Goal: Task Accomplishment & Management: Manage account settings

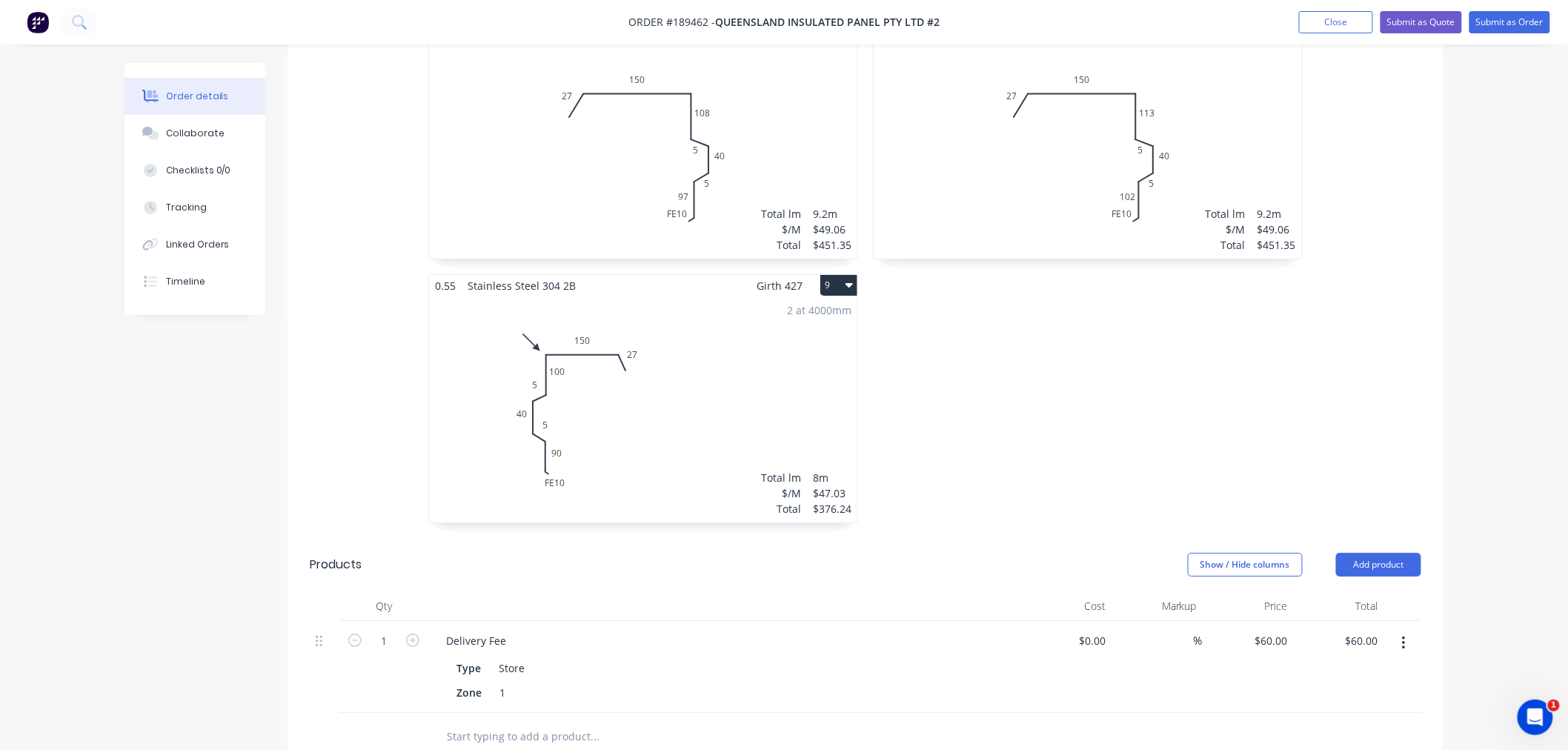
scroll to position [2118, 0]
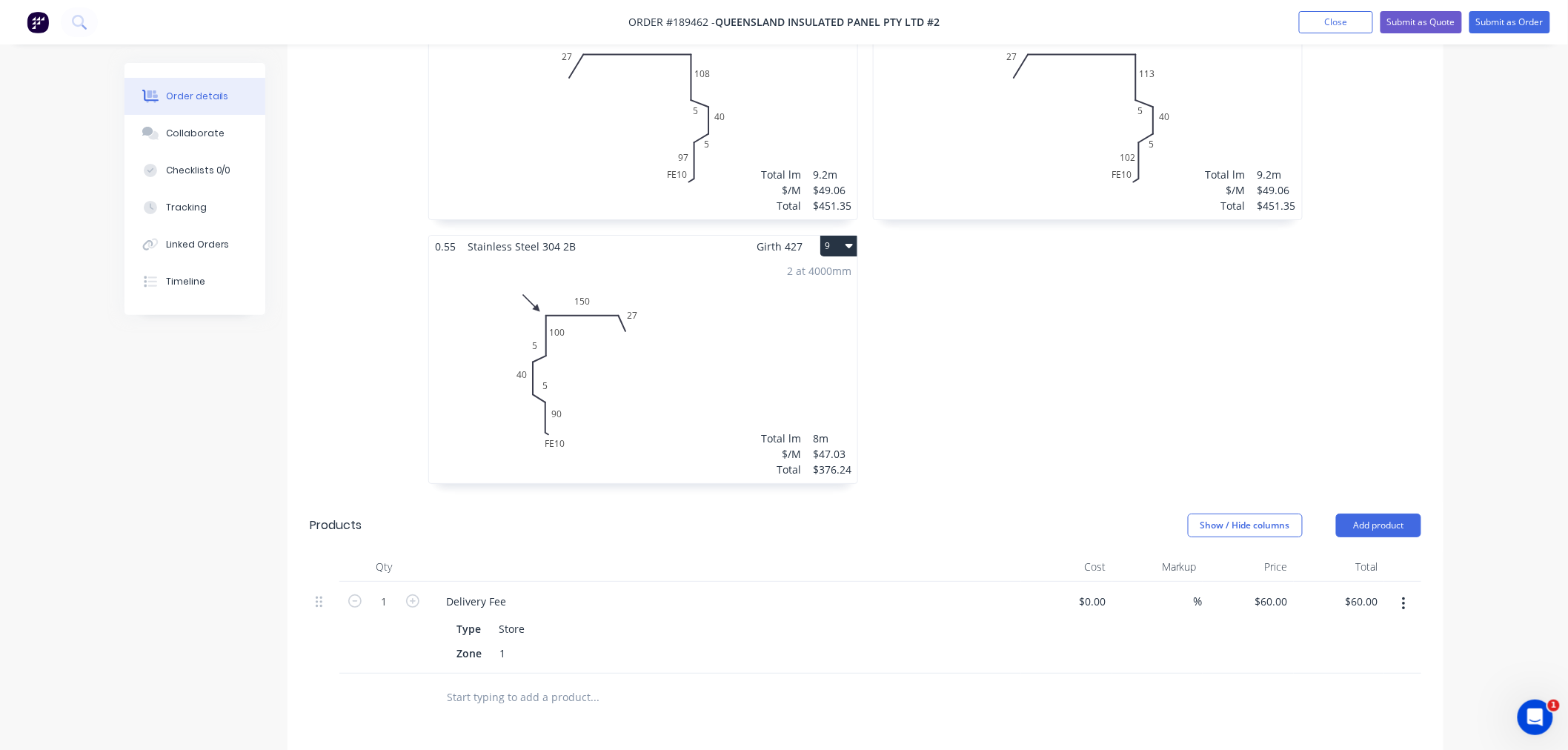
click at [736, 330] on div "2 at 4000mm Total lm $/M Total 8m $47.03 $376.24" at bounding box center [643, 371] width 428 height 226
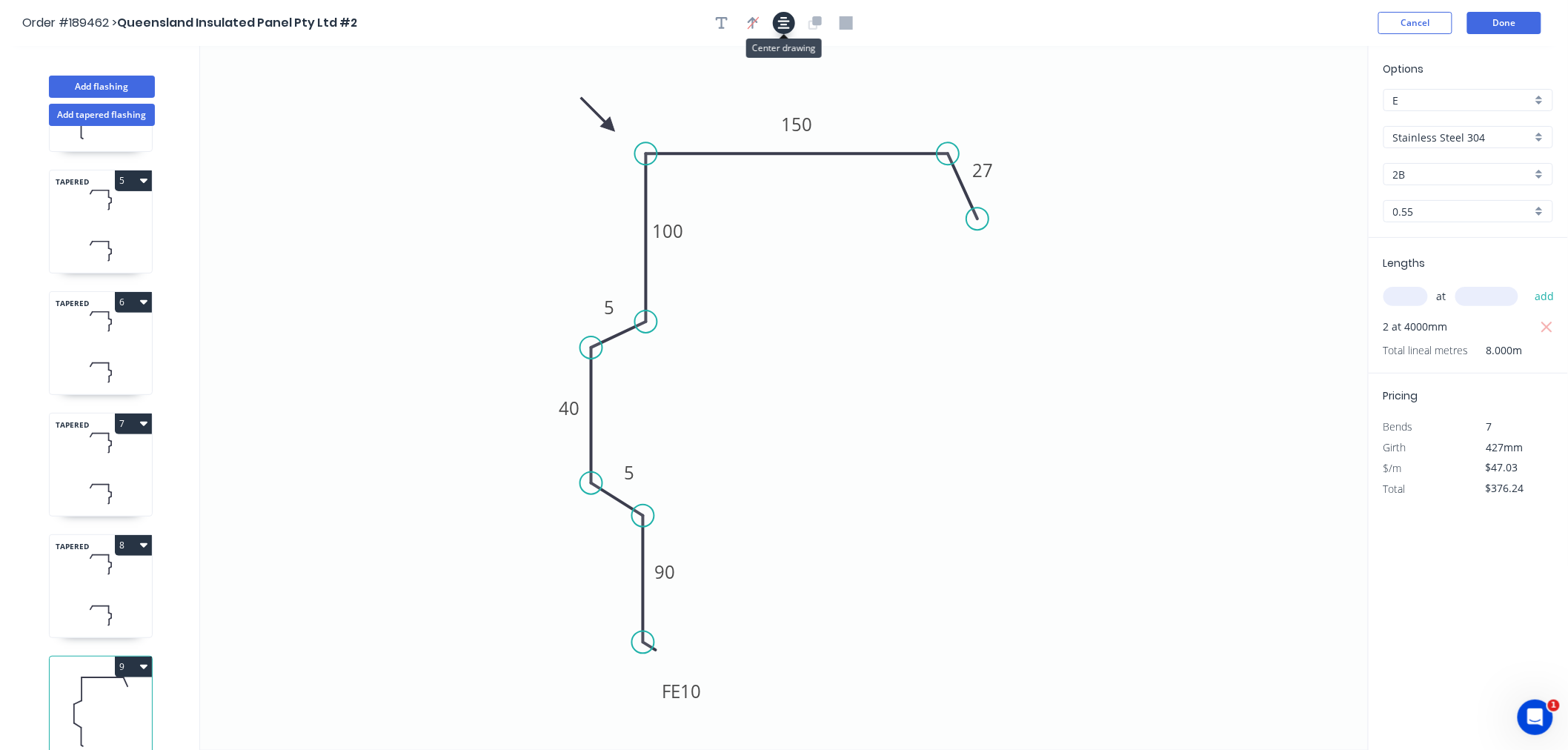
click at [787, 22] on icon "button" at bounding box center [784, 23] width 12 height 13
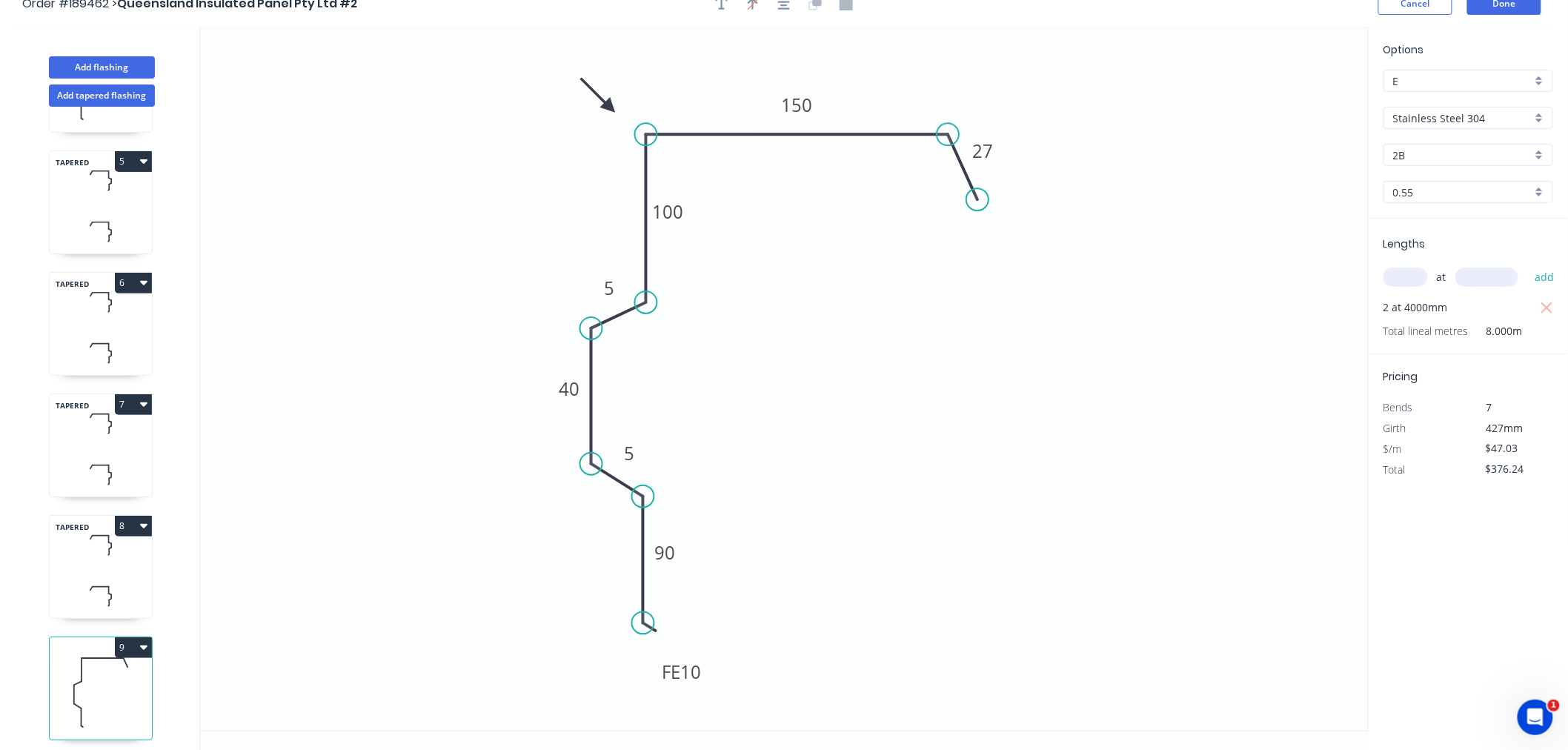
scroll to position [28, 0]
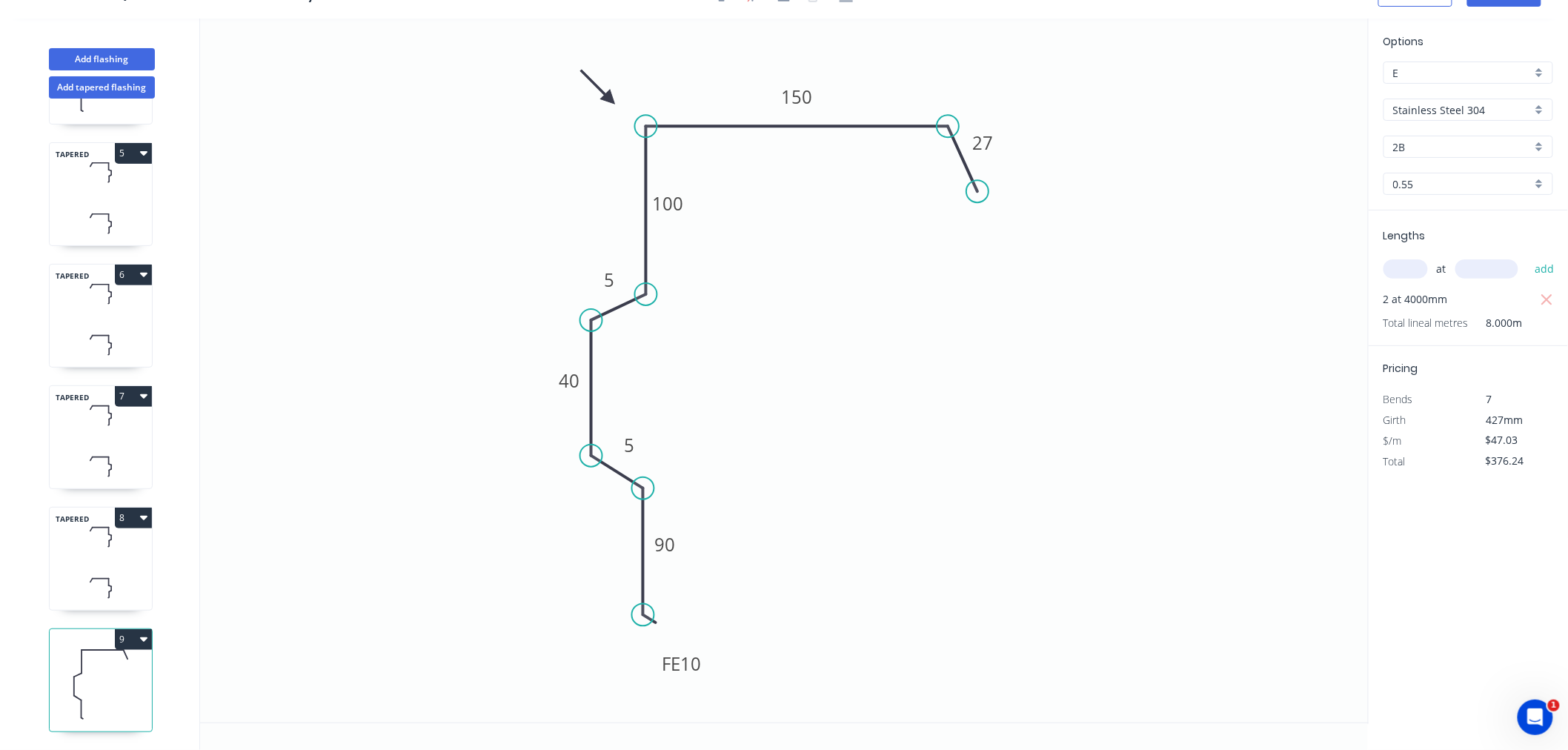
click at [141, 633] on icon "button" at bounding box center [144, 639] width 7 height 12
click at [130, 666] on div "Duplicate" at bounding box center [81, 676] width 114 height 22
type input "$0.00"
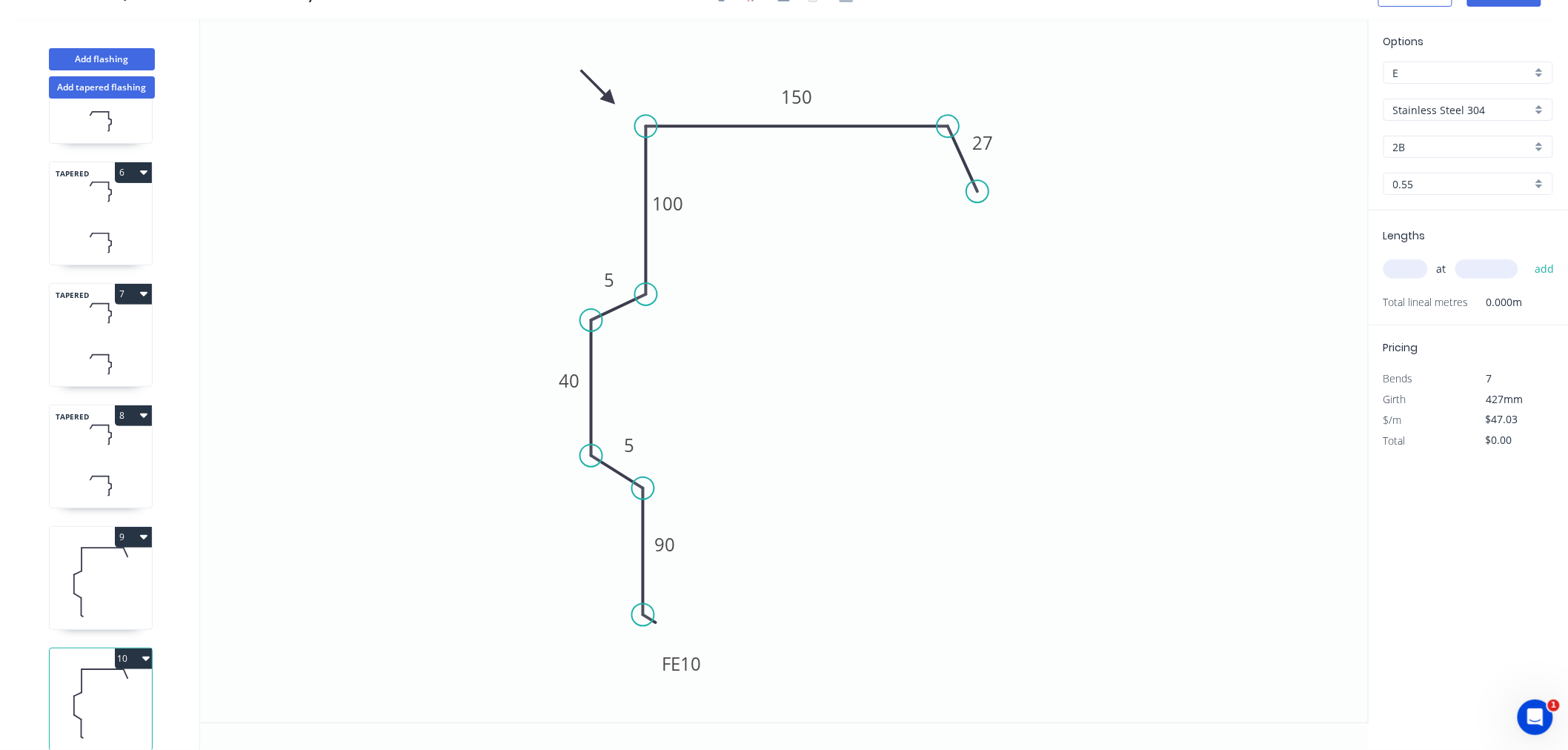
scroll to position [597, 0]
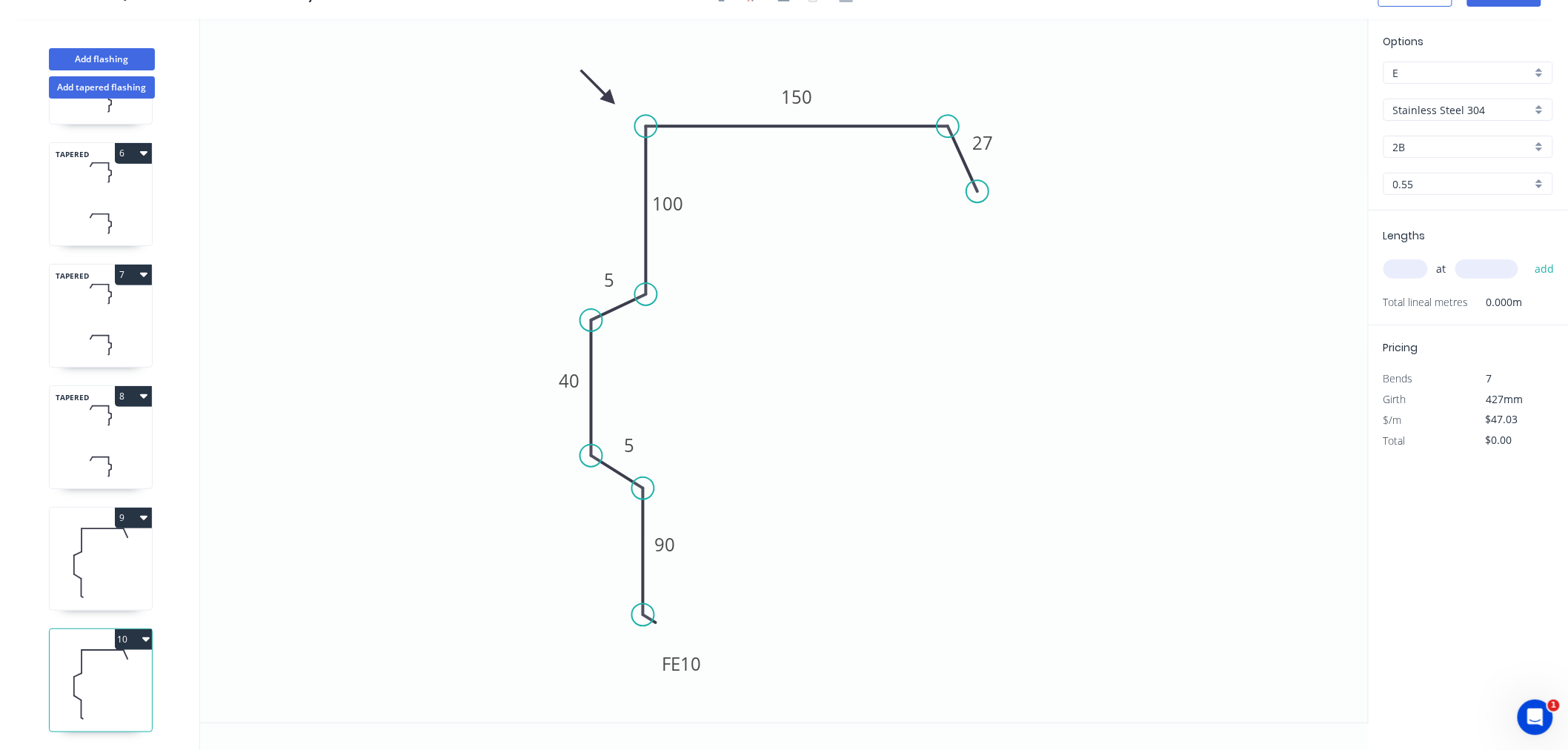
click at [114, 675] on icon at bounding box center [100, 685] width 102 height 95
click at [1408, 269] on input "text" at bounding box center [1406, 269] width 45 height 19
click at [791, 100] on tspan "150" at bounding box center [797, 97] width 31 height 25
click at [819, 89] on rect at bounding box center [797, 97] width 49 height 30
click at [804, 100] on tspan "150" at bounding box center [797, 97] width 31 height 25
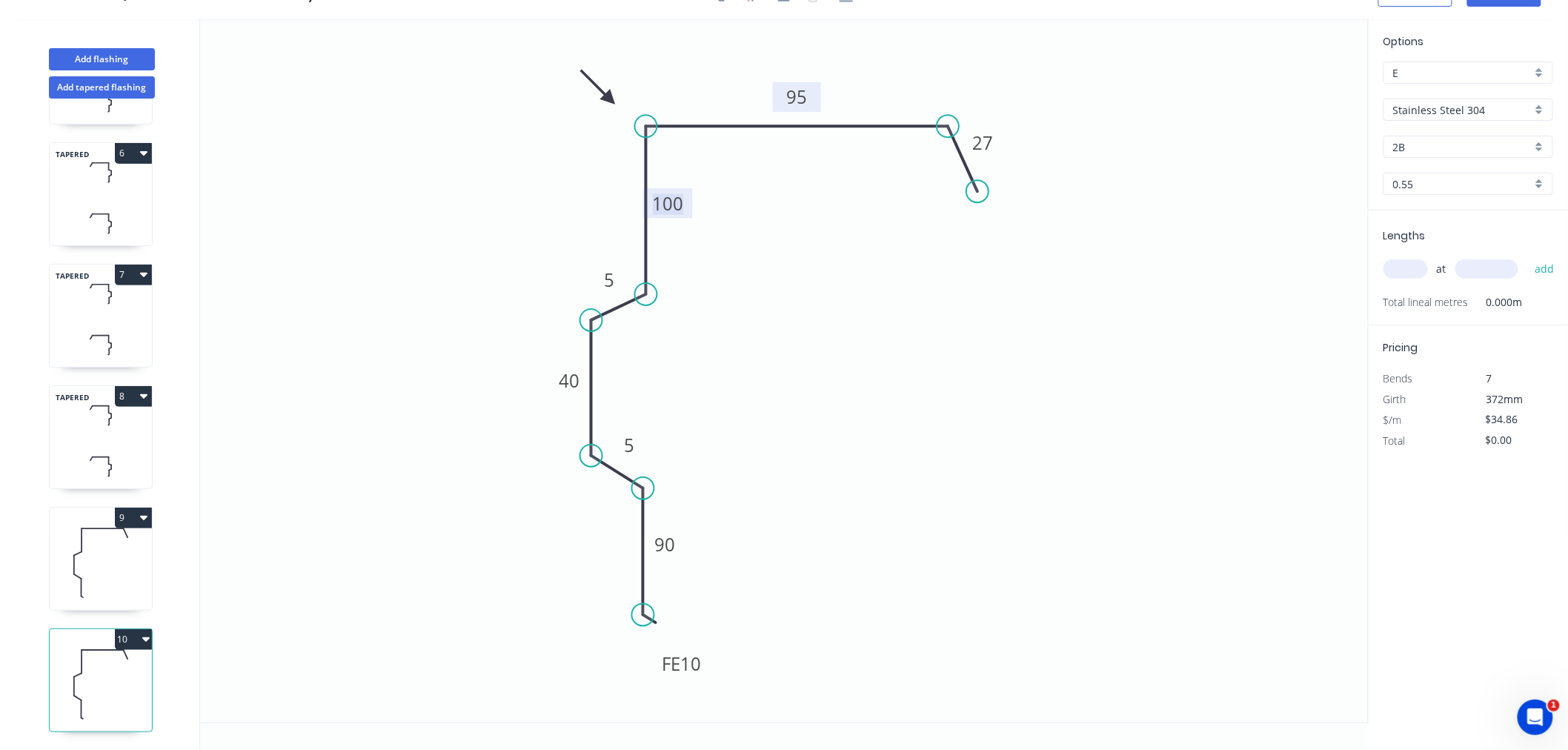
click at [677, 196] on tspan "100" at bounding box center [669, 203] width 31 height 25
click at [695, 595] on icon "0 FE 10 92 5 40 5 103 95 27" at bounding box center [784, 371] width 1169 height 705
drag, startPoint x: 704, startPoint y: 658, endPoint x: 707, endPoint y: 643, distance: 15.3
click at [707, 643] on rect at bounding box center [684, 650] width 58 height 30
click at [745, 541] on icon "0 FE 10 92 5 40 5 103 95 27" at bounding box center [784, 371] width 1169 height 705
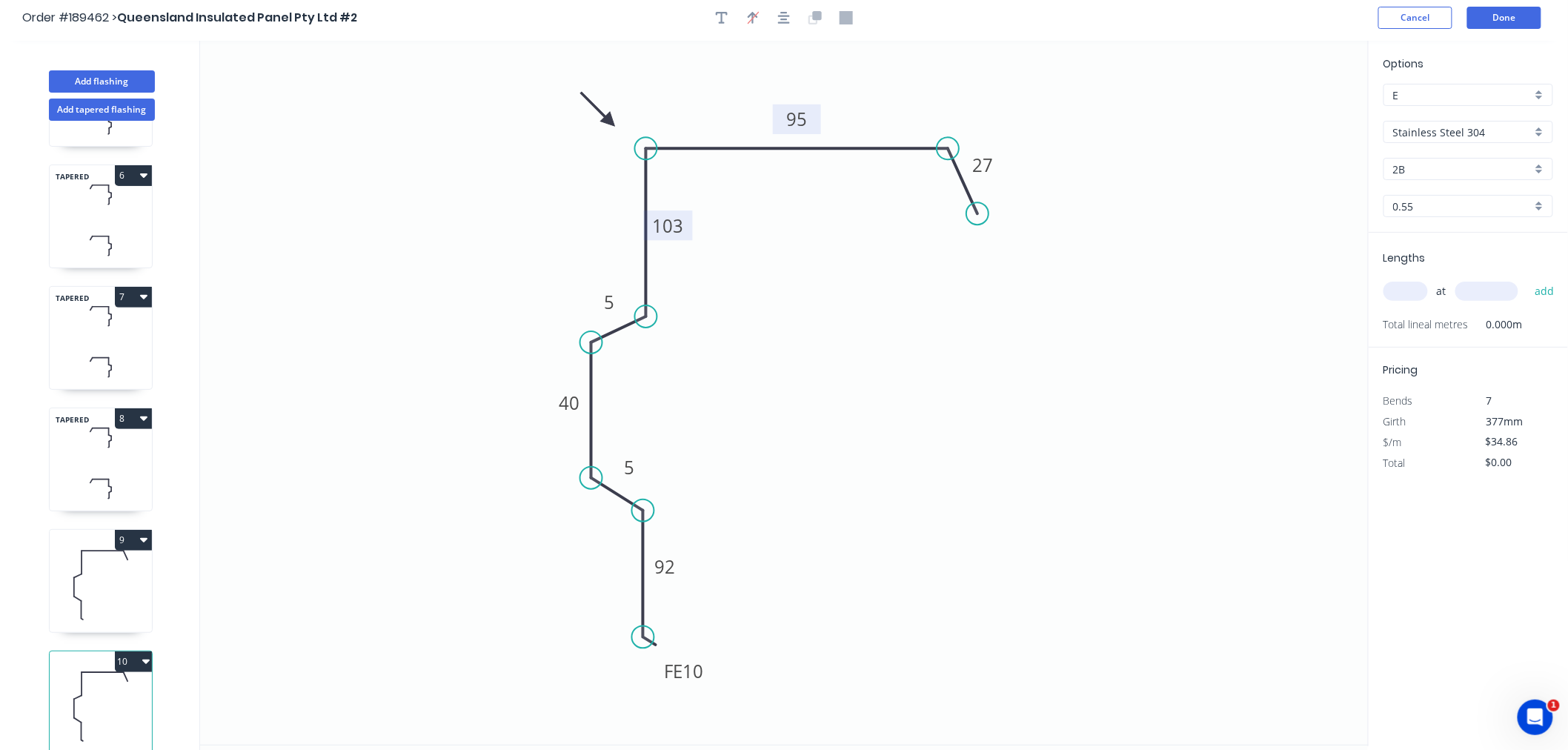
scroll to position [0, 0]
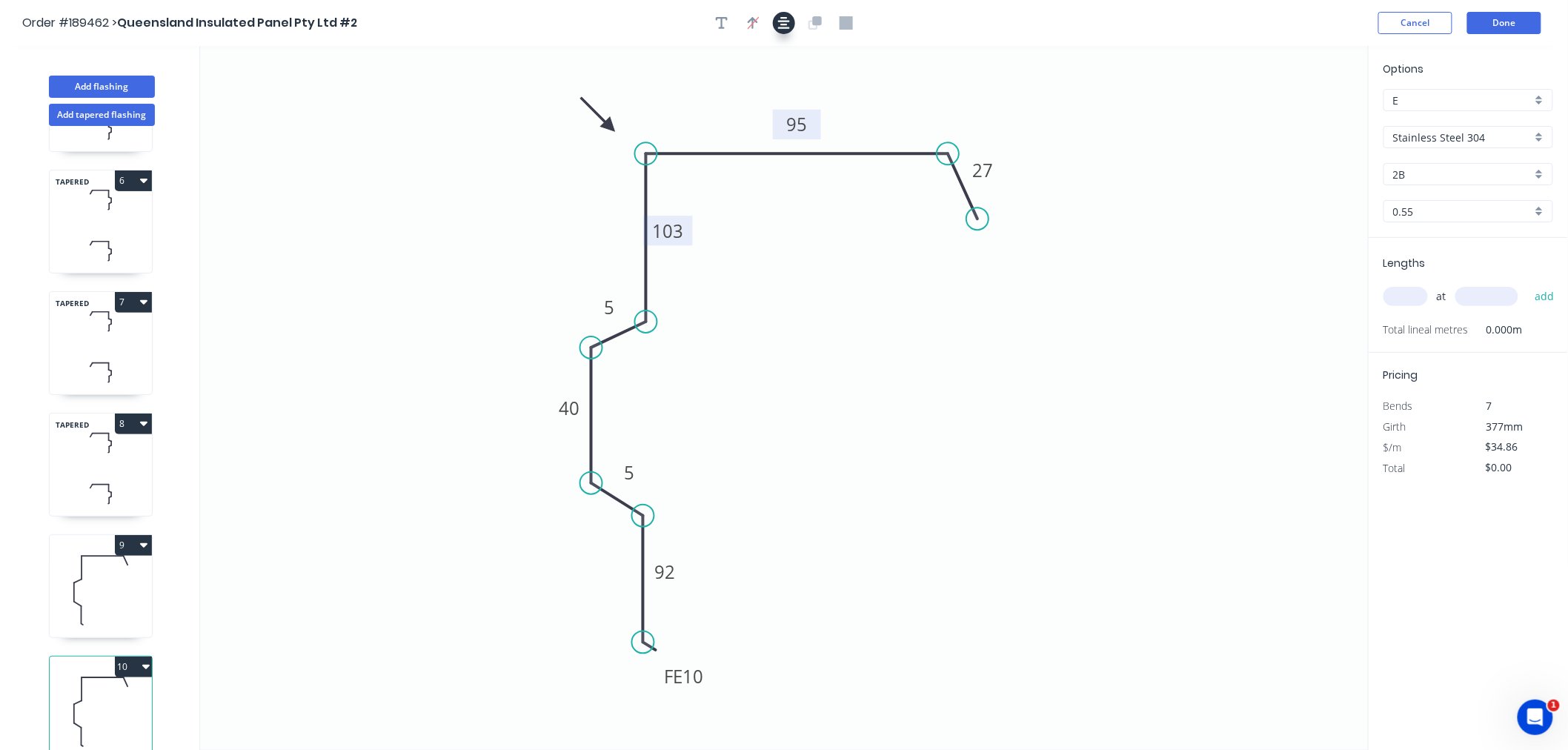
click at [781, 27] on icon "button" at bounding box center [784, 23] width 12 height 12
click at [856, 379] on icon "0 FE 10 92 5 40 5 103 95 27" at bounding box center [784, 398] width 1169 height 705
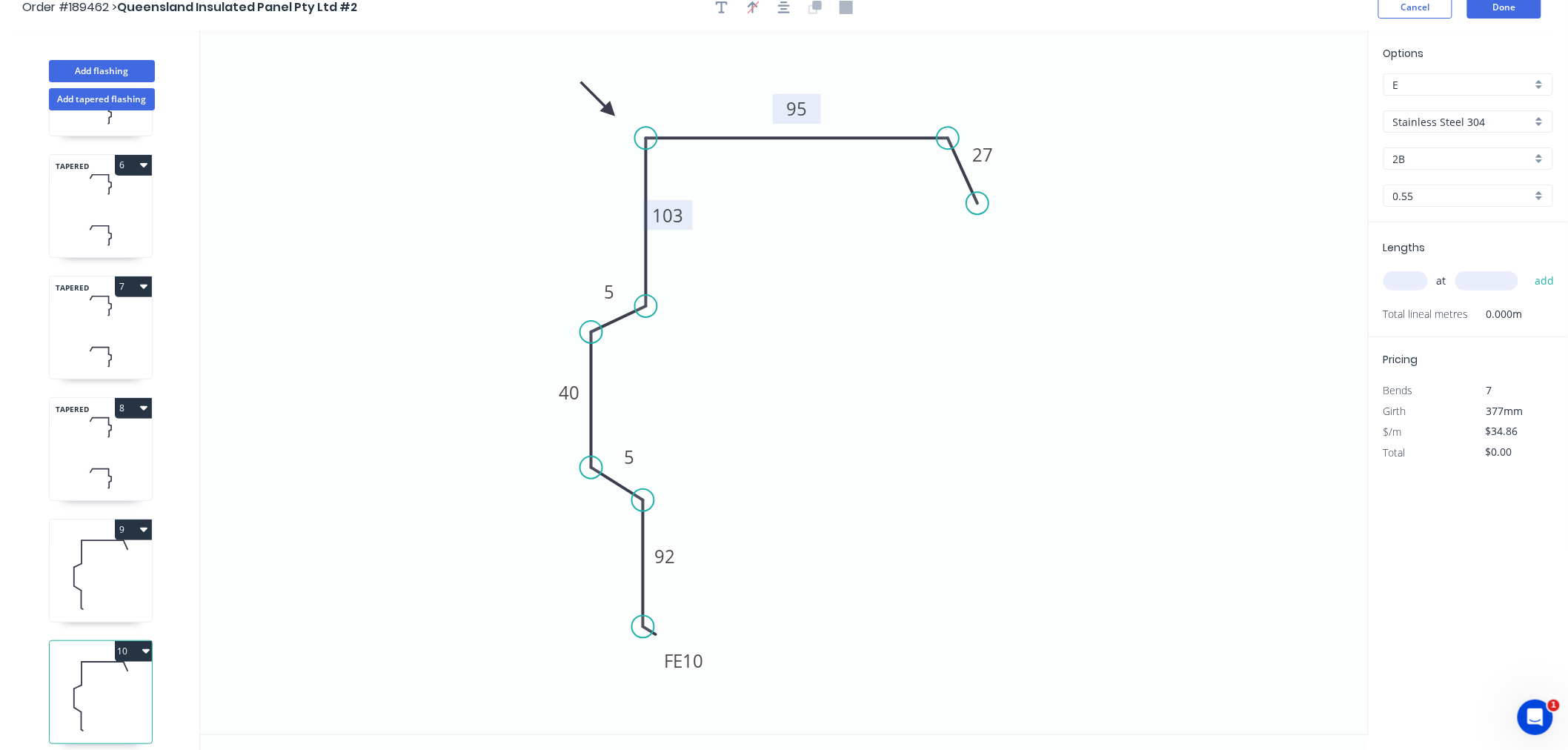
scroll to position [28, 0]
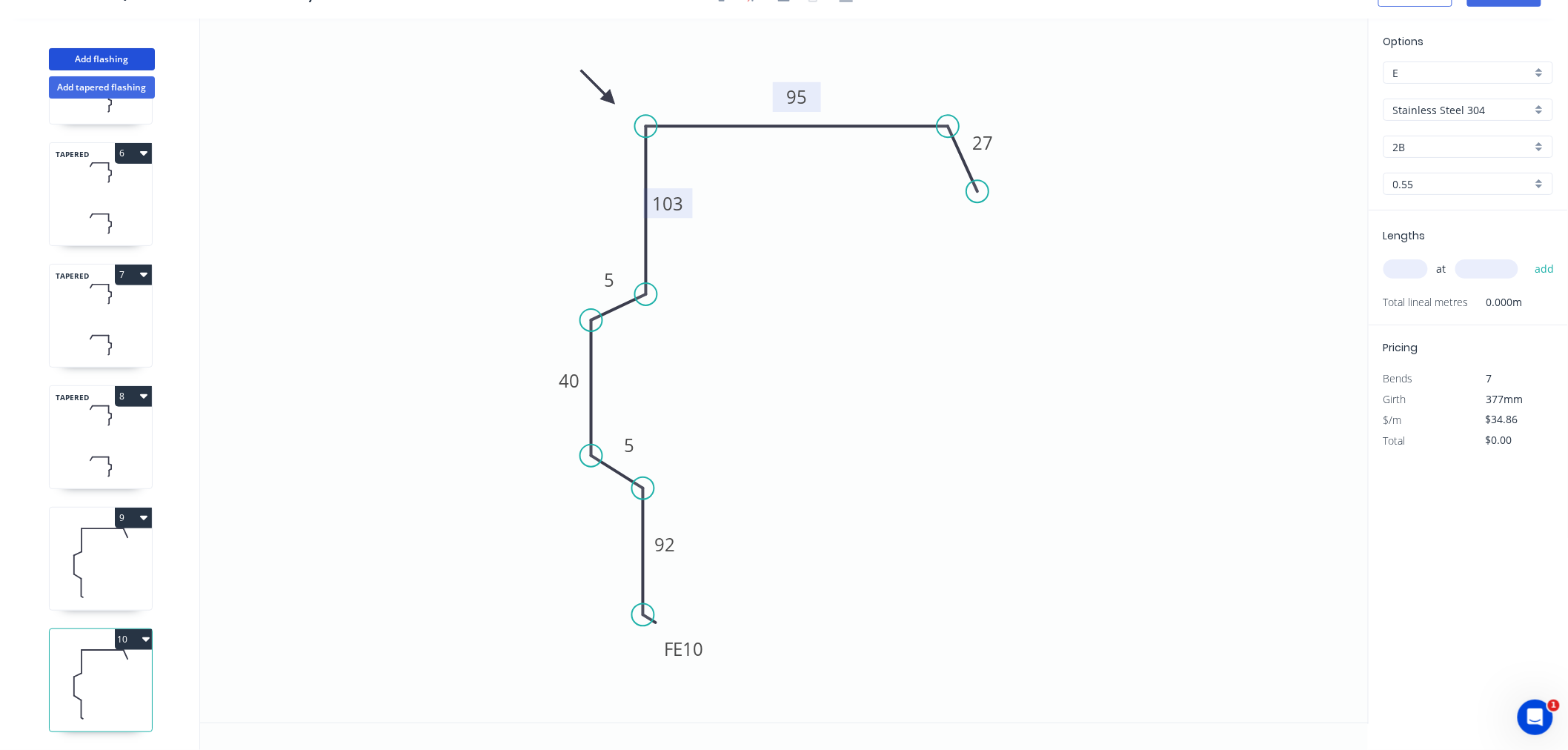
drag, startPoint x: 127, startPoint y: 60, endPoint x: 115, endPoint y: 134, distance: 75.0
click at [127, 58] on button "Add flashing" at bounding box center [102, 60] width 106 height 22
type input "$0.00"
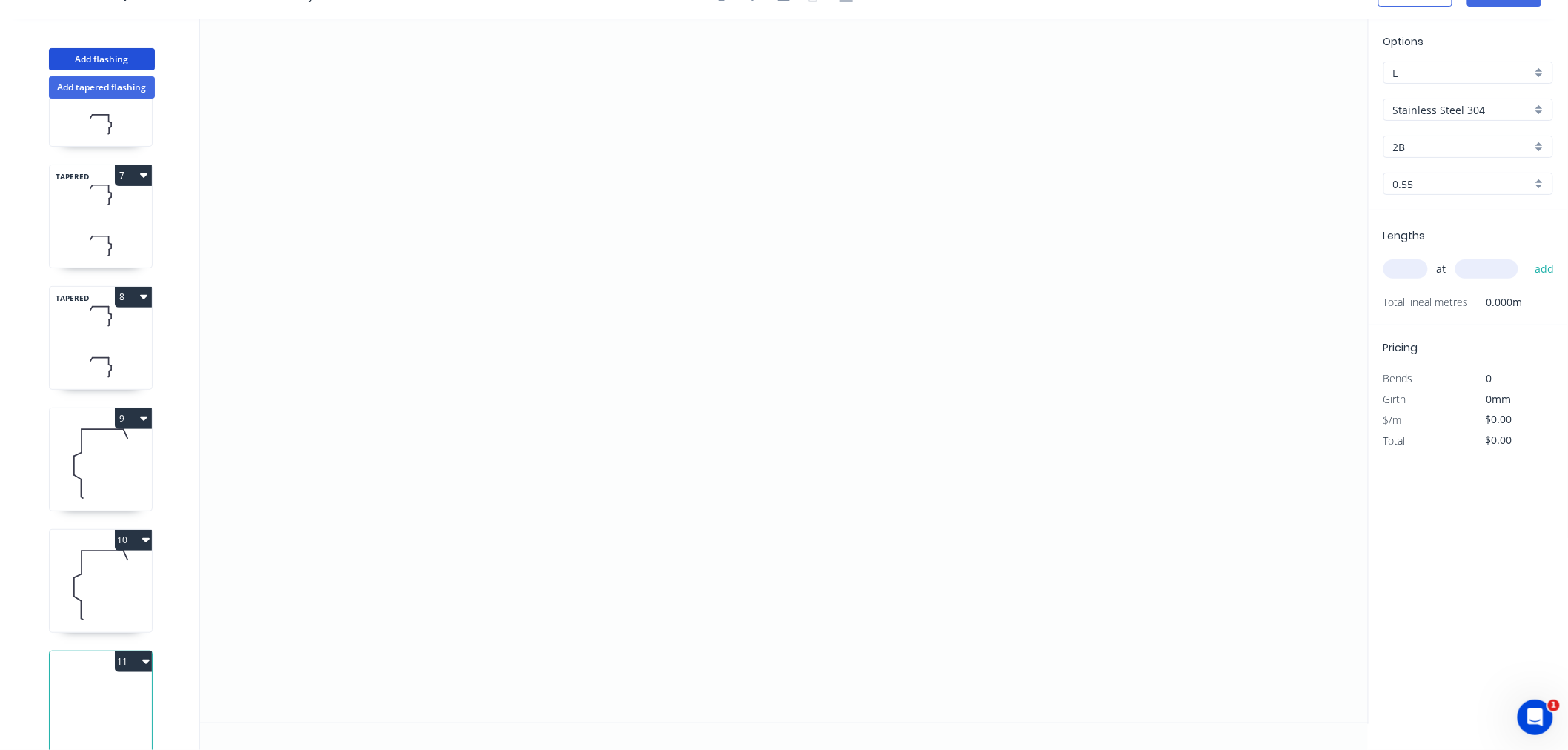
scroll to position [719, 0]
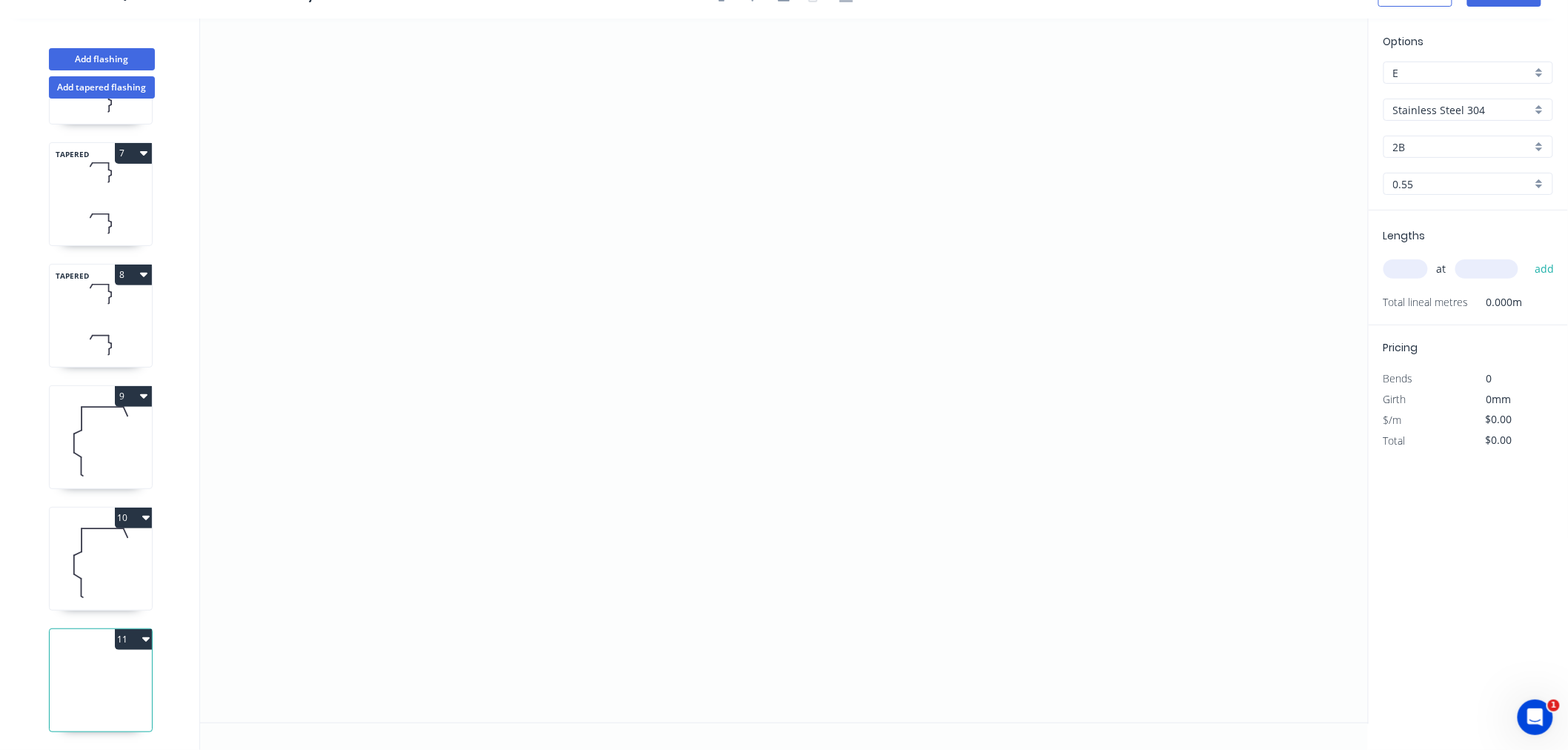
click at [135, 670] on icon at bounding box center [100, 685] width 102 height 95
click at [1387, 261] on input "text" at bounding box center [1406, 269] width 45 height 19
type input "4"
type input "4000"
click at [1527, 257] on button "add" at bounding box center [1544, 269] width 35 height 25
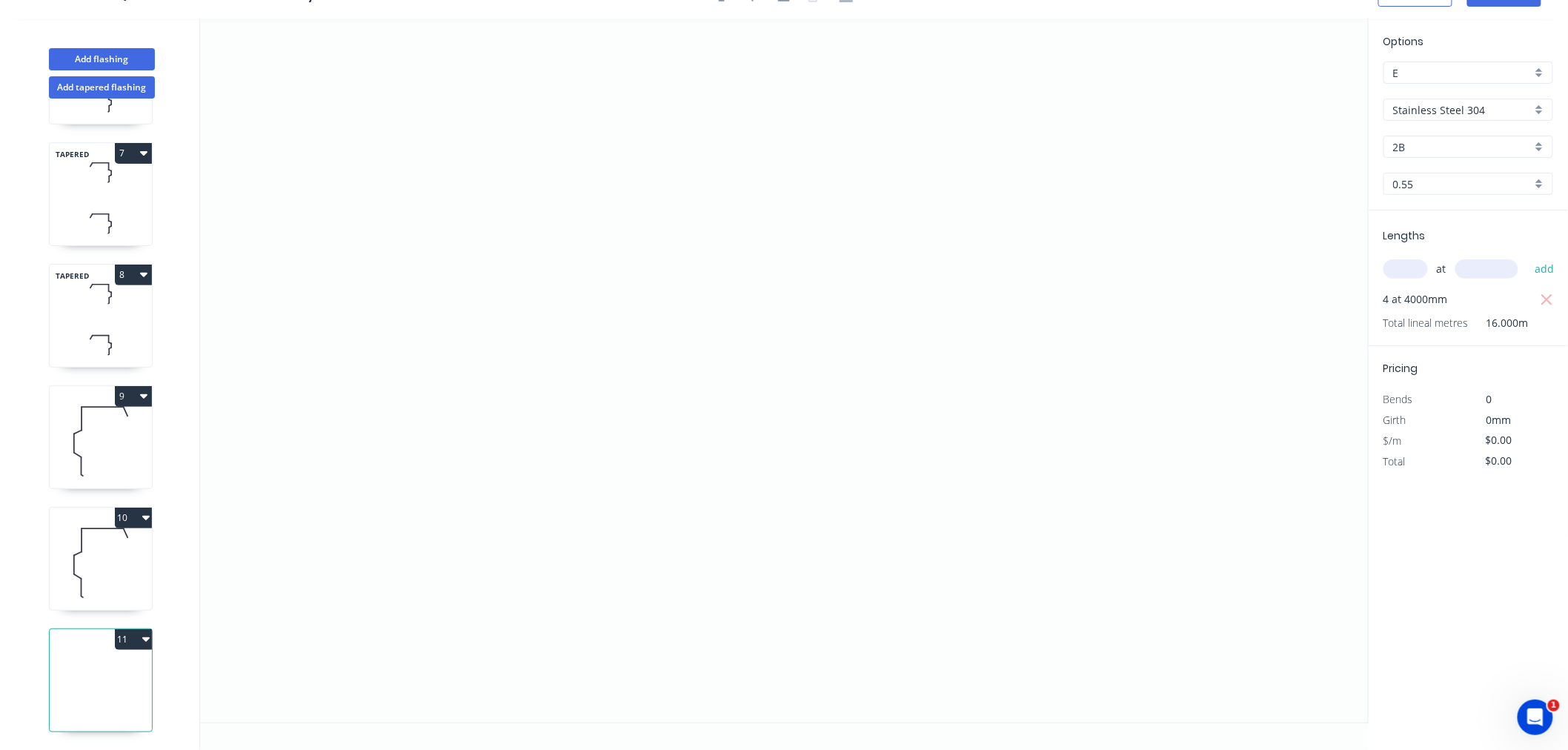
click at [79, 557] on icon at bounding box center [100, 562] width 102 height 95
type input "$34.86"
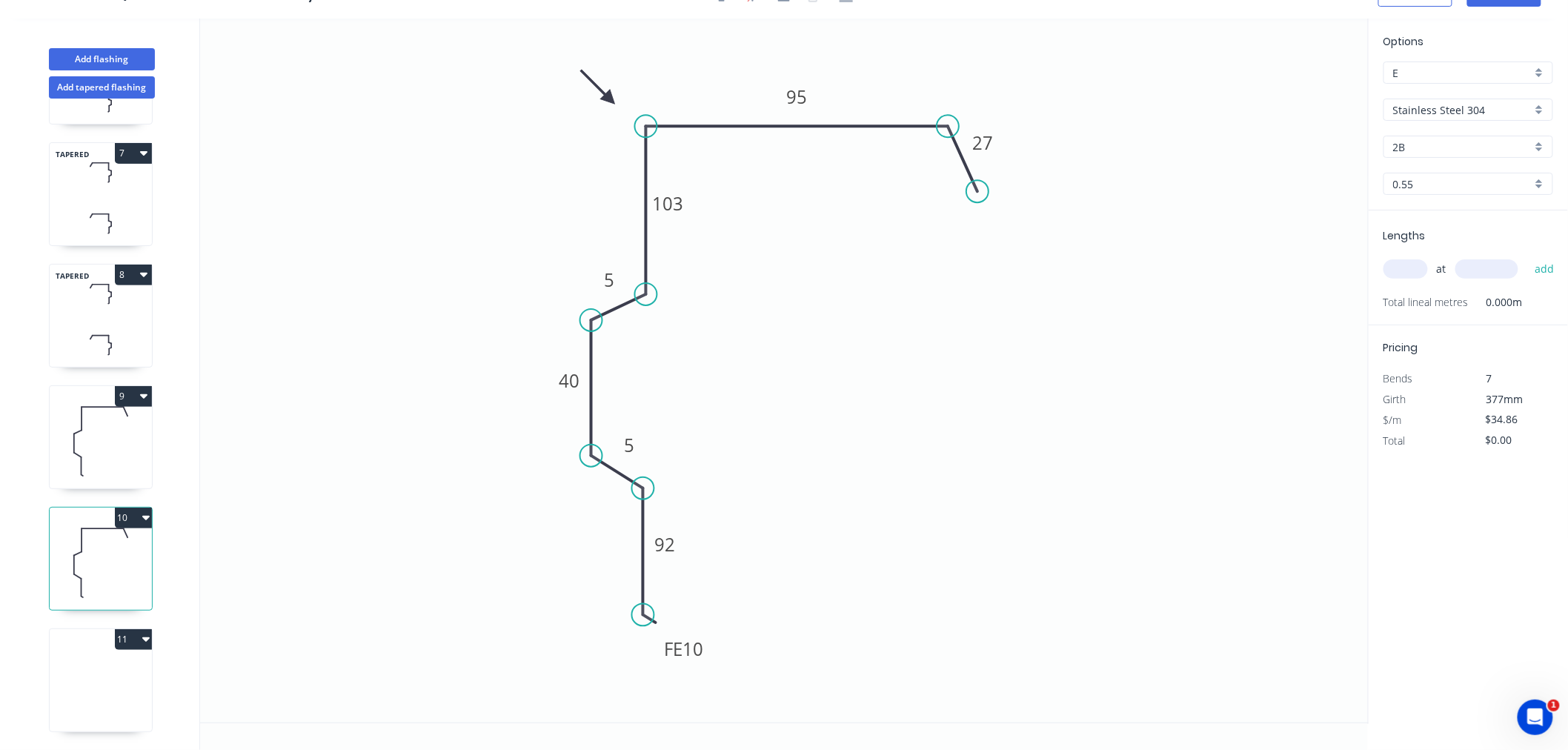
click at [1406, 266] on input "text" at bounding box center [1406, 269] width 45 height 19
type input "2"
type input "4700"
click at [1527, 257] on button "add" at bounding box center [1544, 269] width 35 height 25
type input "$327.68"
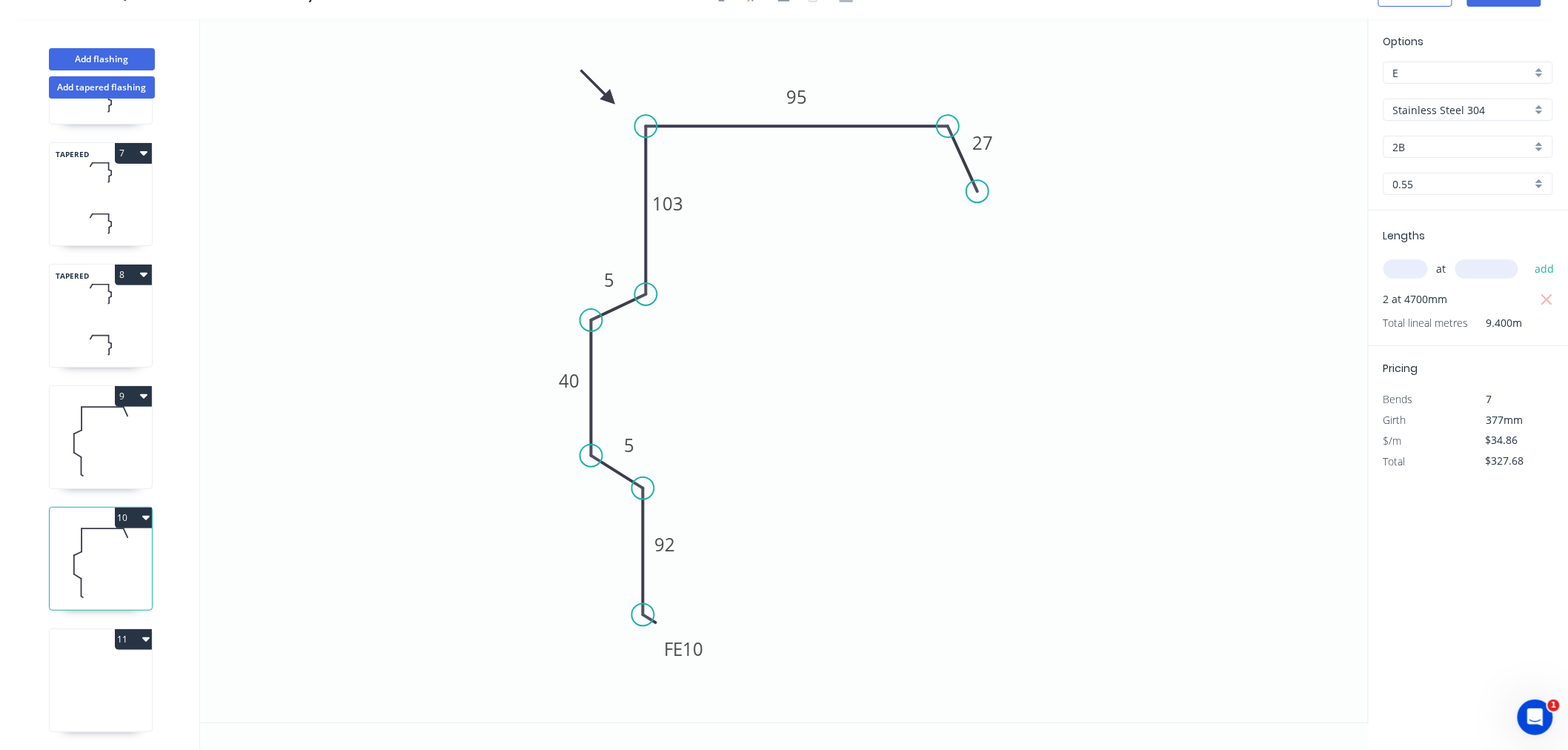
click at [109, 676] on icon at bounding box center [100, 685] width 102 height 95
type input "$0.00"
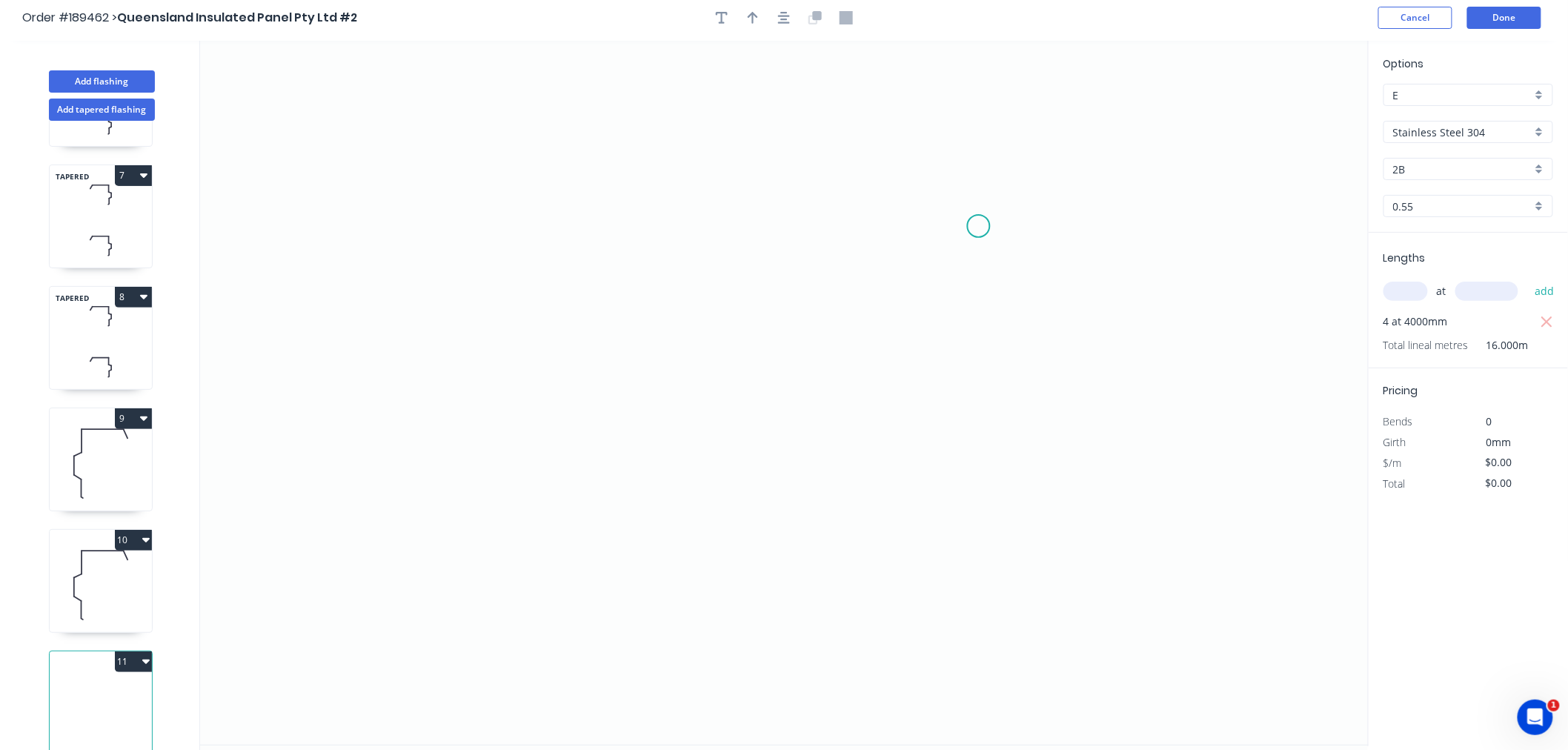
scroll to position [0, 0]
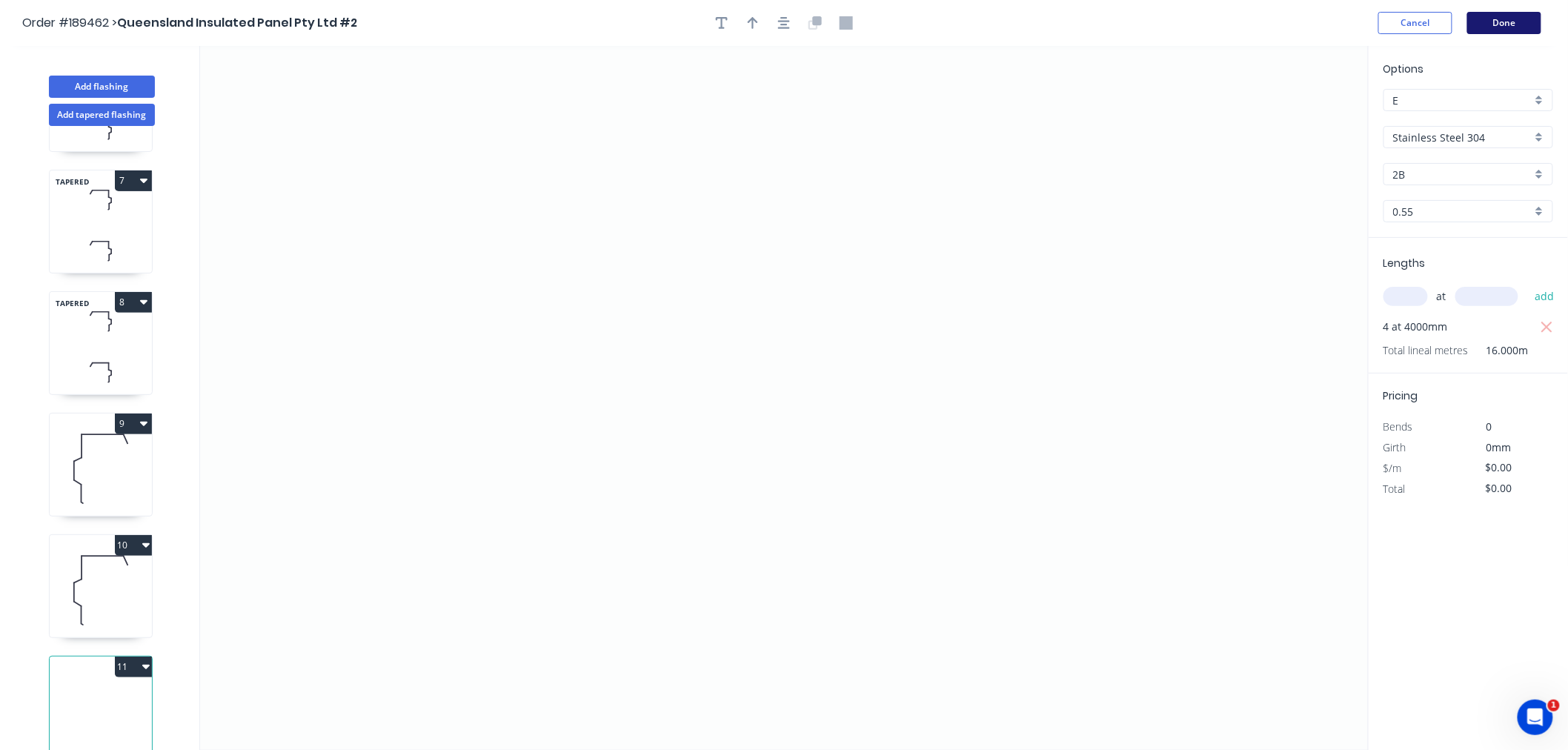
click at [1518, 24] on button "Done" at bounding box center [1505, 23] width 74 height 22
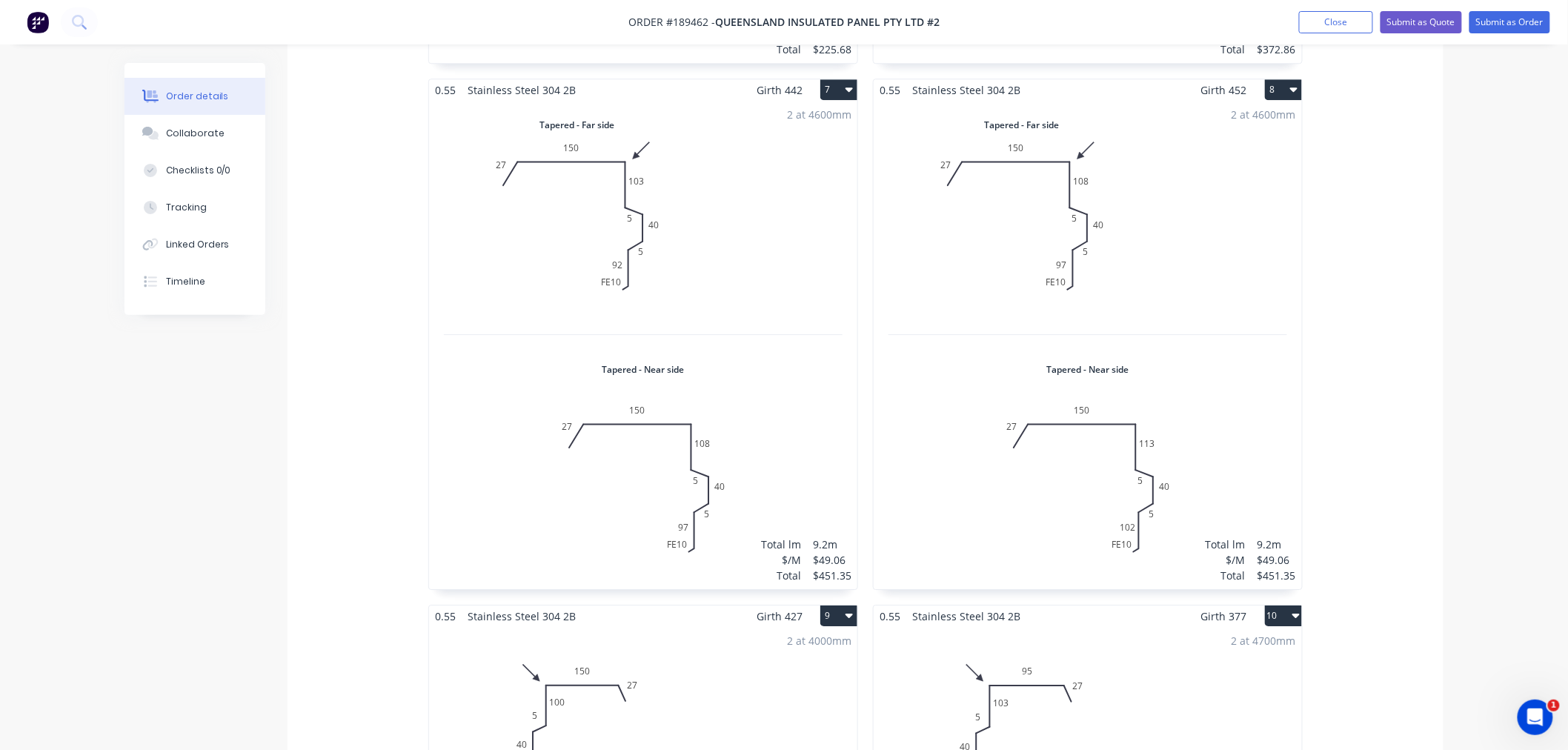
scroll to position [2054, 0]
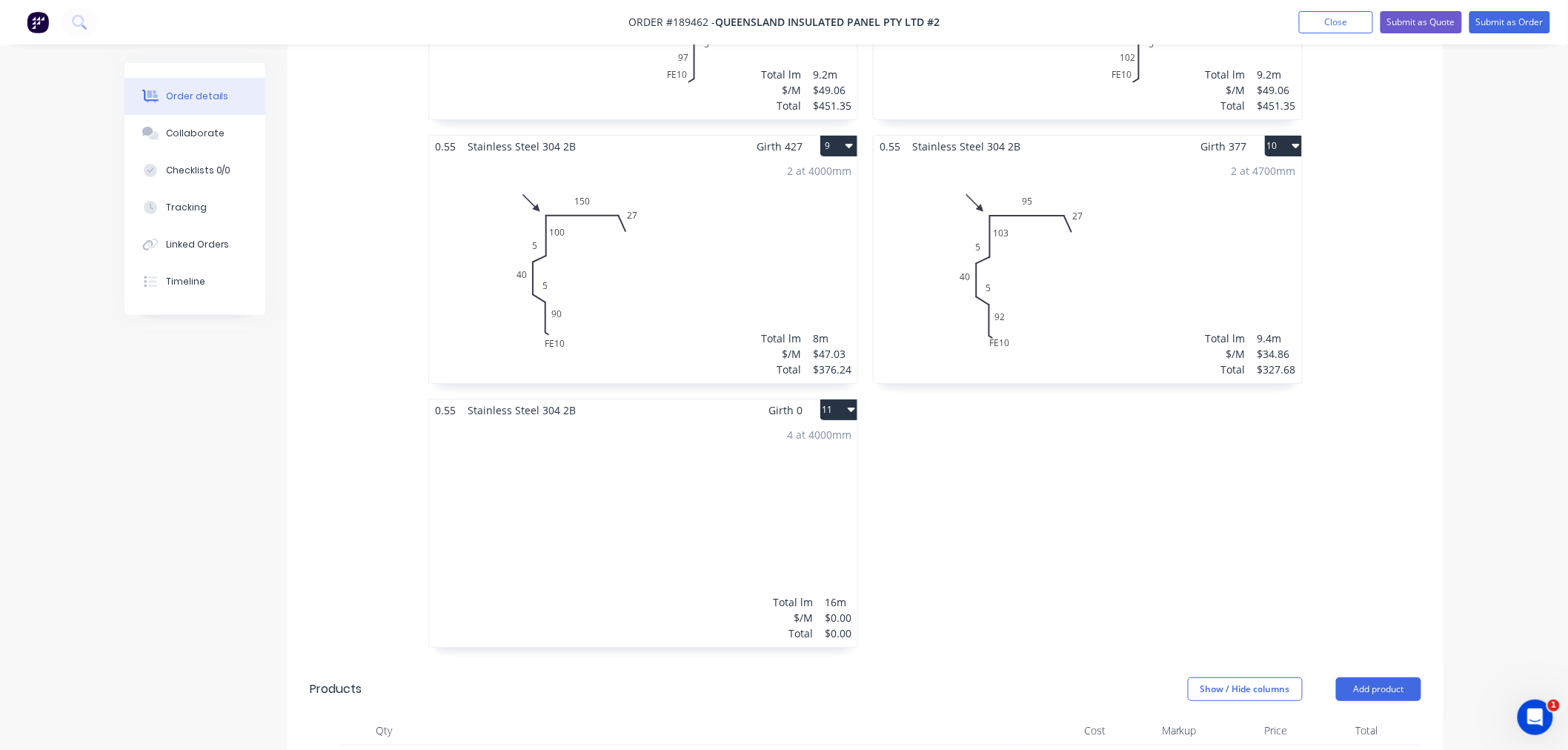
click at [679, 492] on div "4 at 4000mm Total lm $/M Total 16m $0.00 $0.00" at bounding box center [643, 534] width 428 height 226
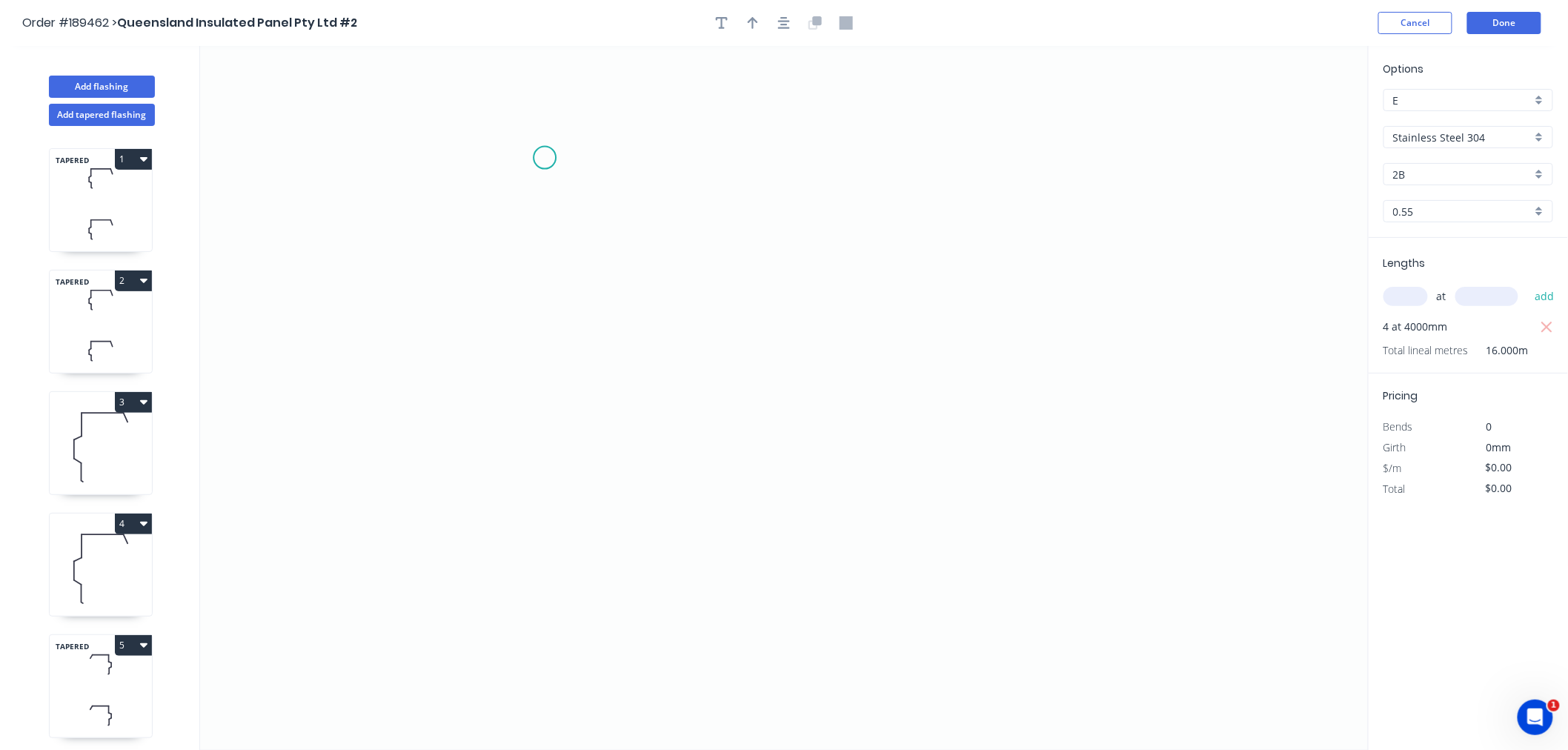
click at [545, 156] on icon "0" at bounding box center [784, 398] width 1169 height 705
click at [600, 95] on icon "0" at bounding box center [784, 398] width 1169 height 705
click at [884, 101] on icon "0 ?" at bounding box center [784, 398] width 1169 height 705
click at [887, 225] on icon "0 ? ?" at bounding box center [784, 398] width 1169 height 705
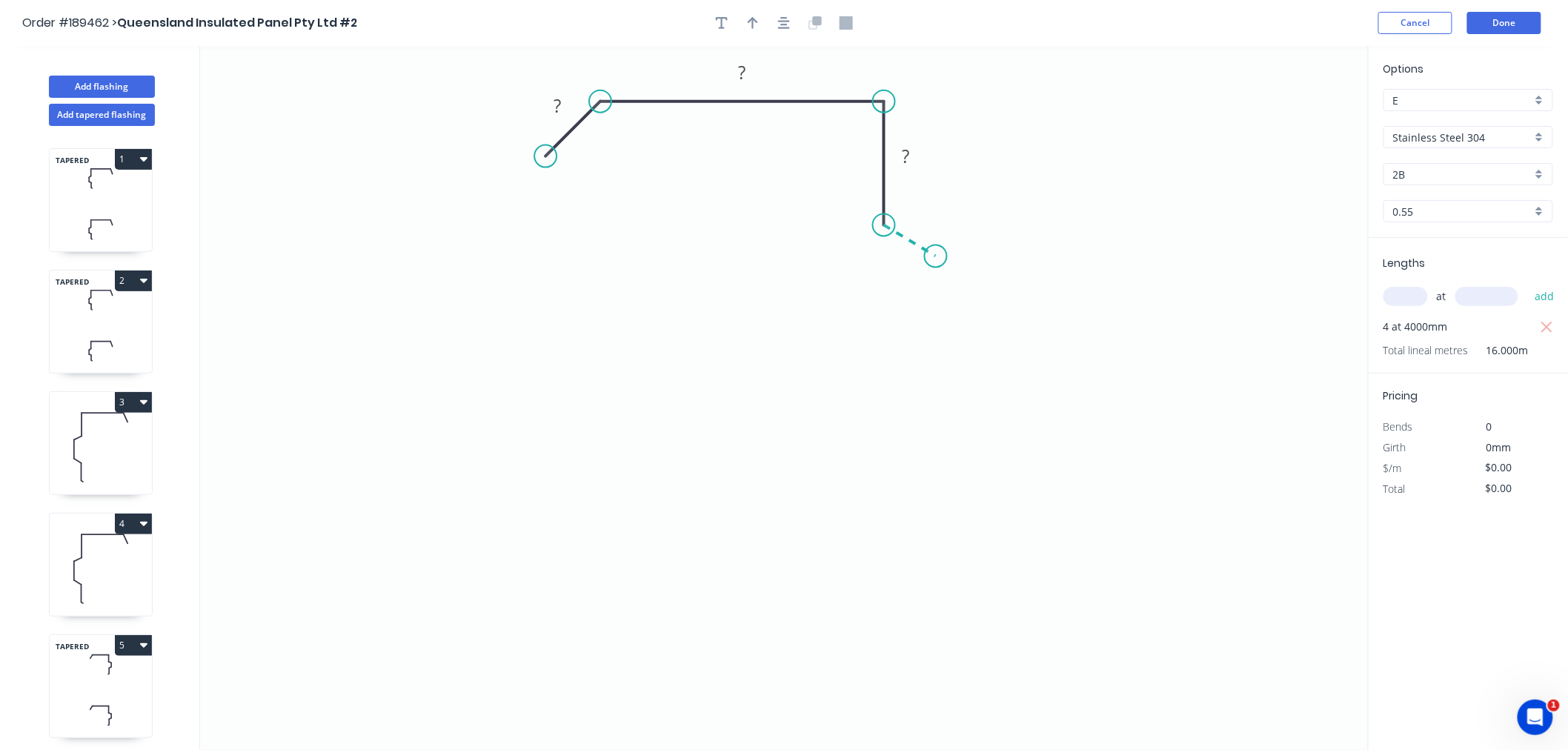
click at [936, 257] on icon "0 ? ? ?" at bounding box center [784, 398] width 1169 height 705
click at [934, 397] on icon "0 ? ? ? ? ? º" at bounding box center [784, 398] width 1169 height 705
click at [893, 415] on icon at bounding box center [914, 406] width 44 height 19
click at [886, 601] on icon "0 ? ? ? ? ? ? ? º ? º ? º" at bounding box center [784, 398] width 1169 height 705
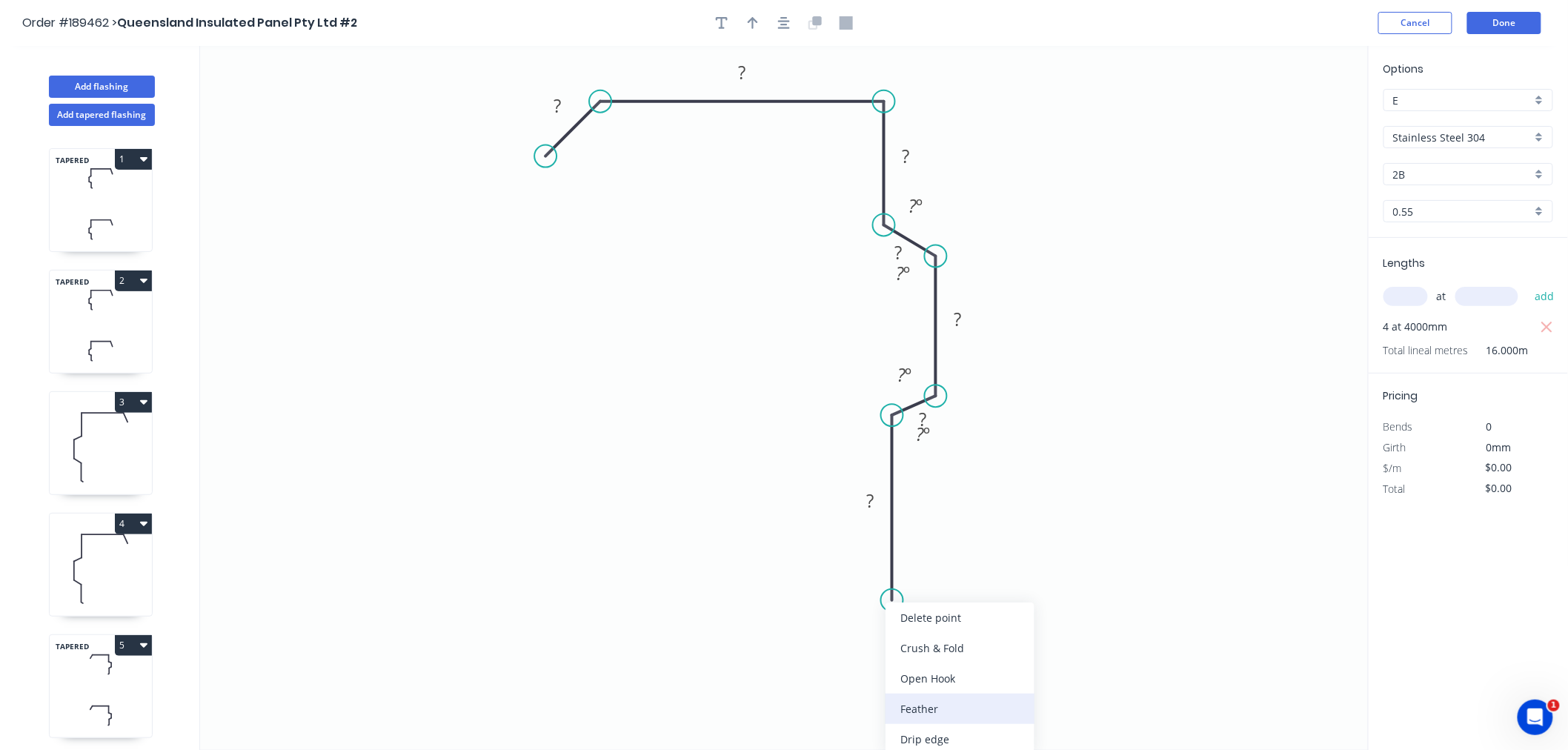
click at [914, 706] on div "Feather" at bounding box center [960, 709] width 149 height 31
click at [952, 481] on div "Hide angle" at bounding box center [1001, 478] width 149 height 31
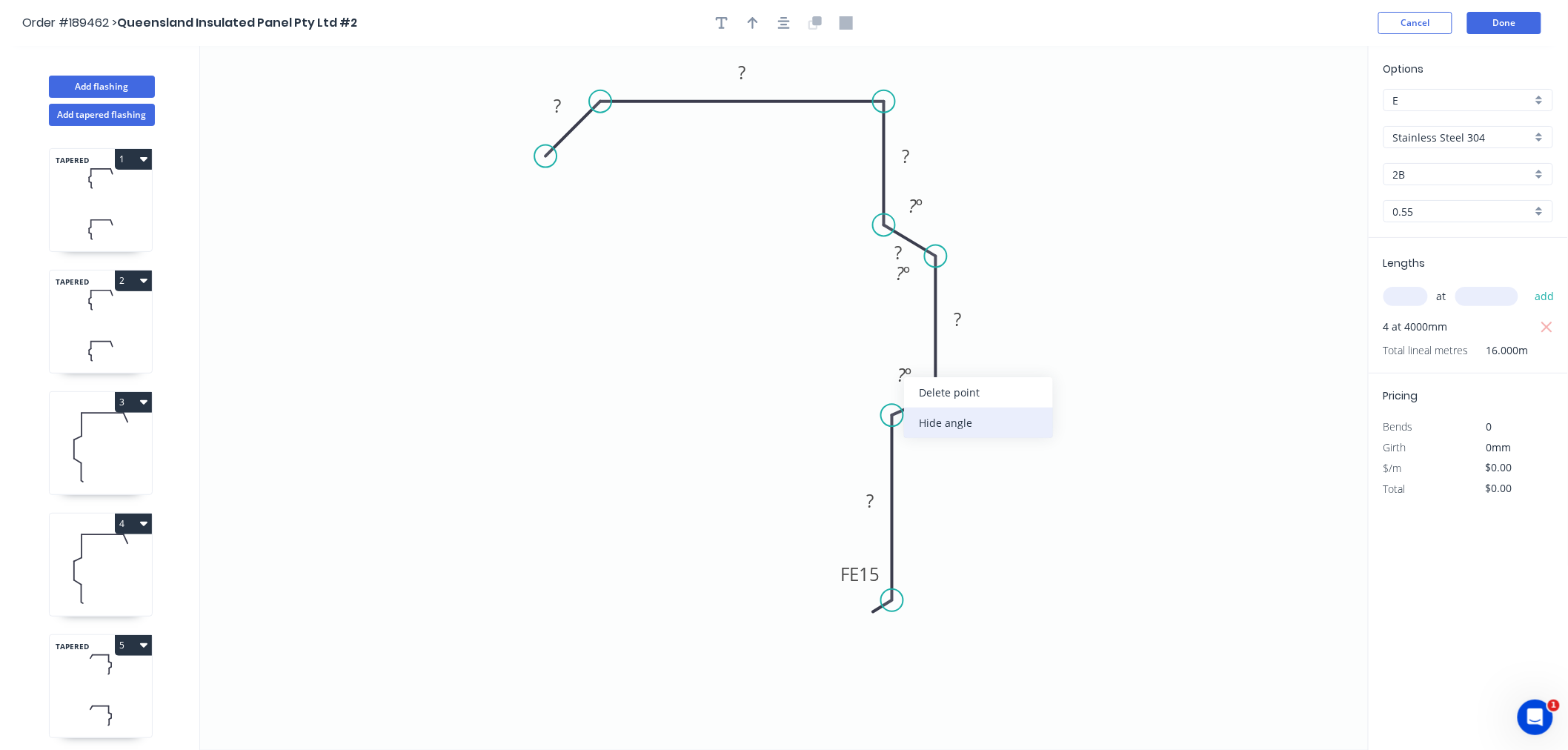
click at [922, 417] on div "Hide angle" at bounding box center [979, 423] width 149 height 31
click at [915, 320] on div "Hide angle" at bounding box center [973, 320] width 149 height 31
click at [925, 255] on div "Hide angle" at bounding box center [985, 256] width 149 height 31
click at [873, 568] on tspan "15" at bounding box center [870, 574] width 21 height 25
click at [1012, 492] on icon "0 27 230 10 5 40 5 FE 10 90" at bounding box center [784, 398] width 1169 height 705
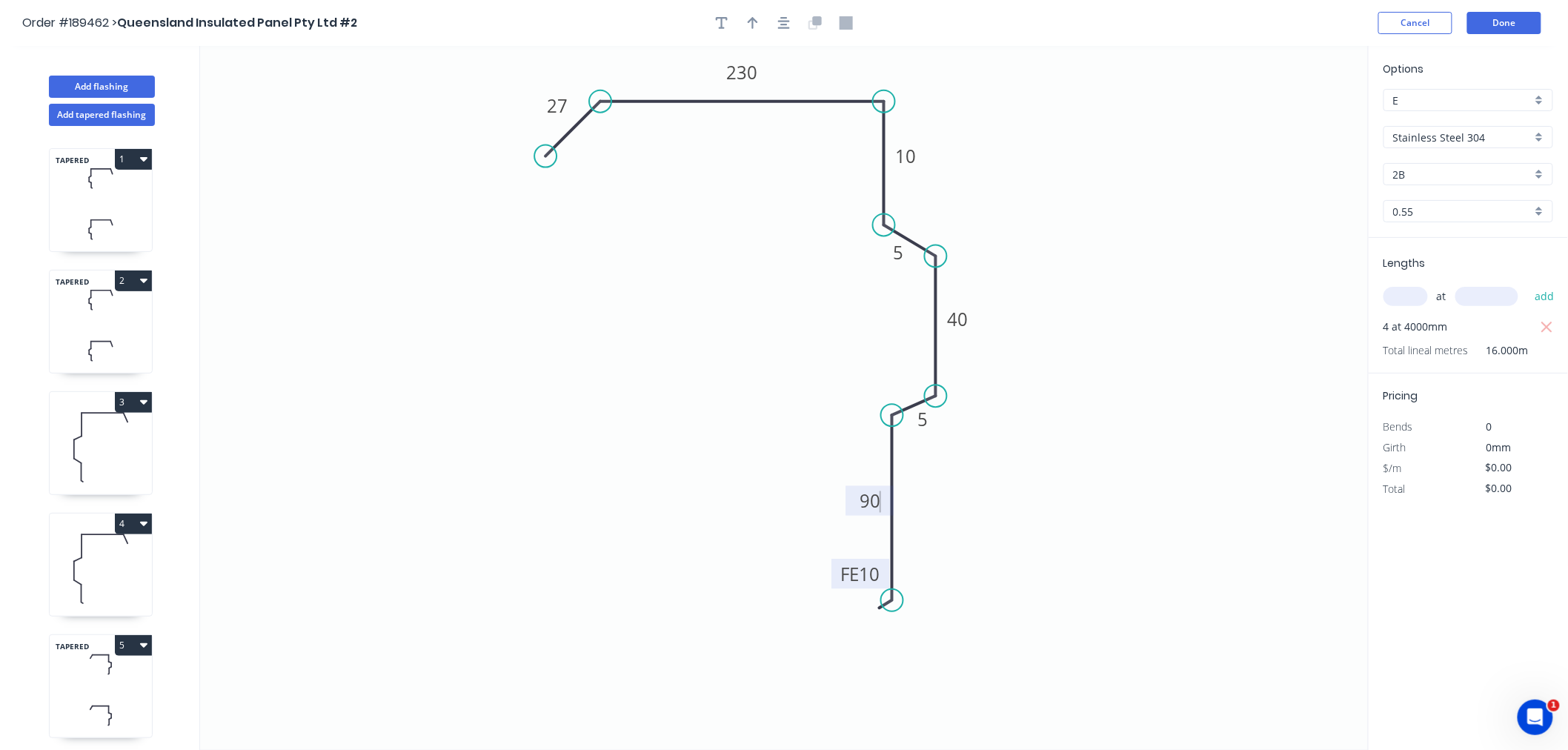
type input "$47.03"
type input "$752.48"
drag, startPoint x: 885, startPoint y: 222, endPoint x: 887, endPoint y: 198, distance: 24.1
click at [887, 198] on circle at bounding box center [884, 205] width 22 height 22
drag, startPoint x: 934, startPoint y: 254, endPoint x: 926, endPoint y: 239, distance: 17.0
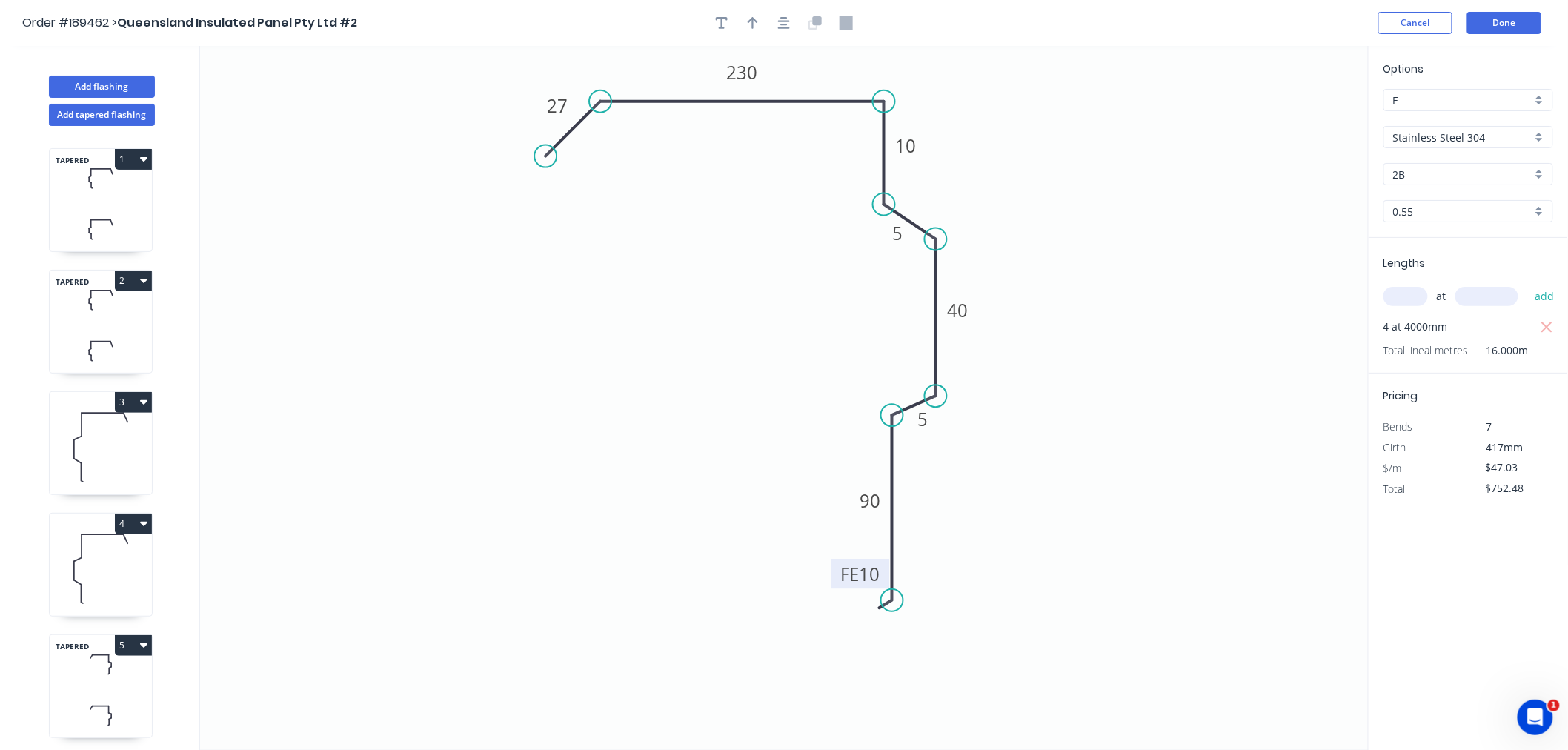
click at [926, 239] on circle at bounding box center [936, 240] width 22 height 22
drag, startPoint x: 928, startPoint y: 398, endPoint x: 927, endPoint y: 385, distance: 13.0
click at [927, 385] on circle at bounding box center [936, 385] width 22 height 22
click at [897, 403] on circle at bounding box center [893, 404] width 22 height 22
drag, startPoint x: 936, startPoint y: 386, endPoint x: 939, endPoint y: 369, distance: 17.3
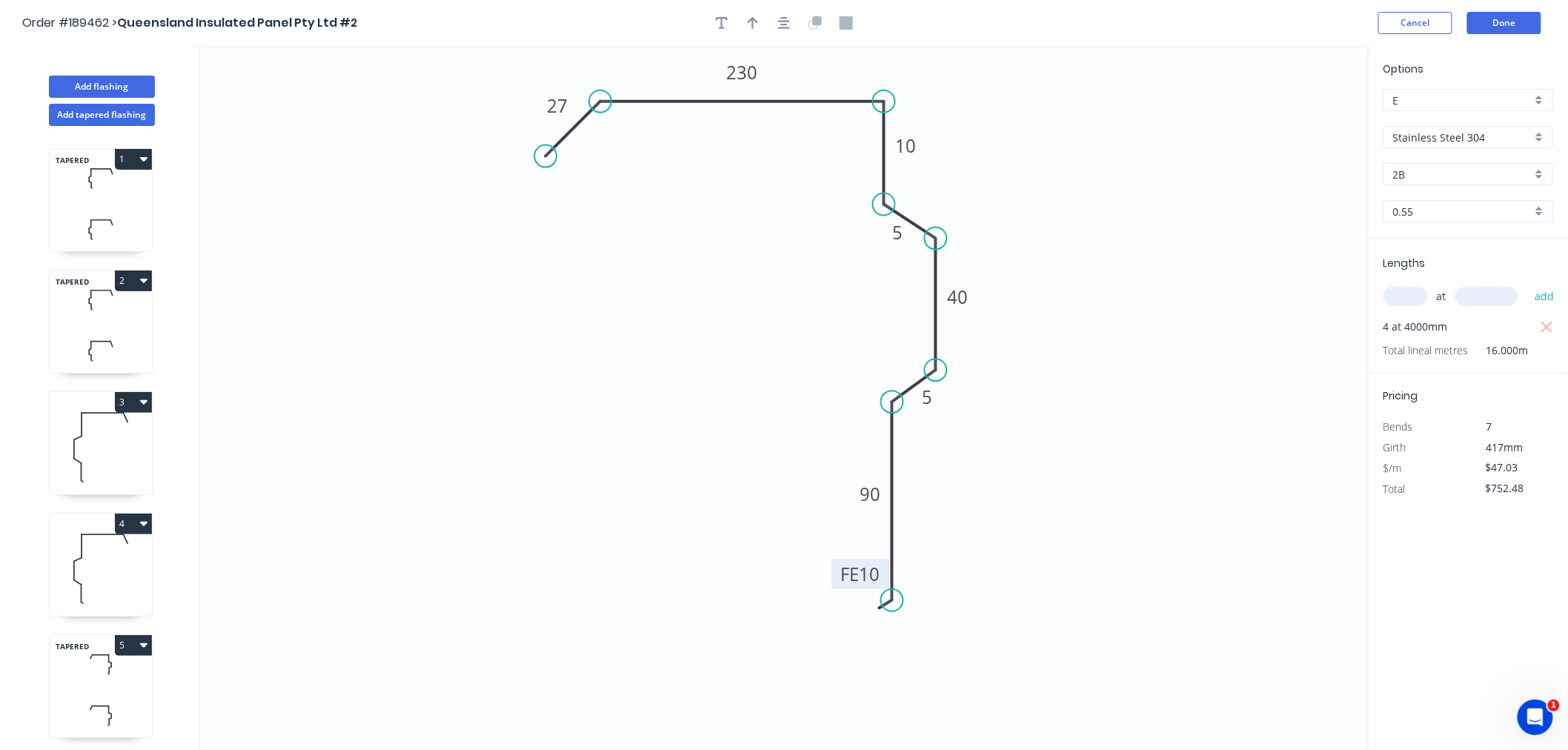
click at [939, 369] on circle at bounding box center [936, 370] width 22 height 22
drag, startPoint x: 893, startPoint y: 596, endPoint x: 893, endPoint y: 576, distance: 20.0
click at [893, 576] on circle at bounding box center [893, 575] width 22 height 22
click at [756, 521] on icon "0 27 230 10 5 40 5 FE 10 90" at bounding box center [784, 398] width 1169 height 705
click at [787, 25] on icon "button" at bounding box center [784, 23] width 12 height 13
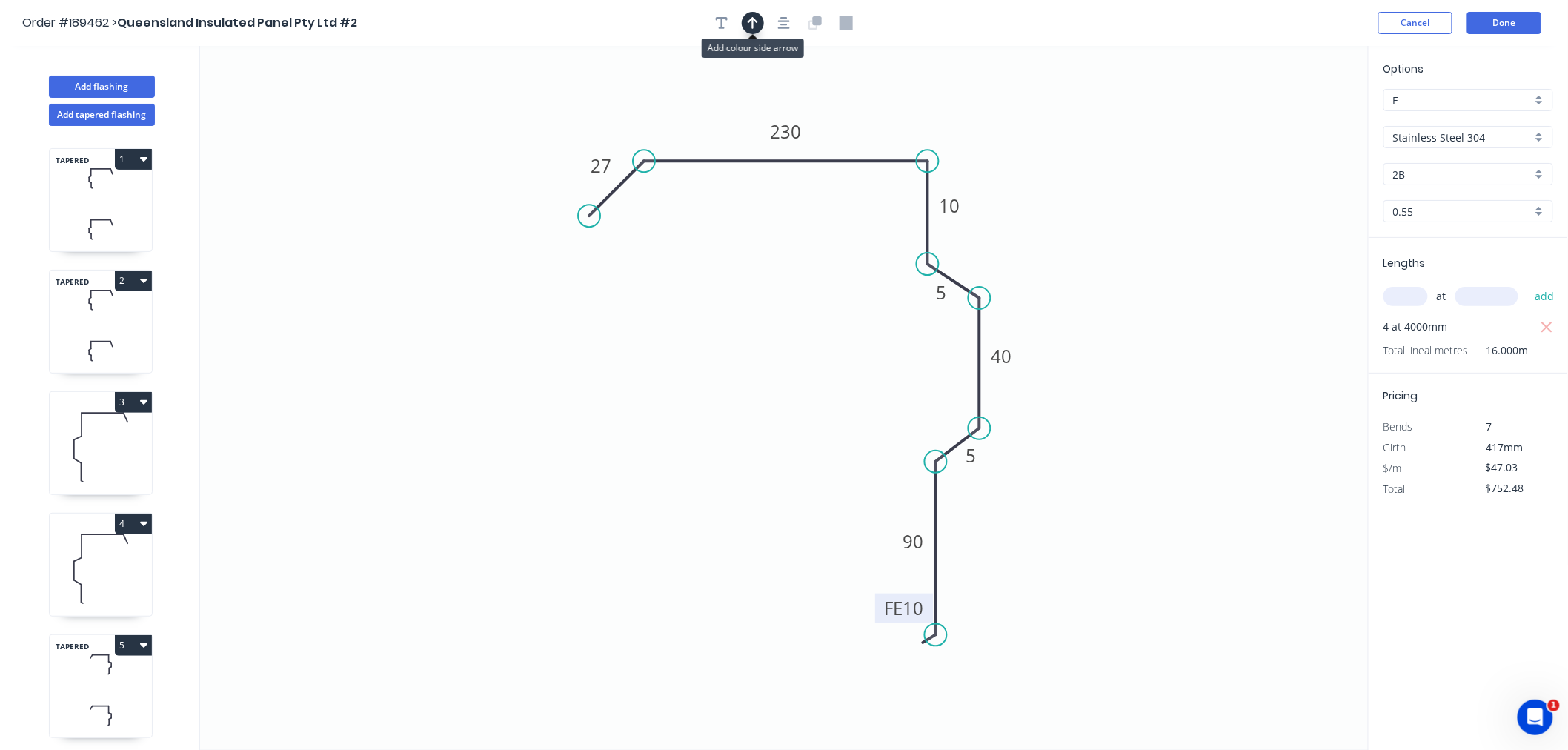
click at [751, 27] on icon "button" at bounding box center [753, 23] width 10 height 13
drag, startPoint x: 1294, startPoint y: 121, endPoint x: 903, endPoint y: 130, distance: 391.1
click at [903, 131] on icon at bounding box center [903, 115] width 13 height 48
click at [903, 130] on icon at bounding box center [903, 115] width 13 height 48
click at [786, 21] on icon "button" at bounding box center [784, 23] width 12 height 13
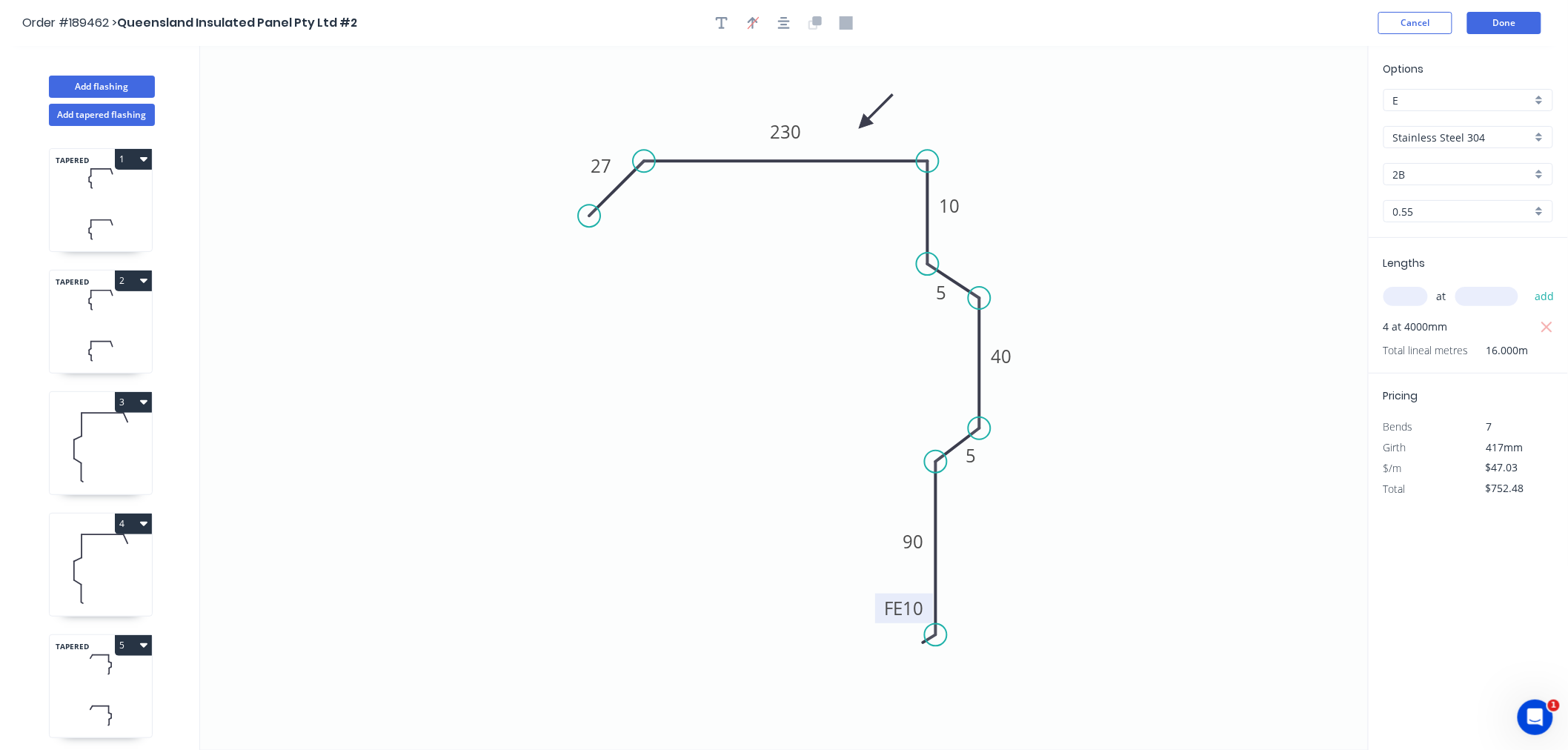
drag, startPoint x: 901, startPoint y: 131, endPoint x: 862, endPoint y: 124, distance: 39.6
click at [862, 124] on icon at bounding box center [876, 112] width 43 height 43
click at [782, 24] on icon "button" at bounding box center [784, 23] width 12 height 13
click at [1523, 25] on button "Done" at bounding box center [1505, 23] width 74 height 22
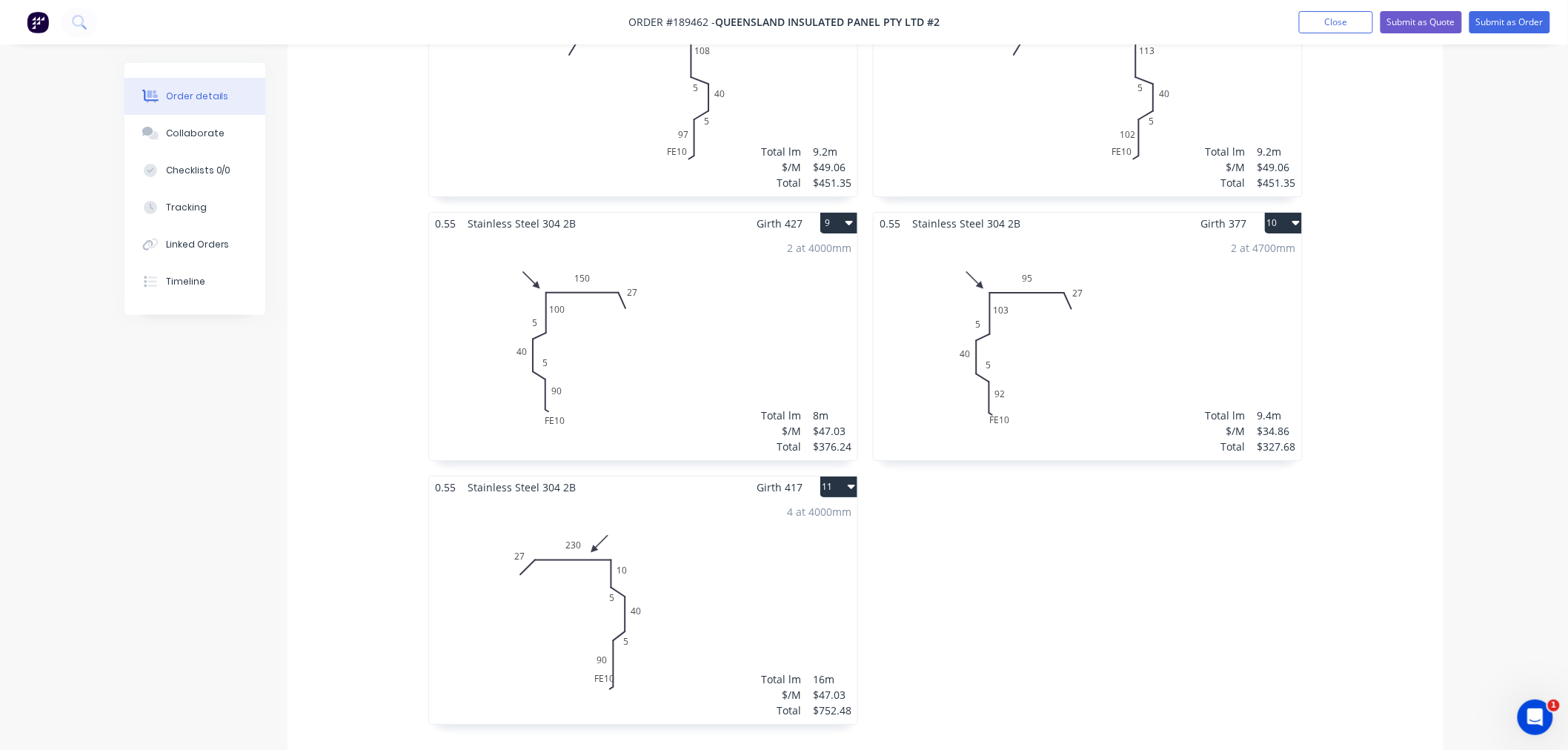
click at [746, 557] on div "4 at 4000mm Total lm $/M Total 16m $47.03 $752.48" at bounding box center [643, 612] width 428 height 226
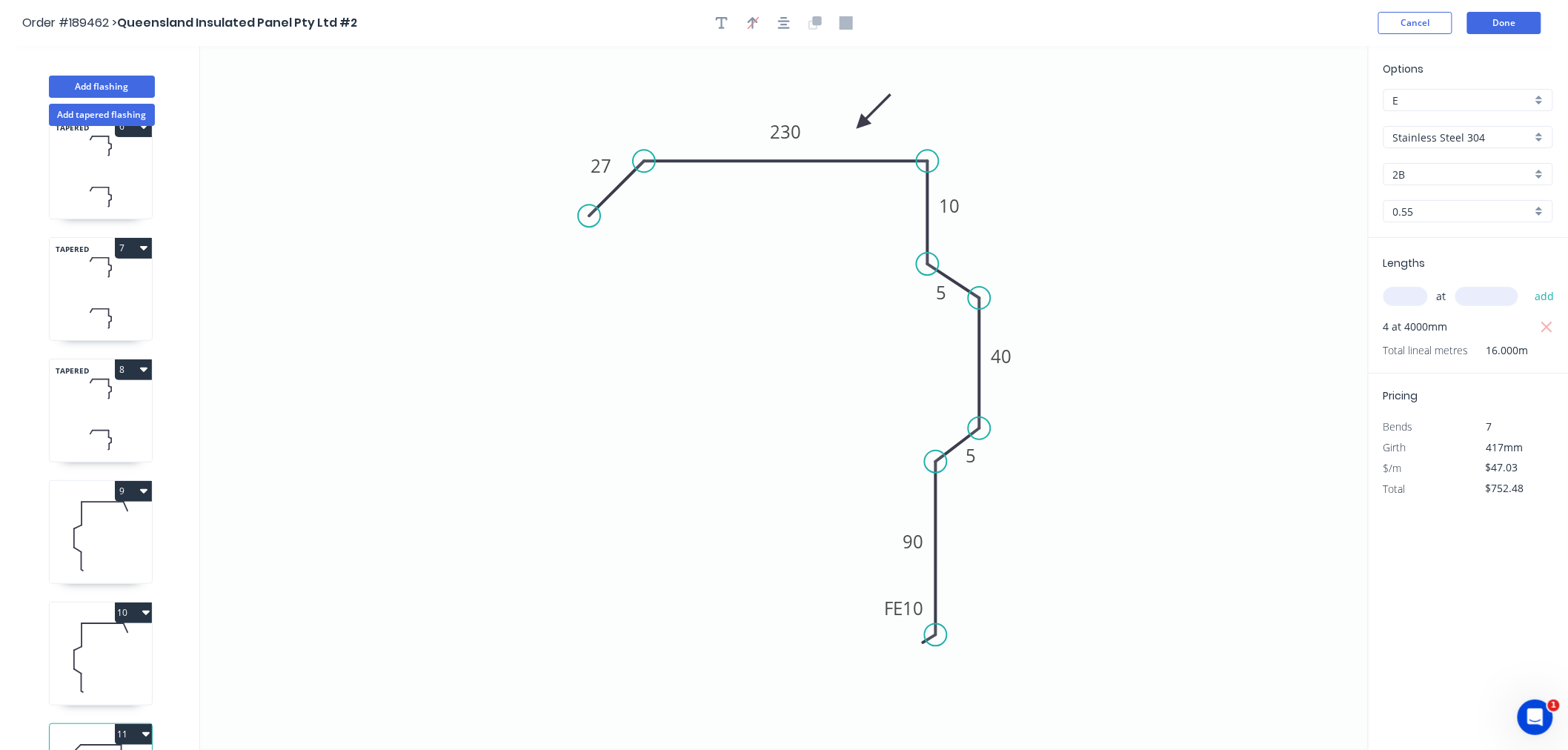
scroll to position [719, 0]
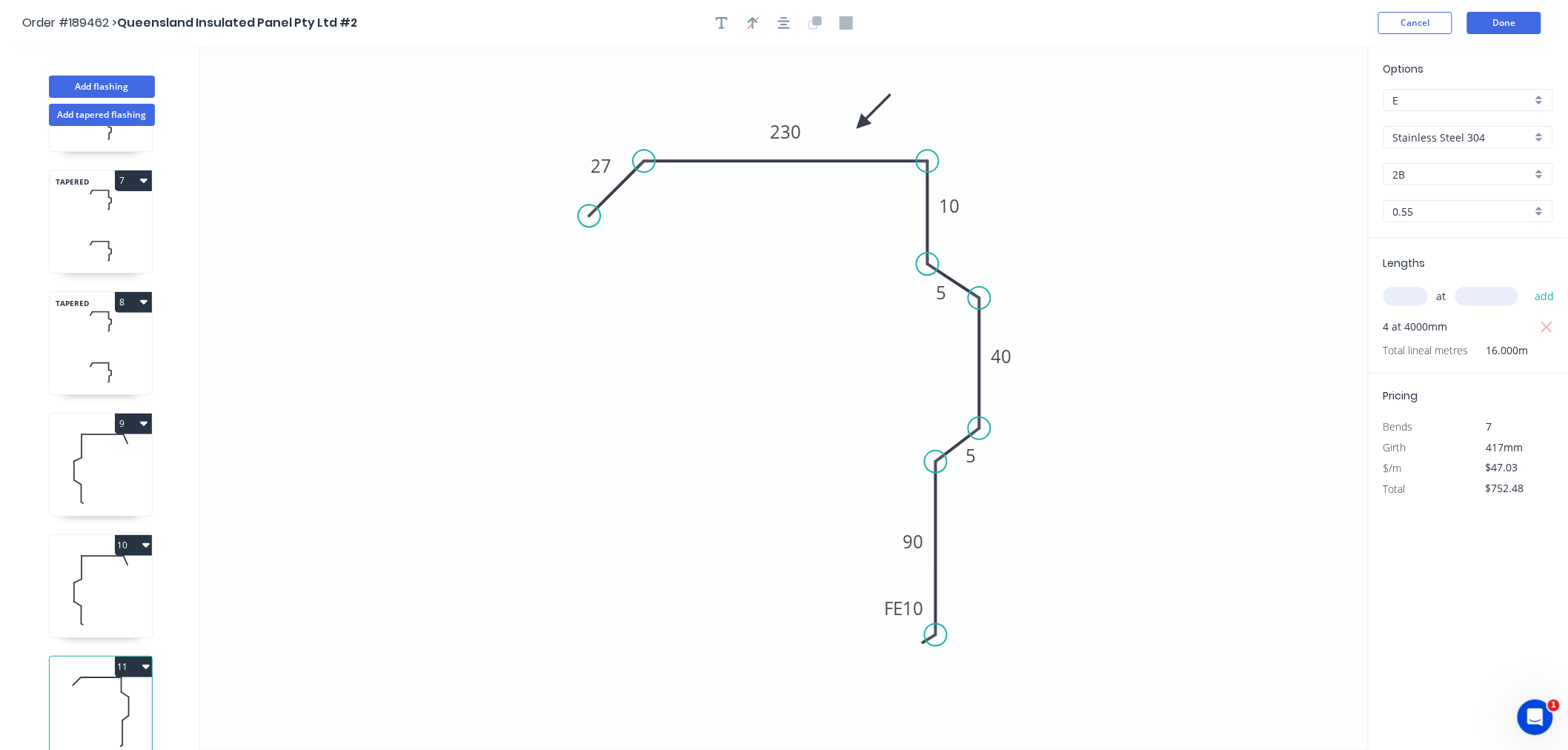
click at [112, 594] on icon at bounding box center [100, 590] width 102 height 95
type input "$34.86"
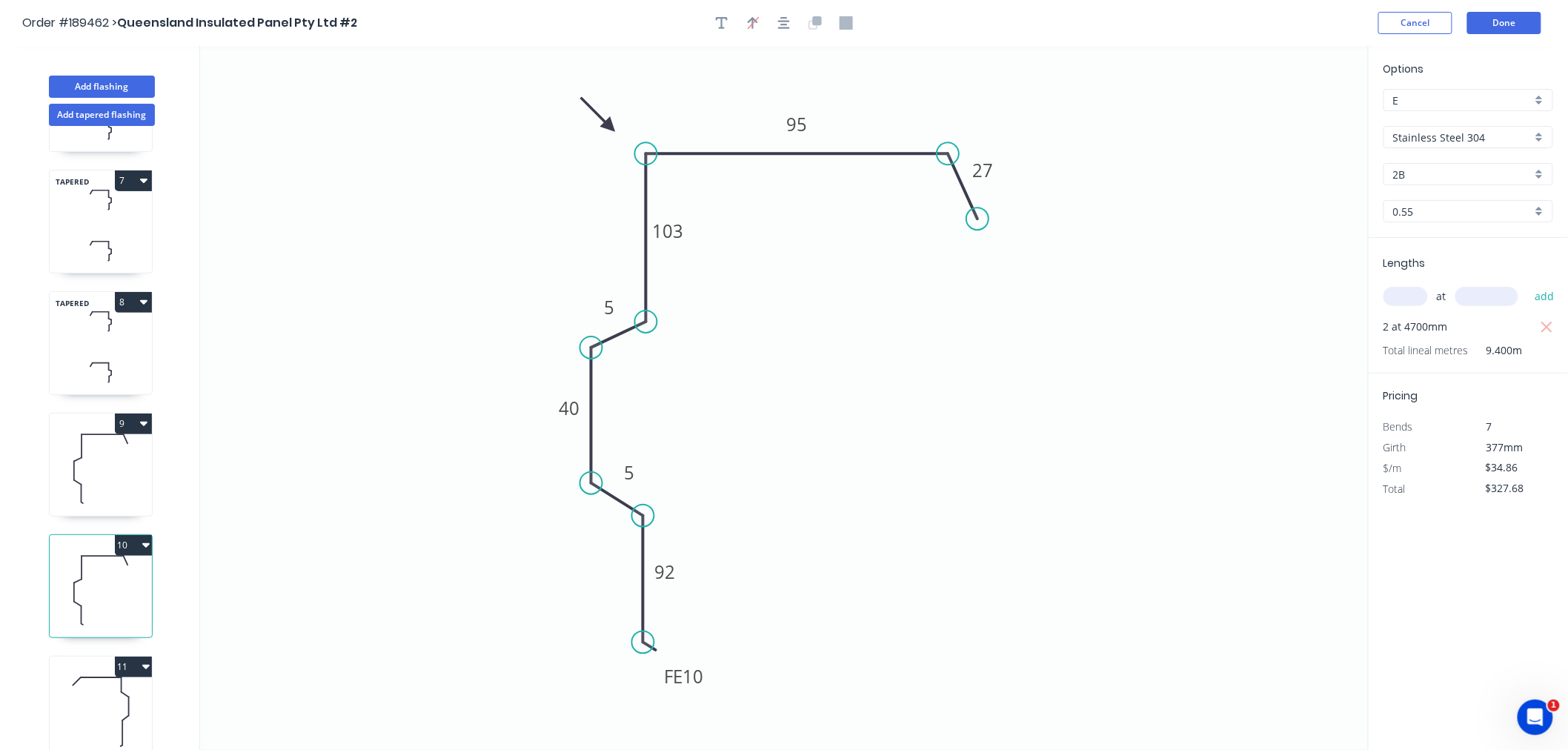
click at [144, 535] on button "10" at bounding box center [133, 545] width 37 height 21
click at [129, 573] on div "Duplicate" at bounding box center [81, 582] width 114 height 22
type input "$0.00"
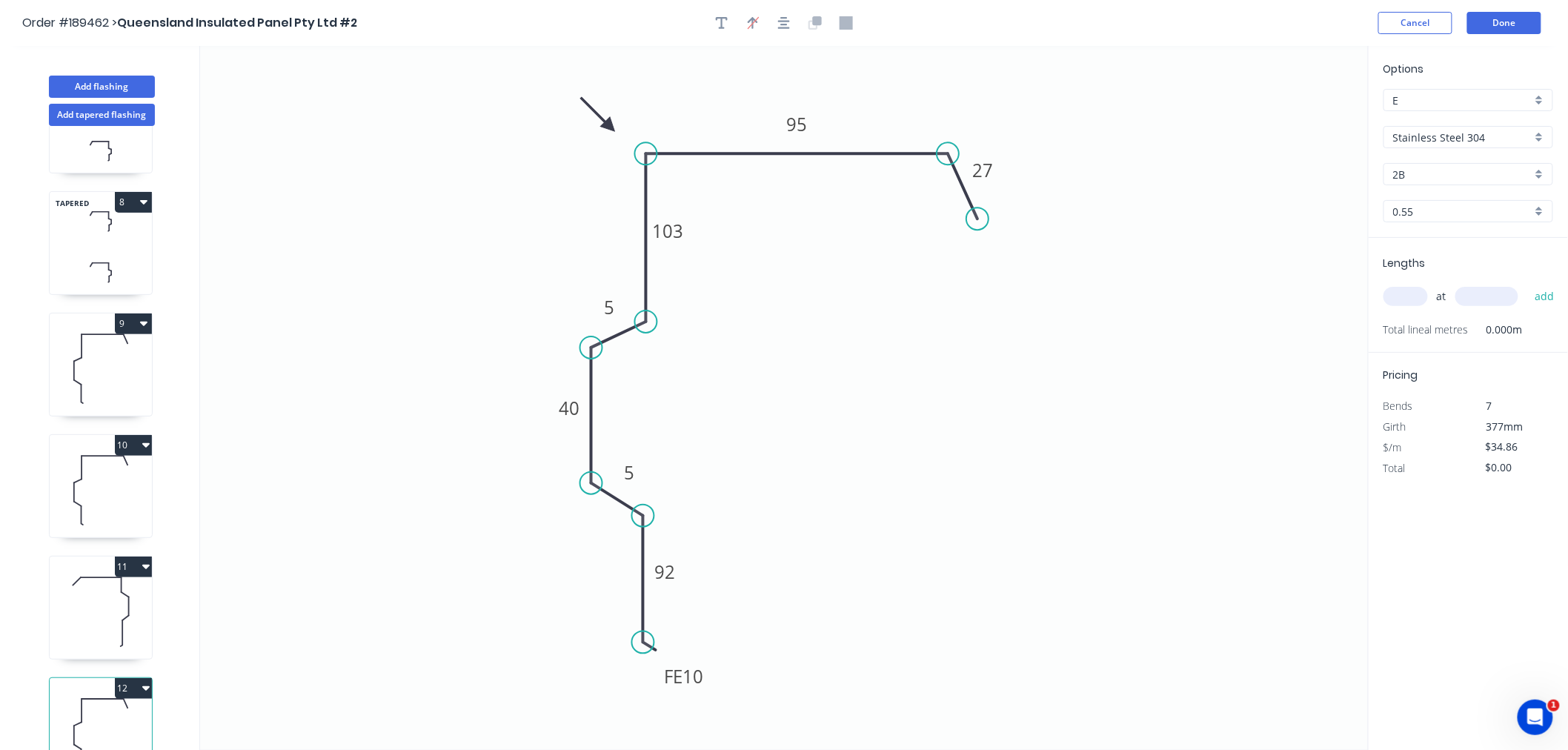
scroll to position [842, 0]
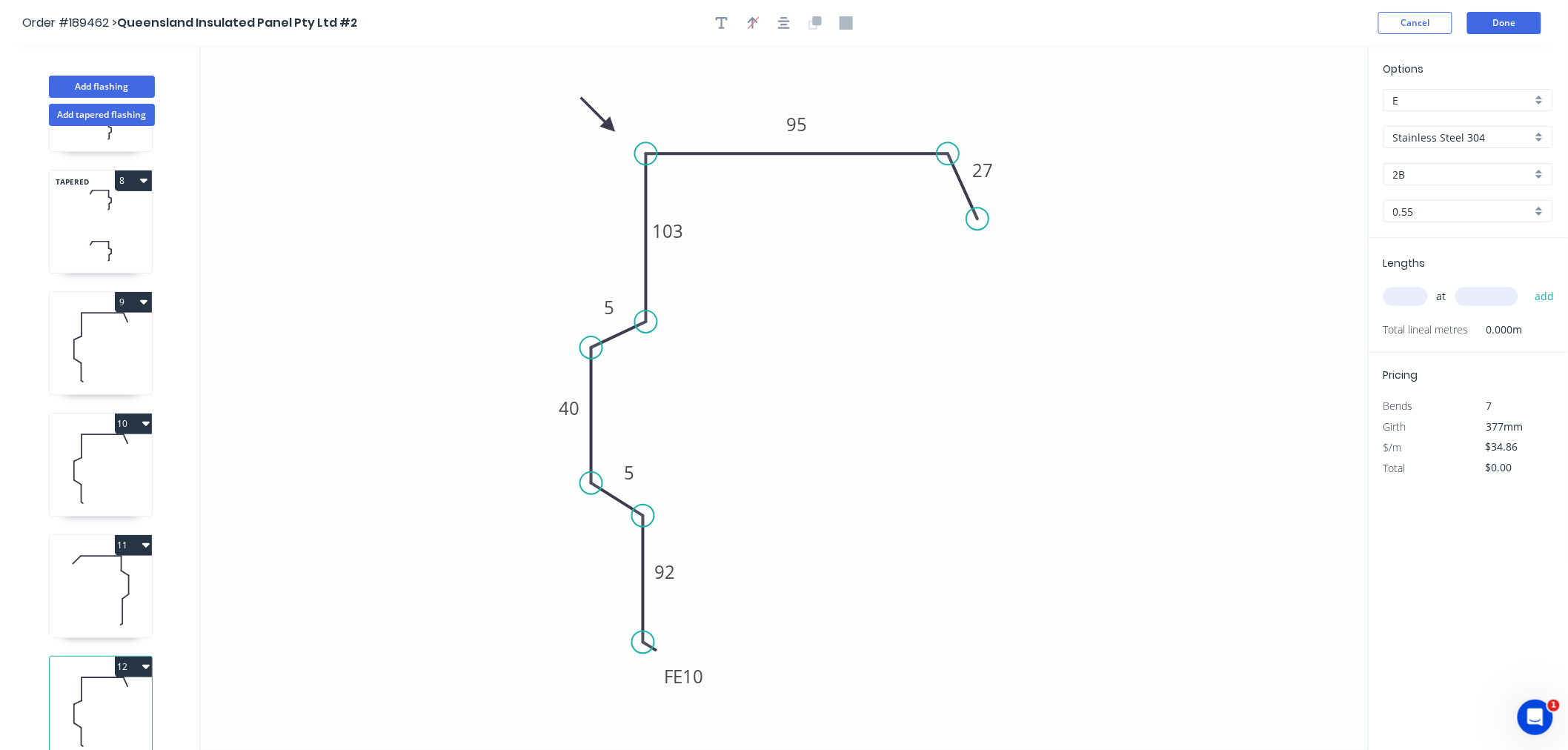
click at [78, 705] on icon at bounding box center [100, 712] width 102 height 95
click at [800, 129] on tspan "95" at bounding box center [797, 124] width 21 height 25
click at [127, 581] on icon at bounding box center [100, 590] width 102 height 95
type input "$47.03"
type input "$752.48"
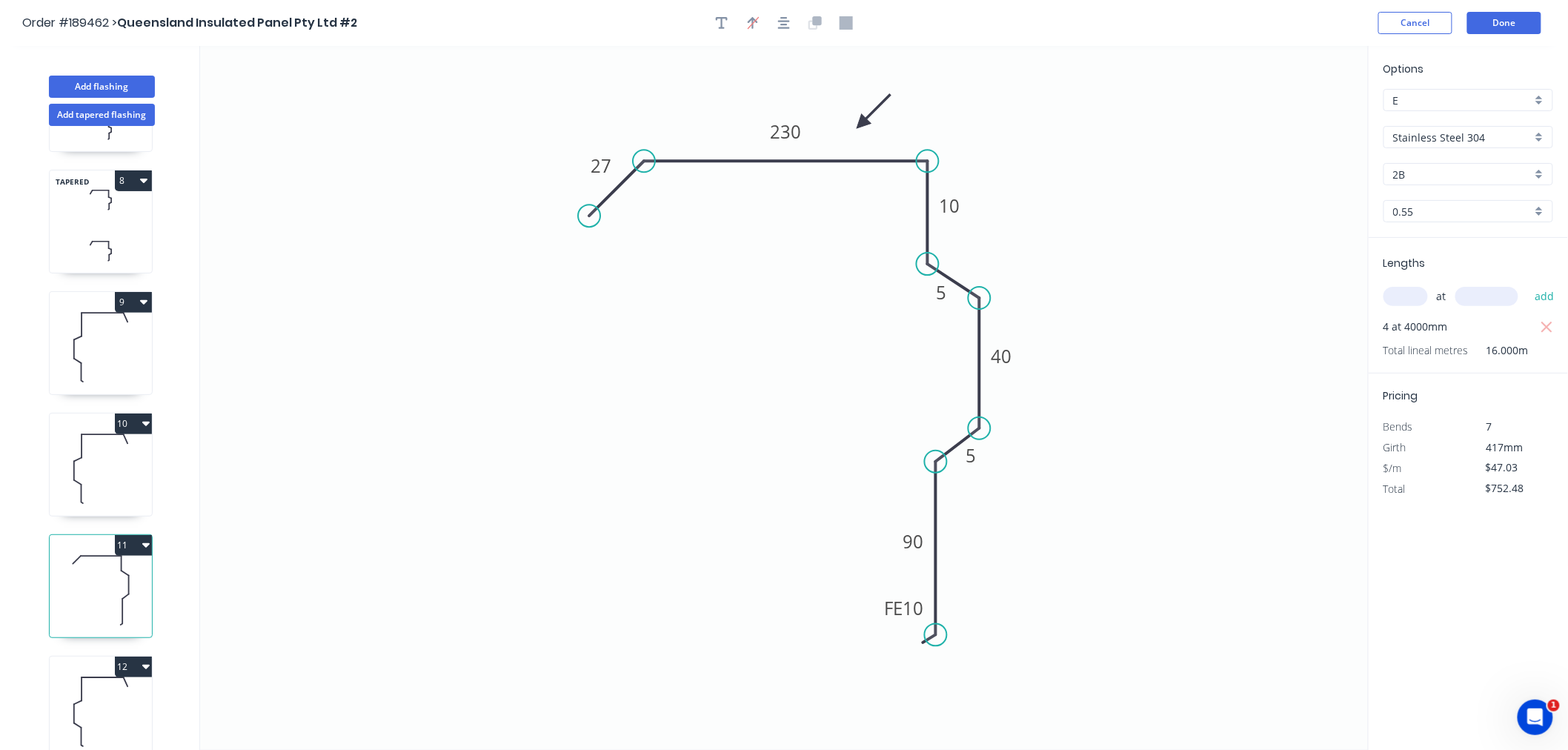
click at [88, 703] on icon at bounding box center [100, 712] width 102 height 95
type input "$34.86"
type input "$0.00"
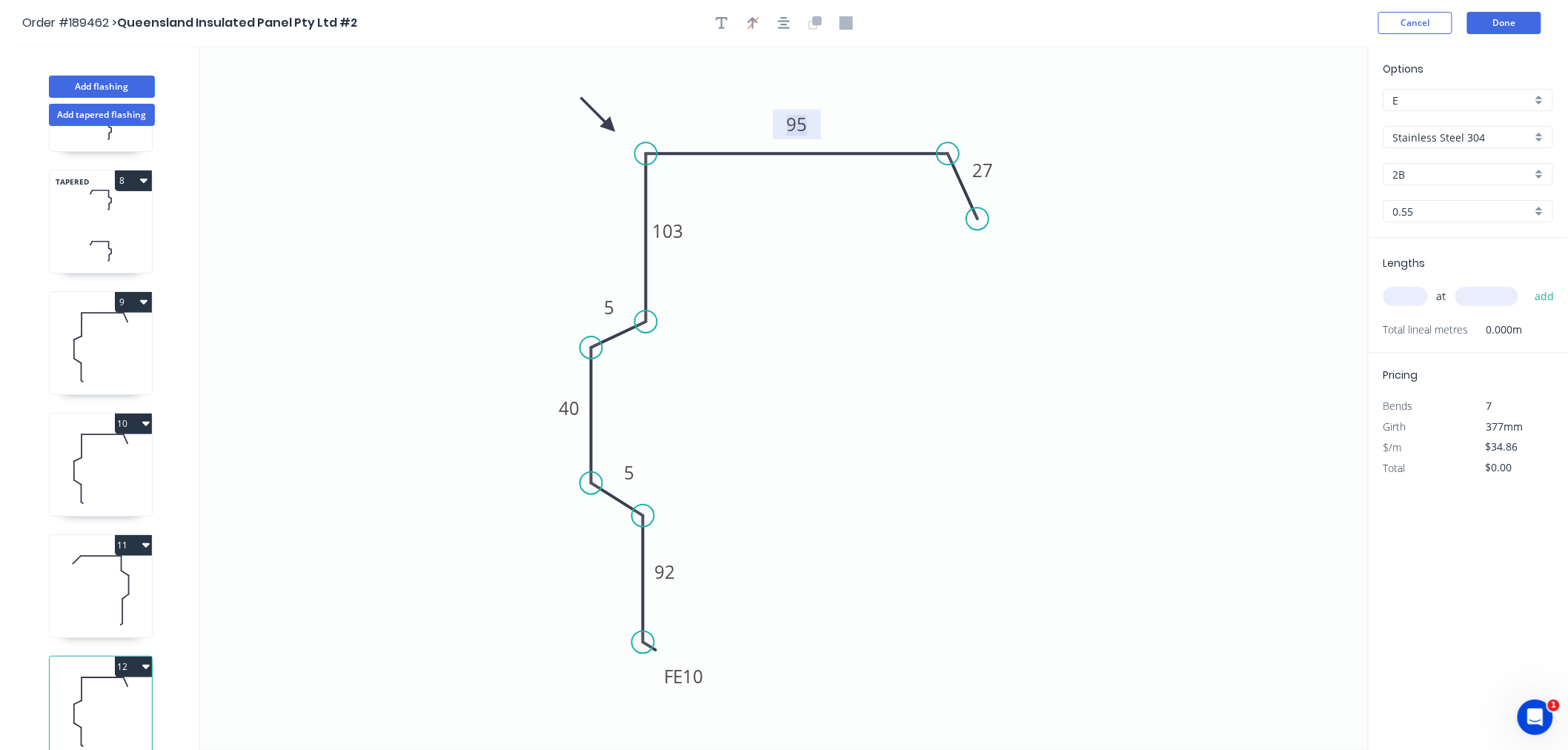
click at [805, 135] on tspan "95" at bounding box center [797, 124] width 21 height 25
drag, startPoint x: 611, startPoint y: 127, endPoint x: 666, endPoint y: 127, distance: 55.0
click at [666, 127] on icon at bounding box center [652, 115] width 43 height 43
type input "$47.03"
click at [798, 124] on tspan "150" at bounding box center [797, 124] width 31 height 25
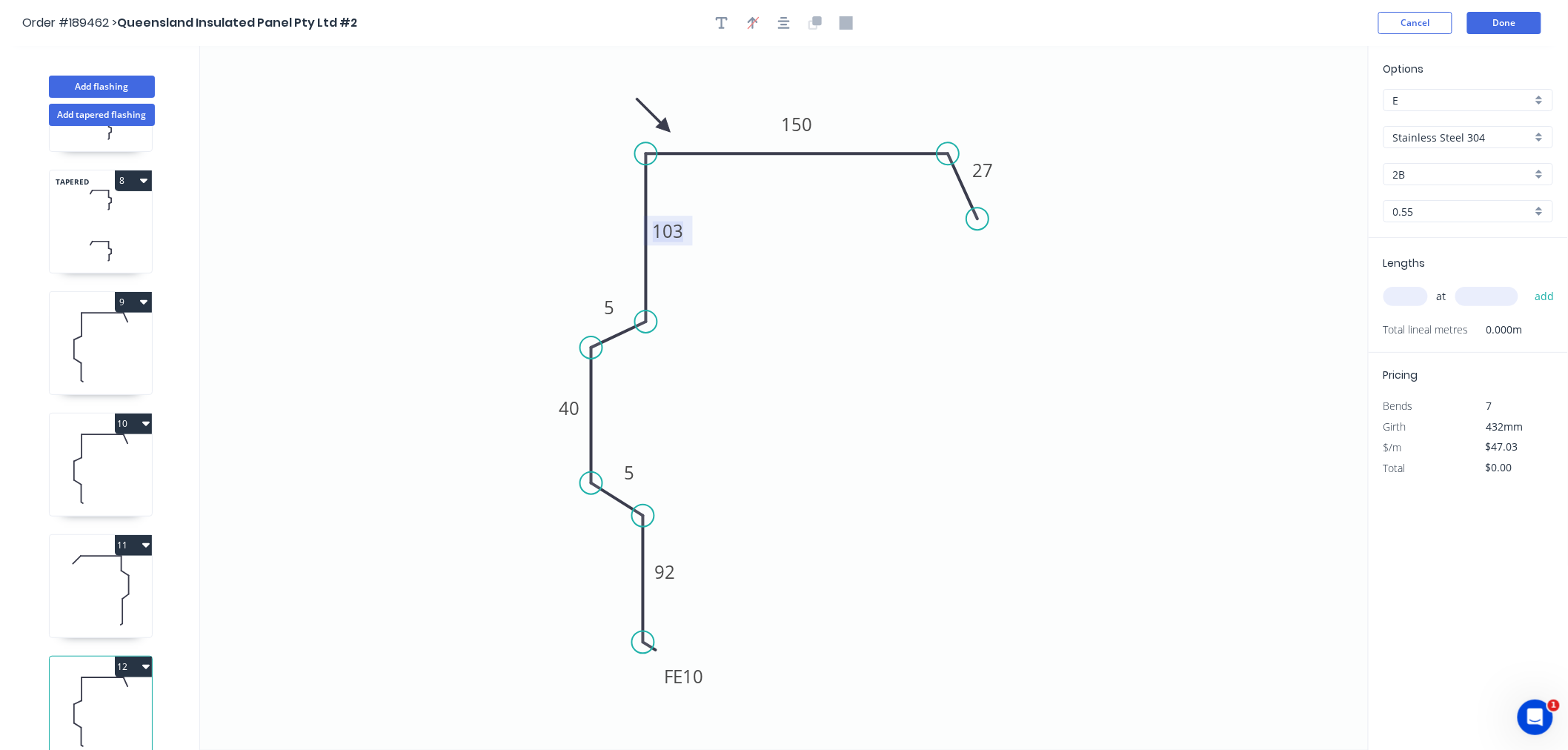
click at [397, 462] on icon "0 FE 10 92 5 40 5 103 150 27" at bounding box center [784, 398] width 1169 height 705
click at [1398, 293] on input "text" at bounding box center [1406, 297] width 45 height 19
type input "1"
type input "4600"
click at [1527, 284] on button "add" at bounding box center [1544, 297] width 35 height 25
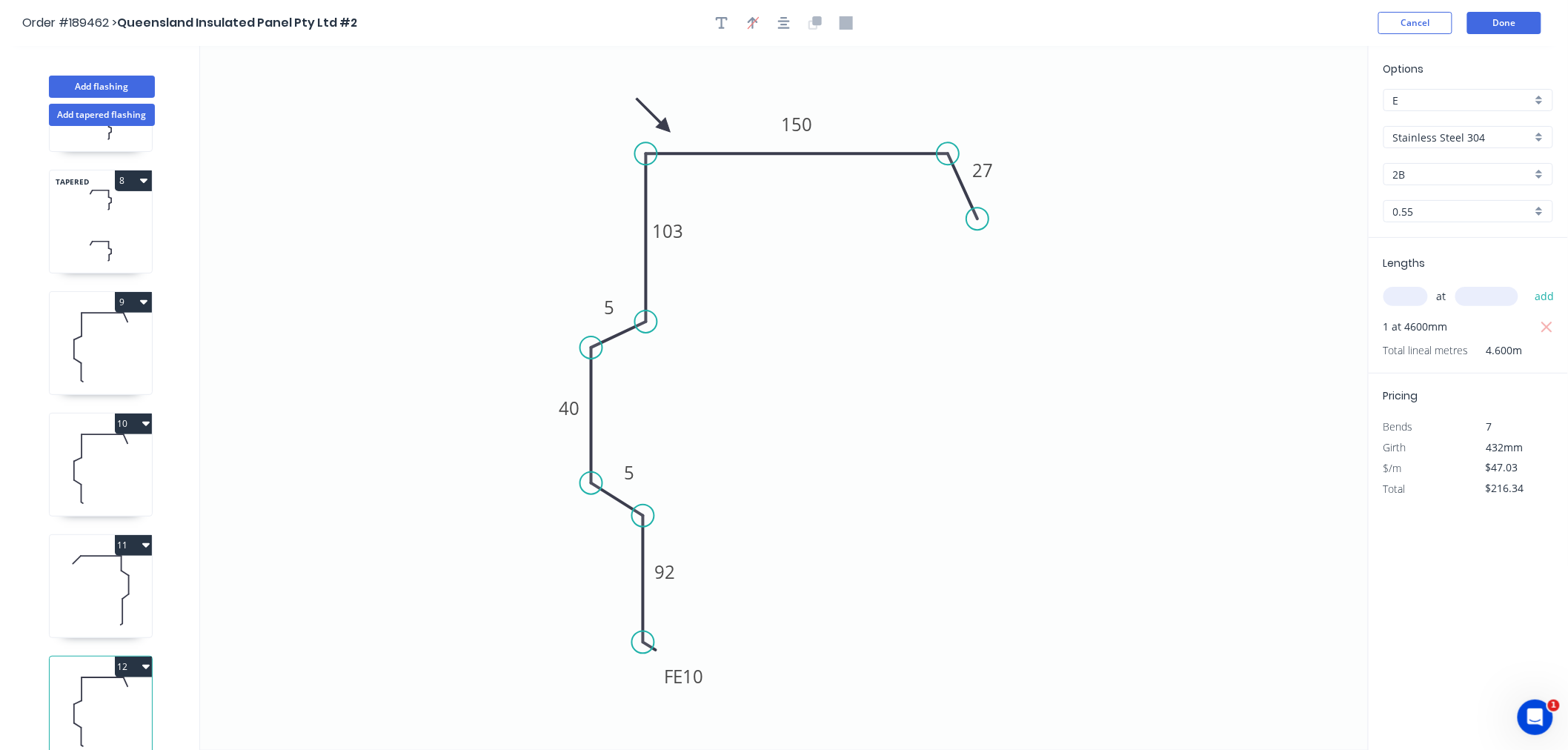
click at [77, 594] on icon at bounding box center [100, 590] width 102 height 95
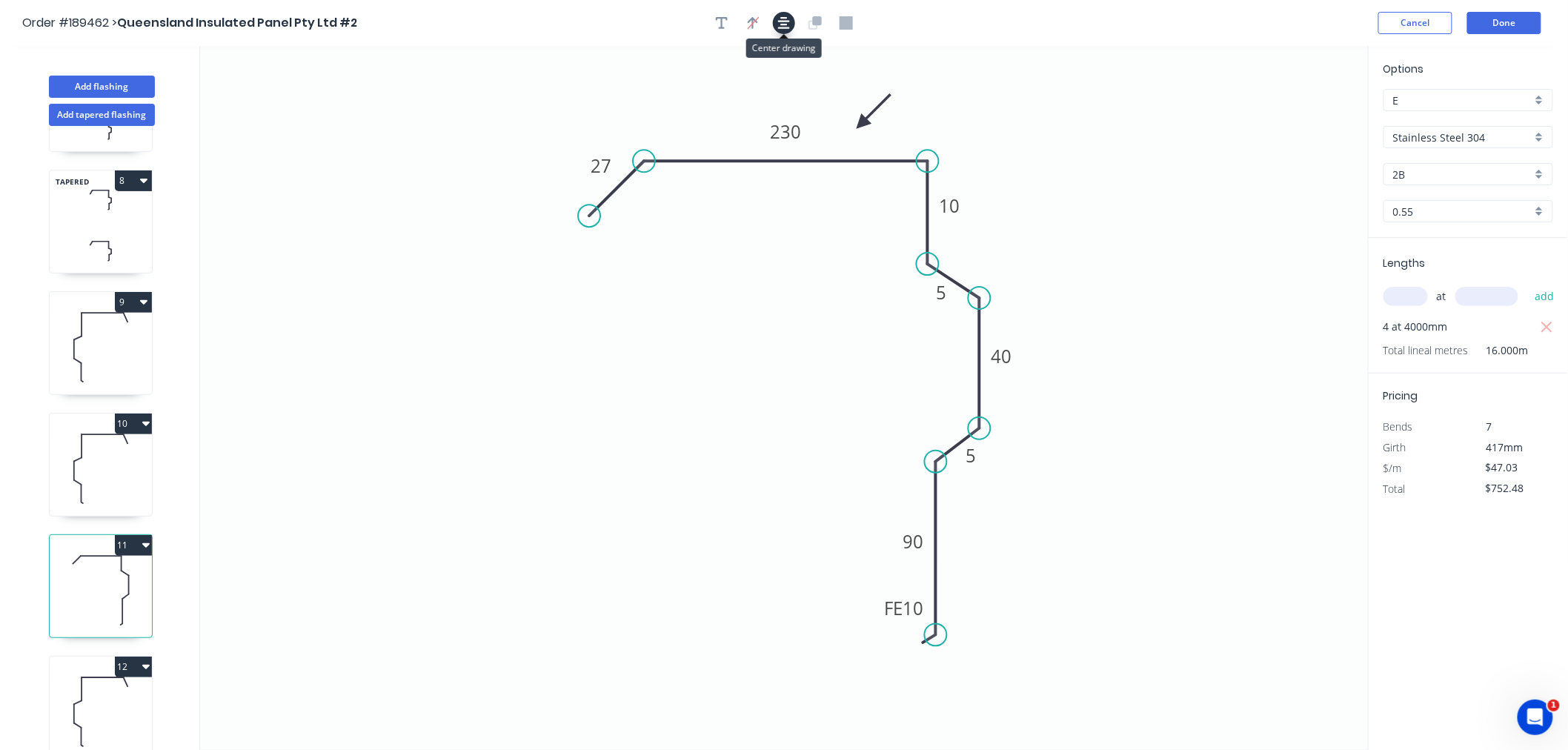
click at [782, 22] on icon "button" at bounding box center [784, 23] width 12 height 13
click at [109, 703] on icon at bounding box center [100, 712] width 102 height 95
type input "$216.34"
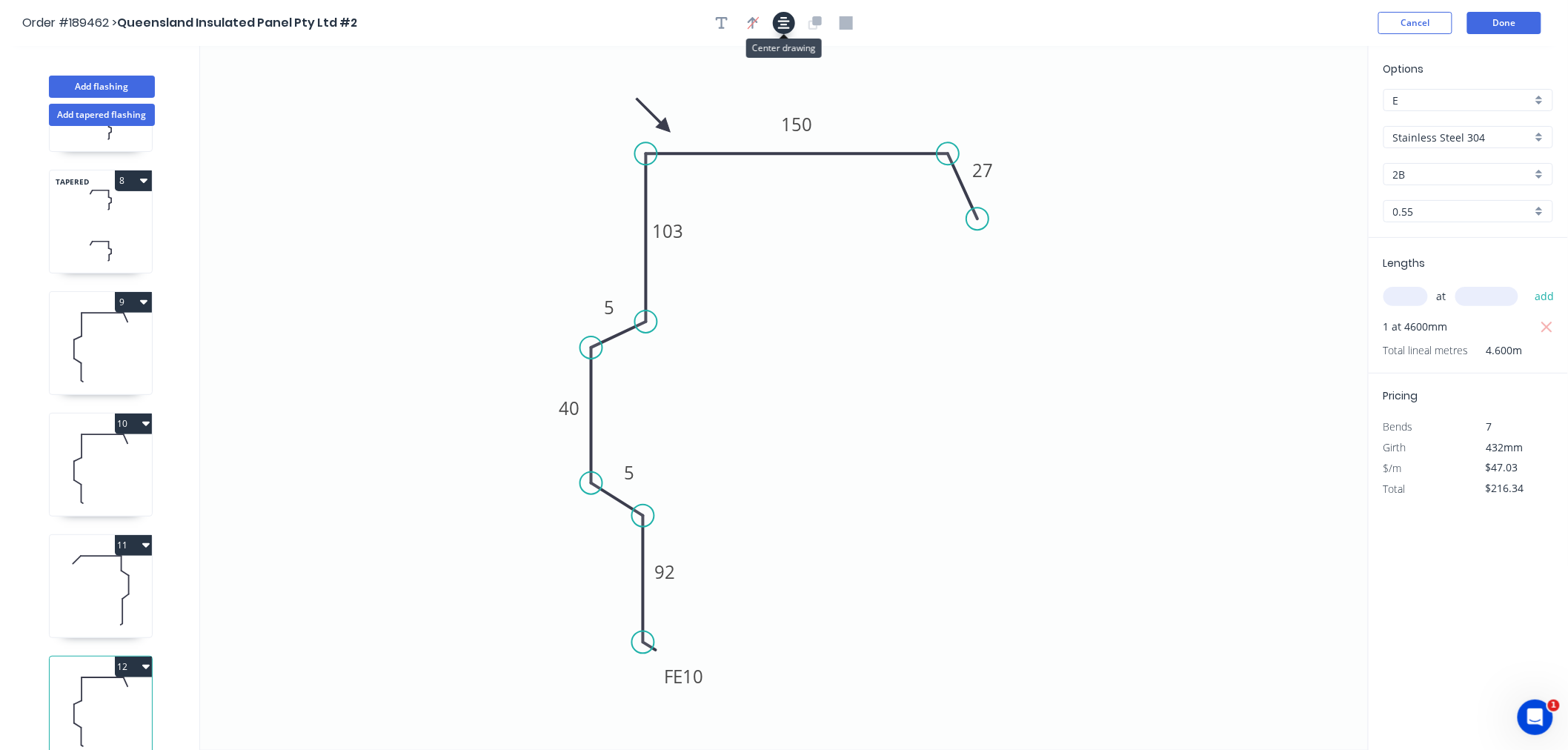
click at [788, 22] on icon "button" at bounding box center [784, 23] width 12 height 13
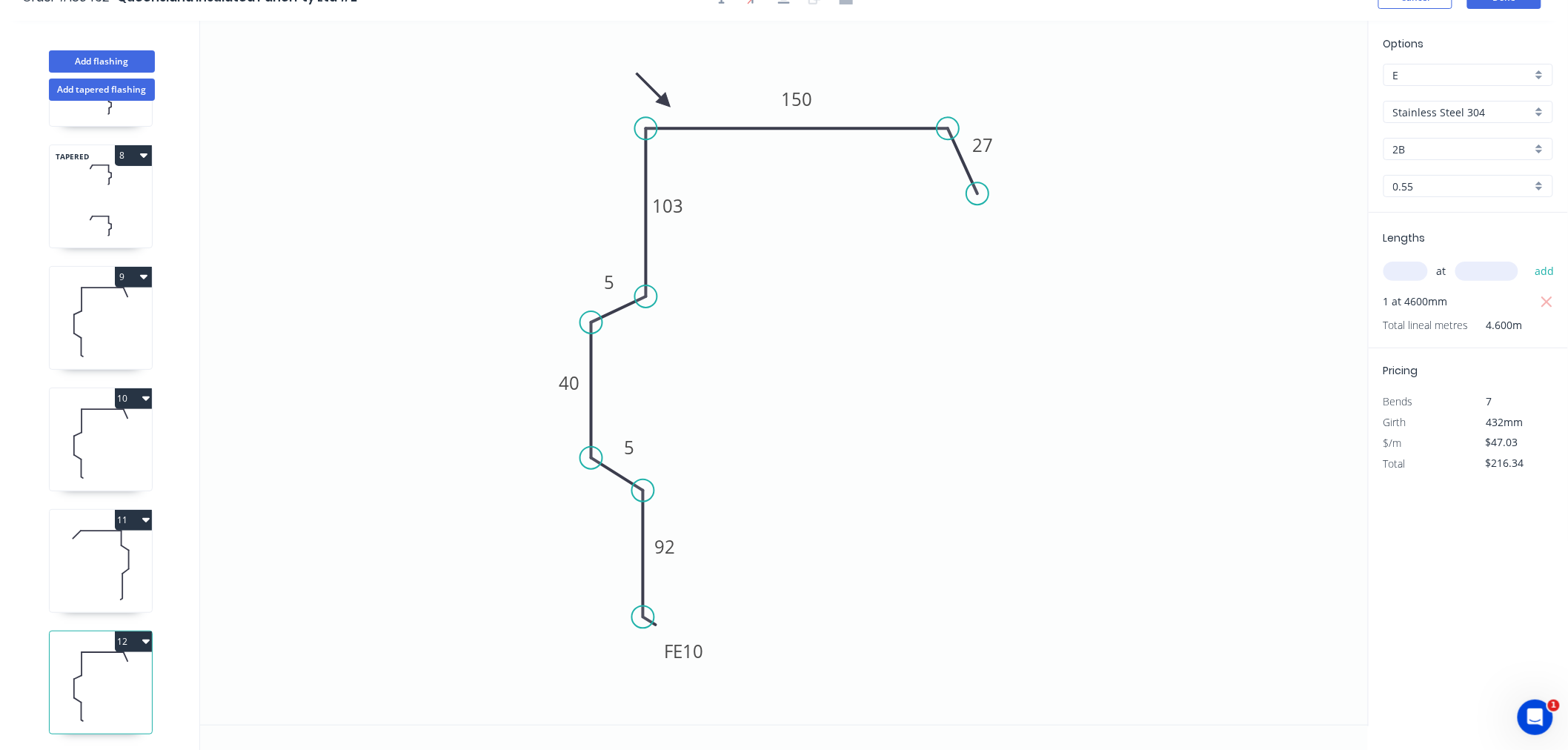
scroll to position [28, 0]
click at [1526, 111] on input "Stainless Steel 304" at bounding box center [1462, 109] width 138 height 16
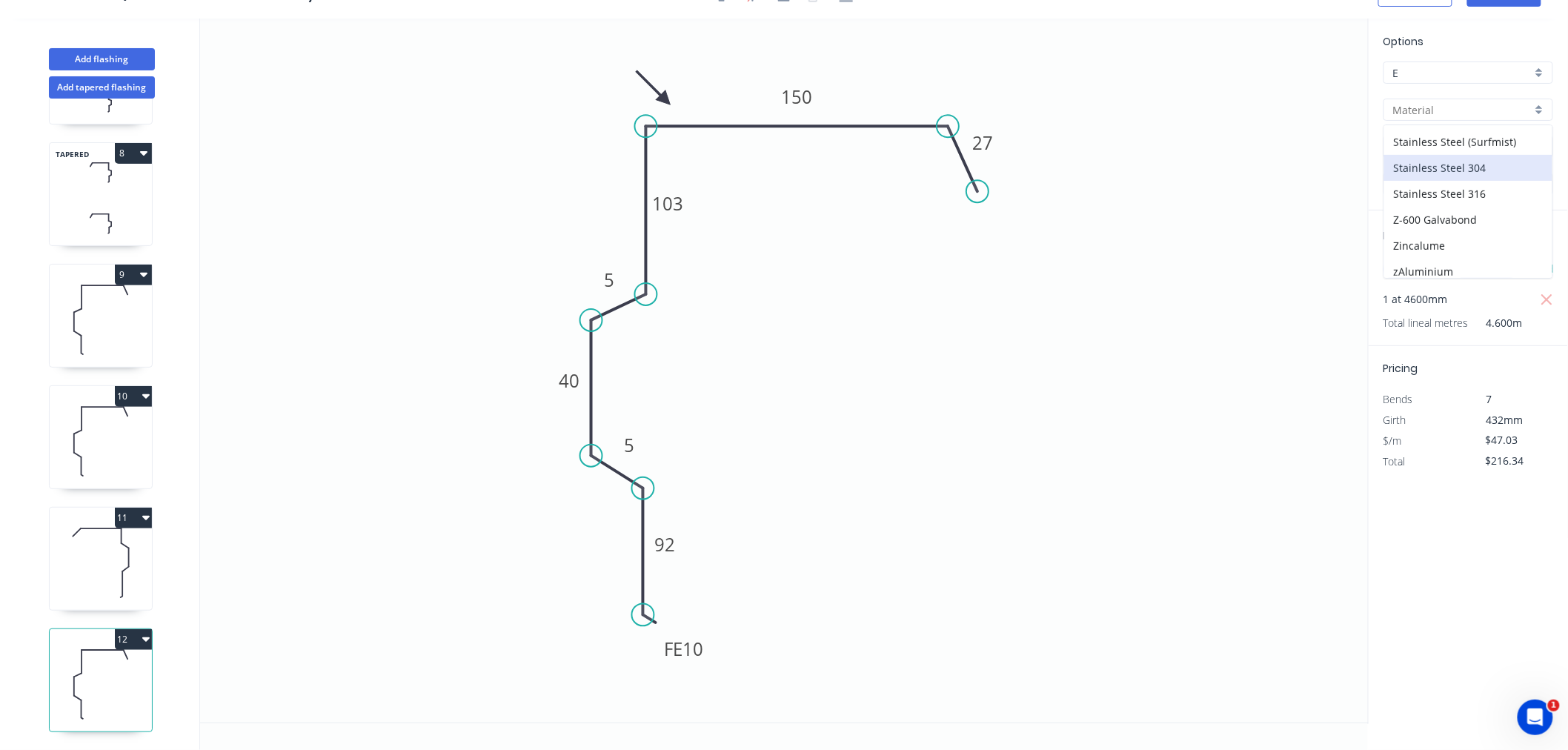
scroll to position [316, 0]
click at [1430, 568] on div "Options E E Colorbond Colorbond (Premium) Colorbond Coolmax Colorbond Matt Colo…" at bounding box center [1468, 371] width 200 height 706
type input "Stainless Steel 304"
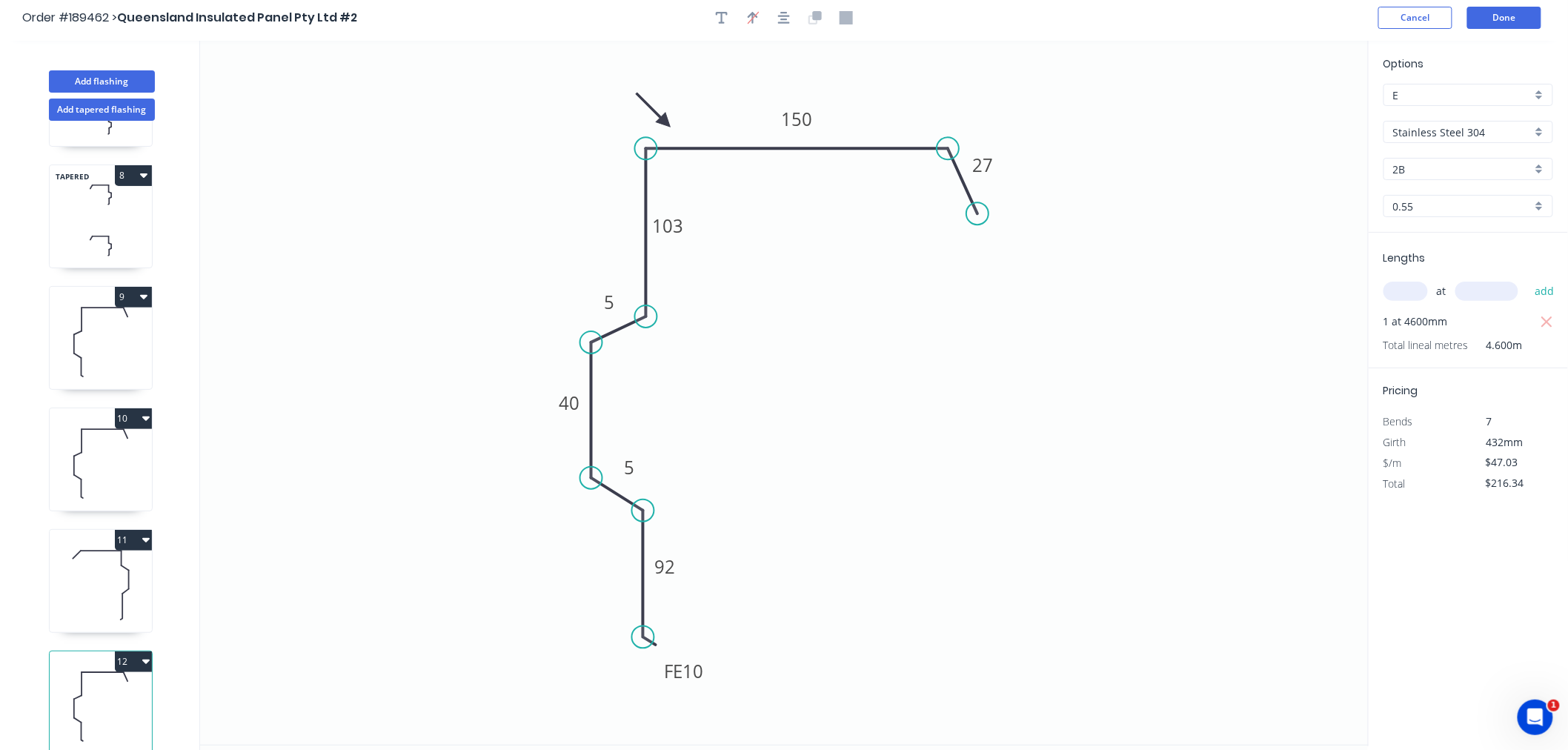
scroll to position [0, 0]
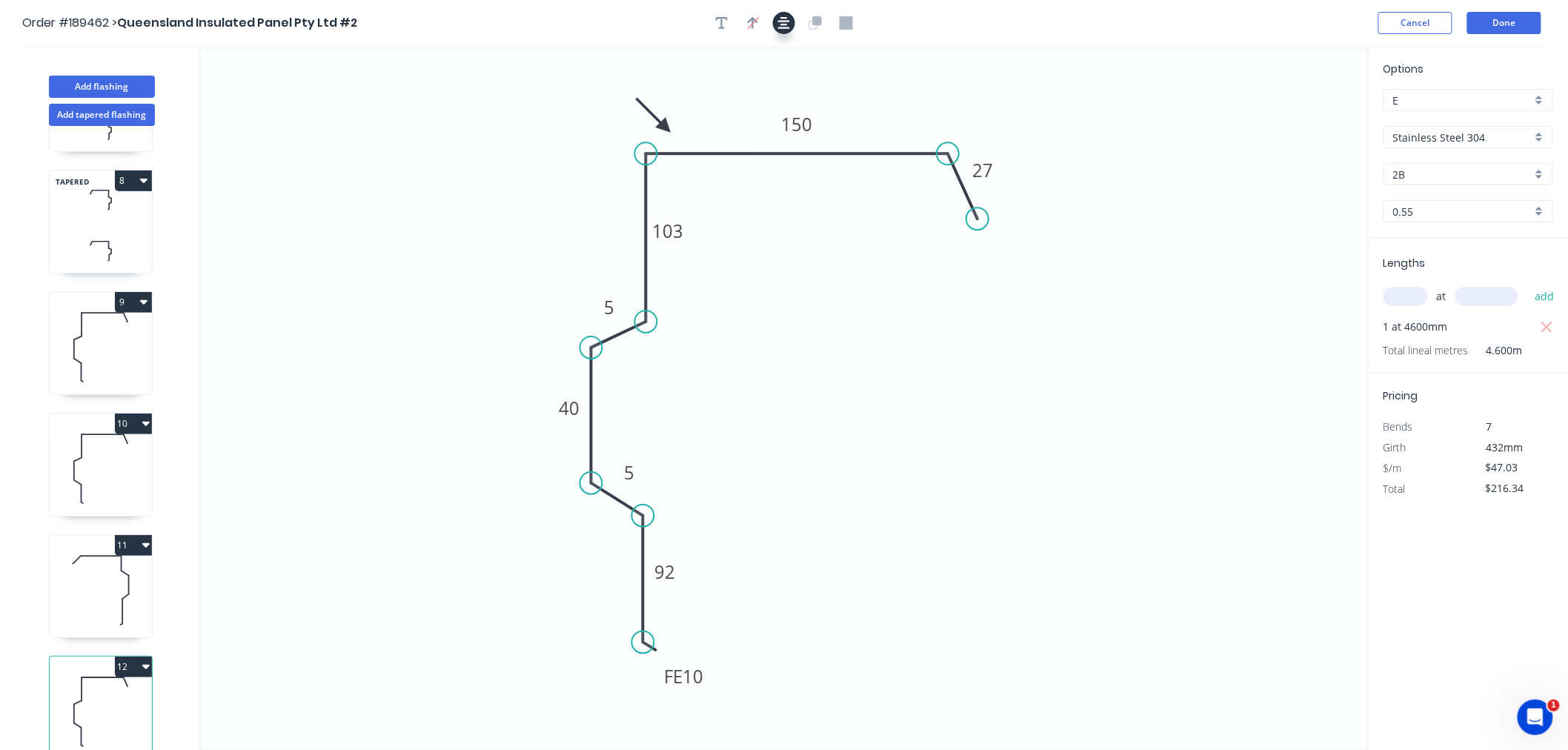
click at [782, 25] on icon "button" at bounding box center [784, 23] width 12 height 13
click at [145, 539] on icon "button" at bounding box center [146, 545] width 7 height 12
click at [135, 571] on div "Duplicate" at bounding box center [81, 582] width 114 height 22
type input "$0.00"
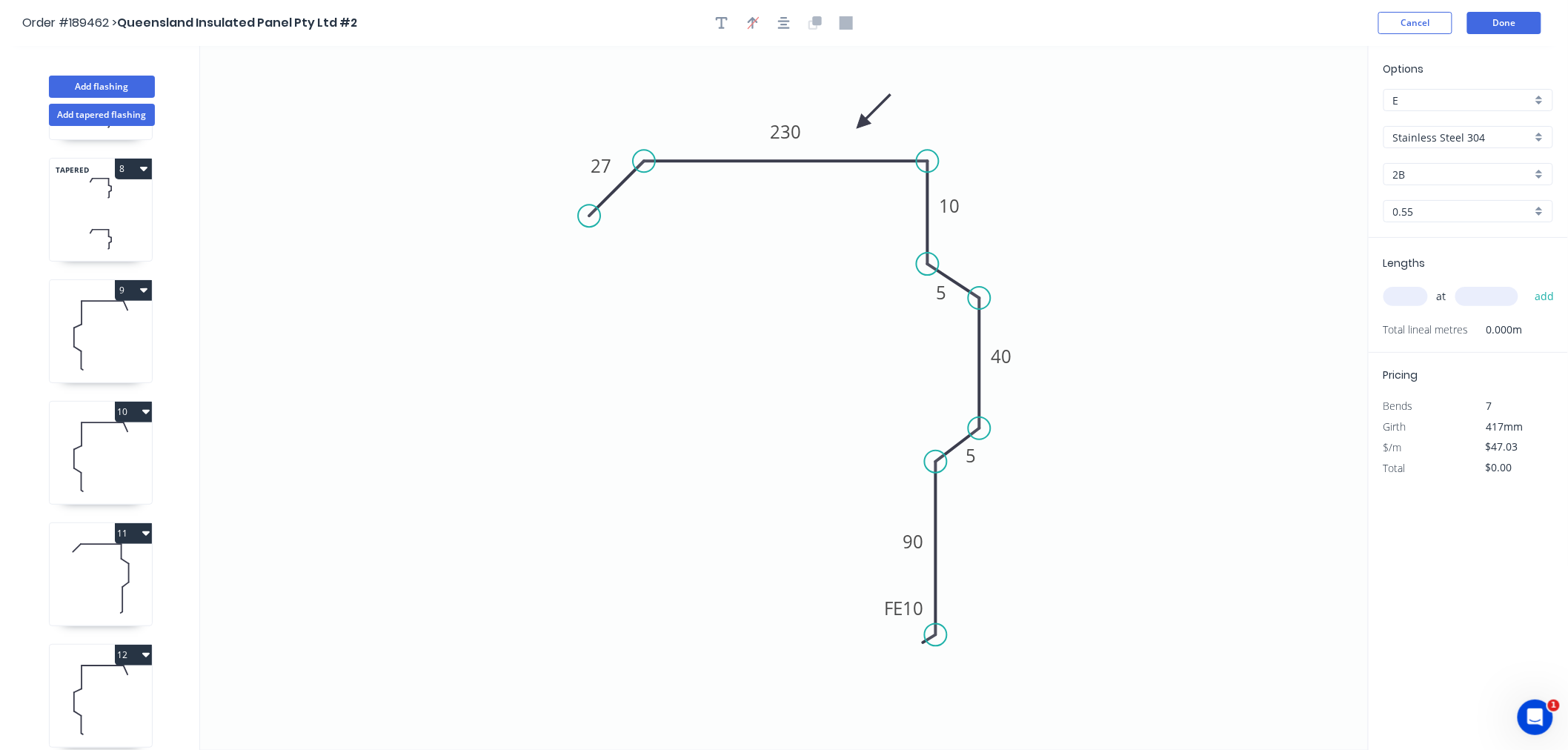
scroll to position [962, 0]
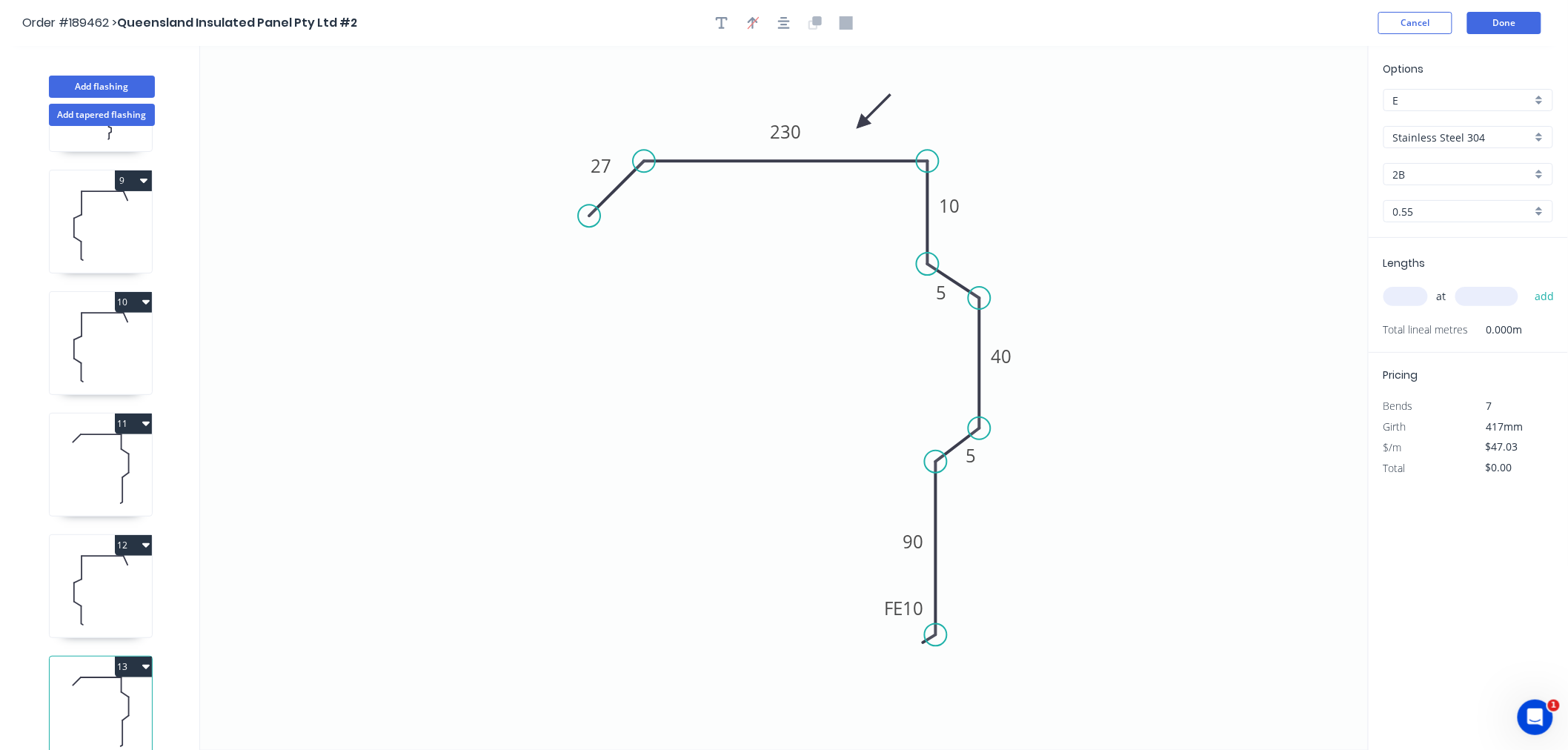
click at [94, 721] on icon at bounding box center [100, 712] width 102 height 95
click at [778, 129] on tspan "230" at bounding box center [785, 131] width 31 height 25
click at [786, 135] on tspan "230" at bounding box center [785, 131] width 31 height 25
click at [768, 133] on rect at bounding box center [785, 132] width 49 height 30
click at [775, 139] on tspan "230" at bounding box center [785, 131] width 31 height 25
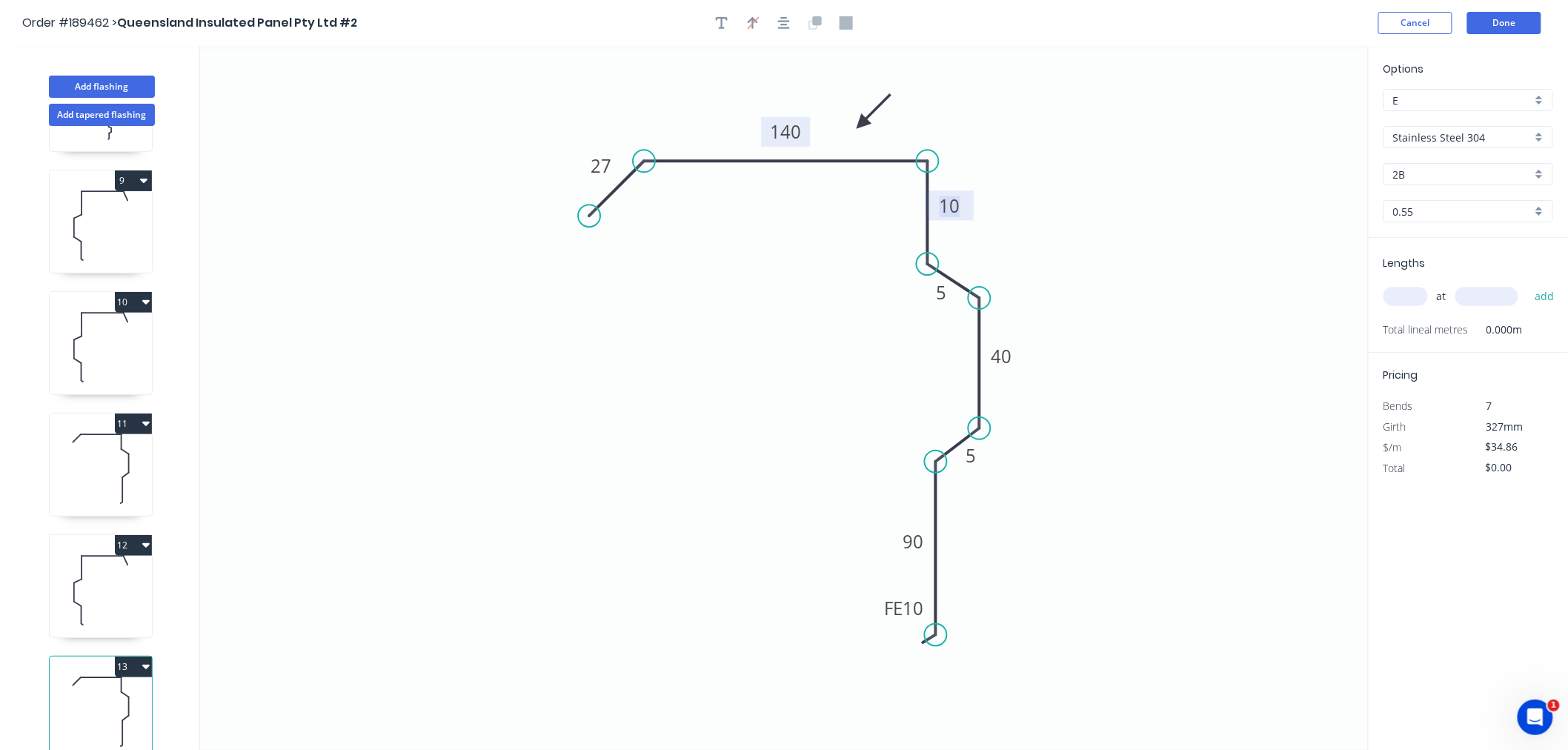
click at [956, 202] on tspan "10" at bounding box center [950, 205] width 21 height 25
click at [139, 593] on icon at bounding box center [100, 590] width 102 height 95
type input "$47.03"
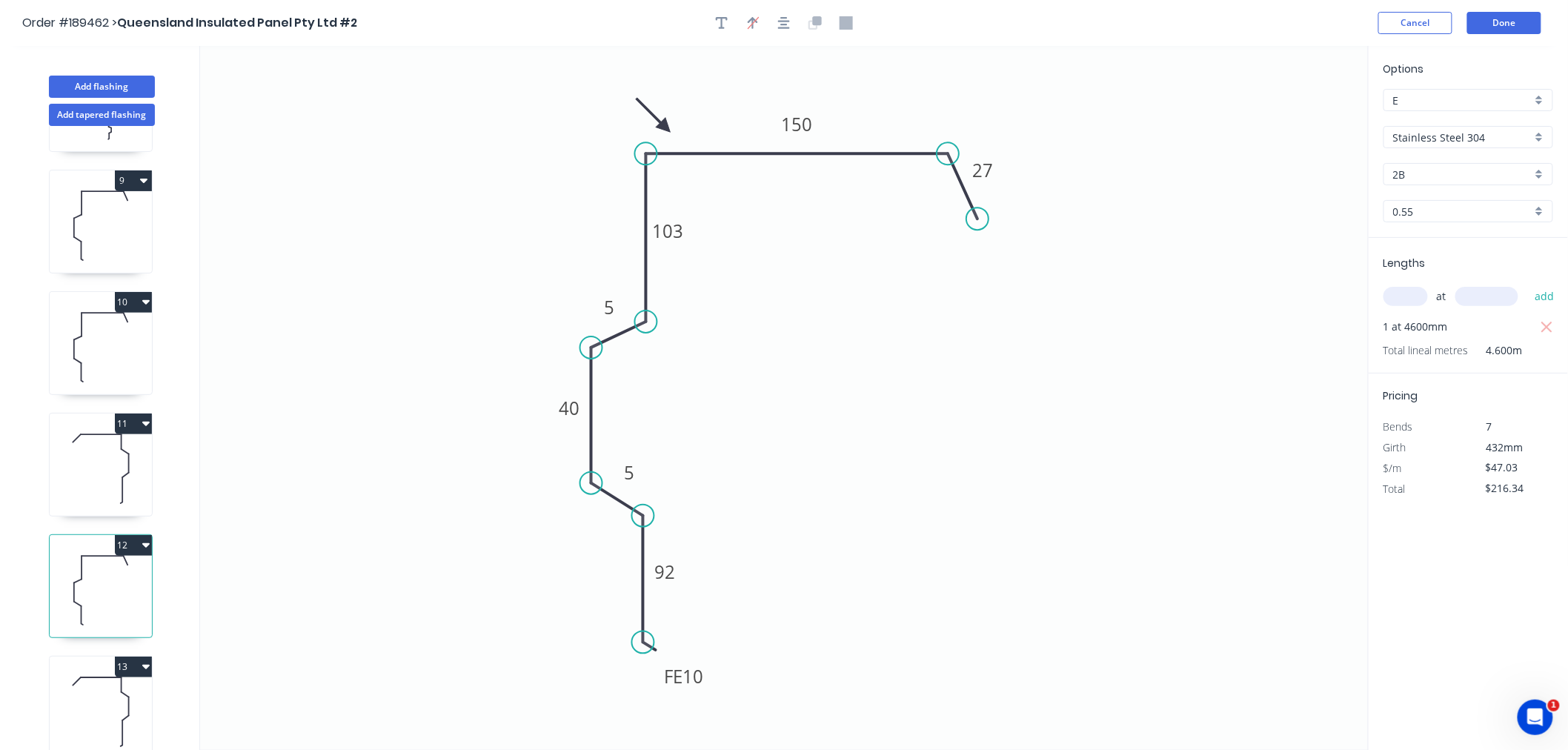
click at [97, 475] on icon at bounding box center [100, 469] width 102 height 95
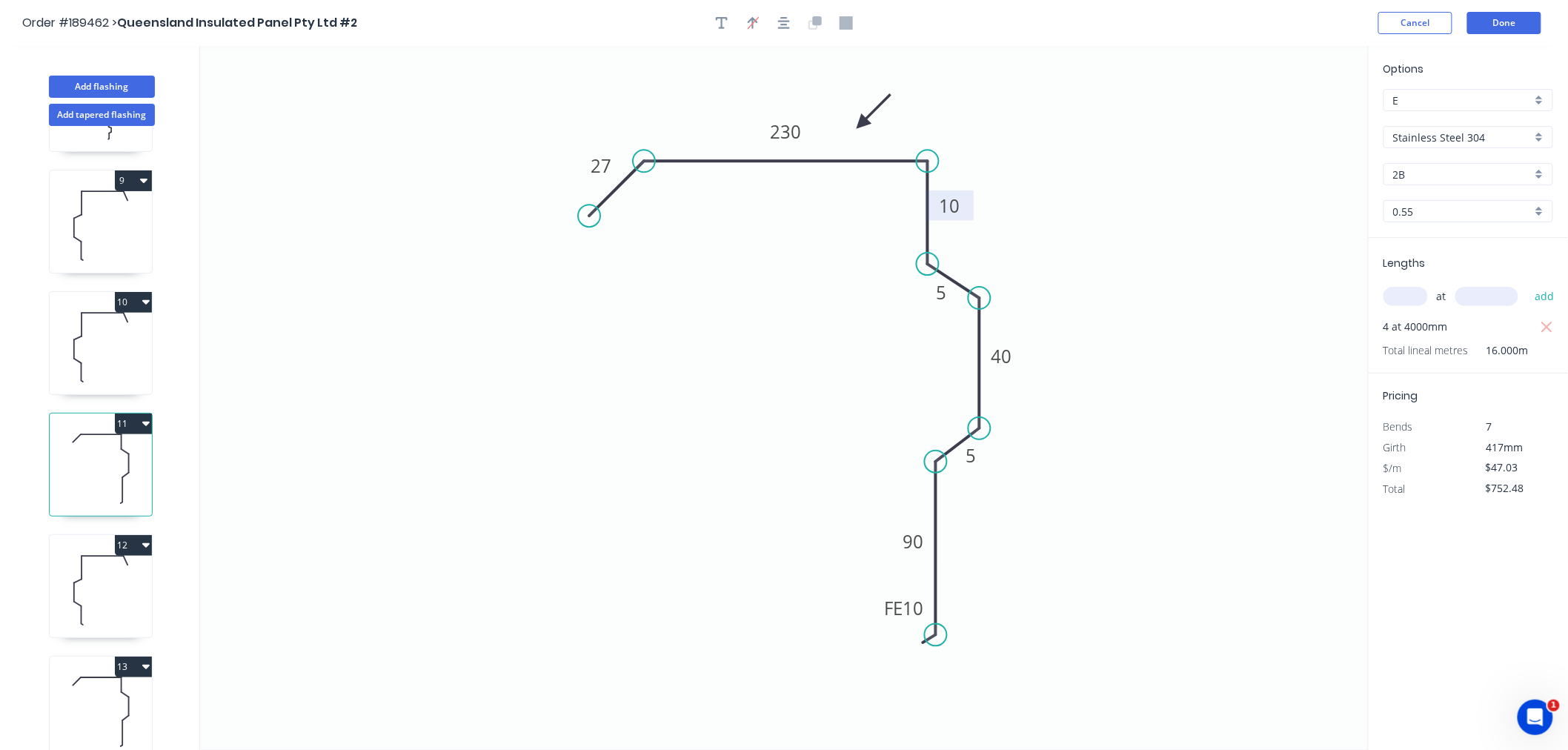
click at [945, 205] on tspan "10" at bounding box center [950, 205] width 21 height 25
drag, startPoint x: 928, startPoint y: 258, endPoint x: 929, endPoint y: 266, distance: 8.1
click at [929, 266] on circle at bounding box center [928, 266] width 22 height 22
drag, startPoint x: 928, startPoint y: 263, endPoint x: 934, endPoint y: 277, distance: 15.2
click at [934, 277] on circle at bounding box center [928, 277] width 22 height 22
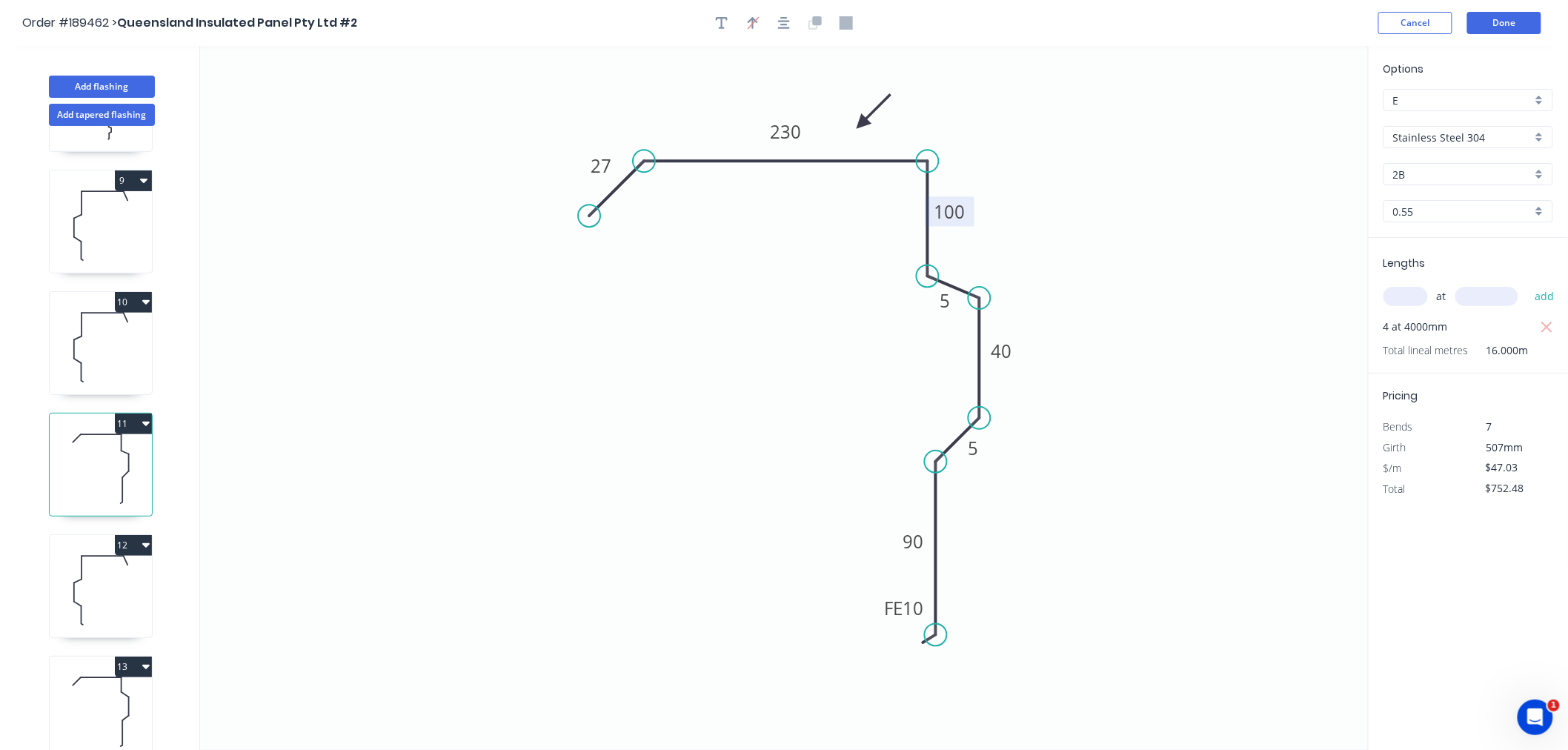
drag, startPoint x: 981, startPoint y: 426, endPoint x: 972, endPoint y: 423, distance: 9.5
click at [981, 417] on circle at bounding box center [980, 418] width 22 height 22
drag, startPoint x: 937, startPoint y: 468, endPoint x: 938, endPoint y: 436, distance: 32.0
click at [938, 436] on circle at bounding box center [936, 437] width 22 height 22
drag, startPoint x: 937, startPoint y: 634, endPoint x: 938, endPoint y: 601, distance: 33.0
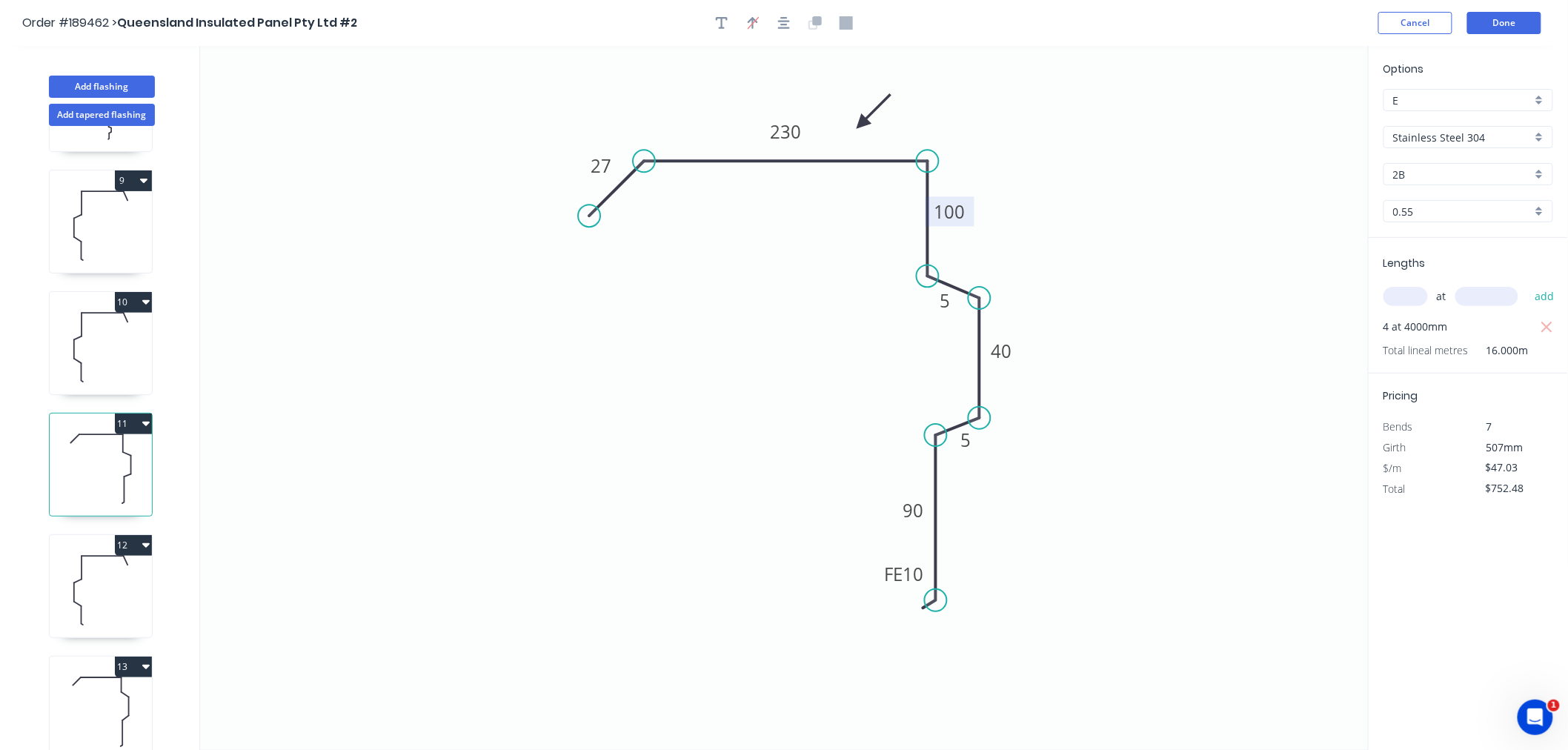
click at [938, 601] on circle at bounding box center [936, 600] width 22 height 22
click at [796, 380] on icon "0 27 230 100 5 40 5 FE 10 90" at bounding box center [784, 398] width 1169 height 705
click at [106, 580] on icon at bounding box center [100, 590] width 102 height 95
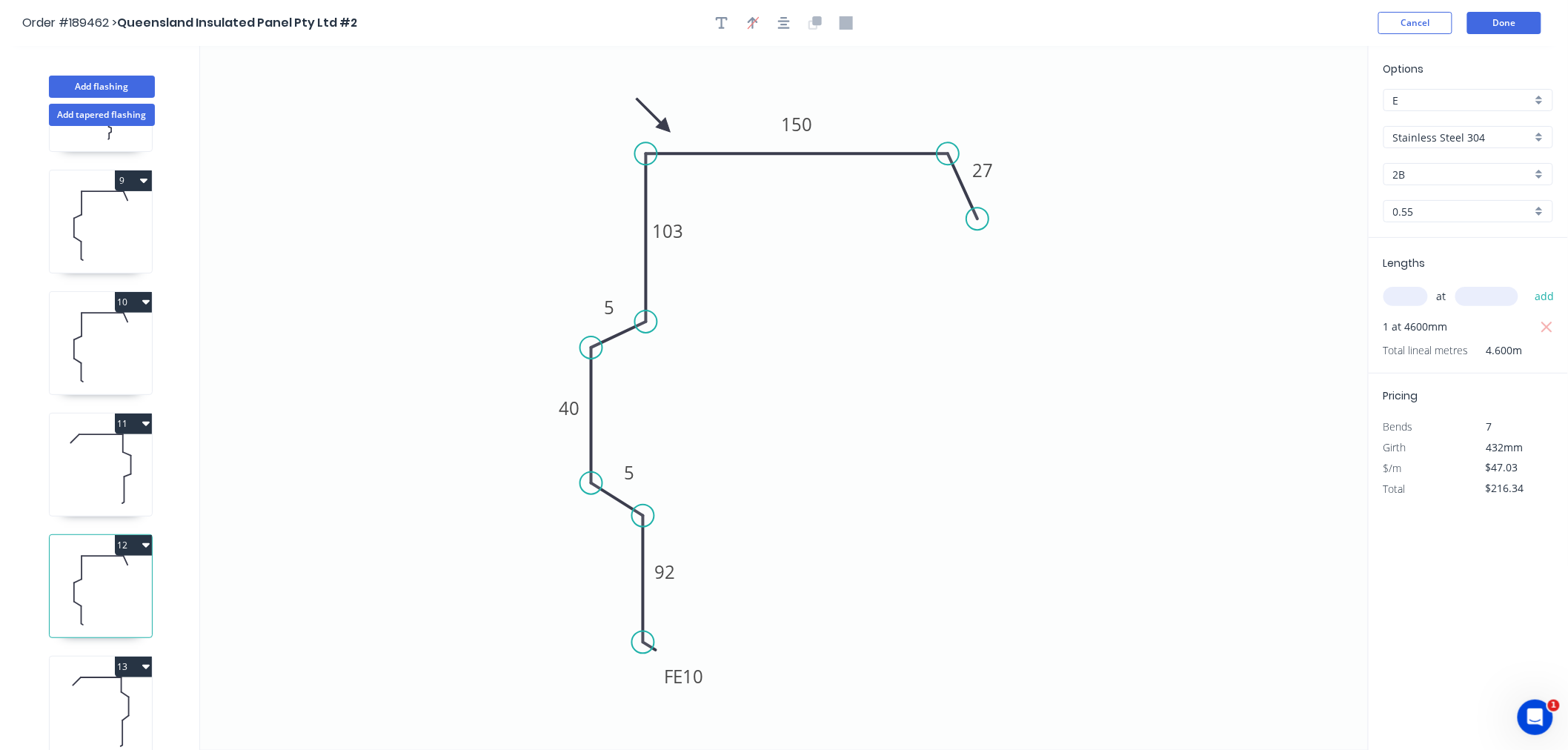
click at [123, 713] on icon at bounding box center [100, 712] width 102 height 95
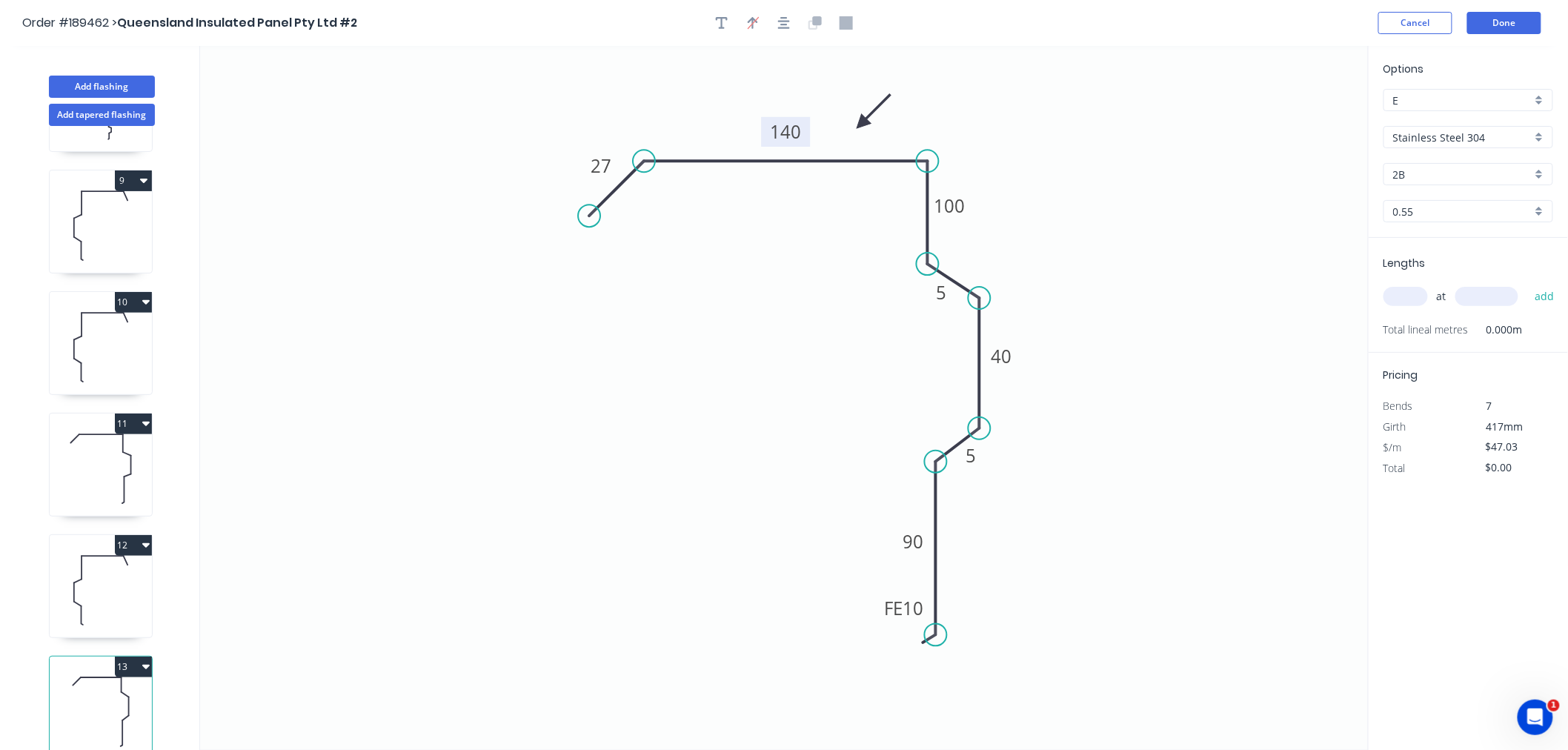
click at [774, 127] on tspan "140" at bounding box center [785, 131] width 31 height 25
click at [946, 202] on tspan "100" at bounding box center [950, 205] width 31 height 25
click at [915, 553] on rect at bounding box center [913, 541] width 48 height 30
click at [916, 538] on tspan "90" at bounding box center [914, 541] width 21 height 25
click at [115, 565] on icon at bounding box center [100, 590] width 102 height 95
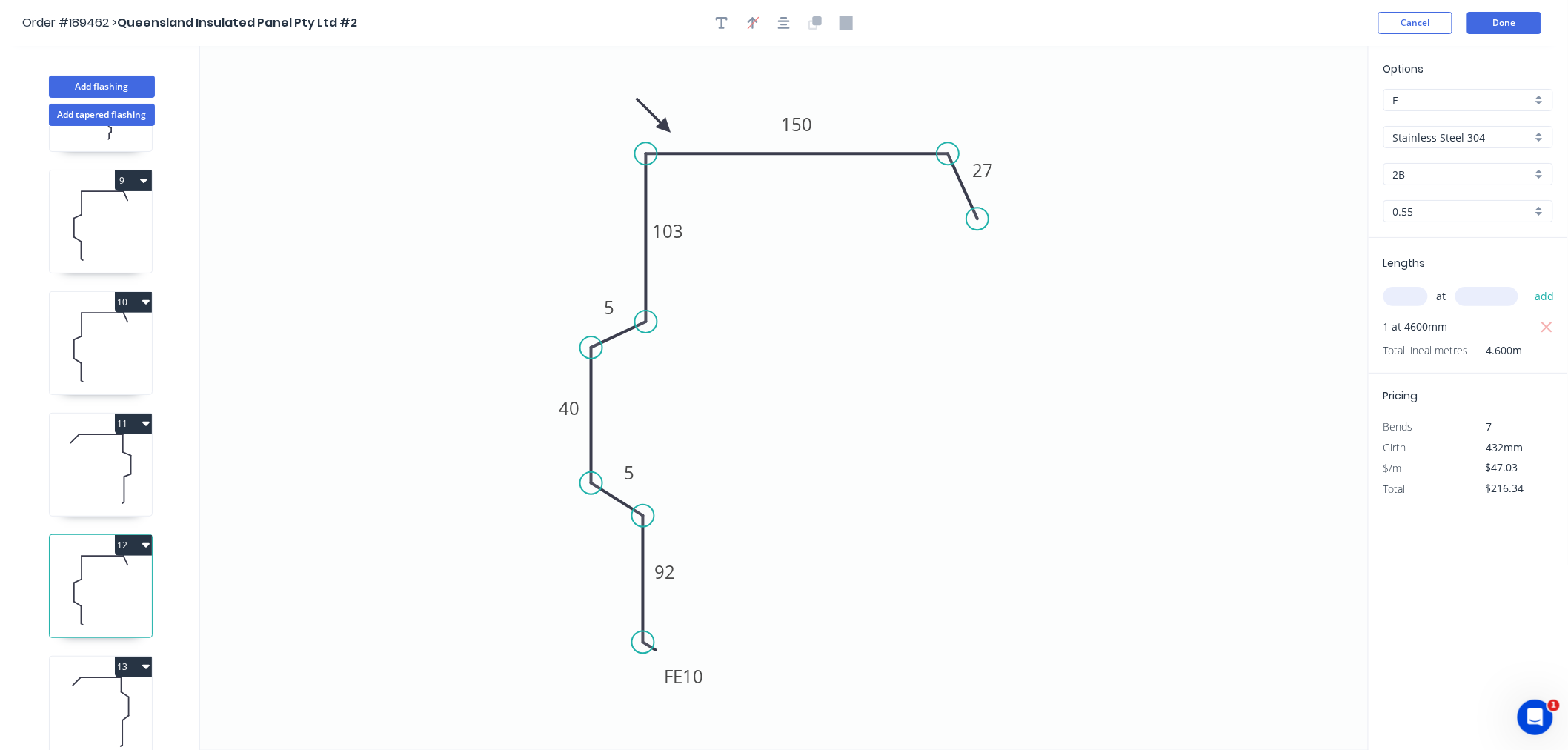
click at [69, 448] on icon at bounding box center [100, 469] width 102 height 95
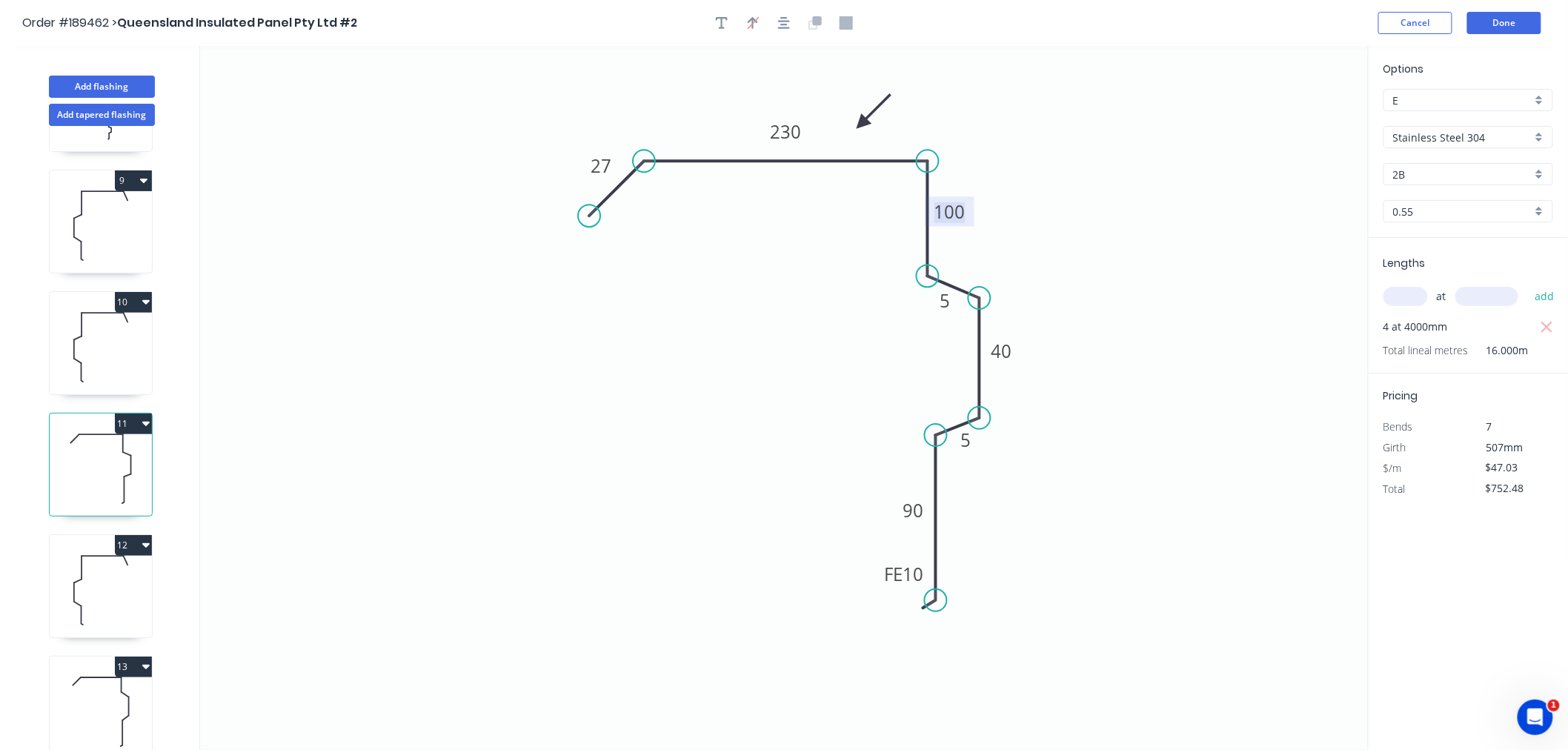
click at [959, 212] on tspan "100" at bounding box center [950, 211] width 31 height 25
click at [707, 395] on icon "0 27 230 10 5 40 5 FE 10 90" at bounding box center [784, 398] width 1169 height 705
click at [783, 19] on icon "button" at bounding box center [784, 23] width 12 height 13
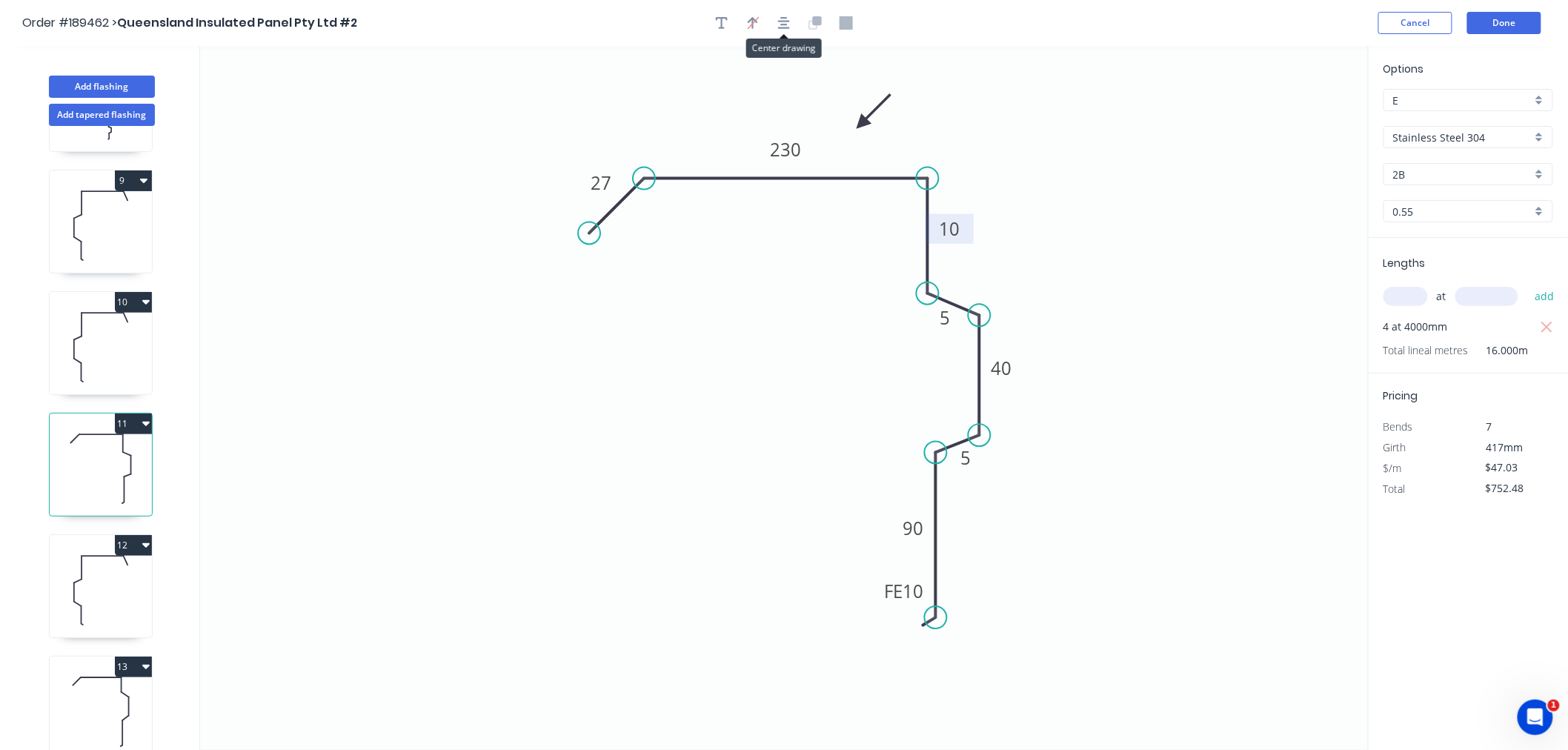
click at [702, 363] on icon "0 27 230 10 5 40 5 FE 10 90" at bounding box center [784, 398] width 1169 height 705
click at [861, 127] on icon at bounding box center [873, 115] width 43 height 43
click at [781, 21] on icon "button" at bounding box center [784, 23] width 12 height 13
click at [106, 574] on icon at bounding box center [100, 590] width 102 height 95
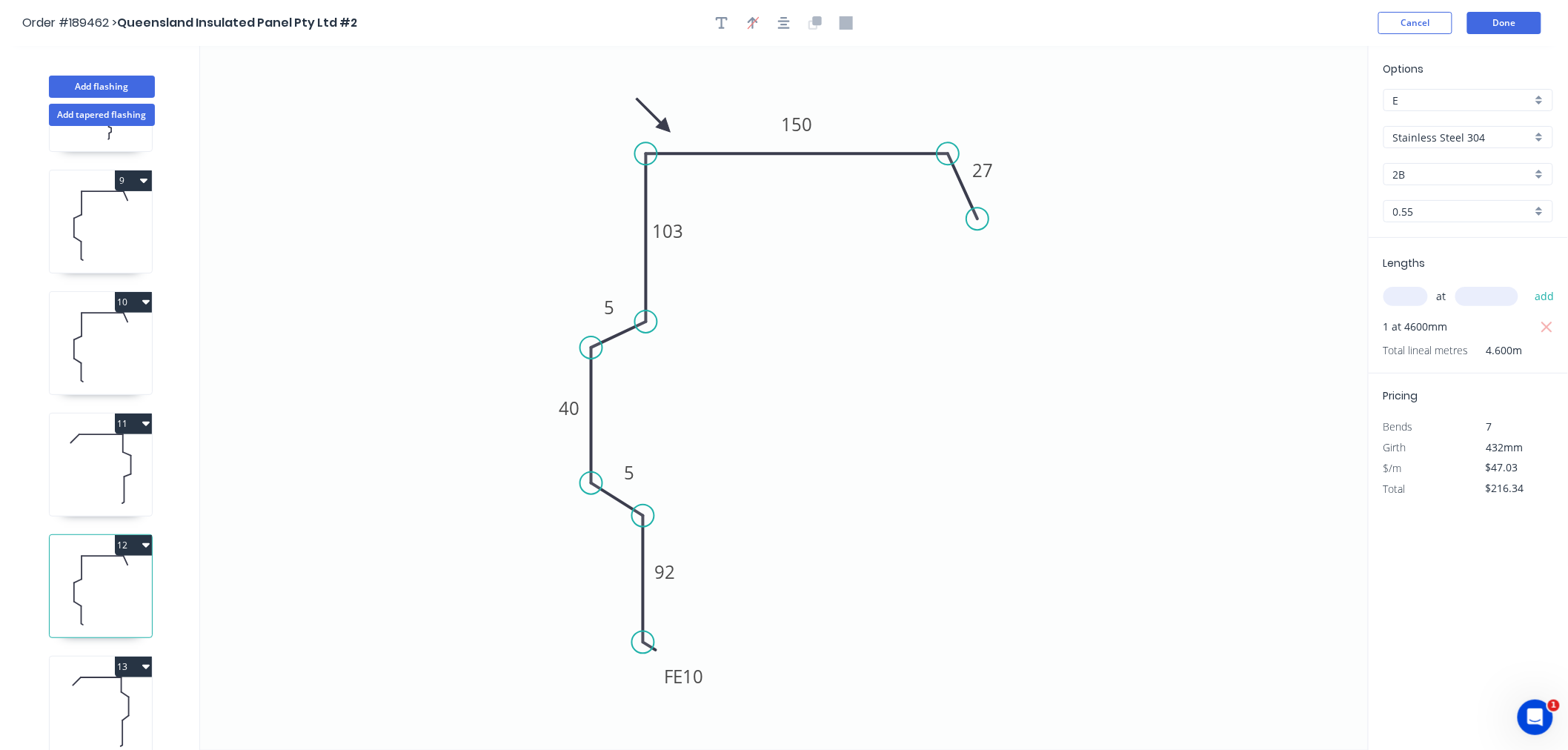
click at [129, 700] on icon at bounding box center [100, 712] width 102 height 95
type input "$0.00"
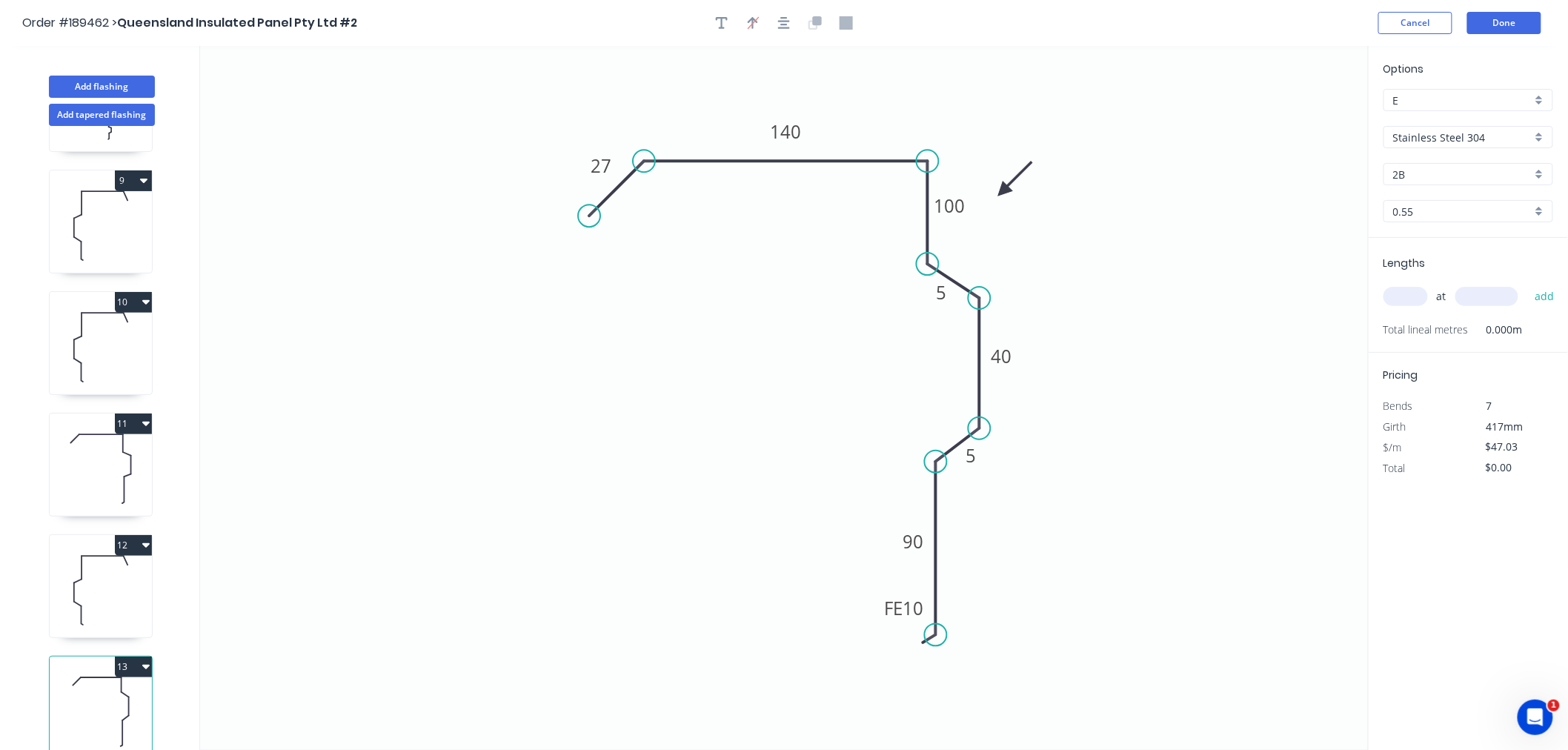
drag, startPoint x: 862, startPoint y: 119, endPoint x: 998, endPoint y: 188, distance: 152.5
click at [1003, 190] on icon at bounding box center [1015, 179] width 43 height 43
click at [935, 285] on circle at bounding box center [928, 284] width 22 height 22
drag, startPoint x: 981, startPoint y: 295, endPoint x: 983, endPoint y: 324, distance: 29.1
click at [983, 324] on circle at bounding box center [980, 324] width 22 height 22
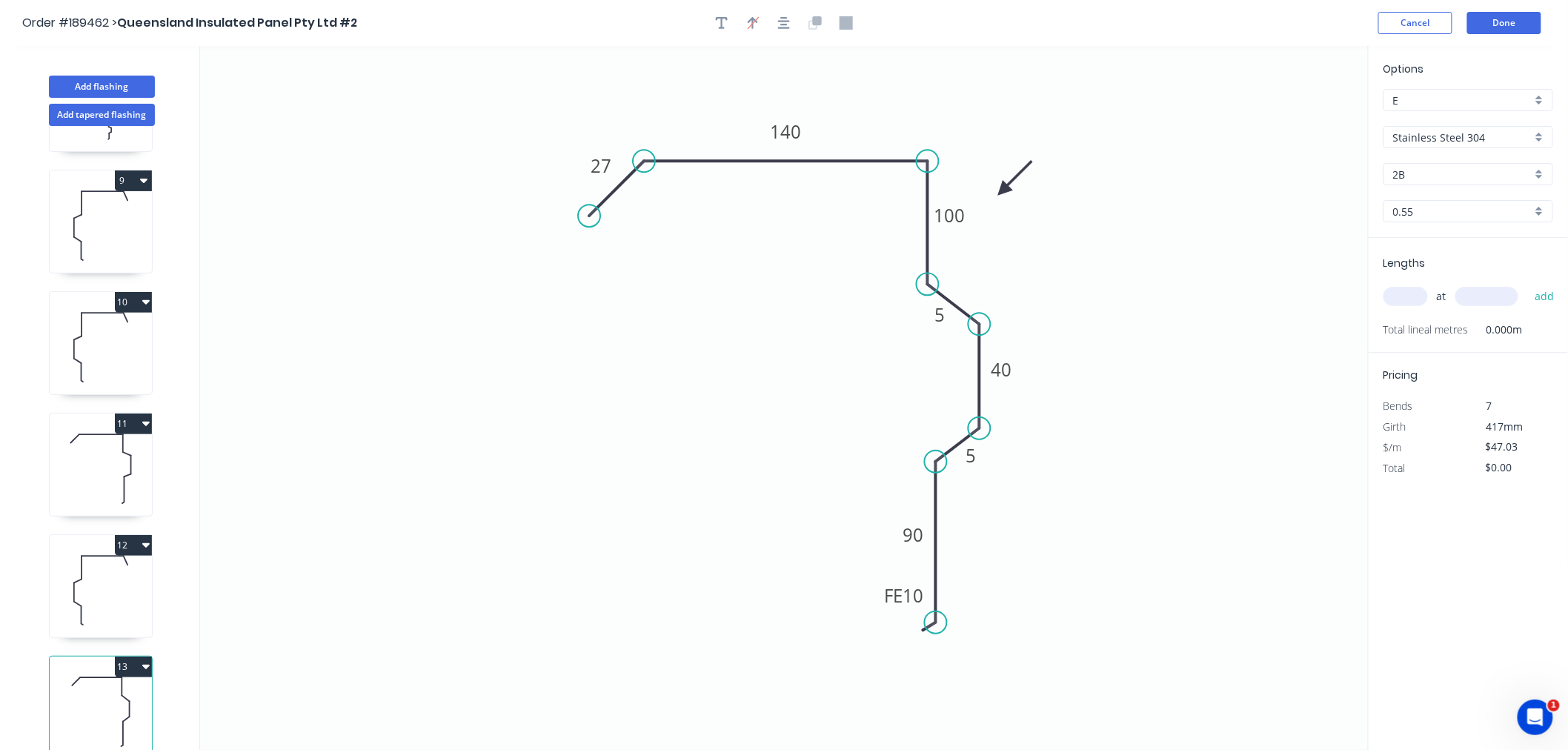
drag, startPoint x: 935, startPoint y: 630, endPoint x: 929, endPoint y: 624, distance: 8.5
click at [929, 624] on circle at bounding box center [936, 623] width 22 height 22
click at [787, 20] on icon "button" at bounding box center [784, 23] width 12 height 12
drag, startPoint x: 1005, startPoint y: 188, endPoint x: 984, endPoint y: 187, distance: 21.0
click at [984, 187] on icon at bounding box center [1000, 173] width 43 height 43
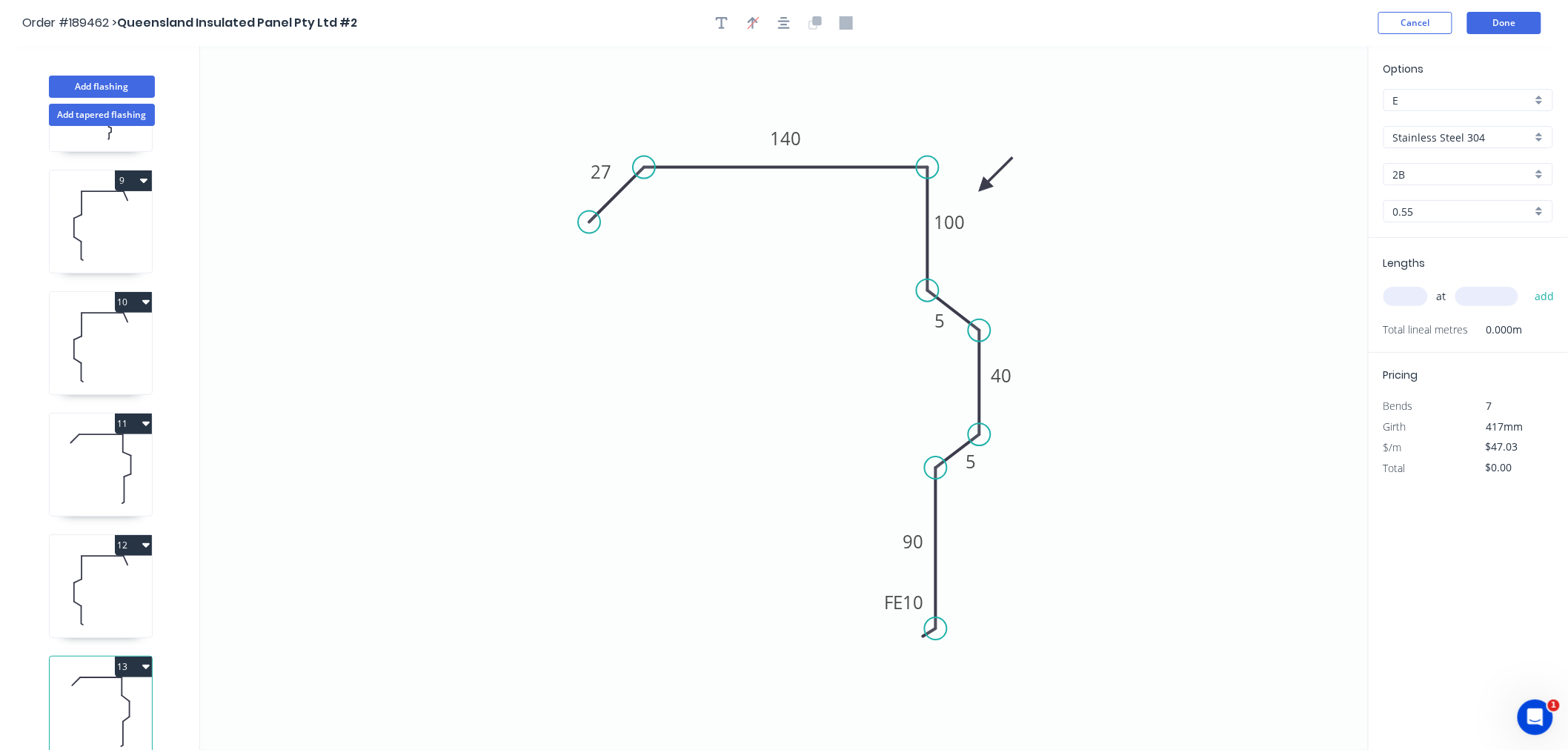
click at [788, 21] on icon "button" at bounding box center [784, 23] width 12 height 12
click at [759, 342] on icon "0 27 140 100 5 40 5 FE 10 90" at bounding box center [784, 398] width 1169 height 705
drag, startPoint x: 898, startPoint y: 538, endPoint x: 893, endPoint y: 522, distance: 16.8
click at [893, 522] on rect at bounding box center [909, 525] width 48 height 30
drag, startPoint x: 788, startPoint y: 24, endPoint x: 759, endPoint y: 41, distance: 33.6
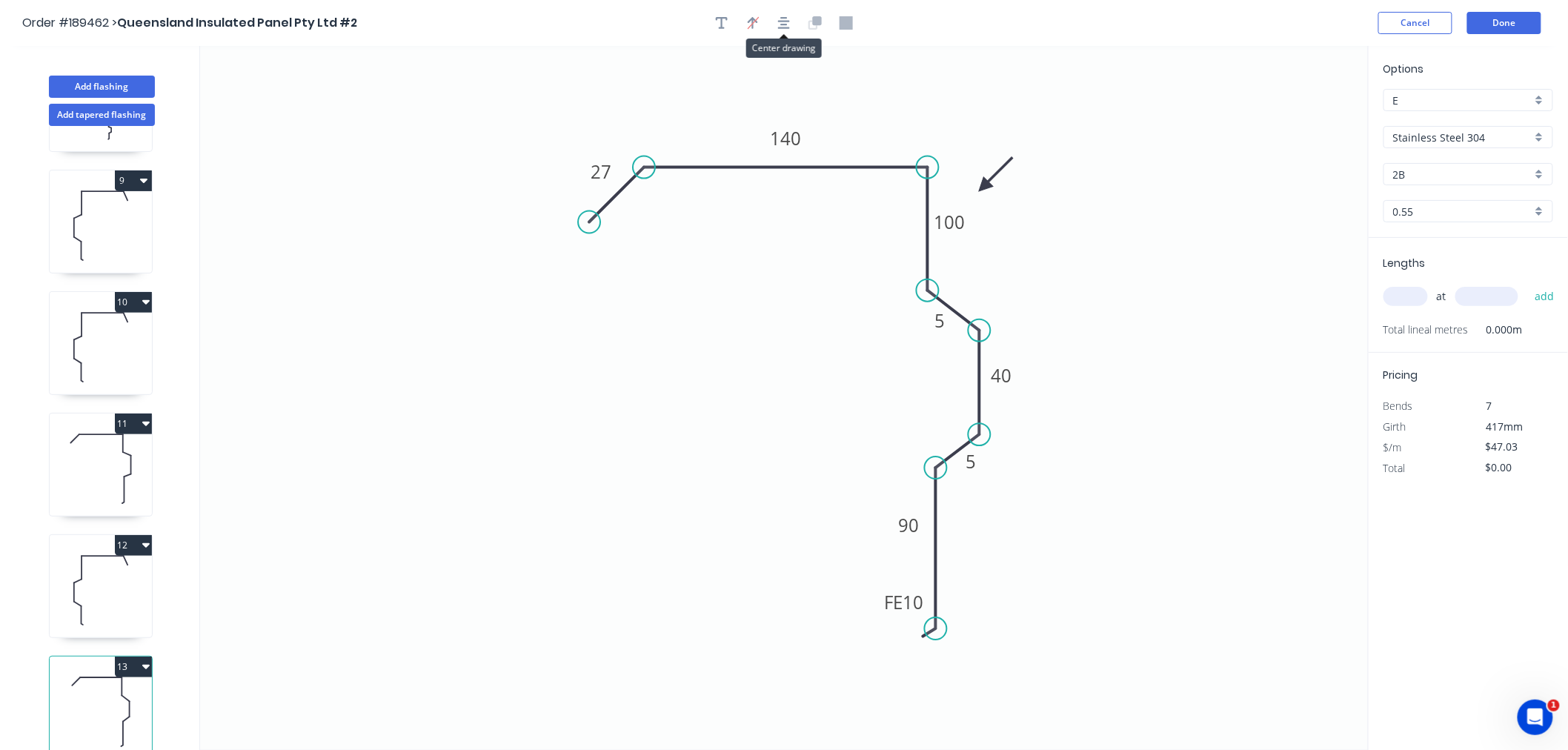
click at [788, 23] on icon "button" at bounding box center [784, 23] width 12 height 13
click at [1403, 295] on input "text" at bounding box center [1406, 297] width 45 height 19
type input "1"
type input "1600"
click at [1527, 284] on button "add" at bounding box center [1544, 297] width 35 height 25
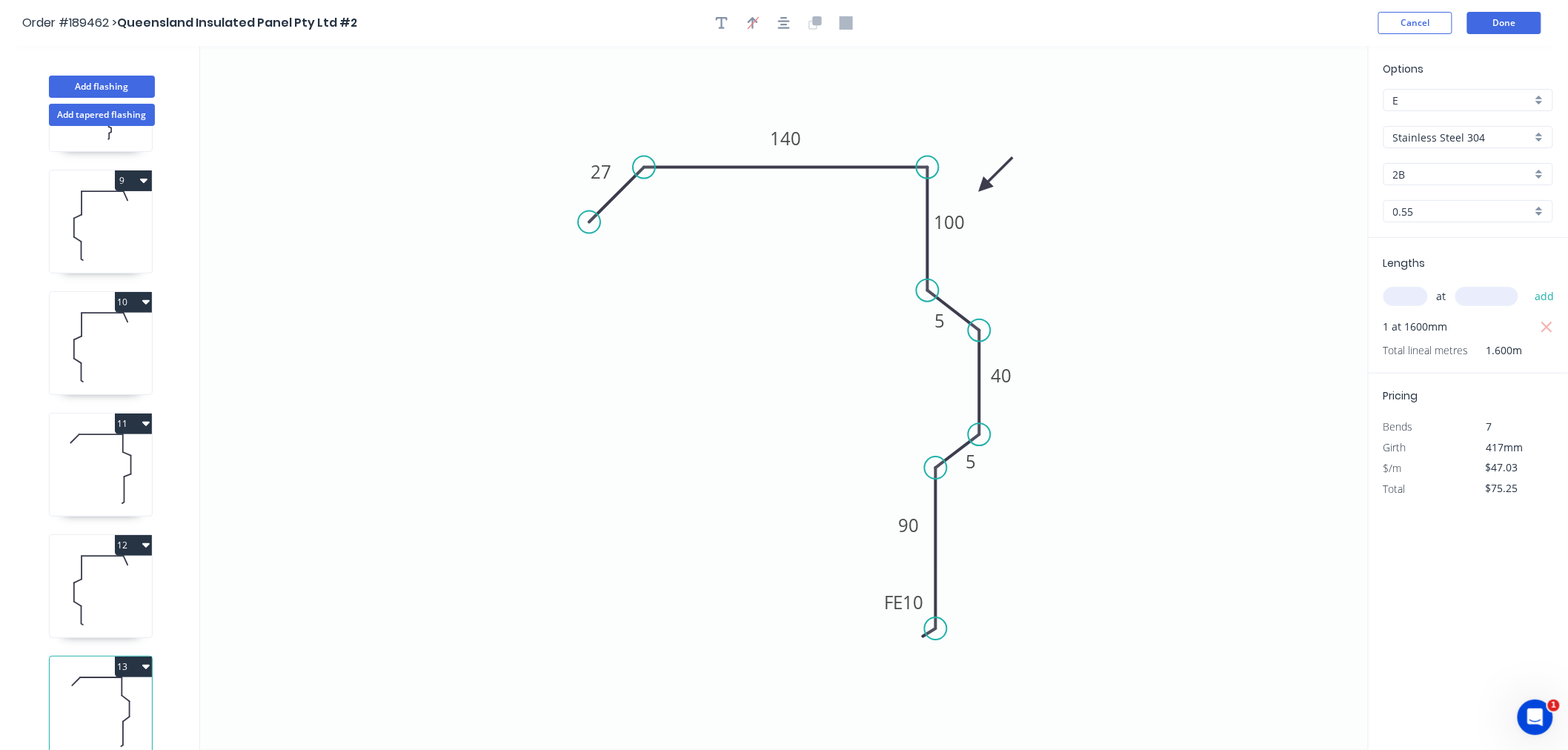
click at [144, 661] on icon "button" at bounding box center [146, 667] width 7 height 12
click at [126, 693] on div "Duplicate" at bounding box center [81, 704] width 114 height 22
type input "$0.00"
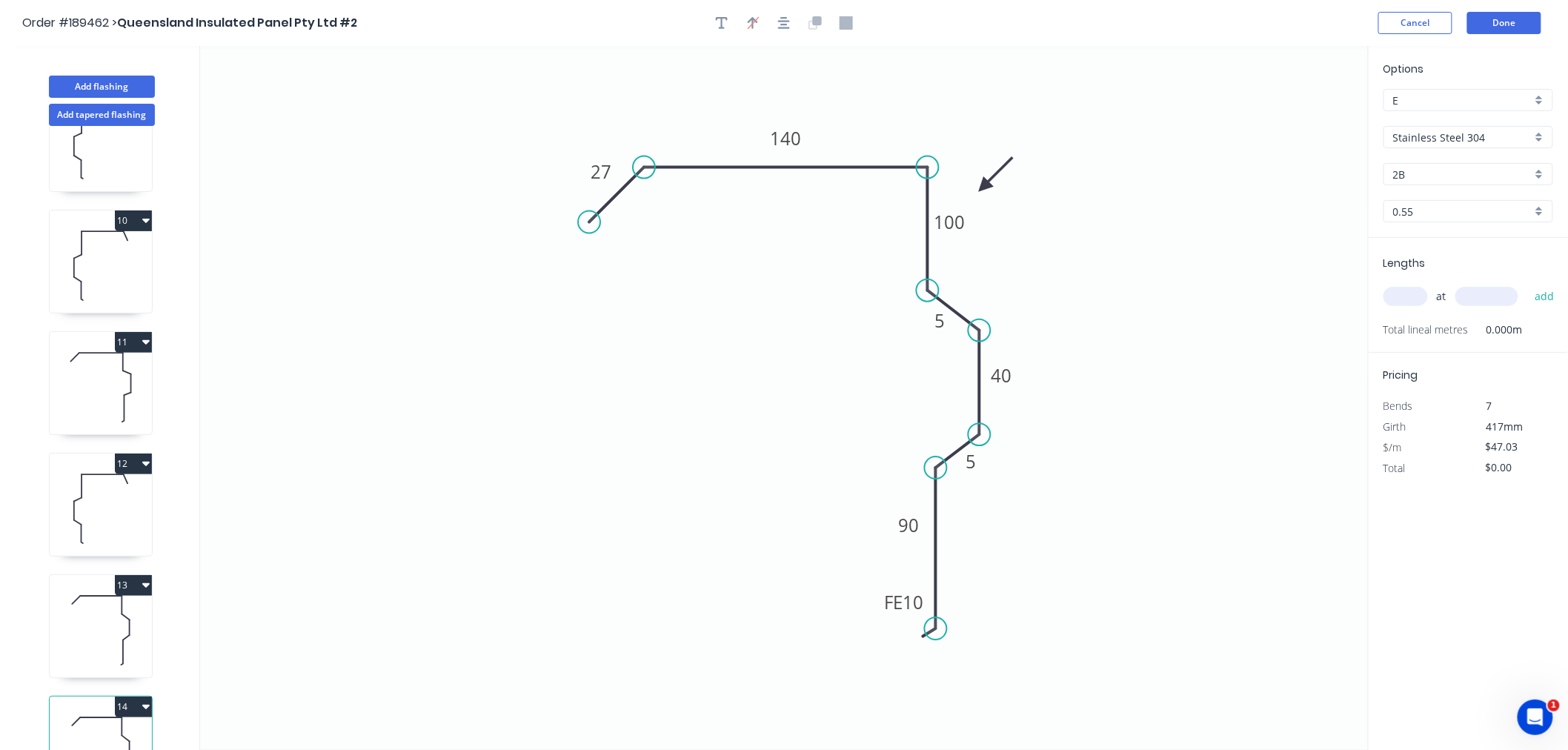
scroll to position [1085, 0]
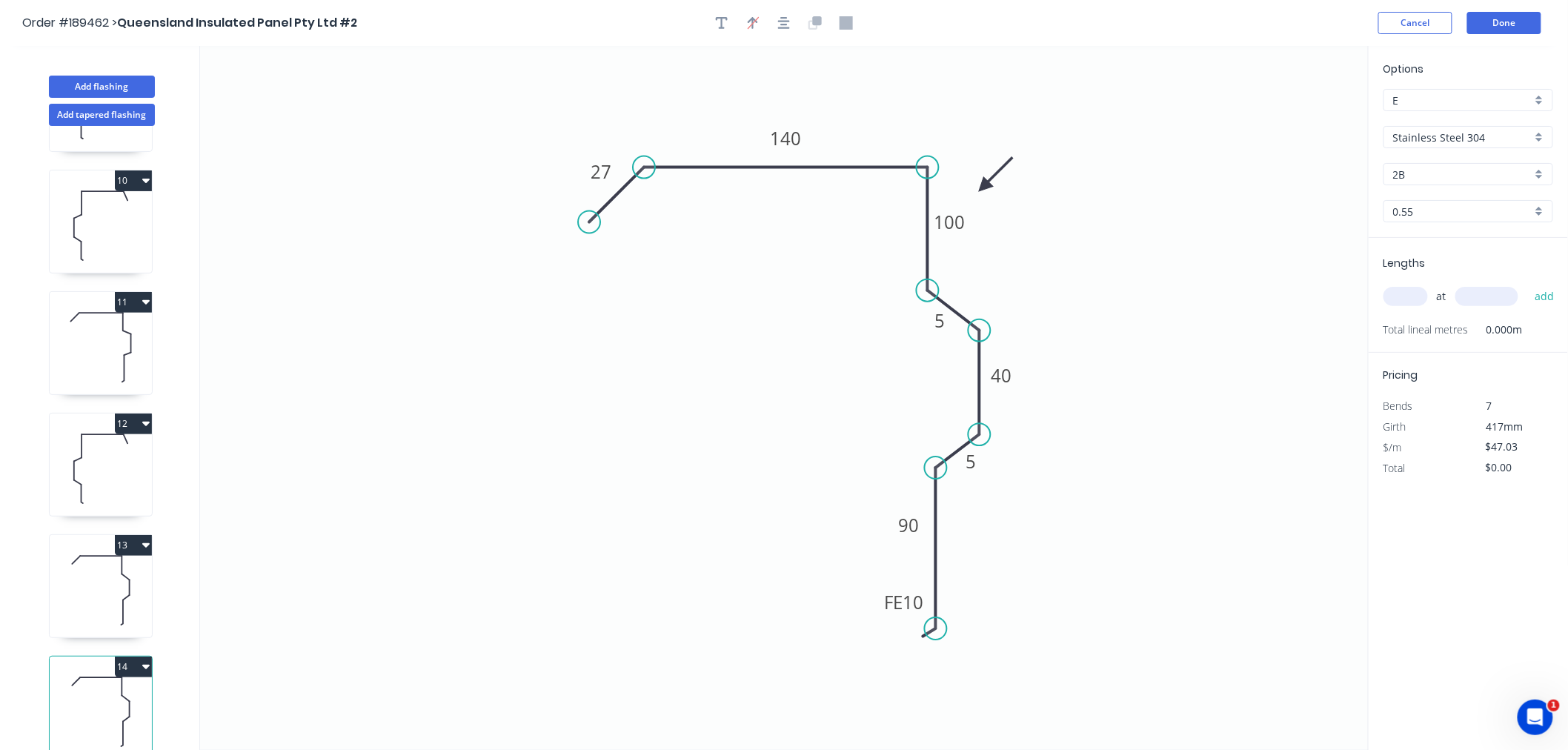
click at [98, 714] on icon at bounding box center [100, 712] width 102 height 95
click at [782, 144] on tspan "140" at bounding box center [785, 138] width 31 height 25
click at [112, 579] on icon at bounding box center [100, 590] width 102 height 95
type input "$47.03"
click at [115, 432] on icon at bounding box center [100, 469] width 102 height 95
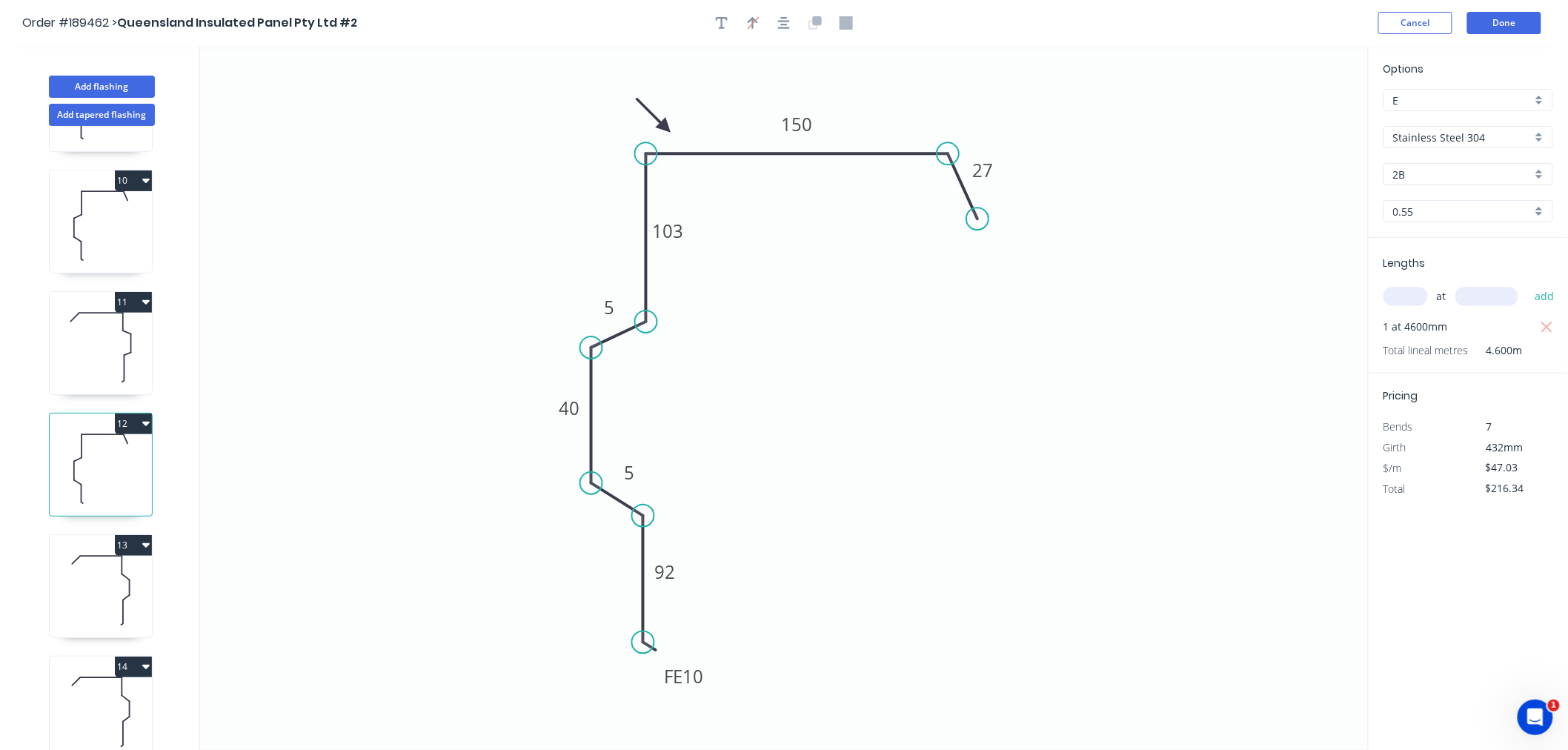
click at [120, 337] on icon at bounding box center [100, 347] width 102 height 95
type input "$752.48"
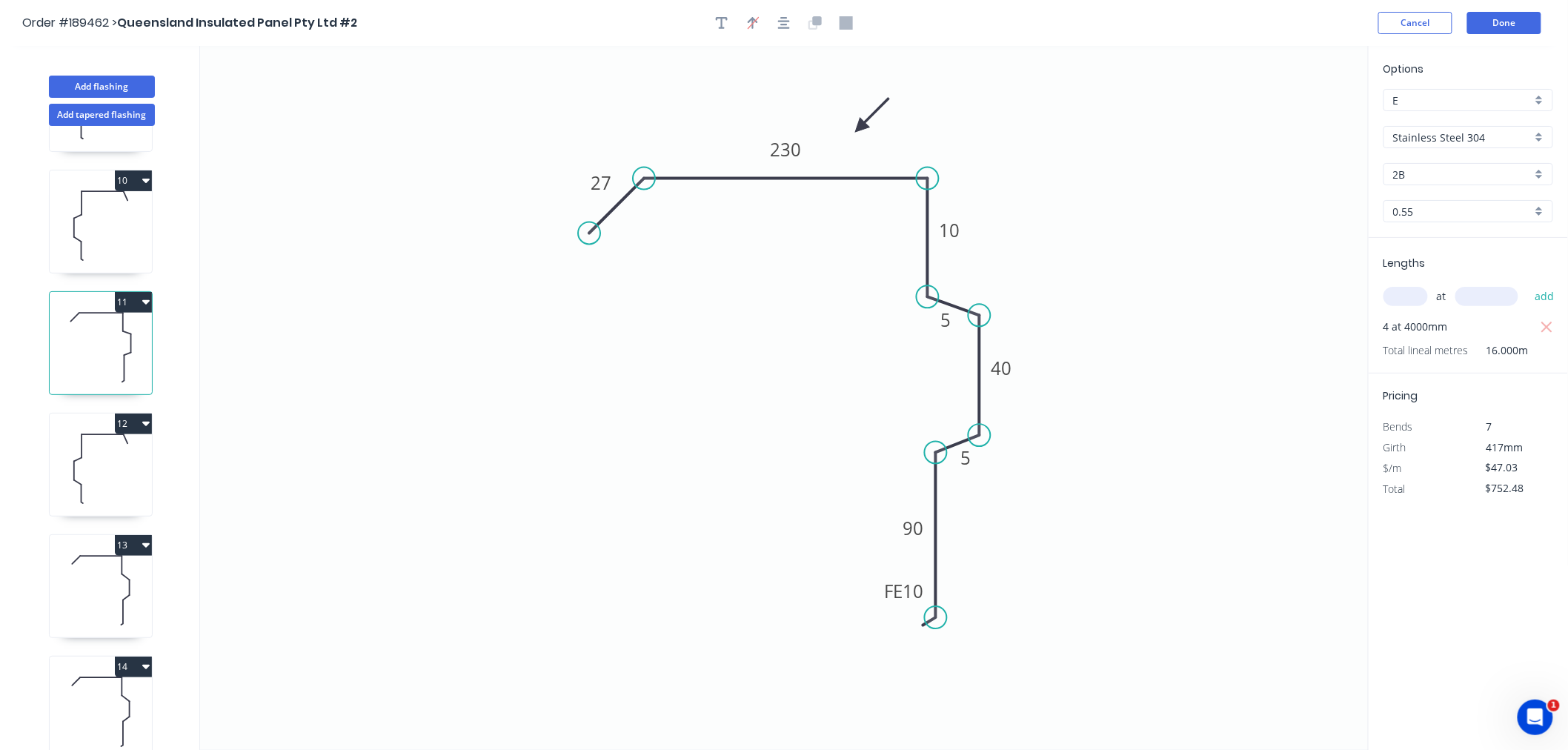
click at [927, 298] on circle at bounding box center [928, 297] width 22 height 22
drag, startPoint x: 979, startPoint y: 321, endPoint x: 974, endPoint y: 331, distance: 11.2
click at [974, 331] on circle at bounding box center [980, 330] width 22 height 22
drag, startPoint x: 979, startPoint y: 429, endPoint x: 981, endPoint y: 441, distance: 12.2
click at [981, 441] on circle at bounding box center [980, 440] width 22 height 22
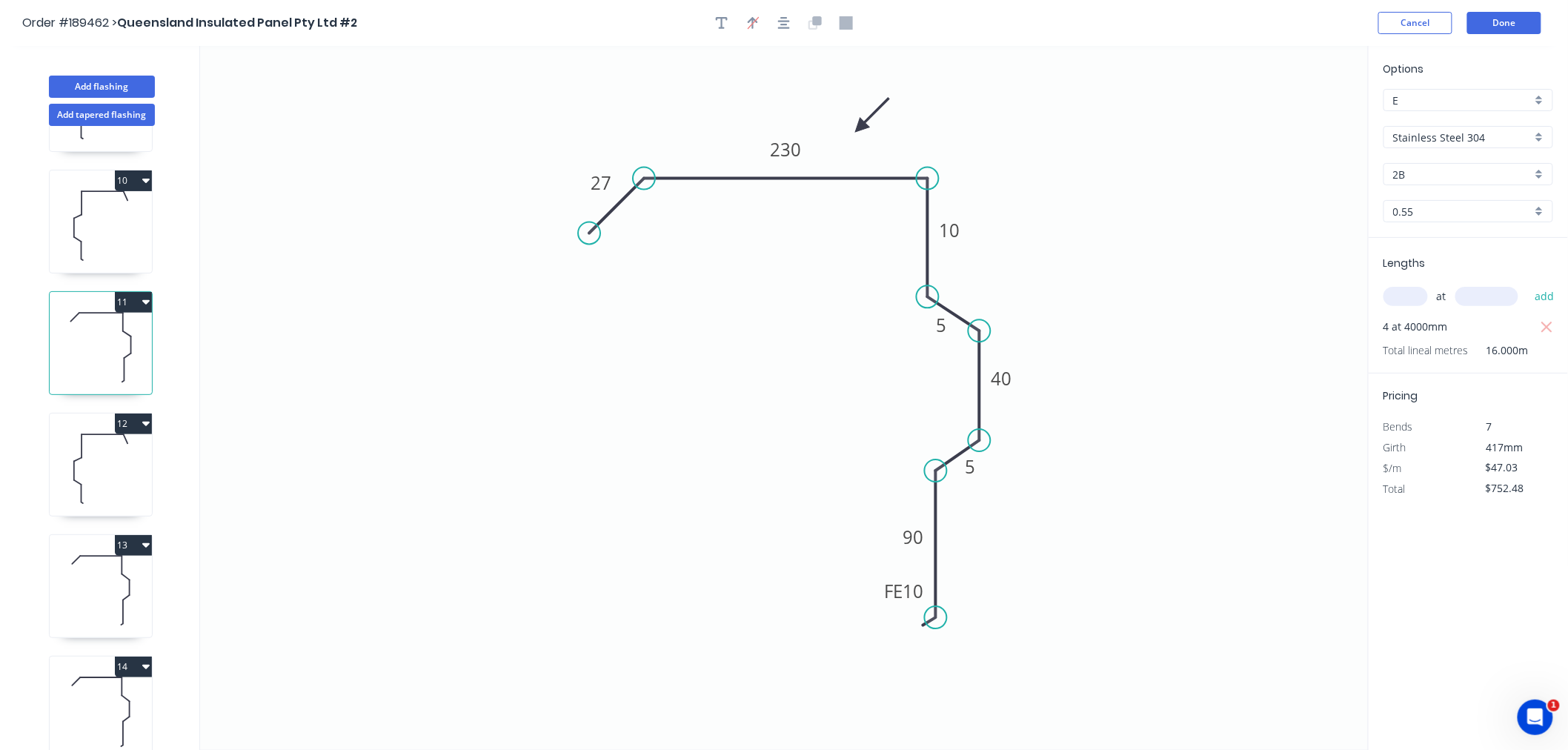
drag, startPoint x: 929, startPoint y: 449, endPoint x: 936, endPoint y: 472, distance: 24.0
click at [936, 472] on circle at bounding box center [936, 471] width 22 height 22
click at [975, 336] on circle at bounding box center [980, 335] width 22 height 22
click at [954, 230] on tspan "10" at bounding box center [950, 231] width 21 height 25
click at [717, 371] on icon "0 27 230 100 5 40 5 FE 10 90" at bounding box center [784, 398] width 1169 height 705
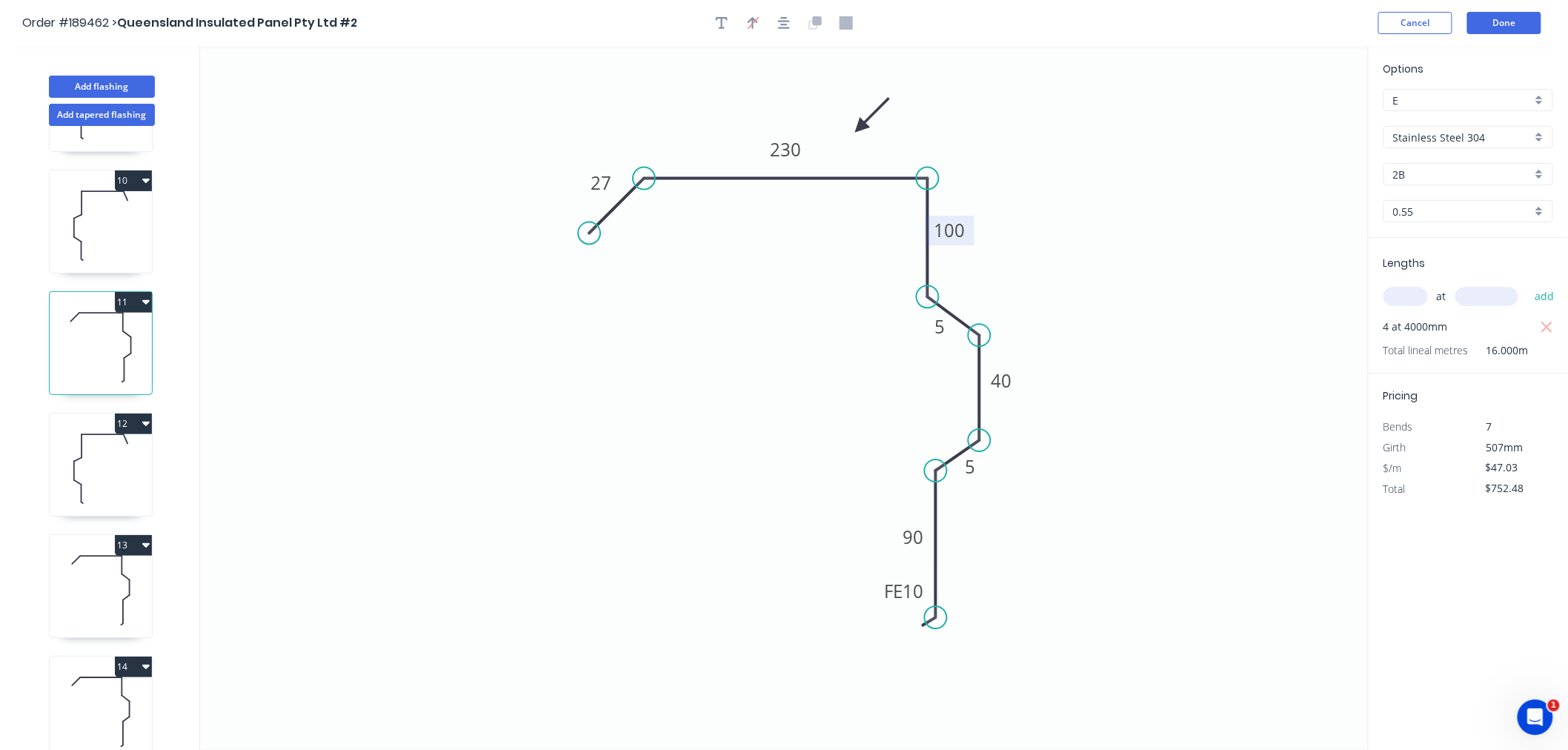
click at [783, 17] on icon "button" at bounding box center [784, 23] width 12 height 12
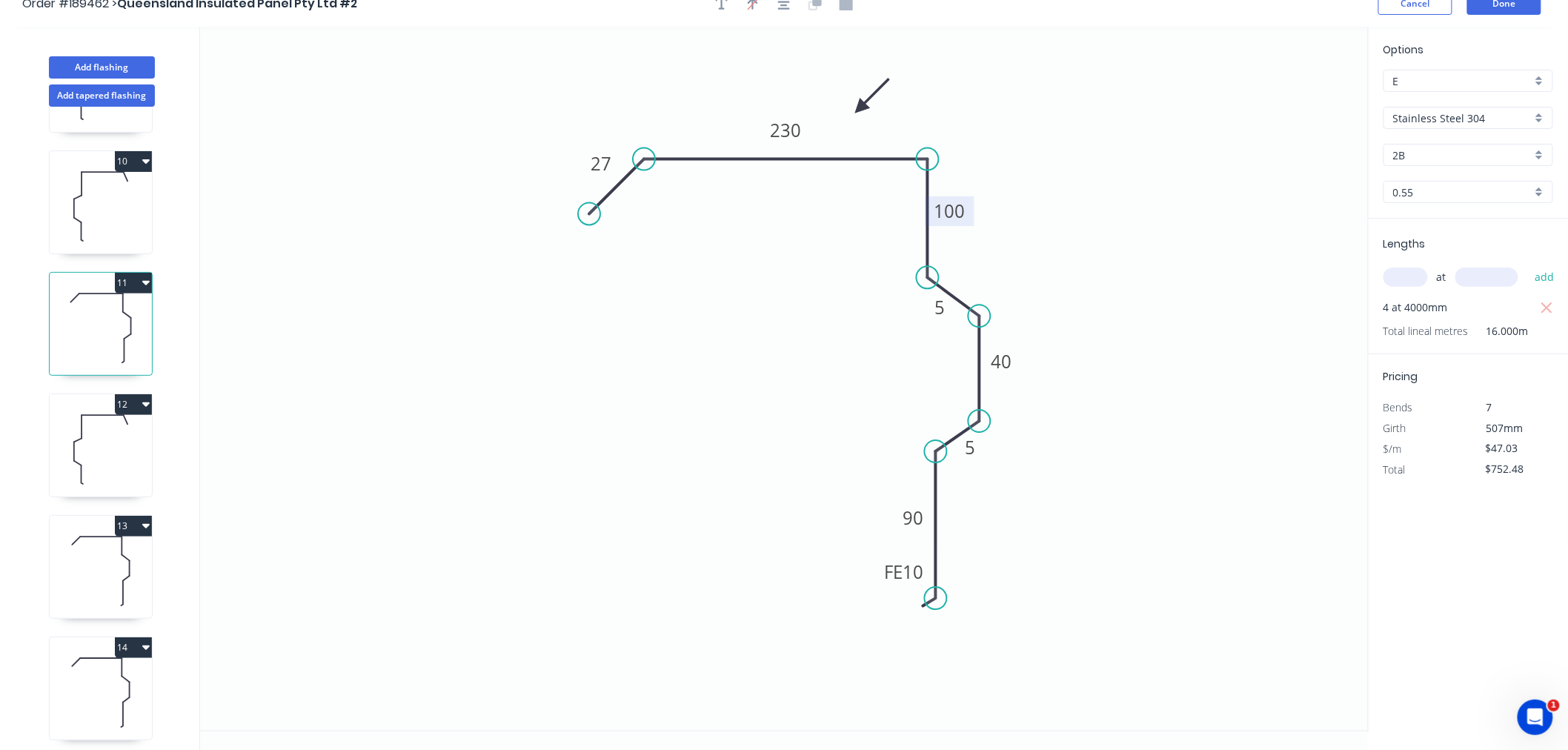
scroll to position [28, 0]
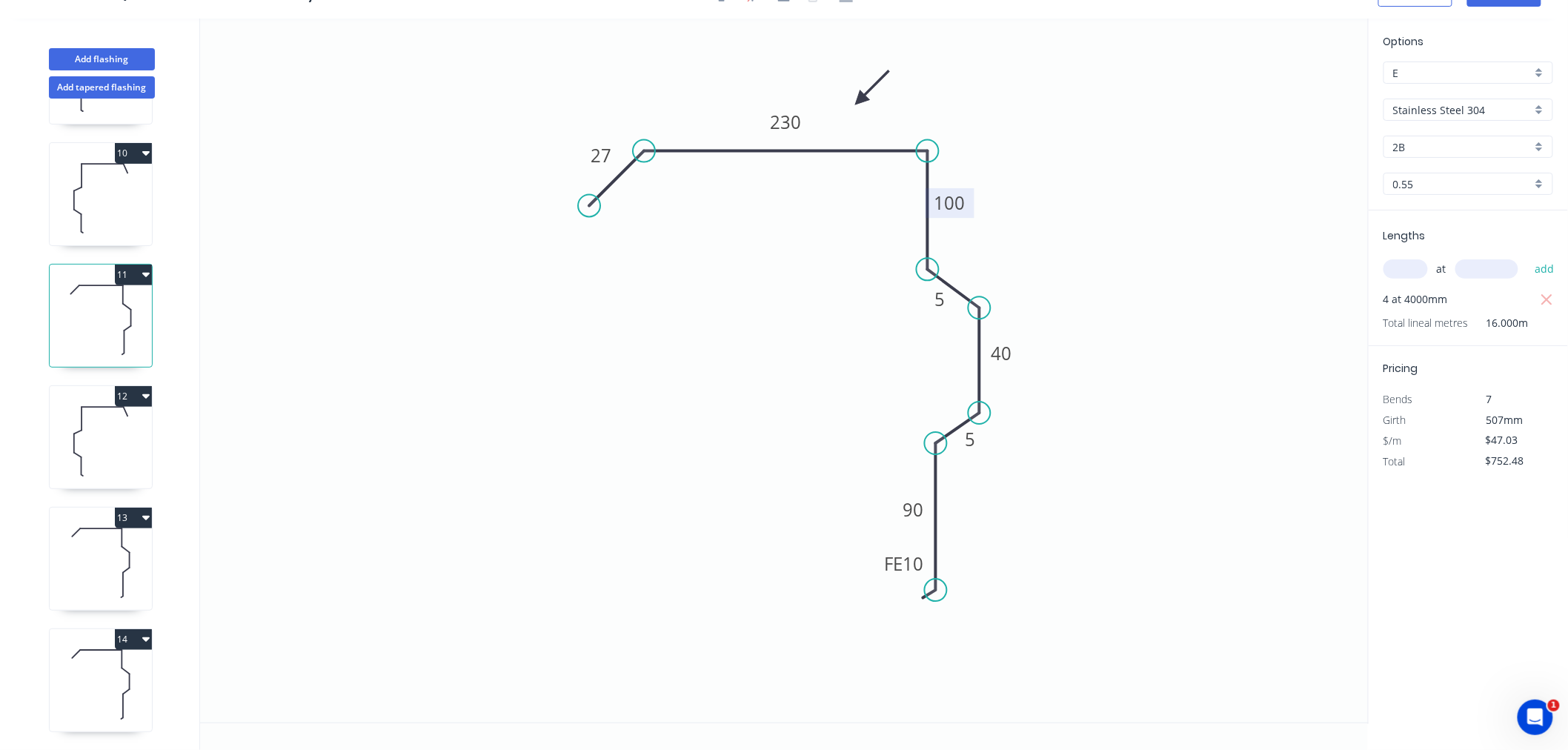
click at [93, 647] on icon at bounding box center [100, 685] width 102 height 95
type input "$34.86"
type input "$0.00"
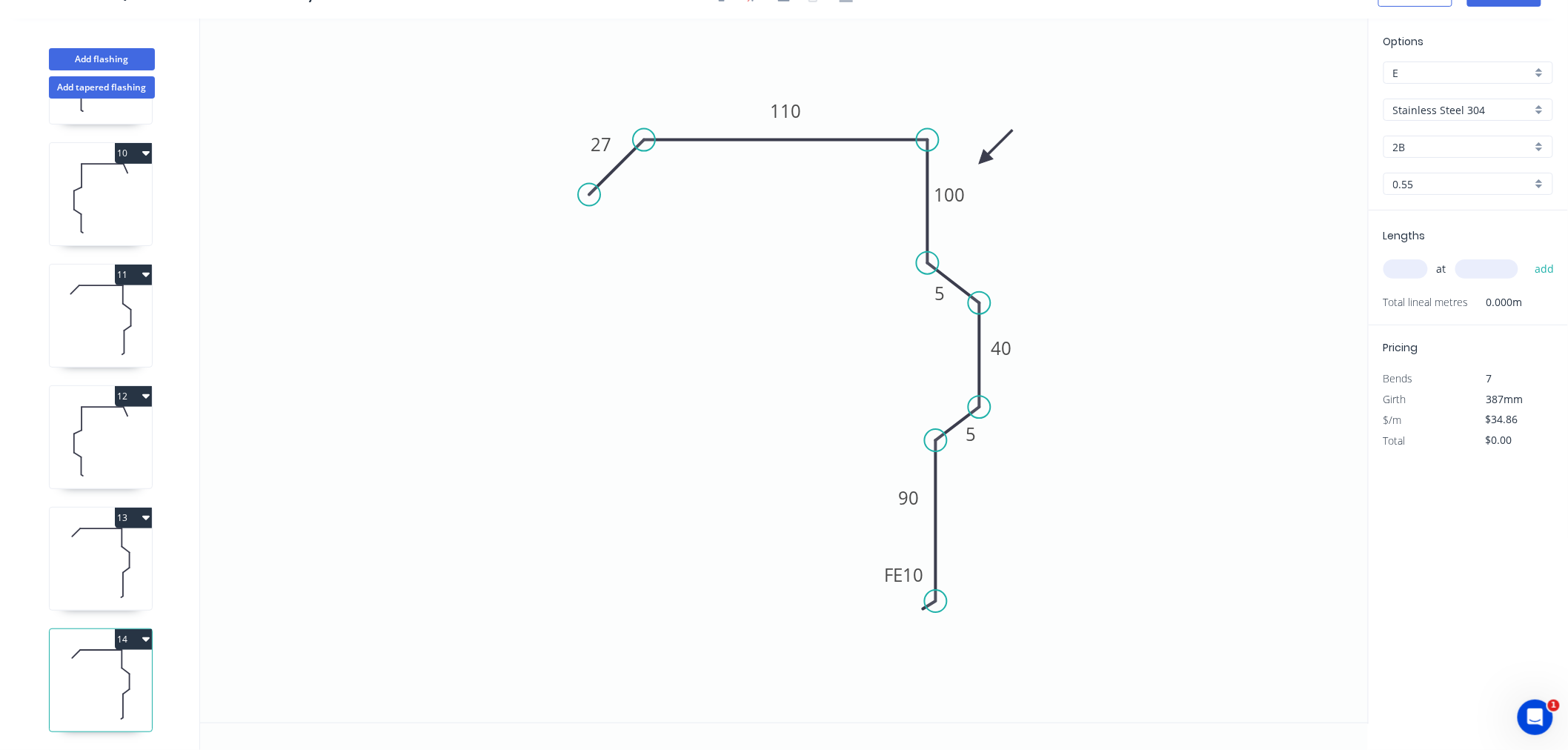
click at [123, 559] on icon at bounding box center [100, 562] width 102 height 95
type input "$47.03"
click at [100, 419] on icon at bounding box center [100, 441] width 102 height 95
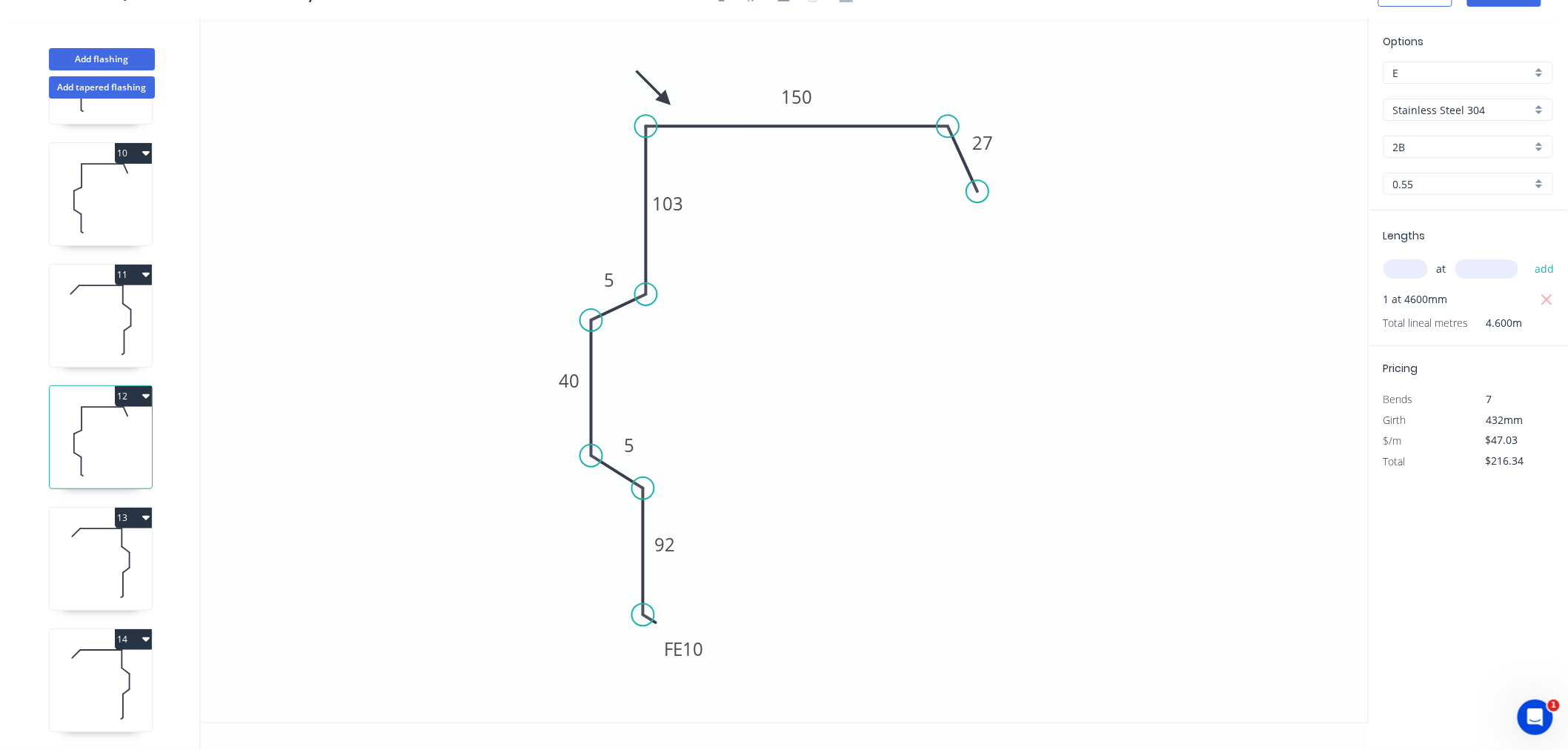
click at [123, 330] on icon at bounding box center [123, 342] width 2 height 24
type input "$752.48"
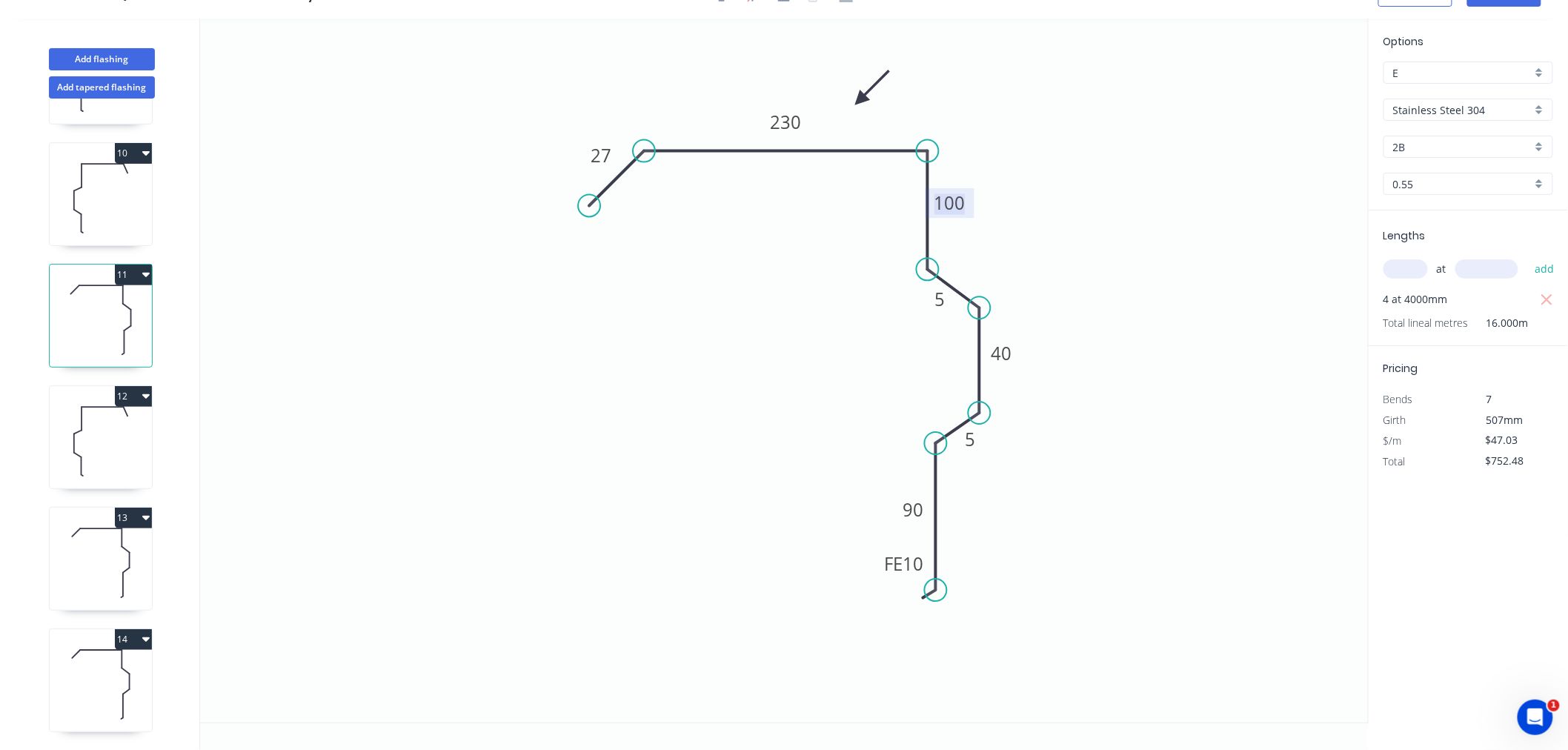
click at [957, 208] on tspan "100" at bounding box center [950, 203] width 31 height 25
click at [753, 412] on icon "0 27 230 10 5 40 5 FE 10 90" at bounding box center [784, 371] width 1169 height 705
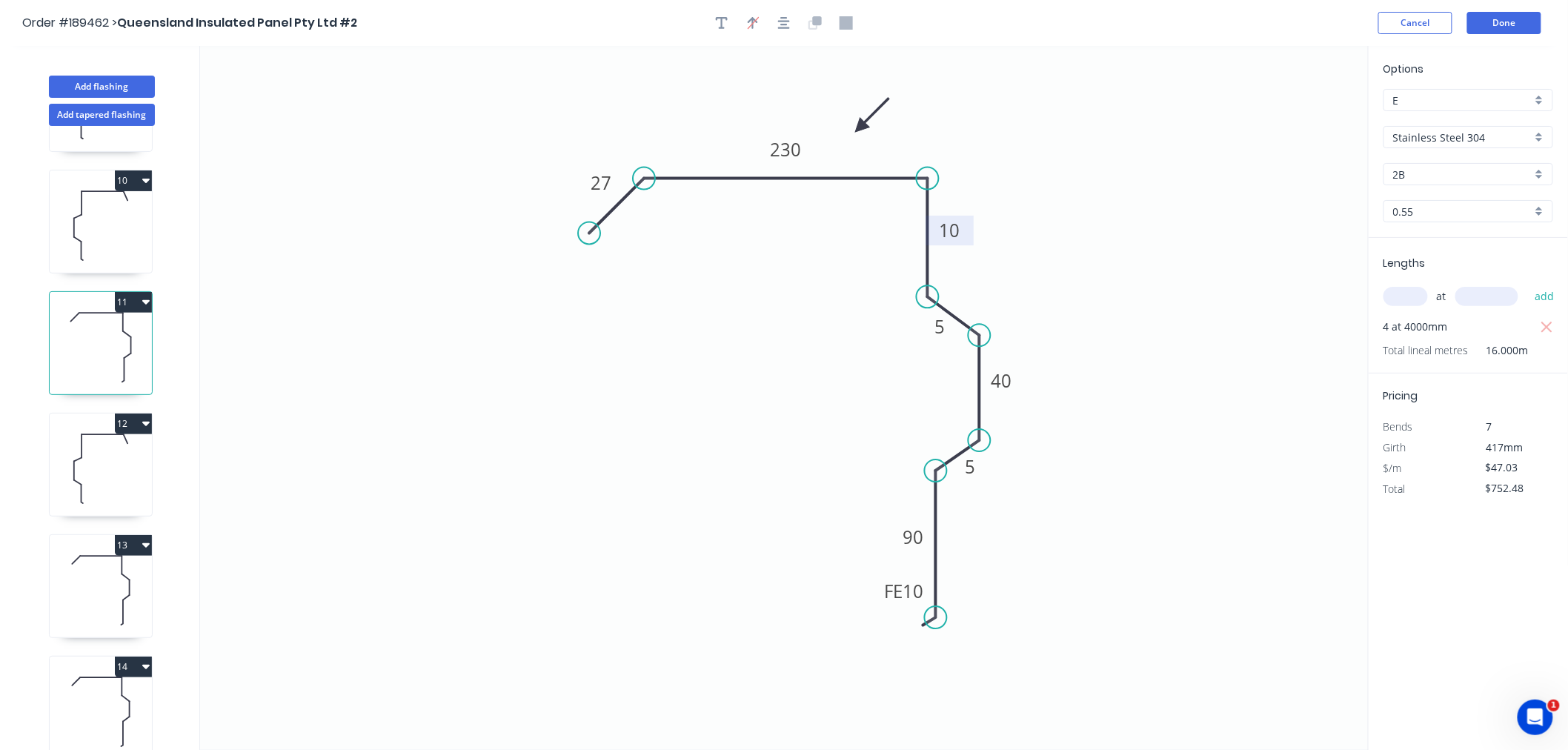
click at [800, 20] on div at bounding box center [784, 23] width 155 height 22
click at [780, 21] on icon "button" at bounding box center [784, 23] width 12 height 13
click at [1136, 31] on div "Order #189462 > Queensland Insulated Panel Pty Ltd #2 Cancel Done" at bounding box center [784, 23] width 1523 height 22
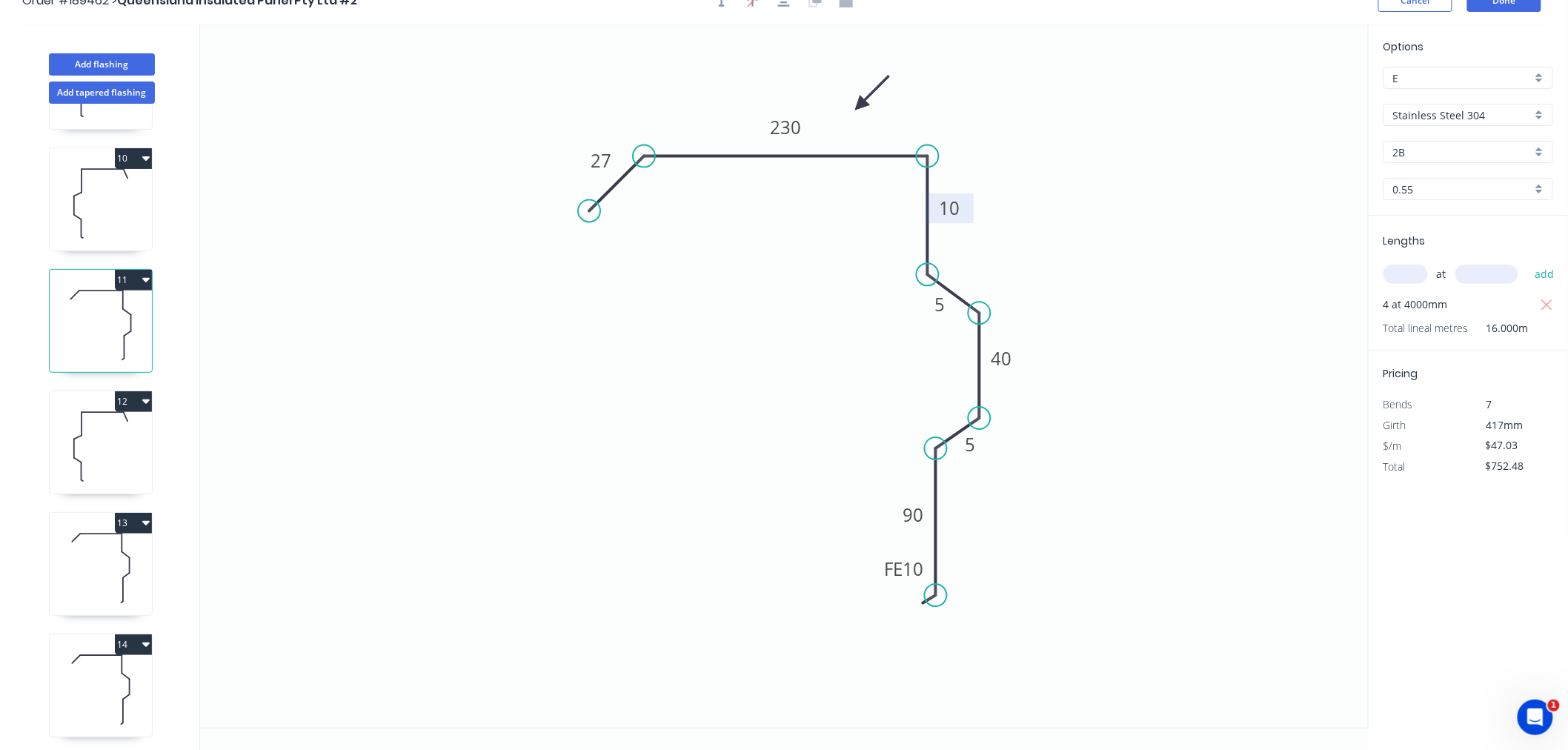
scroll to position [28, 0]
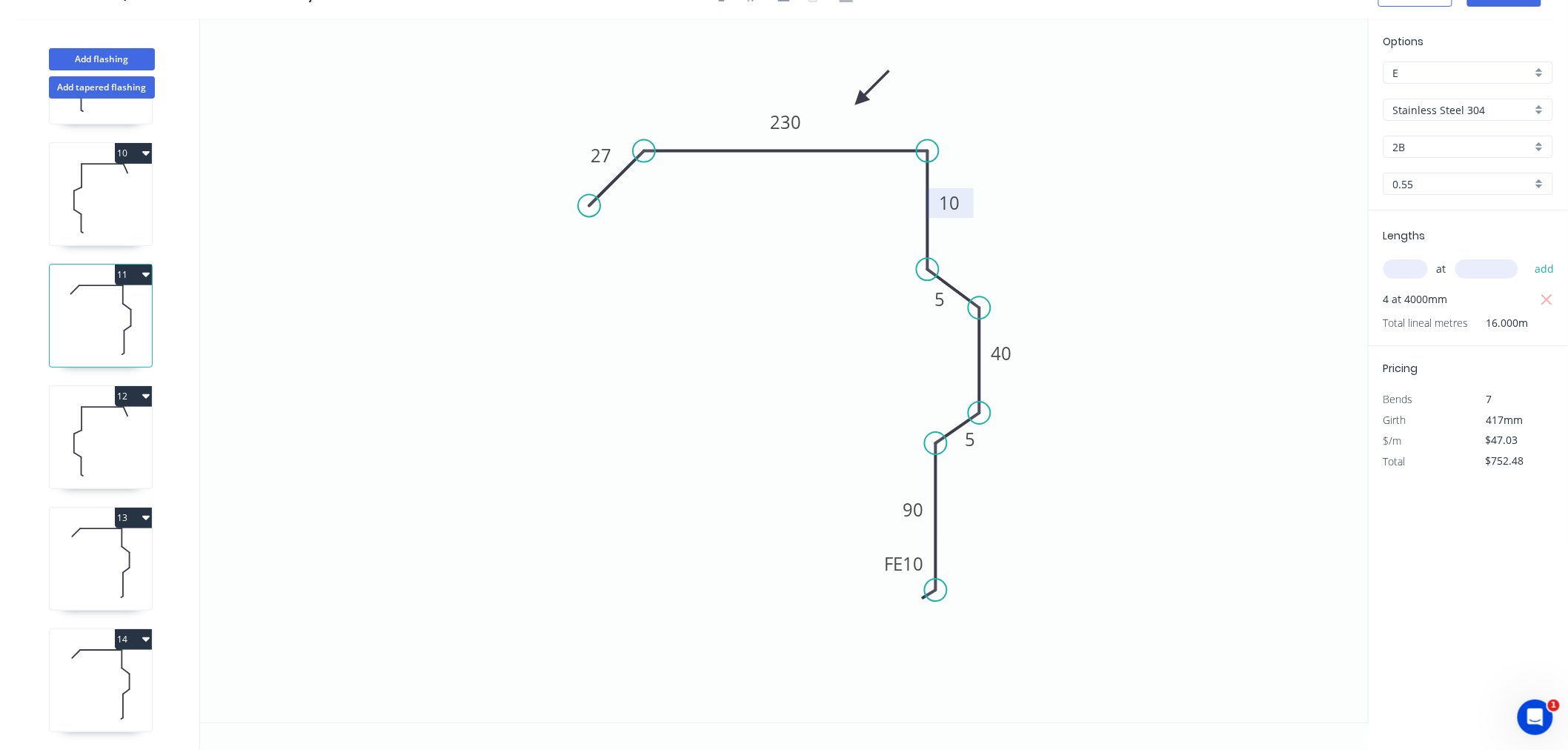
click at [99, 675] on icon at bounding box center [100, 685] width 102 height 95
type input "$34.86"
type input "$0.00"
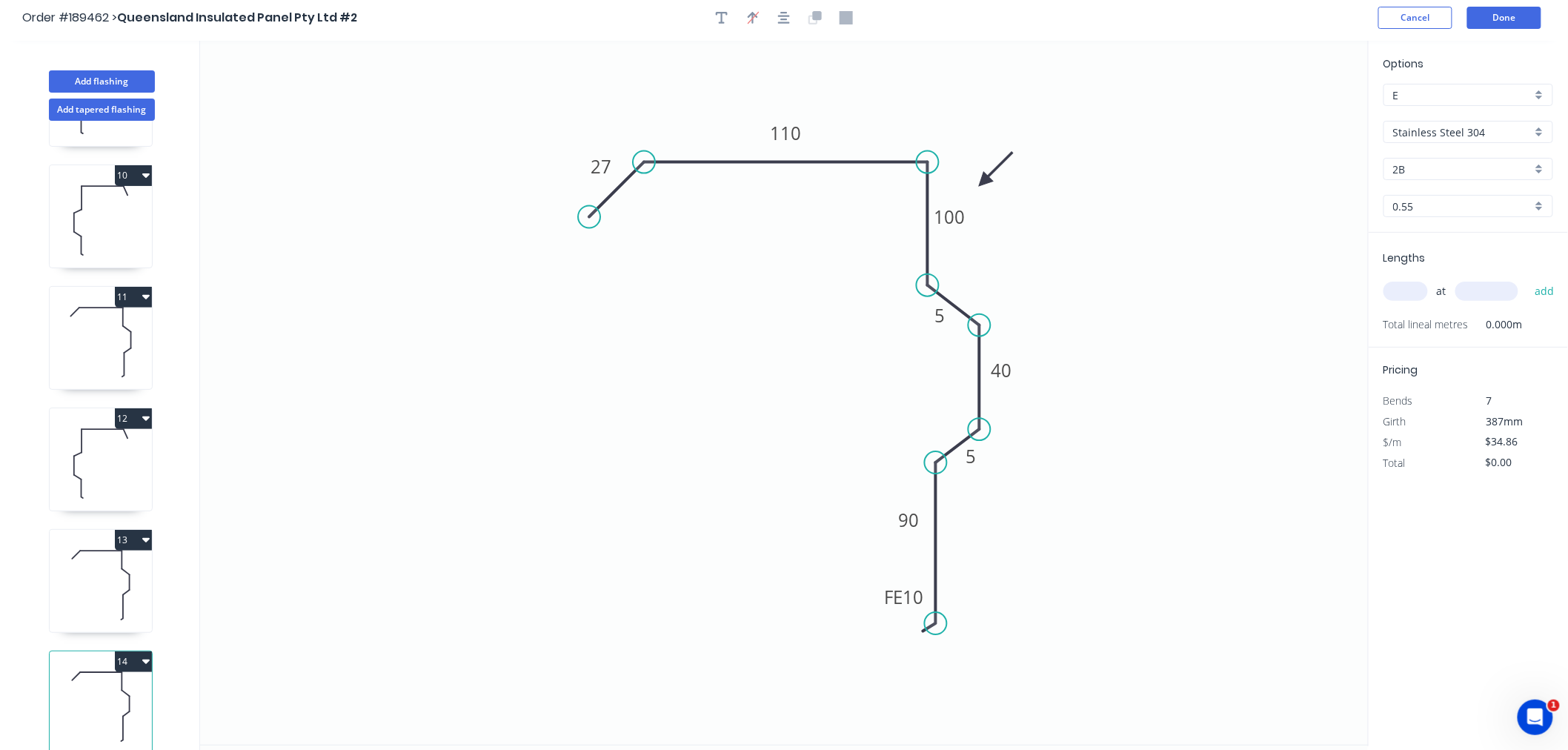
scroll to position [0, 0]
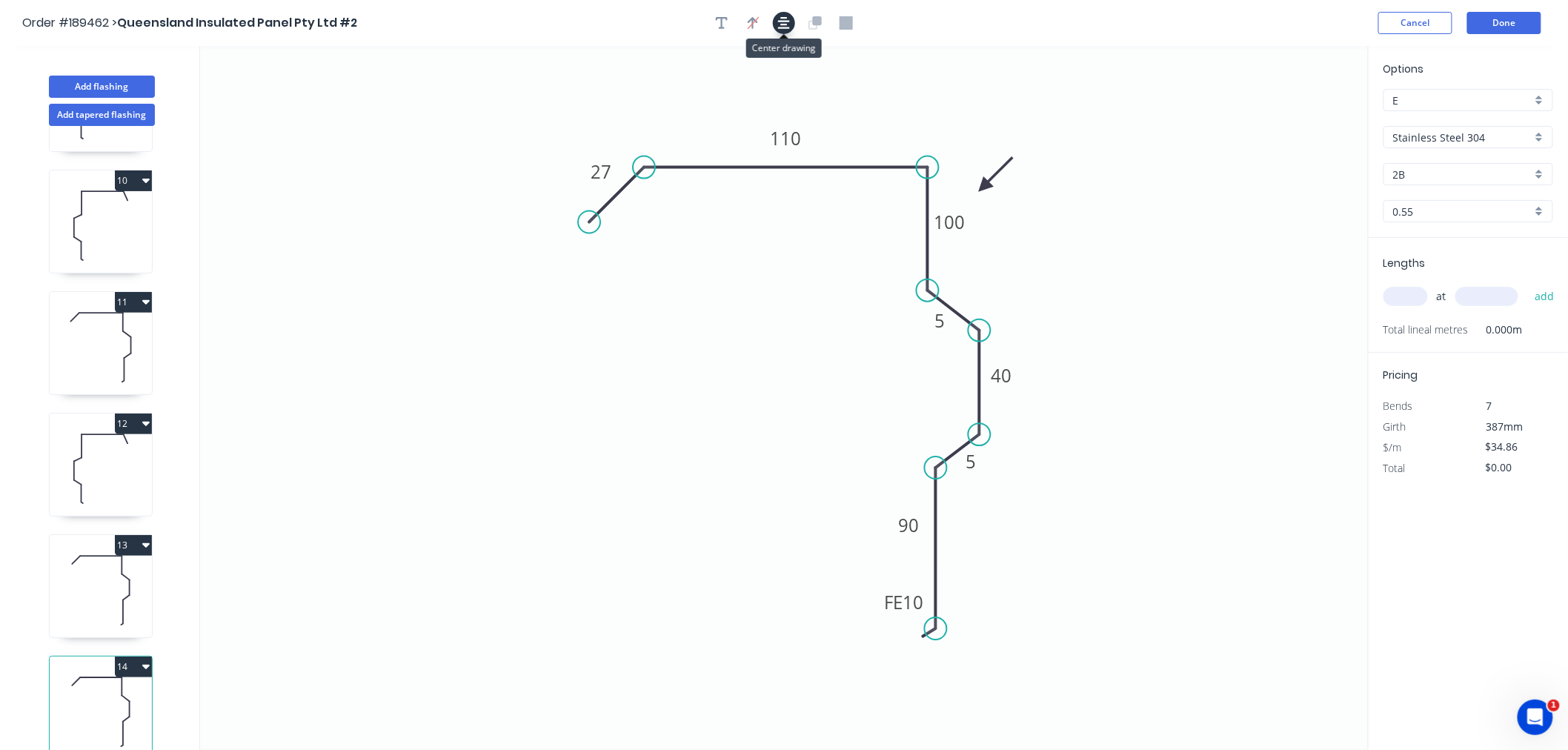
click at [785, 25] on icon "button" at bounding box center [784, 23] width 12 height 13
click at [1142, 21] on div "Order #189462 > Queensland Insulated Panel Pty Ltd #2 Cancel Done" at bounding box center [784, 23] width 1523 height 22
click at [1508, 21] on button "Done" at bounding box center [1505, 23] width 74 height 22
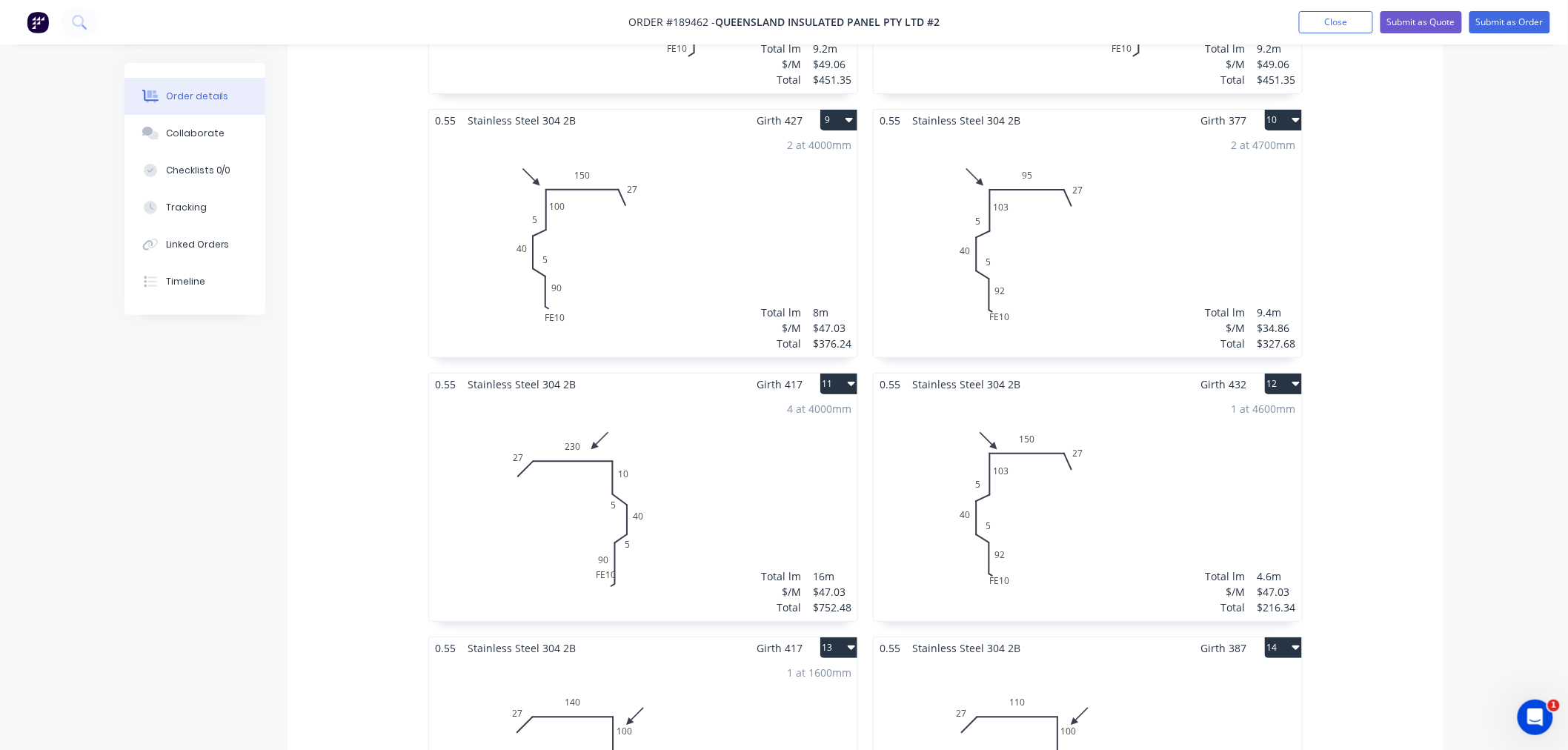
scroll to position [2307, 0]
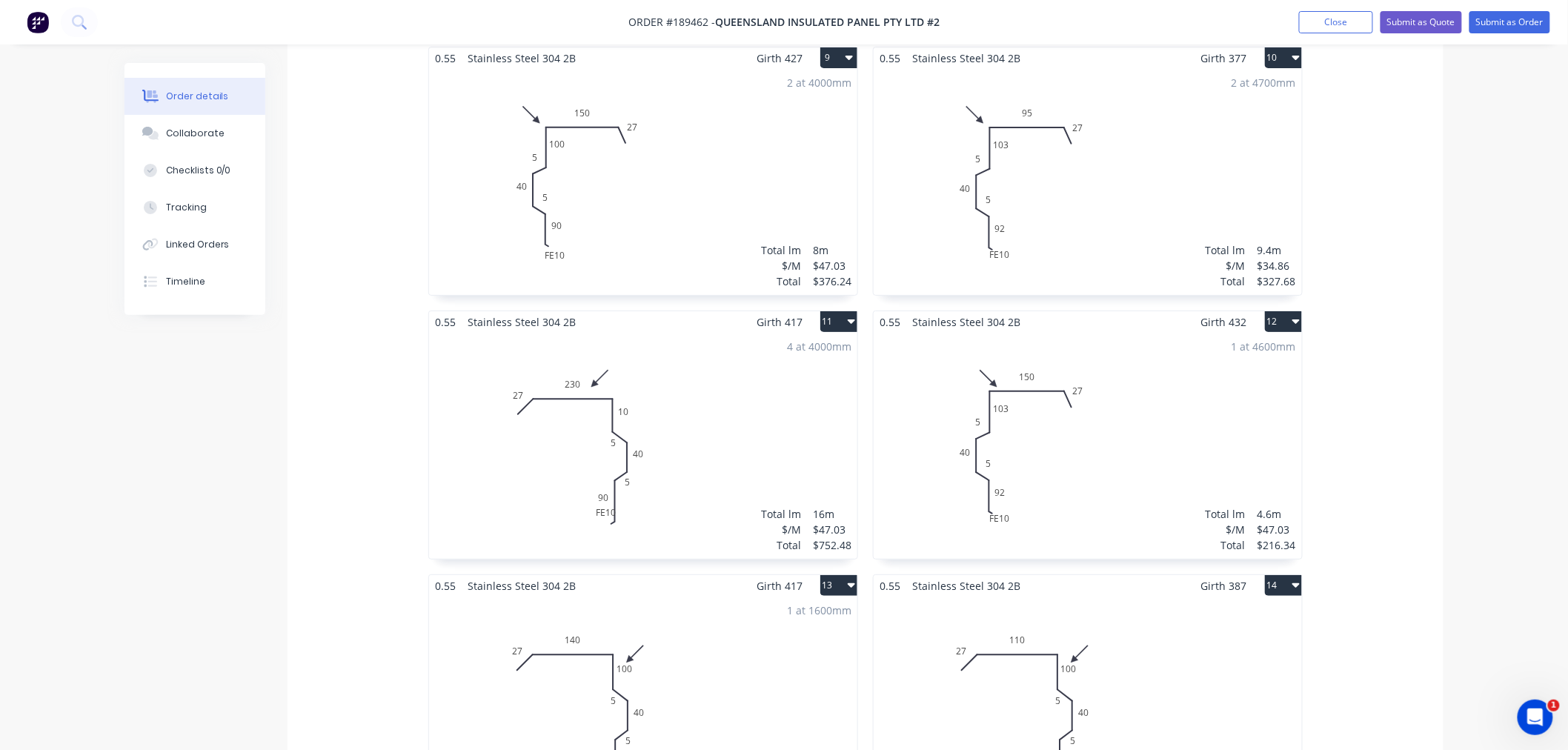
click at [647, 424] on div "4 at 4000mm Total lm $/M Total 16m $47.03 $752.48" at bounding box center [643, 446] width 428 height 226
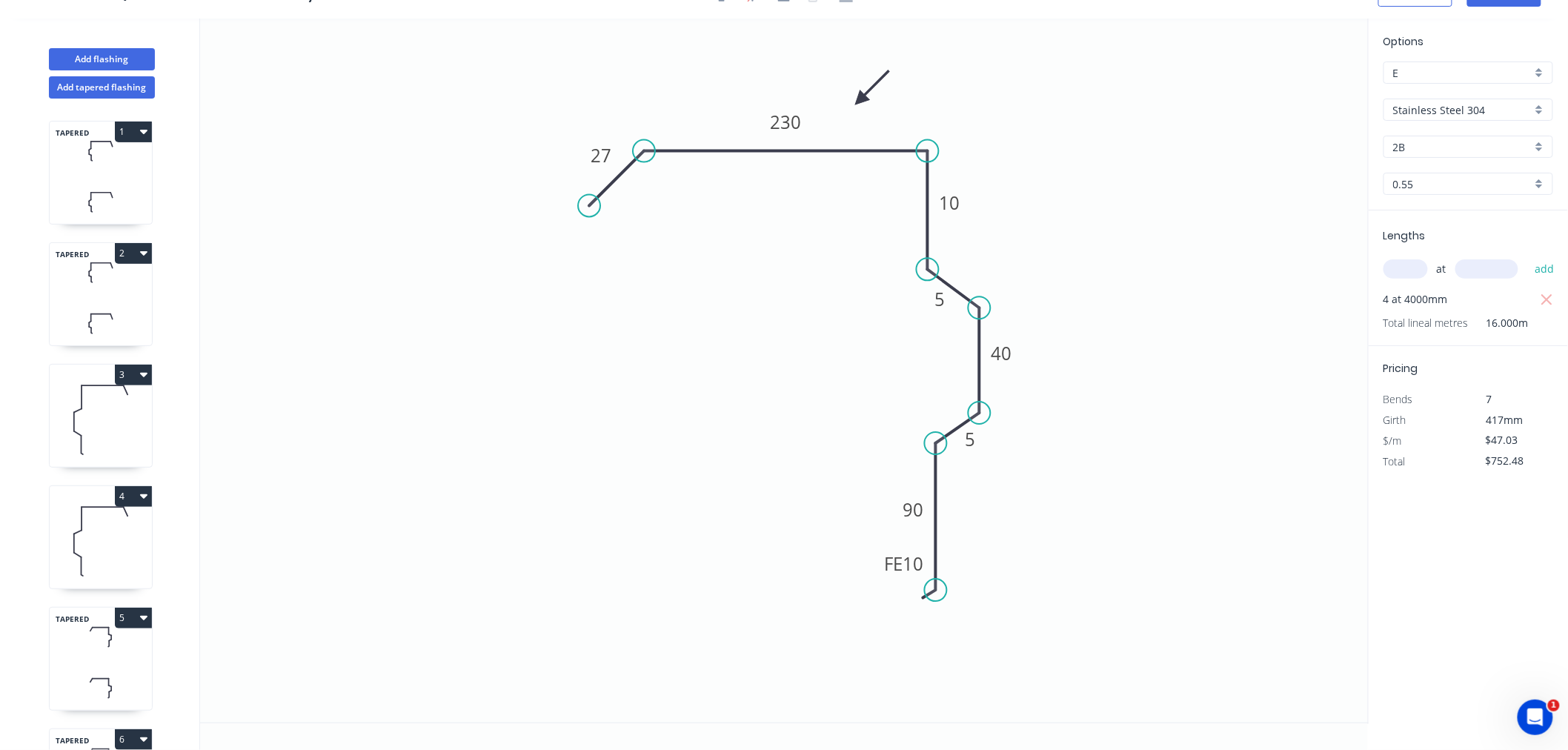
scroll to position [28, 0]
drag, startPoint x: 879, startPoint y: 568, endPoint x: 858, endPoint y: 603, distance: 40.8
click at [858, 603] on rect at bounding box center [883, 600] width 58 height 30
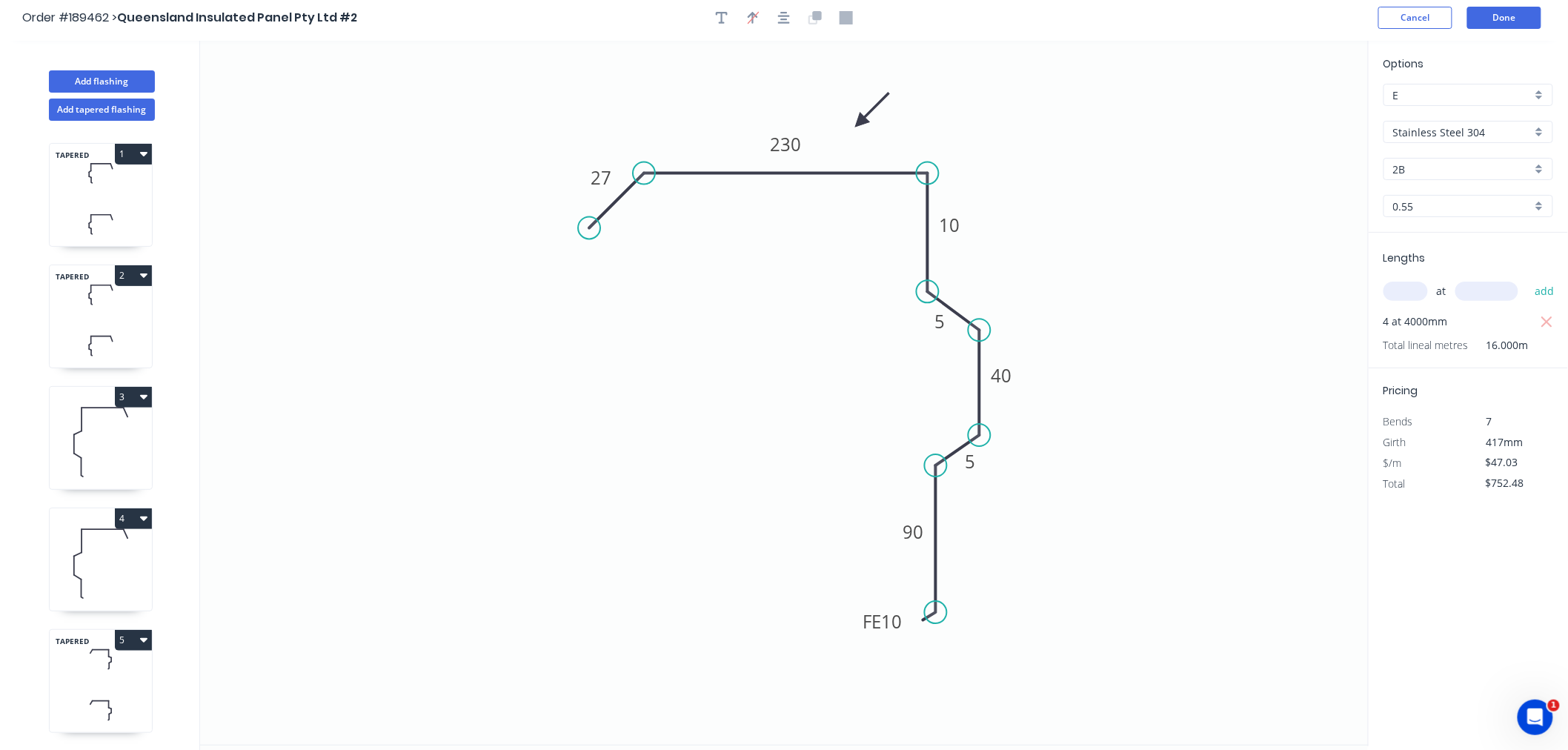
scroll to position [0, 0]
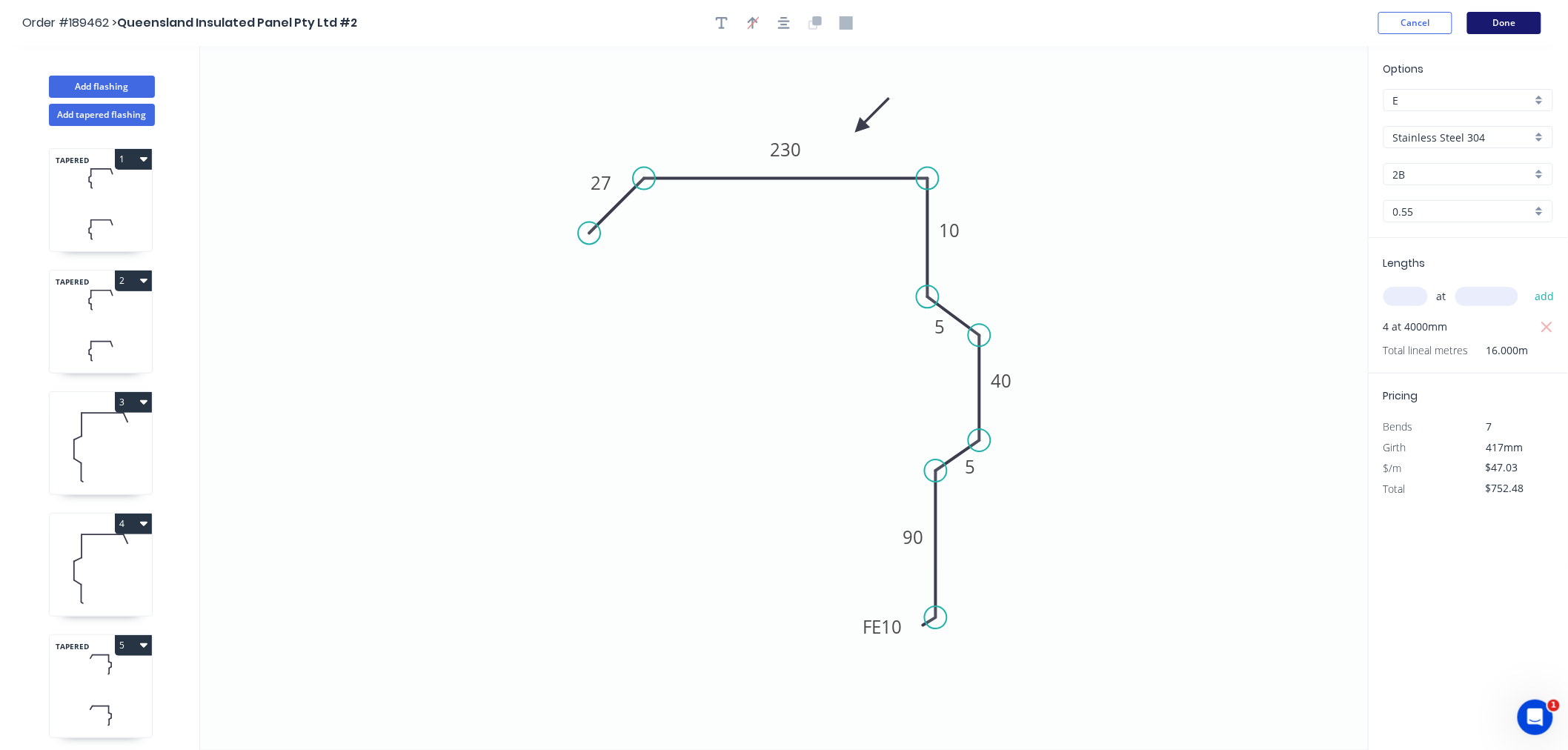
click at [1506, 25] on button "Done" at bounding box center [1505, 23] width 74 height 22
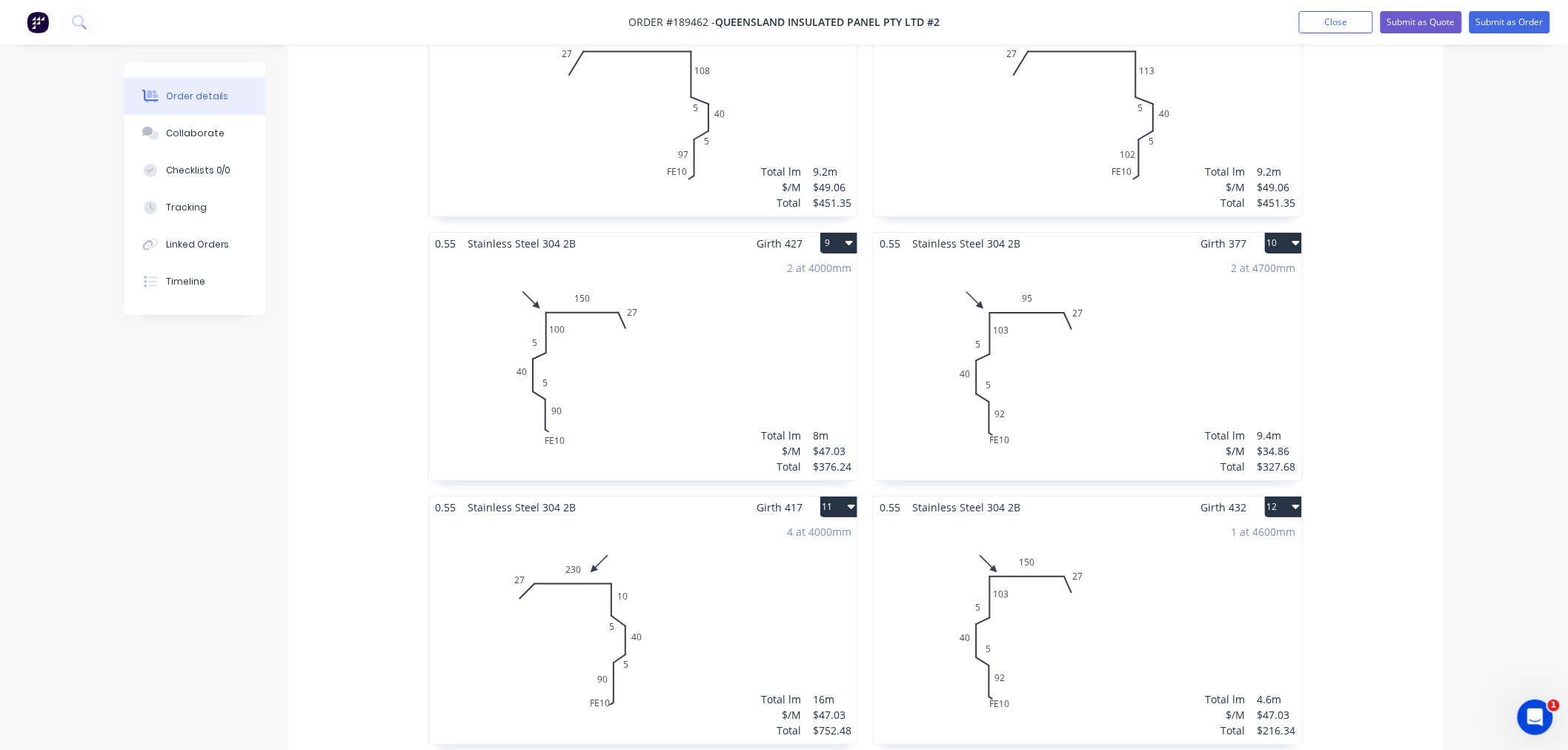
scroll to position [2141, 0]
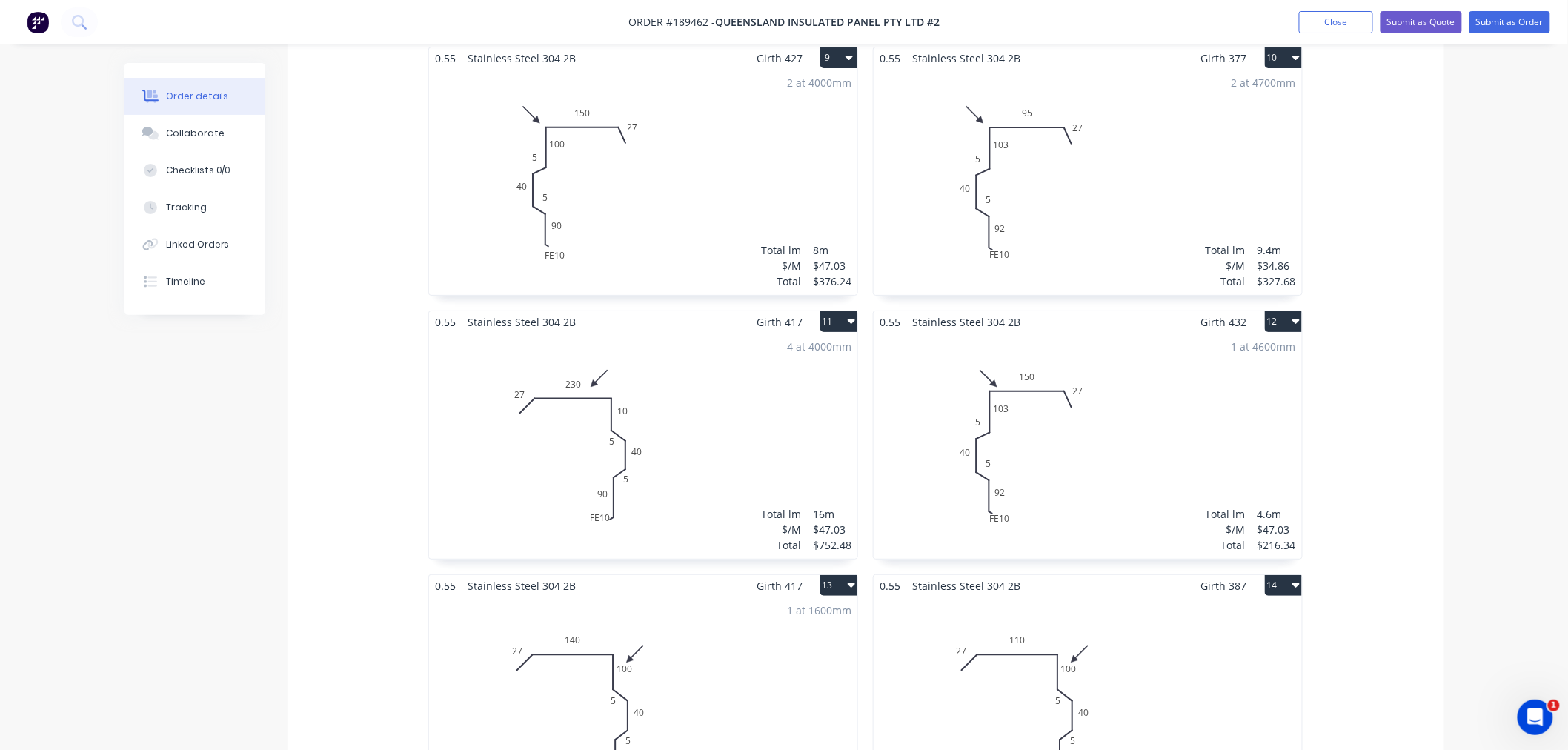
click at [710, 432] on div "4 at 4000mm Total lm $/M Total 16m $47.03 $752.48" at bounding box center [643, 446] width 428 height 226
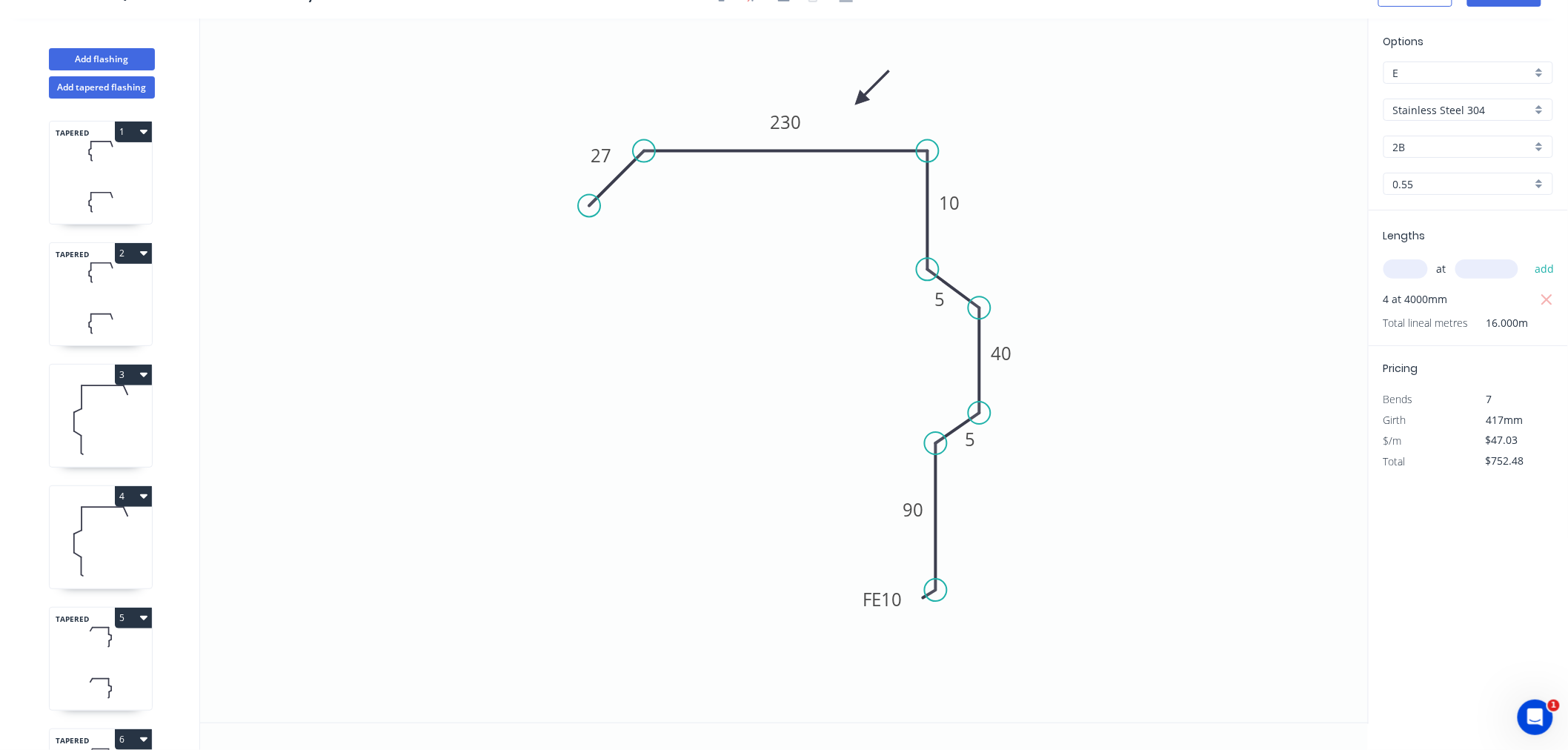
scroll to position [28, 0]
drag, startPoint x: 858, startPoint y: 609, endPoint x: 858, endPoint y: 623, distance: 14.0
click at [858, 623] on rect at bounding box center [882, 614] width 58 height 30
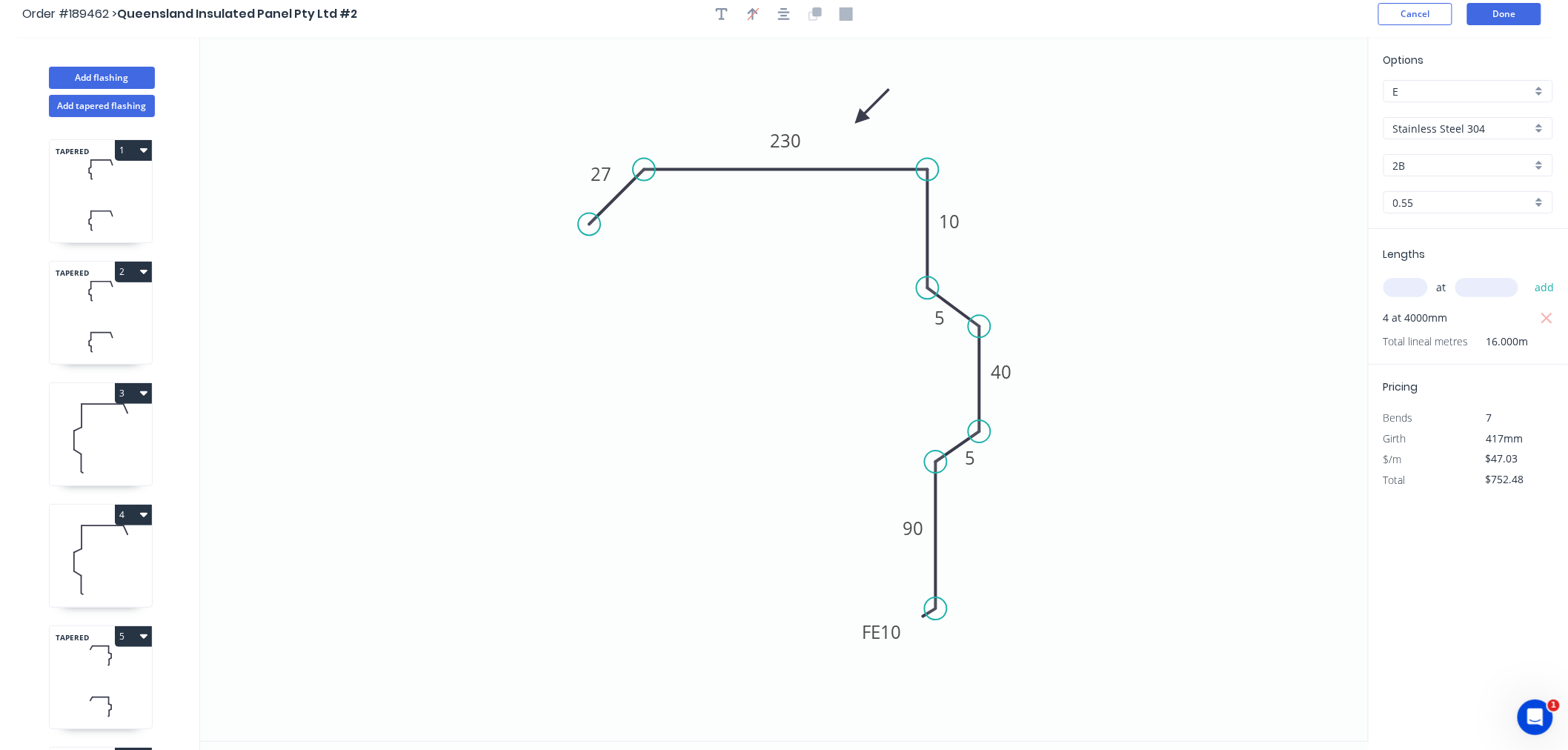
scroll to position [0, 0]
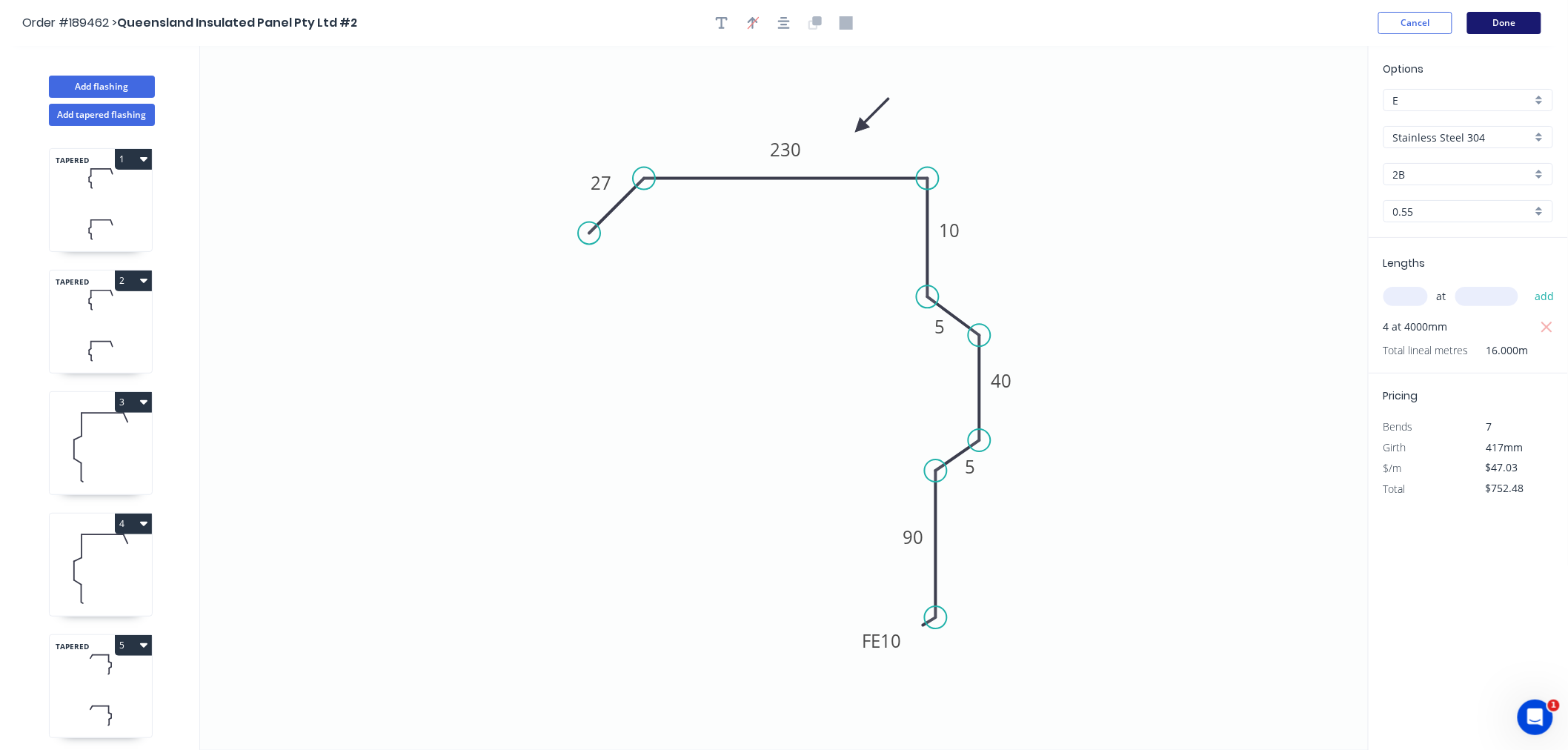
click at [1494, 24] on button "Done" at bounding box center [1505, 23] width 74 height 22
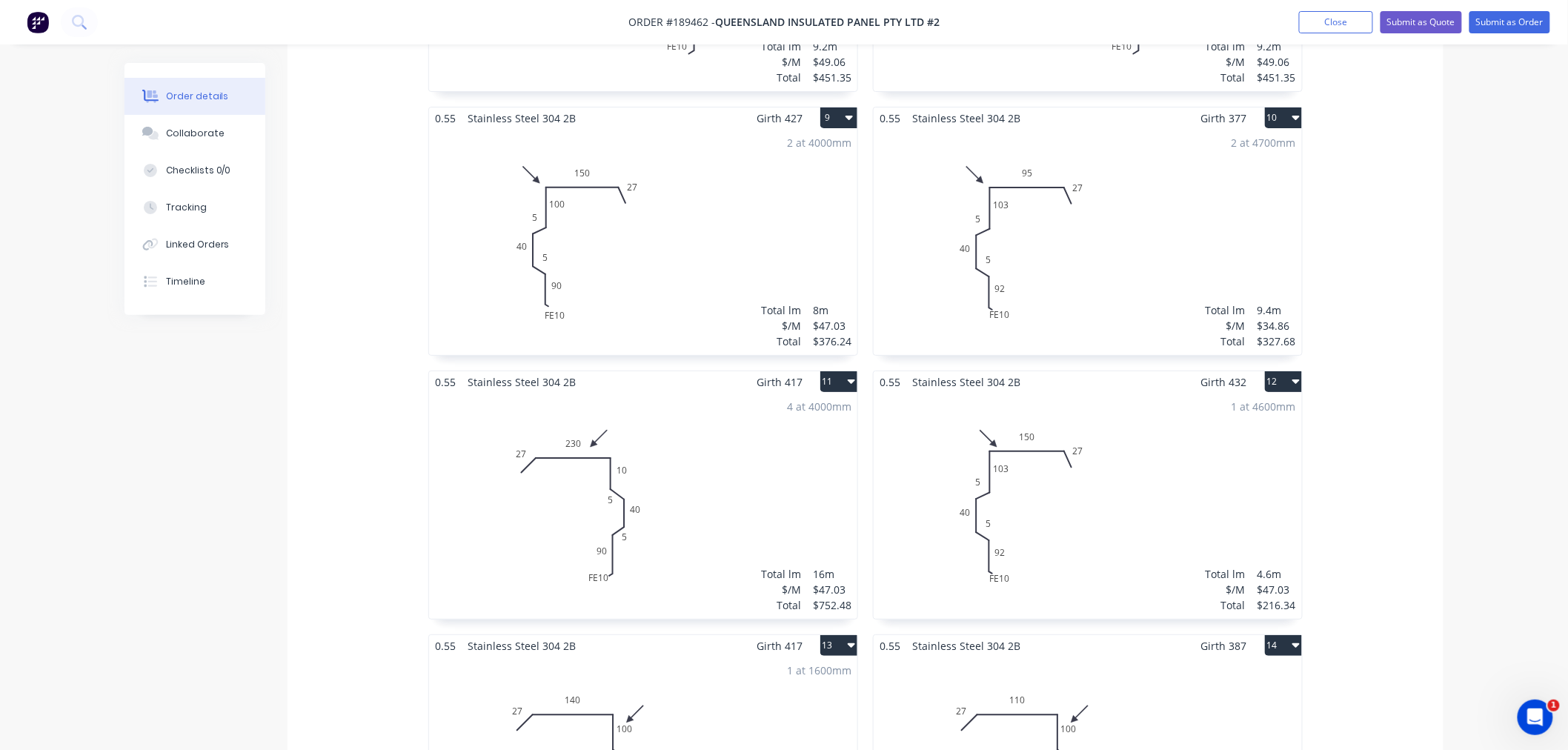
scroll to position [2307, 0]
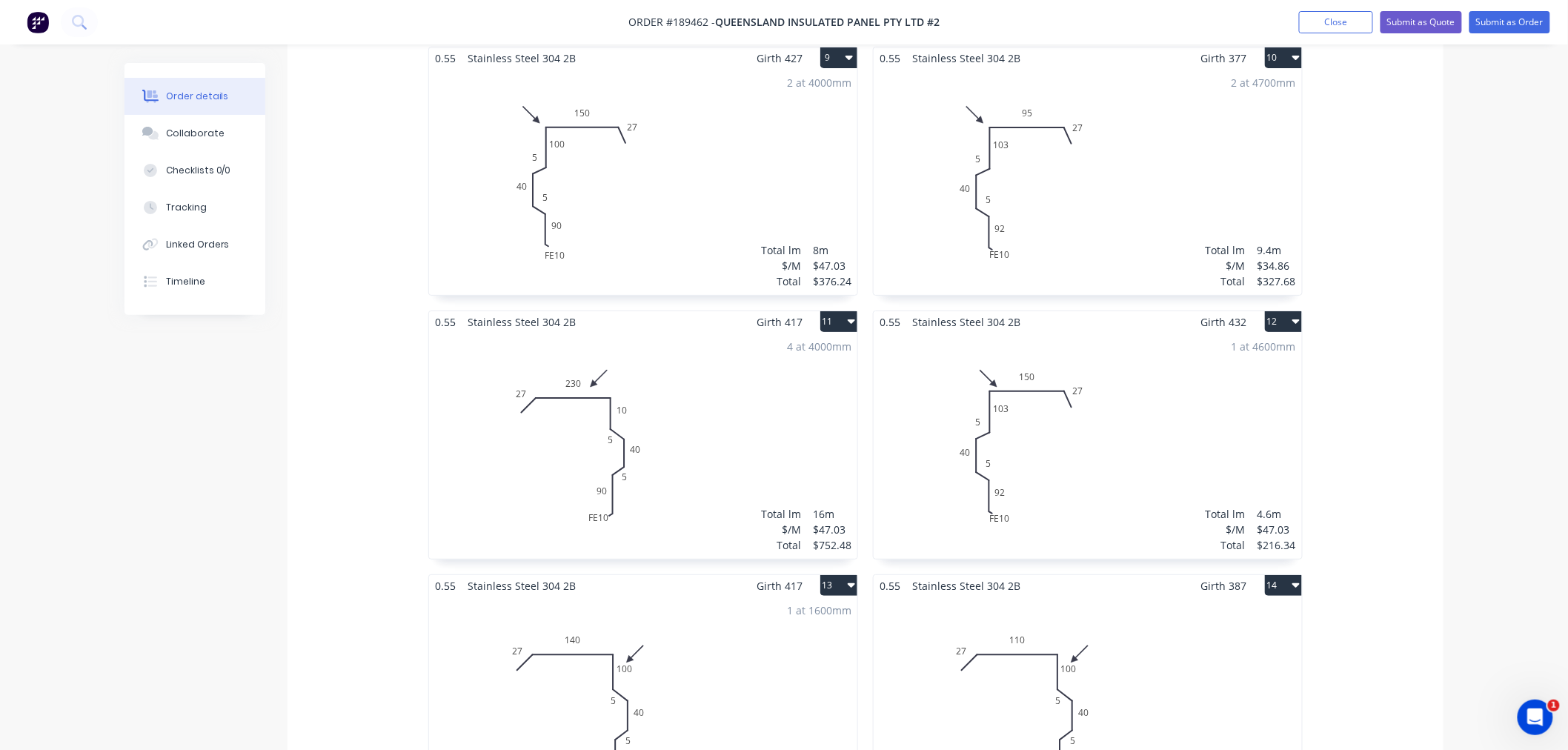
click at [1073, 230] on div "2 at 4700mm Total lm $/M Total 9.4m $34.86 $327.68" at bounding box center [1088, 182] width 428 height 226
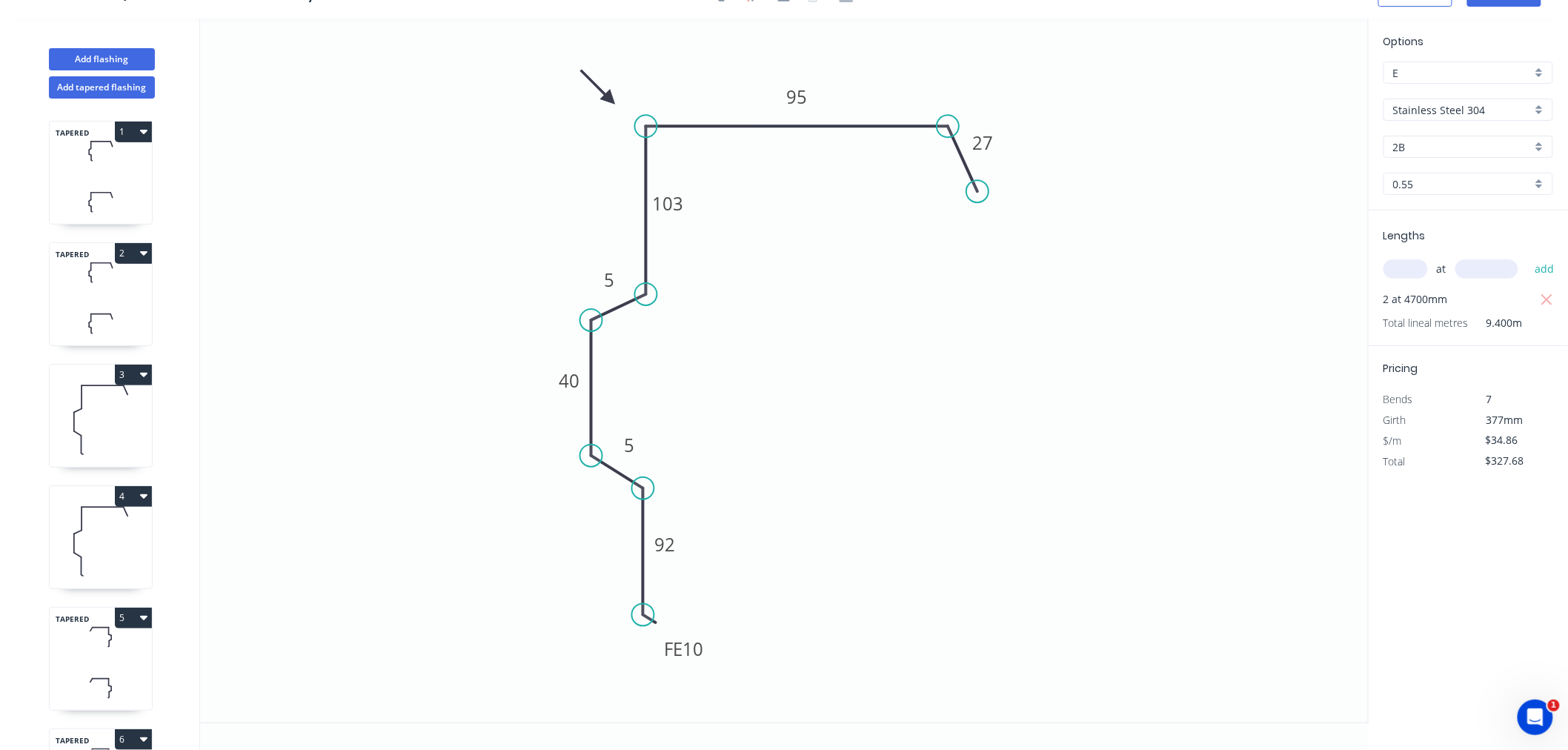
scroll to position [28, 0]
drag, startPoint x: 706, startPoint y: 647, endPoint x: 707, endPoint y: 656, distance: 9.1
click at [707, 656] on rect at bounding box center [687, 658] width 58 height 30
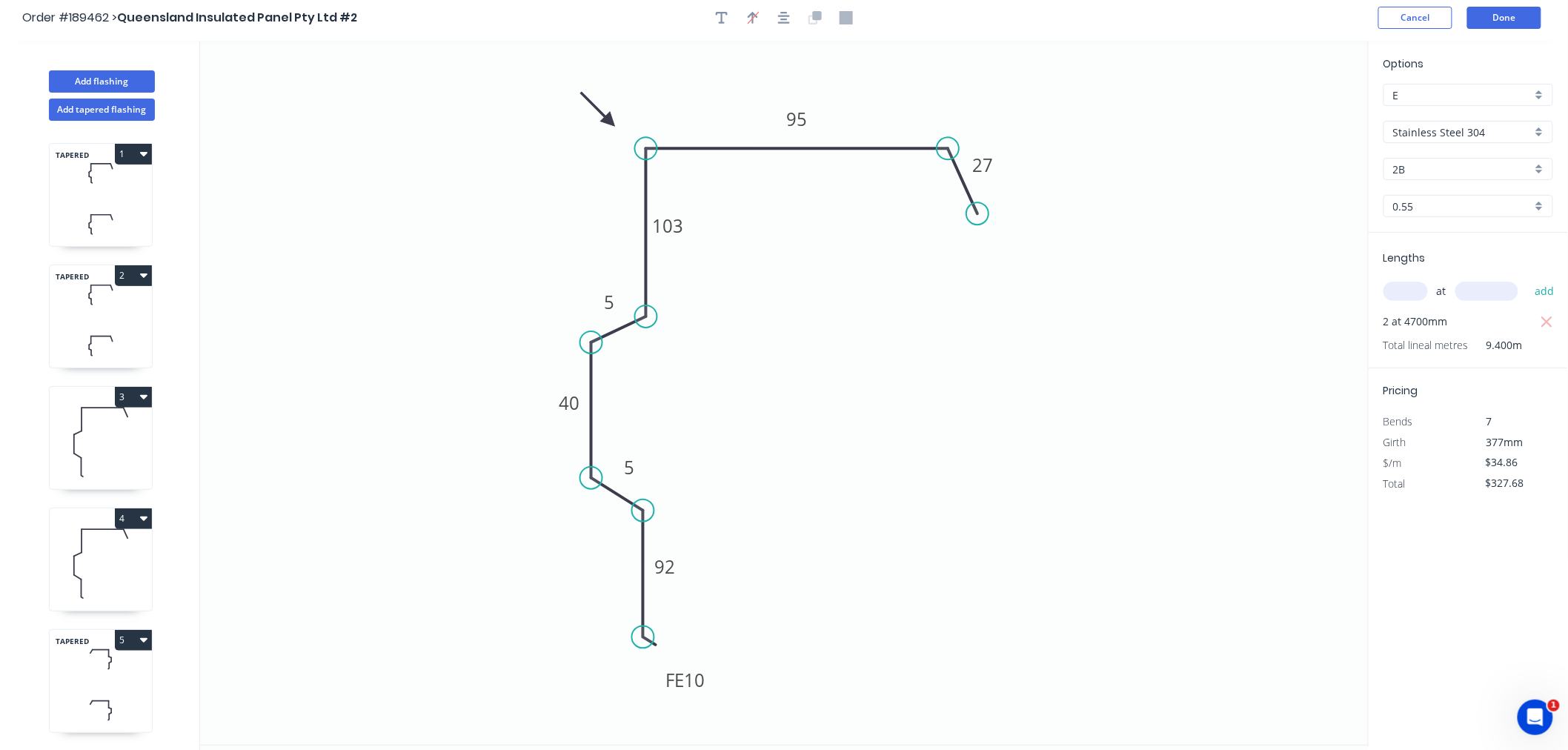
scroll to position [0, 0]
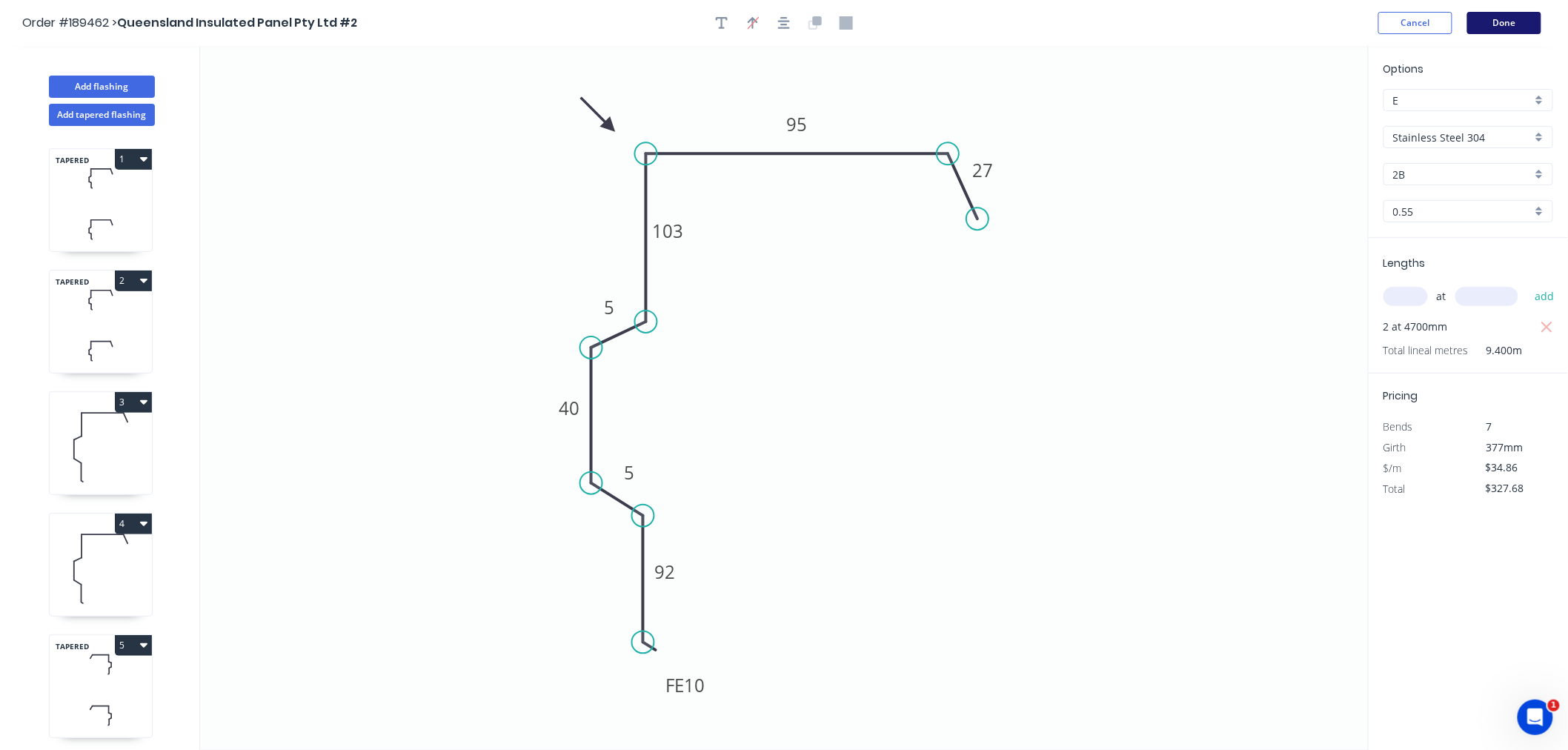
click at [1516, 20] on button "Done" at bounding box center [1505, 23] width 74 height 22
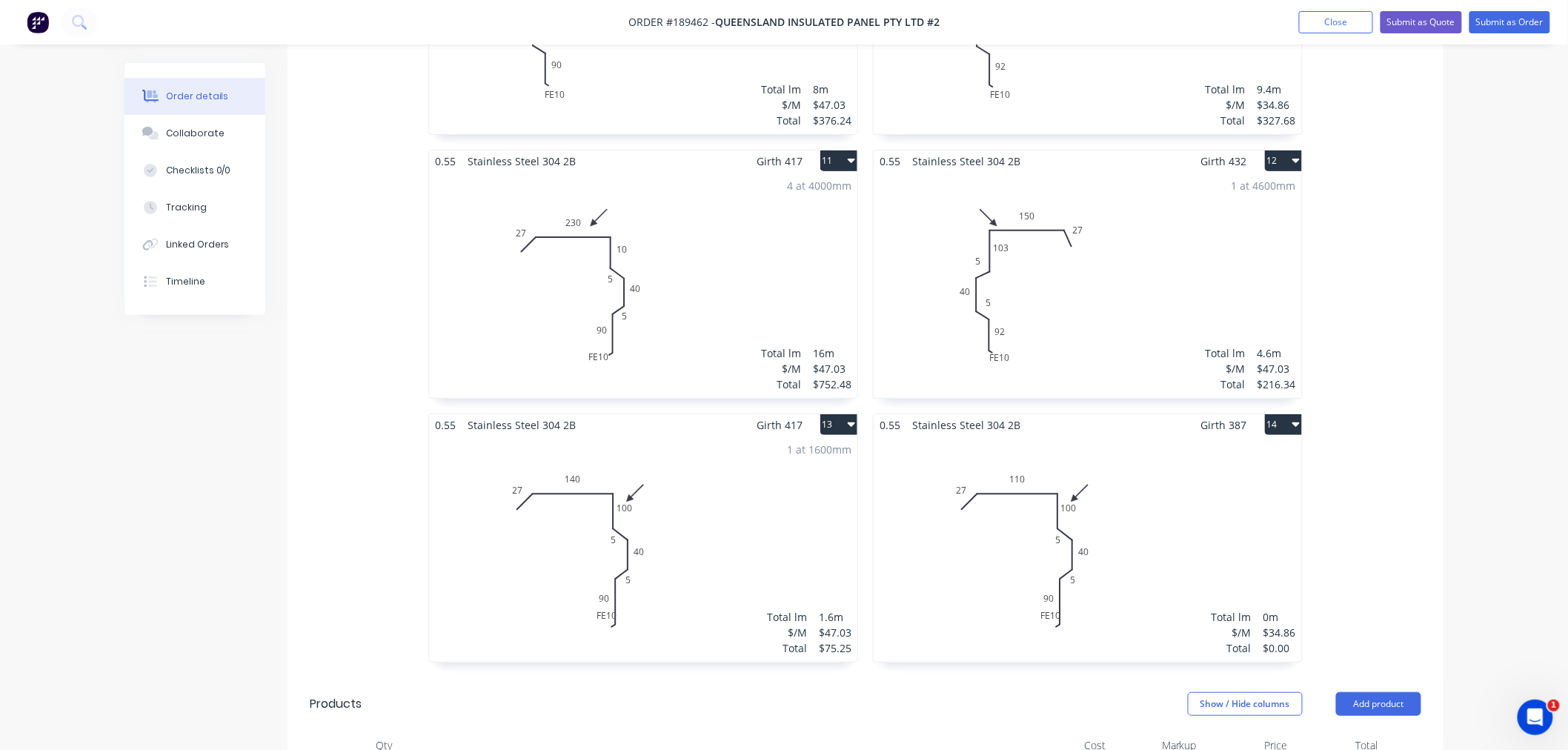
scroll to position [2307, 0]
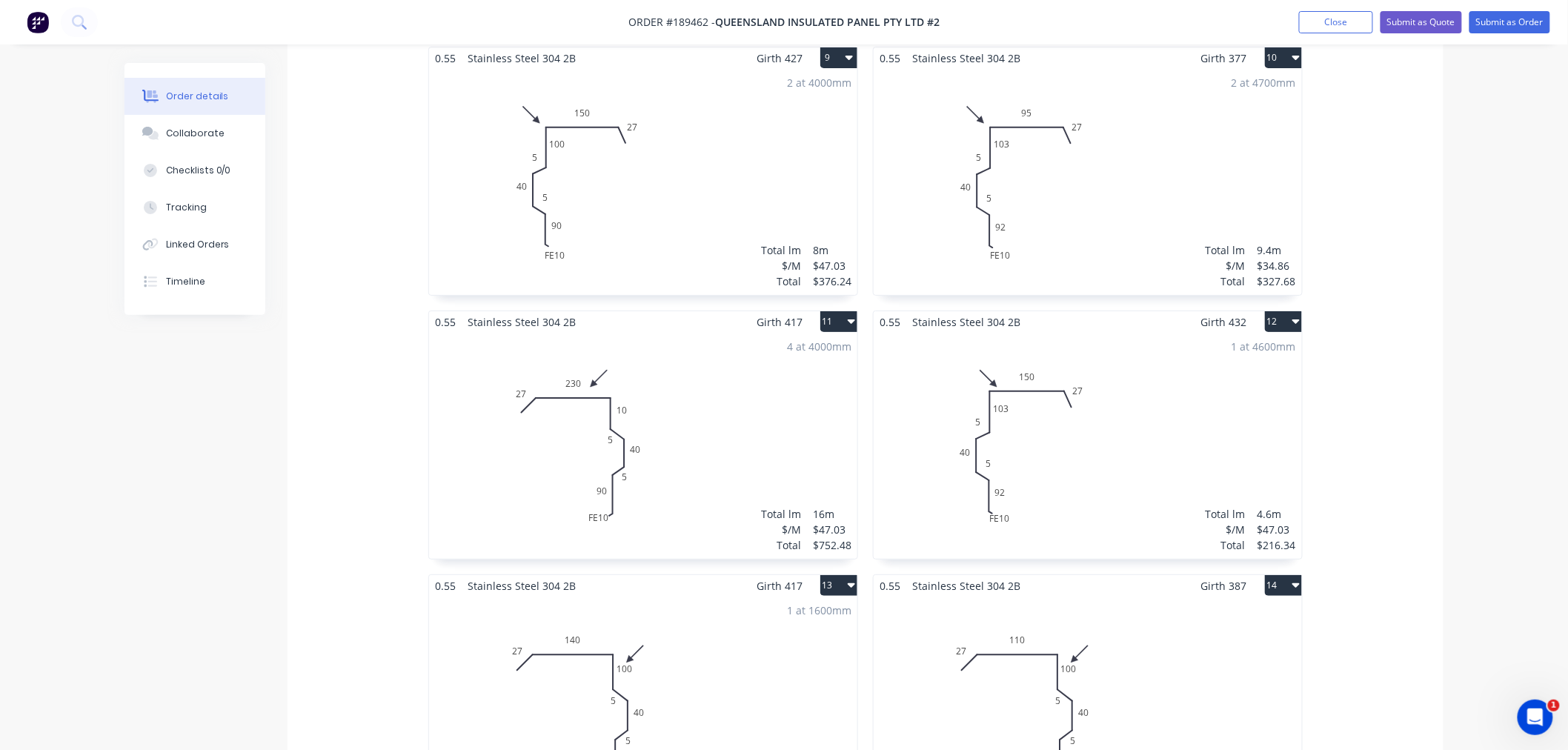
click at [734, 426] on div "4 at 4000mm Total lm $/M Total 16m $47.03 $752.48" at bounding box center [643, 446] width 428 height 226
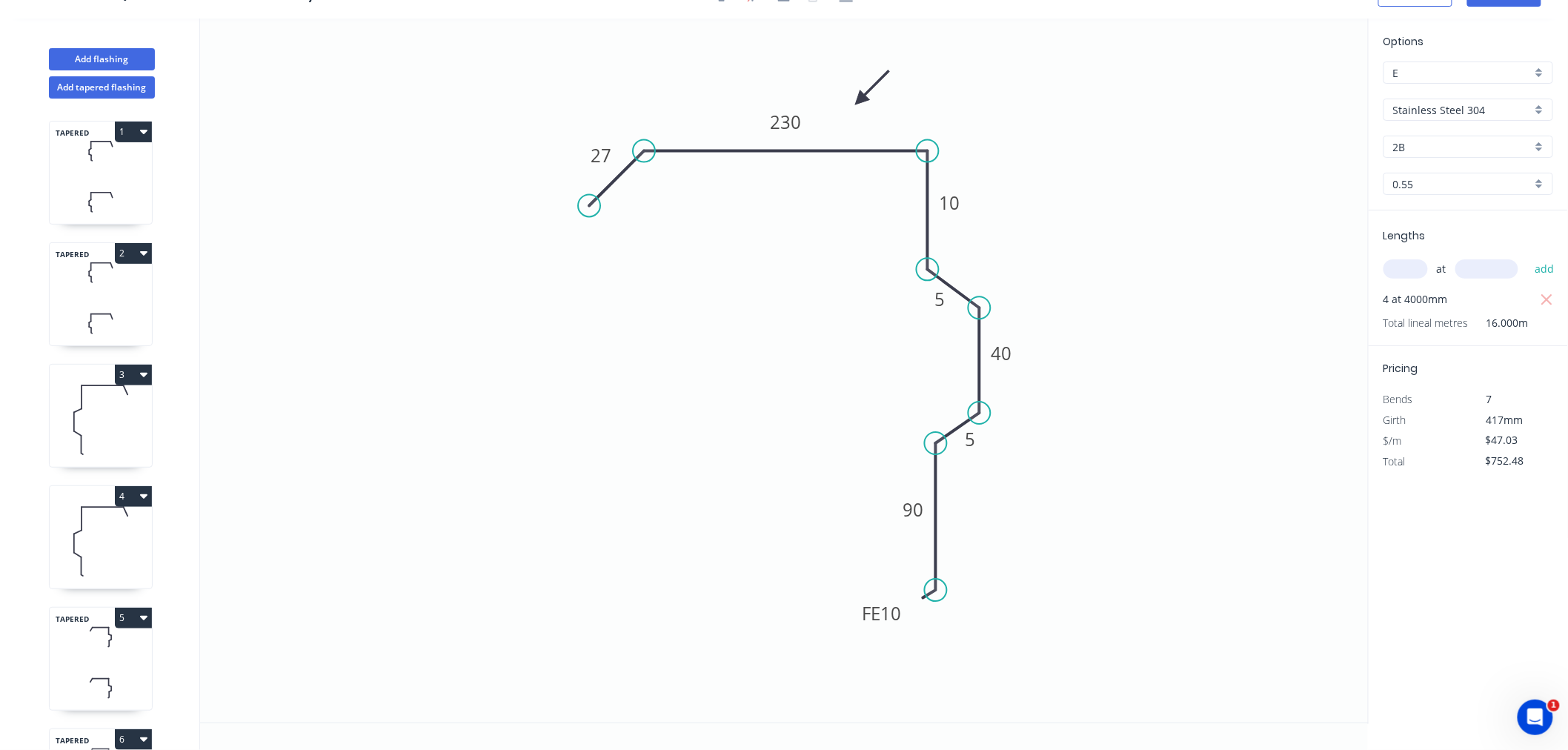
scroll to position [28, 0]
drag, startPoint x: 861, startPoint y: 624, endPoint x: 862, endPoint y: 635, distance: 11.0
click at [864, 638] on g "FE 10" at bounding box center [885, 628] width 58 height 30
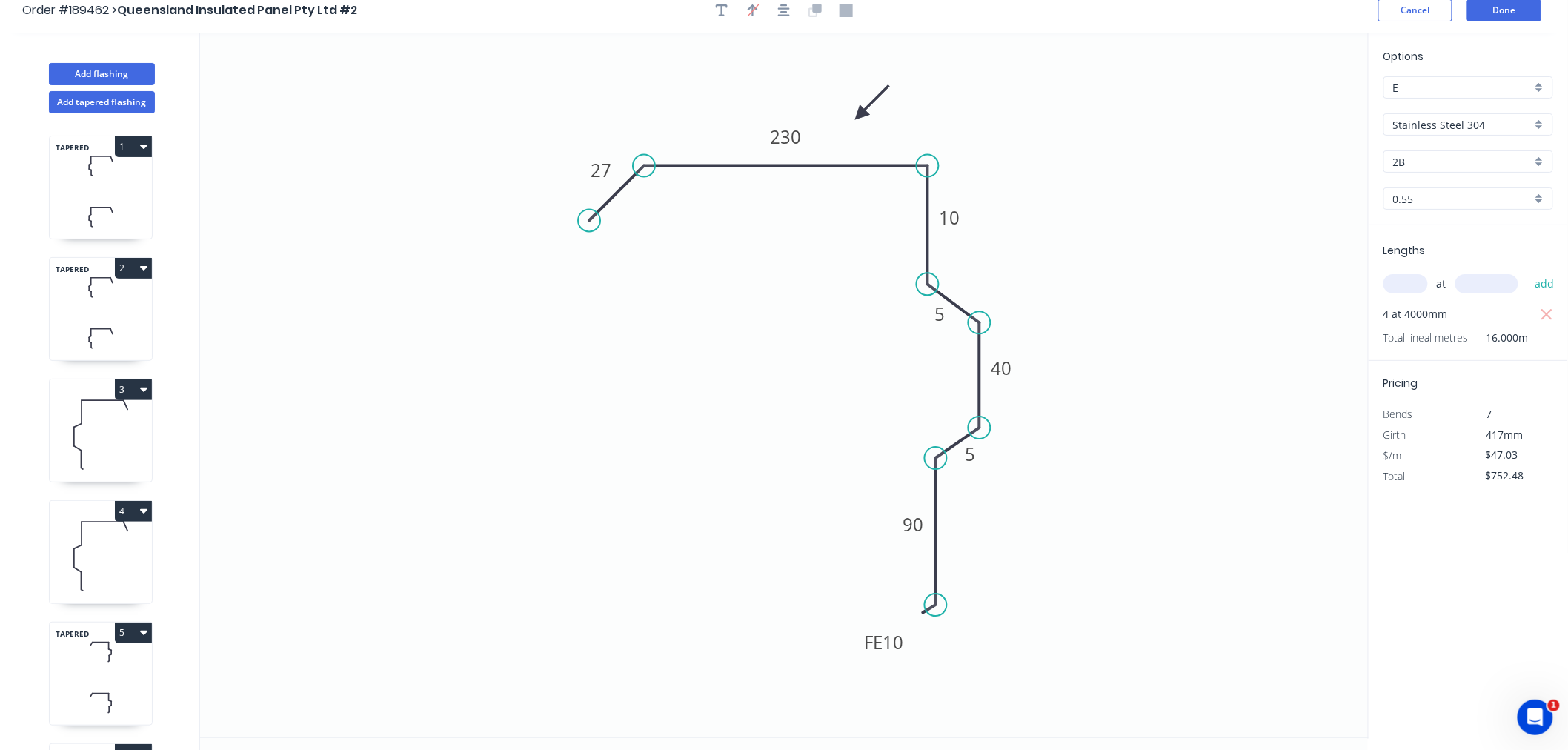
scroll to position [0, 0]
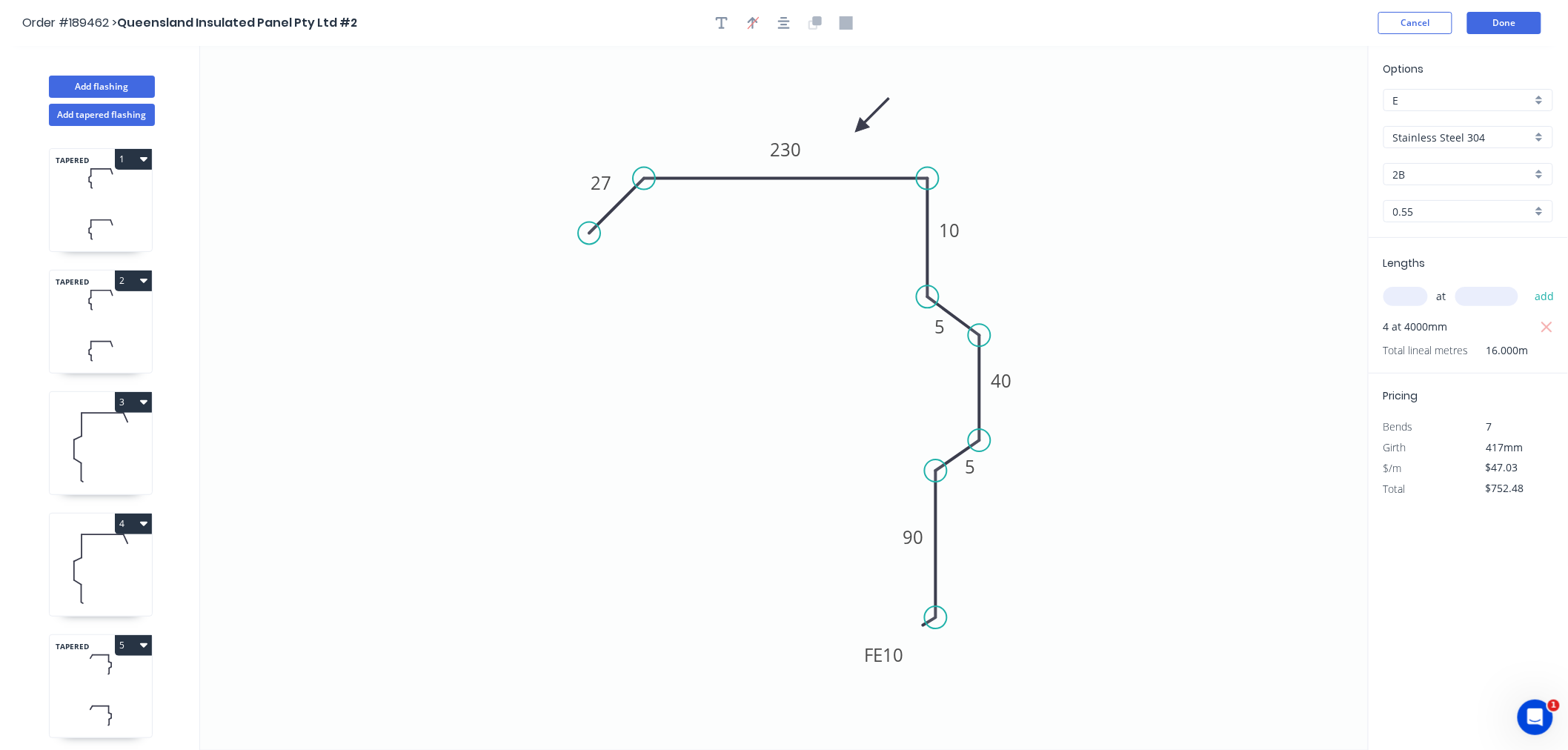
click at [1324, 30] on div "Order #189462 > Queensland Insulated Panel Pty Ltd #2 Cancel Done" at bounding box center [784, 23] width 1523 height 22
click at [788, 25] on icon "button" at bounding box center [784, 23] width 12 height 13
click at [1501, 30] on button "Done" at bounding box center [1505, 23] width 74 height 22
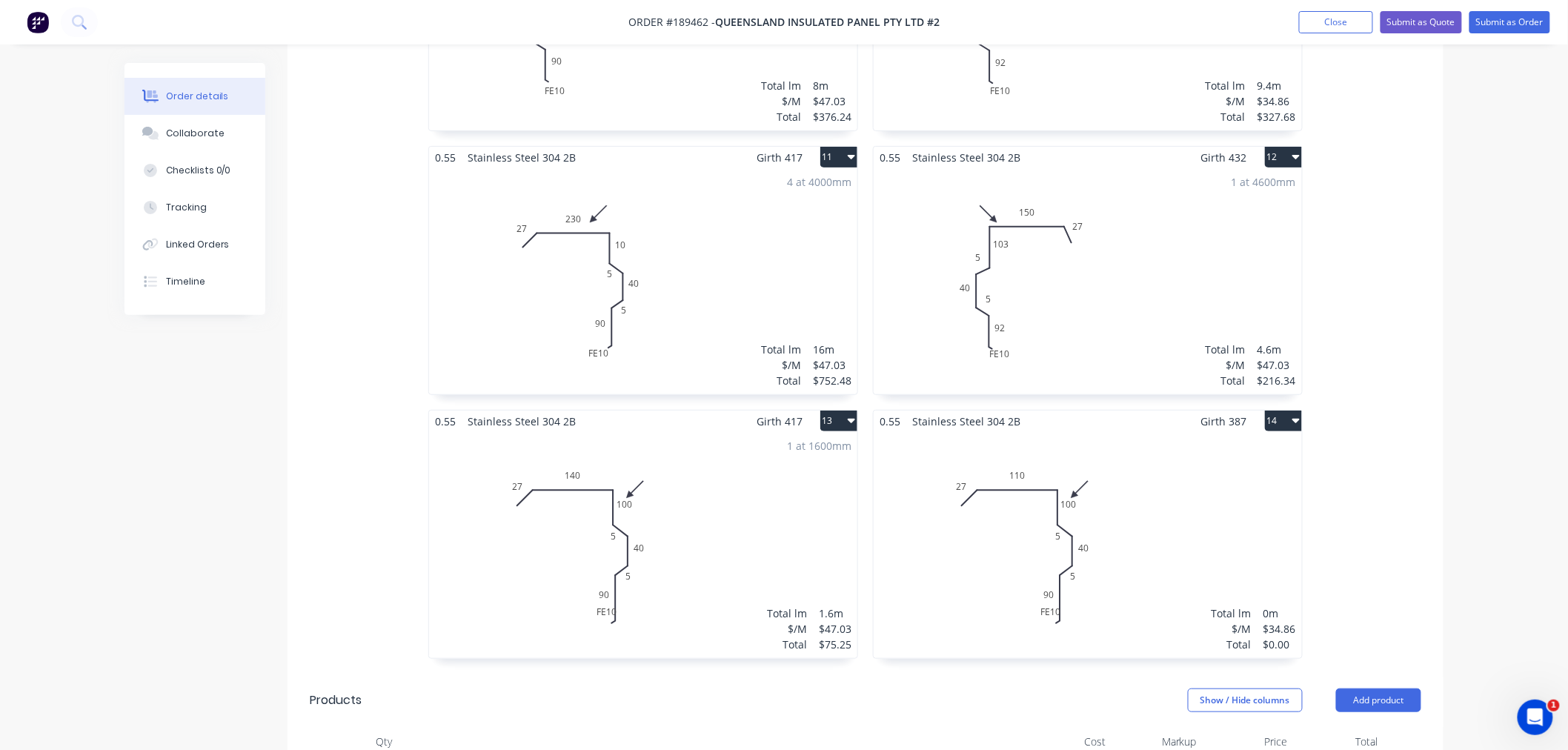
scroll to position [2635, 0]
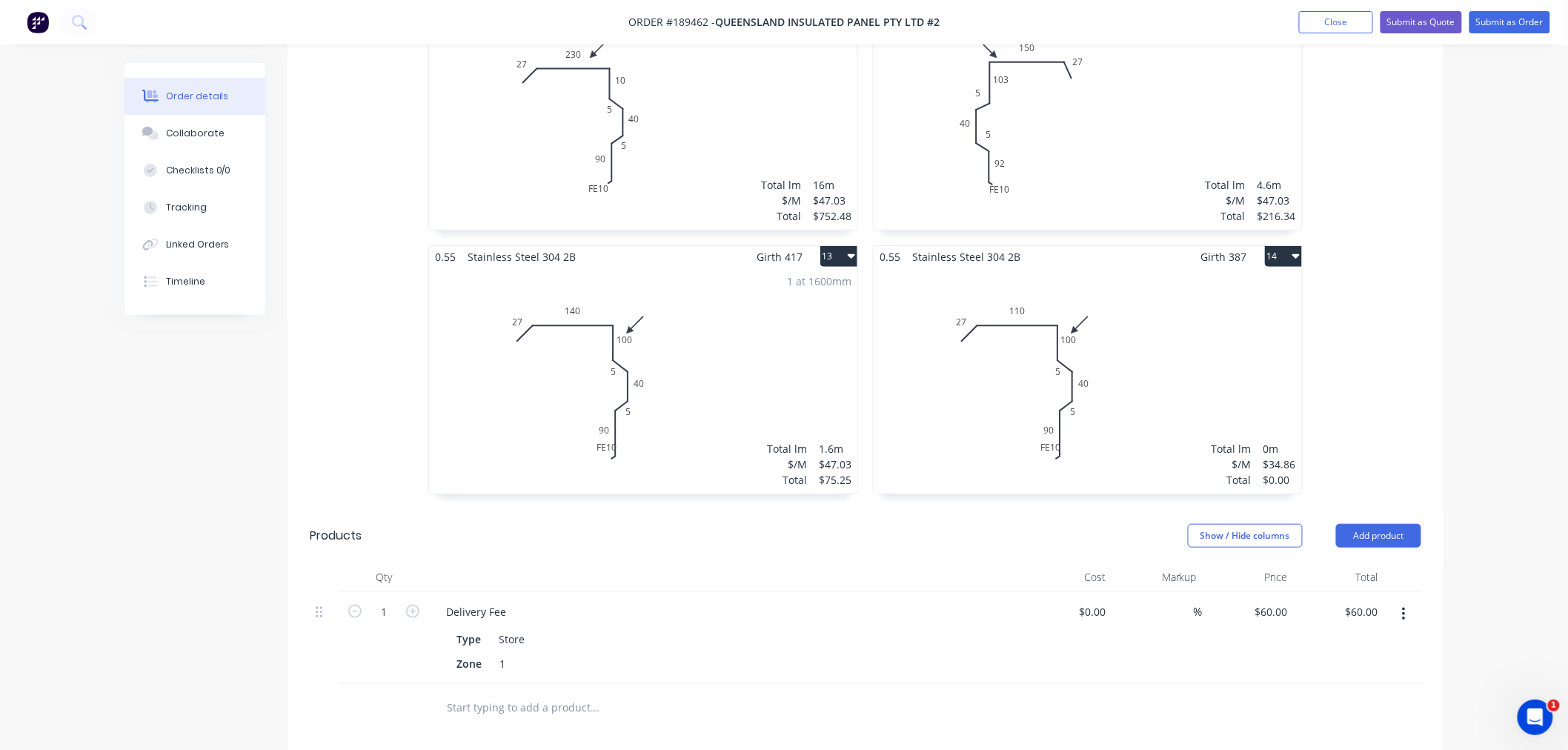
click at [681, 413] on div "1 at 1600mm Total lm $/M Total 1.6m $47.03 $75.25" at bounding box center [643, 381] width 428 height 226
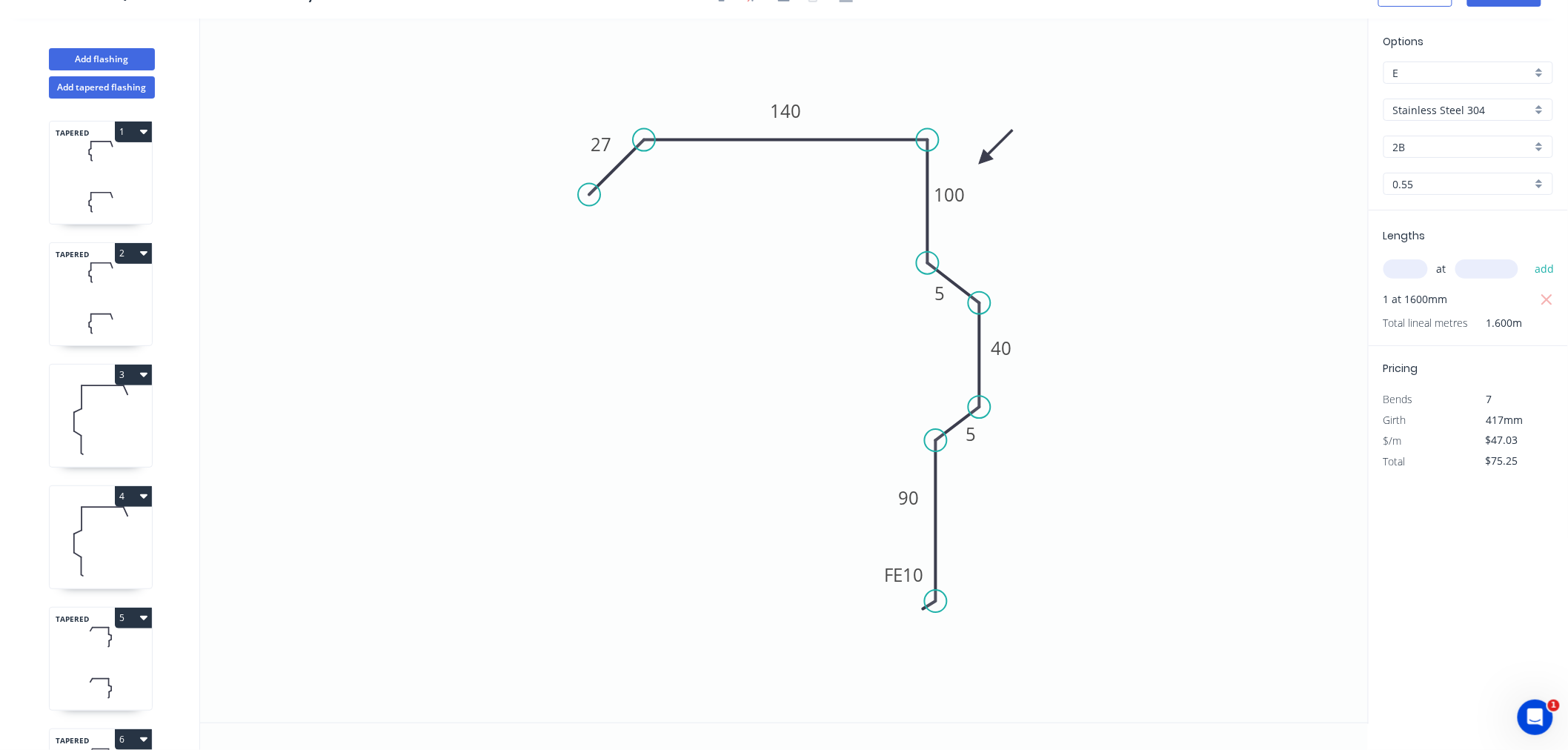
scroll to position [28, 0]
drag, startPoint x: 884, startPoint y: 578, endPoint x: 844, endPoint y: 581, distance: 40.1
click at [843, 581] on g "FE 10" at bounding box center [863, 579] width 58 height 30
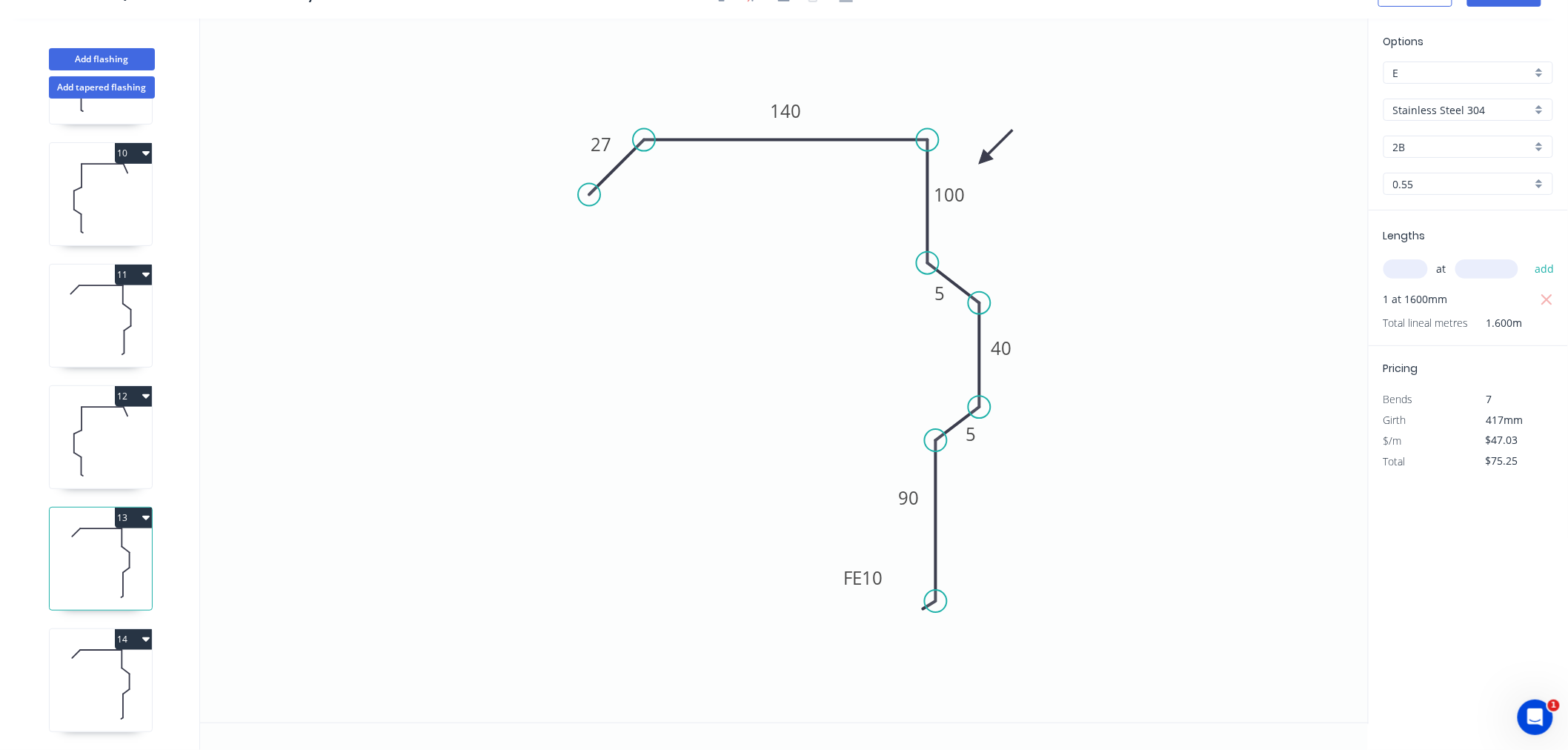
click at [106, 661] on icon at bounding box center [100, 685] width 102 height 95
type input "$34.86"
type input "$0.00"
drag, startPoint x: 882, startPoint y: 574, endPoint x: 854, endPoint y: 586, distance: 30.5
click at [854, 586] on rect at bounding box center [875, 586] width 58 height 30
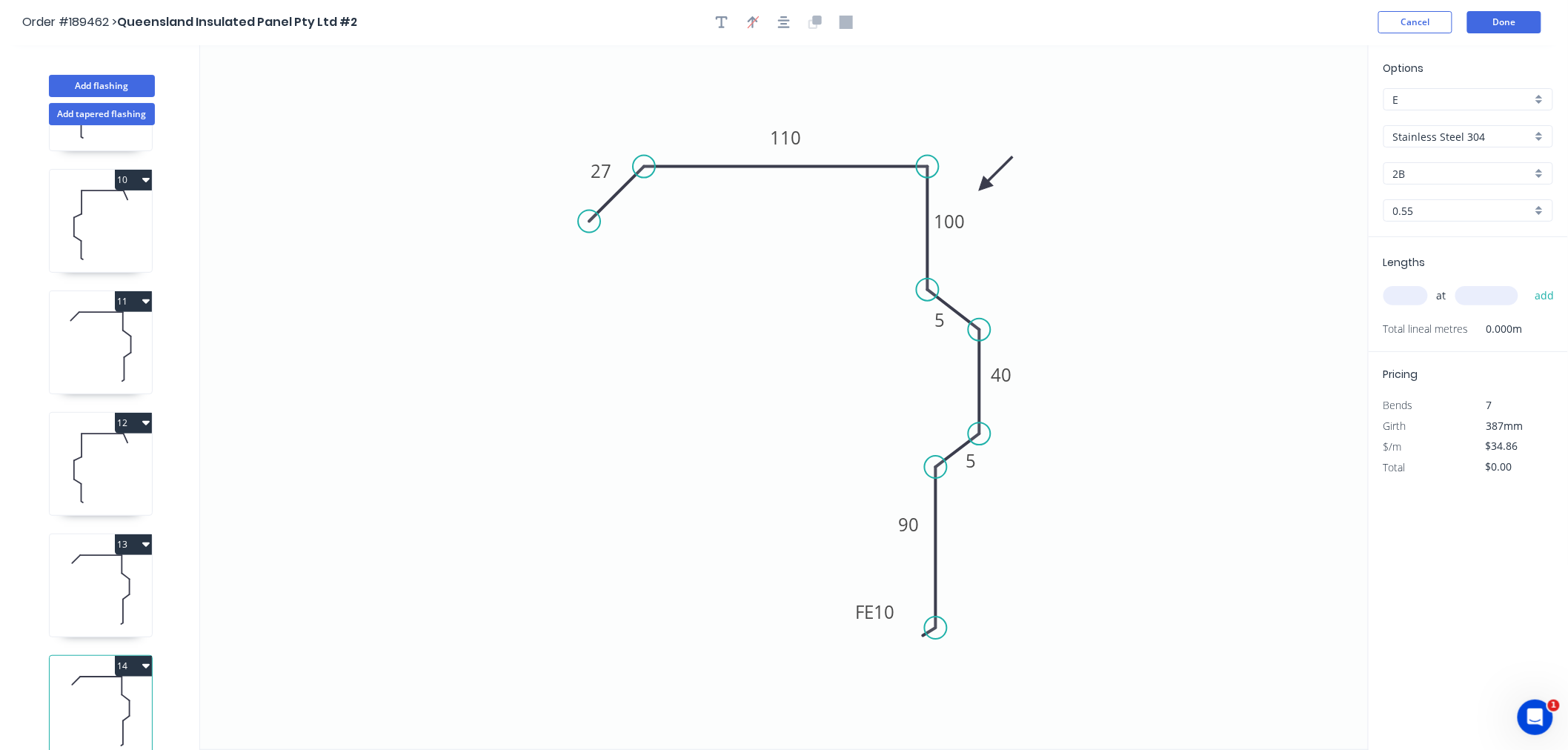
scroll to position [0, 0]
click at [1514, 23] on button "Done" at bounding box center [1505, 23] width 74 height 22
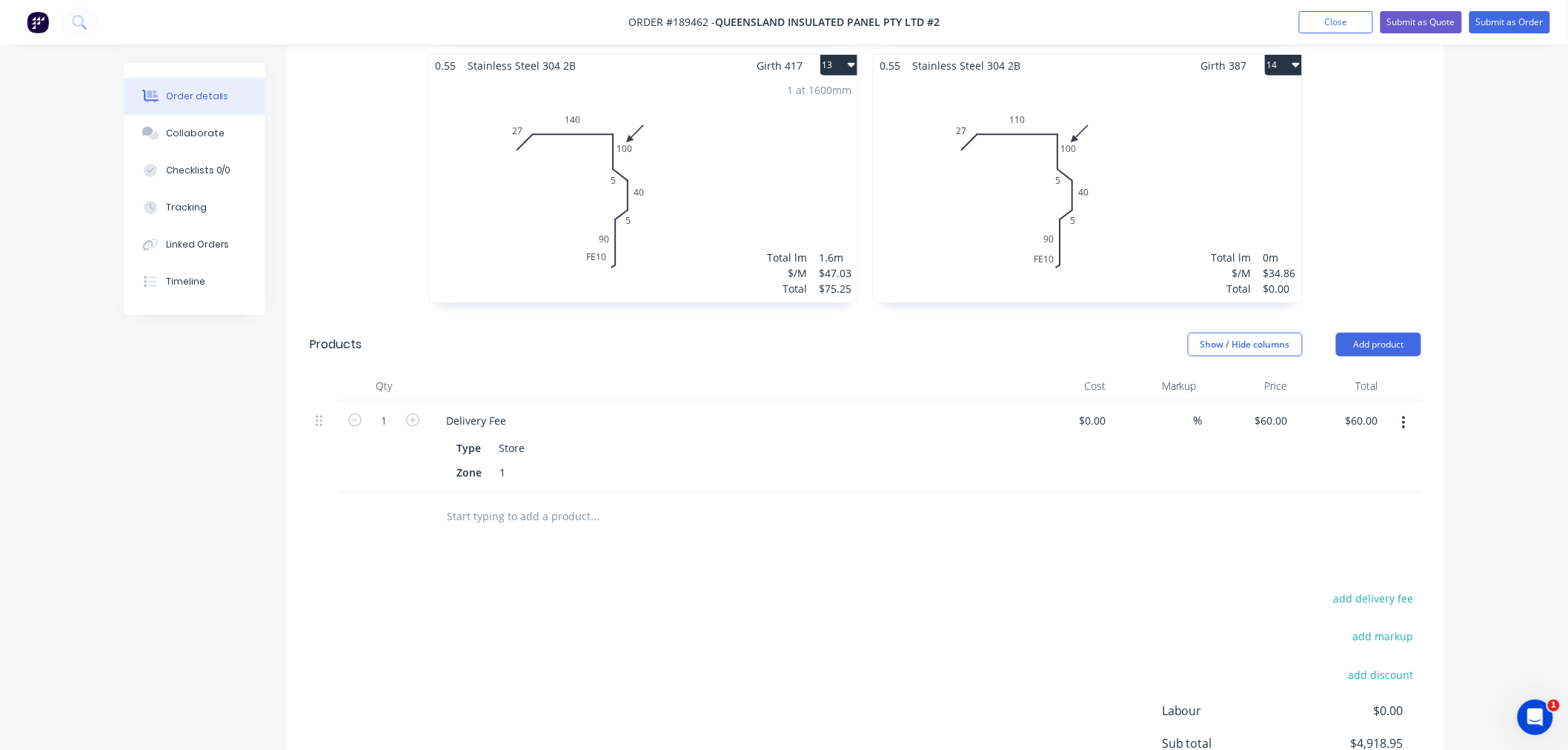
scroll to position [2482, 0]
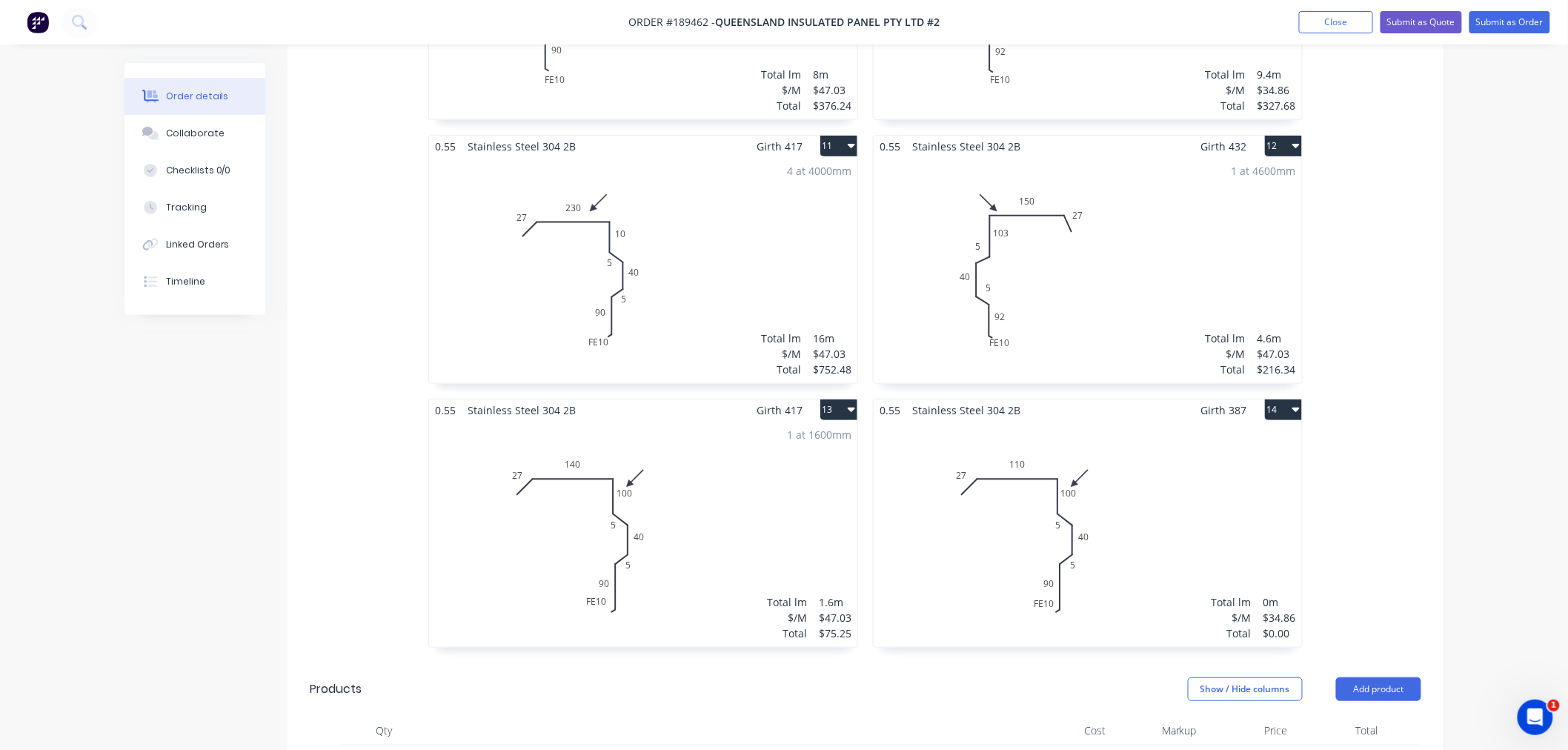
click at [1135, 533] on div "Total lm $/M Total 0m $34.86 $0.00" at bounding box center [1088, 534] width 428 height 226
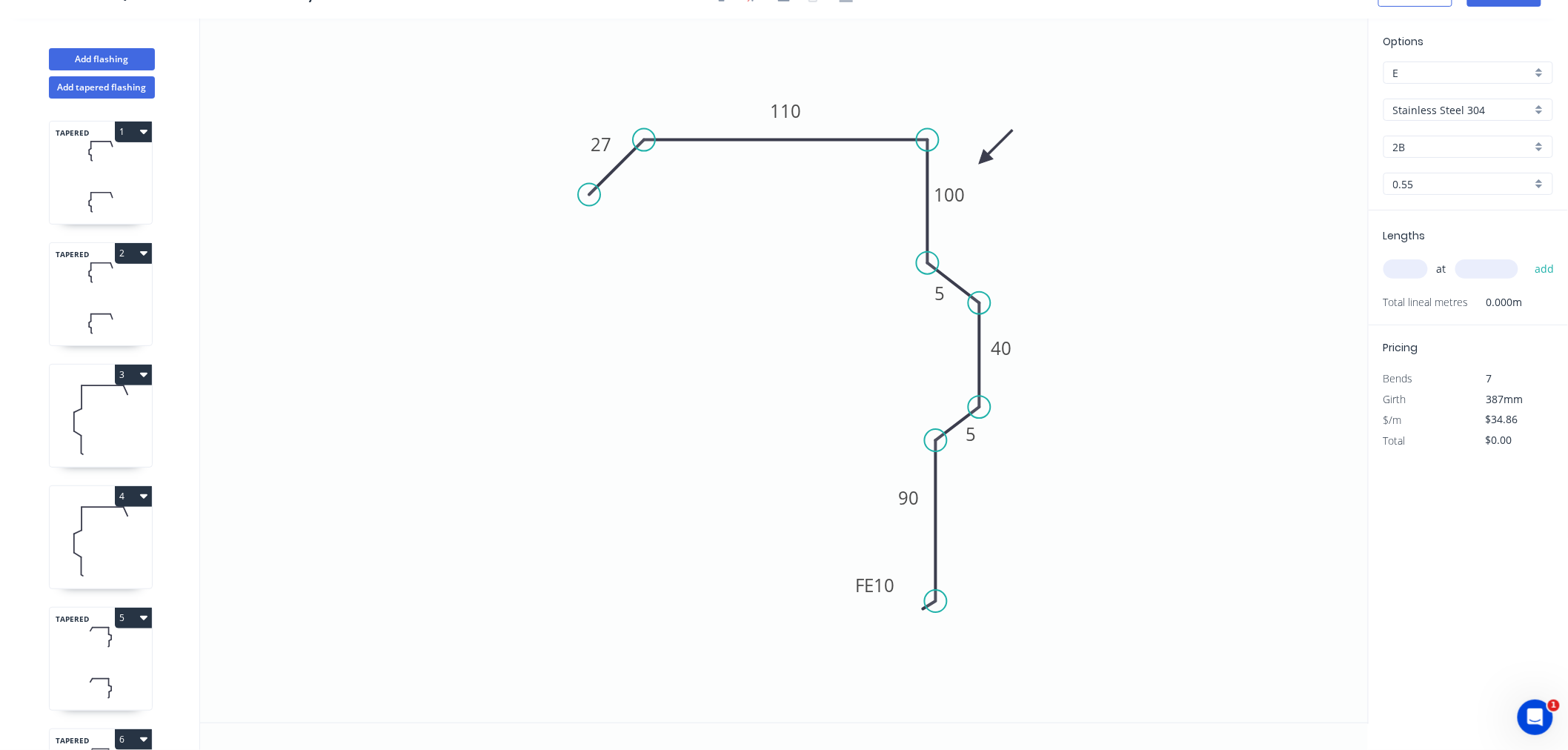
scroll to position [28, 0]
drag, startPoint x: 849, startPoint y: 588, endPoint x: 861, endPoint y: 616, distance: 30.5
click at [861, 616] on rect at bounding box center [887, 614] width 58 height 30
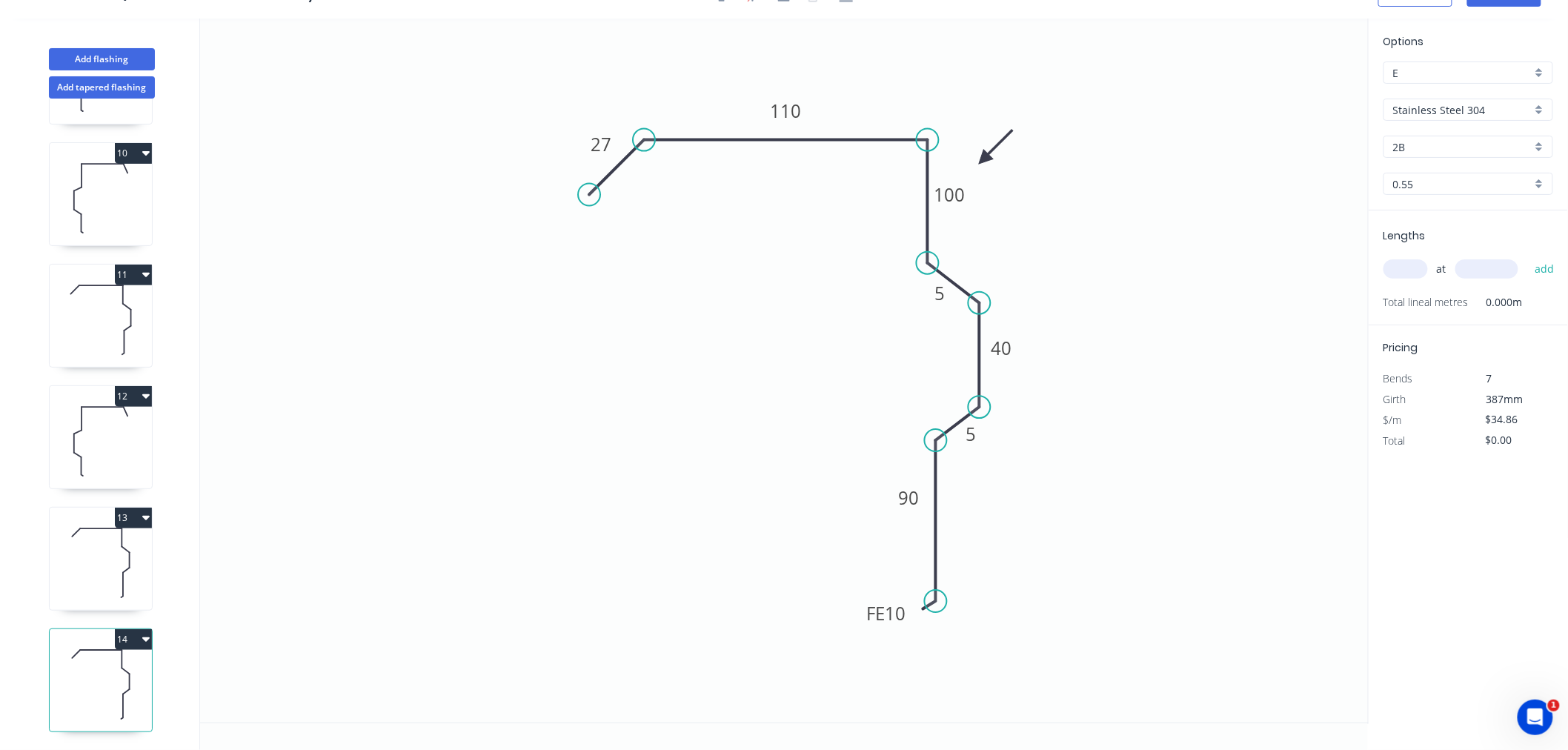
click at [120, 567] on icon at bounding box center [100, 562] width 102 height 95
type input "$47.03"
type input "$75.25"
click at [844, 574] on tspan "FE" at bounding box center [853, 577] width 19 height 25
drag, startPoint x: 835, startPoint y: 577, endPoint x: 843, endPoint y: 609, distance: 33.0
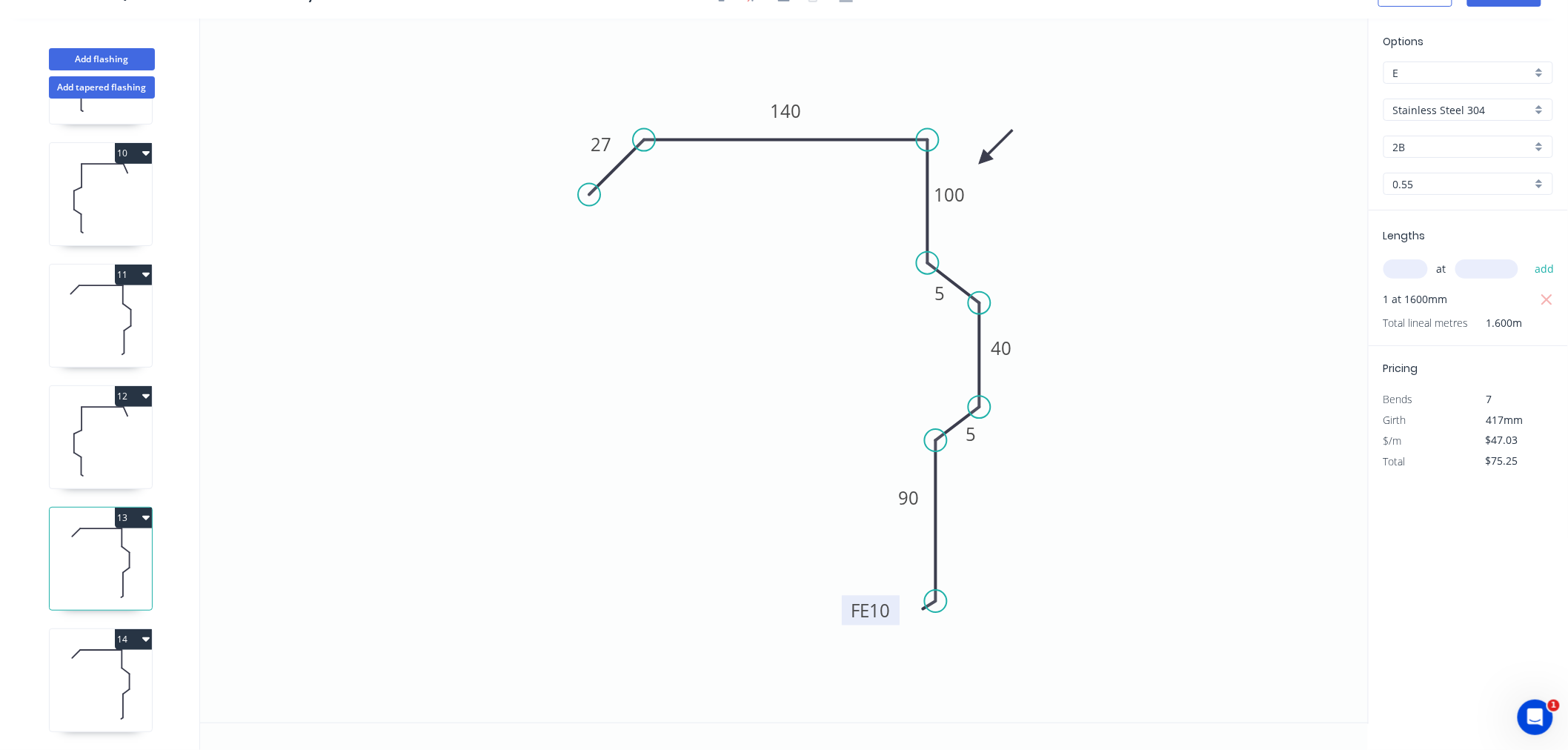
click at [843, 609] on rect at bounding box center [871, 611] width 58 height 30
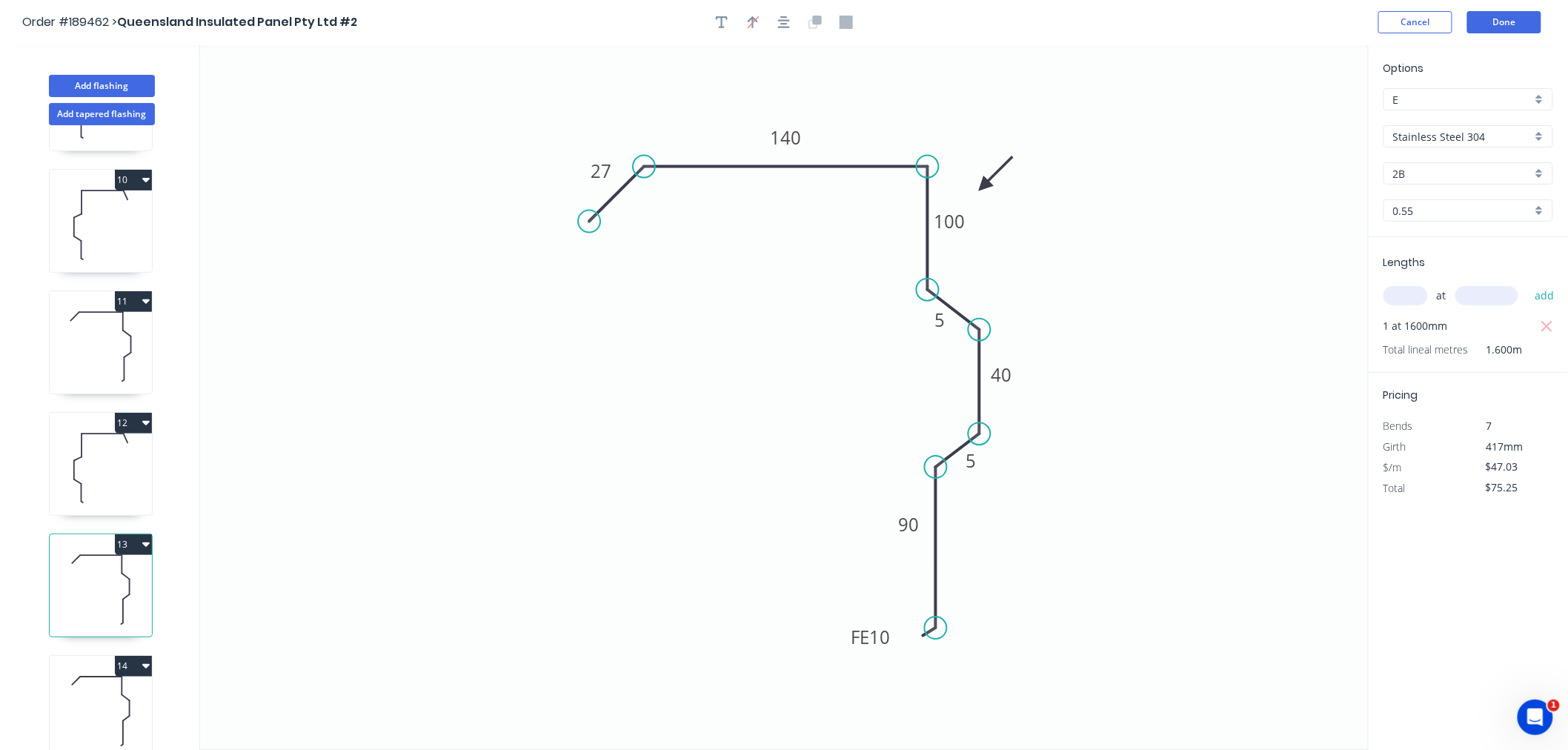
scroll to position [0, 0]
click at [1494, 24] on button "Done" at bounding box center [1505, 23] width 74 height 22
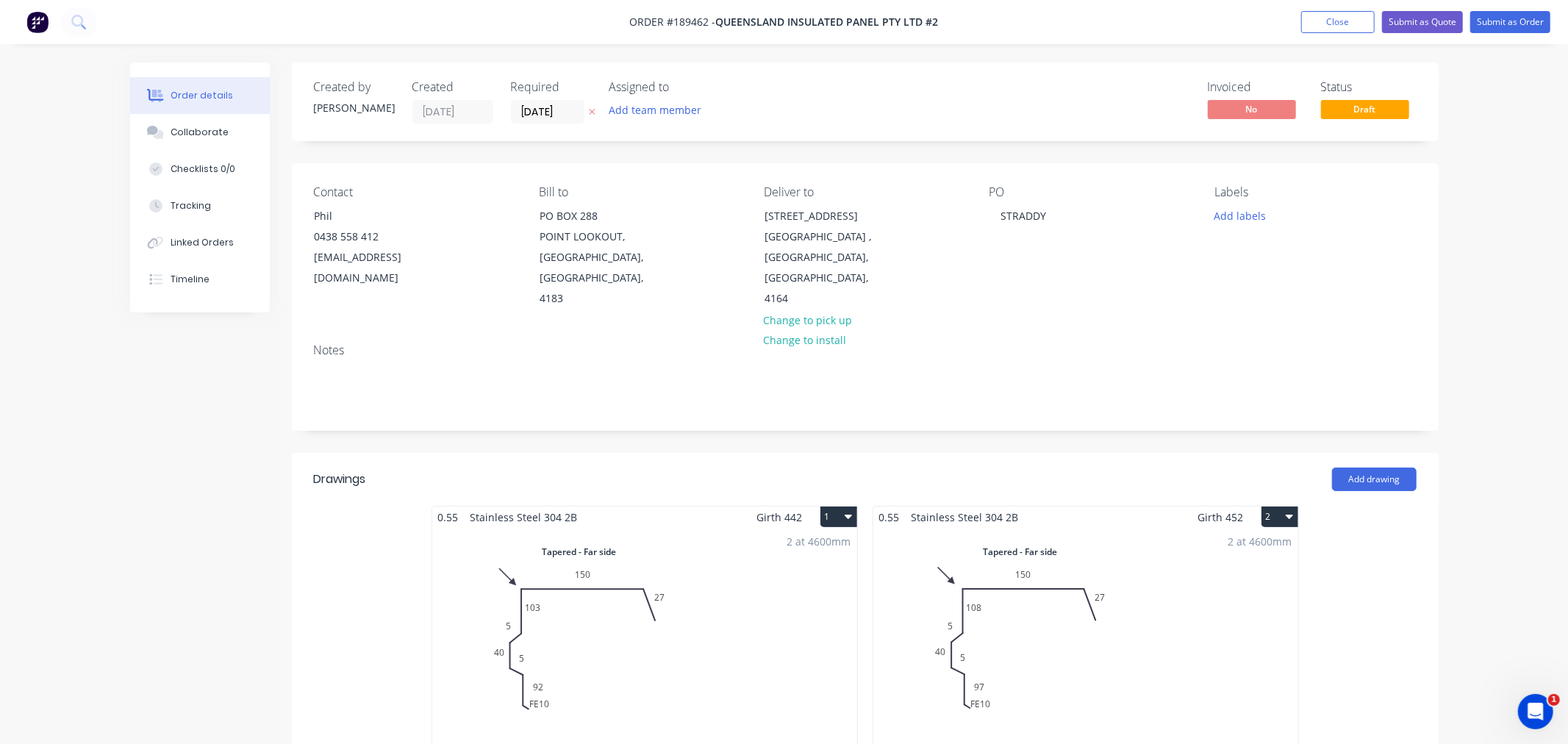
type input "$60.00"
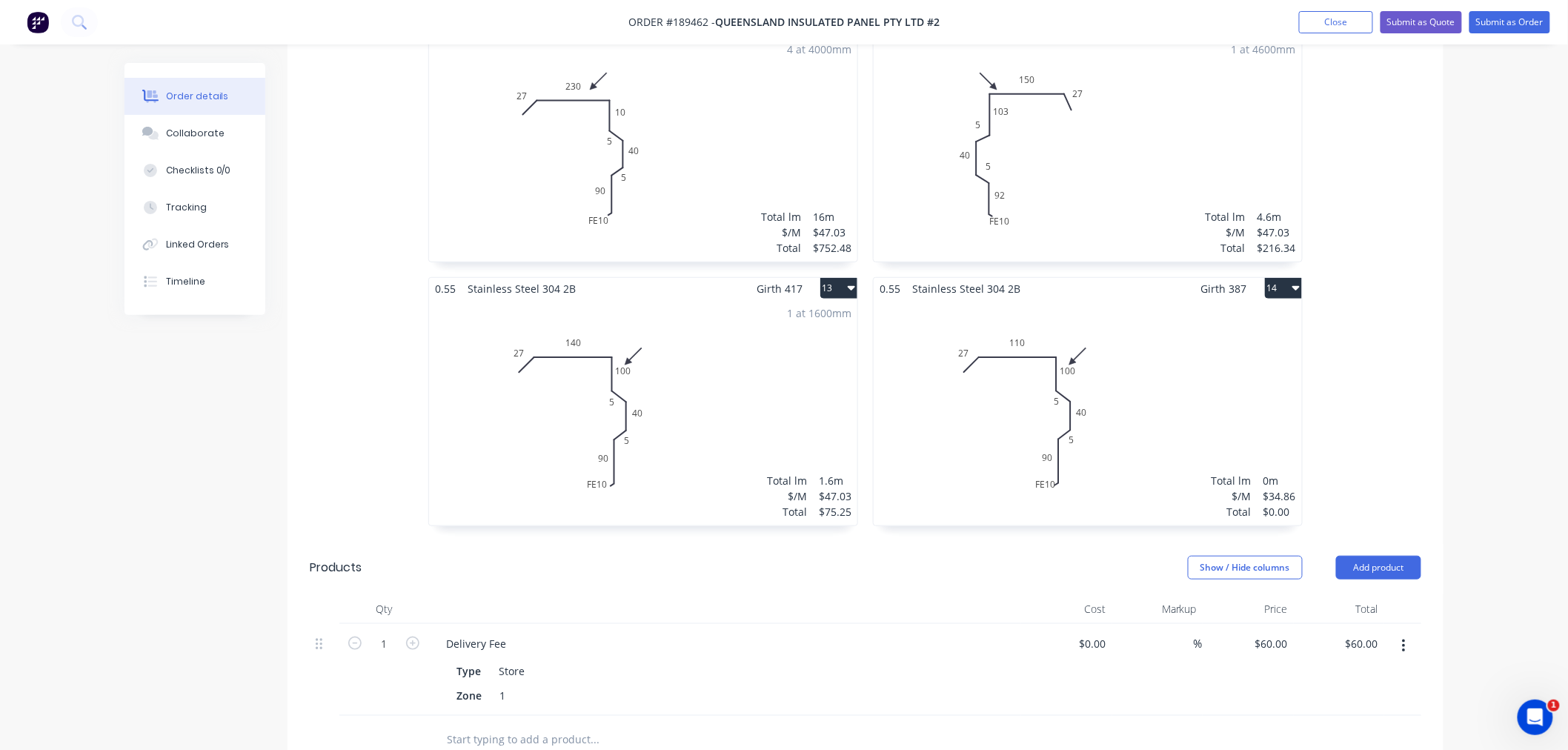
scroll to position [2482, 0]
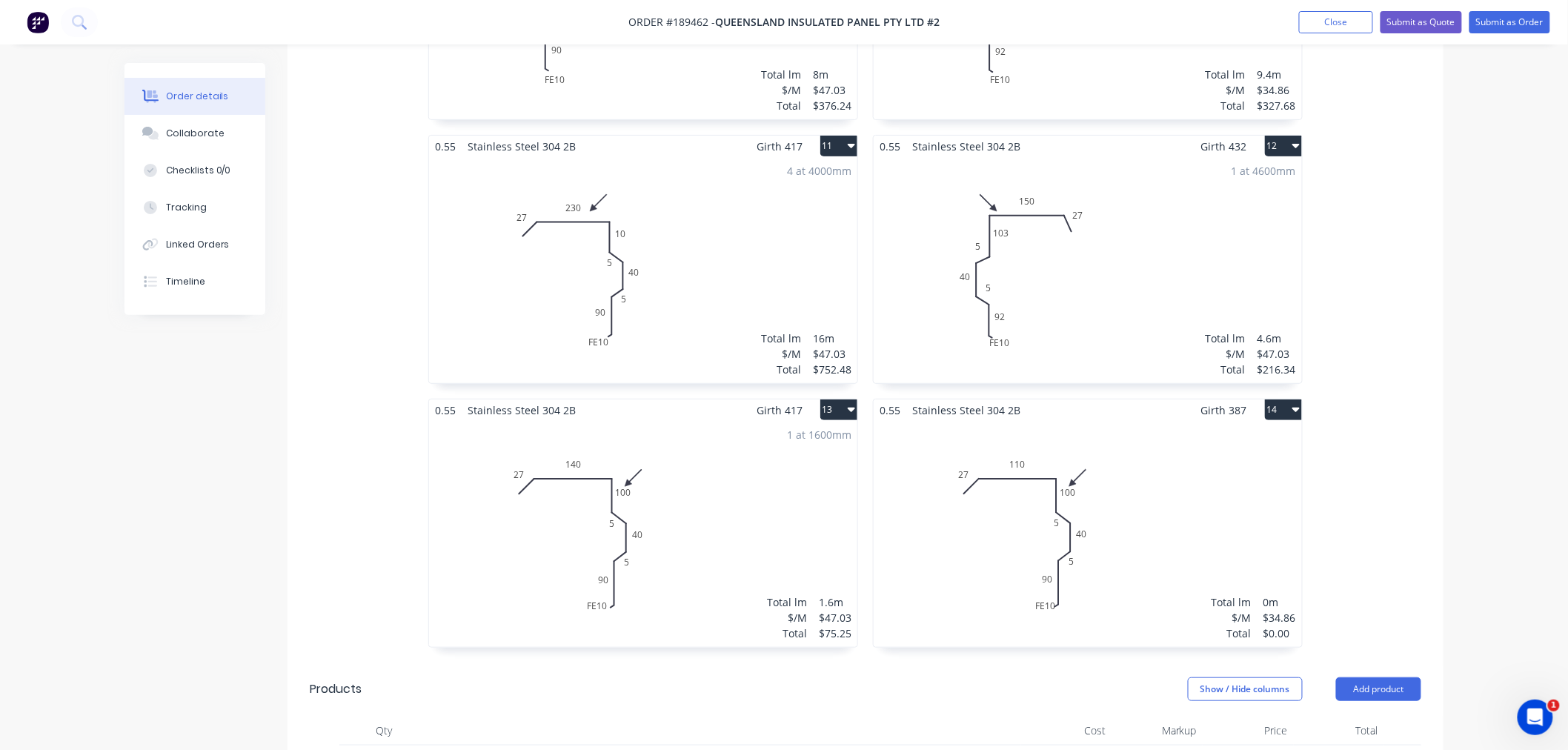
click at [1117, 550] on div "Total lm $/M Total 0m $34.86 $0.00" at bounding box center [1088, 534] width 428 height 226
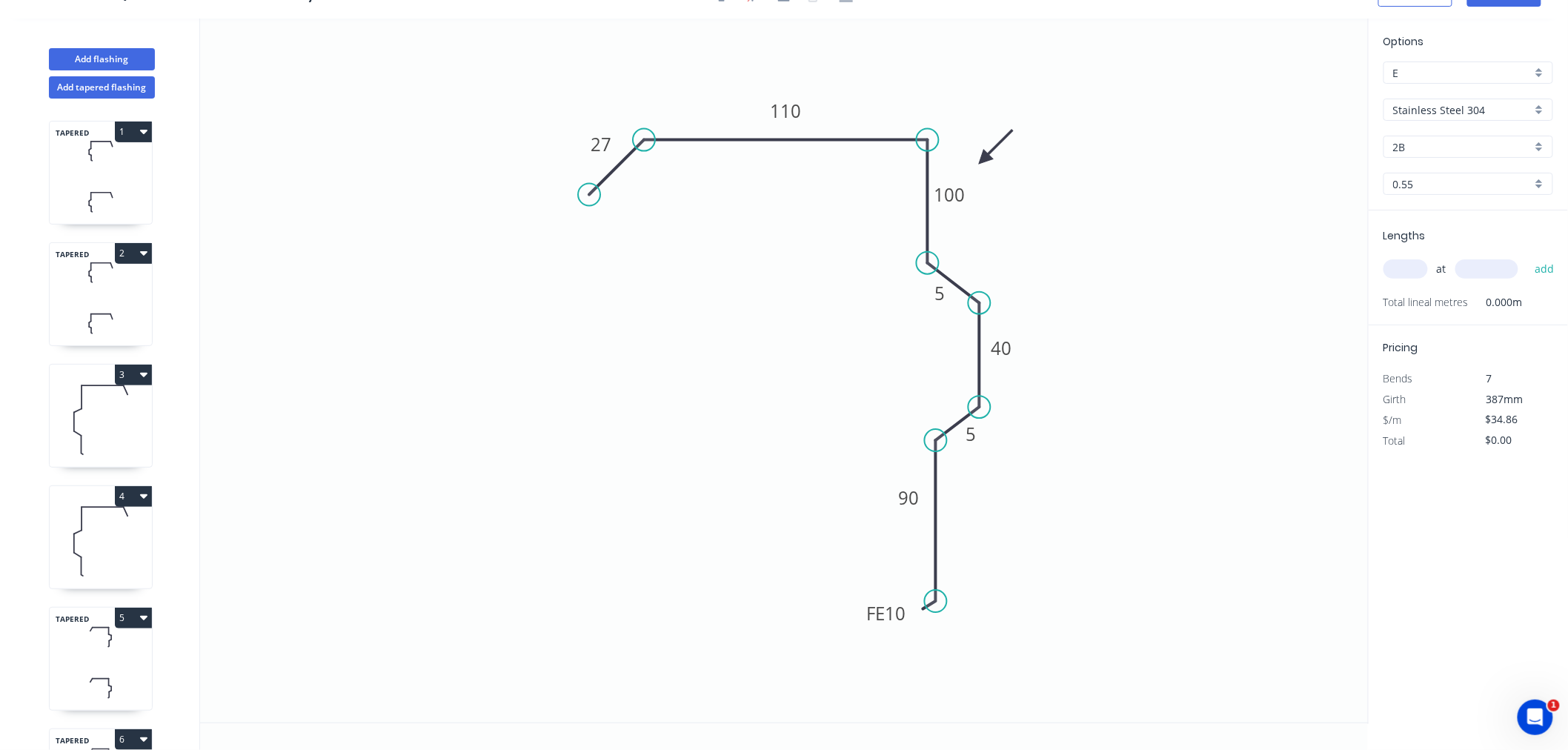
scroll to position [28, 0]
drag, startPoint x: 863, startPoint y: 613, endPoint x: 851, endPoint y: 614, distance: 12.0
click at [851, 614] on rect at bounding box center [876, 615] width 58 height 30
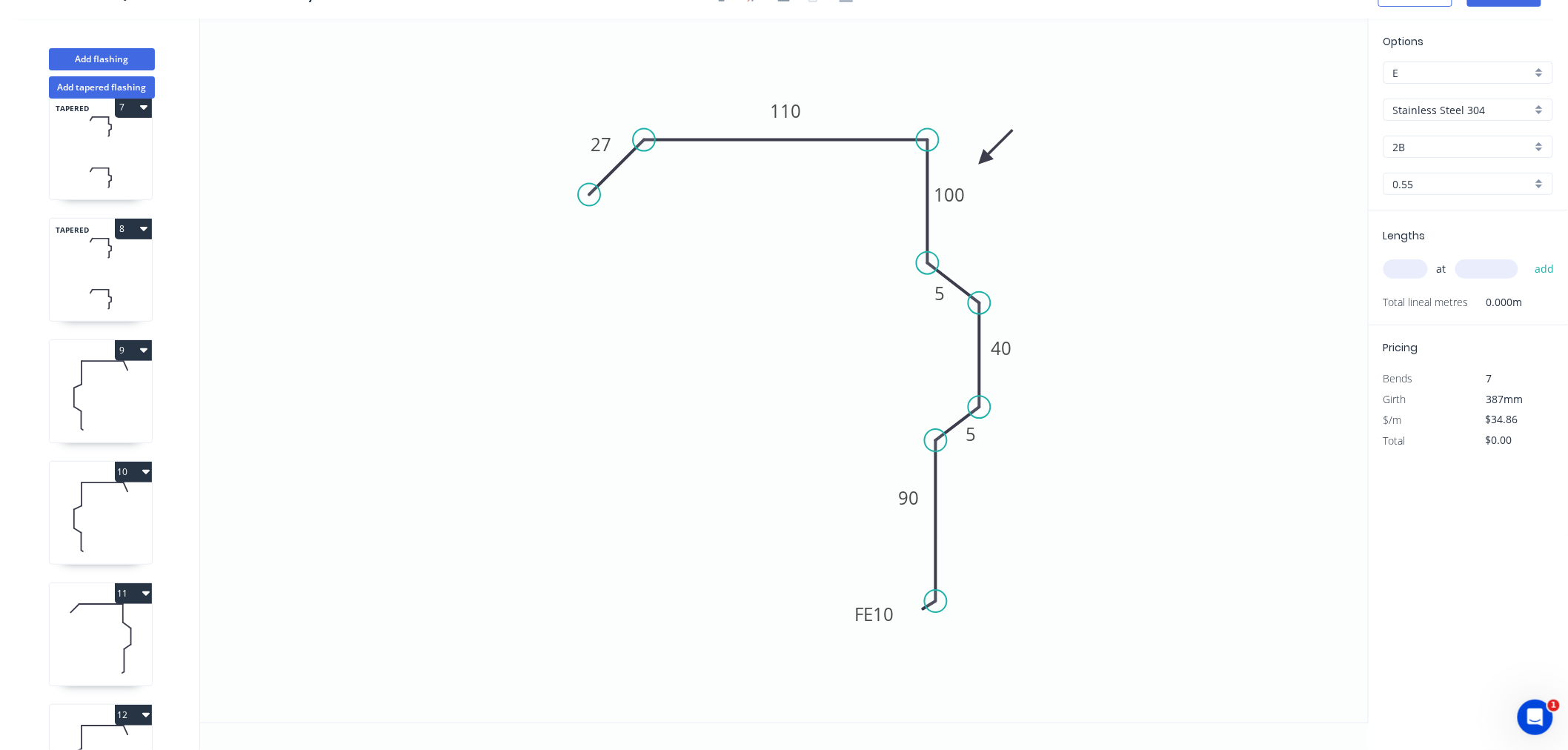
scroll to position [1085, 0]
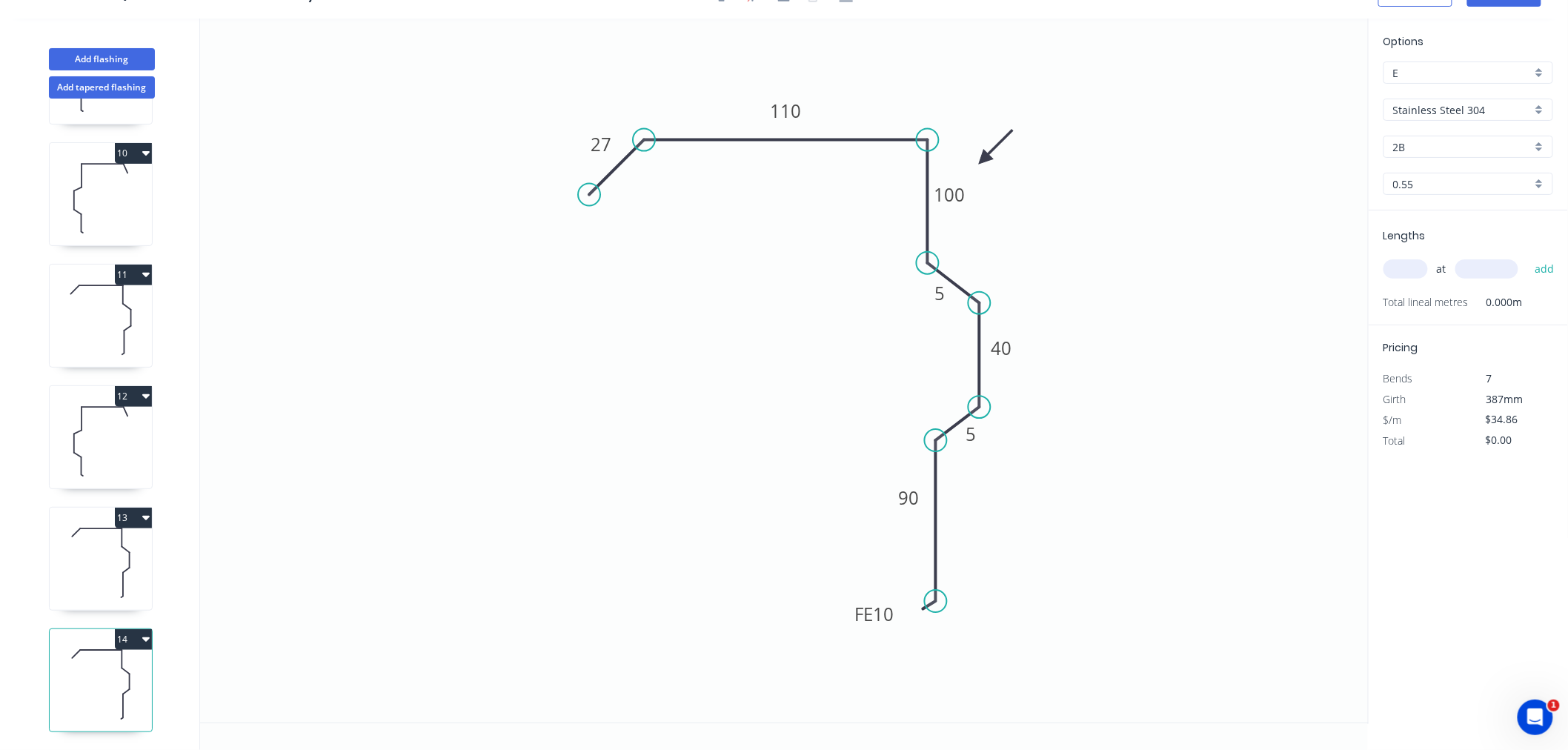
click at [117, 548] on icon at bounding box center [100, 562] width 102 height 95
type input "$47.03"
type input "$75.25"
drag, startPoint x: 845, startPoint y: 609, endPoint x: 835, endPoint y: 609, distance: 10.0
click at [835, 609] on rect at bounding box center [861, 611] width 58 height 30
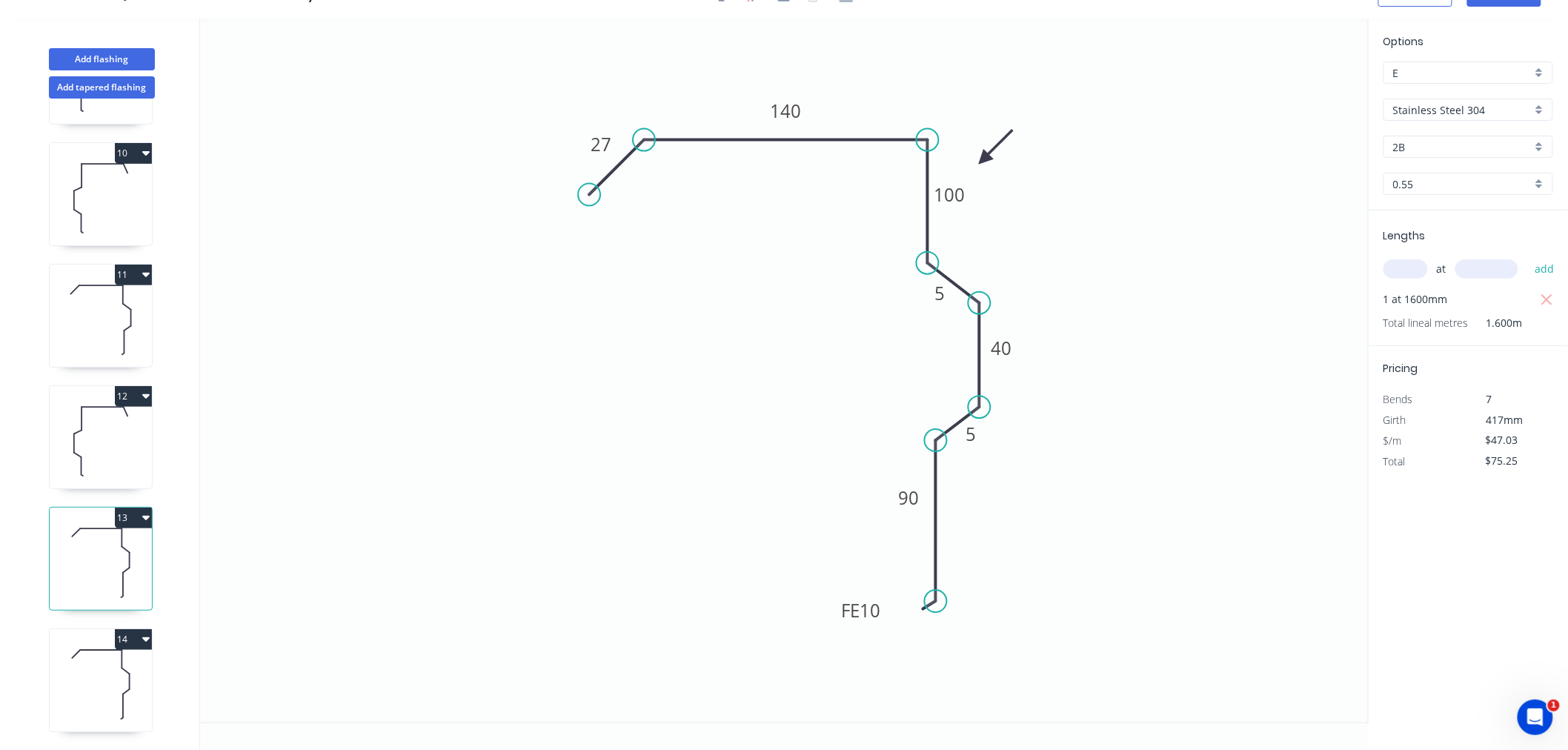
scroll to position [0, 0]
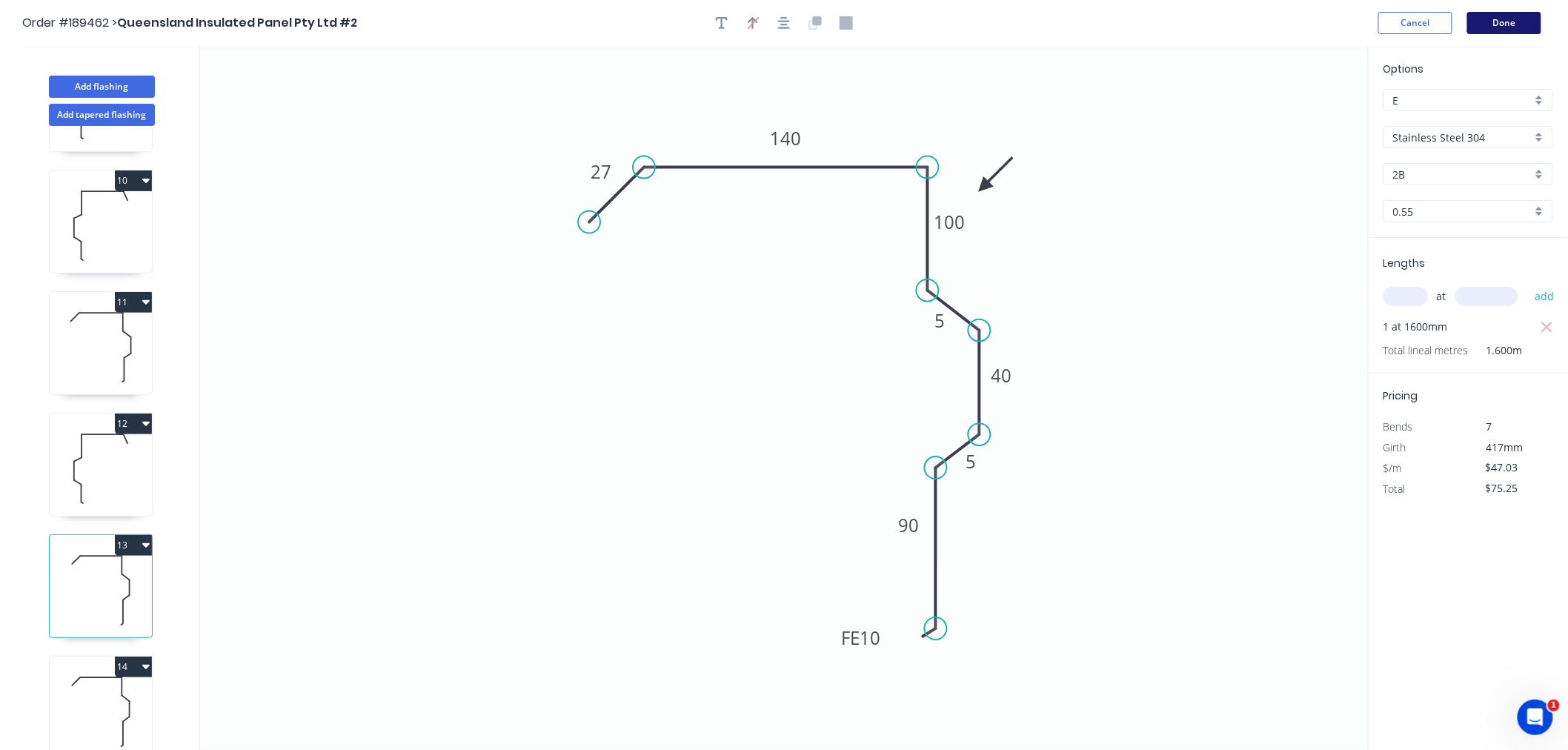
click at [1511, 16] on button "Done" at bounding box center [1505, 23] width 74 height 22
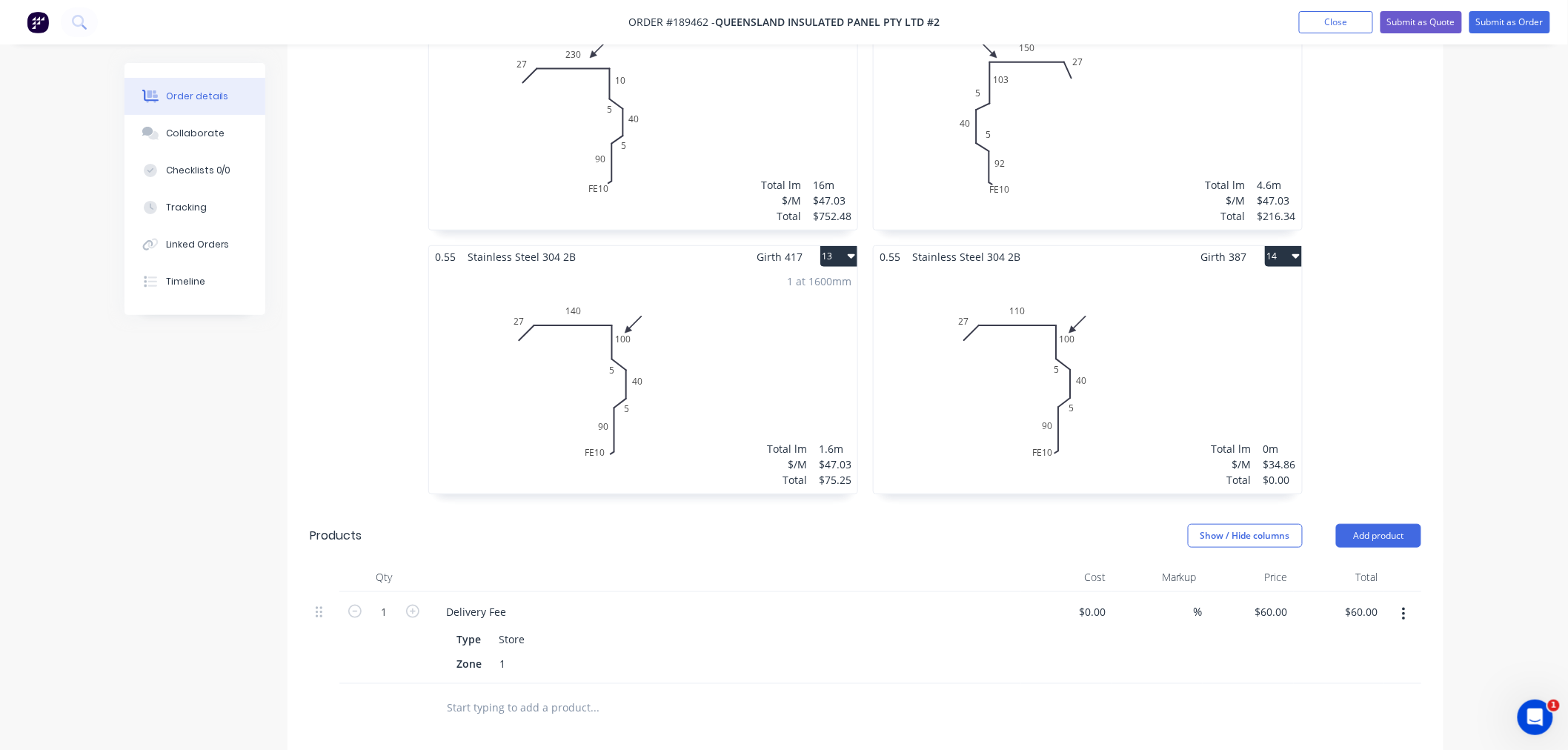
scroll to position [2471, 0]
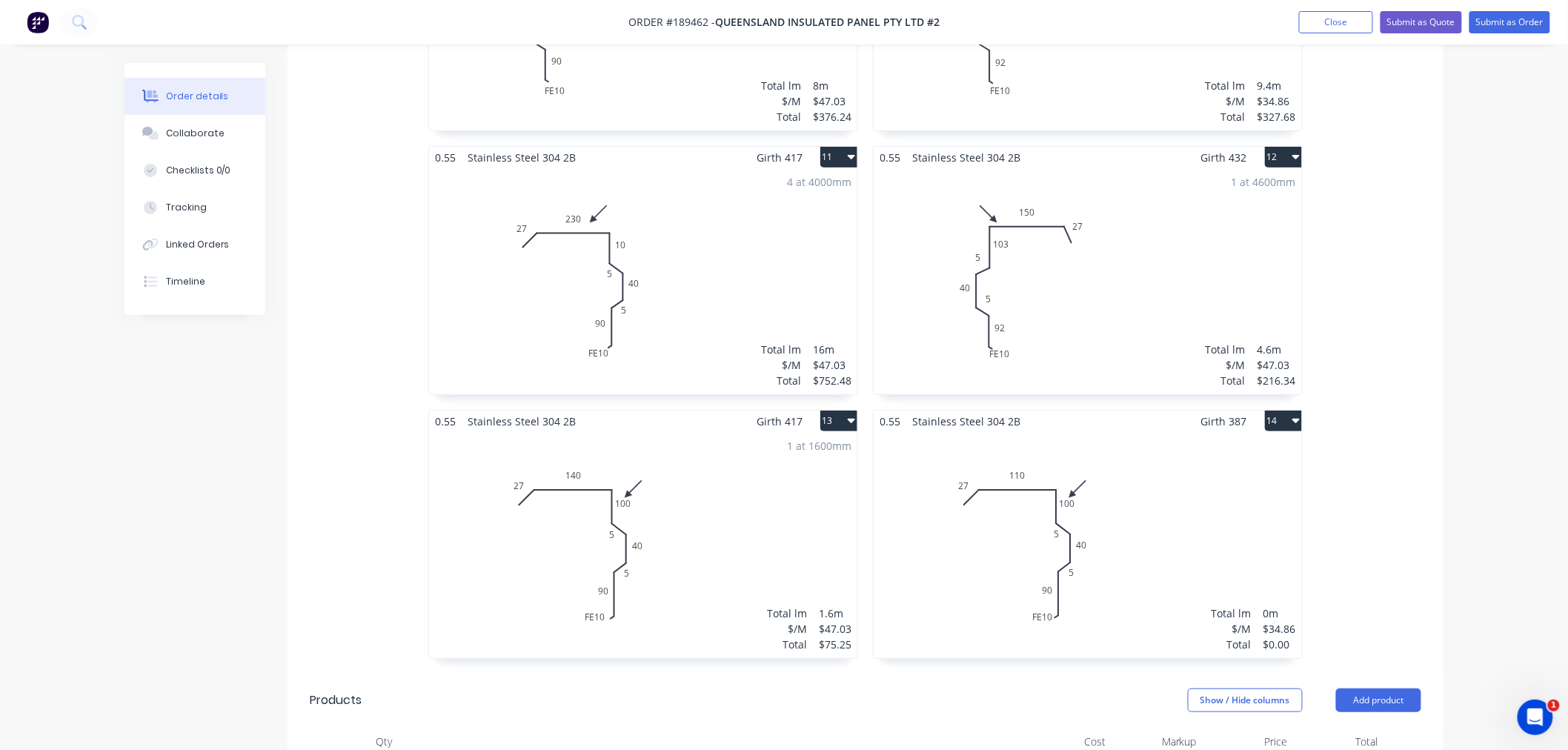
click at [707, 507] on div "1 at 1600mm Total lm $/M Total 1.6m $47.03 $75.25" at bounding box center [643, 545] width 428 height 226
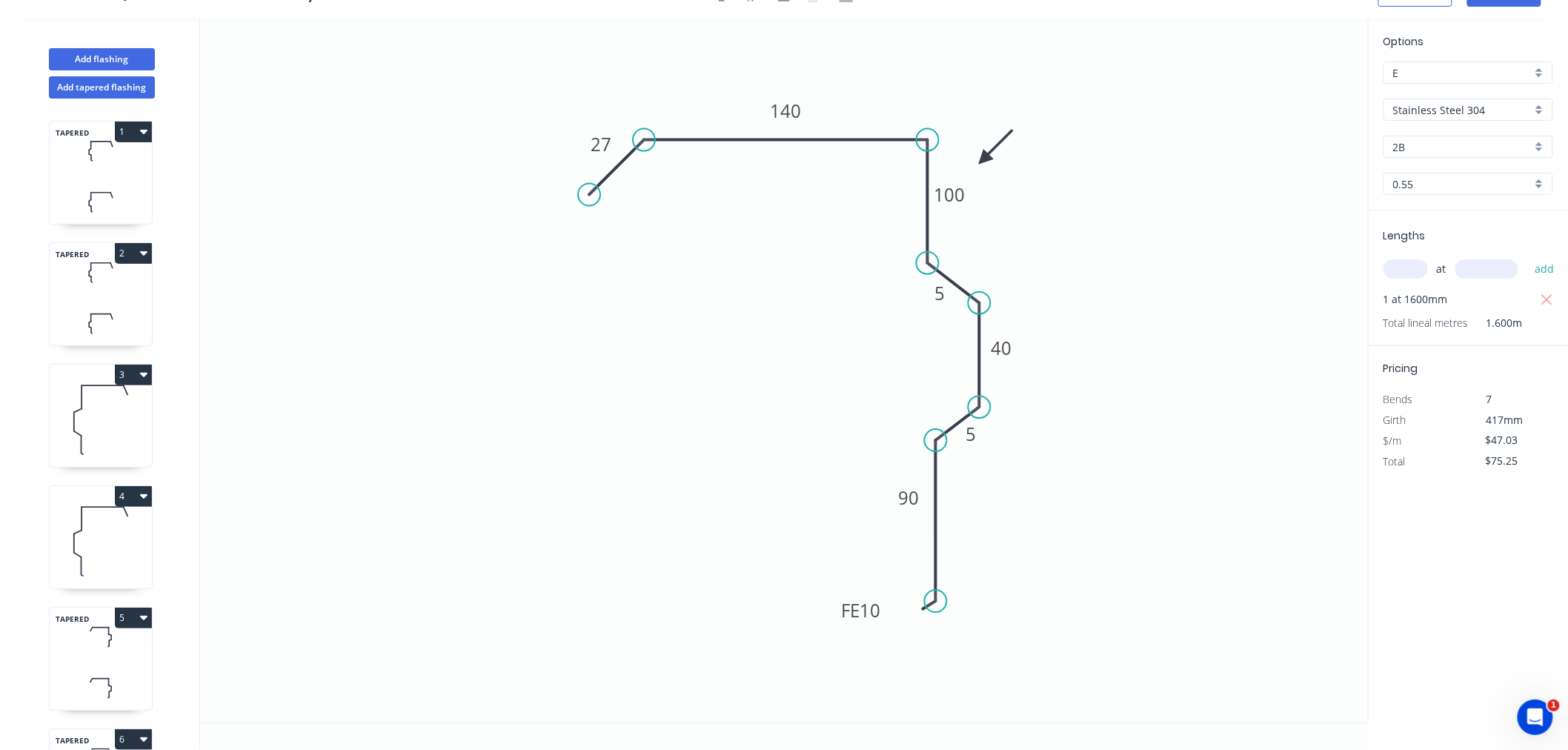
scroll to position [28, 0]
drag, startPoint x: 835, startPoint y: 616, endPoint x: 844, endPoint y: 625, distance: 12.7
click at [844, 625] on rect at bounding box center [870, 620] width 58 height 30
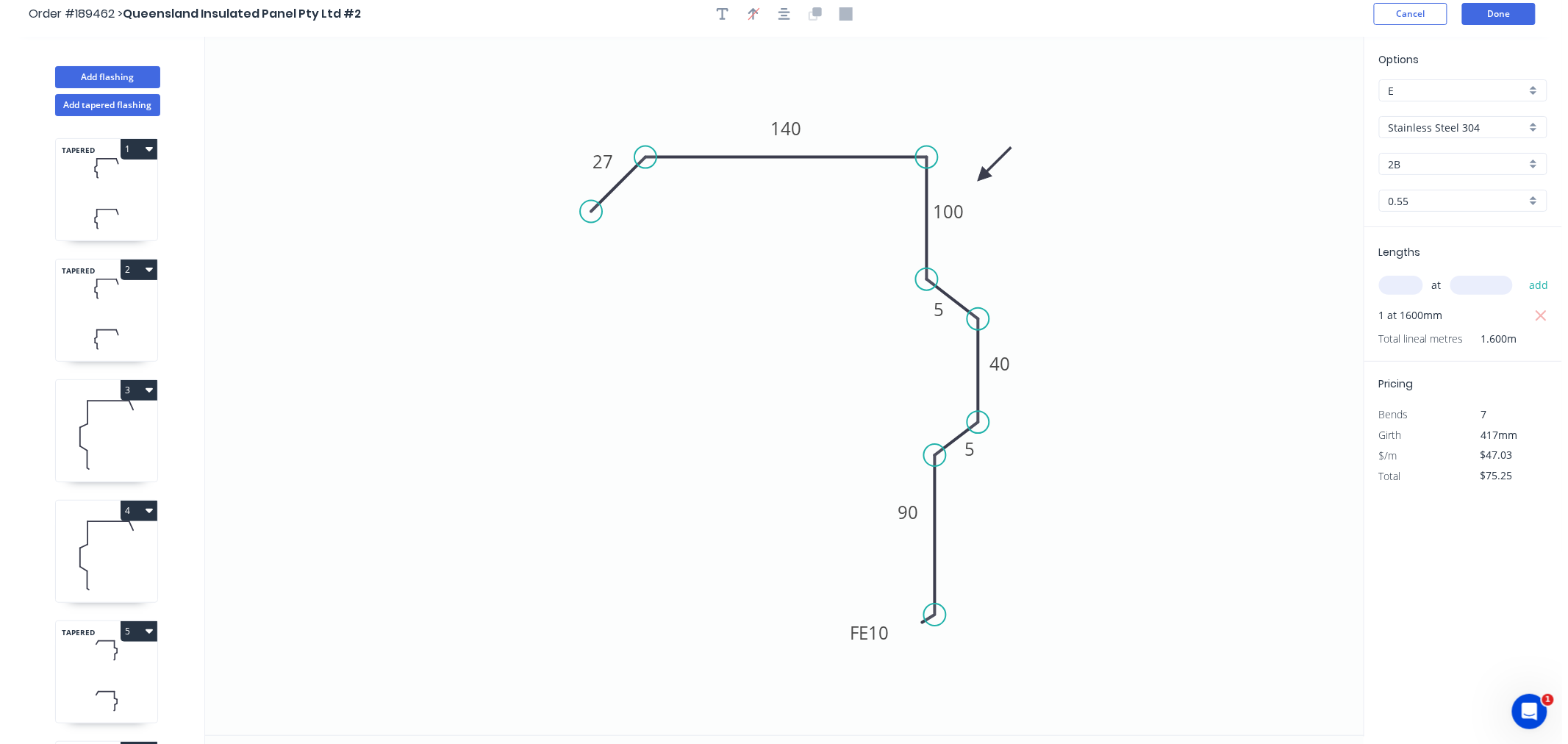
scroll to position [0, 0]
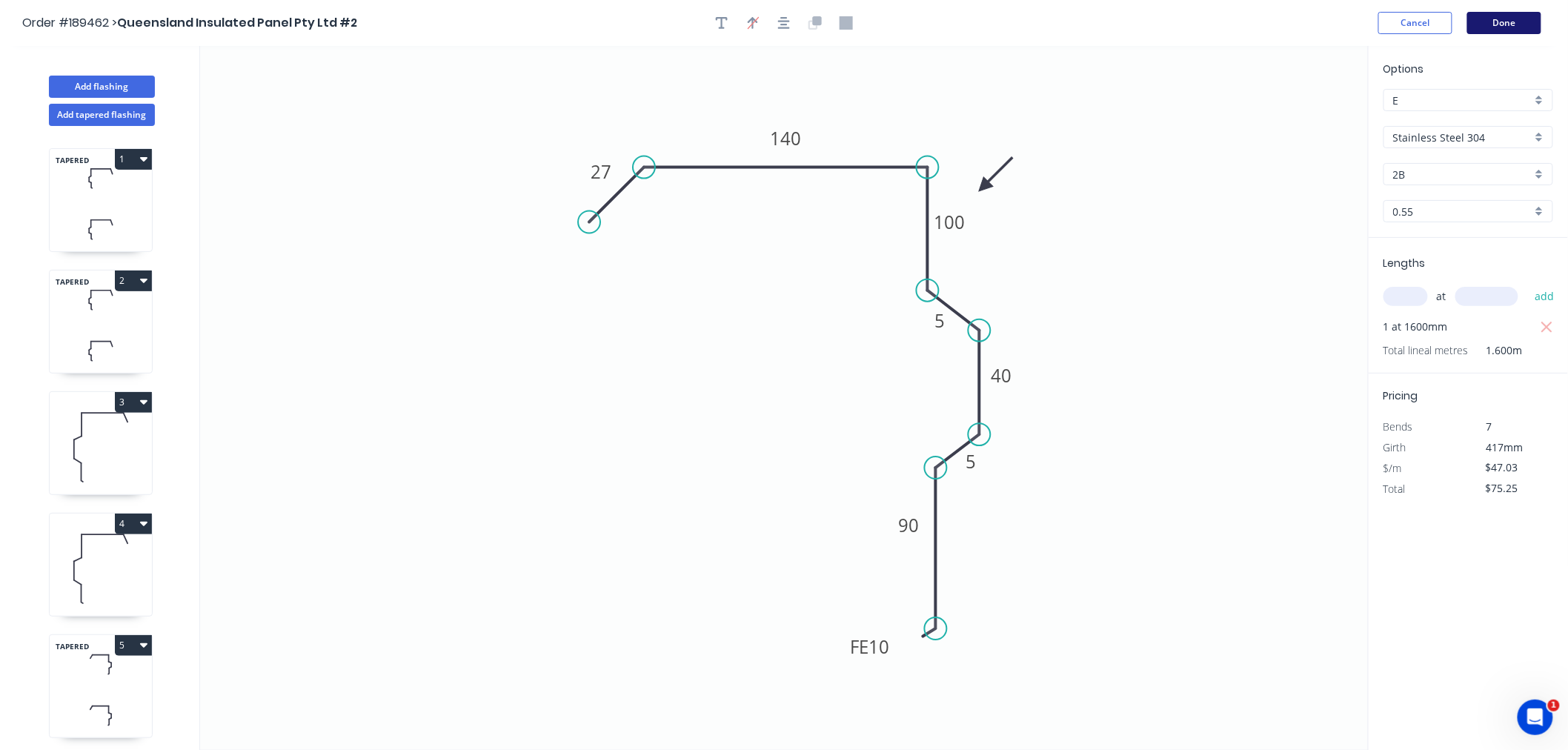
click at [1534, 28] on button "Done" at bounding box center [1505, 23] width 74 height 22
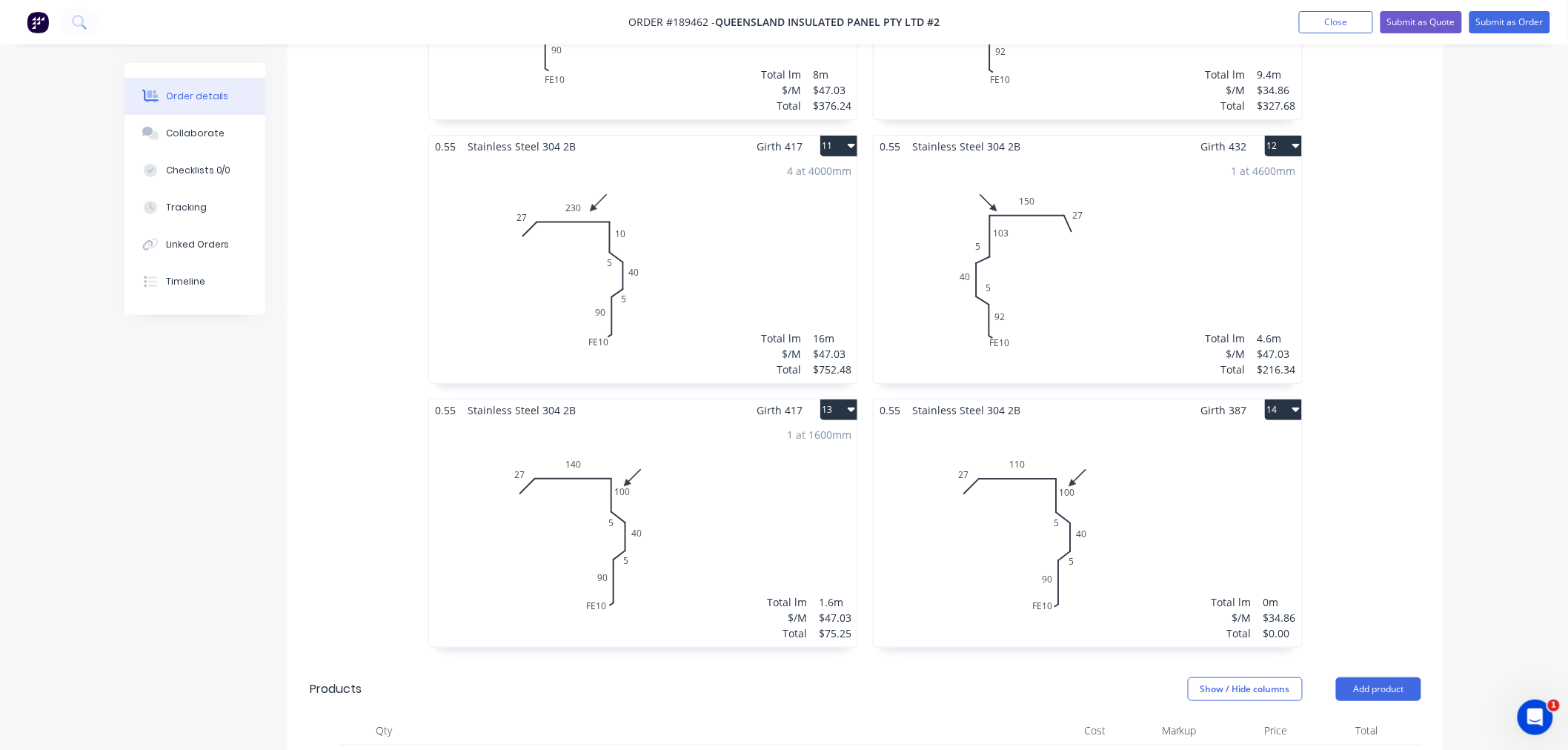
click at [1205, 484] on div "Total lm $/M Total 0m $34.86 $0.00" at bounding box center [1088, 534] width 428 height 226
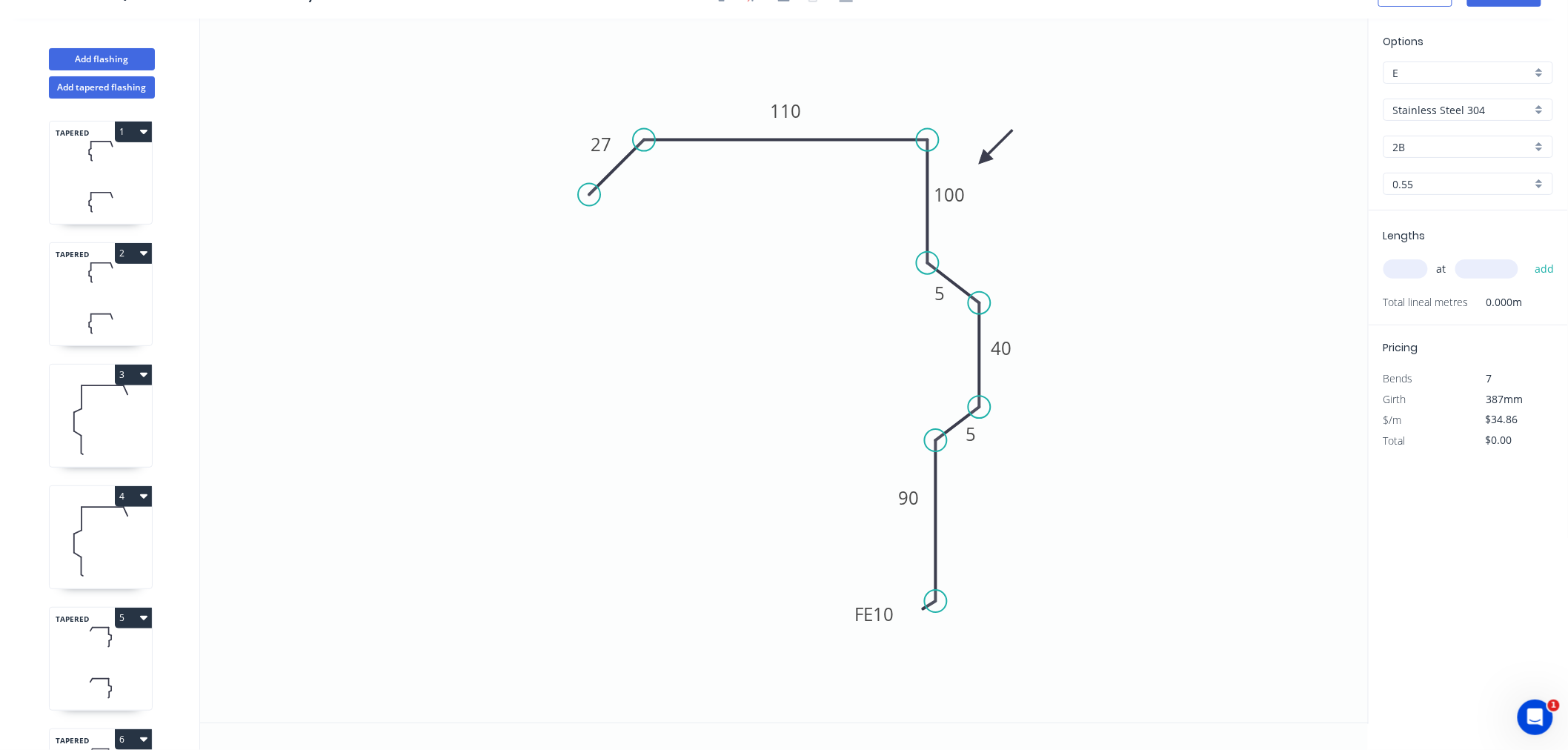
scroll to position [28, 0]
click at [1508, 104] on input "Stainless Steel 304" at bounding box center [1462, 109] width 138 height 16
click at [1520, 184] on div "Stainless Steel (Surfmist)" at bounding box center [1468, 186] width 168 height 26
type input "Stainless Steel (Surfmist)"
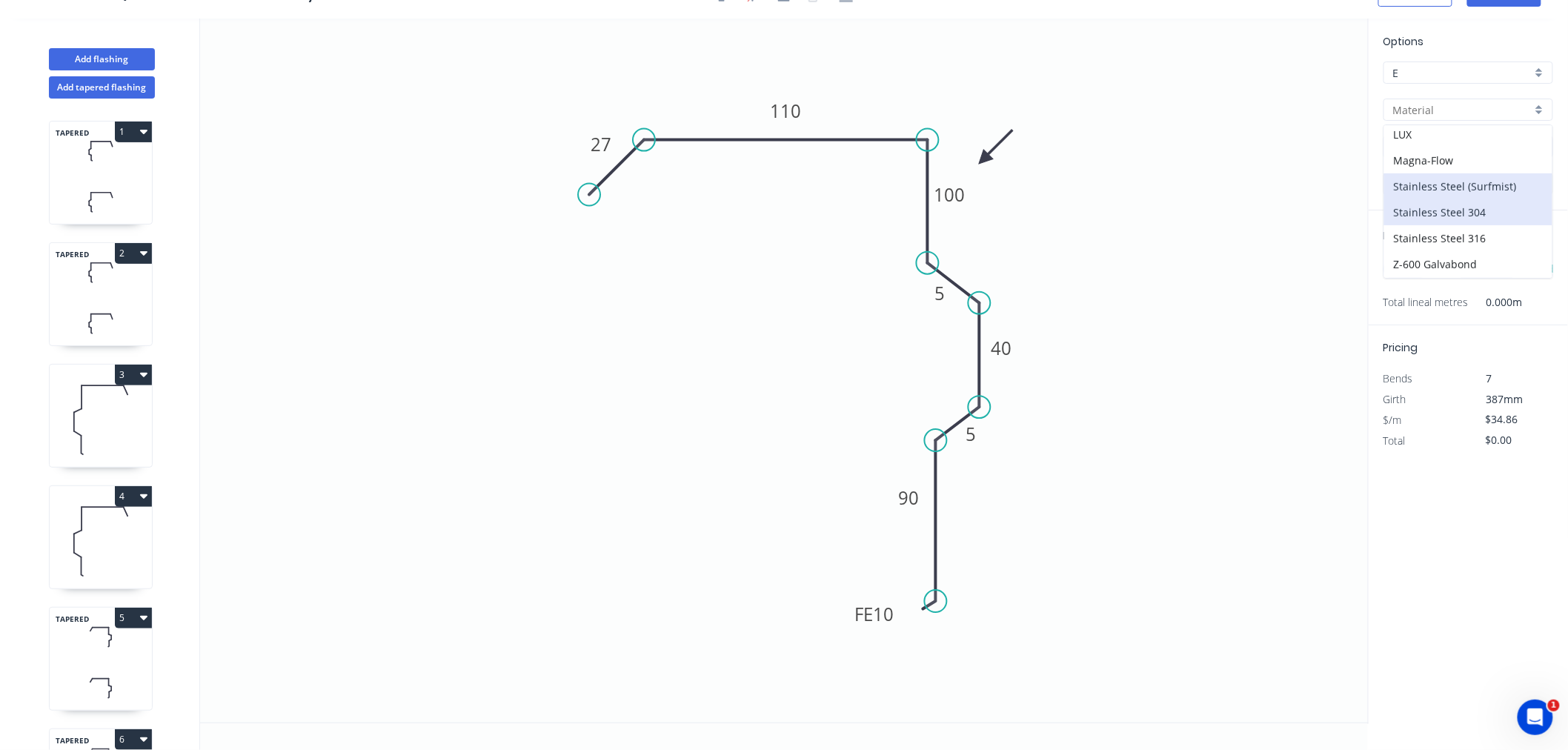
type input "Surfmist"
type input "$60.76"
click at [1462, 139] on input "Surfmist" at bounding box center [1462, 147] width 138 height 16
click at [1469, 173] on div "Surfmist" at bounding box center [1468, 175] width 168 height 26
type input "Surfmist"
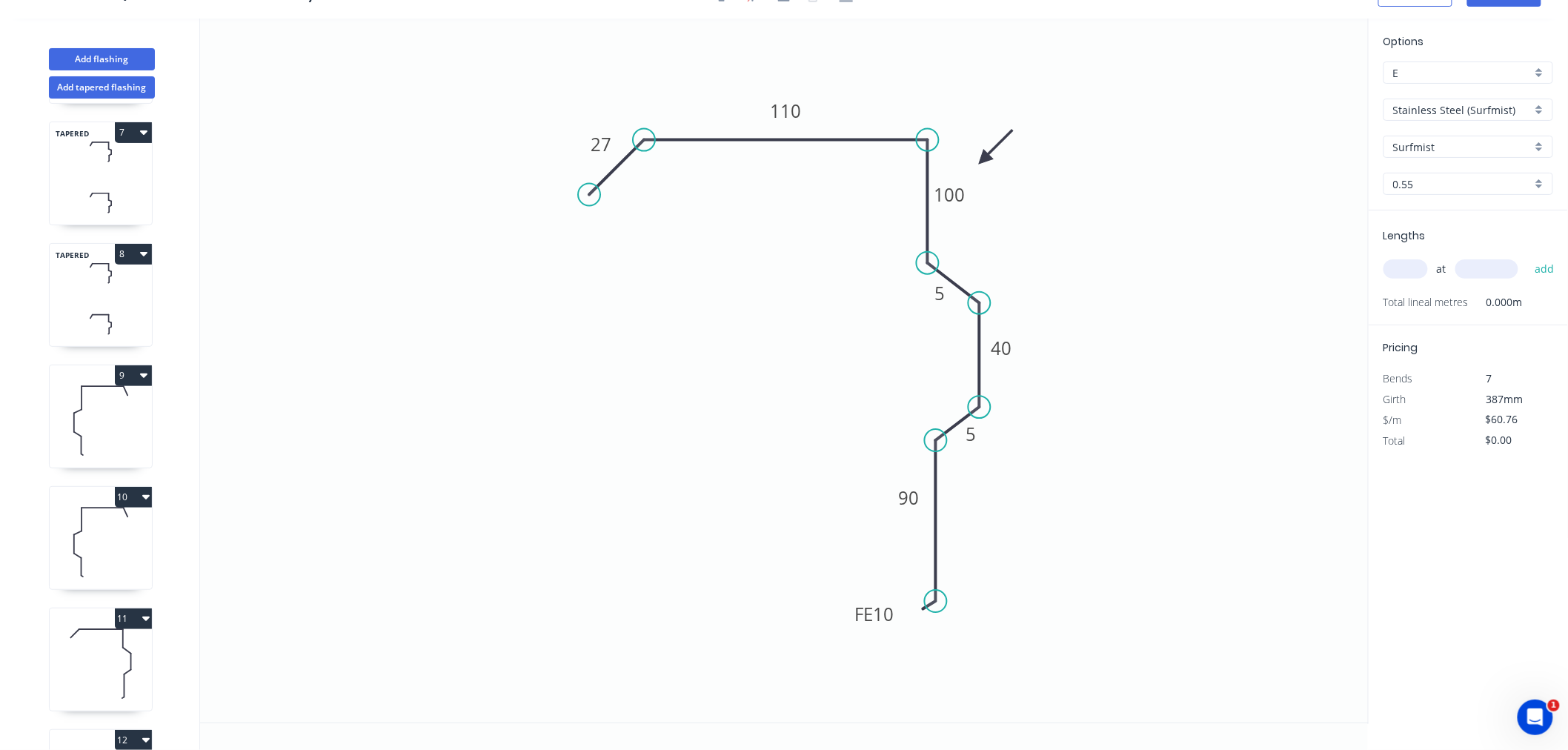
scroll to position [1085, 0]
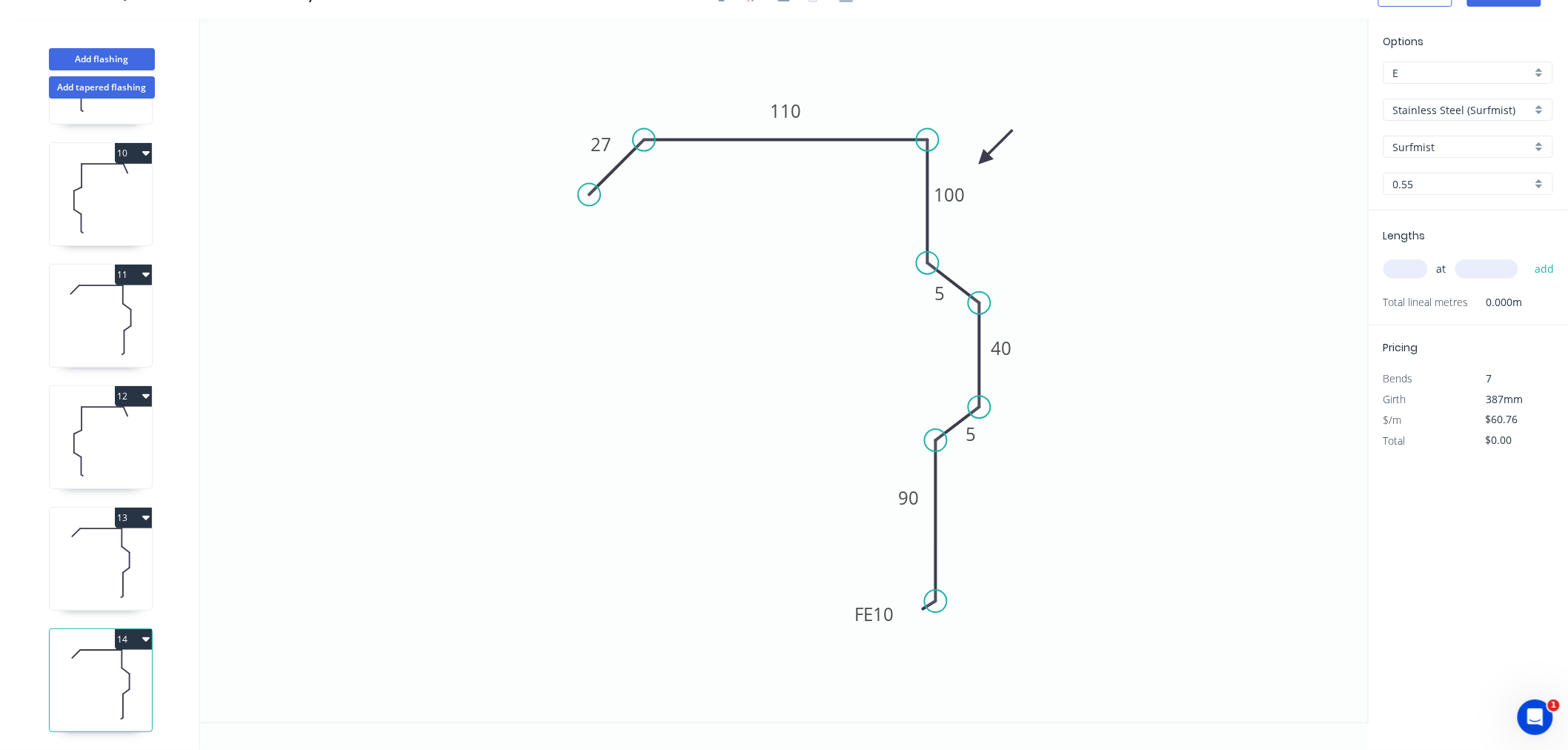
click at [112, 666] on icon at bounding box center [100, 685] width 102 height 95
click at [1398, 266] on input "text" at bounding box center [1406, 269] width 45 height 19
type input "6"
type input "4000"
click at [1527, 257] on button "add" at bounding box center [1544, 269] width 35 height 25
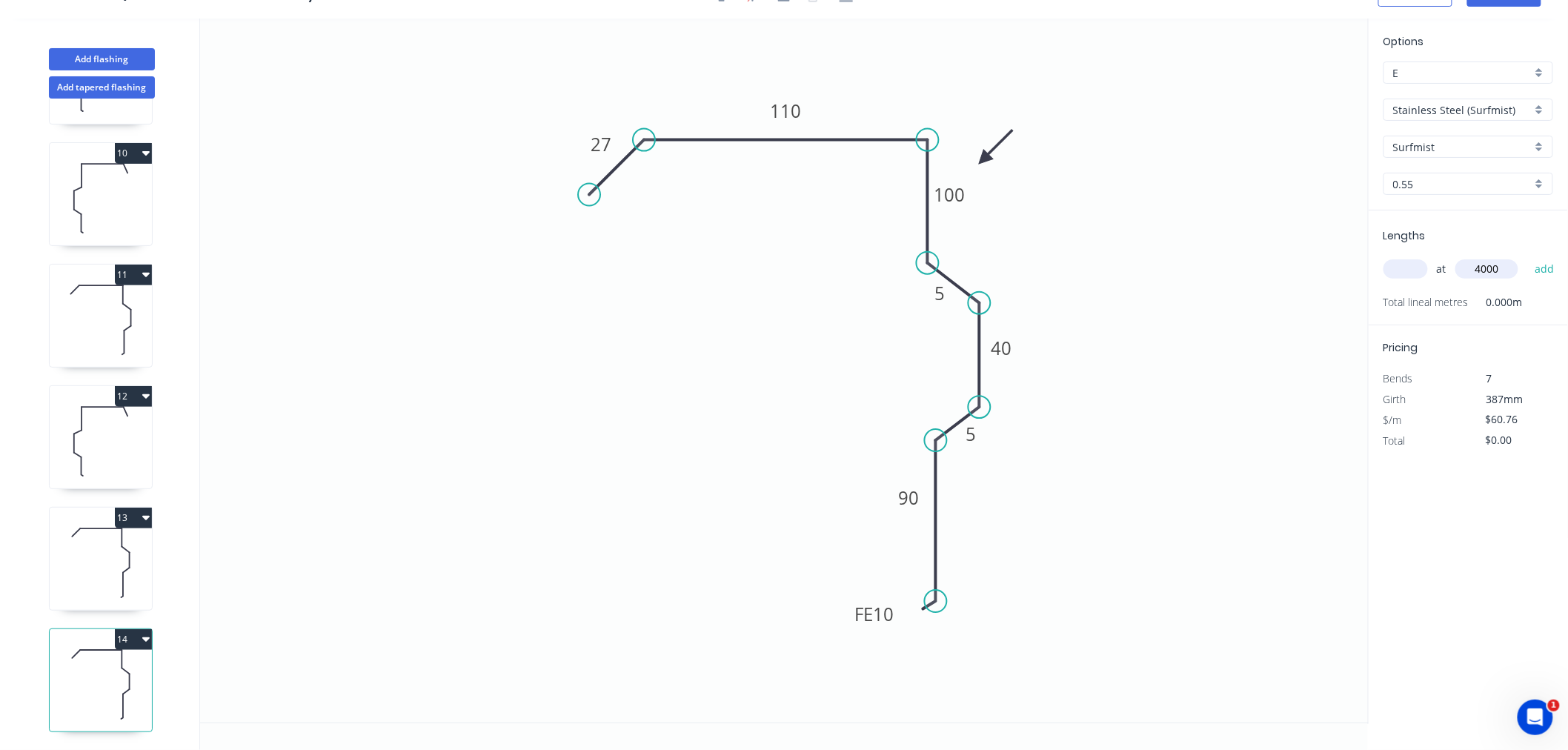
type input "$1,458.24"
click at [106, 536] on icon at bounding box center [100, 562] width 102 height 95
type input "Stainless Steel 304"
type input "2B"
type input "$47.03"
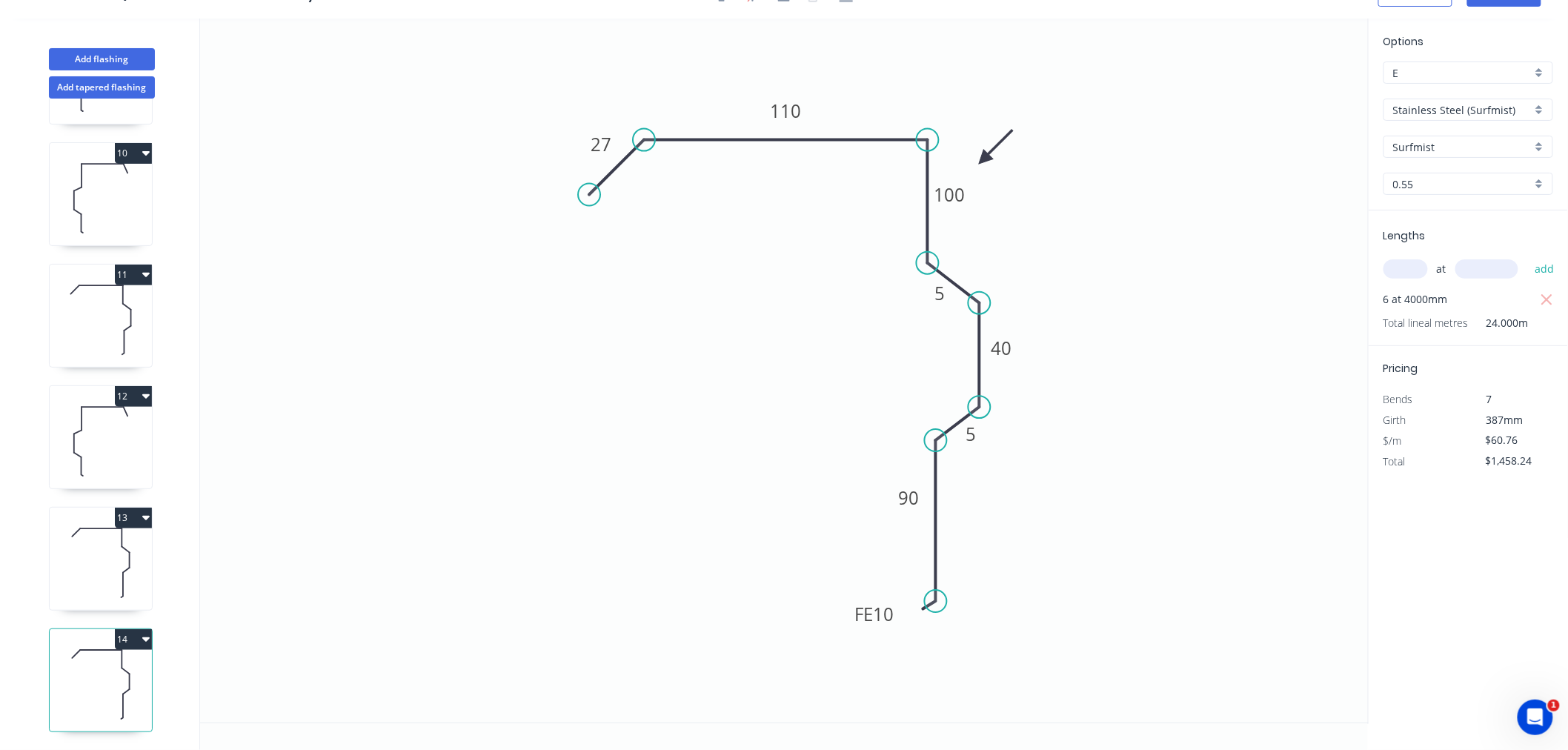
type input "$75.25"
click at [1524, 103] on input "Stainless Steel 304" at bounding box center [1462, 109] width 138 height 16
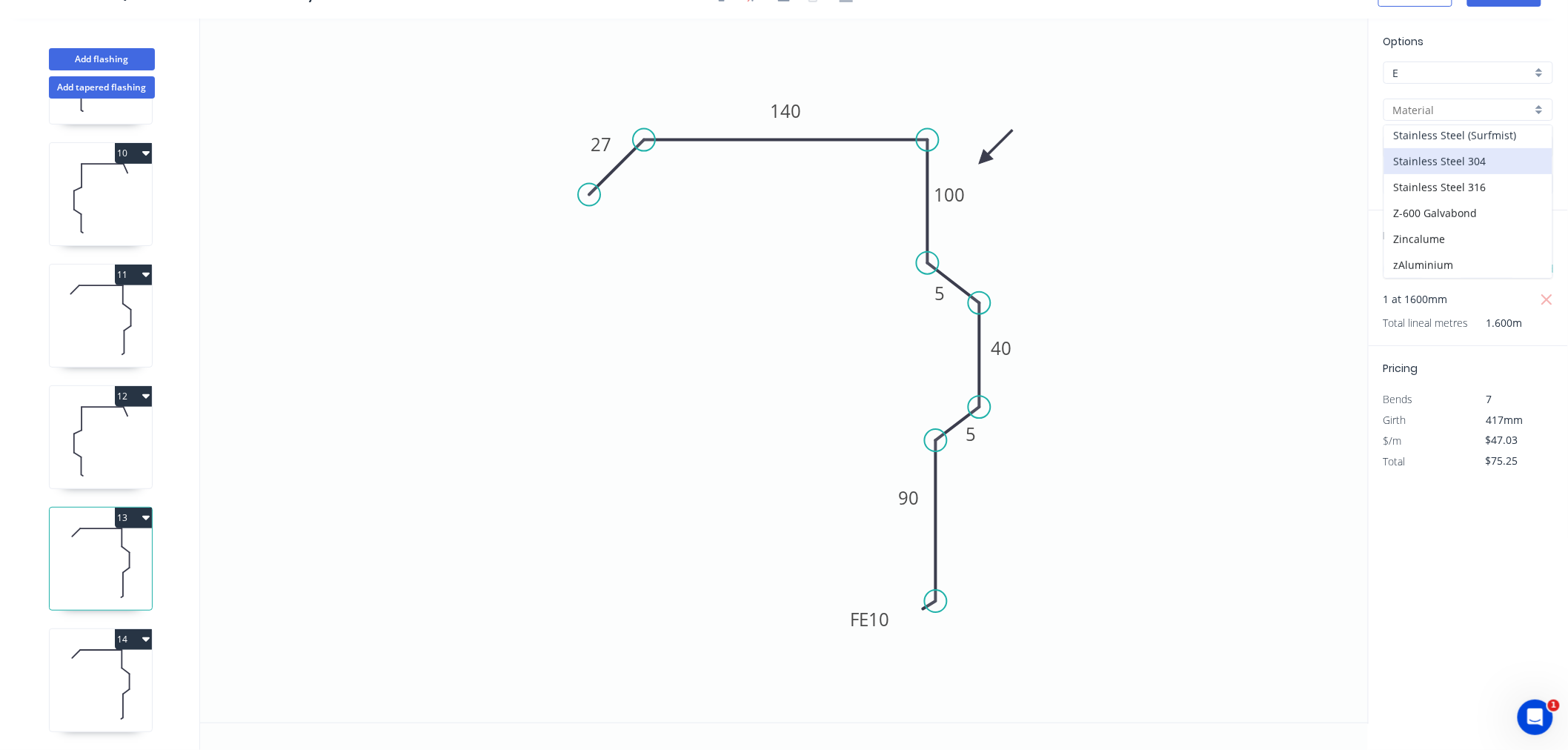
click at [1500, 135] on div "Stainless Steel (Surfmist)" at bounding box center [1468, 135] width 168 height 26
type input "Stainless Steel (Surfmist)"
type input "Surfmist"
type input "$85.89"
click at [1410, 269] on input "text" at bounding box center [1406, 269] width 45 height 19
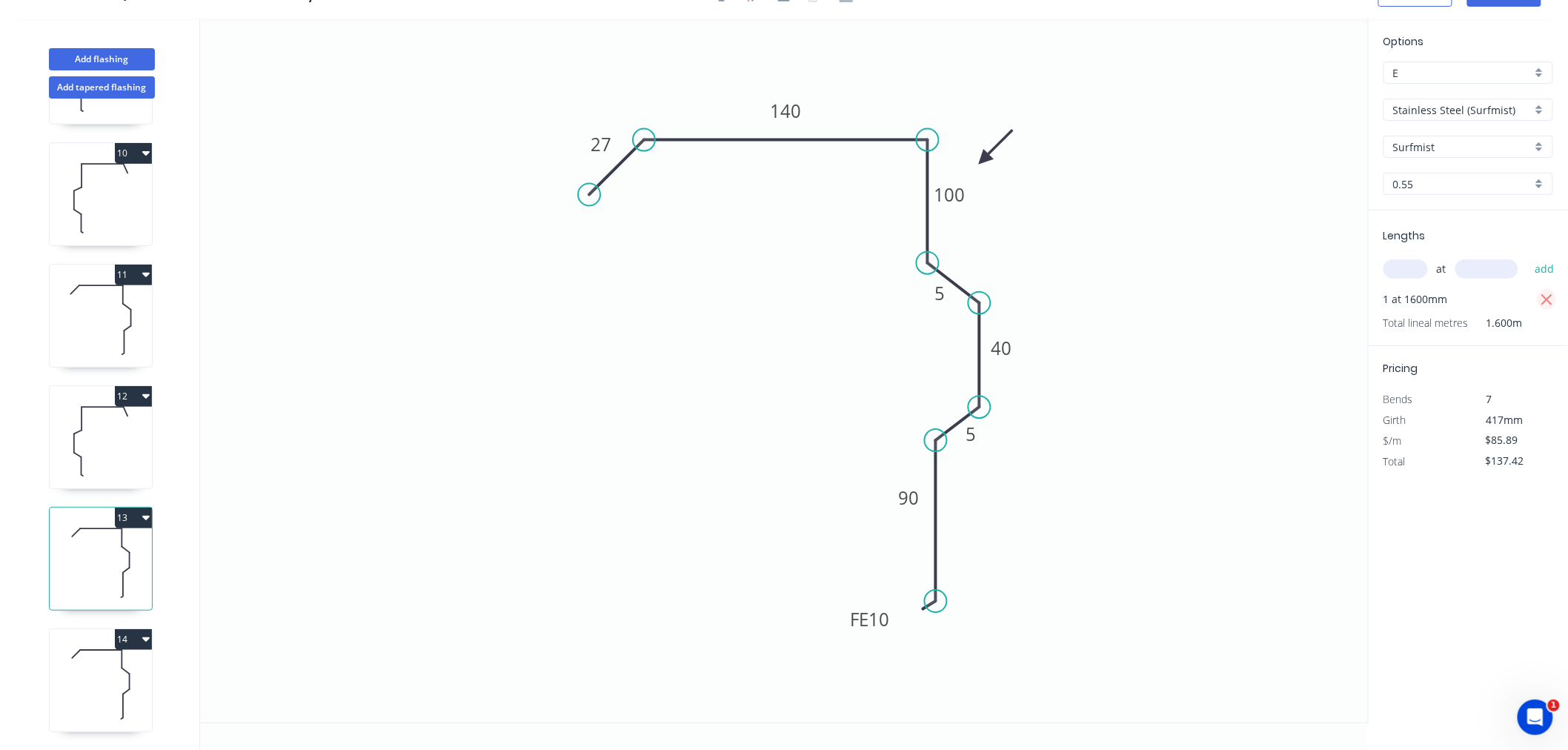
click at [1543, 299] on icon "button" at bounding box center [1547, 301] width 13 height 18
type input "$0.00"
click at [1410, 270] on input "text" at bounding box center [1406, 269] width 45 height 19
type input "1"
type input "1600"
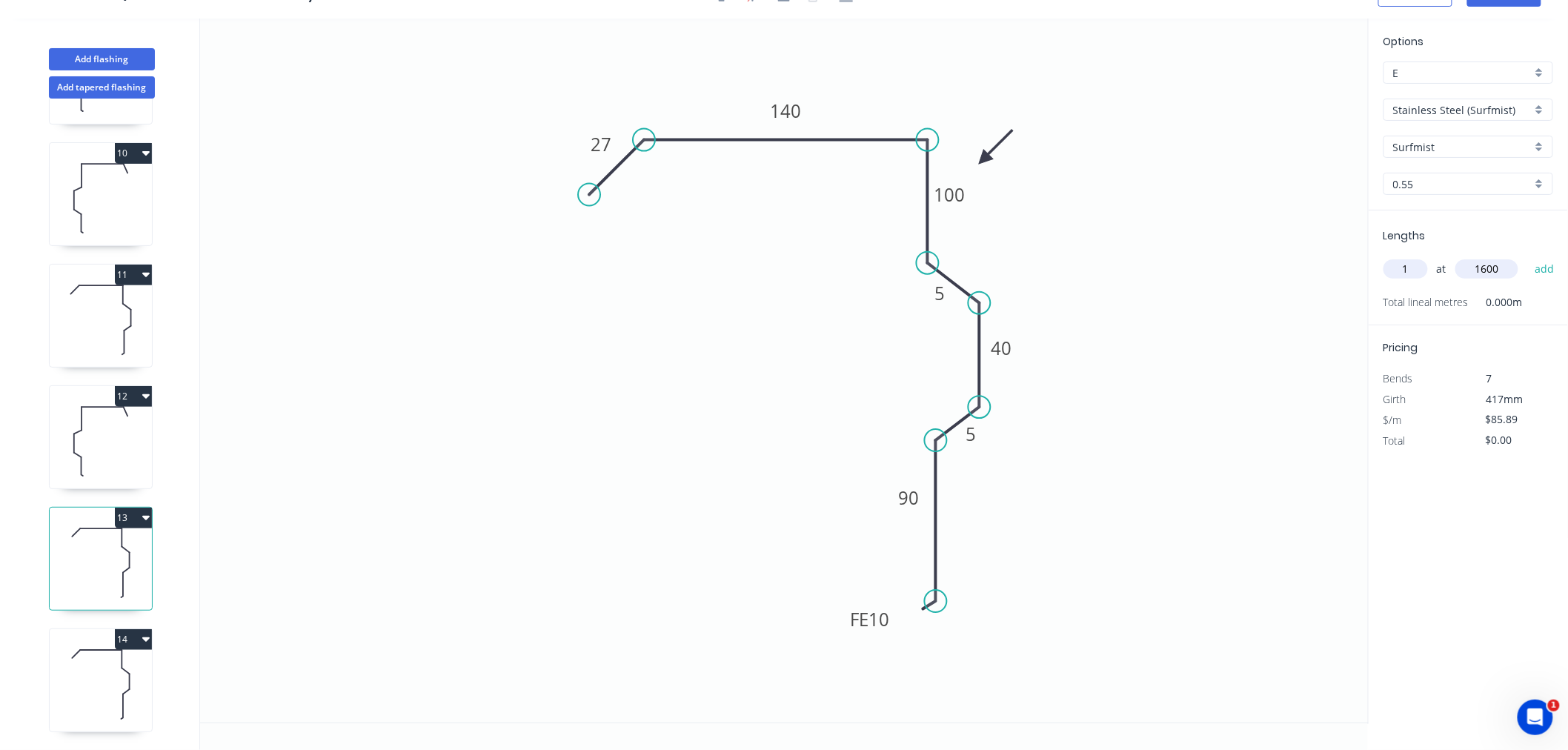
click at [1527, 257] on button "add" at bounding box center [1544, 269] width 35 height 25
type input "$137.42"
click at [97, 413] on icon at bounding box center [100, 441] width 102 height 95
type input "Stainless Steel 304"
type input "2B"
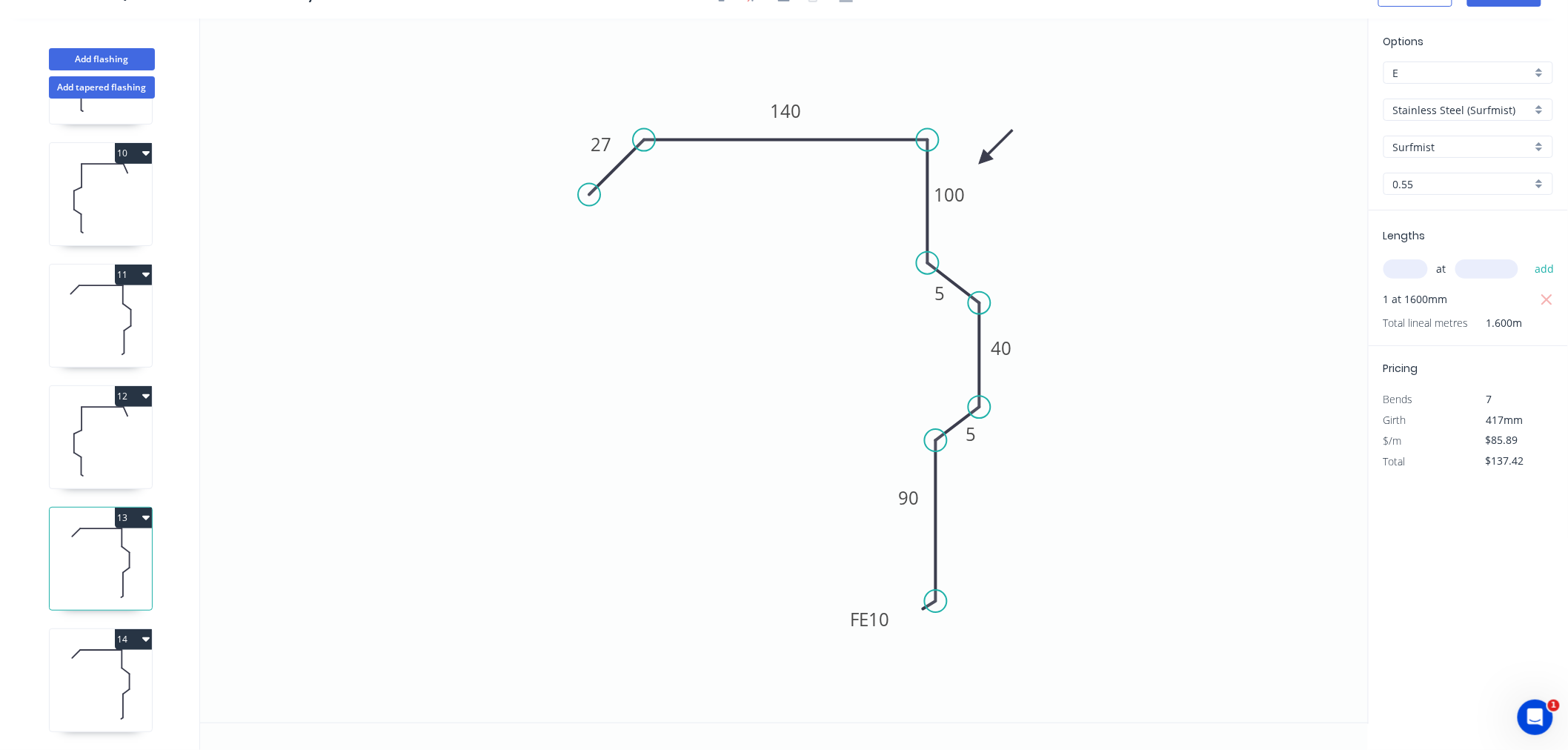
type input "$47.03"
type input "$216.34"
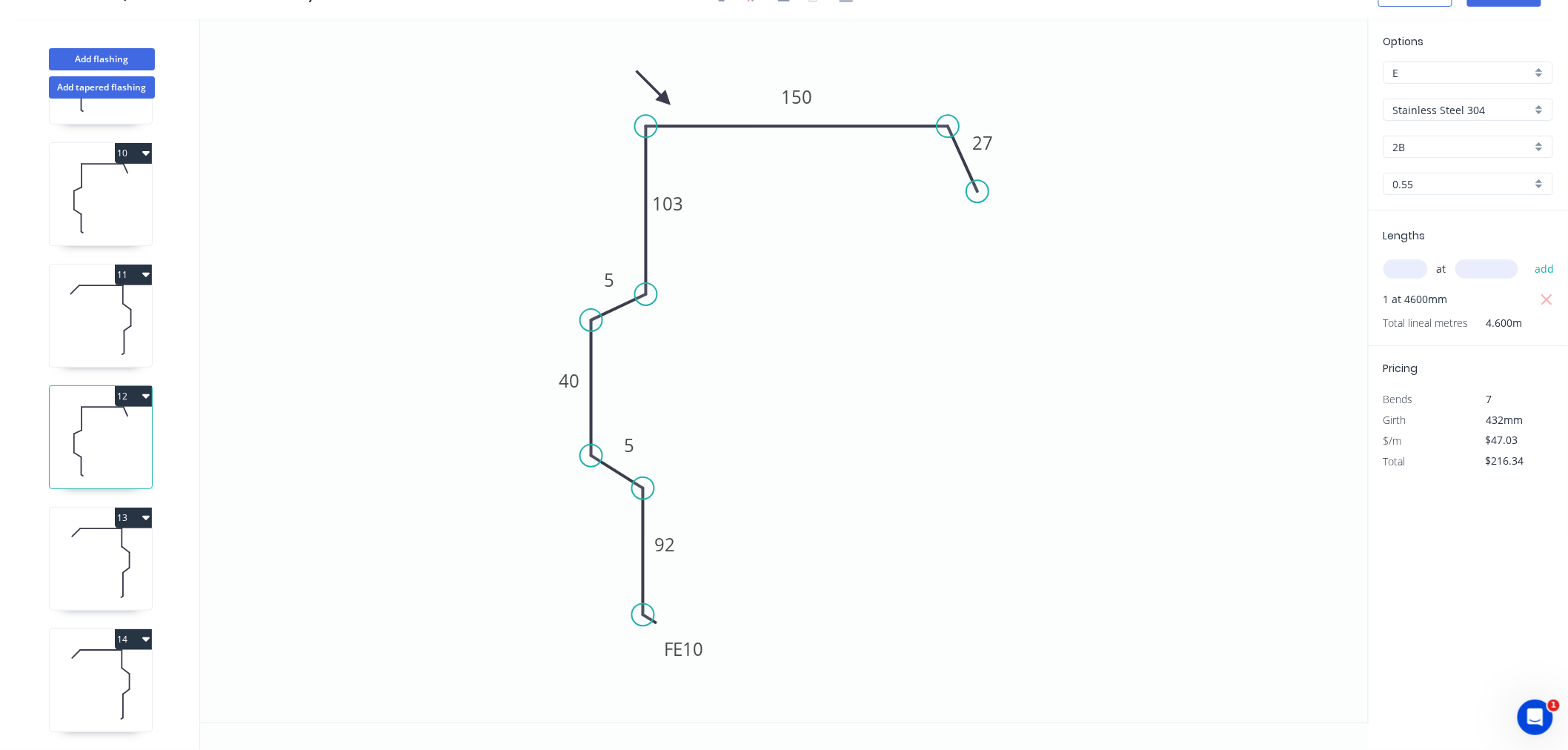
click at [1459, 112] on input "Stainless Steel 304" at bounding box center [1462, 109] width 138 height 16
click at [1503, 160] on div "Stainless Steel (Surfmist)" at bounding box center [1468, 157] width 168 height 26
type input "Stainless Steel (Surfmist)"
type input "Surfmist"
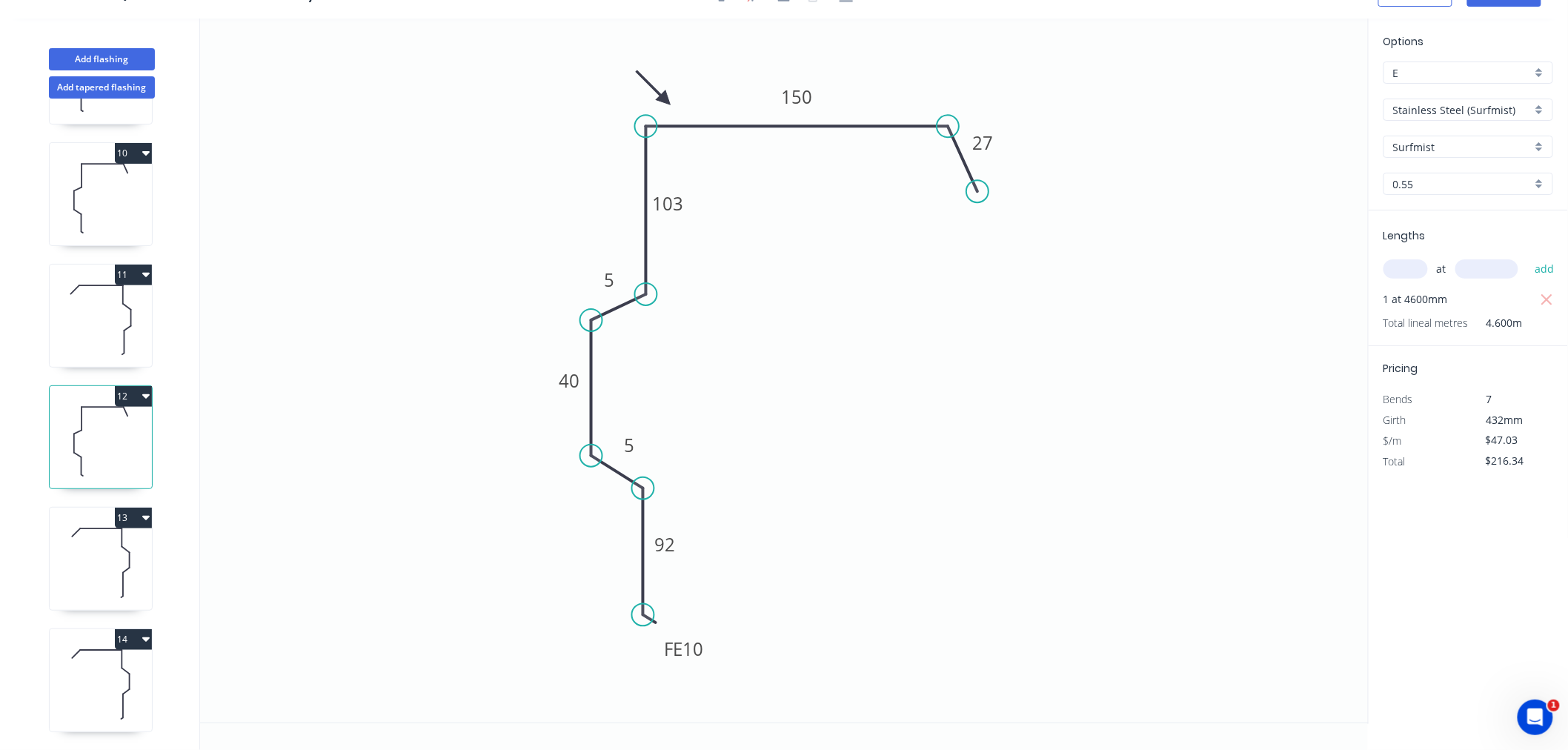
type input "$85.89"
click at [1413, 269] on input "text" at bounding box center [1406, 269] width 45 height 19
drag, startPoint x: 1545, startPoint y: 293, endPoint x: 1498, endPoint y: 284, distance: 47.9
click at [1546, 293] on icon "button" at bounding box center [1547, 301] width 13 height 18
type input "$0.00"
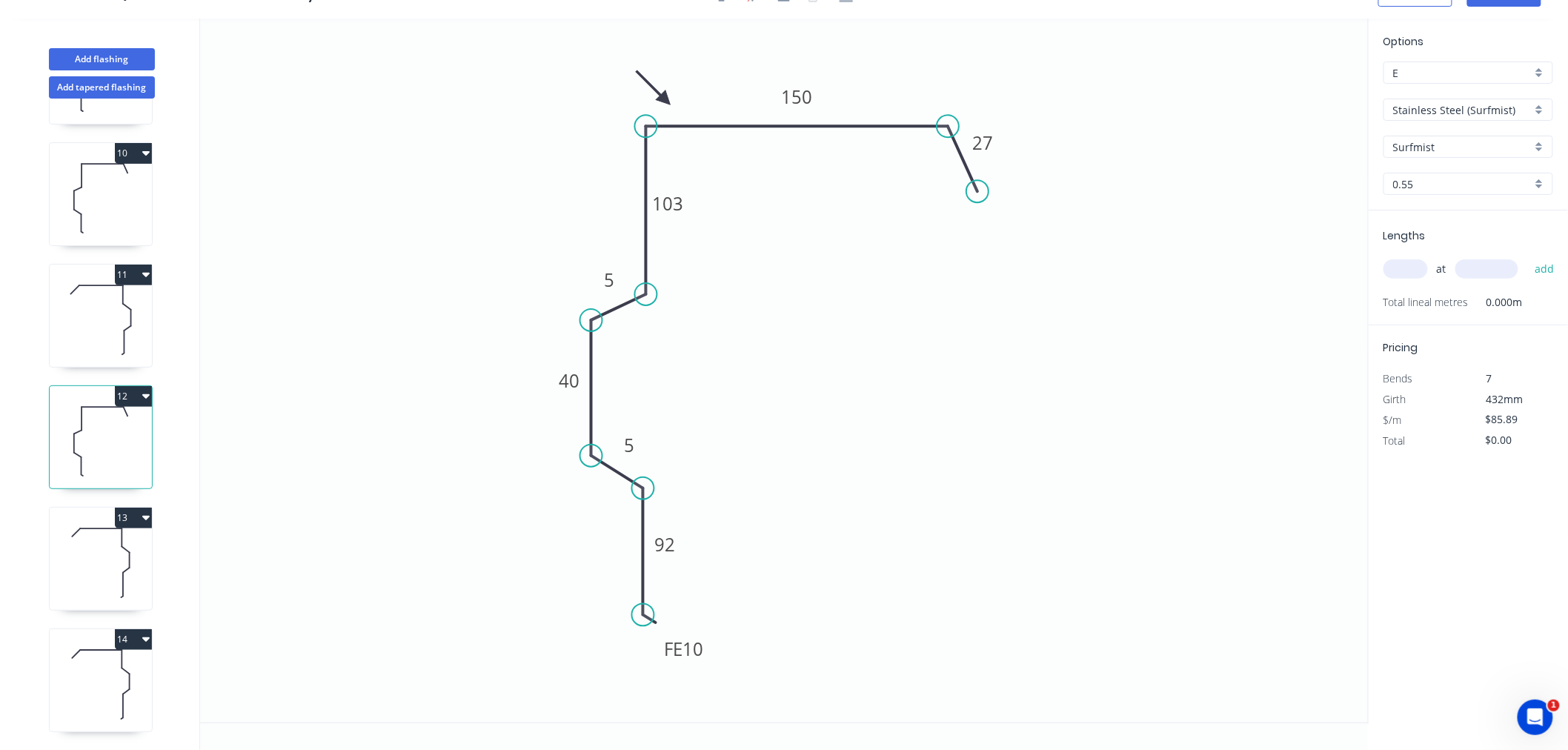
click at [1405, 269] on input "text" at bounding box center [1406, 269] width 45 height 19
type input "1"
type input "4600"
click at [1527, 257] on button "add" at bounding box center [1544, 269] width 35 height 25
type input "$395.09"
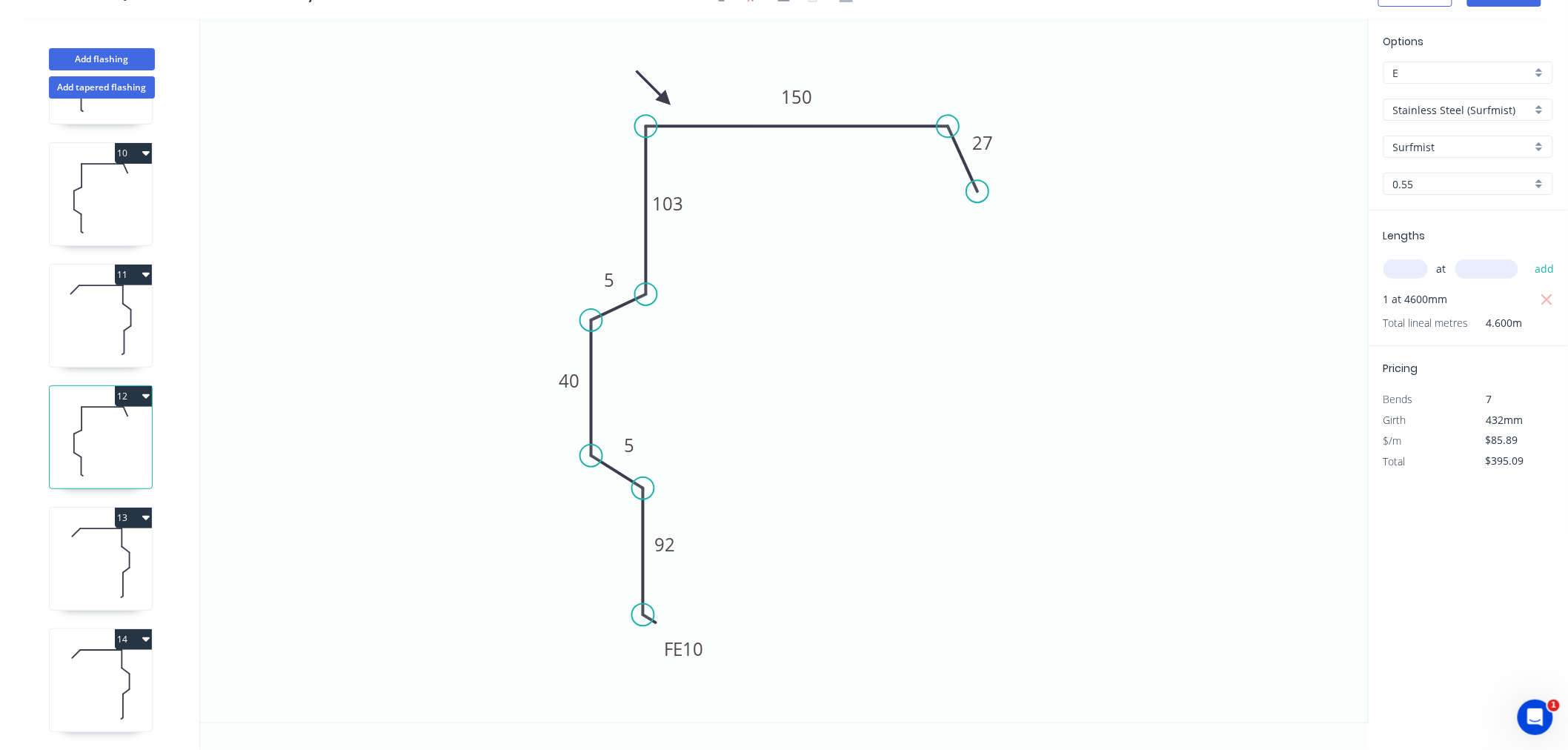
click at [129, 312] on icon at bounding box center [100, 320] width 102 height 95
type input "Stainless Steel 304"
type input "2B"
type input "$47.03"
type input "$752.48"
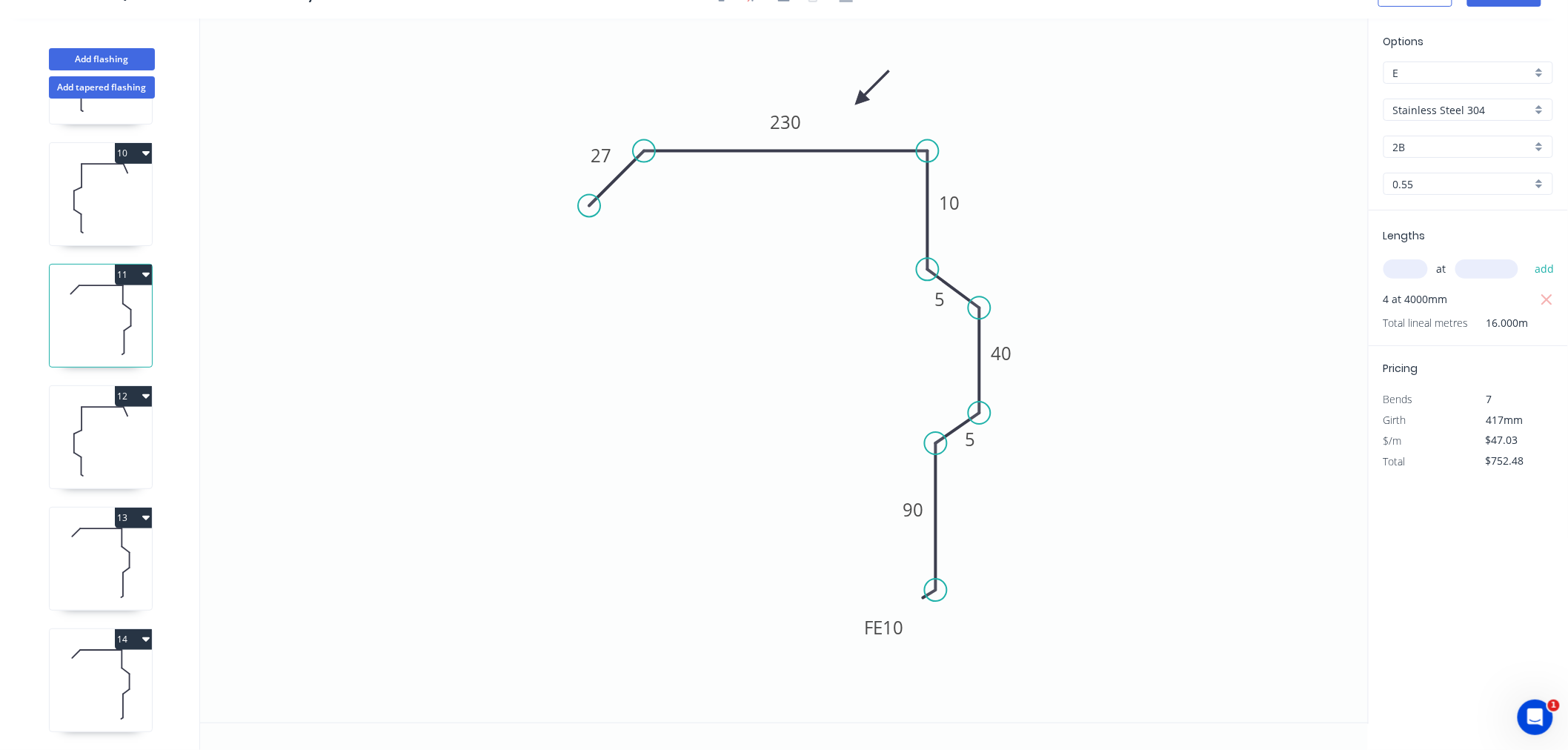
click at [1539, 104] on div "Stainless Steel 304" at bounding box center [1468, 110] width 170 height 22
click at [1514, 137] on div "Stainless Steel (Surfmist)" at bounding box center [1468, 135] width 168 height 26
type input "Stainless Steel (Surfmist)"
type input "Surfmist"
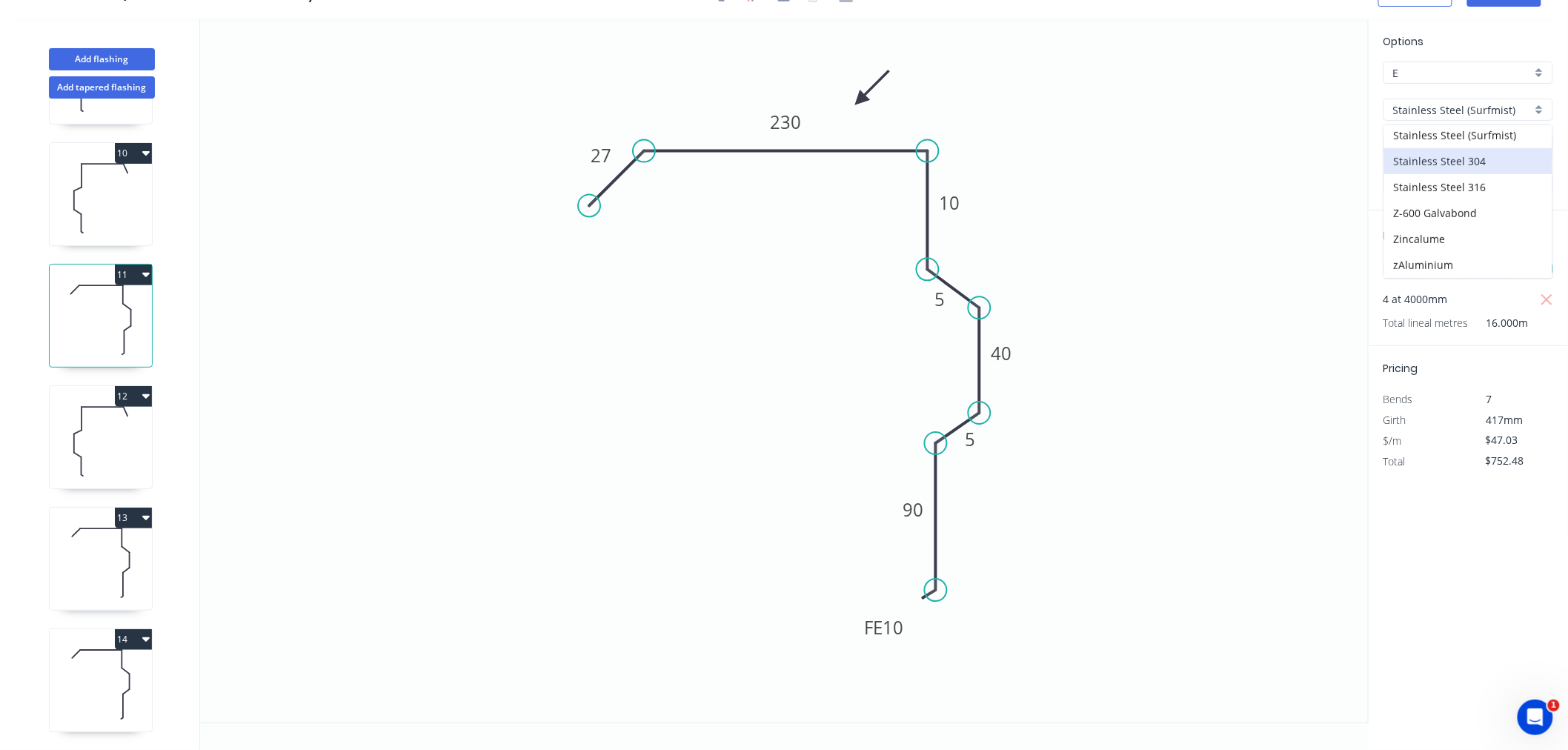
type input "$85.89"
click at [106, 403] on icon at bounding box center [100, 441] width 102 height 95
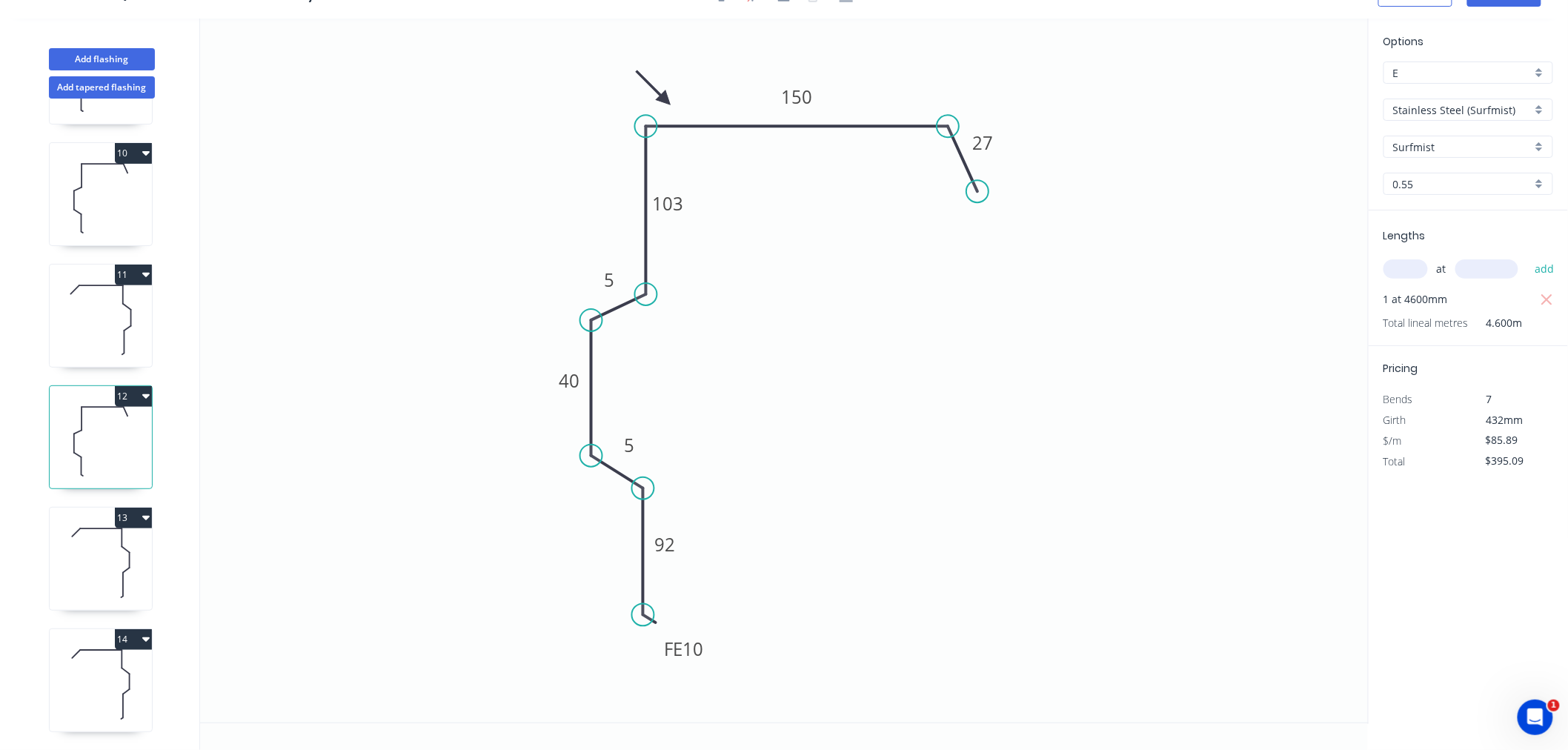
click at [115, 297] on icon at bounding box center [100, 320] width 102 height 95
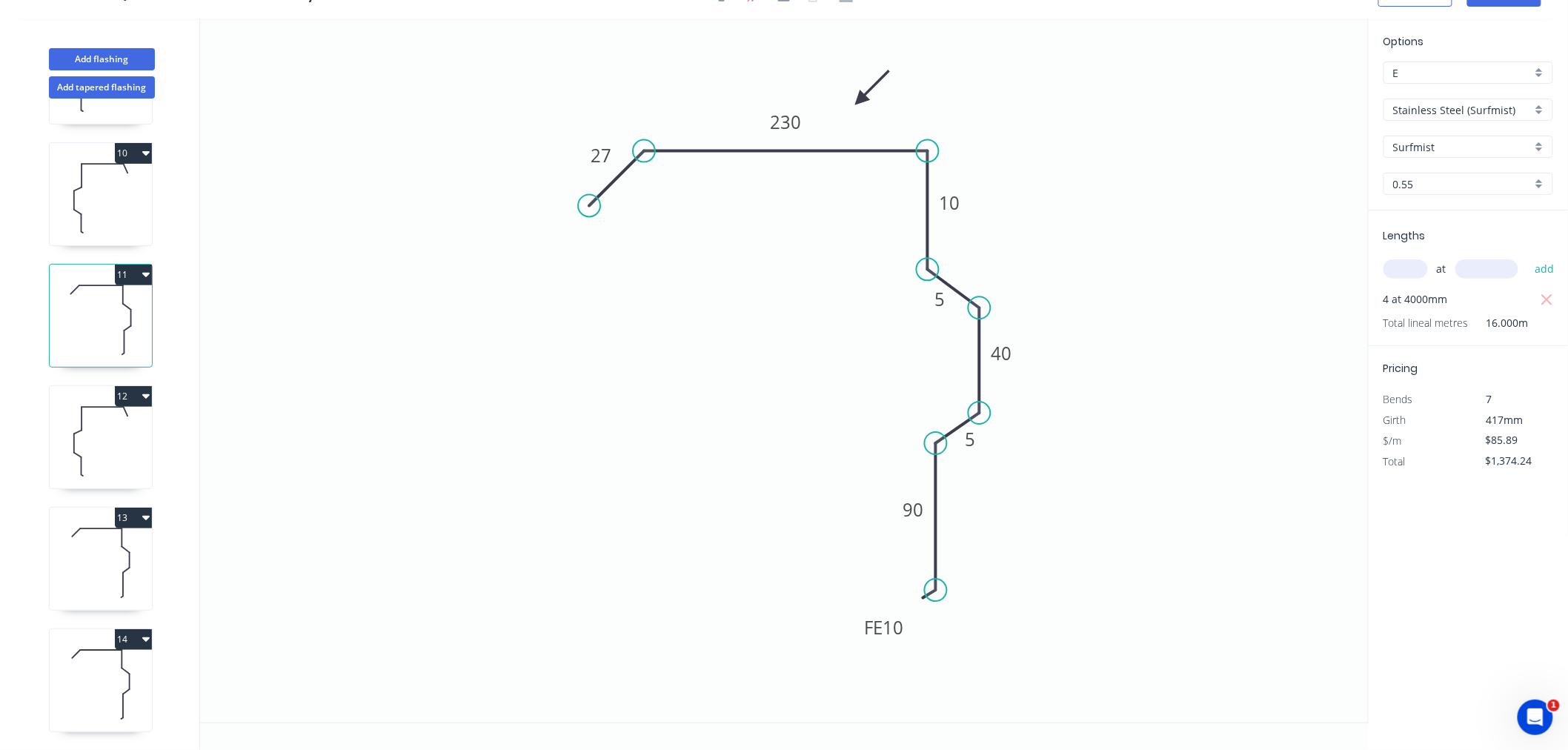
click at [121, 414] on icon at bounding box center [100, 441] width 102 height 95
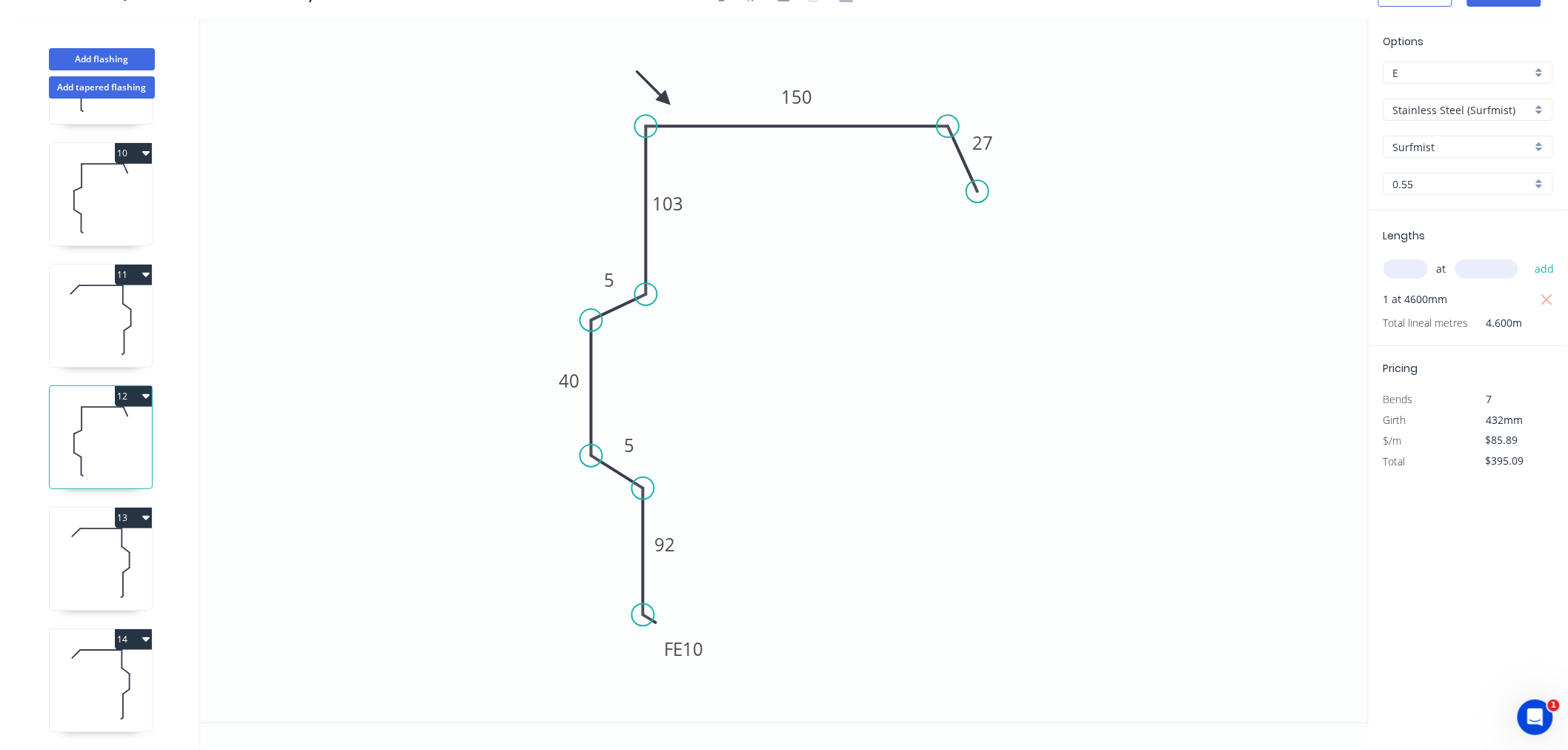
click at [112, 307] on icon at bounding box center [100, 320] width 102 height 95
type input "$1,374.24"
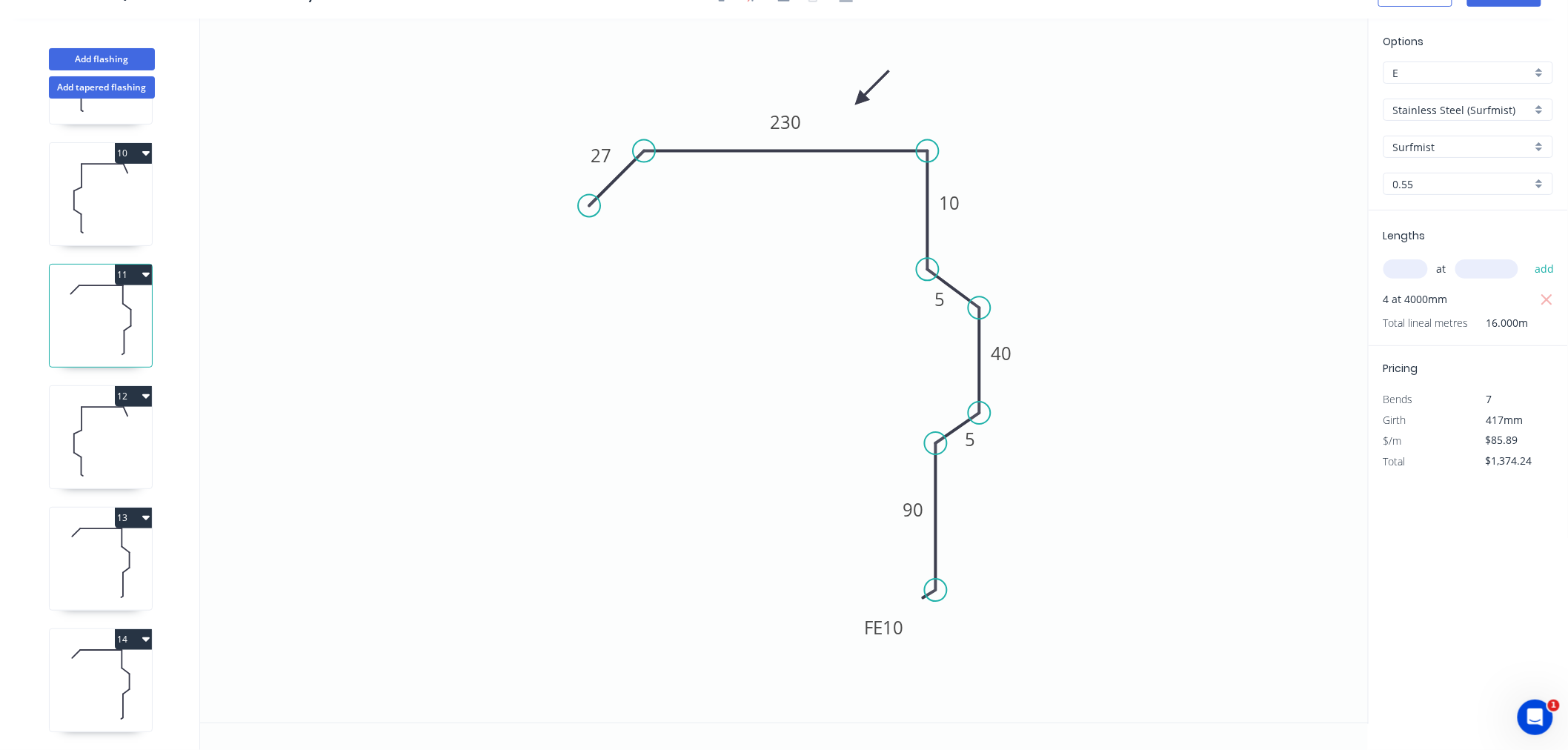
scroll to position [920, 0]
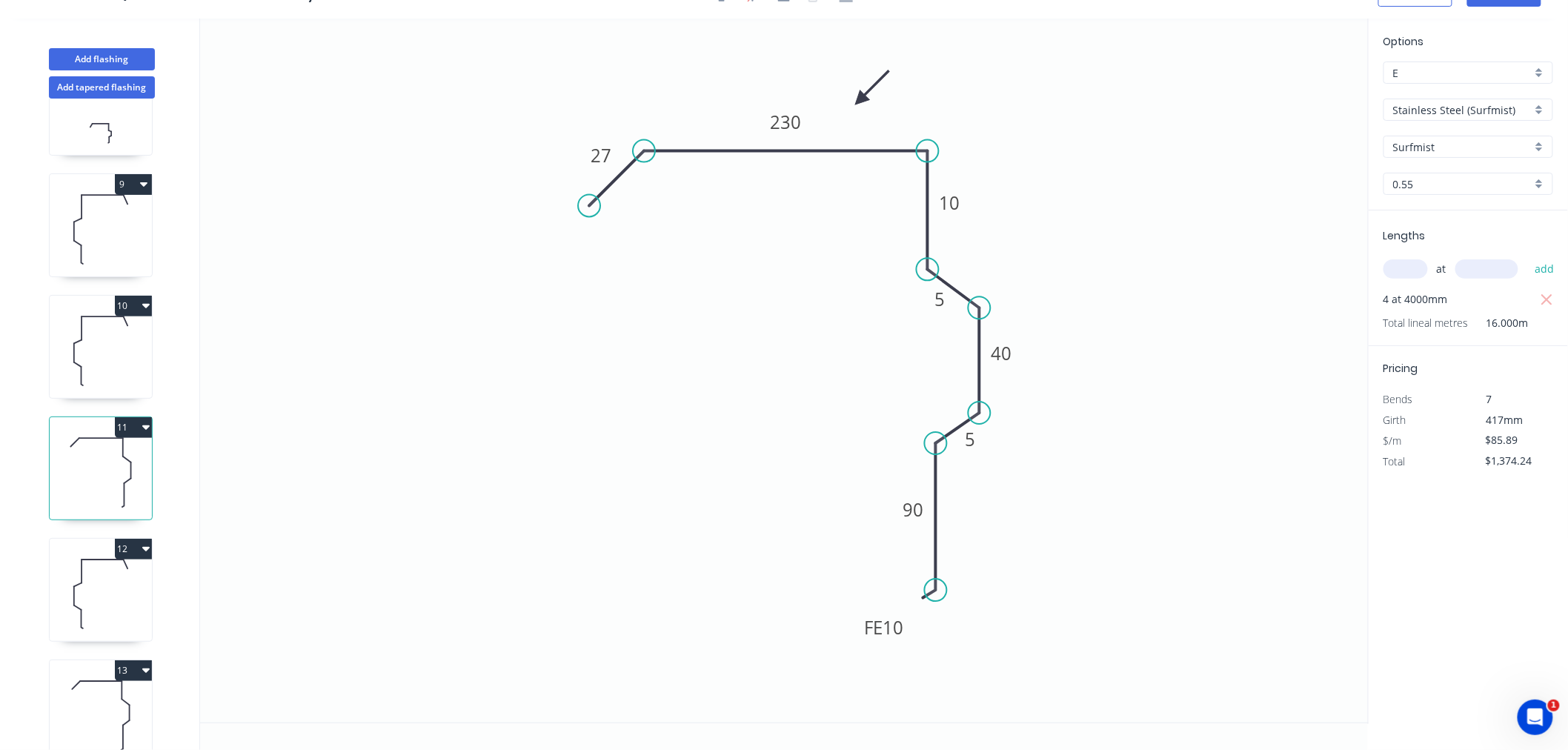
click at [124, 347] on icon at bounding box center [100, 351] width 102 height 95
type input "Stainless Steel 304"
type input "2B"
type input "$34.86"
type input "$327.68"
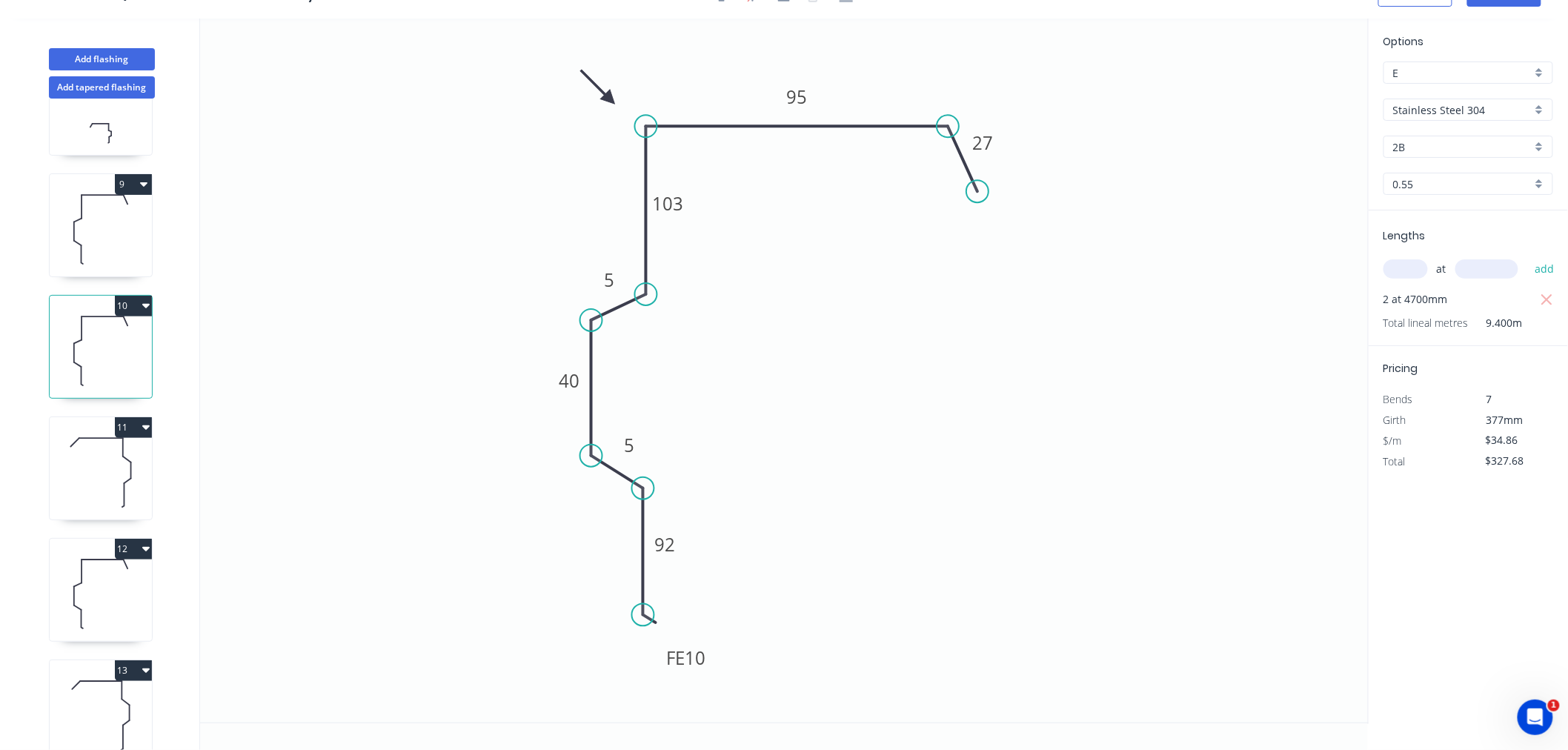
click at [1438, 102] on input "Stainless Steel 304" at bounding box center [1462, 109] width 138 height 16
click at [1508, 133] on div "Stainless Steel (Surfmist)" at bounding box center [1468, 135] width 168 height 26
type input "Stainless Steel (Surfmist)"
type input "Surfmist"
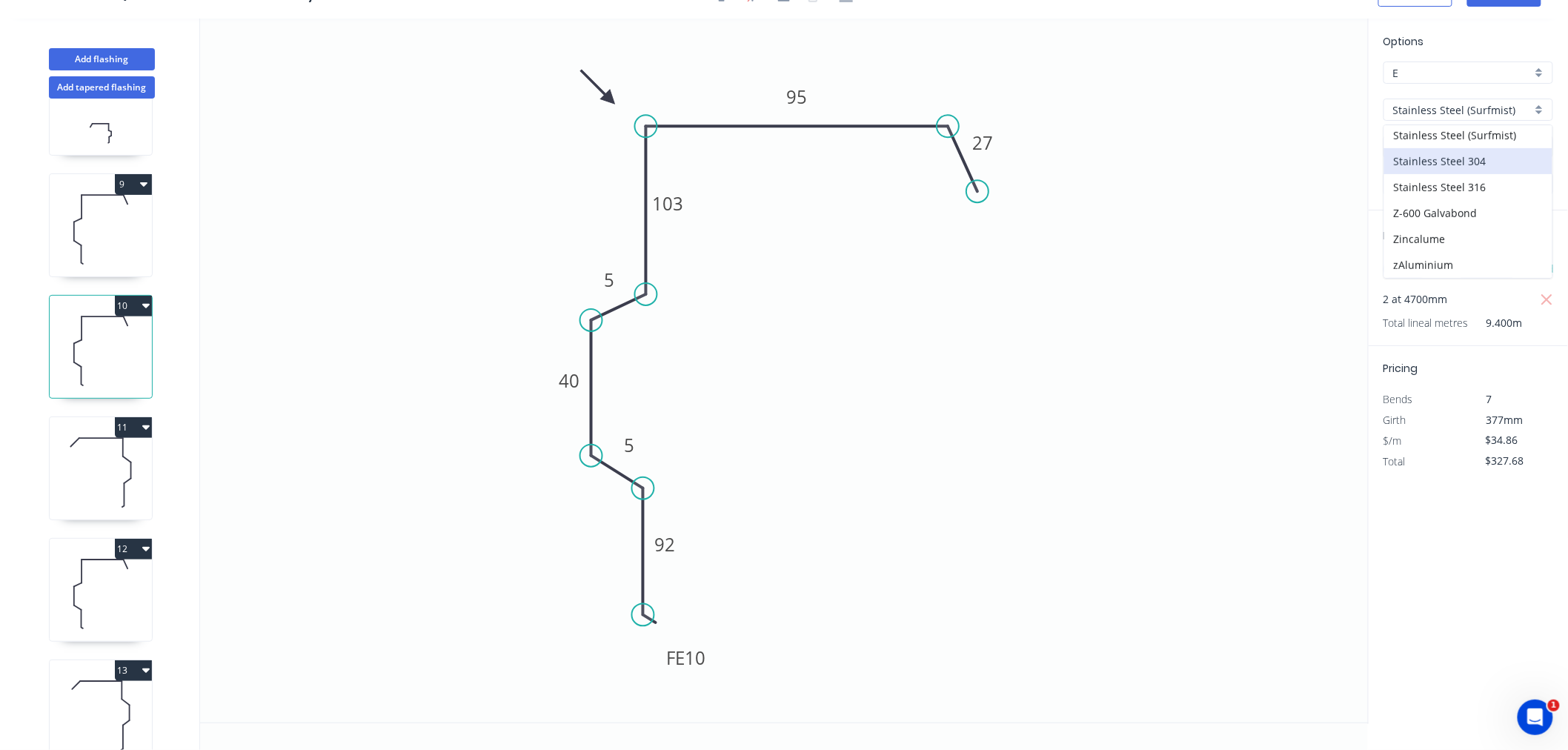
type input "$60.76"
type input "$571.14"
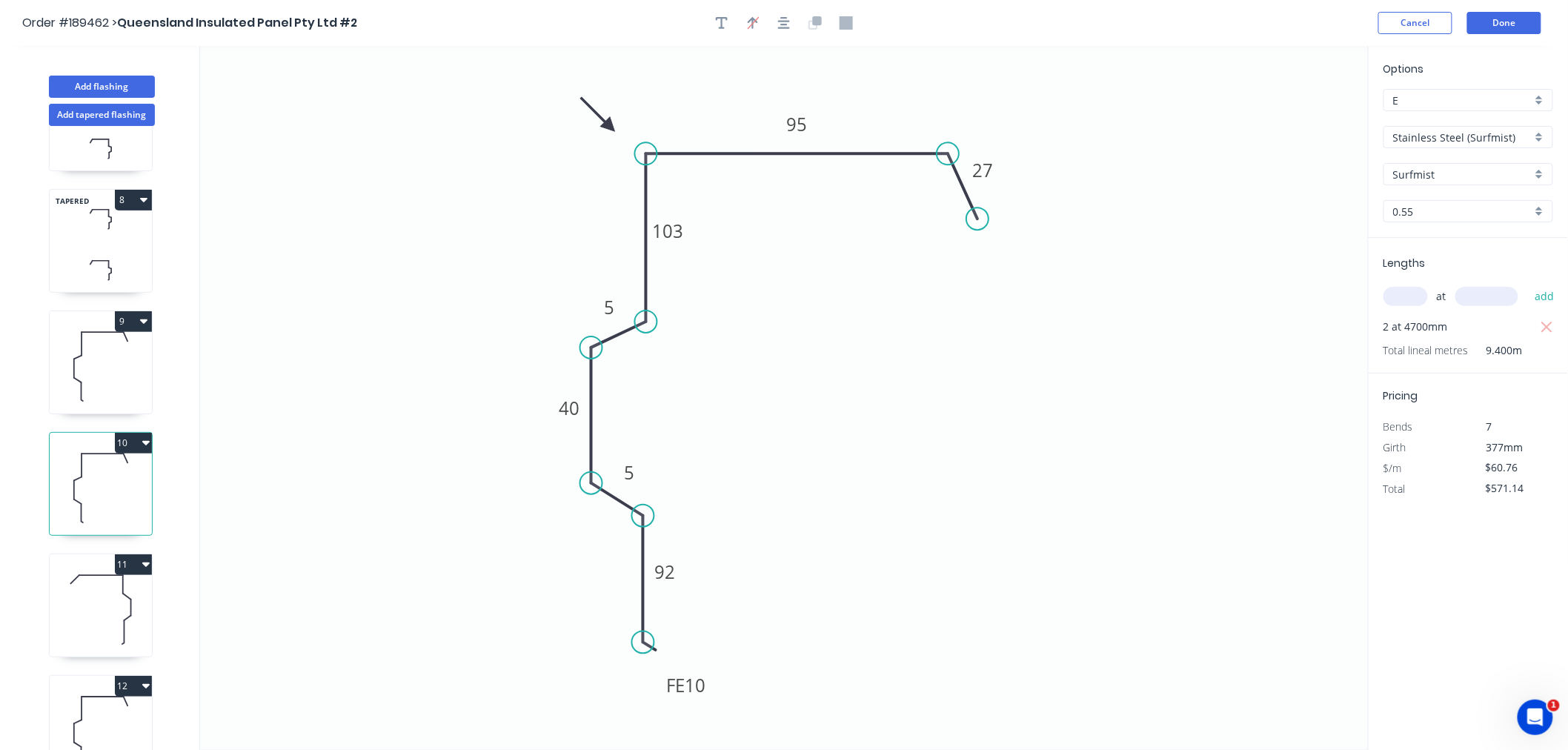
scroll to position [754, 0]
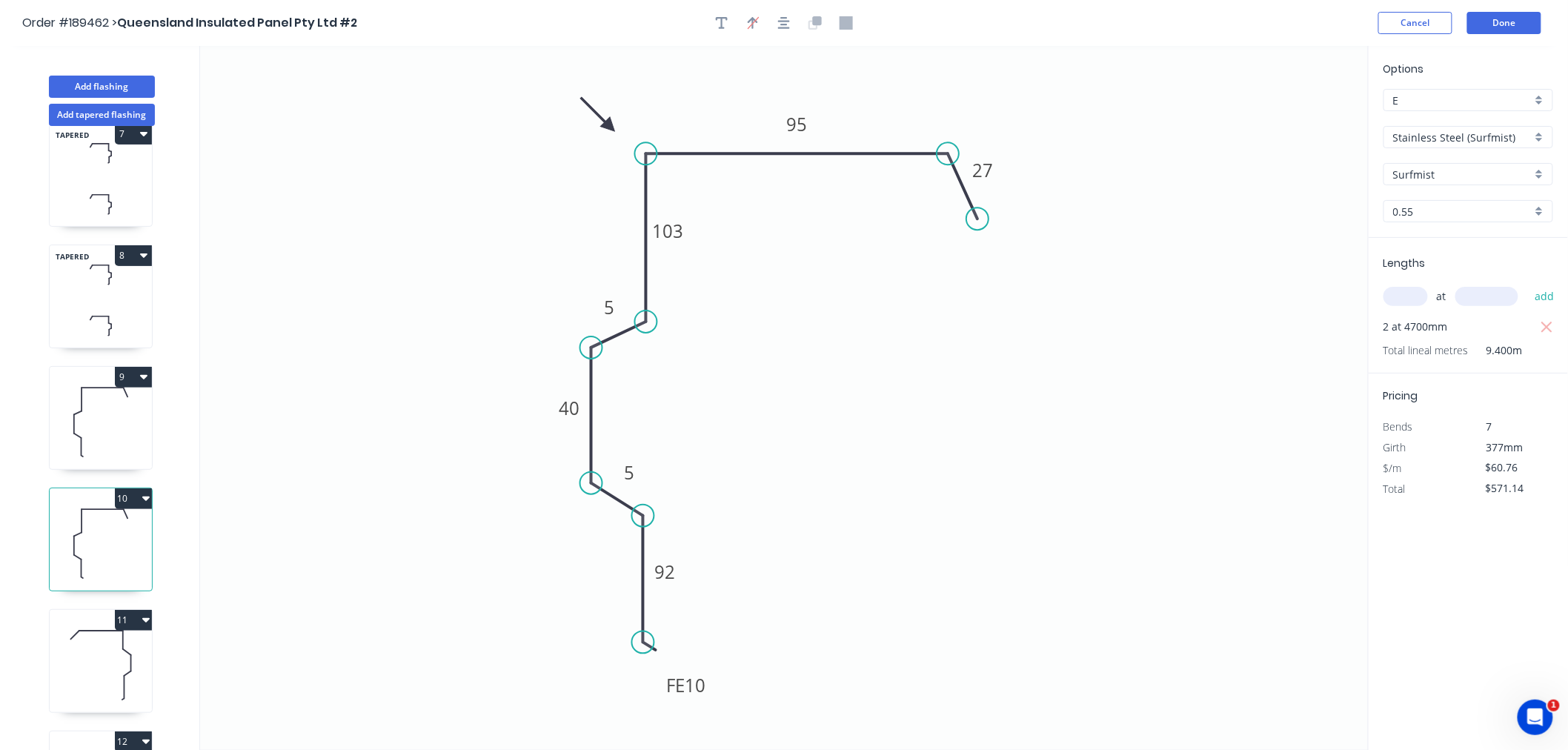
click at [112, 434] on icon at bounding box center [100, 422] width 102 height 95
type input "Stainless Steel 304"
type input "2B"
type input "$47.03"
type input "$376.24"
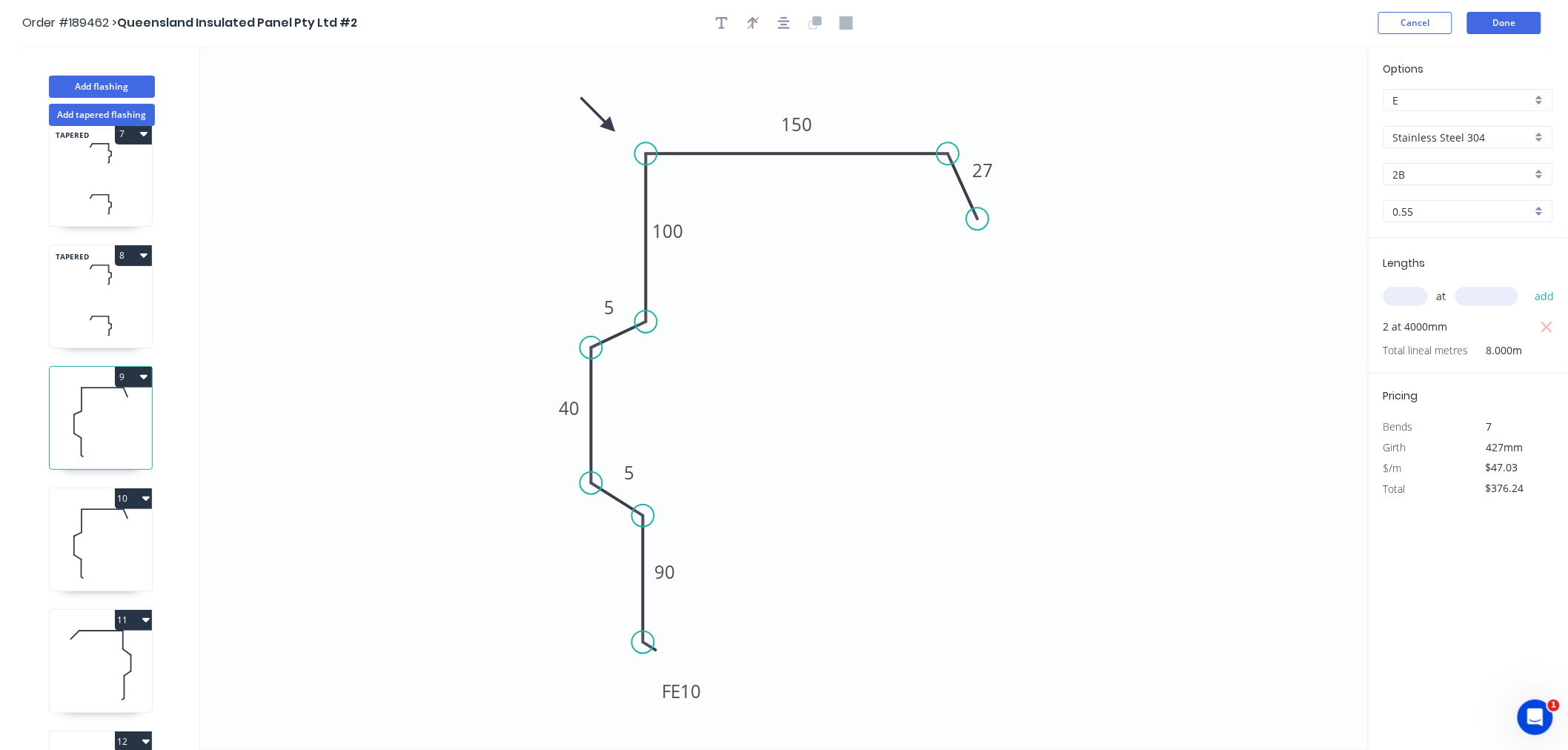
click at [1495, 130] on input "Stainless Steel 304" at bounding box center [1462, 137] width 138 height 16
click at [1511, 165] on div "Stainless Steel (Surfmist)" at bounding box center [1468, 162] width 168 height 26
type input "Stainless Steel (Surfmist)"
type input "Surfmist"
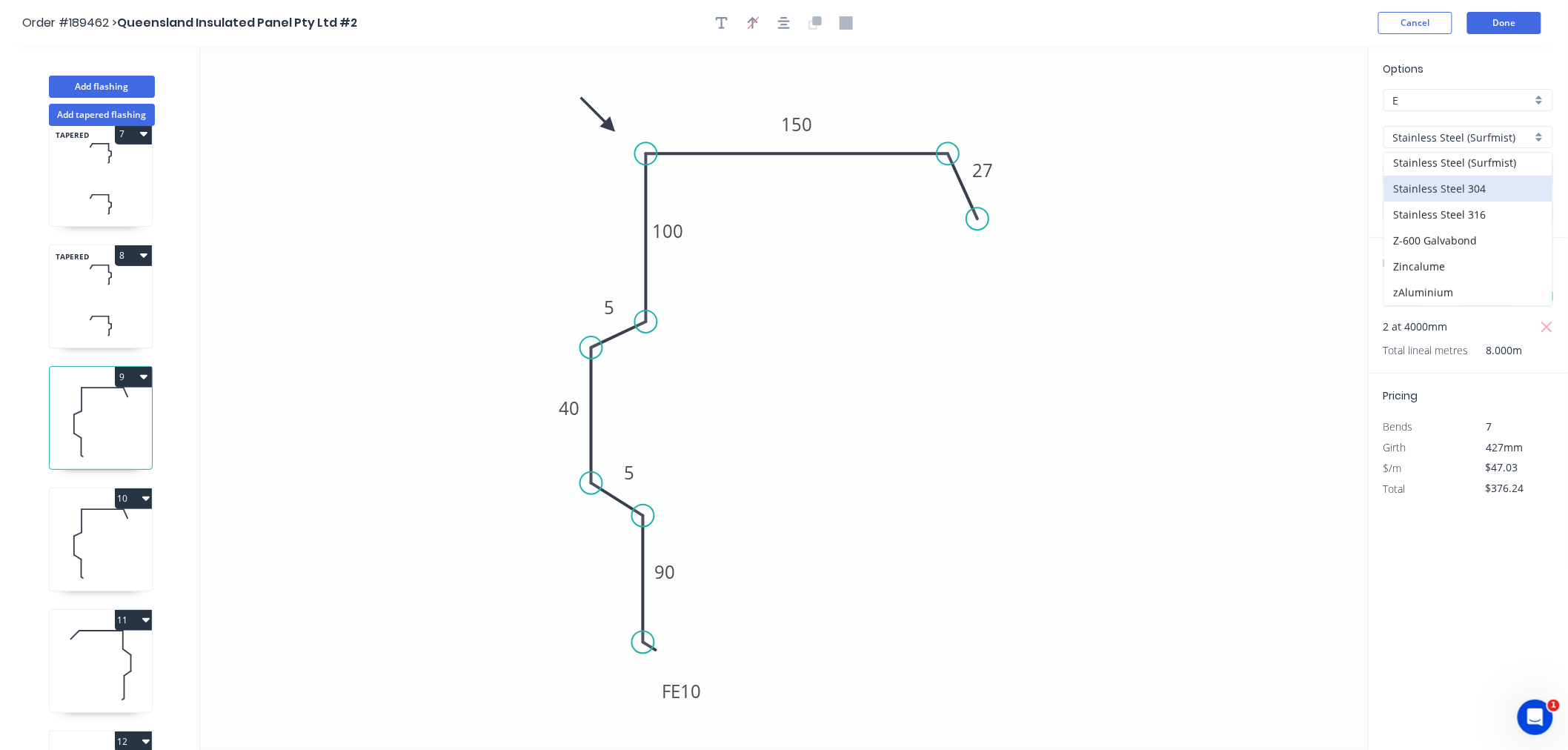
type input "$85.89"
type input "$687.12"
click at [114, 305] on icon at bounding box center [100, 326] width 102 height 44
type input "Stainless Steel 304"
type input "2B"
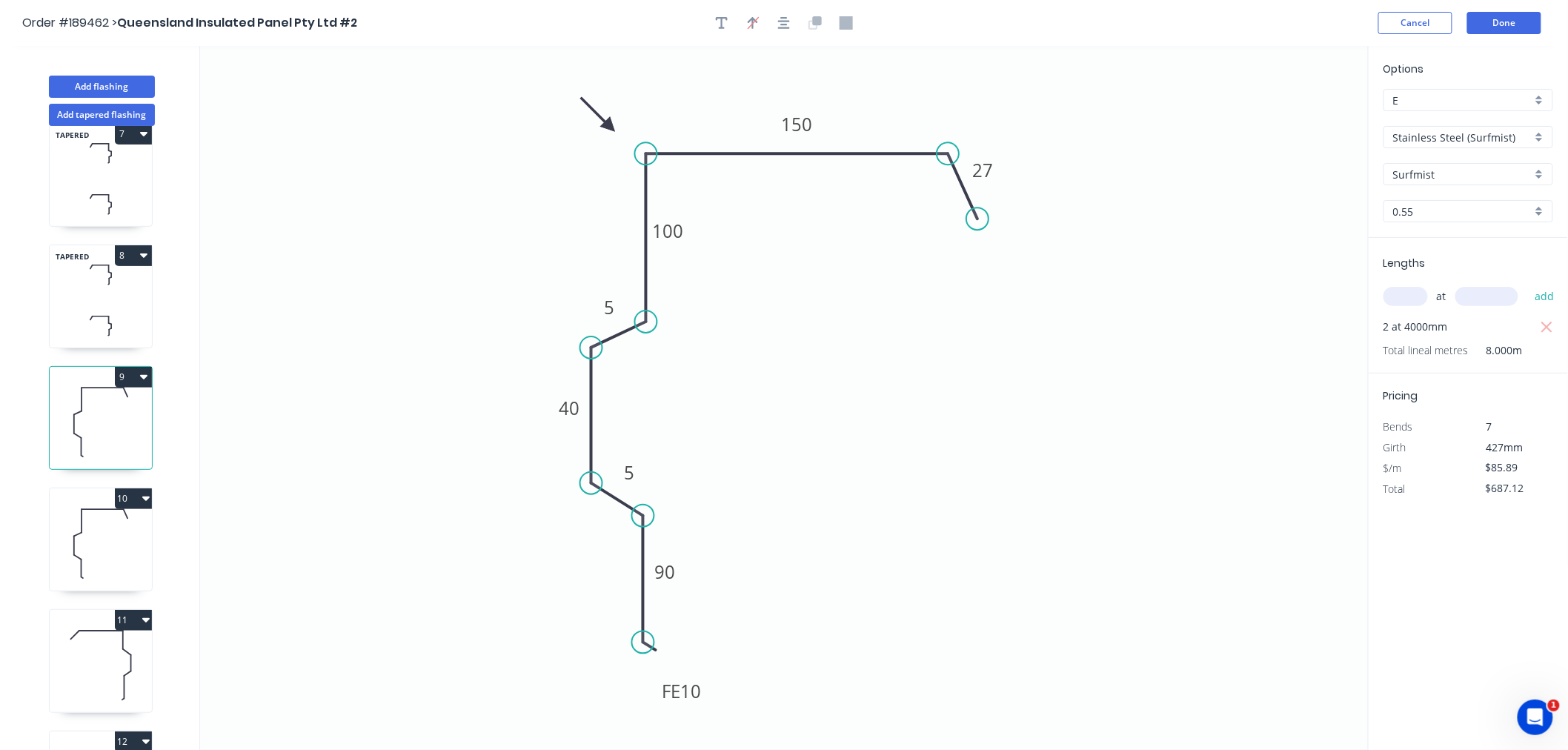
type input "$49.06"
type input "$451.35"
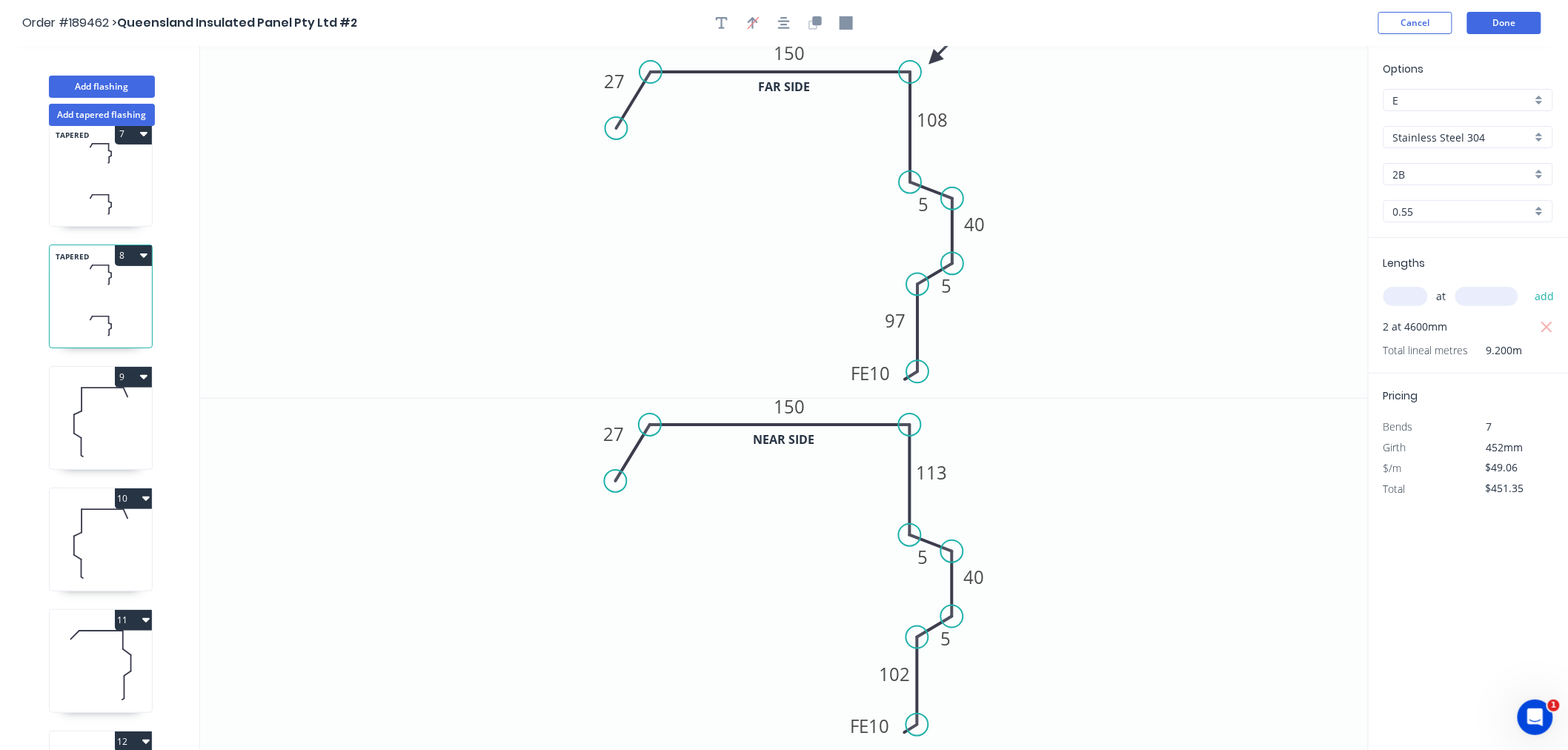
click at [1404, 126] on div "Stainless Steel 304" at bounding box center [1468, 137] width 170 height 22
click at [1468, 160] on div "Stainless Steel (Surfmist)" at bounding box center [1468, 162] width 168 height 26
type input "Stainless Steel (Surfmist)"
type input "Surfmist"
type input "$87.92"
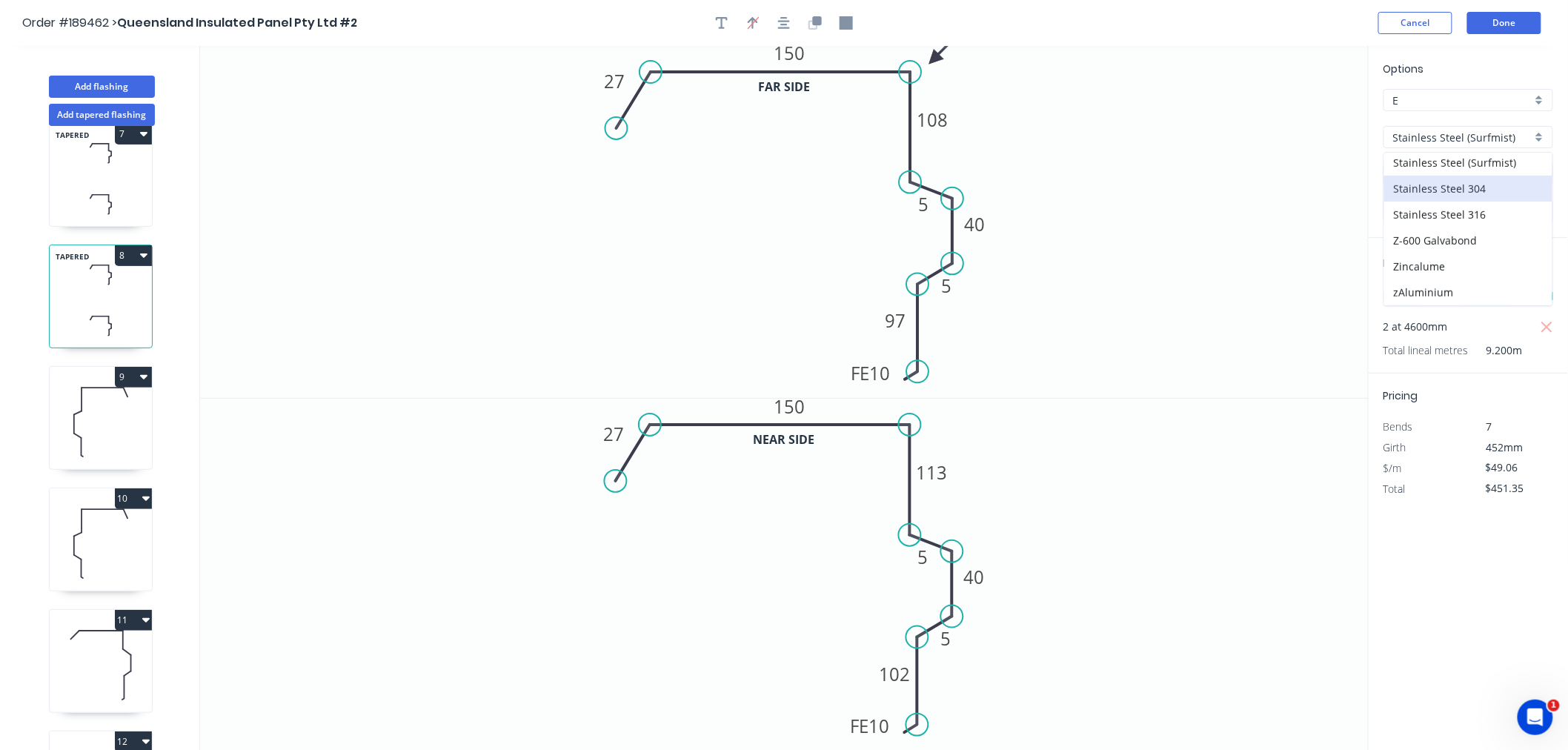
type input "$808.86"
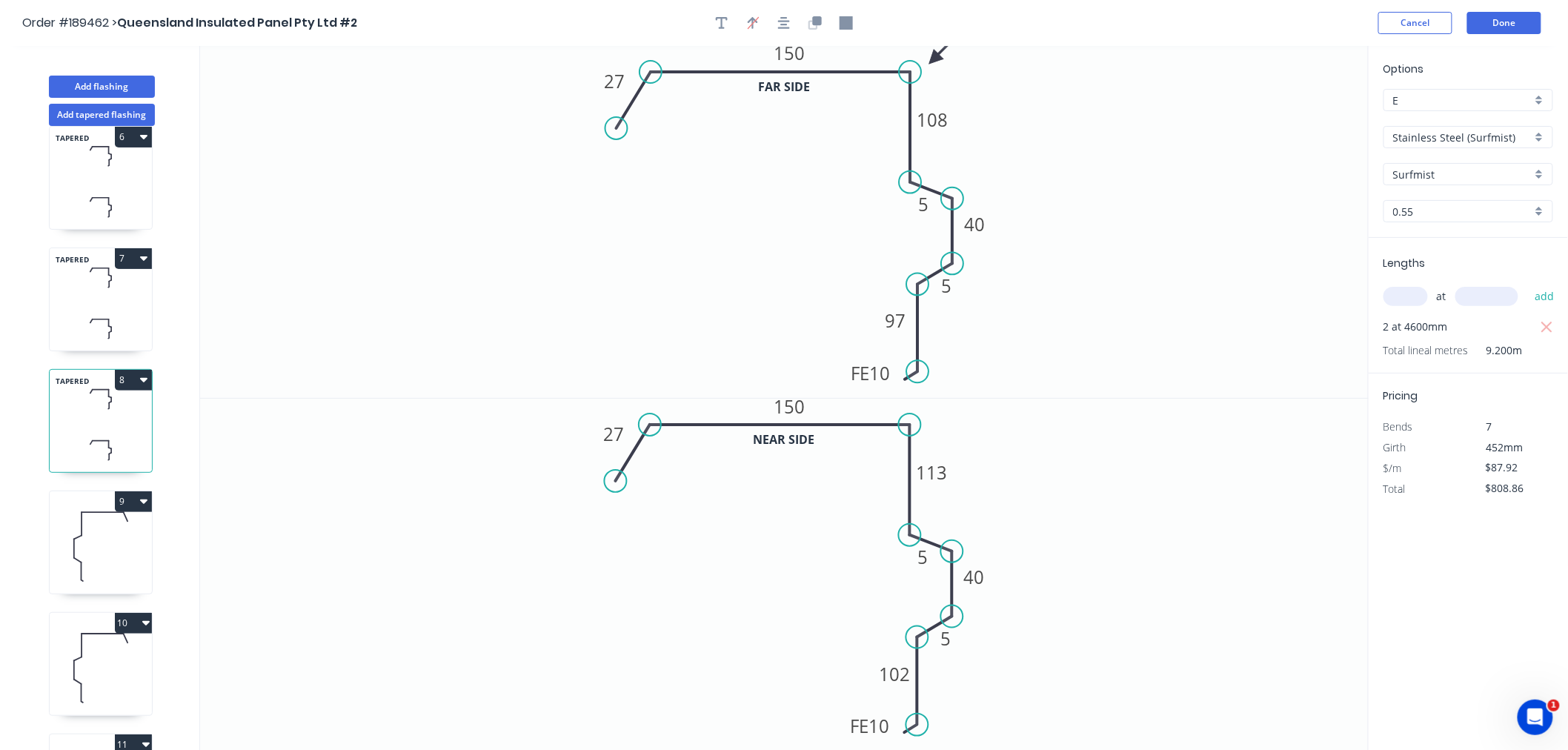
scroll to position [590, 0]
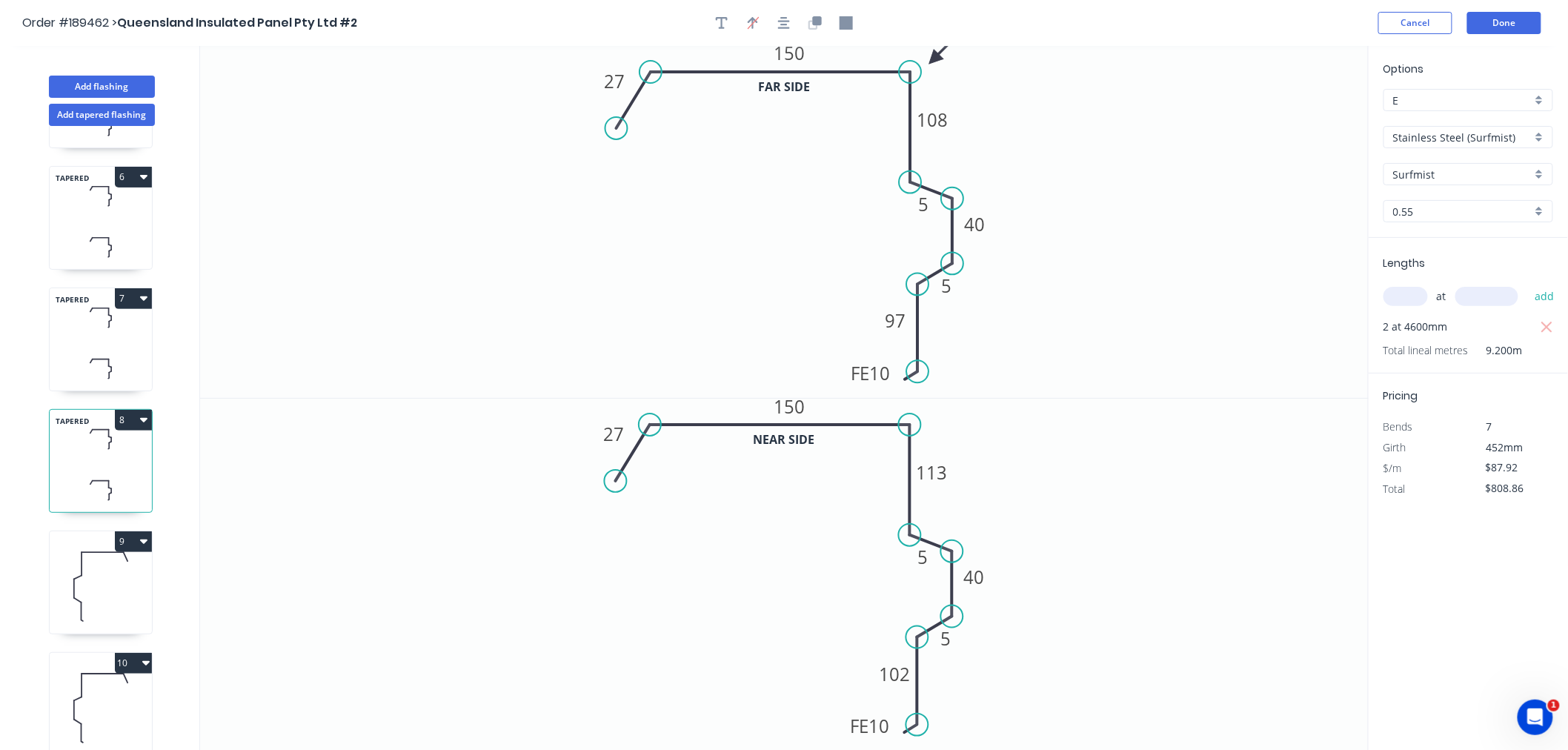
click at [111, 348] on icon at bounding box center [100, 368] width 102 height 44
type input "Stainless Steel 304"
type input "2B"
type input "$49.06"
type input "$451.35"
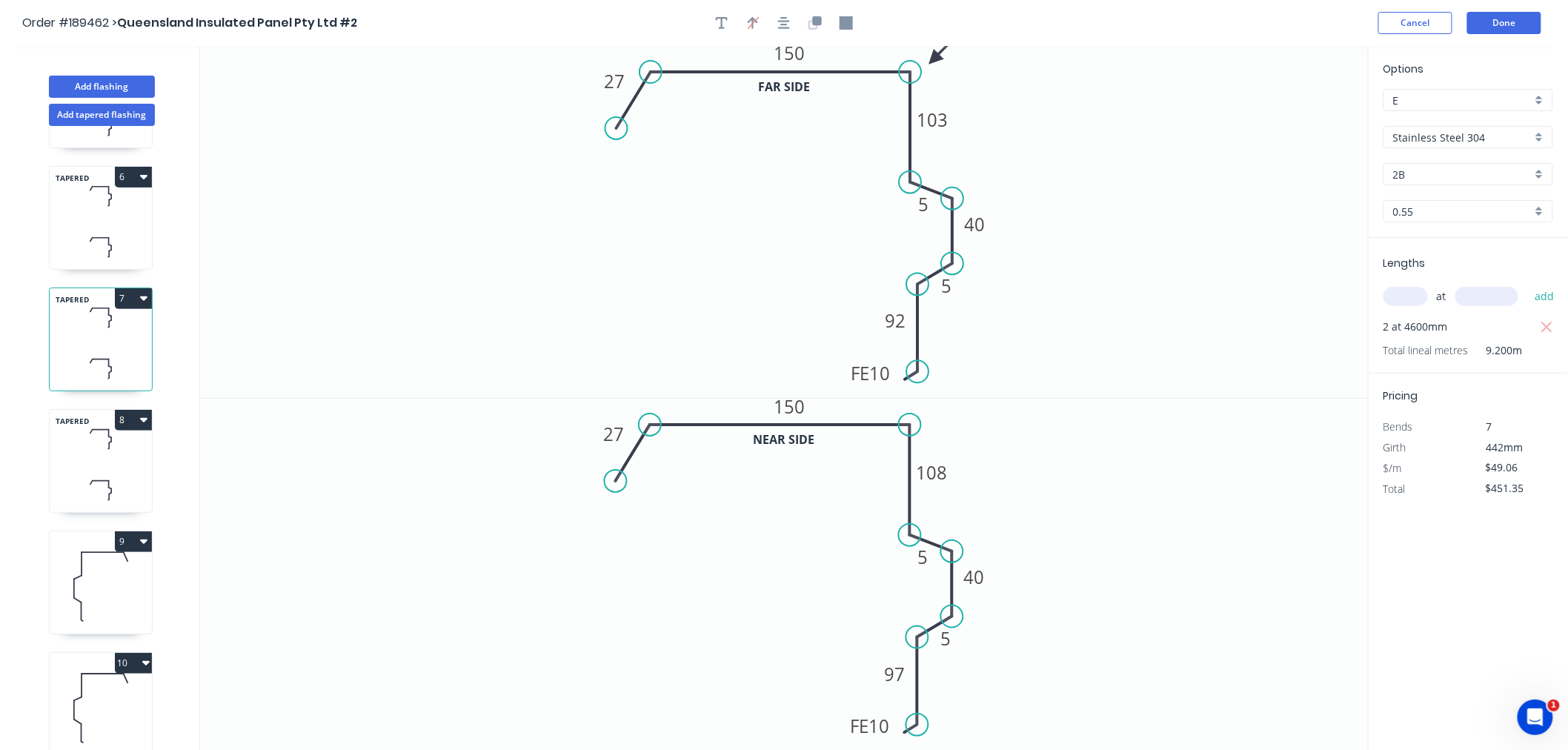
click at [1483, 142] on input "Stainless Steel 304" at bounding box center [1462, 137] width 138 height 16
click at [1491, 254] on div "Stainless Steel (Surfmist)" at bounding box center [1468, 254] width 168 height 26
type input "Stainless Steel (Surfmist)"
type input "Surfmist"
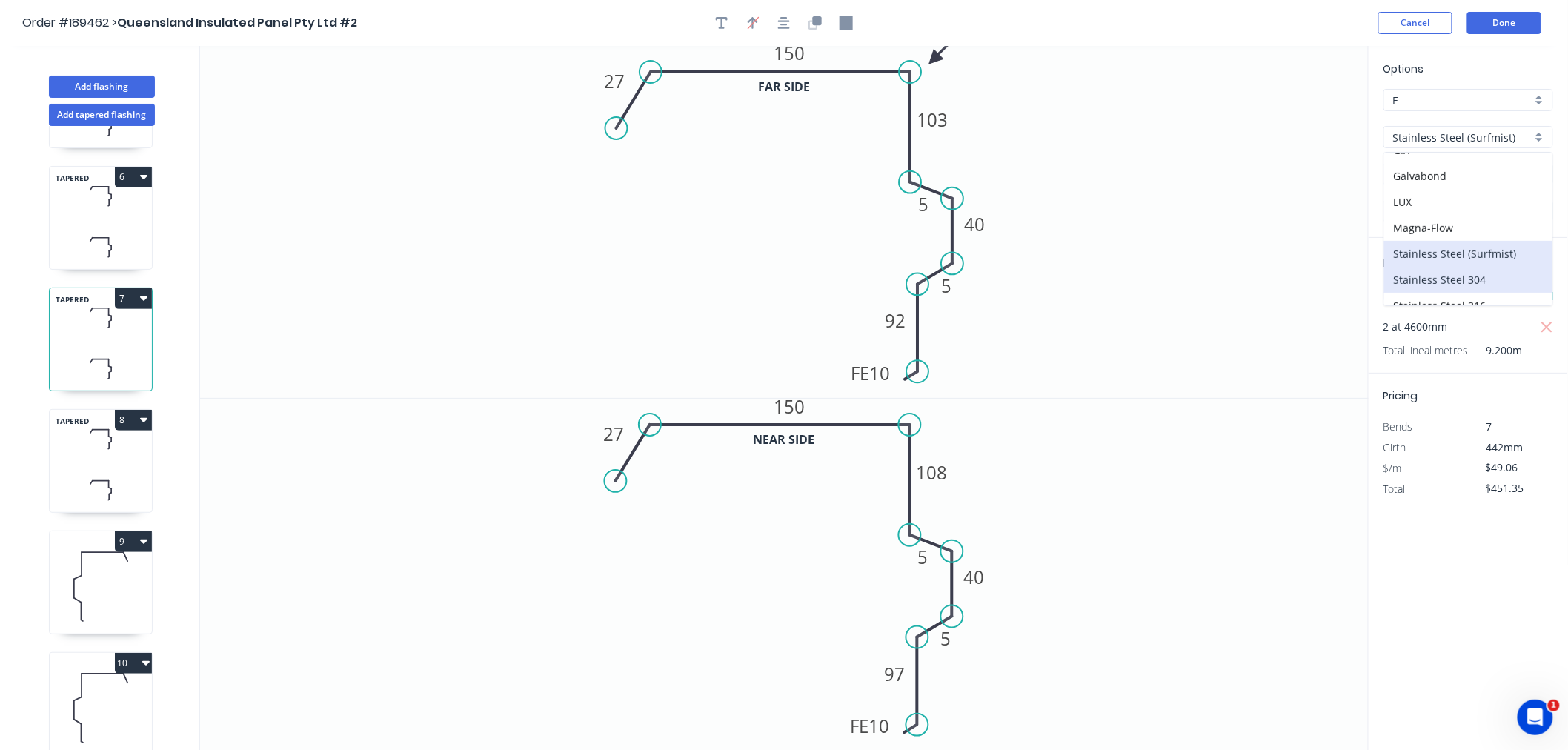
type input "$87.92"
type input "$808.86"
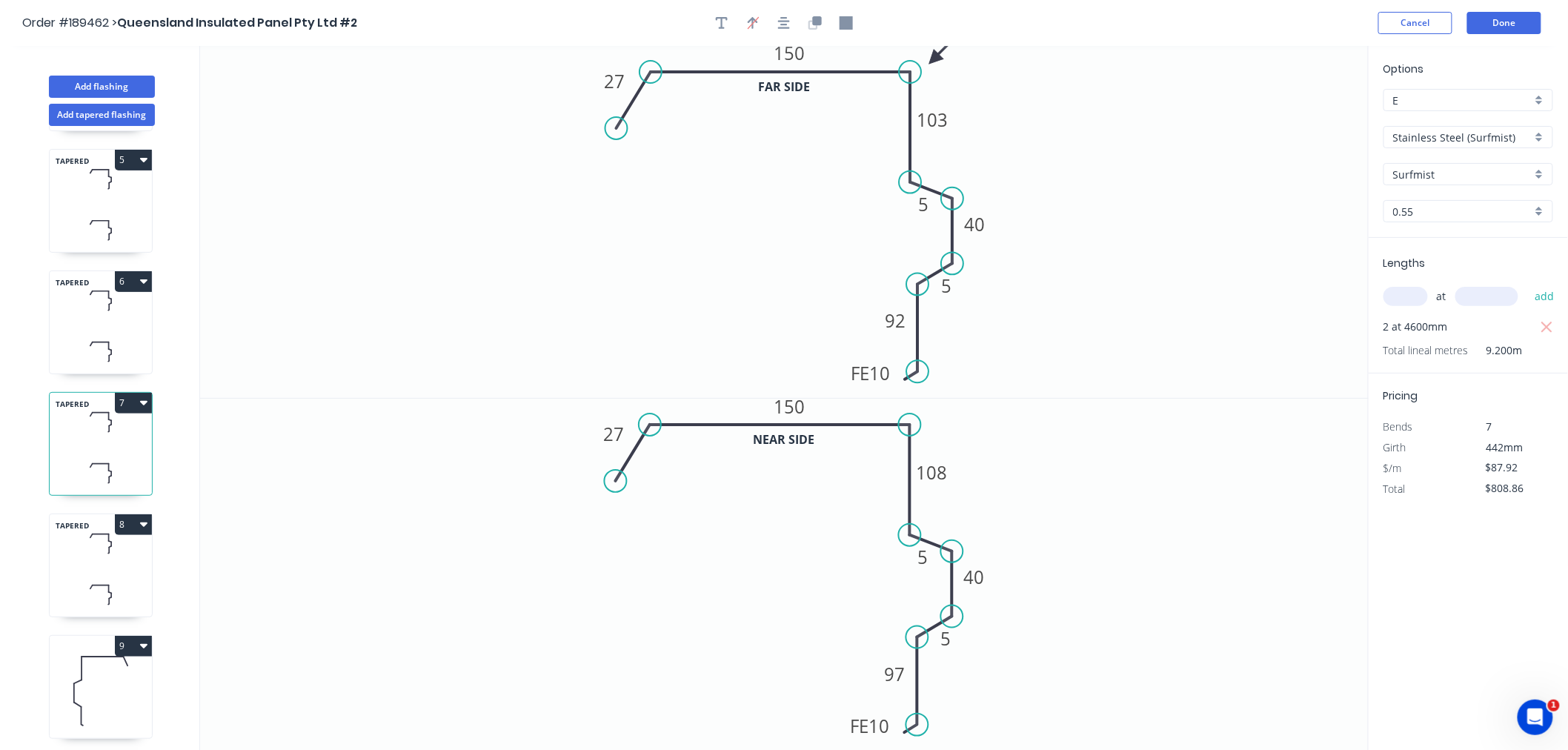
scroll to position [426, 0]
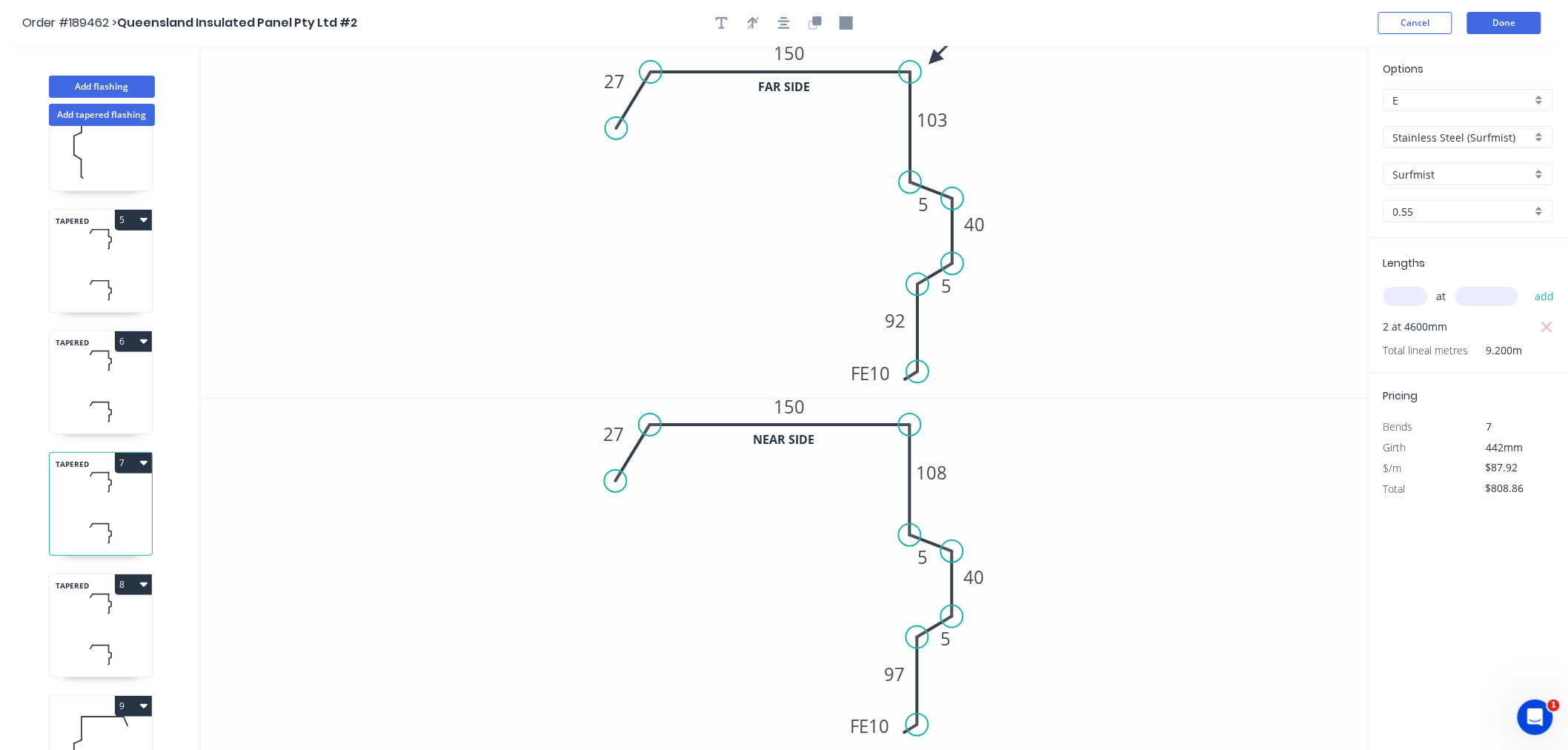
click at [95, 388] on div "TAPERED 6" at bounding box center [100, 382] width 103 height 103
type input "Stainless Steel 304"
type input "2B"
type input "$49.06"
type input "$372.86"
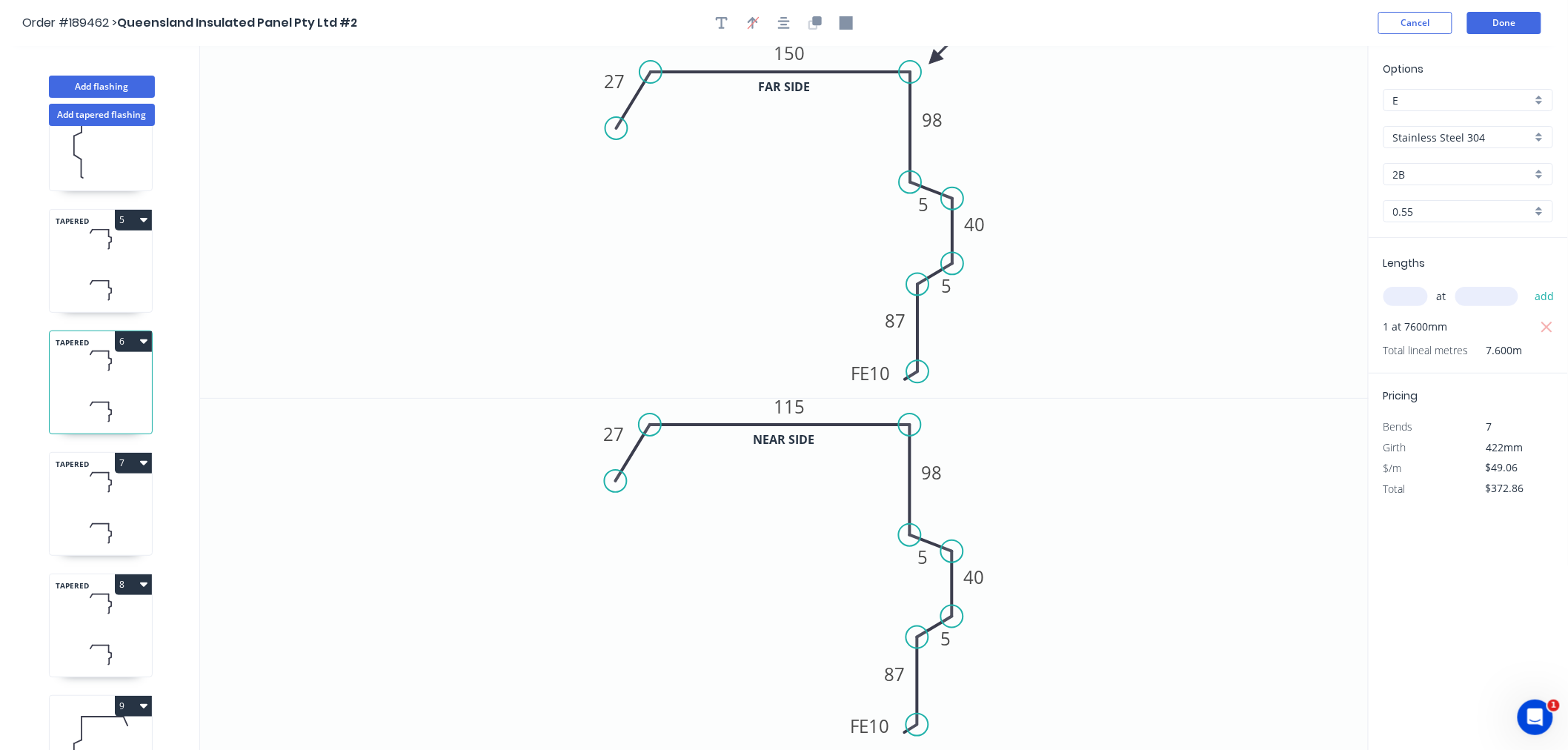
click at [1443, 141] on input "Stainless Steel 304" at bounding box center [1462, 137] width 138 height 16
click at [1506, 255] on div "Stainless Steel (Surfmist)" at bounding box center [1468, 245] width 168 height 26
type input "Stainless Steel (Surfmist)"
type input "Surfmist"
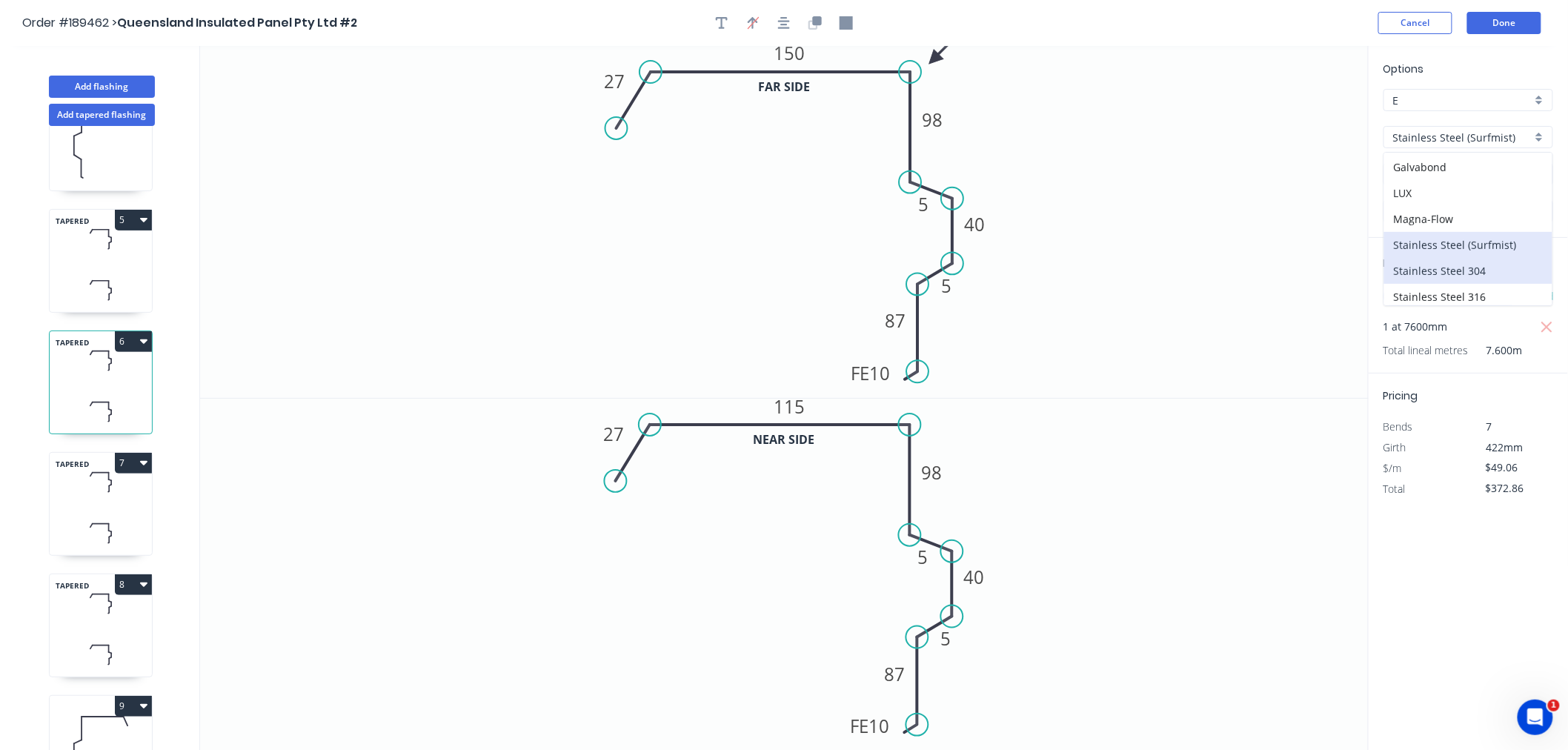
type input "$87.92"
type input "$668.19"
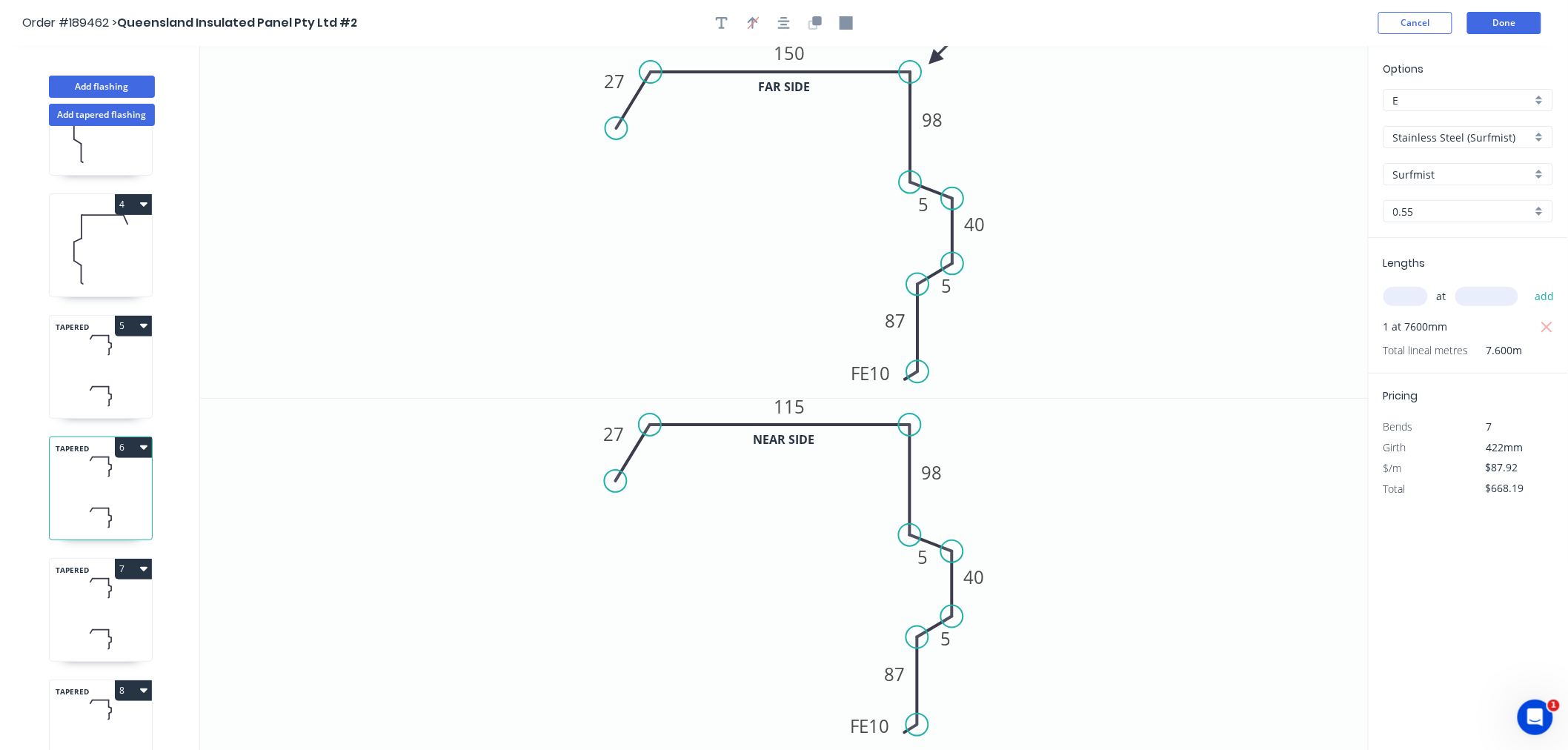
scroll to position [261, 0]
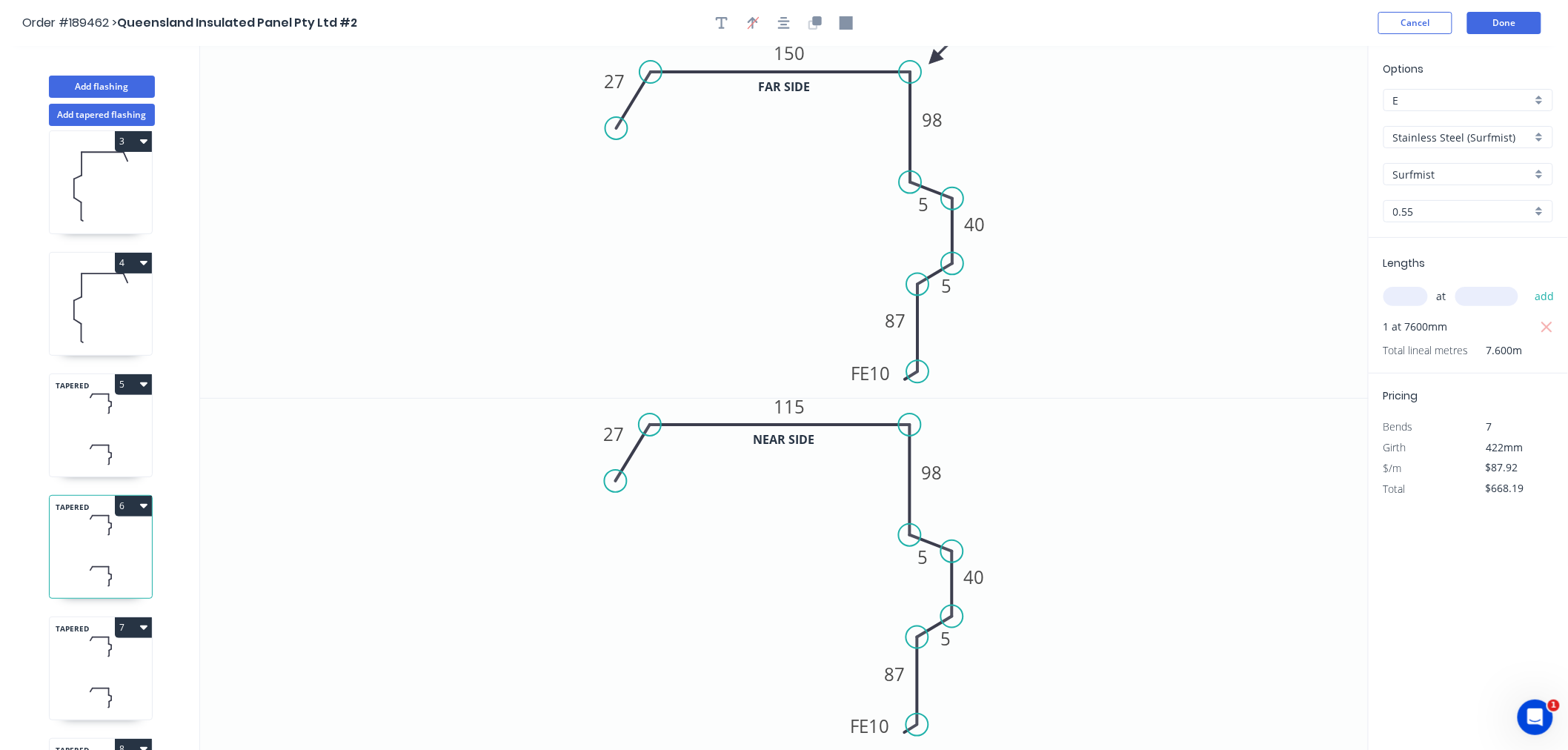
click at [94, 433] on icon at bounding box center [100, 455] width 102 height 44
type input "Stainless Steel 304"
type input "2B"
type input "$49.06"
type input "$225.68"
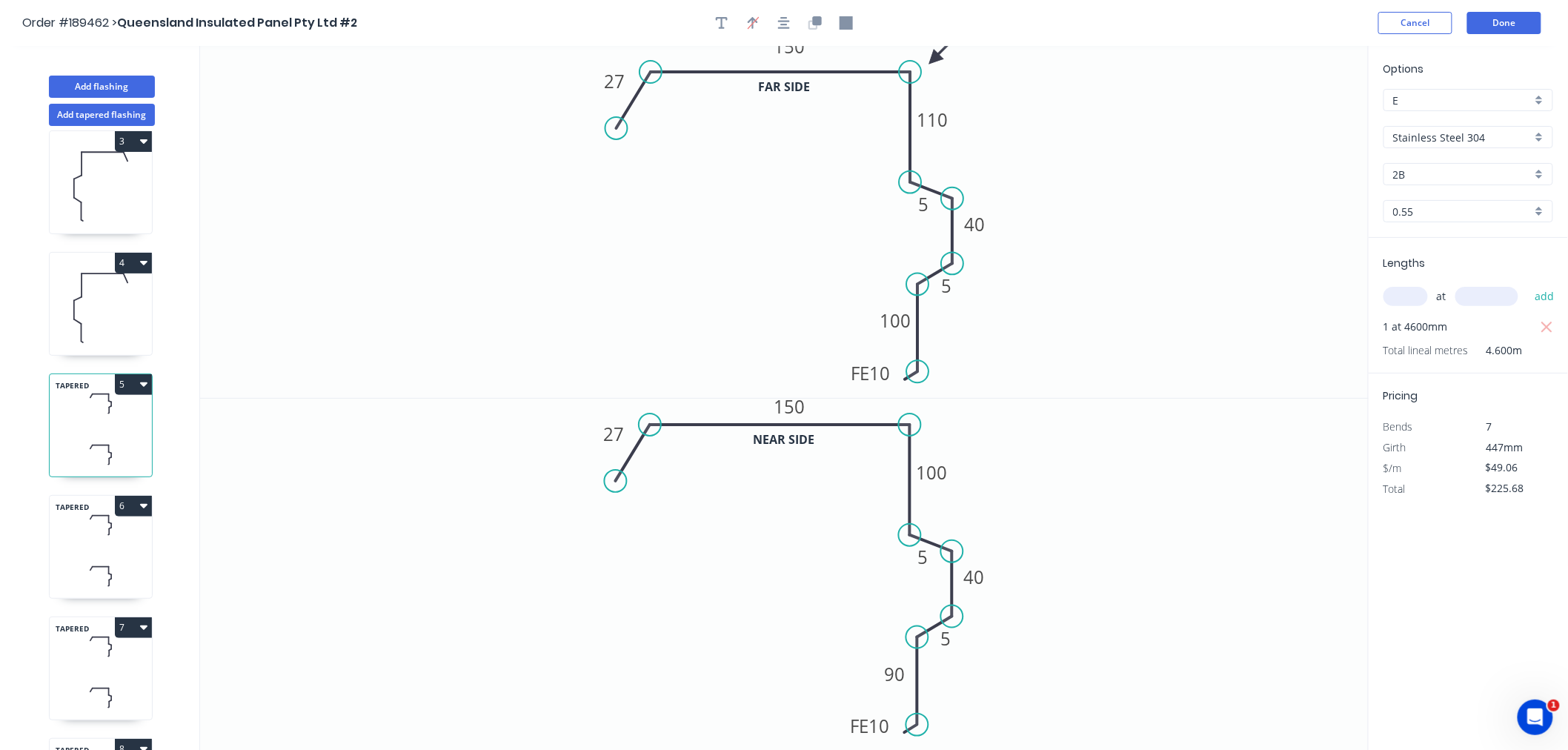
click at [1418, 136] on input "Stainless Steel 304" at bounding box center [1462, 137] width 138 height 16
click at [1468, 159] on div "Stainless Steel (Surfmist)" at bounding box center [1468, 162] width 168 height 26
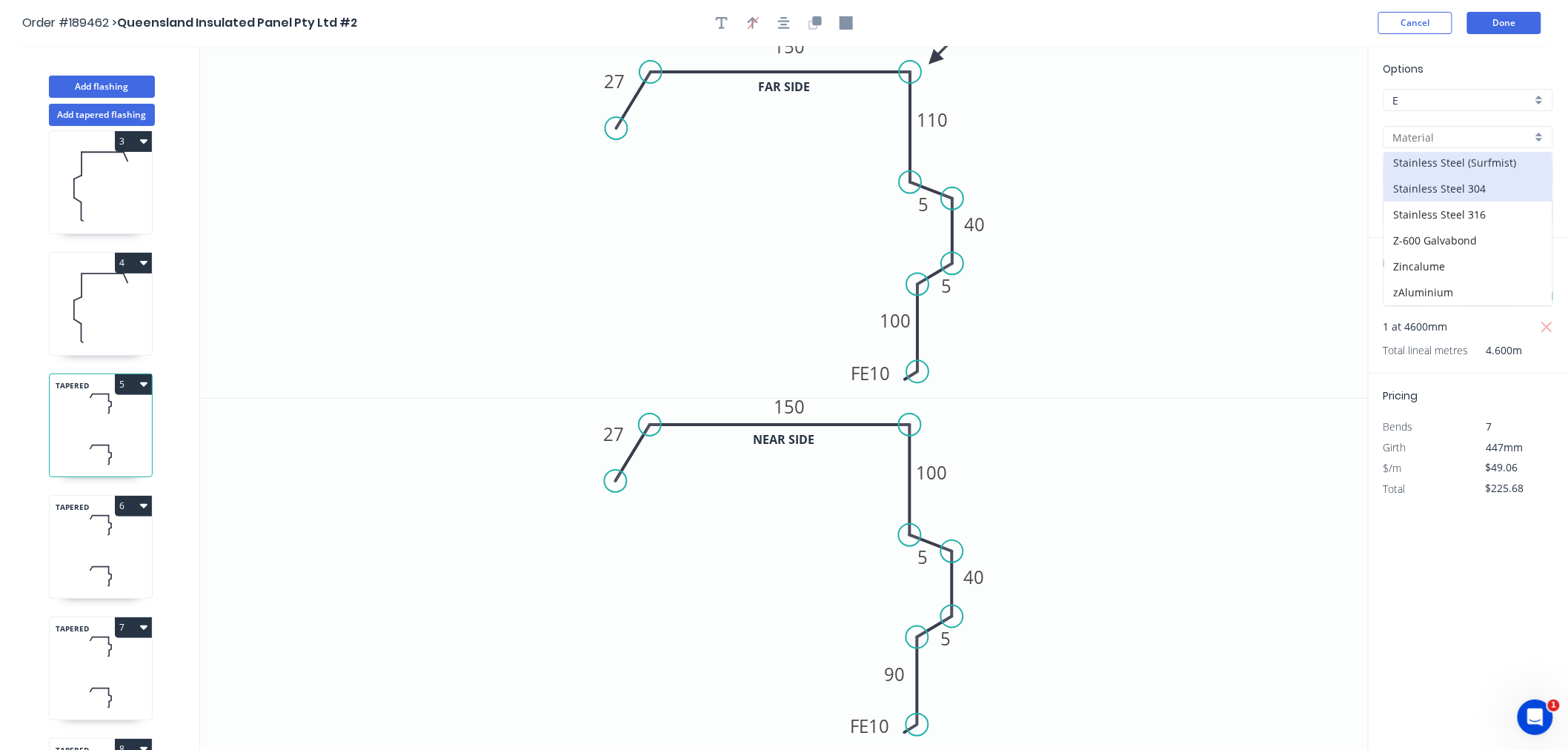
type input "Stainless Steel (Surfmist)"
type input "Surfmist"
type input "$87.92"
type input "$404.43"
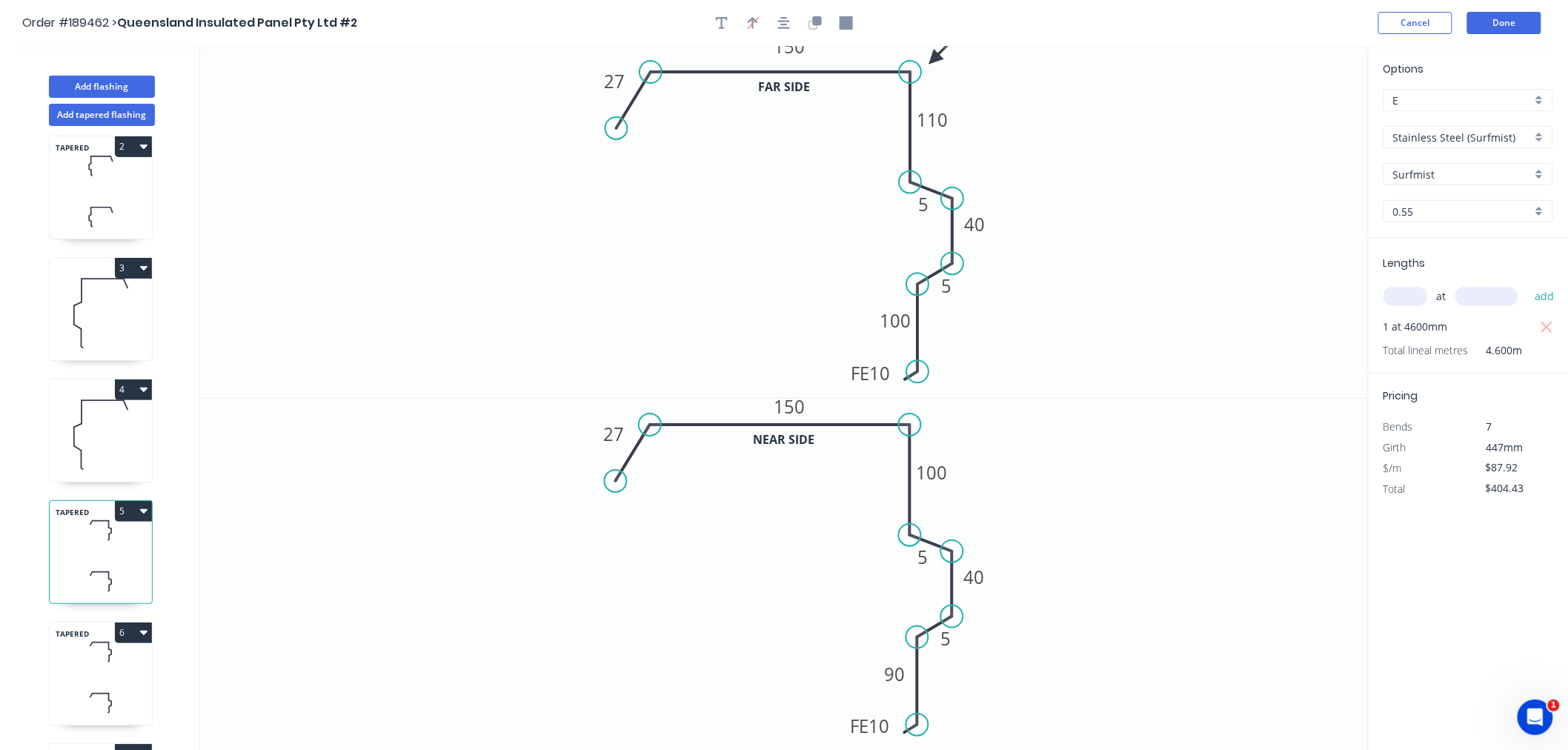
scroll to position [97, 0]
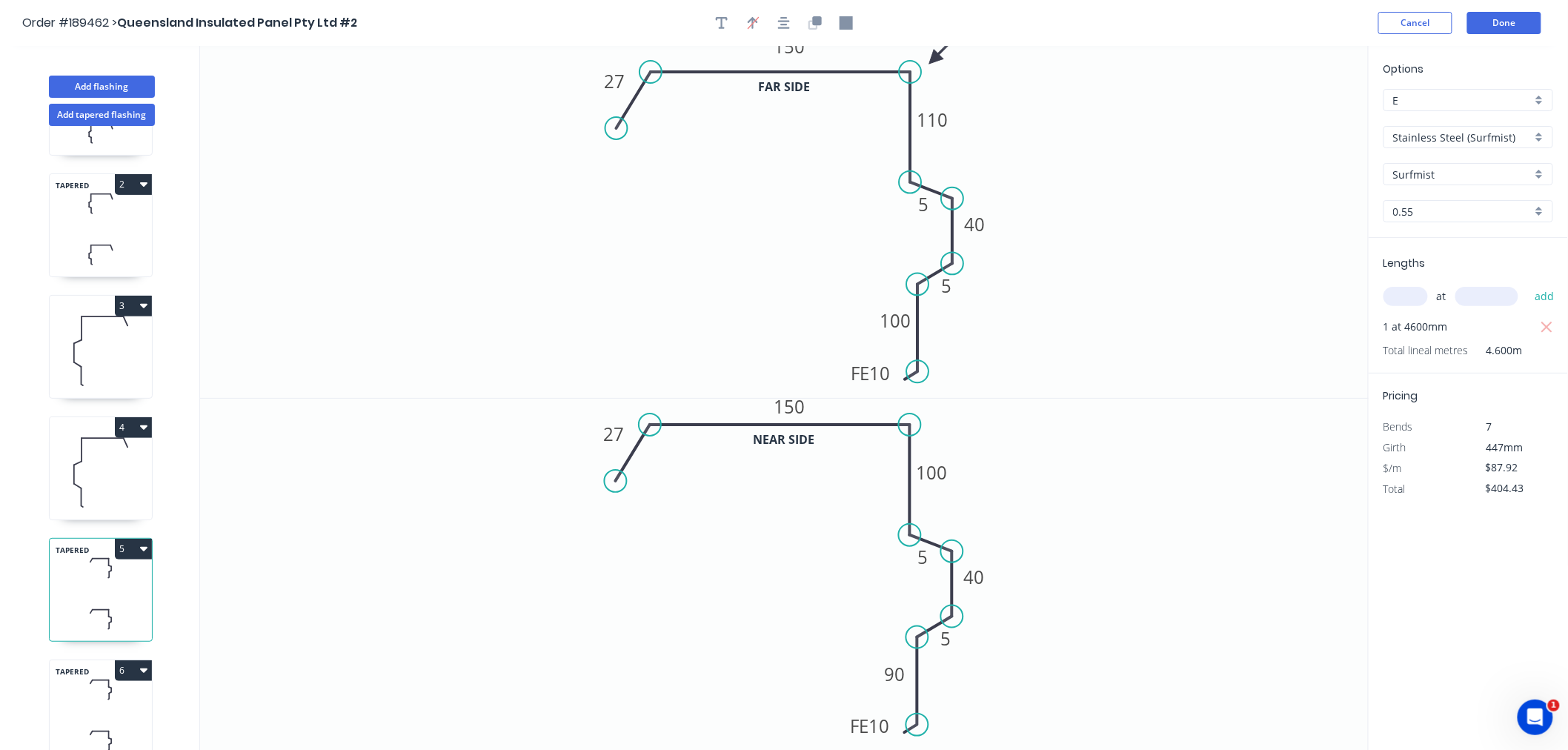
click at [91, 477] on icon at bounding box center [100, 472] width 102 height 95
type input "Stainless Steel 304"
type input "2B"
type input "$47.03"
type input "$442.08"
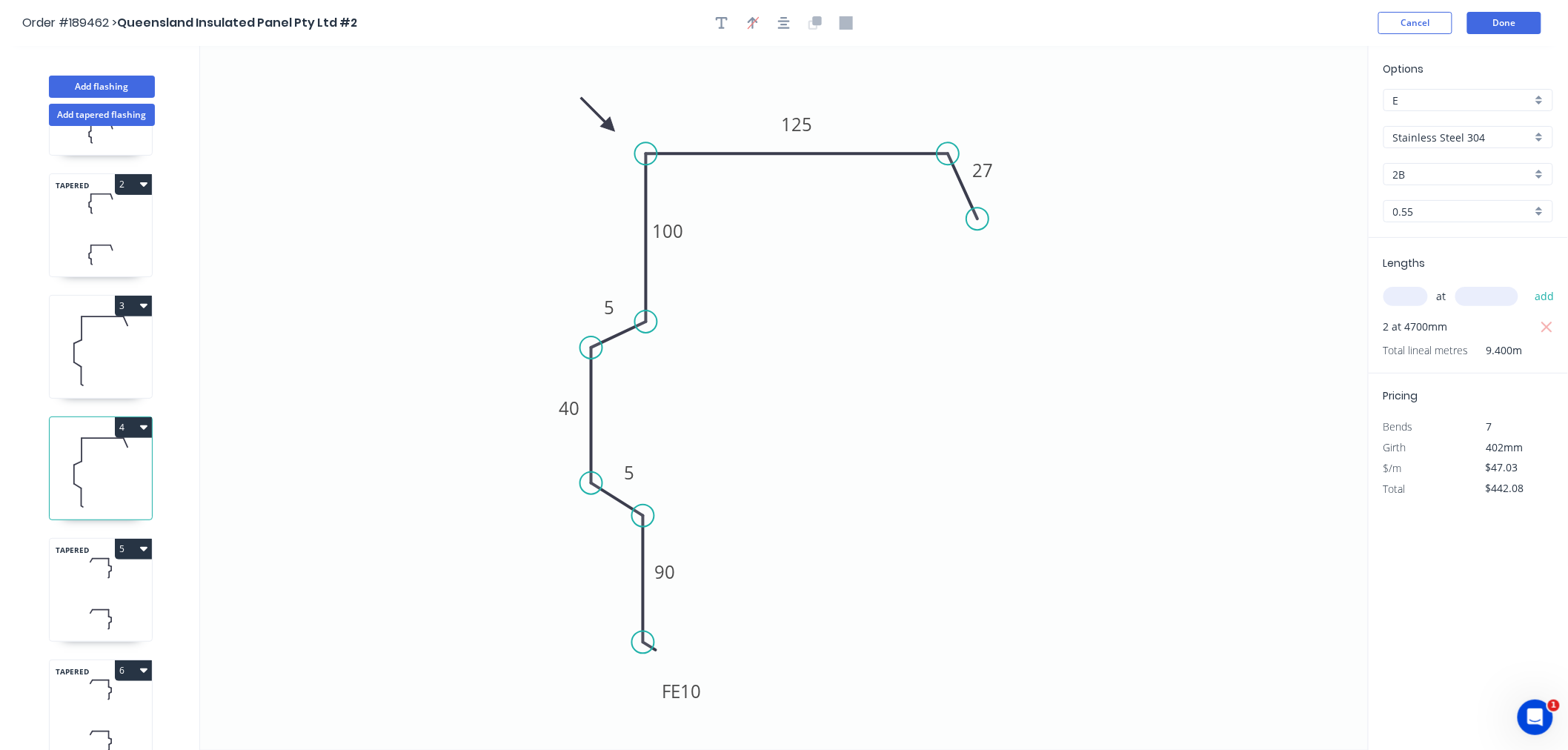
click at [1444, 126] on div "Stainless Steel 304" at bounding box center [1468, 137] width 170 height 22
click at [1474, 159] on div "Stainless Steel (Surfmist)" at bounding box center [1468, 162] width 168 height 26
type input "Stainless Steel (Surfmist)"
type input "Surfmist"
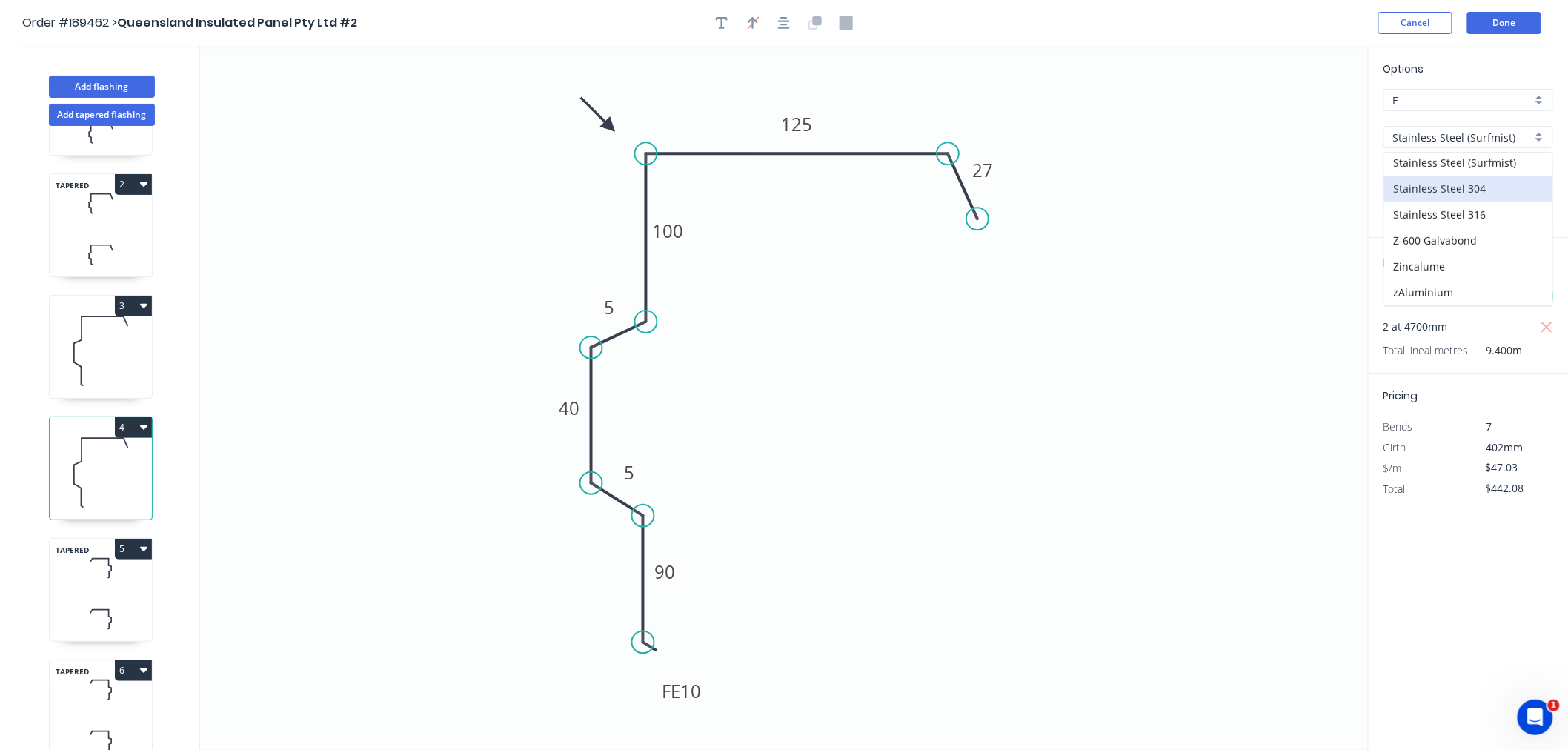
type input "$85.89"
type input "$807.37"
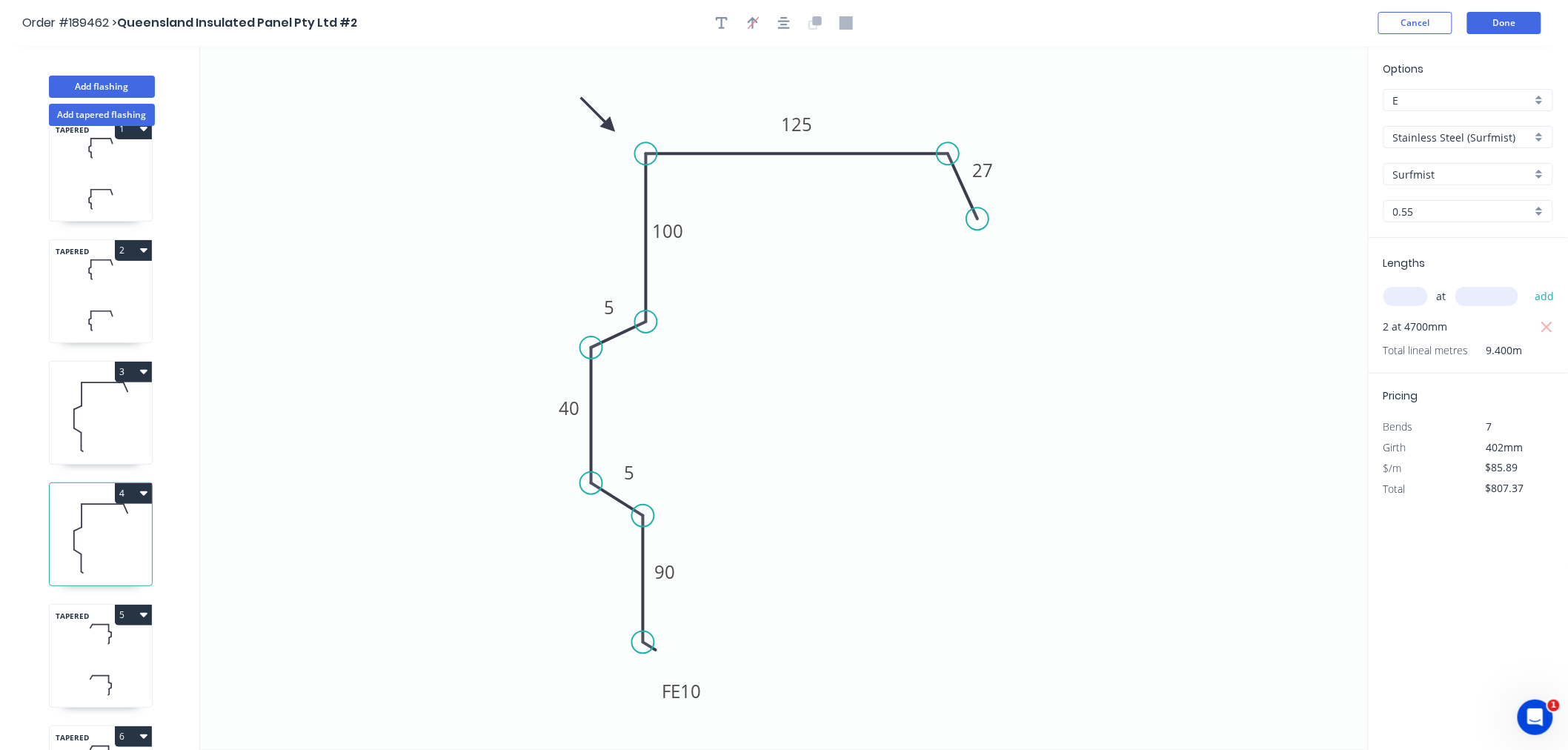
scroll to position [0, 0]
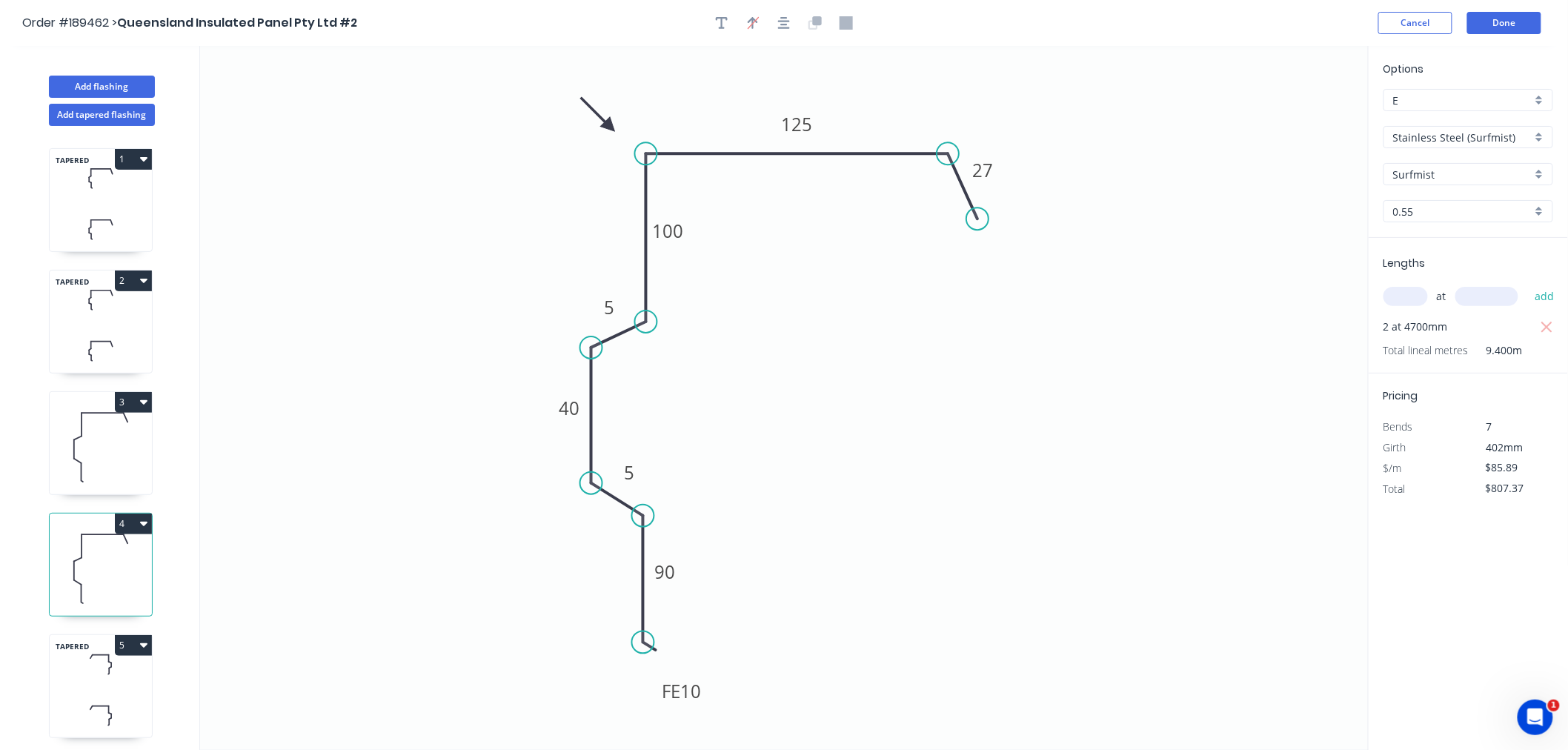
click at [106, 482] on icon at bounding box center [100, 447] width 102 height 95
type input "Stainless Steel 304"
type input "2B"
type input "$34.86"
type input "$264.94"
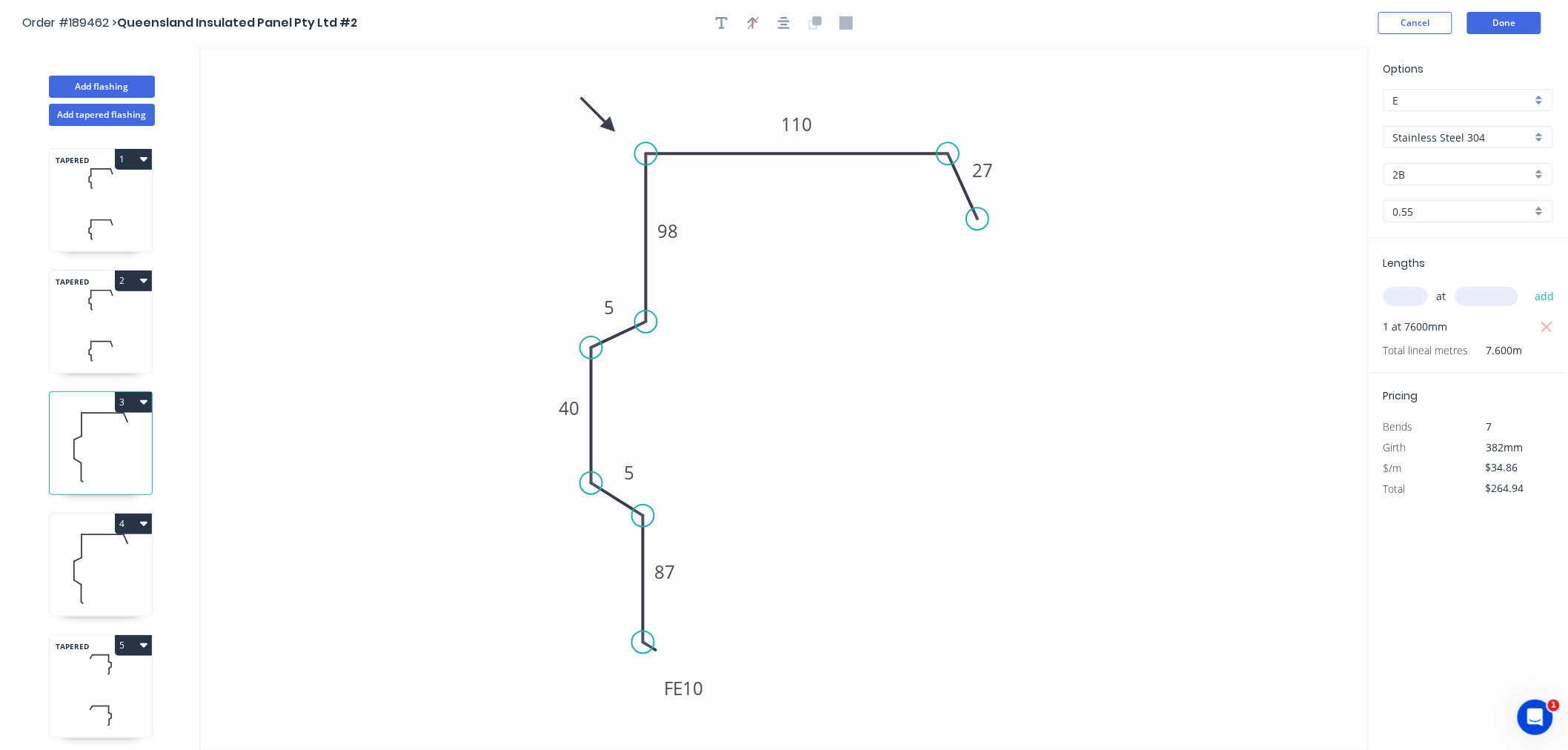
click at [1462, 135] on input "Stainless Steel 304" at bounding box center [1462, 137] width 138 height 16
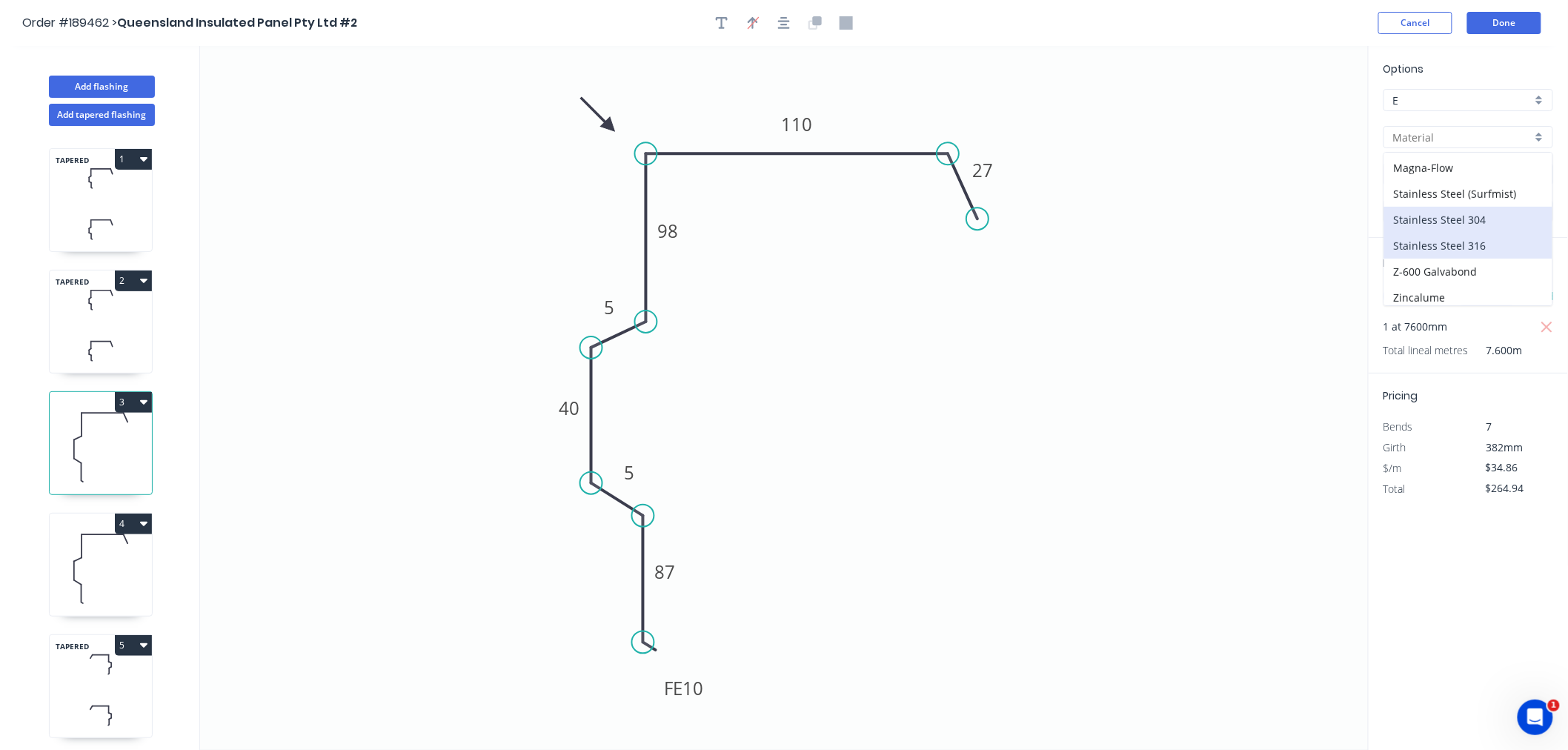
scroll to position [297, 0]
click at [1491, 182] on div "Stainless Steel (Surfmist)" at bounding box center [1468, 180] width 168 height 26
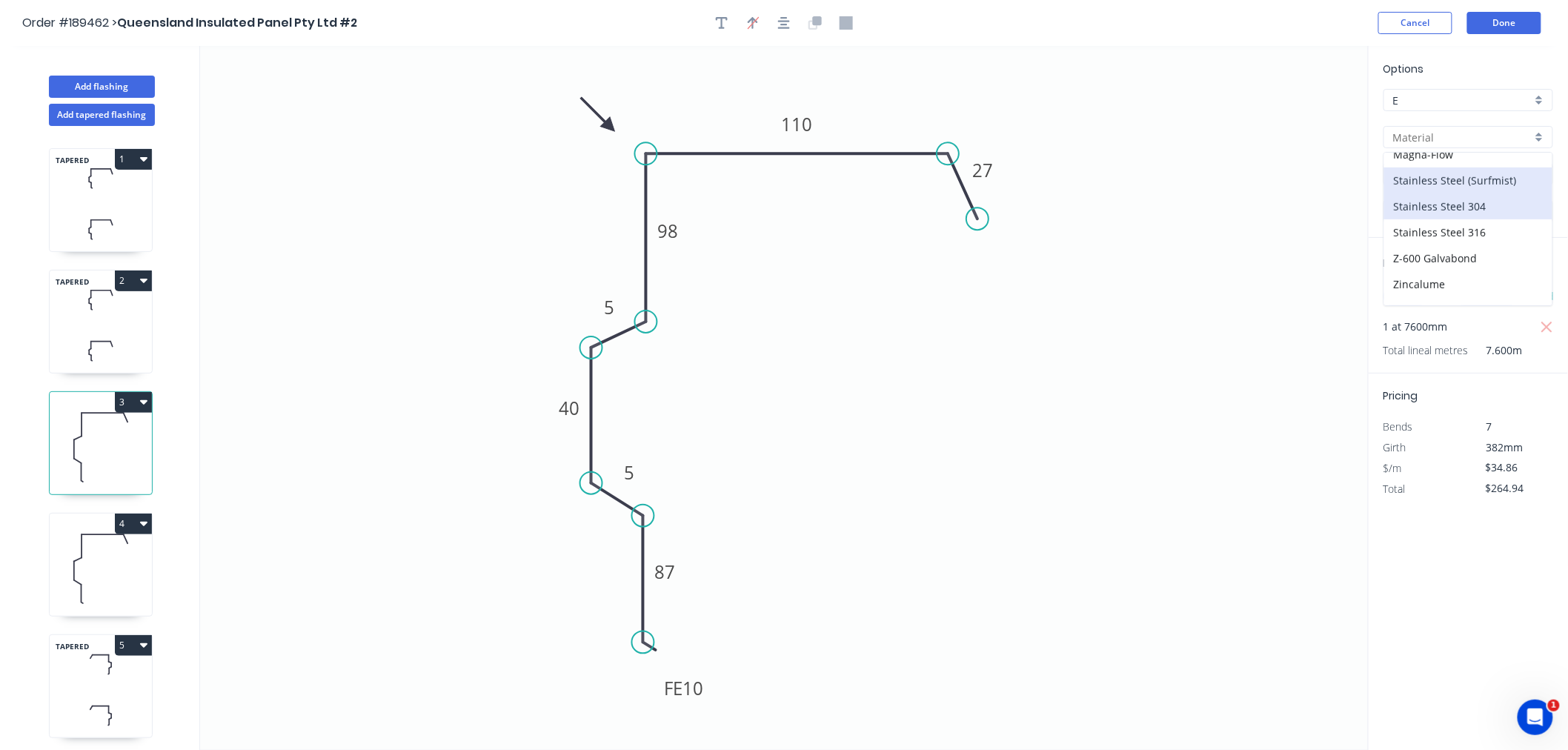
type input "Stainless Steel (Surfmist)"
type input "Surfmist"
type input "$60.76"
type input "$461.78"
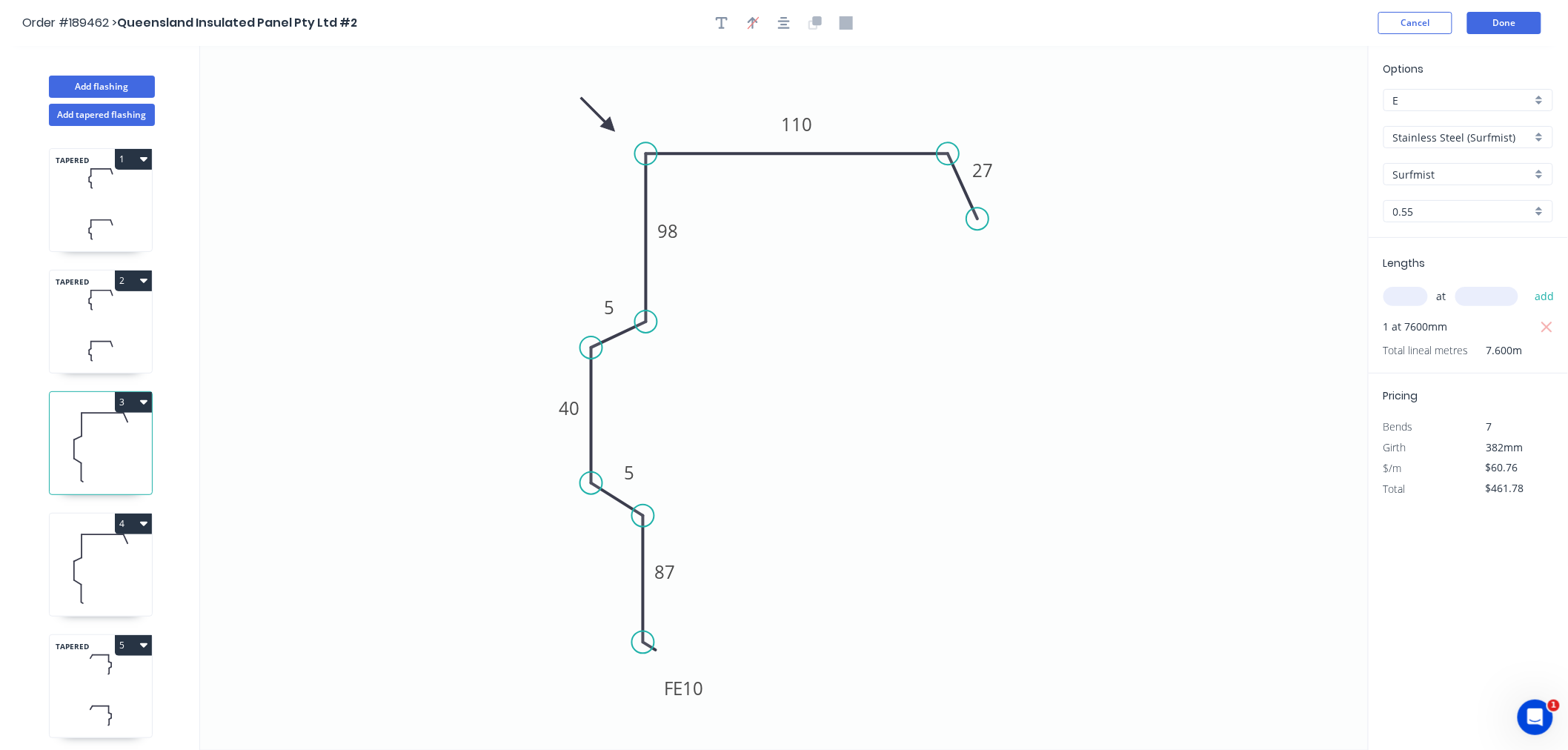
click at [93, 332] on icon at bounding box center [100, 350] width 102 height 44
type input "Stainless Steel 304"
type input "2B"
type input "$49.06"
type input "$451.35"
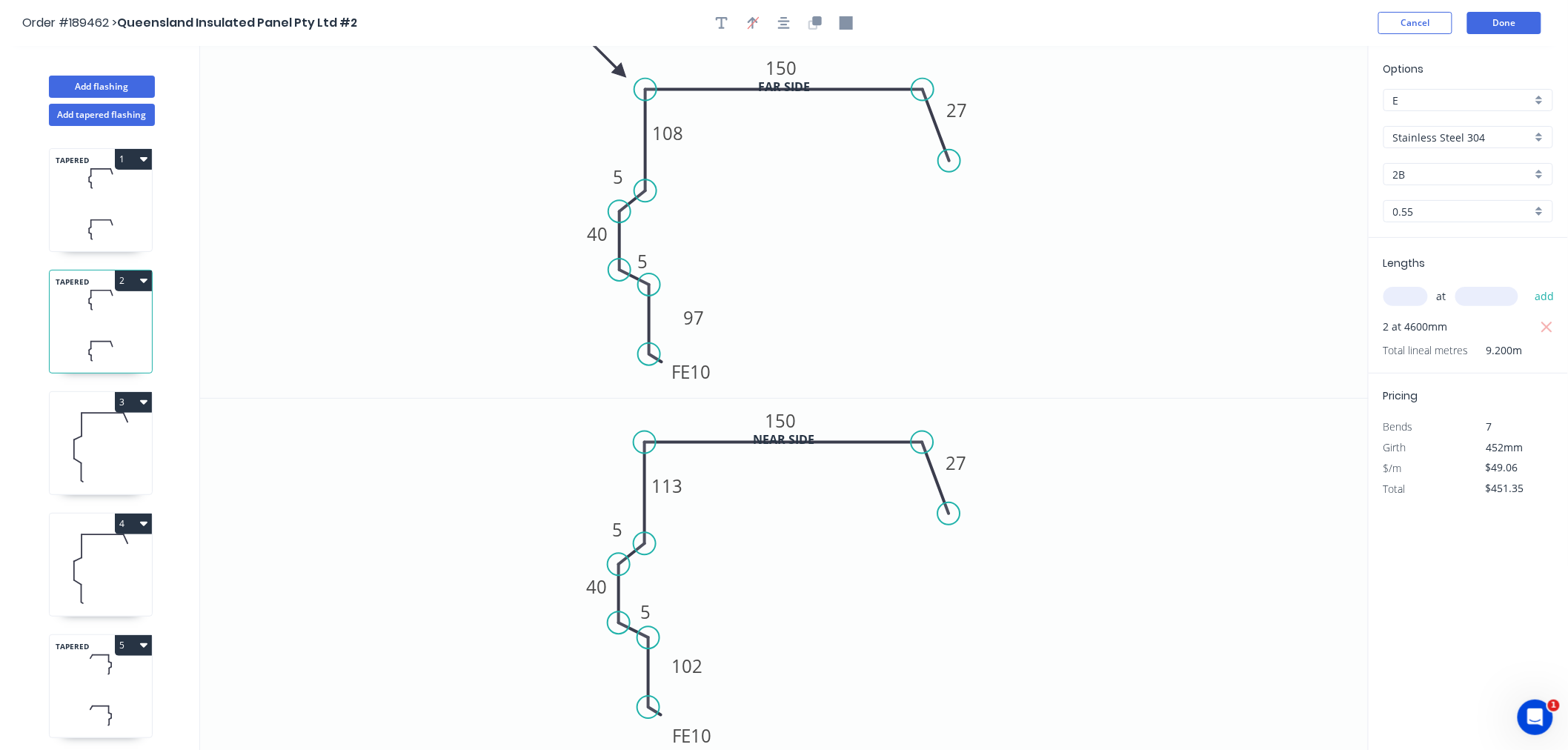
click at [1404, 132] on input "Stainless Steel 304" at bounding box center [1462, 137] width 138 height 16
click at [1496, 234] on div "Stainless Steel (Surfmist)" at bounding box center [1468, 229] width 168 height 26
type input "Stainless Steel (Surfmist)"
type input "Surfmist"
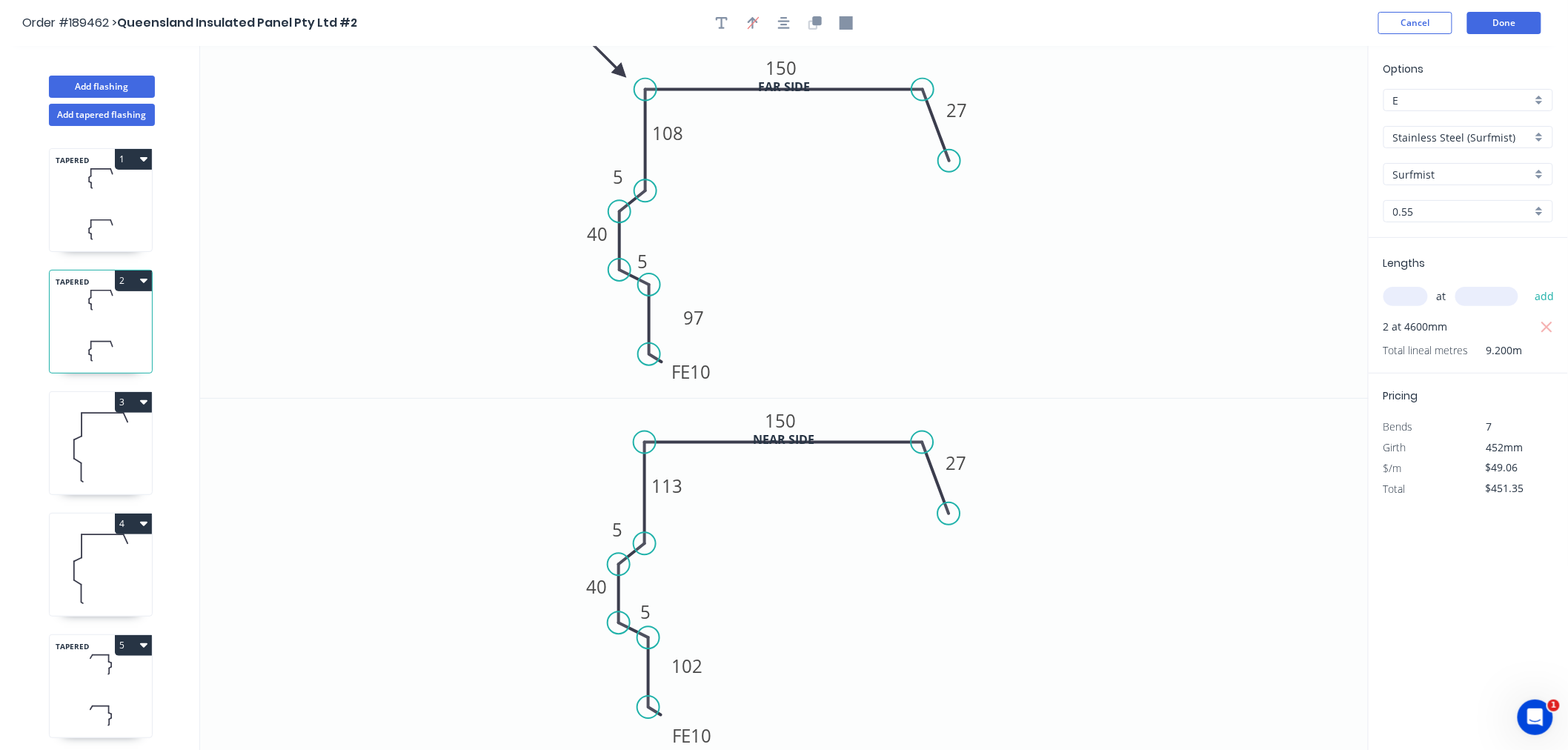
type input "$87.92"
type input "$808.86"
click at [101, 193] on icon at bounding box center [100, 178] width 102 height 44
type input "Stainless Steel 304"
type input "2B"
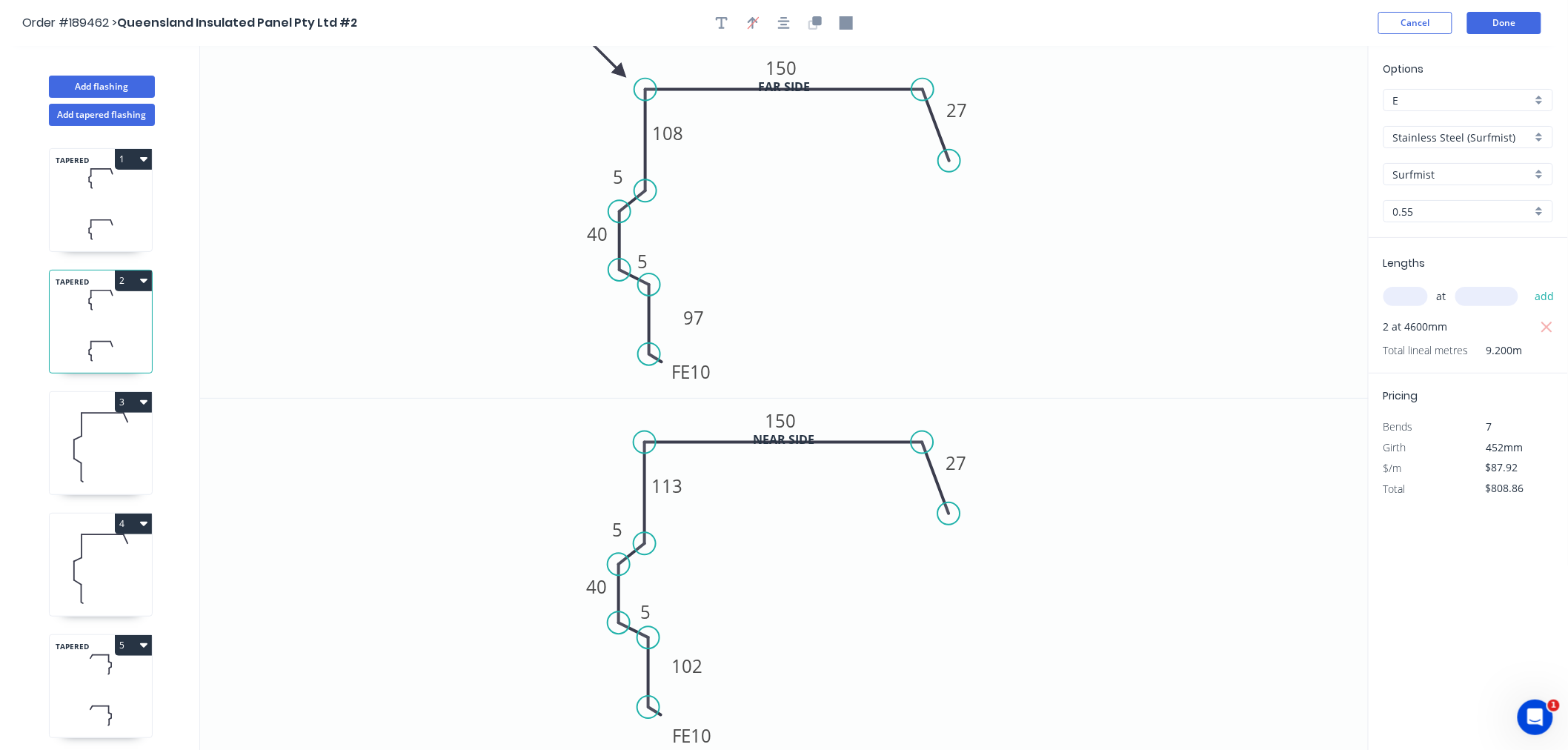
type input "$49.06"
type input "$451.35"
click at [1478, 130] on input "Stainless Steel 304" at bounding box center [1462, 137] width 138 height 16
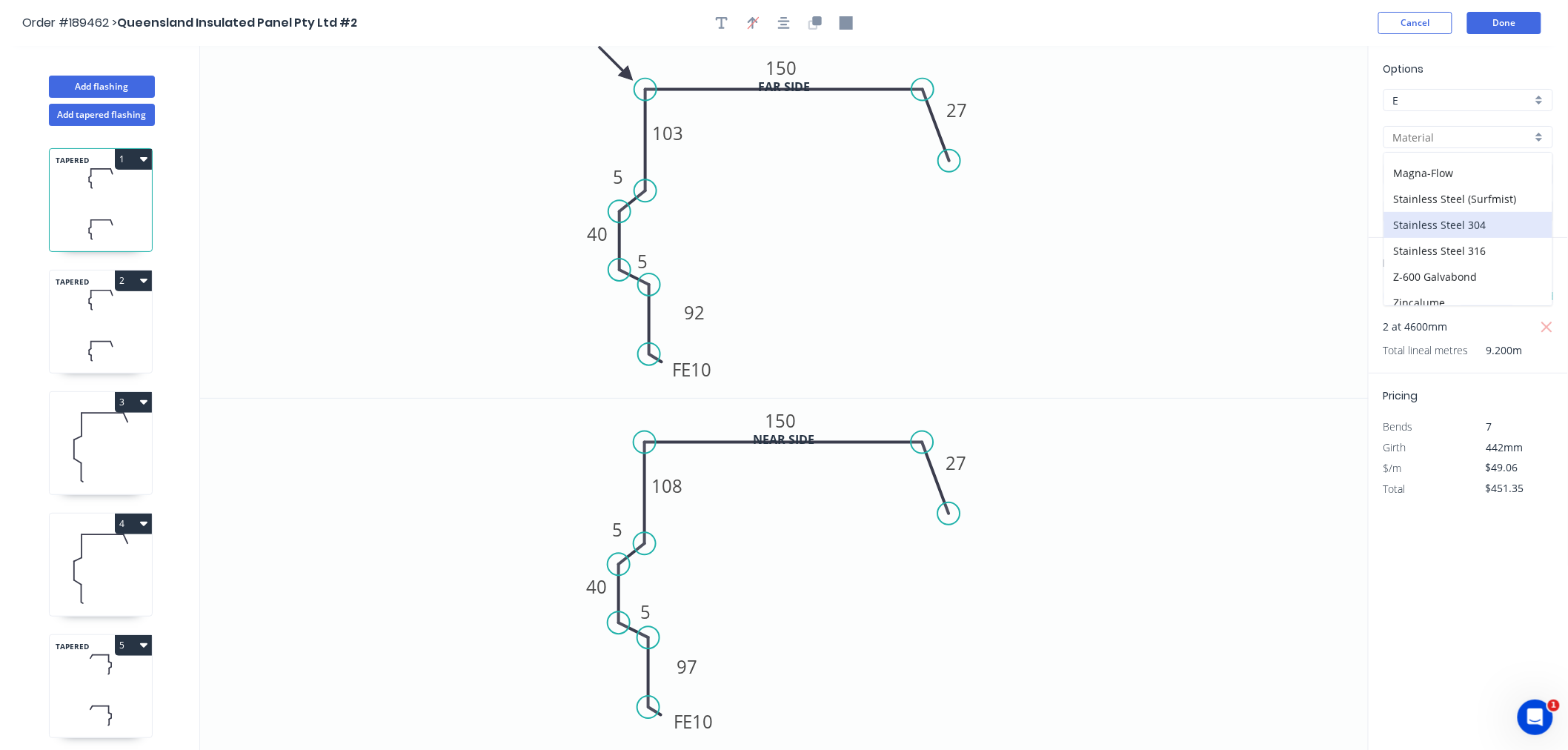
scroll to position [316, 0]
click at [1505, 159] on div "Stainless Steel (Surfmist)" at bounding box center [1468, 162] width 168 height 26
type input "Stainless Steel (Surfmist)"
type input "Surfmist"
type input "$87.92"
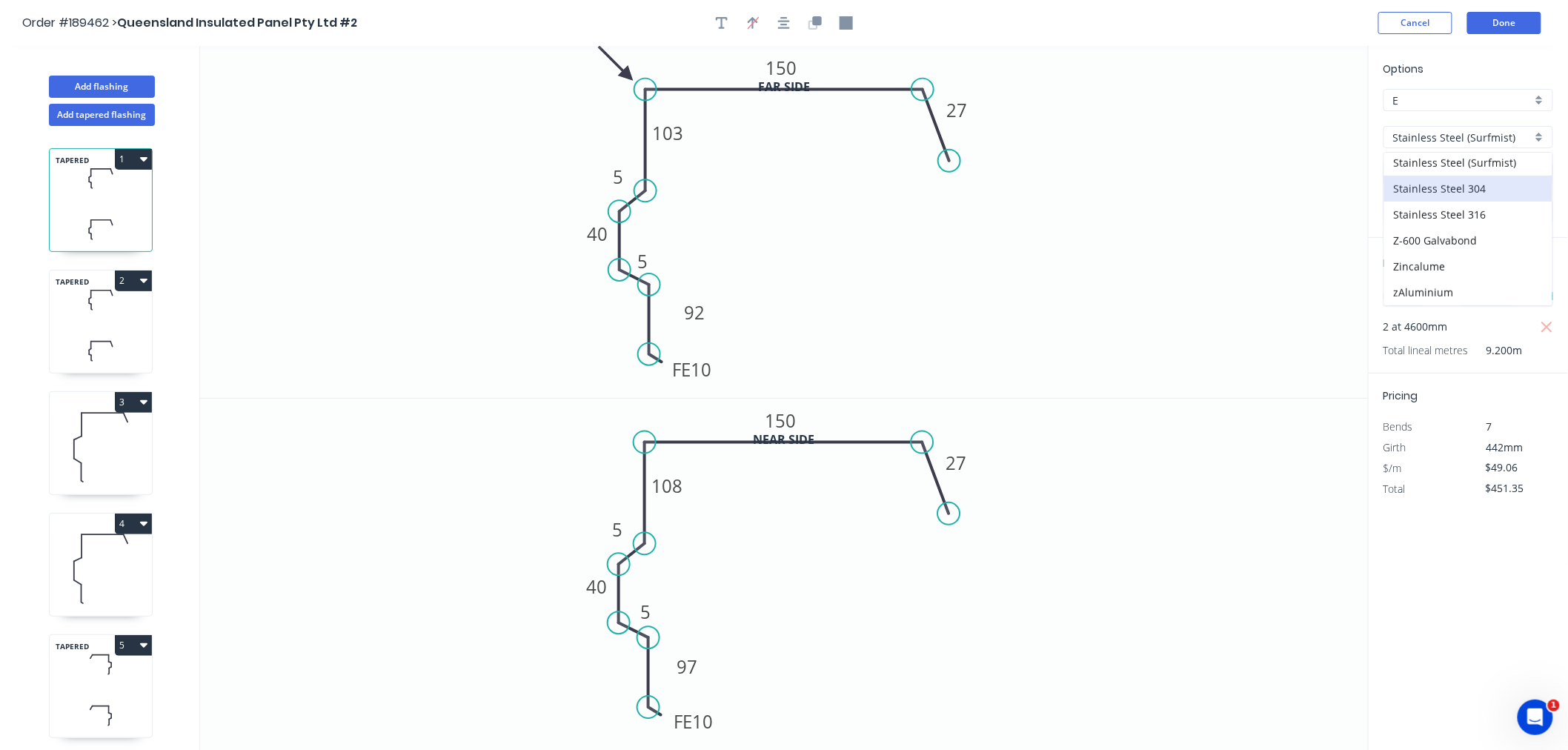
type input "$808.86"
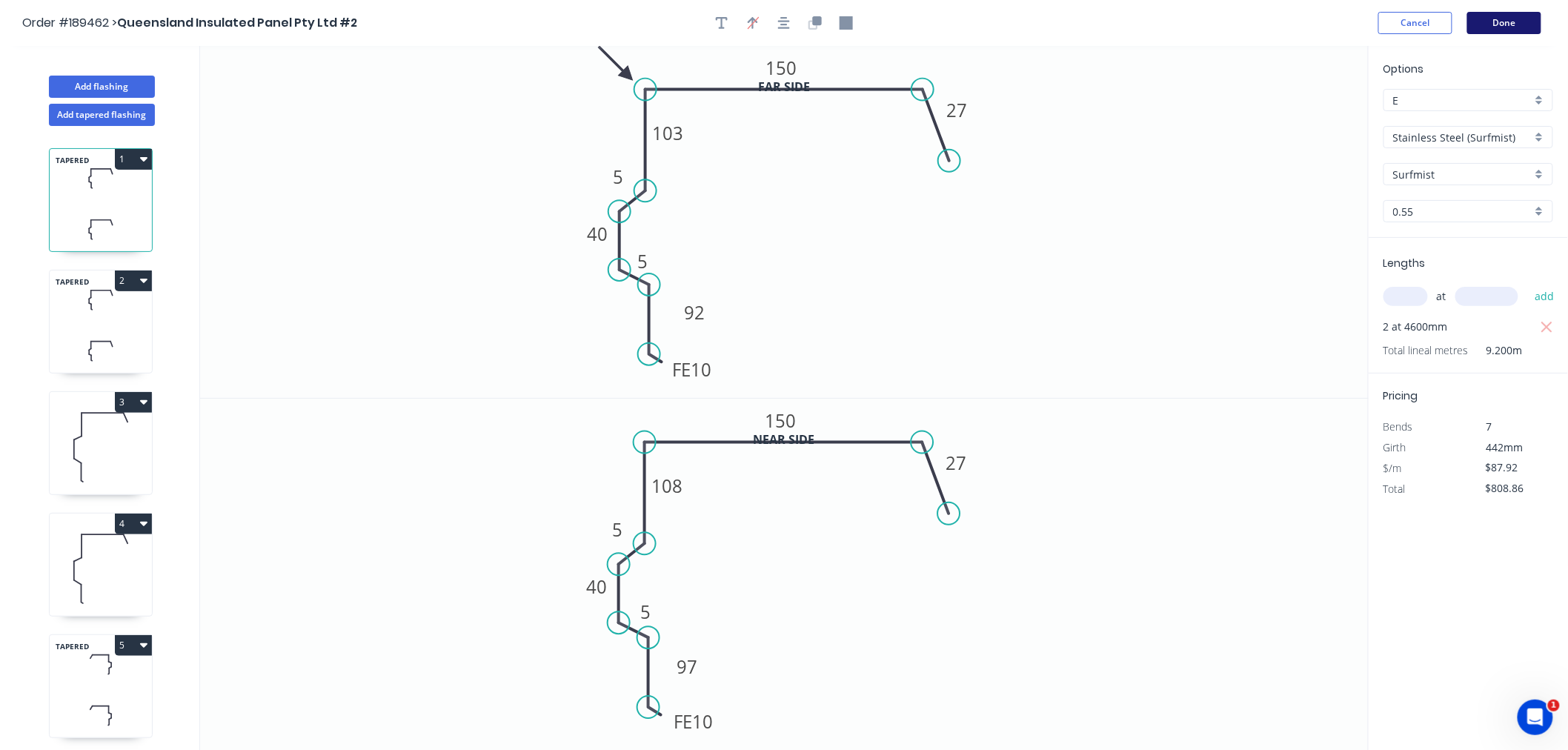
click at [1500, 19] on button "Done" at bounding box center [1505, 23] width 74 height 22
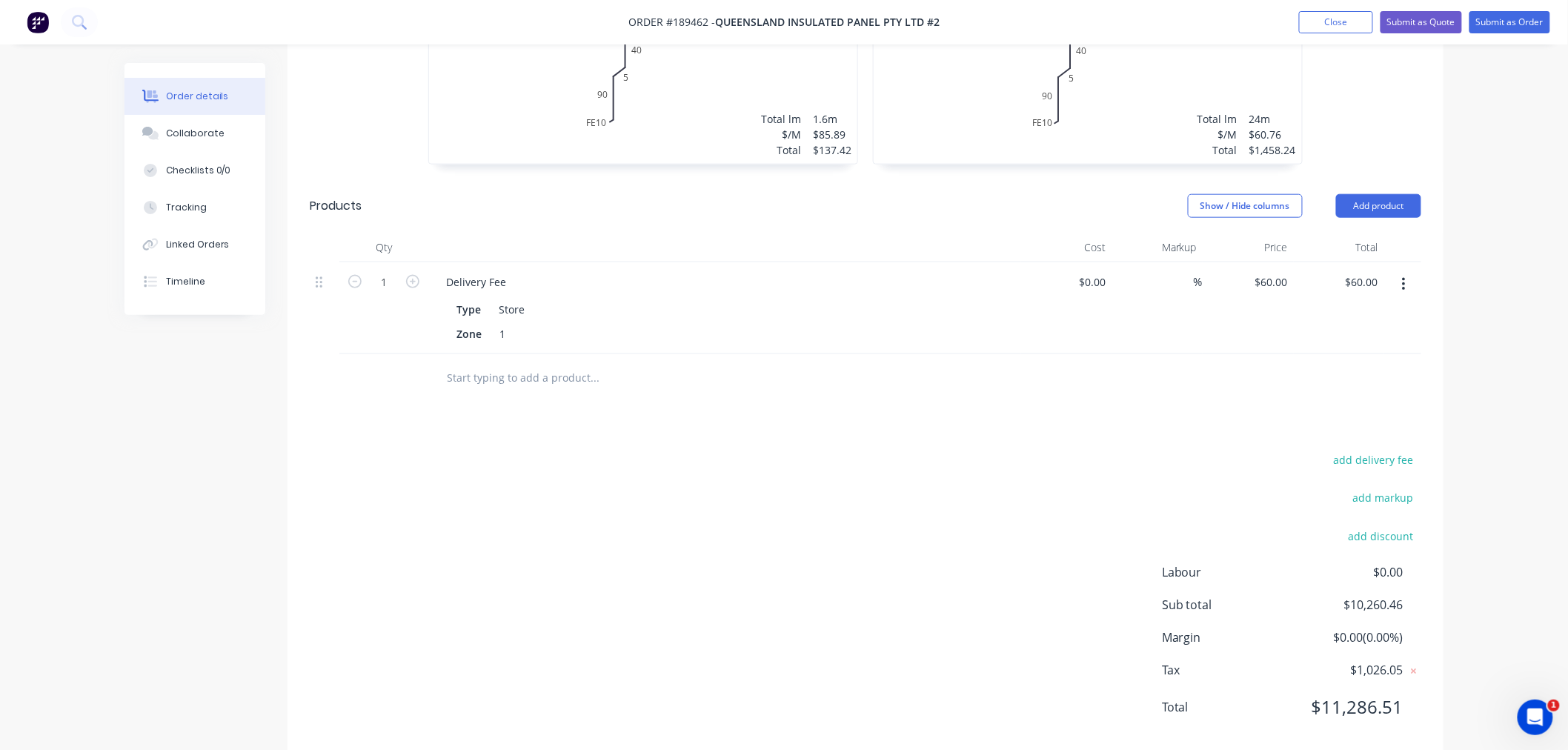
scroll to position [2800, 0]
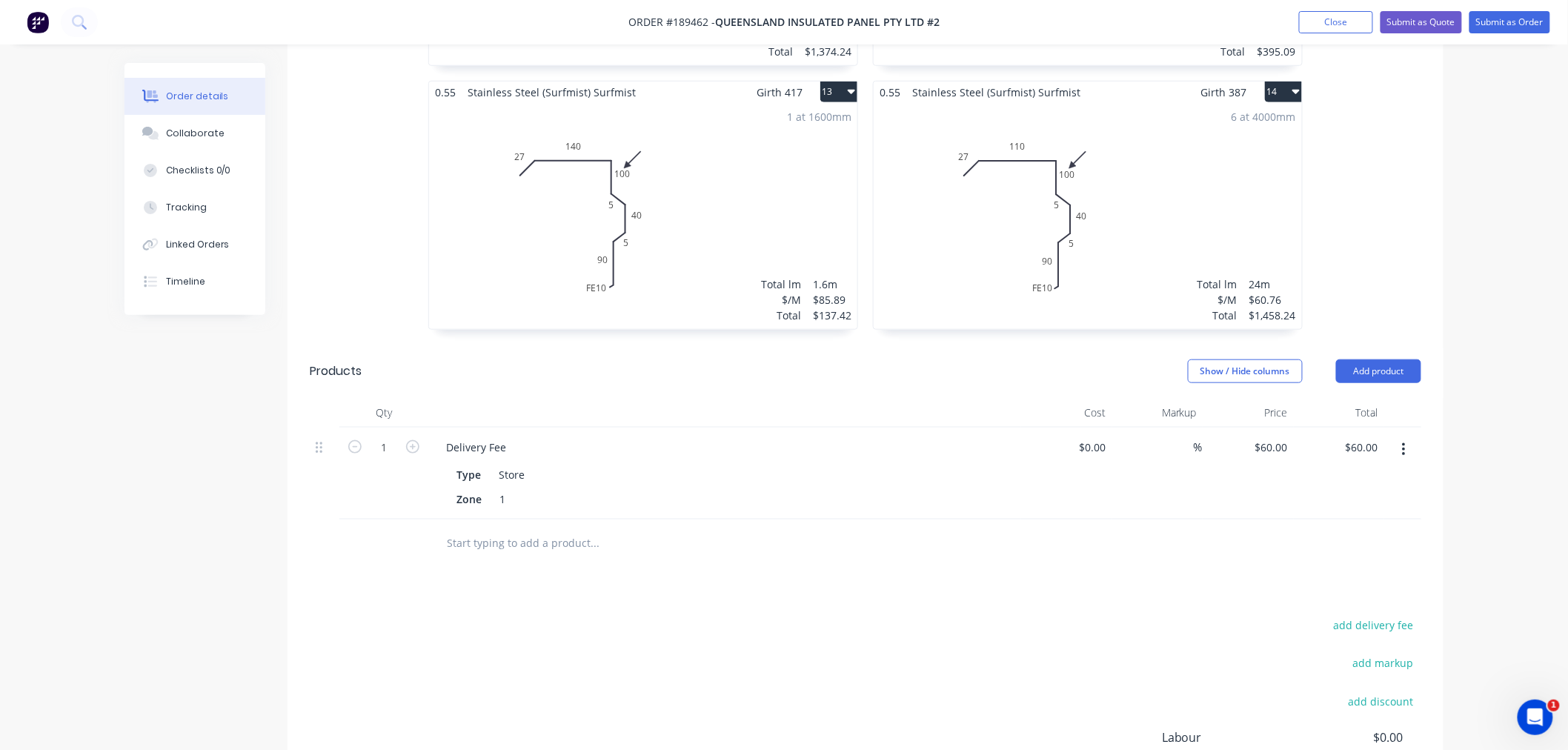
click at [1410, 437] on button "button" at bounding box center [1404, 450] width 35 height 27
click at [1395, 359] on button "Add product" at bounding box center [1378, 371] width 86 height 24
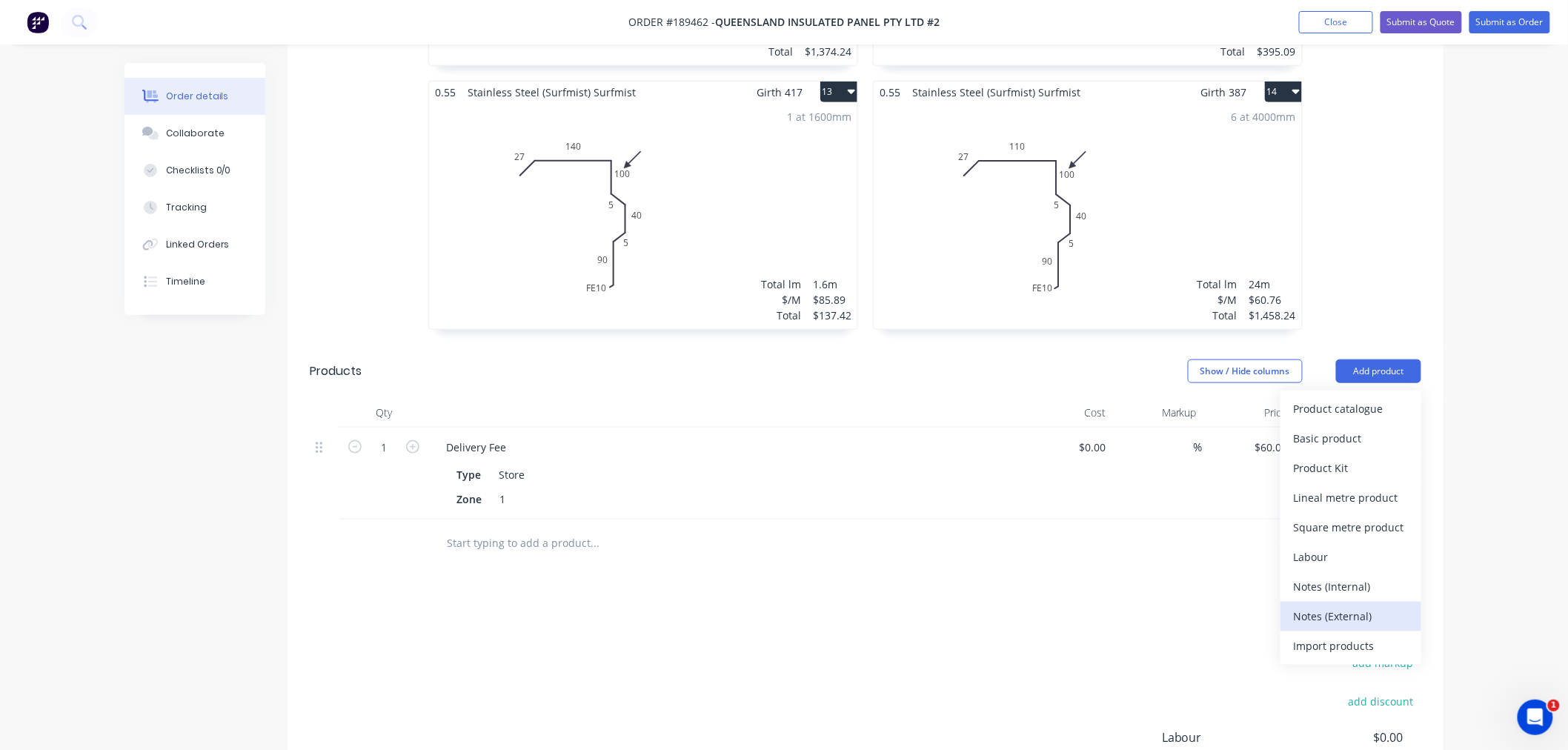
click at [1357, 606] on div "Notes (External)" at bounding box center [1351, 616] width 114 height 22
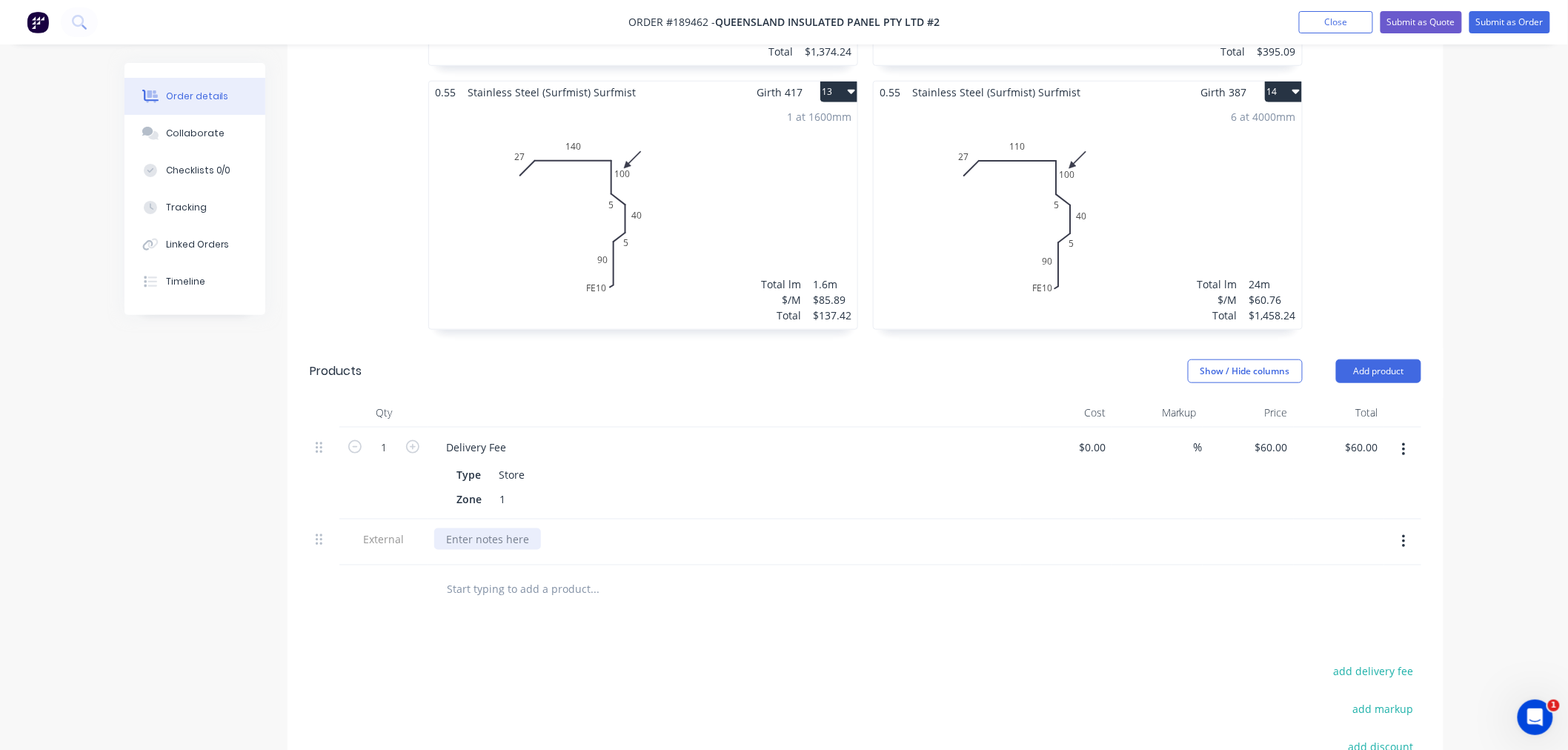
click at [497, 528] on div at bounding box center [487, 539] width 106 height 22
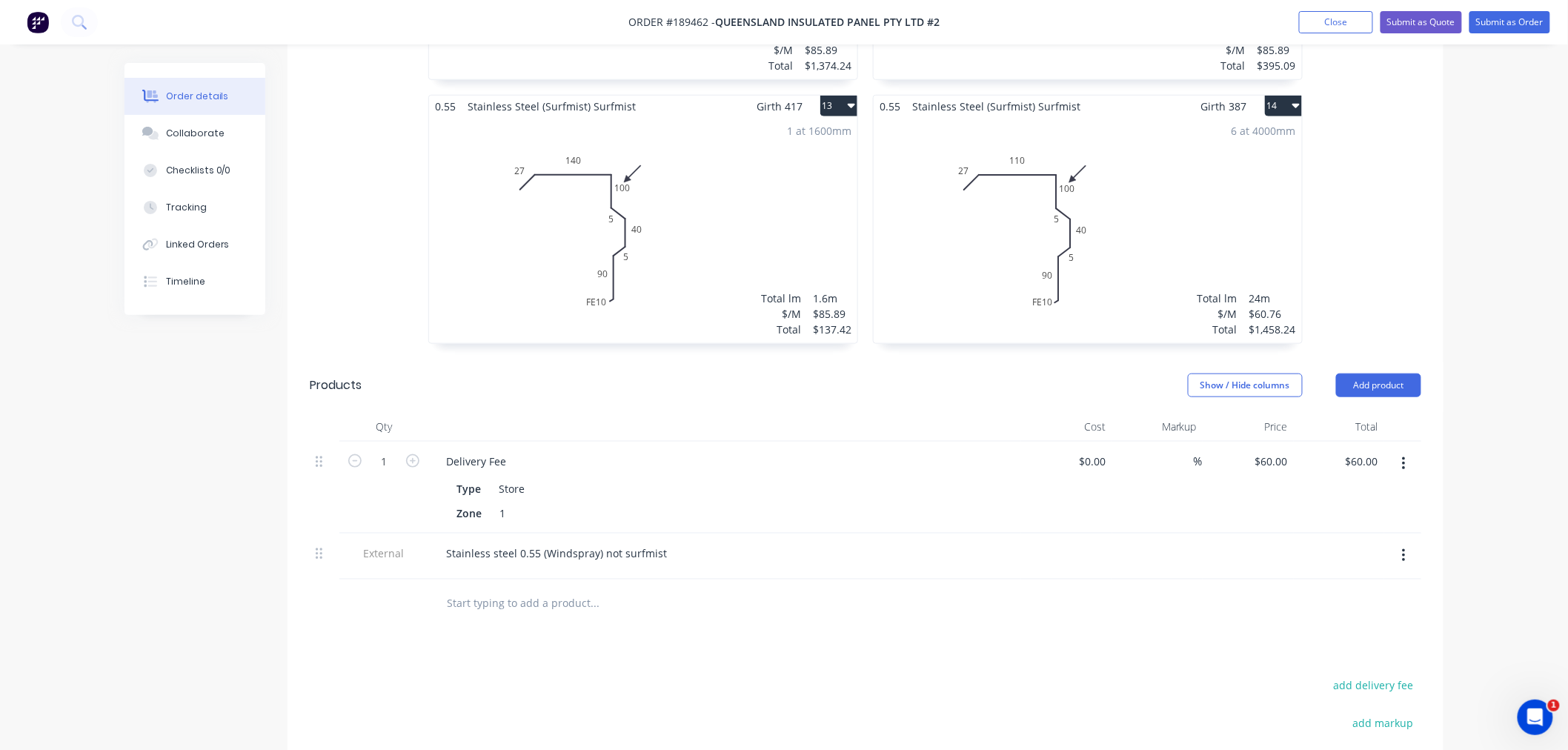
scroll to position [2965, 0]
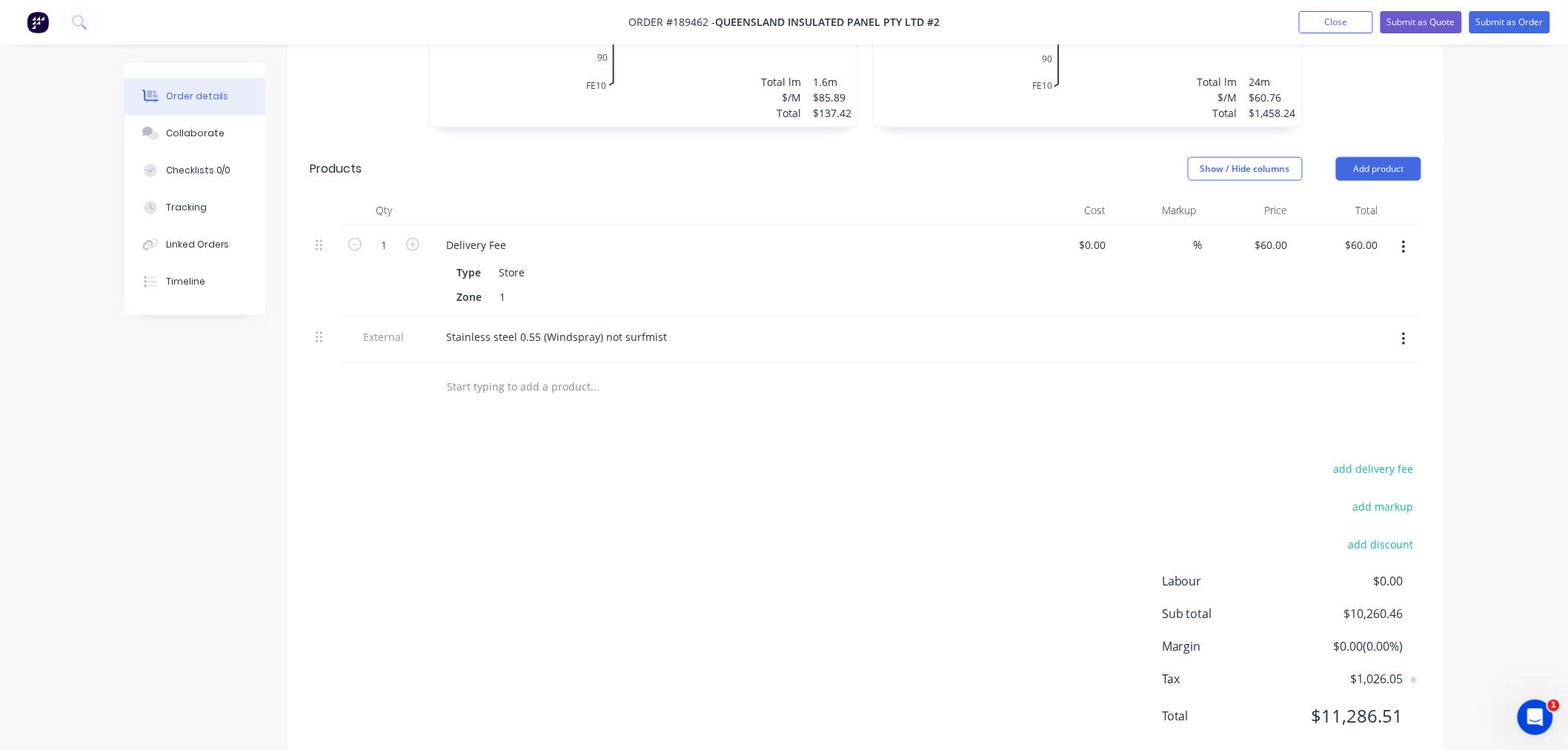
scroll to position [3022, 0]
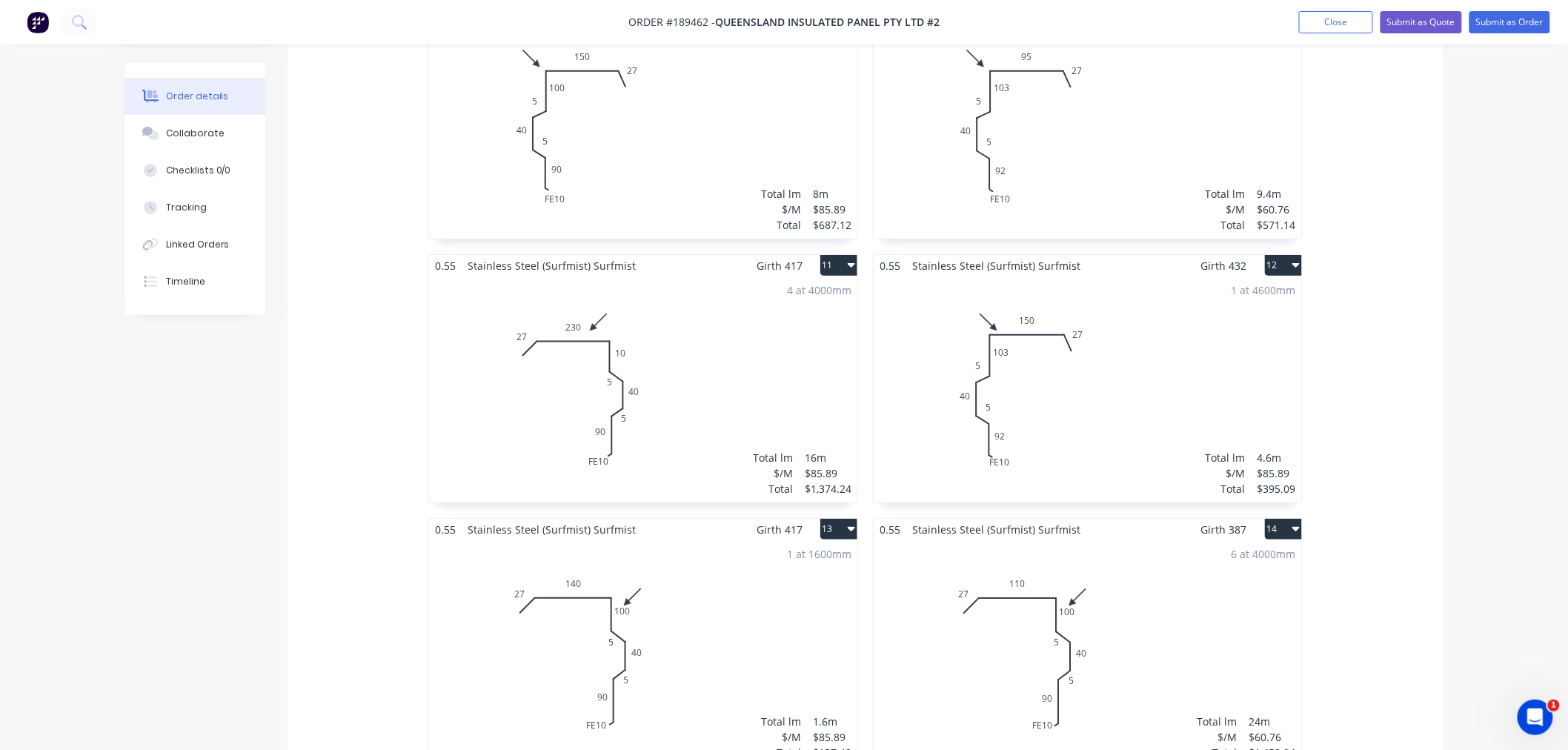
scroll to position [2528, 0]
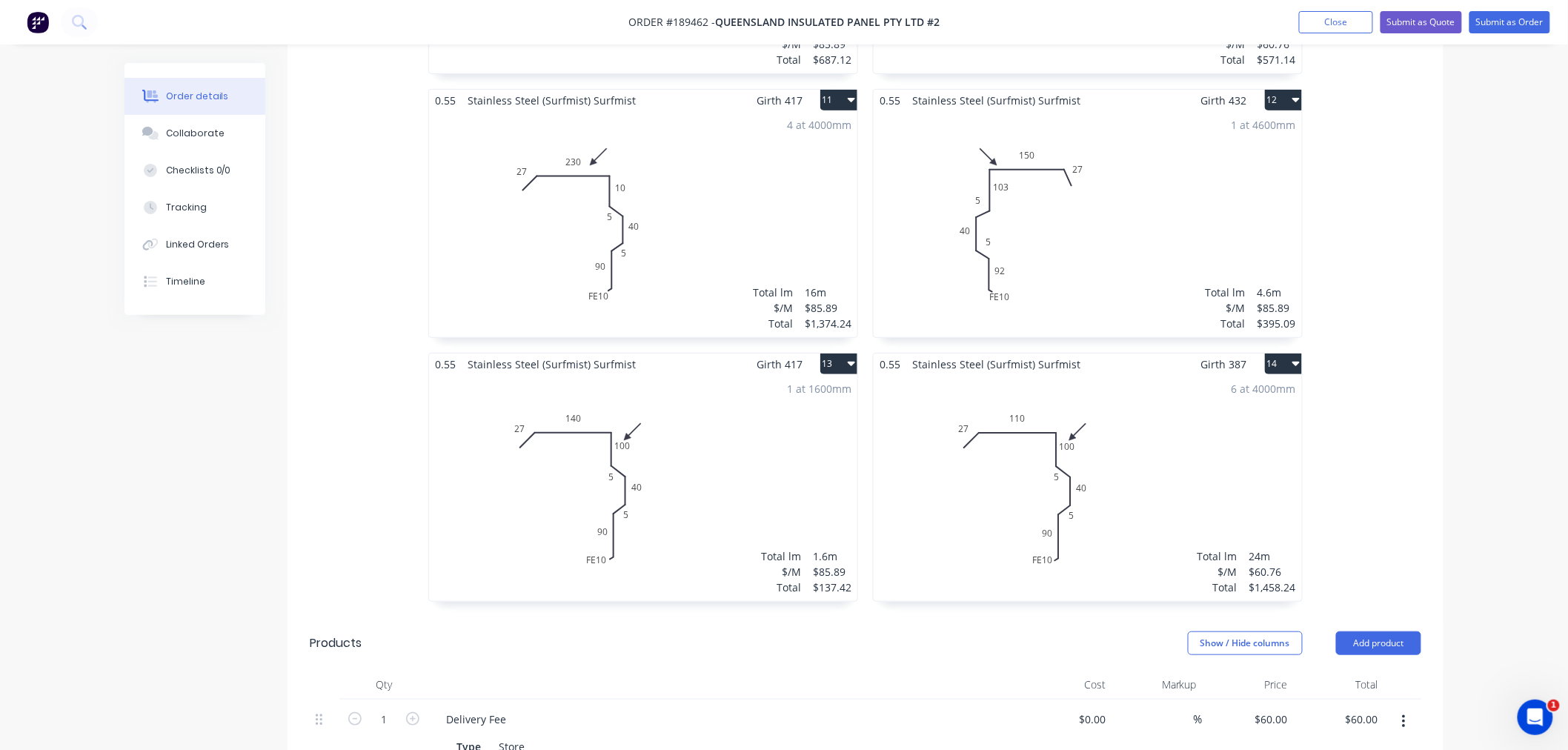
click at [1228, 432] on div "6 at 4000mm Total lm $/M Total 24m $60.76 $1,458.24" at bounding box center [1088, 488] width 428 height 226
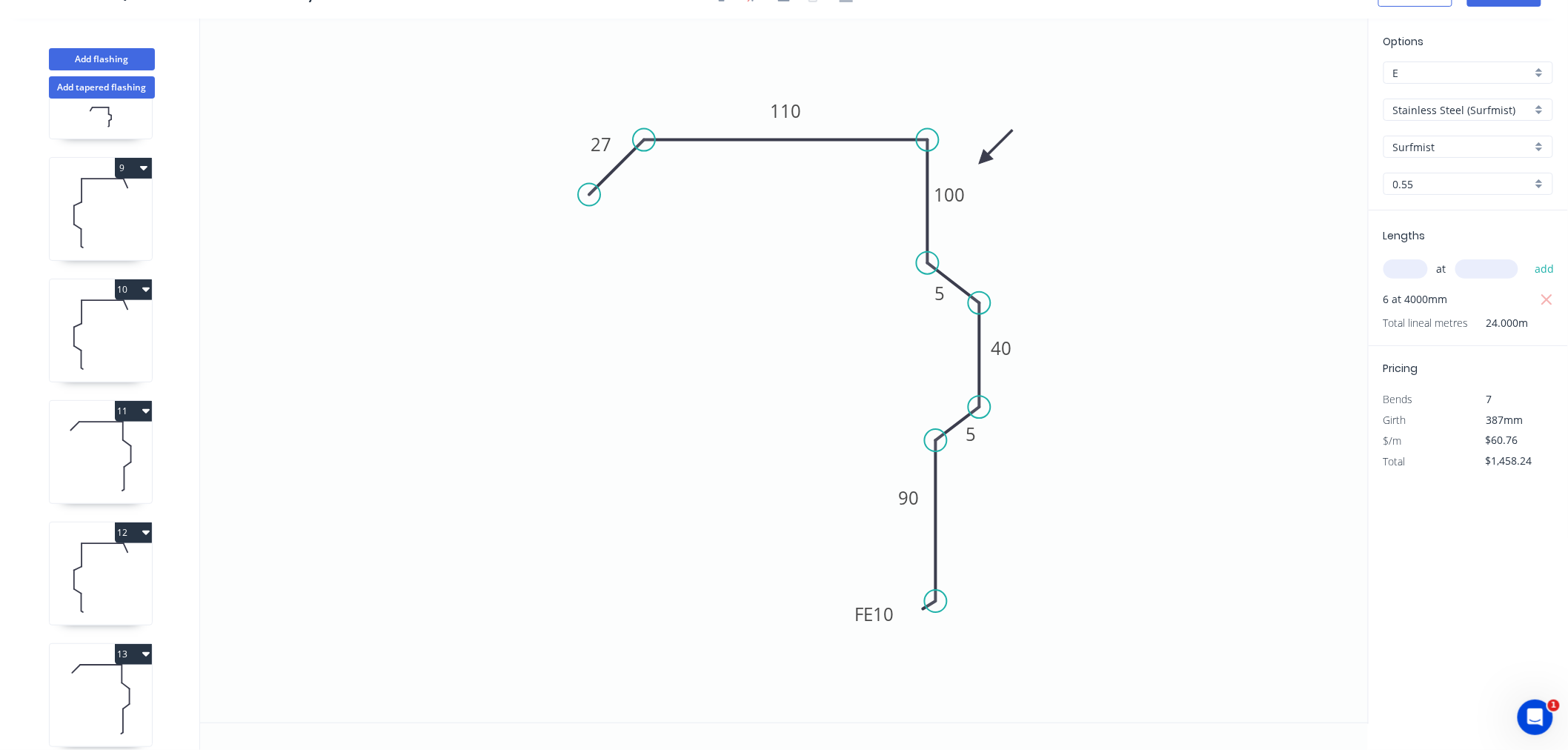
scroll to position [1085, 0]
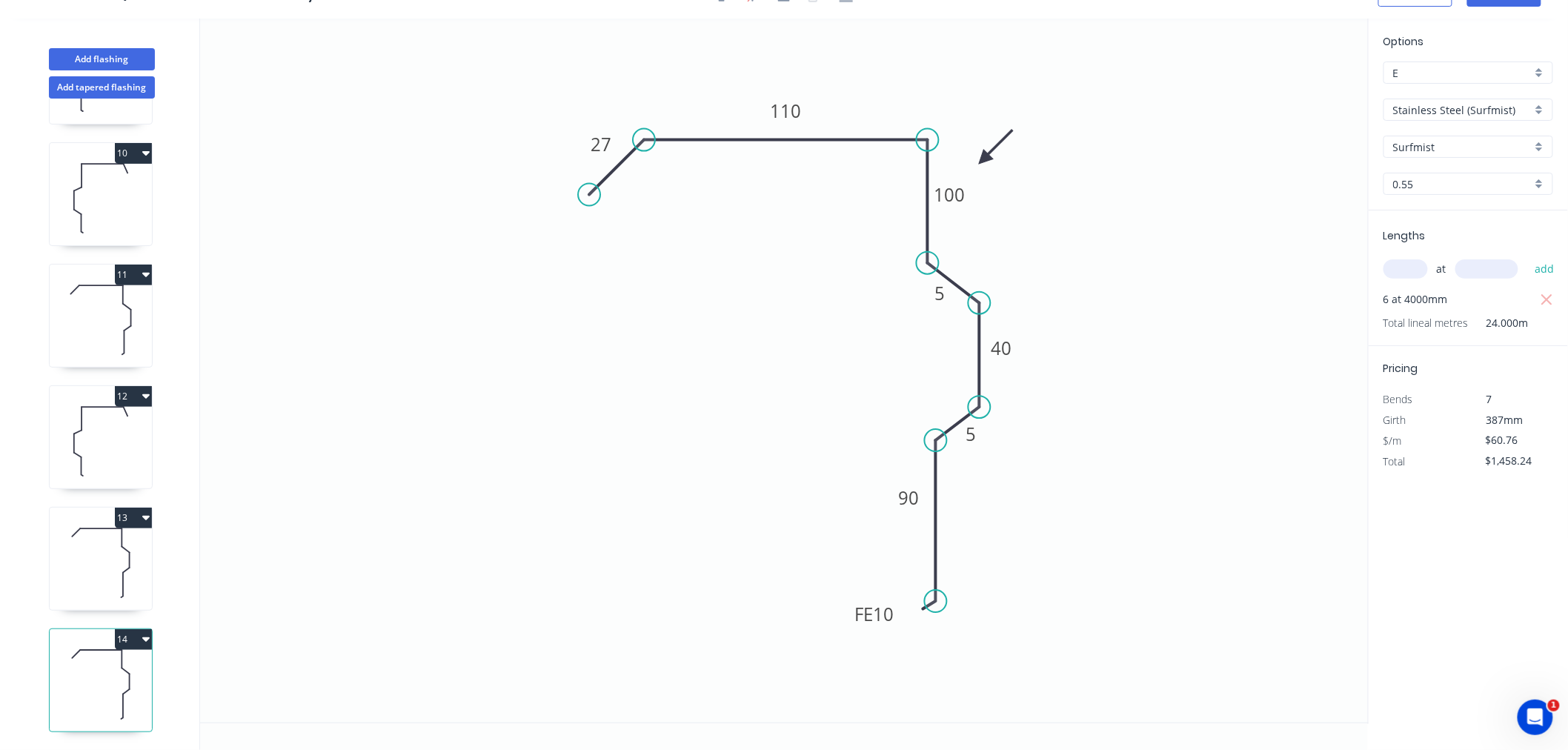
click at [100, 687] on icon at bounding box center [100, 685] width 102 height 95
click at [115, 53] on button "Add flashing" at bounding box center [102, 60] width 106 height 22
type input "$0.00"
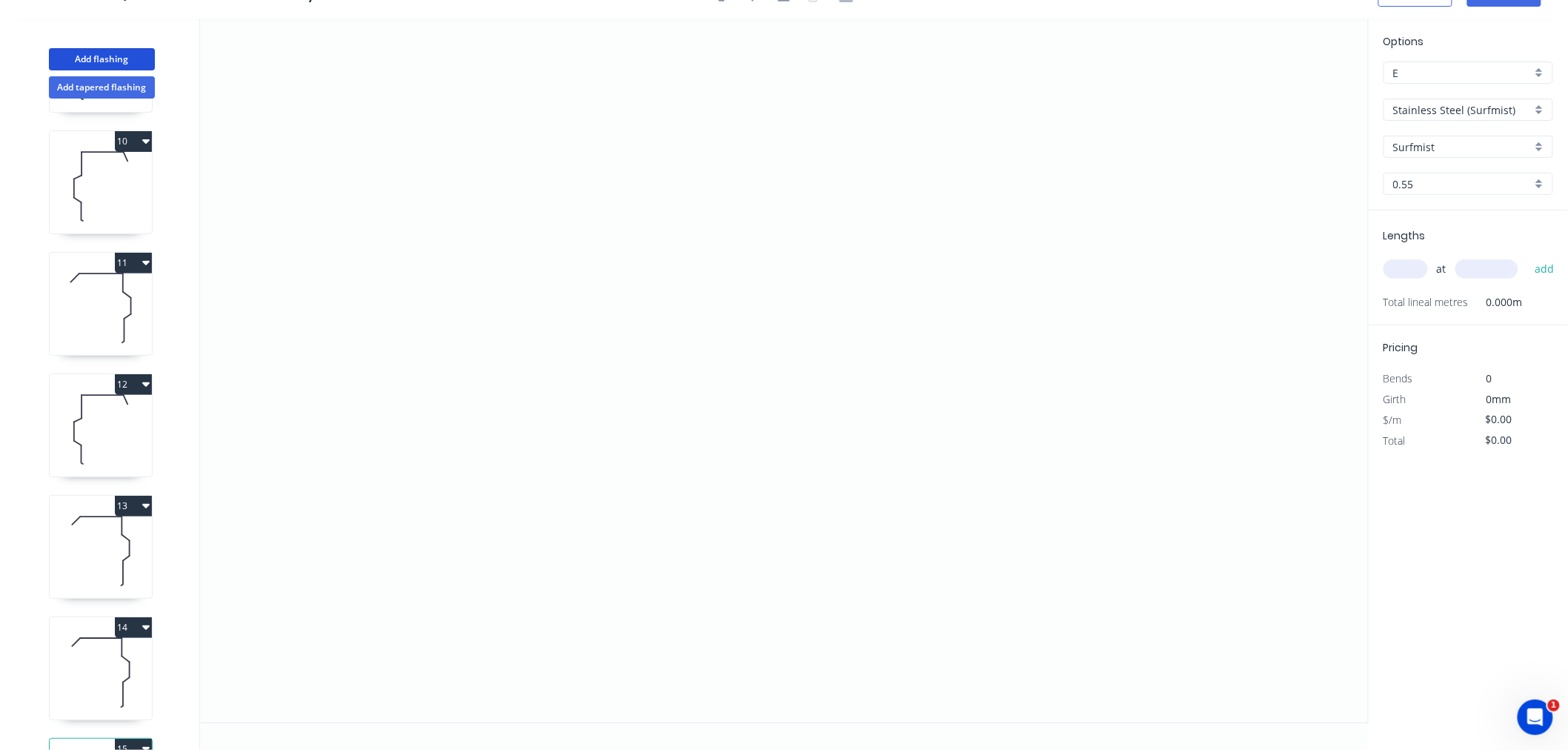
scroll to position [1205, 0]
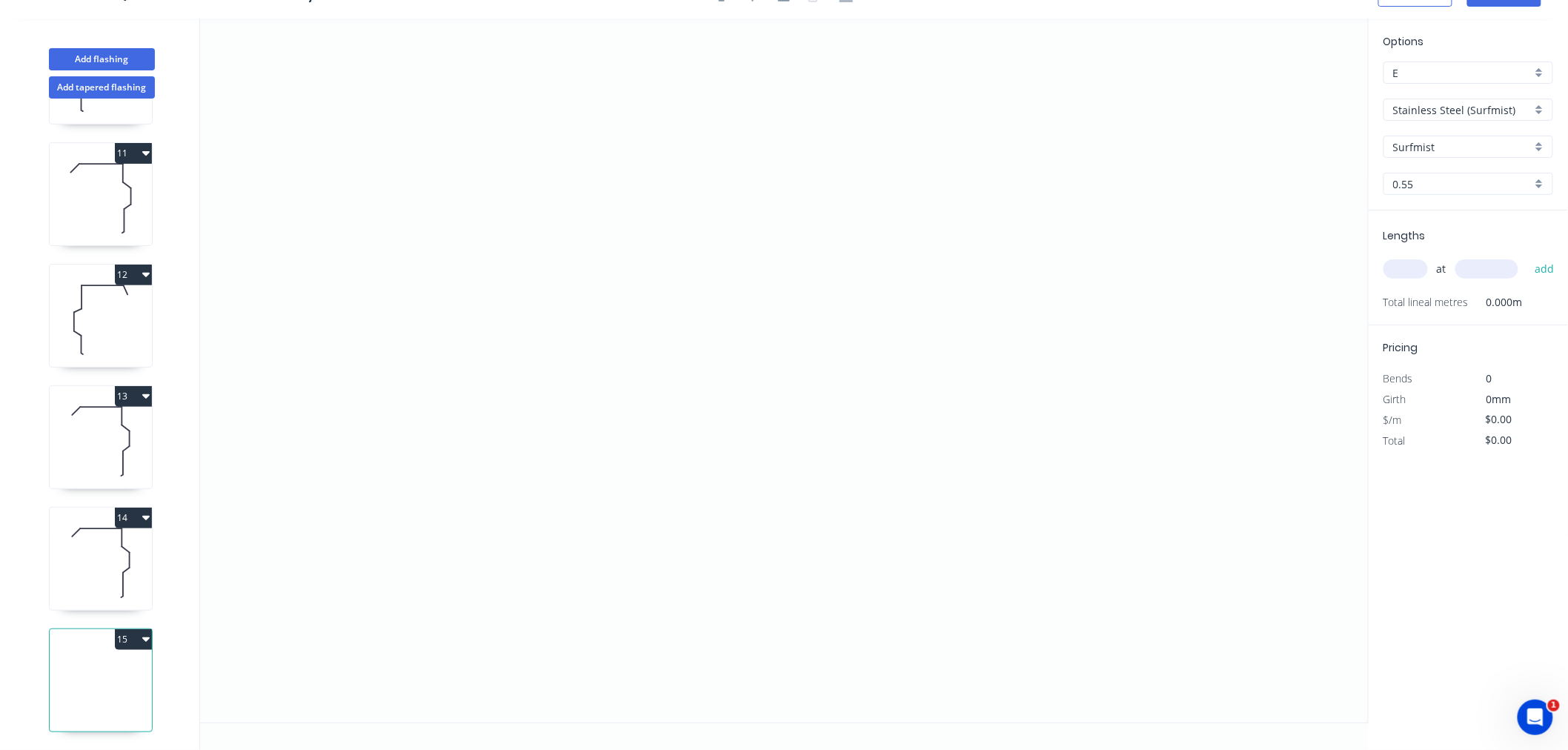
click at [133, 676] on icon at bounding box center [100, 685] width 102 height 95
click at [1407, 269] on input "text" at bounding box center [1406, 269] width 45 height 19
drag, startPoint x: 113, startPoint y: 530, endPoint x: 150, endPoint y: 521, distance: 38.1
click at [115, 531] on icon at bounding box center [100, 562] width 102 height 95
type input "$60.76"
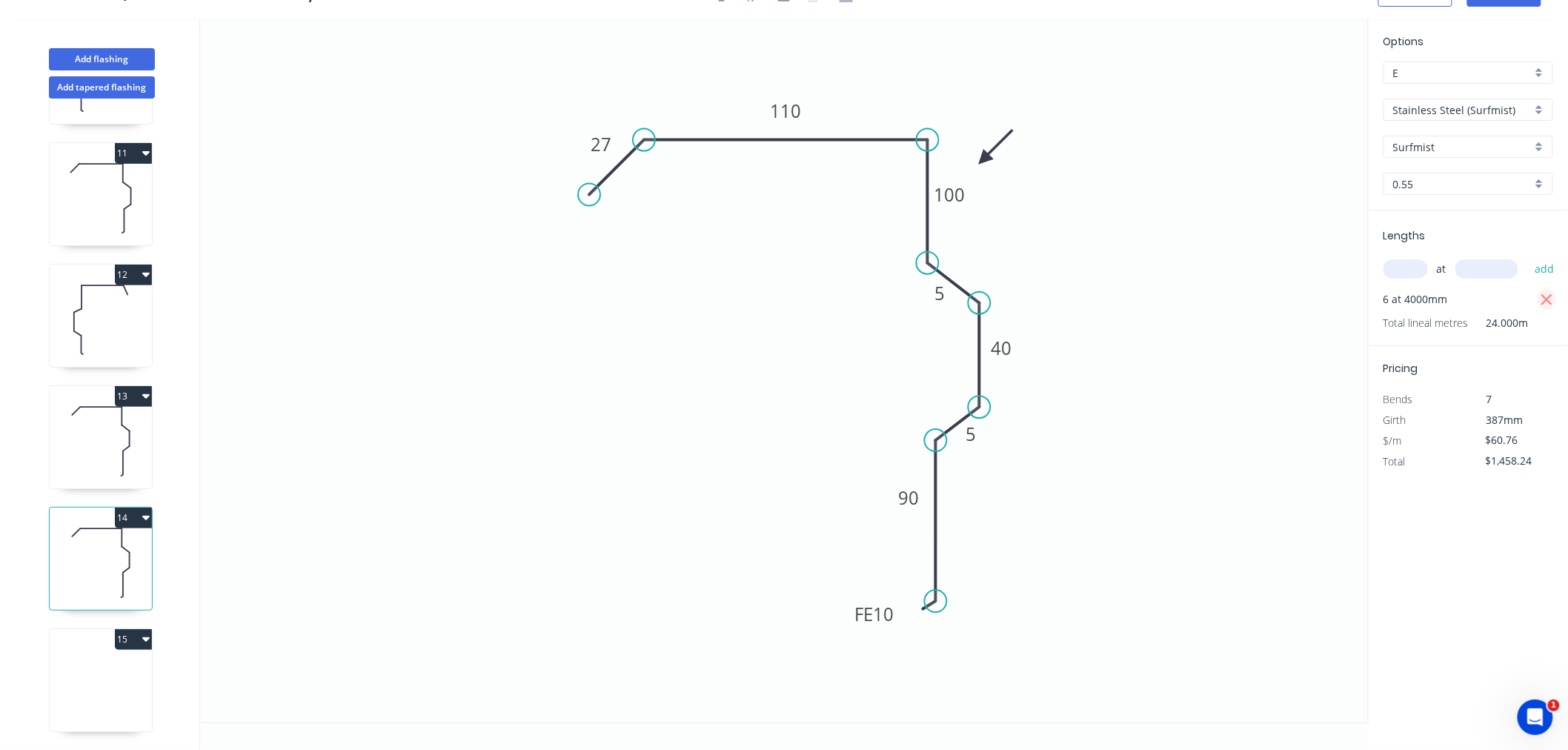
click at [1545, 292] on icon "button" at bounding box center [1547, 301] width 13 height 18
type input "$0.00"
click at [1406, 269] on input "text" at bounding box center [1406, 269] width 45 height 19
type input "1"
type input "1600"
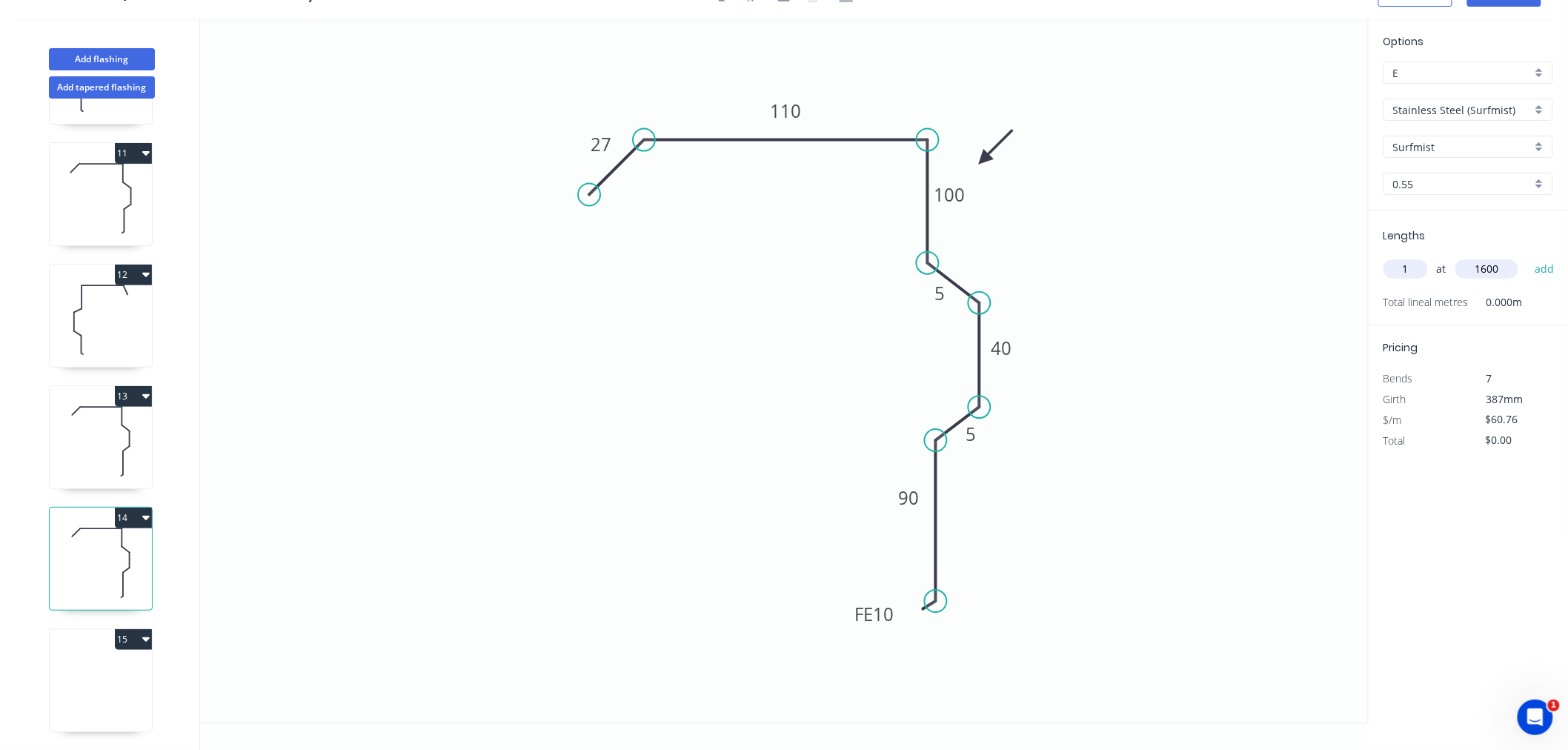
click at [1527, 257] on button "add" at bounding box center [1544, 269] width 35 height 25
type input "$97.22"
click at [821, 447] on icon "0 27 110 100 5 40 5 FE 10 90" at bounding box center [784, 371] width 1169 height 705
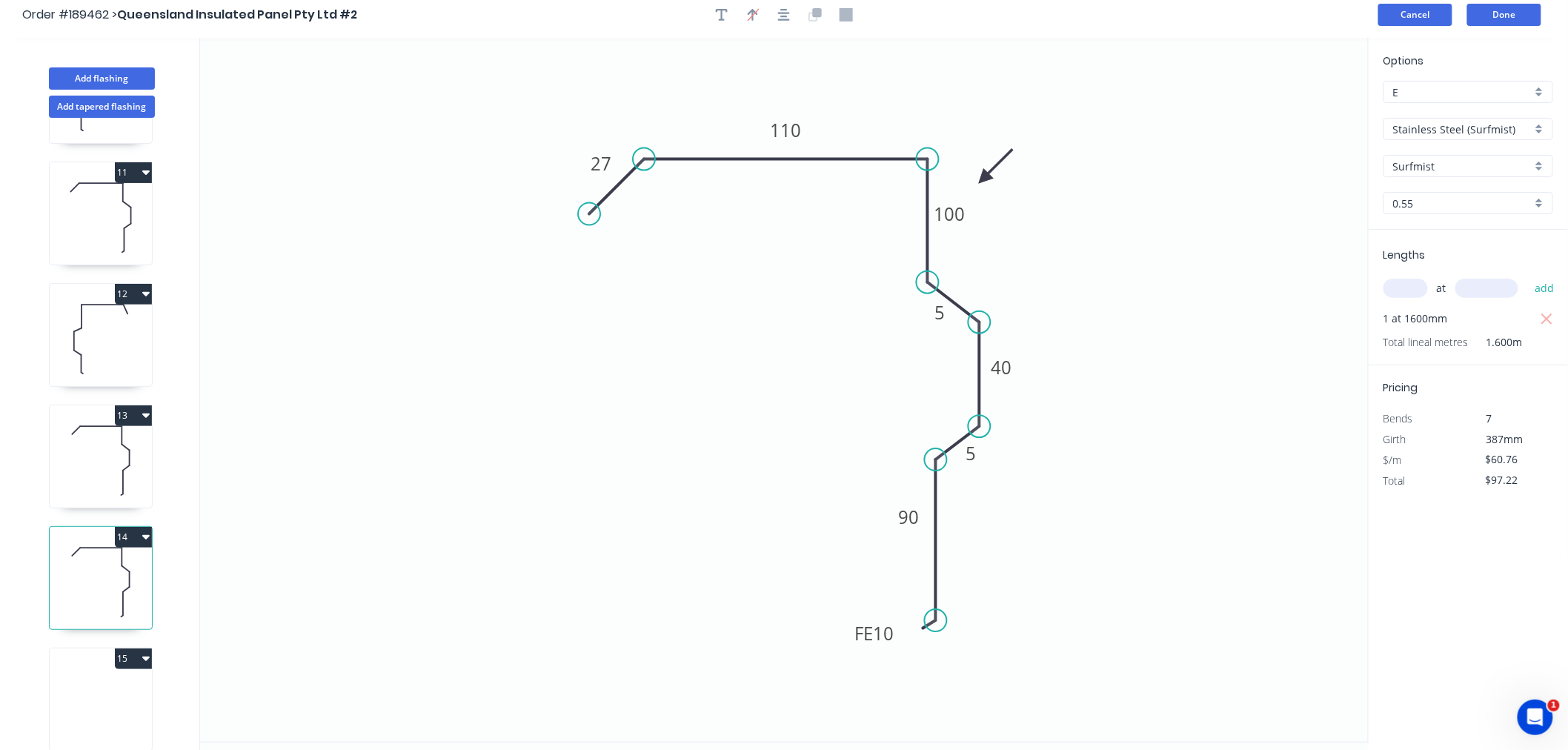
scroll to position [0, 0]
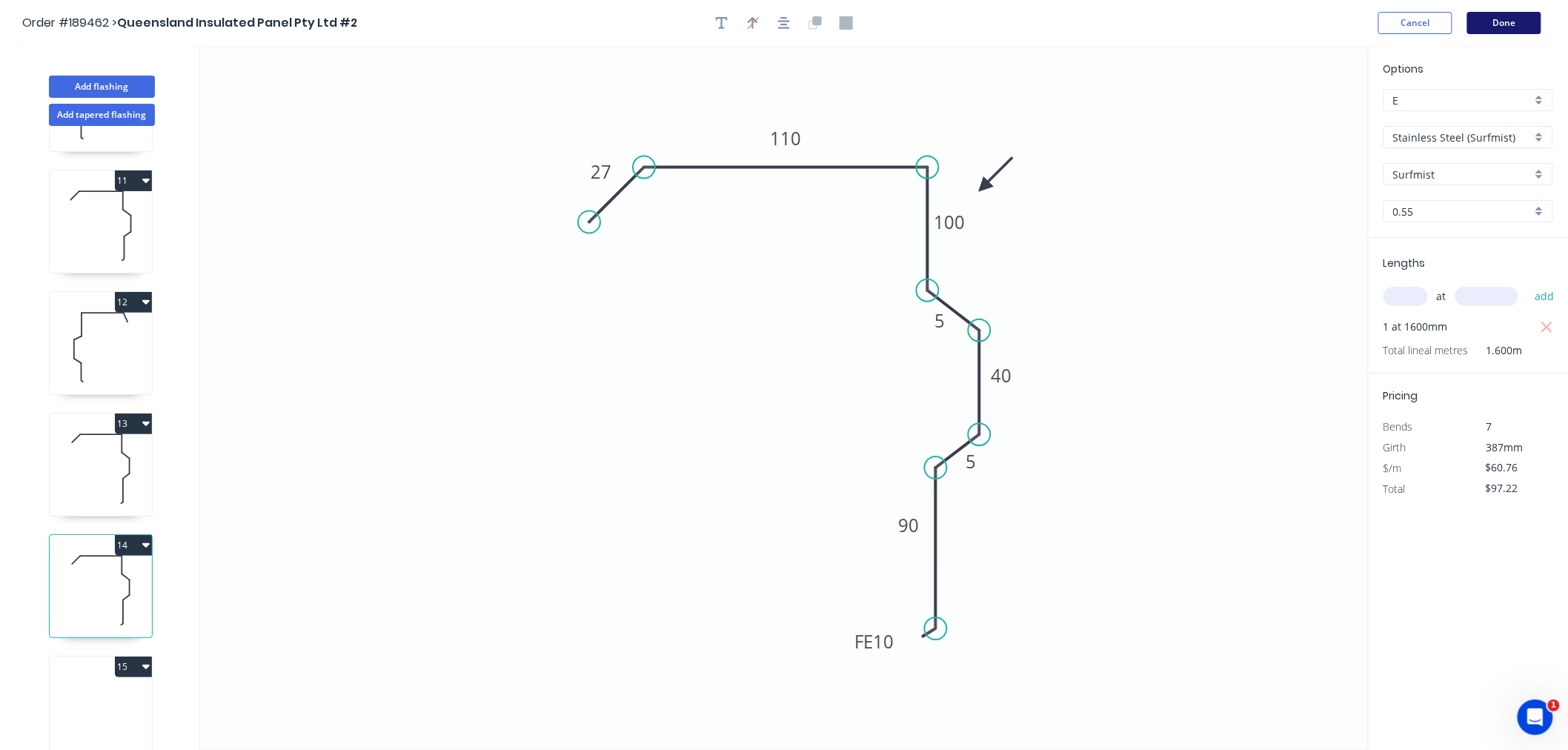
click at [1499, 22] on button "Done" at bounding box center [1505, 23] width 74 height 22
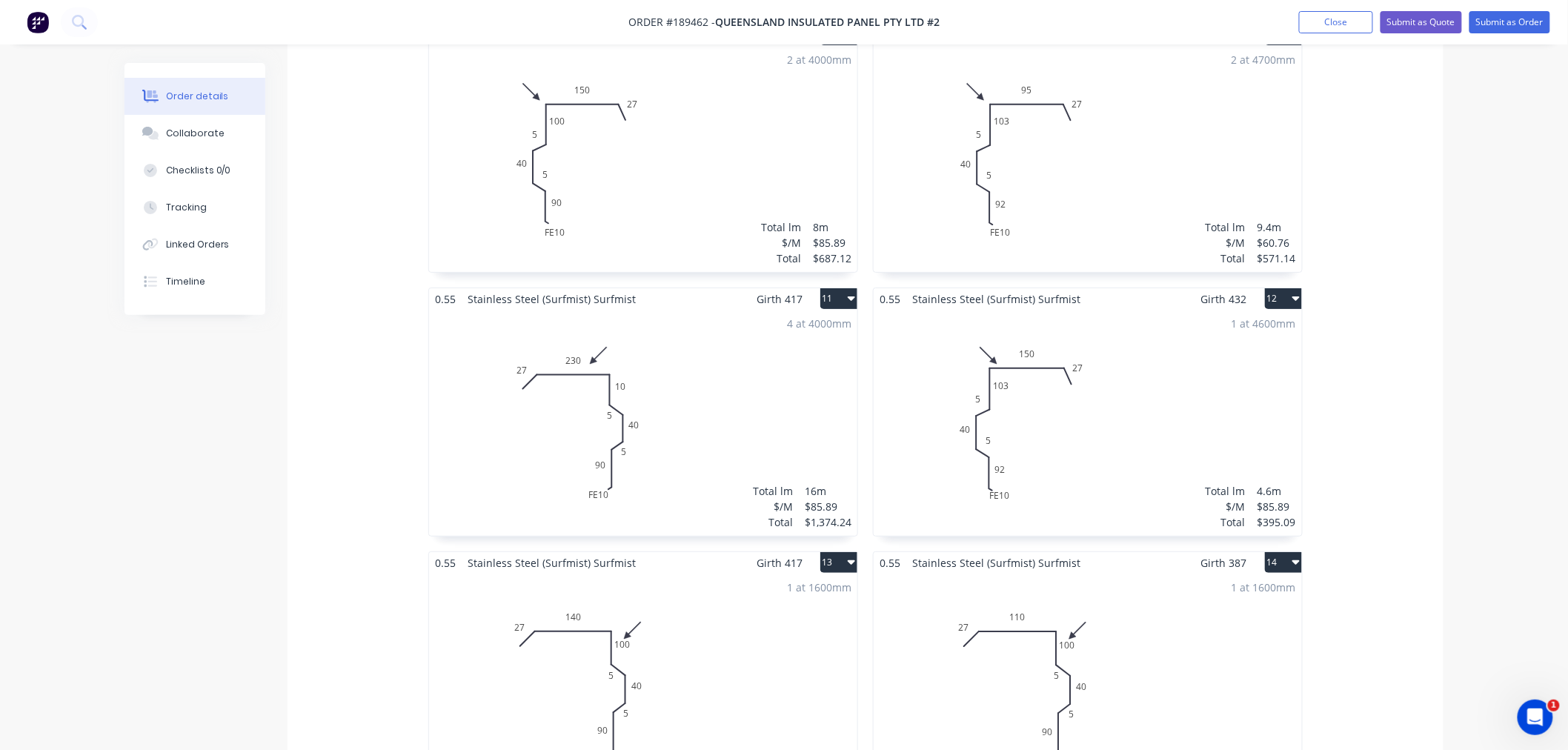
scroll to position [2298, 0]
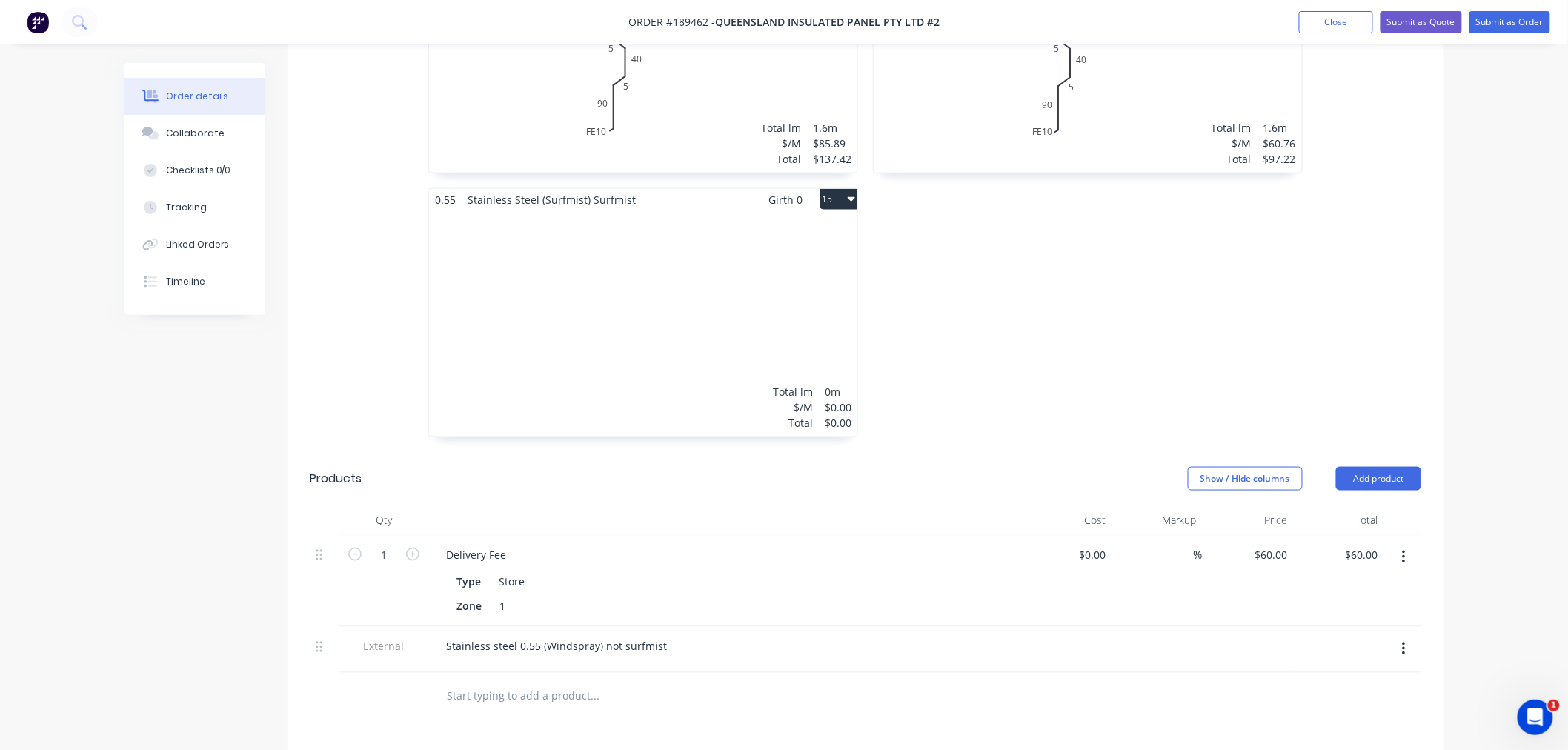
click at [693, 322] on div "Total lm $/M Total 0m $0.00 $0.00" at bounding box center [643, 324] width 428 height 226
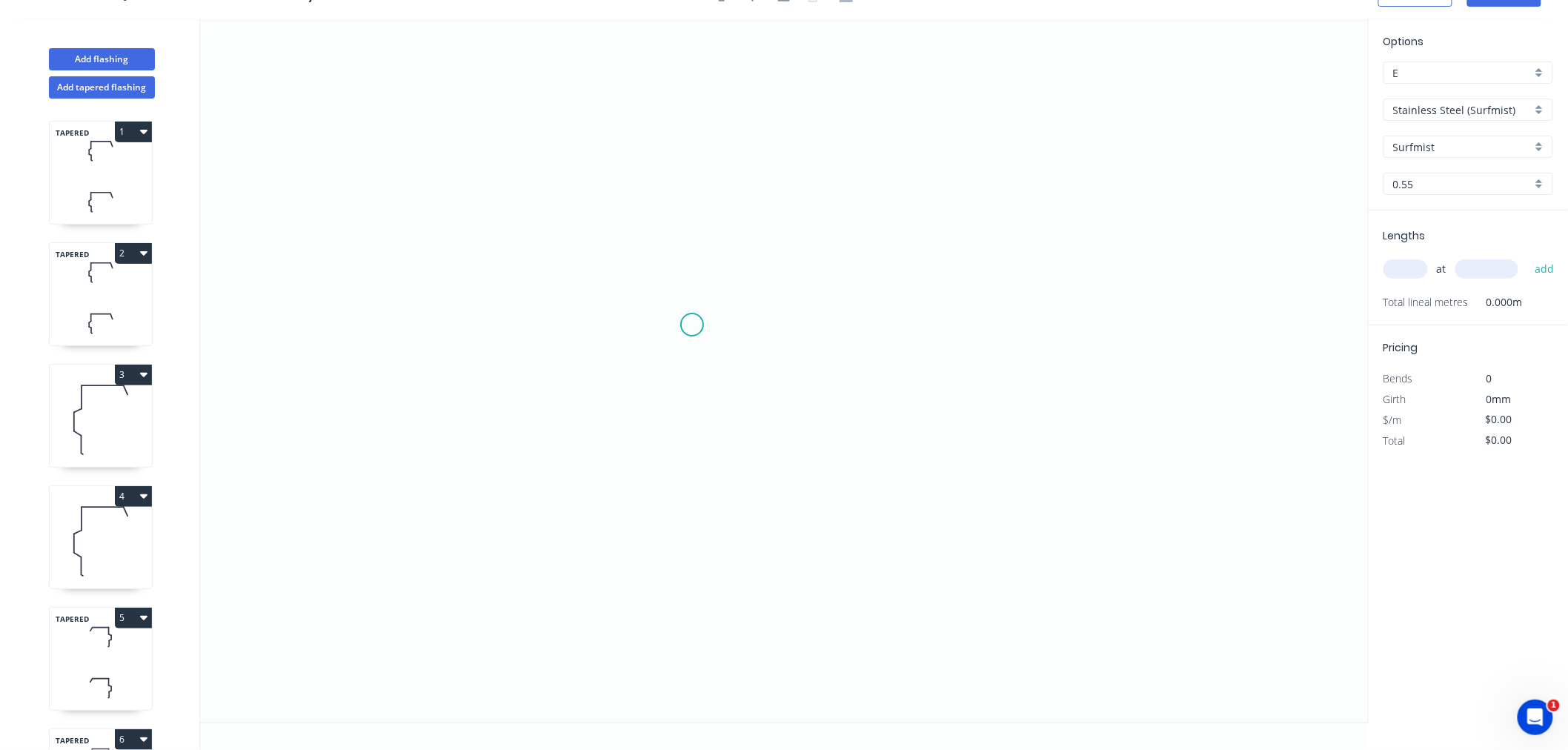
scroll to position [28, 0]
click at [1394, 272] on input "text" at bounding box center [1406, 269] width 45 height 19
type input "6"
type input "4000"
click at [1527, 257] on button "add" at bounding box center [1544, 269] width 35 height 25
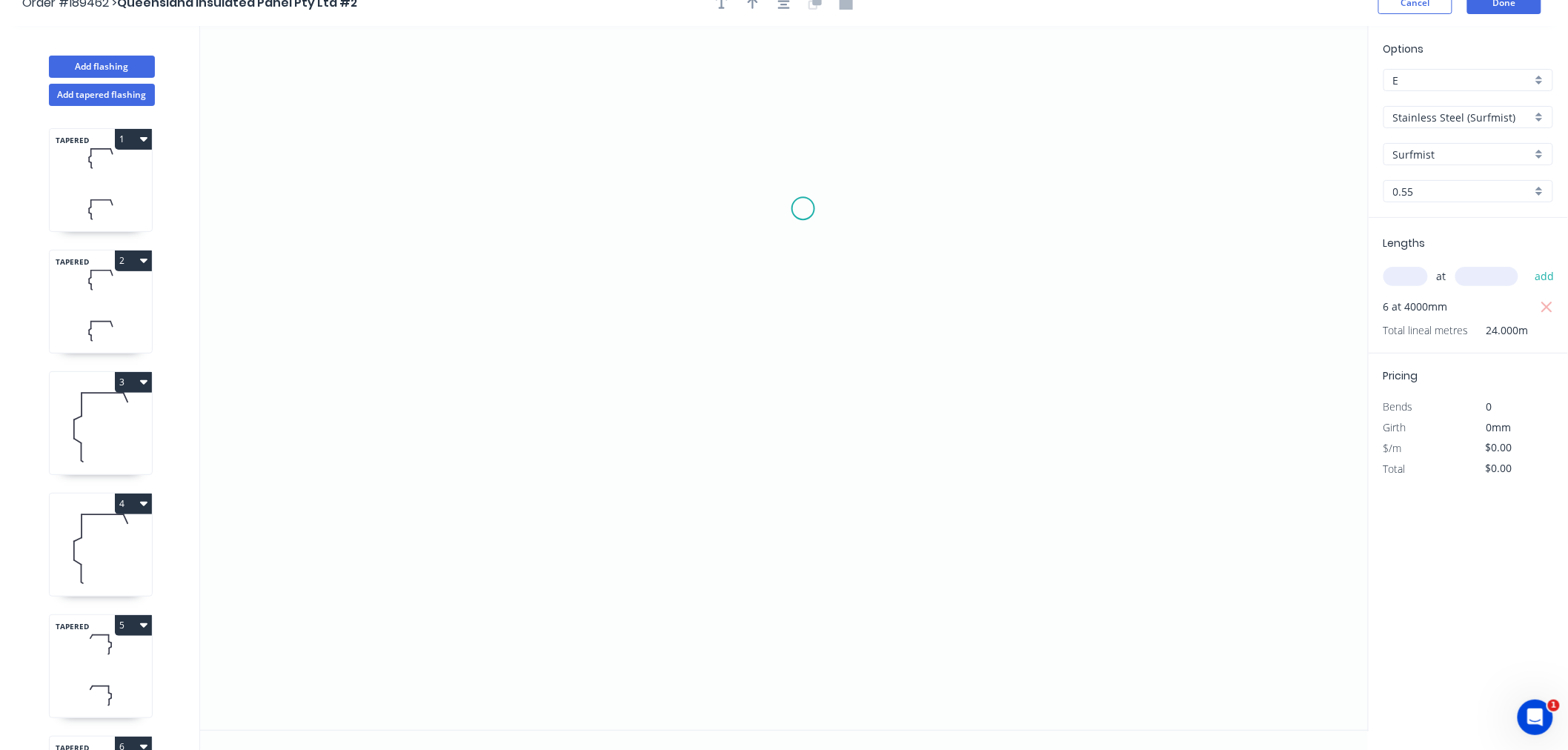
scroll to position [0, 0]
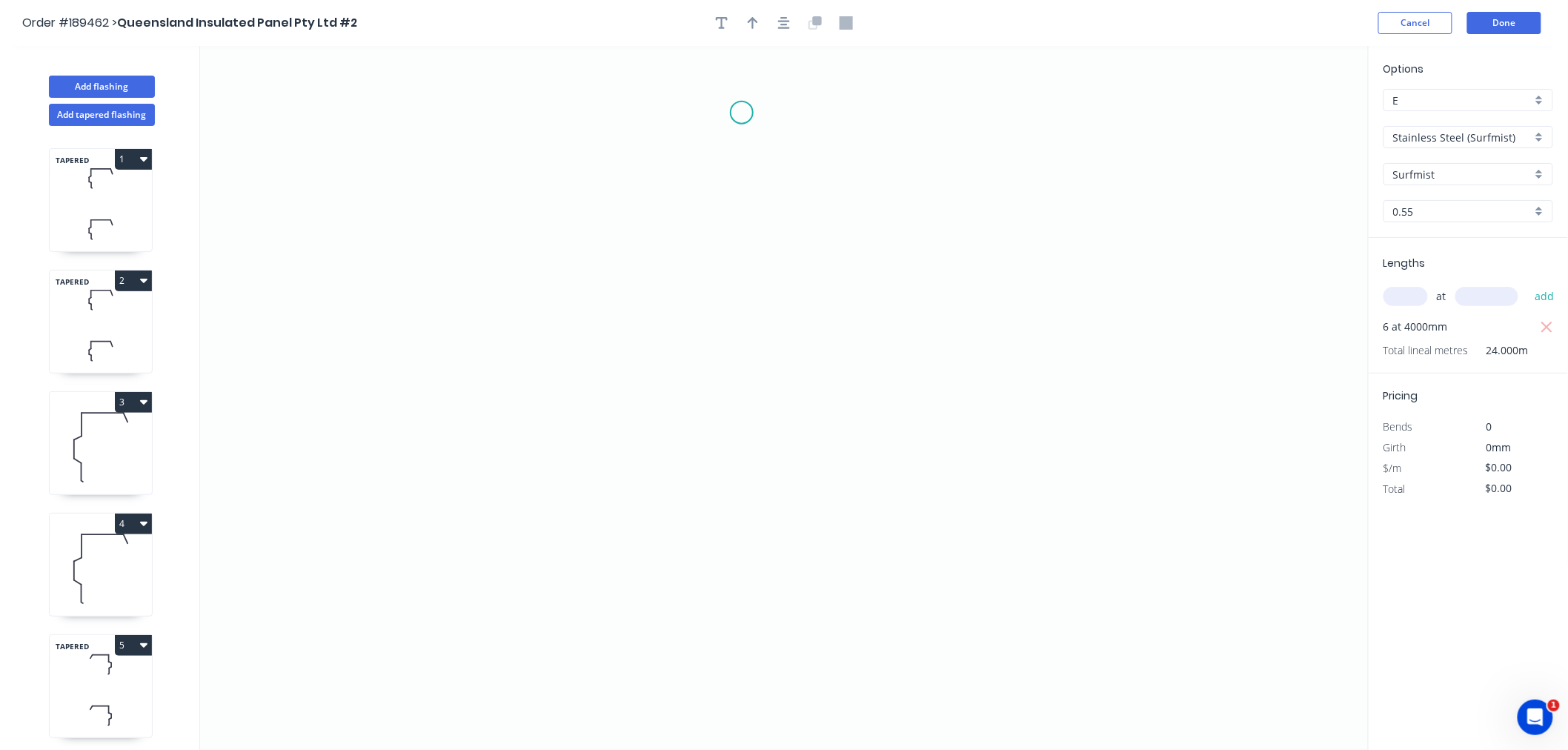
click at [745, 106] on icon "0" at bounding box center [784, 398] width 1169 height 705
click at [741, 258] on icon "0" at bounding box center [784, 398] width 1169 height 705
click at [788, 286] on icon "0 ?" at bounding box center [784, 398] width 1169 height 705
click at [782, 411] on icon "0 ? ? ? º" at bounding box center [784, 398] width 1169 height 705
click at [742, 443] on icon "0 ? ? ? ? º ? º" at bounding box center [784, 398] width 1169 height 705
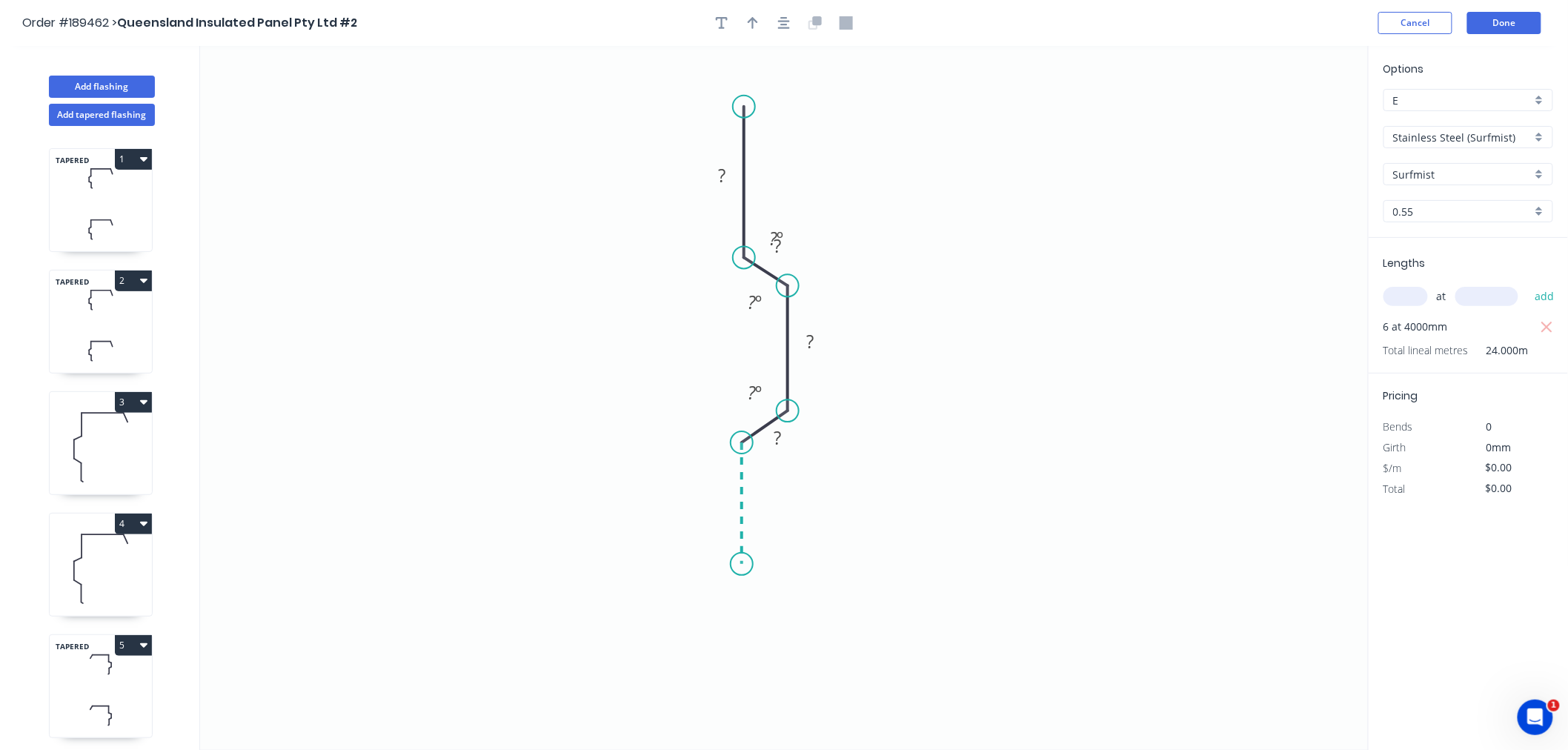
click at [738, 565] on icon "0 ? ? ? ? ? º ? º ? º" at bounding box center [784, 398] width 1169 height 705
drag, startPoint x: 741, startPoint y: 560, endPoint x: 743, endPoint y: 580, distance: 20.1
click at [743, 580] on icon "0 ? ? ? ? ? ? º ? º ? º ? º" at bounding box center [784, 398] width 1169 height 705
click at [758, 601] on div "Delete point" at bounding box center [817, 598] width 149 height 31
drag, startPoint x: 741, startPoint y: 560, endPoint x: 743, endPoint y: 590, distance: 30.1
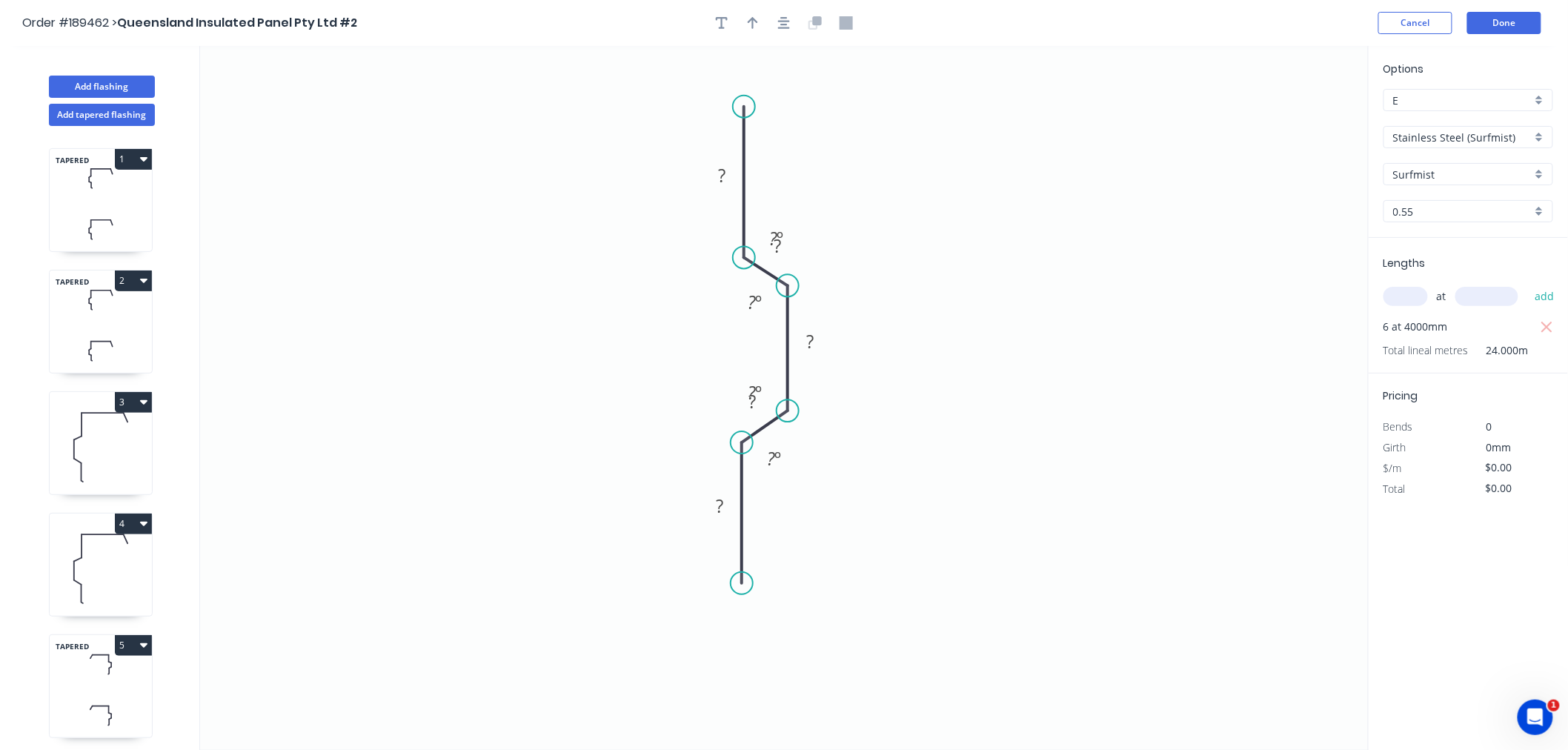
click at [743, 590] on circle at bounding box center [742, 583] width 22 height 22
click at [759, 708] on div "Feather" at bounding box center [817, 701] width 149 height 31
click at [798, 501] on div "Hide angle" at bounding box center [849, 507] width 149 height 31
click at [776, 434] on div "Hide angle" at bounding box center [831, 436] width 149 height 31
drag, startPoint x: 765, startPoint y: 342, endPoint x: 768, endPoint y: 328, distance: 14.3
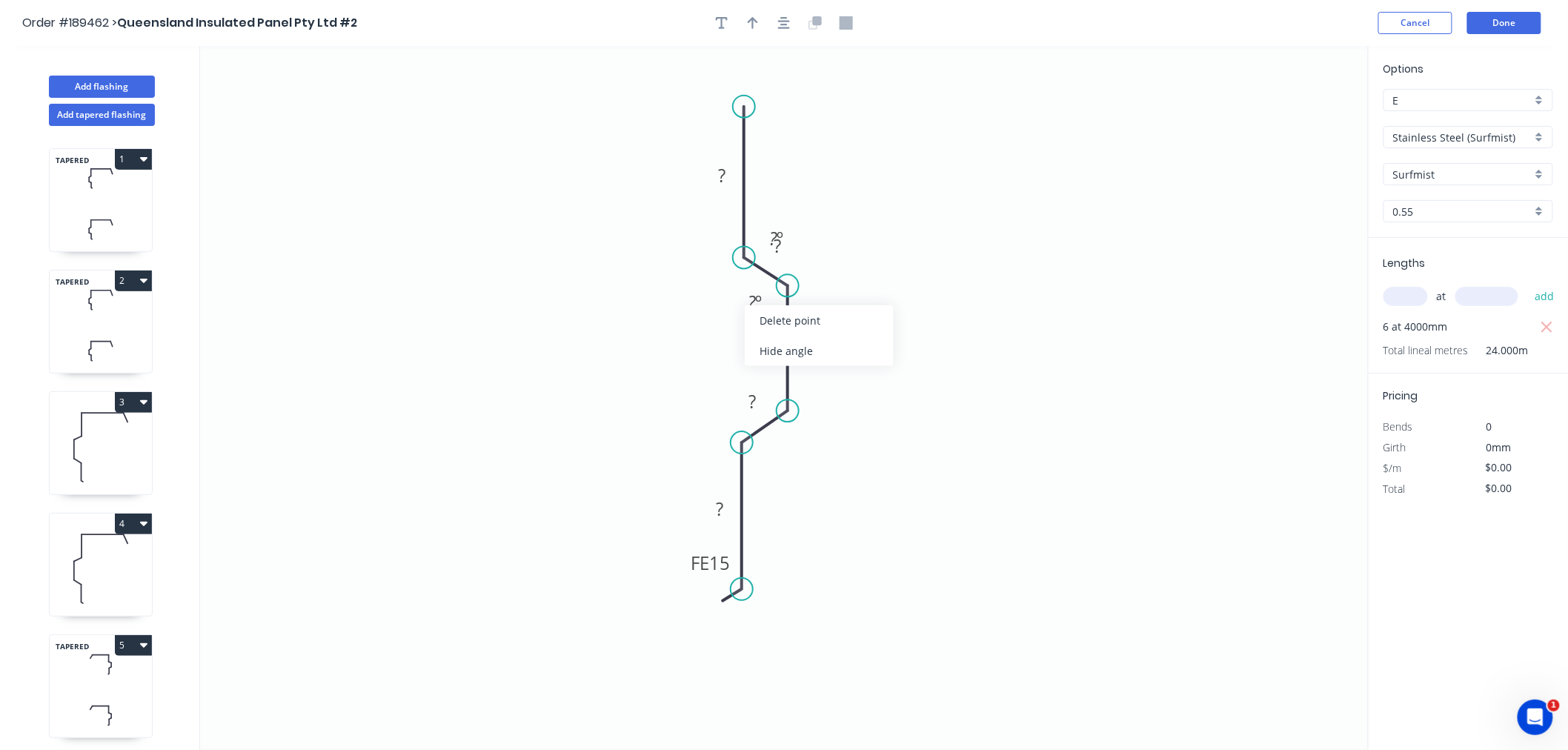
click at [765, 342] on div "Hide angle" at bounding box center [819, 350] width 149 height 31
click at [794, 286] on div "Hide angle" at bounding box center [848, 286] width 149 height 31
click at [786, 18] on icon "button" at bounding box center [784, 23] width 12 height 13
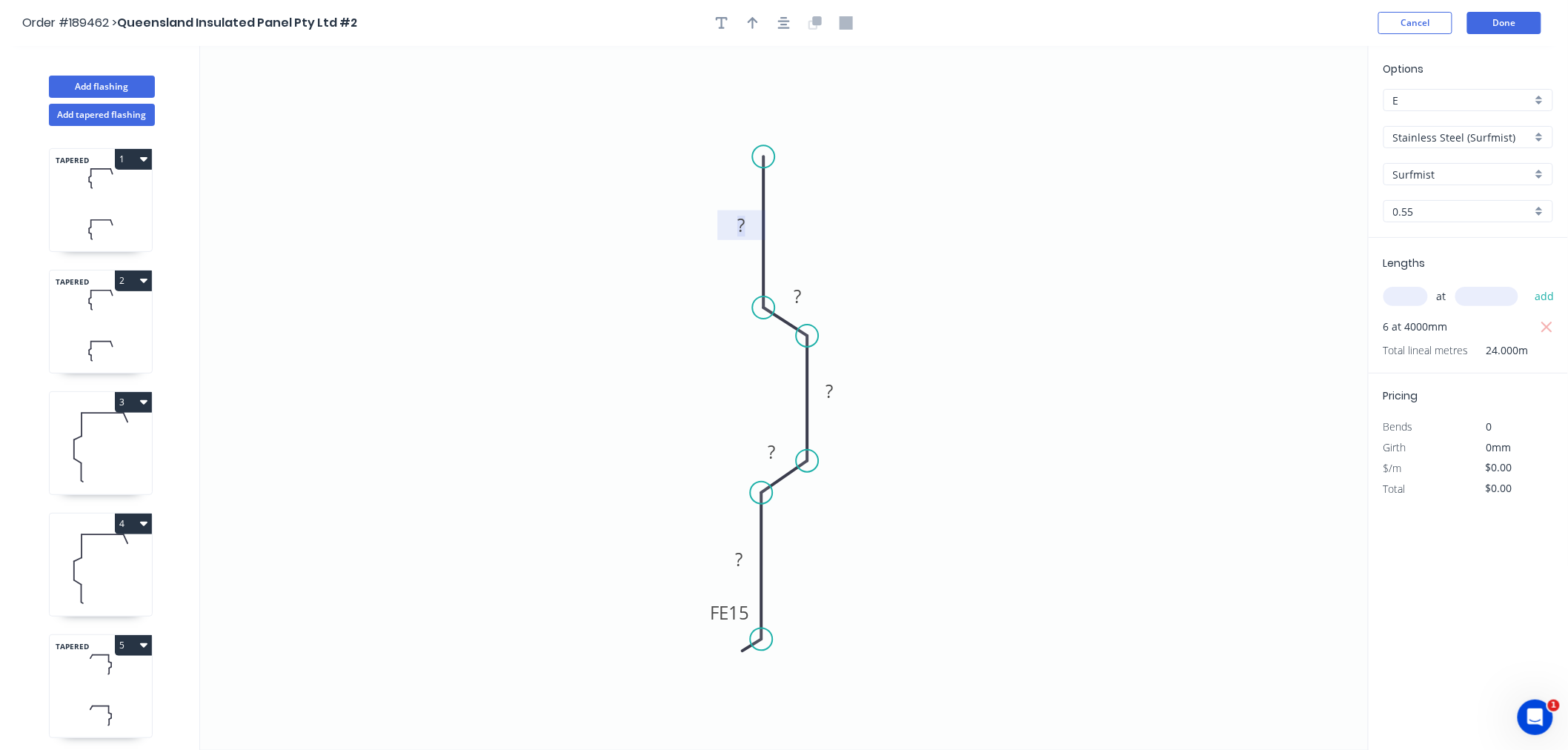
click at [738, 234] on tspan "?" at bounding box center [742, 225] width 7 height 25
click at [752, 16] on icon "button" at bounding box center [753, 23] width 10 height 13
click at [801, 295] on tspan "?" at bounding box center [797, 296] width 7 height 25
drag, startPoint x: 1299, startPoint y: 121, endPoint x: 973, endPoint y: 173, distance: 330.1
click at [921, 208] on icon "0 FE 15 ? ? ? ? 100" at bounding box center [784, 398] width 1169 height 705
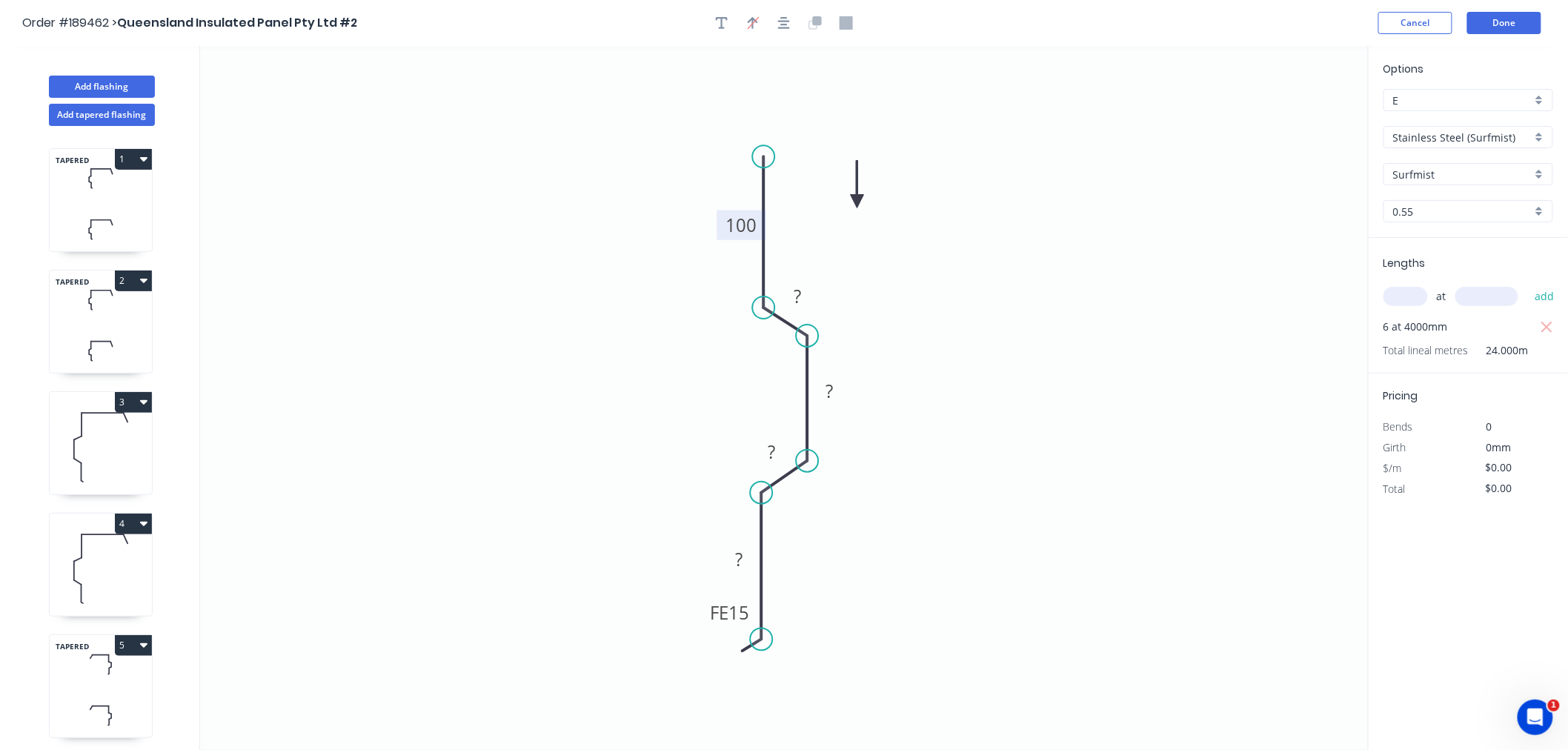
drag, startPoint x: 1292, startPoint y: 119, endPoint x: 858, endPoint y: 202, distance: 441.9
click at [858, 202] on icon at bounding box center [858, 185] width 13 height 48
drag, startPoint x: 855, startPoint y: 190, endPoint x: 849, endPoint y: 196, distance: 8.5
click at [818, 197] on icon "0 FE 15 ? ? ? ? 100" at bounding box center [784, 398] width 1169 height 705
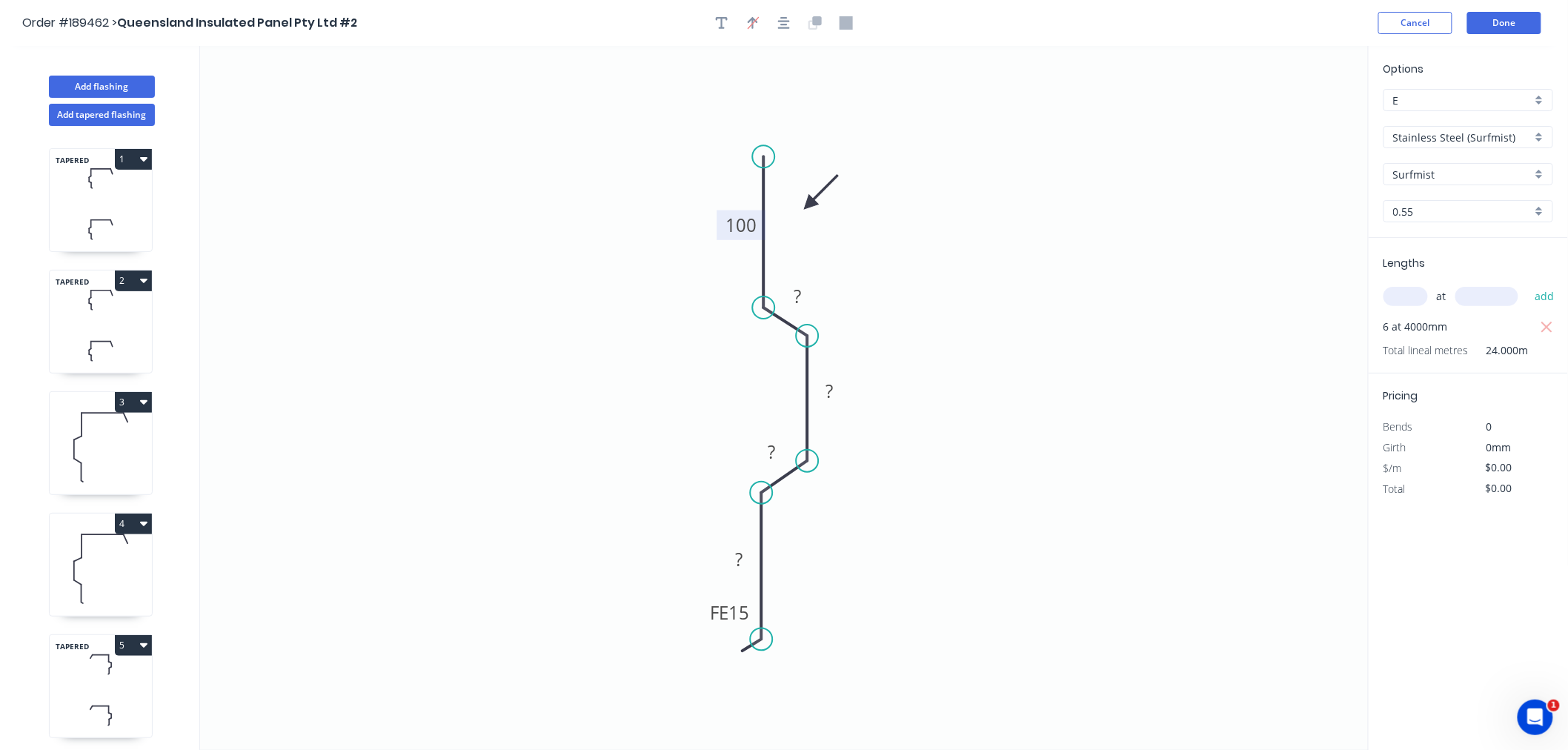
drag, startPoint x: 861, startPoint y: 199, endPoint x: 809, endPoint y: 205, distance: 52.3
click at [809, 205] on icon at bounding box center [821, 192] width 43 height 43
click at [797, 304] on tspan "?" at bounding box center [797, 296] width 7 height 25
click at [630, 292] on icon "0 FE 10 90 5 40 5 100" at bounding box center [784, 398] width 1169 height 705
type input "$58.73"
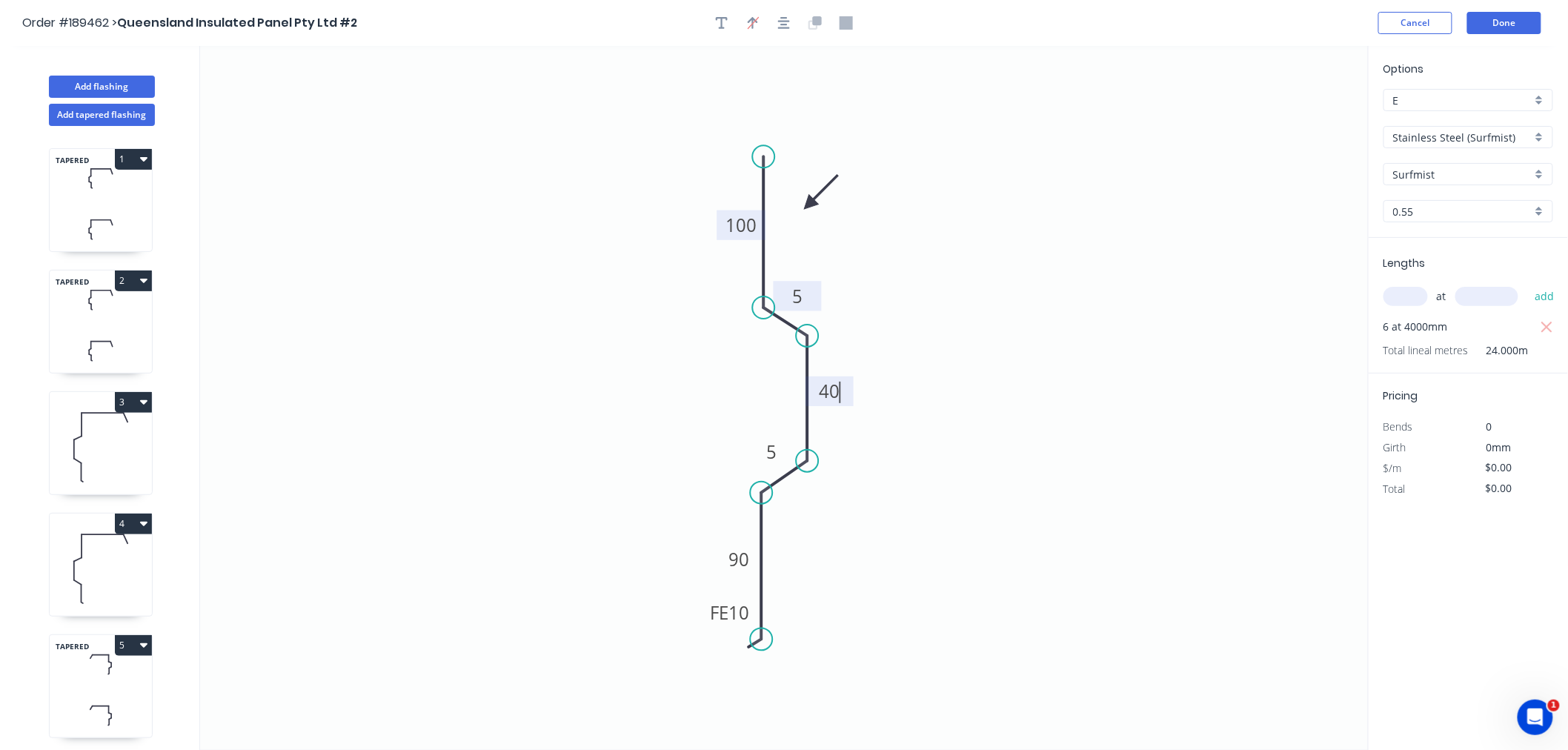
type input "$1,409.52"
click at [791, 22] on button "button" at bounding box center [784, 23] width 22 height 22
click at [1014, 272] on icon "0 FE 10 90 5 40 5 100" at bounding box center [784, 398] width 1169 height 705
click at [773, 298] on rect at bounding box center [791, 299] width 48 height 30
drag, startPoint x: 705, startPoint y: 616, endPoint x: 686, endPoint y: 654, distance: 42.5
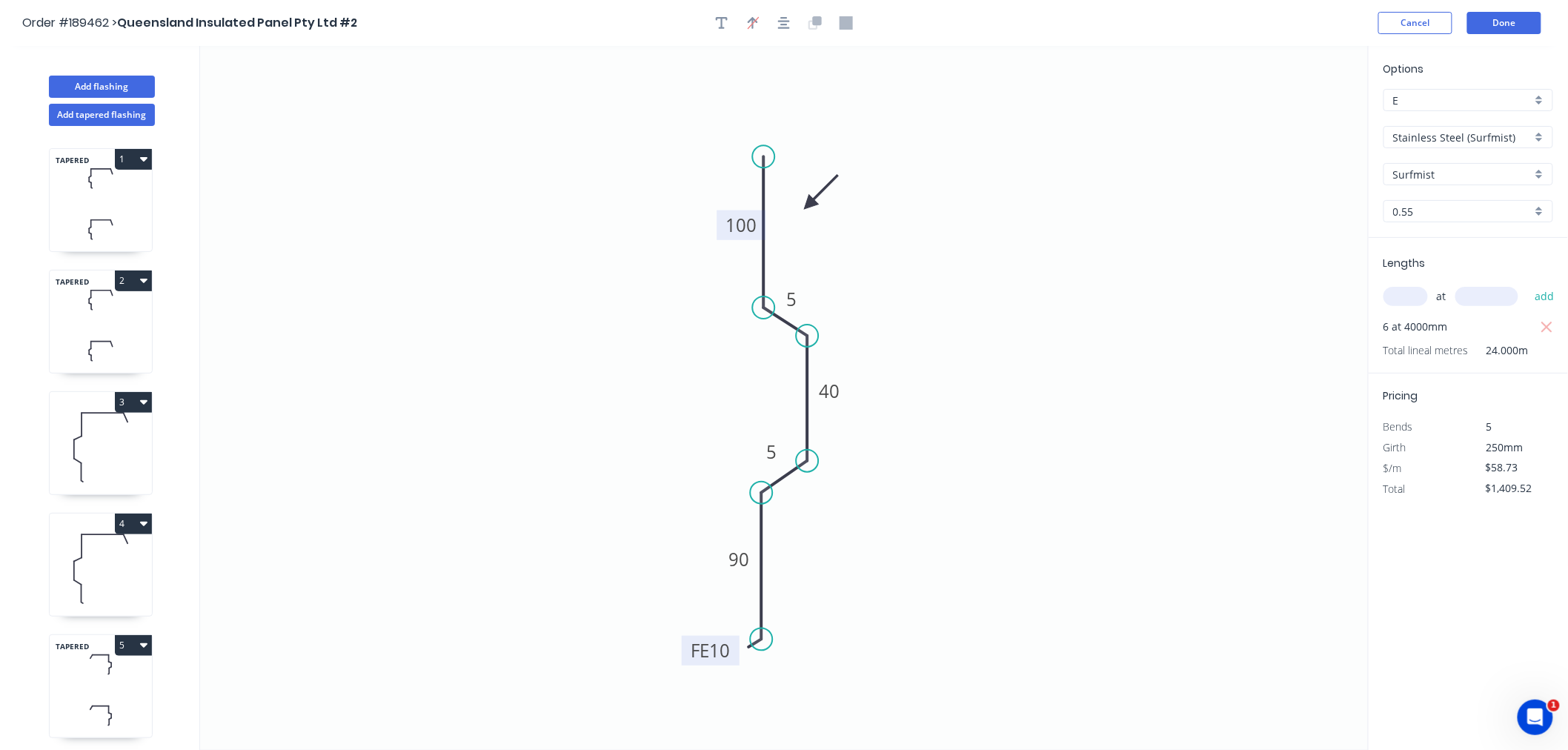
click at [686, 654] on rect at bounding box center [711, 651] width 58 height 30
click at [1501, 31] on button "Done" at bounding box center [1505, 23] width 74 height 22
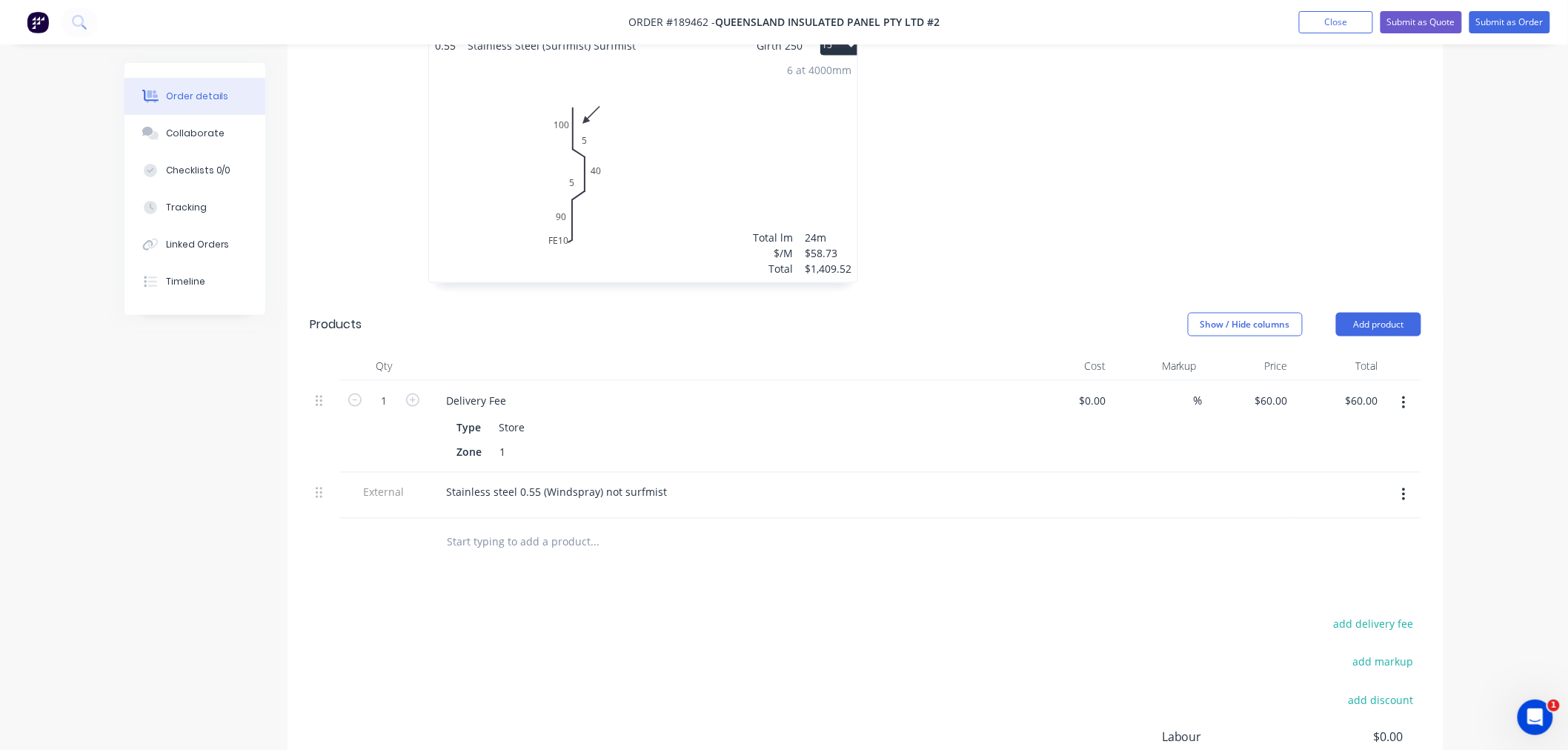
scroll to position [2956, 0]
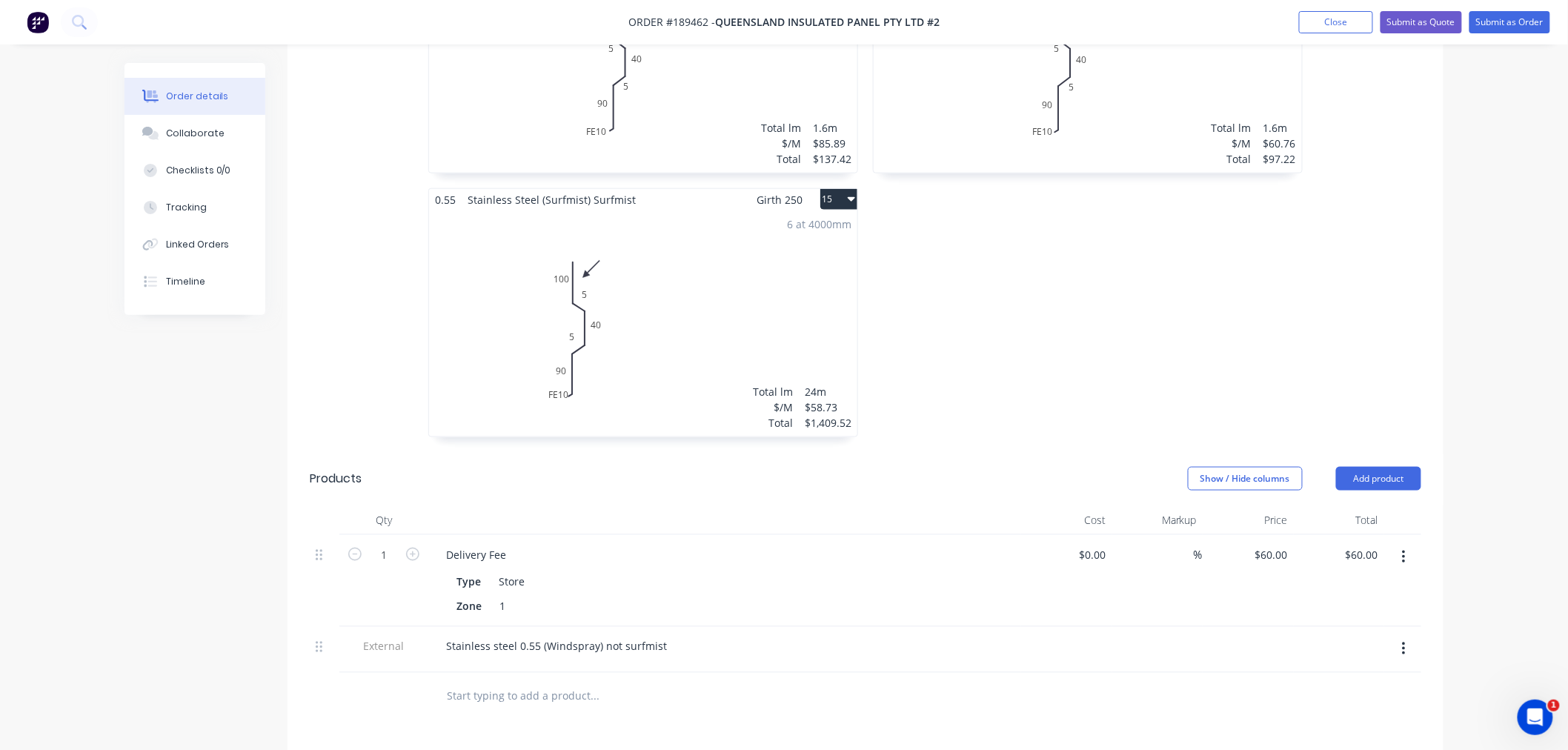
click at [662, 338] on div "6 at 4000mm Total lm $/M Total 24m $58.73 $1,409.52" at bounding box center [643, 324] width 428 height 226
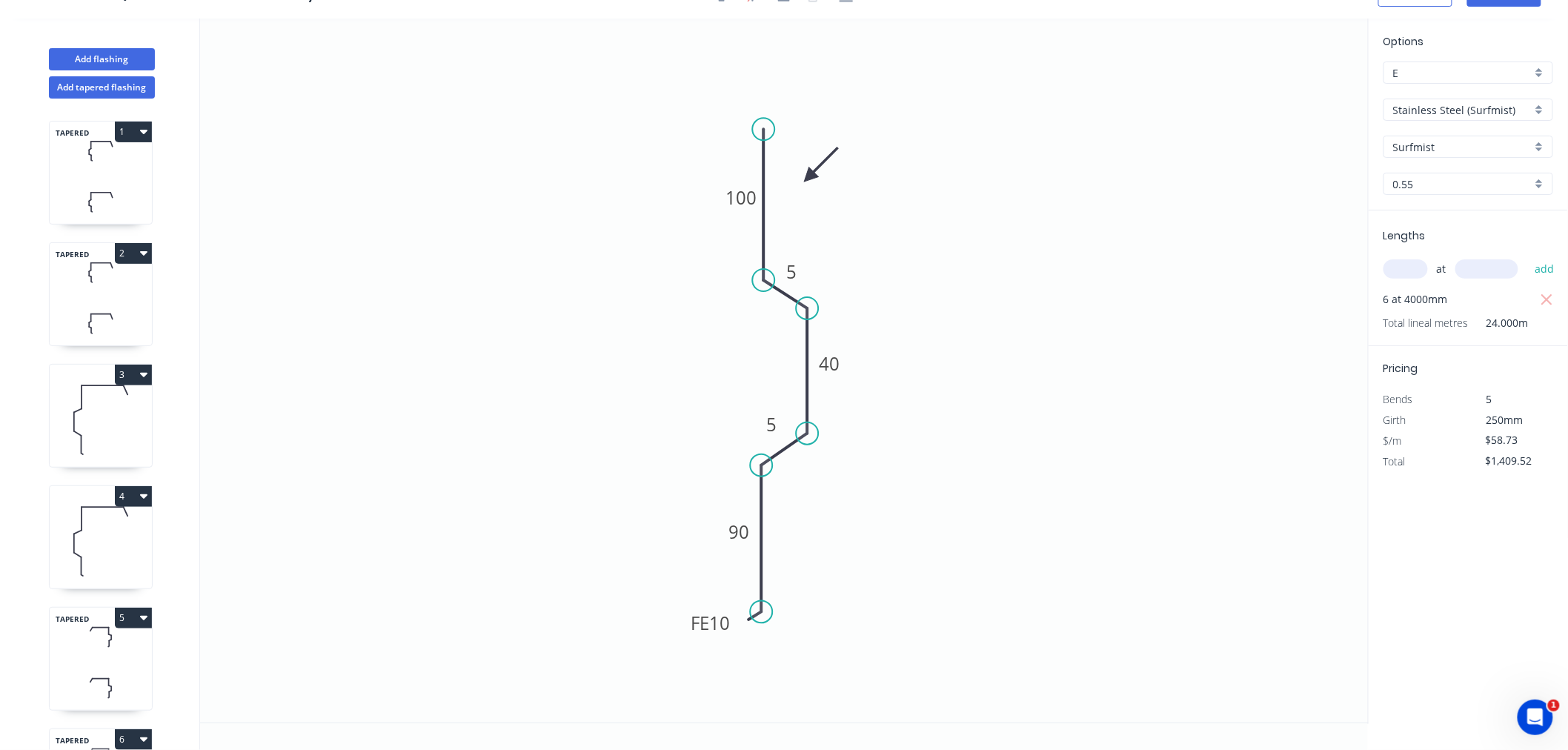
scroll to position [28, 0]
drag, startPoint x: 688, startPoint y: 636, endPoint x: 690, endPoint y: 604, distance: 32.1
click at [690, 604] on rect at bounding box center [713, 592] width 58 height 30
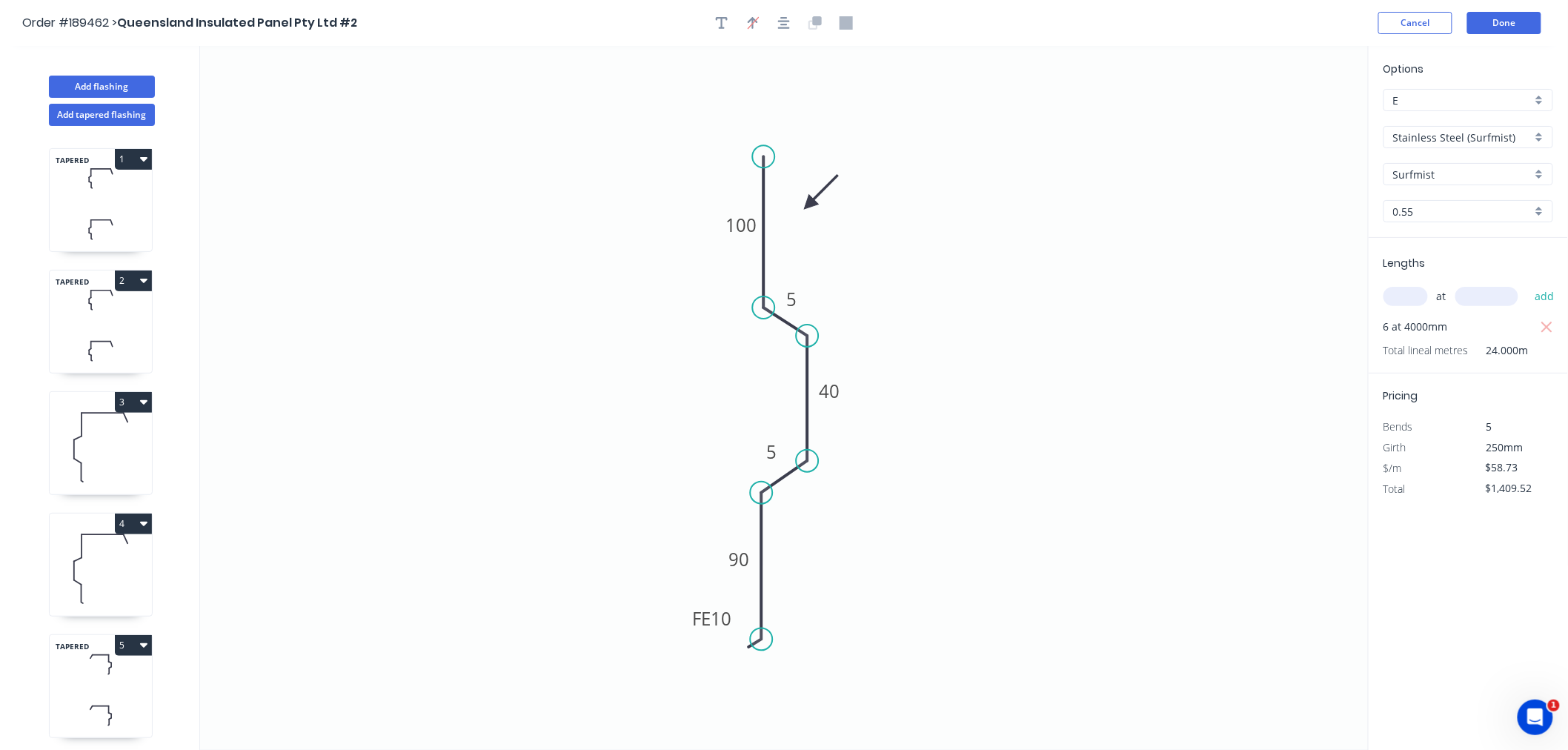
click at [788, 20] on icon "button" at bounding box center [784, 23] width 12 height 12
click at [1510, 25] on button "Done" at bounding box center [1505, 23] width 74 height 22
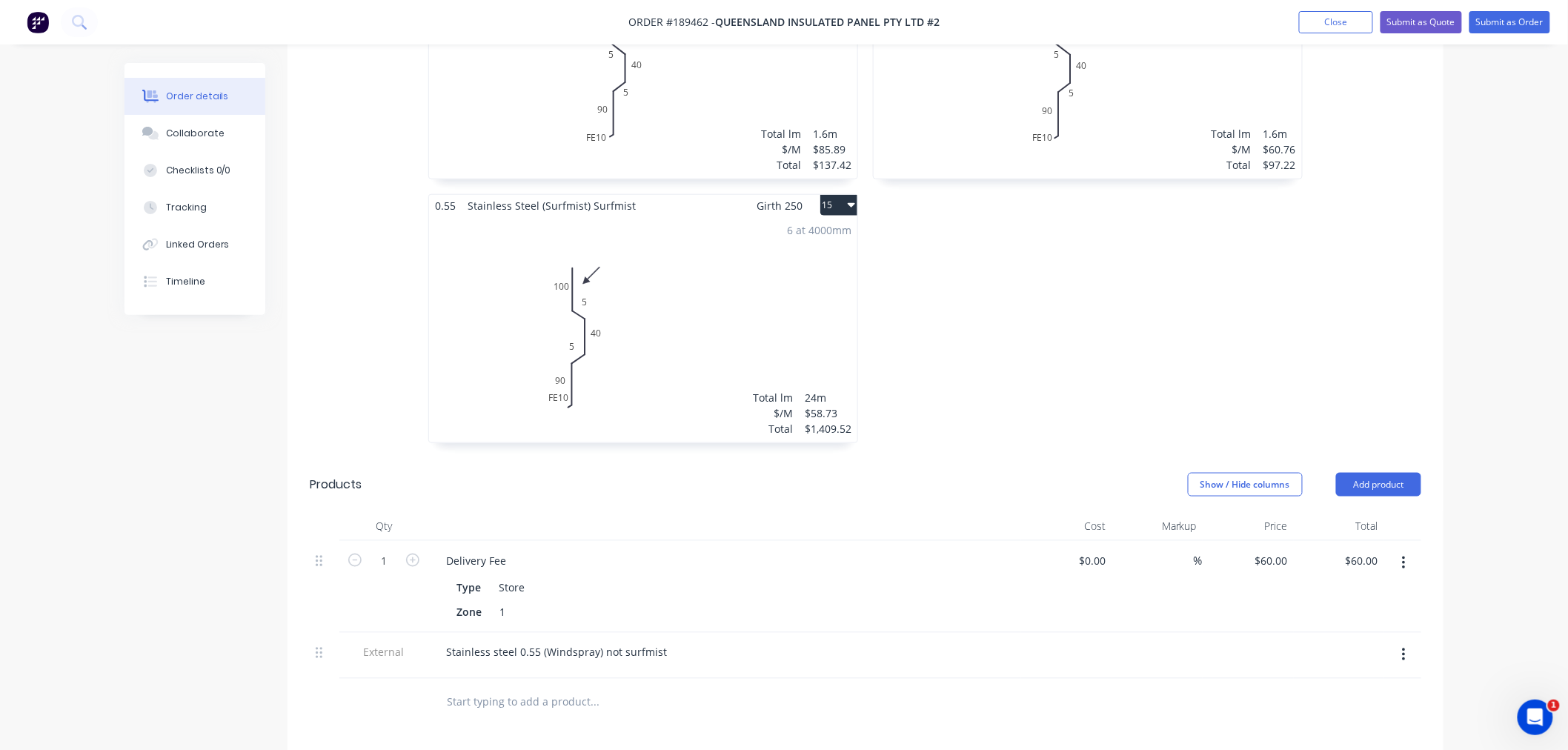
scroll to position [2800, 0]
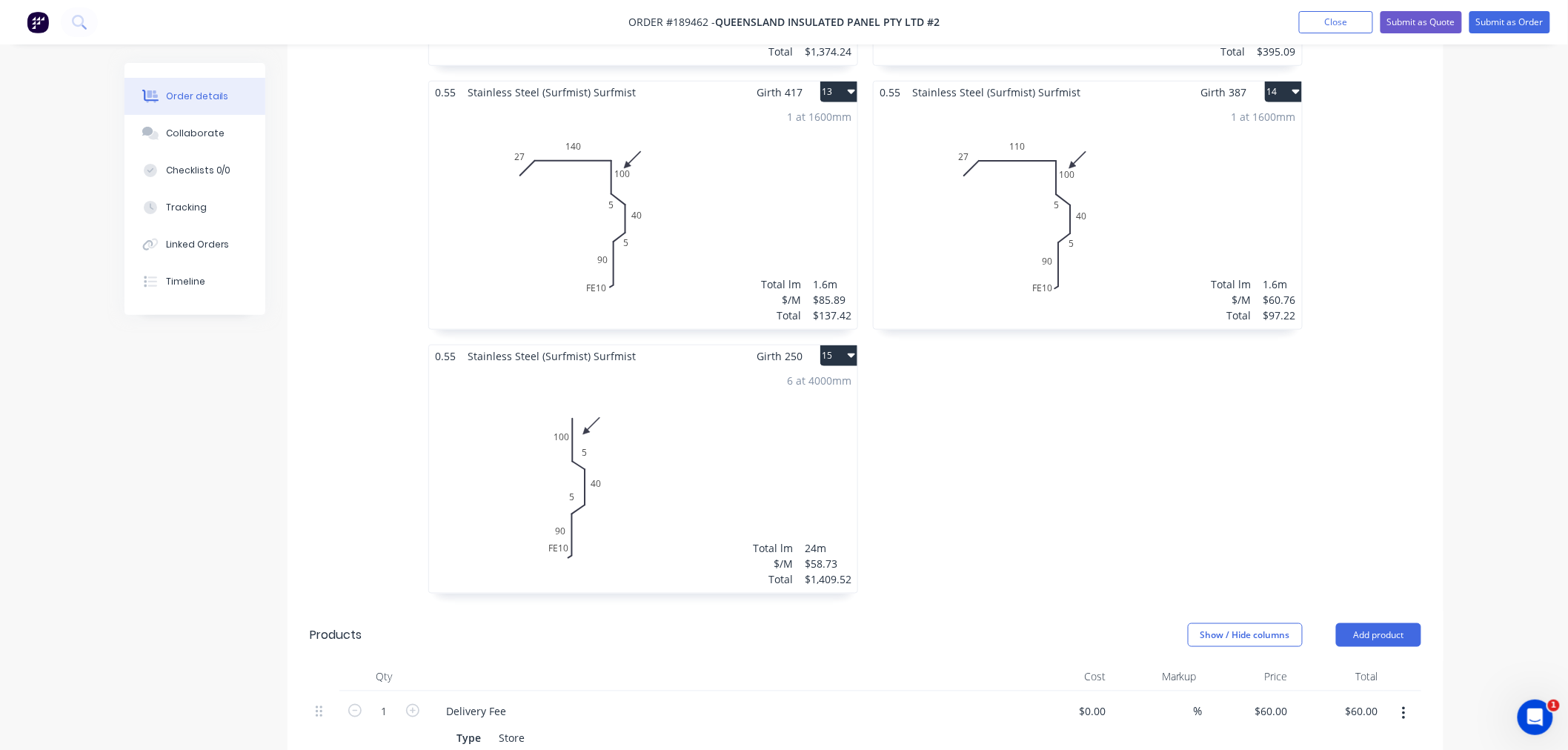
click at [705, 456] on div "6 at 4000mm Total lm $/M Total 24m $58.73 $1,409.52" at bounding box center [643, 480] width 428 height 226
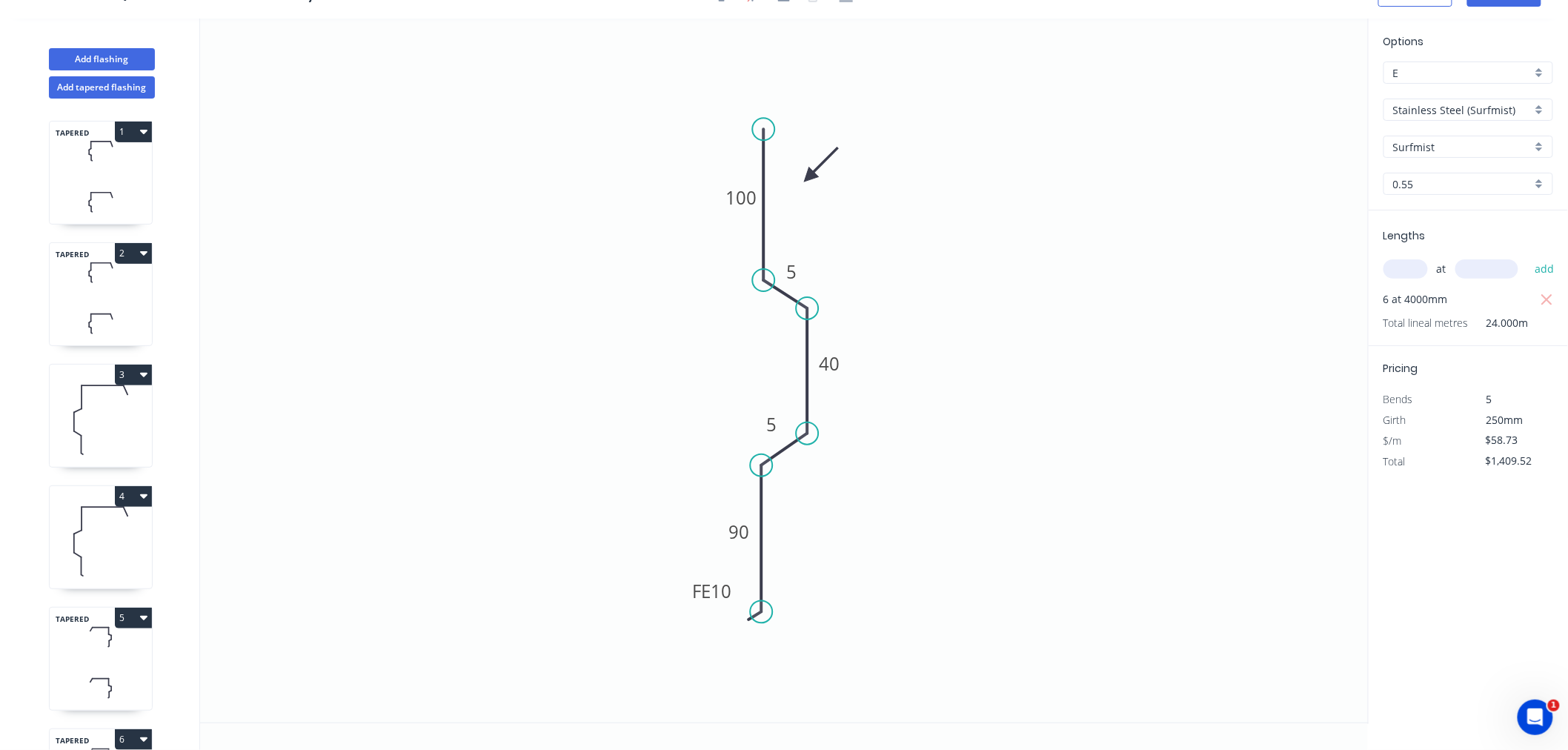
scroll to position [28, 0]
drag, startPoint x: 757, startPoint y: 127, endPoint x: 763, endPoint y: 106, distance: 21.8
click at [763, 106] on circle at bounding box center [764, 106] width 22 height 22
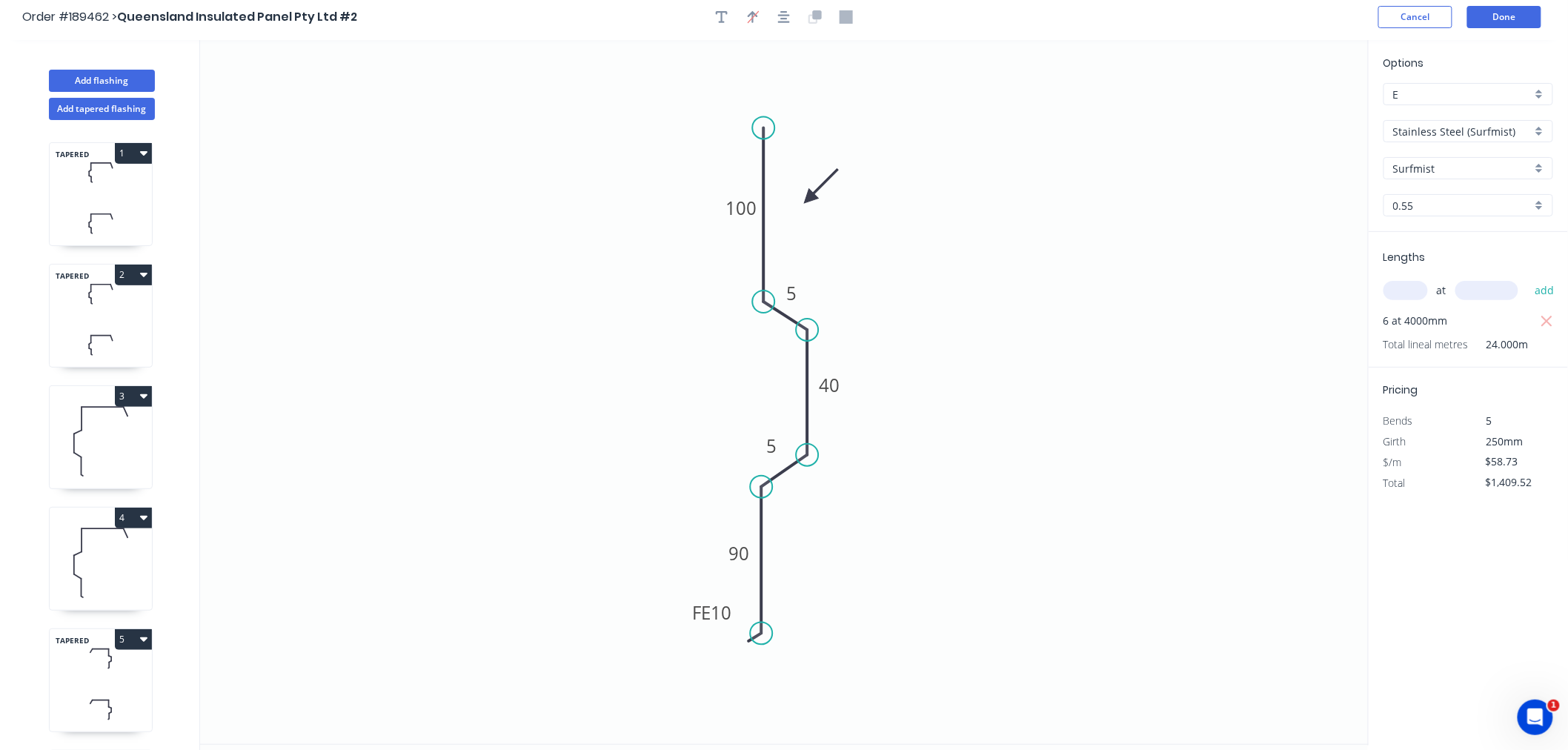
scroll to position [0, 0]
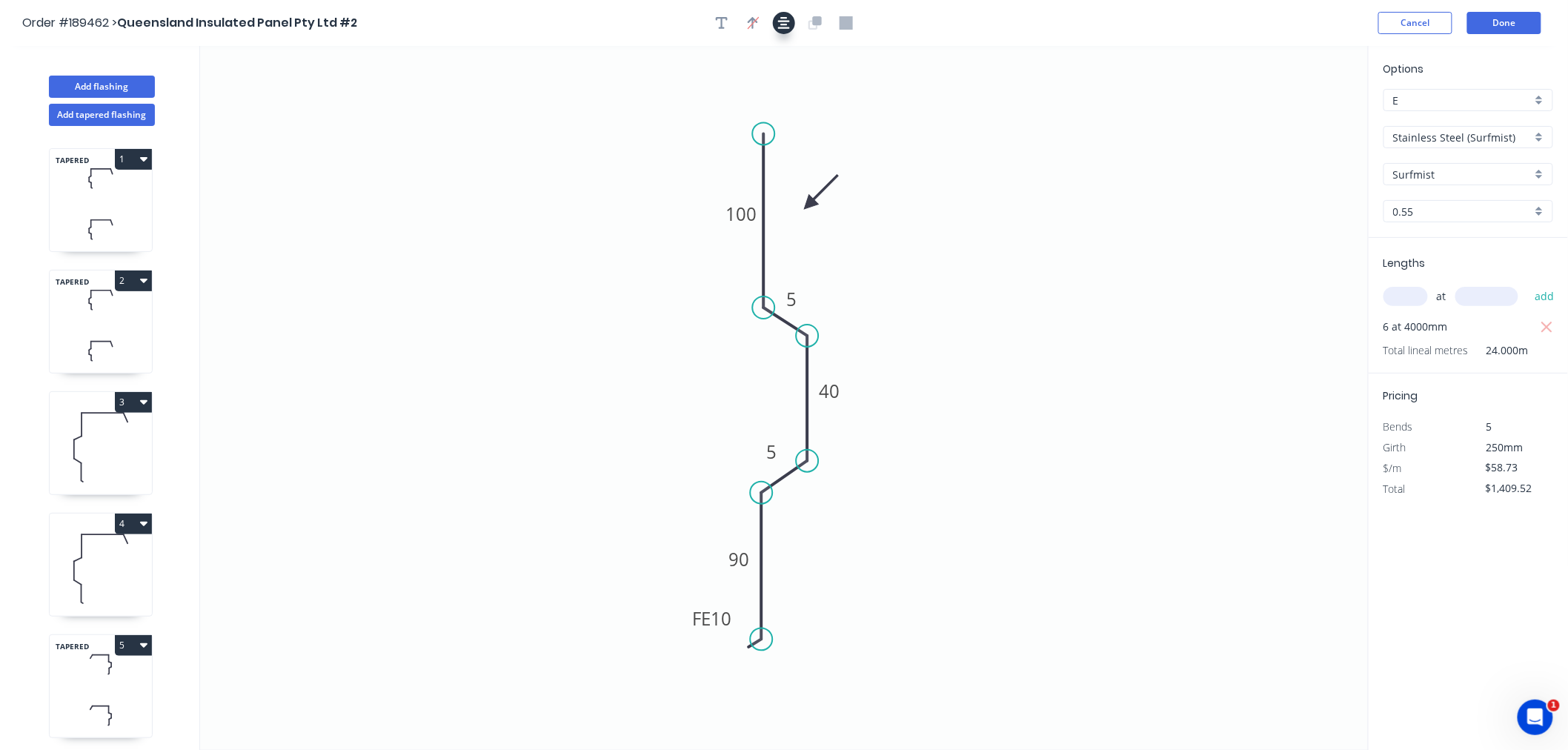
click at [785, 24] on icon "button" at bounding box center [784, 23] width 12 height 13
click at [1493, 18] on button "Done" at bounding box center [1505, 23] width 74 height 22
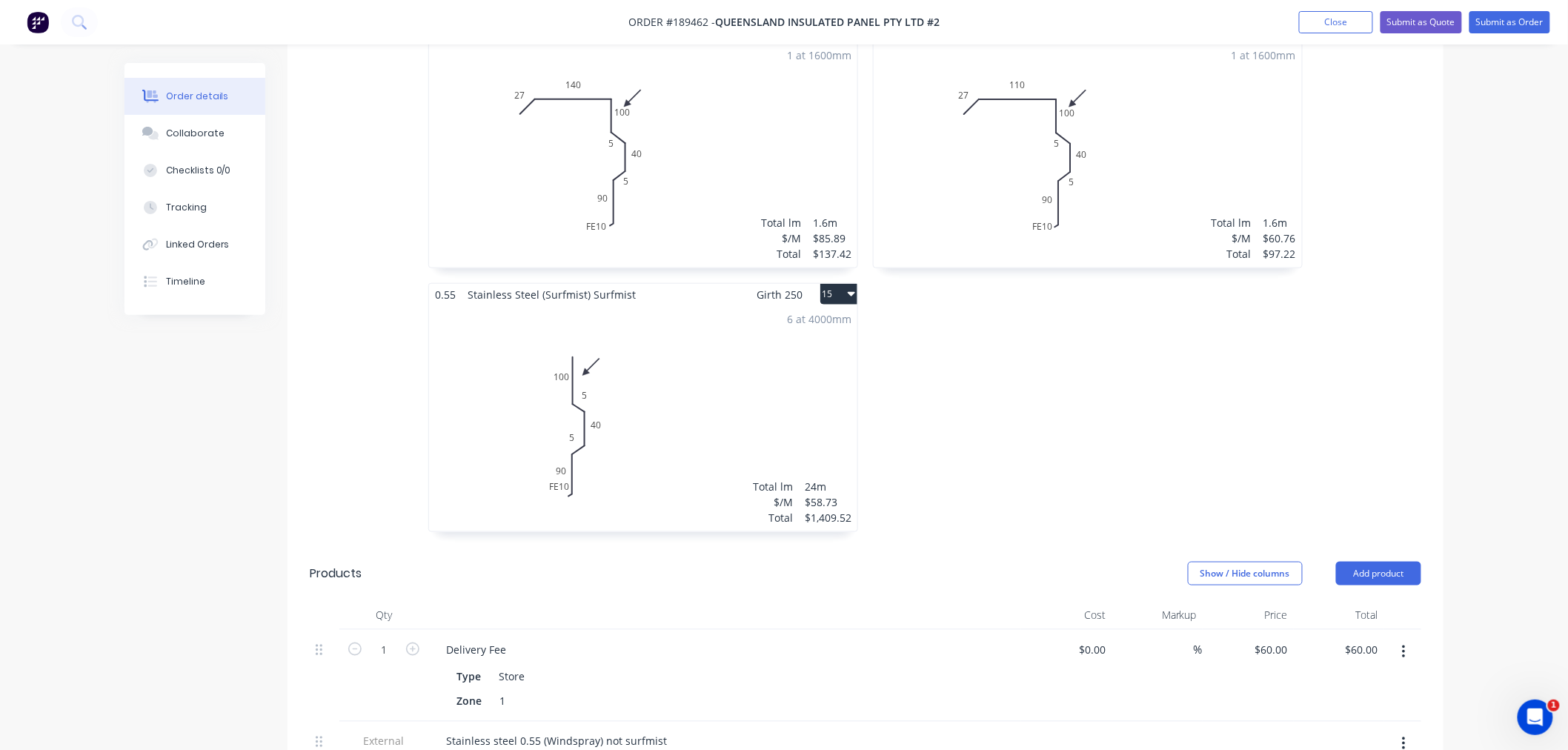
scroll to position [2965, 0]
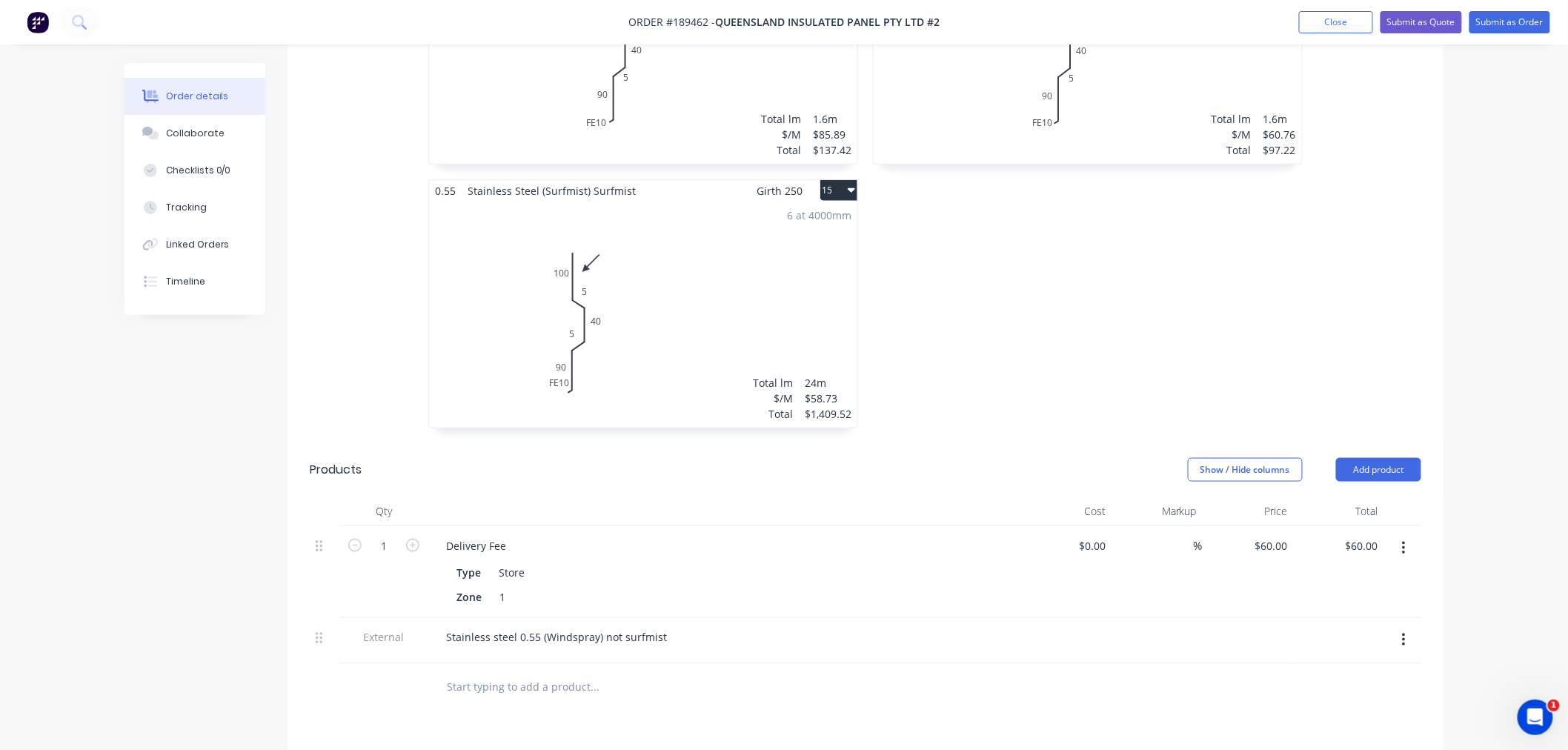
click at [710, 305] on div "6 at 4000mm Total lm $/M Total 24m $58.73 $1,409.52" at bounding box center [643, 315] width 428 height 226
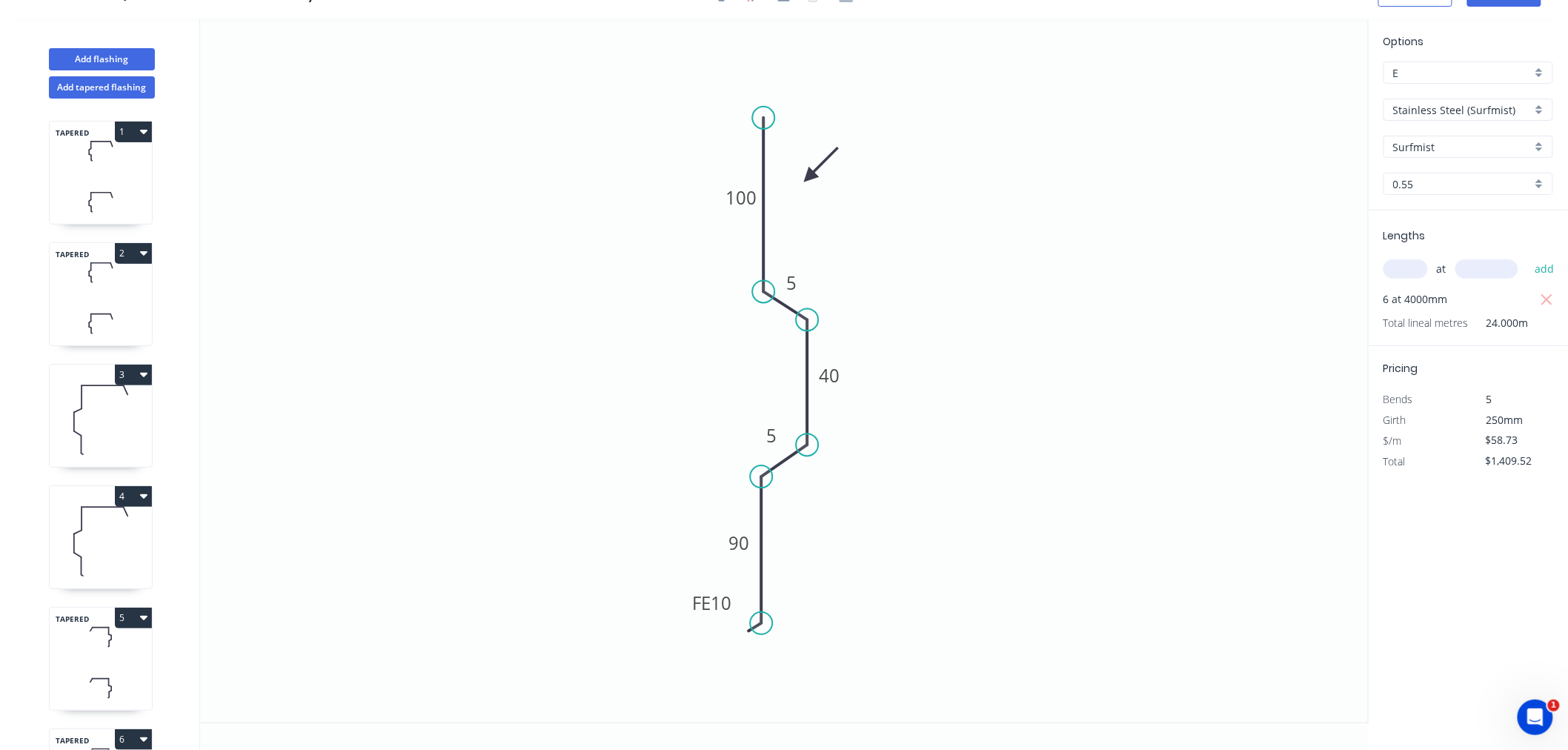
scroll to position [28, 0]
click at [682, 605] on icon "0 FE 10 90 5 40 5 100" at bounding box center [784, 371] width 1169 height 705
drag, startPoint x: 692, startPoint y: 609, endPoint x: 683, endPoint y: 641, distance: 33.2
click at [683, 641] on rect at bounding box center [704, 634] width 58 height 30
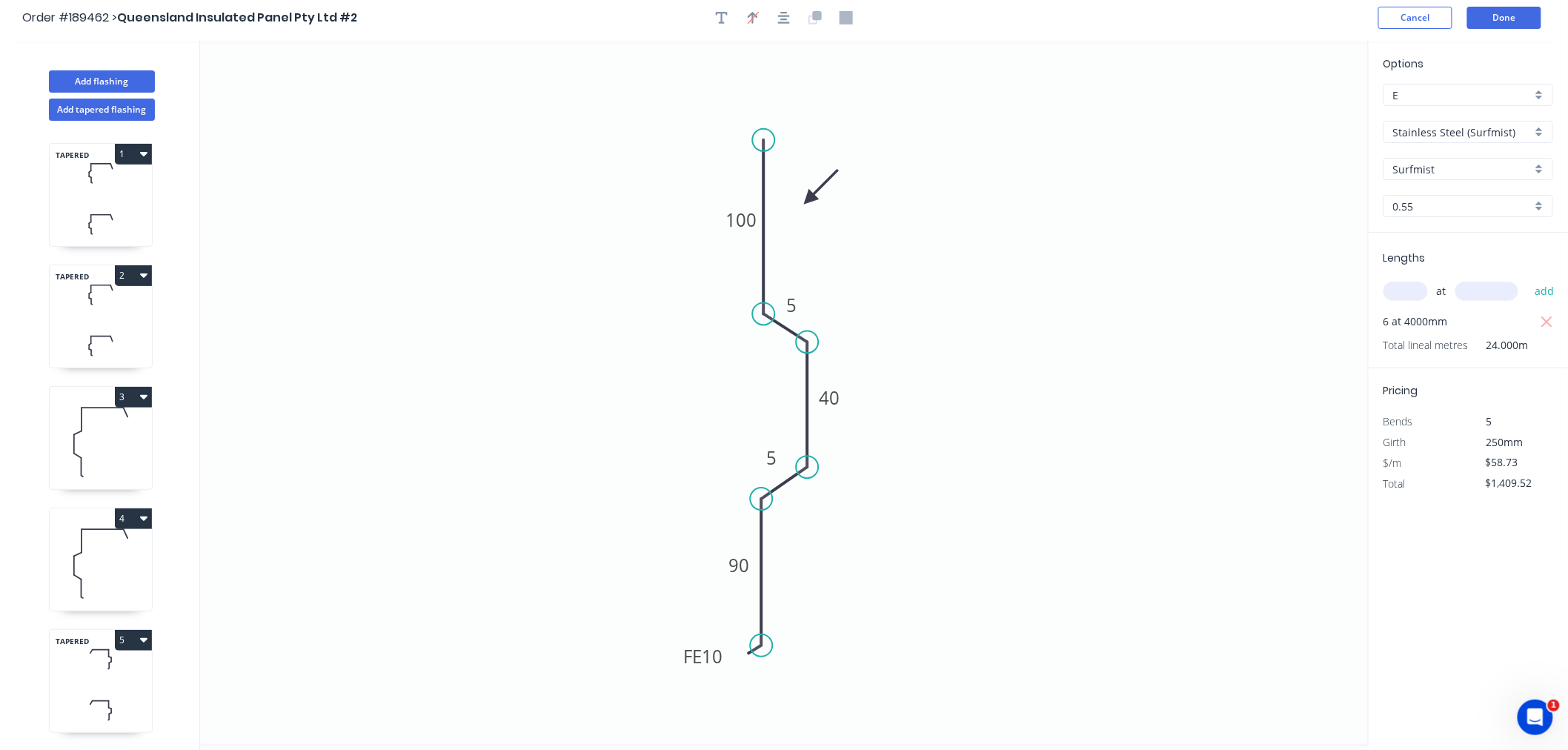
scroll to position [0, 0]
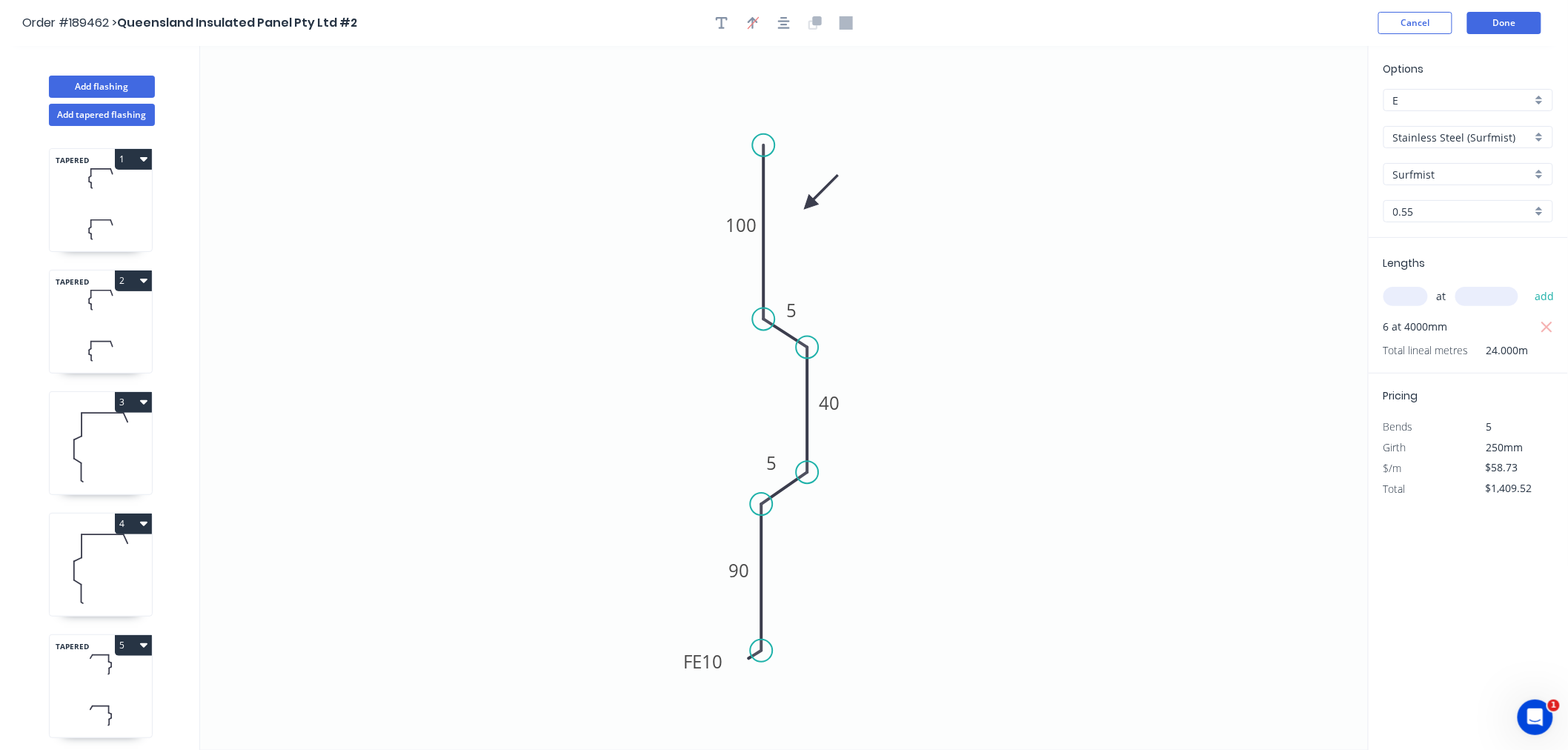
drag, startPoint x: 1240, startPoint y: 6, endPoint x: 1309, endPoint y: 13, distance: 69.4
click at [1241, 8] on header "Order #189462 > Queensland Insulated Panel Pty Ltd #2 Cancel Done" at bounding box center [784, 23] width 1568 height 46
click at [1529, 28] on button "Done" at bounding box center [1505, 23] width 74 height 22
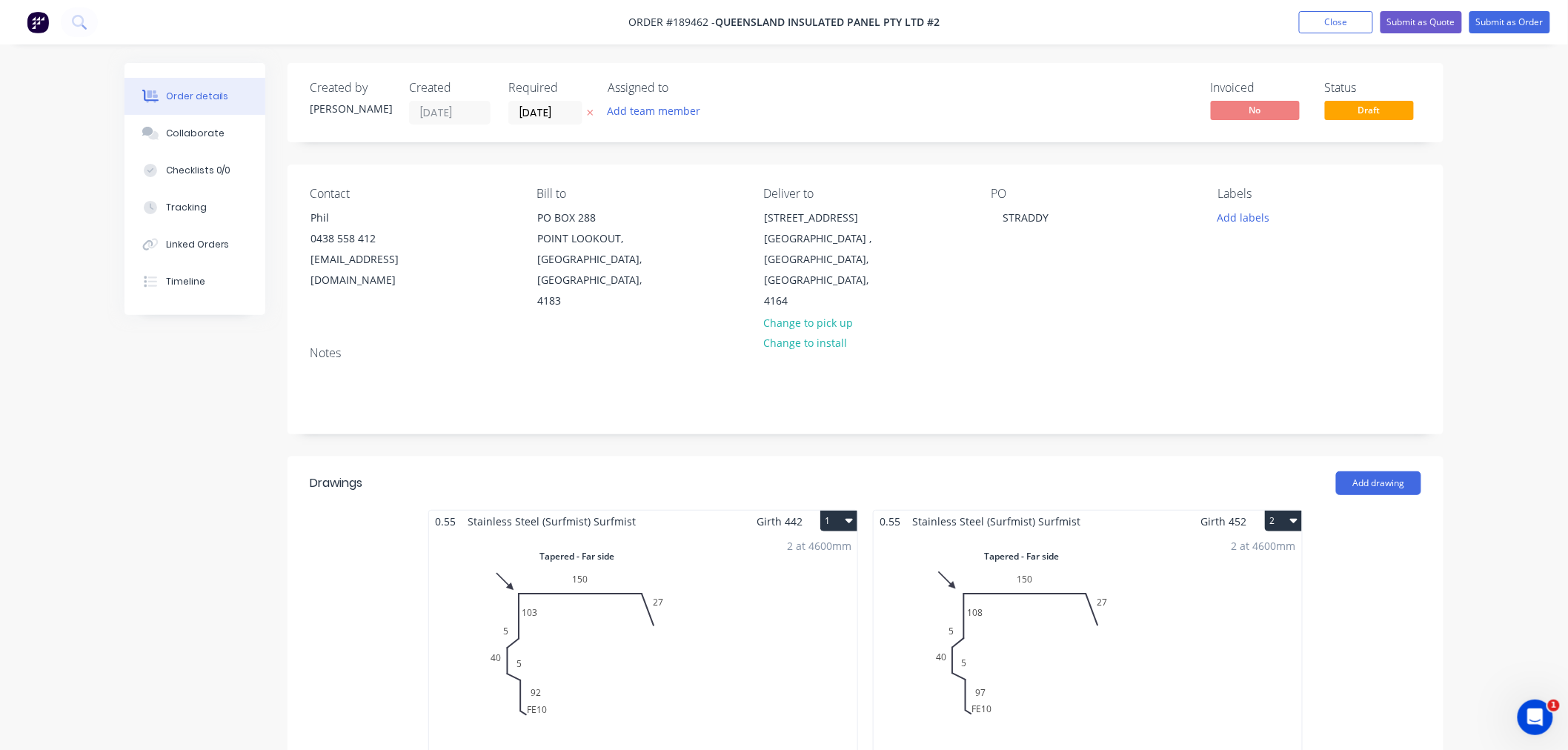
click at [938, 72] on div "Created by [PERSON_NAME] Created [DATE] Required [DATE] Assigned to Add team me…" at bounding box center [866, 103] width 1156 height 80
drag, startPoint x: 1485, startPoint y: 224, endPoint x: 1485, endPoint y: 185, distance: 39.0
click at [1521, 26] on button "Submit as Order" at bounding box center [1510, 22] width 81 height 22
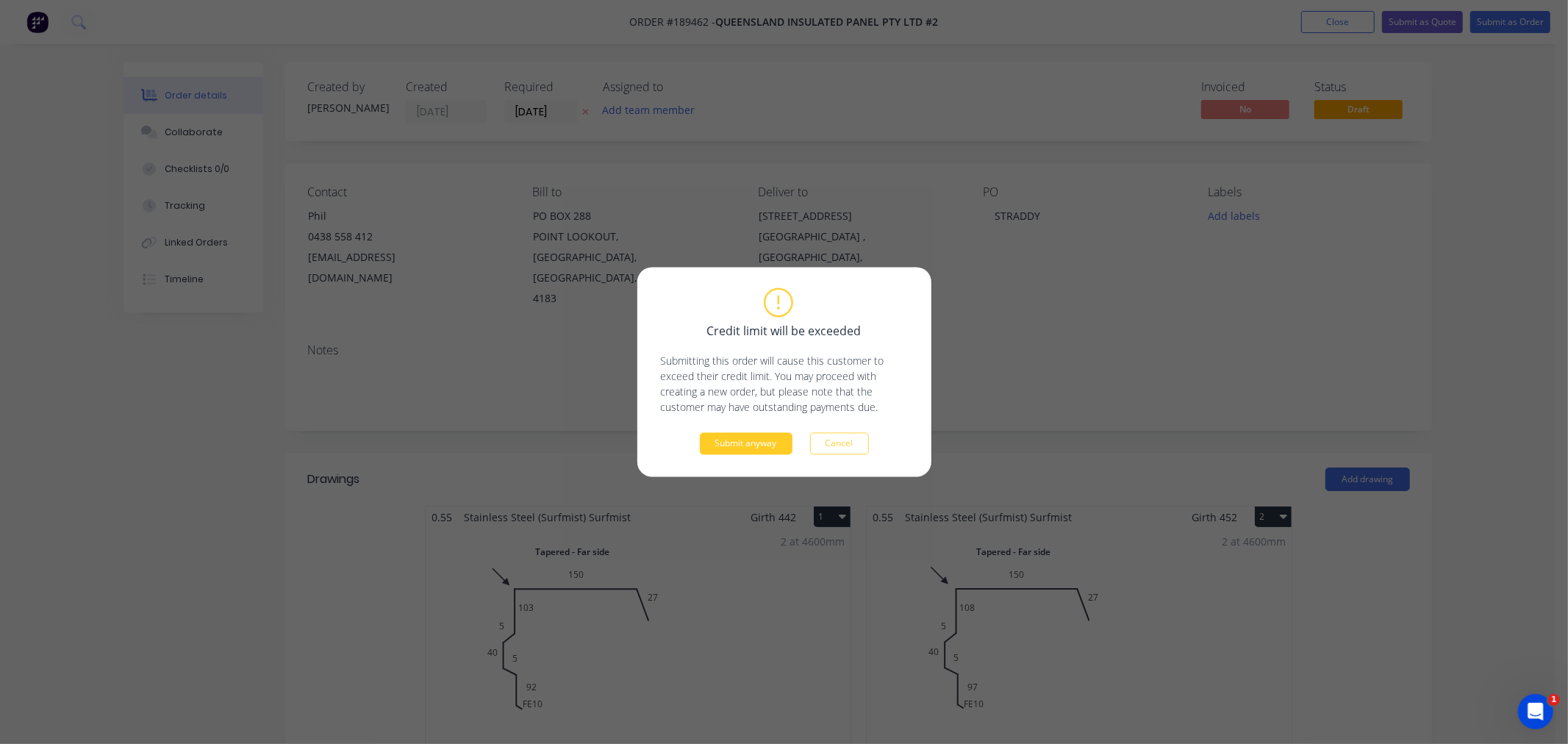
click at [728, 444] on button "Submit anyway" at bounding box center [747, 444] width 93 height 22
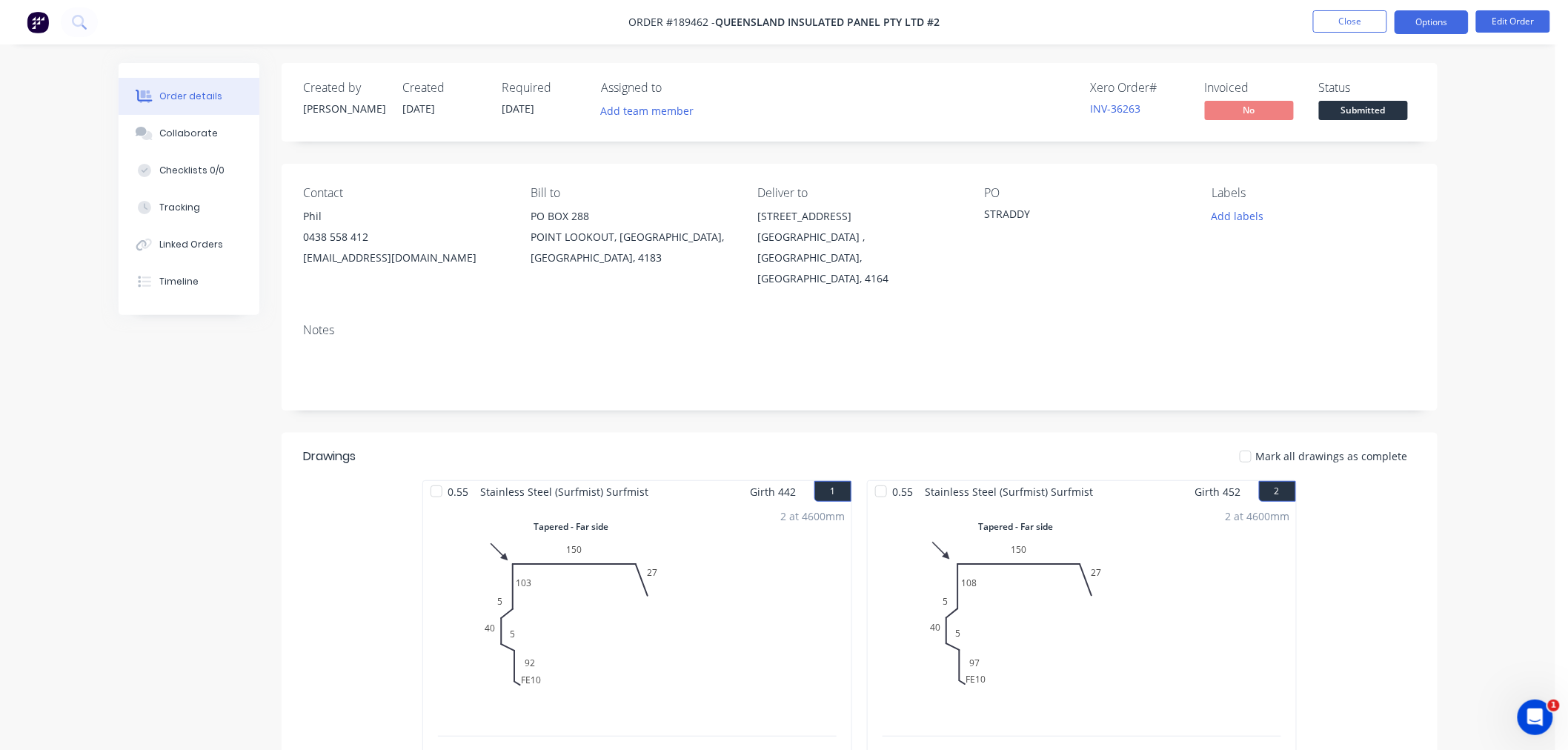
click at [1428, 25] on button "Options" at bounding box center [1432, 22] width 74 height 24
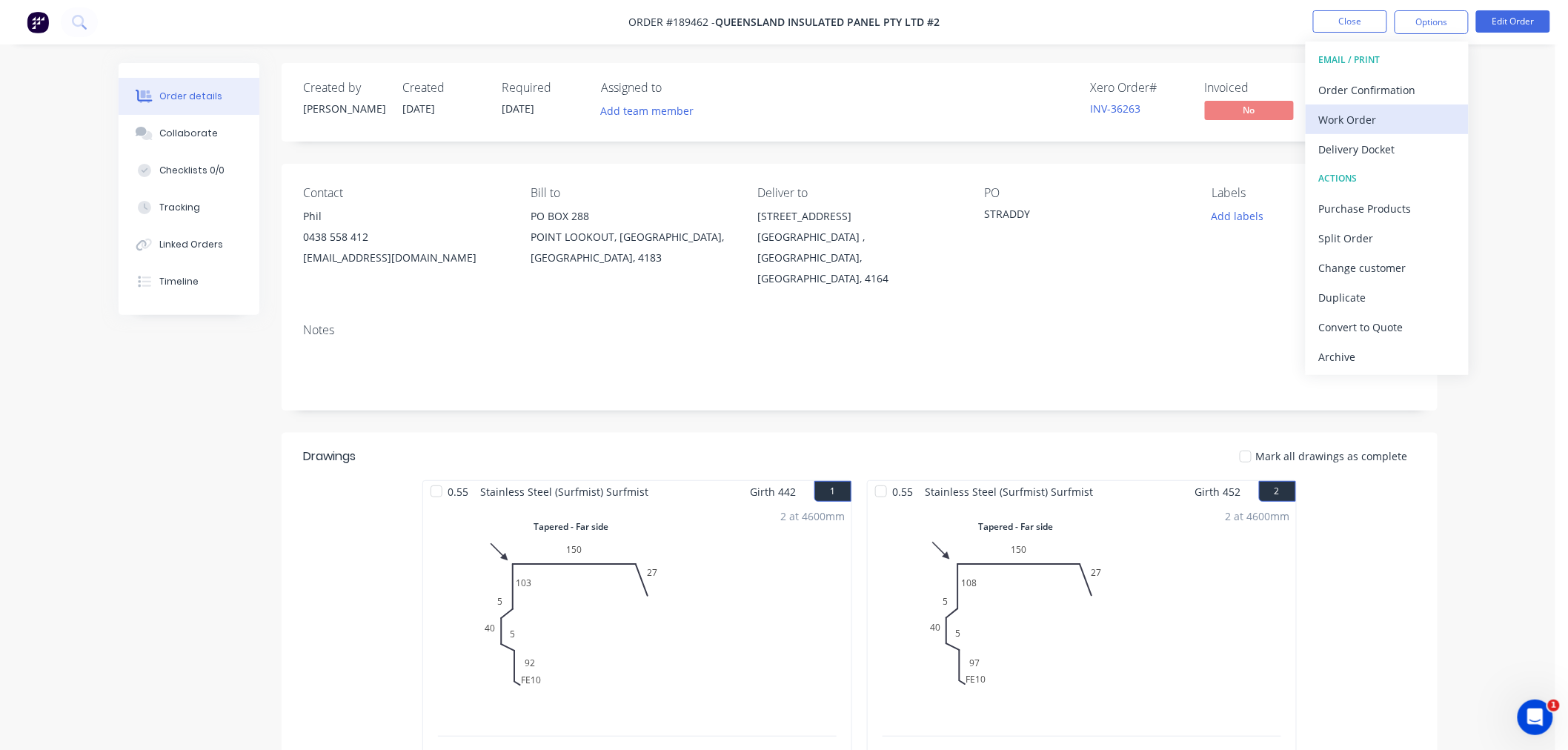
click at [1410, 119] on div "Work Order" at bounding box center [1387, 119] width 136 height 22
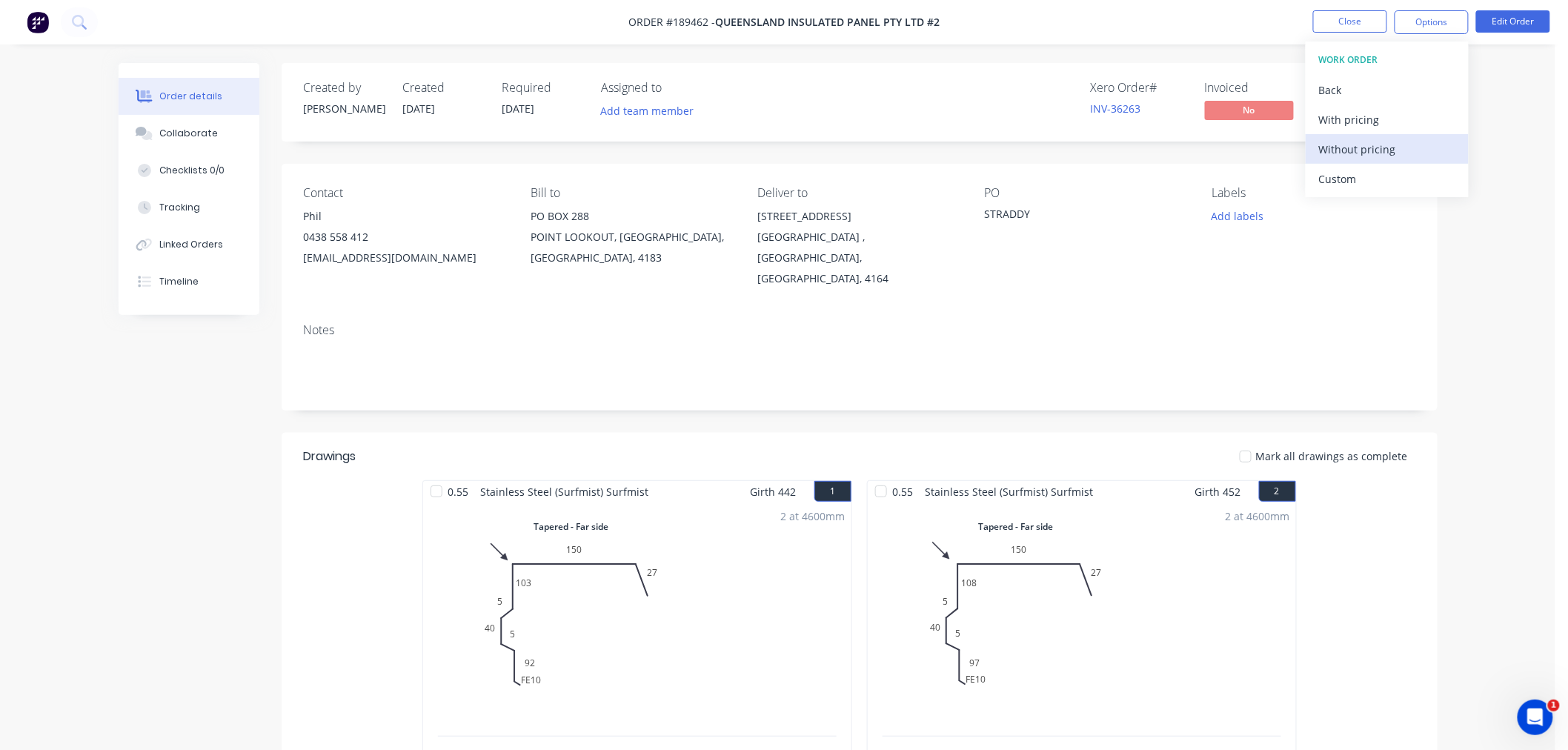
click at [1412, 152] on div "Without pricing" at bounding box center [1387, 149] width 136 height 22
click at [1338, 21] on button "Close" at bounding box center [1351, 22] width 74 height 22
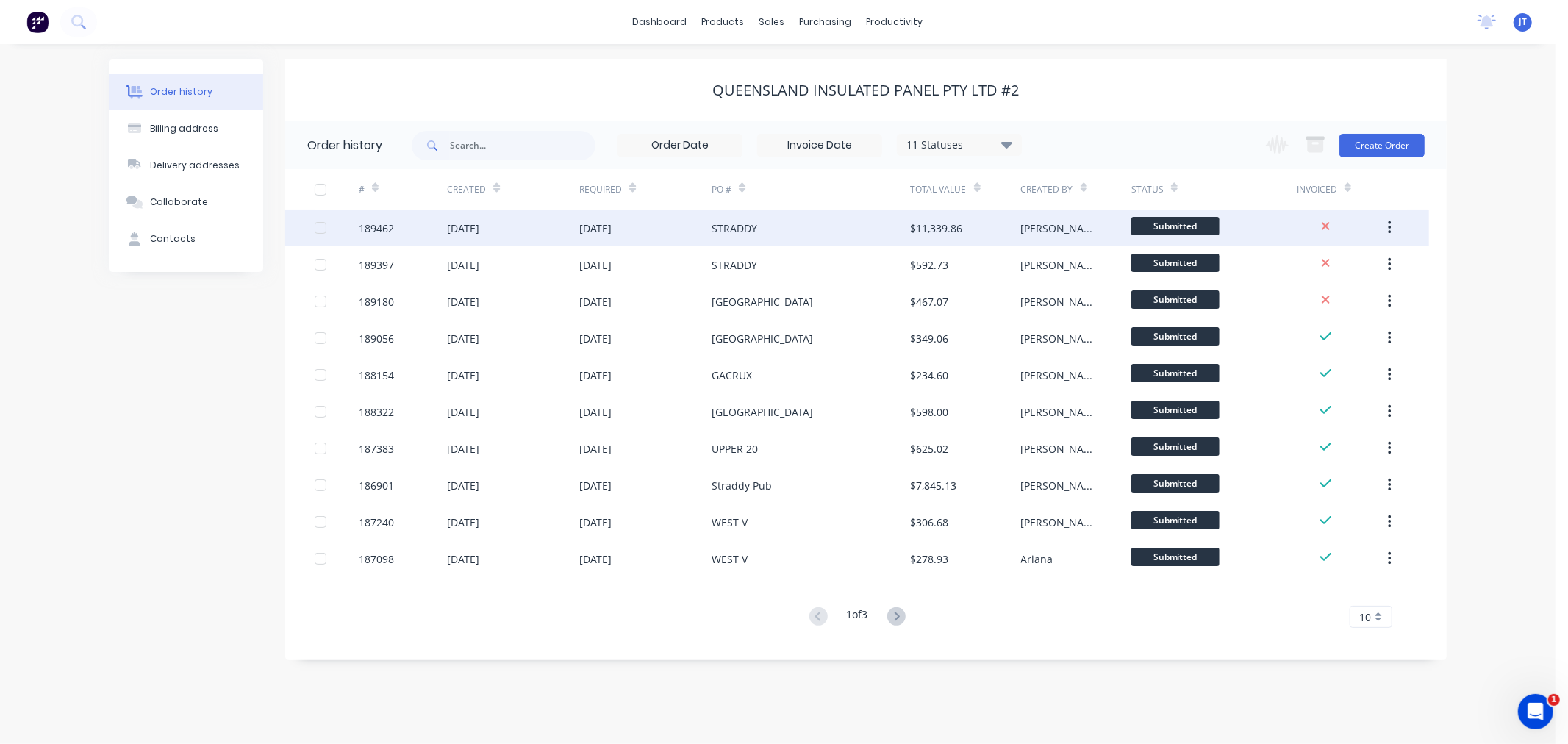
click at [360, 228] on div "189462" at bounding box center [376, 228] width 35 height 16
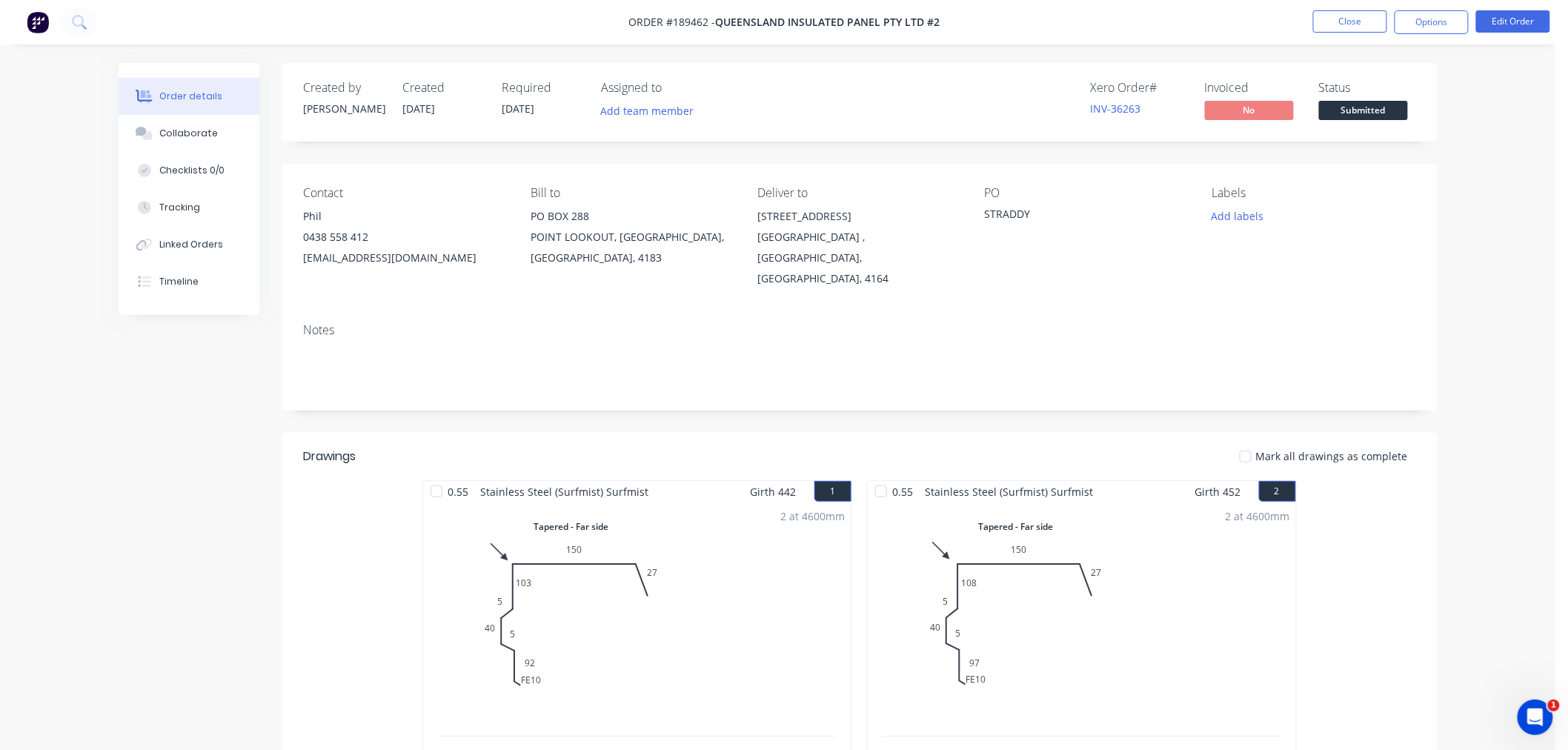
drag, startPoint x: 101, startPoint y: 502, endPoint x: 109, endPoint y: 507, distance: 9.4
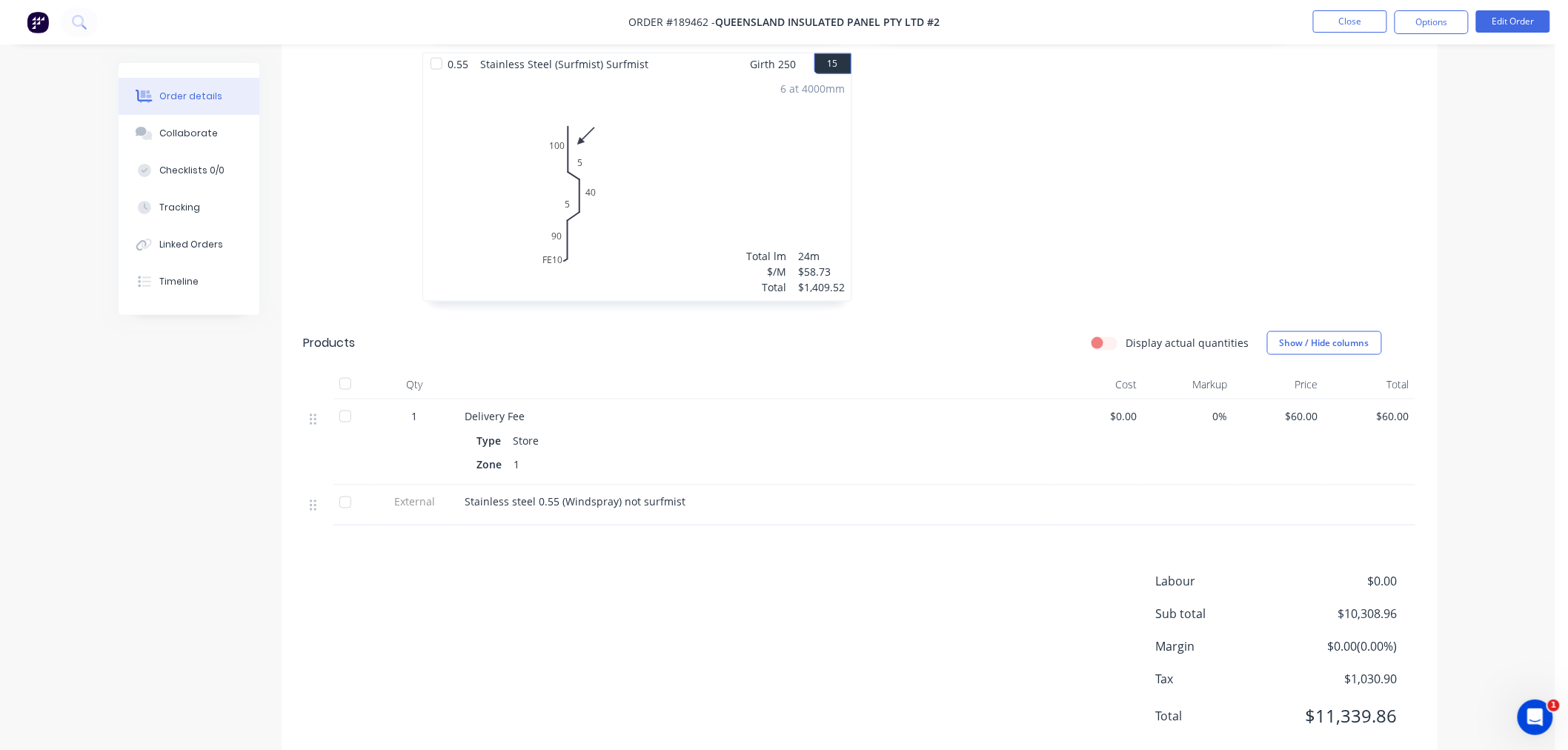
scroll to position [3083, 0]
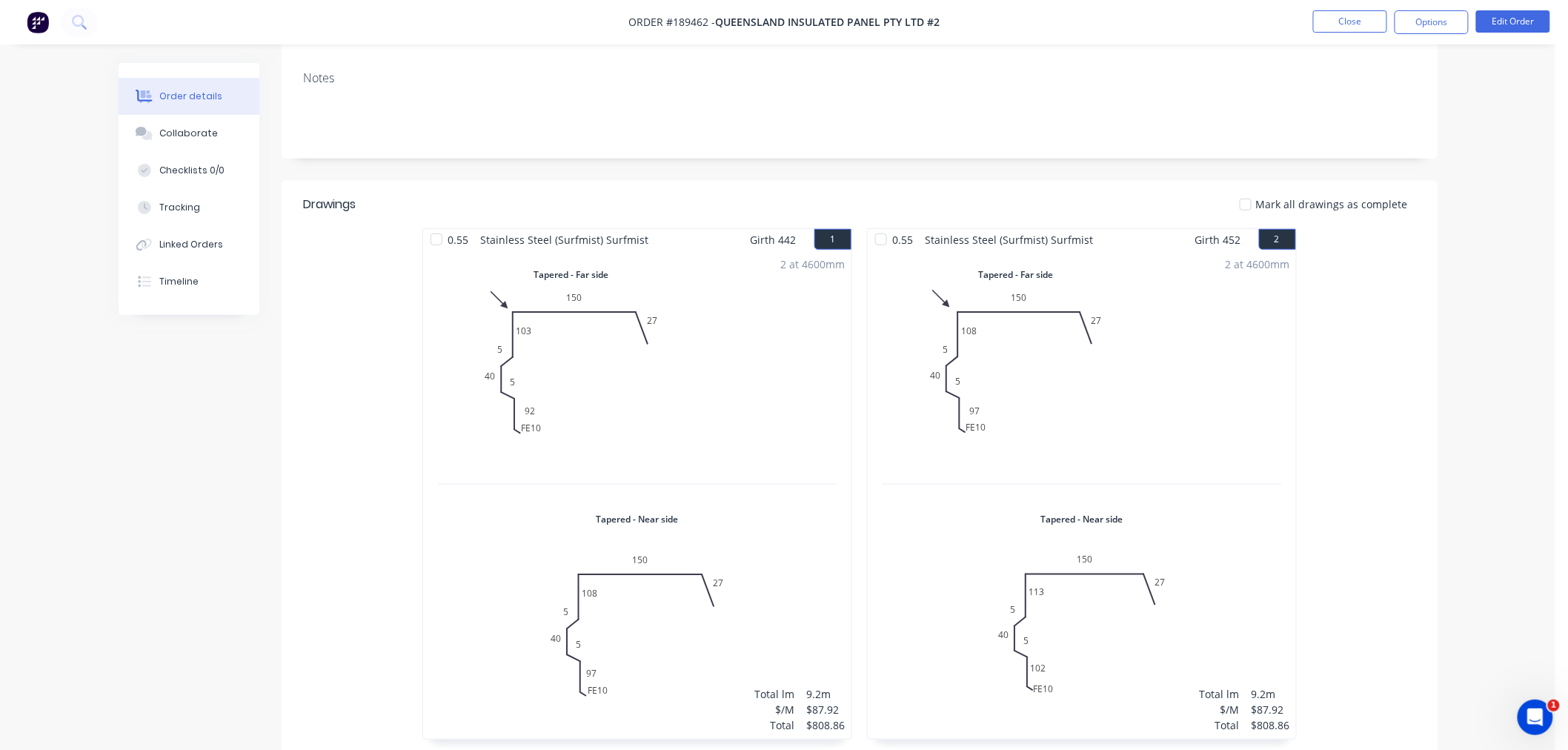
scroll to position [0, 0]
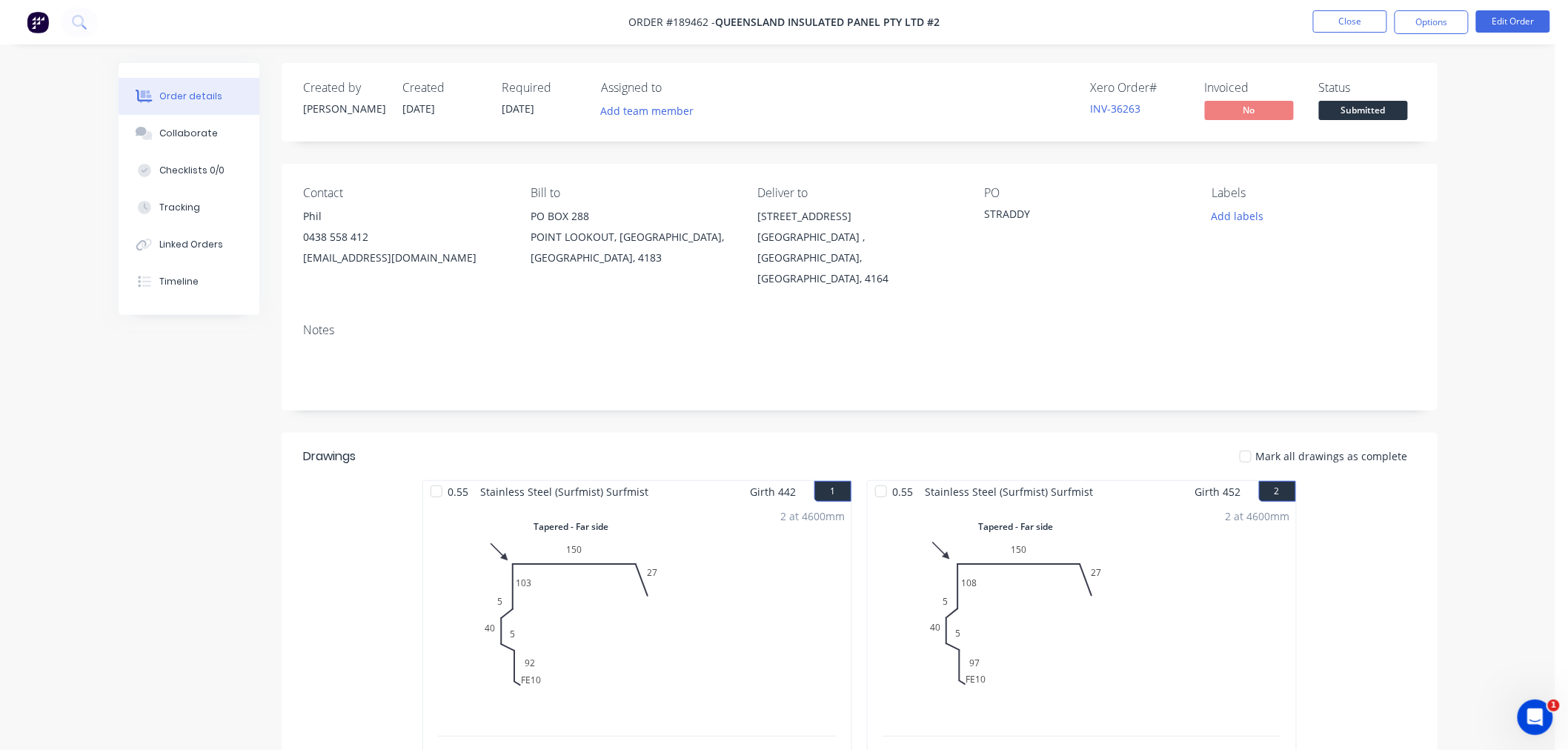
drag, startPoint x: 1090, startPoint y: 25, endPoint x: 1190, endPoint y: 4, distance: 102.2
click at [1090, 24] on nav "Order #189462 - Queensland Insulated Panel Pty Ltd #2 Close Options Edit Order" at bounding box center [784, 22] width 1568 height 45
click at [1349, 23] on button "Close" at bounding box center [1351, 22] width 74 height 22
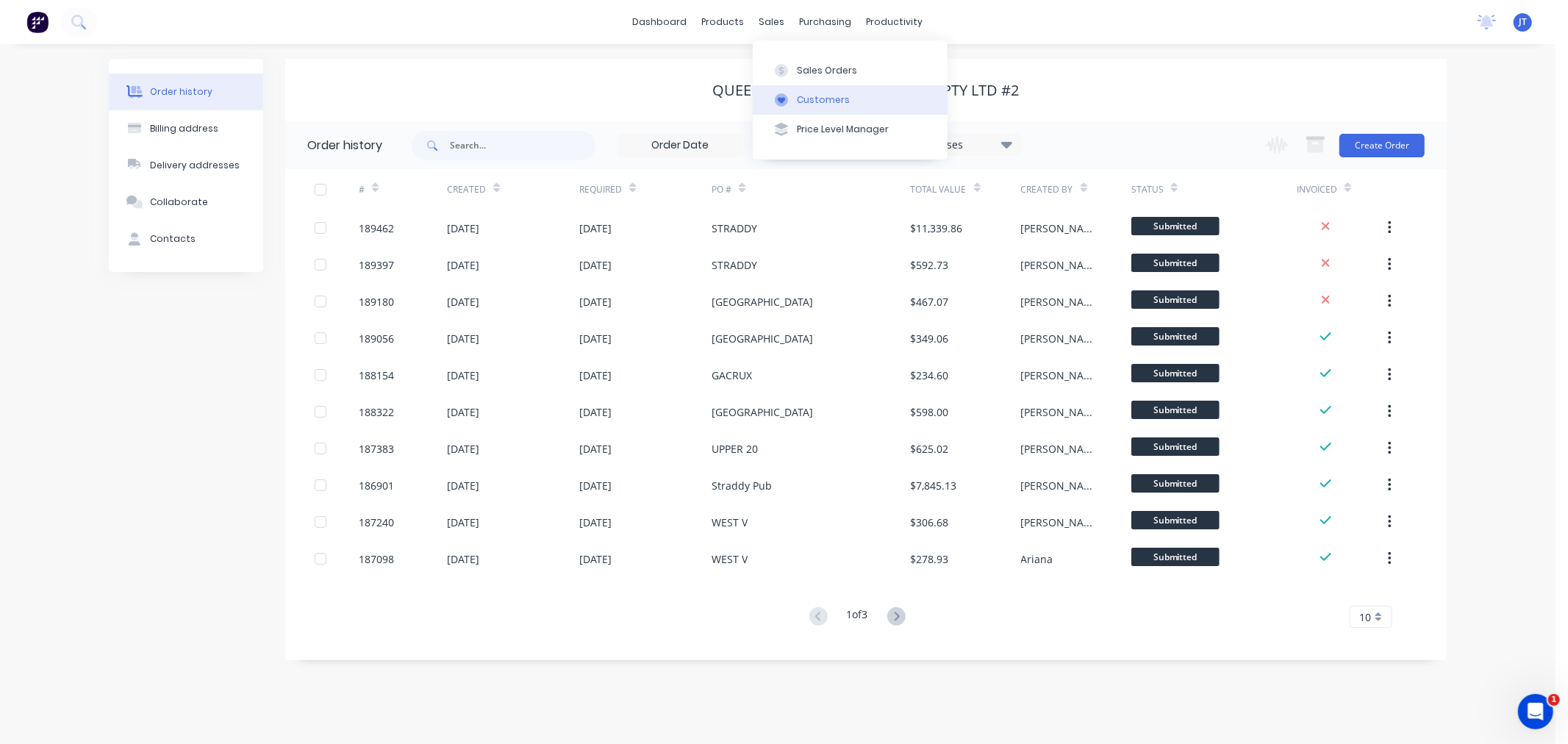
click at [801, 105] on div "Customers" at bounding box center [823, 100] width 53 height 13
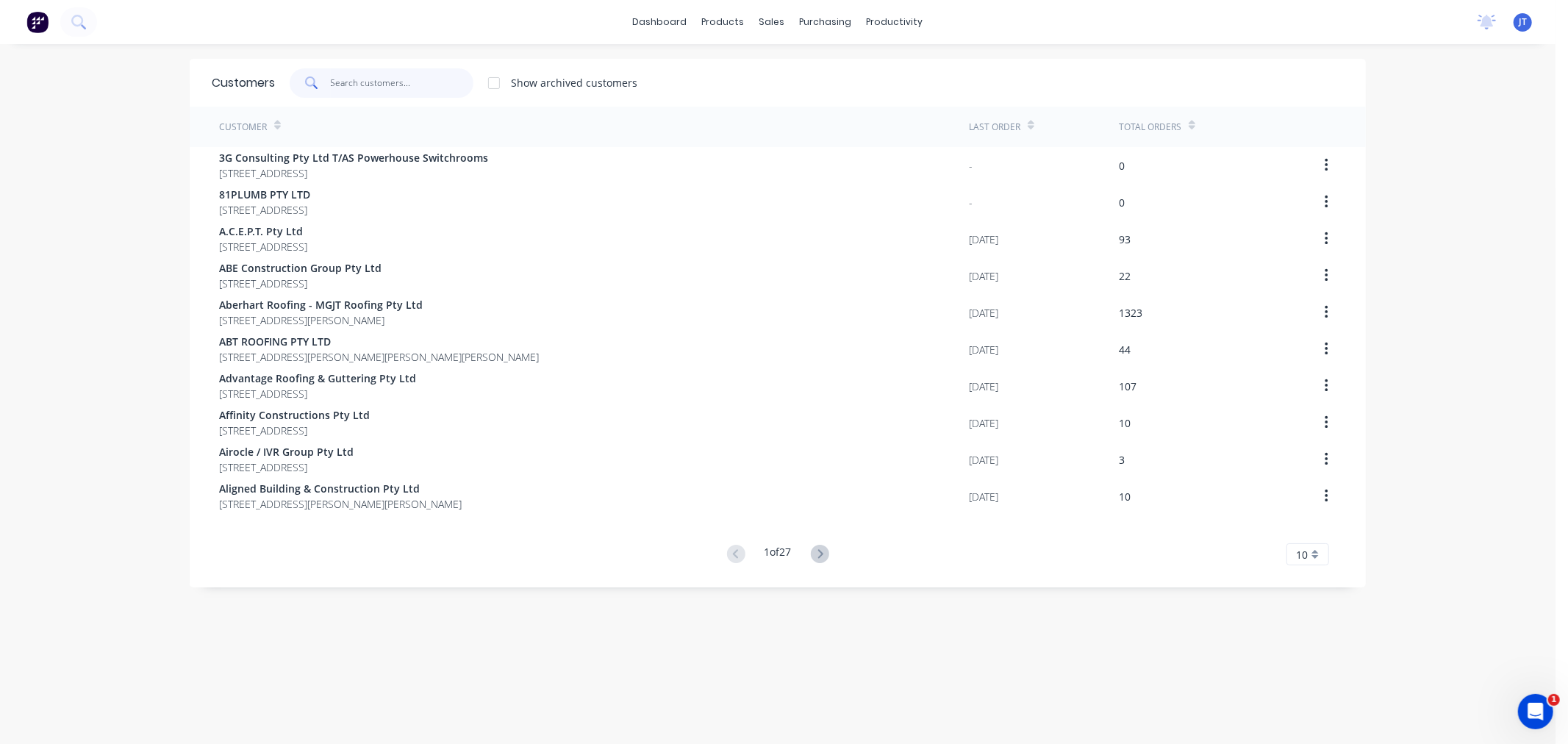
click at [399, 75] on input "text" at bounding box center [402, 83] width 143 height 30
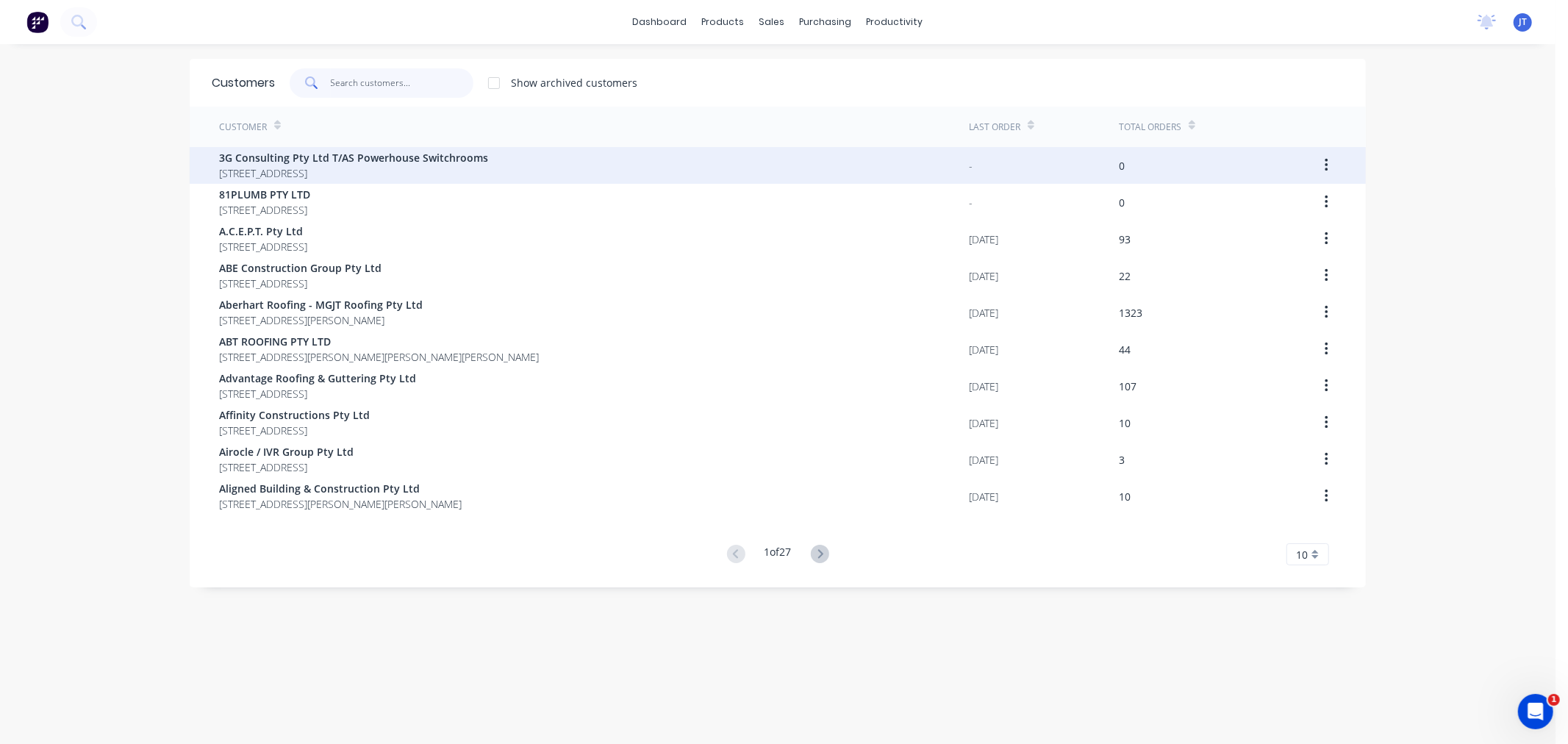
paste input "Bluescope"
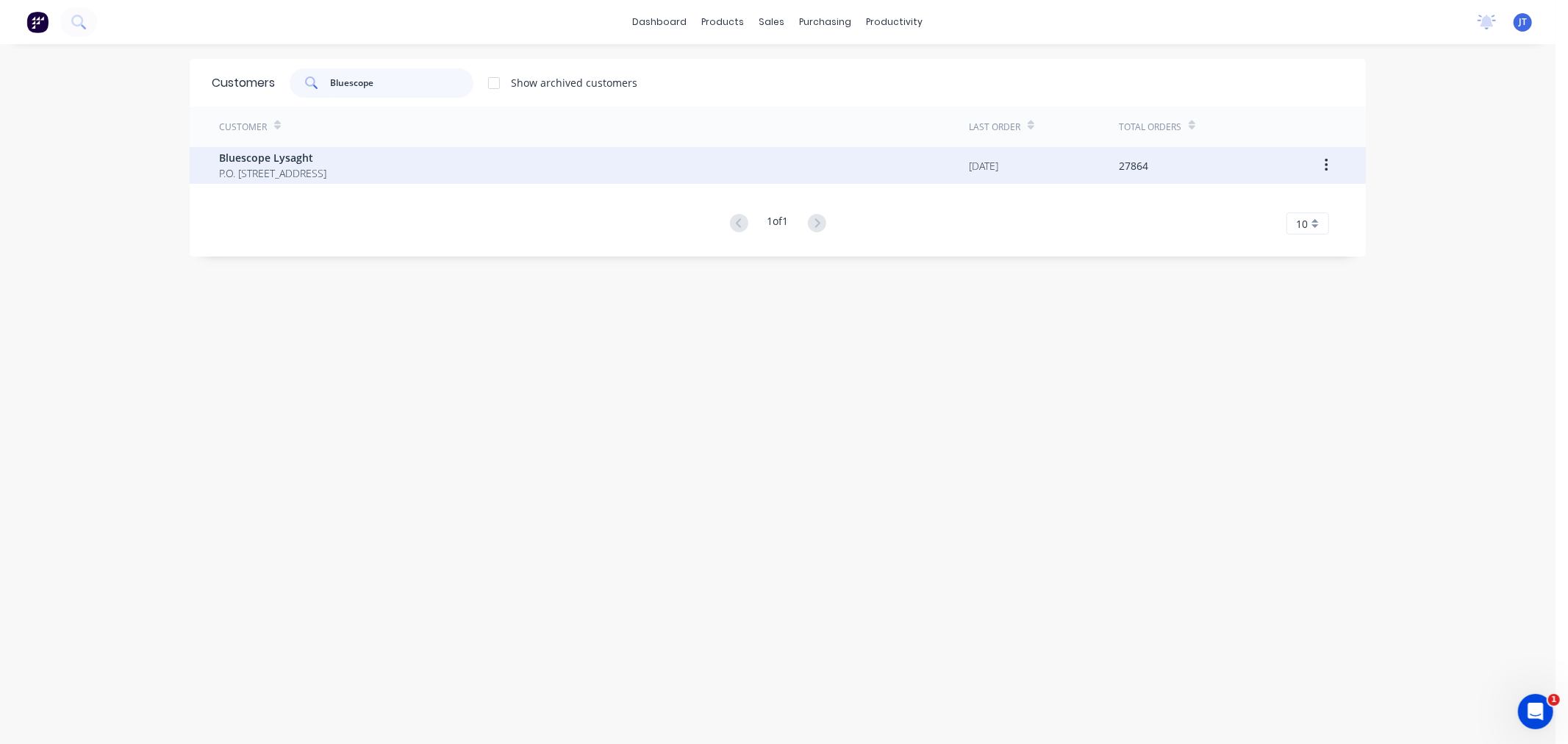
type input "Bluescope"
click at [620, 174] on div "Bluescope Lysaght P.O. [STREET_ADDRESS]" at bounding box center [594, 165] width 750 height 37
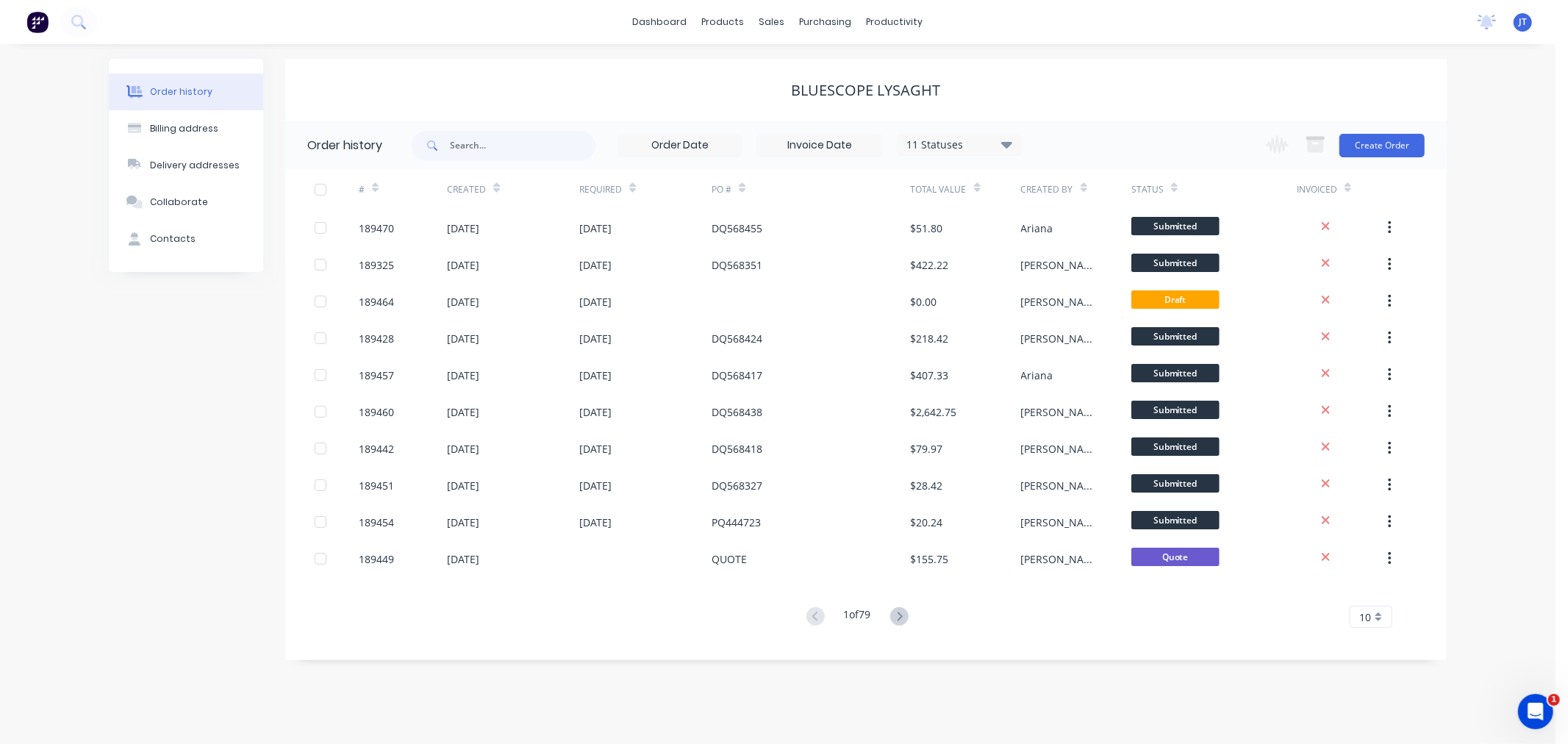
drag, startPoint x: 1478, startPoint y: 123, endPoint x: 1468, endPoint y: 130, distance: 12.2
click at [1474, 128] on div "Order history Billing address Delivery addresses Collaborate Contacts Bluescope…" at bounding box center [778, 394] width 1555 height 700
click at [1383, 148] on button "Create Order" at bounding box center [1382, 145] width 86 height 24
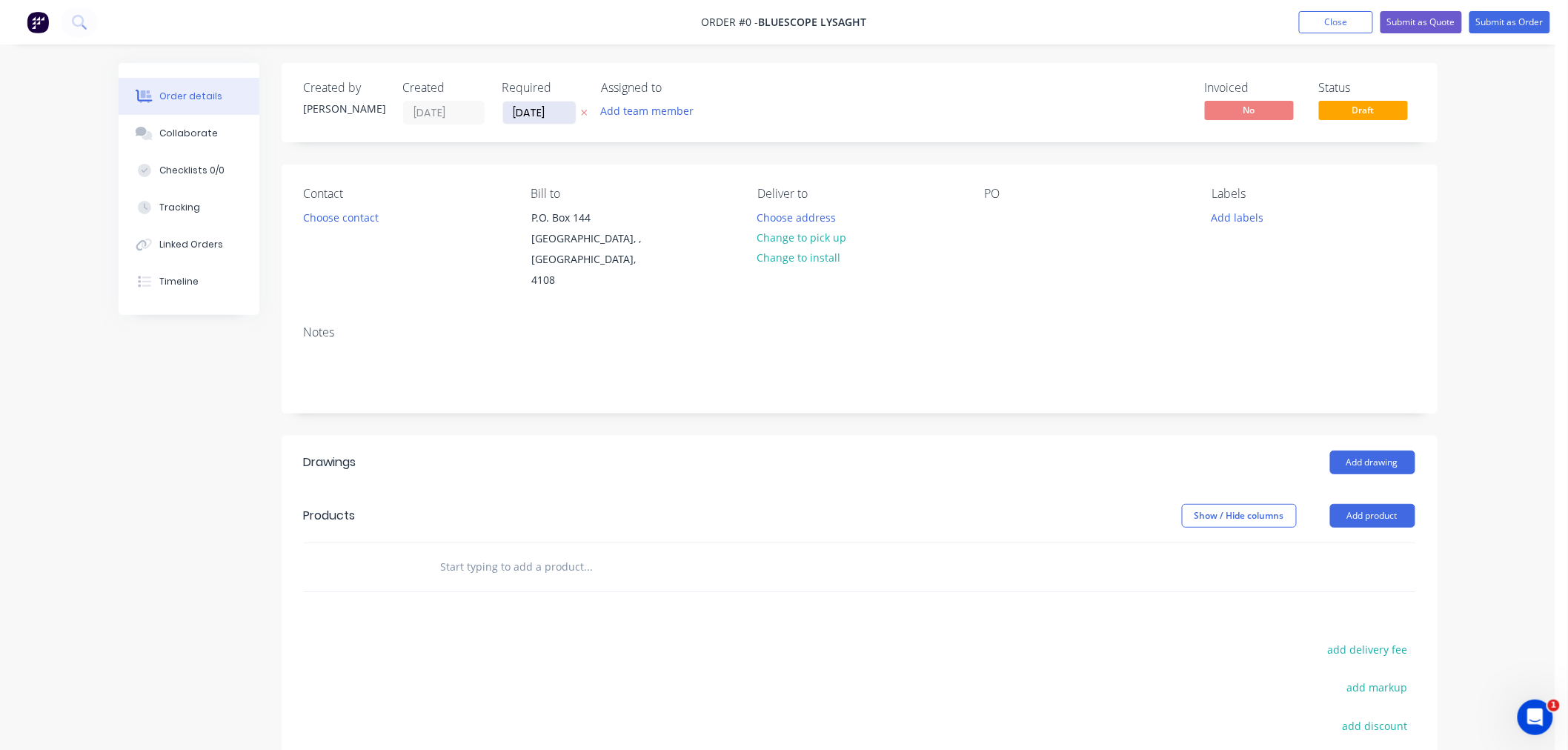
click at [535, 115] on input "[DATE]" at bounding box center [540, 112] width 73 height 22
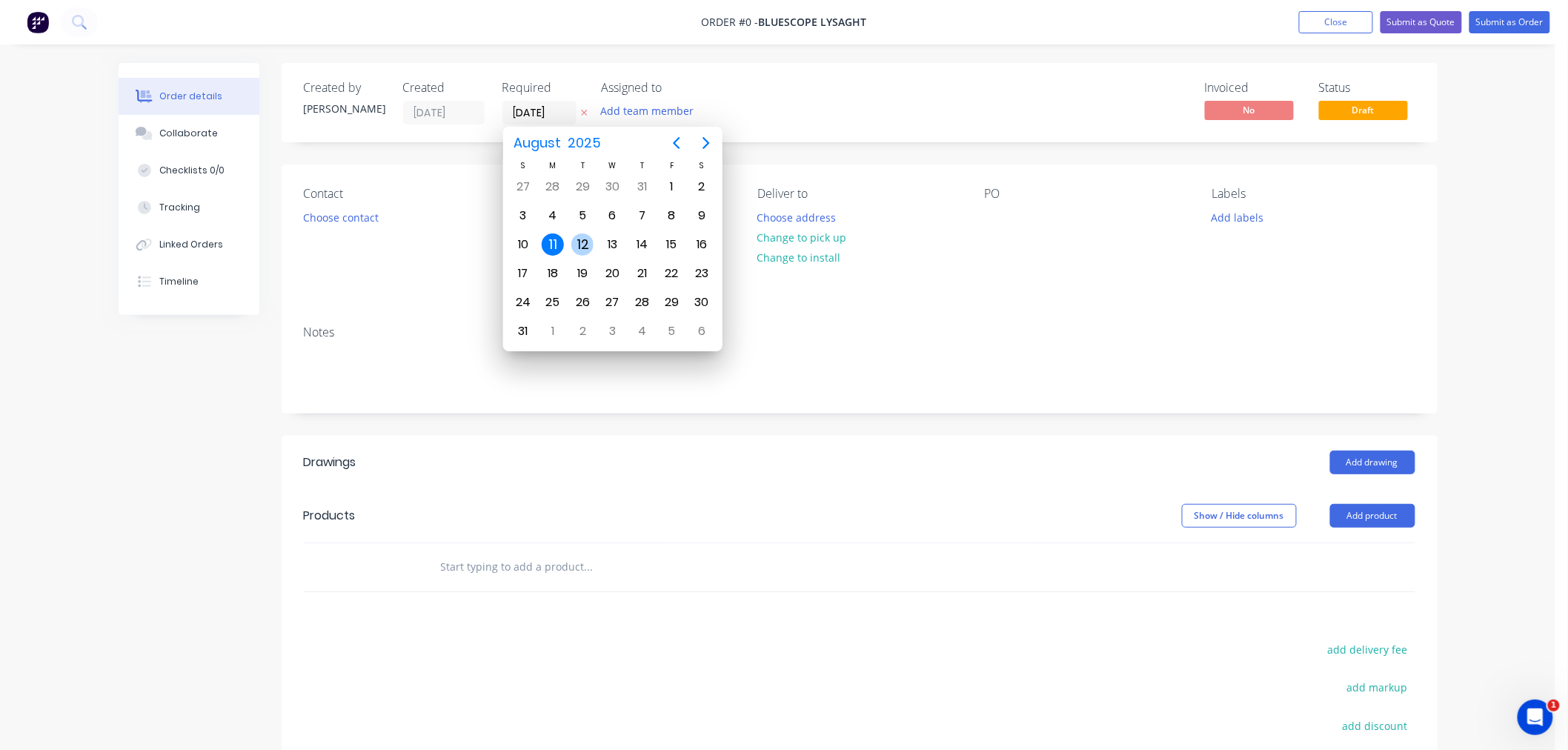
click at [585, 243] on div "12" at bounding box center [582, 245] width 22 height 22
type input "[DATE]"
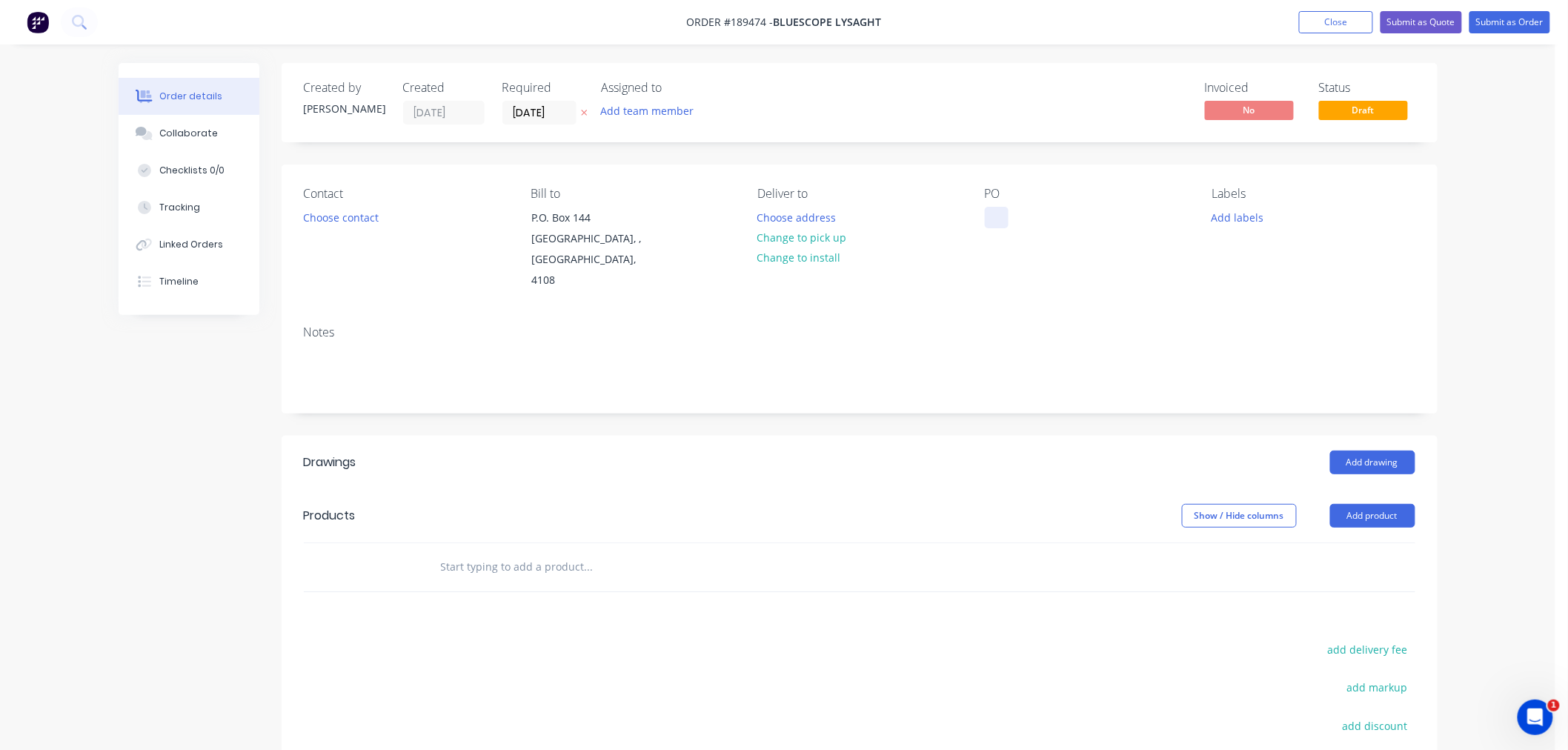
click at [995, 216] on div at bounding box center [997, 217] width 24 height 22
click at [1026, 279] on div "Contact Choose contact [PERSON_NAME] to P.O. [GEOGRAPHIC_DATA] Deliver to Choos…" at bounding box center [860, 239] width 1156 height 149
click at [354, 218] on button "Choose contact" at bounding box center [341, 217] width 91 height 20
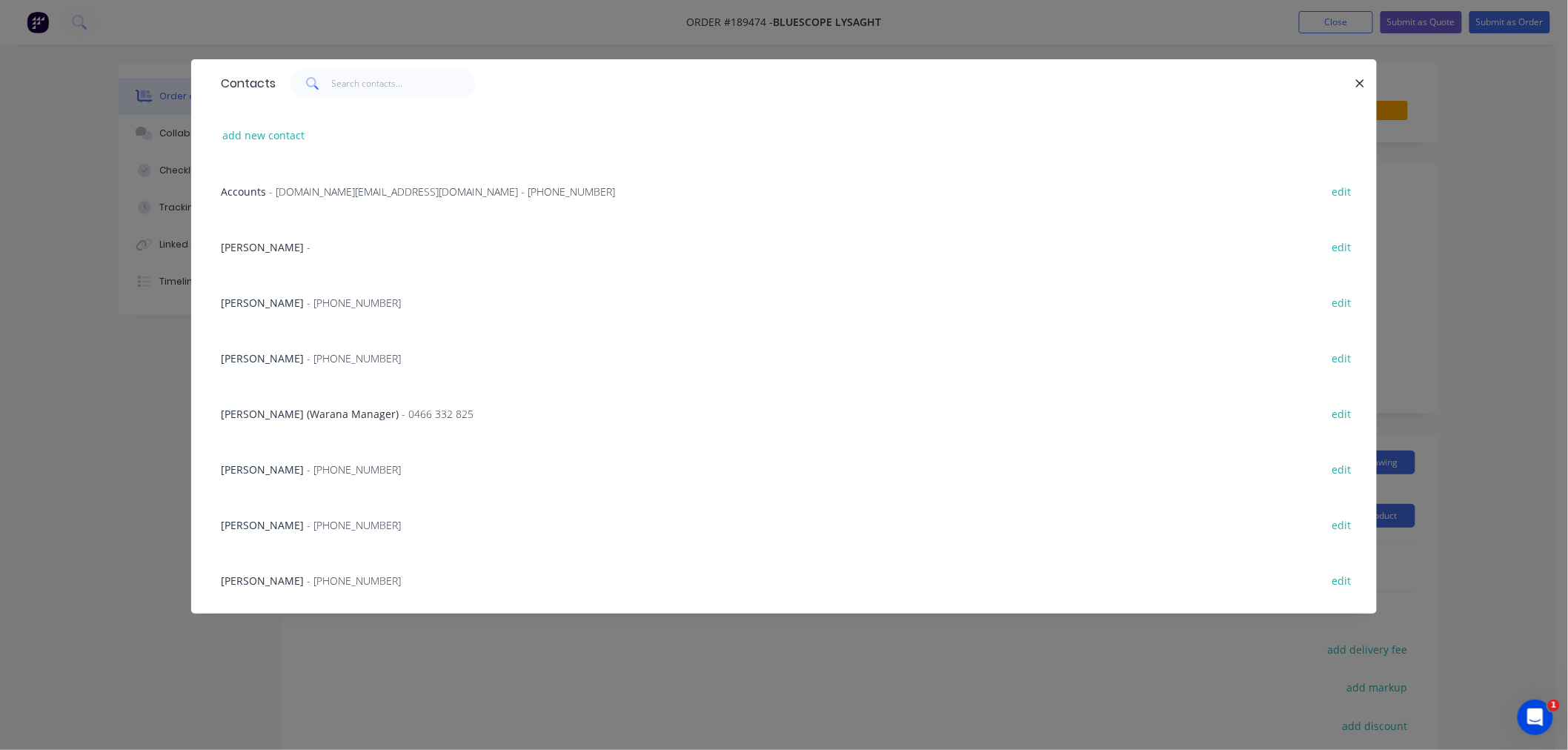
click at [349, 364] on span "- [PHONE_NUMBER]" at bounding box center [353, 358] width 94 height 14
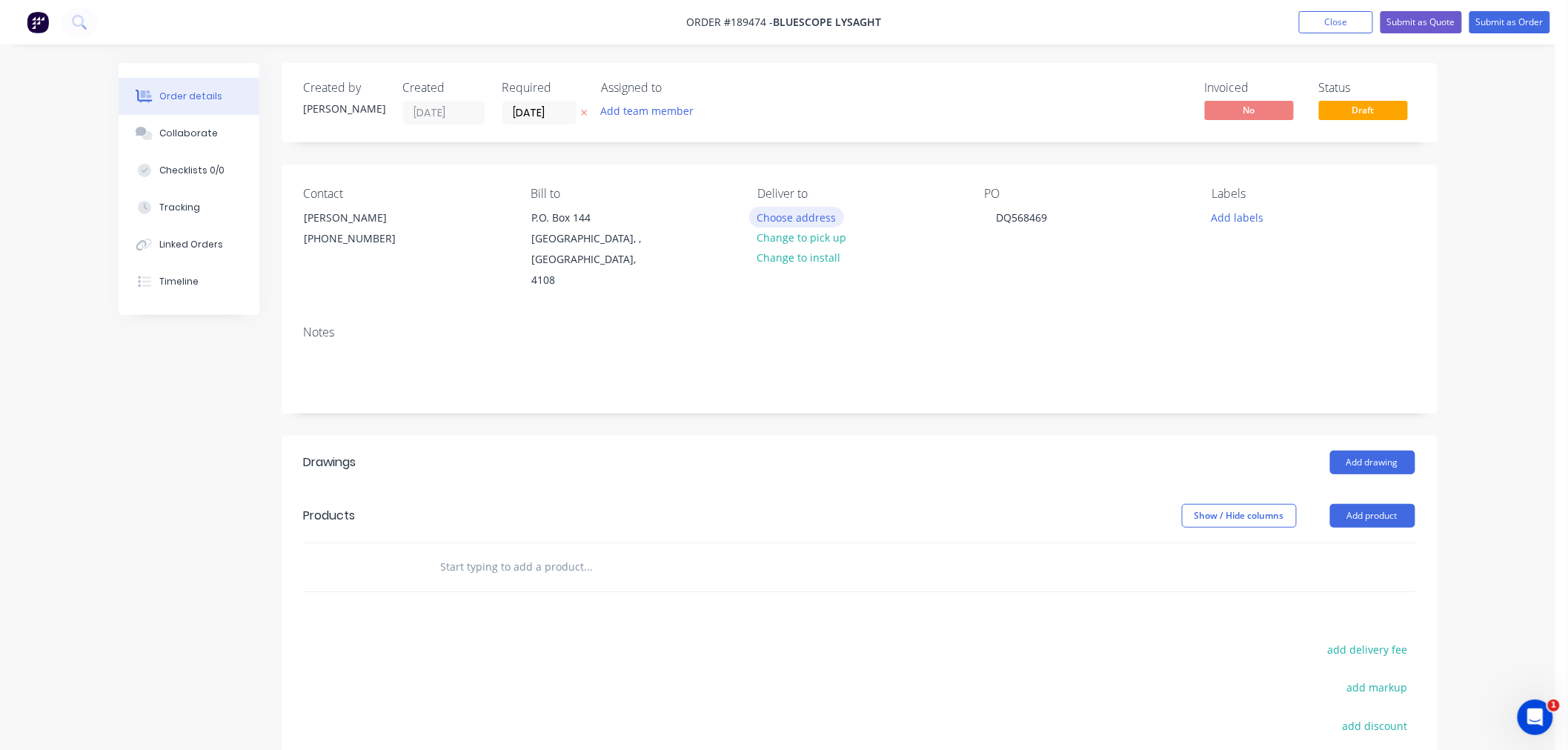
click at [787, 216] on button "Choose address" at bounding box center [797, 217] width 95 height 20
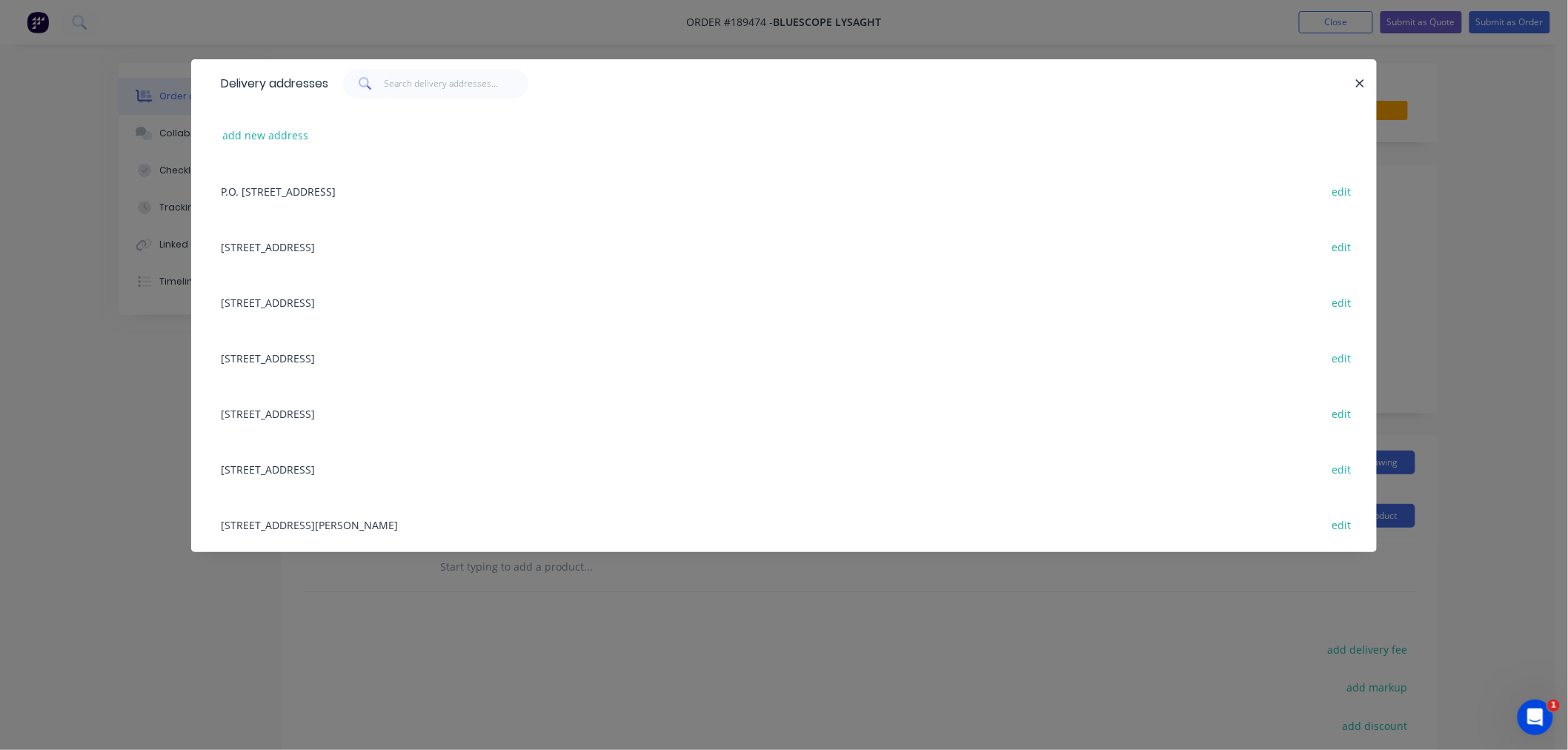
click at [327, 301] on div "[STREET_ADDRESS] edit" at bounding box center [784, 302] width 1141 height 56
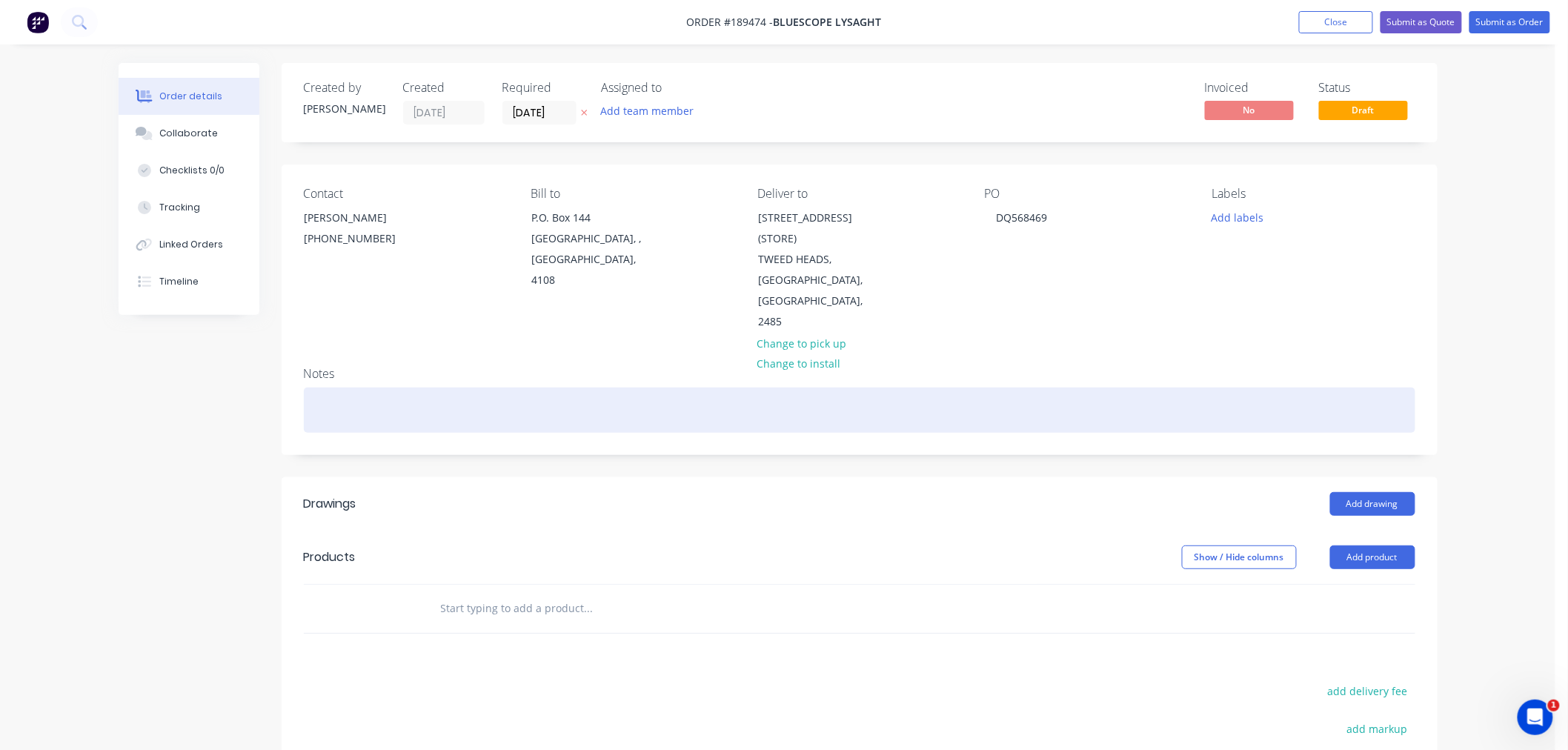
click at [425, 388] on div at bounding box center [860, 410] width 1112 height 45
click at [338, 395] on div at bounding box center [860, 410] width 1112 height 45
click at [361, 393] on div at bounding box center [860, 410] width 1112 height 45
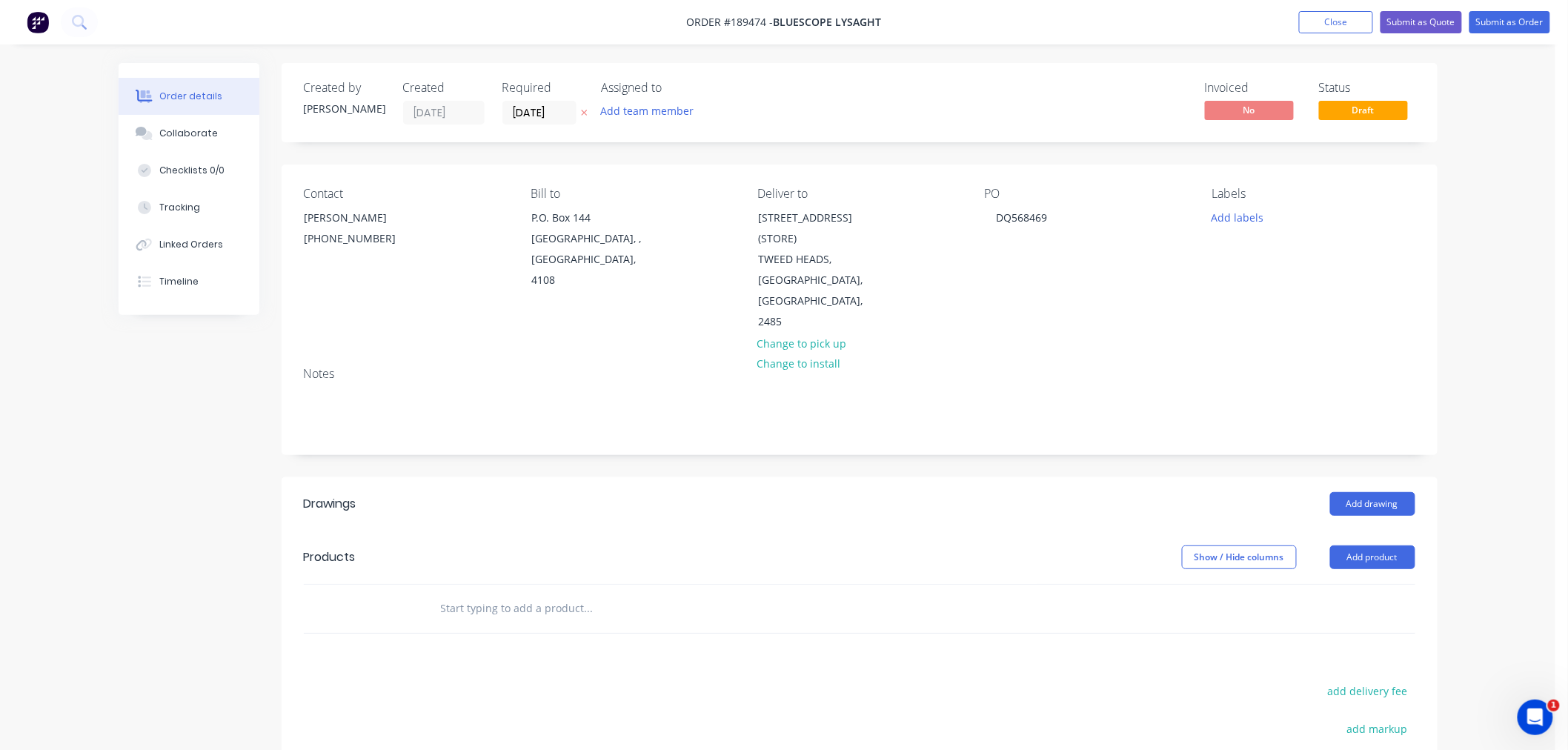
drag, startPoint x: 1513, startPoint y: 389, endPoint x: 1496, endPoint y: 394, distance: 17.7
click at [1514, 389] on div "Order details Collaborate Checklists 0/0 Tracking Linked Orders Timeline Order …" at bounding box center [777, 506] width 1555 height 1012
click at [1529, 361] on div "Order details Collaborate Checklists 0/0 Tracking Linked Orders Timeline Order …" at bounding box center [777, 506] width 1555 height 1012
click at [1465, 424] on div "Order details Collaborate Checklists 0/0 Tracking Linked Orders Timeline Order …" at bounding box center [777, 506] width 1555 height 1012
click at [1376, 493] on button "Add drawing" at bounding box center [1372, 504] width 86 height 24
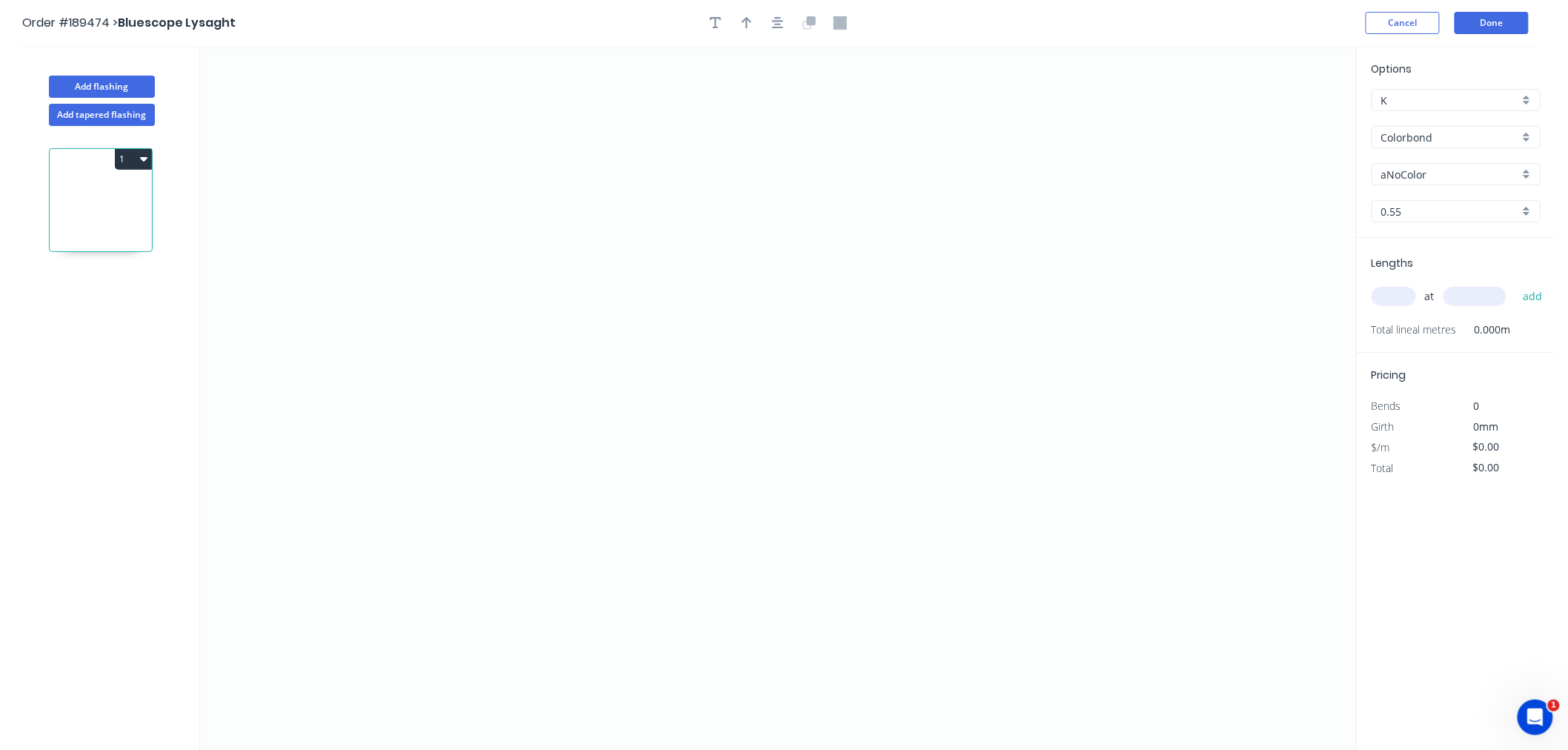
click at [1436, 180] on input "aNoColor" at bounding box center [1450, 174] width 138 height 16
click at [1447, 271] on div "Surfmist" at bounding box center [1456, 261] width 167 height 26
type input "Surfmist"
click at [1406, 211] on input "0.55" at bounding box center [1450, 211] width 138 height 16
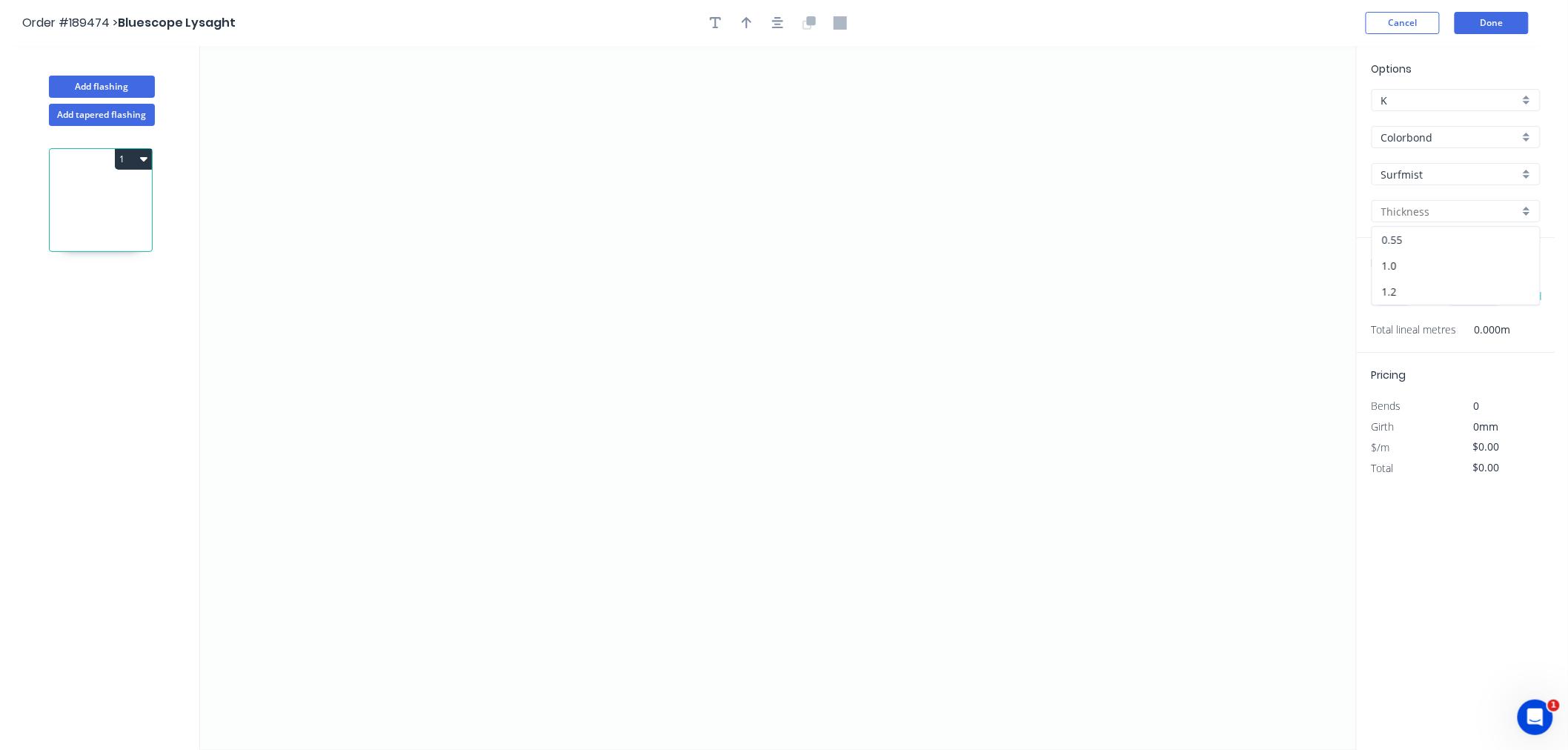
click at [1414, 239] on div "0.55" at bounding box center [1456, 240] width 167 height 26
type input "0.55"
click at [1407, 304] on input "text" at bounding box center [1394, 297] width 45 height 19
type input "1"
type input "4500"
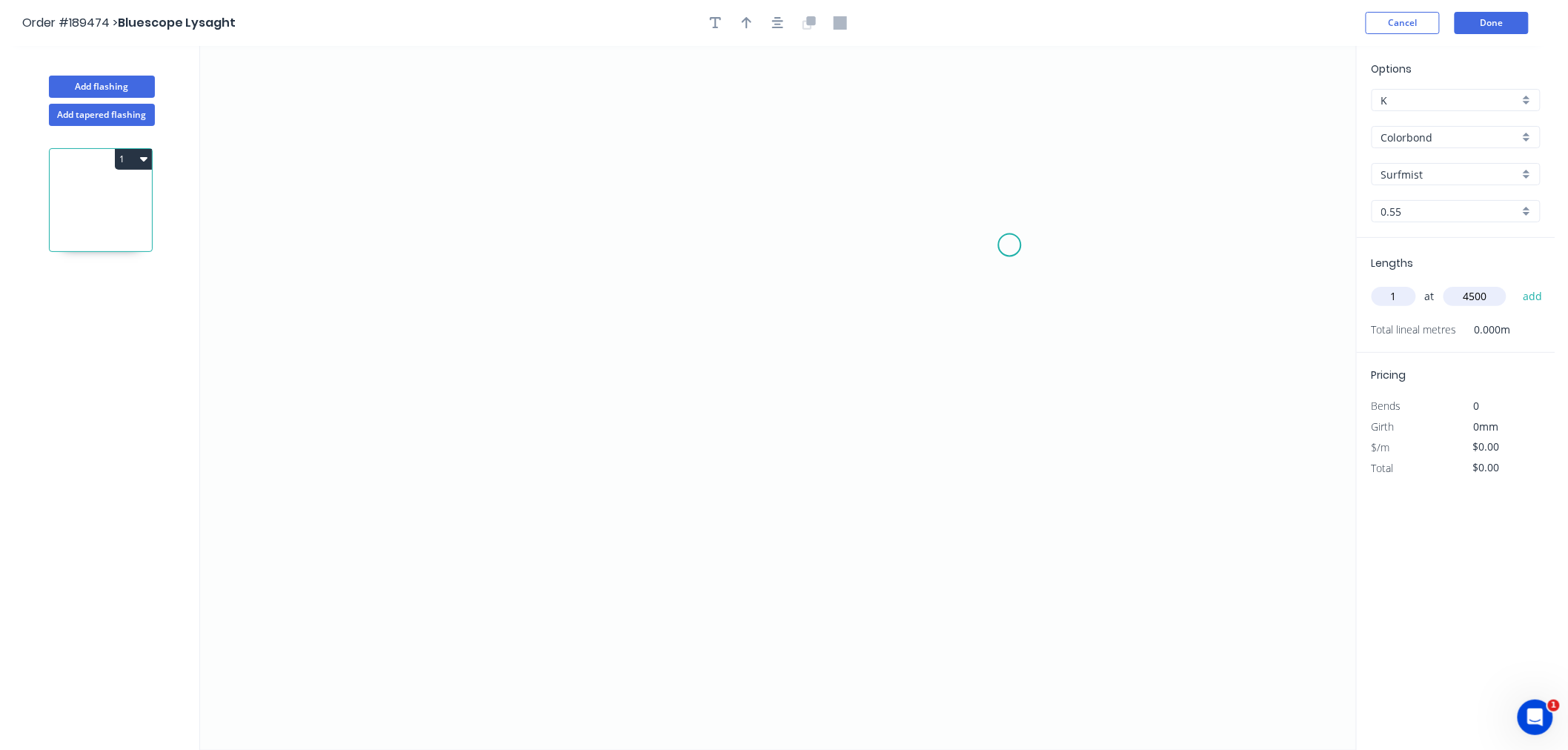
click at [1516, 284] on button "add" at bounding box center [1533, 297] width 35 height 25
drag, startPoint x: 1365, startPoint y: 196, endPoint x: 1424, endPoint y: 215, distance: 62.0
click at [1369, 196] on div "Add flashing Add tapered flashing 1 0 Options K K Colorbond Colorbond Colorbond…" at bounding box center [777, 411] width 1555 height 731
click at [1529, 216] on div "0.55" at bounding box center [1456, 211] width 169 height 22
drag, startPoint x: 1498, startPoint y: 260, endPoint x: 1491, endPoint y: 257, distance: 7.6
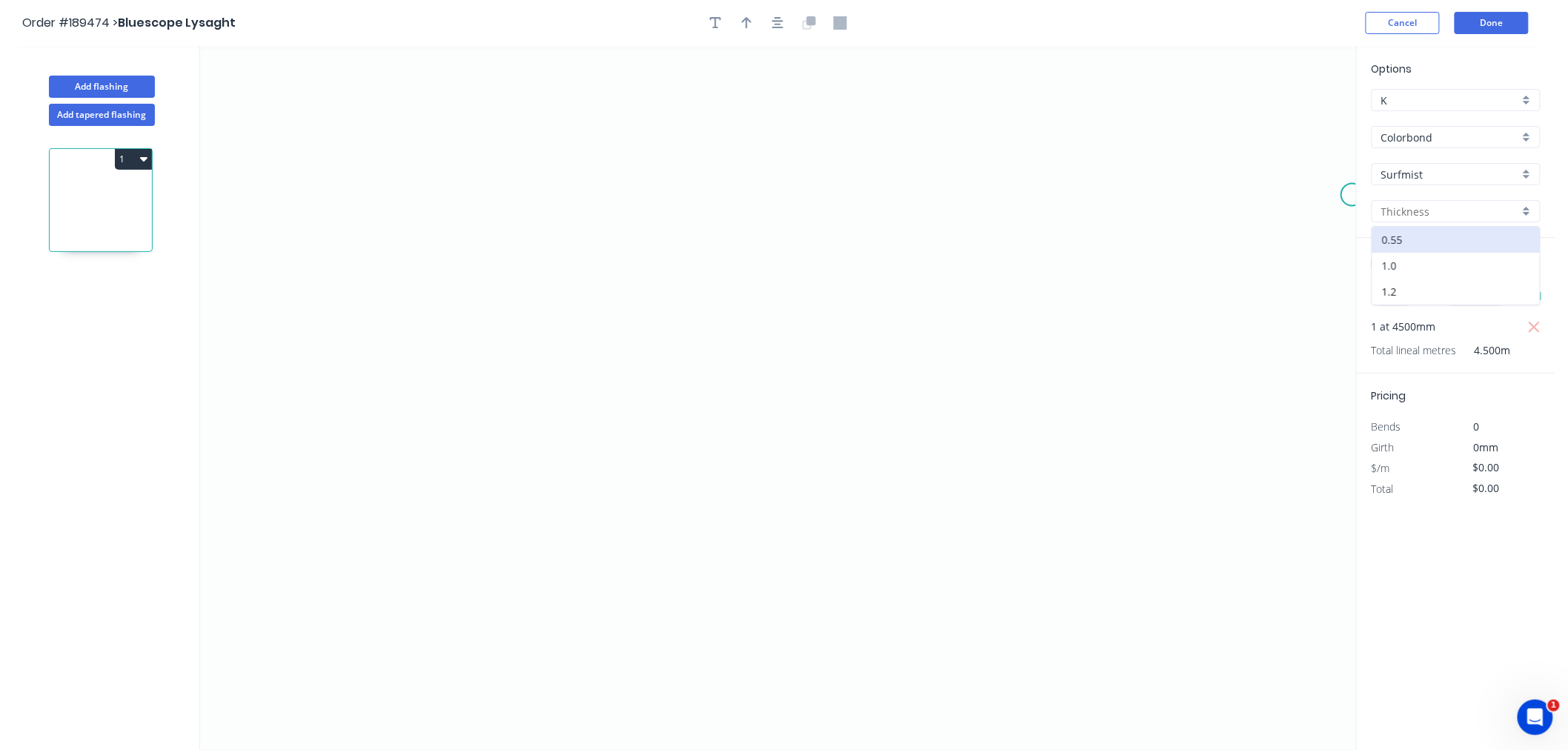
click at [1497, 260] on div "1.0" at bounding box center [1456, 266] width 167 height 26
click at [1353, 215] on div "Delete point" at bounding box center [1420, 212] width 149 height 31
click at [494, 307] on icon "0" at bounding box center [778, 398] width 1156 height 705
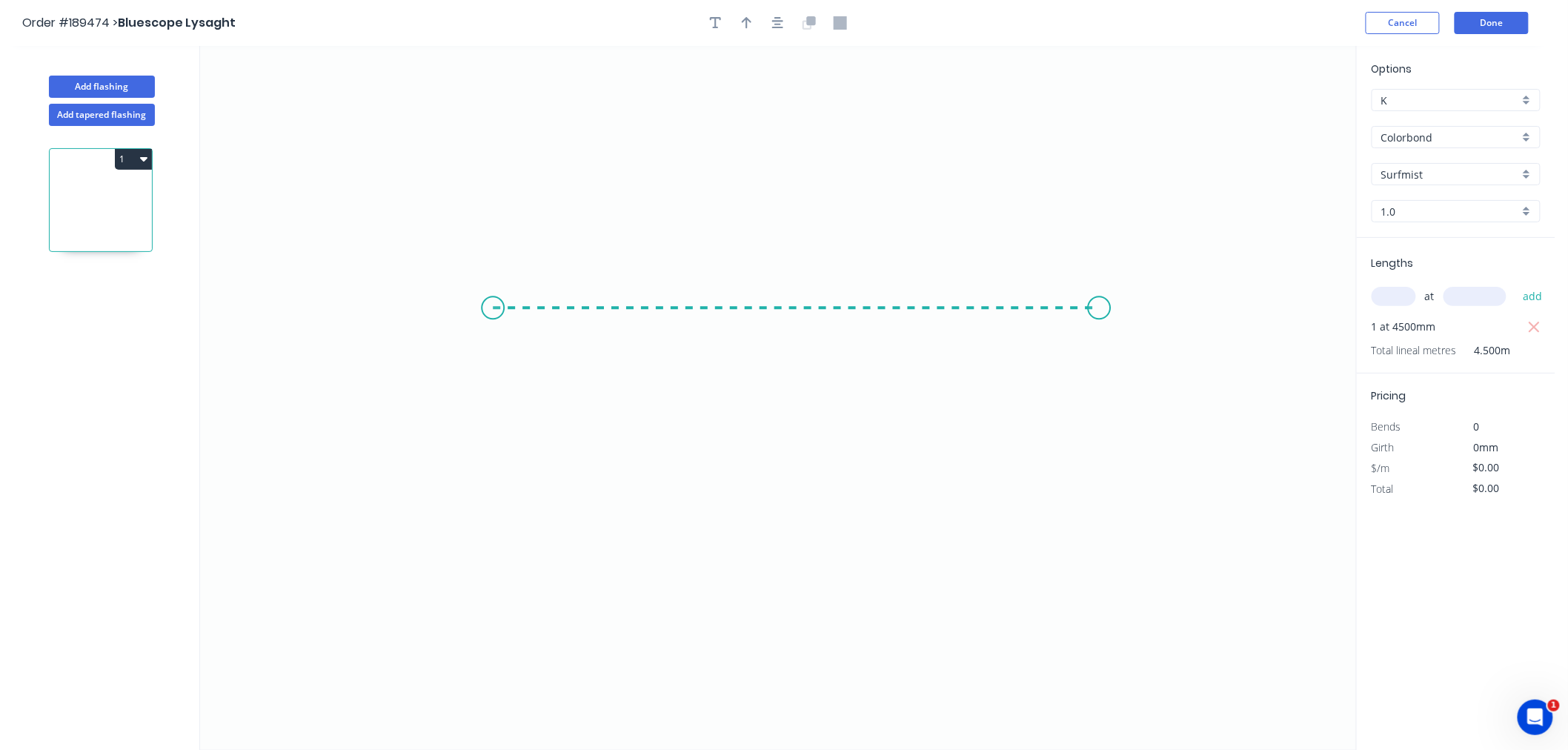
click at [1100, 308] on icon "0" at bounding box center [778, 398] width 1156 height 705
click at [776, 25] on icon "button" at bounding box center [778, 23] width 12 height 13
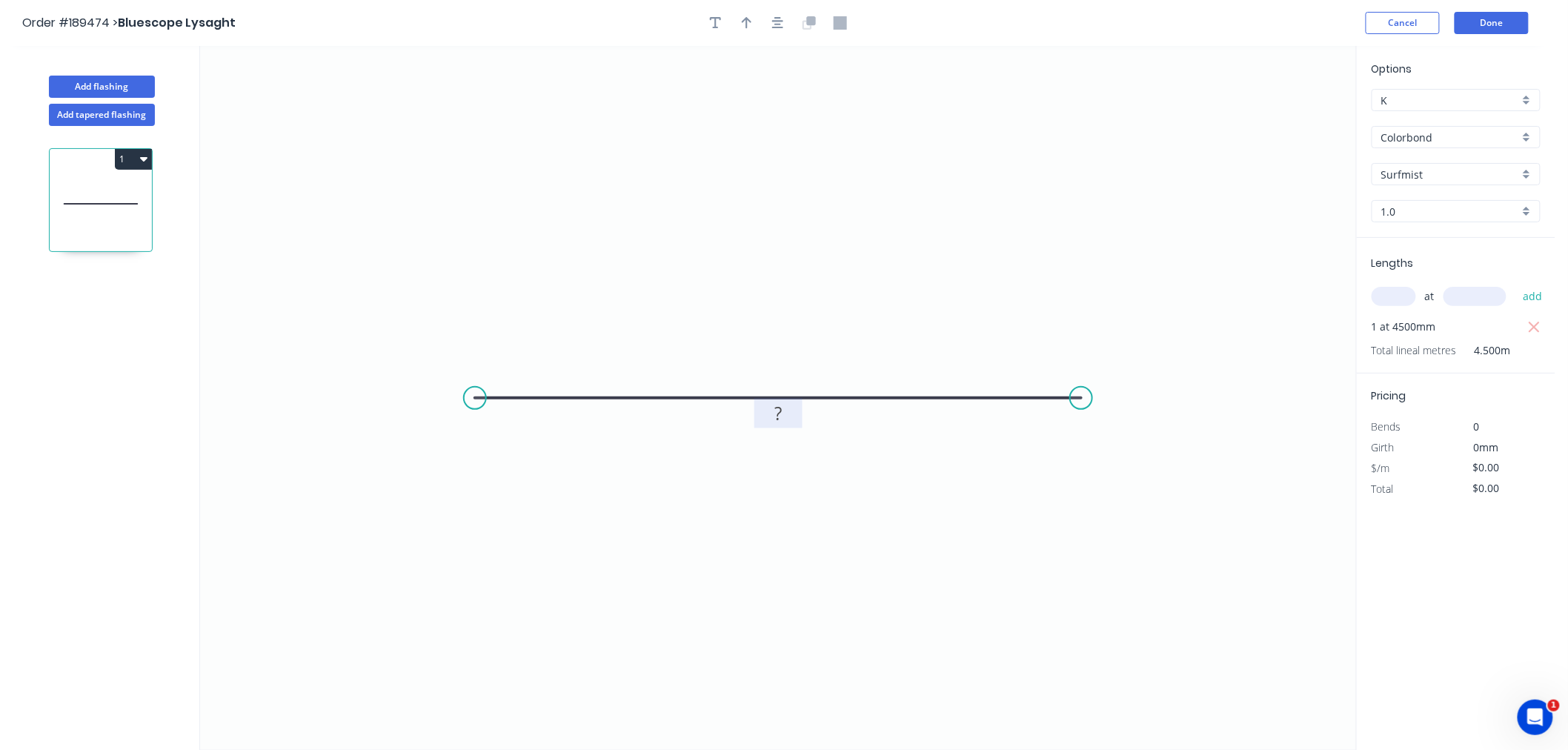
click at [776, 408] on tspan "?" at bounding box center [778, 413] width 7 height 25
click at [734, 283] on icon "0 1200" at bounding box center [778, 398] width 1156 height 705
click at [783, 17] on button "button" at bounding box center [778, 23] width 22 height 22
click at [1483, 15] on button "Done" at bounding box center [1492, 23] width 74 height 22
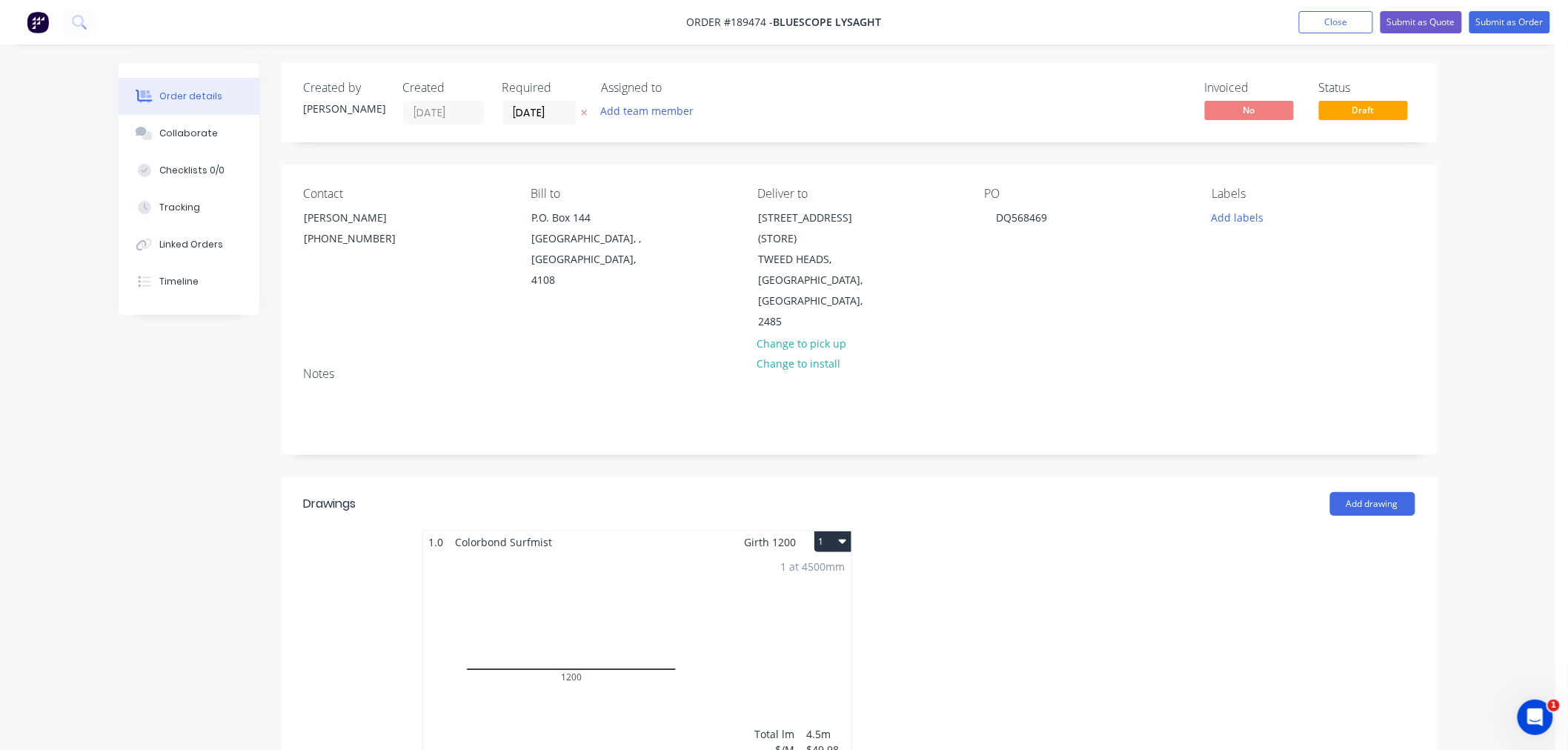
click at [836, 531] on button "1" at bounding box center [833, 542] width 37 height 21
click at [824, 567] on div "Use larger box size" at bounding box center [780, 577] width 114 height 22
click at [1508, 367] on div "Order details Collaborate Checklists 0/0 Tracking Linked Orders Timeline Order …" at bounding box center [777, 758] width 1555 height 1517
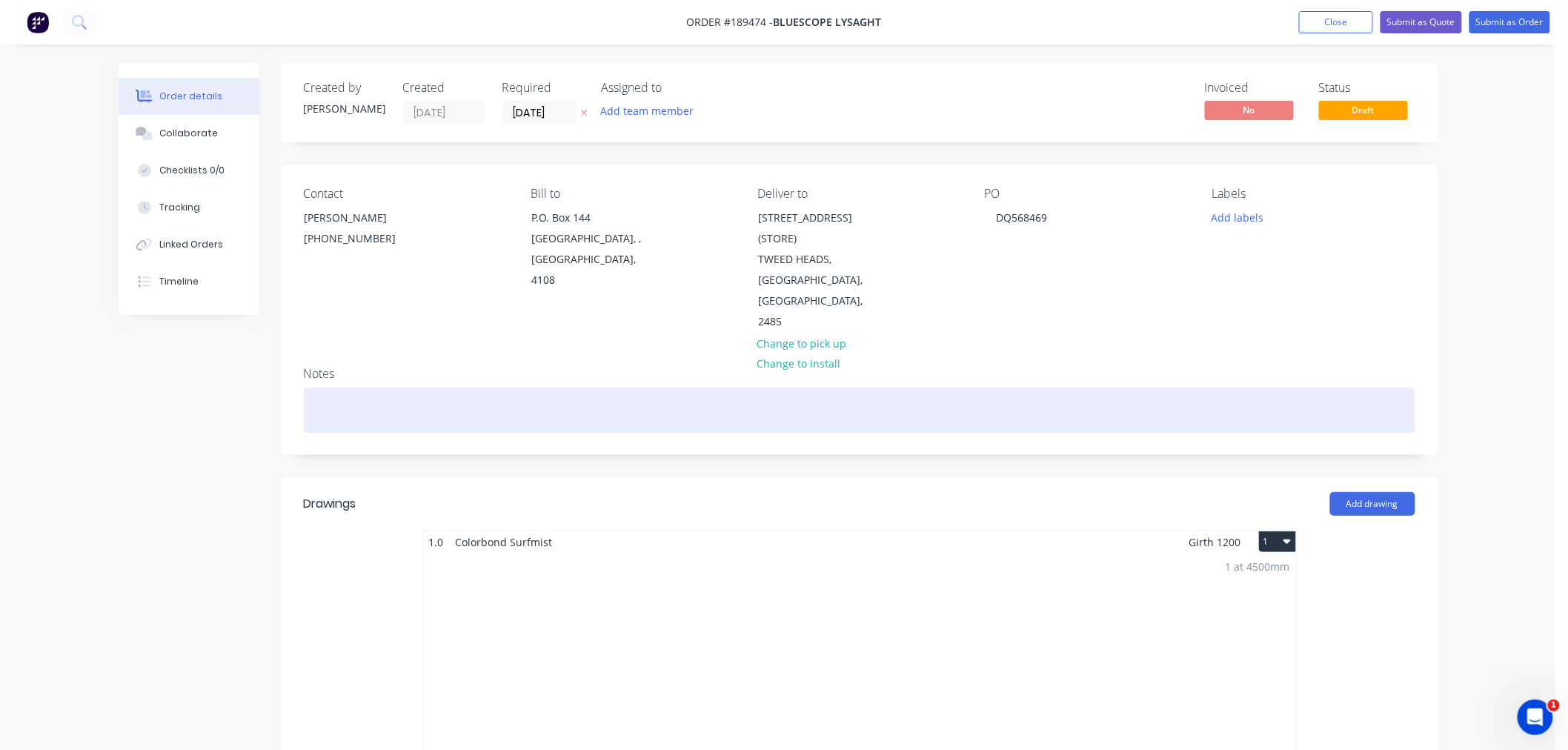
click at [473, 388] on div at bounding box center [860, 410] width 1112 height 45
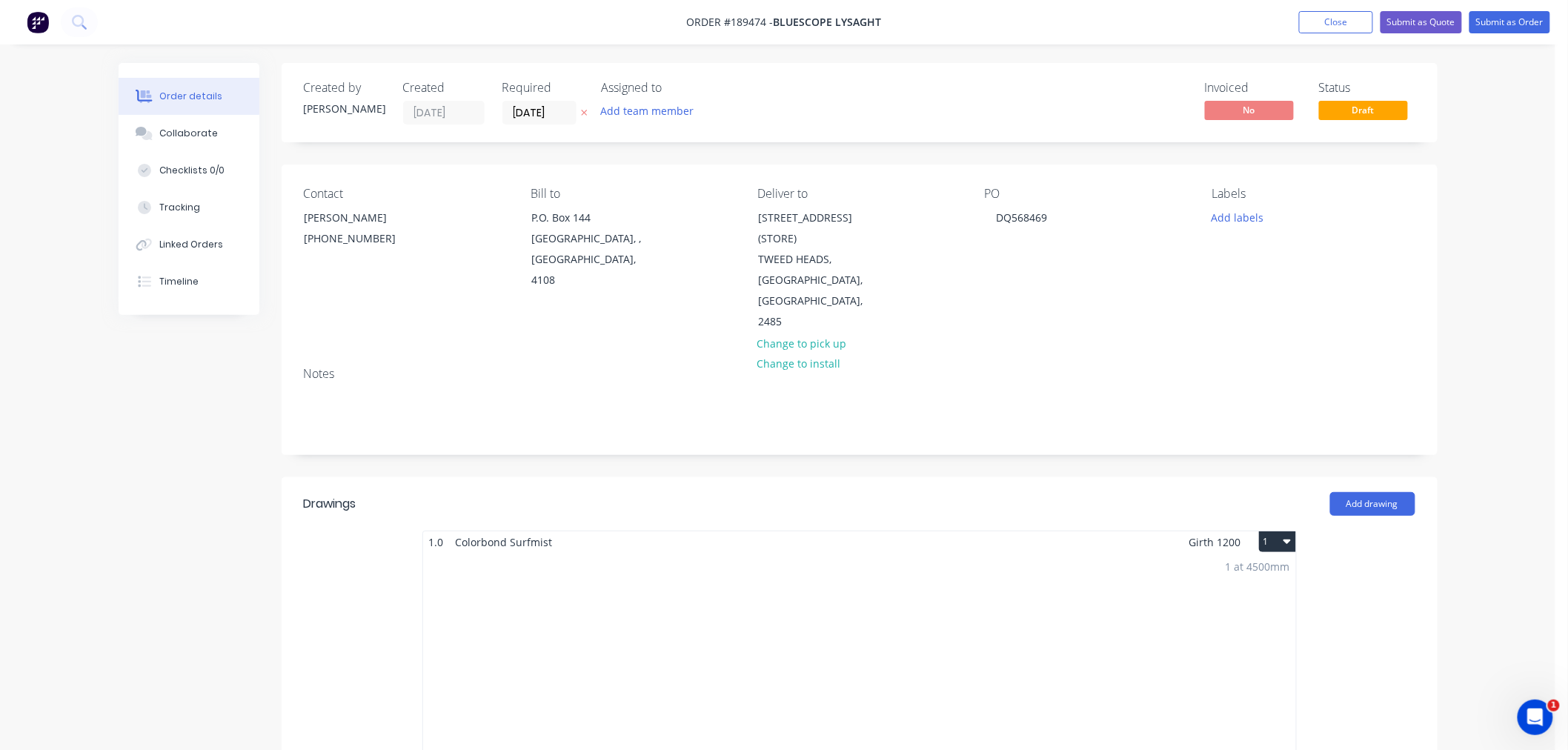
click at [1506, 348] on div "Order details Collaborate Checklists 0/0 Tracking Linked Orders Timeline Order …" at bounding box center [777, 758] width 1555 height 1517
click at [1494, 201] on div "Order details Collaborate Checklists 0/0 Tracking Linked Orders Timeline Order …" at bounding box center [777, 758] width 1555 height 1517
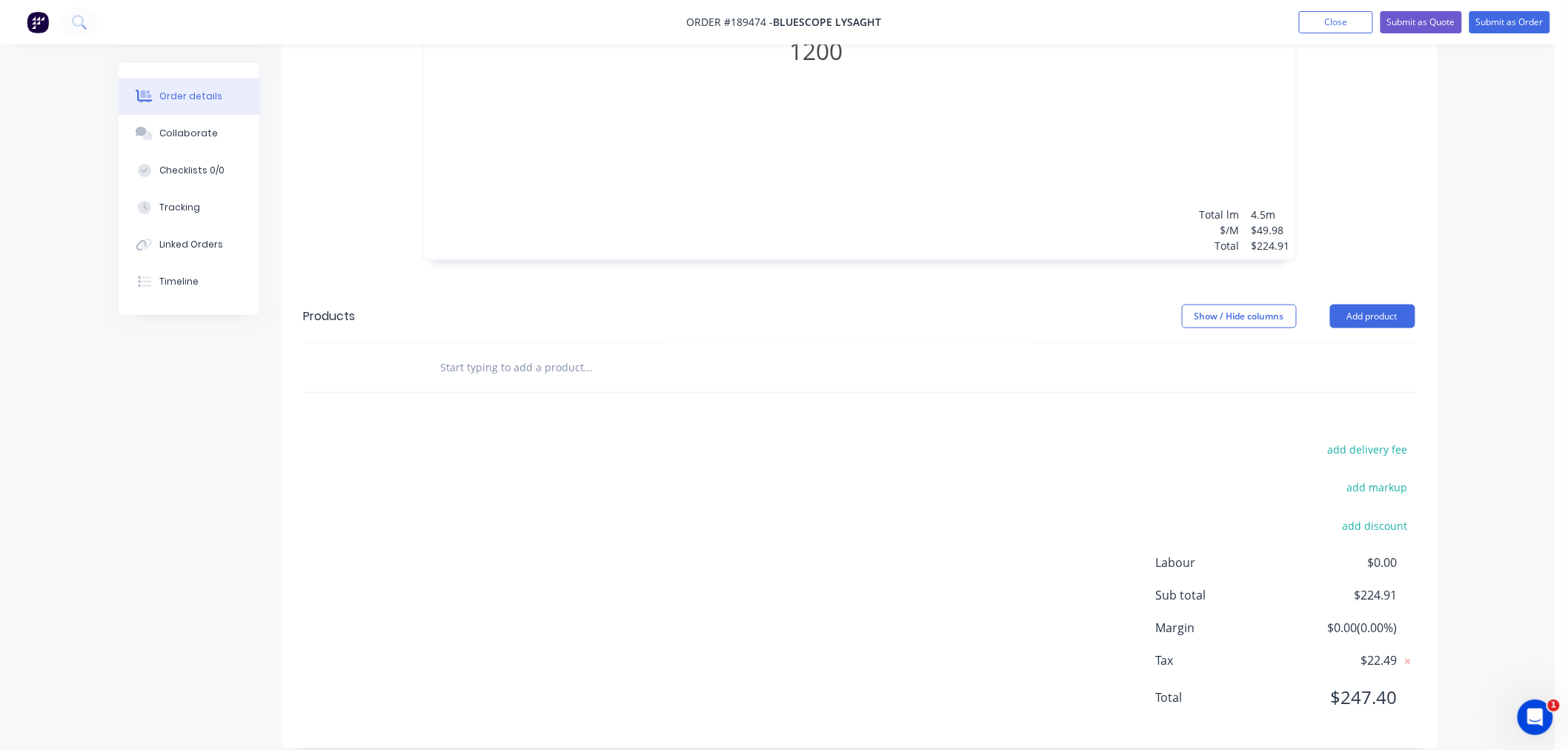
click at [1500, 528] on div "Order details Collaborate Checklists 0/0 Tracking Linked Orders Timeline Order …" at bounding box center [777, 13] width 1555 height 1517
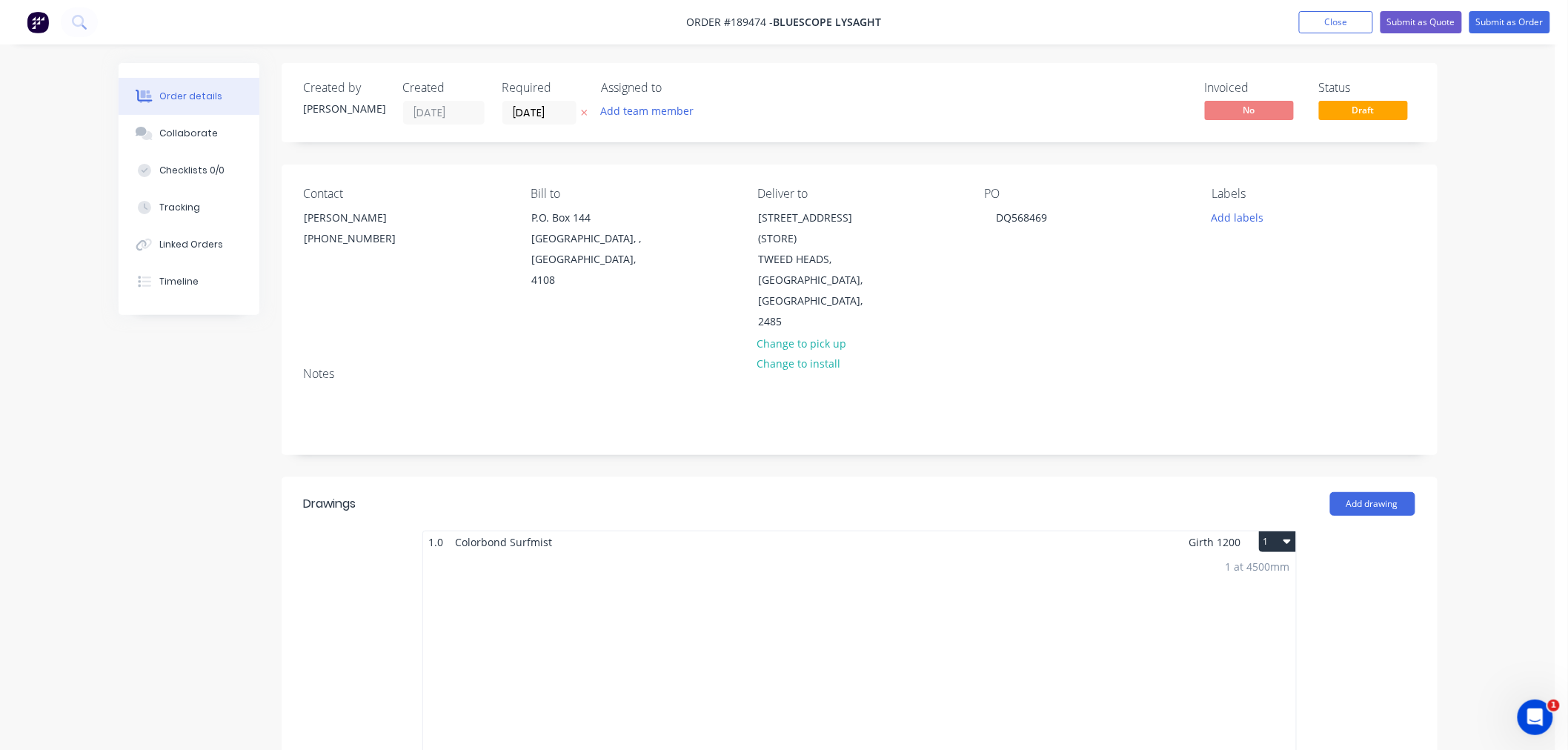
click at [1486, 260] on div "Order details Collaborate Checklists 0/0 Tracking Linked Orders Timeline Order …" at bounding box center [777, 758] width 1555 height 1517
click at [1493, 22] on button "Submit as Order" at bounding box center [1510, 22] width 81 height 22
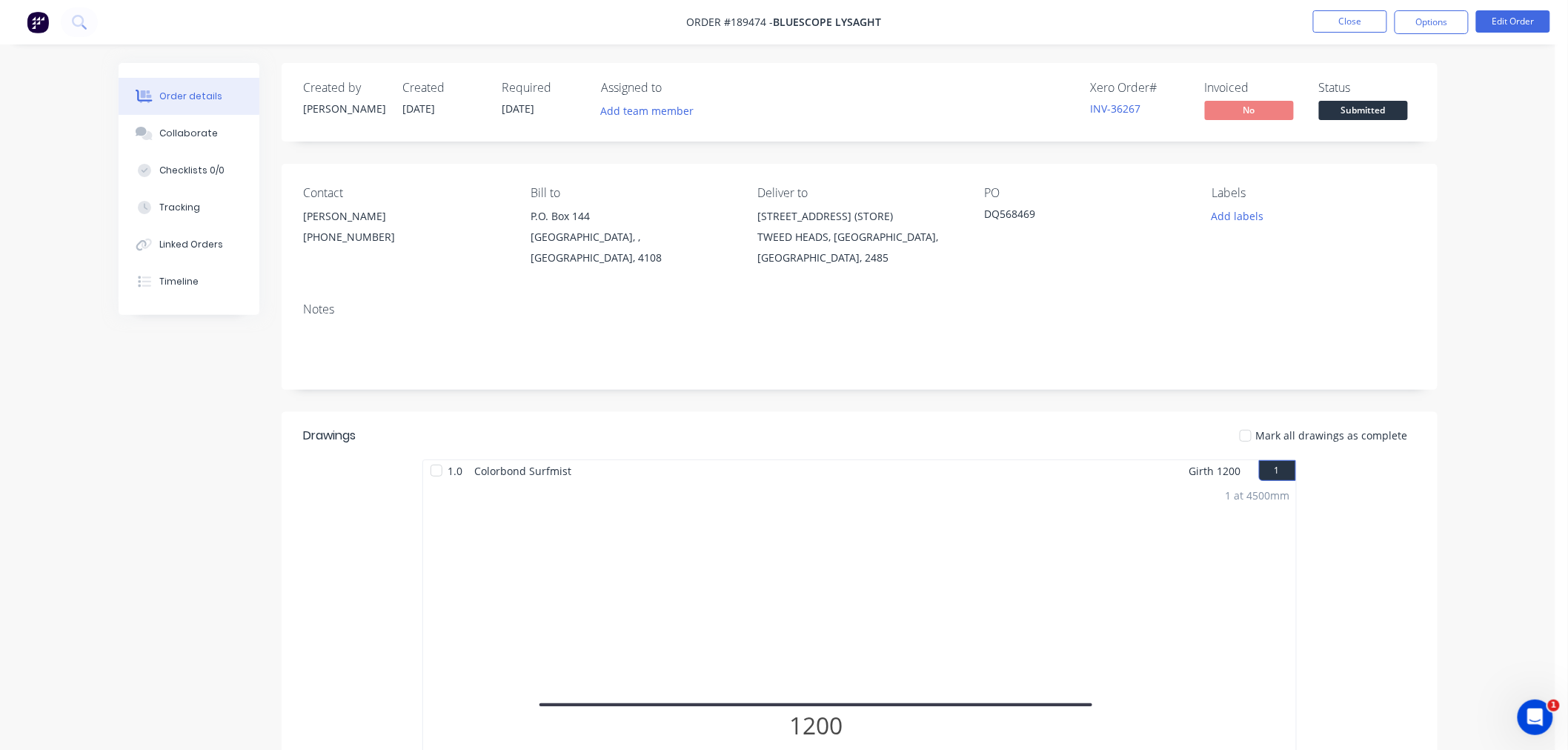
click at [1494, 252] on div "Order details Collaborate Checklists 0/0 Tracking Linked Orders Timeline Order …" at bounding box center [777, 614] width 1555 height 1228
click at [1440, 26] on button "Options" at bounding box center [1432, 22] width 74 height 24
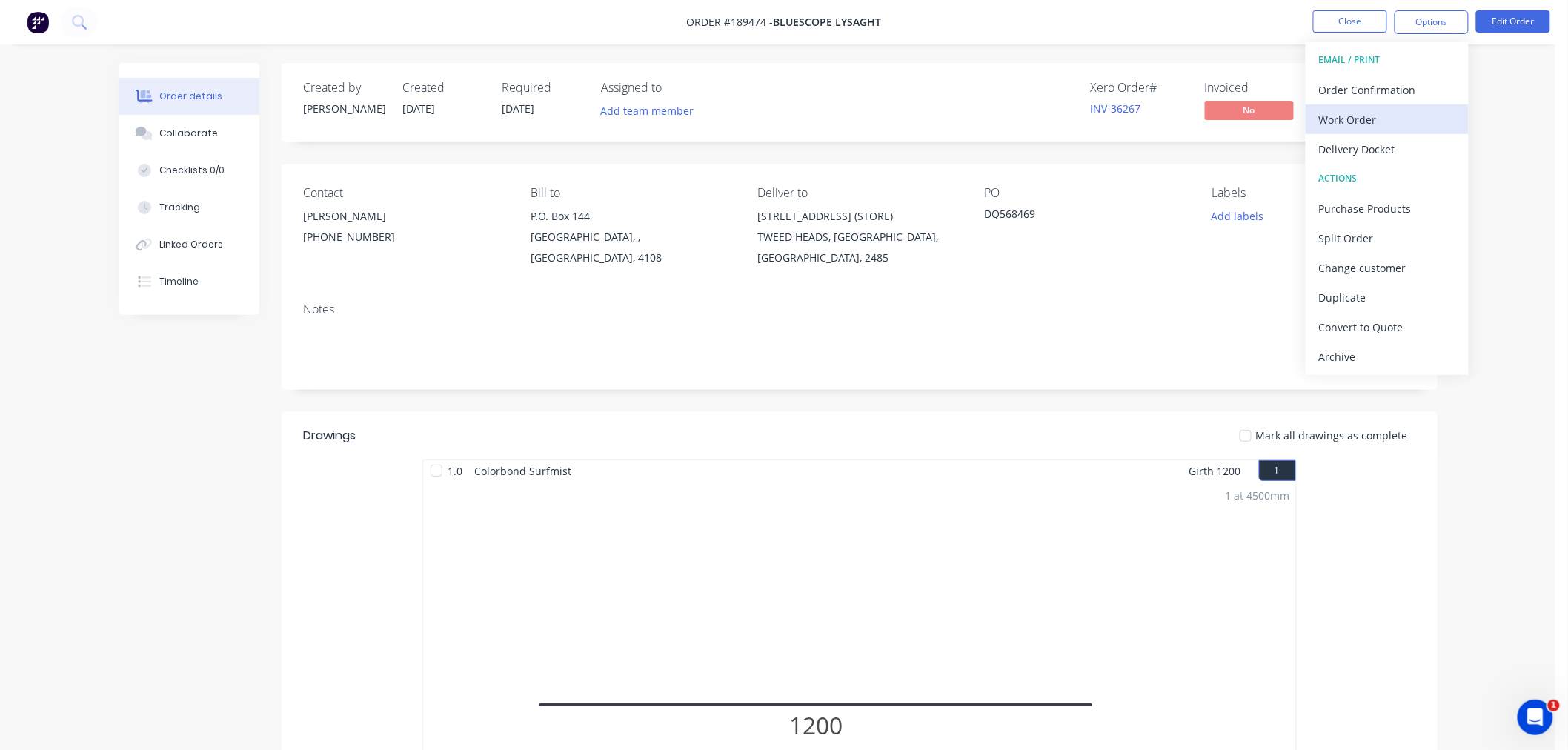
click at [1413, 120] on div "Work Order" at bounding box center [1387, 119] width 136 height 22
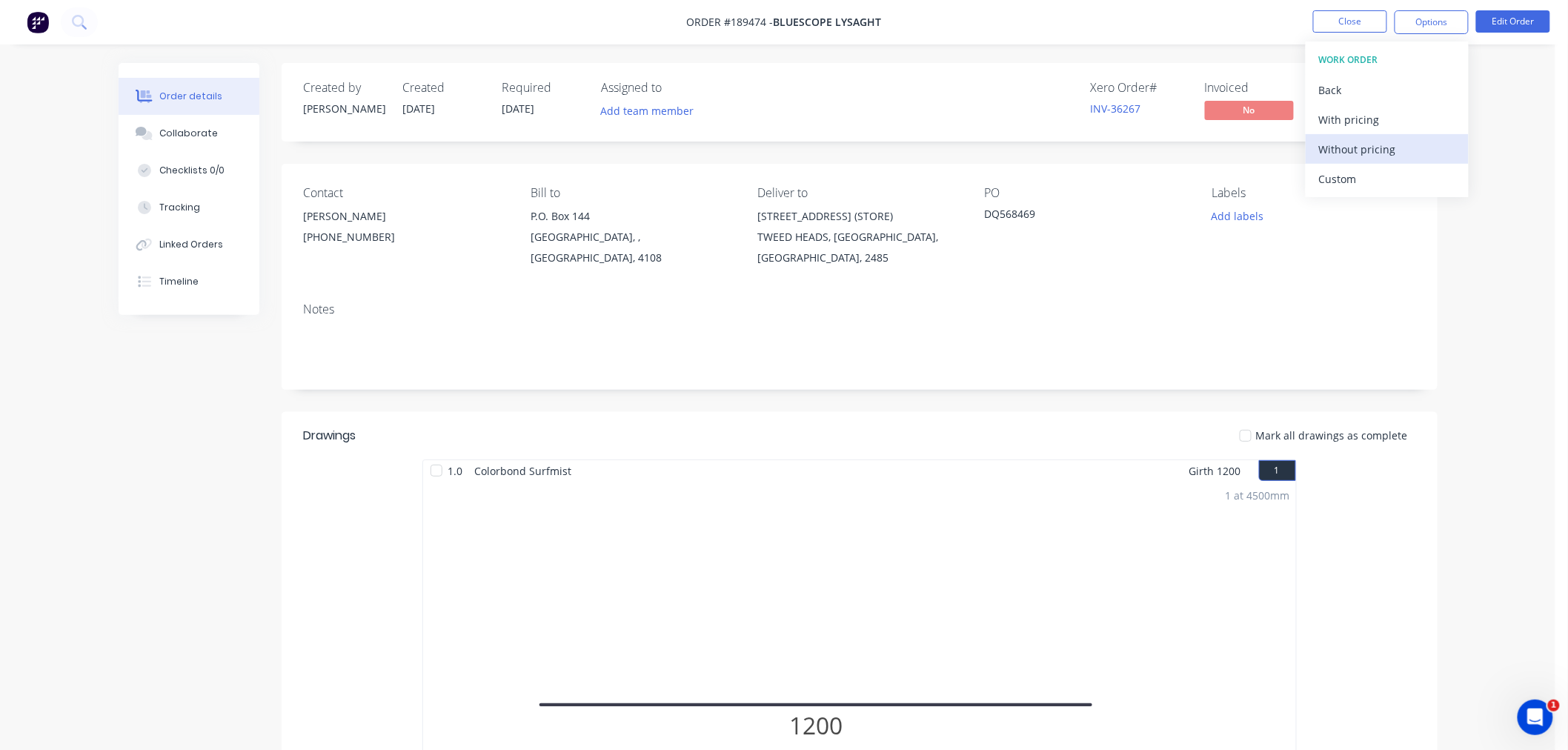
click at [1405, 151] on div "Without pricing" at bounding box center [1387, 149] width 136 height 22
click at [536, 30] on nav "Order #189474 - Bluescope Lysaght Close Options EMAIL / PRINT Order Confirmatio…" at bounding box center [784, 22] width 1568 height 45
click at [1342, 28] on button "Close" at bounding box center [1351, 22] width 74 height 22
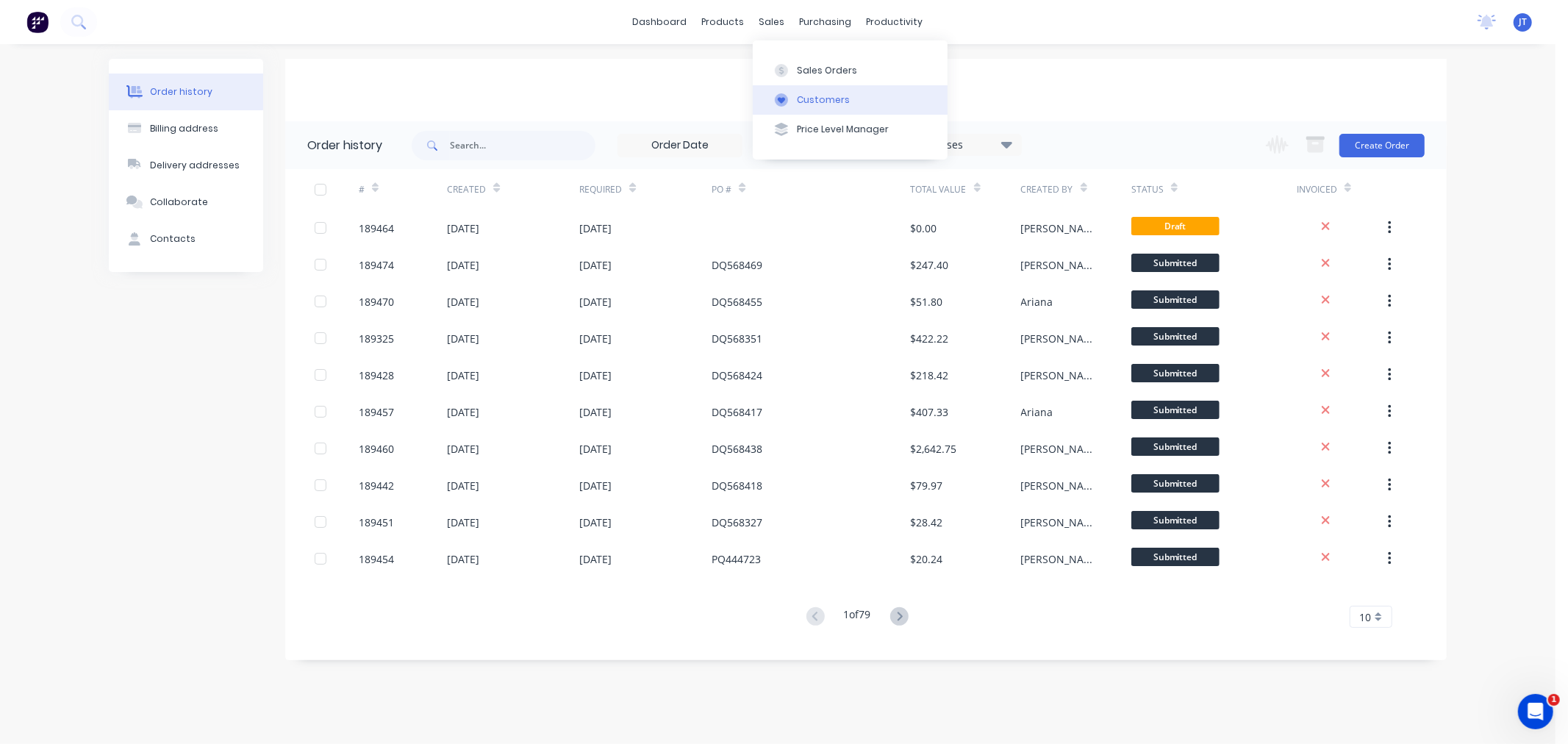
click at [797, 97] on div "Customers" at bounding box center [823, 100] width 53 height 13
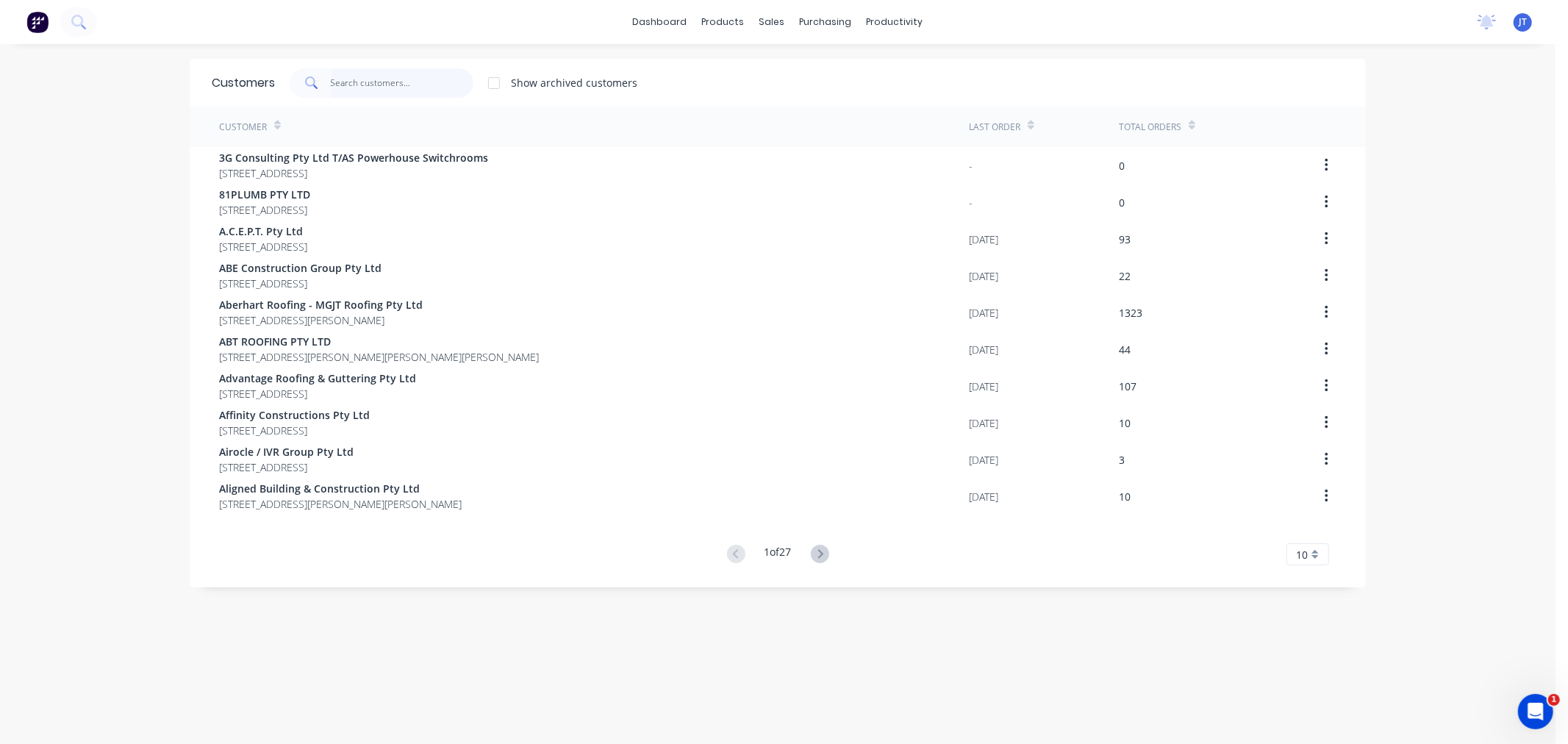
click at [407, 90] on input "text" at bounding box center [402, 83] width 143 height 30
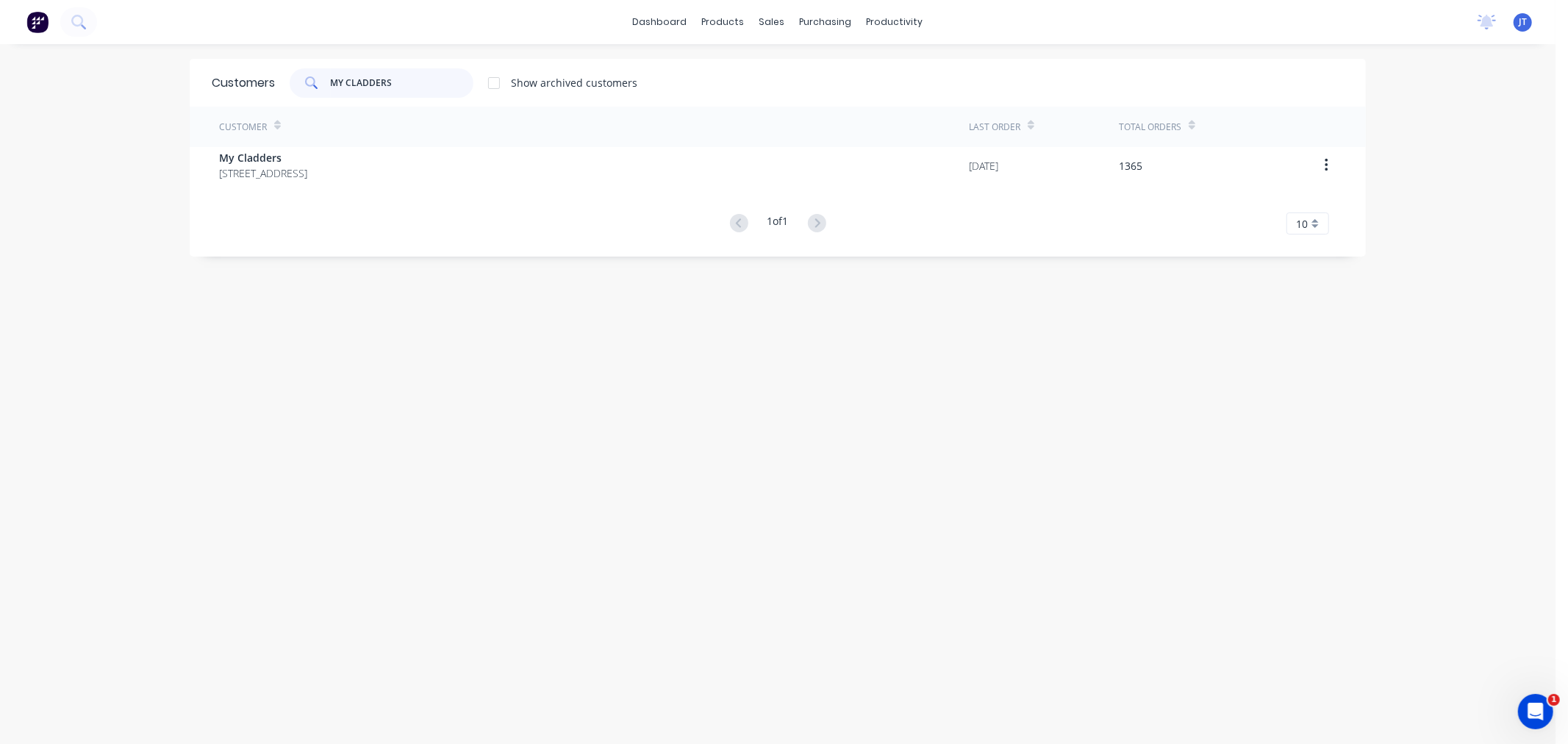
drag, startPoint x: 418, startPoint y: 76, endPoint x: 268, endPoint y: 75, distance: 150.0
click at [268, 75] on div "Customers MY CLADDERS Show archived customers" at bounding box center [778, 83] width 1176 height 48
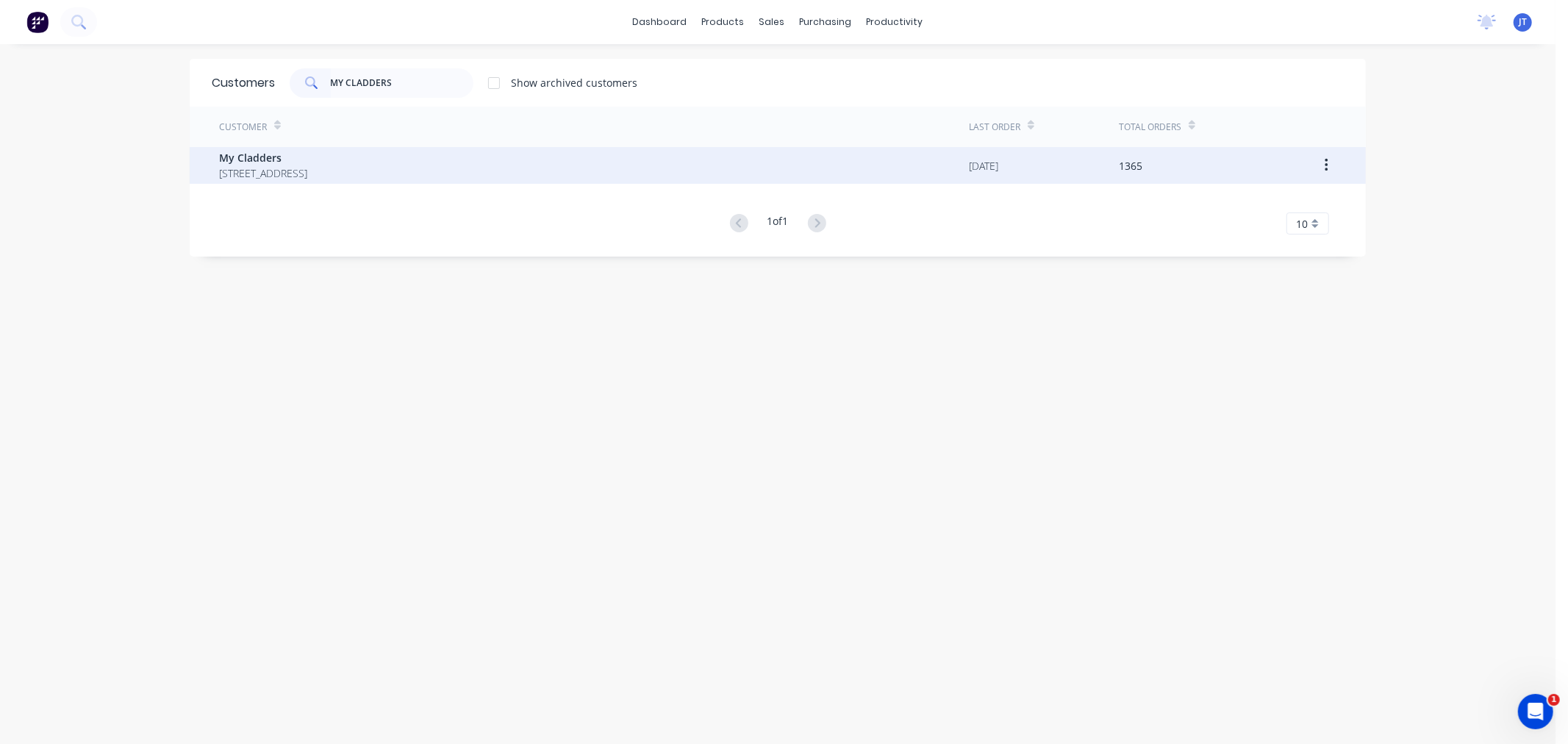
click at [307, 170] on span "[STREET_ADDRESS]" at bounding box center [263, 173] width 89 height 16
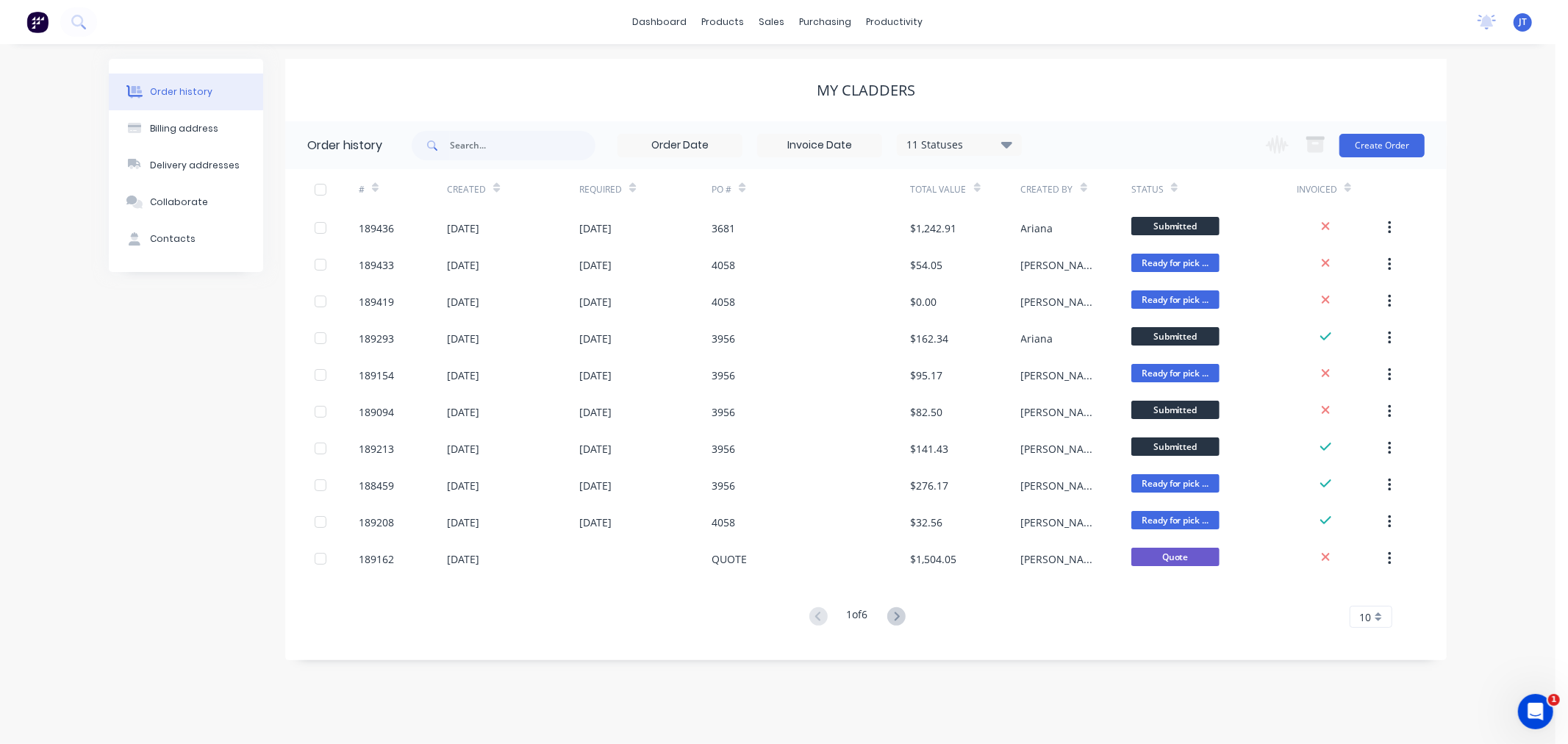
click at [899, 621] on icon at bounding box center [897, 616] width 18 height 18
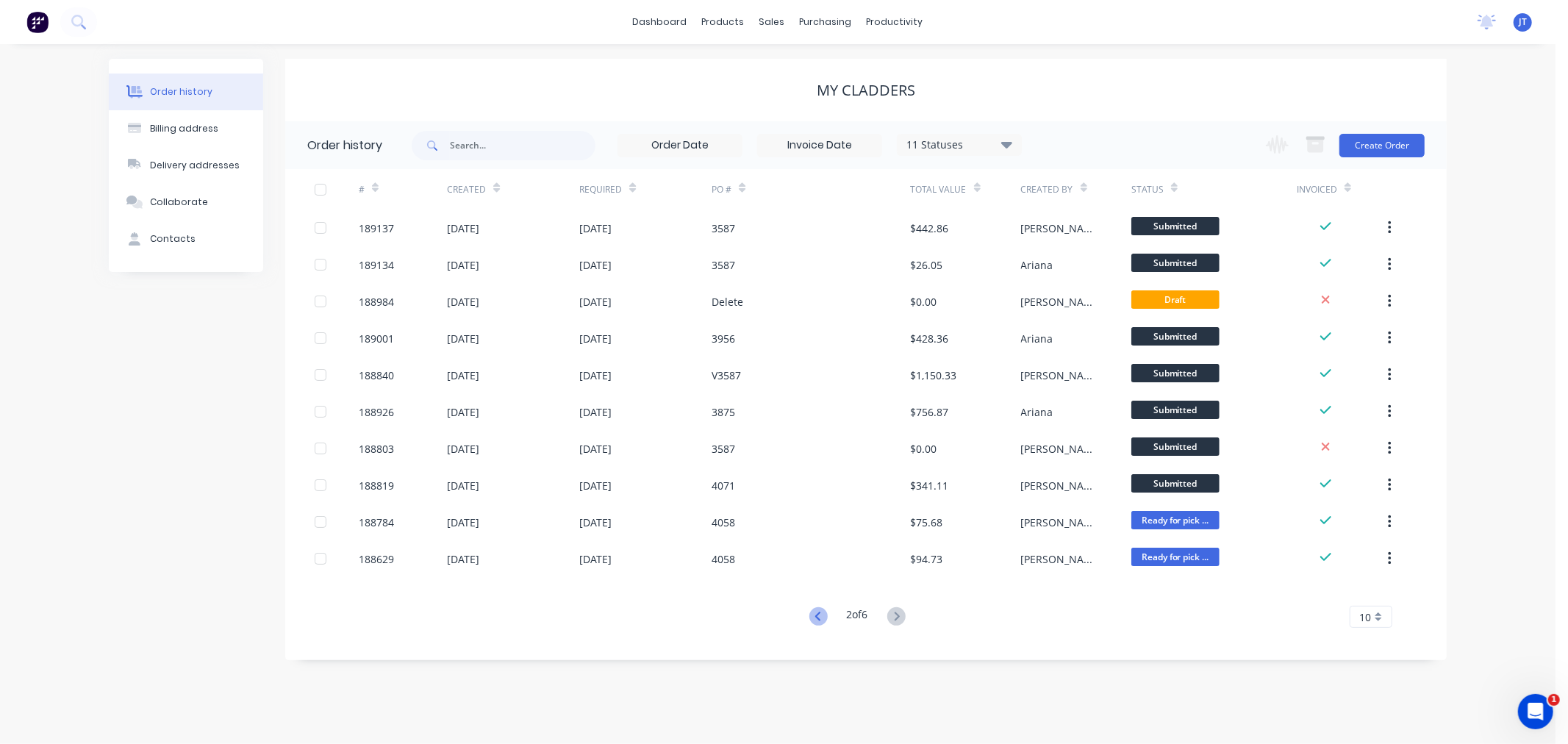
click at [816, 615] on icon at bounding box center [818, 616] width 18 height 18
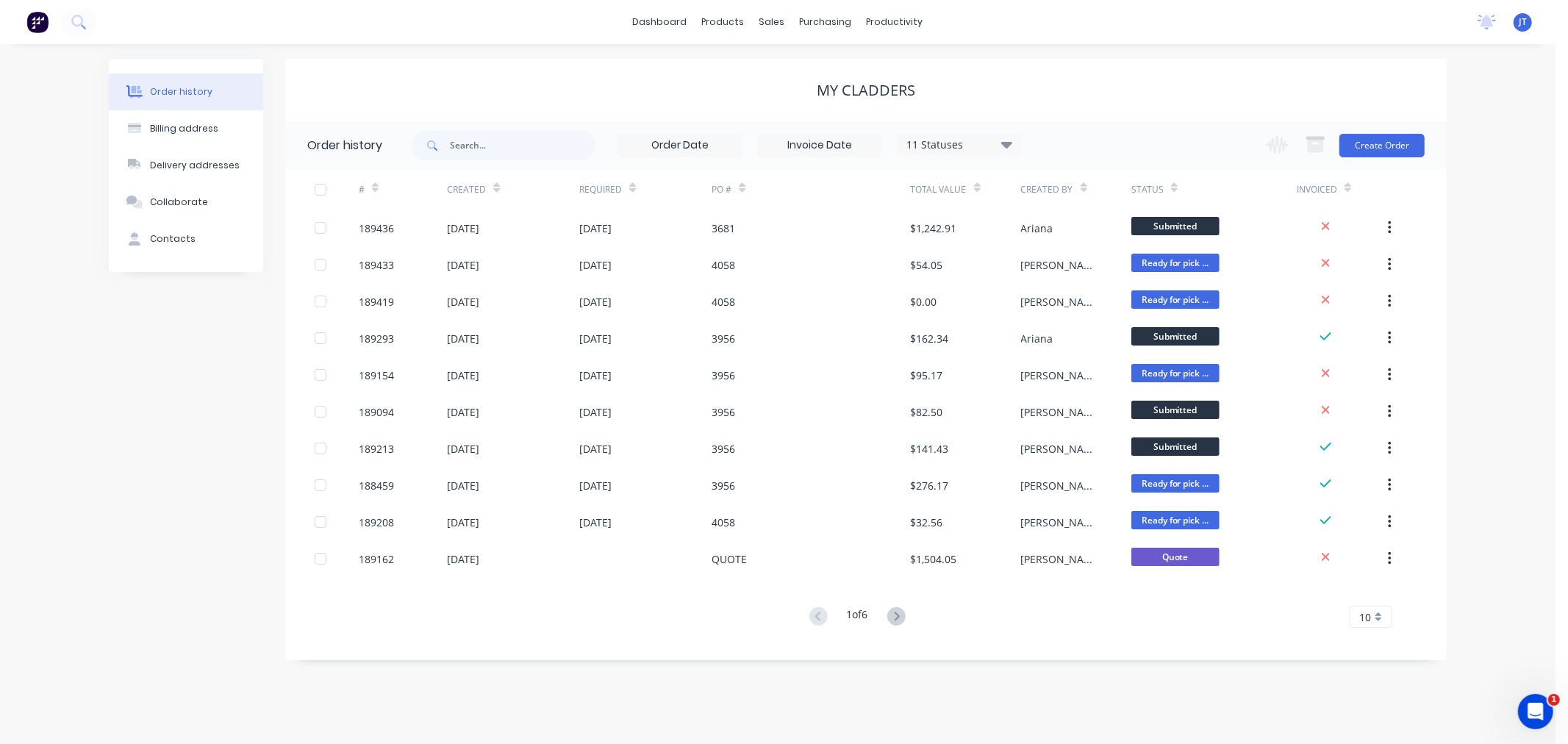
click at [1510, 181] on div "Order history Billing address Delivery addresses Collaborate Contacts My Cladde…" at bounding box center [778, 394] width 1555 height 700
click at [1394, 145] on button "Create Order" at bounding box center [1382, 145] width 86 height 24
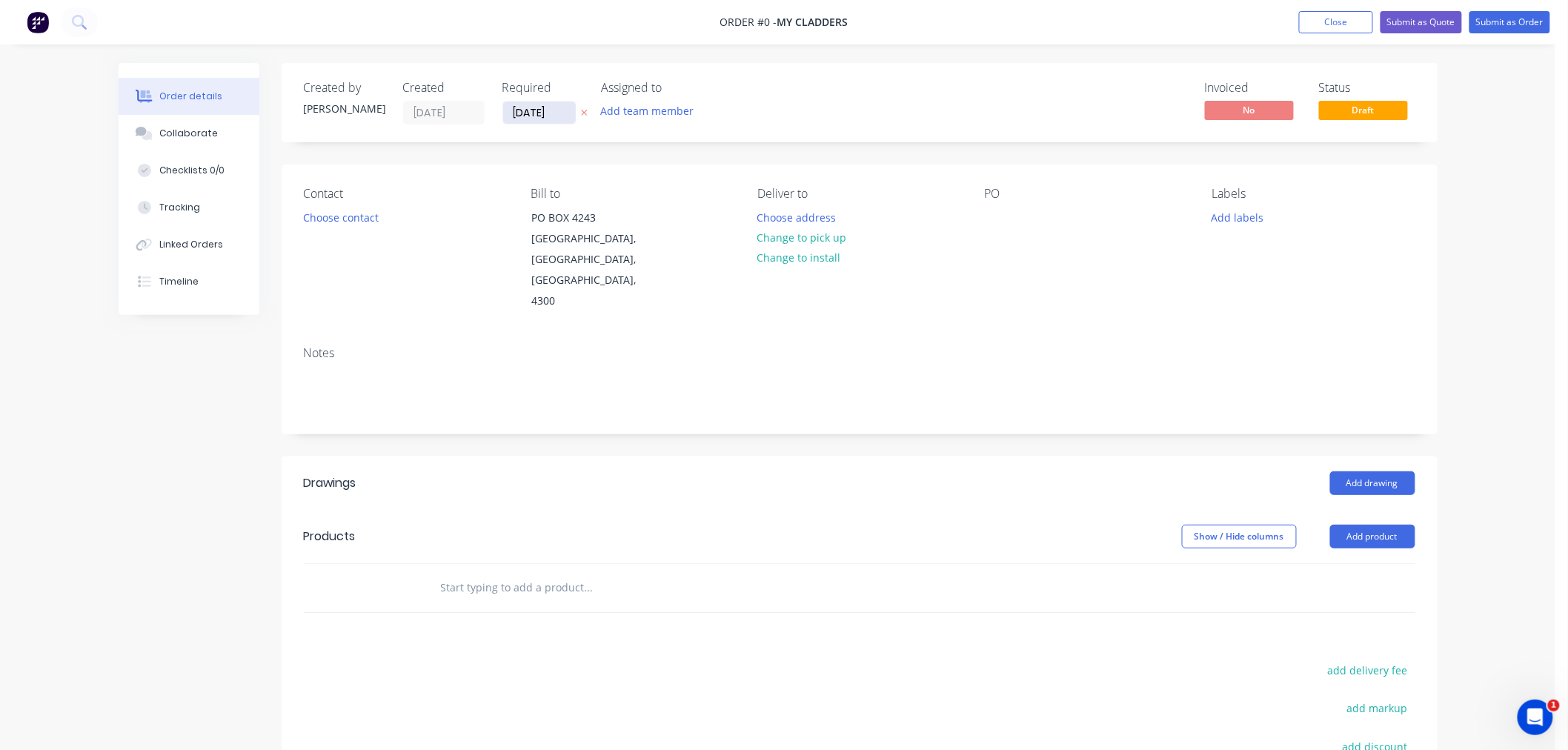
click at [546, 109] on input "[DATE]" at bounding box center [540, 112] width 73 height 22
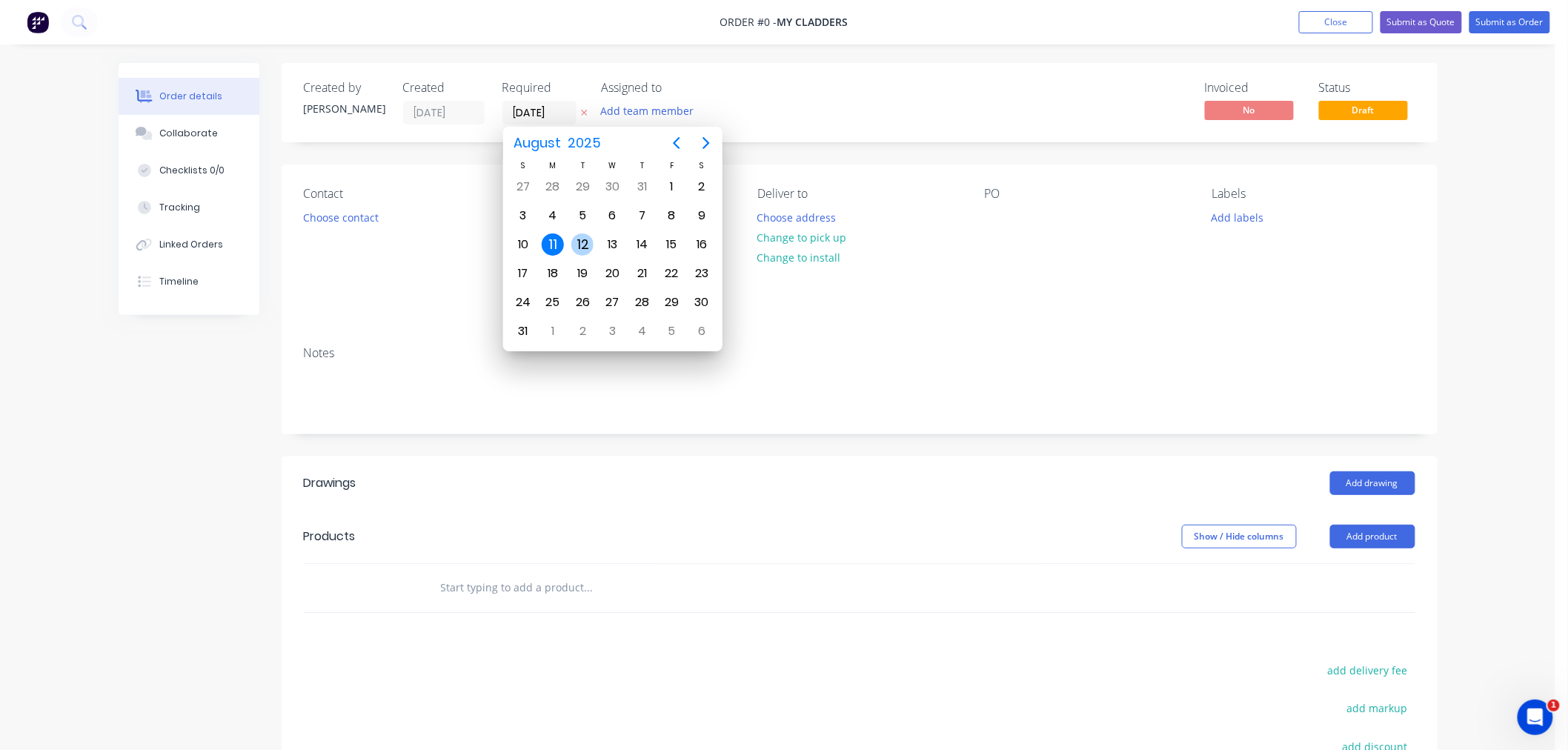
click at [589, 243] on div "12" at bounding box center [582, 245] width 22 height 22
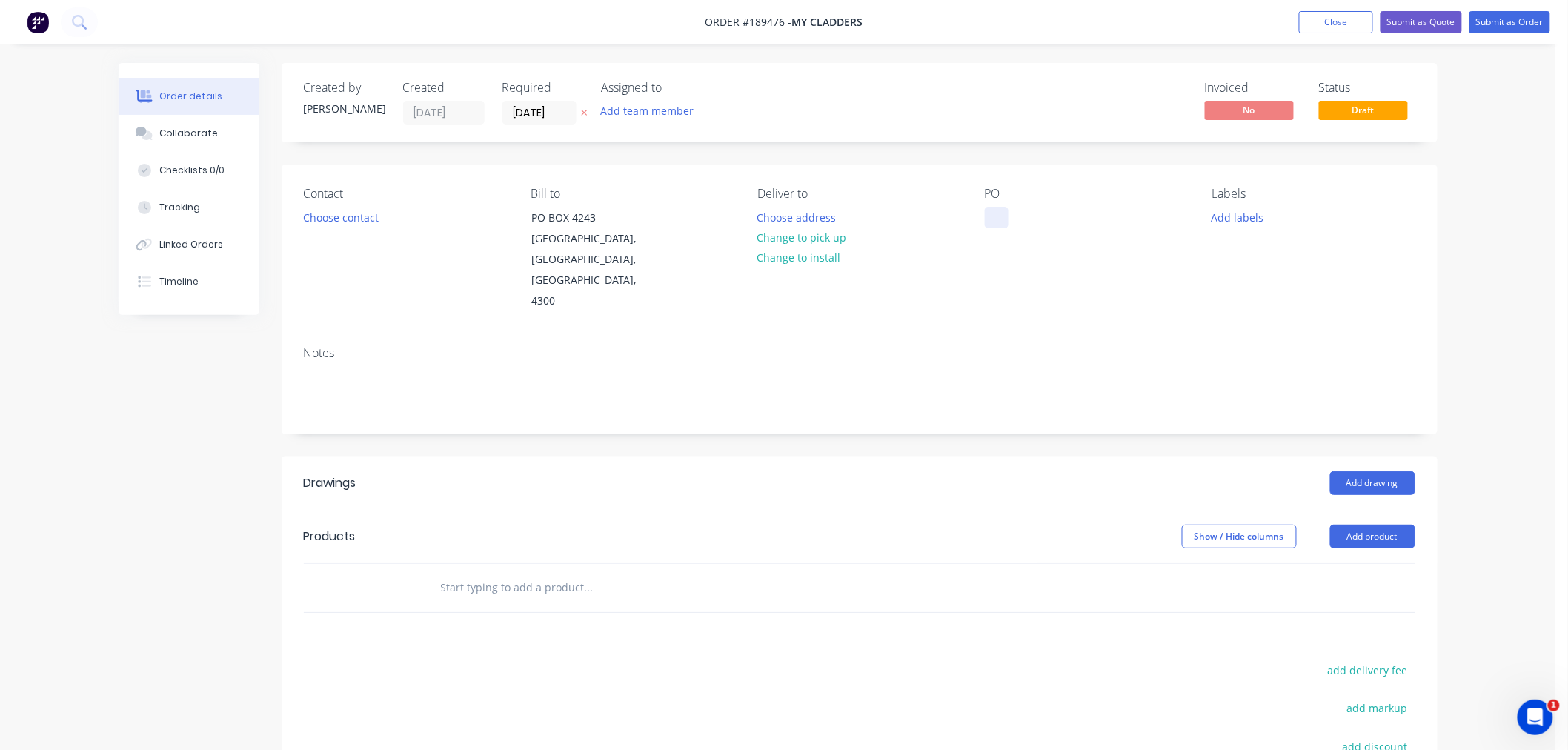
click at [998, 226] on div at bounding box center [997, 217] width 24 height 22
click at [315, 218] on button "Choose contact" at bounding box center [341, 217] width 91 height 20
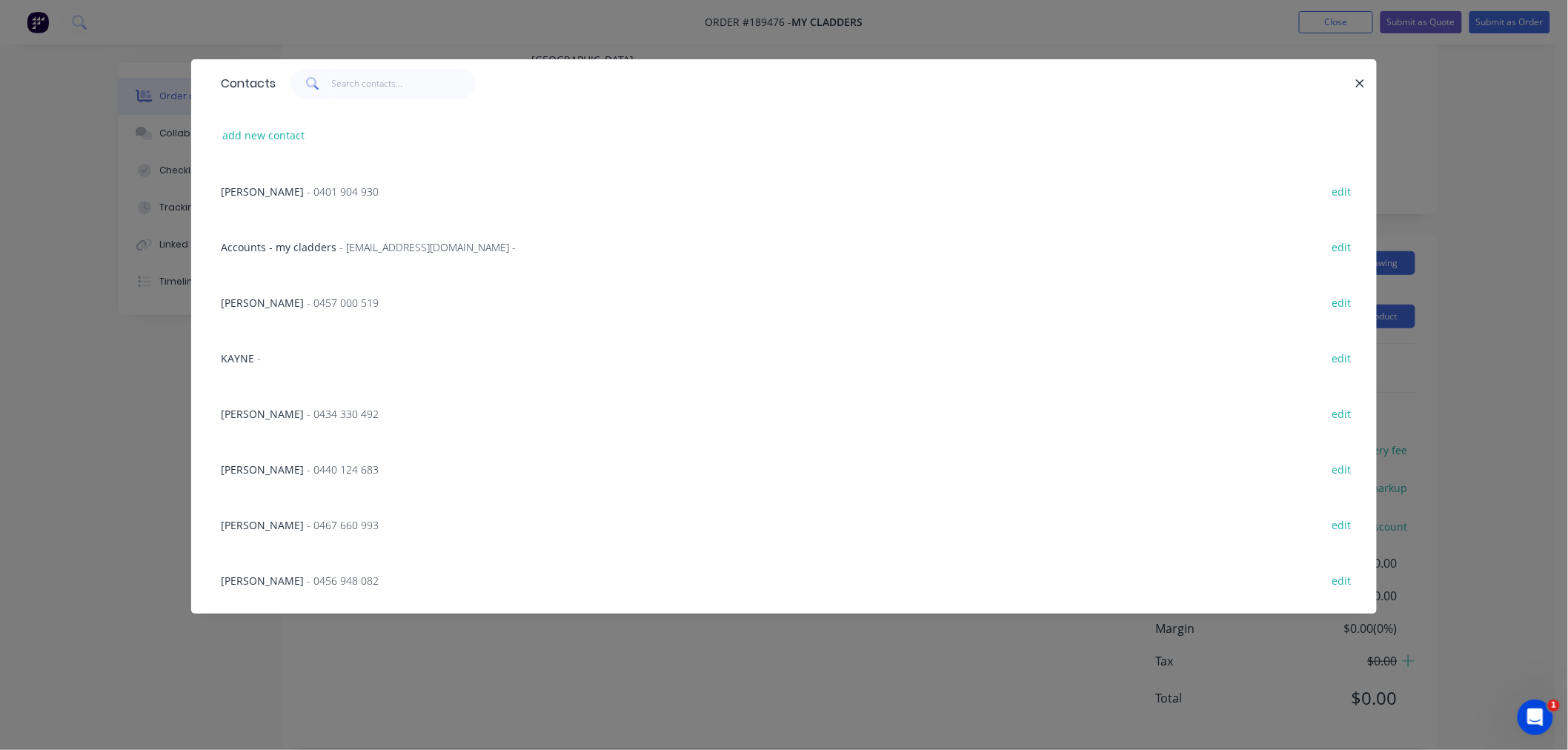
click at [258, 188] on span "[PERSON_NAME]" at bounding box center [263, 191] width 83 height 14
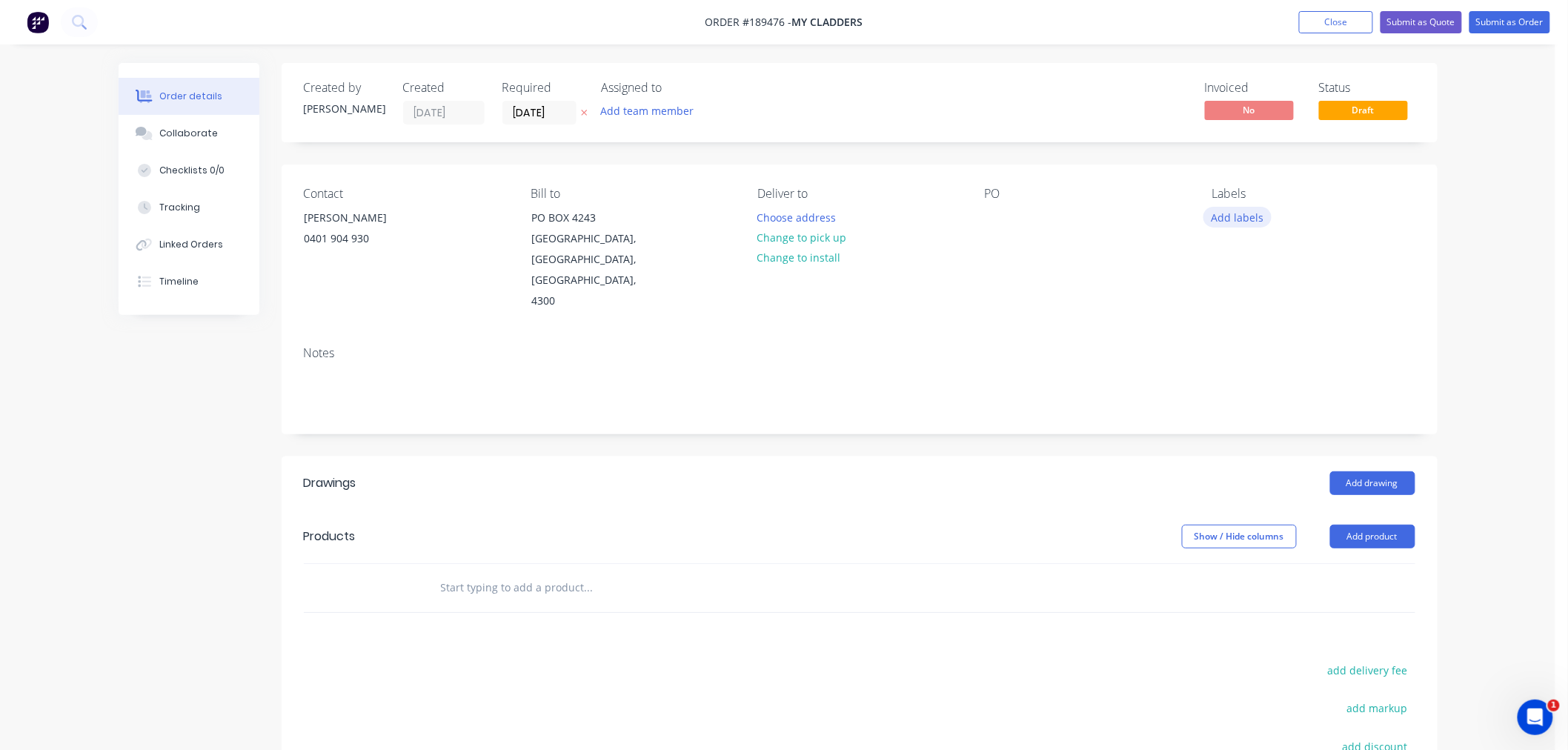
click at [1256, 217] on button "Add labels" at bounding box center [1238, 217] width 68 height 20
click at [1273, 438] on div "2nd Run" at bounding box center [1276, 439] width 48 height 16
click at [1507, 314] on div "Order details Collaborate Checklists 0/0 Tracking Linked Orders Timeline Order …" at bounding box center [777, 496] width 1555 height 991
click at [1004, 215] on div at bounding box center [997, 217] width 24 height 22
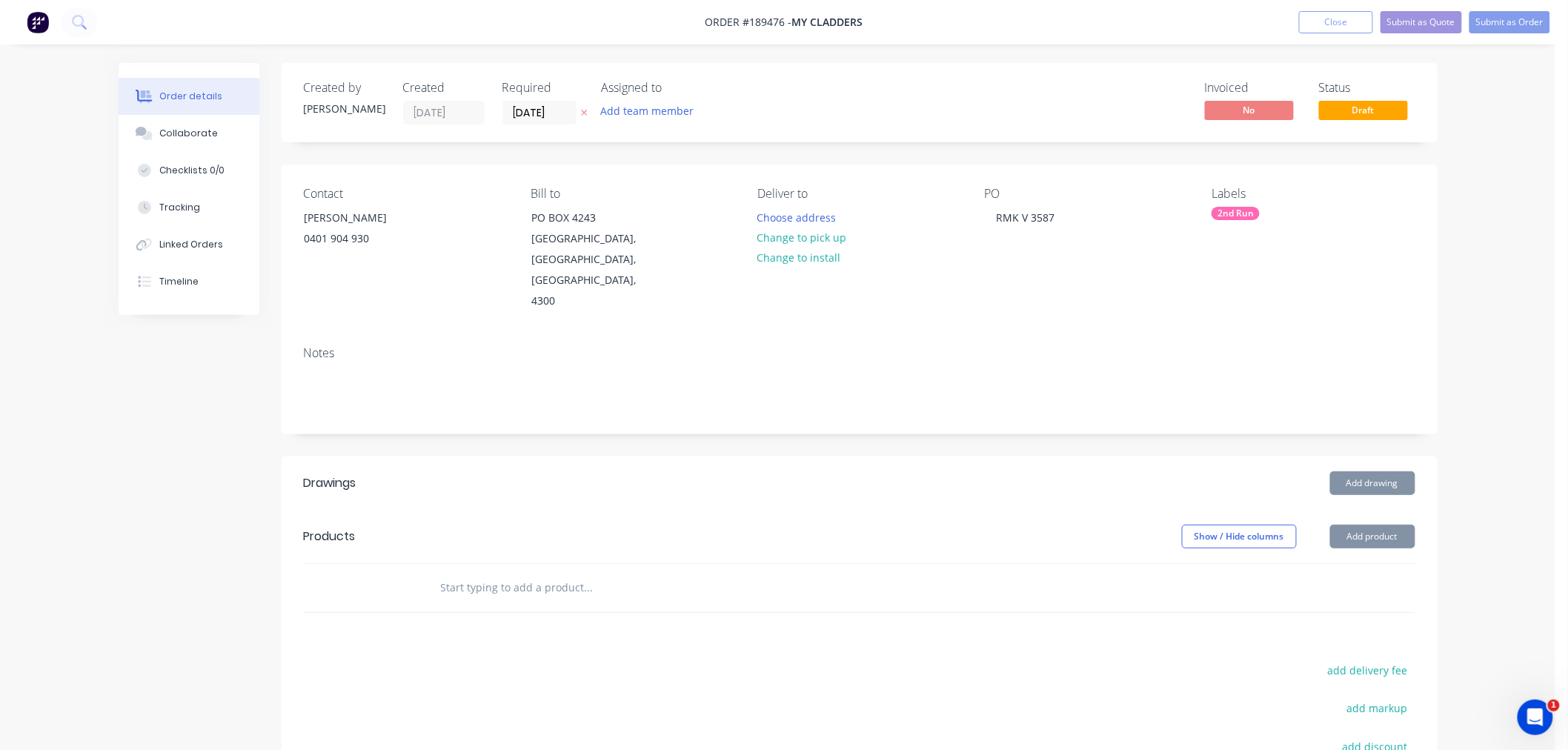
click at [1482, 356] on div "Order details Collaborate Checklists 0/0 Tracking Linked Orders Timeline Order …" at bounding box center [777, 496] width 1555 height 991
click at [794, 217] on button "Choose address" at bounding box center [797, 217] width 95 height 20
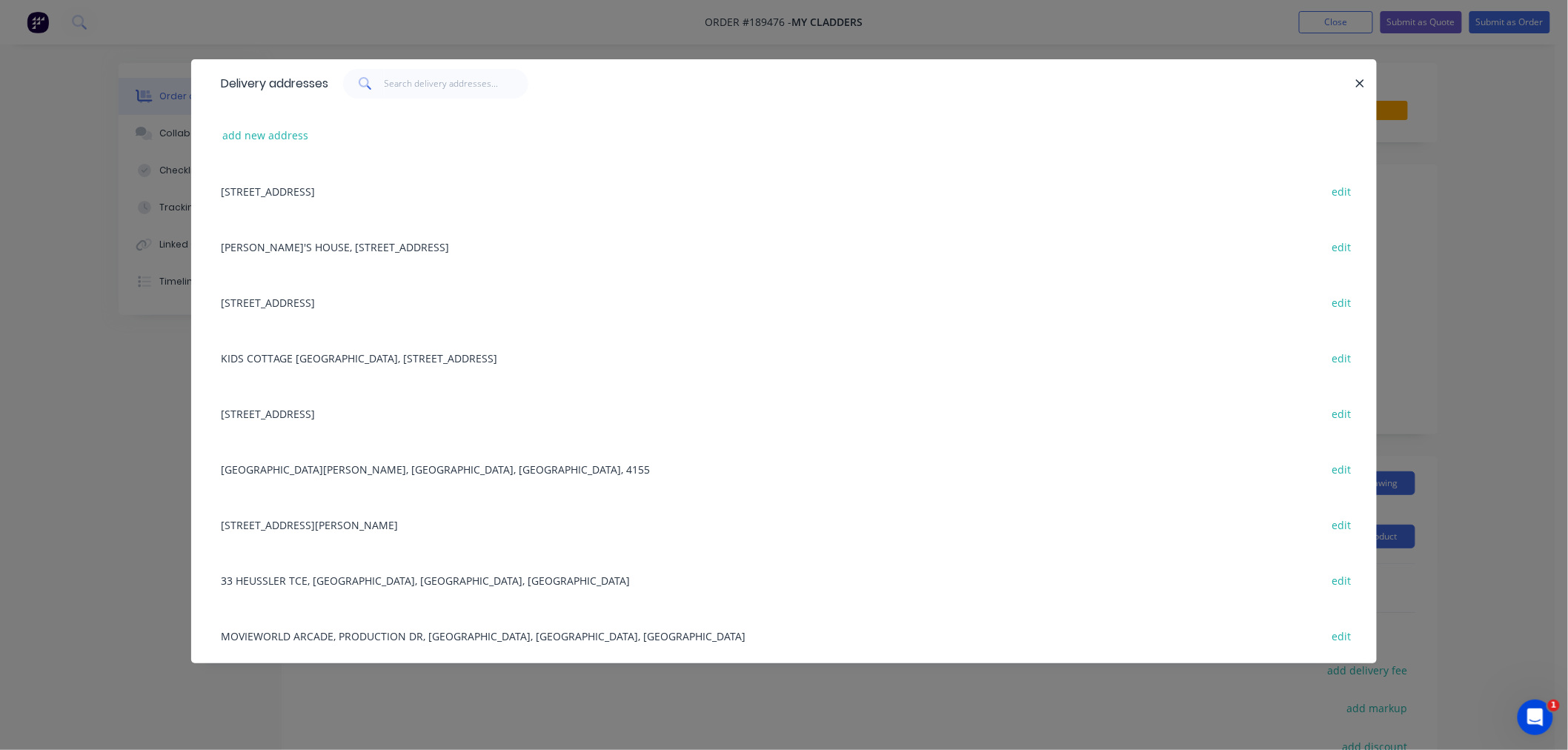
click at [289, 472] on div "[GEOGRAPHIC_DATA][PERSON_NAME], [GEOGRAPHIC_DATA], [GEOGRAPHIC_DATA], 4155 edit" at bounding box center [784, 469] width 1141 height 56
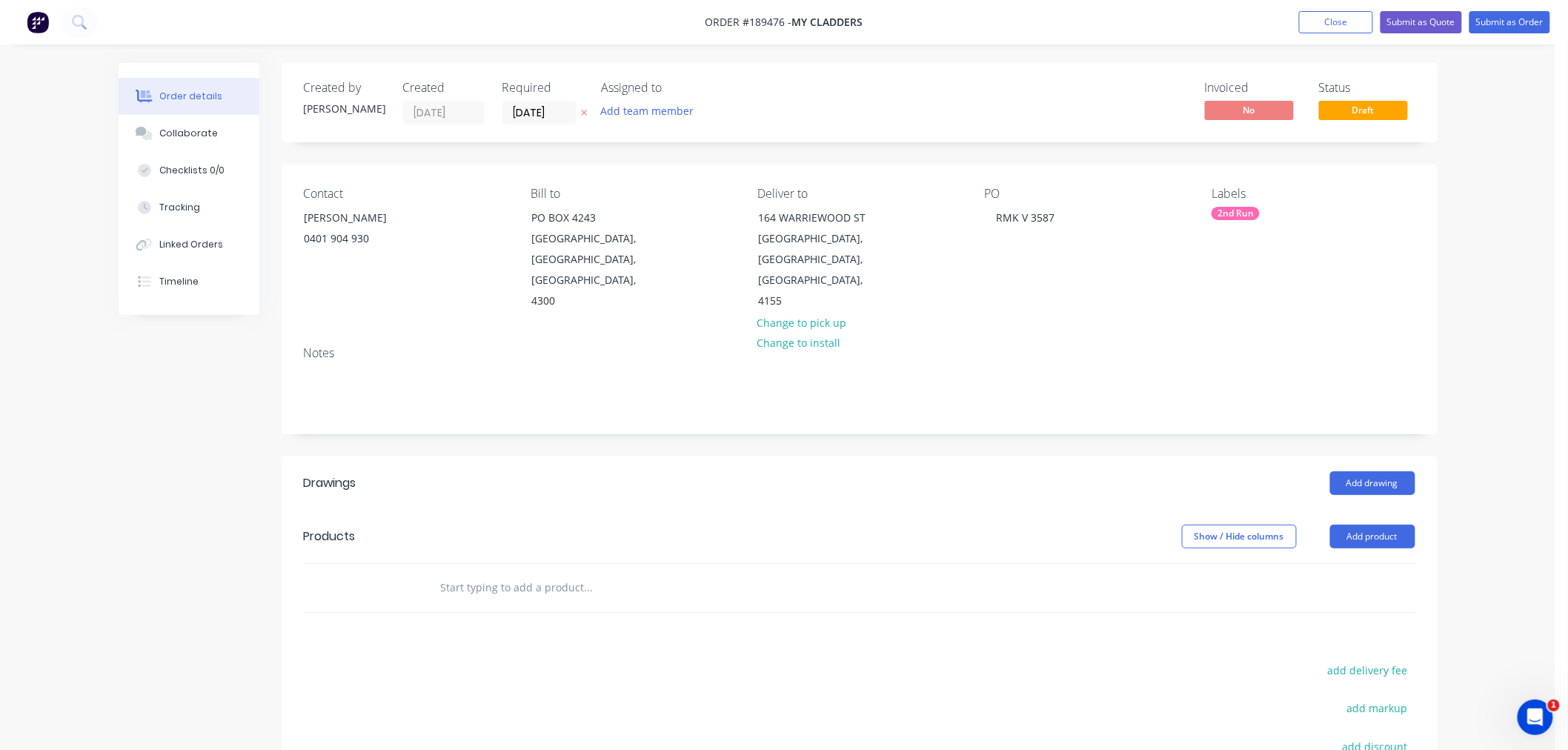
click at [1485, 557] on div "Order details Collaborate Checklists 0/0 Tracking Linked Orders Timeline Order …" at bounding box center [777, 496] width 1555 height 991
click at [1366, 472] on button "Add drawing" at bounding box center [1372, 484] width 86 height 24
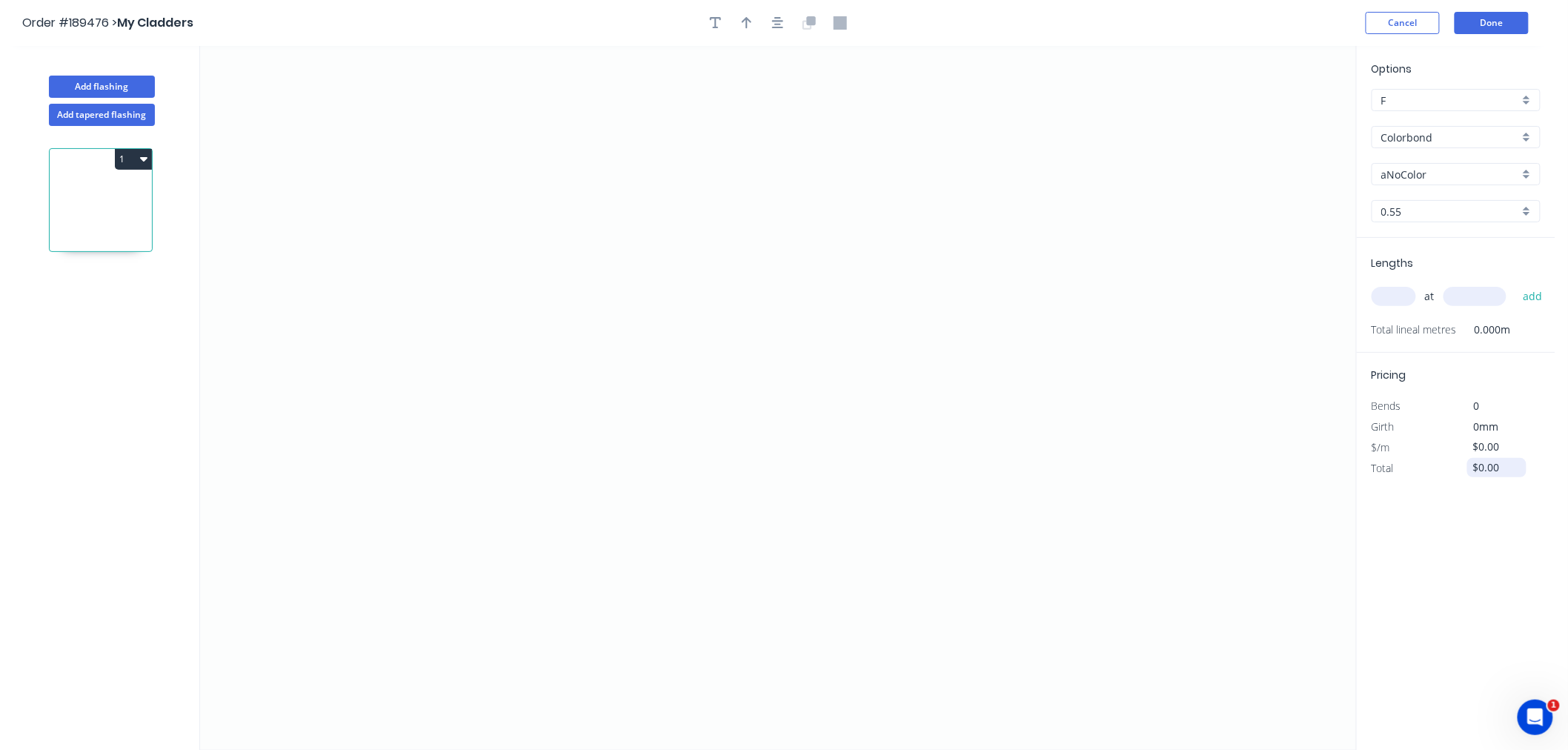
click at [1482, 469] on input "$0.00" at bounding box center [1499, 468] width 51 height 21
click at [1429, 167] on input "aNoColor" at bounding box center [1450, 174] width 138 height 16
click at [1475, 136] on input "Colorbond" at bounding box center [1450, 137] width 138 height 16
click at [1502, 249] on div "Colorbond Matt" at bounding box center [1456, 243] width 167 height 26
click at [1404, 218] on div "0.55" at bounding box center [1456, 211] width 169 height 22
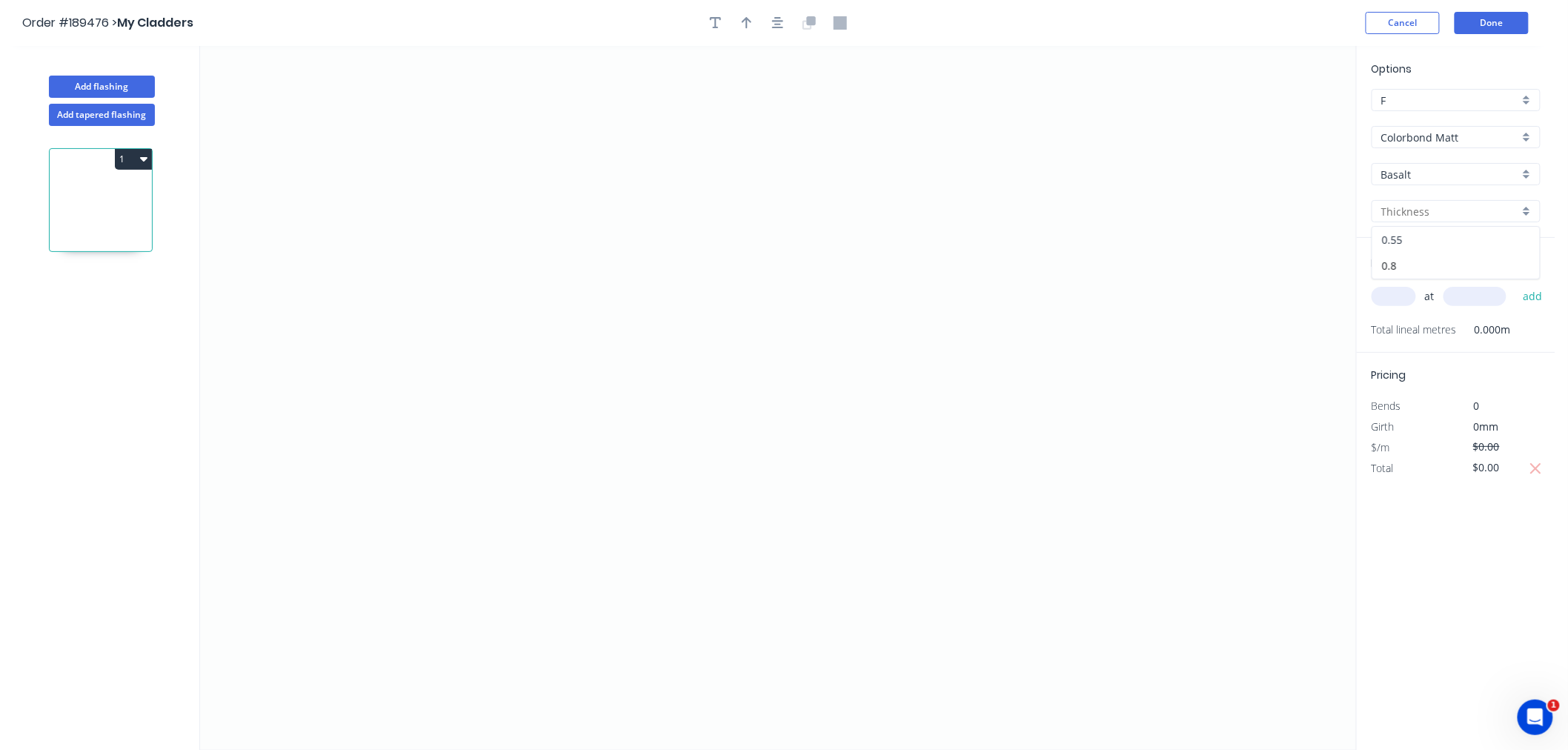
click at [1411, 243] on div "0.55" at bounding box center [1456, 240] width 167 height 26
click at [1399, 293] on input "text" at bounding box center [1394, 297] width 45 height 19
click at [1516, 284] on button "add" at bounding box center [1533, 297] width 35 height 25
click at [247, 416] on icon "0" at bounding box center [778, 398] width 1156 height 705
click at [329, 416] on icon "0" at bounding box center [778, 398] width 1156 height 705
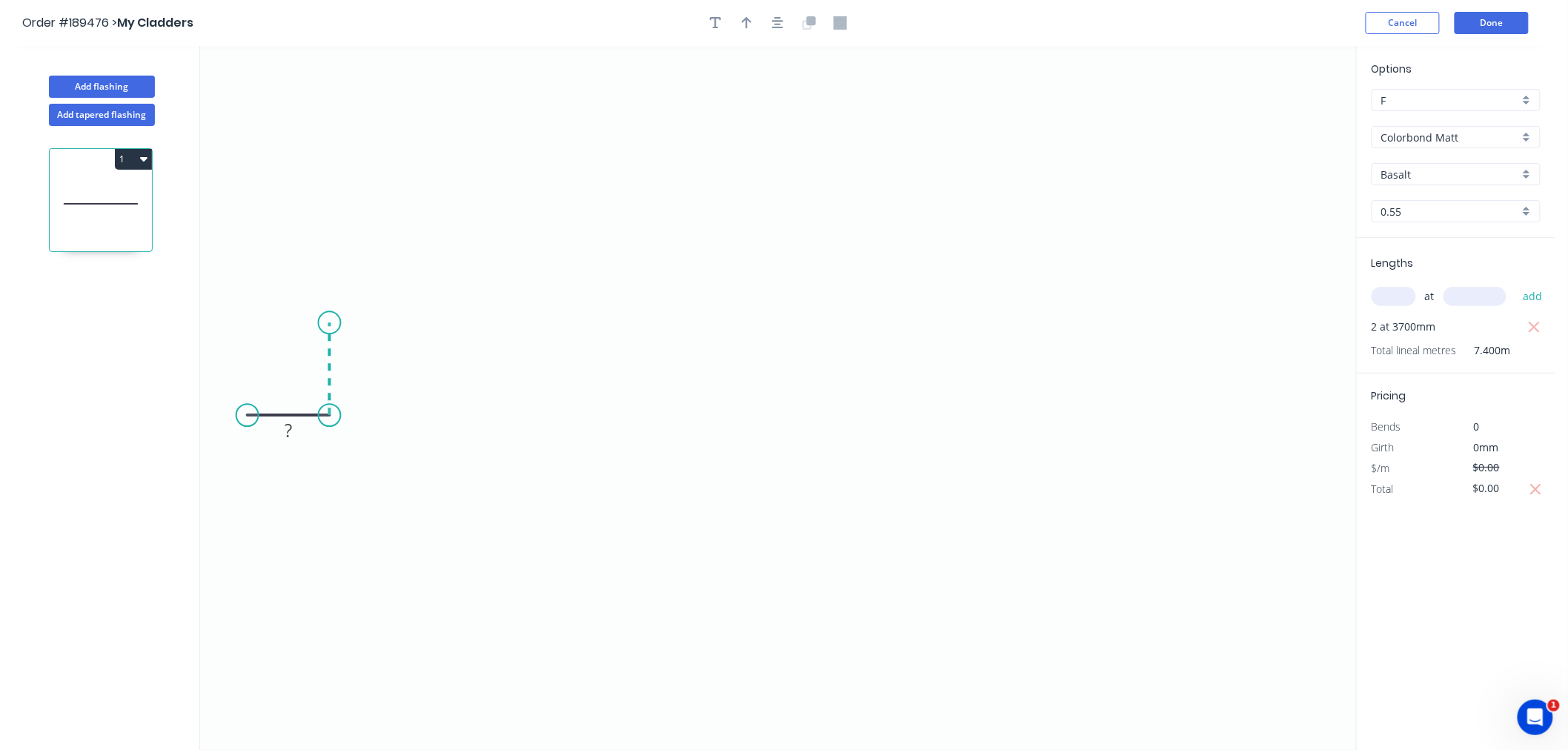
click at [330, 323] on icon at bounding box center [330, 368] width 0 height 93
click at [494, 327] on icon "0 ? ?" at bounding box center [778, 398] width 1156 height 705
click at [498, 421] on icon "0 ? ? ?" at bounding box center [778, 398] width 1156 height 705
click at [565, 423] on icon "0 ? ? ? ?" at bounding box center [778, 398] width 1156 height 705
click at [559, 317] on icon "0 ? ? ? ? ?" at bounding box center [778, 398] width 1156 height 705
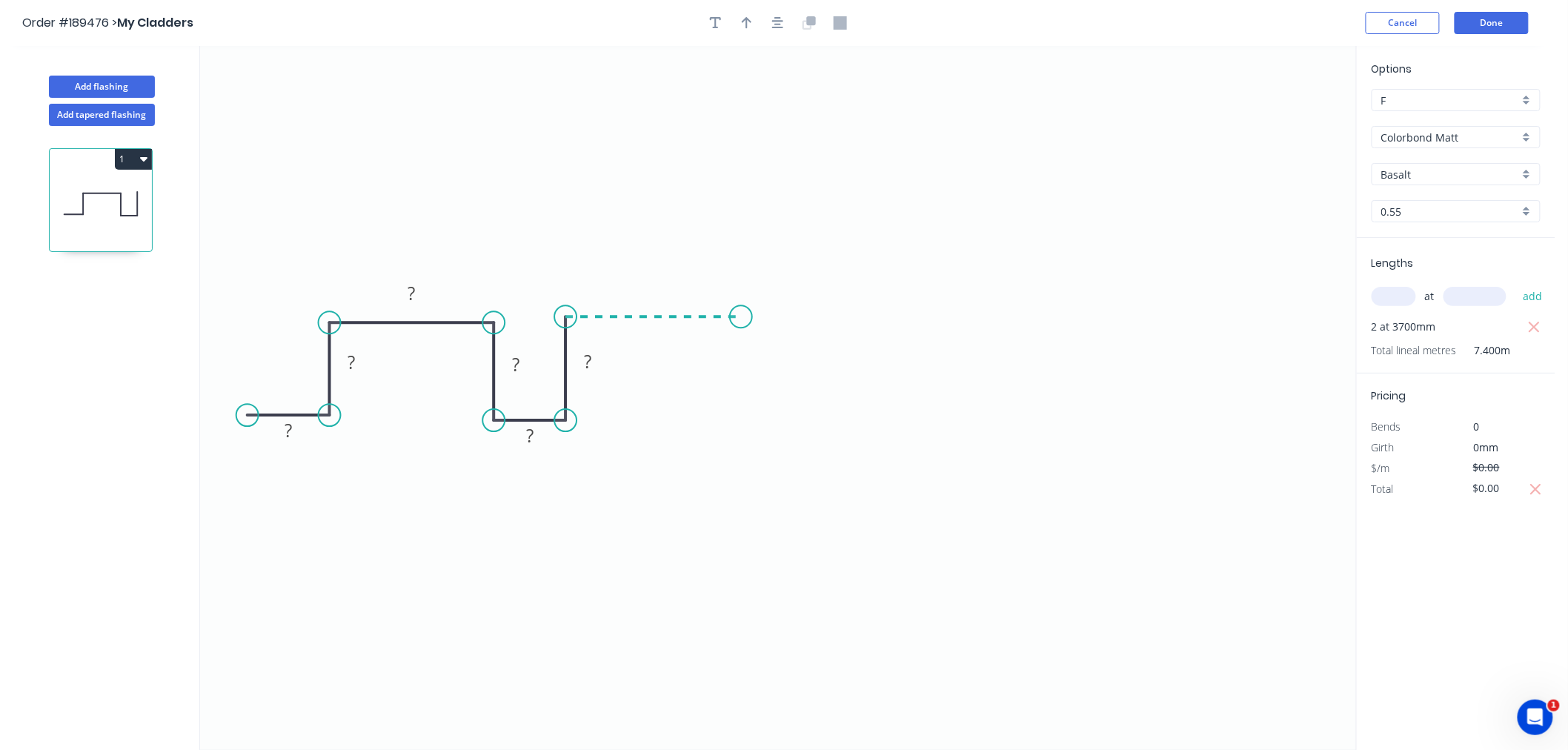
click at [741, 324] on icon "0 ? ? ? ? ? ?" at bounding box center [778, 398] width 1156 height 705
click at [739, 418] on icon "0 ? ? ? ? ? ? ?" at bounding box center [778, 398] width 1156 height 705
click at [818, 420] on icon "0 ? ? ? ? ? ? ? ?" at bounding box center [778, 398] width 1156 height 705
click at [812, 315] on icon "0 ? ? ? ? ? ? ? ? ?" at bounding box center [778, 398] width 1156 height 705
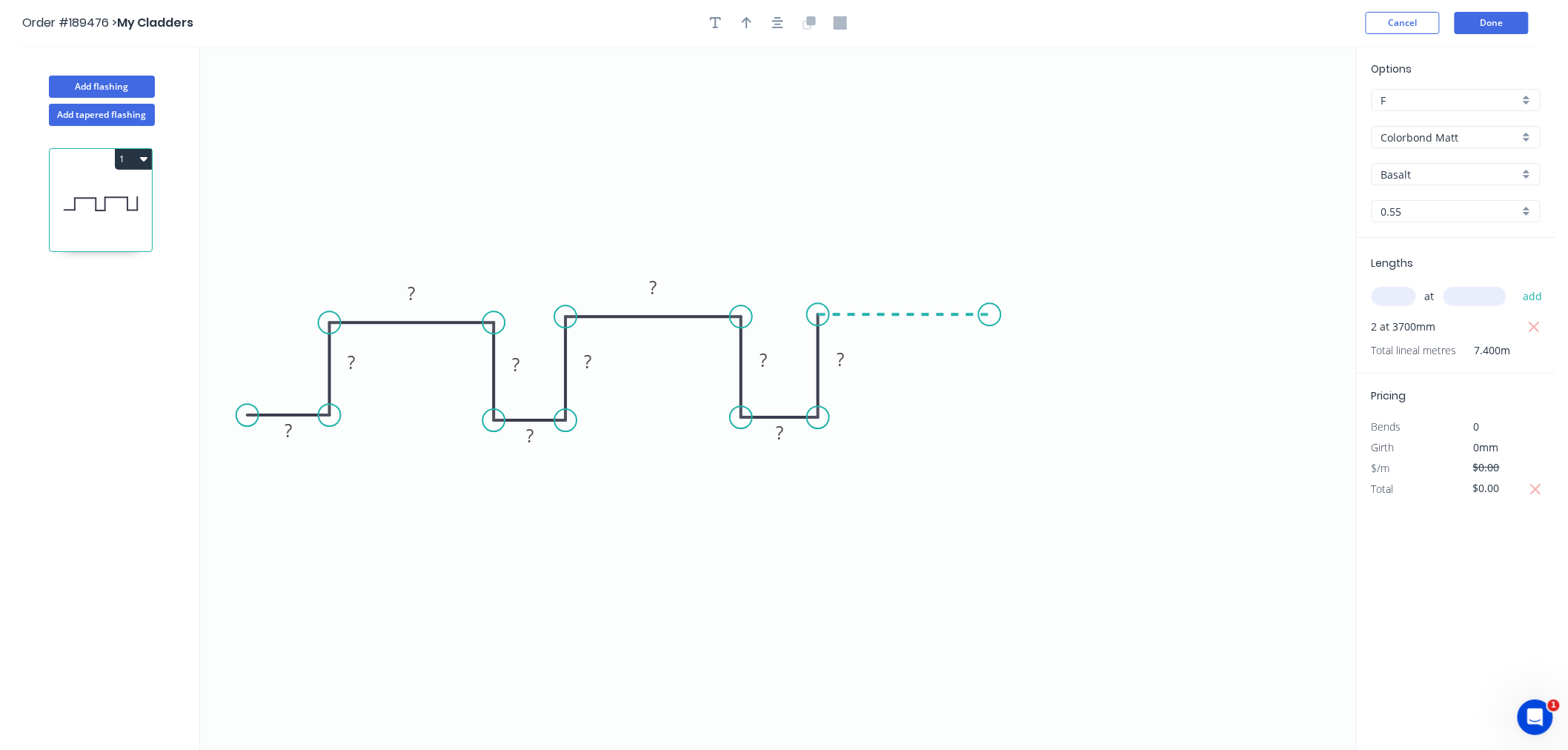
click at [990, 318] on icon "0 ? ? ? ? ? ? ? ? ? ?" at bounding box center [778, 398] width 1156 height 705
click at [992, 419] on icon "0 ? ? ? ? ? ? ? ? ? ? ?" at bounding box center [778, 398] width 1156 height 705
click at [1054, 417] on icon "0 ? ? ? ? ? ? ? ? ? ? ? ?" at bounding box center [778, 398] width 1156 height 705
click at [1050, 317] on icon "0 ? ? ? ? ? ? ? ? ? ? ? ? ?" at bounding box center [778, 398] width 1156 height 705
click at [1217, 320] on icon "0 ? ? ? ? ? ? ? ? ? ? ? ? ? ?" at bounding box center [778, 398] width 1156 height 705
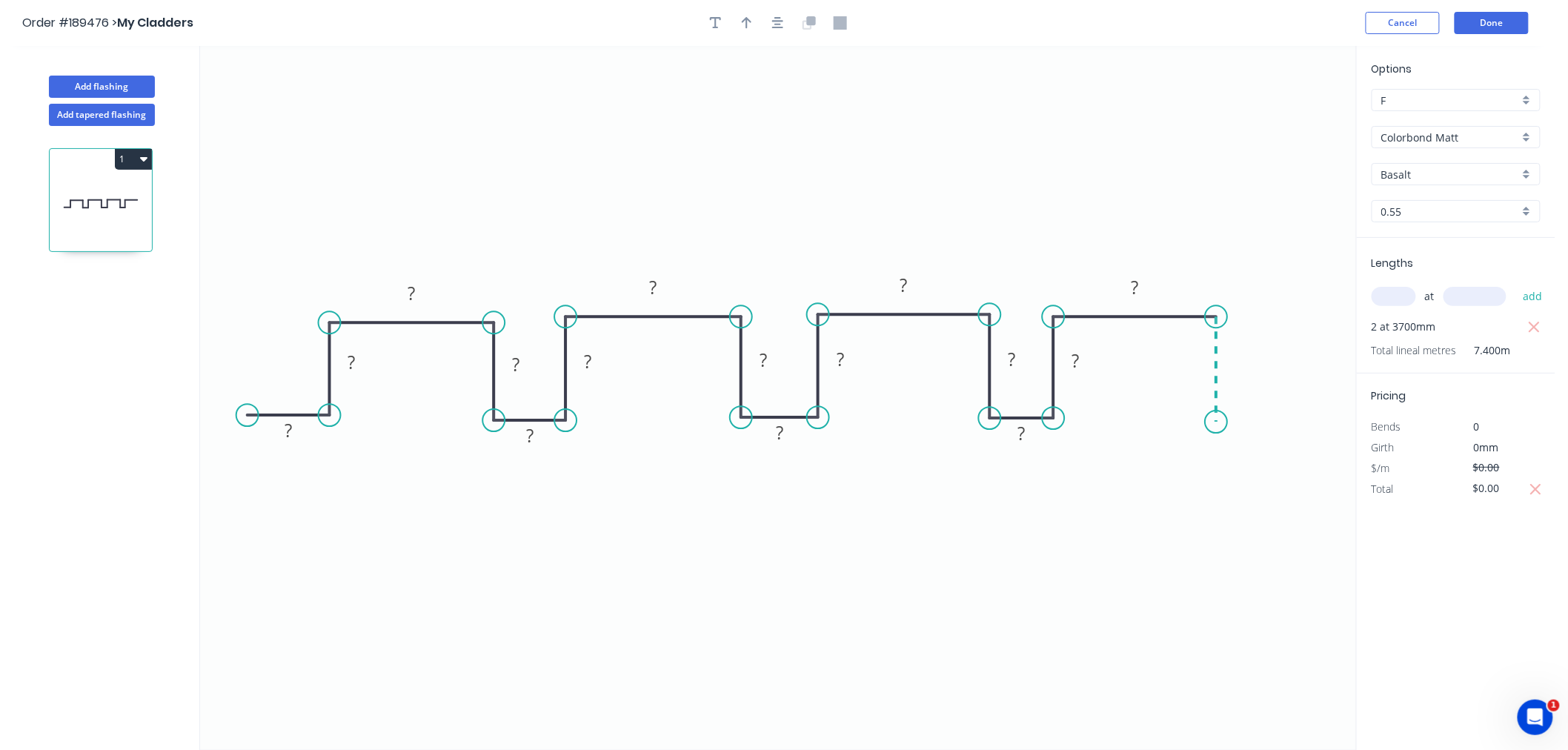
click at [1221, 423] on icon "0 ? ? ? ? ? ? ? ? ? ? ? ? ? ? ?" at bounding box center [778, 398] width 1156 height 705
click at [1276, 423] on icon "0 ? ? ? ? ? ? ? ? ? ? ? ? ? ? ? ?" at bounding box center [778, 398] width 1156 height 705
click at [777, 23] on icon "button" at bounding box center [778, 23] width 12 height 13
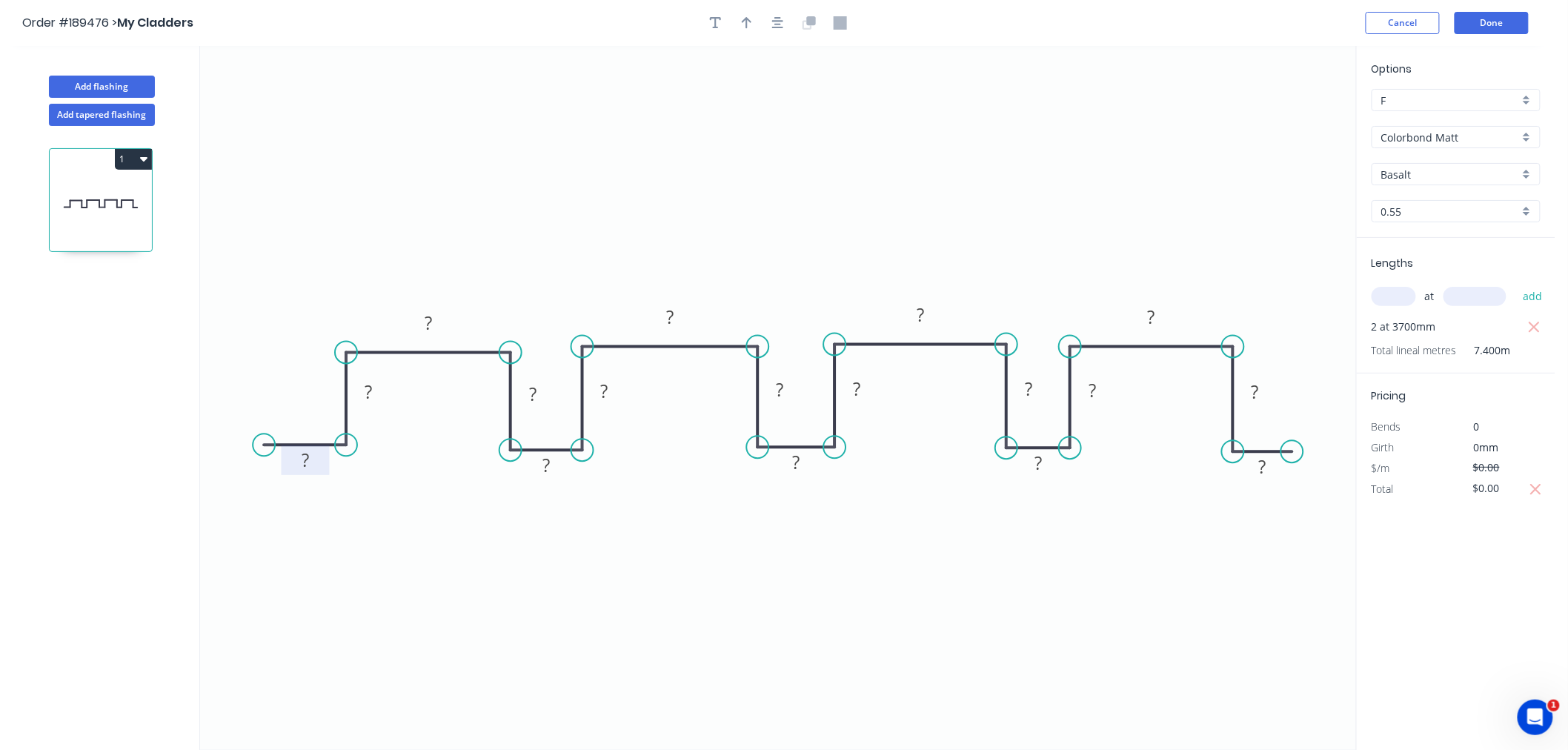
click at [302, 458] on tspan "?" at bounding box center [306, 460] width 7 height 25
drag, startPoint x: 552, startPoint y: 394, endPoint x: 502, endPoint y: 391, distance: 50.1
click at [502, 391] on rect at bounding box center [482, 391] width 48 height 30
click at [629, 443] on icon "0 25 ? ? ? 240 ? ? ? 20 20 ? 25 ? 25 ? ? ?" at bounding box center [778, 398] width 1156 height 705
click at [669, 315] on tspan "?" at bounding box center [670, 317] width 7 height 25
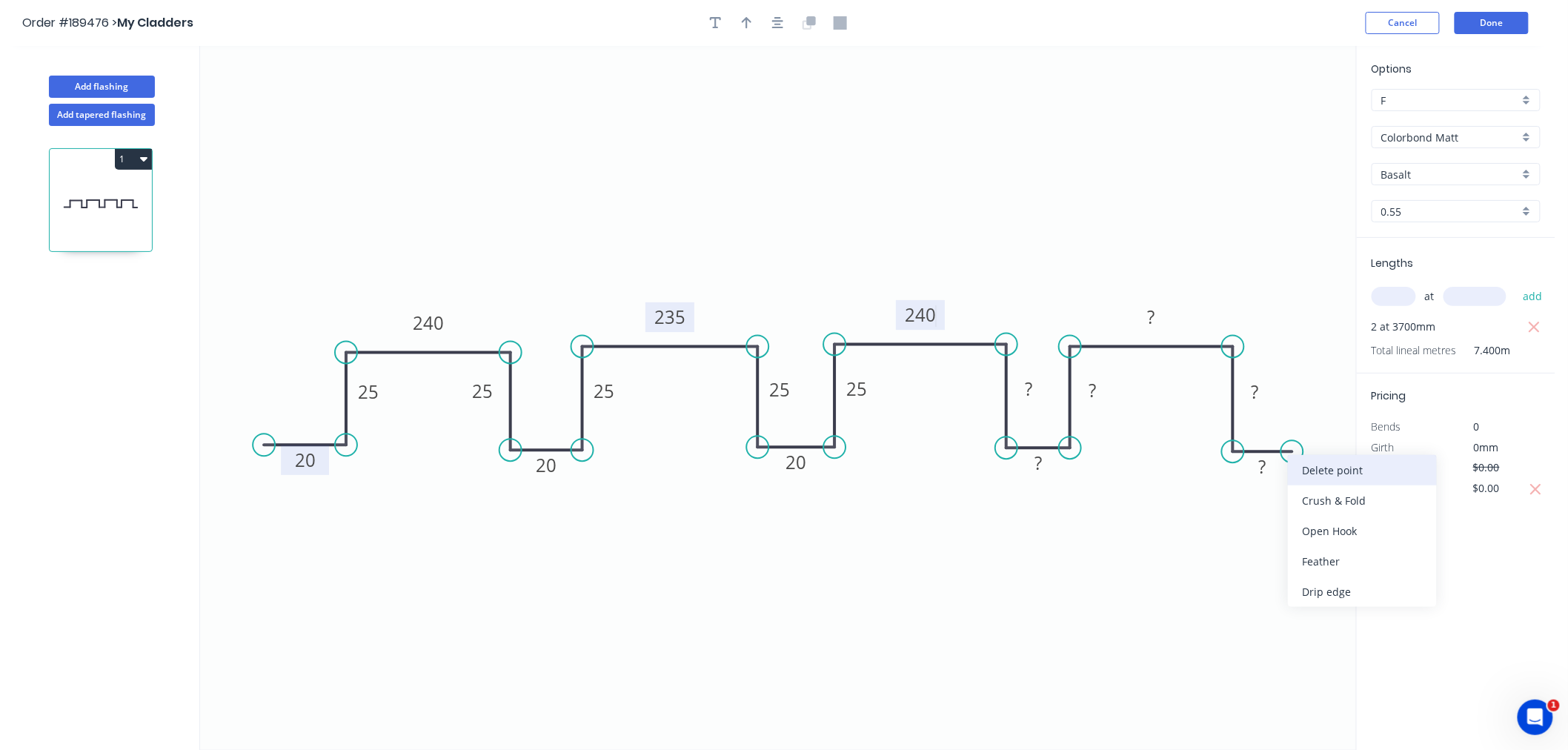
click at [1301, 472] on div "Delete point" at bounding box center [1363, 470] width 149 height 31
click at [1243, 364] on div "Delete point" at bounding box center [1305, 362] width 149 height 31
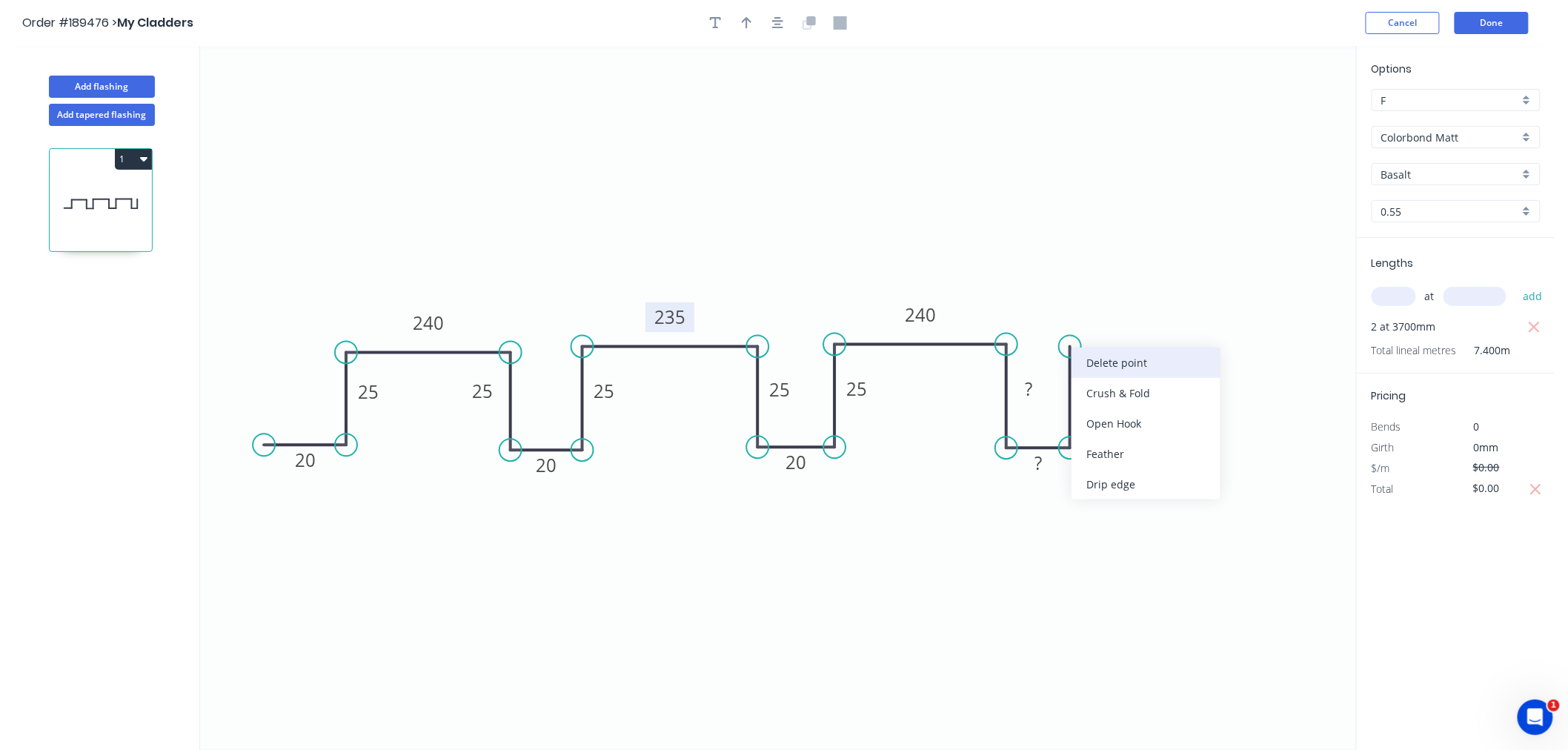
click at [1079, 362] on div "Delete point" at bounding box center [1146, 362] width 149 height 31
click at [1031, 391] on tspan "?" at bounding box center [1029, 389] width 7 height 25
click at [1100, 234] on icon "0 25 25 235 240 20 20 20 20 25 25 25 240 25" at bounding box center [778, 398] width 1156 height 705
click at [1183, 439] on icon "0 25 25 235 240 20 20 20 20 25 25 25 240 25" at bounding box center [778, 398] width 1156 height 705
click at [1479, 493] on input "$0.00" at bounding box center [1499, 489] width 51 height 21
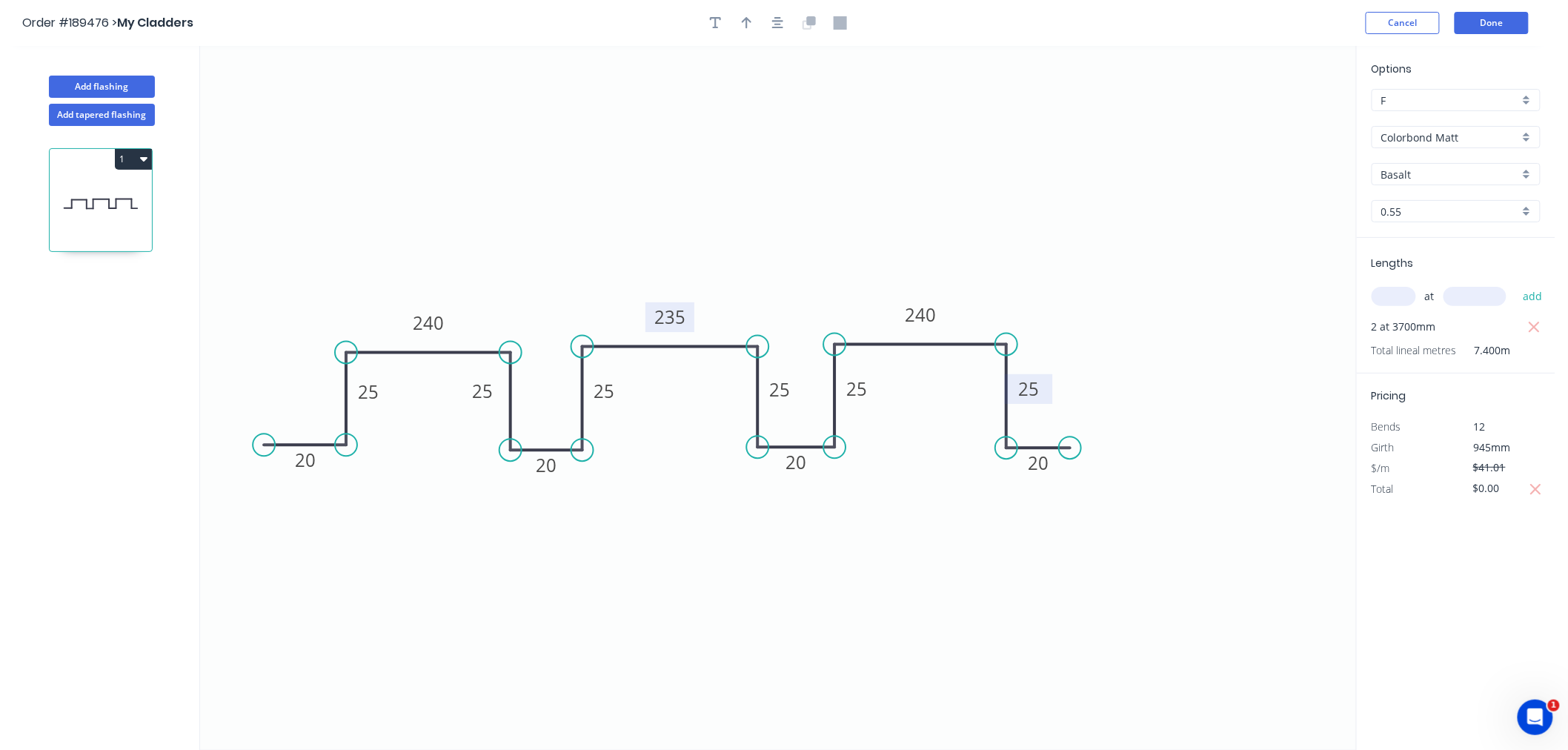
click at [1061, 575] on icon "0 25 25 235 240 20 20 20 20 25 25 25 240 25" at bounding box center [778, 398] width 1156 height 705
click at [776, 17] on icon "button" at bounding box center [778, 23] width 12 height 12
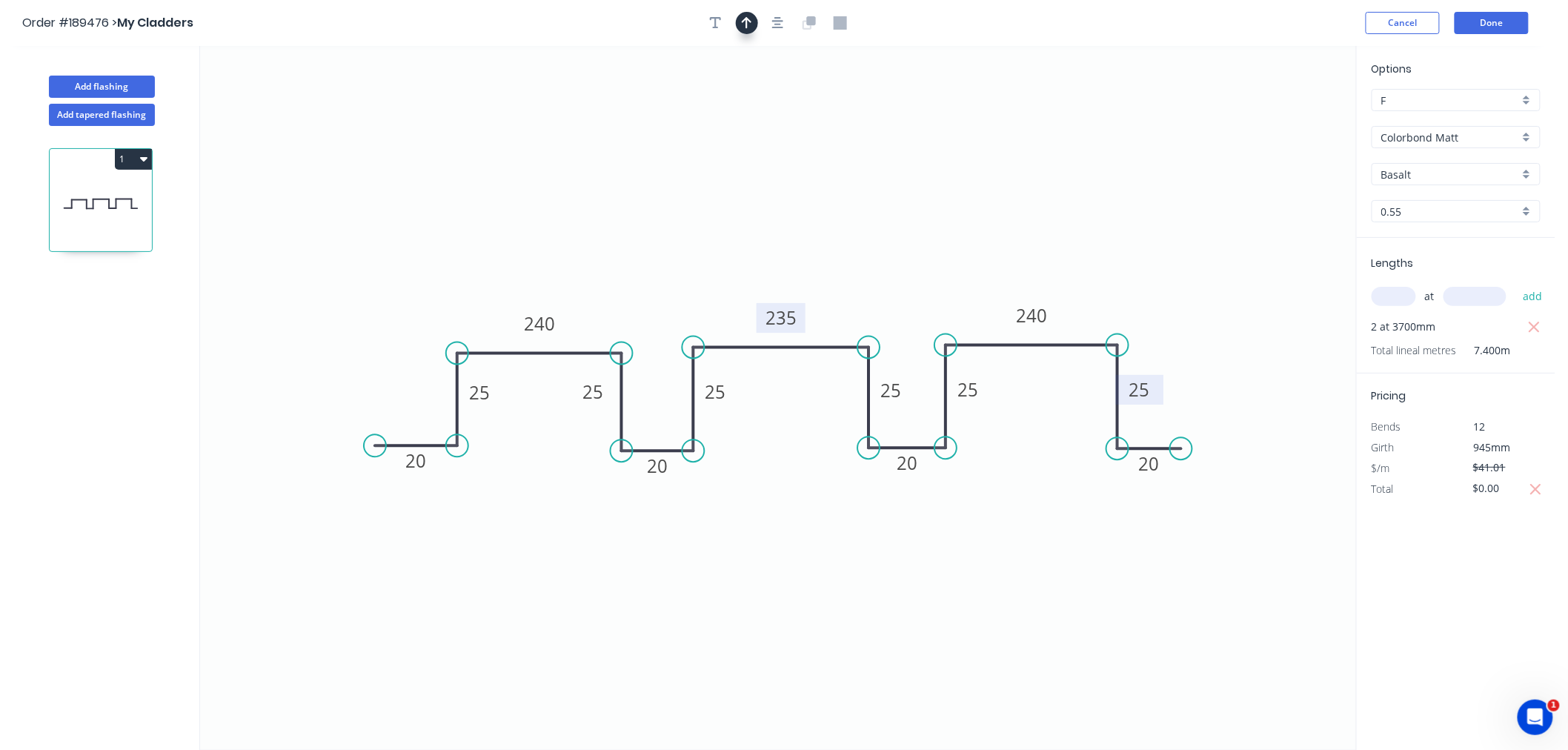
click at [739, 22] on button "button" at bounding box center [747, 23] width 22 height 22
drag, startPoint x: 1280, startPoint y: 118, endPoint x: 1082, endPoint y: 298, distance: 267.6
click at [1082, 298] on icon at bounding box center [1082, 281] width 13 height 48
click at [784, 21] on button "button" at bounding box center [778, 23] width 22 height 22
click at [703, 195] on icon "0 25 25 235 240 20 20 20 20 25 25 25 240 25" at bounding box center [778, 398] width 1156 height 705
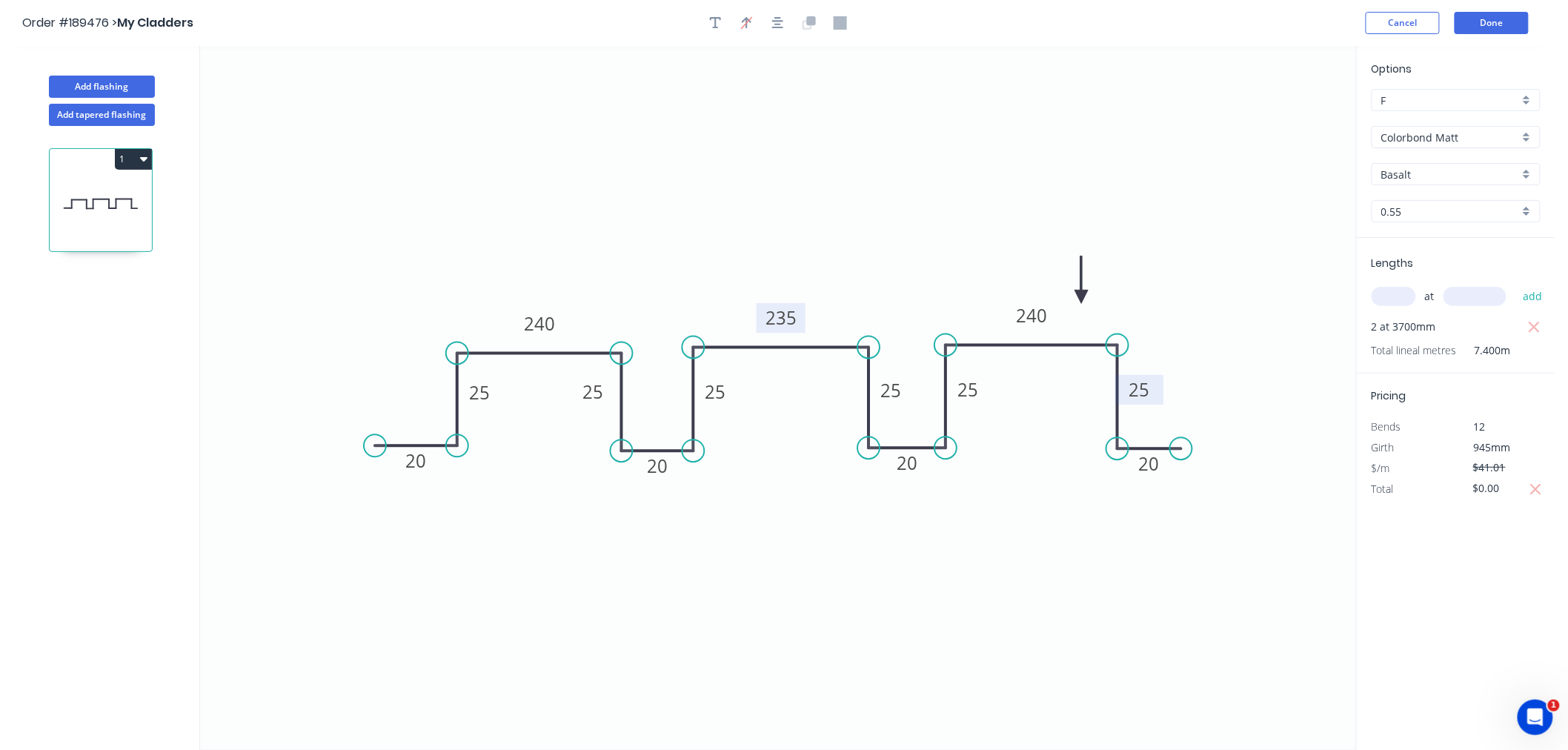
click at [1378, 304] on input "text" at bounding box center [1394, 297] width 45 height 19
click at [1516, 284] on button "add" at bounding box center [1533, 297] width 35 height 25
click at [1495, 18] on button "Done" at bounding box center [1492, 23] width 74 height 22
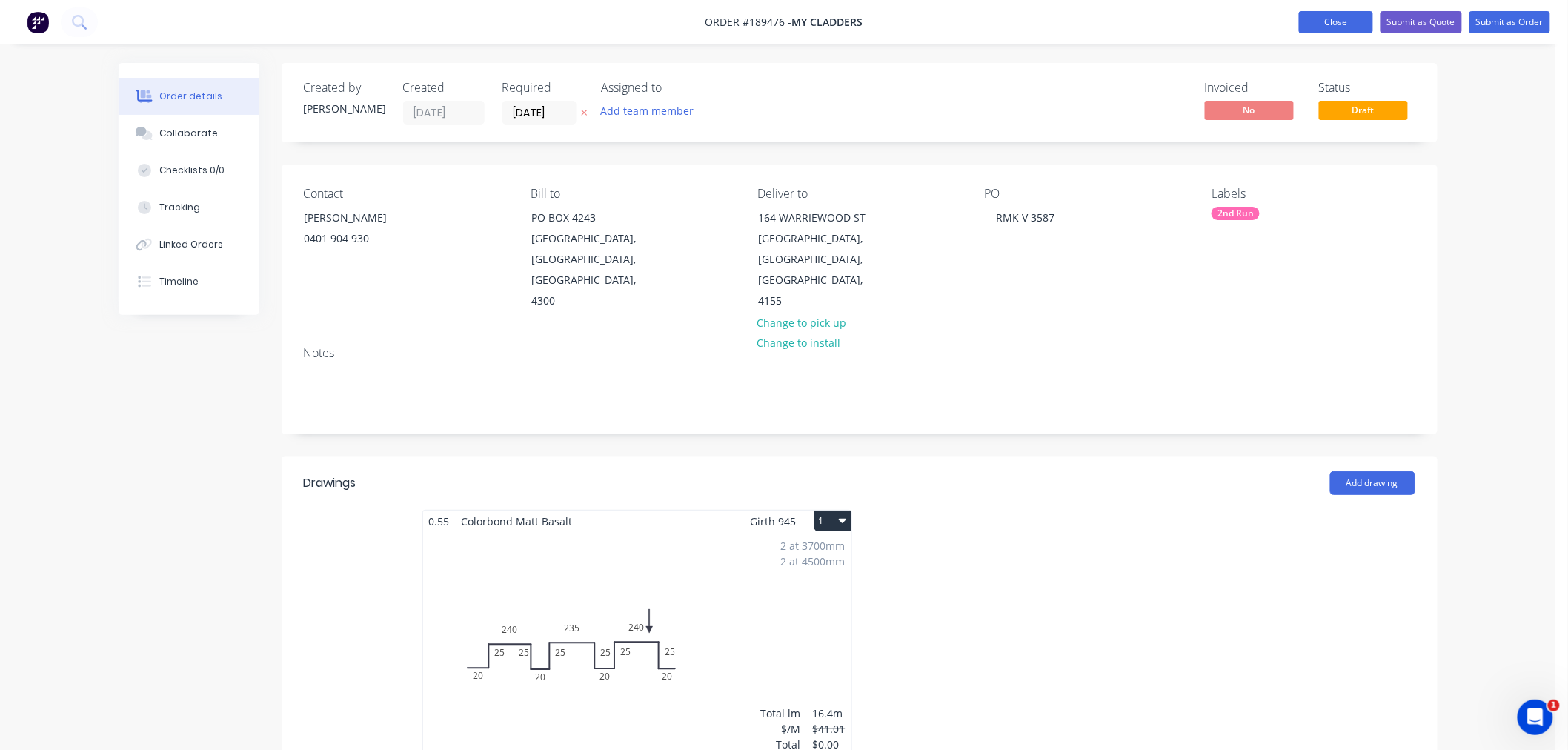
click at [1308, 25] on button "Close" at bounding box center [1337, 22] width 74 height 22
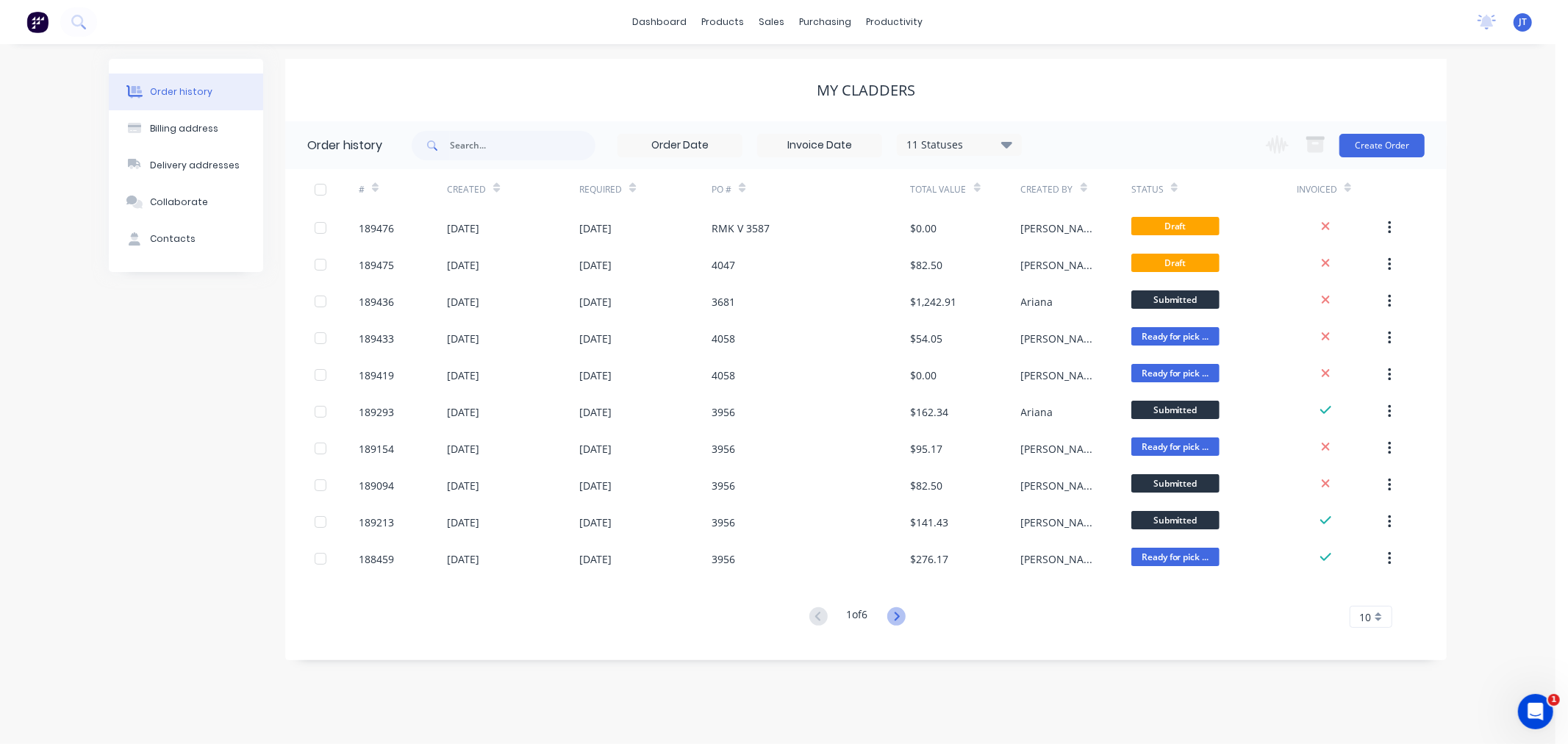
click at [905, 613] on icon at bounding box center [897, 616] width 18 height 18
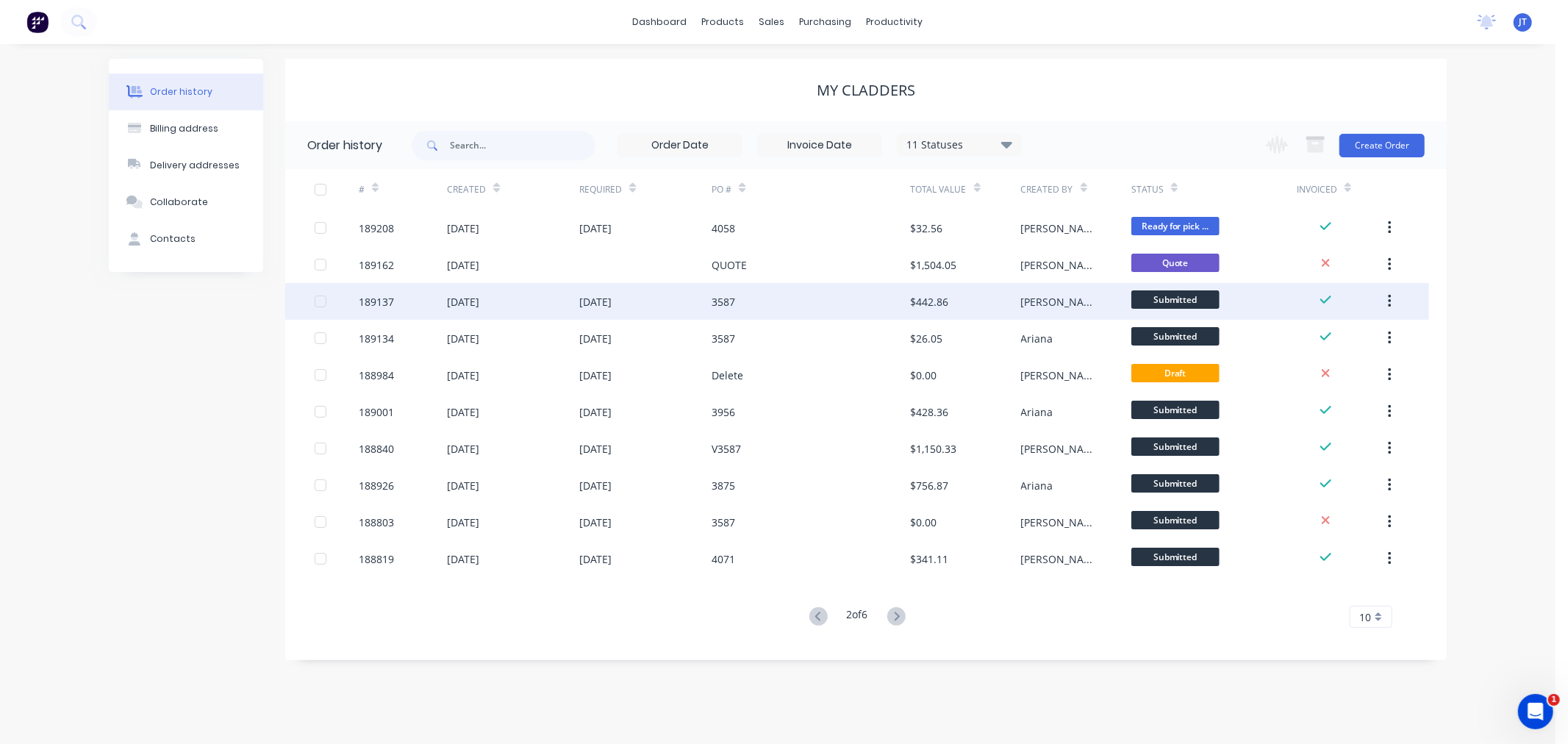
click at [376, 303] on div "189137" at bounding box center [376, 302] width 35 height 16
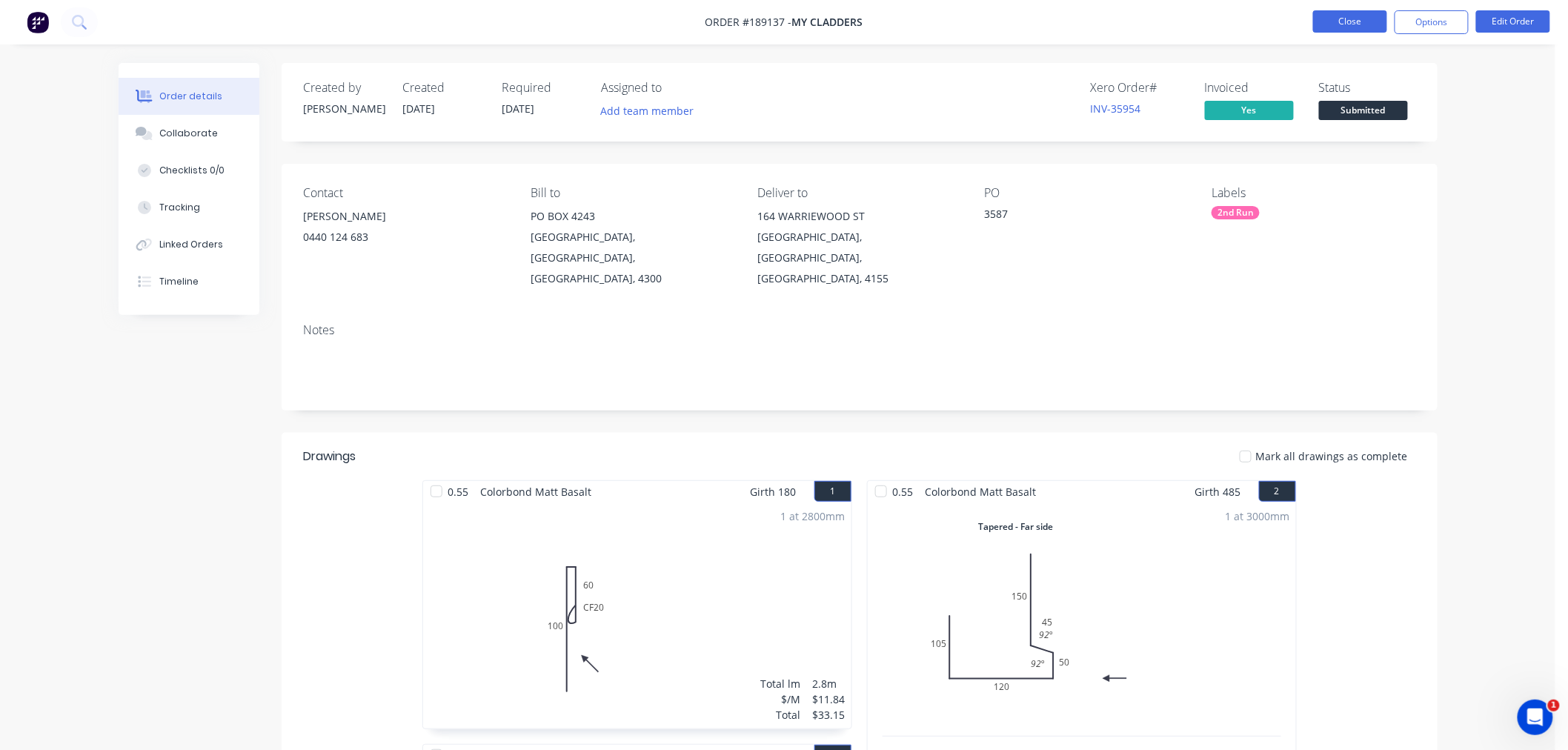
click at [1343, 19] on button "Close" at bounding box center [1351, 22] width 74 height 22
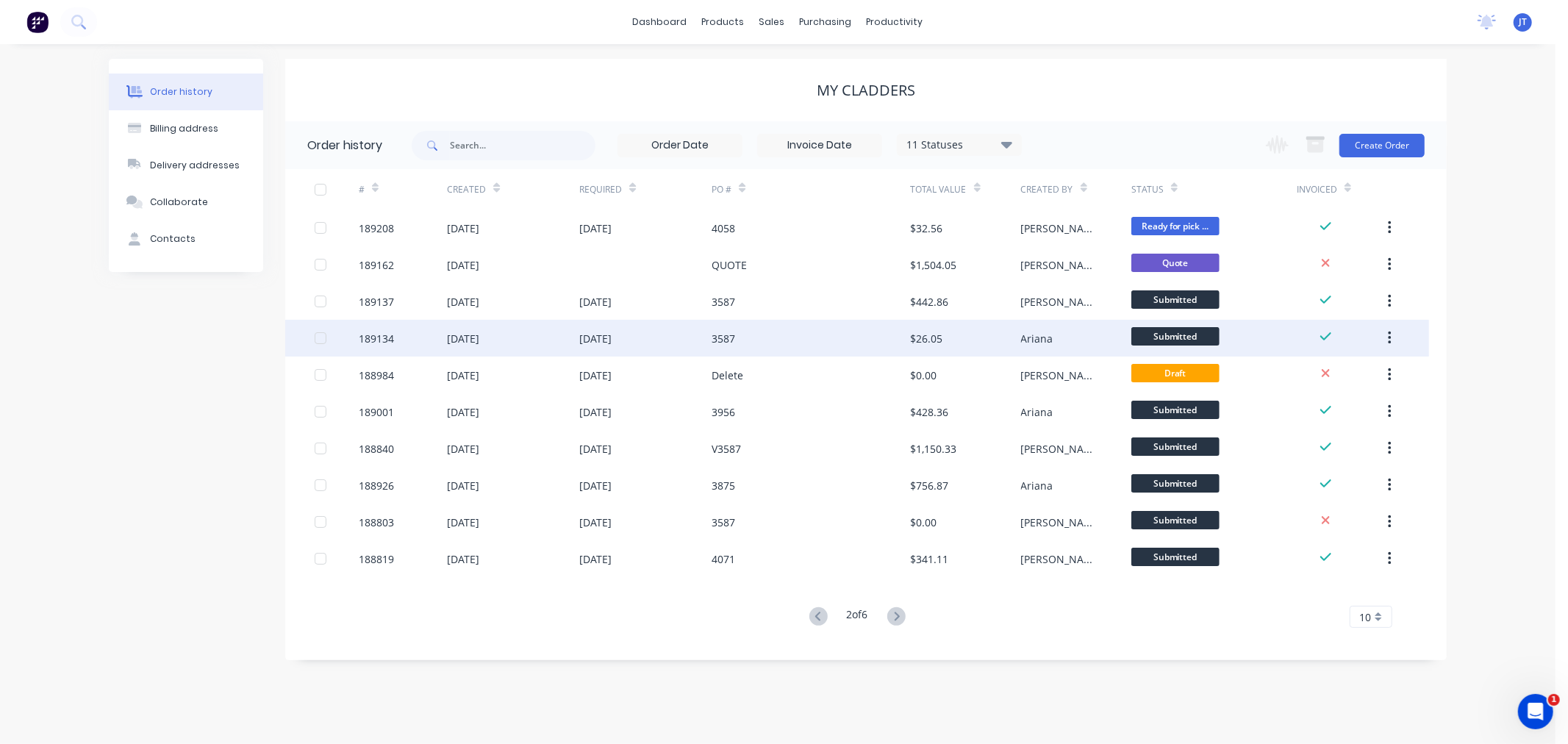
click at [367, 334] on div "189134" at bounding box center [376, 338] width 35 height 16
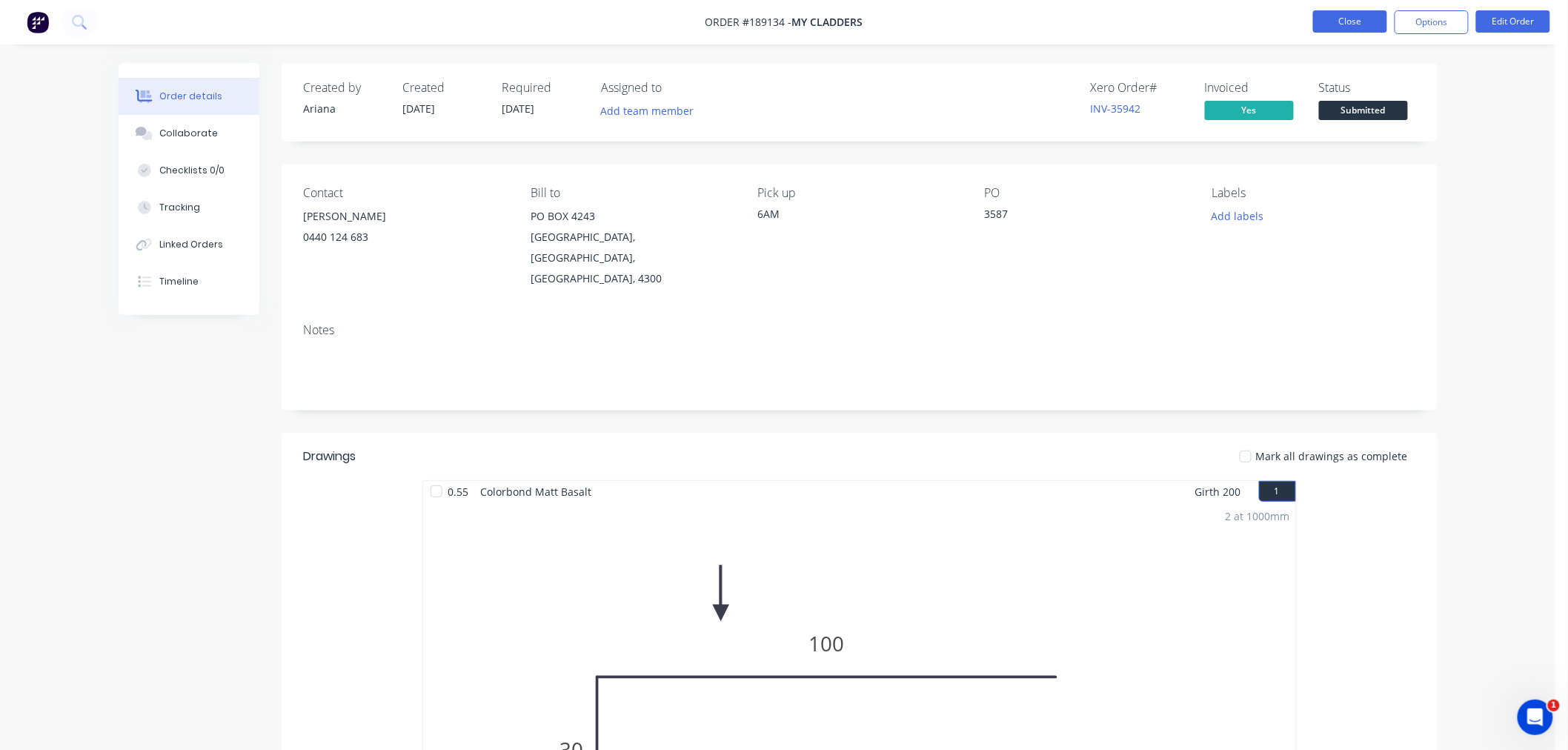
click at [1336, 30] on button "Close" at bounding box center [1351, 22] width 74 height 22
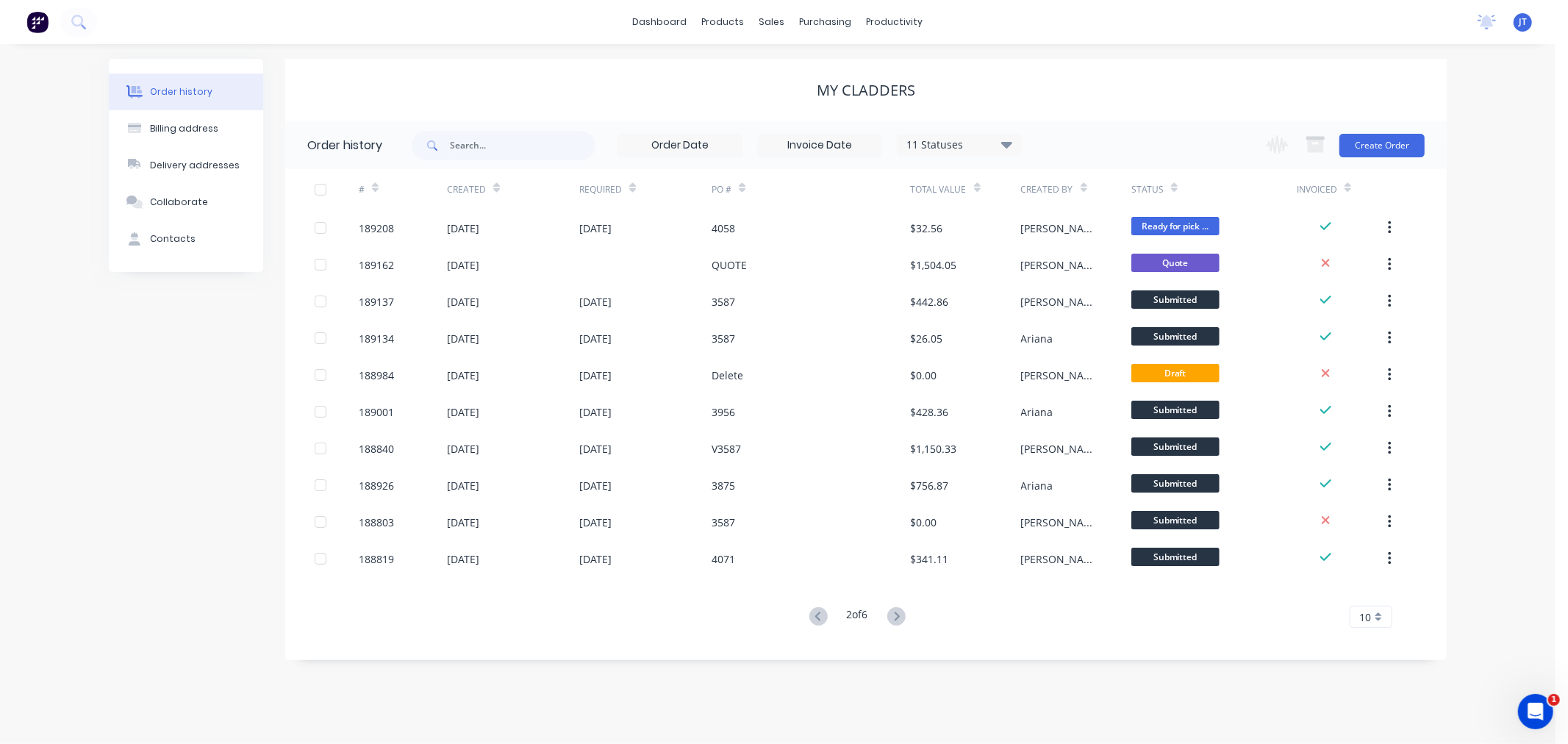
click at [816, 608] on icon at bounding box center [818, 616] width 18 height 18
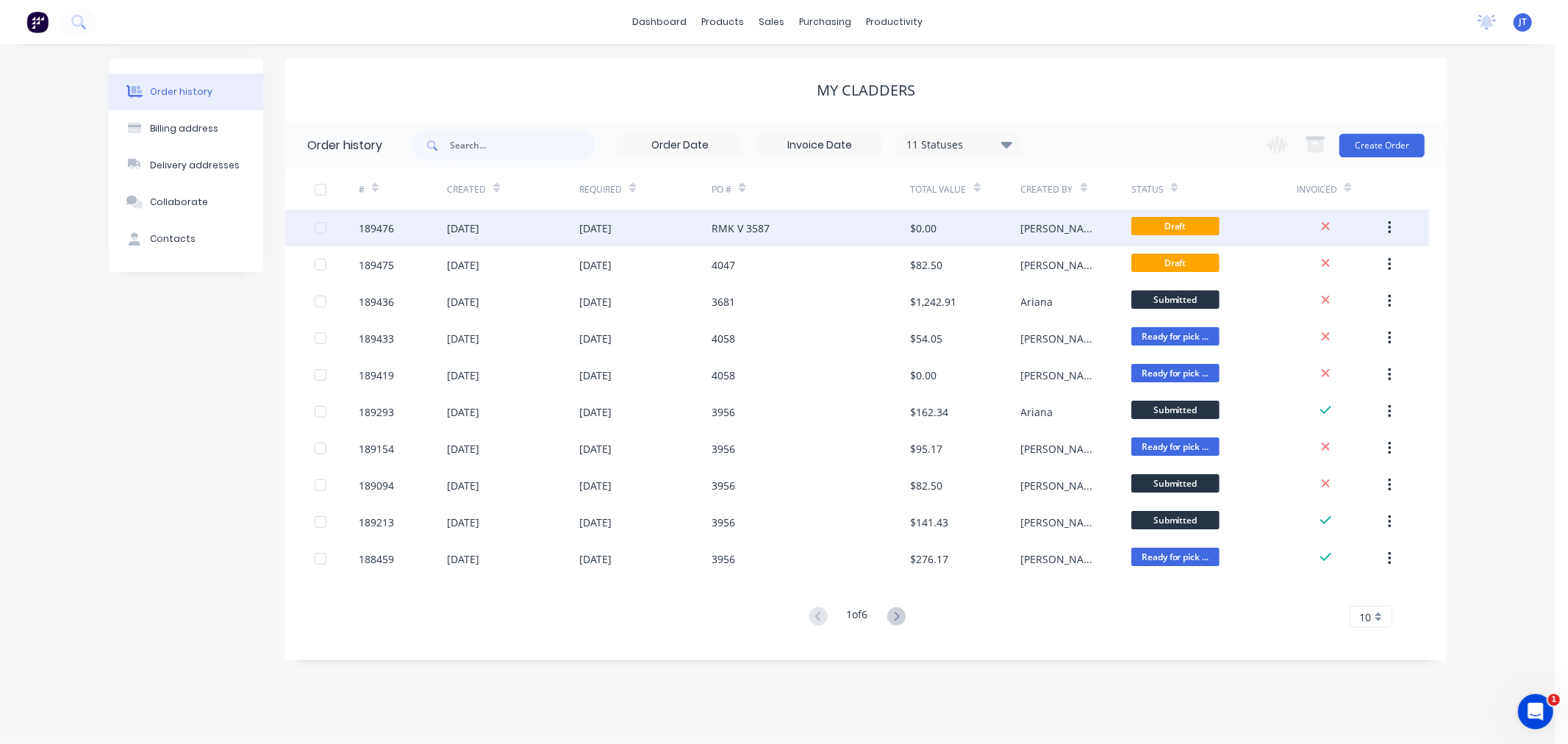
click at [376, 237] on div "189476" at bounding box center [403, 228] width 89 height 37
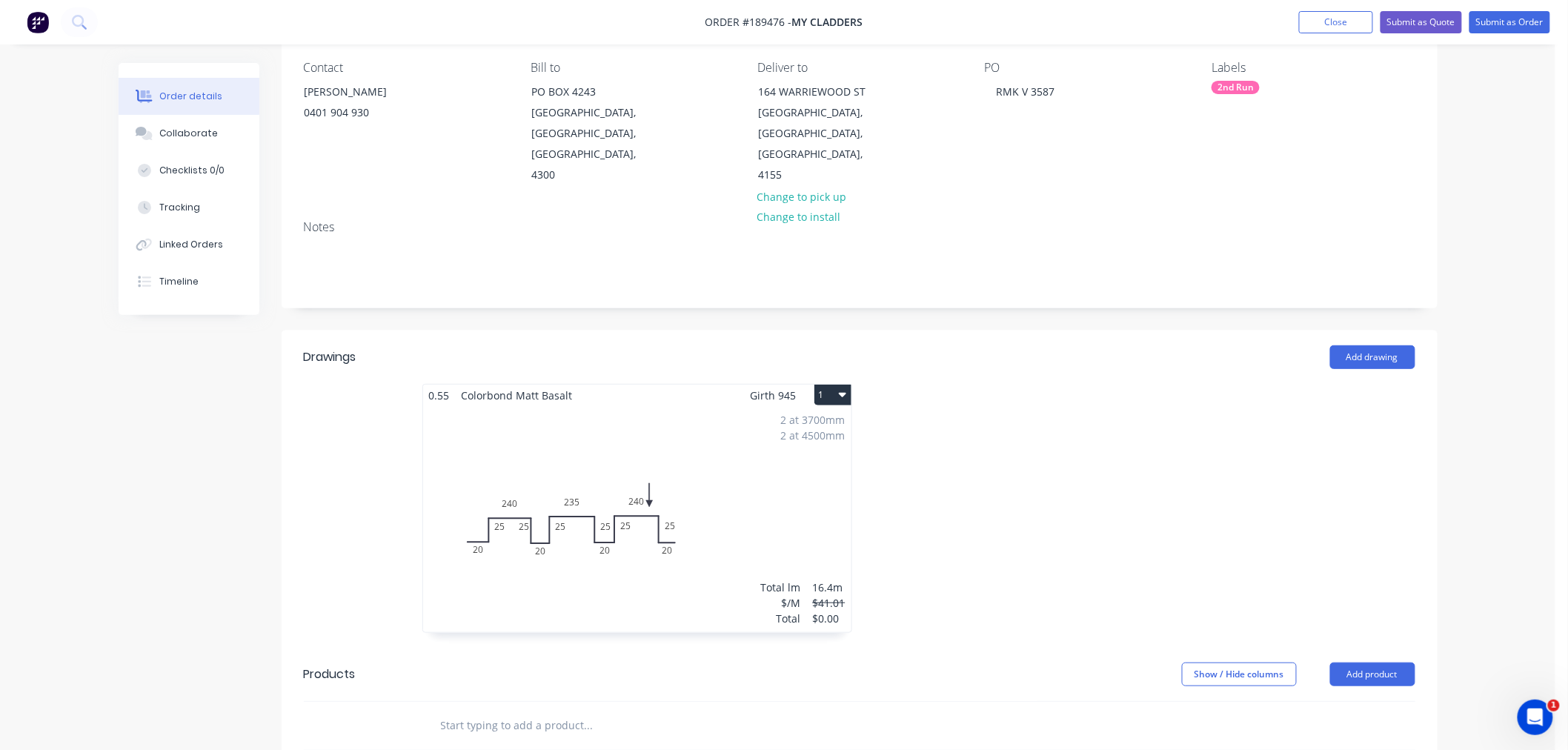
scroll to position [164, 0]
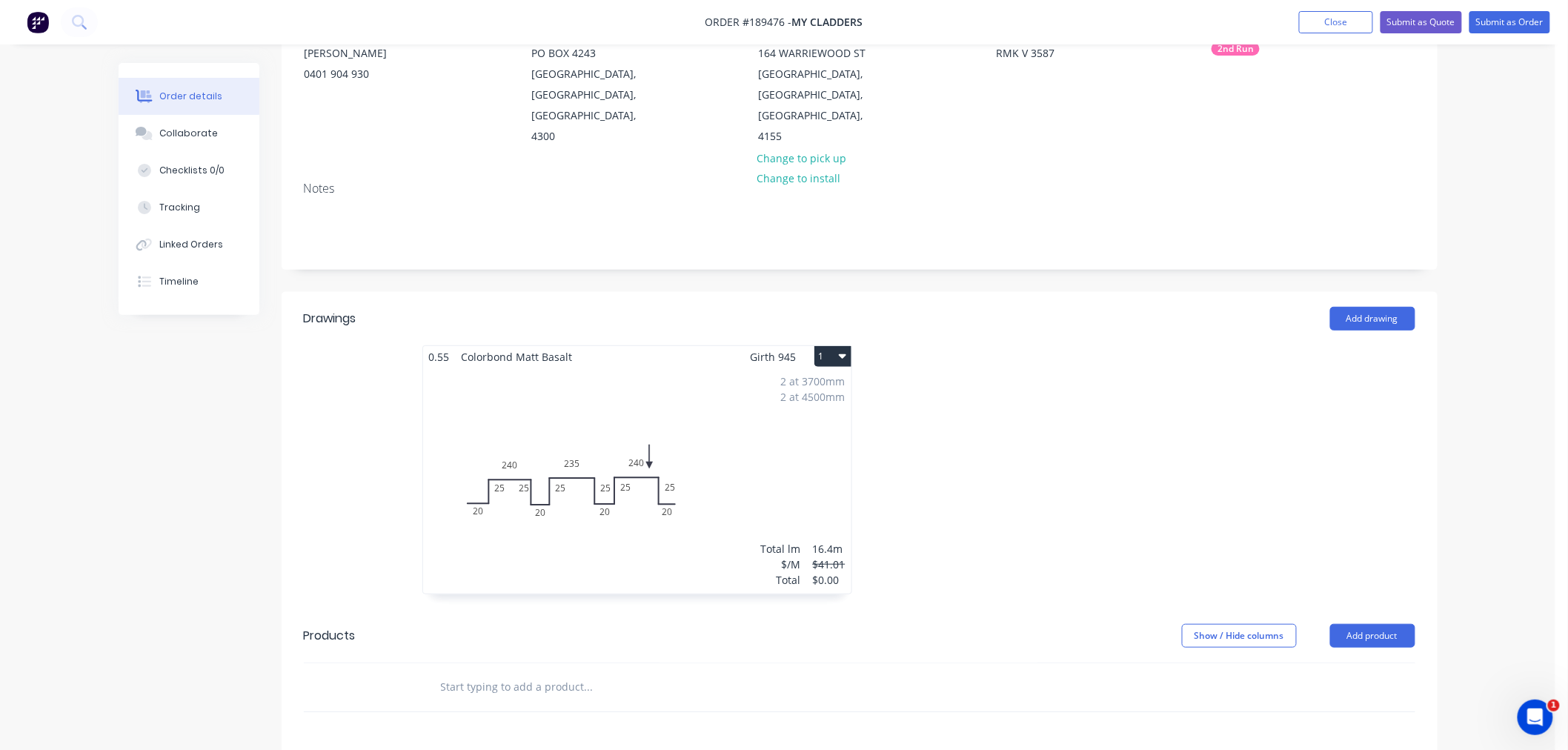
click at [844, 354] on icon "button" at bounding box center [843, 356] width 7 height 4
click at [846, 378] on button "Use larger box size" at bounding box center [780, 393] width 141 height 30
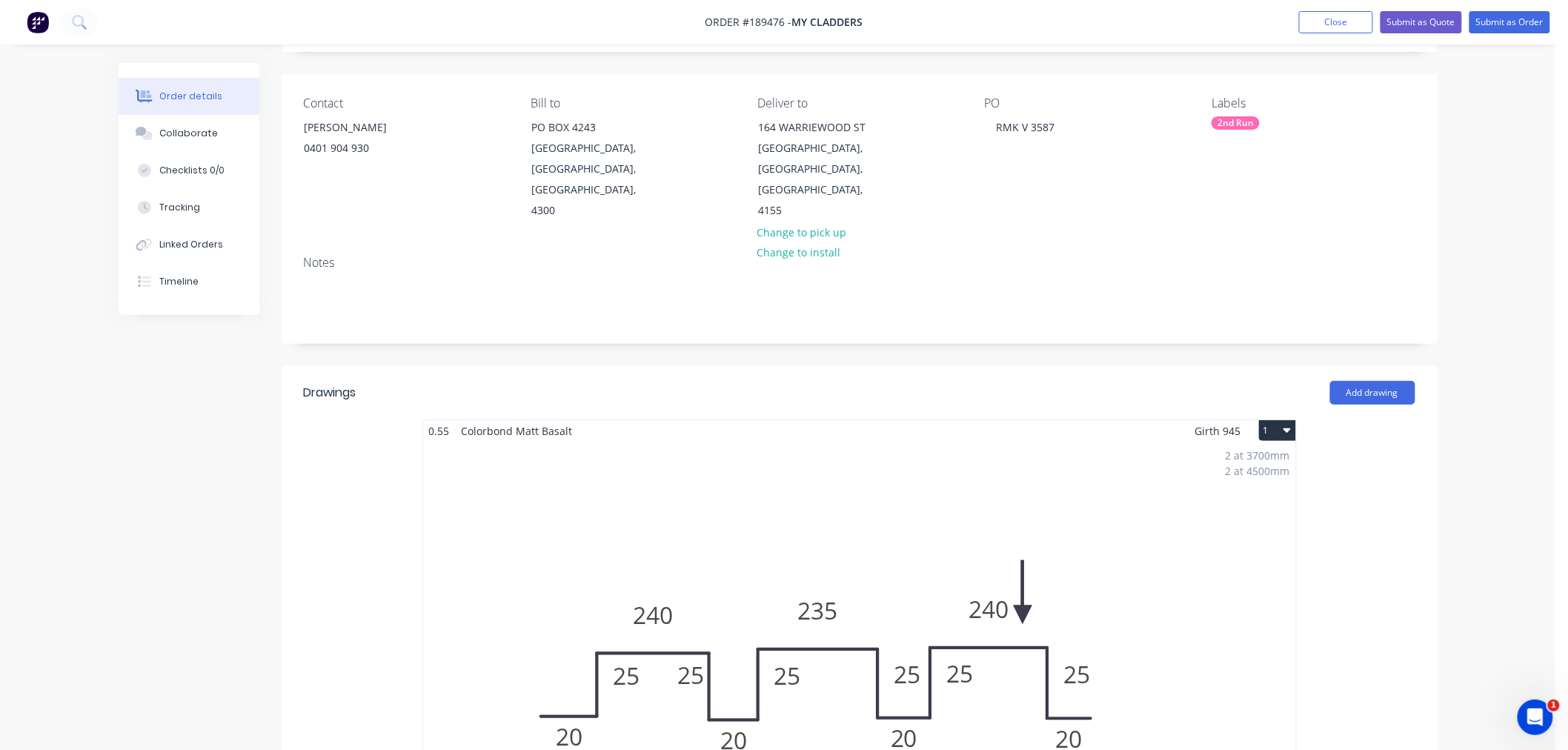
scroll to position [0, 0]
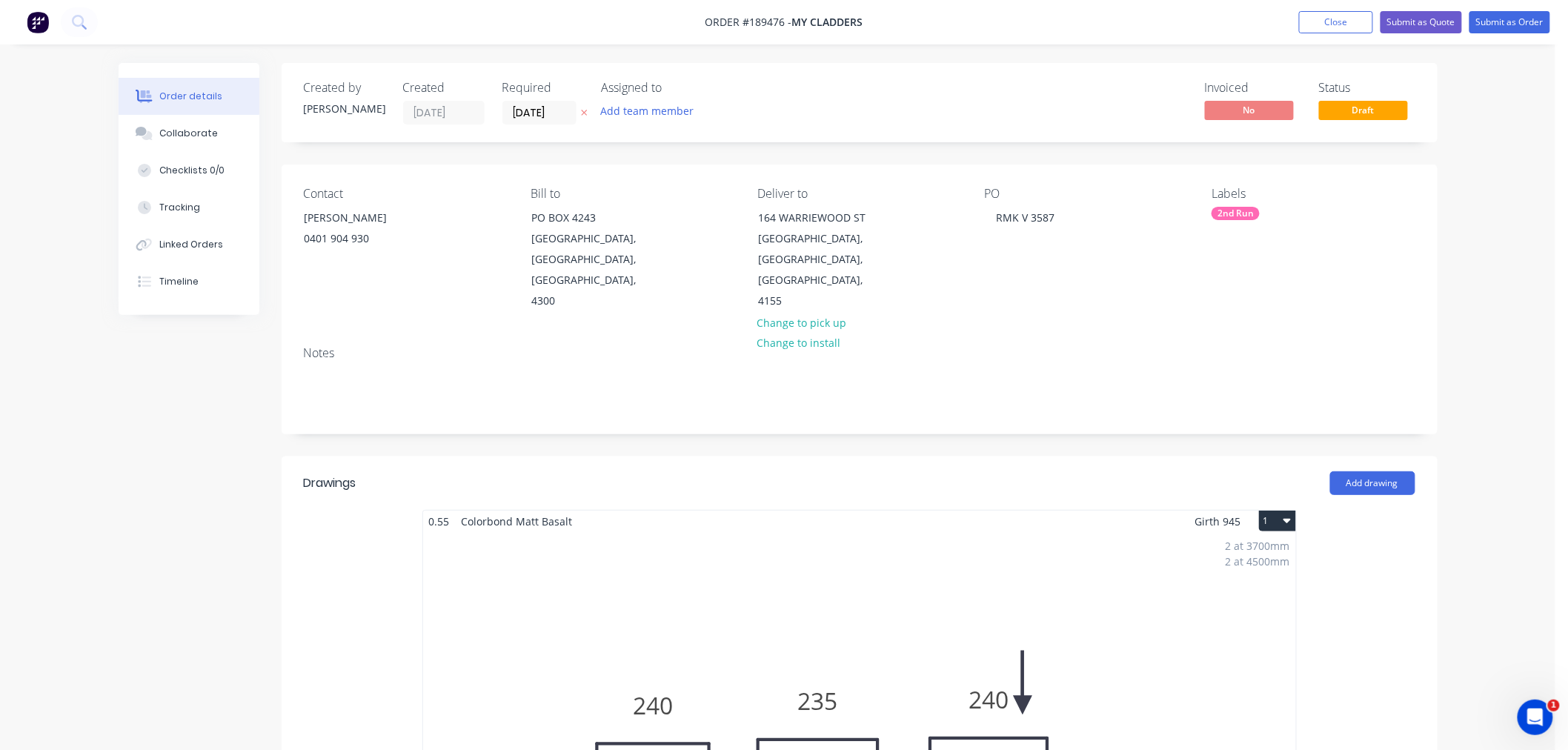
click at [1498, 538] on div "Order details Collaborate Checklists 0/0 Tracking Linked Orders Timeline Order …" at bounding box center [777, 748] width 1555 height 1496
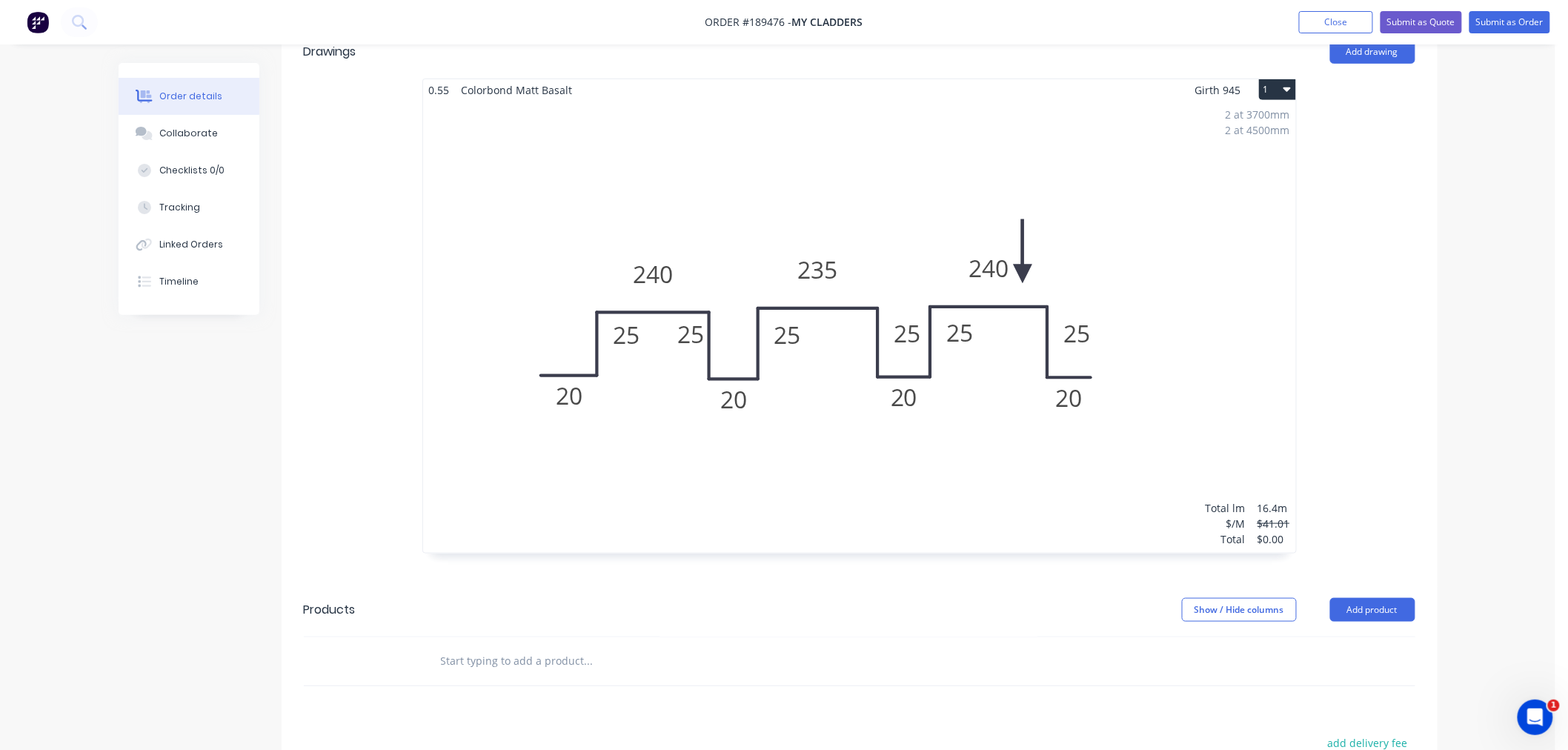
scroll to position [494, 0]
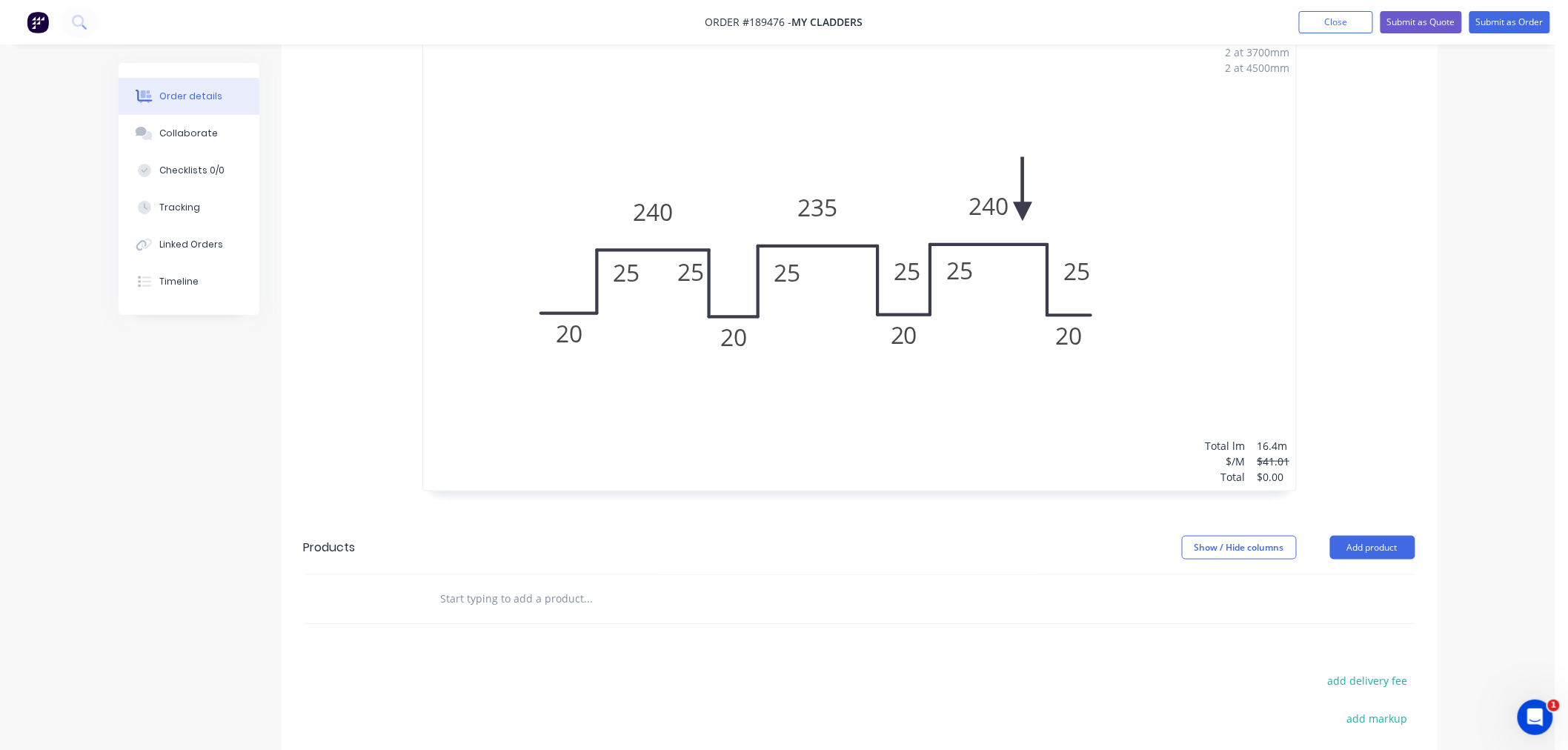
click at [829, 388] on div "2 at 3700mm 2 at 4500mm Total lm $/M Total 16.4m $41.01 $0.00" at bounding box center [860, 265] width 873 height 452
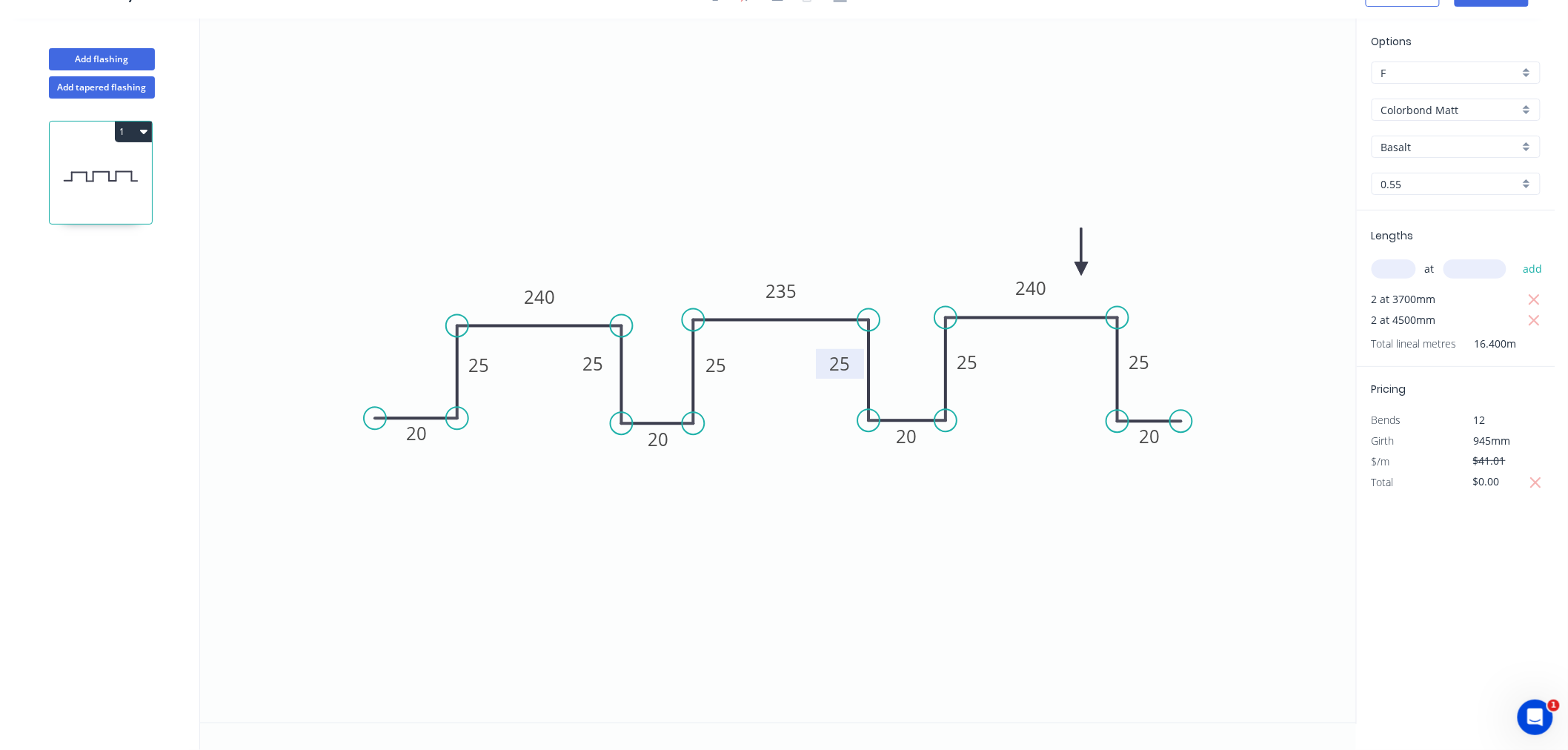
drag, startPoint x: 908, startPoint y: 354, endPoint x: 858, endPoint y: 354, distance: 50.0
click at [858, 354] on rect at bounding box center [840, 364] width 48 height 30
click at [1083, 263] on icon at bounding box center [1082, 252] width 13 height 48
click at [1083, 263] on icon at bounding box center [1083, 246] width 13 height 48
drag, startPoint x: 1086, startPoint y: 258, endPoint x: 1093, endPoint y: 270, distance: 13.9
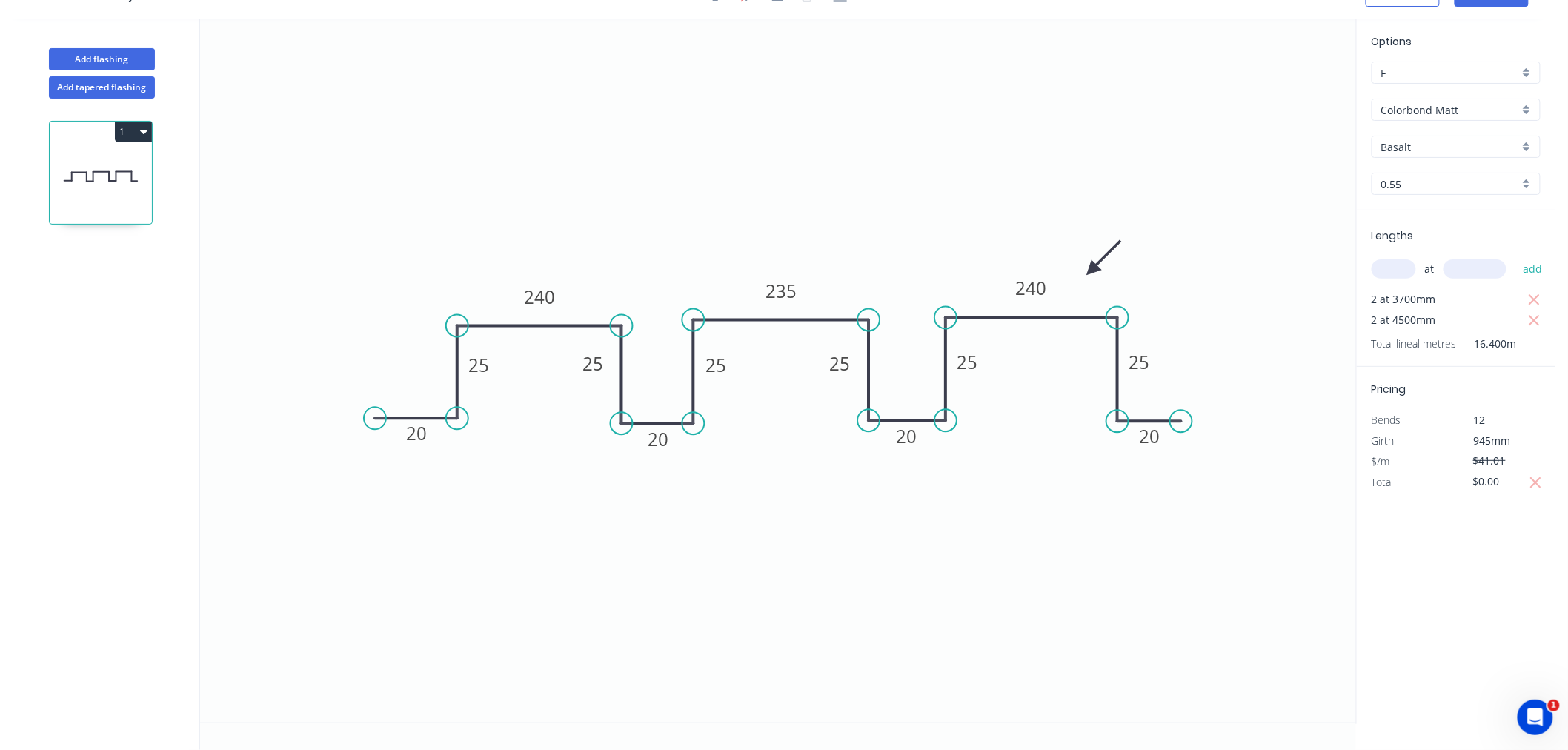
click at [1093, 270] on icon at bounding box center [1105, 258] width 43 height 43
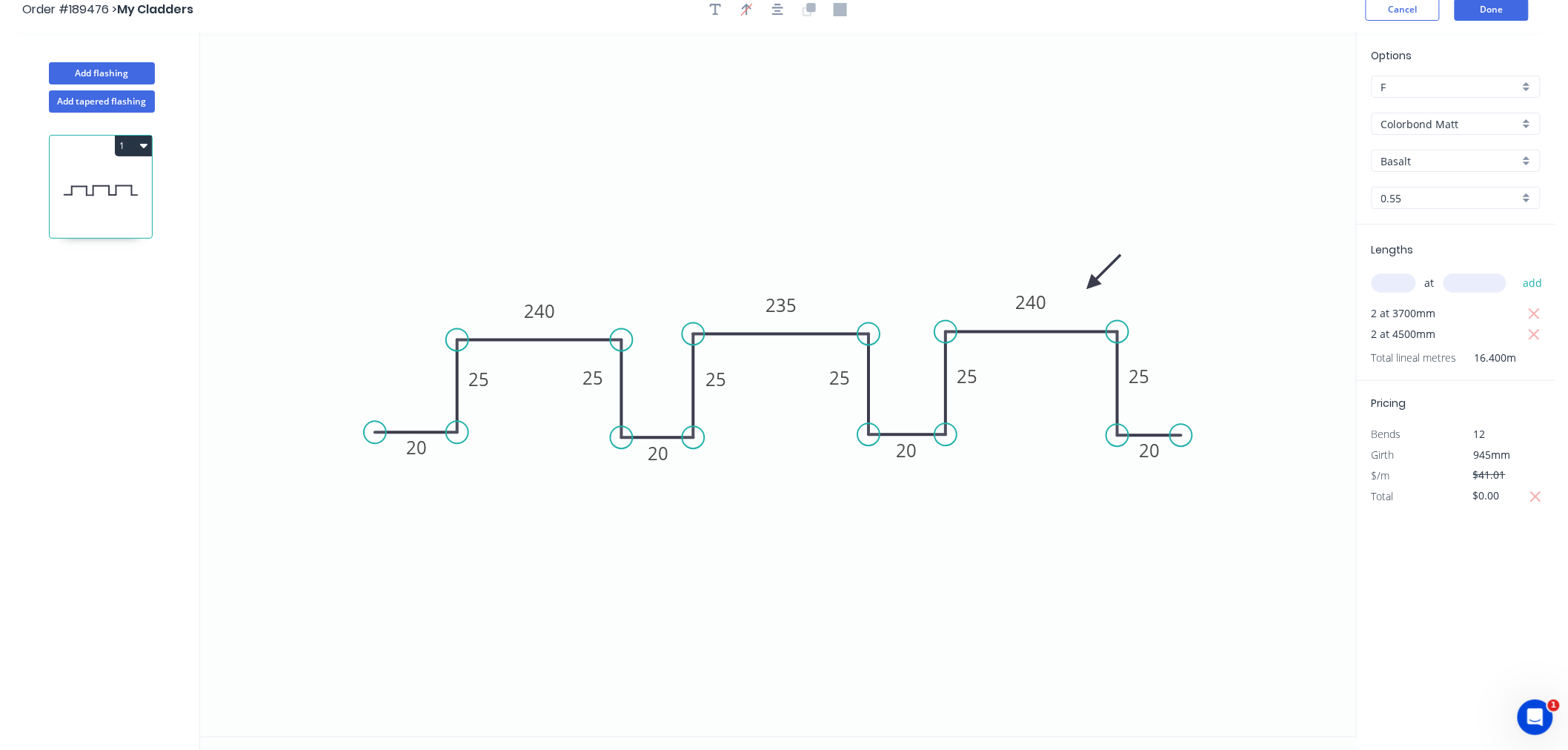
scroll to position [0, 0]
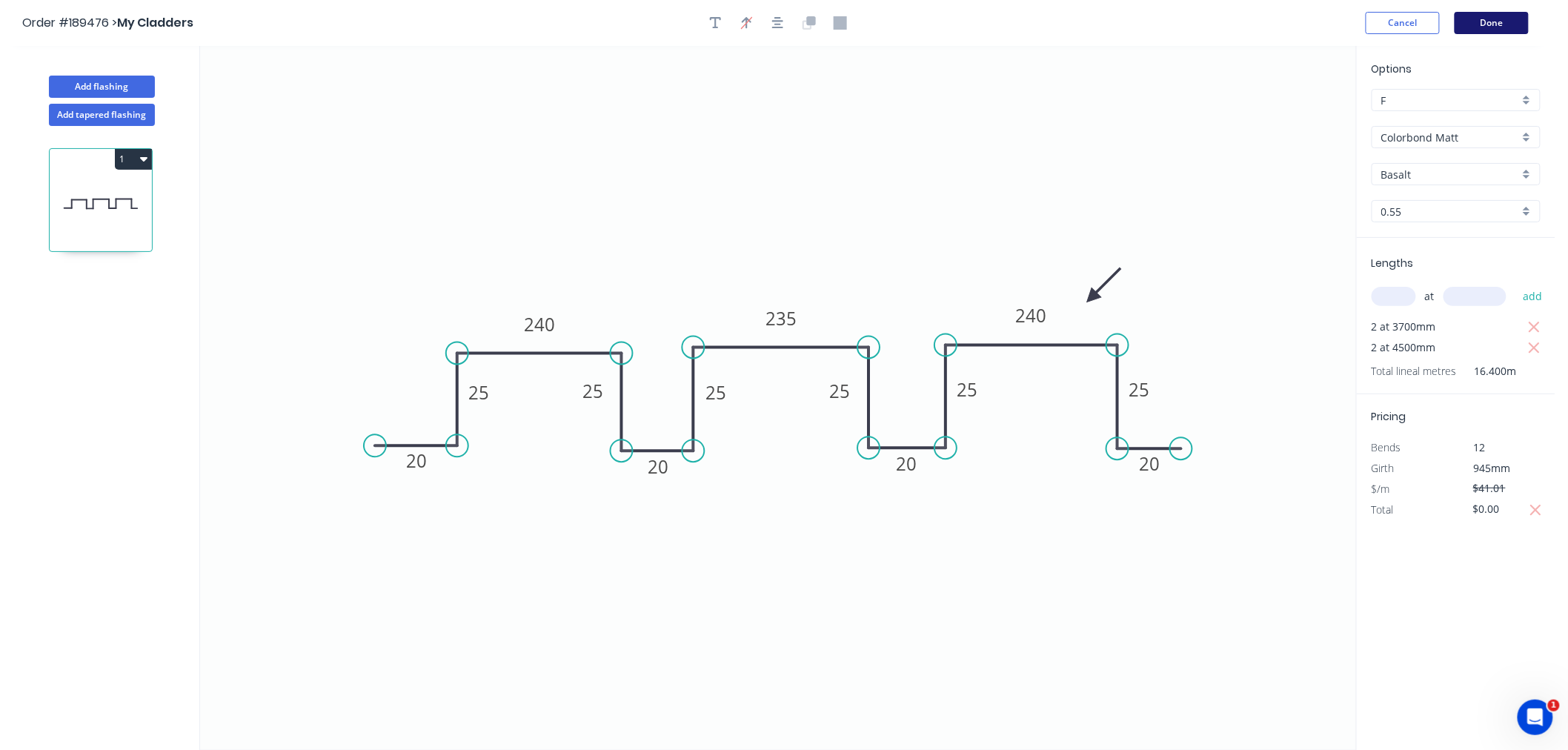
click at [1500, 28] on button "Done" at bounding box center [1492, 23] width 74 height 22
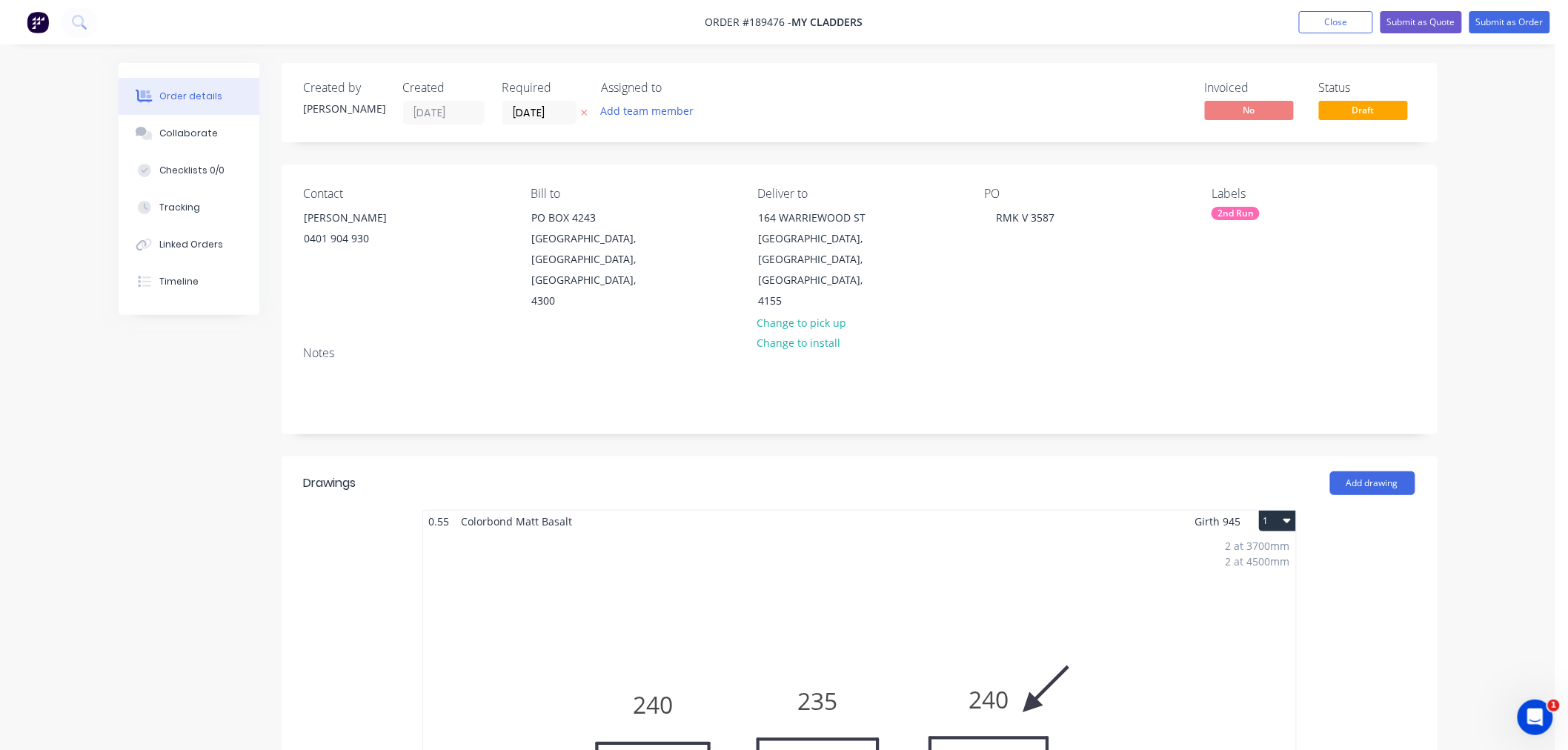
click at [1508, 388] on div "Order details Collaborate Checklists 0/0 Tracking Linked Orders Timeline Order …" at bounding box center [777, 748] width 1555 height 1496
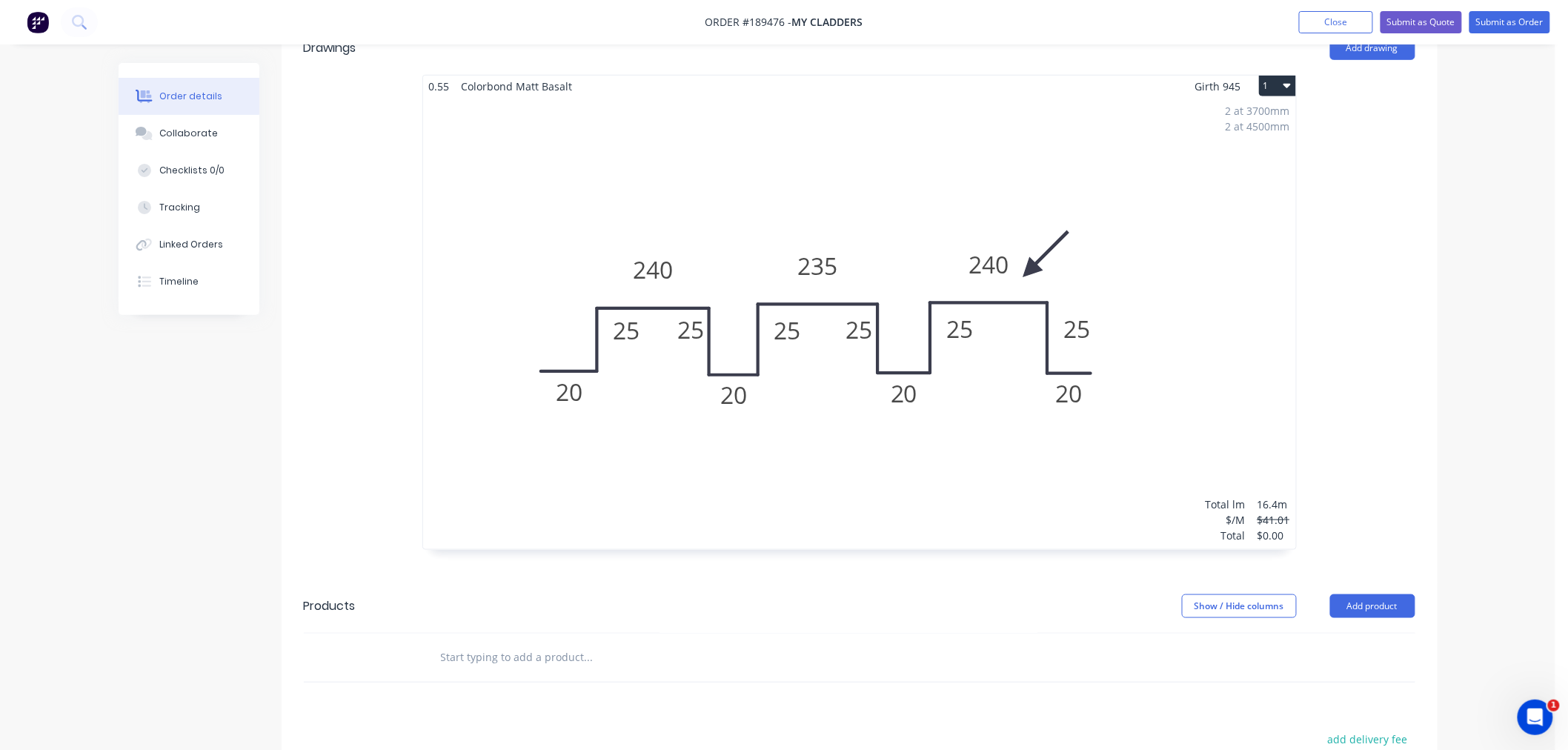
scroll to position [396, 0]
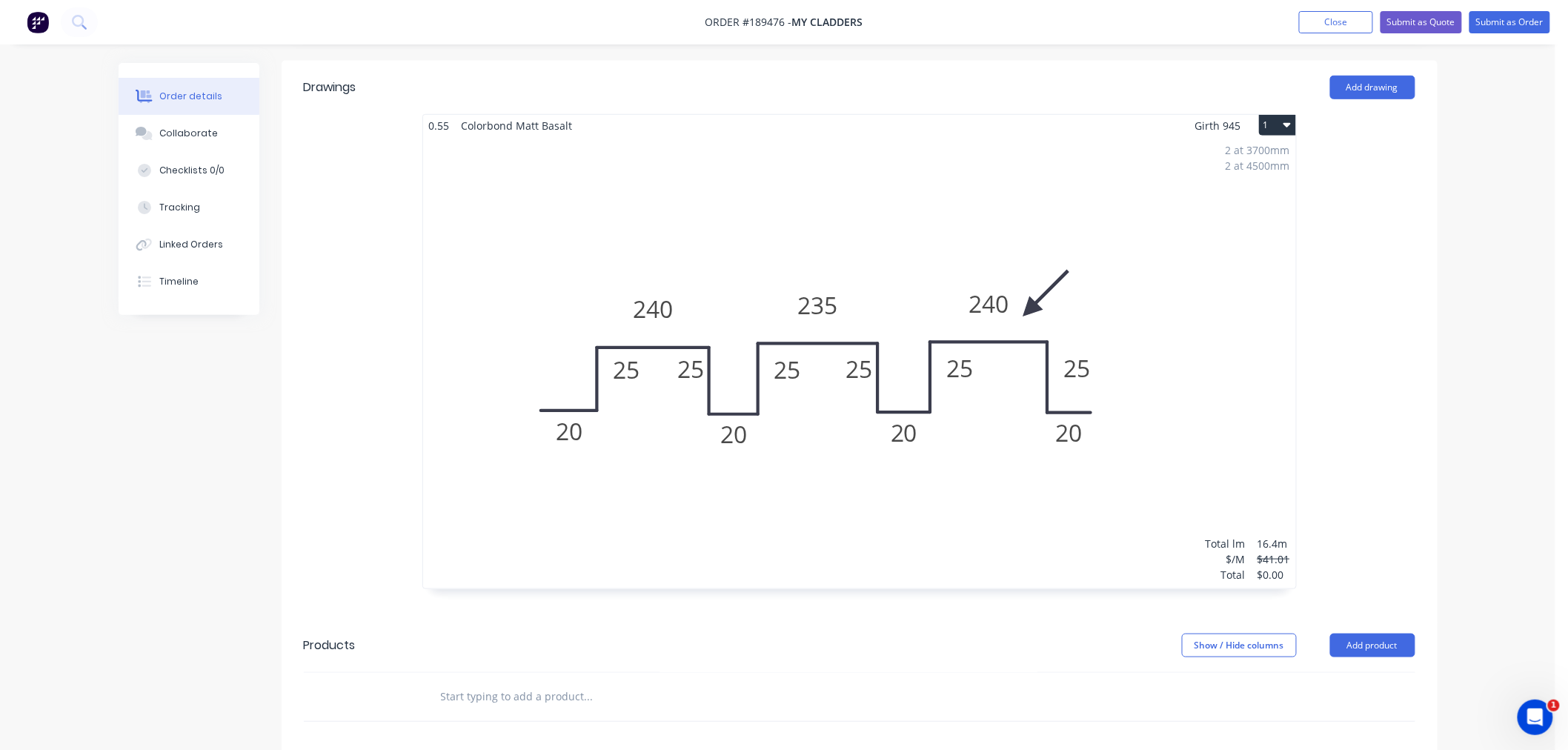
click at [1183, 275] on div "2 at 3700mm 2 at 4500mm Total lm $/M Total 16.4m $41.01 $0.00" at bounding box center [860, 362] width 873 height 452
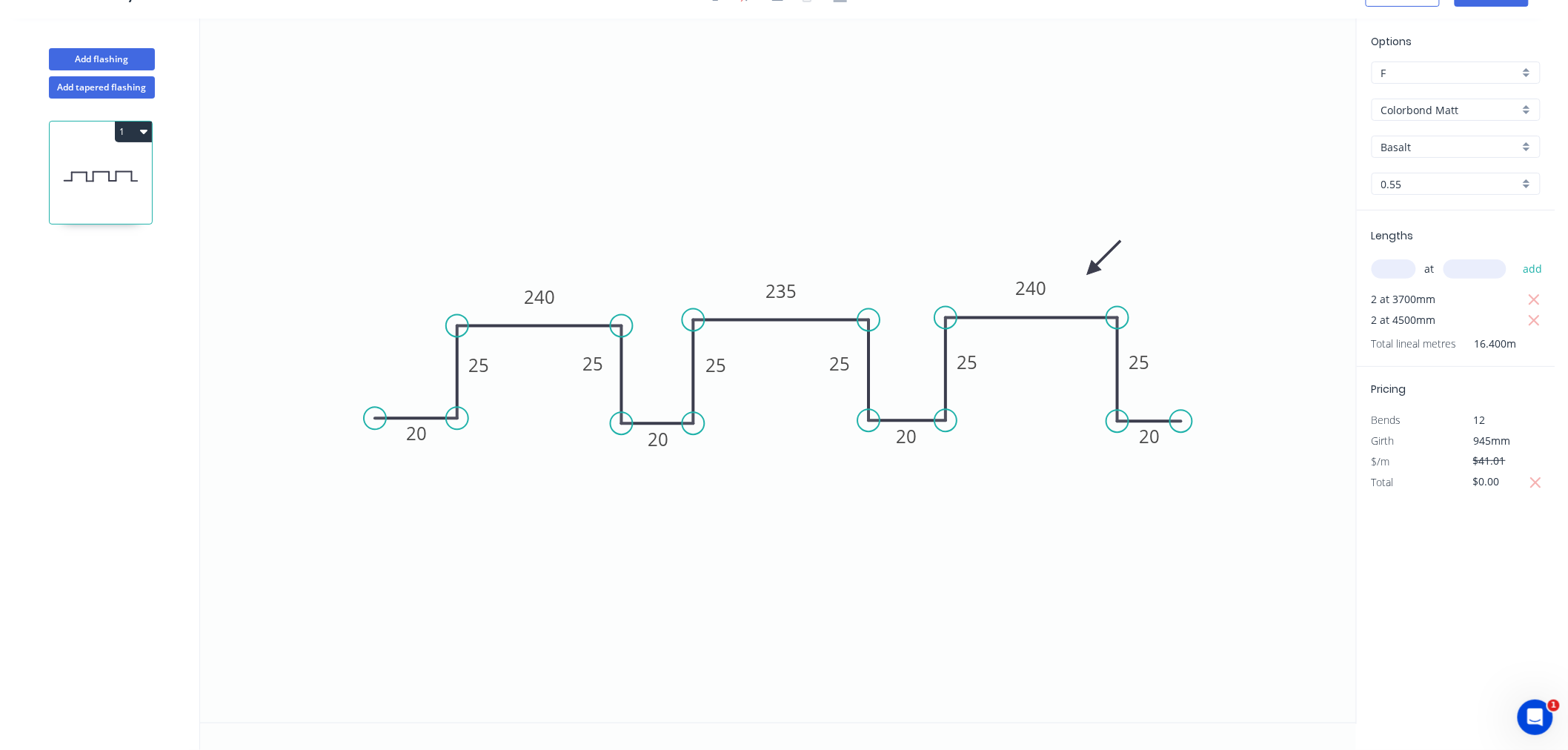
scroll to position [28, 0]
drag, startPoint x: 1157, startPoint y: 365, endPoint x: 1108, endPoint y: 364, distance: 49.0
click at [1108, 364] on rect at bounding box center [1090, 361] width 48 height 30
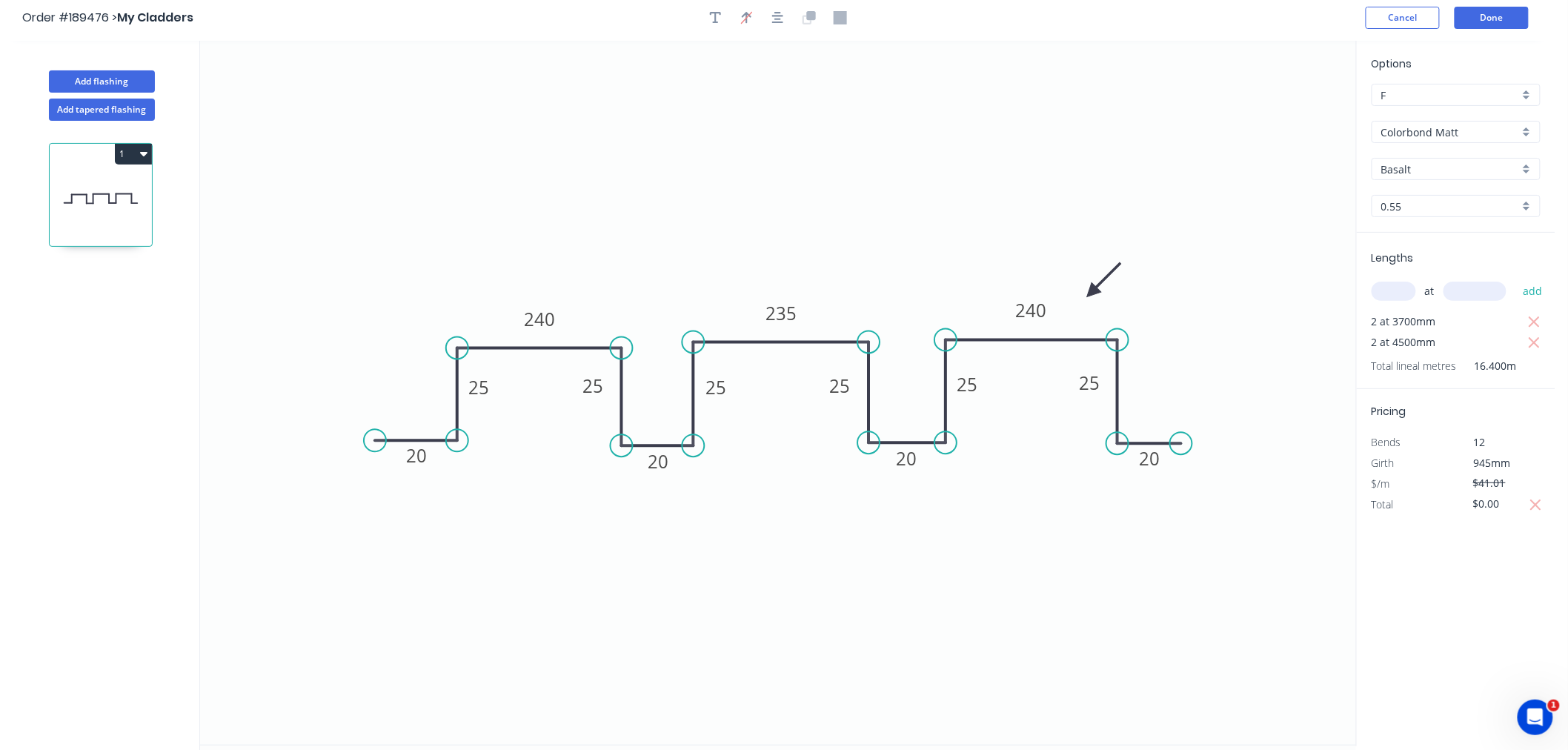
scroll to position [0, 0]
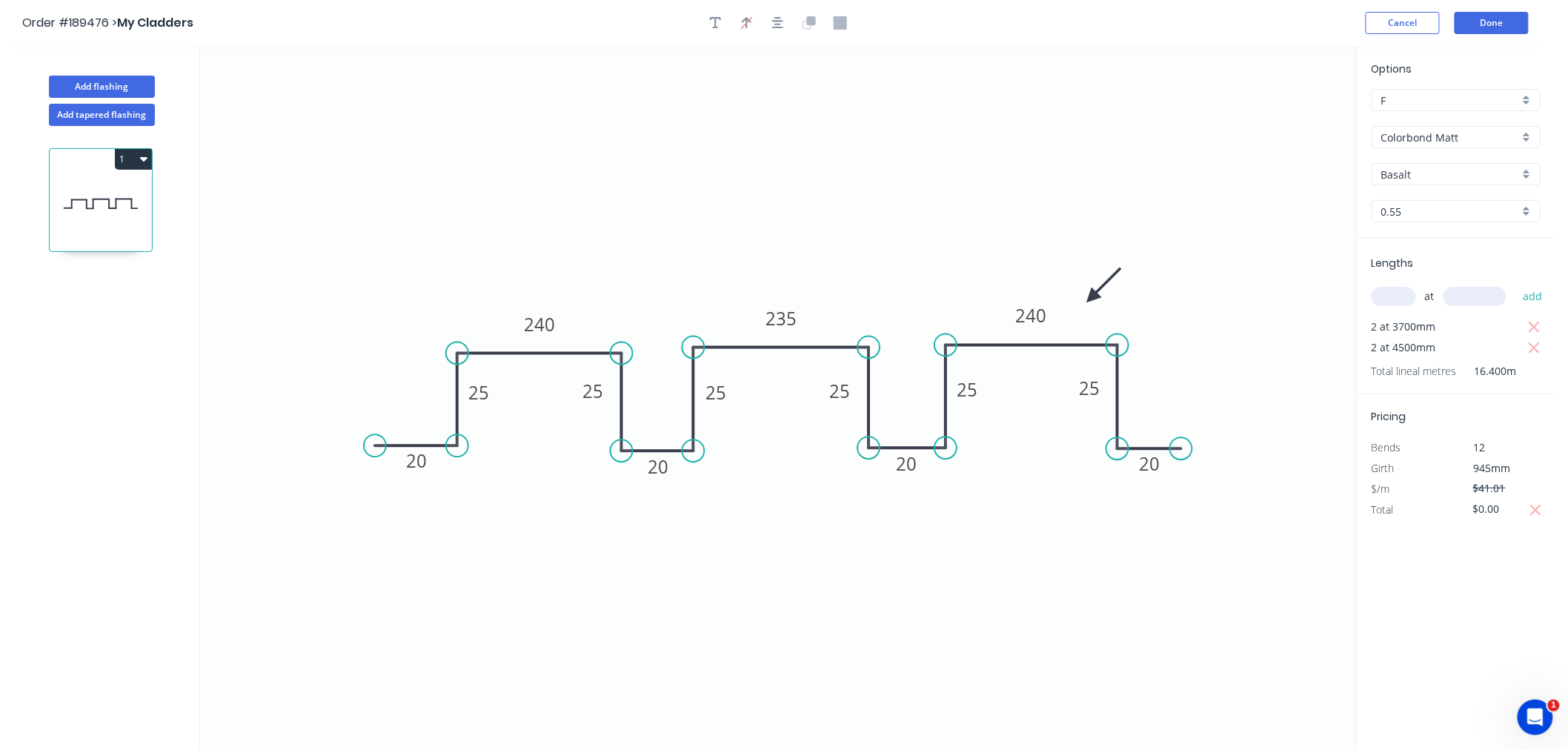
click at [1197, 32] on div "Order #189476 > My Cladders Cancel Done" at bounding box center [778, 23] width 1511 height 22
click at [1498, 20] on button "Done" at bounding box center [1492, 23] width 74 height 22
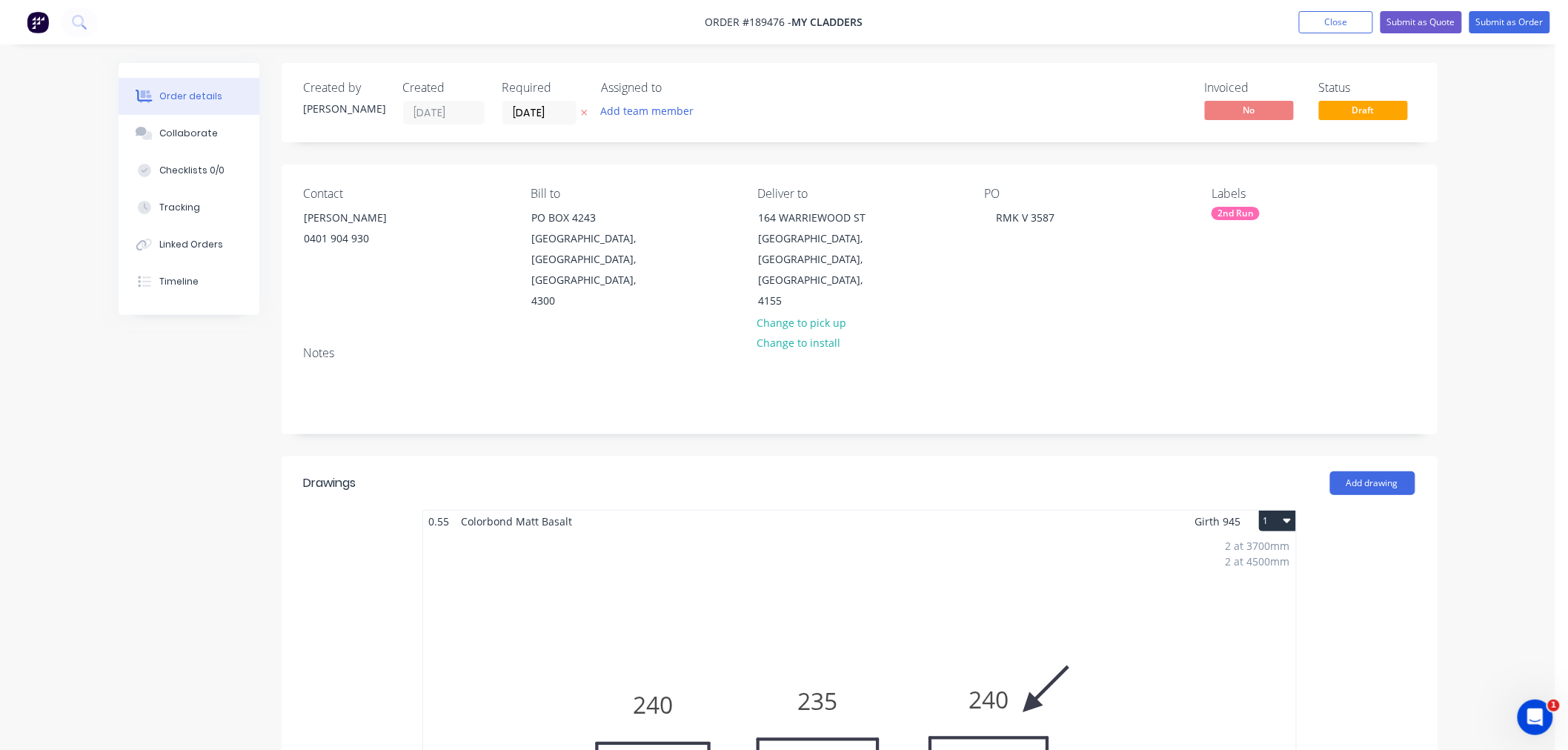
click at [1500, 298] on div "Order details Collaborate Checklists 0/0 Tracking Linked Orders Timeline Order …" at bounding box center [777, 748] width 1555 height 1496
click at [1505, 328] on div "Order details Collaborate Checklists 0/0 Tracking Linked Orders Timeline Order …" at bounding box center [777, 748] width 1555 height 1496
click at [1502, 298] on div "Order details Collaborate Checklists 0/0 Tracking Linked Orders Timeline Order …" at bounding box center [777, 748] width 1555 height 1496
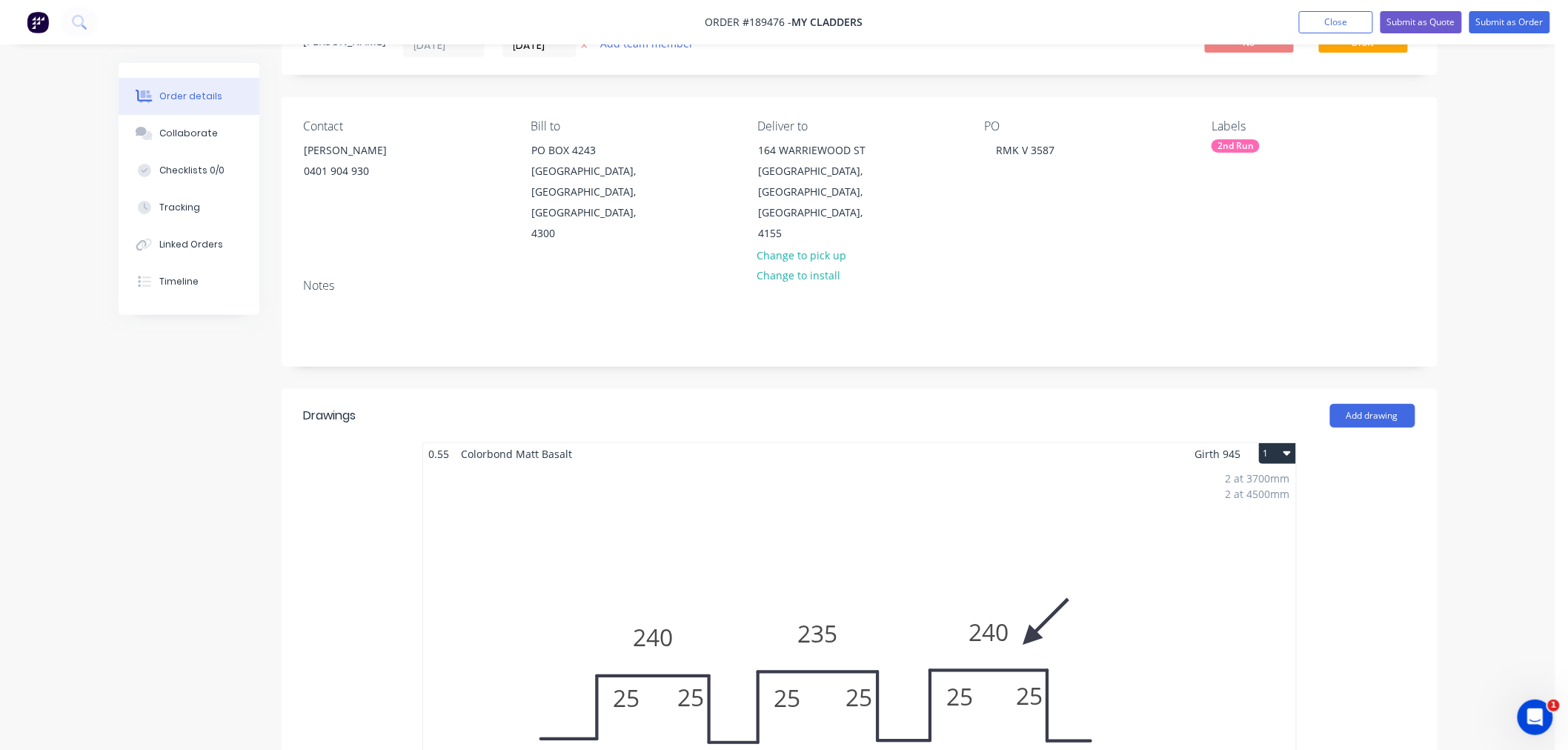
scroll to position [329, 0]
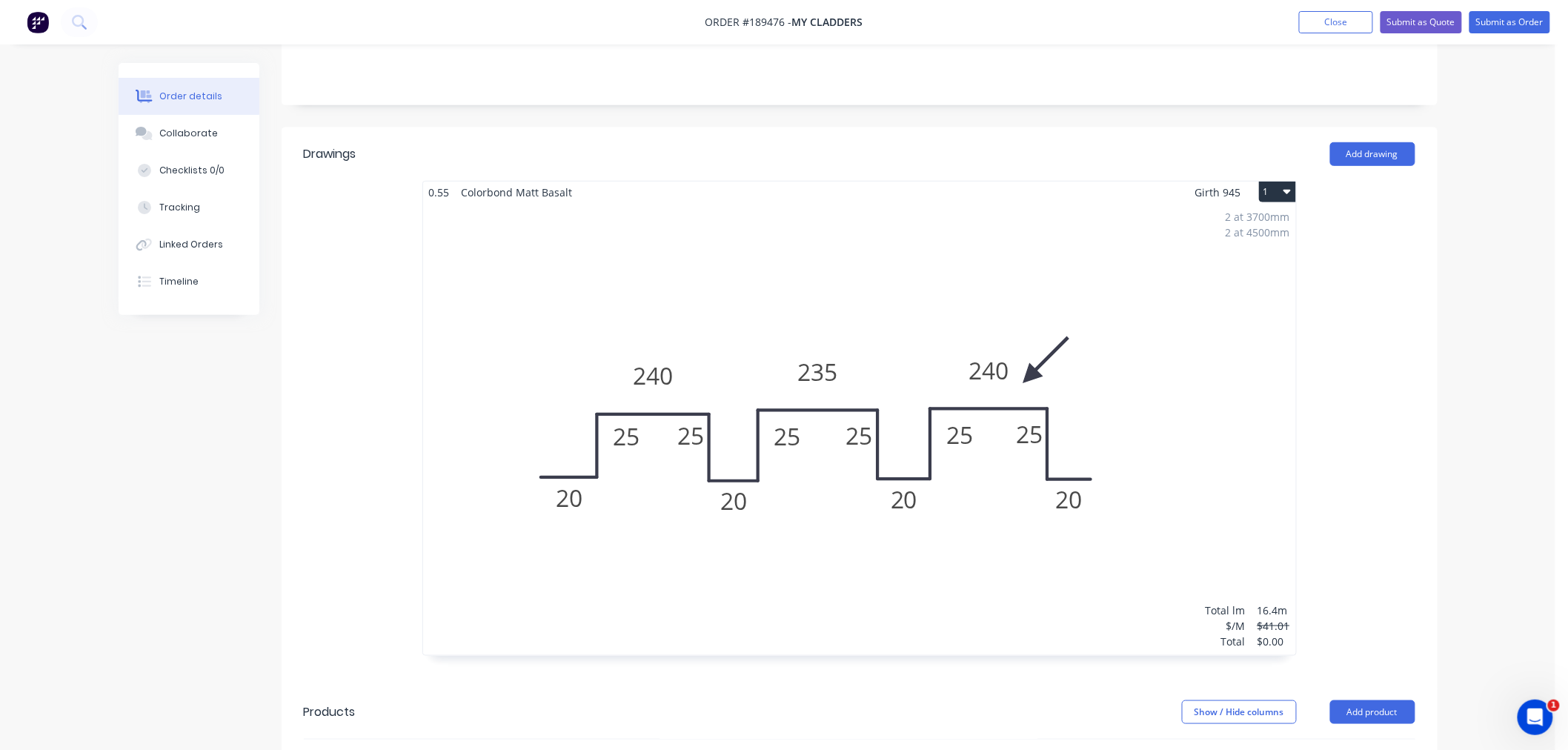
click at [756, 308] on div "2 at 3700mm 2 at 4500mm Total lm $/M Total 16.4m $41.01 $0.00" at bounding box center [860, 429] width 873 height 452
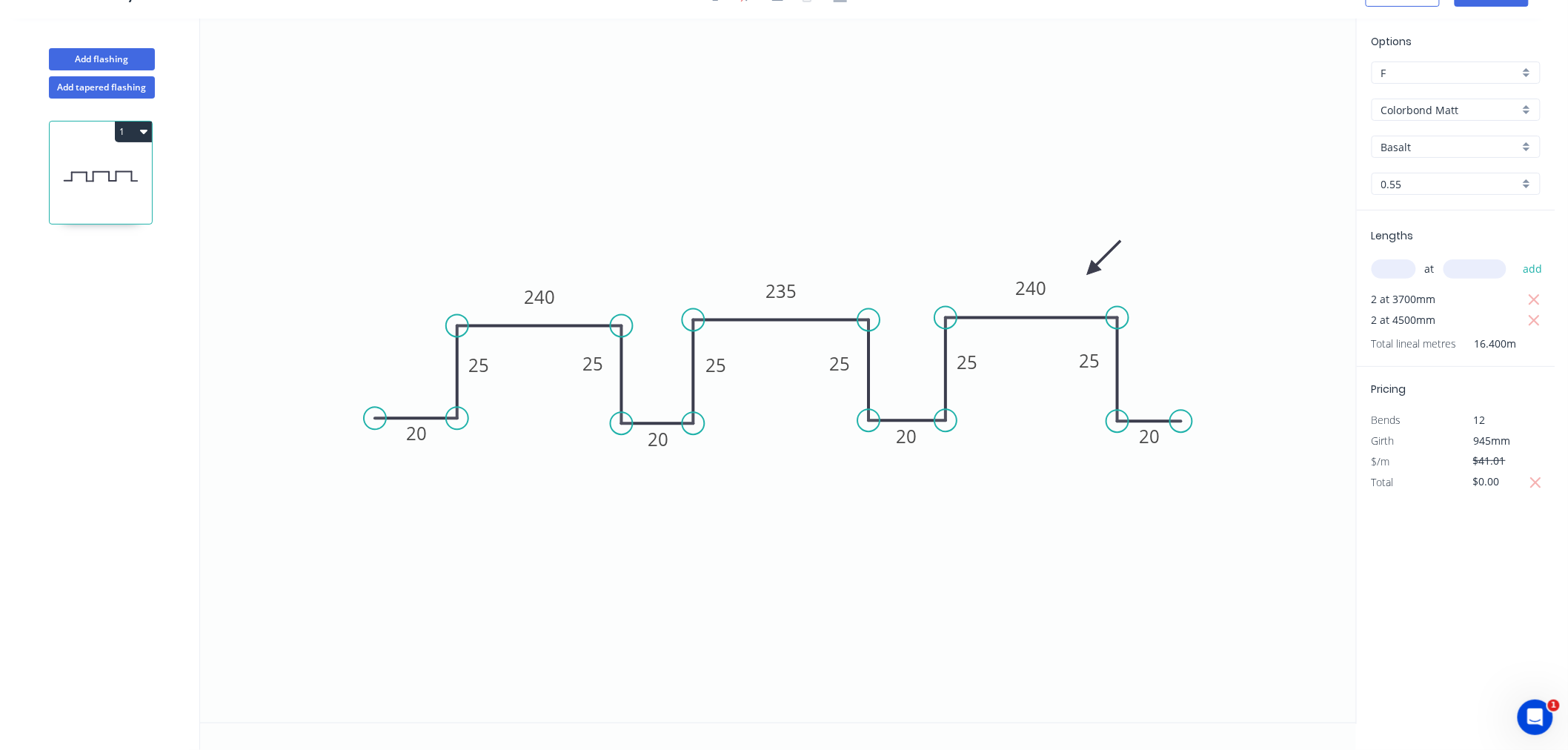
scroll to position [28, 0]
drag, startPoint x: 456, startPoint y: 330, endPoint x: 438, endPoint y: 327, distance: 18.2
click at [438, 327] on circle at bounding box center [438, 326] width 22 height 22
drag, startPoint x: 455, startPoint y: 420, endPoint x: 432, endPoint y: 418, distance: 23.1
click at [432, 418] on circle at bounding box center [438, 418] width 22 height 22
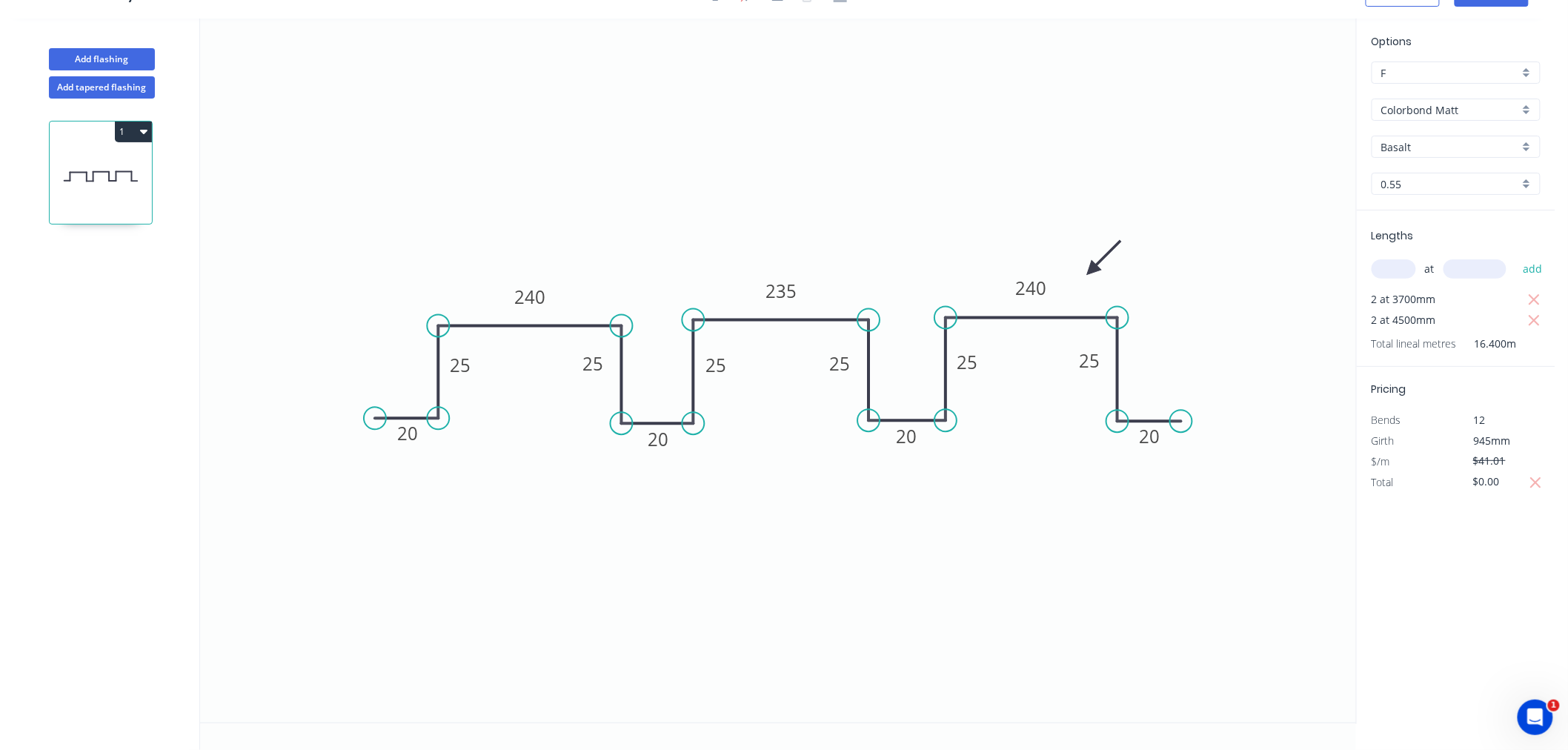
drag, startPoint x: 621, startPoint y: 324, endPoint x: 619, endPoint y: 315, distance: 9.2
click at [619, 315] on circle at bounding box center [622, 326] width 22 height 22
drag, startPoint x: 434, startPoint y: 324, endPoint x: 436, endPoint y: 314, distance: 10.2
click at [436, 315] on circle at bounding box center [438, 326] width 22 height 22
click at [438, 315] on circle at bounding box center [438, 326] width 22 height 22
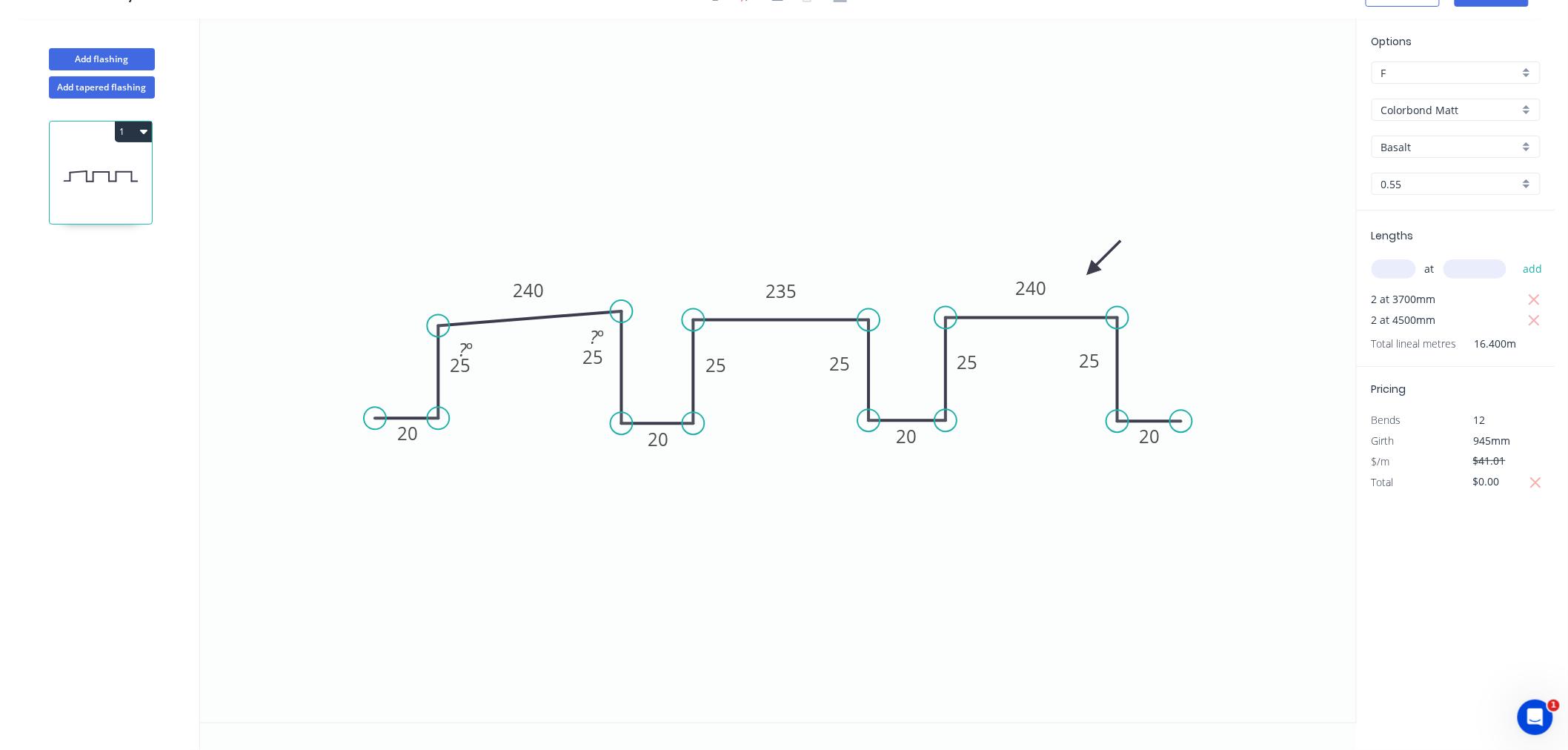
drag, startPoint x: 617, startPoint y: 326, endPoint x: 623, endPoint y: 311, distance: 16.2
click at [623, 311] on circle at bounding box center [622, 312] width 22 height 22
drag, startPoint x: 437, startPoint y: 323, endPoint x: 440, endPoint y: 315, distance: 8.5
click at [440, 315] on circle at bounding box center [438, 312] width 22 height 22
drag, startPoint x: 620, startPoint y: 312, endPoint x: 620, endPoint y: 321, distance: 9.0
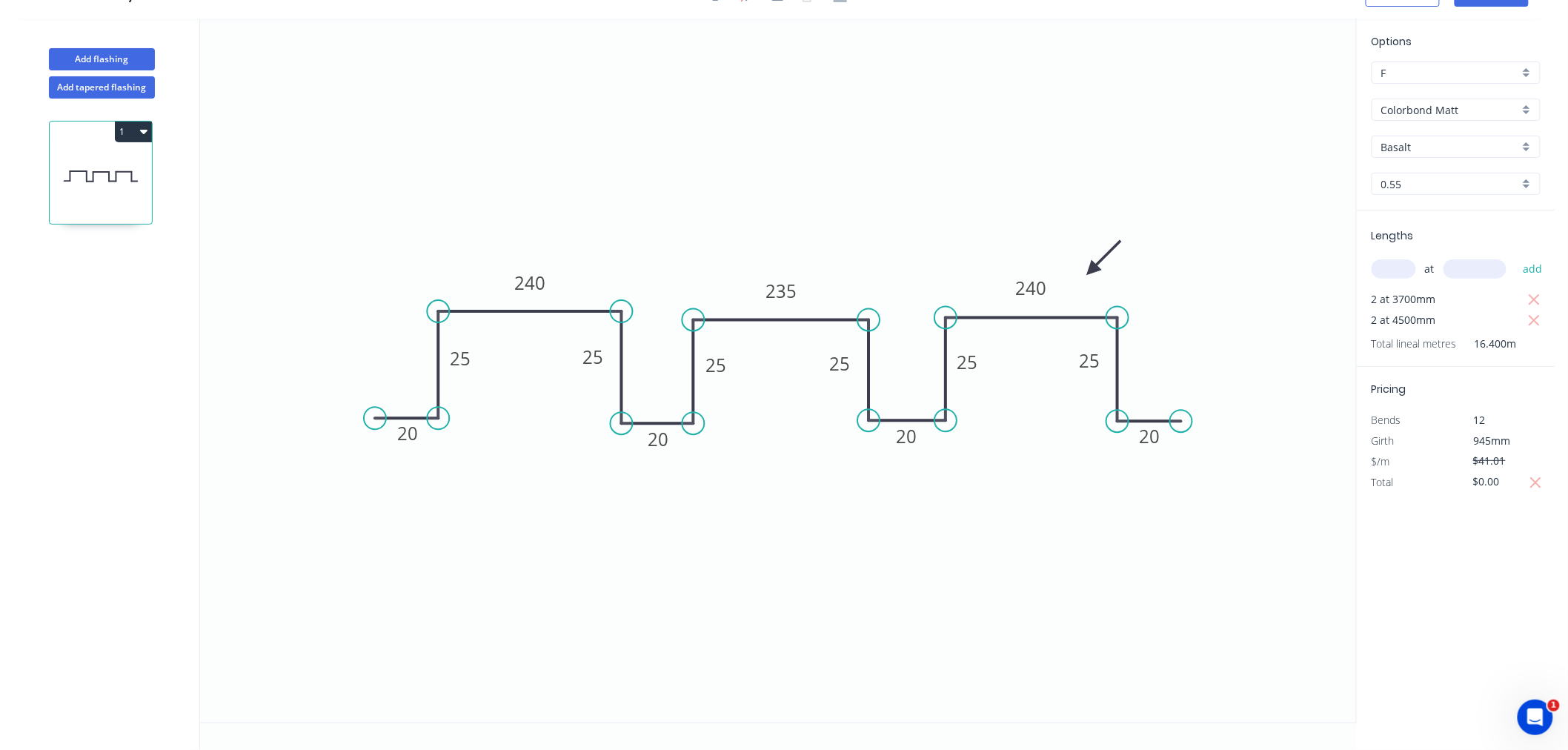
click at [620, 321] on circle at bounding box center [622, 312] width 22 height 22
drag, startPoint x: 693, startPoint y: 324, endPoint x: 690, endPoint y: 310, distance: 14.3
click at [690, 310] on circle at bounding box center [694, 320] width 22 height 22
drag, startPoint x: 693, startPoint y: 319, endPoint x: 688, endPoint y: 307, distance: 13.0
click at [690, 307] on icon "0 25 25 235 240 20 20 20 20 25 25 25 240 25" at bounding box center [778, 371] width 1156 height 705
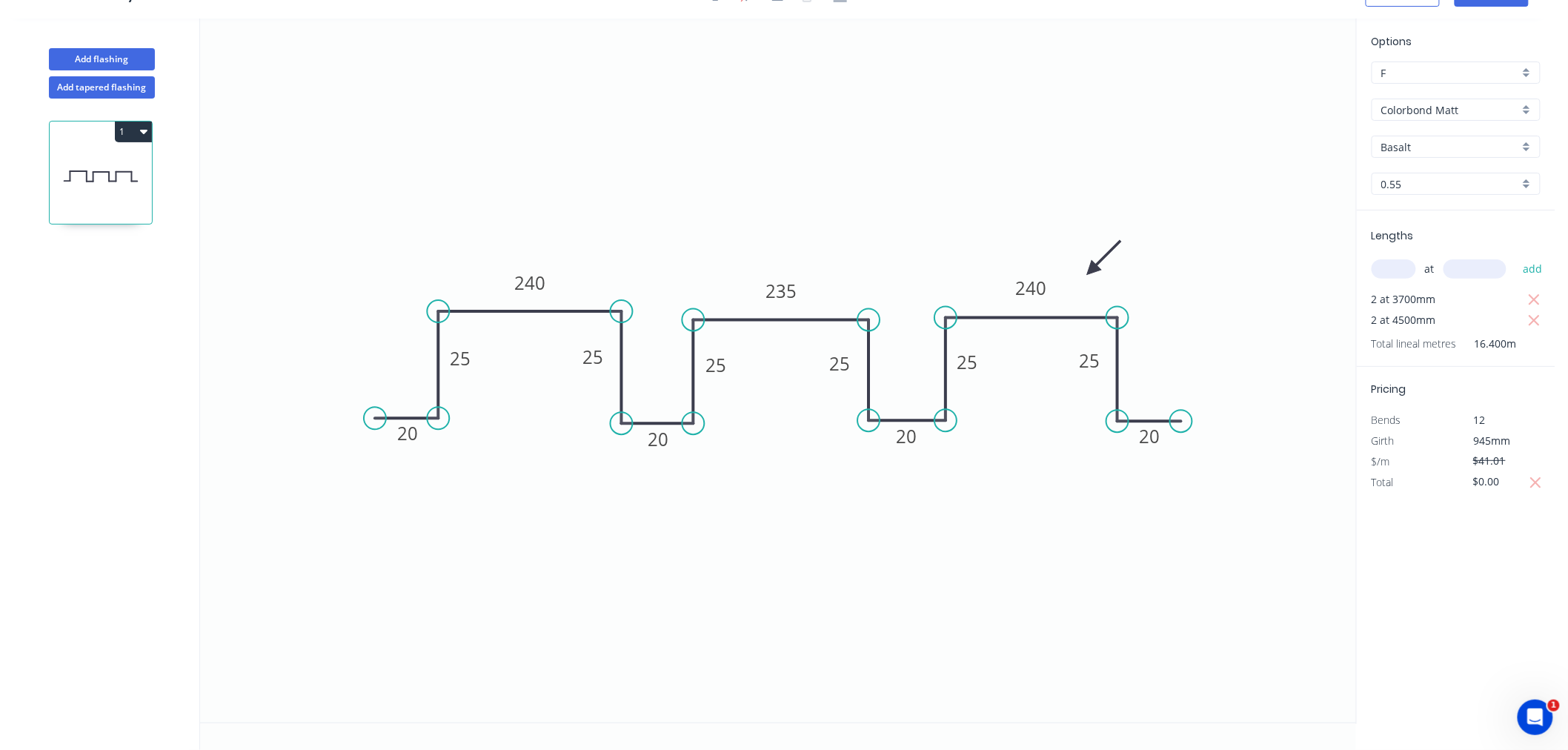
drag, startPoint x: 693, startPoint y: 320, endPoint x: 687, endPoint y: 306, distance: 15.2
click at [687, 306] on icon "0 25 25 235 240 20 20 20 20 25 25 25 240 25" at bounding box center [778, 371] width 1156 height 705
drag, startPoint x: 621, startPoint y: 310, endPoint x: 623, endPoint y: 321, distance: 11.2
click at [623, 321] on circle at bounding box center [622, 312] width 22 height 22
drag, startPoint x: 619, startPoint y: 308, endPoint x: 492, endPoint y: 307, distance: 127.0
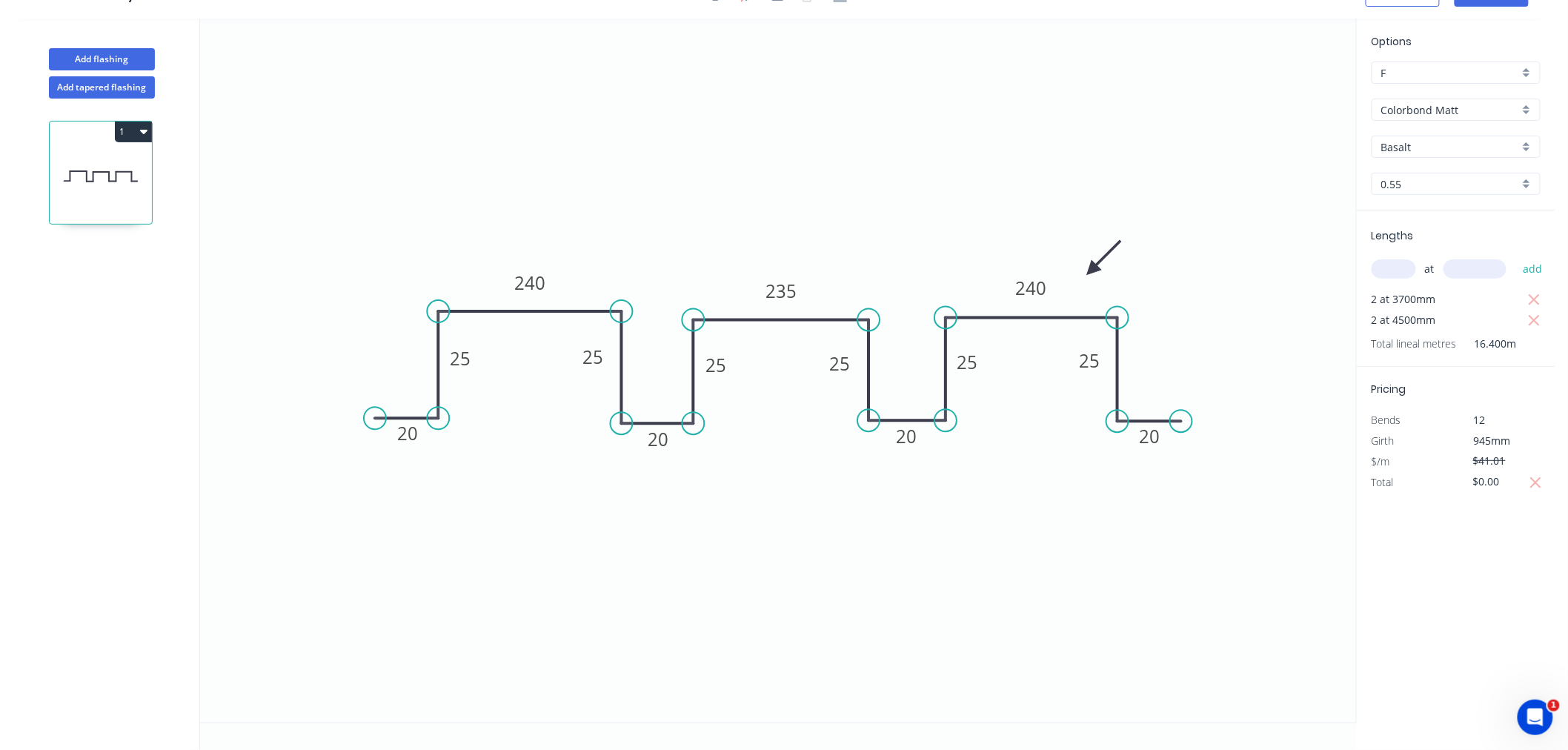
click at [619, 322] on icon "0 25 25 235 240 20 20 20 20 25 25 25 240 25" at bounding box center [778, 371] width 1156 height 705
drag, startPoint x: 693, startPoint y: 321, endPoint x: 823, endPoint y: 323, distance: 130.0
click at [690, 309] on circle at bounding box center [694, 320] width 22 height 22
drag, startPoint x: 869, startPoint y: 319, endPoint x: 871, endPoint y: 308, distance: 11.2
click at [871, 309] on circle at bounding box center [869, 320] width 22 height 22
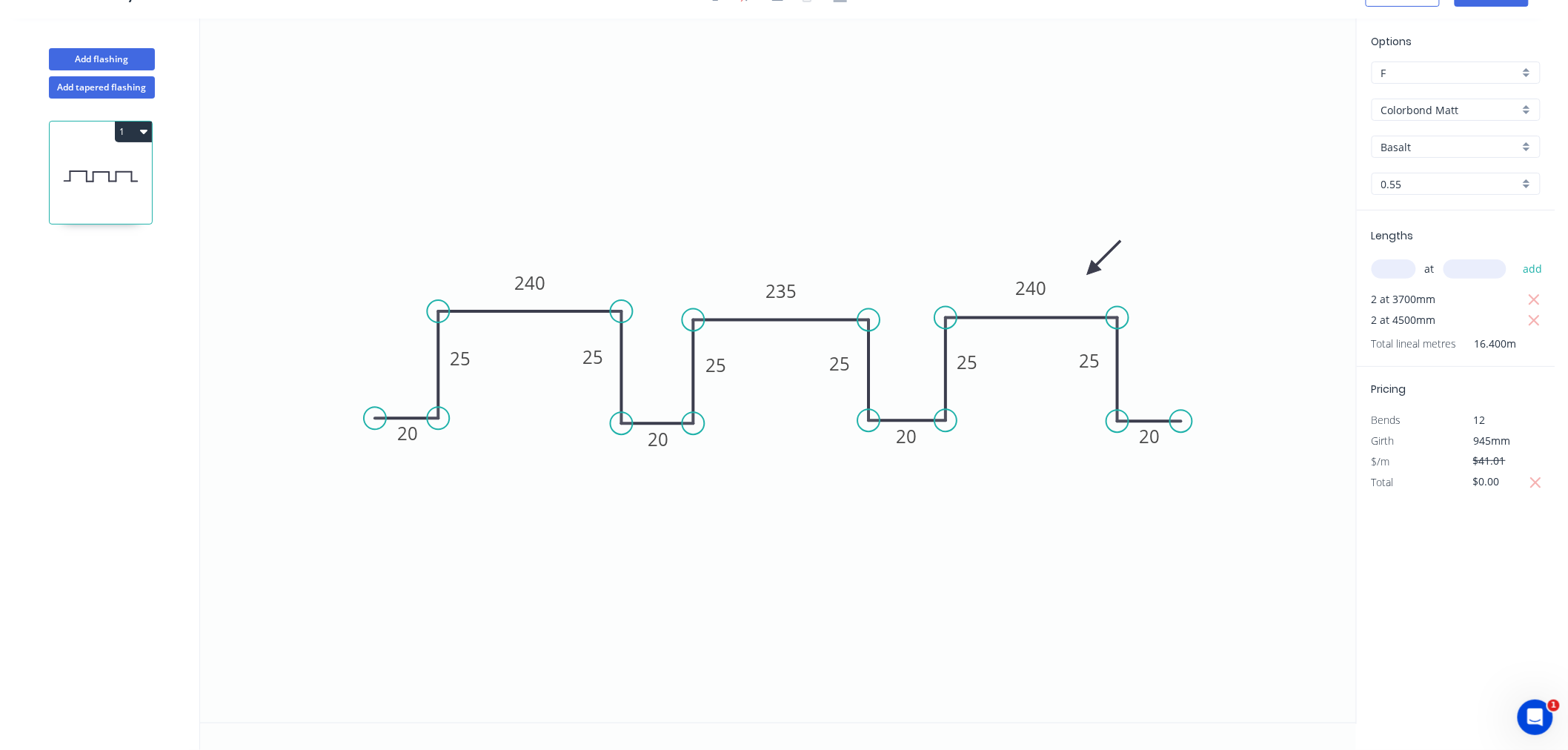
click at [934, 339] on icon "0 25 25 235 240 20 20 20 20 25 25 25 240 25" at bounding box center [778, 371] width 1156 height 705
drag, startPoint x: 618, startPoint y: 309, endPoint x: 617, endPoint y: 320, distance: 11.0
click at [617, 320] on circle at bounding box center [622, 312] width 22 height 22
click at [649, 328] on div "Delete point" at bounding box center [697, 330] width 149 height 31
click at [632, 330] on div "Delete point" at bounding box center [695, 330] width 149 height 31
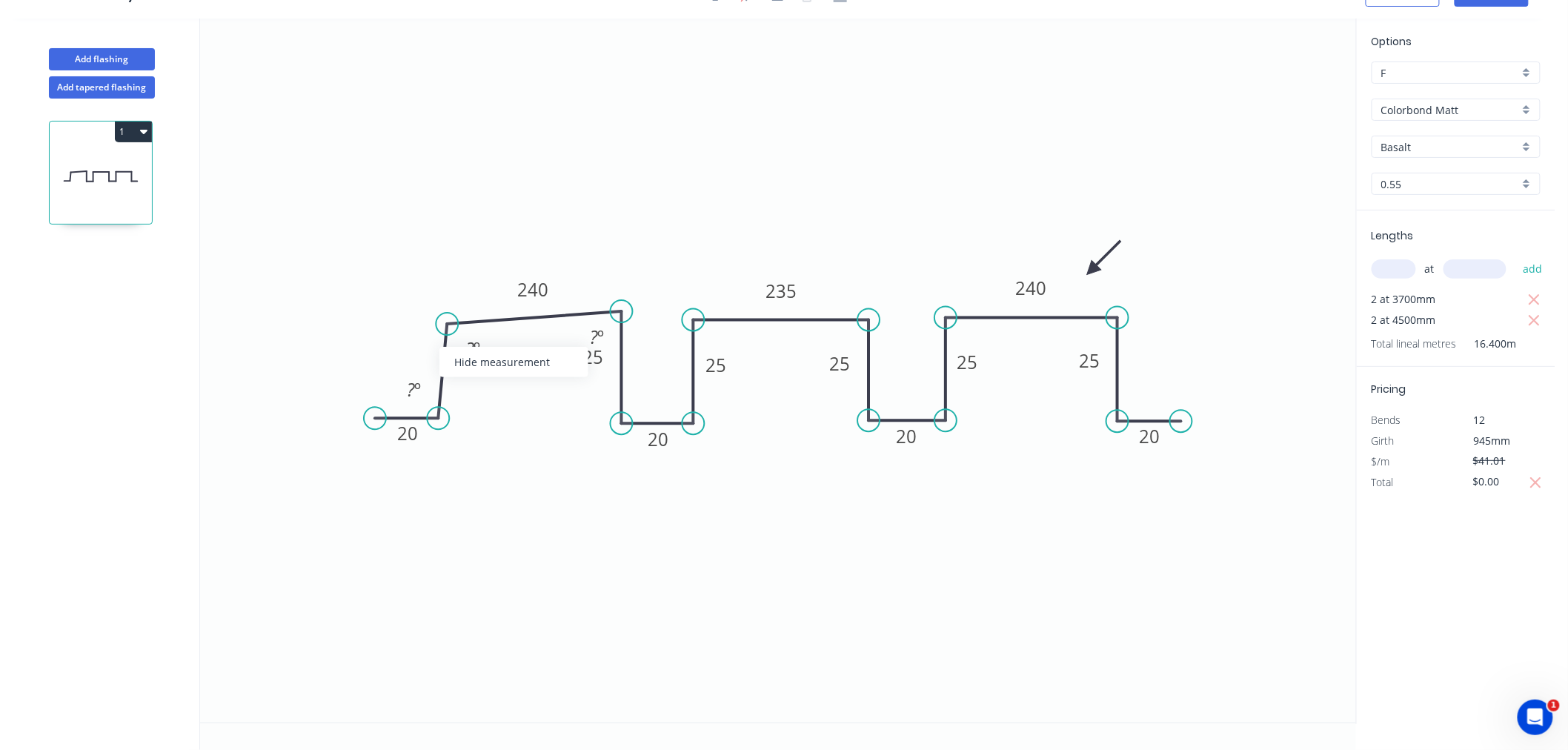
drag, startPoint x: 436, startPoint y: 308, endPoint x: 447, endPoint y: 324, distance: 19.4
click at [447, 324] on circle at bounding box center [447, 324] width 22 height 22
drag, startPoint x: 620, startPoint y: 311, endPoint x: 615, endPoint y: 326, distance: 15.8
click at [615, 326] on circle at bounding box center [622, 324] width 22 height 22
drag, startPoint x: 438, startPoint y: 420, endPoint x: 452, endPoint y: 423, distance: 14.3
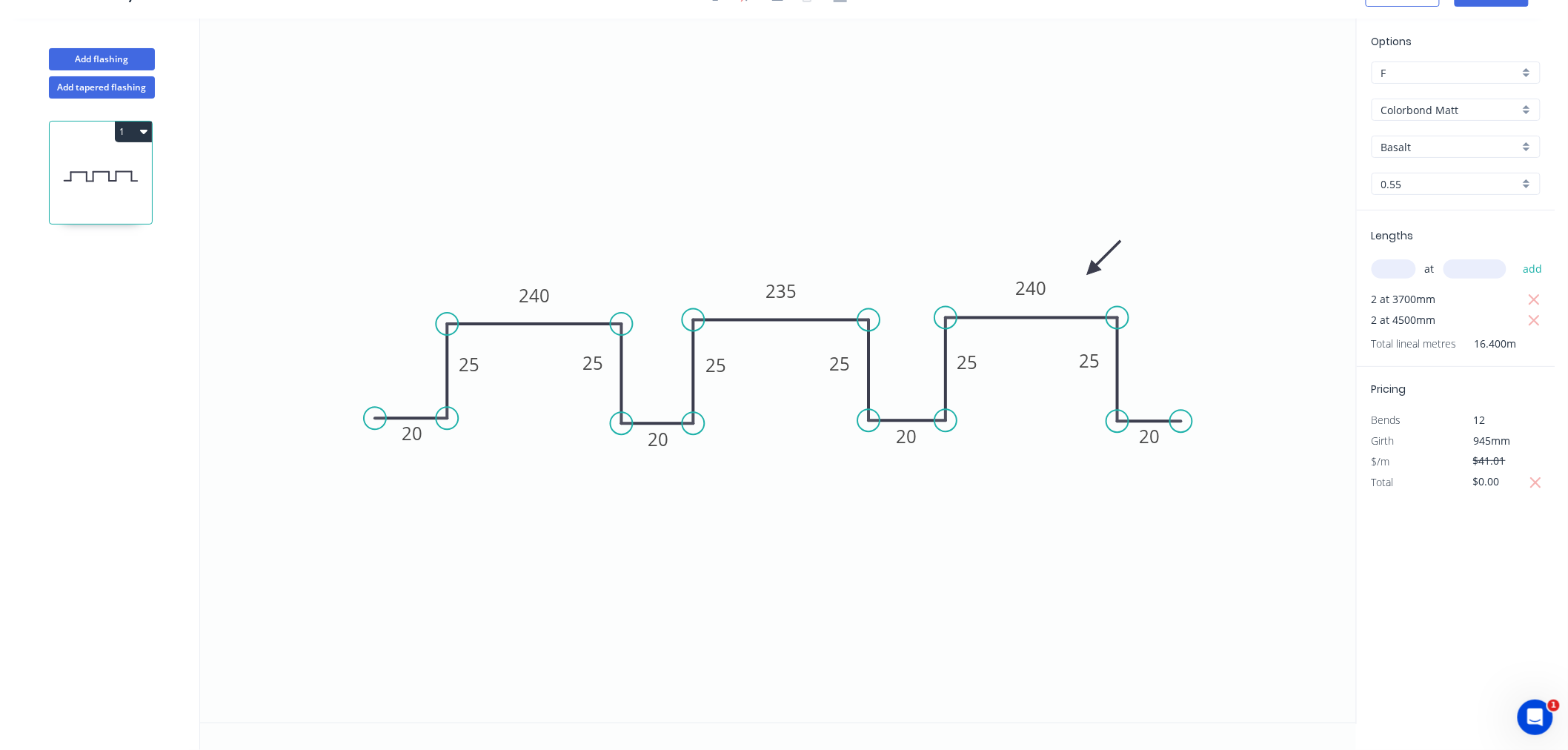
click at [452, 423] on circle at bounding box center [447, 418] width 22 height 22
click at [419, 312] on icon "0 25 25 235 240 20 20 20 20 25 25 25 240 25" at bounding box center [778, 371] width 1156 height 705
click at [749, 275] on icon "0 25 25 235 240 20 20 20 20 25 25 25 240 25" at bounding box center [778, 371] width 1156 height 705
click at [751, 189] on icon "0 25 25 235 240 20 20 20 20 25 25 25 240 25" at bounding box center [778, 371] width 1156 height 705
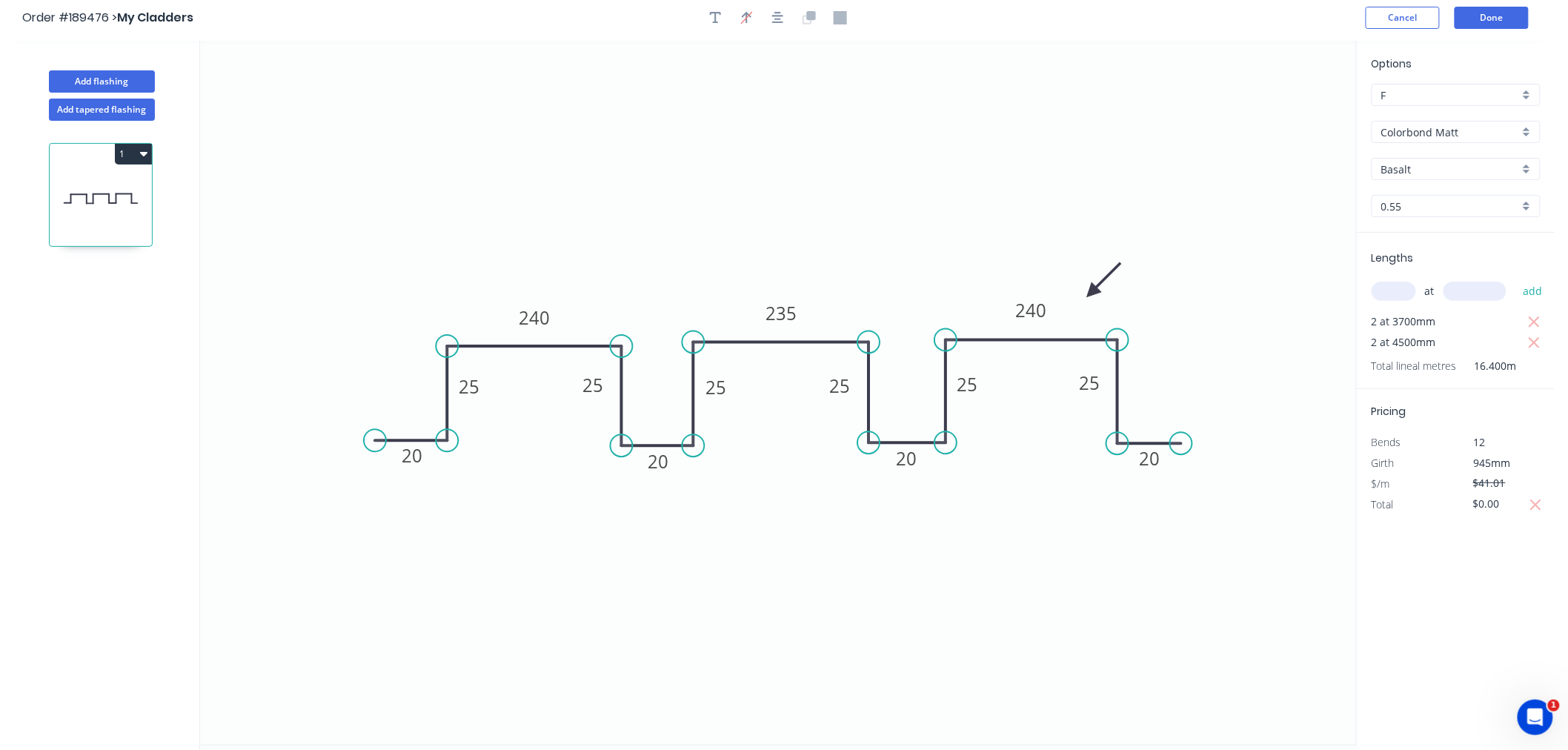
scroll to position [0, 0]
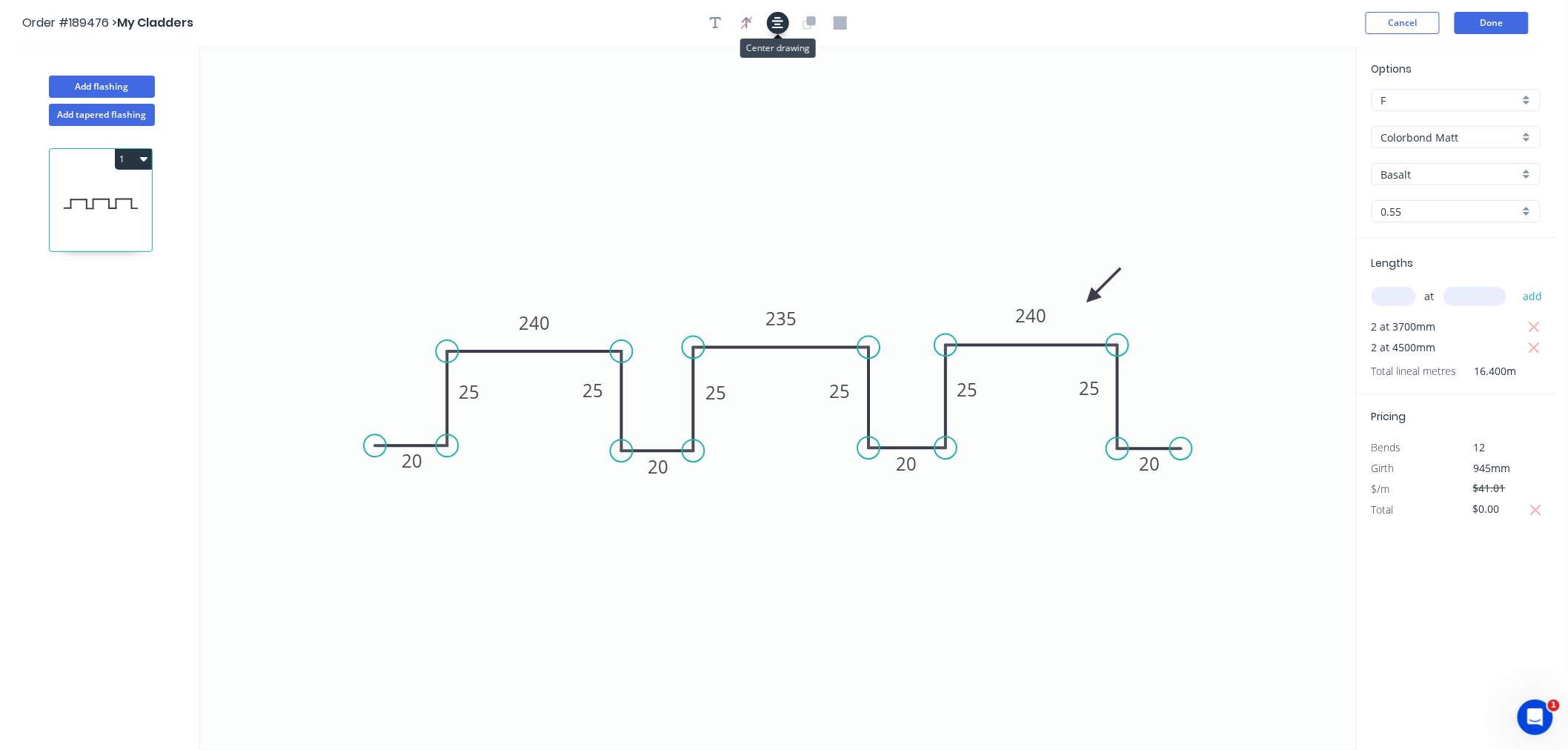
click at [771, 21] on button "button" at bounding box center [778, 23] width 22 height 22
click at [1514, 21] on button "Done" at bounding box center [1492, 23] width 74 height 22
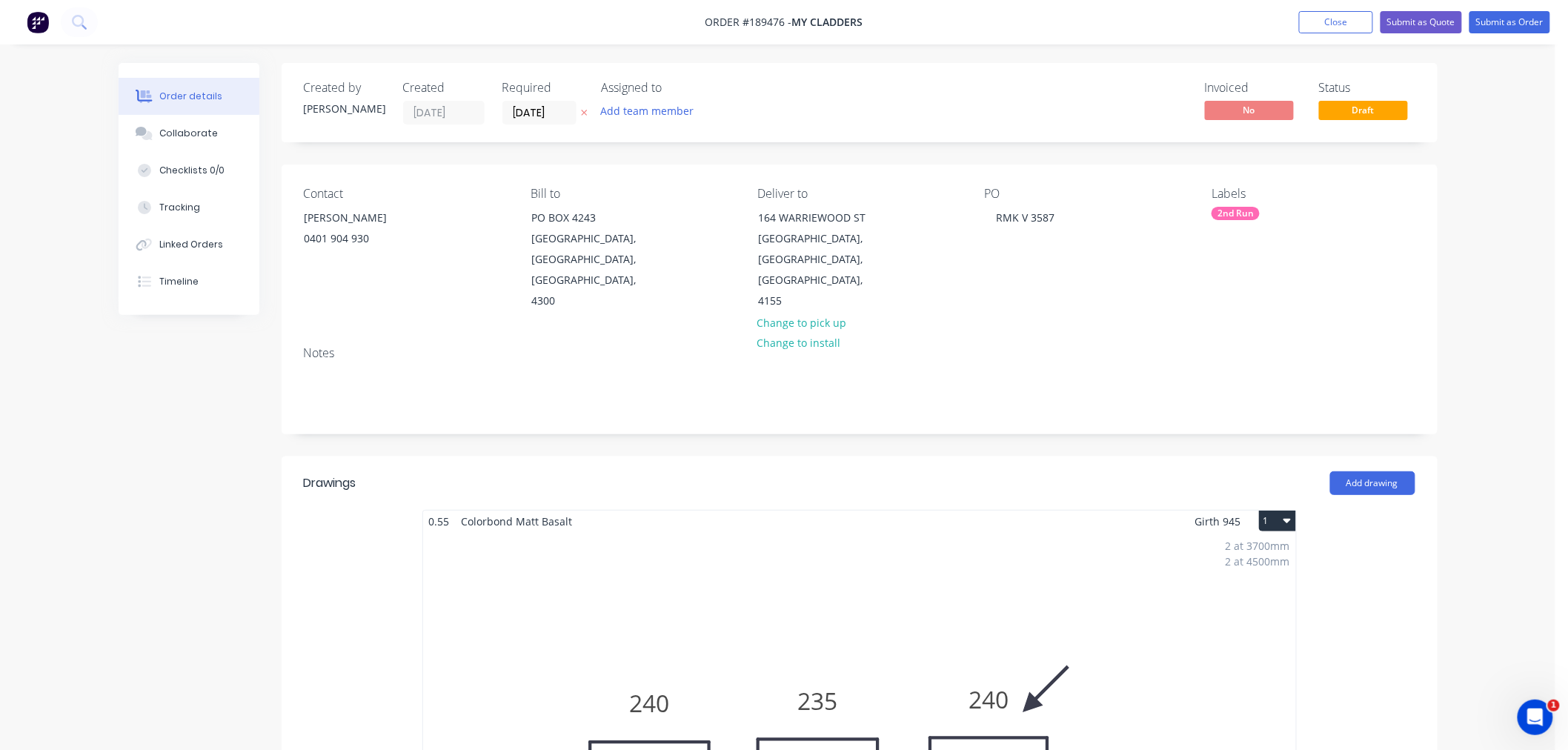
click at [1511, 327] on div "Order details Collaborate Checklists 0/0 Tracking Linked Orders Timeline Order …" at bounding box center [777, 748] width 1555 height 1496
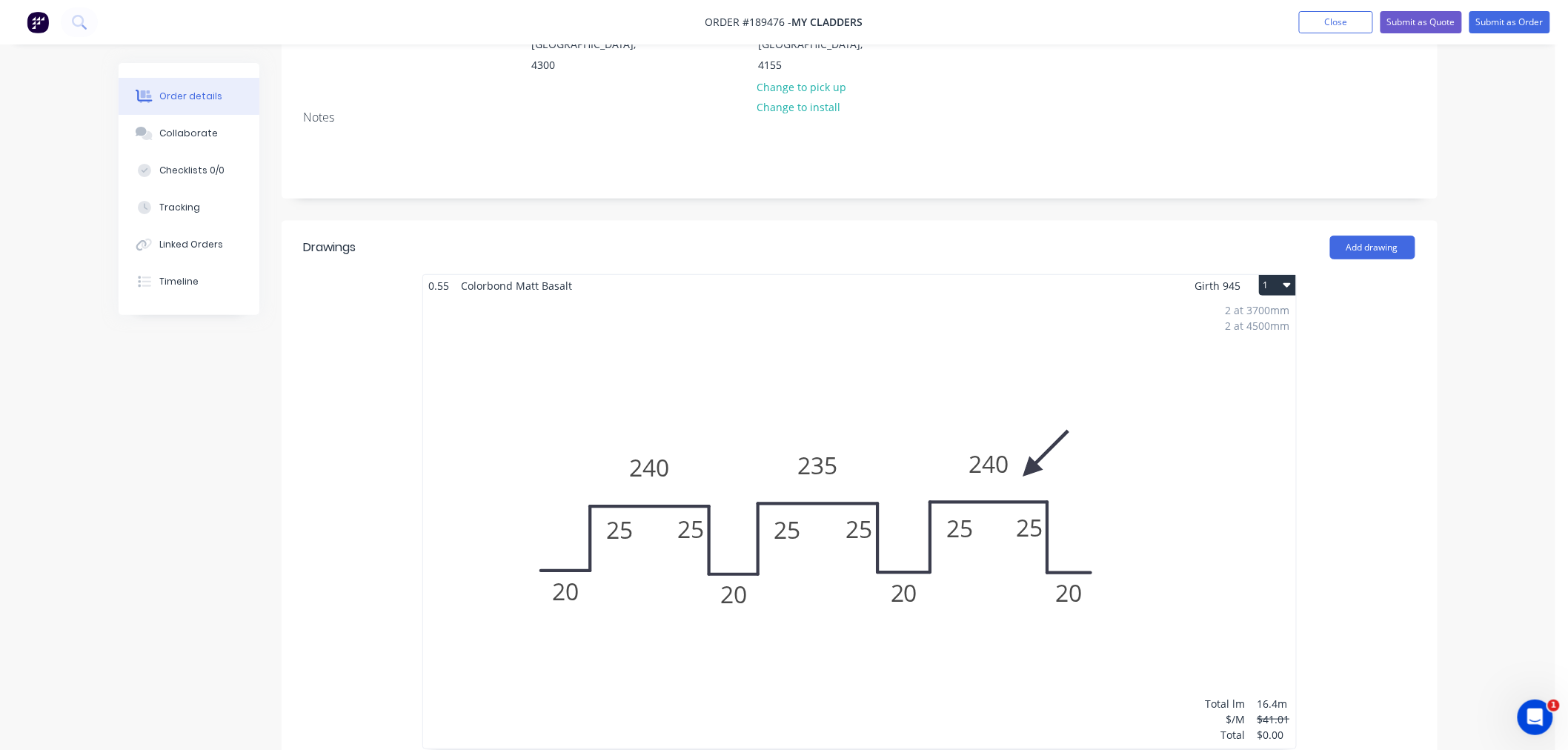
scroll to position [329, 0]
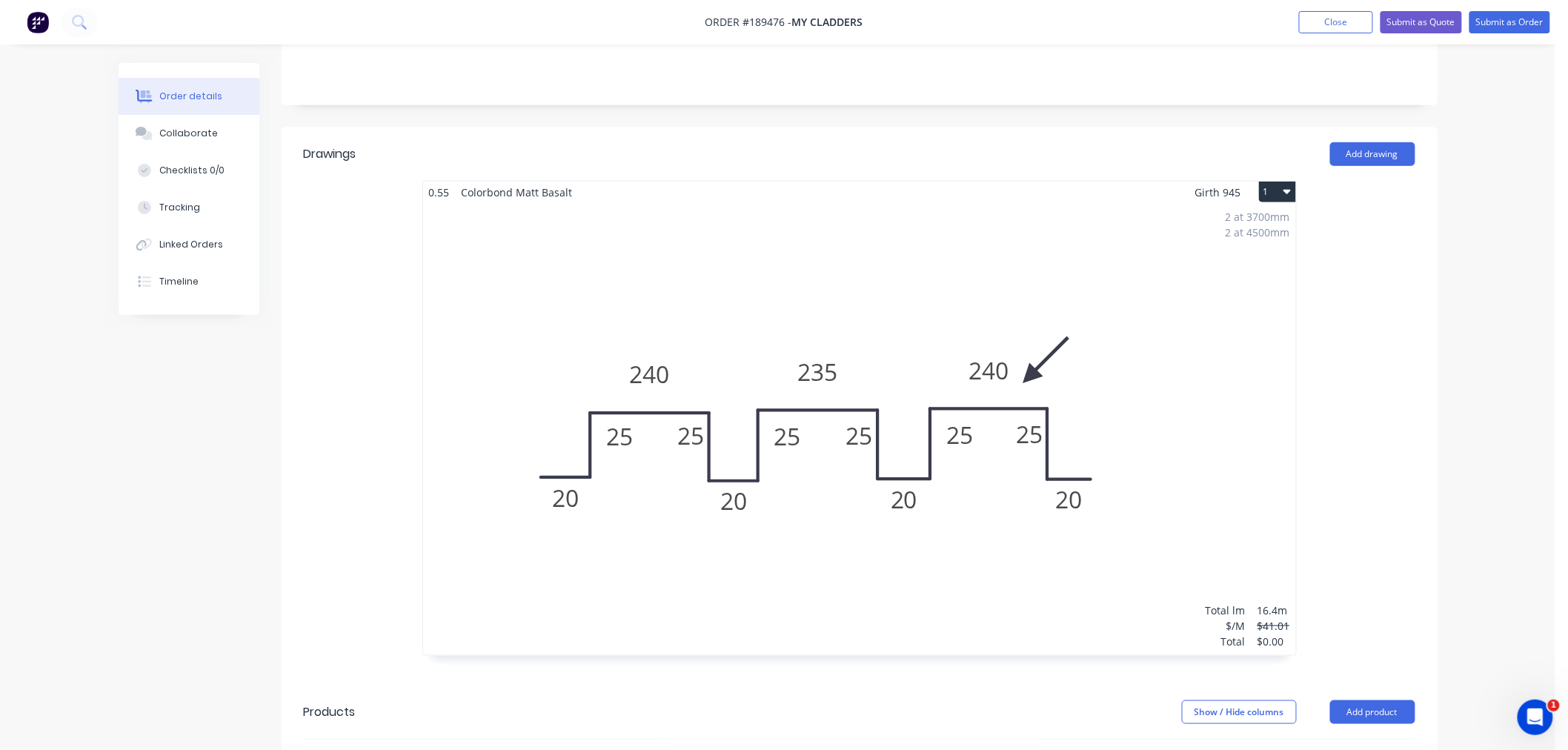
click at [833, 227] on div "2 at 3700mm 2 at 4500mm Total lm $/M Total 16.4m $41.01 $0.00" at bounding box center [860, 429] width 873 height 452
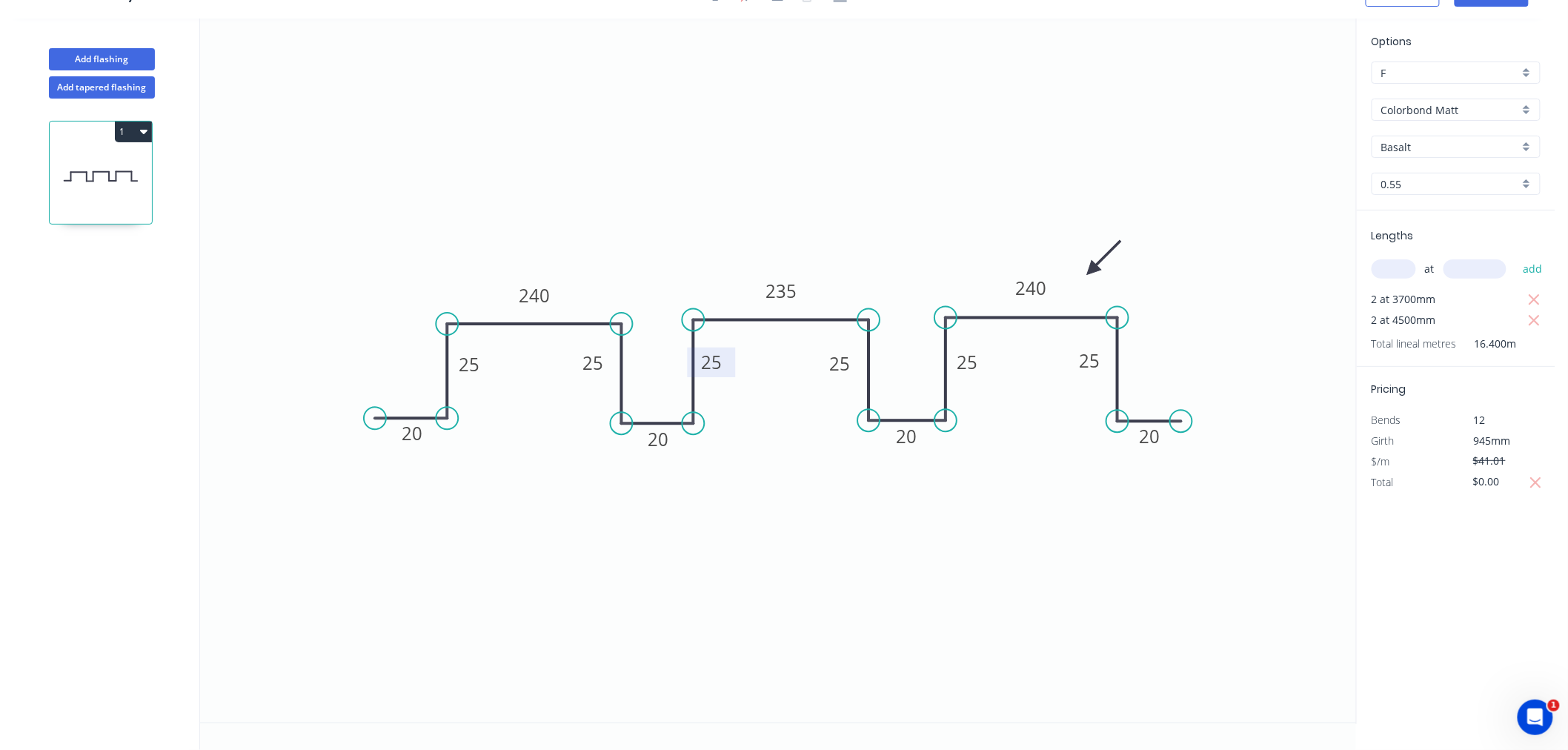
click at [732, 350] on rect at bounding box center [712, 362] width 48 height 30
click at [483, 357] on rect at bounding box center [466, 362] width 48 height 30
click at [617, 357] on rect at bounding box center [598, 359] width 48 height 30
click at [730, 357] on rect at bounding box center [712, 362] width 48 height 30
click at [861, 359] on rect at bounding box center [840, 362] width 48 height 30
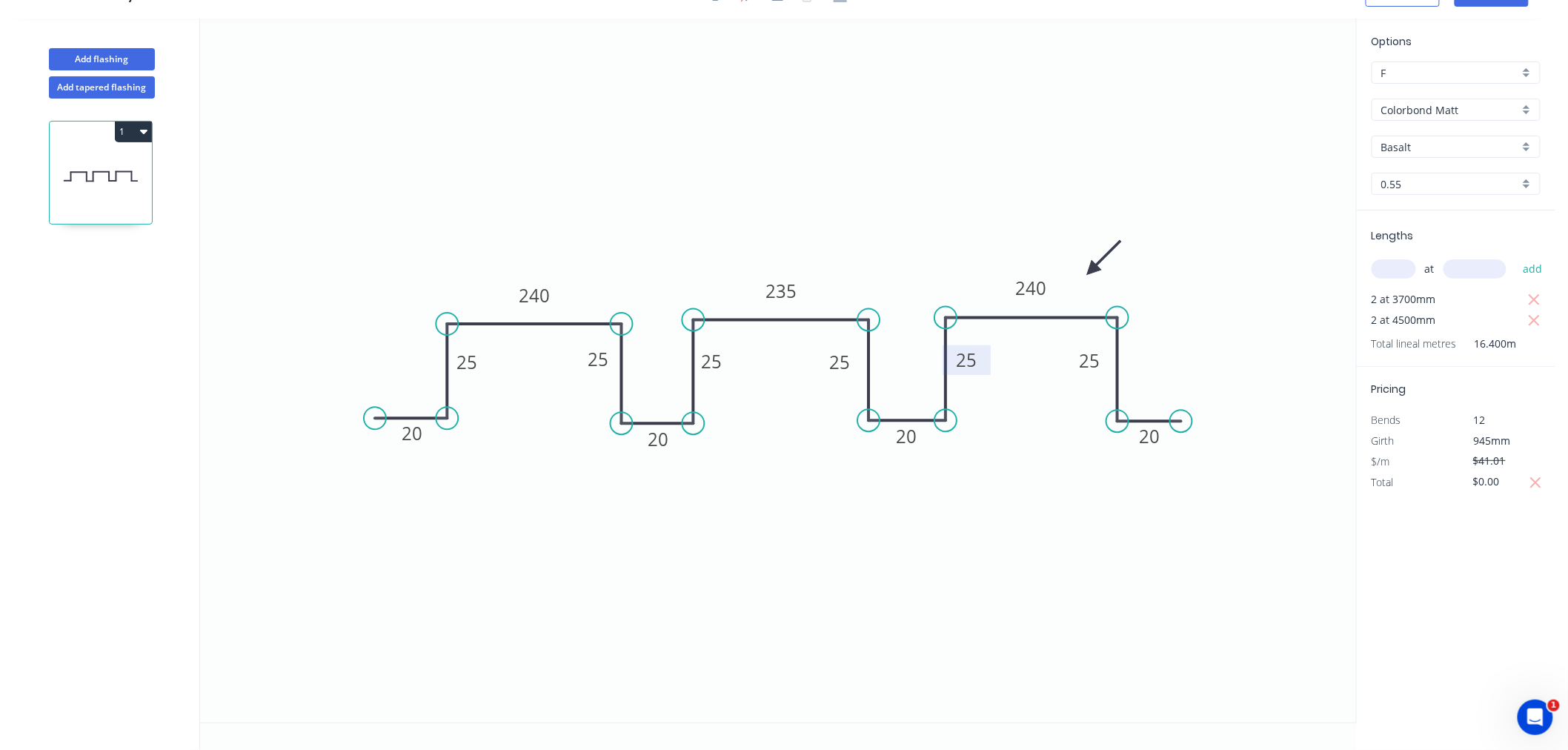
click at [986, 359] on rect at bounding box center [966, 360] width 48 height 30
click at [1114, 362] on rect at bounding box center [1091, 359] width 48 height 30
click at [1093, 172] on icon "0 25 25 235 240 20 20 20 20 25 25 25 240 25" at bounding box center [778, 371] width 1156 height 705
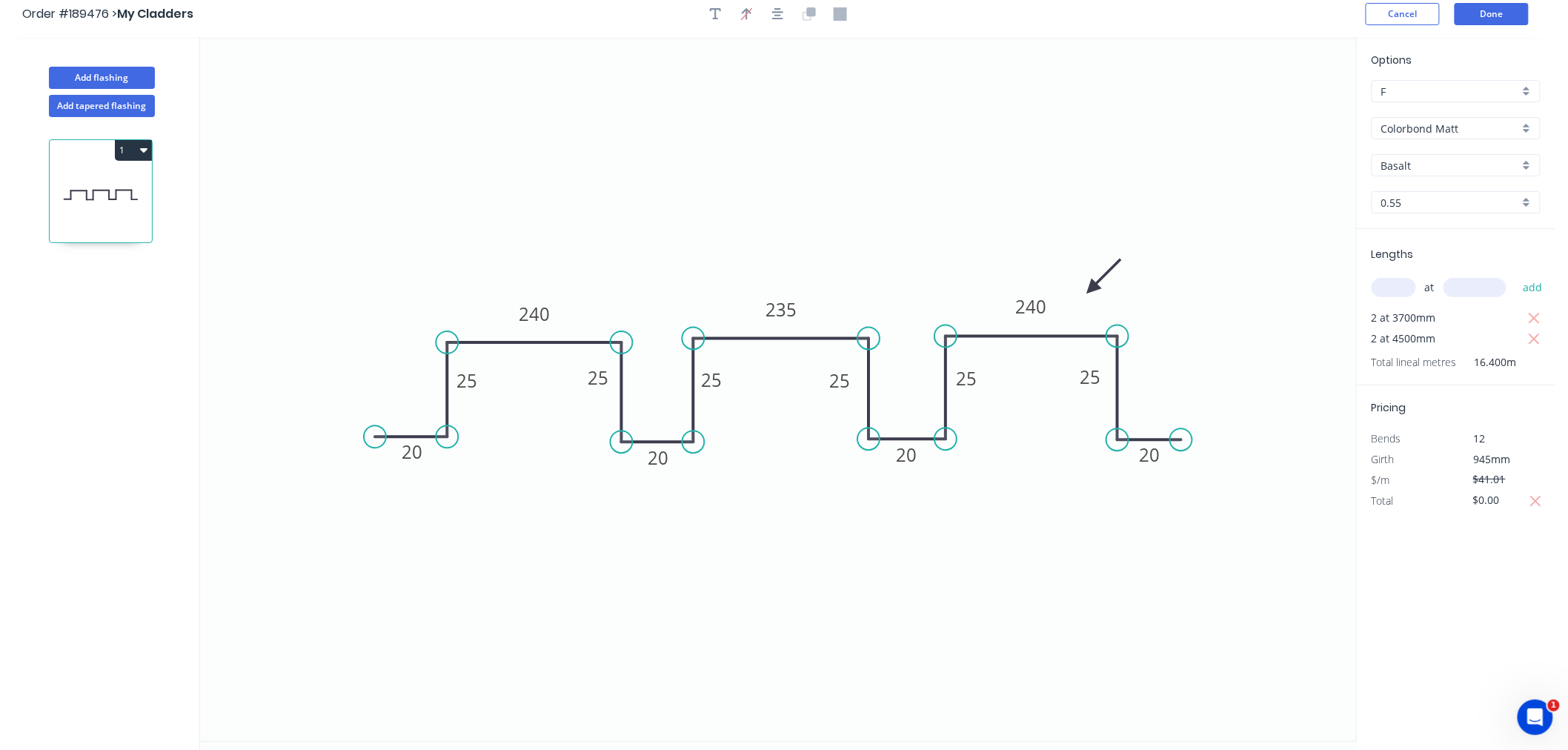
scroll to position [0, 0]
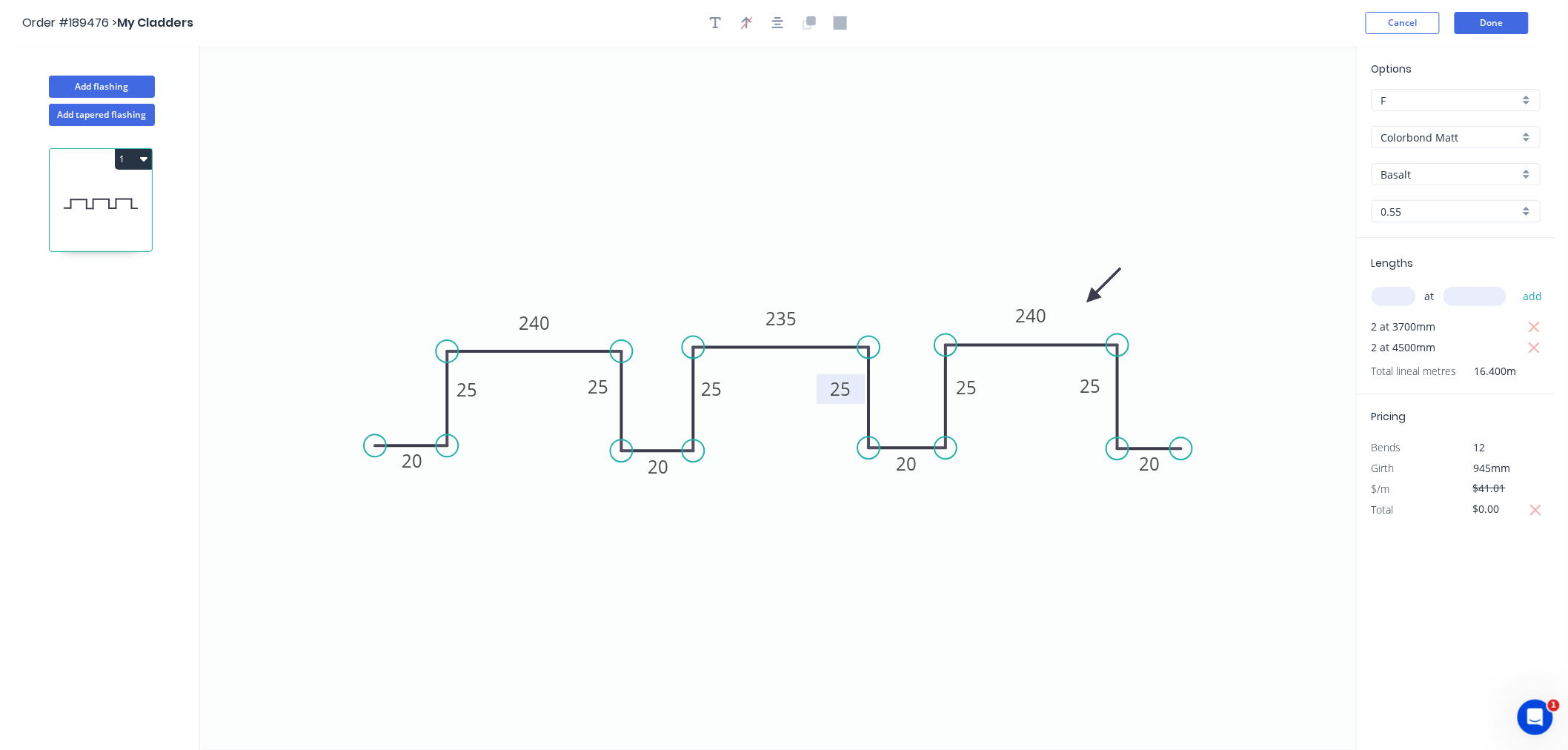
click at [863, 387] on rect at bounding box center [841, 389] width 48 height 30
click at [576, 395] on rect at bounding box center [595, 388] width 48 height 30
click at [751, 186] on icon "0 25 25 235 240 20 20 20 20 25 25 25 240 25" at bounding box center [778, 398] width 1156 height 705
click at [779, 17] on icon "button" at bounding box center [778, 23] width 12 height 12
click at [1087, 32] on div "Order #189476 > My Cladders Cancel Done" at bounding box center [778, 23] width 1511 height 22
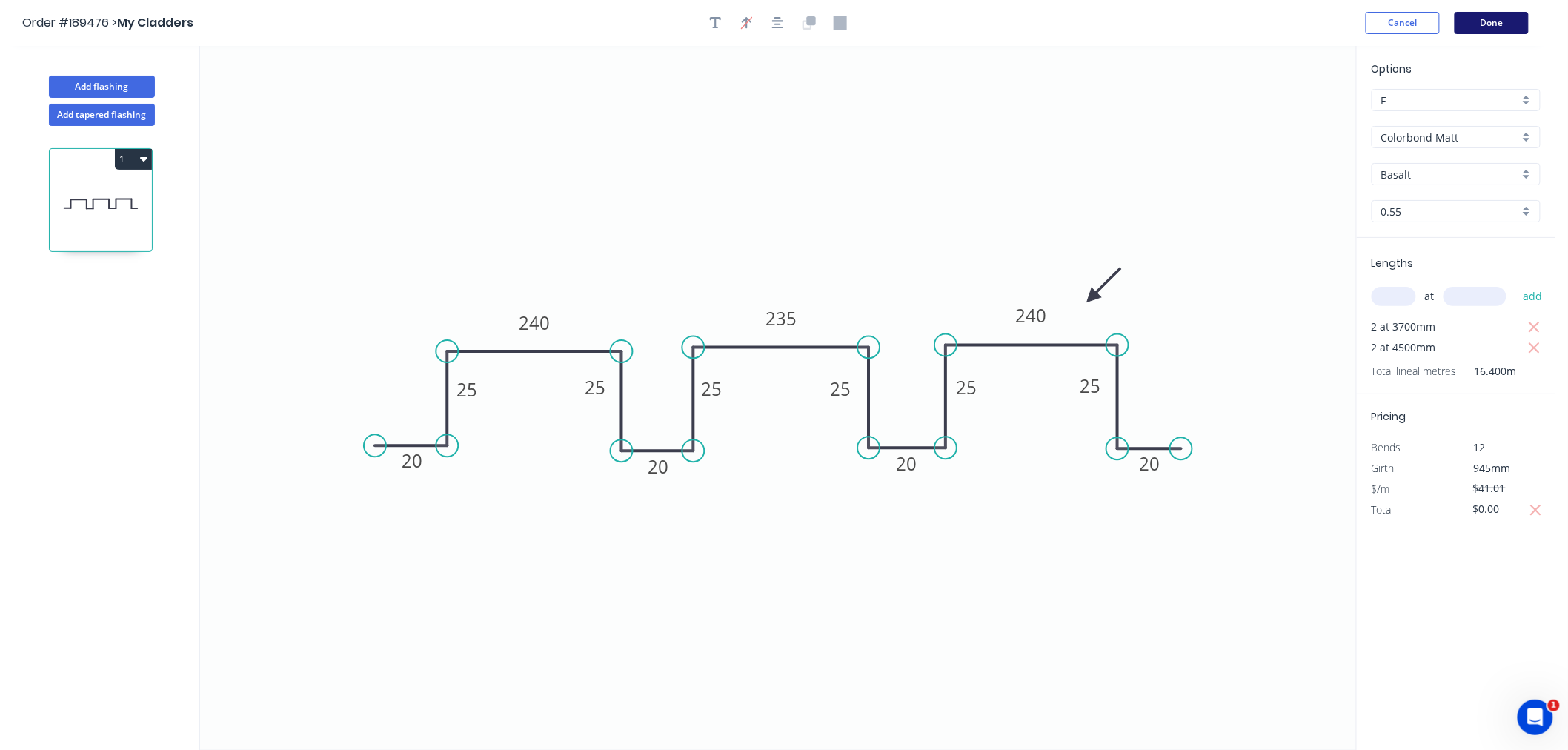
click at [1494, 19] on button "Done" at bounding box center [1492, 23] width 74 height 22
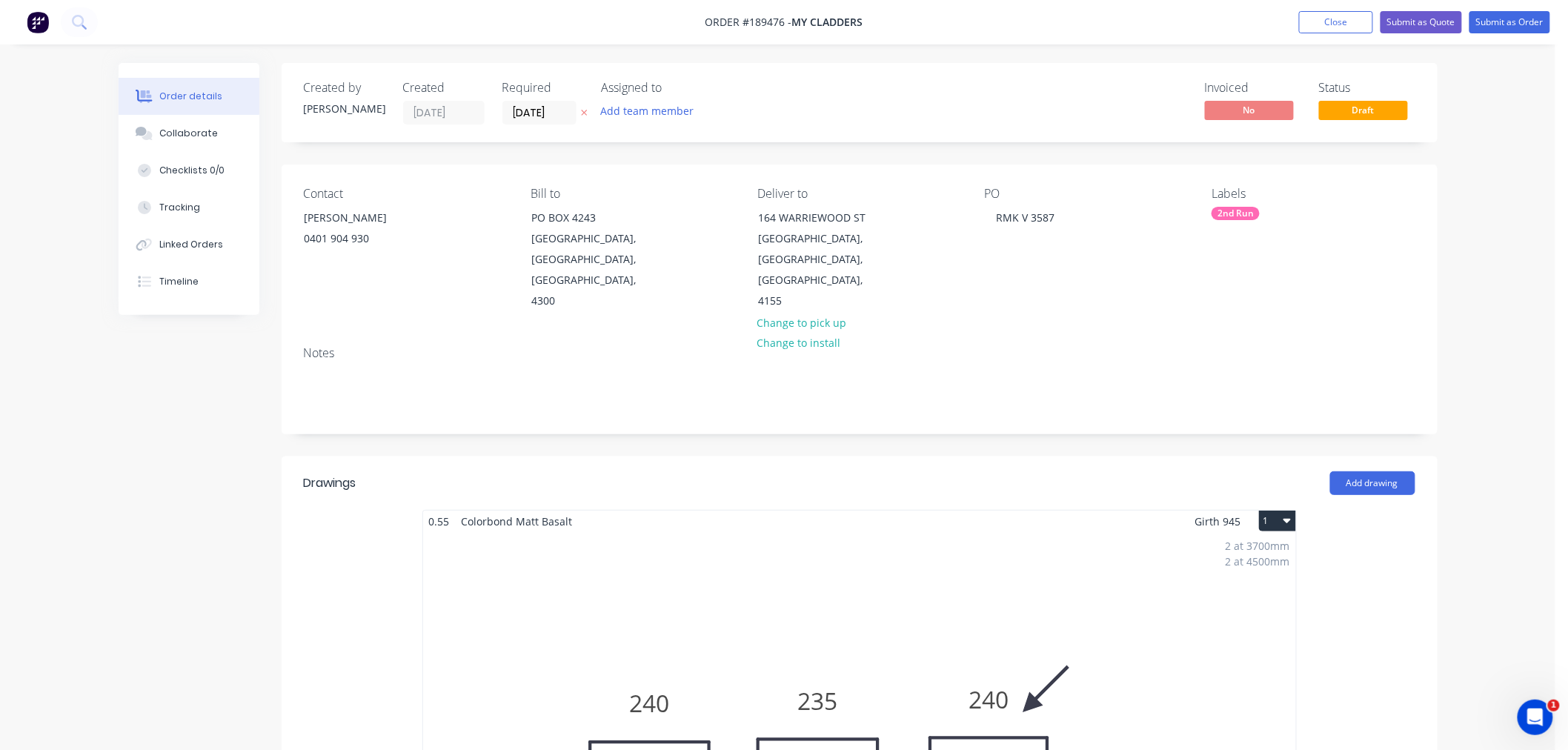
click at [1525, 234] on div "Order details Collaborate Checklists 0/0 Tracking Linked Orders Timeline Order …" at bounding box center [777, 748] width 1555 height 1496
drag, startPoint x: 1499, startPoint y: 282, endPoint x: 1509, endPoint y: 185, distance: 97.5
click at [1499, 281] on div "Order details Collaborate Checklists 0/0 Tracking Linked Orders Timeline Order …" at bounding box center [777, 748] width 1555 height 1496
click at [1515, 23] on button "Submit as Order" at bounding box center [1510, 22] width 81 height 22
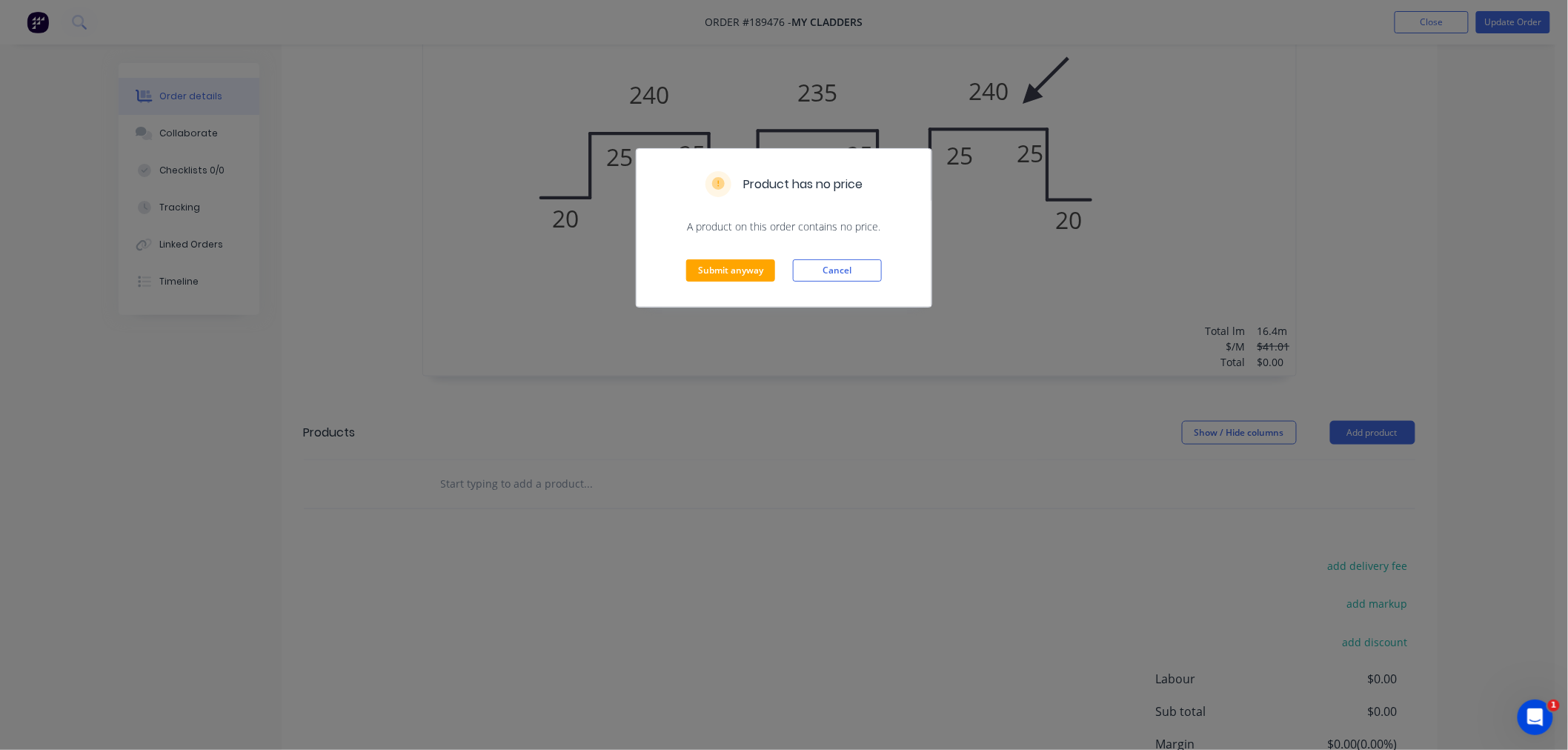
scroll to position [725, 0]
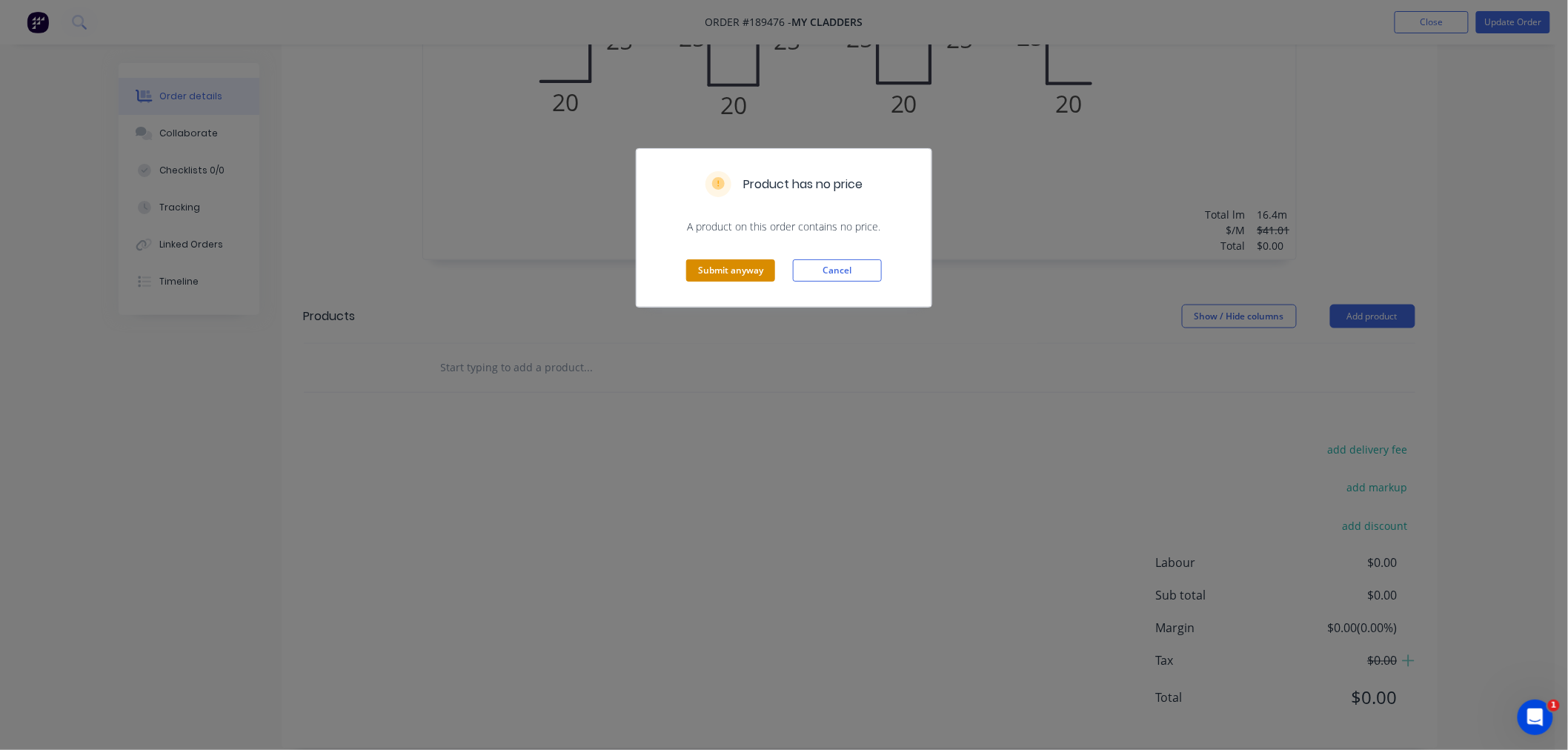
click at [742, 272] on button "Submit anyway" at bounding box center [731, 271] width 89 height 22
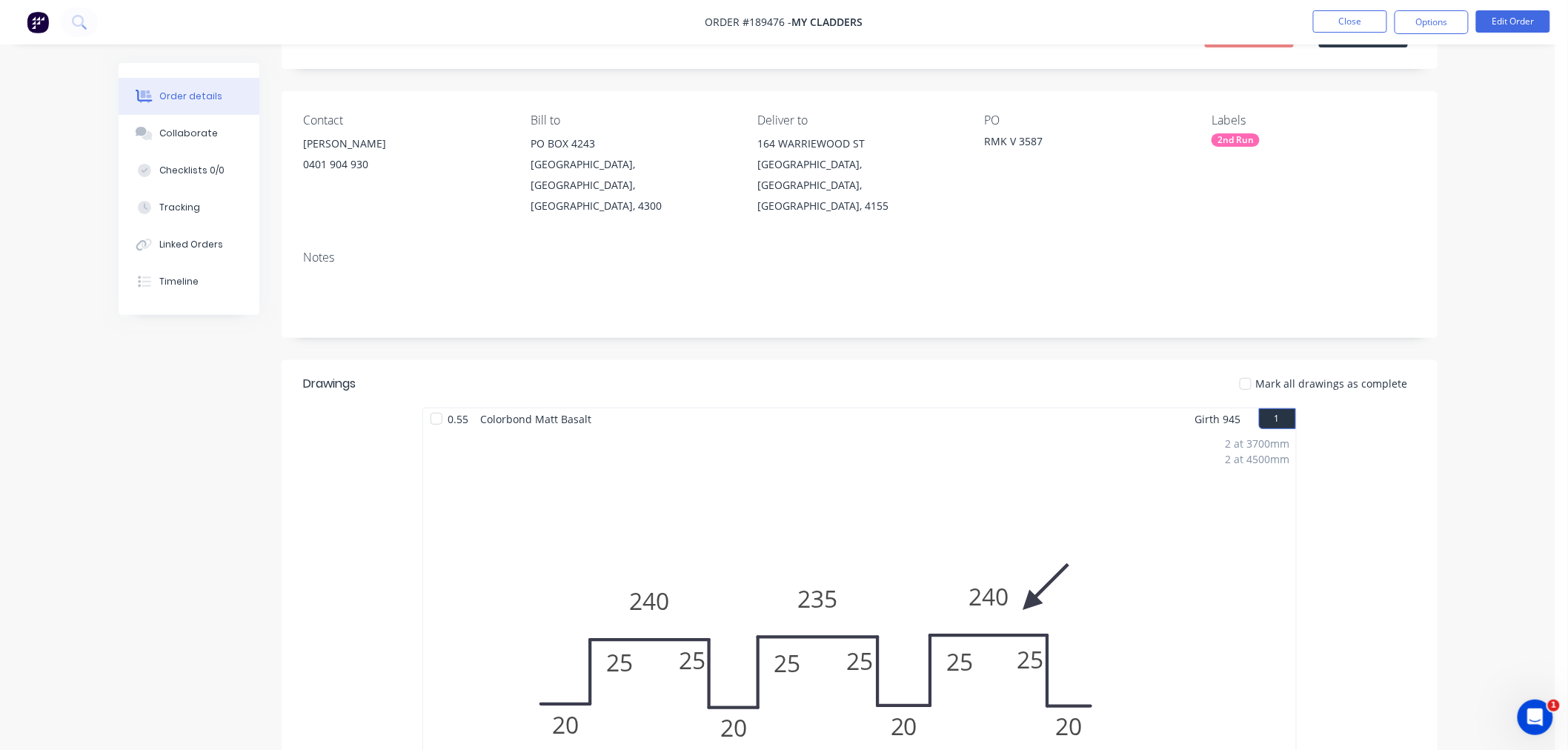
scroll to position [0, 0]
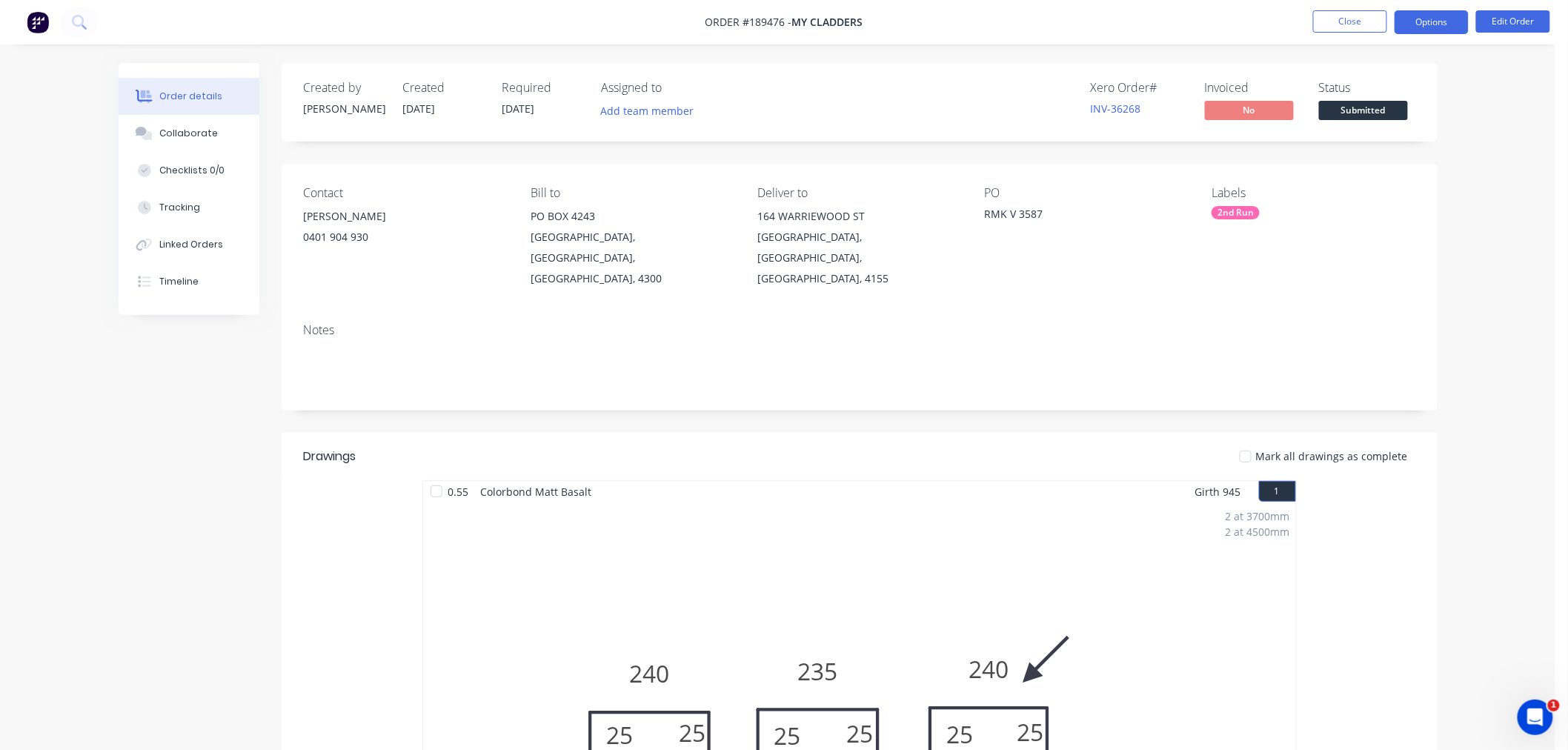
click at [1442, 26] on button "Options" at bounding box center [1432, 22] width 74 height 24
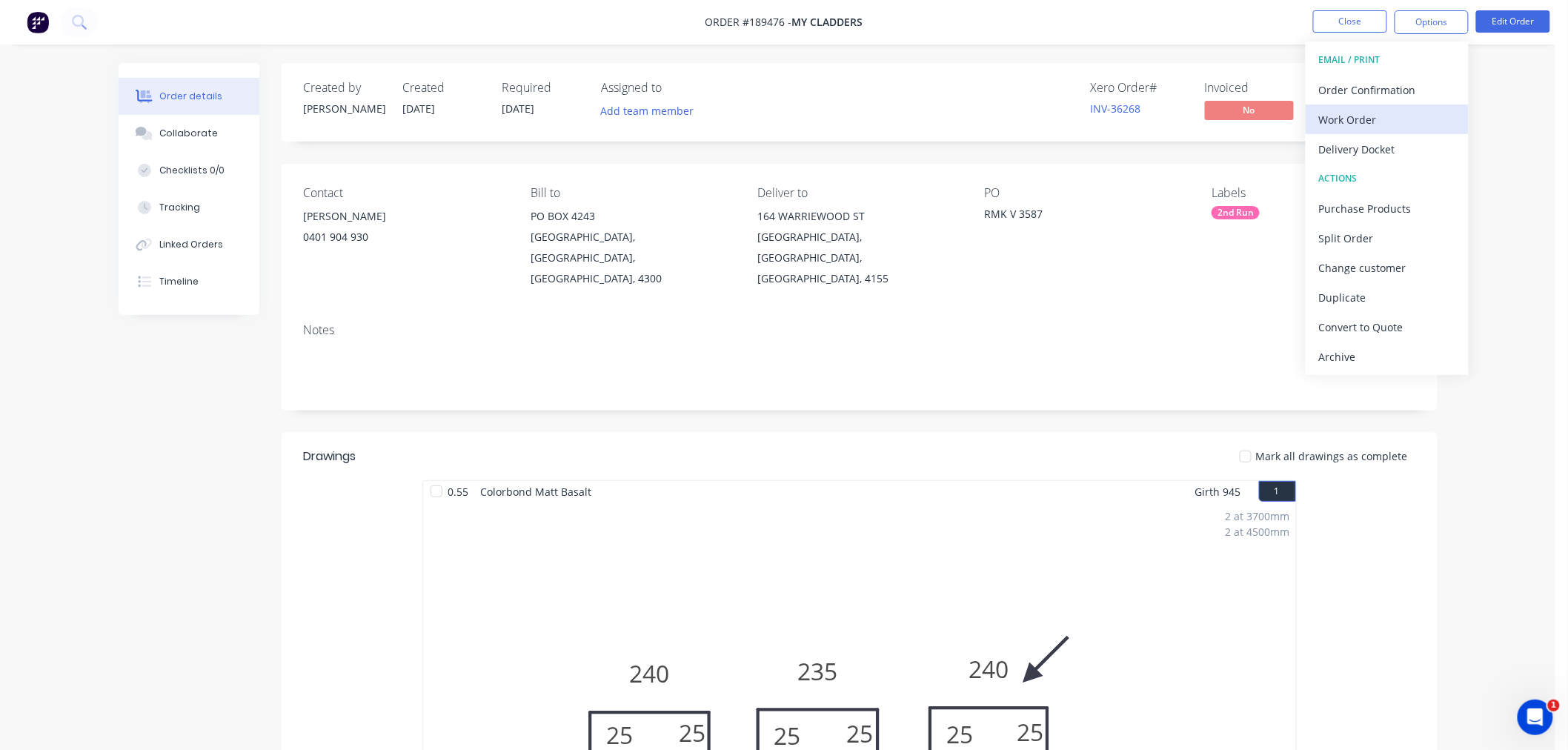
click at [1418, 104] on button "Work Order" at bounding box center [1387, 119] width 163 height 30
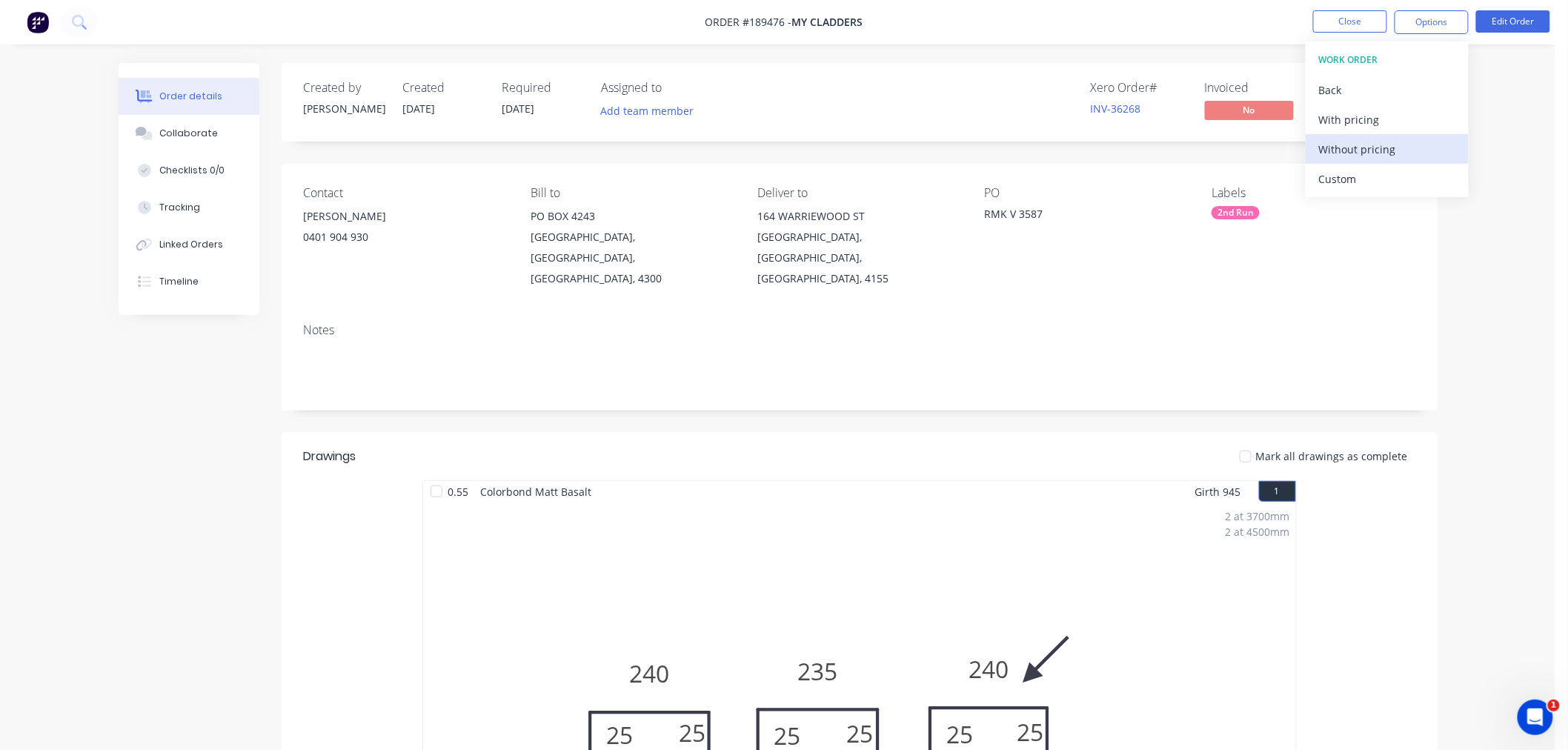
click at [1404, 144] on div "Without pricing" at bounding box center [1387, 149] width 136 height 22
click at [1209, 25] on nav "Order #189476 - My Cladders Close Options EMAIL / PRINT Order Confirmation Work…" at bounding box center [784, 22] width 1568 height 45
click at [1451, 27] on button "Options" at bounding box center [1432, 22] width 74 height 24
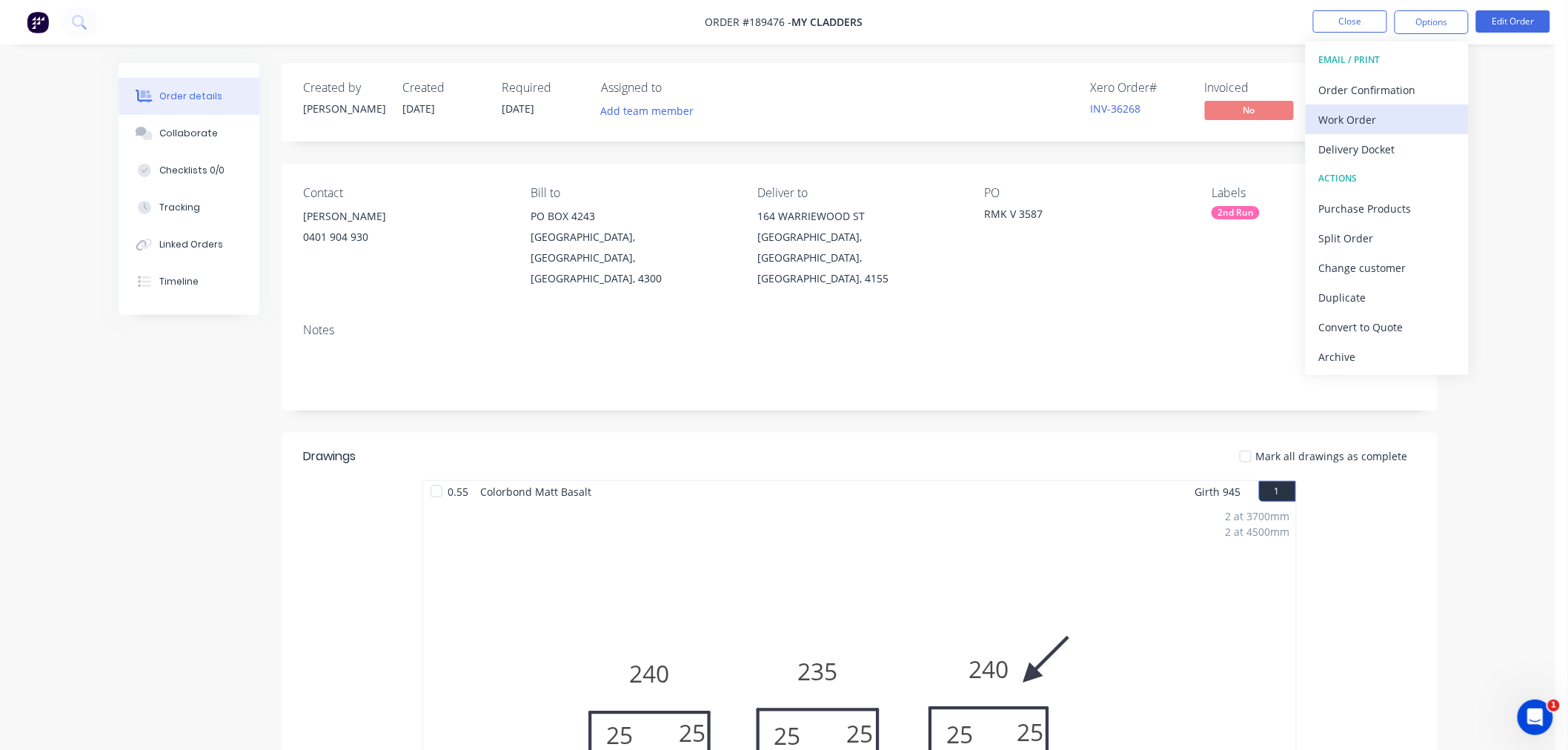
click at [1433, 129] on div "Work Order" at bounding box center [1387, 119] width 136 height 22
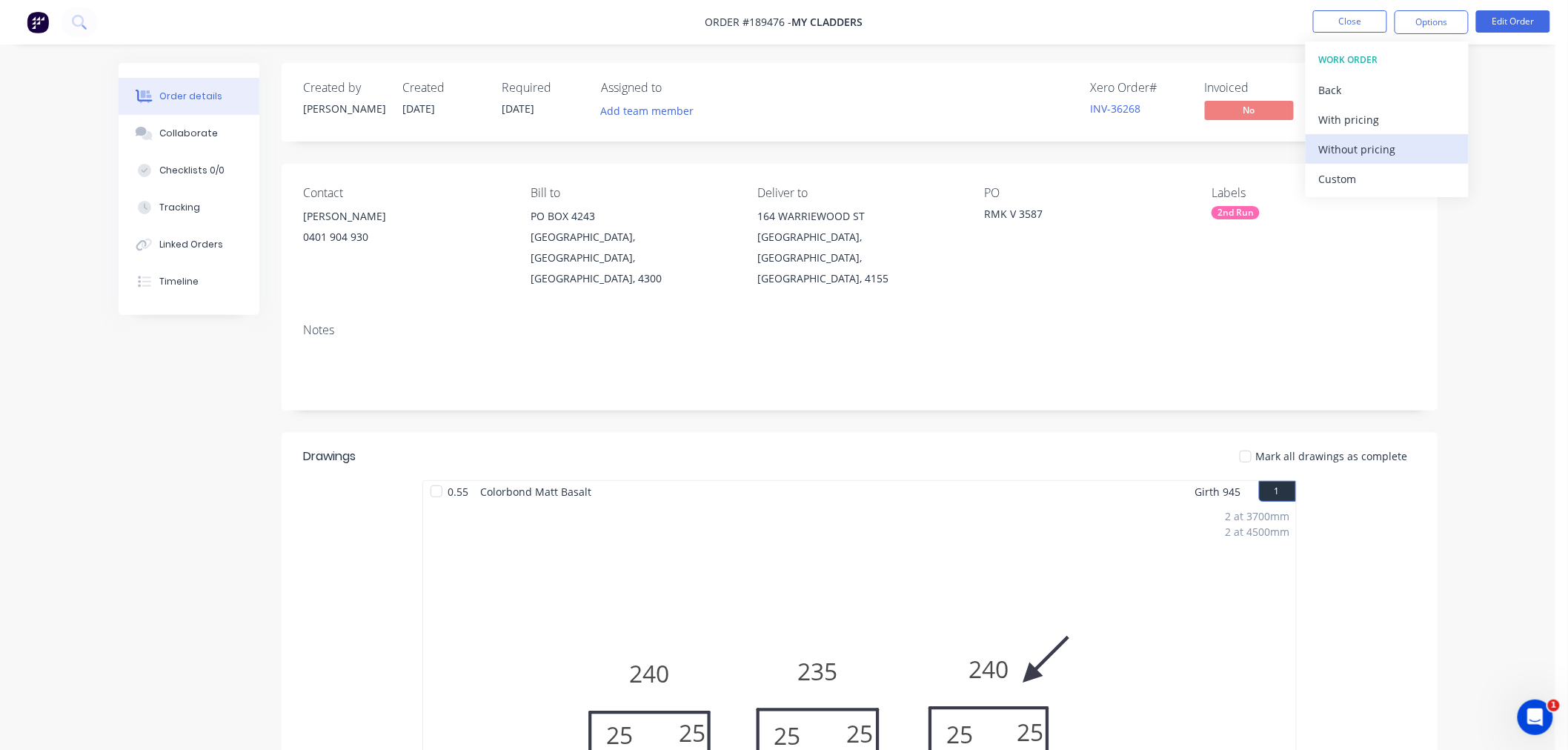
click at [1382, 152] on div "Without pricing" at bounding box center [1387, 149] width 136 height 22
click at [126, 440] on div "Created by [PERSON_NAME] Created [DATE] Required [DATE] Assigned to Add team me…" at bounding box center [777, 656] width 1319 height 1186
click at [243, 410] on div "Created by [PERSON_NAME] Created [DATE] Required [DATE] Assigned to Add team me…" at bounding box center [777, 656] width 1319 height 1186
click at [1025, 46] on div "Order details Collaborate Checklists 0/0 Tracking Linked Orders Timeline Order …" at bounding box center [777, 624] width 1555 height 1249
click at [1351, 13] on button "Close" at bounding box center [1351, 22] width 74 height 22
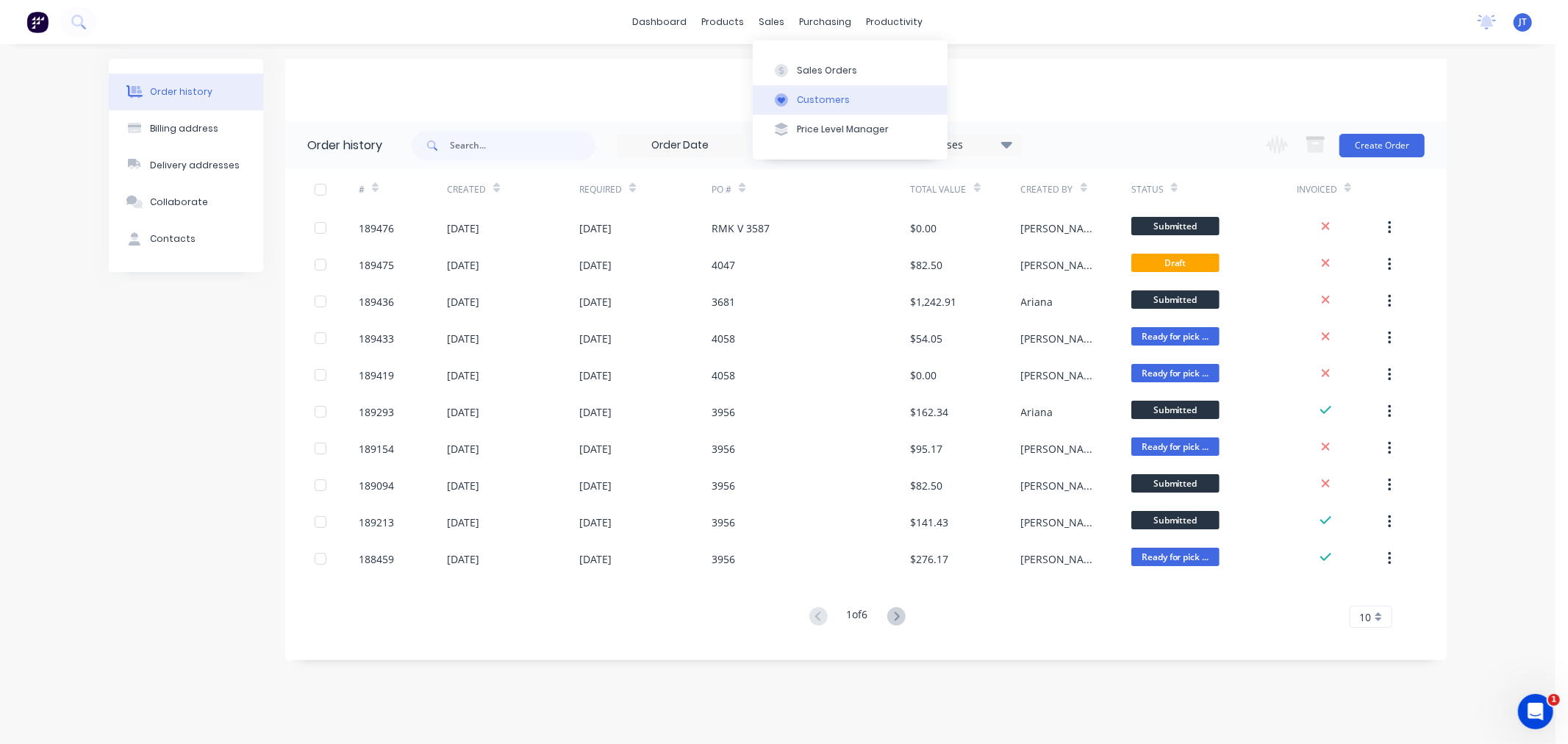
click at [788, 91] on button "Customers" at bounding box center [850, 100] width 195 height 30
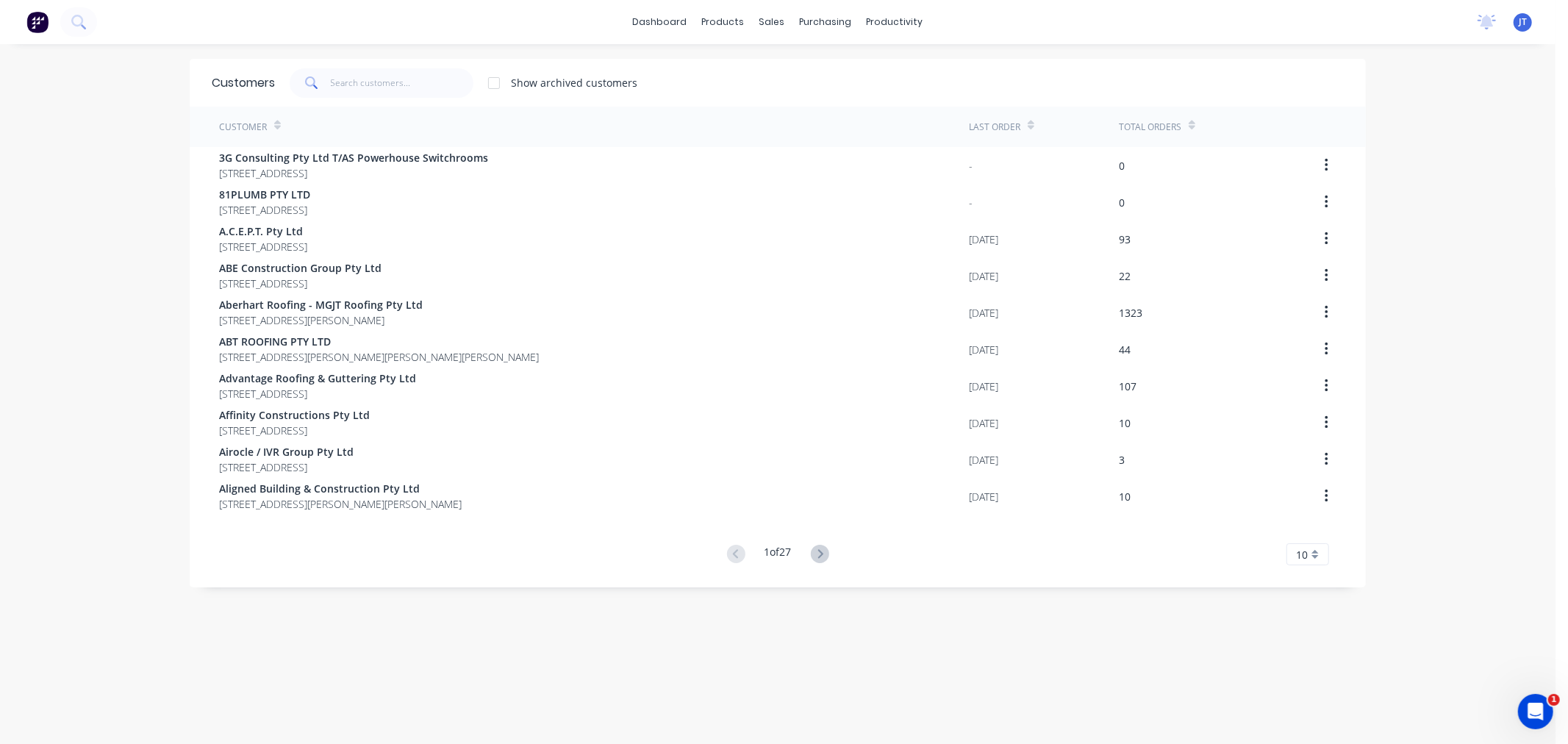
click at [108, 169] on div "dashboard products sales purchasing productivity dashboard products Product Cat…" at bounding box center [778, 372] width 1555 height 744
click at [416, 78] on input "text" at bounding box center [402, 83] width 143 height 30
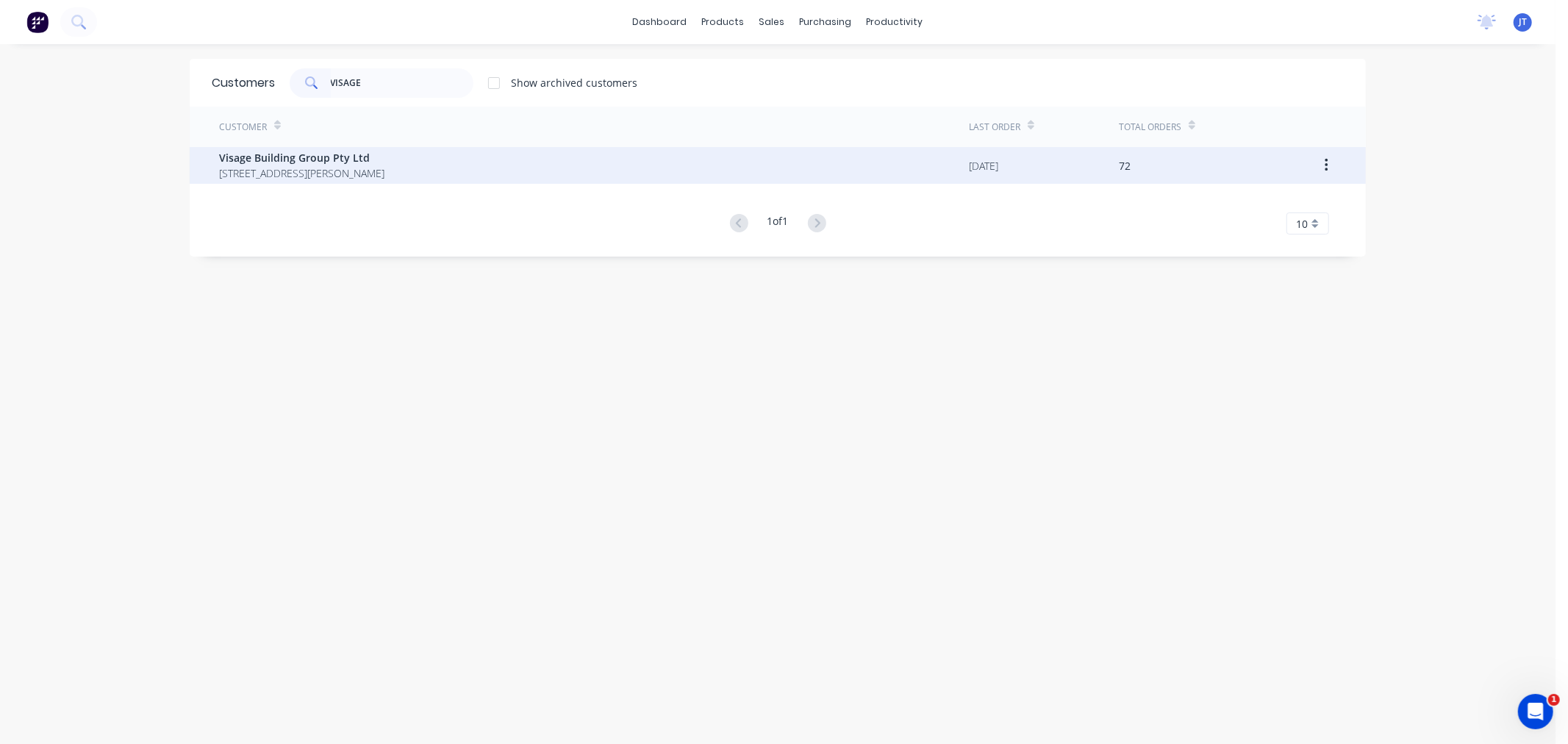
click at [384, 151] on span "Visage Building Group Pty Ltd" at bounding box center [302, 157] width 165 height 16
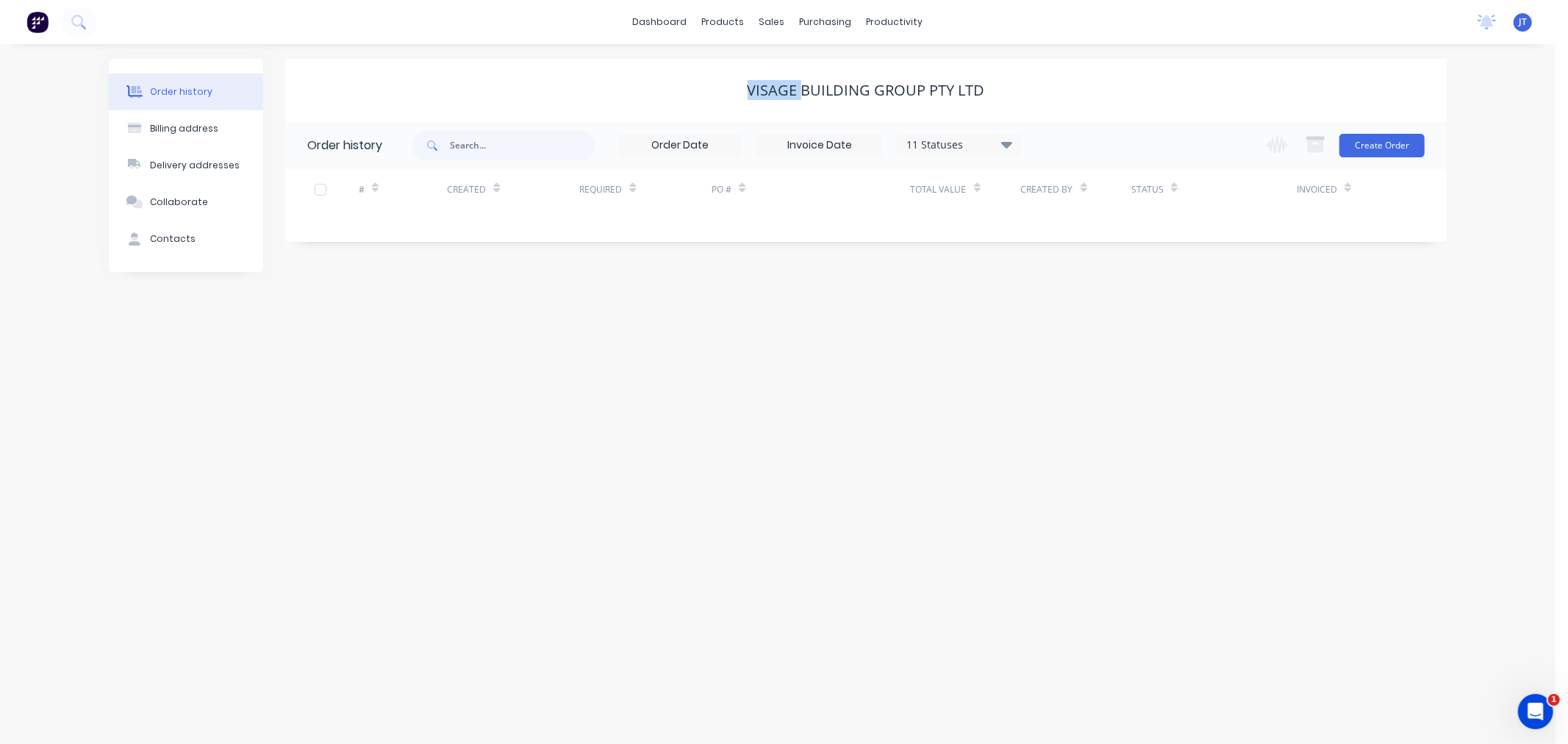
drag, startPoint x: 746, startPoint y: 89, endPoint x: 800, endPoint y: 89, distance: 54.0
click at [800, 89] on div "Visage Building Group Pty Ltd" at bounding box center [866, 91] width 1161 height 18
copy div "Visage"
click at [1013, 147] on div "11 Statuses" at bounding box center [959, 145] width 123 height 16
click at [1081, 314] on label at bounding box center [1081, 314] width 0 height 0
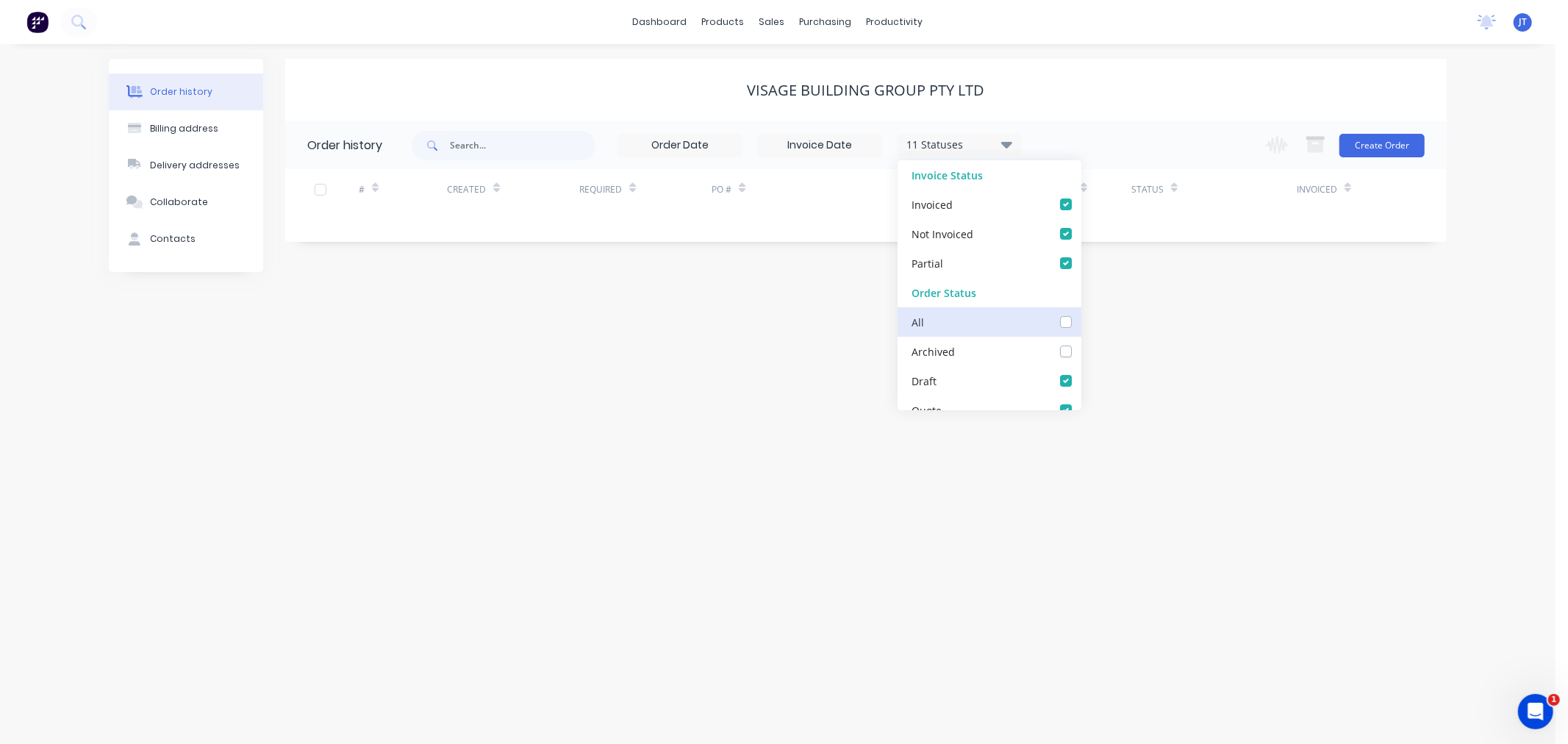
click at [1081, 324] on input "checkbox" at bounding box center [1087, 320] width 12 height 14
click at [1478, 316] on div "Order history Billing address Delivery addresses Collaborate Contacts Visage Bu…" at bounding box center [778, 394] width 1555 height 700
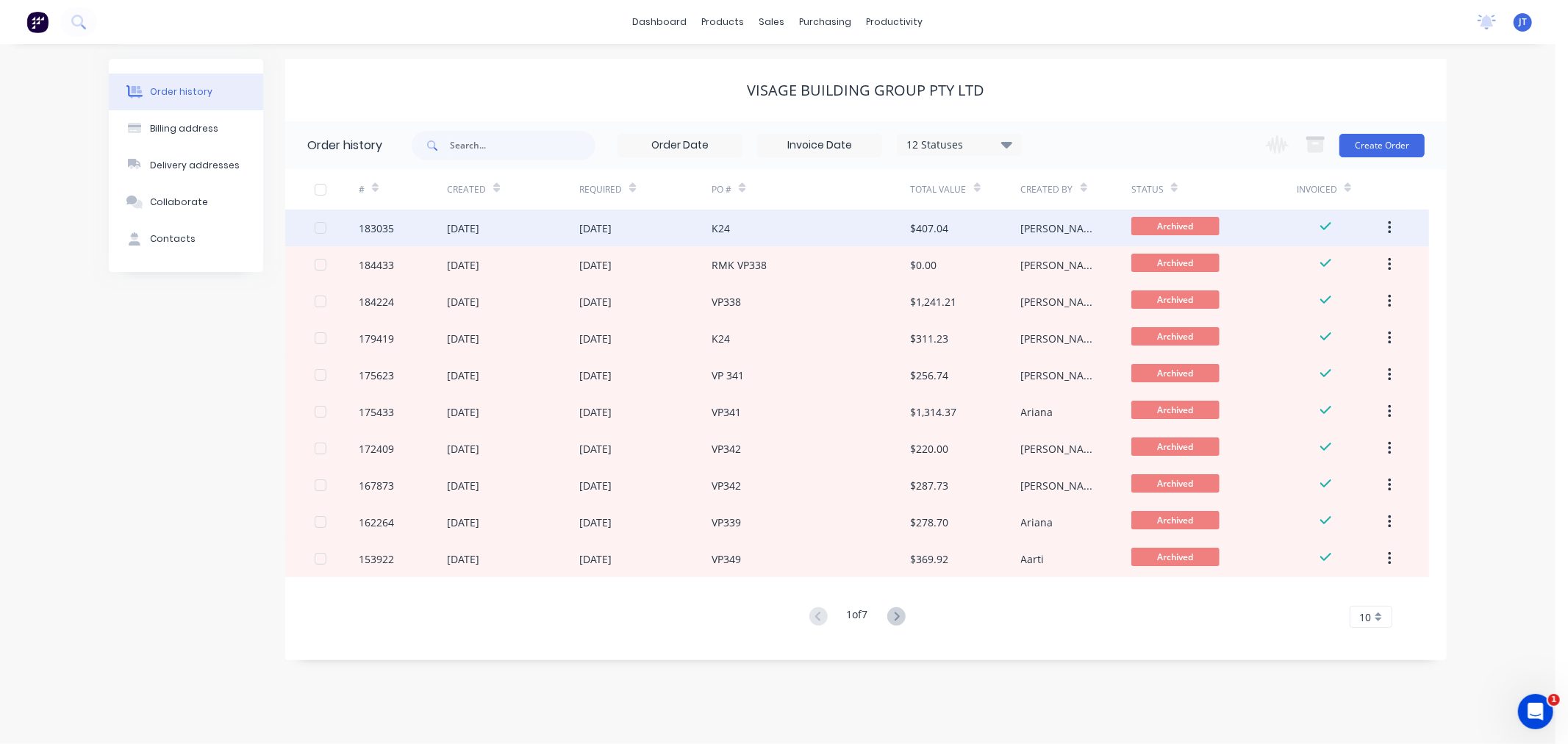
click at [367, 229] on div "183035" at bounding box center [376, 228] width 35 height 16
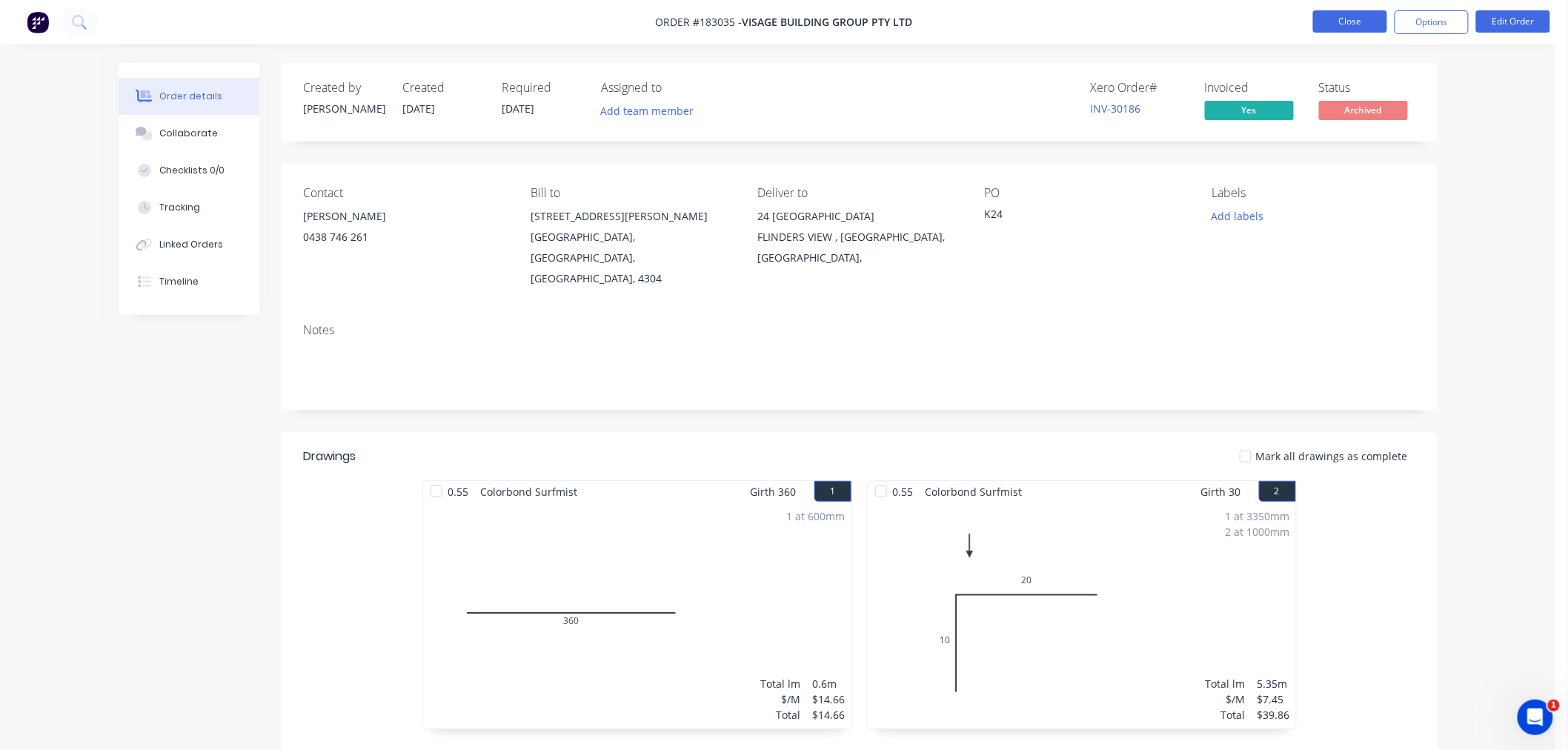
click at [1331, 19] on button "Close" at bounding box center [1351, 22] width 74 height 22
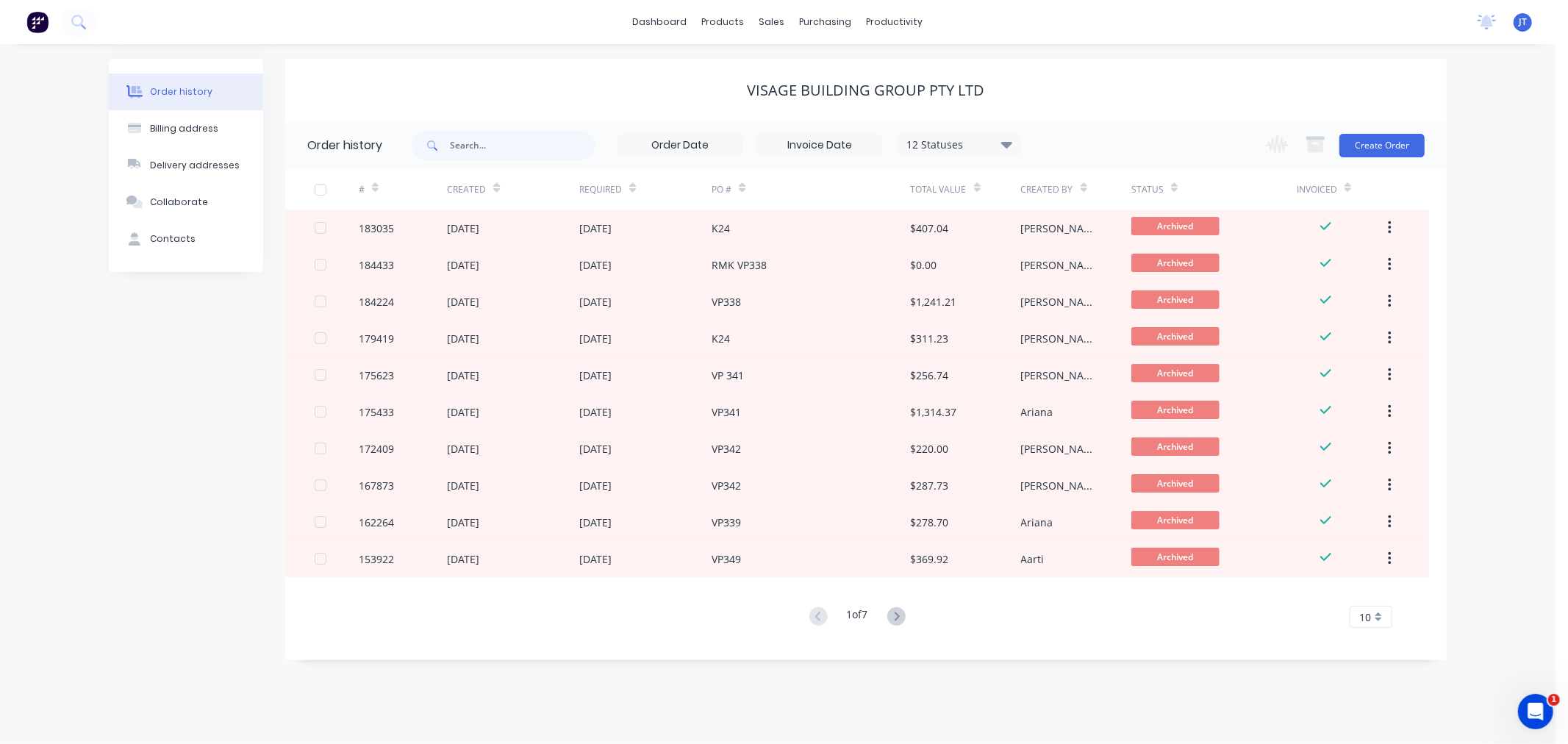
click at [1002, 142] on icon at bounding box center [1006, 144] width 11 height 18
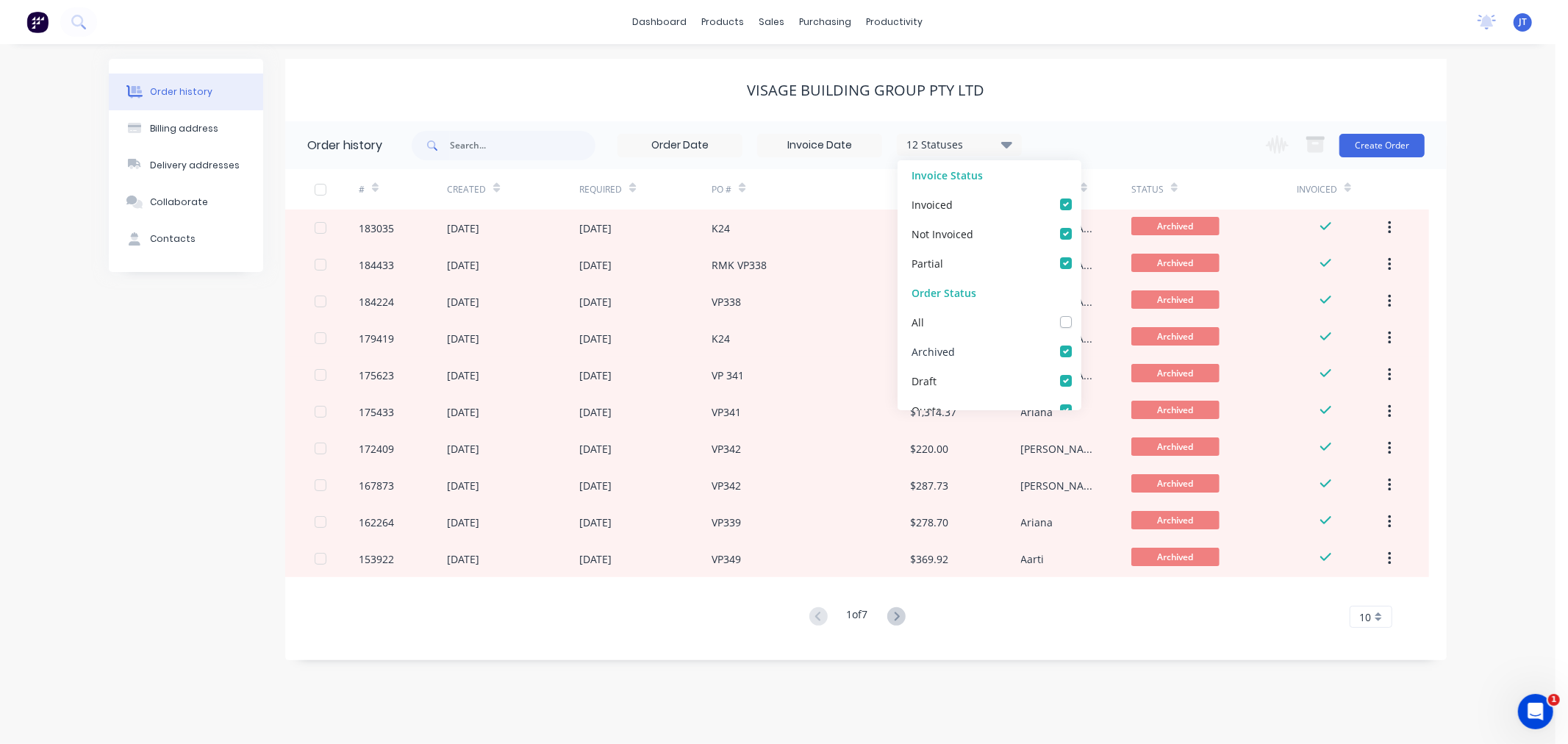
click at [1081, 343] on label at bounding box center [1081, 343] width 0 height 0
click at [1081, 350] on input "checkbox" at bounding box center [1087, 350] width 12 height 14
click at [1174, 96] on div "Visage Building Group Pty Ltd" at bounding box center [866, 91] width 1161 height 18
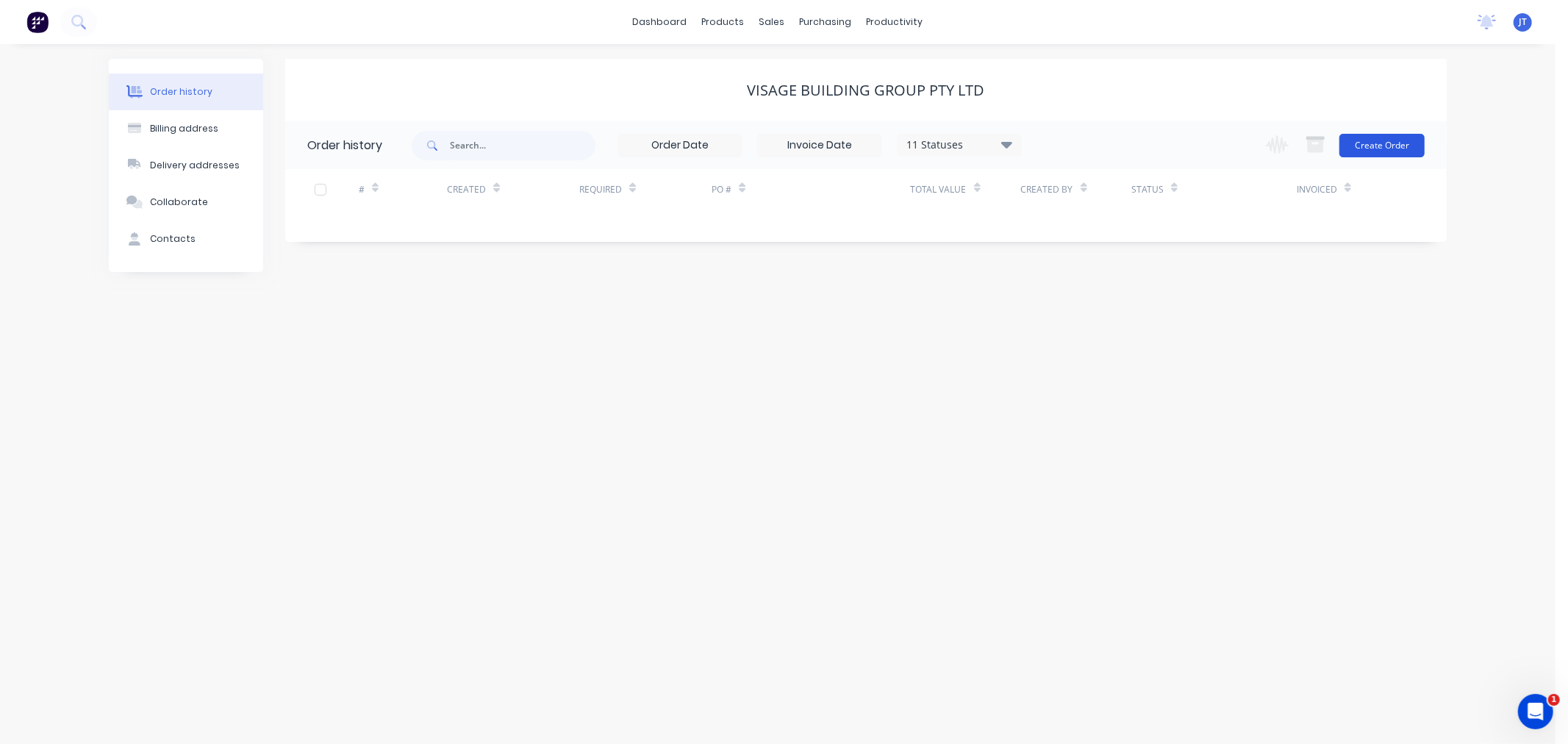
click at [1373, 145] on button "Create Order" at bounding box center [1382, 145] width 86 height 24
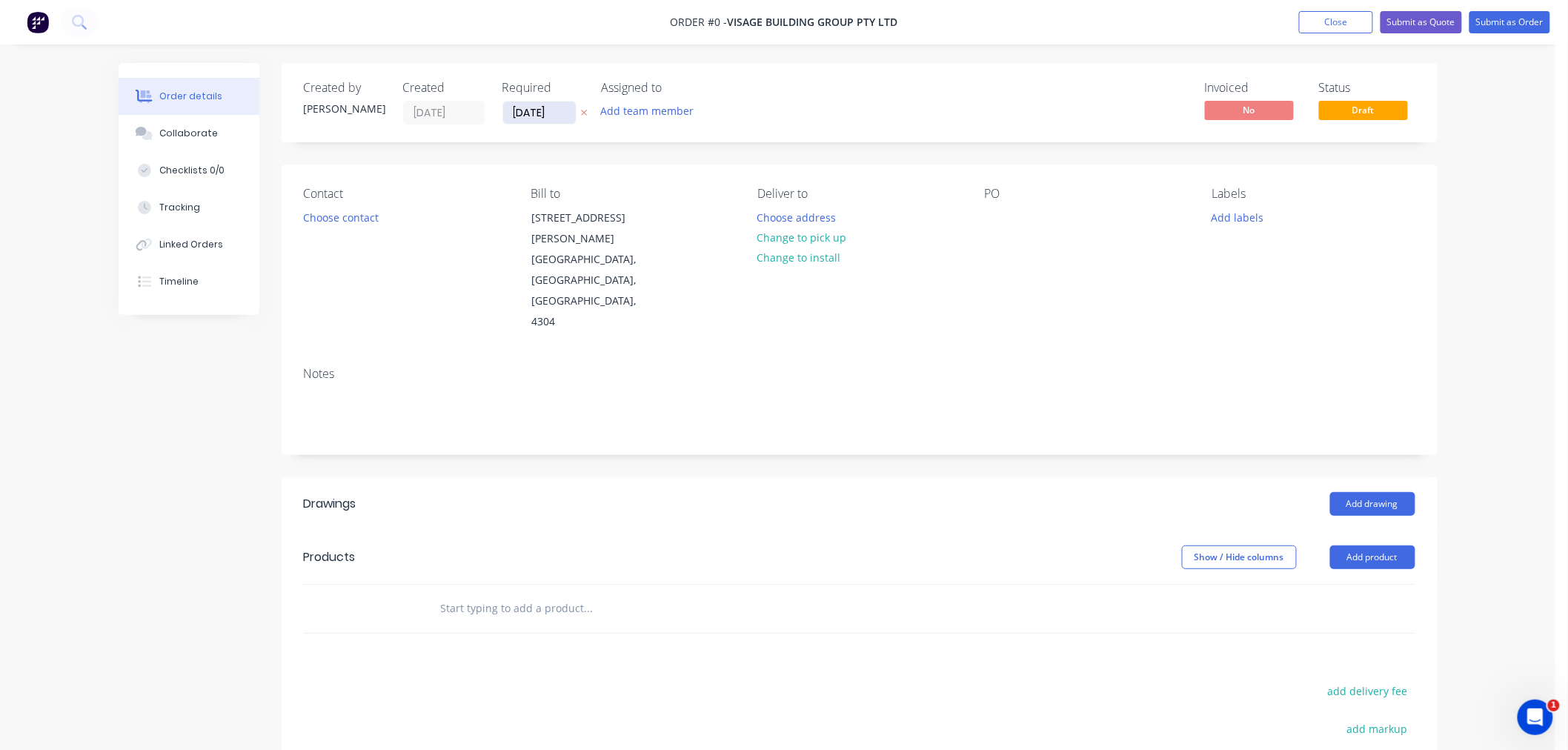
click at [526, 103] on input "[DATE]" at bounding box center [540, 112] width 73 height 22
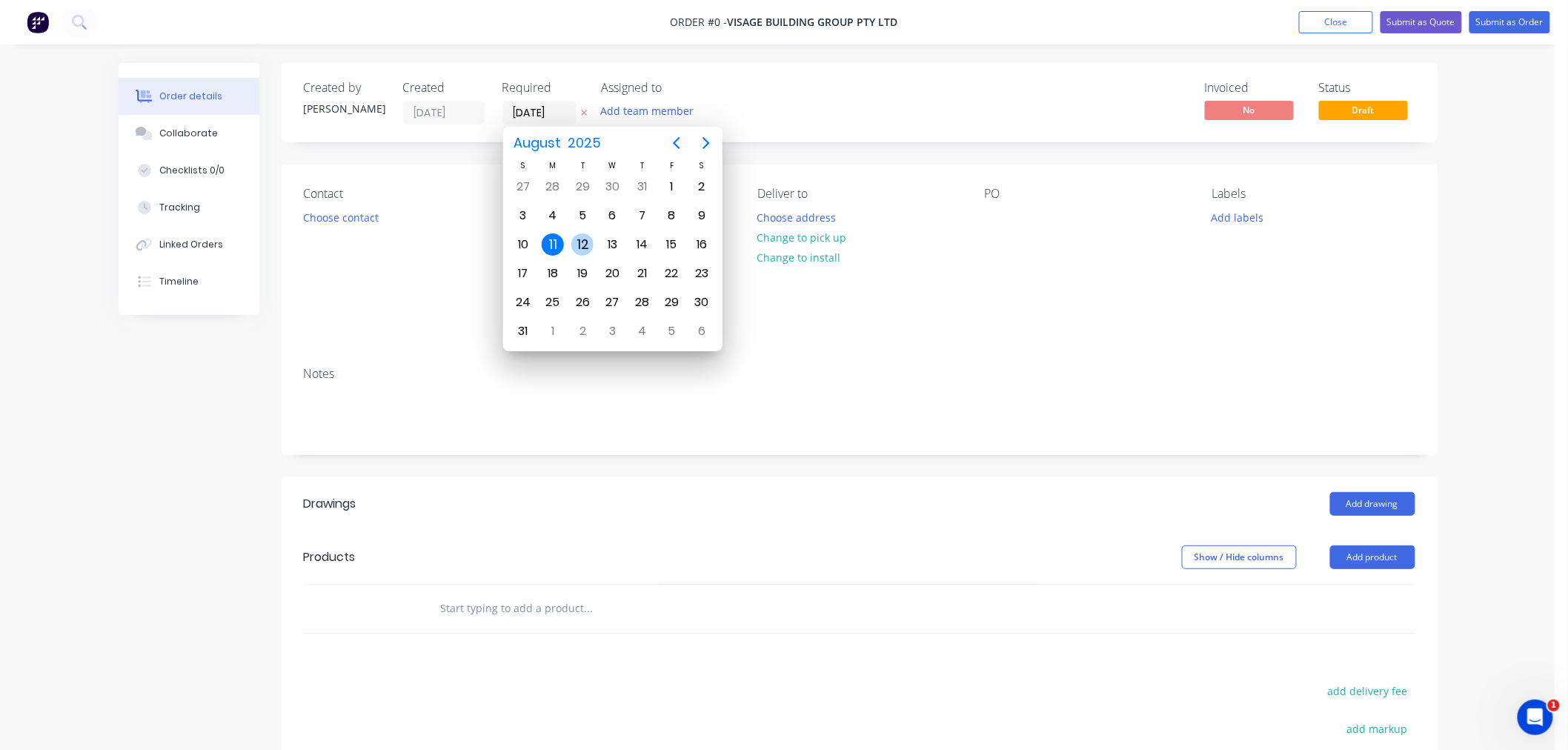
click at [582, 247] on div "12" at bounding box center [582, 245] width 22 height 22
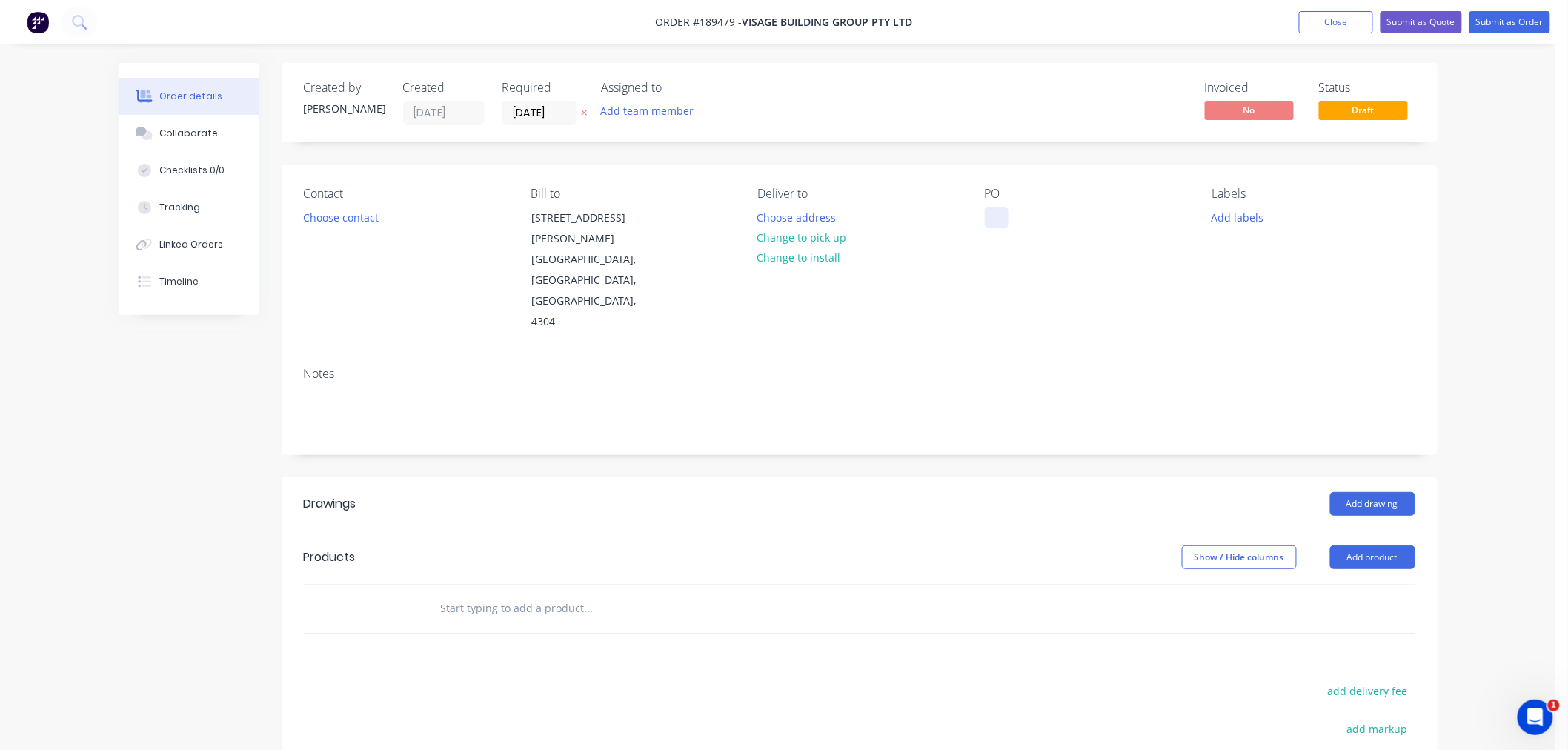
click at [993, 215] on div at bounding box center [997, 217] width 24 height 22
drag, startPoint x: 1177, startPoint y: 251, endPoint x: 1198, endPoint y: 249, distance: 21.1
click at [1180, 251] on div "PO VP338" at bounding box center [1086, 260] width 203 height 146
click at [1234, 217] on button "Add labels" at bounding box center [1238, 217] width 68 height 20
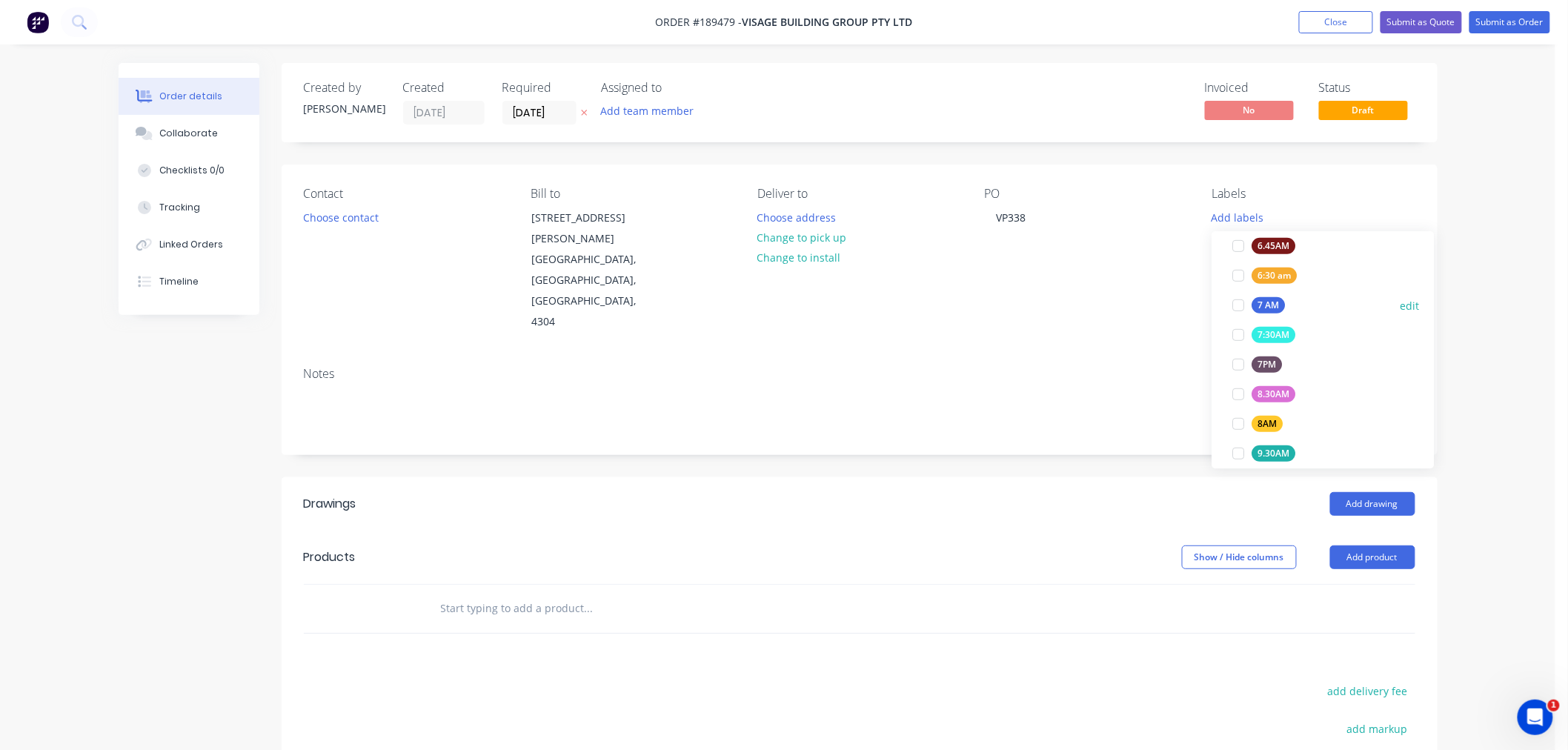
click at [1241, 307] on div at bounding box center [1239, 306] width 30 height 30
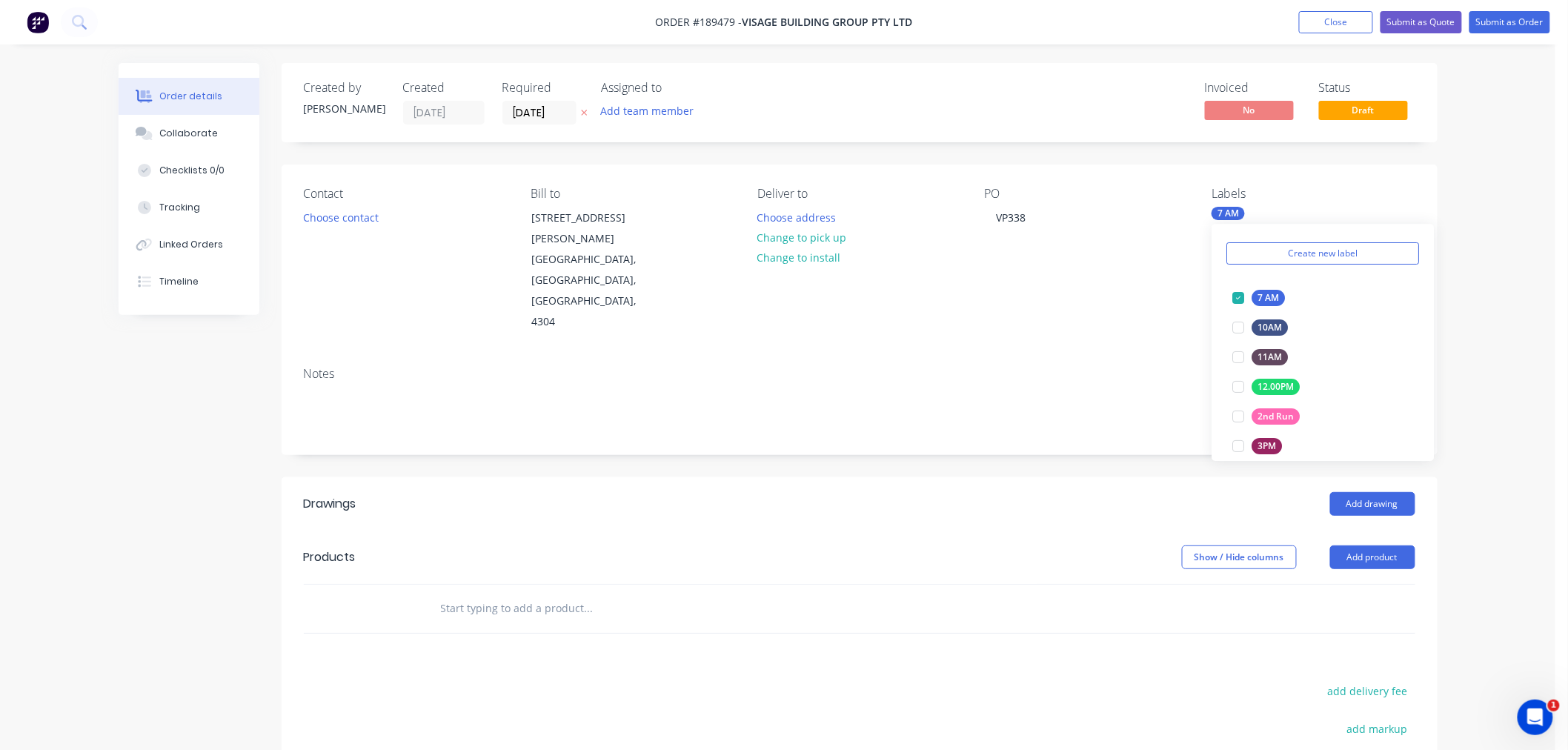
click at [1025, 303] on div "PO VP338" at bounding box center [1086, 260] width 203 height 146
click at [1373, 545] on button "Add product" at bounding box center [1372, 557] width 86 height 24
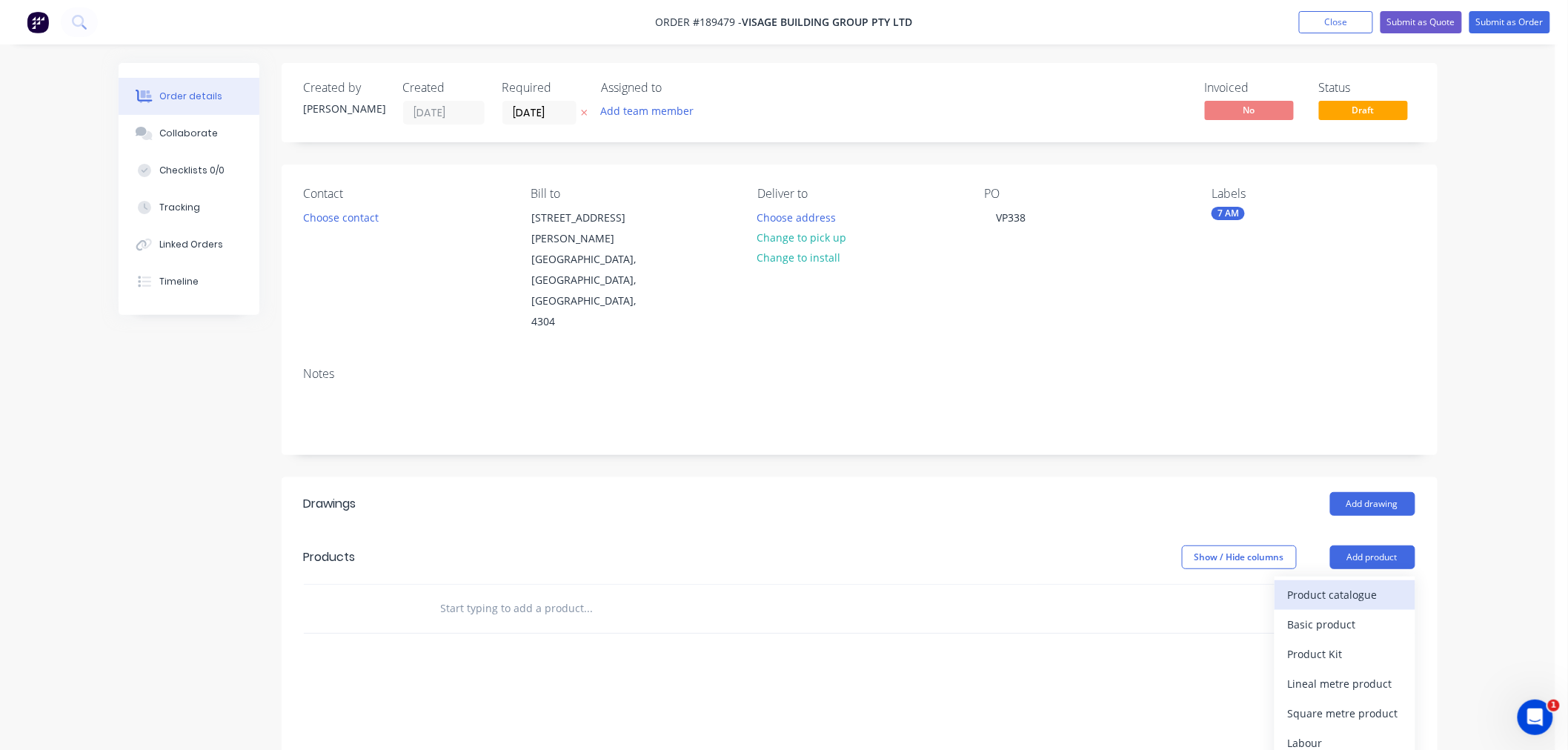
click at [1358, 584] on div "Product catalogue" at bounding box center [1345, 594] width 114 height 22
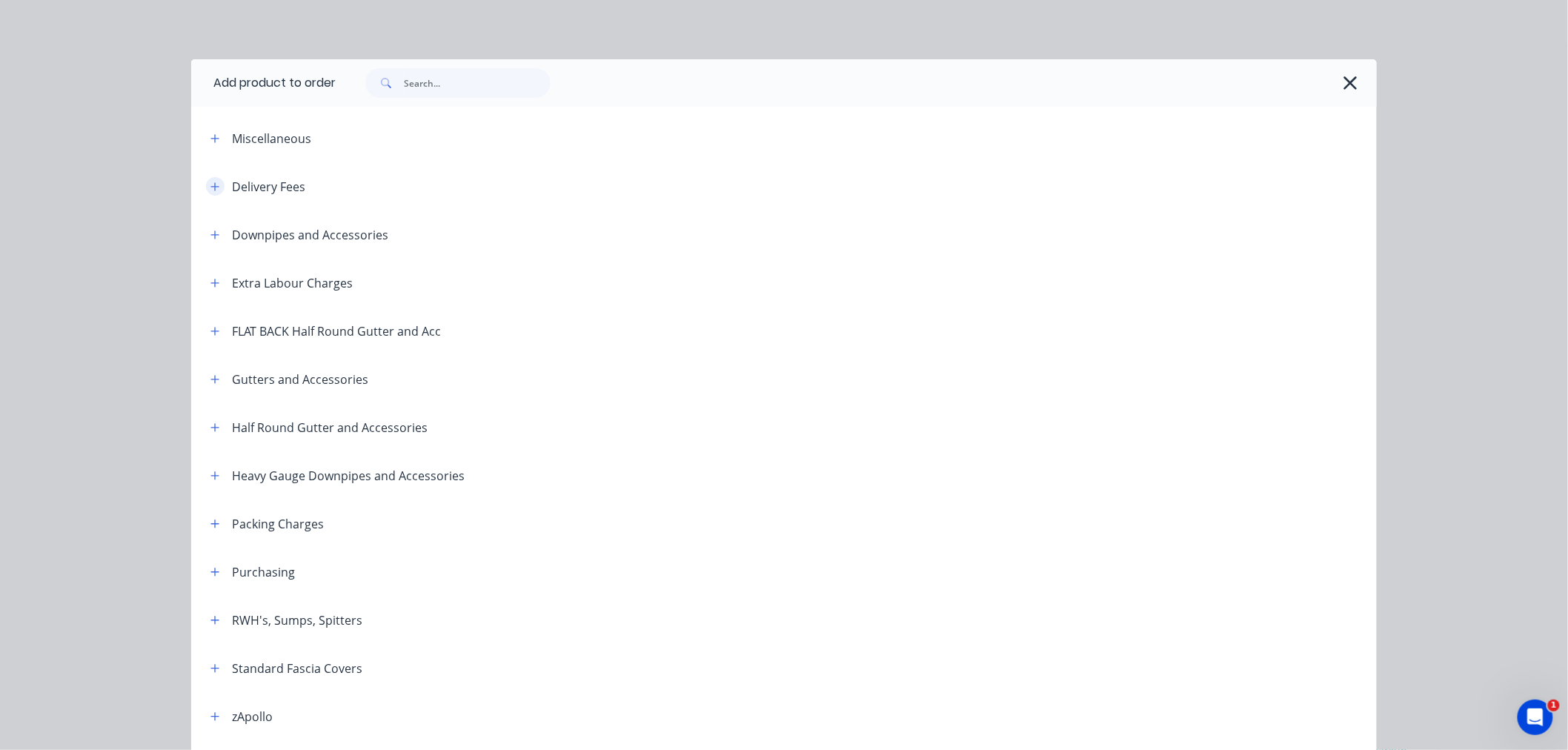
click at [211, 190] on icon "button" at bounding box center [215, 187] width 9 height 10
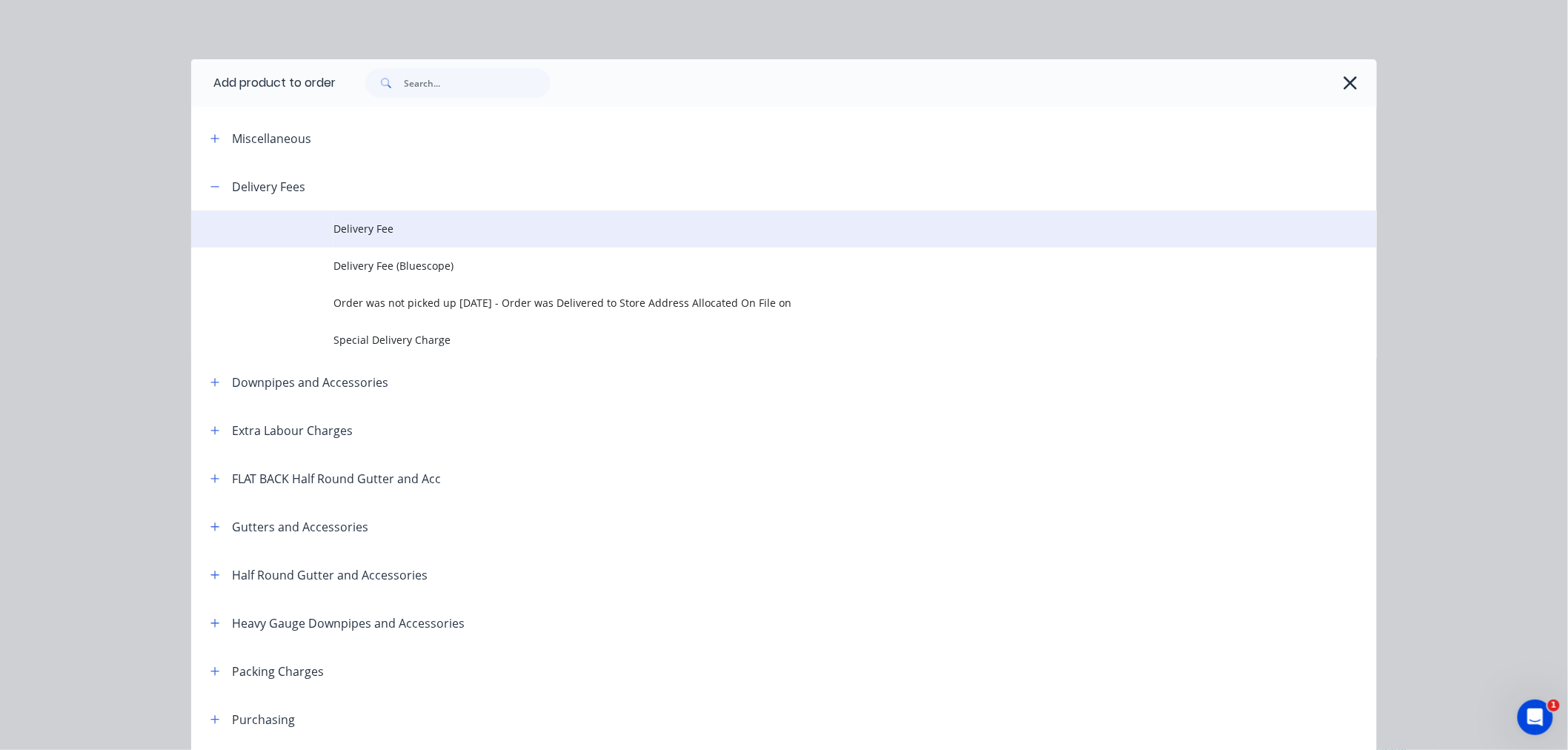
click at [335, 225] on span "Delivery Fee" at bounding box center [751, 228] width 835 height 16
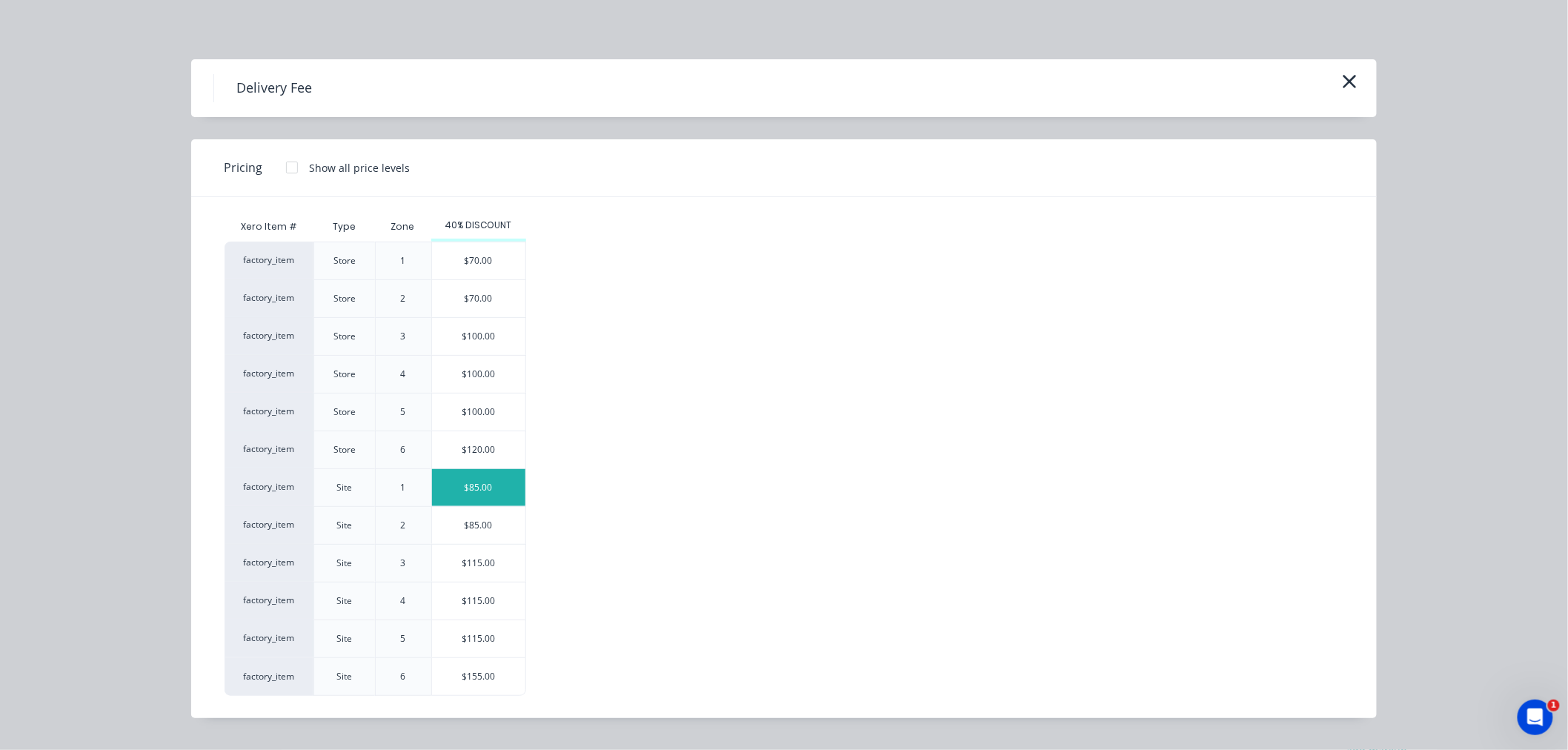
click at [472, 482] on div "$85.00" at bounding box center [479, 488] width 94 height 37
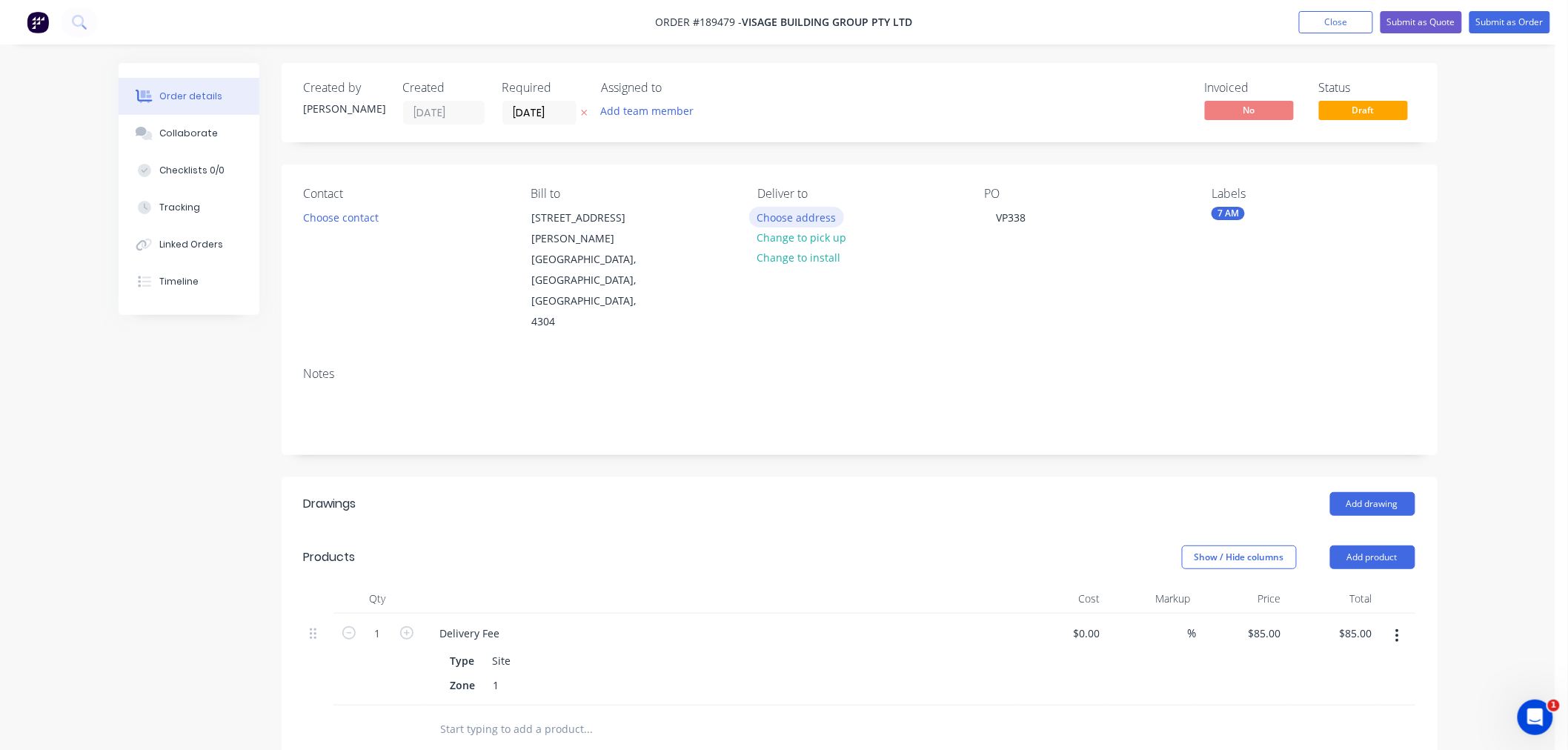
click at [817, 215] on button "Choose address" at bounding box center [797, 217] width 95 height 20
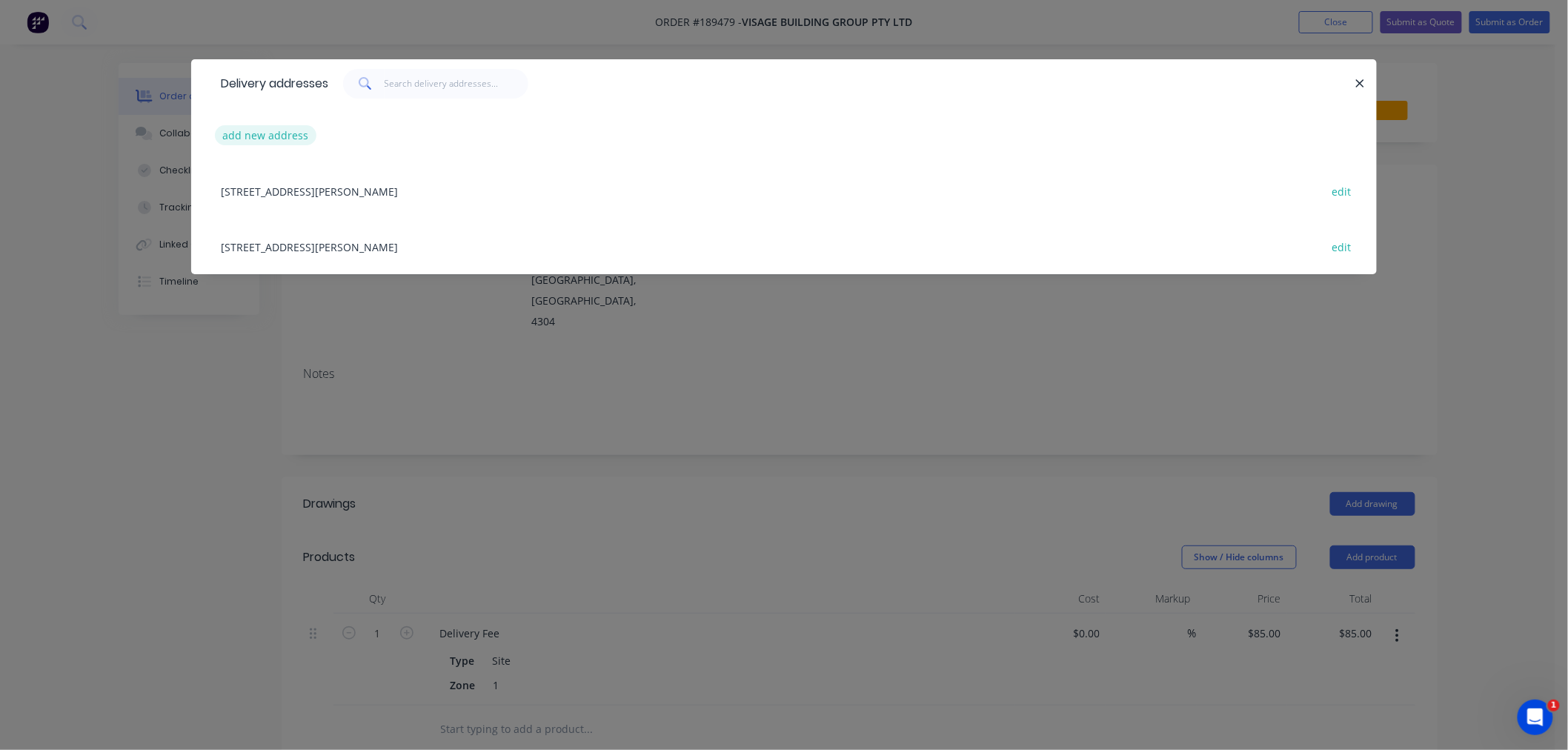
click at [262, 135] on button "add new address" at bounding box center [266, 135] width 101 height 20
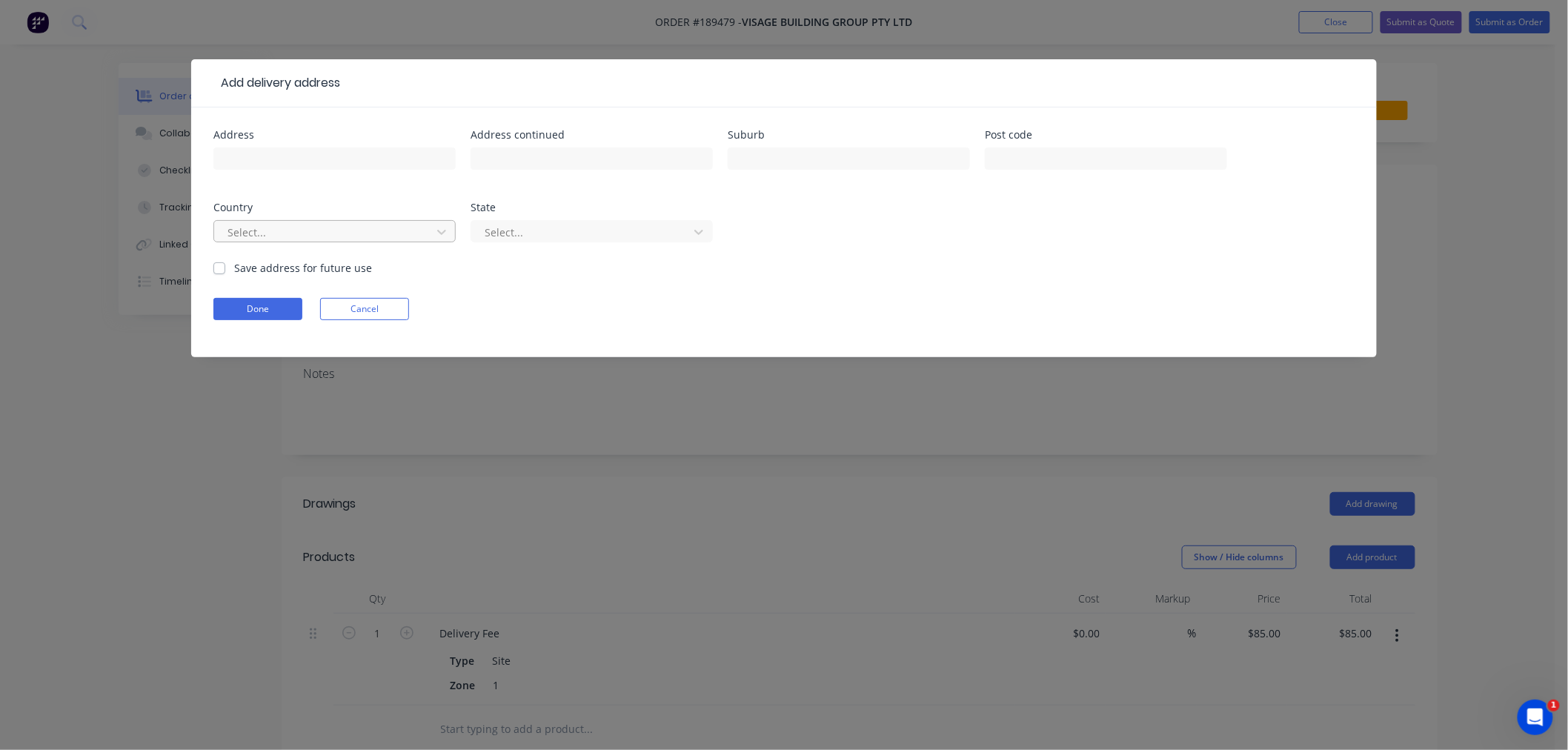
click at [270, 239] on div at bounding box center [325, 232] width 198 height 19
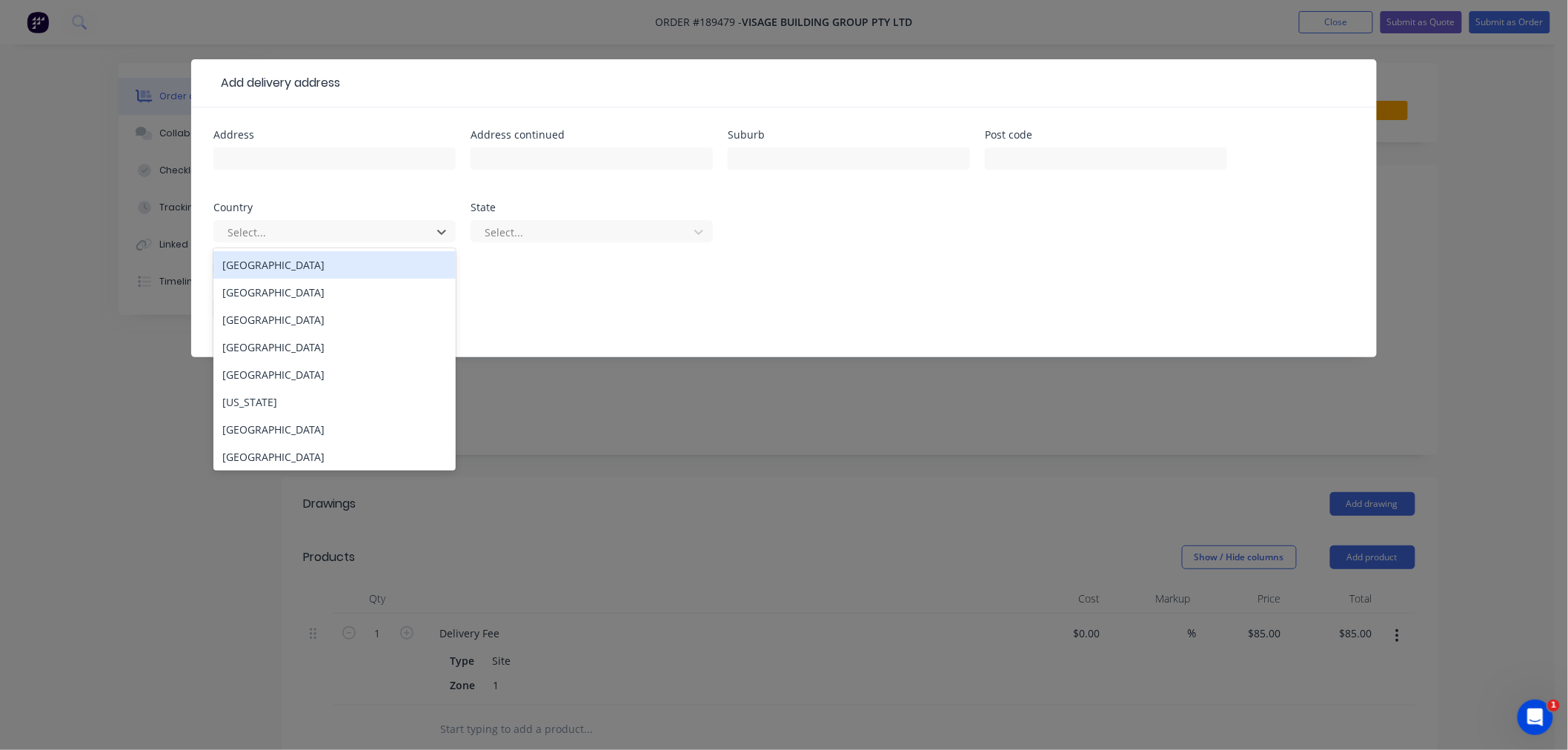
click at [277, 264] on div "[GEOGRAPHIC_DATA]" at bounding box center [335, 265] width 242 height 28
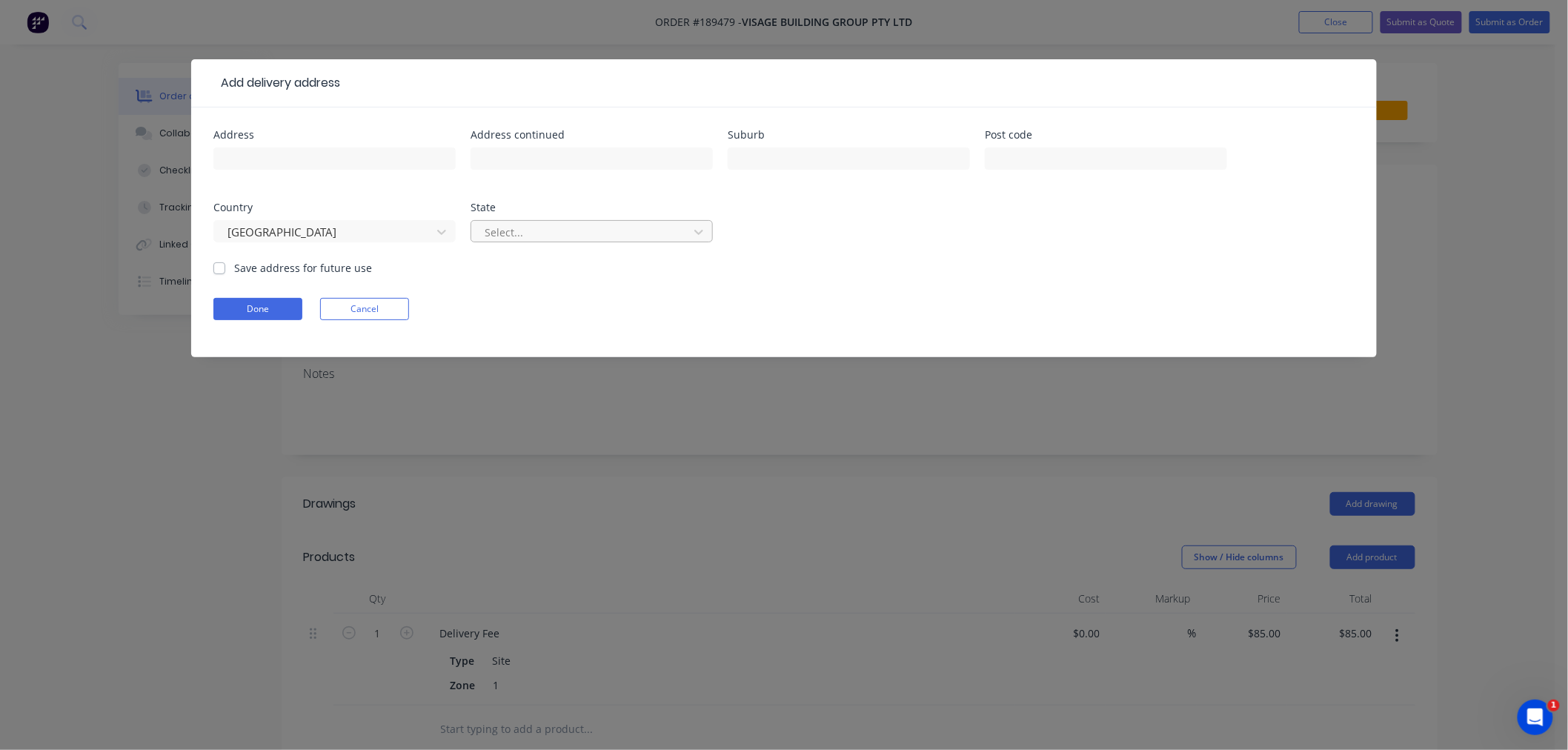
click at [519, 231] on div at bounding box center [582, 232] width 198 height 19
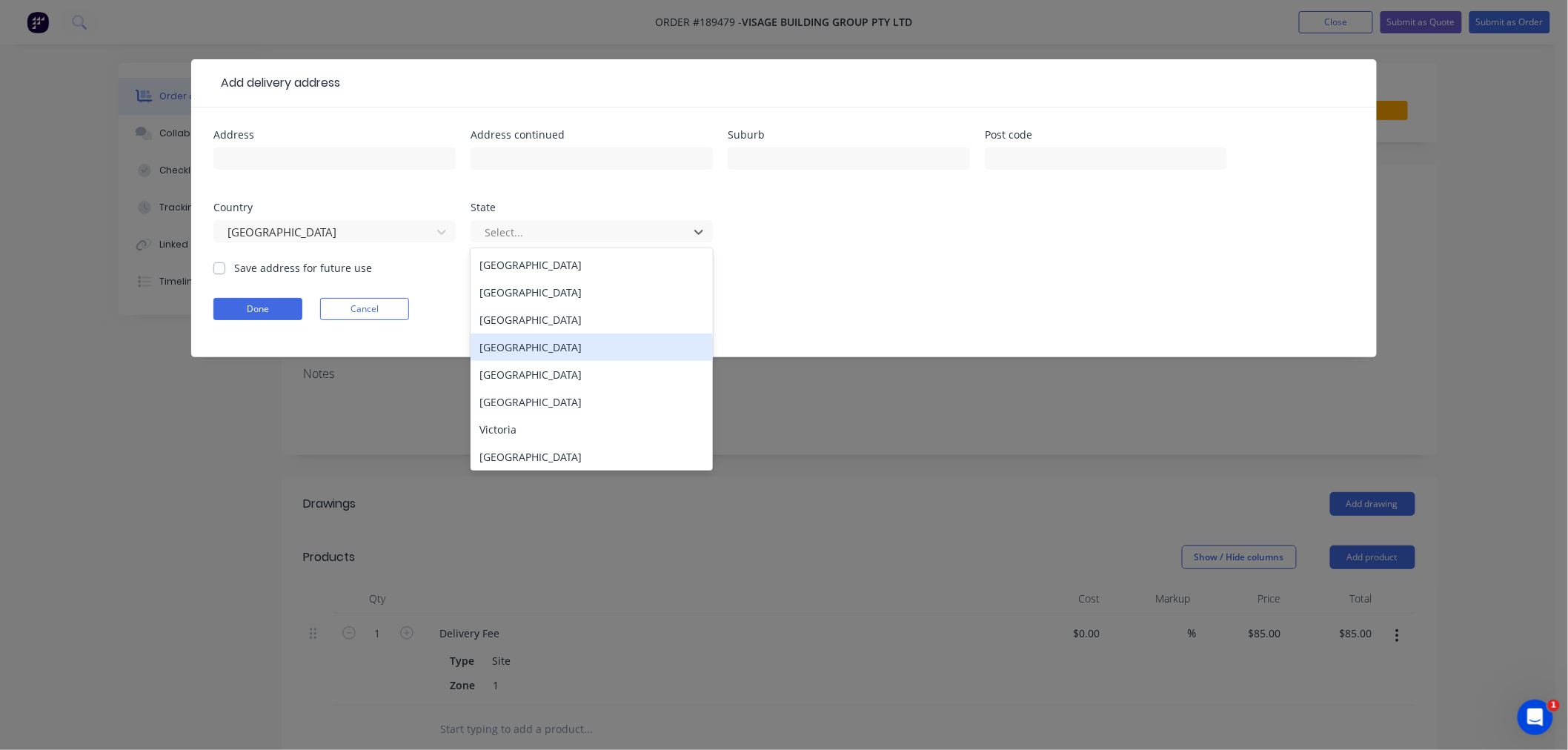
click at [531, 347] on div "[GEOGRAPHIC_DATA]" at bounding box center [592, 347] width 242 height 28
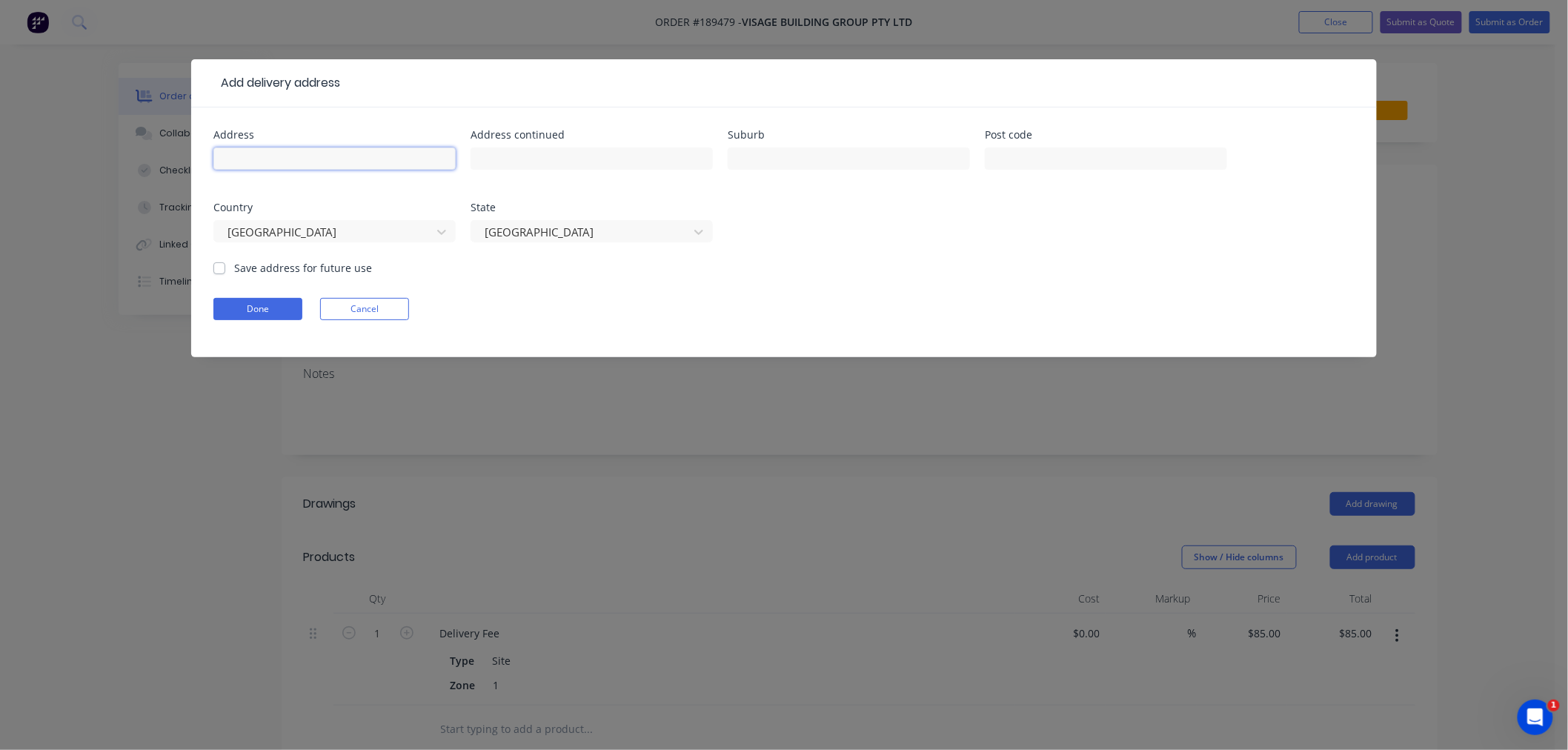
click at [379, 164] on input "text" at bounding box center [335, 158] width 242 height 22
click at [376, 165] on input "21 [PERSON_NAME] ST" at bounding box center [335, 158] width 242 height 22
click button "Done" at bounding box center [258, 310] width 89 height 22
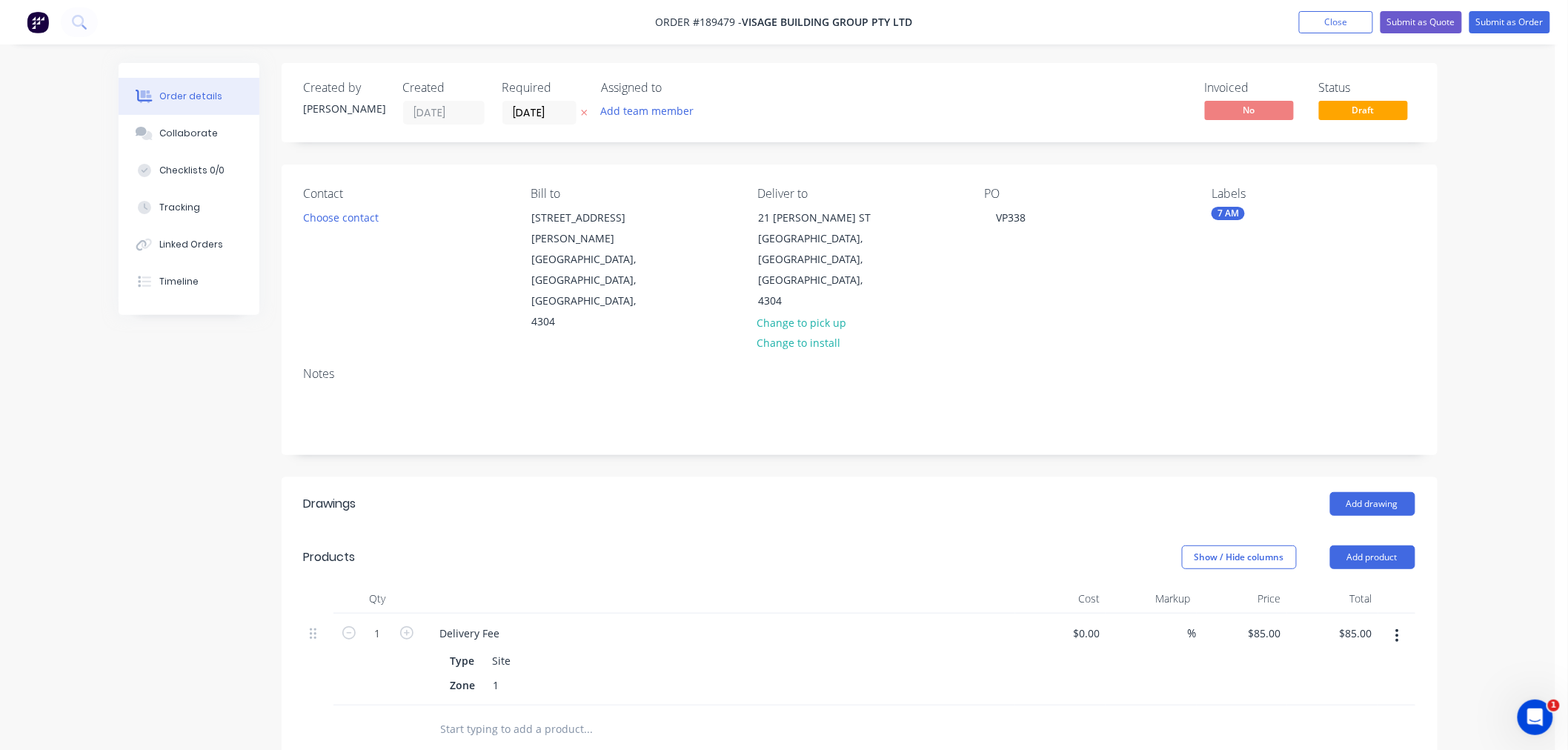
click at [1483, 406] on div "Order details Collaborate Checklists 0/0 Tracking Linked Orders Timeline Order …" at bounding box center [777, 565] width 1555 height 1132
click at [1384, 493] on button "Add drawing" at bounding box center [1372, 504] width 86 height 24
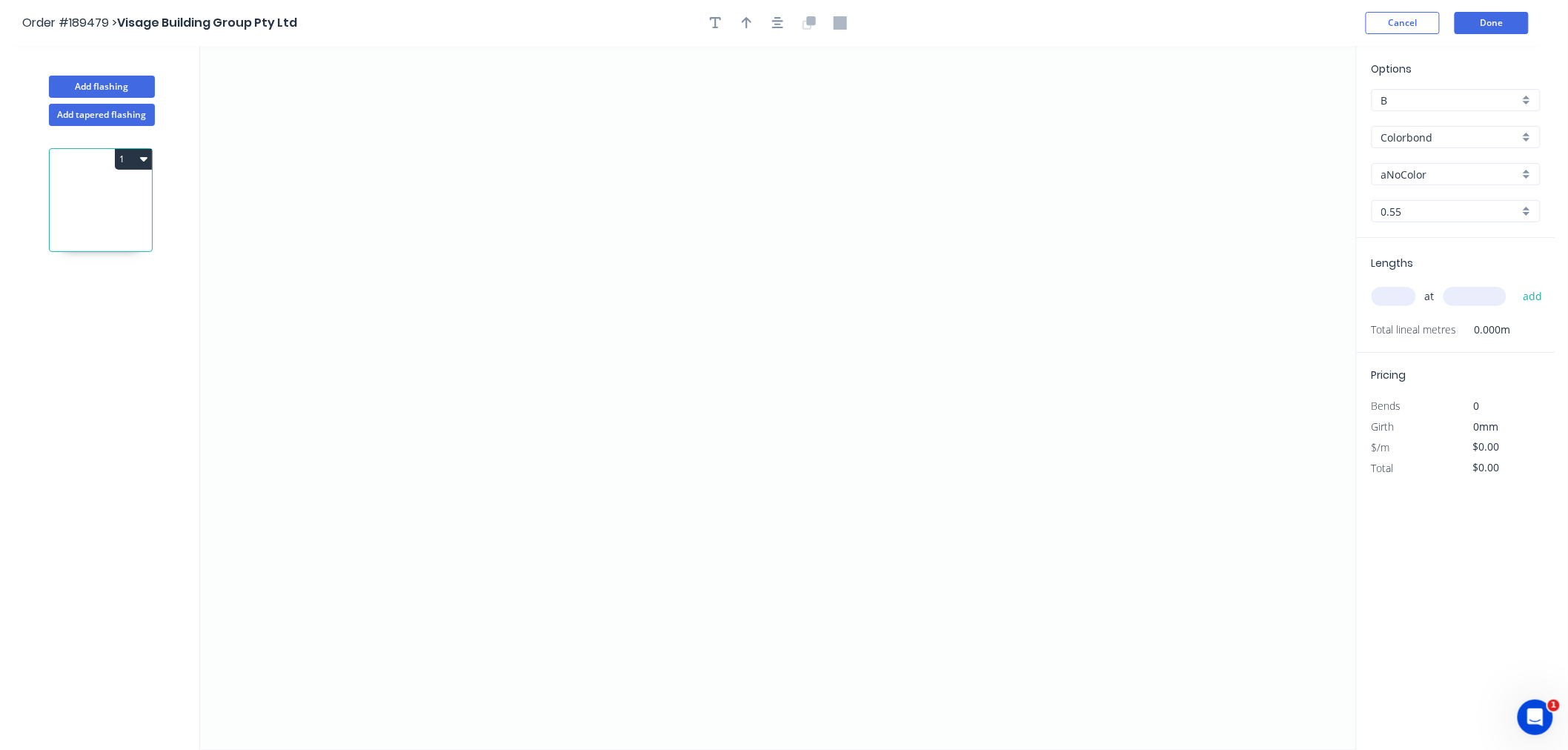
click at [1396, 167] on input "aNoColor" at bounding box center [1450, 174] width 138 height 16
click at [1472, 270] on div "Monument" at bounding box center [1456, 269] width 167 height 26
click at [1401, 299] on input "text" at bounding box center [1394, 297] width 45 height 19
click at [1516, 284] on button "add" at bounding box center [1533, 297] width 35 height 25
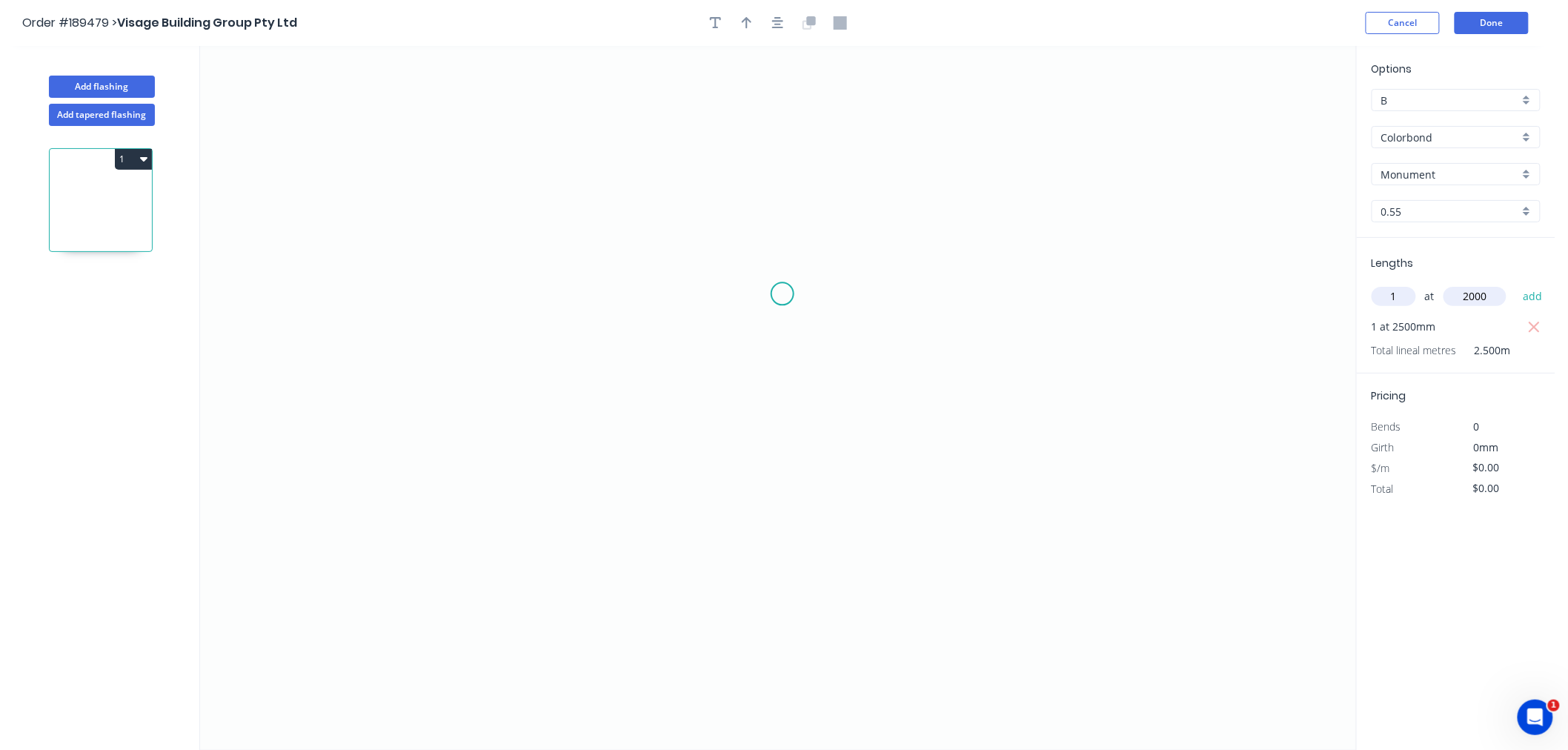
click at [1516, 284] on button "add" at bounding box center [1533, 297] width 35 height 25
click at [491, 421] on icon "0" at bounding box center [778, 398] width 1156 height 705
click at [551, 420] on icon "0" at bounding box center [778, 398] width 1156 height 705
click at [559, 266] on icon "0 ?" at bounding box center [778, 398] width 1156 height 705
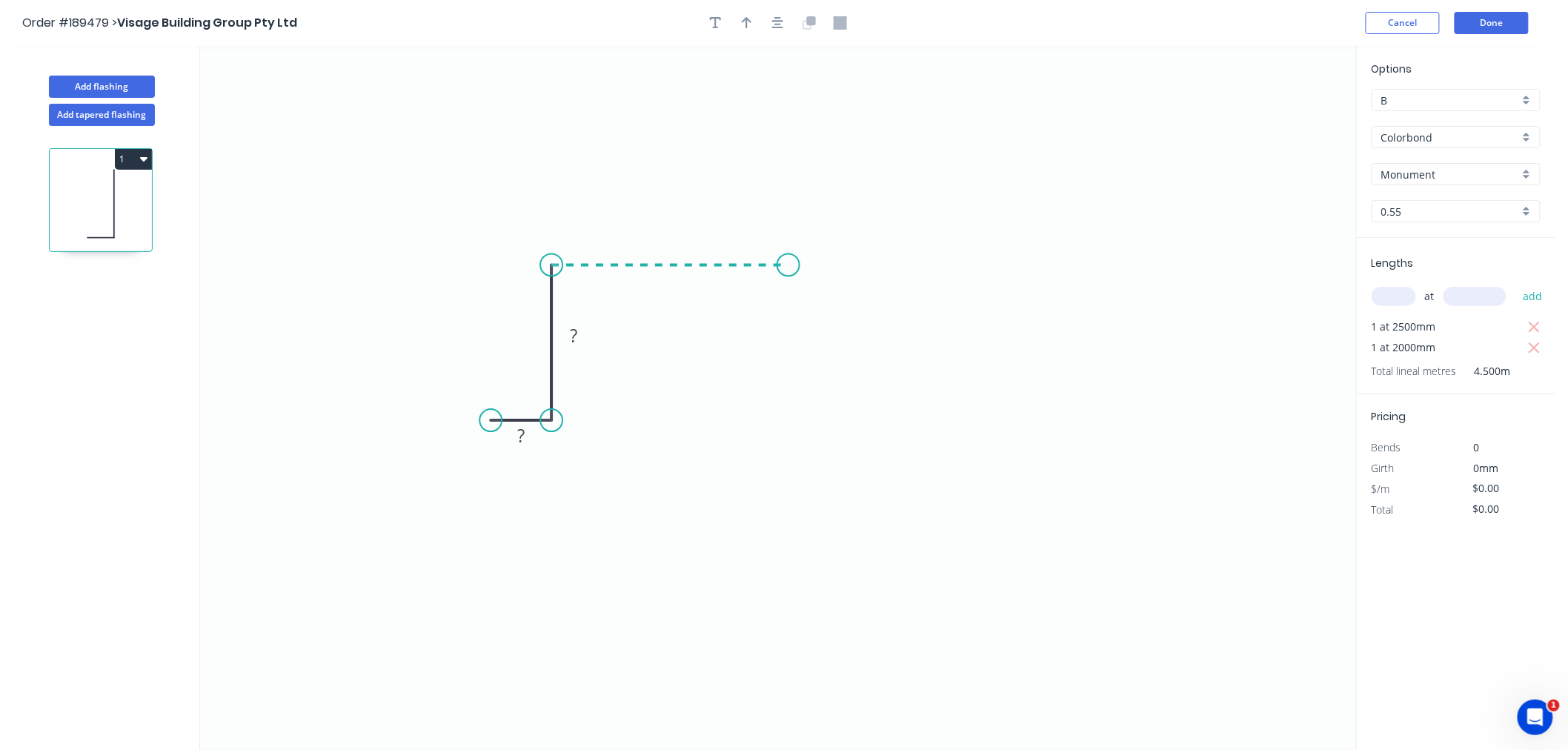
click at [788, 269] on icon "0 ? ?" at bounding box center [778, 398] width 1156 height 705
click at [790, 420] on icon "0 ? ? ?" at bounding box center [778, 398] width 1156 height 705
click at [871, 424] on icon "0 ? ? ? ?" at bounding box center [778, 398] width 1156 height 705
click at [781, 27] on icon "button" at bounding box center [778, 23] width 12 height 12
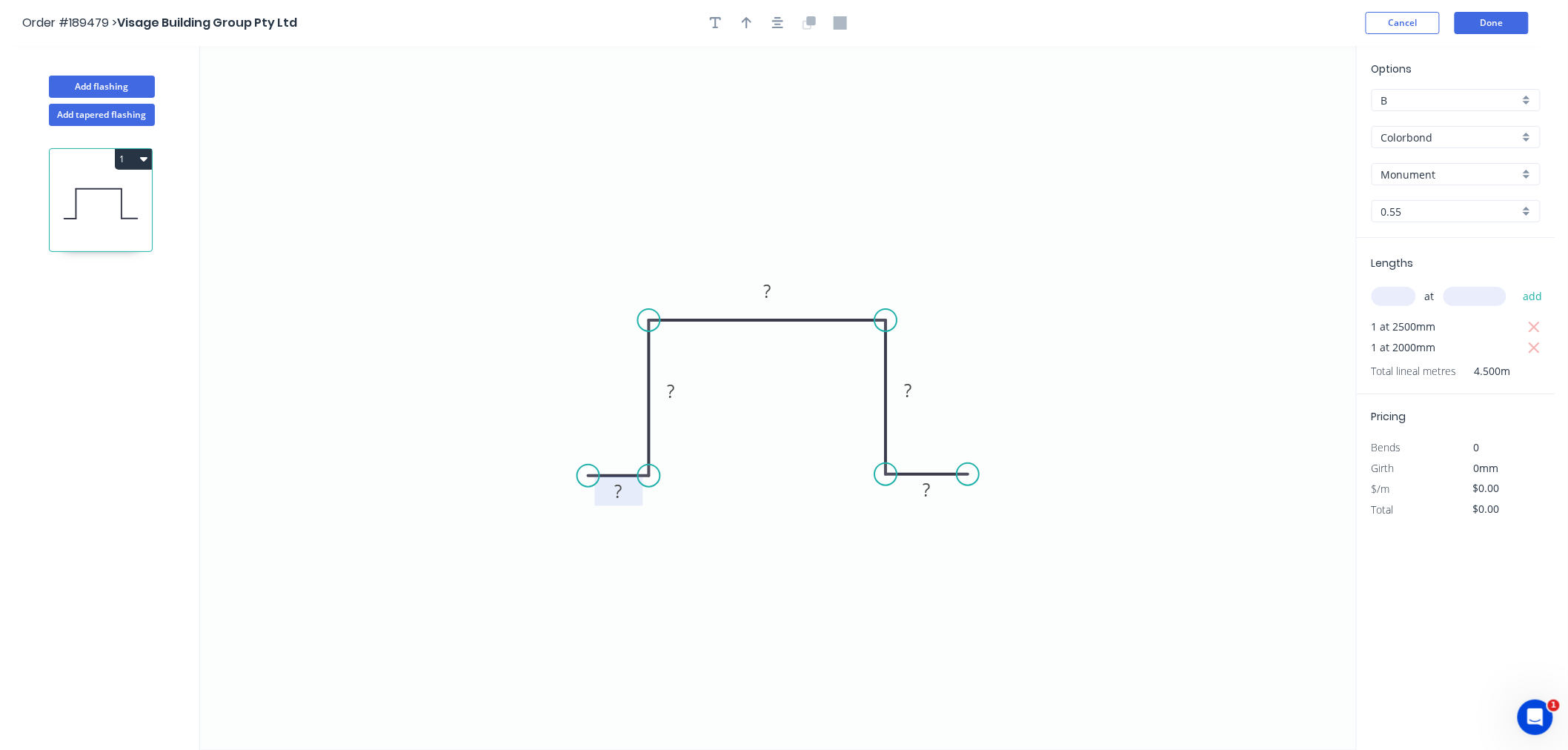
click at [623, 492] on rect at bounding box center [619, 493] width 30 height 21
click at [677, 378] on div "Show angle" at bounding box center [724, 373] width 149 height 31
click at [896, 366] on div "Show angle" at bounding box center [960, 371] width 149 height 31
click at [855, 346] on tspan "?" at bounding box center [857, 344] width 8 height 25
click at [730, 189] on icon "0 20 45 110 45 20 90 º 90 º" at bounding box center [778, 398] width 1156 height 705
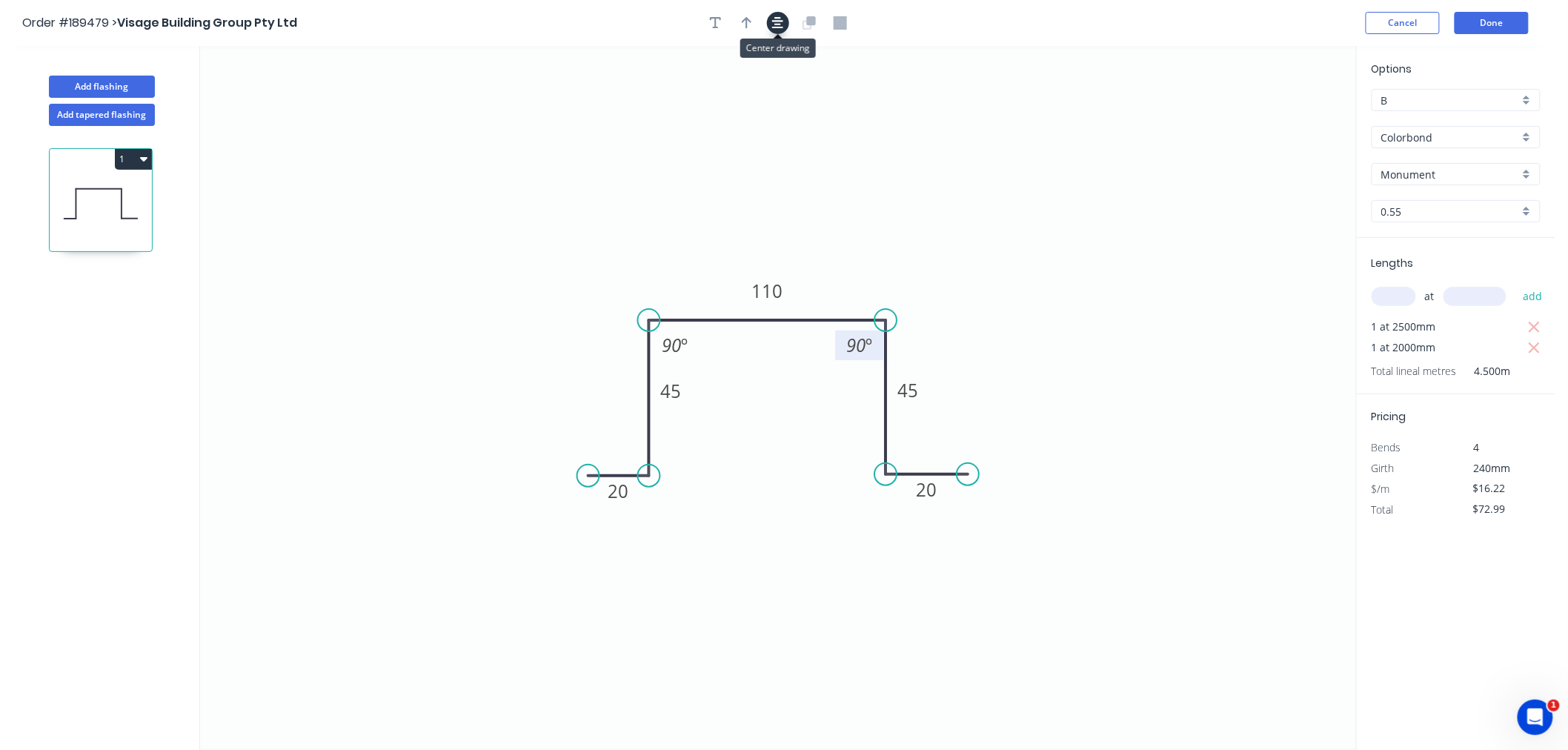
click at [772, 26] on icon "button" at bounding box center [778, 23] width 12 height 13
click at [746, 22] on icon "button" at bounding box center [747, 23] width 10 height 12
drag, startPoint x: 1276, startPoint y: 118, endPoint x: 1172, endPoint y: 150, distance: 108.8
click at [1172, 150] on icon "0 20 45 110 45 20 90 º 90 º" at bounding box center [778, 398] width 1156 height 705
drag, startPoint x: 1285, startPoint y: 115, endPoint x: 708, endPoint y: 283, distance: 601.0
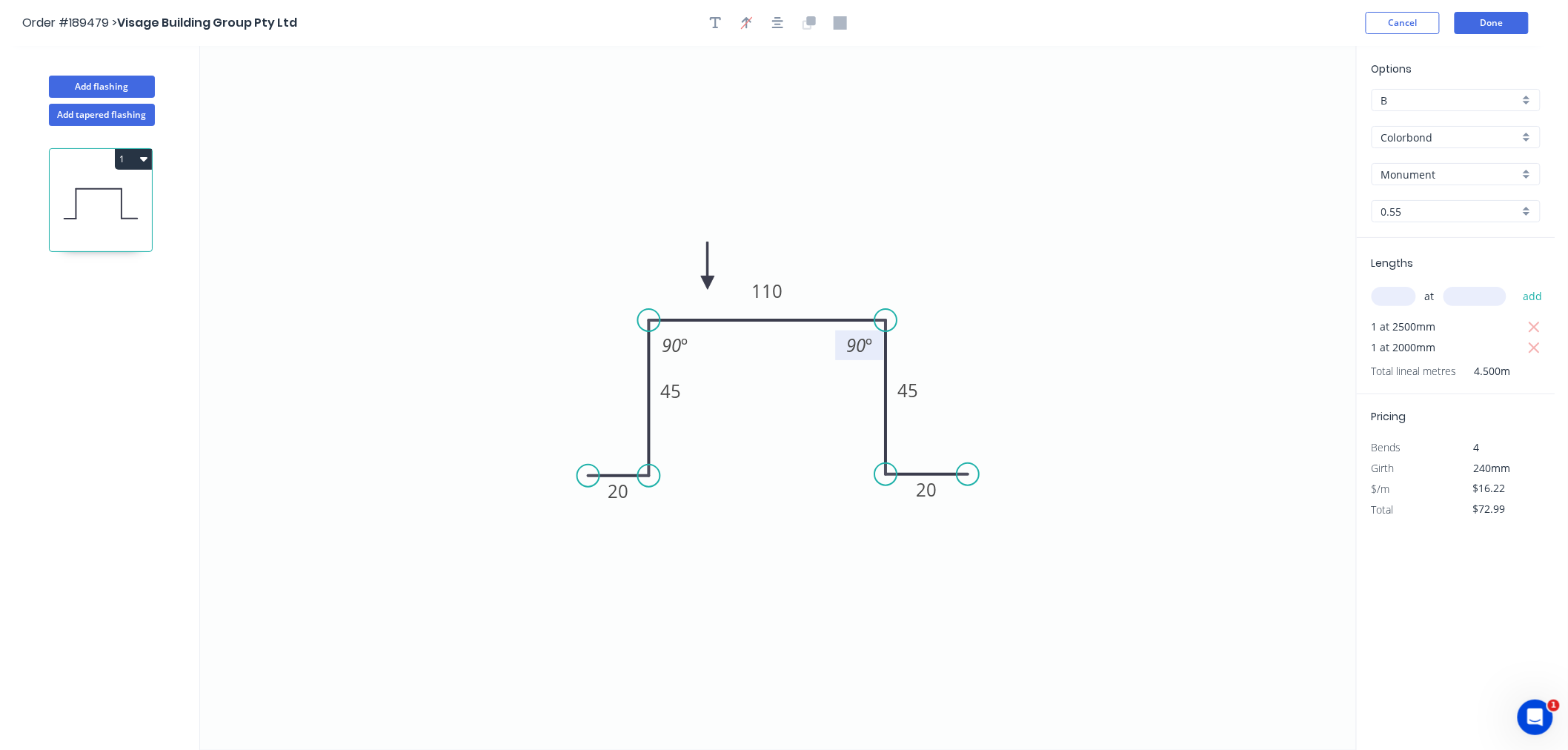
click at [708, 283] on icon at bounding box center [708, 266] width 13 height 48
click at [773, 21] on icon "button" at bounding box center [778, 23] width 12 height 13
drag, startPoint x: 690, startPoint y: 396, endPoint x: 633, endPoint y: 393, distance: 57.1
click at [633, 393] on rect at bounding box center [614, 388] width 48 height 30
click at [786, 21] on button "button" at bounding box center [778, 23] width 22 height 22
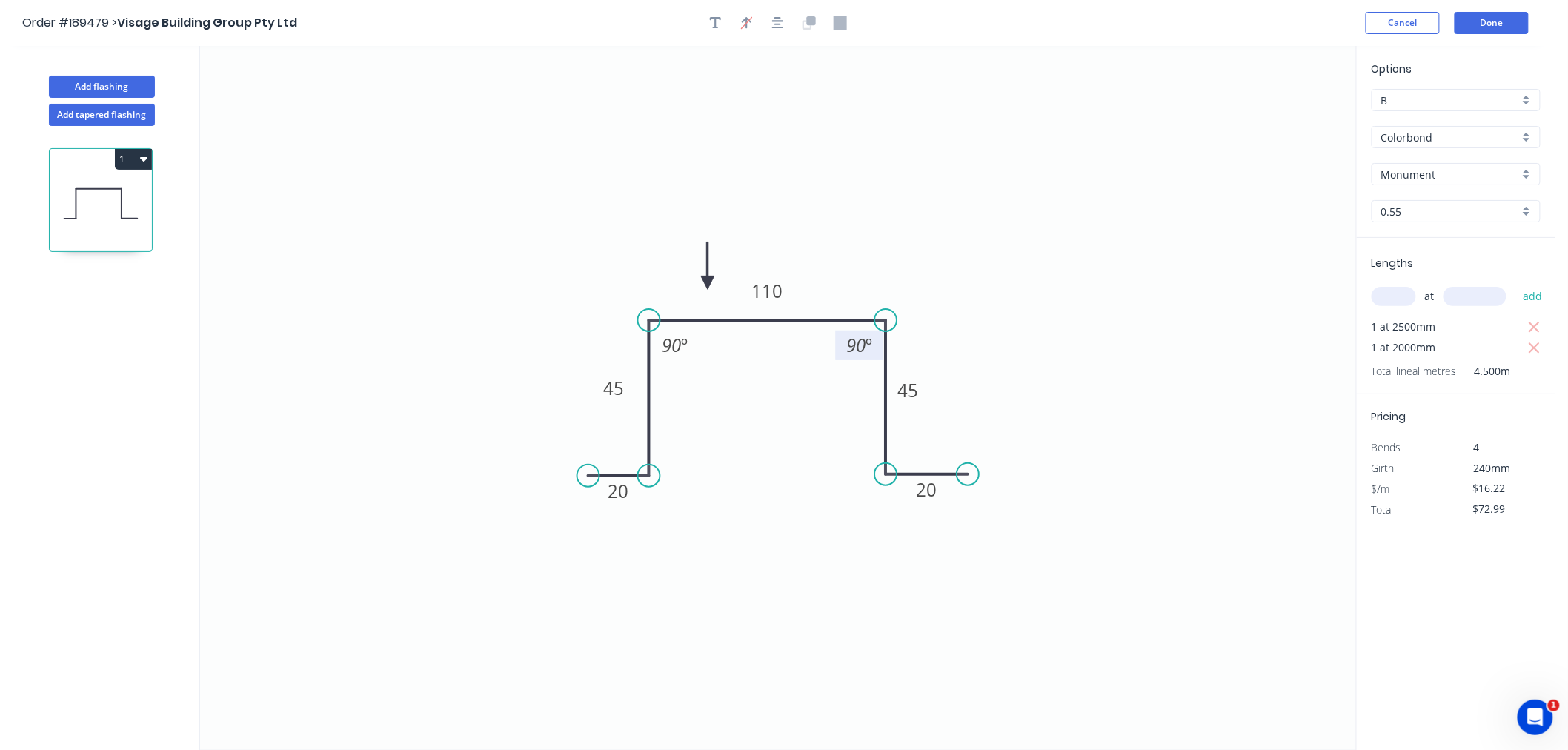
click at [141, 156] on icon "button" at bounding box center [144, 158] width 7 height 12
click at [134, 200] on div "Duplicate" at bounding box center [81, 196] width 114 height 22
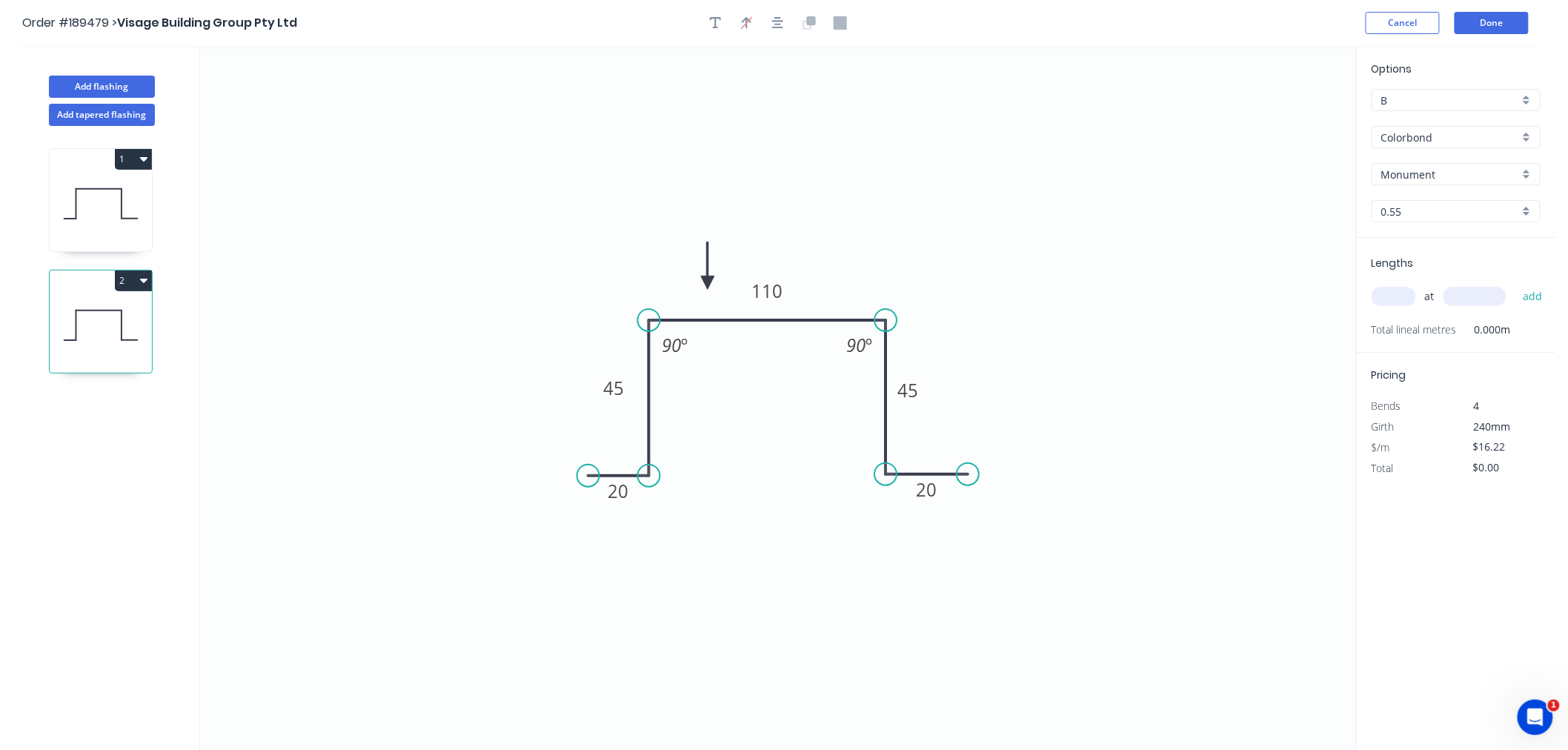
click at [127, 342] on icon at bounding box center [100, 326] width 102 height 95
click at [610, 381] on tspan "45" at bounding box center [614, 388] width 21 height 25
click at [788, 157] on icon "0 20 110 330 110 20 90 º 90 º" at bounding box center [778, 398] width 1156 height 705
drag, startPoint x: 883, startPoint y: 319, endPoint x: 912, endPoint y: 318, distance: 29.0
click at [912, 318] on circle at bounding box center [912, 320] width 22 height 22
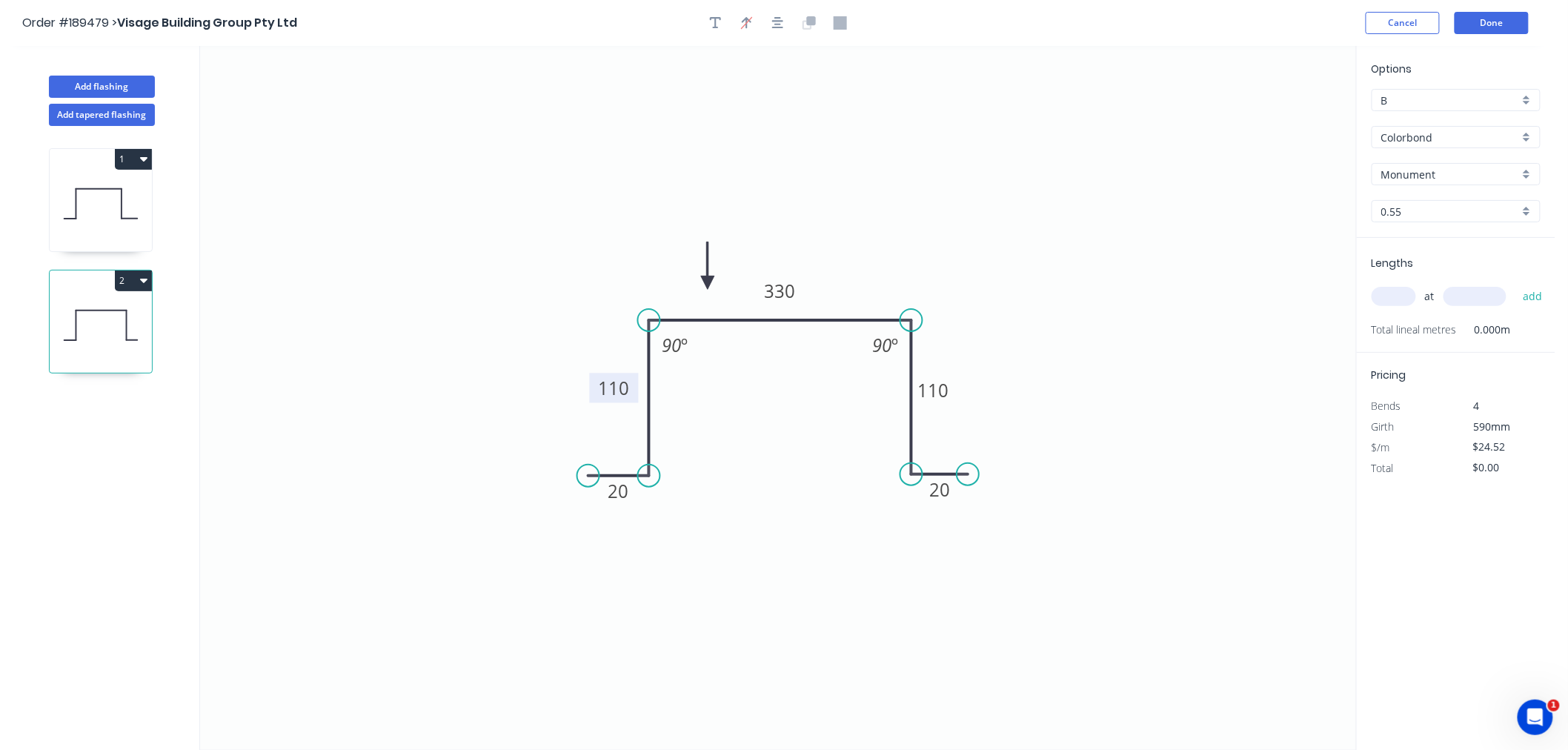
drag, startPoint x: 887, startPoint y: 471, endPoint x: 910, endPoint y: 469, distance: 23.1
click at [912, 469] on circle at bounding box center [912, 475] width 22 height 22
drag, startPoint x: 910, startPoint y: 469, endPoint x: 912, endPoint y: 478, distance: 9.2
click at [912, 478] on circle at bounding box center [912, 475] width 22 height 22
drag, startPoint x: 968, startPoint y: 473, endPoint x: 978, endPoint y: 475, distance: 10.2
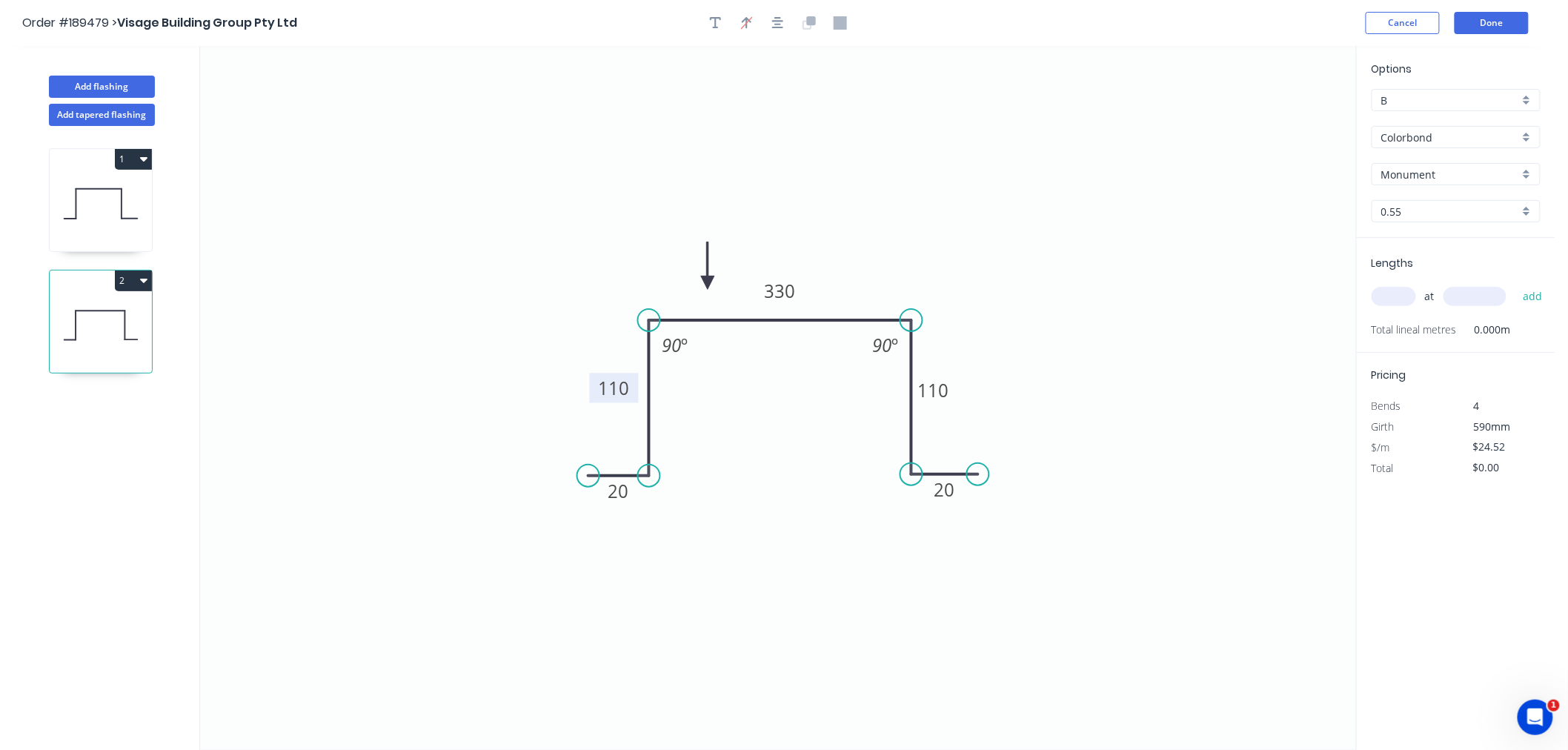
click at [978, 475] on circle at bounding box center [978, 475] width 22 height 22
click at [960, 257] on icon "0 20 110 330 110 20 90 º 90 º" at bounding box center [778, 398] width 1156 height 705
click at [781, 28] on icon "button" at bounding box center [778, 23] width 12 height 13
click at [1387, 301] on input "text" at bounding box center [1394, 297] width 45 height 19
click at [1516, 284] on button "add" at bounding box center [1533, 297] width 35 height 25
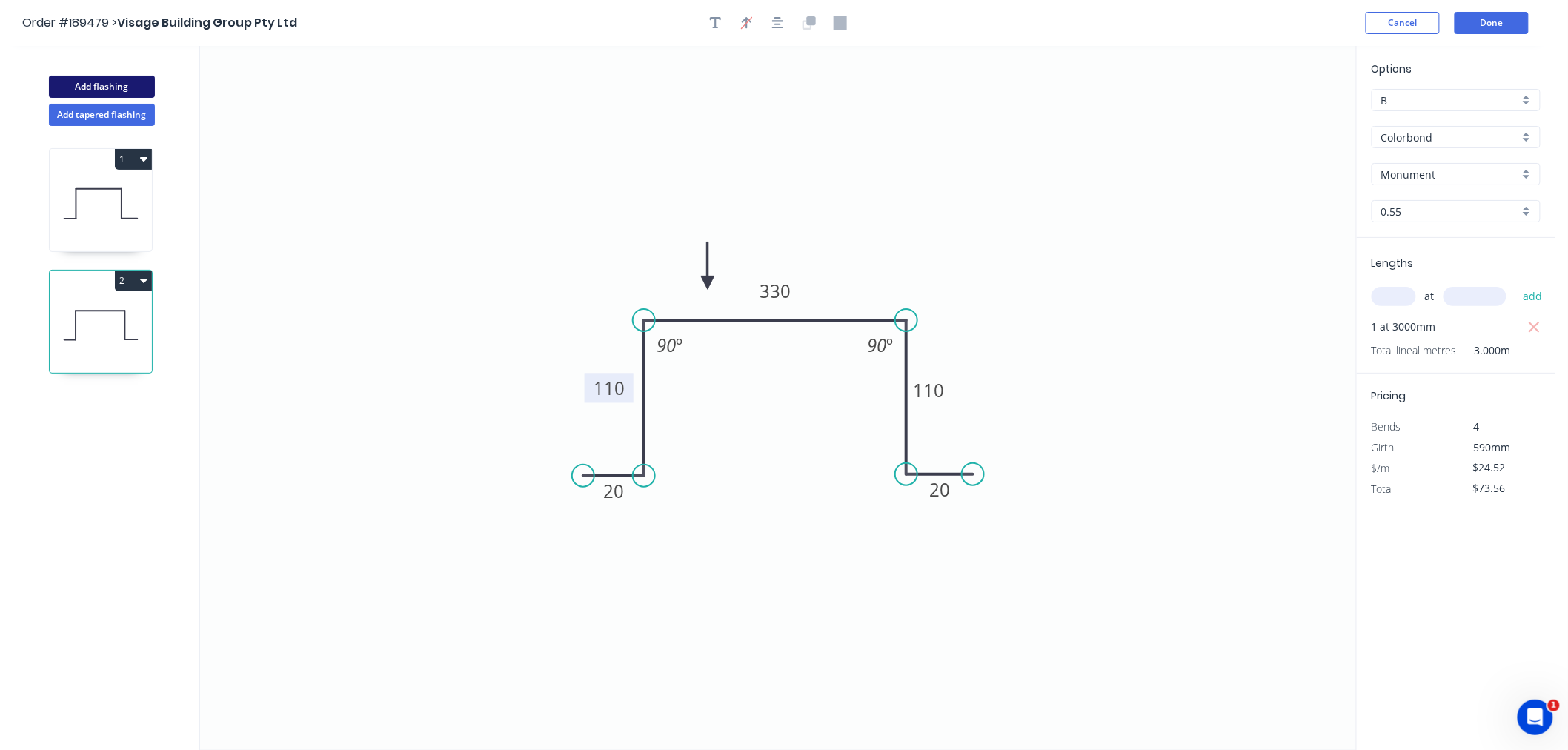
click at [119, 88] on button "Add flashing" at bounding box center [102, 87] width 106 height 22
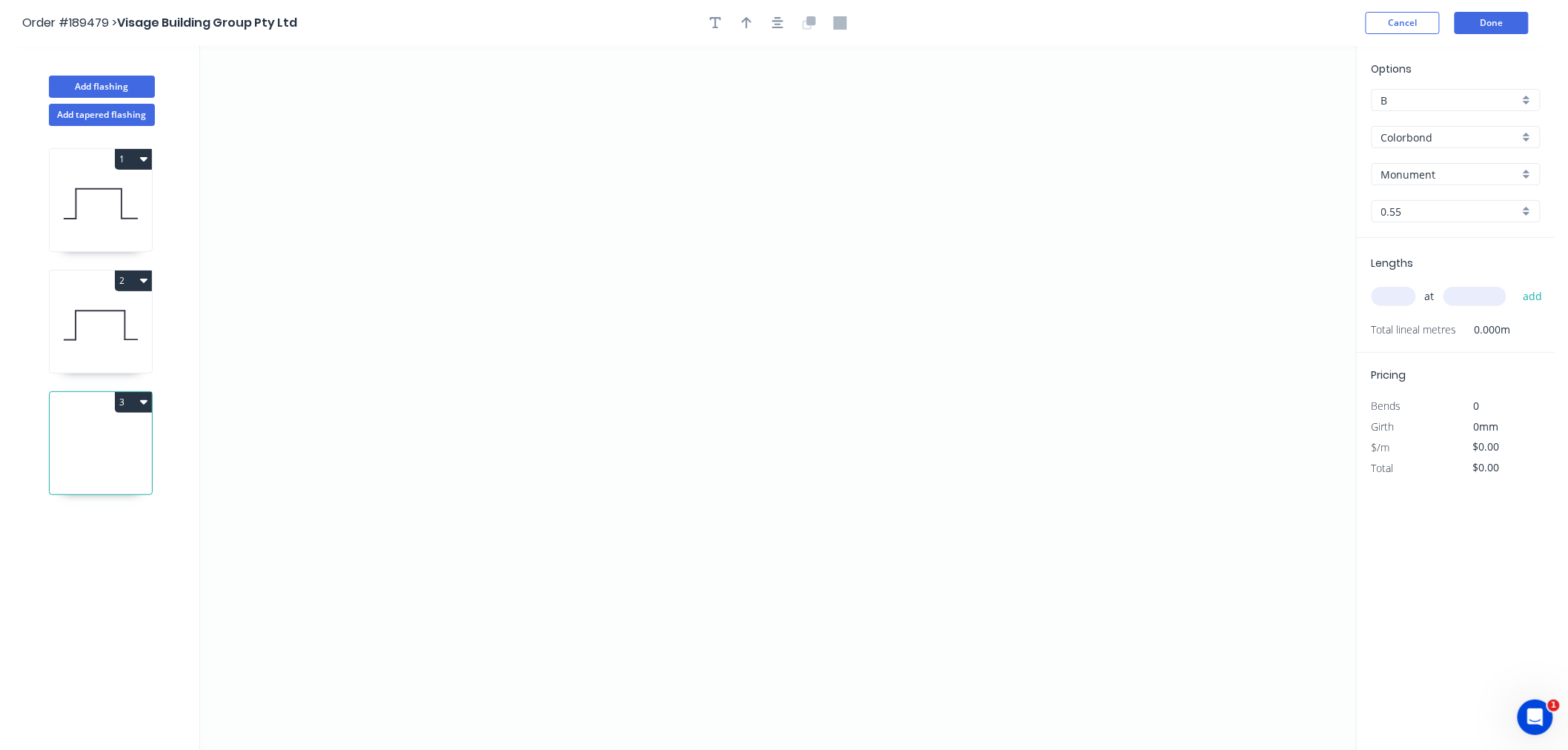
click at [1395, 301] on input "text" at bounding box center [1394, 297] width 45 height 19
click at [1516, 284] on button "add" at bounding box center [1533, 297] width 35 height 25
click at [893, 119] on icon "0" at bounding box center [778, 398] width 1156 height 705
click at [895, 202] on icon "0" at bounding box center [778, 398] width 1156 height 705
click at [752, 205] on icon "0 ?" at bounding box center [778, 398] width 1156 height 705
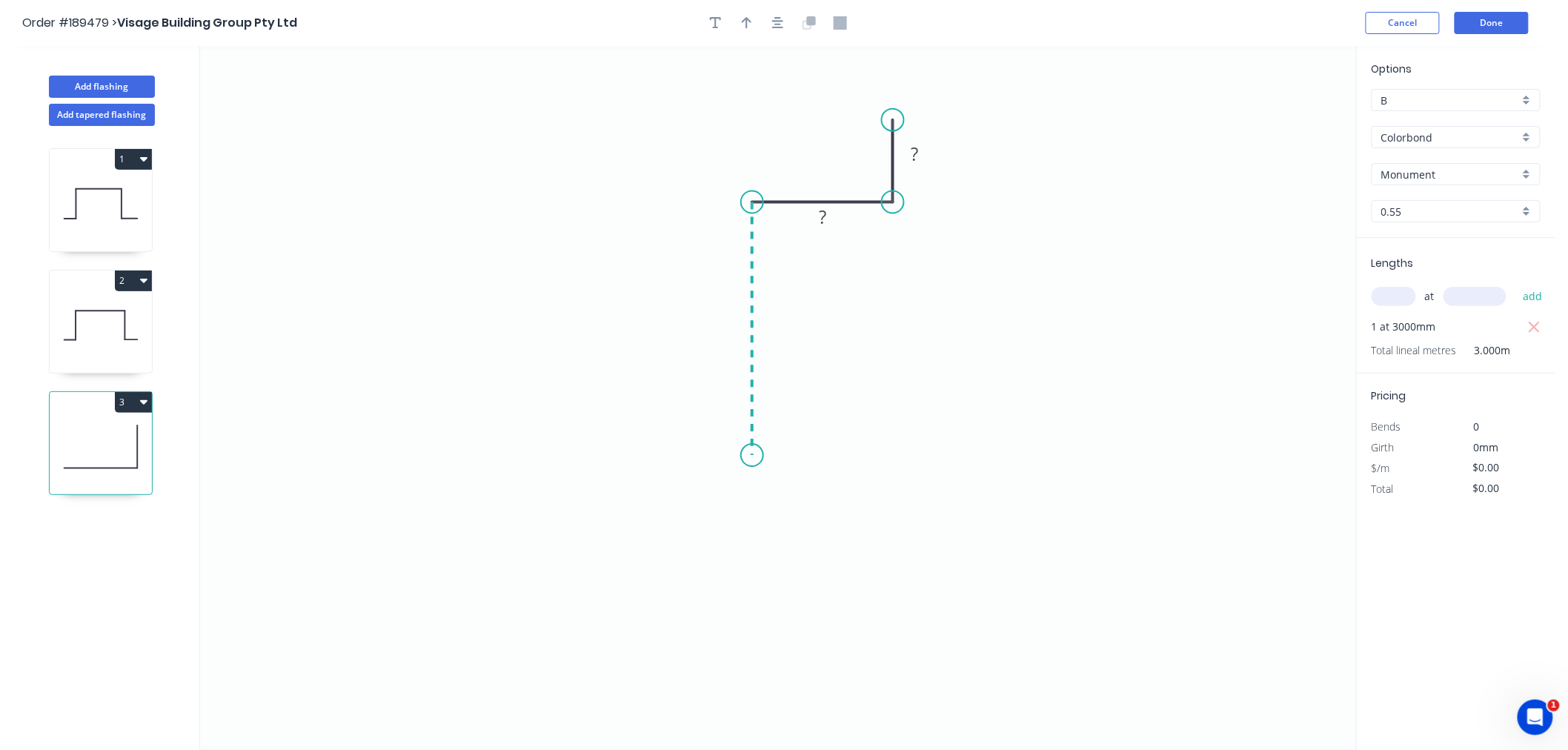
click at [756, 456] on icon "0 ? ?" at bounding box center [778, 398] width 1156 height 705
click at [987, 458] on icon "0 ? ? ?" at bounding box center [778, 398] width 1156 height 705
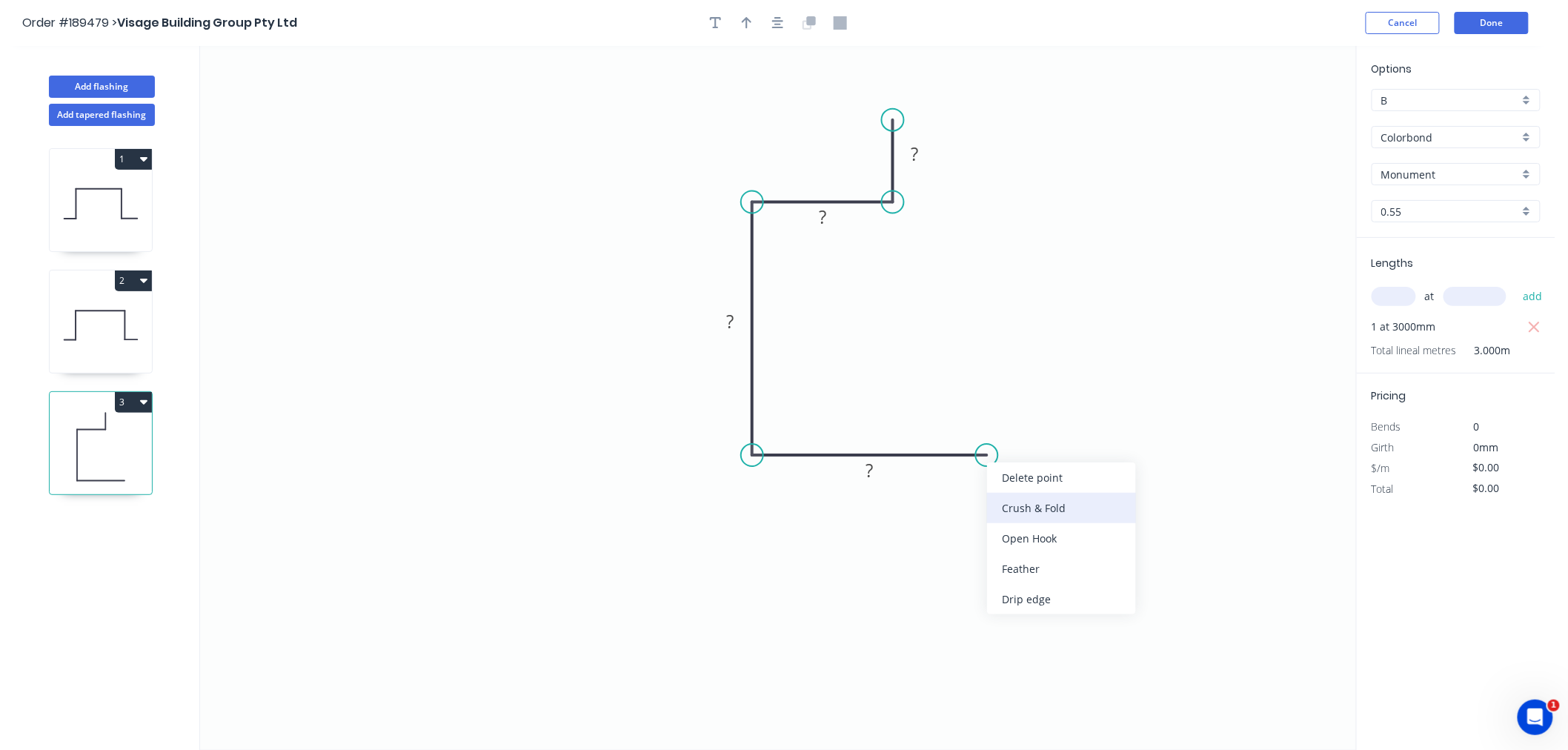
click at [1015, 504] on div "Crush & Fold" at bounding box center [1061, 508] width 149 height 31
click at [982, 481] on tspan "10" at bounding box center [977, 480] width 21 height 25
click at [995, 569] on icon "0 ? ? ? CF 15 ?" at bounding box center [778, 398] width 1156 height 705
click at [980, 477] on tspan "15" at bounding box center [977, 480] width 21 height 25
drag, startPoint x: 773, startPoint y: 24, endPoint x: 742, endPoint y: 25, distance: 31.0
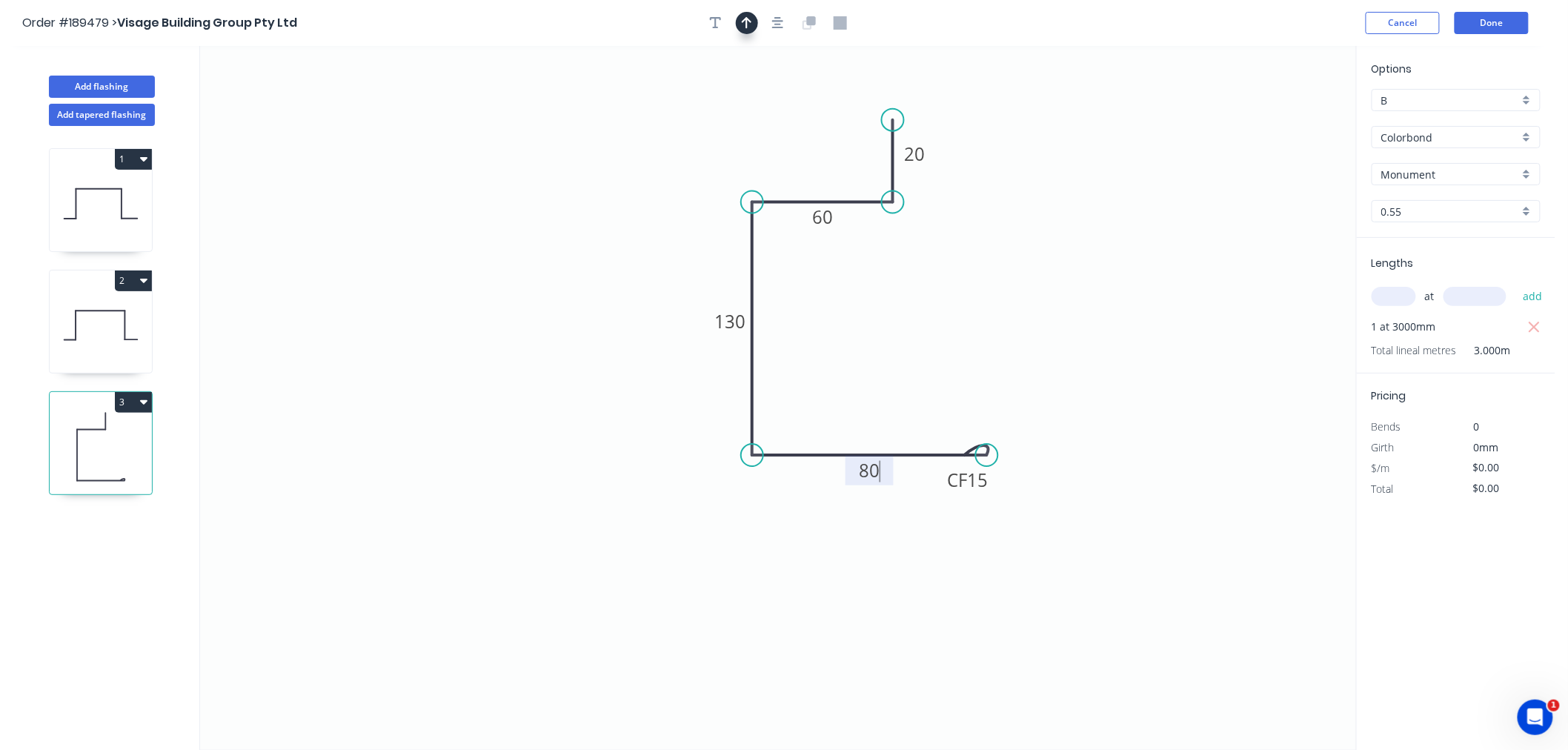
click at [773, 22] on icon "button" at bounding box center [778, 23] width 12 height 13
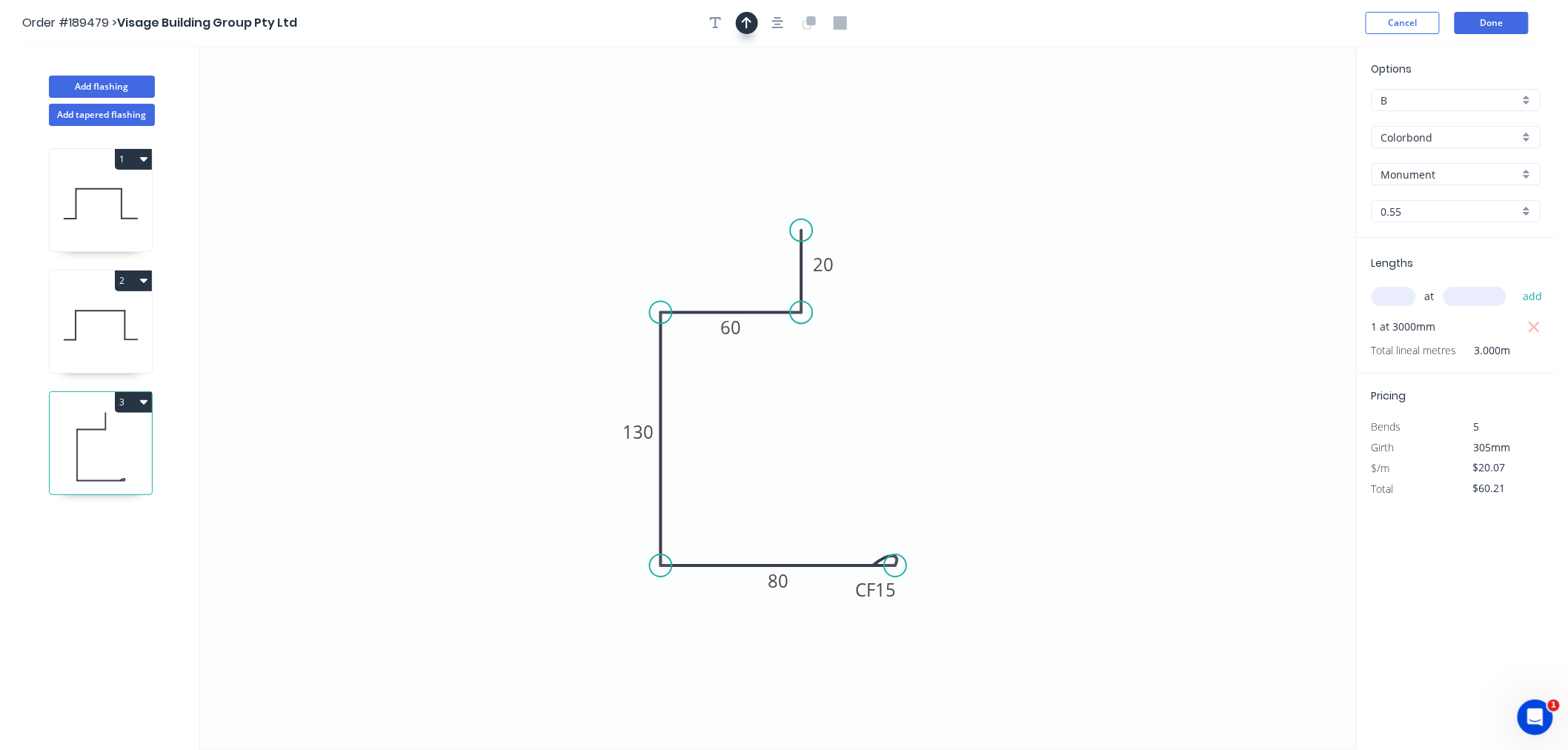
click at [738, 24] on button "button" at bounding box center [747, 23] width 22 height 22
drag, startPoint x: 1277, startPoint y: 115, endPoint x: 590, endPoint y: 483, distance: 779.4
click at [590, 483] on icon at bounding box center [590, 465] width 13 height 48
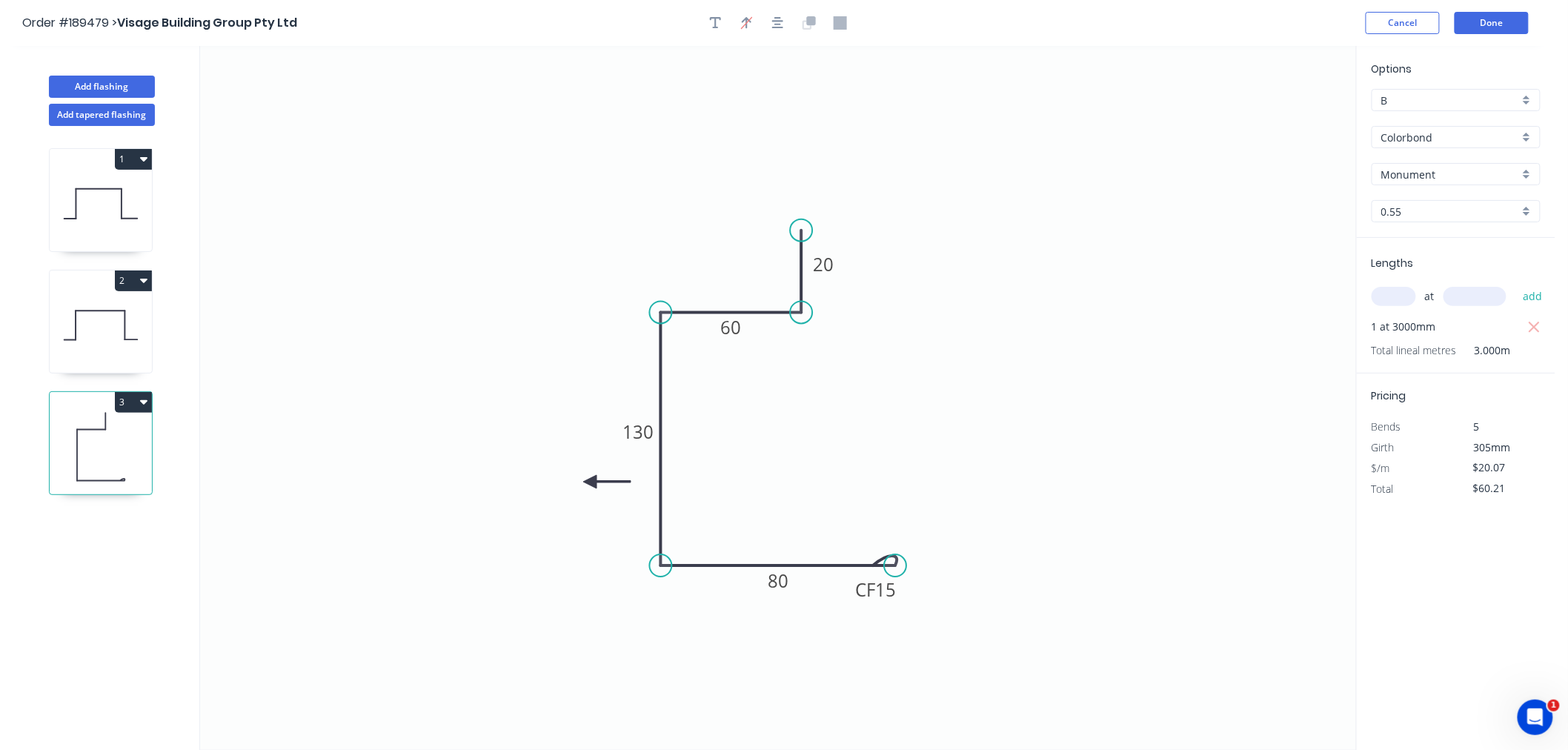
click at [591, 483] on icon at bounding box center [607, 482] width 48 height 13
click at [591, 483] on icon at bounding box center [603, 494] width 43 height 43
click at [591, 483] on icon at bounding box center [590, 499] width 13 height 48
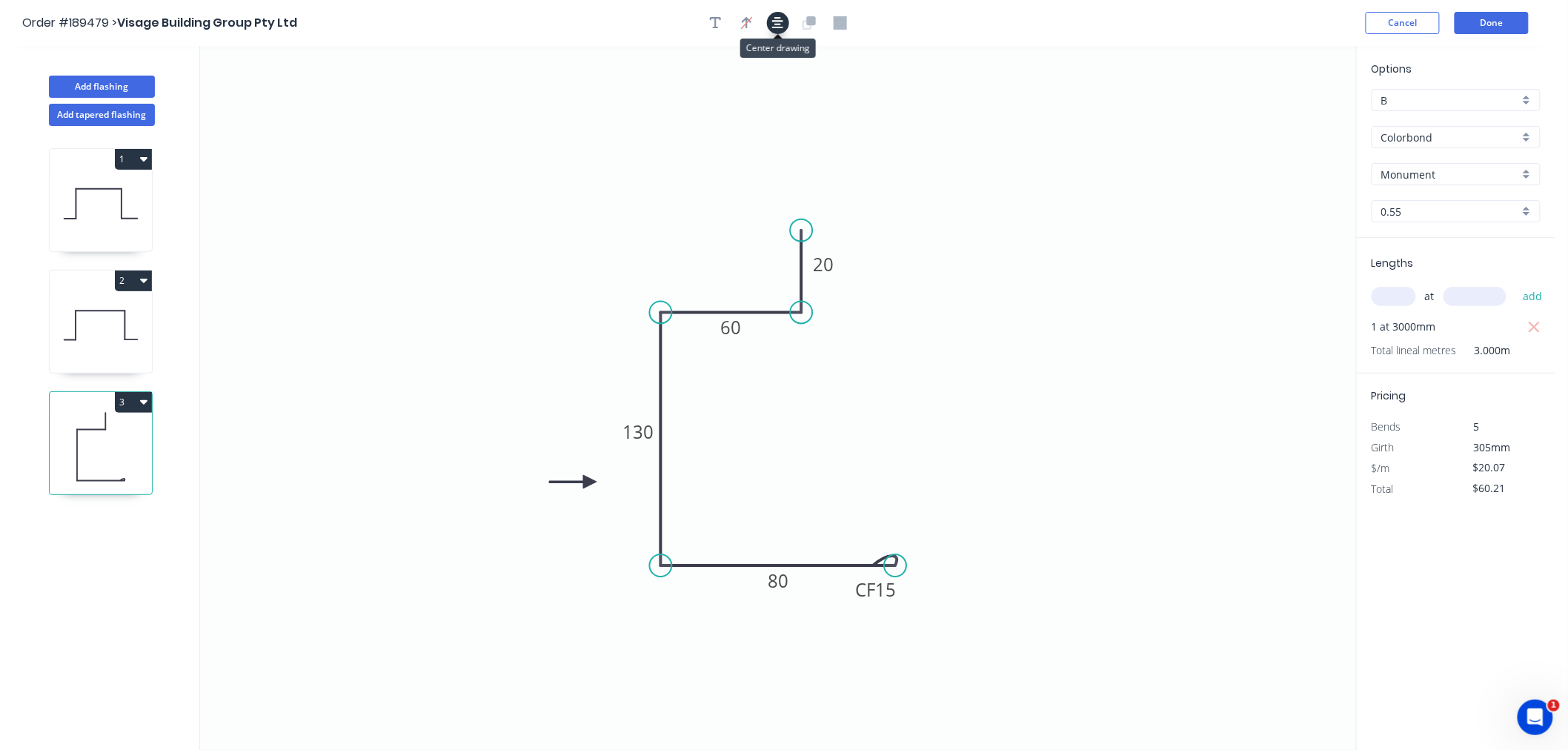
click at [782, 18] on icon "button" at bounding box center [778, 23] width 12 height 13
click at [1143, 220] on icon "0 20 60 130 CF 15 80" at bounding box center [778, 398] width 1156 height 705
click at [1485, 19] on button "Done" at bounding box center [1492, 23] width 74 height 22
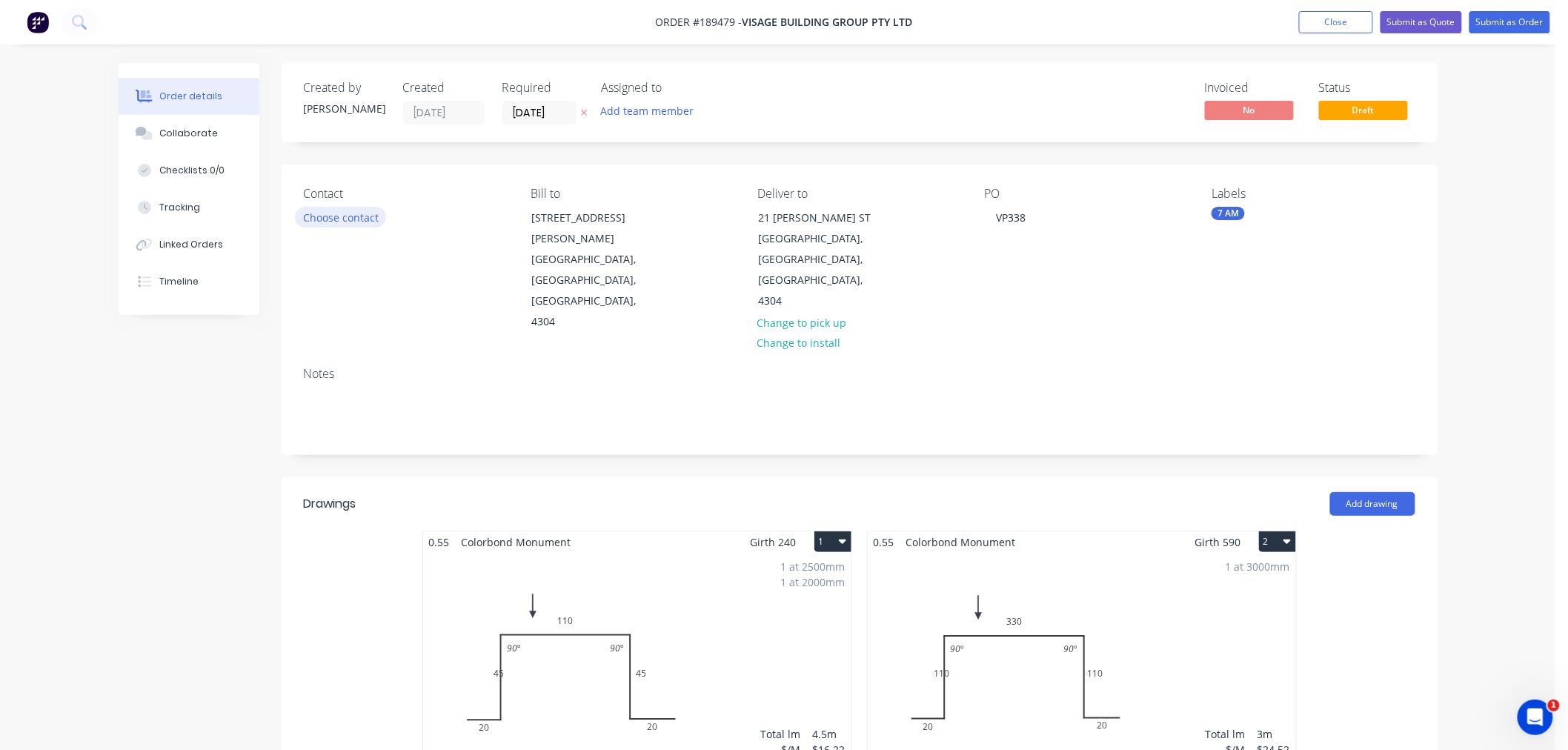
click at [350, 211] on button "Choose contact" at bounding box center [341, 217] width 91 height 20
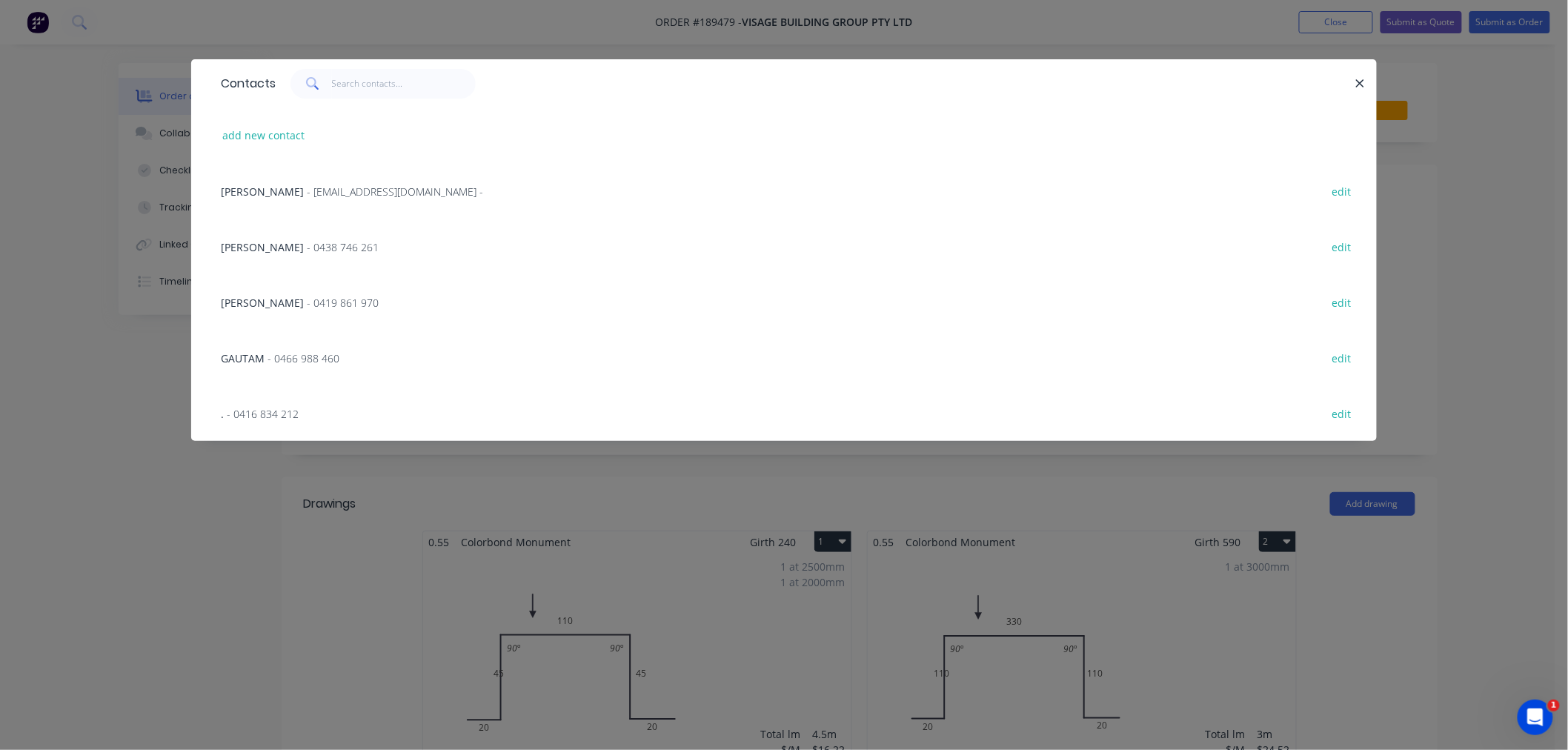
click at [306, 250] on span "- 0438 746 261" at bounding box center [342, 247] width 72 height 14
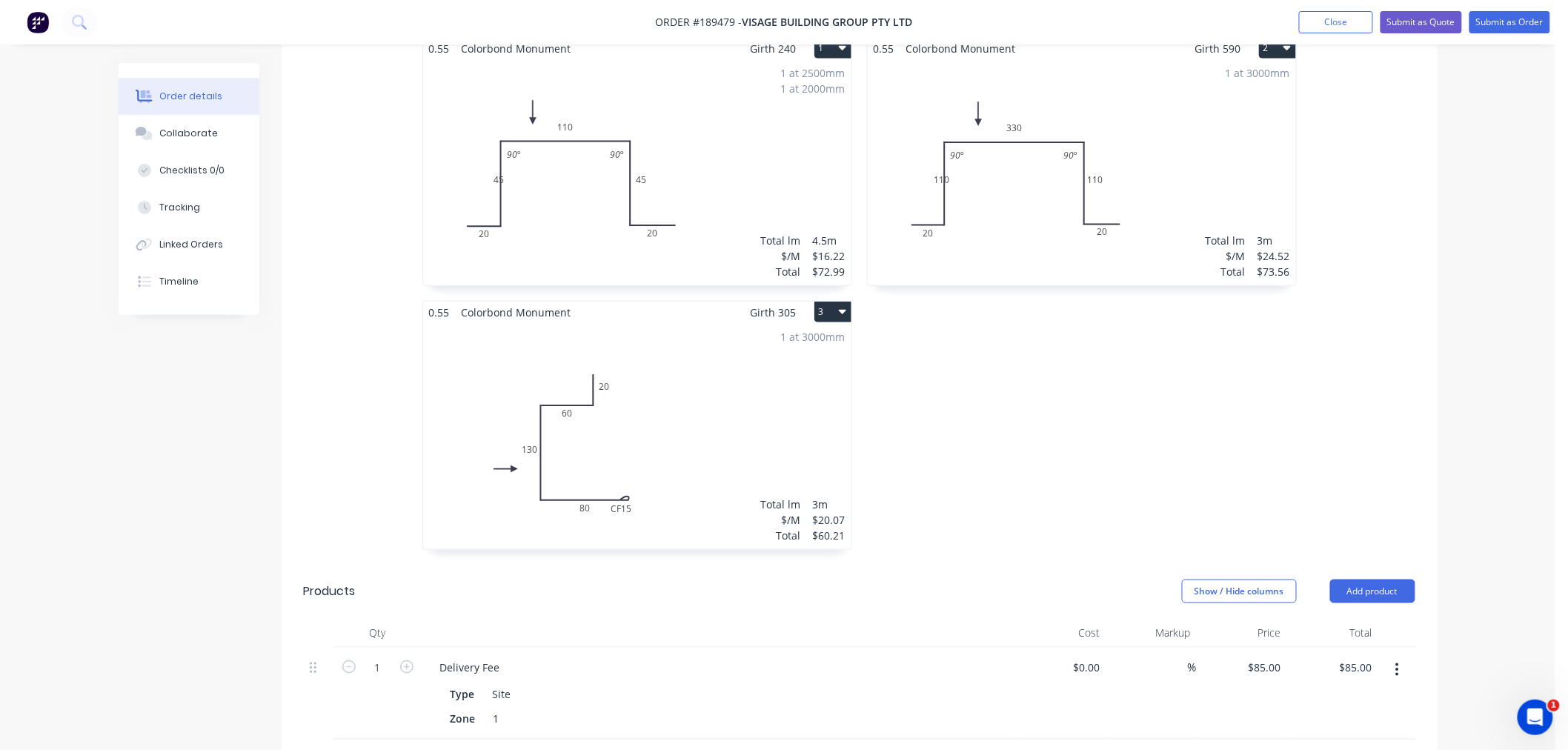
click at [727, 425] on div "1 at 3000mm Total lm $/M Total 3m $20.07 $60.21" at bounding box center [637, 436] width 428 height 226
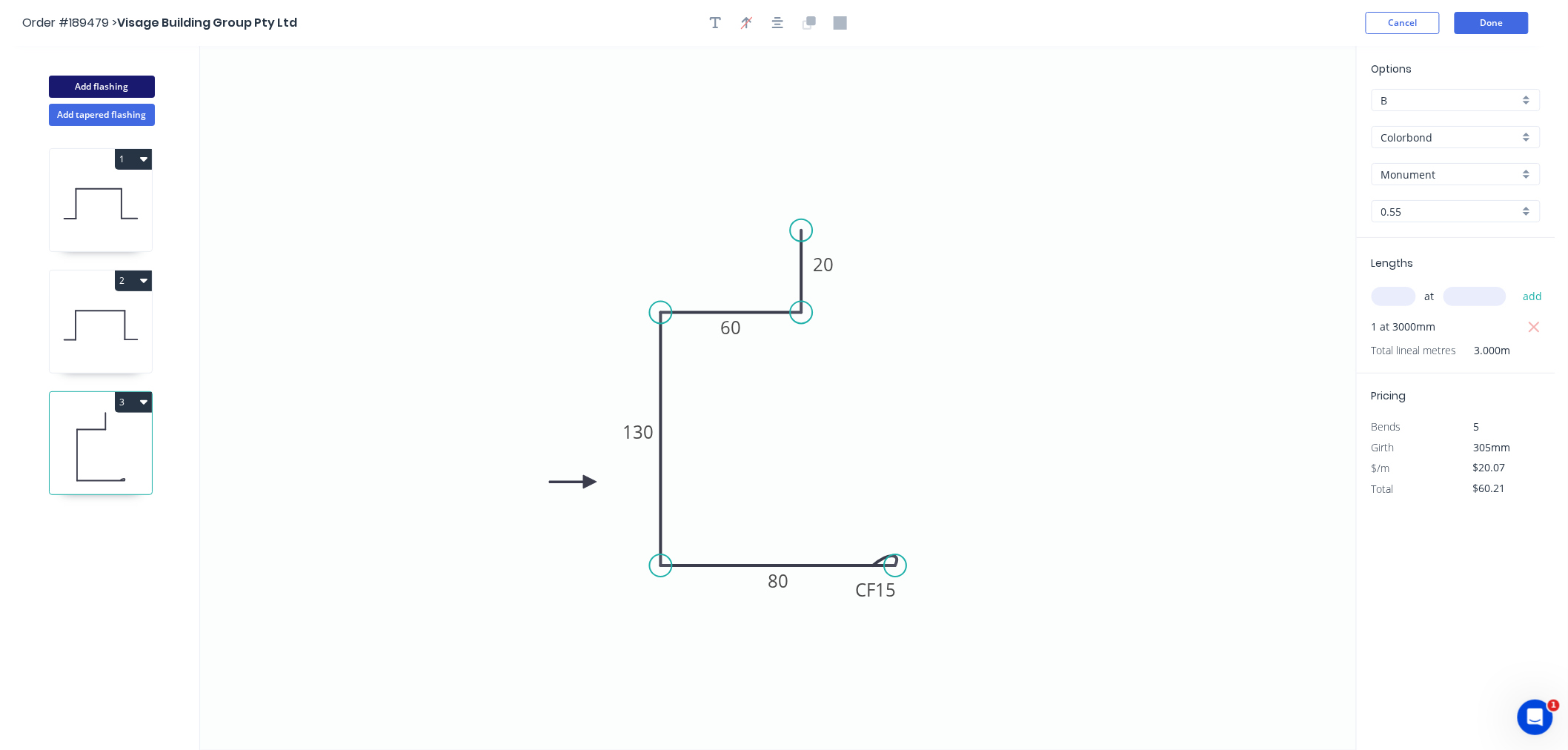
click at [113, 90] on button "Add flashing" at bounding box center [102, 87] width 106 height 22
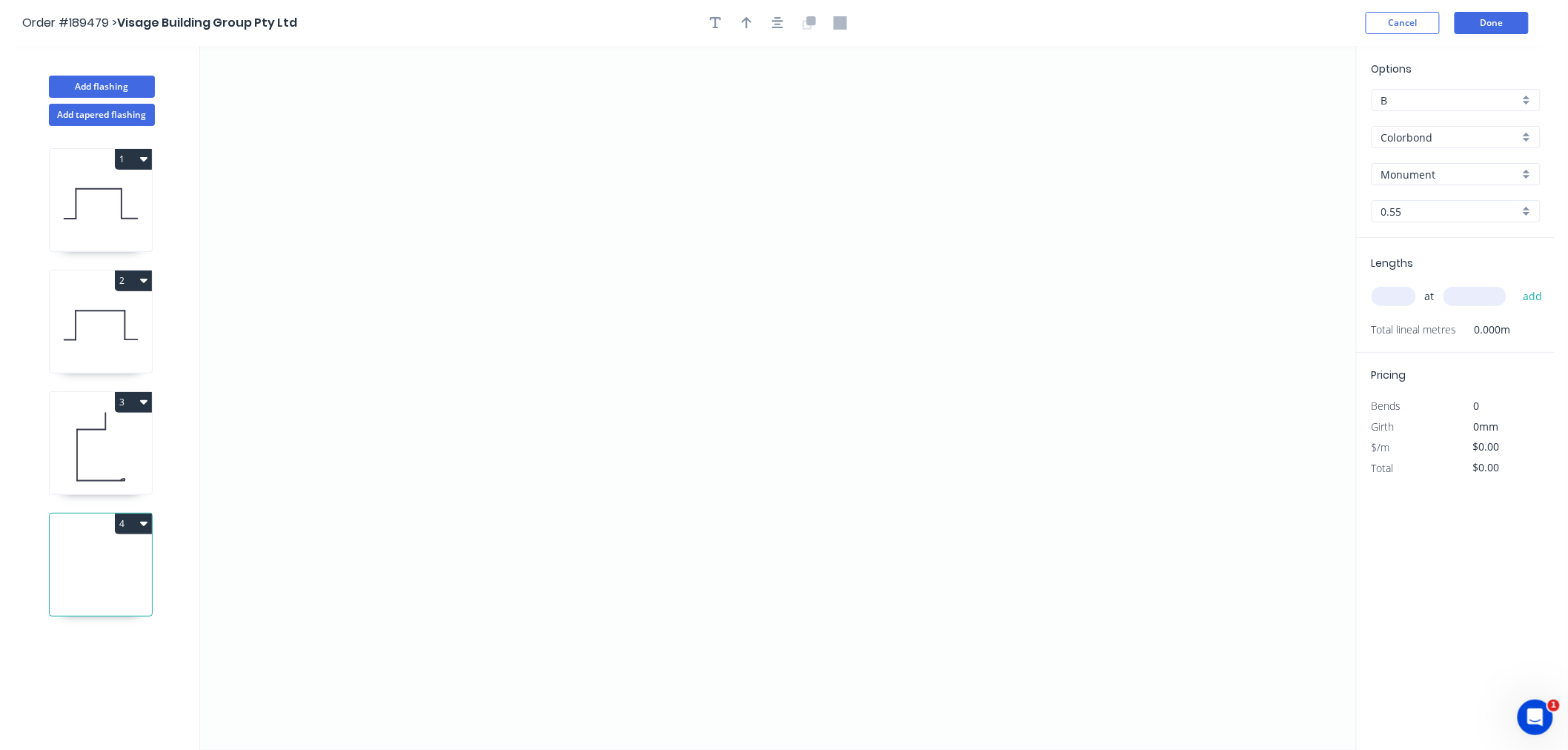
click at [1399, 292] on input "text" at bounding box center [1394, 297] width 45 height 19
click at [1516, 284] on button "add" at bounding box center [1533, 297] width 35 height 25
click at [797, 159] on icon "0" at bounding box center [778, 398] width 1156 height 705
click at [887, 157] on icon "0" at bounding box center [778, 398] width 1156 height 705
click at [900, 379] on icon "0 ?" at bounding box center [778, 398] width 1156 height 705
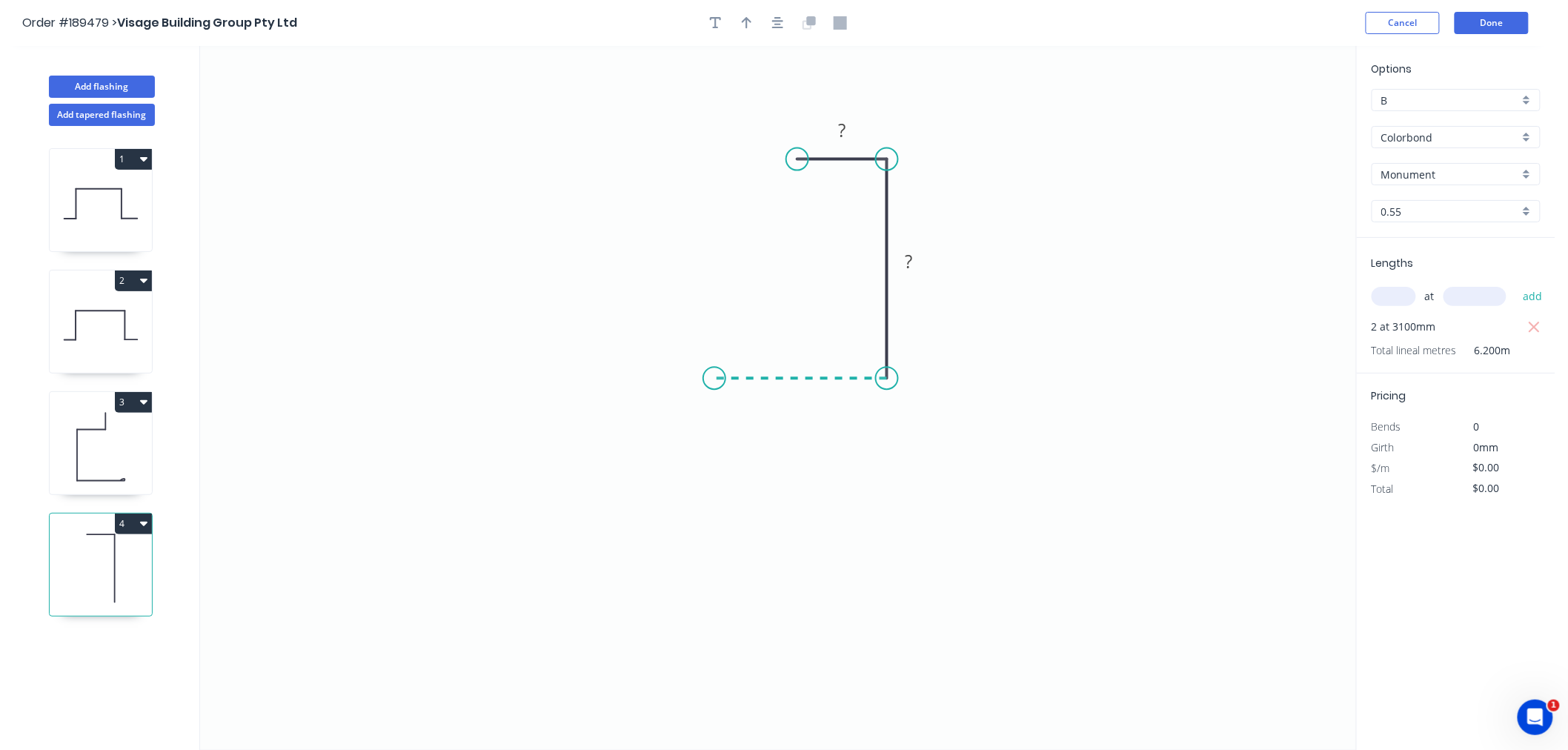
click at [714, 376] on icon "0 ? ?" at bounding box center [778, 398] width 1156 height 705
click at [736, 430] on div "Crush & Fold" at bounding box center [788, 426] width 149 height 31
click at [744, 420] on div "Flip bend" at bounding box center [794, 426] width 149 height 31
click at [749, 408] on tspan "10" at bounding box center [744, 403] width 21 height 25
click at [771, 184] on icon "0 CF 15 60 140 20" at bounding box center [778, 398] width 1156 height 705
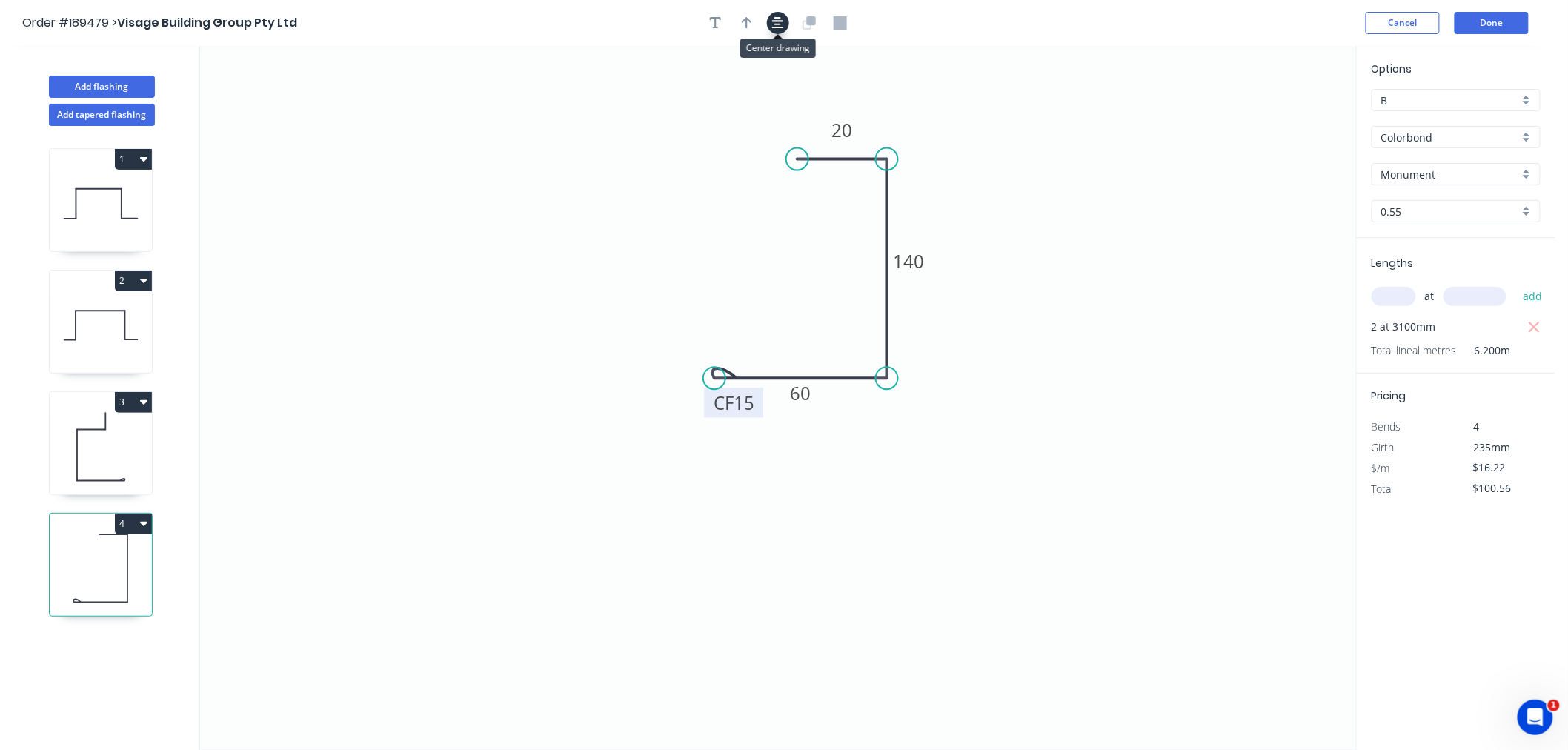
click at [778, 30] on button "button" at bounding box center [778, 23] width 22 height 22
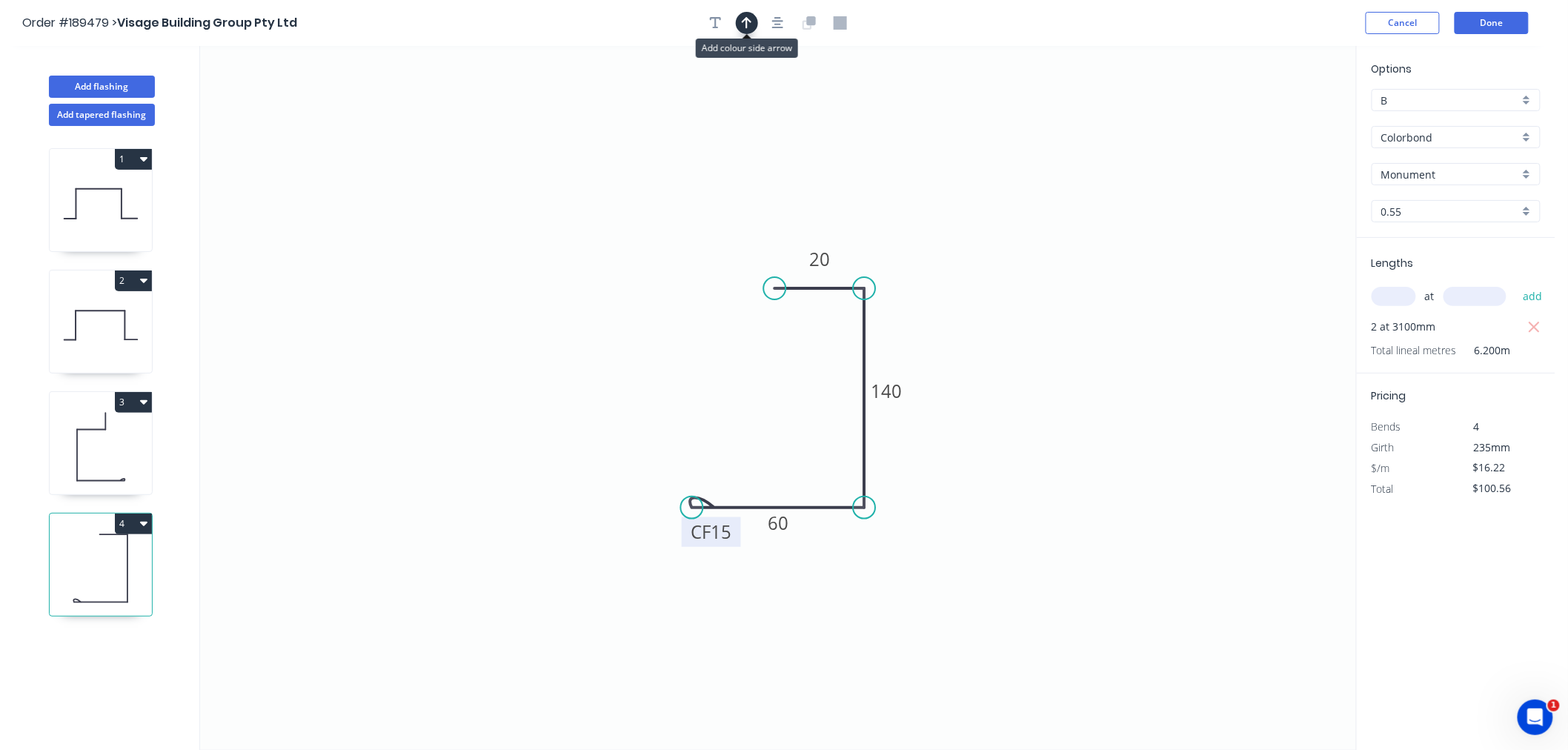
click at [745, 28] on icon "button" at bounding box center [747, 23] width 10 height 13
drag, startPoint x: 1279, startPoint y: 114, endPoint x: 932, endPoint y: 436, distance: 473.4
click at [932, 436] on icon at bounding box center [932, 418] width 13 height 48
click at [932, 436] on icon at bounding box center [944, 423] width 43 height 43
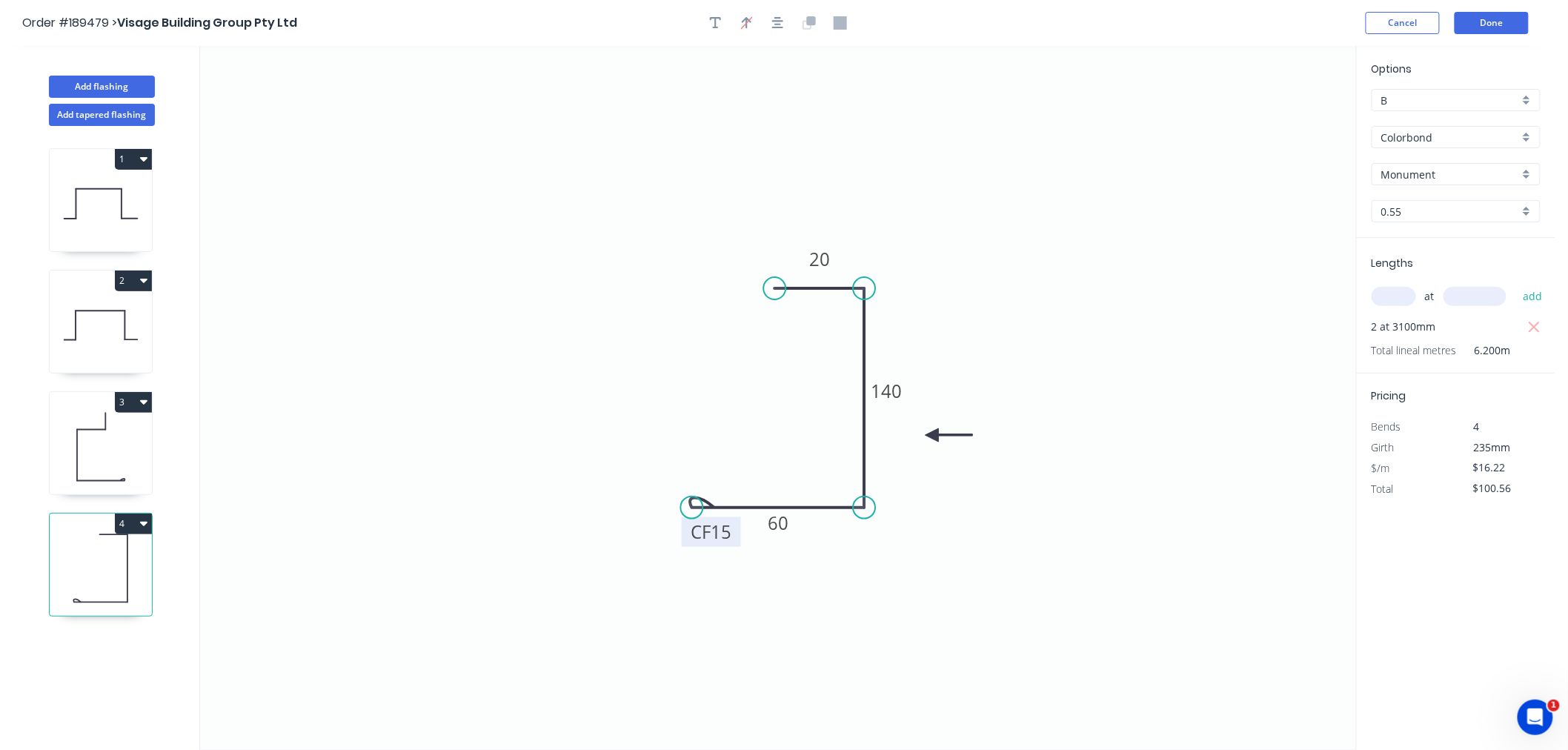
click at [932, 436] on icon at bounding box center [949, 435] width 48 height 13
click at [932, 436] on icon at bounding box center [944, 448] width 43 height 43
click at [932, 436] on icon at bounding box center [932, 452] width 13 height 48
click at [932, 436] on icon at bounding box center [916, 435] width 48 height 13
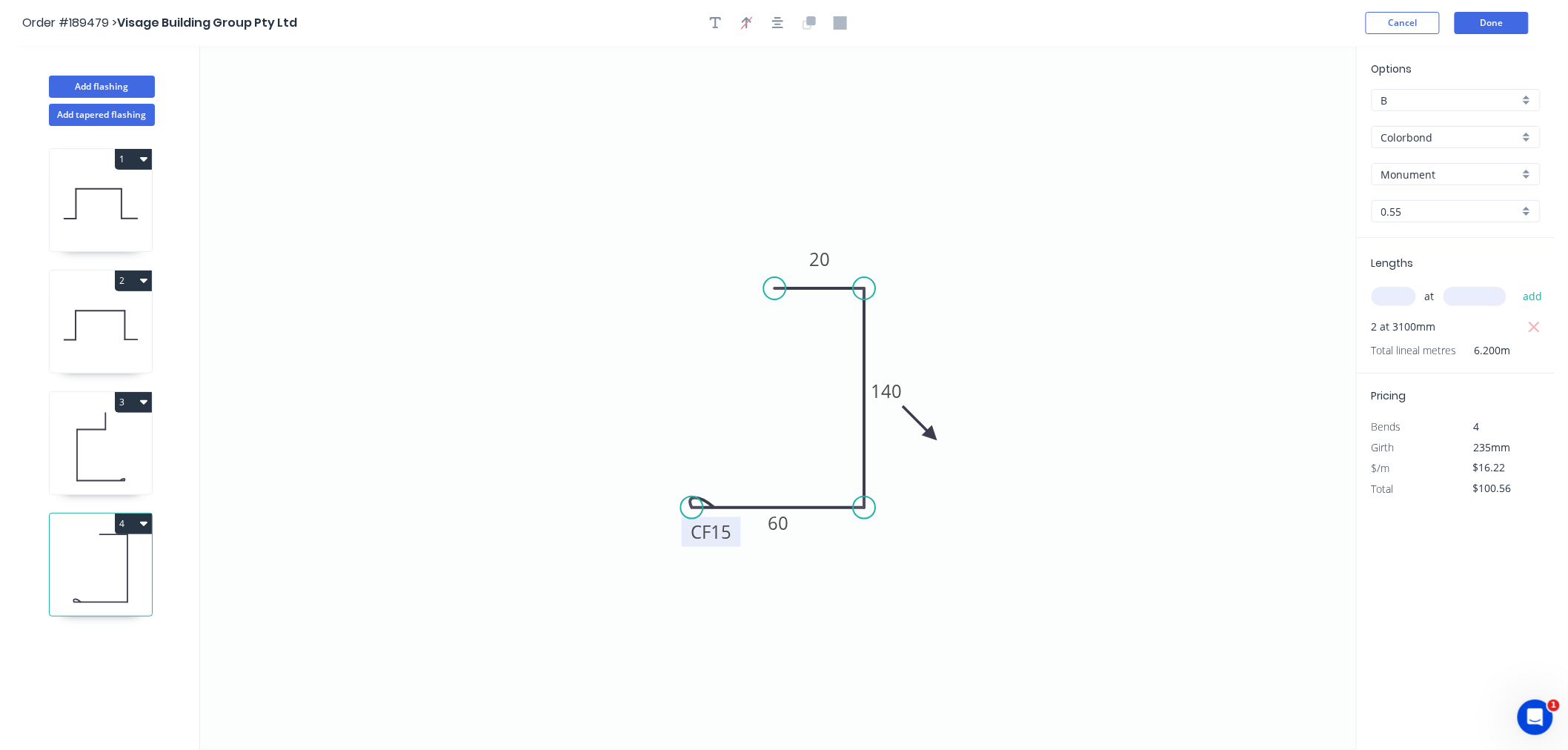
click at [932, 436] on icon at bounding box center [921, 423] width 43 height 43
click at [932, 436] on icon at bounding box center [944, 423] width 43 height 43
click at [971, 301] on icon "0 CF 15 60 140 20" at bounding box center [778, 398] width 1156 height 705
click at [774, 16] on icon "button" at bounding box center [778, 23] width 12 height 13
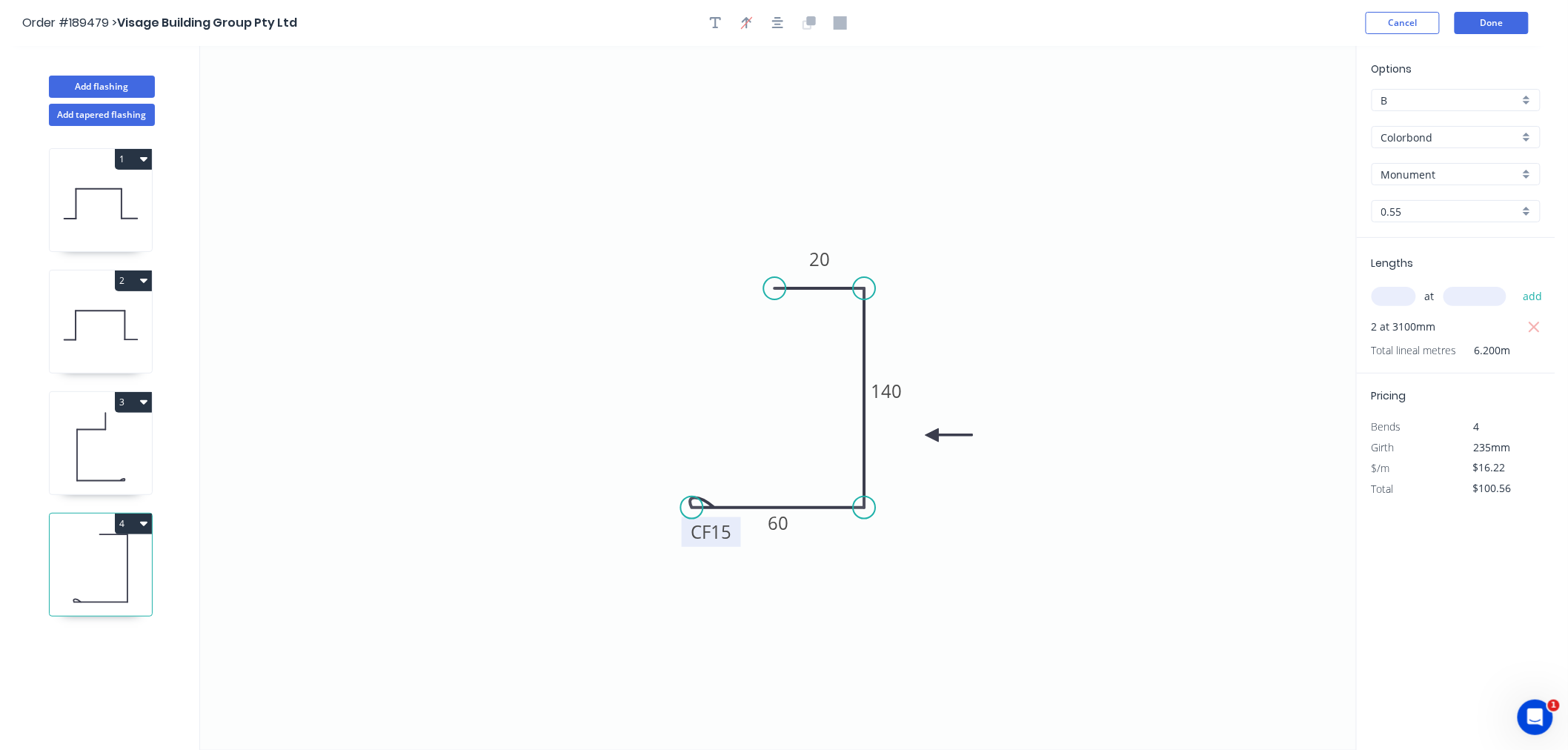
click at [899, 165] on icon "0 CF 15 60 140 20" at bounding box center [778, 398] width 1156 height 705
click at [111, 88] on button "Add flashing" at bounding box center [102, 87] width 106 height 22
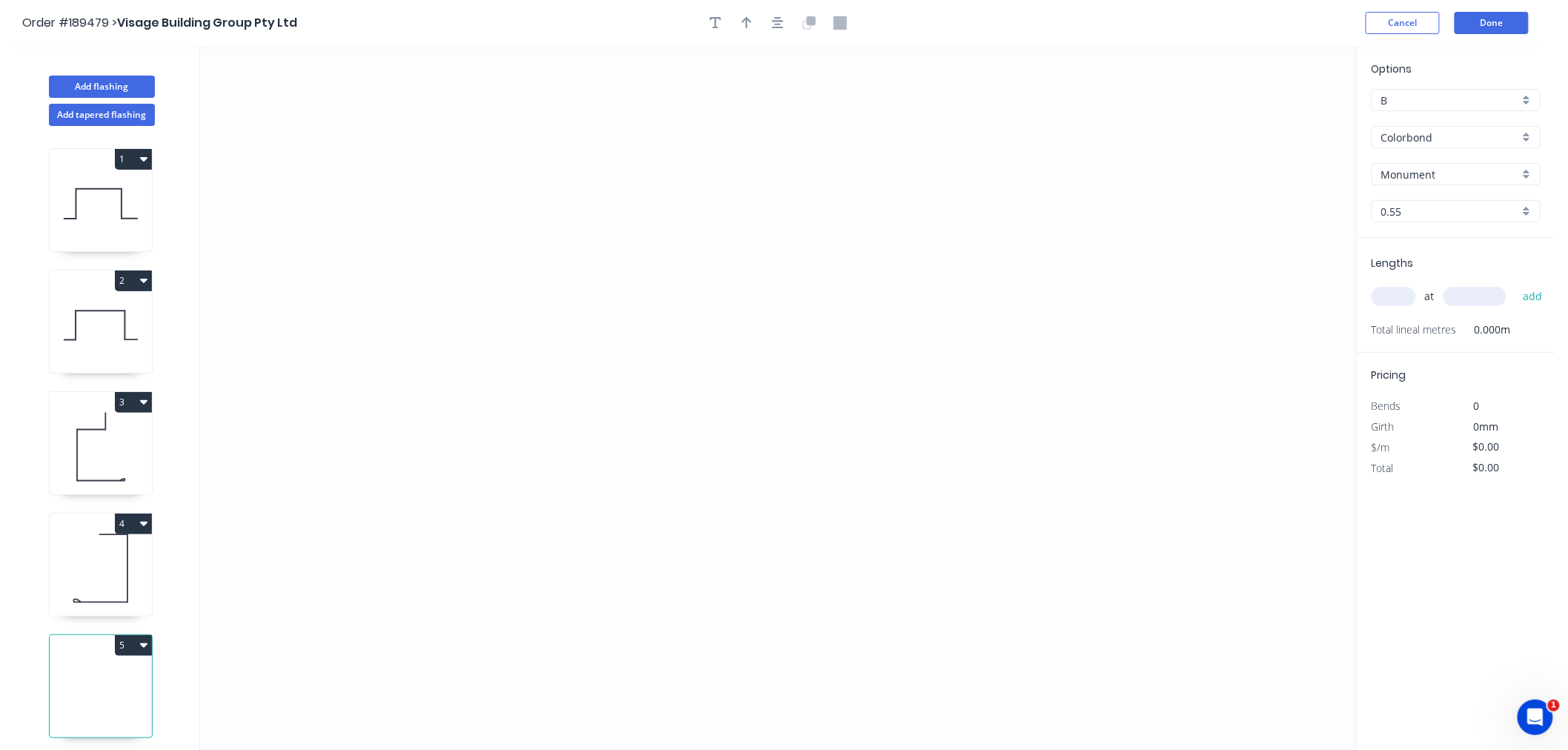
click at [1398, 295] on input "text" at bounding box center [1394, 297] width 45 height 19
click at [1516, 284] on button "add" at bounding box center [1533, 297] width 35 height 25
click at [344, 475] on icon "0" at bounding box center [778, 398] width 1156 height 705
click at [402, 472] on icon "0" at bounding box center [778, 398] width 1156 height 705
click at [398, 312] on icon "0 ?" at bounding box center [778, 398] width 1156 height 705
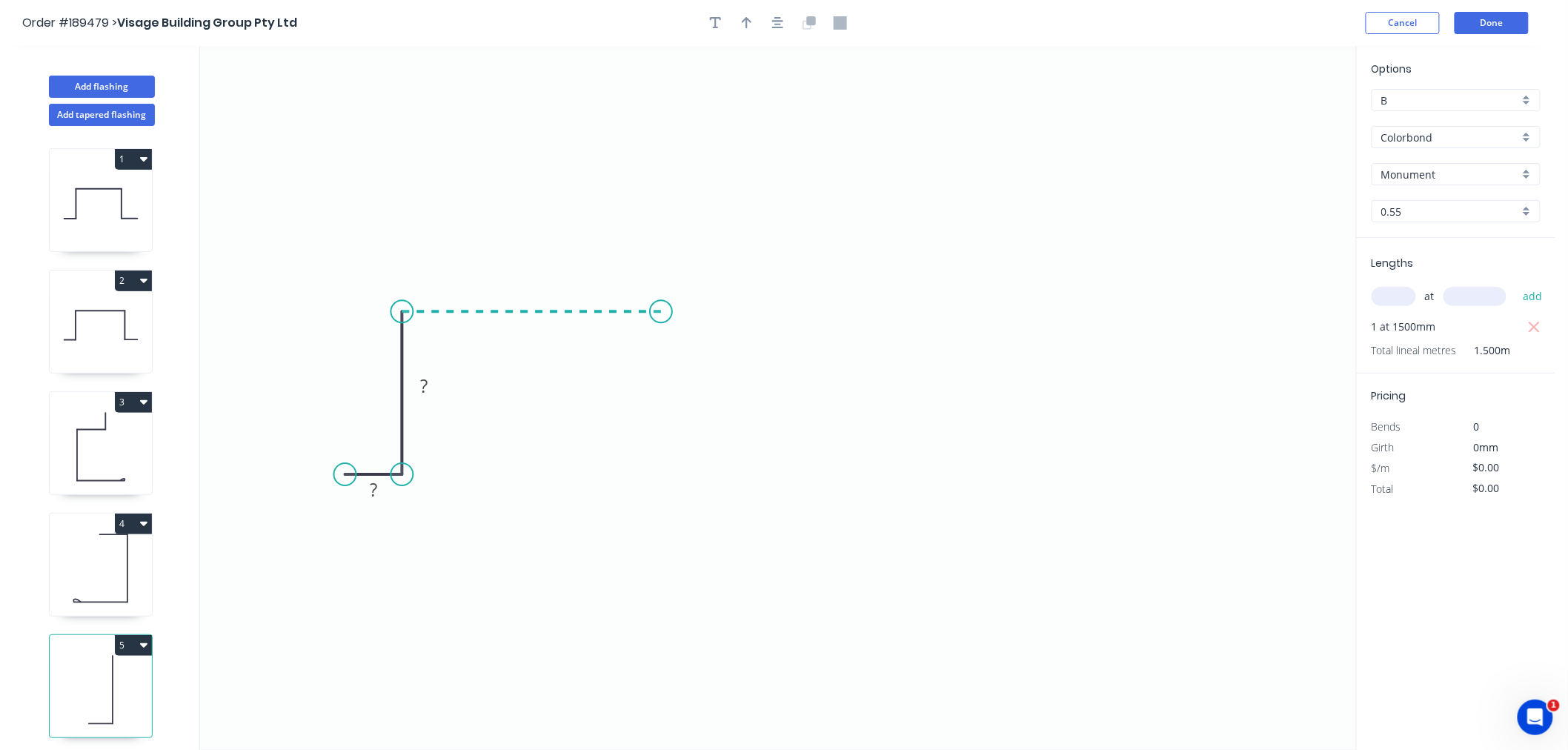
click at [661, 313] on icon "0 ? ?" at bounding box center [778, 398] width 1156 height 705
click at [649, 484] on icon "0 ? ? ?" at bounding box center [778, 398] width 1156 height 705
click at [720, 486] on icon "0 ? ? ? ?" at bounding box center [778, 398] width 1156 height 705
click at [780, 31] on button "button" at bounding box center [778, 23] width 22 height 22
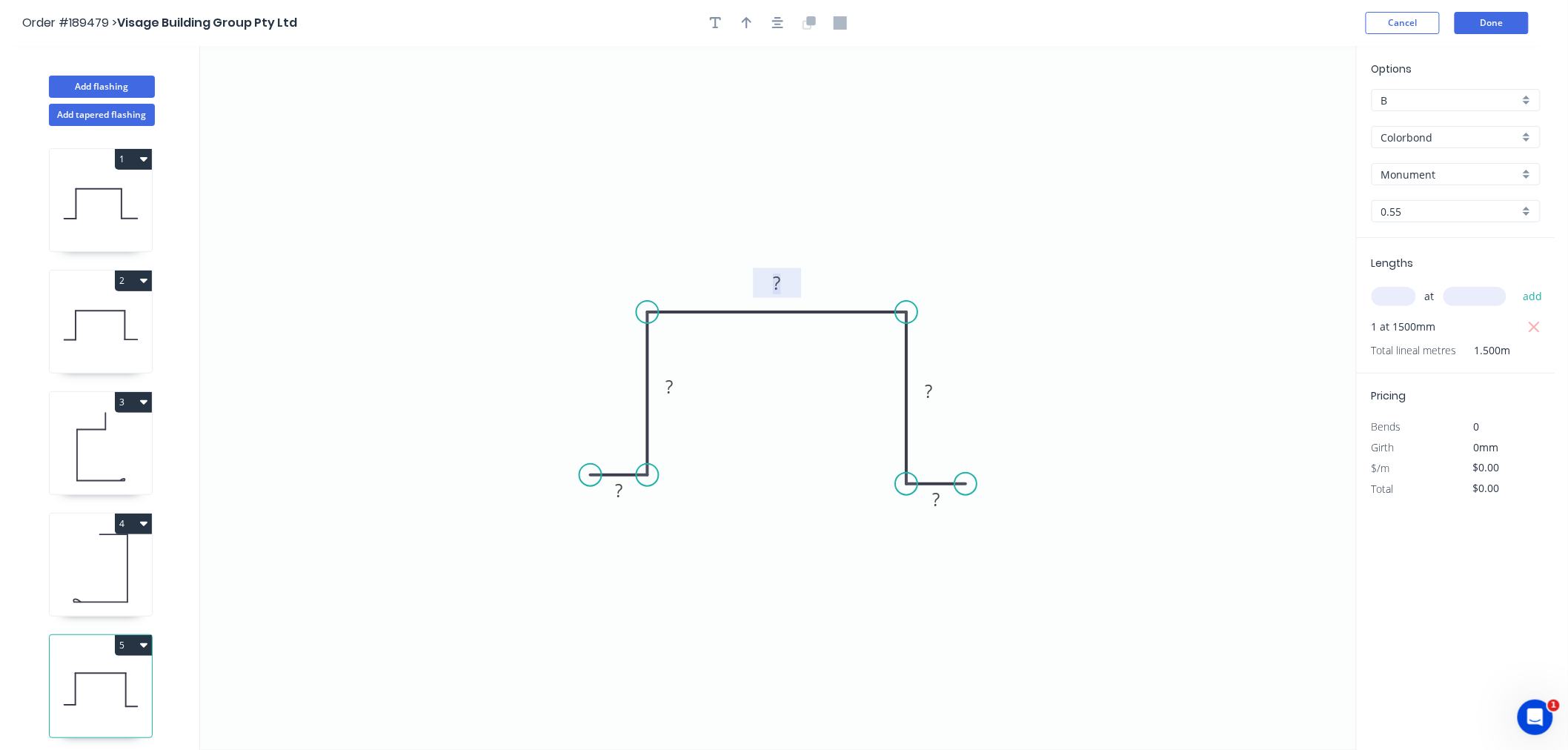
click at [774, 293] on tspan "?" at bounding box center [777, 283] width 7 height 25
click at [768, 21] on button "button" at bounding box center [778, 23] width 22 height 22
click at [749, 19] on icon "button" at bounding box center [747, 23] width 10 height 12
drag, startPoint x: 1280, startPoint y: 116, endPoint x: 846, endPoint y: 253, distance: 455.1
click at [846, 253] on icon at bounding box center [846, 236] width 13 height 48
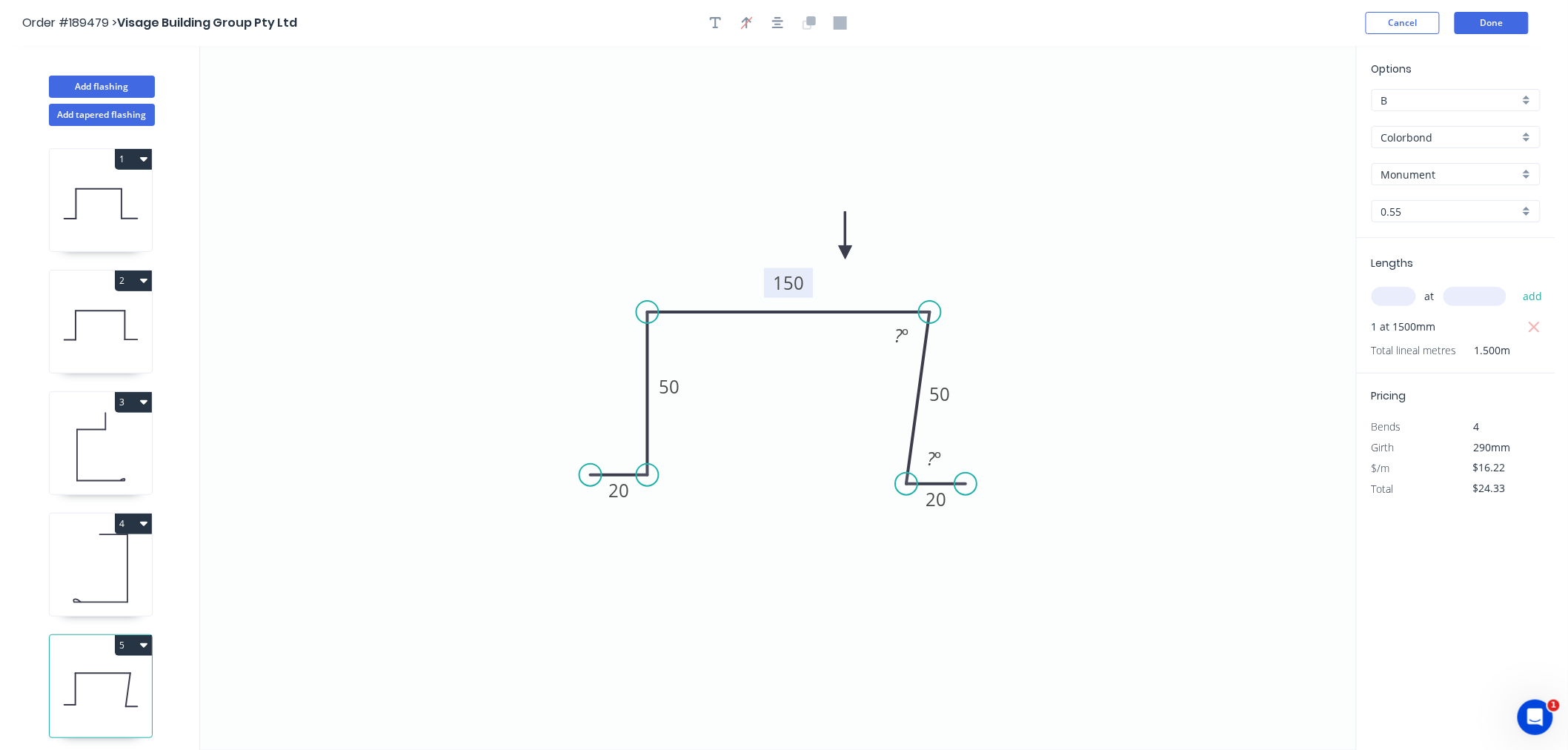
drag, startPoint x: 905, startPoint y: 312, endPoint x: 930, endPoint y: 312, distance: 25.0
click at [930, 312] on circle at bounding box center [930, 312] width 22 height 22
click at [931, 492] on circle at bounding box center [930, 491] width 22 height 22
drag, startPoint x: 963, startPoint y: 482, endPoint x: 979, endPoint y: 492, distance: 18.9
click at [979, 492] on circle at bounding box center [979, 491] width 22 height 22
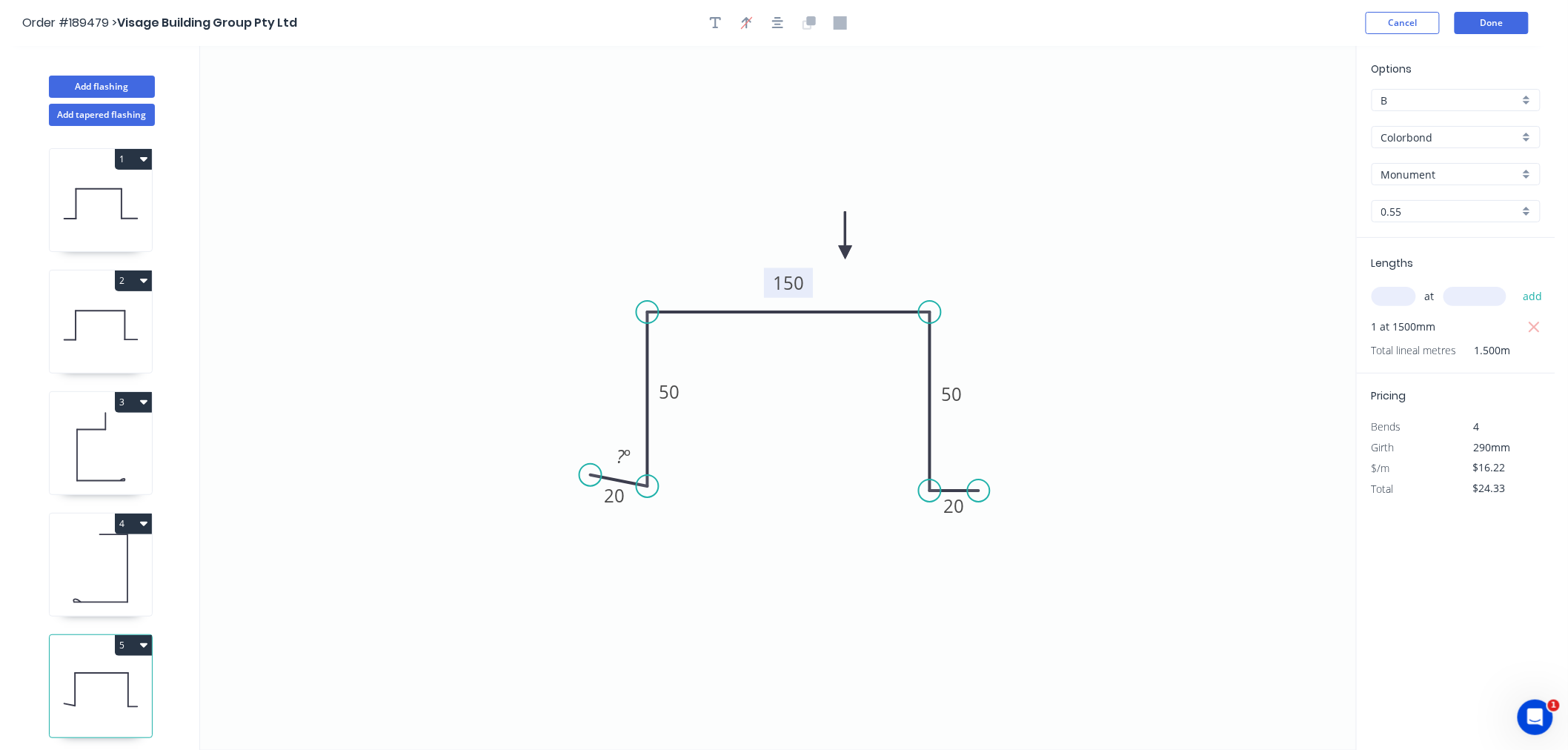
drag, startPoint x: 649, startPoint y: 472, endPoint x: 658, endPoint y: 487, distance: 17.5
click at [658, 487] on circle at bounding box center [648, 487] width 22 height 22
click at [595, 484] on circle at bounding box center [594, 487] width 22 height 22
click at [582, 384] on icon "0 20 50 150 50 20" at bounding box center [778, 398] width 1156 height 705
drag, startPoint x: 771, startPoint y: 20, endPoint x: 788, endPoint y: 39, distance: 25.5
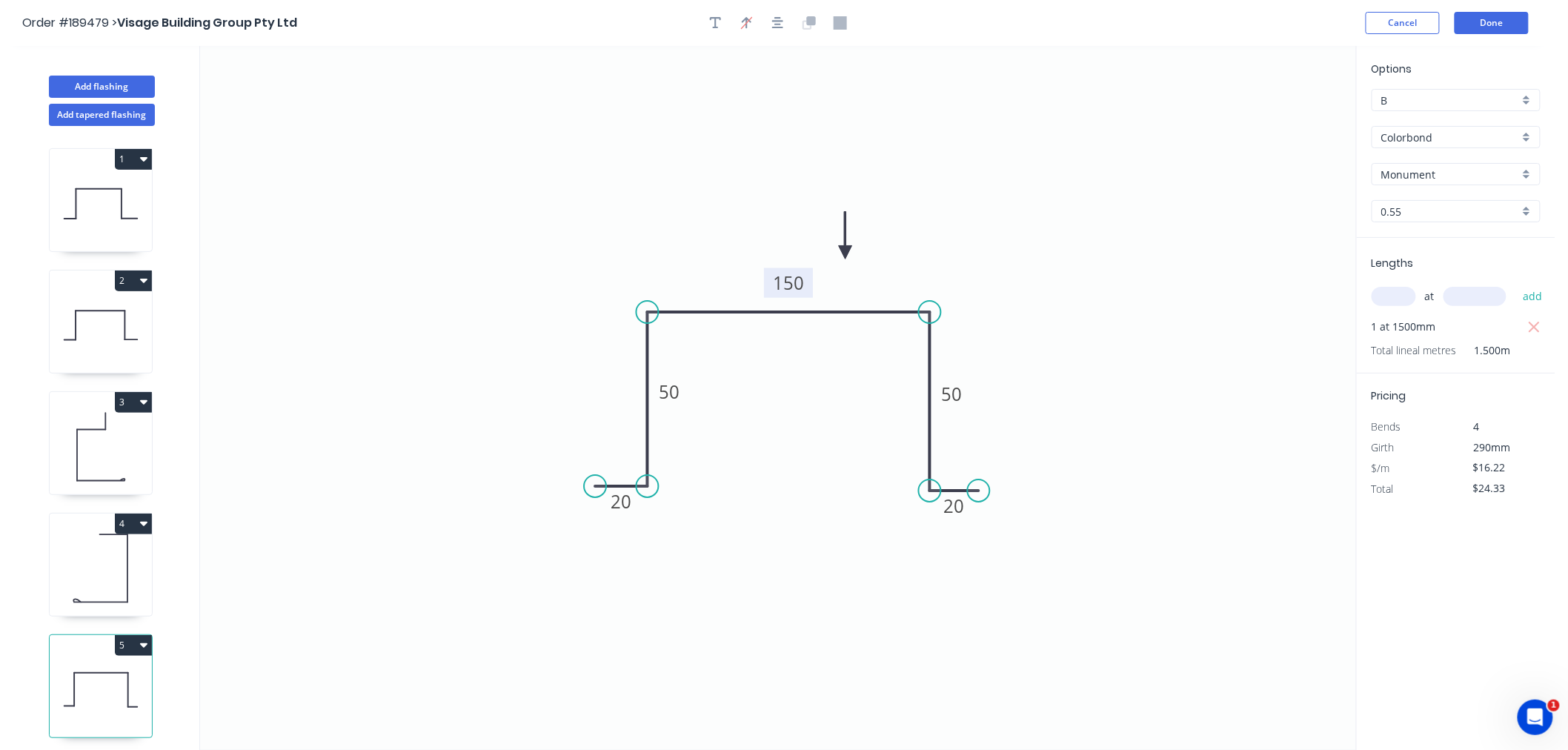
click at [772, 19] on icon "button" at bounding box center [778, 23] width 12 height 13
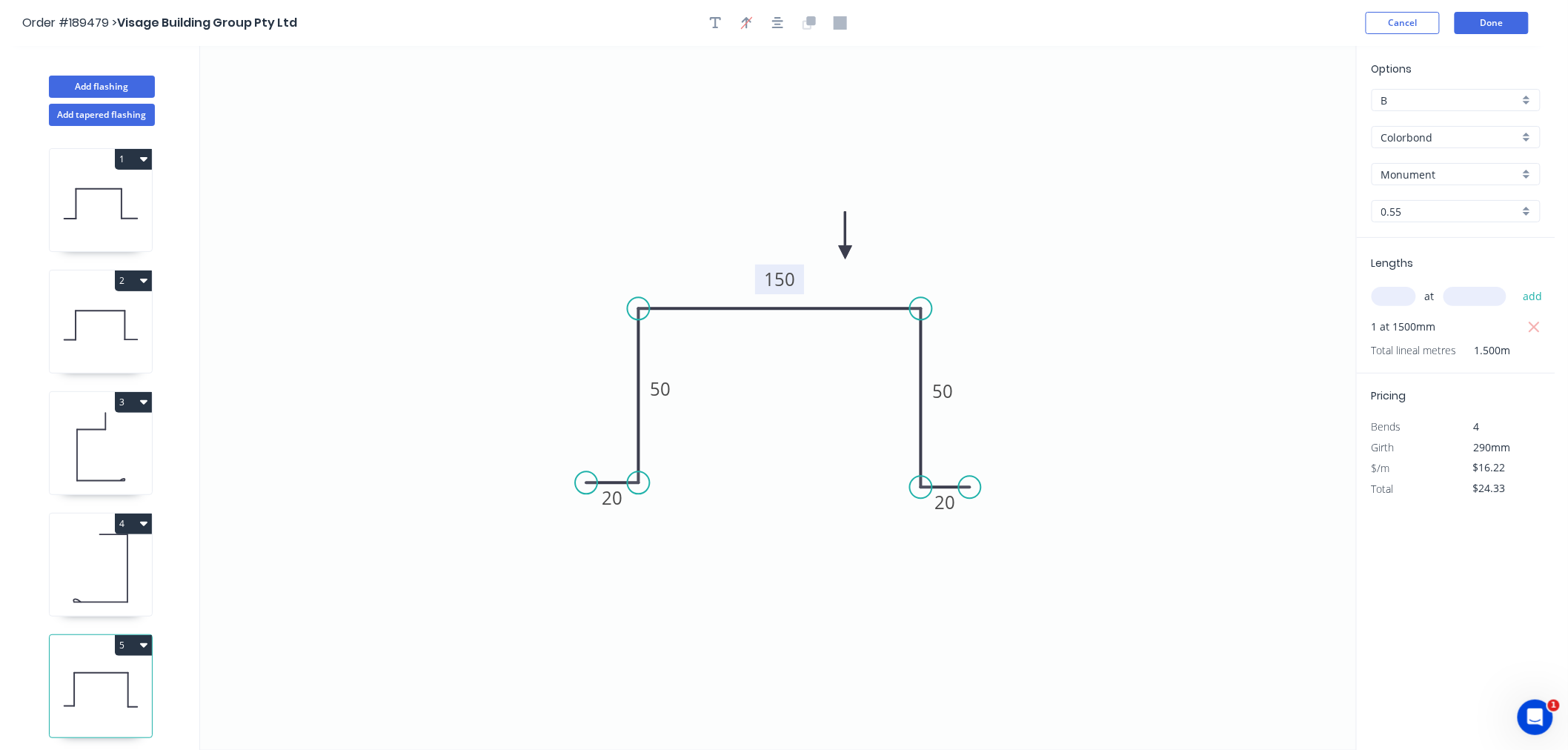
click at [1005, 144] on icon "0 20 50 150 50 20" at bounding box center [778, 398] width 1156 height 705
click at [1494, 17] on button "Done" at bounding box center [1492, 23] width 74 height 22
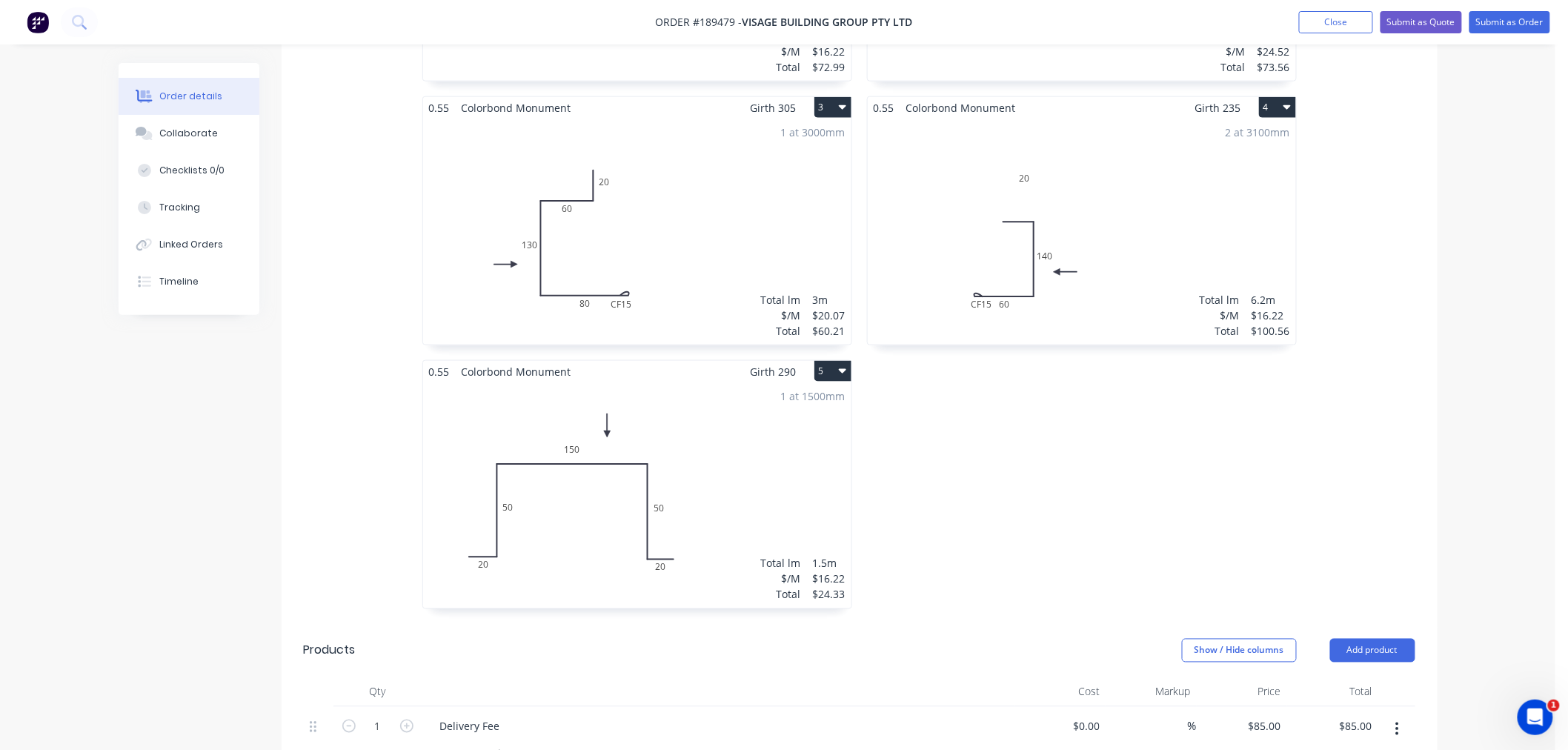
scroll to position [658, 0]
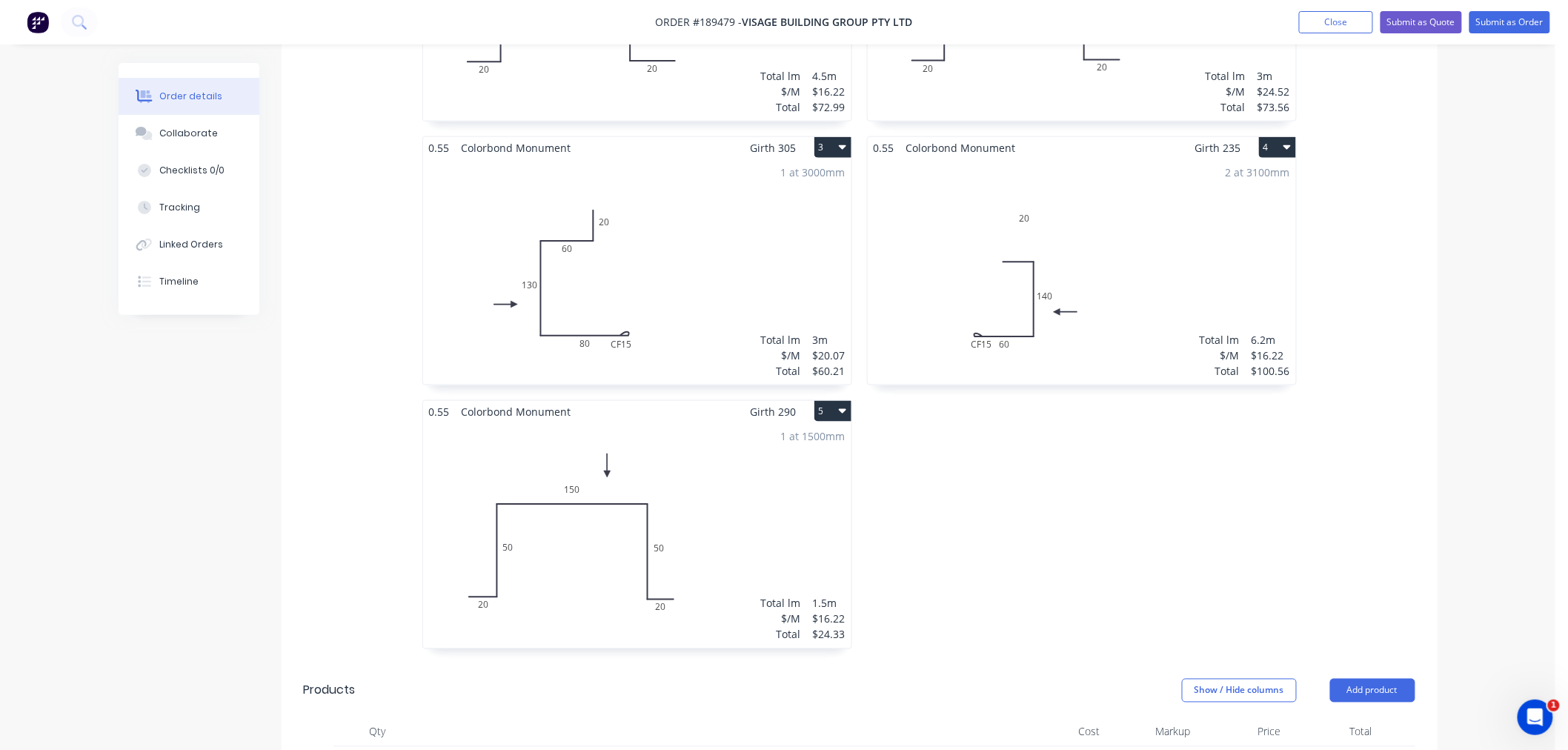
click at [746, 509] on div "1 at 1500mm Total lm $/M Total 1.5m $16.22 $24.33" at bounding box center [637, 536] width 428 height 226
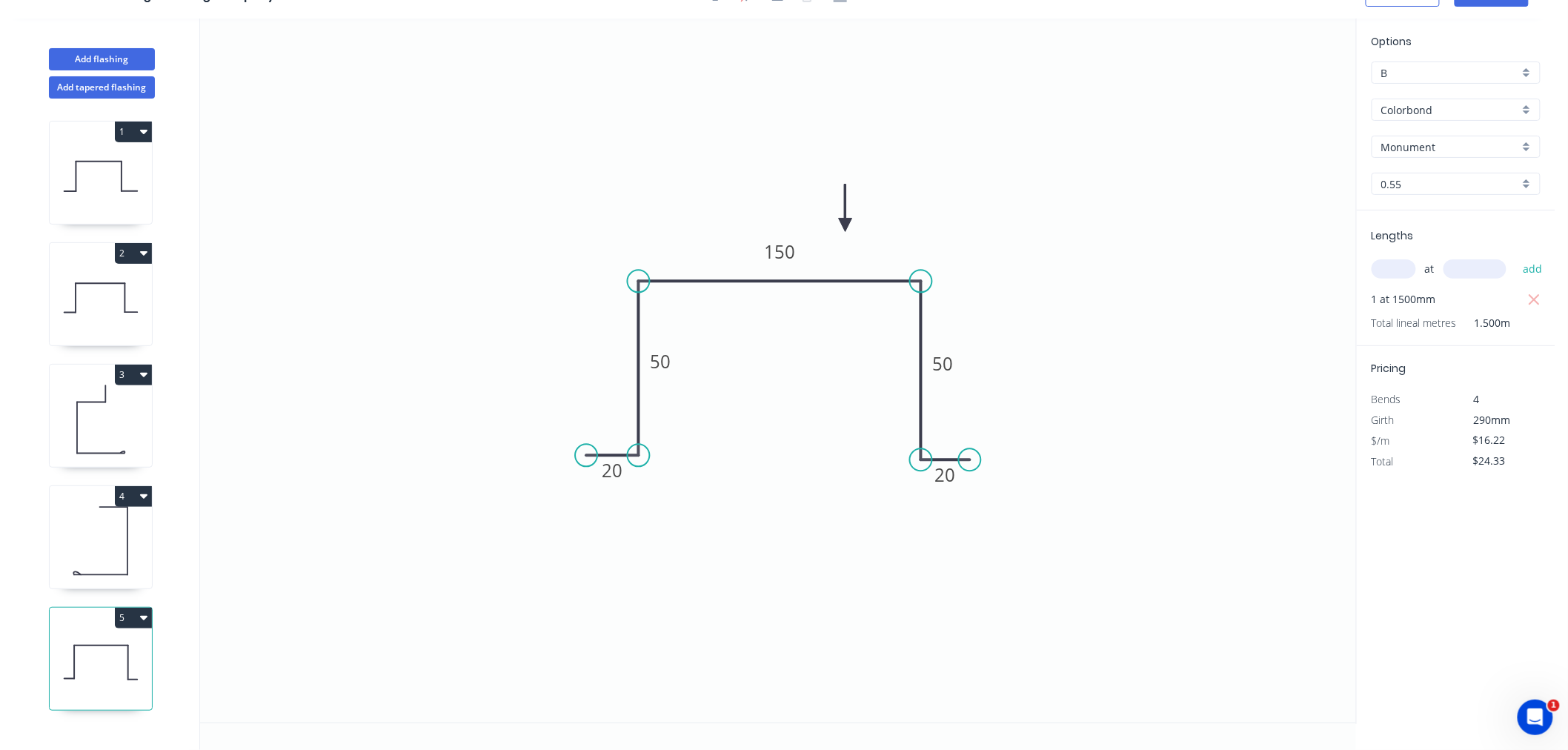
scroll to position [28, 0]
click at [138, 617] on button "5" at bounding box center [133, 618] width 37 height 21
click at [129, 653] on div "Duplicate" at bounding box center [81, 655] width 114 height 22
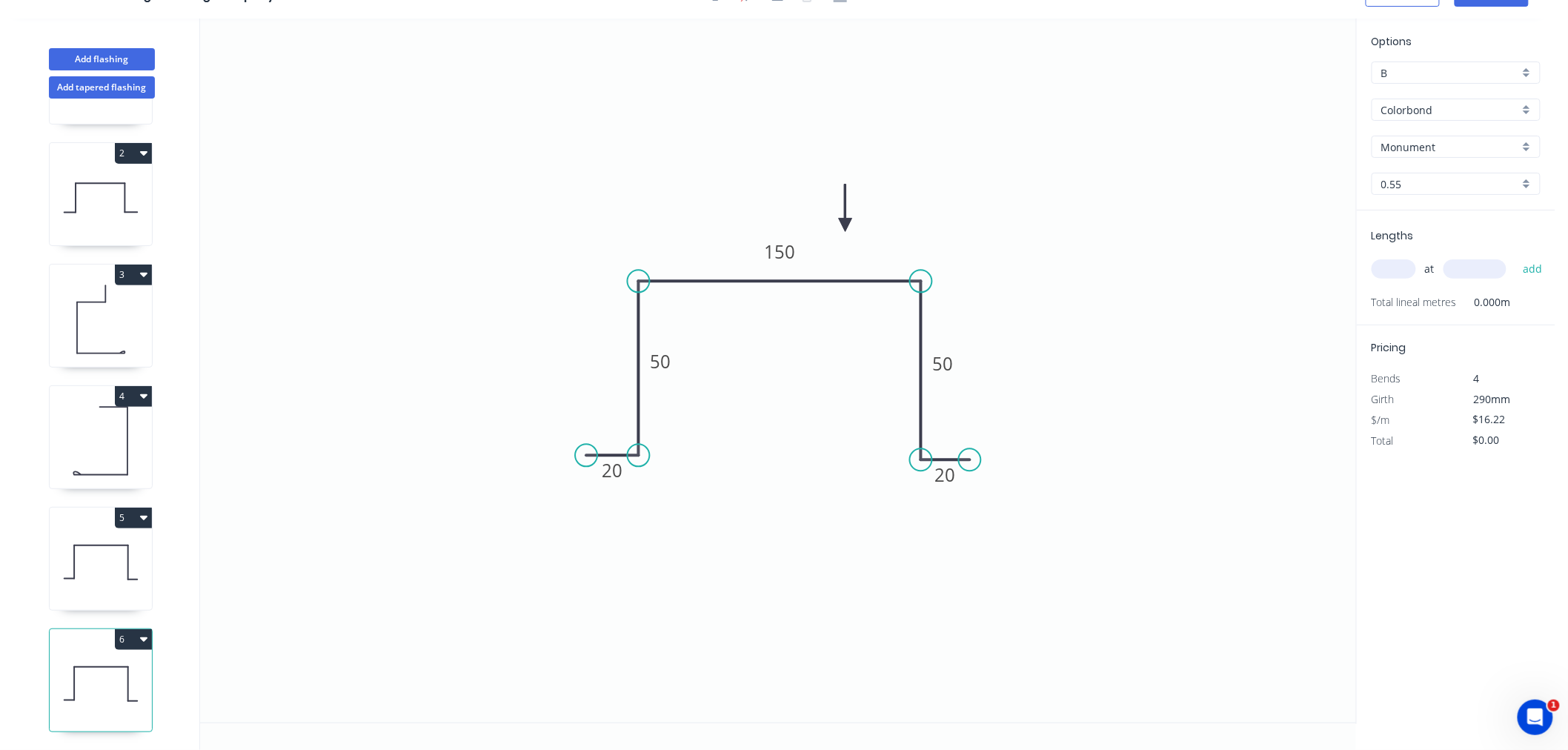
click at [94, 670] on icon at bounding box center [100, 685] width 102 height 95
click at [661, 365] on tspan "50" at bounding box center [661, 361] width 21 height 25
click at [460, 469] on icon "0 20 50 330 50 20" at bounding box center [778, 371] width 1156 height 705
click at [86, 568] on icon at bounding box center [100, 562] width 102 height 95
click at [112, 669] on icon at bounding box center [100, 685] width 102 height 95
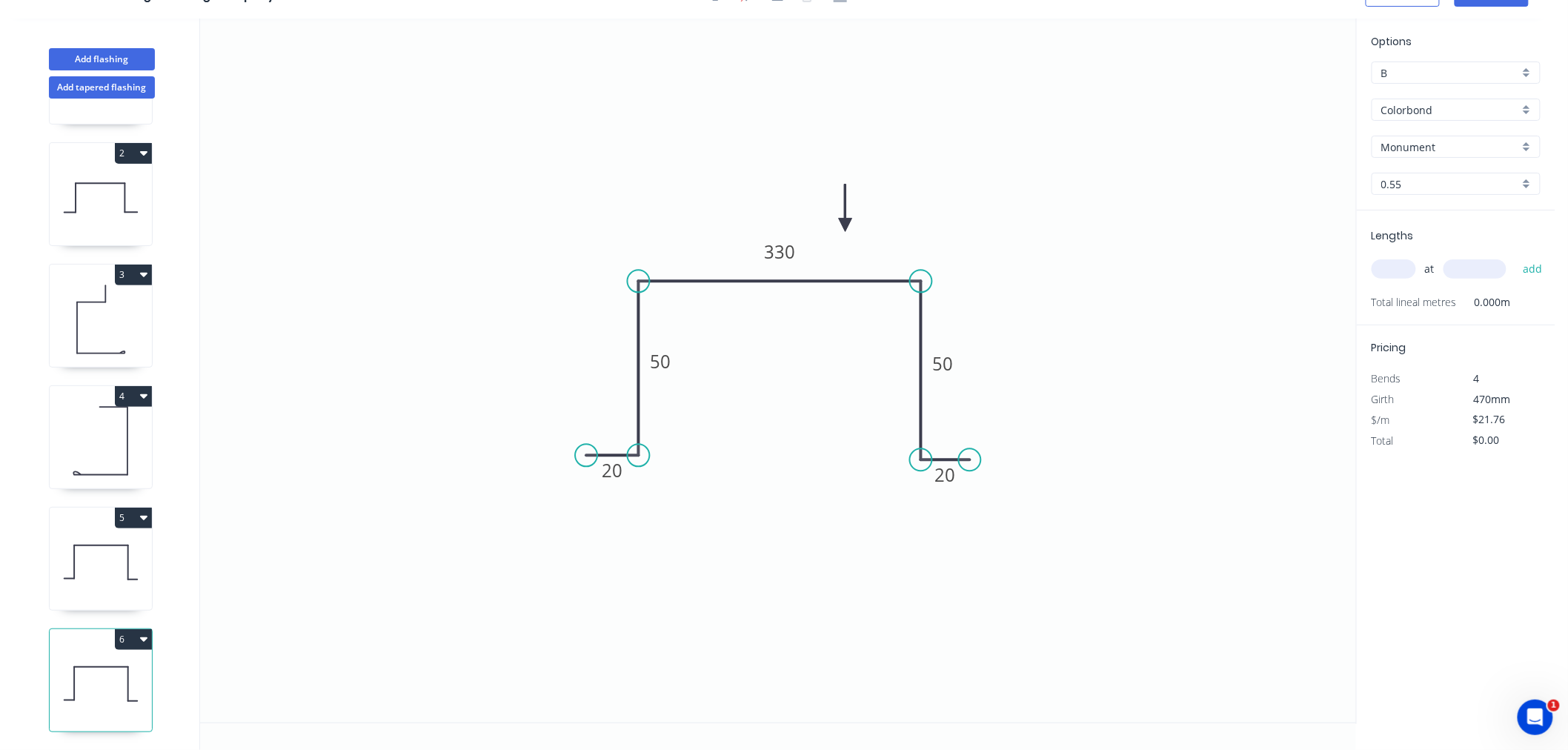
click at [1024, 420] on icon "0 20 50 330 50 20" at bounding box center [778, 371] width 1156 height 705
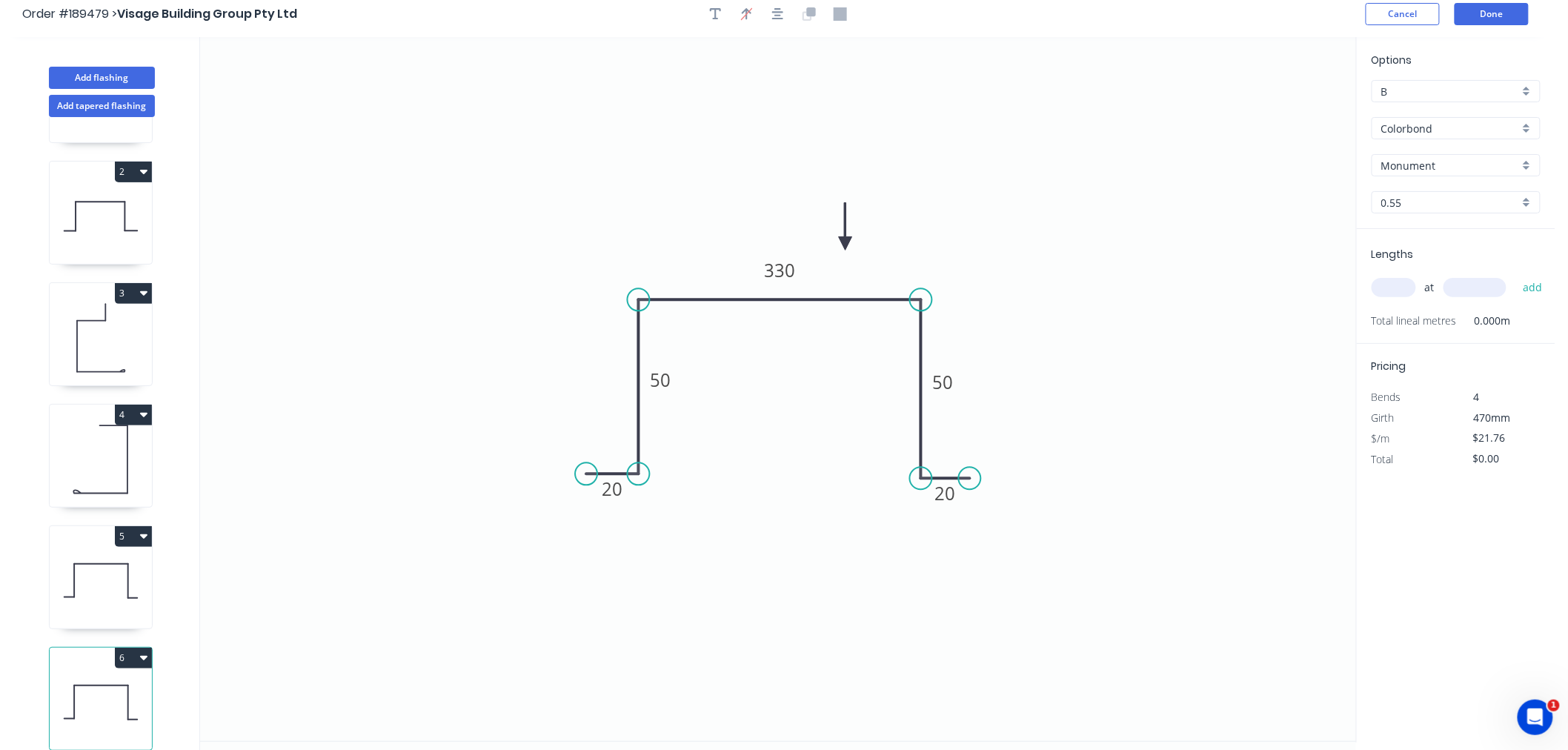
scroll to position [0, 0]
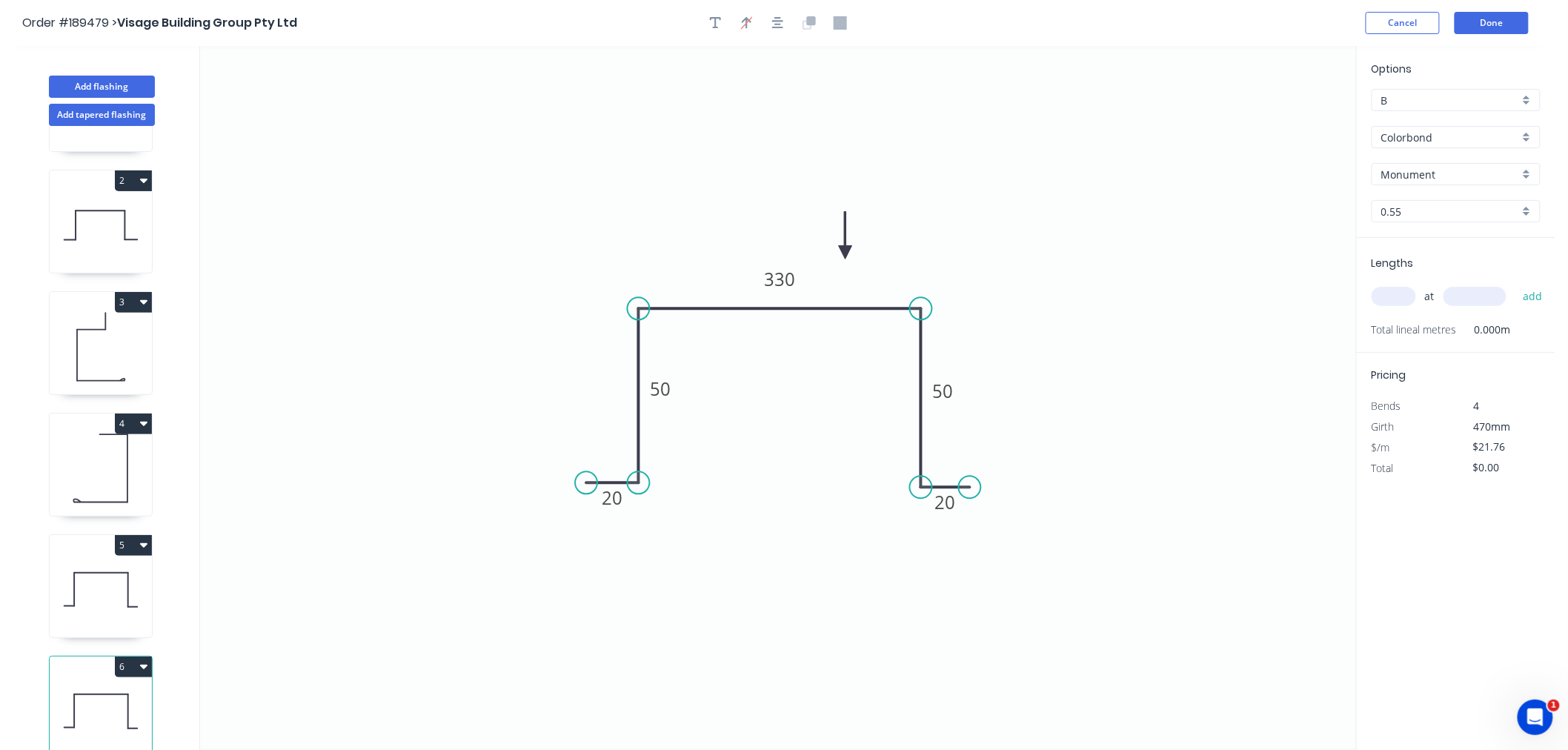
click at [1397, 299] on input "text" at bounding box center [1394, 297] width 45 height 19
click at [1516, 284] on button "add" at bounding box center [1533, 297] width 35 height 25
click at [1503, 16] on button "Done" at bounding box center [1492, 23] width 74 height 22
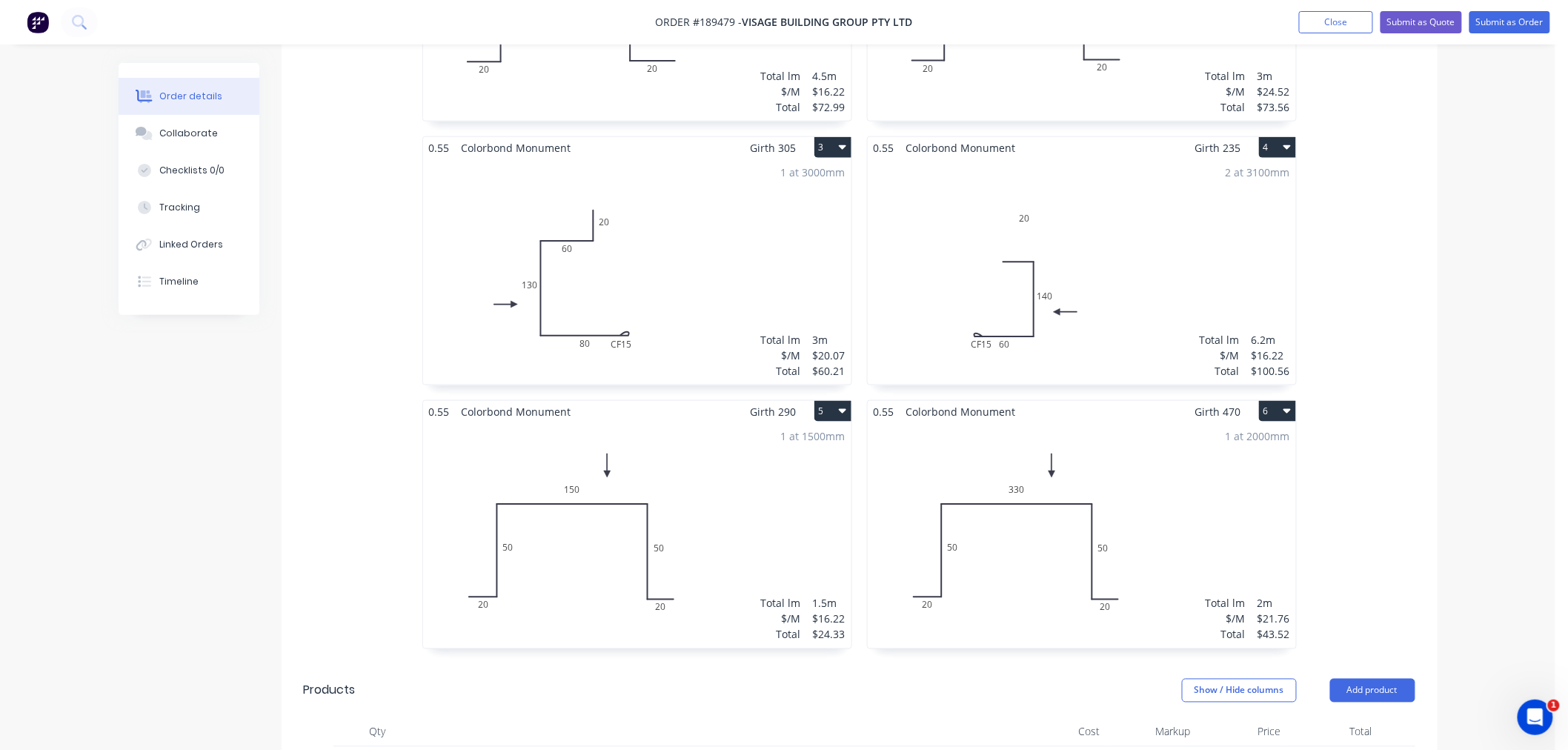
click at [1120, 432] on div "1 at 2000mm Total lm $/M Total 2m $21.76 $43.52" at bounding box center [1082, 536] width 428 height 226
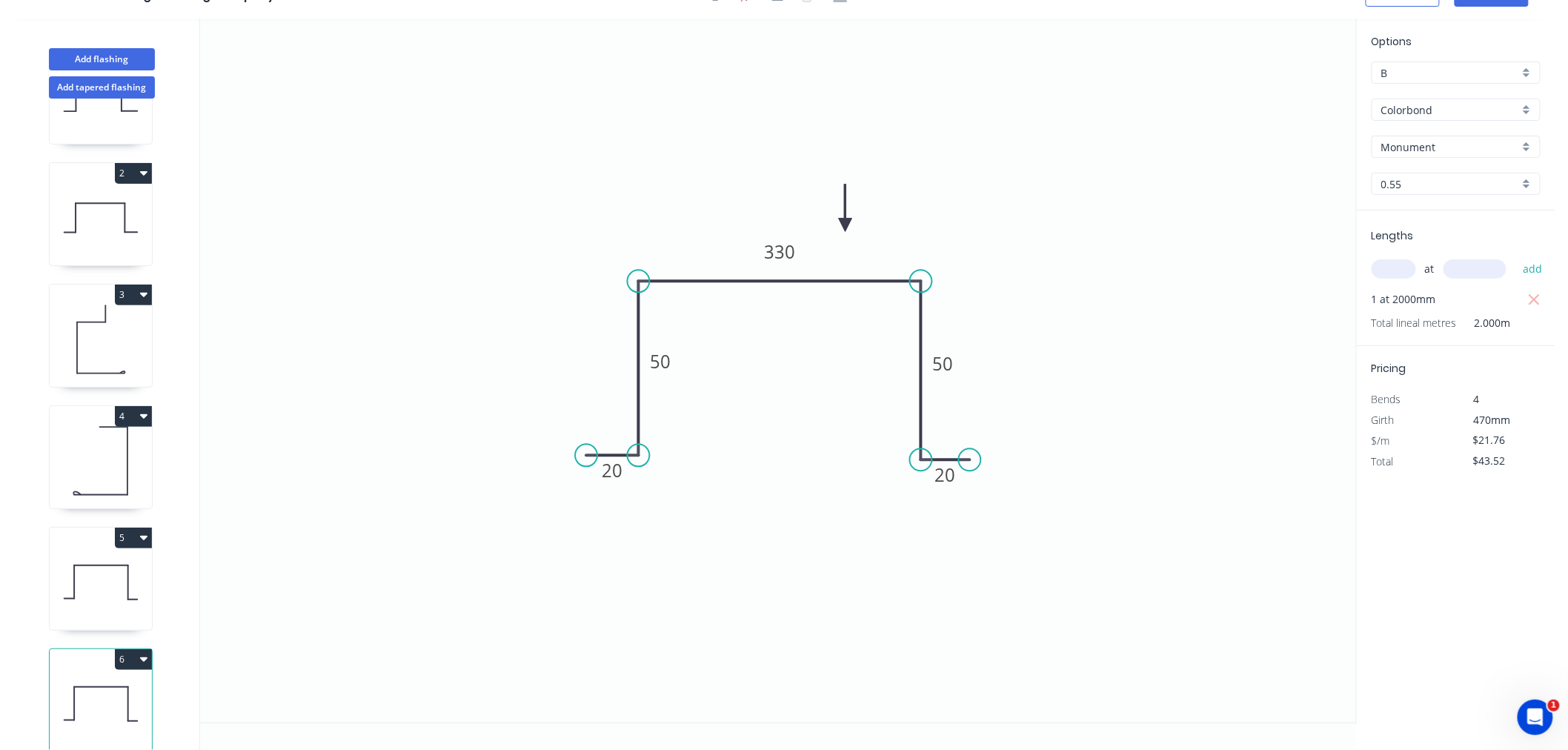
scroll to position [112, 0]
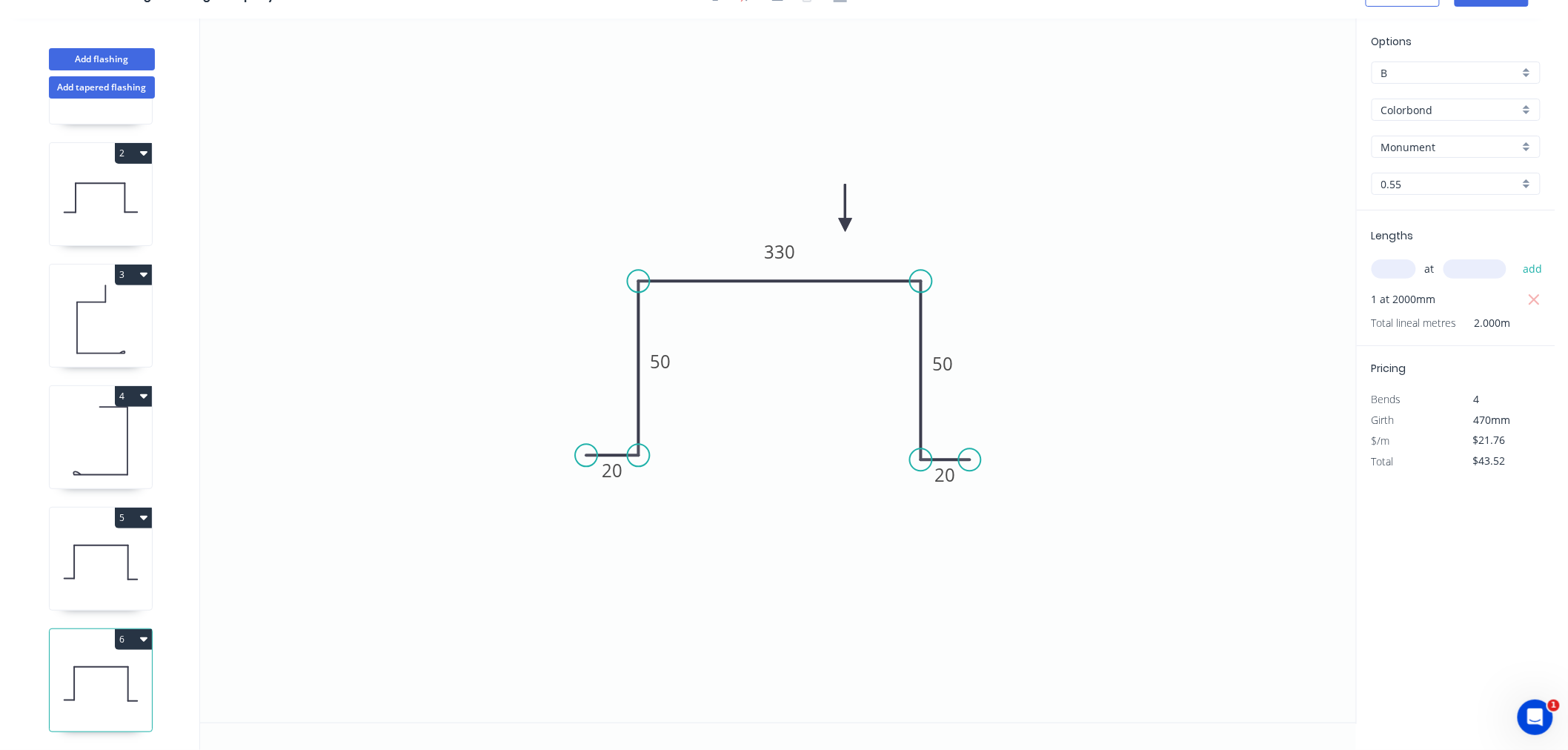
click at [144, 633] on icon "button" at bounding box center [144, 639] width 7 height 12
click at [176, 534] on div "1 2 3 4 5 6 Duplicate Delete" at bounding box center [102, 425] width 195 height 652
click at [76, 51] on button "Add flashing" at bounding box center [102, 60] width 106 height 22
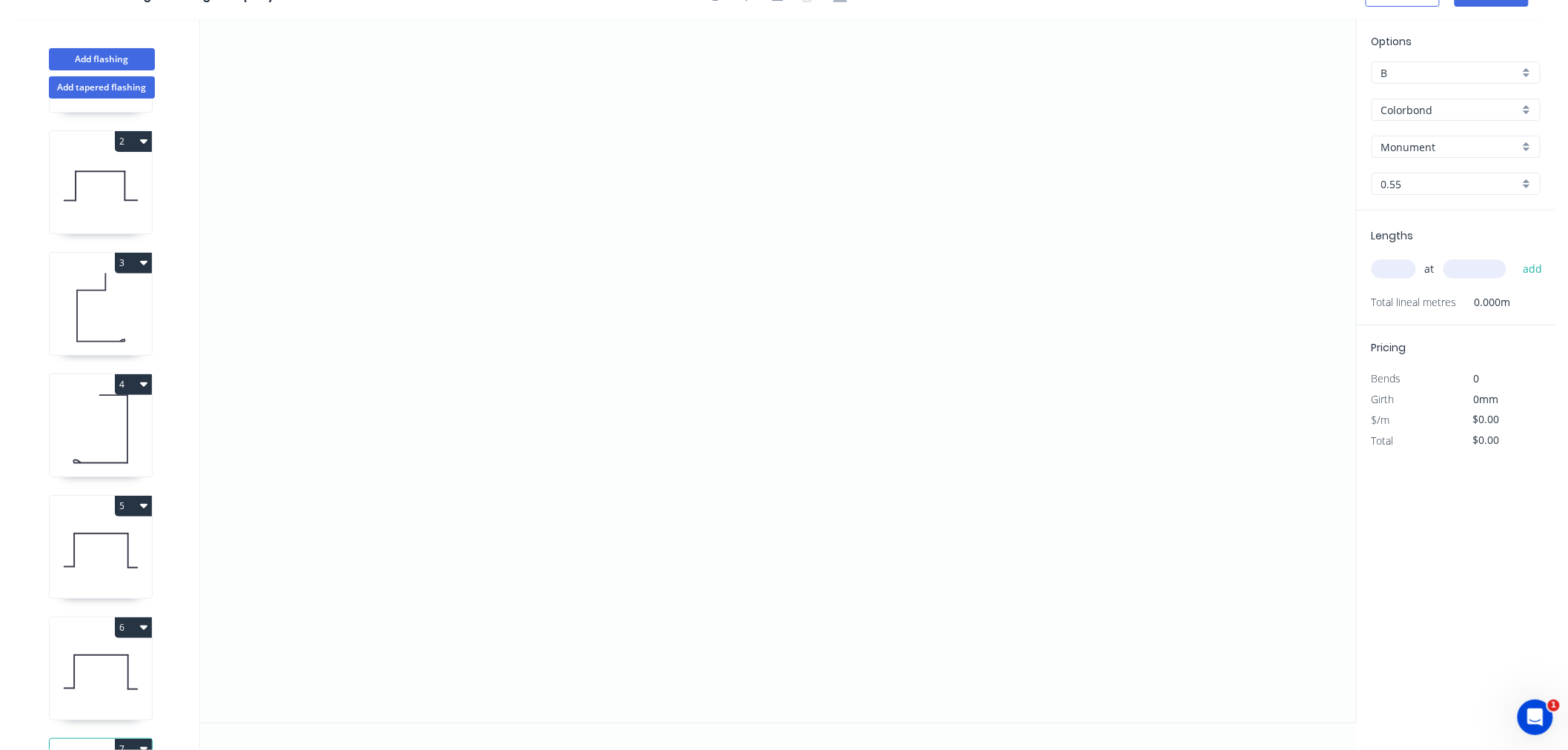
click at [1403, 268] on input "text" at bounding box center [1394, 269] width 45 height 19
click at [1516, 257] on button "add" at bounding box center [1533, 269] width 35 height 25
click at [564, 519] on icon "0" at bounding box center [778, 371] width 1156 height 705
click at [567, 449] on icon "0" at bounding box center [778, 371] width 1156 height 705
click at [463, 450] on icon "0 ?" at bounding box center [778, 371] width 1156 height 705
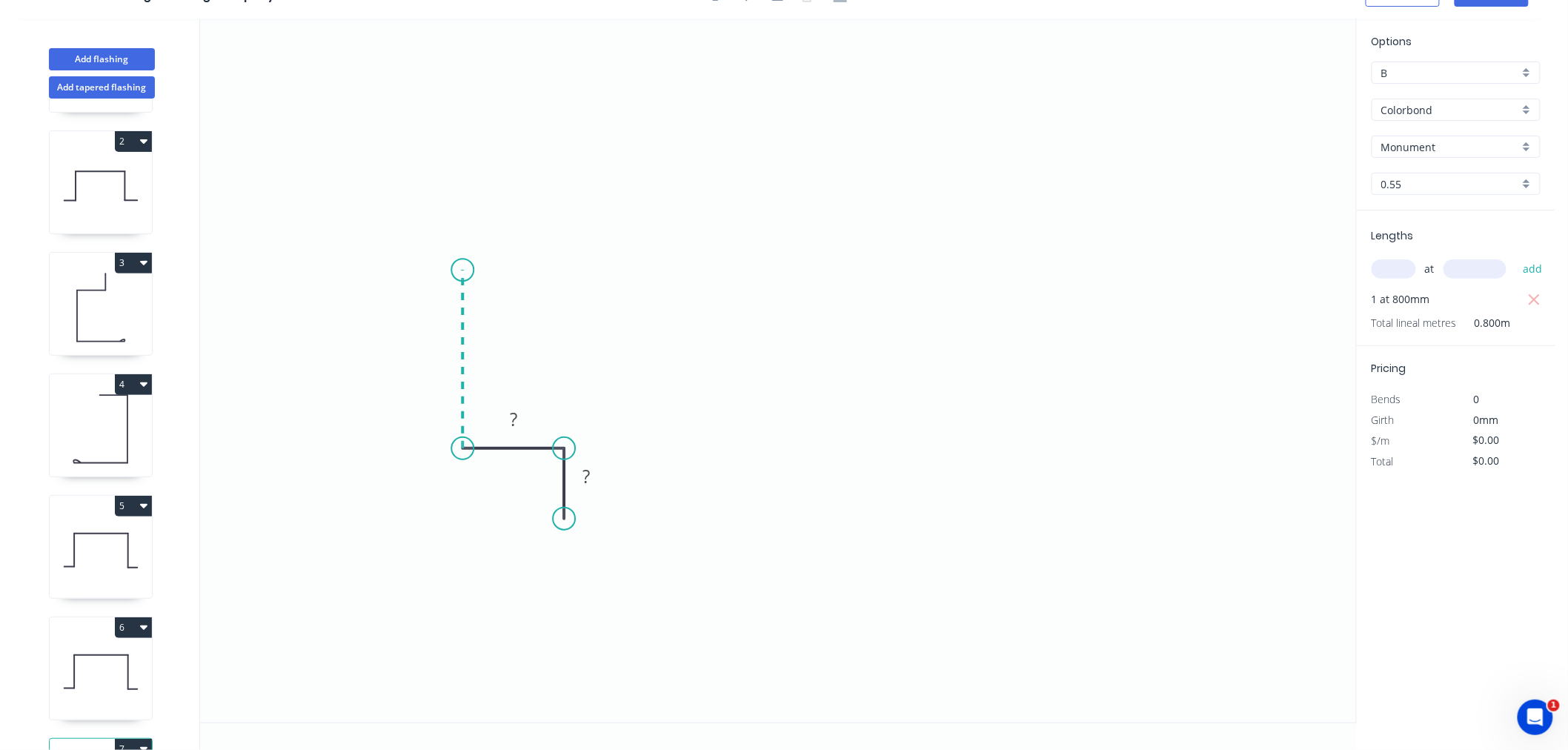
click at [468, 270] on icon "0 ? ?" at bounding box center [778, 371] width 1156 height 705
click at [789, 262] on icon "0 ? ? ?" at bounding box center [778, 371] width 1156 height 705
click at [791, 350] on icon "0 ? ? ? ?" at bounding box center [778, 371] width 1156 height 705
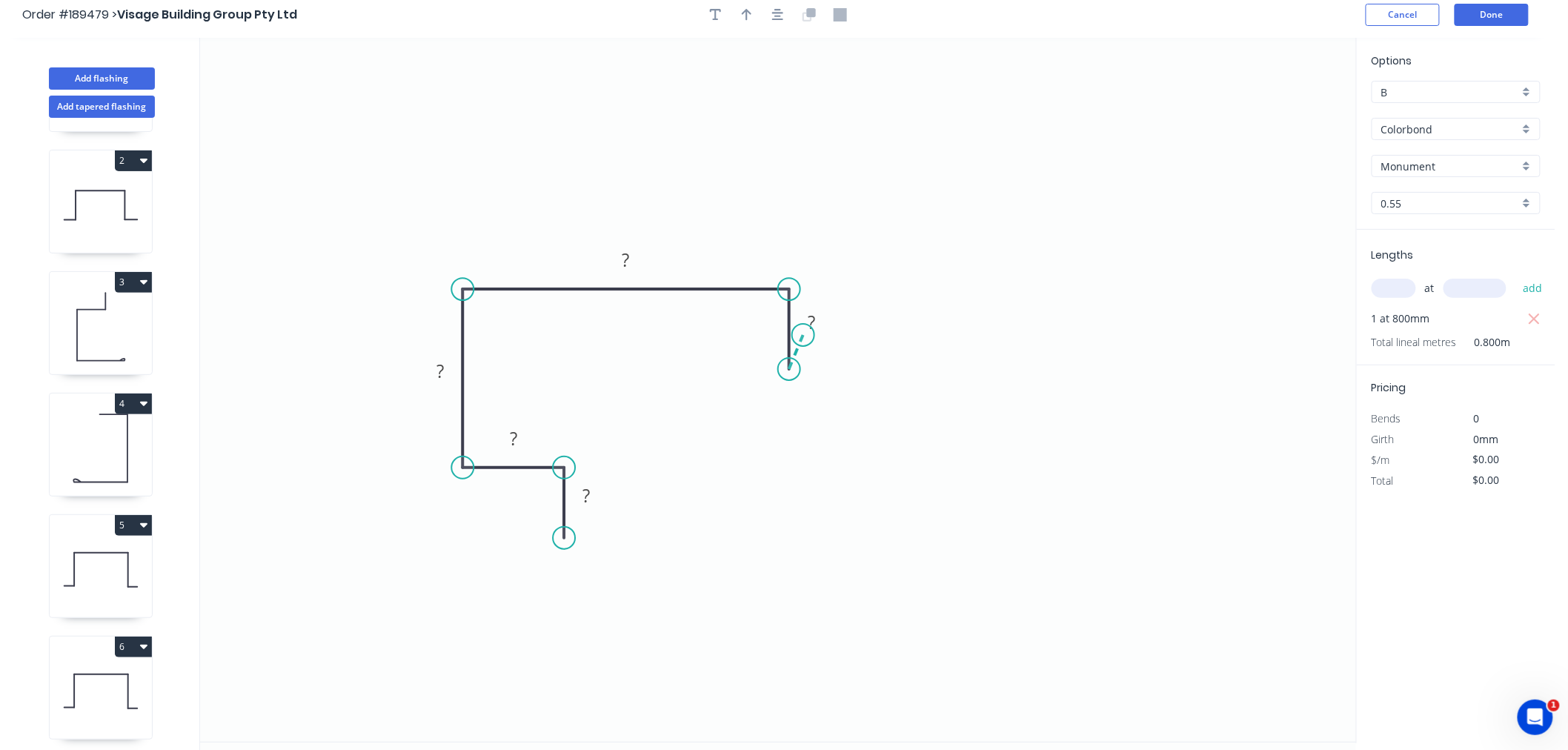
scroll to position [0, 0]
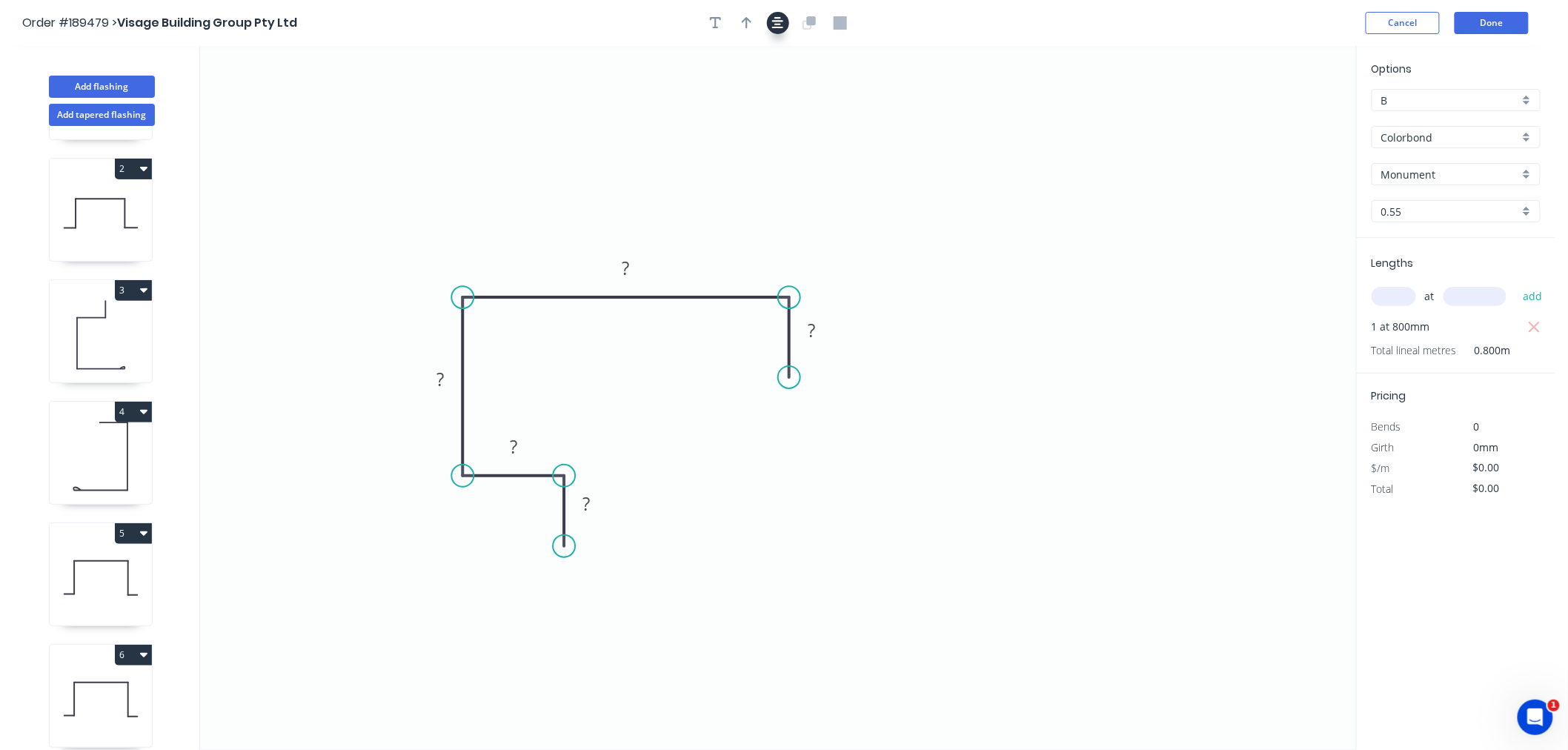
click at [777, 24] on icon "button" at bounding box center [778, 23] width 12 height 12
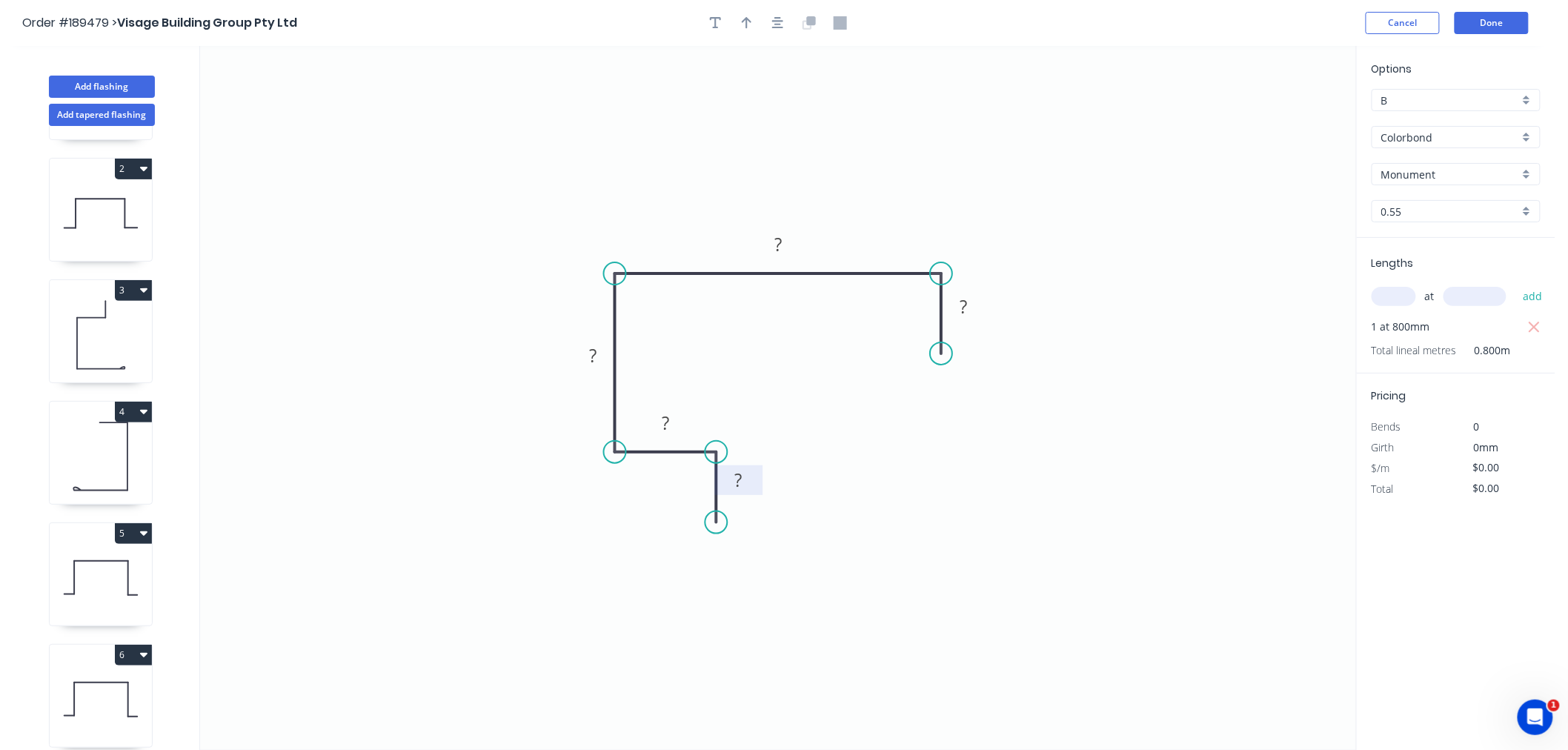
click at [742, 475] on tspan "?" at bounding box center [739, 480] width 7 height 25
click at [742, 475] on tspan "?" at bounding box center [739, 480] width 7 height 25
click at [783, 21] on button "button" at bounding box center [778, 23] width 22 height 22
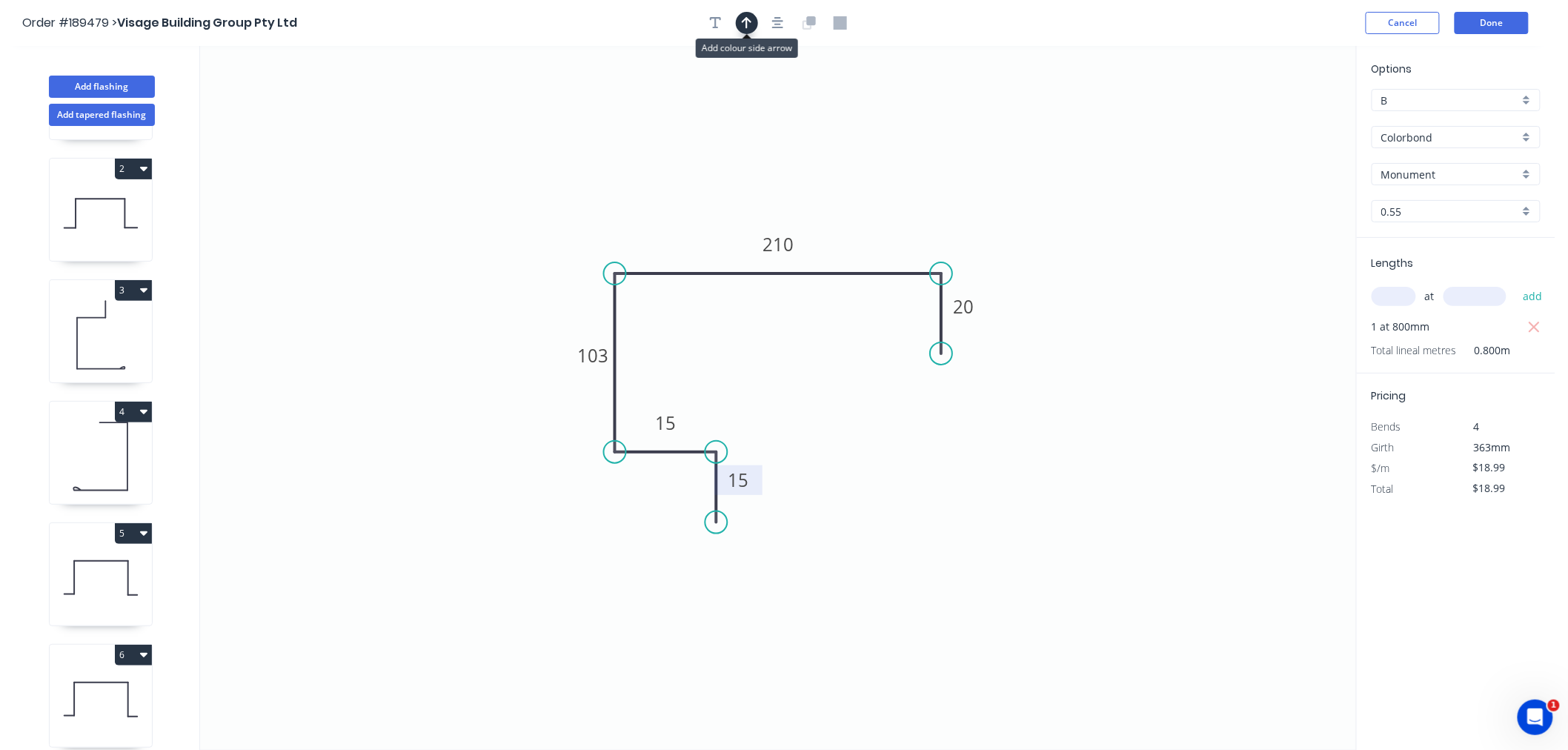
click at [736, 23] on button "button" at bounding box center [747, 23] width 22 height 22
drag, startPoint x: 1277, startPoint y: 118, endPoint x: 832, endPoint y: 217, distance: 455.9
click at [832, 217] on icon at bounding box center [832, 200] width 13 height 48
click at [778, 24] on icon "button" at bounding box center [778, 23] width 12 height 12
click at [133, 87] on button "Add flashing" at bounding box center [102, 87] width 106 height 22
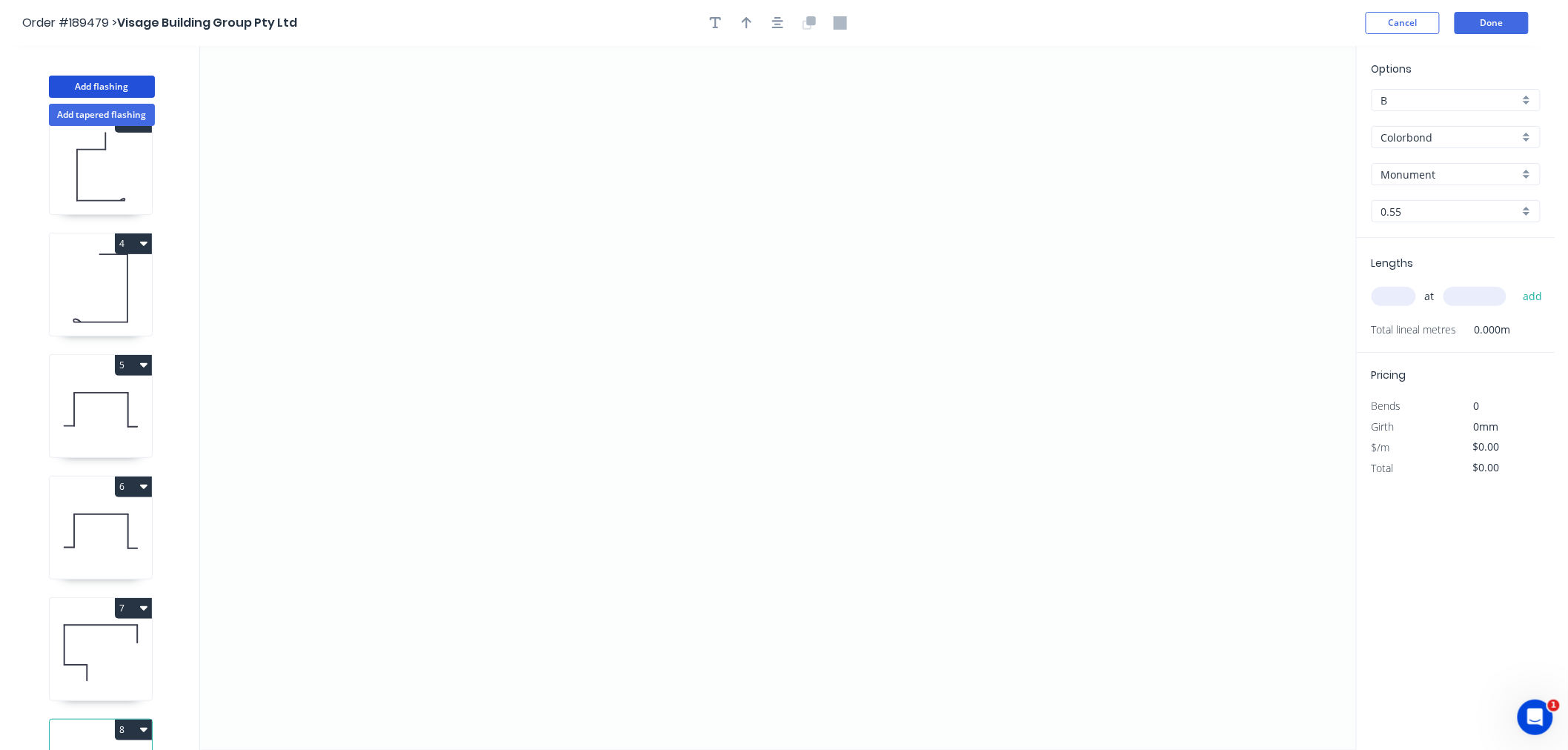
scroll to position [354, 0]
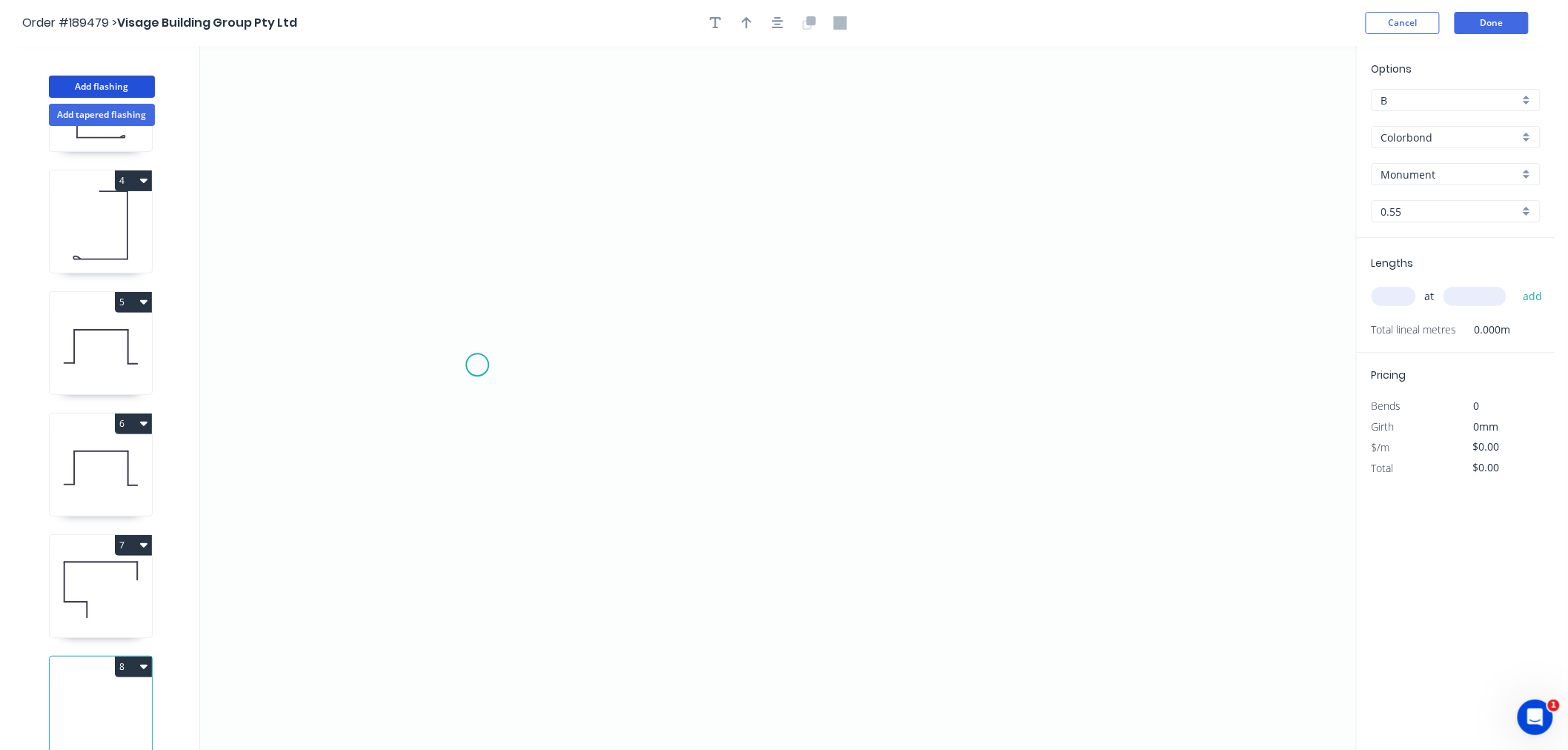
click at [478, 365] on icon "0" at bounding box center [778, 398] width 1156 height 705
click at [477, 427] on icon "0" at bounding box center [778, 398] width 1156 height 705
click at [721, 430] on icon "0 ?" at bounding box center [778, 398] width 1156 height 705
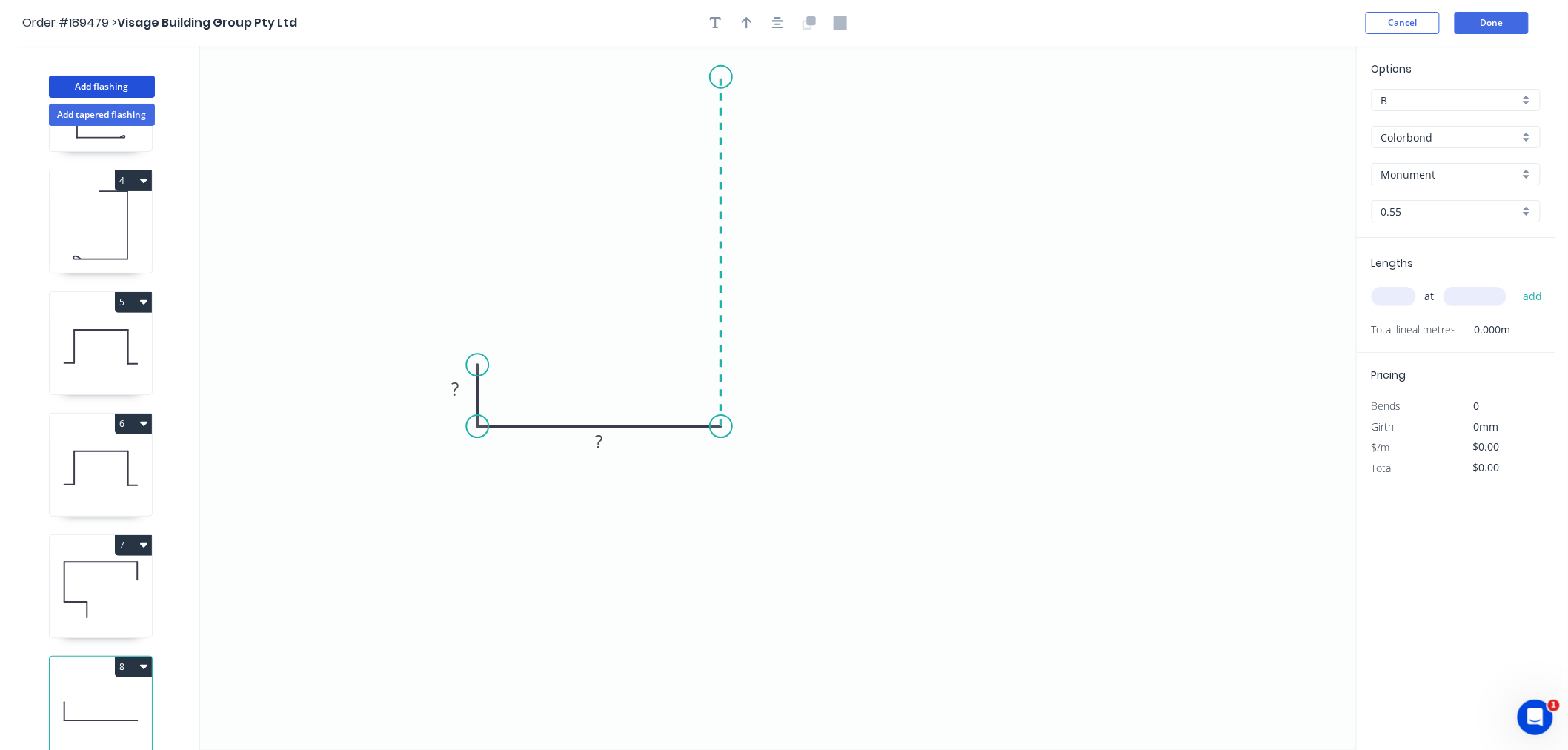
click at [719, 77] on icon "0 ? ?" at bounding box center [778, 398] width 1156 height 705
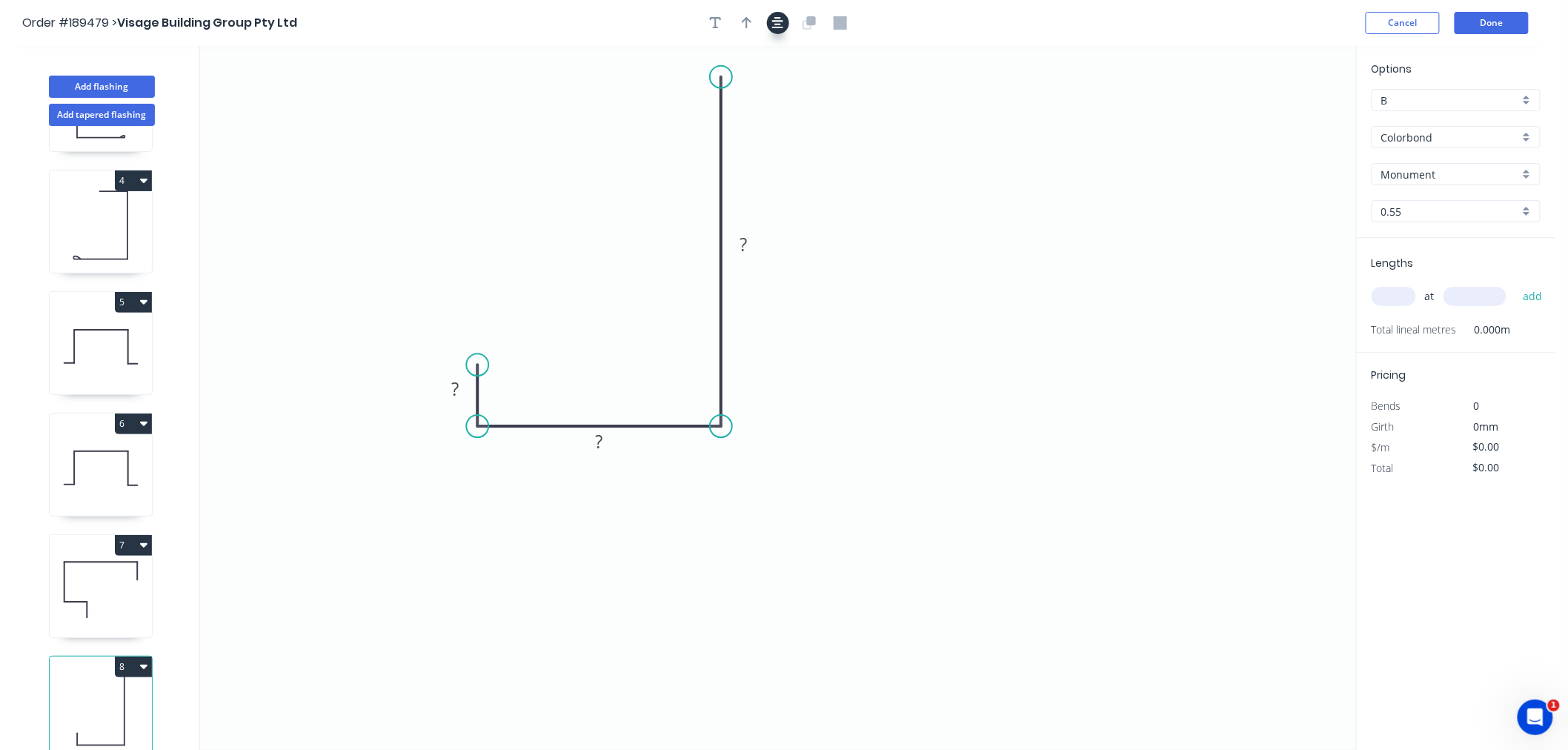
click at [779, 16] on icon "button" at bounding box center [778, 23] width 12 height 13
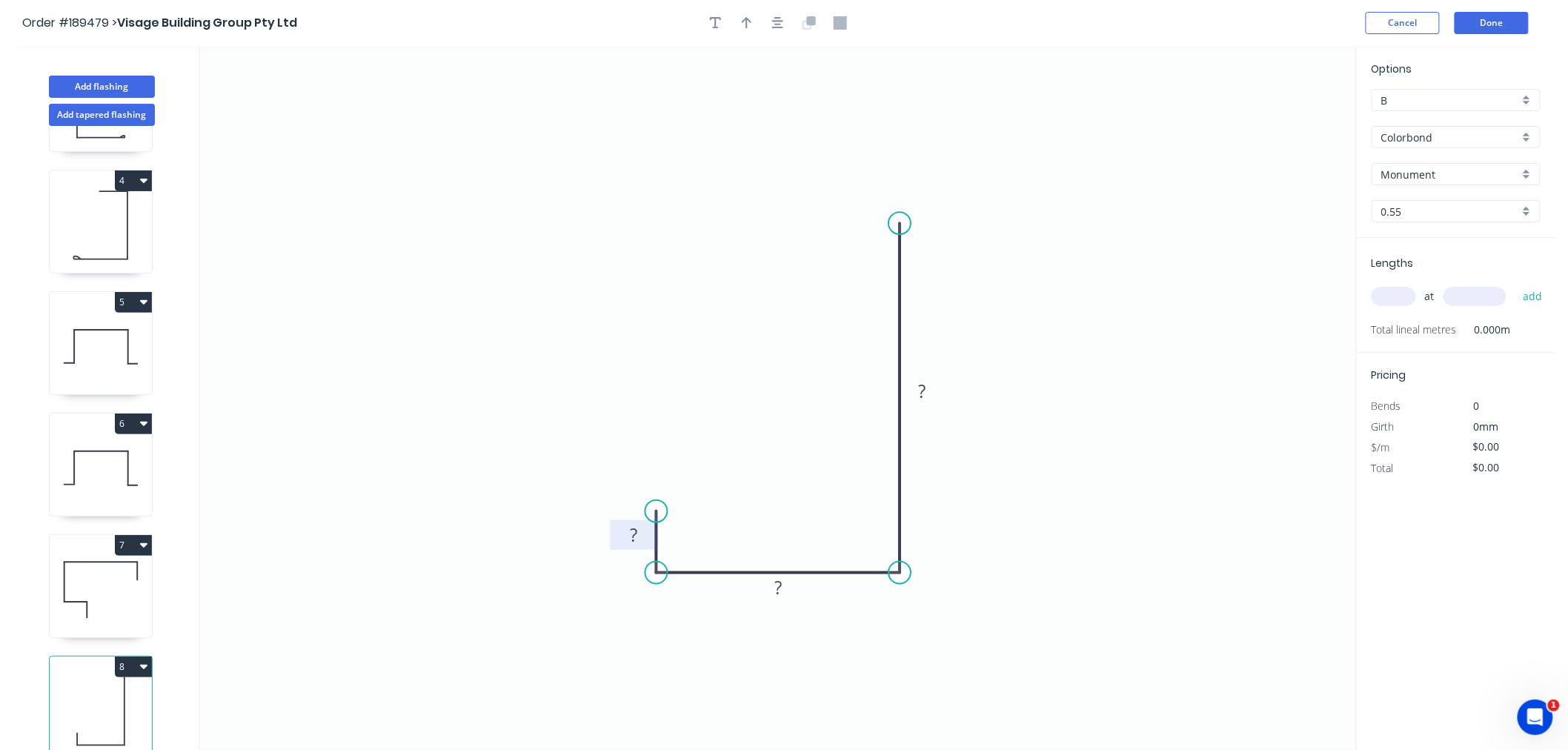
click at [637, 531] on tspan "?" at bounding box center [634, 534] width 7 height 25
click at [775, 22] on icon "button" at bounding box center [778, 23] width 12 height 13
click at [748, 24] on icon "button" at bounding box center [747, 23] width 10 height 13
drag, startPoint x: 1279, startPoint y: 111, endPoint x: 1163, endPoint y: 304, distance: 225.2
click at [1158, 309] on icon "0 15 138 153" at bounding box center [778, 398] width 1156 height 705
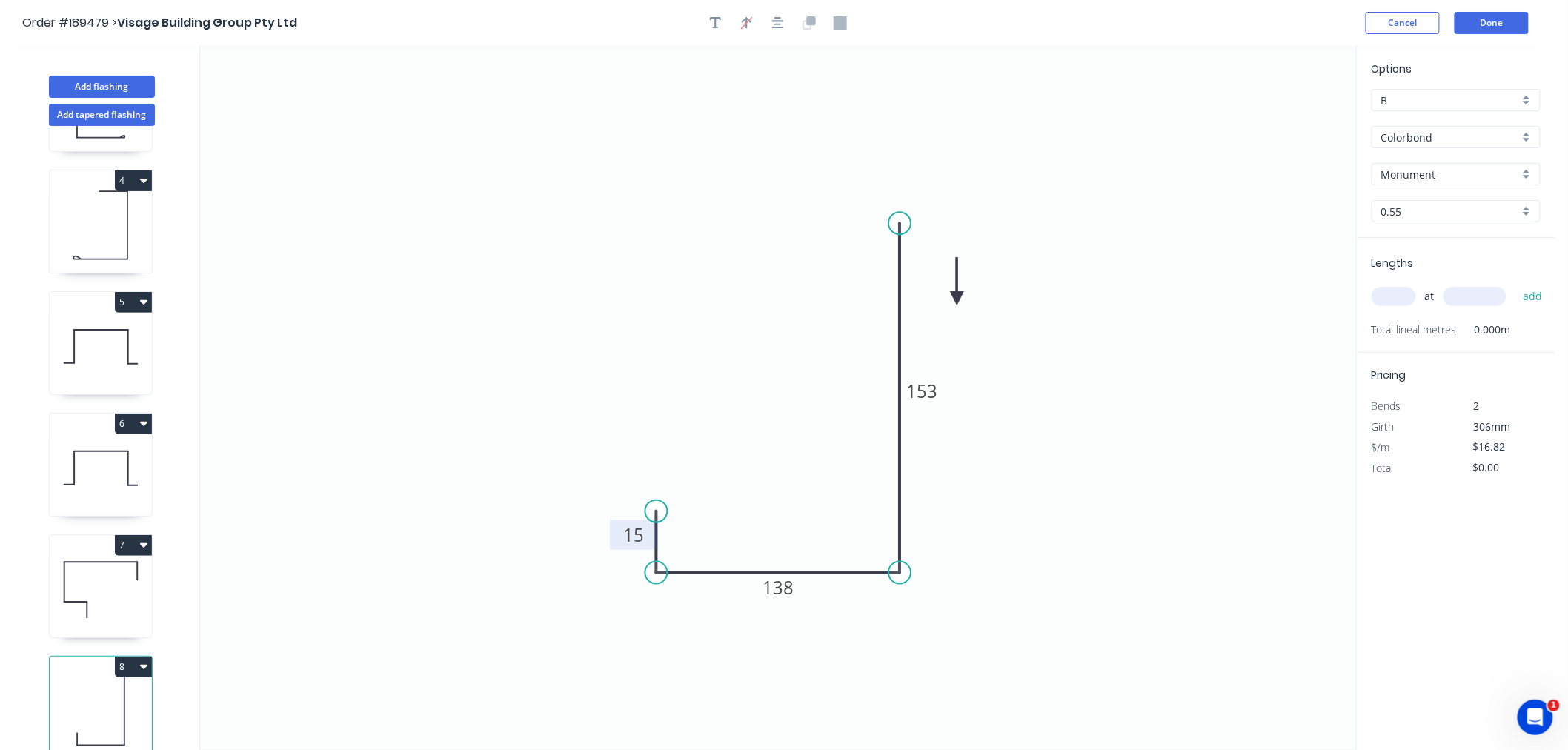
drag, startPoint x: 1284, startPoint y: 118, endPoint x: 956, endPoint y: 298, distance: 374.1
click at [956, 298] on icon at bounding box center [957, 282] width 13 height 48
click at [956, 298] on icon at bounding box center [956, 281] width 13 height 48
click at [1384, 299] on input "text" at bounding box center [1394, 297] width 45 height 19
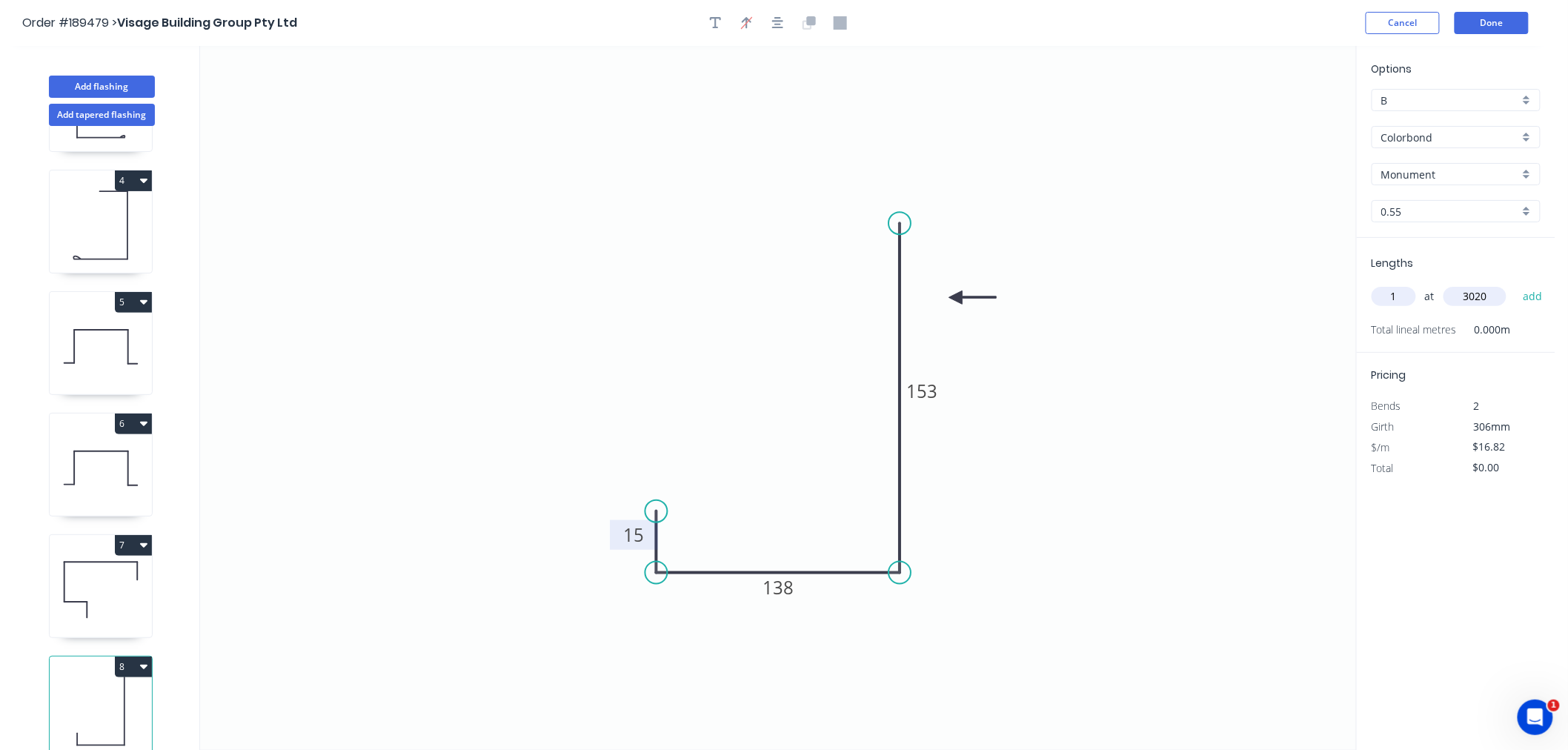
click at [1516, 284] on button "add" at bounding box center [1533, 297] width 35 height 25
click at [1416, 178] on input "Monument" at bounding box center [1450, 174] width 138 height 16
click at [1466, 202] on div "[PERSON_NAME]" at bounding box center [1456, 202] width 167 height 26
click at [1494, 16] on button "Done" at bounding box center [1492, 23] width 74 height 22
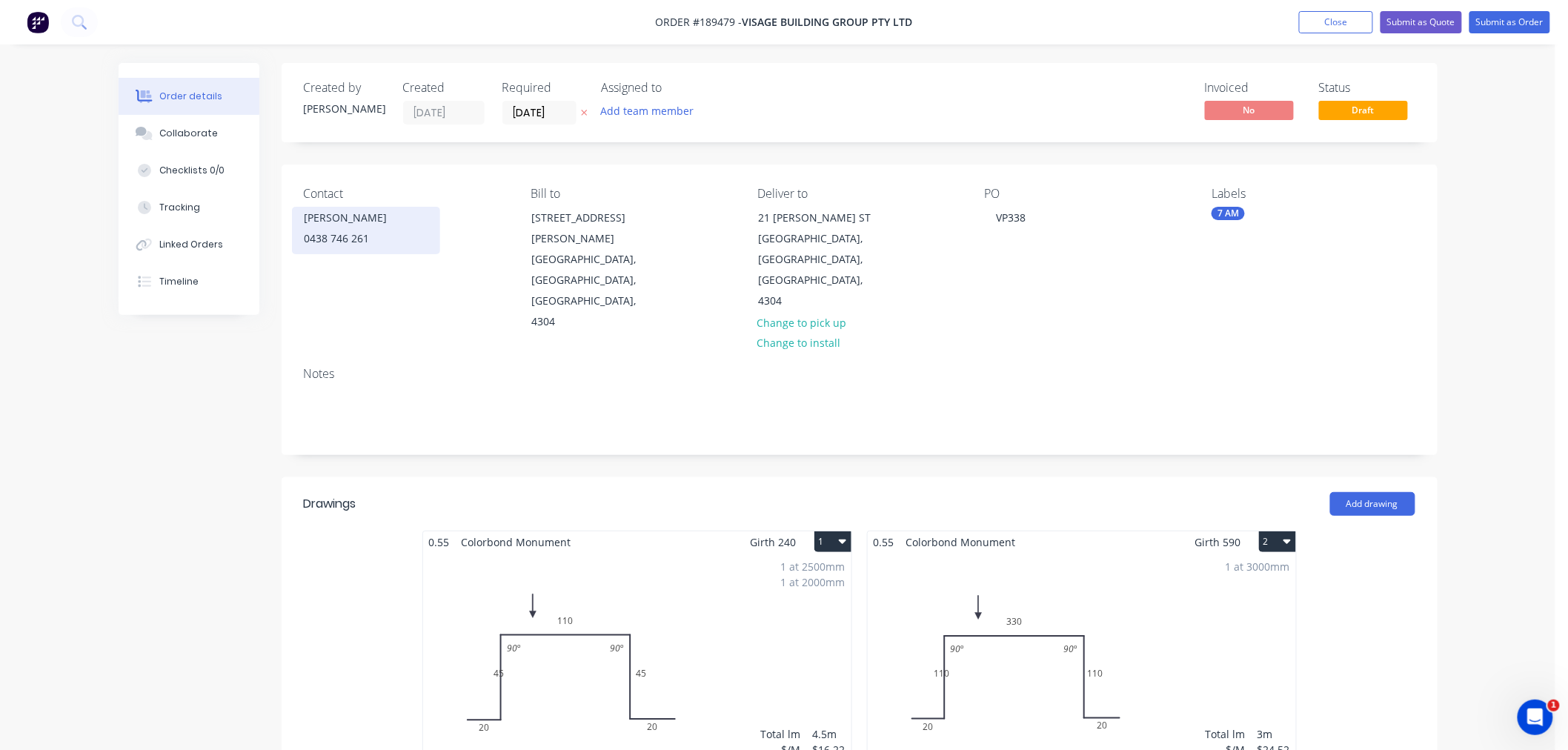
click at [372, 242] on div "0438 746 261" at bounding box center [365, 239] width 123 height 21
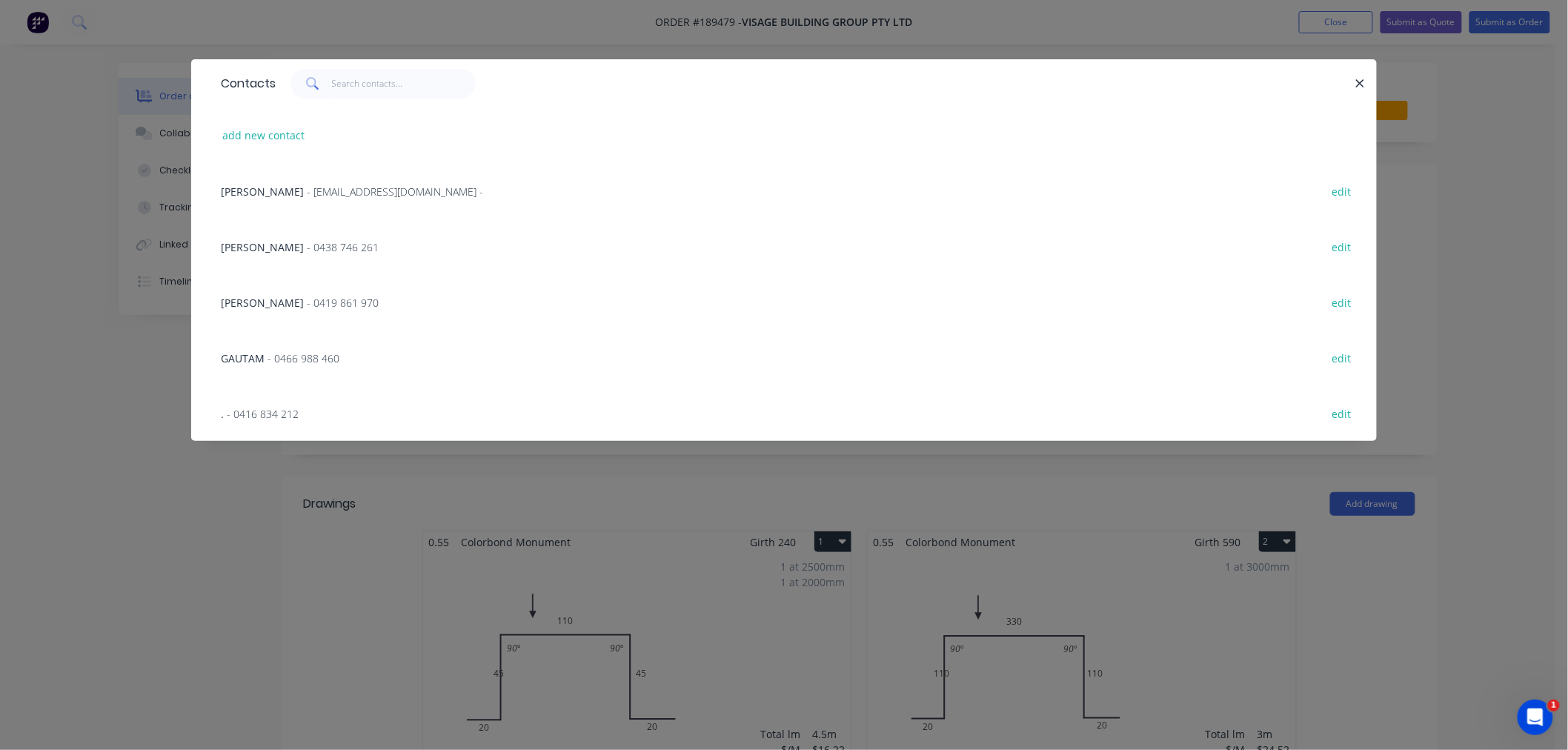
click at [65, 391] on div "Contacts add new contact [PERSON_NAME] - [EMAIL_ADDRESS][DOMAIN_NAME] - edit [P…" at bounding box center [784, 375] width 1568 height 750
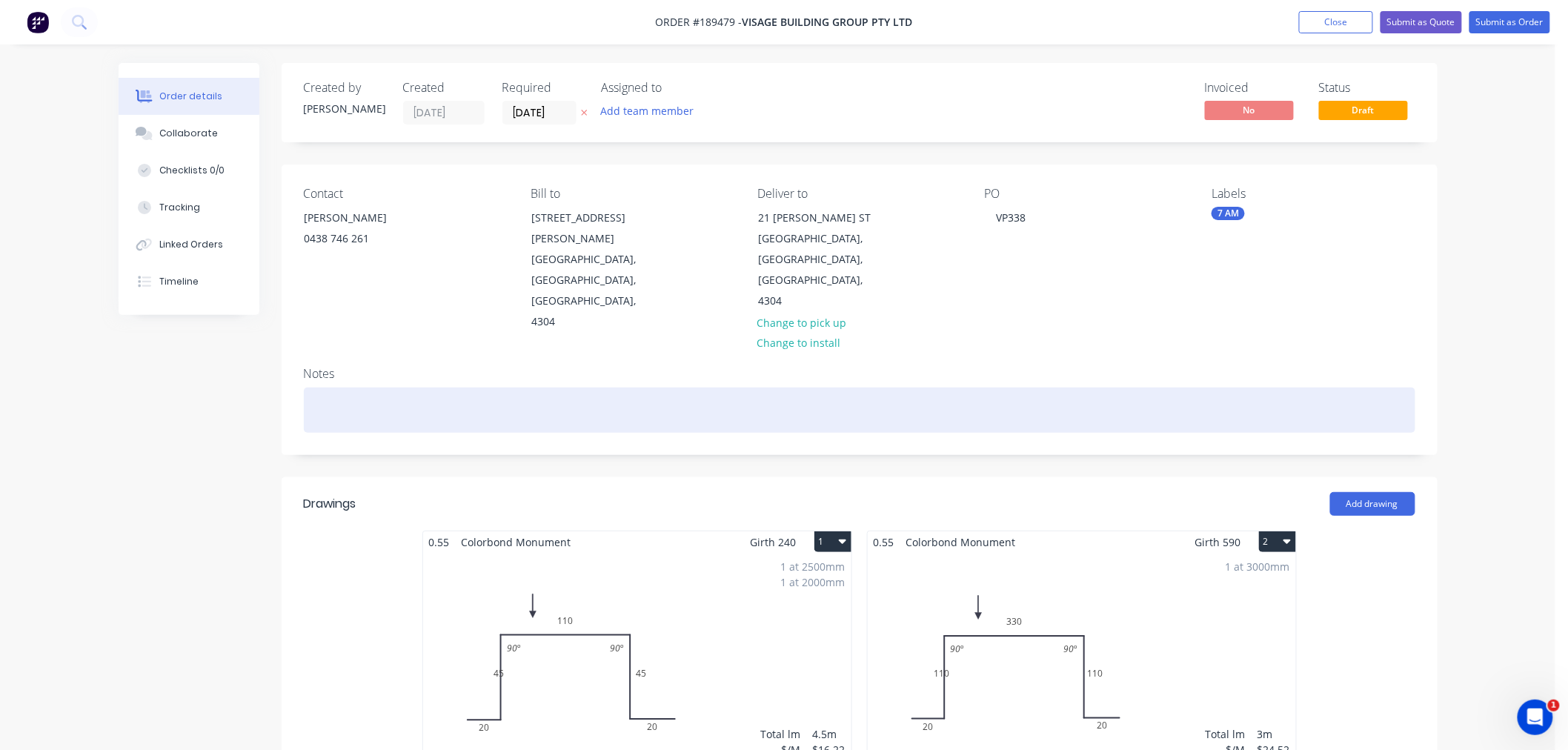
click at [369, 410] on div at bounding box center [860, 410] width 1112 height 45
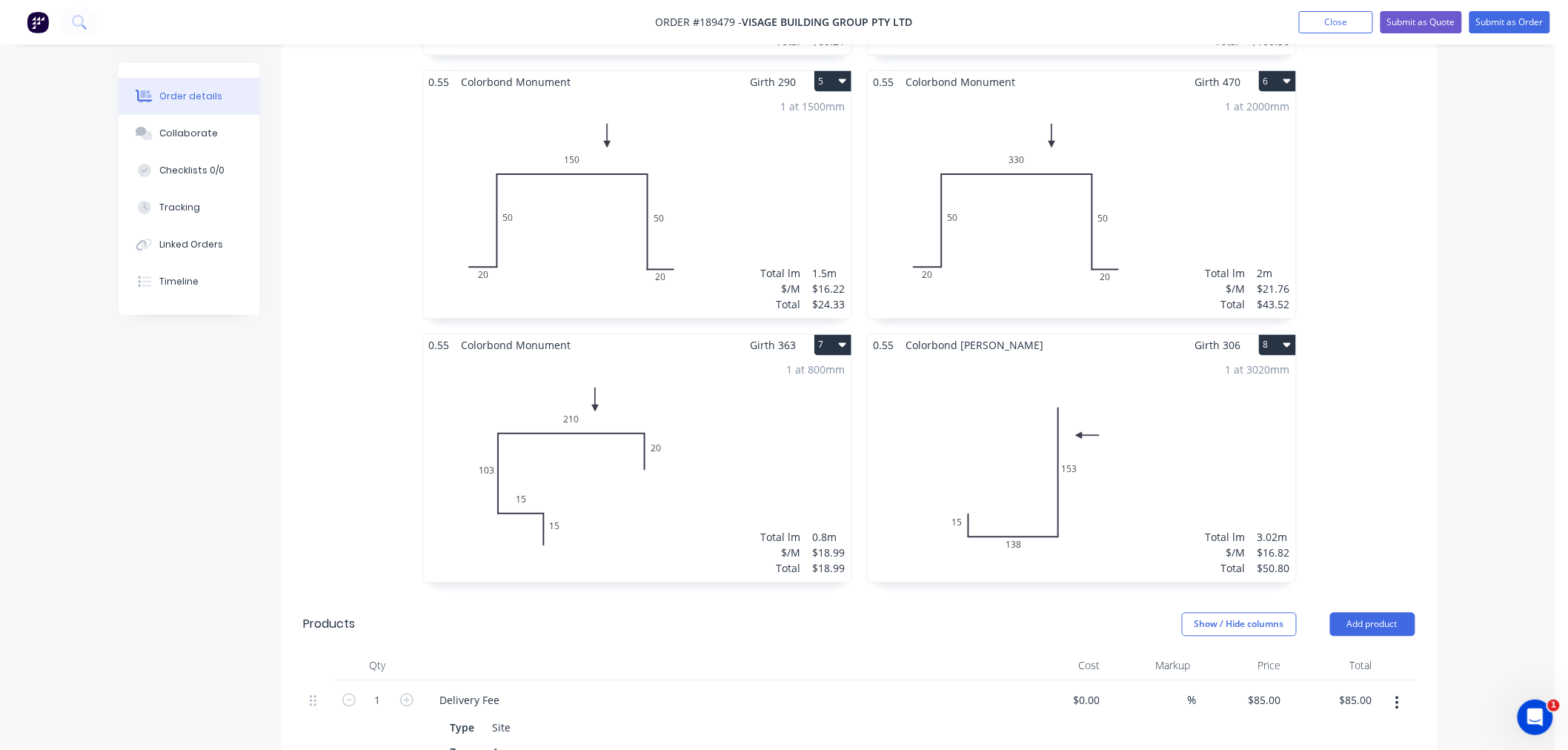
click at [1227, 452] on div "1 at 3020mm Total lm $/M Total 3.02m $16.82 $50.80" at bounding box center [1082, 469] width 428 height 226
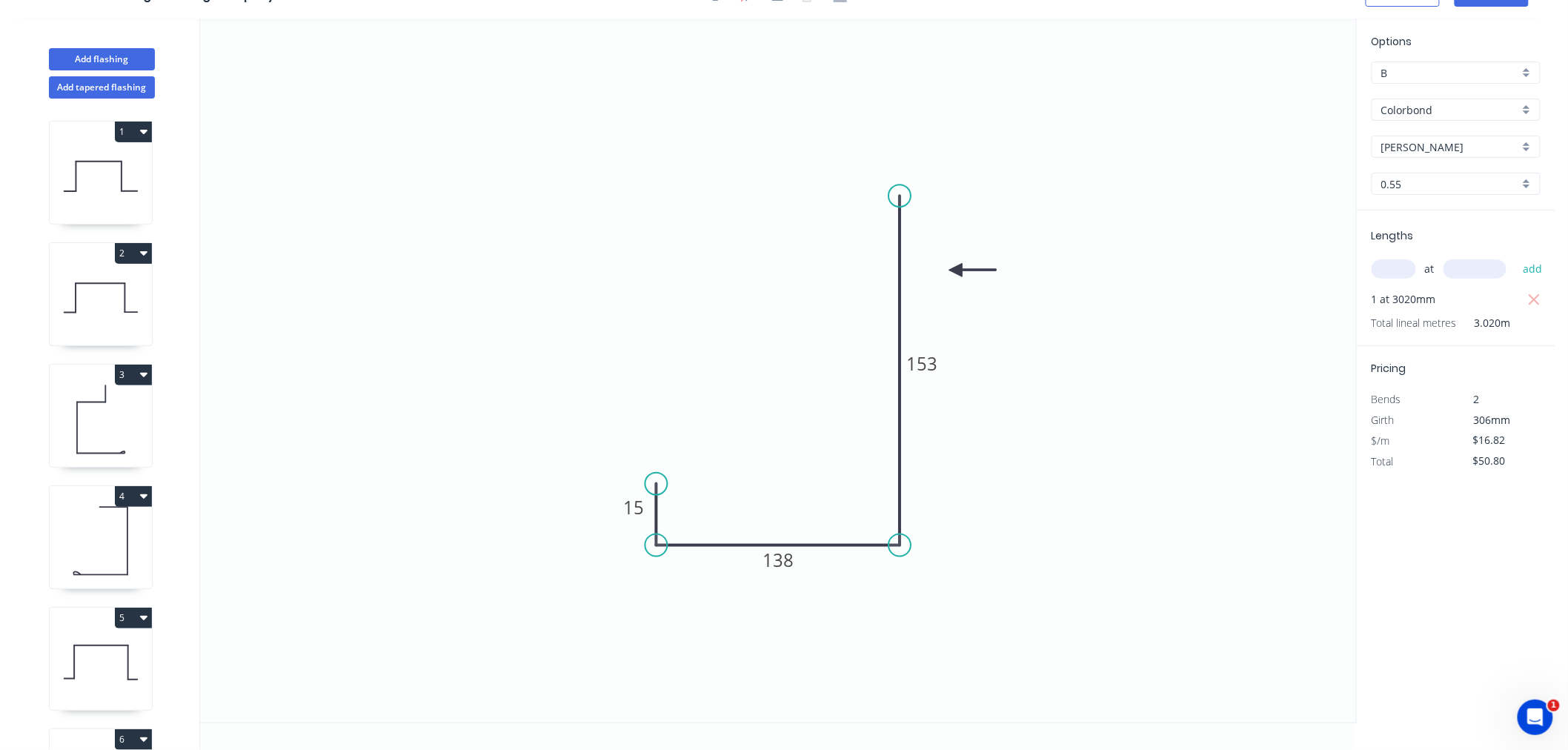
scroll to position [354, 0]
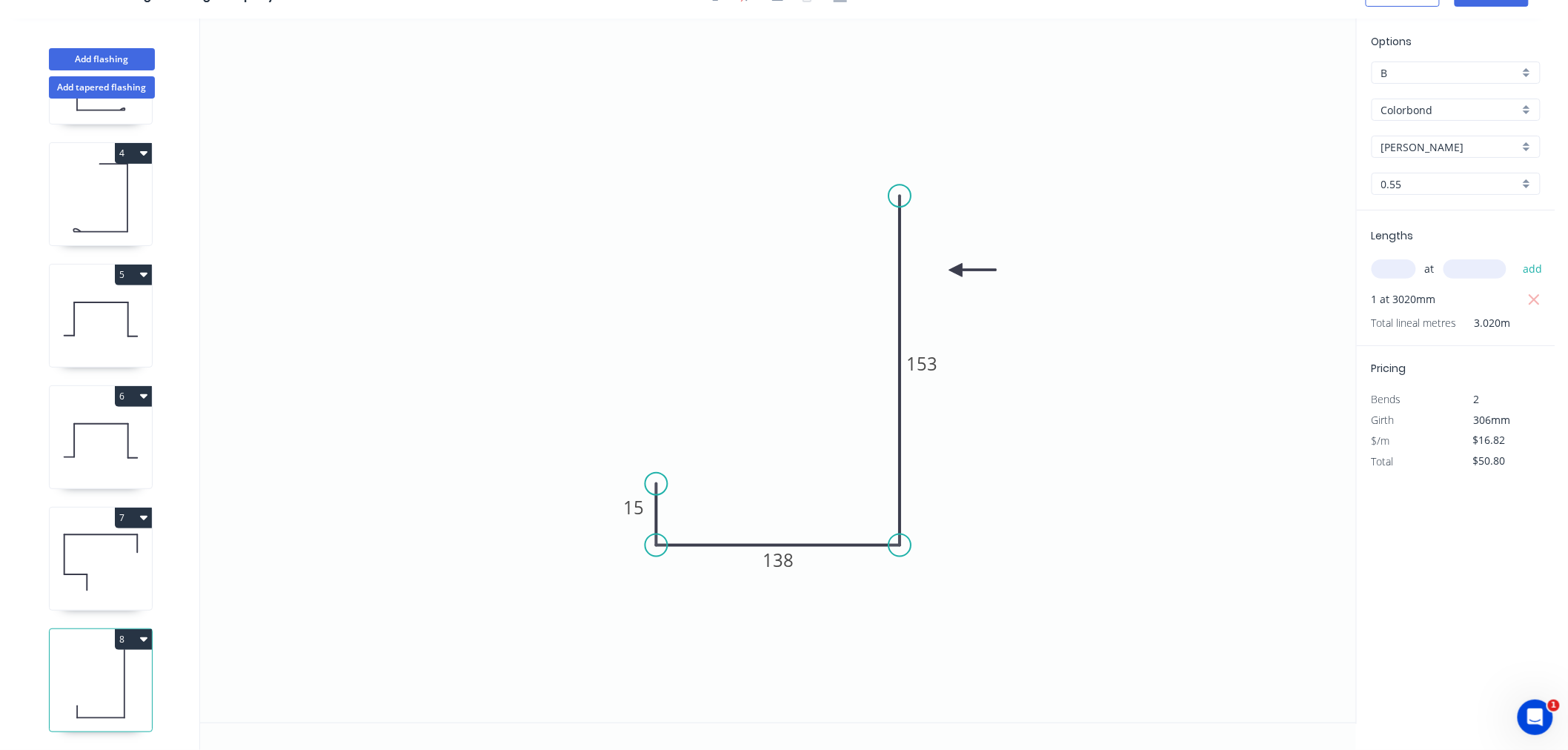
click at [143, 633] on icon "button" at bounding box center [144, 639] width 7 height 12
click at [137, 666] on div "Duplicate" at bounding box center [81, 676] width 114 height 22
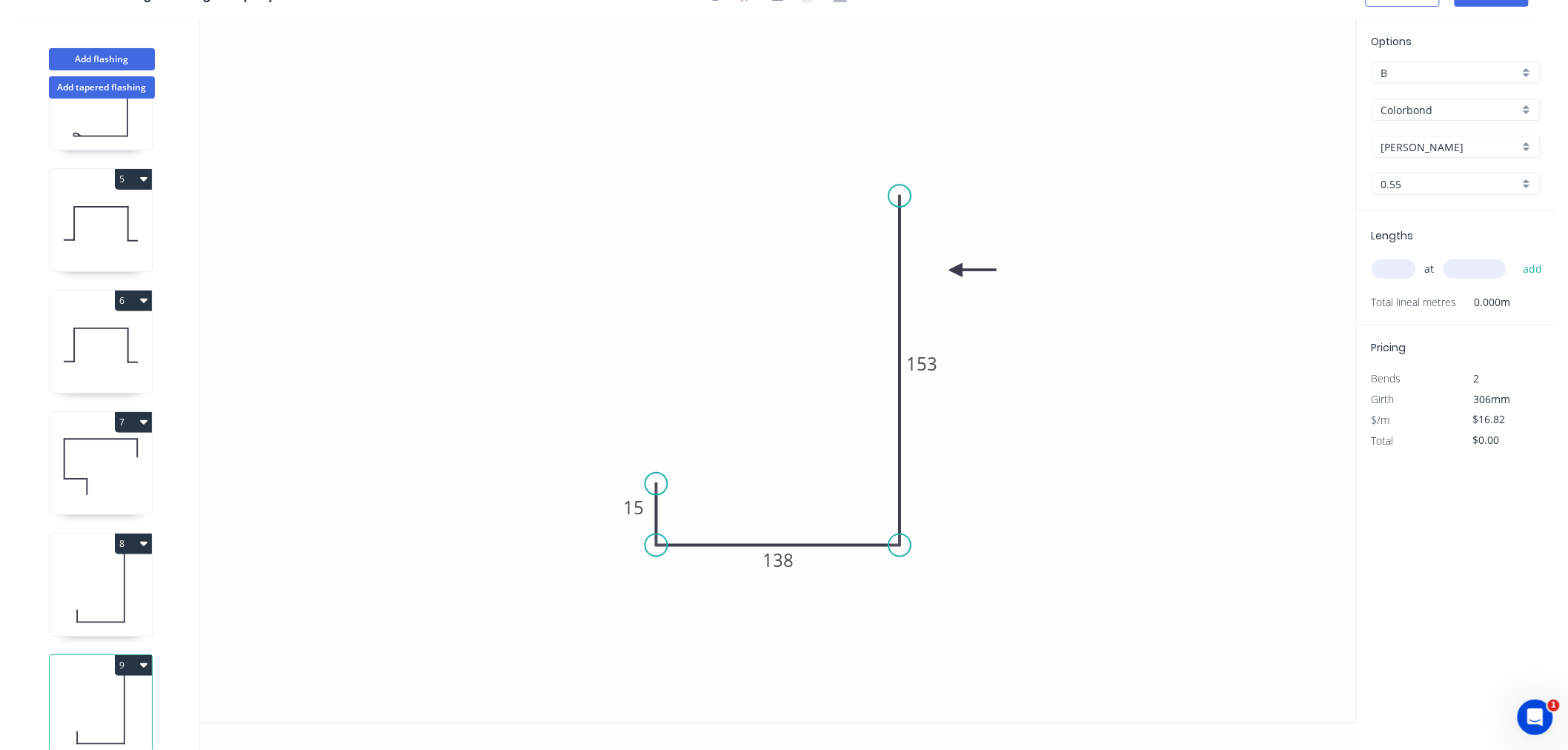
scroll to position [477, 0]
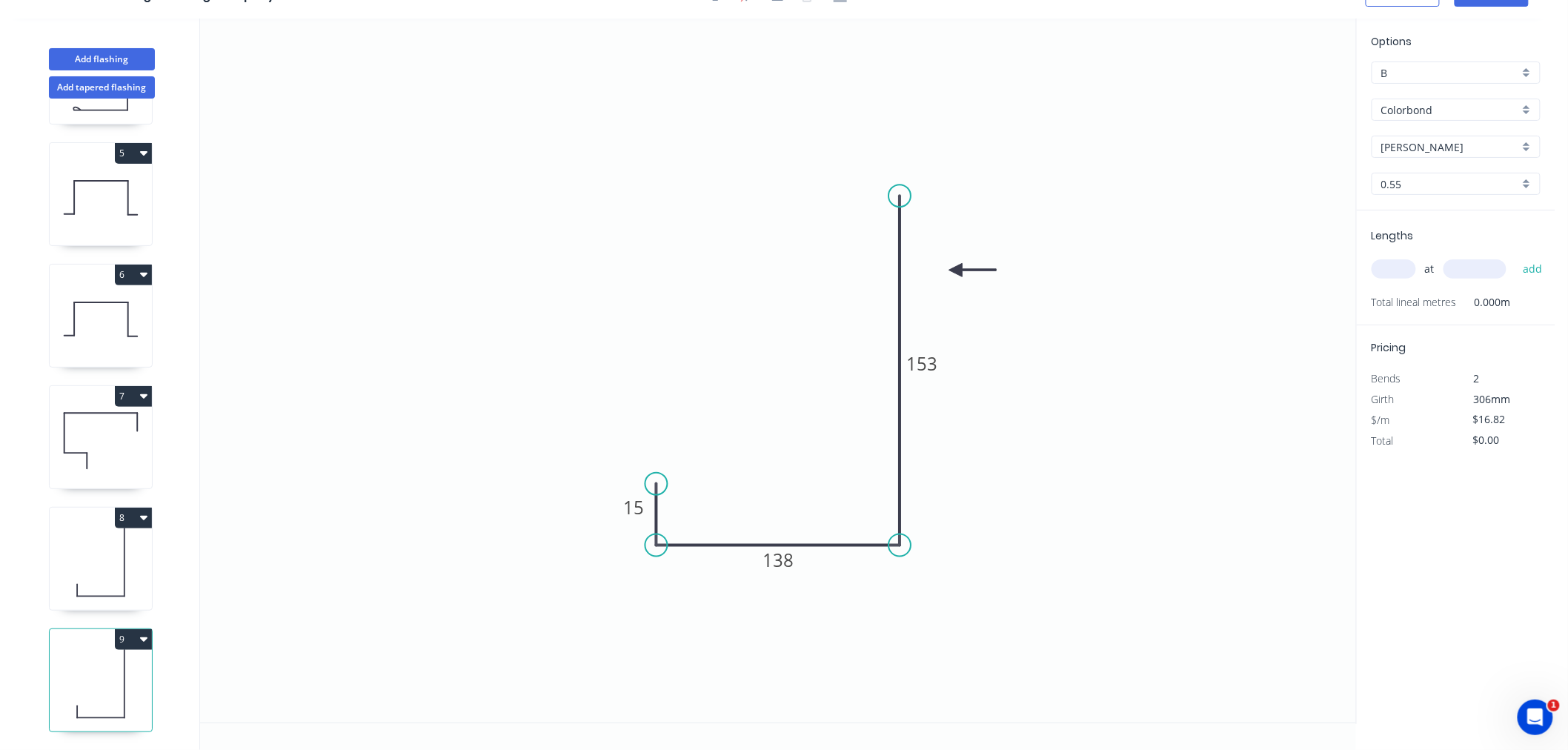
click at [112, 679] on icon at bounding box center [100, 685] width 102 height 95
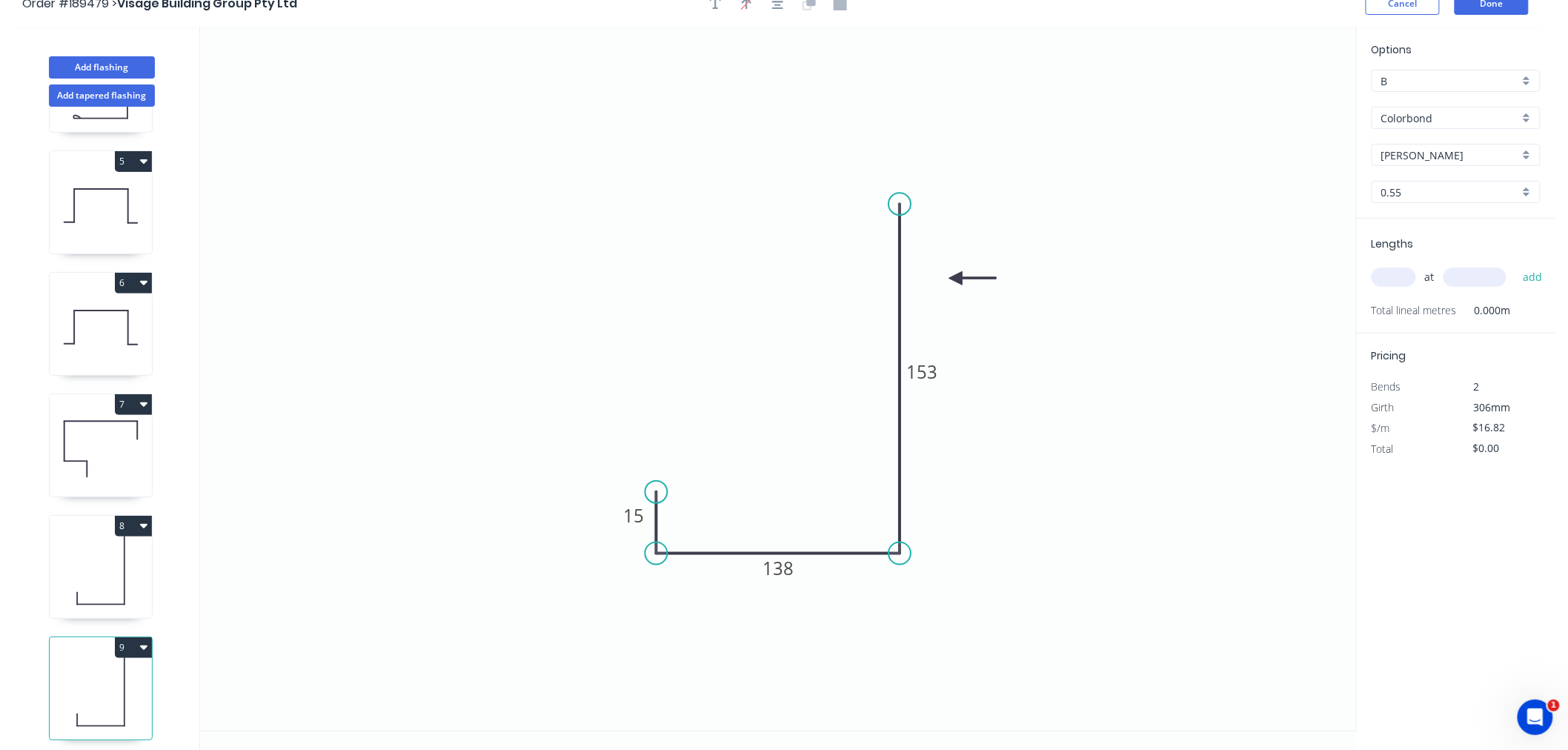
scroll to position [28, 0]
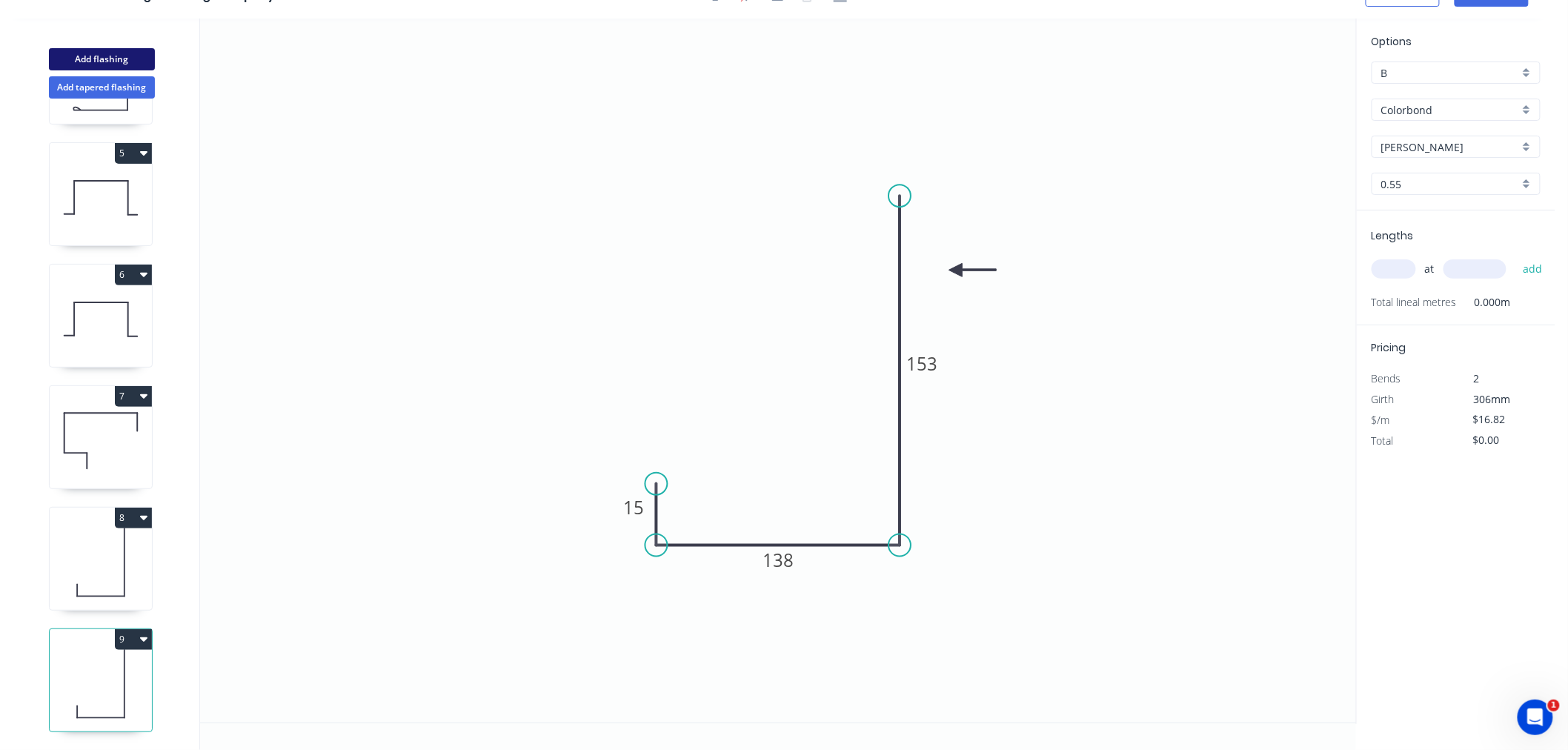
click at [94, 62] on button "Add flashing" at bounding box center [102, 60] width 106 height 22
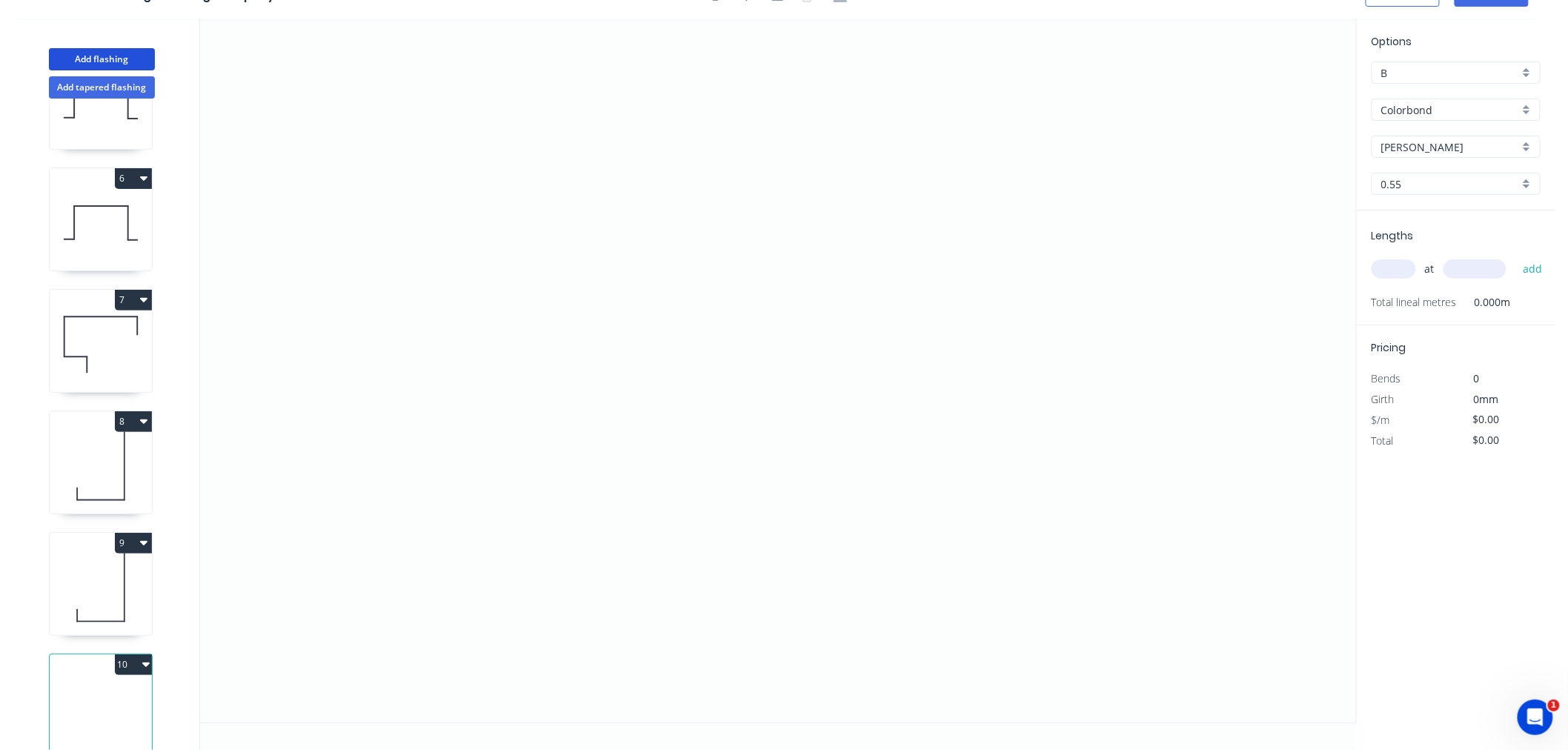
scroll to position [597, 0]
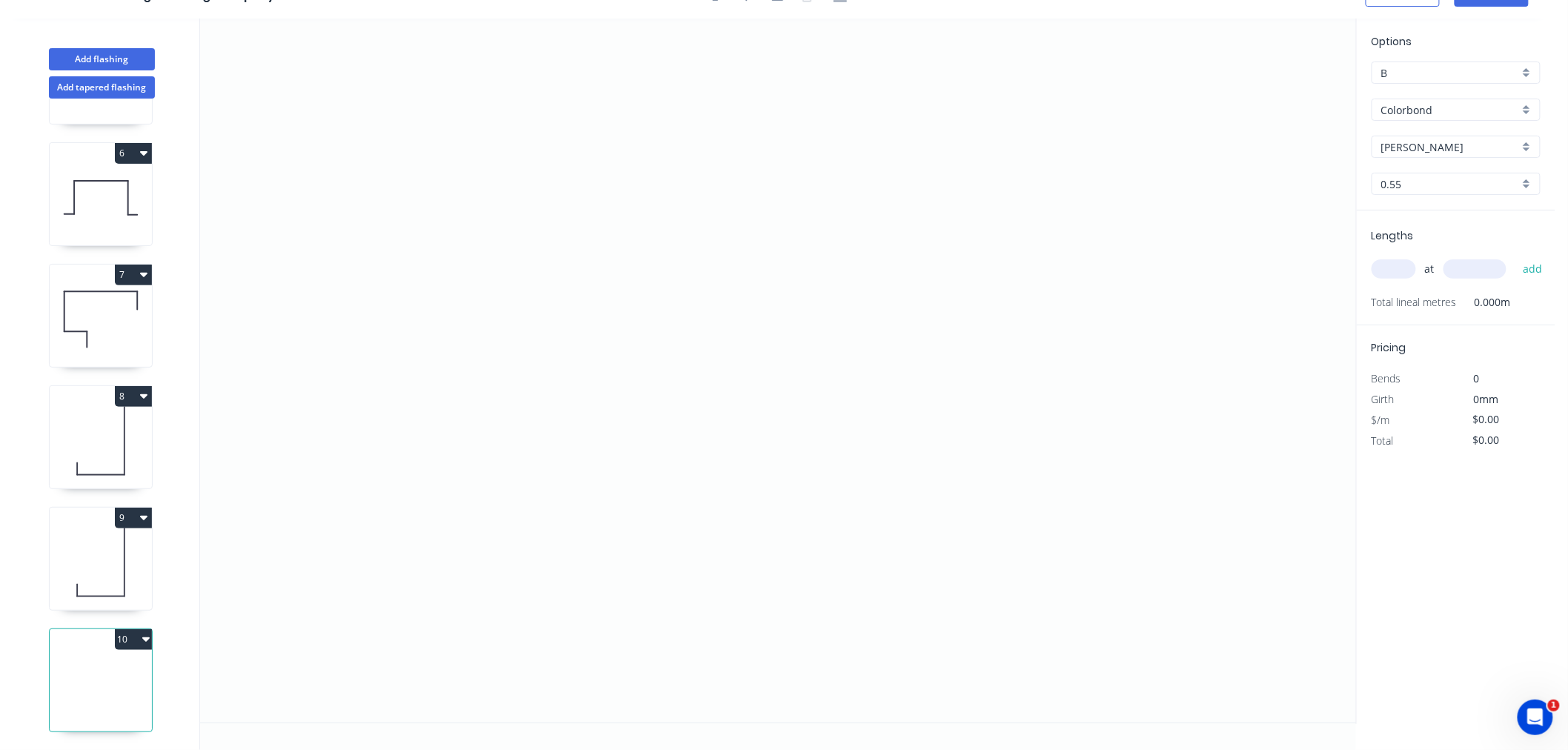
click at [111, 688] on icon at bounding box center [100, 685] width 102 height 95
click at [1423, 184] on input "0.55" at bounding box center [1450, 184] width 138 height 16
click at [1417, 266] on div "1.2" at bounding box center [1456, 264] width 167 height 26
click at [1390, 268] on input "text" at bounding box center [1394, 269] width 45 height 19
click at [1516, 257] on button "add" at bounding box center [1533, 269] width 35 height 25
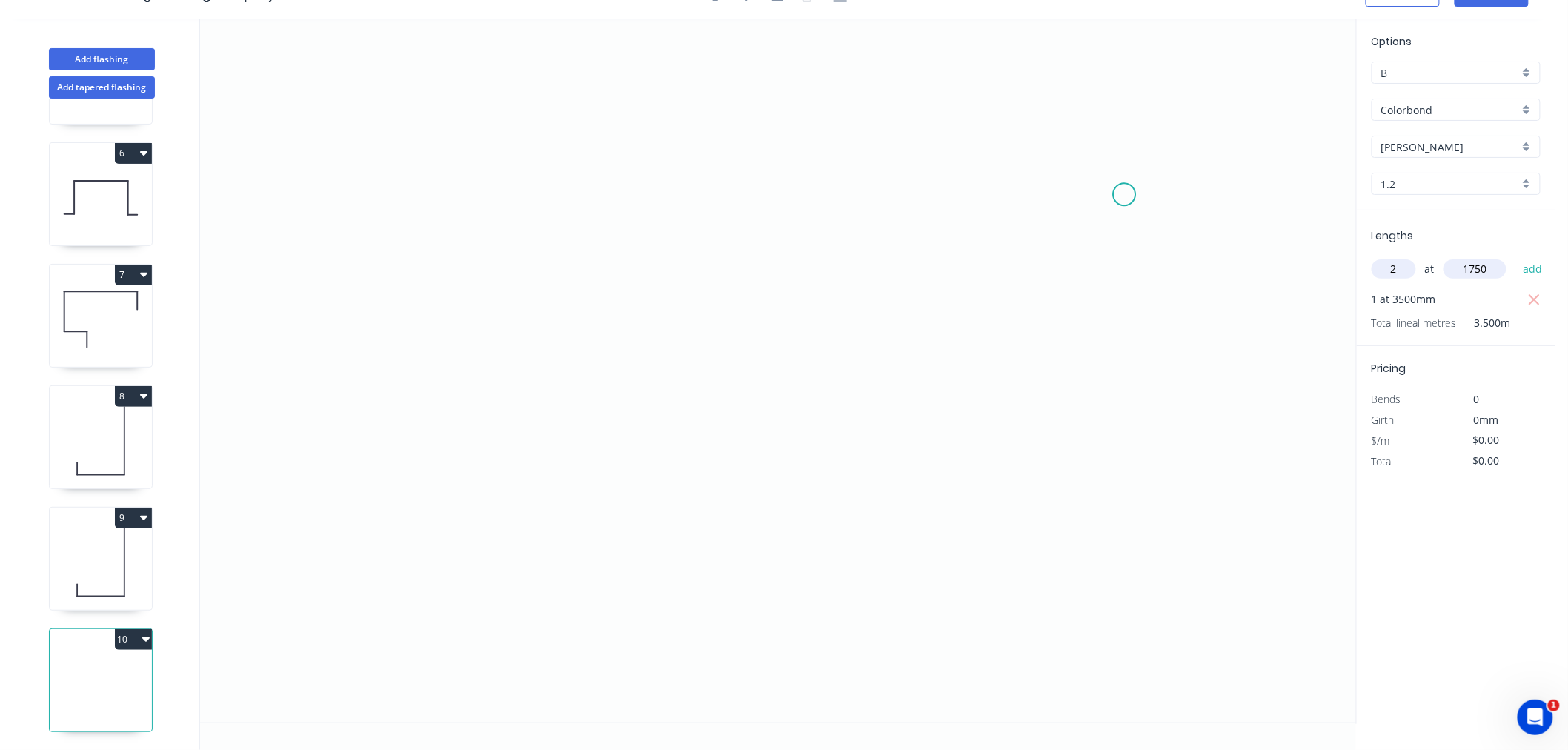
click at [1516, 257] on button "add" at bounding box center [1533, 269] width 35 height 25
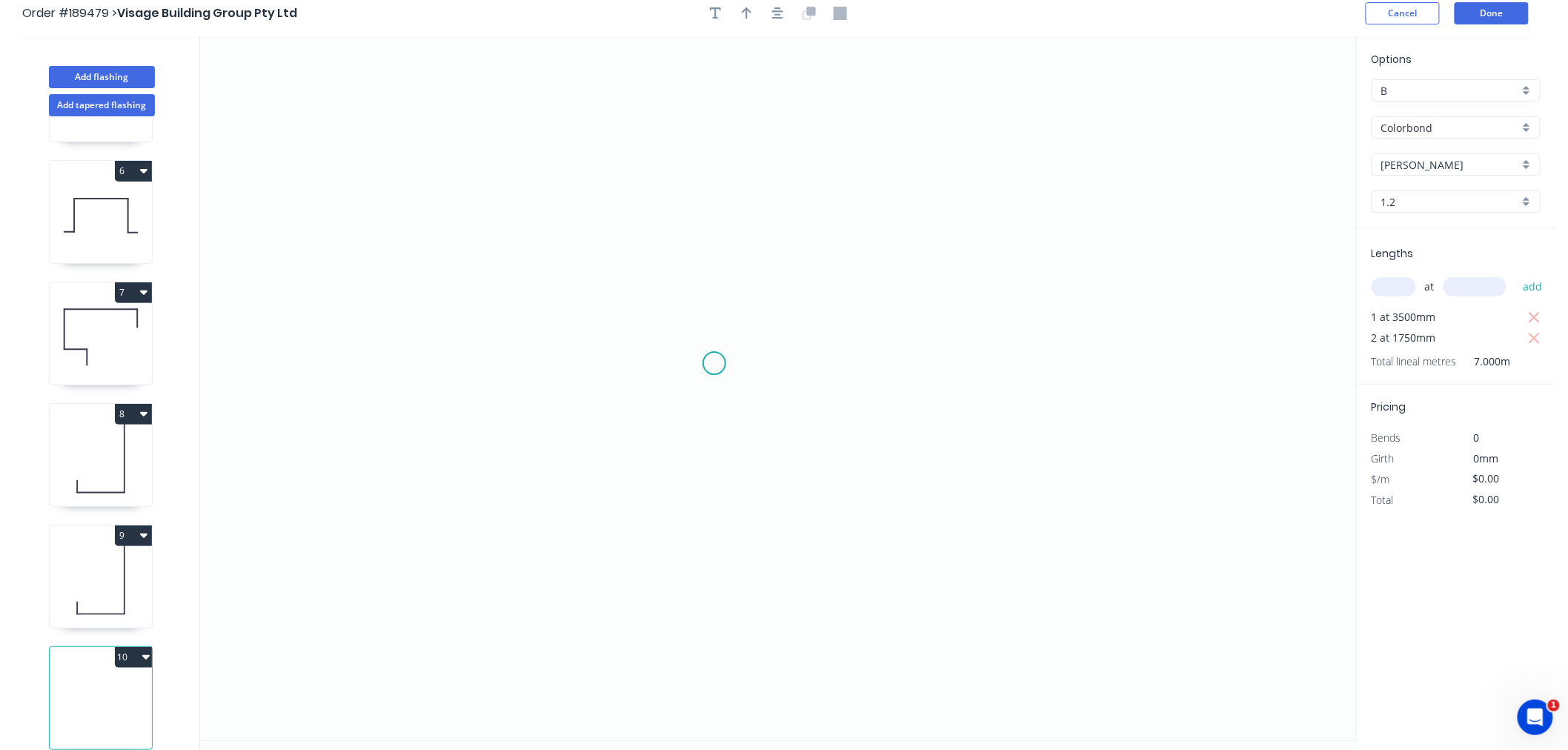
scroll to position [0, 0]
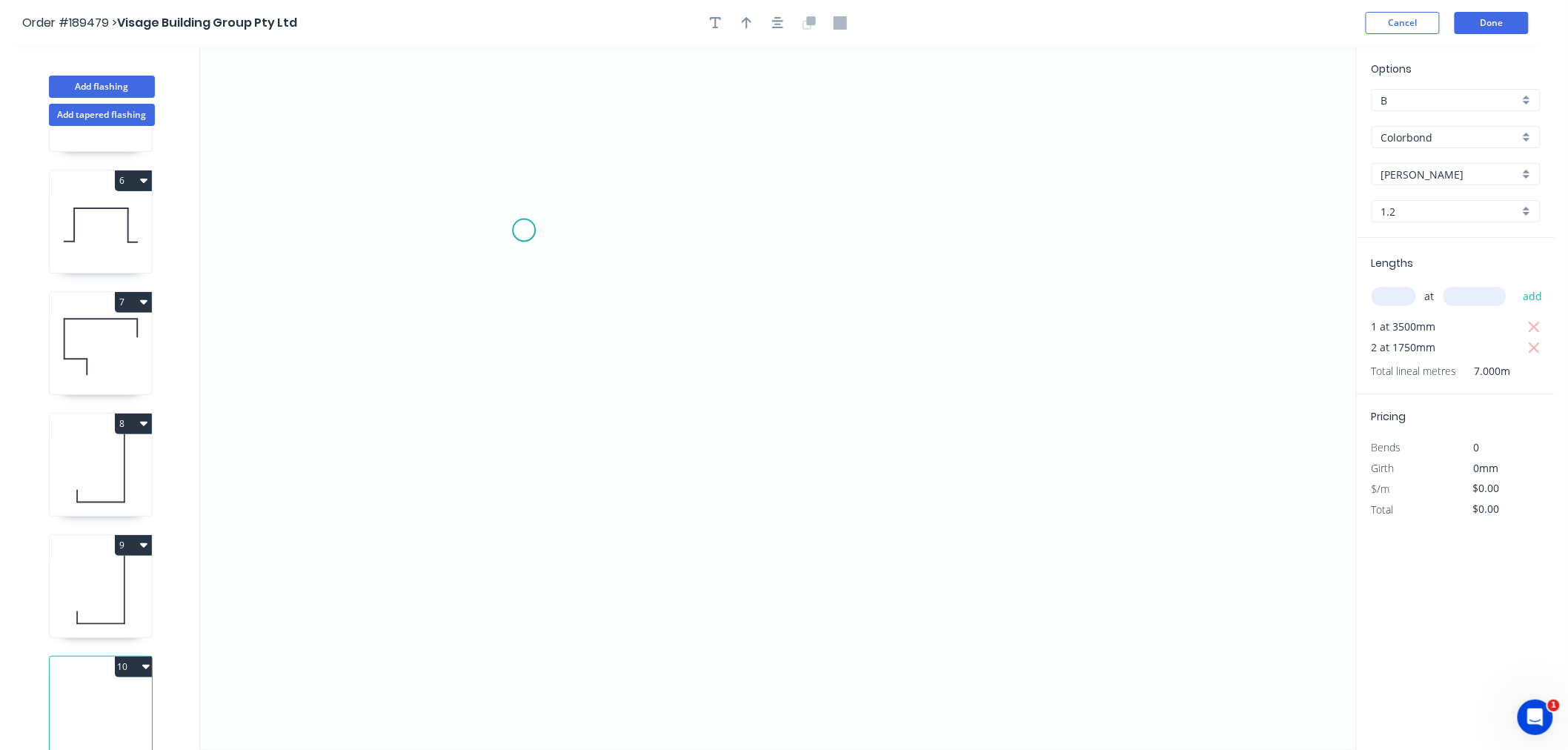
click at [524, 230] on icon "0" at bounding box center [778, 398] width 1156 height 705
click at [524, 378] on icon "0" at bounding box center [778, 398] width 1156 height 705
click at [880, 376] on icon "0 ?" at bounding box center [778, 398] width 1156 height 705
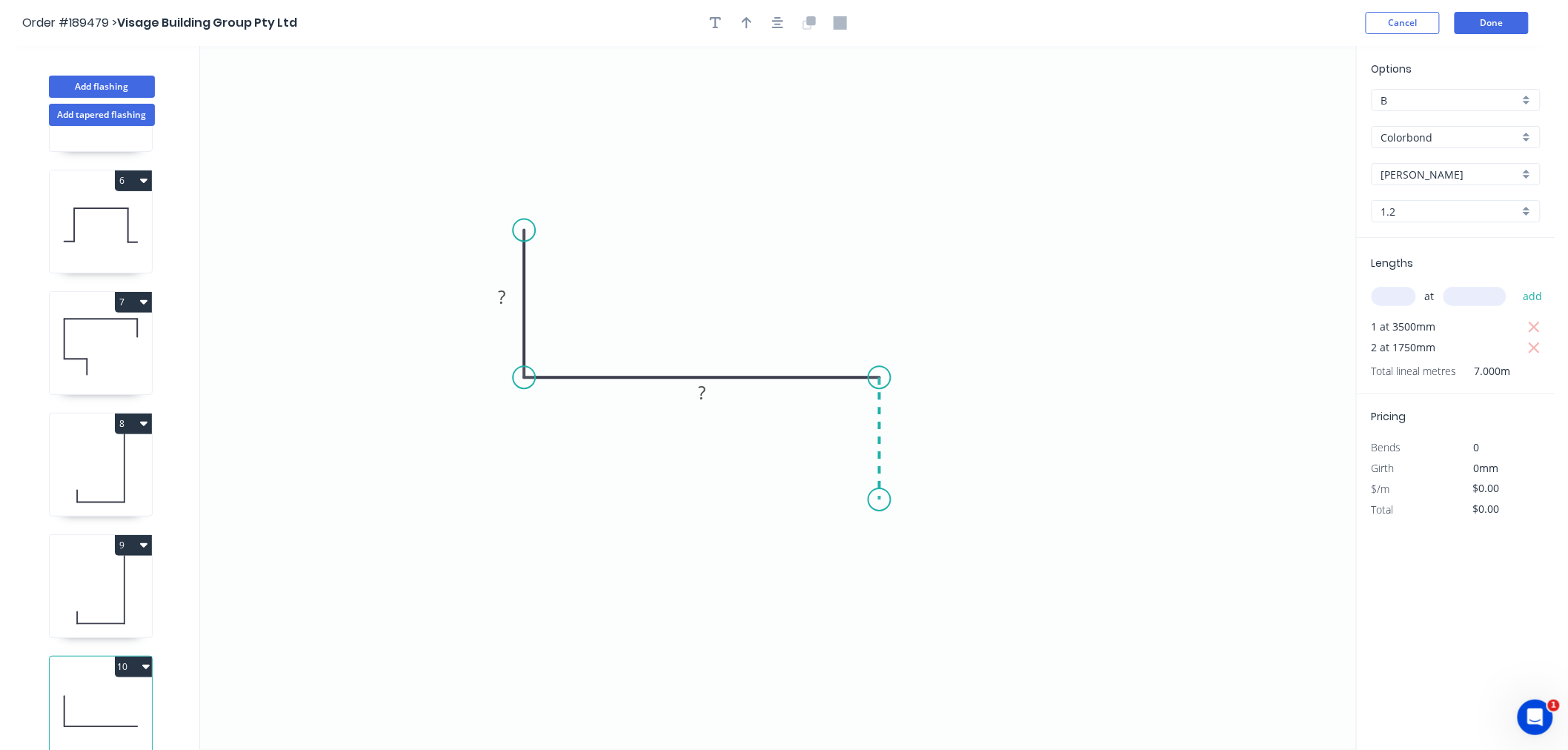
click at [884, 501] on icon "0 ? ?" at bounding box center [778, 398] width 1156 height 705
click at [910, 554] on div "Crush & Fold" at bounding box center [958, 550] width 149 height 31
click at [902, 549] on div "Flip bend" at bounding box center [957, 550] width 149 height 31
click at [927, 472] on tspan "10" at bounding box center [922, 473] width 21 height 25
click at [617, 258] on icon "0 50 405 CF 10 50" at bounding box center [778, 398] width 1156 height 705
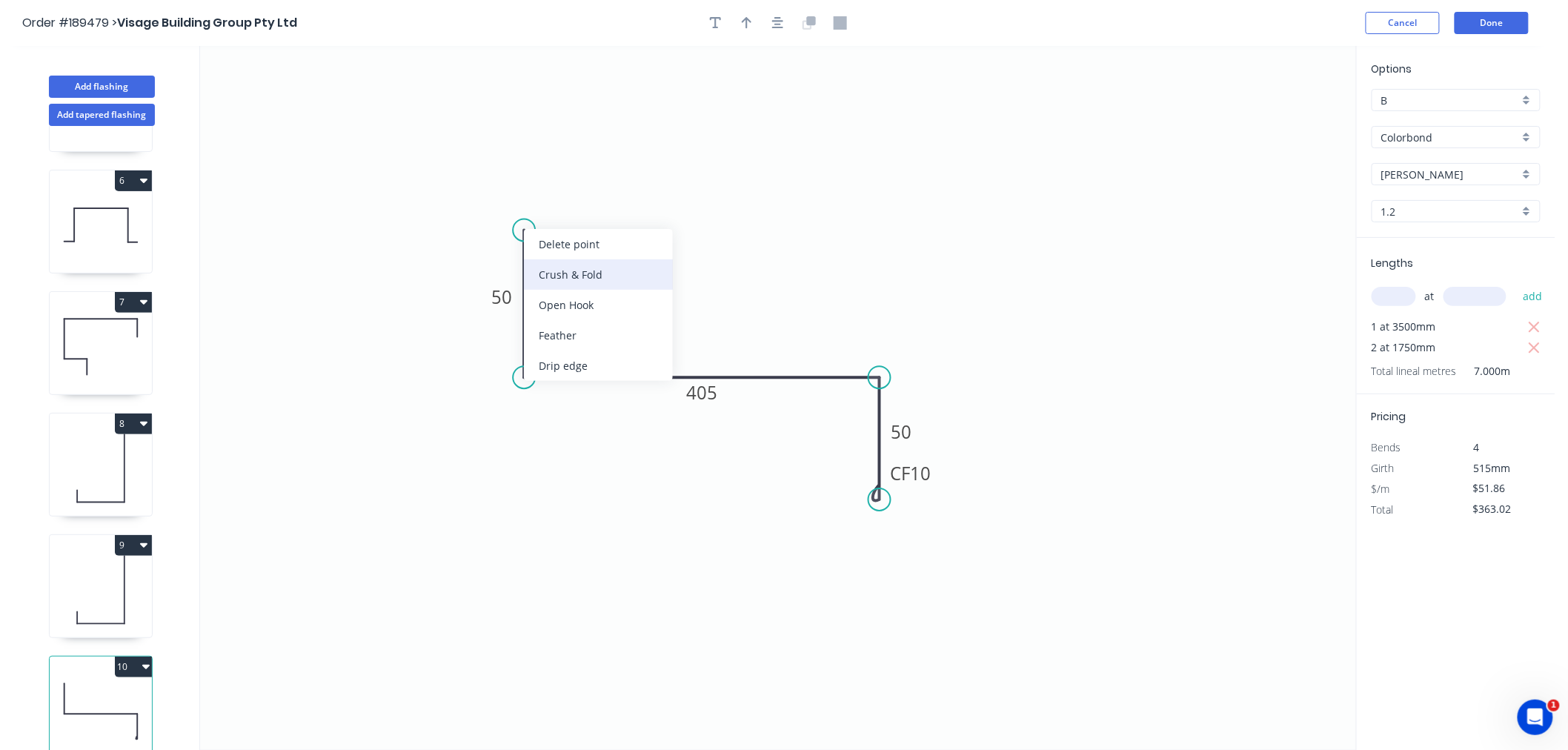
click at [556, 276] on div "Crush & Fold" at bounding box center [598, 275] width 149 height 31
click at [550, 276] on div "Flip bend" at bounding box center [591, 281] width 149 height 31
click at [680, 257] on icon "0 CF 10 50 405 CF 10 50" at bounding box center [778, 398] width 1156 height 705
click at [780, 28] on icon "button" at bounding box center [778, 23] width 12 height 13
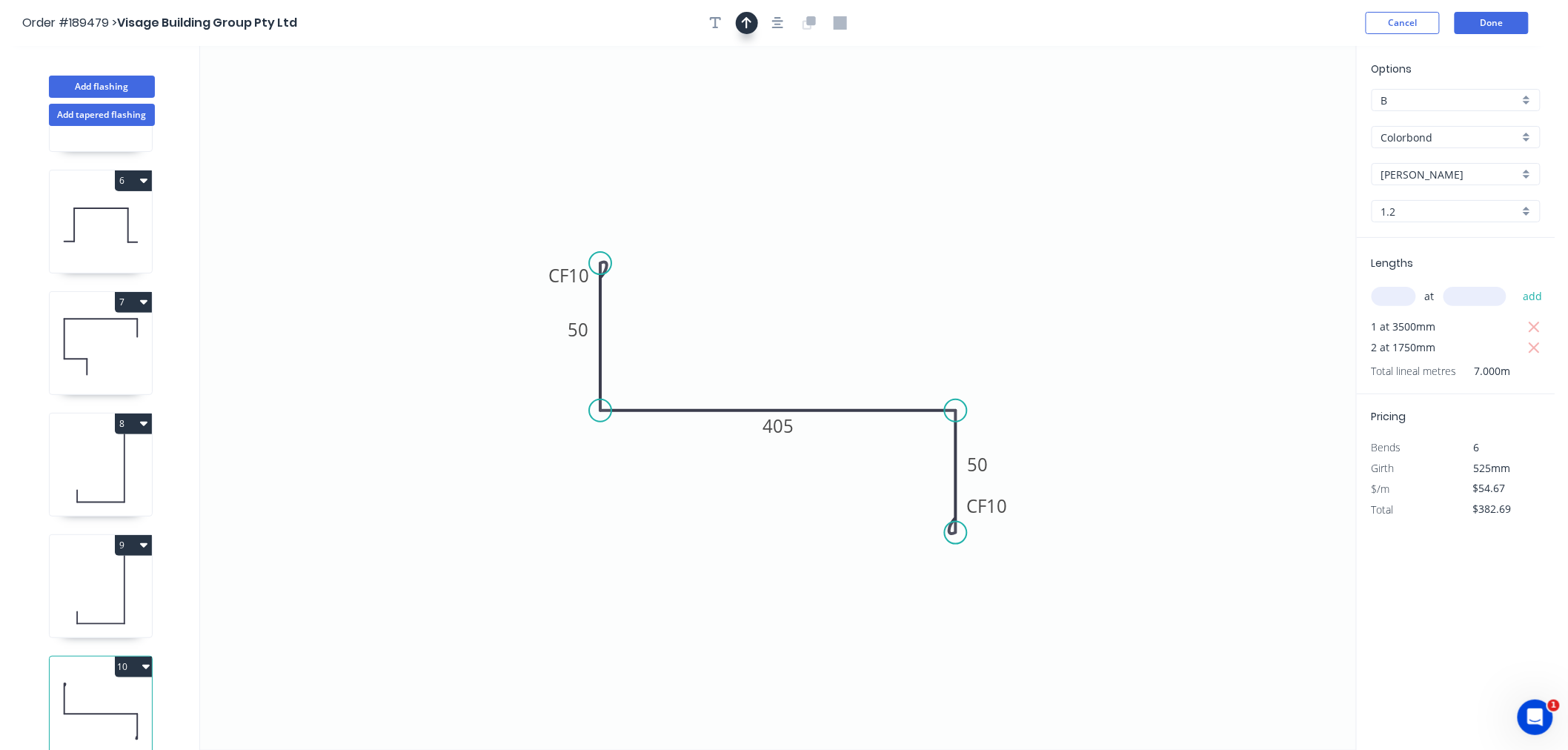
click at [745, 24] on icon "button" at bounding box center [747, 23] width 10 height 13
drag, startPoint x: 1277, startPoint y: 116, endPoint x: 801, endPoint y: 335, distance: 524.0
click at [801, 335] on icon at bounding box center [801, 318] width 13 height 48
click at [965, 456] on div "Show angle" at bounding box center [1028, 460] width 149 height 31
click at [927, 439] on tspan "?" at bounding box center [926, 435] width 8 height 25
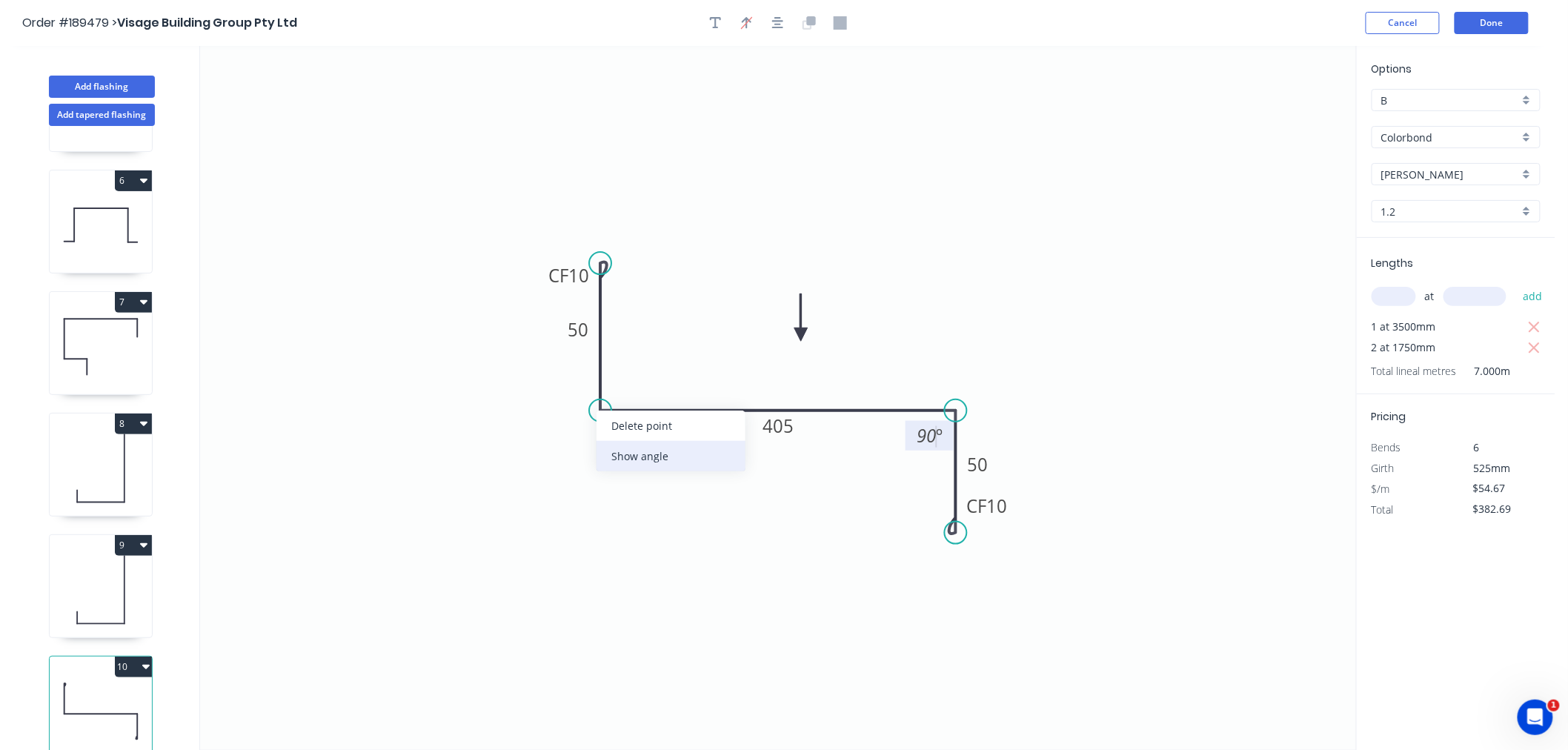
click at [626, 452] on div "Show angle" at bounding box center [671, 456] width 149 height 31
click at [621, 387] on tspan "?" at bounding box center [623, 383] width 8 height 25
click at [727, 251] on icon "0 CF 10 50 405 CF 10 50 90 º 90 º" at bounding box center [778, 398] width 1156 height 705
click at [778, 30] on button "button" at bounding box center [778, 23] width 22 height 22
click at [745, 158] on icon "0 CF 10 50 405 CF 10 50 90 º 90 º" at bounding box center [778, 398] width 1156 height 705
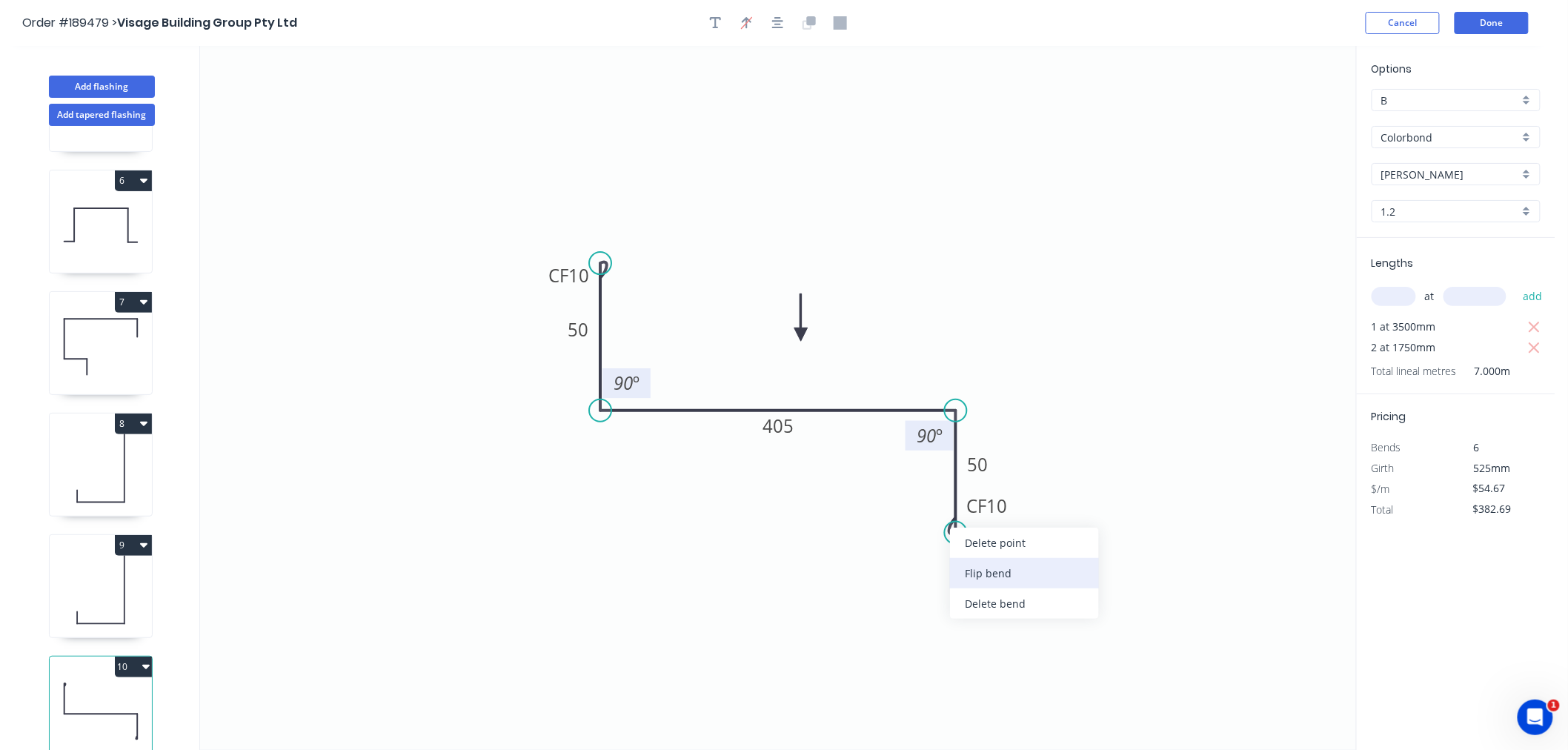
click at [971, 568] on div "Flip bend" at bounding box center [1024, 573] width 149 height 31
click at [788, 20] on button "button" at bounding box center [778, 23] width 22 height 22
click at [1477, 20] on button "Done" at bounding box center [1492, 23] width 74 height 22
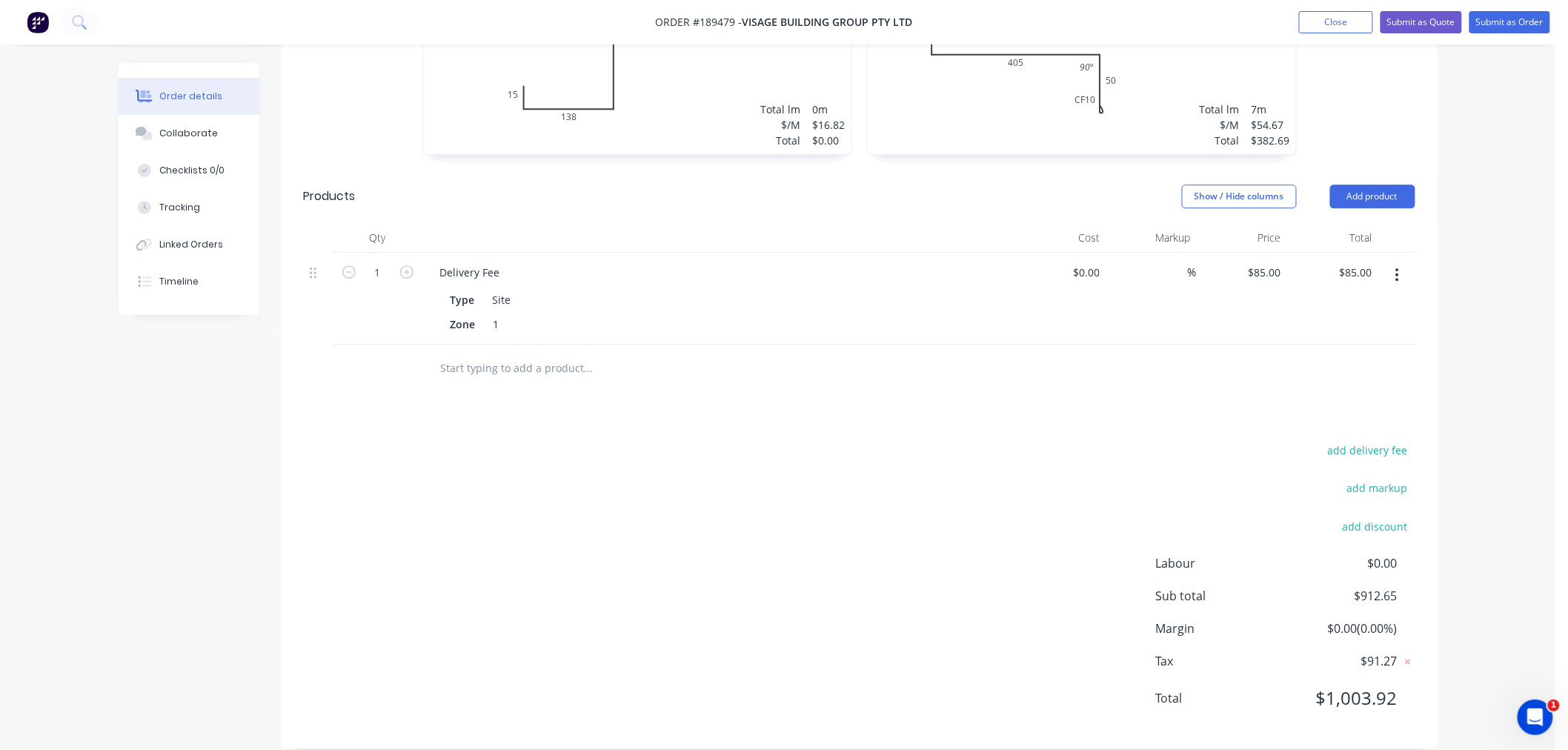
scroll to position [1351, 0]
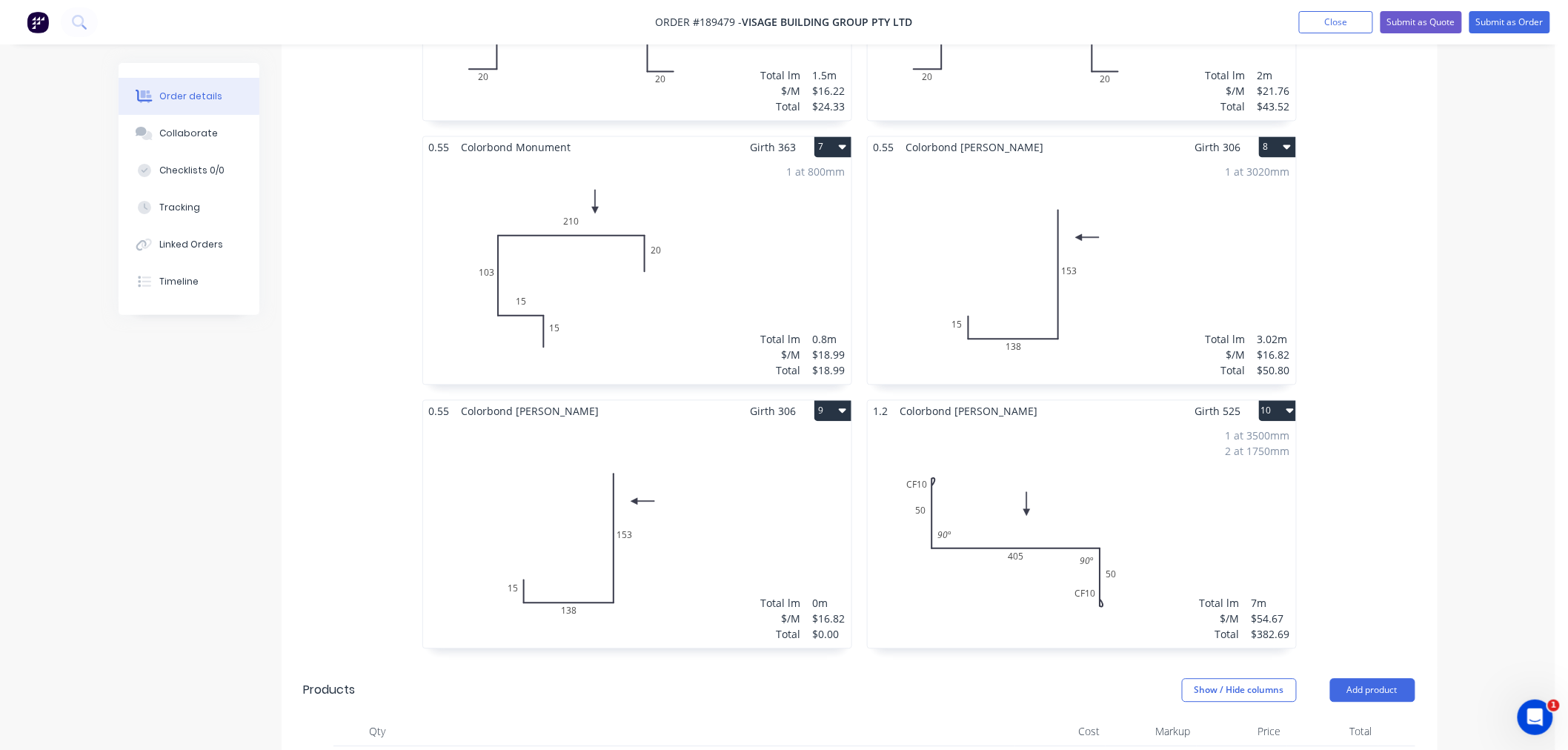
click at [713, 509] on div "Total lm $/M Total 0m $16.82 $0.00" at bounding box center [637, 535] width 428 height 226
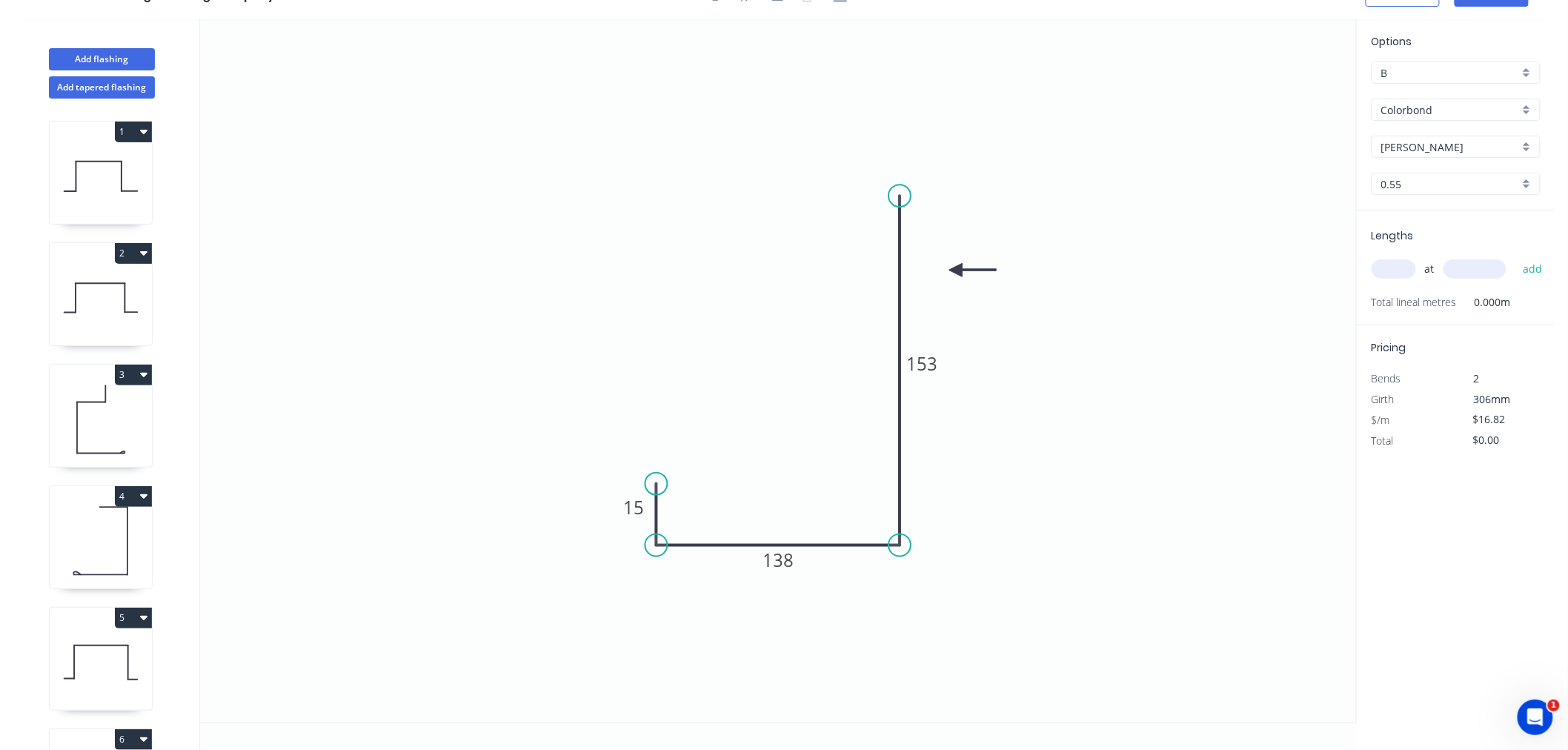
scroll to position [28, 0]
click at [1394, 262] on input "text" at bounding box center [1394, 269] width 45 height 19
click at [1516, 257] on button "add" at bounding box center [1533, 269] width 35 height 25
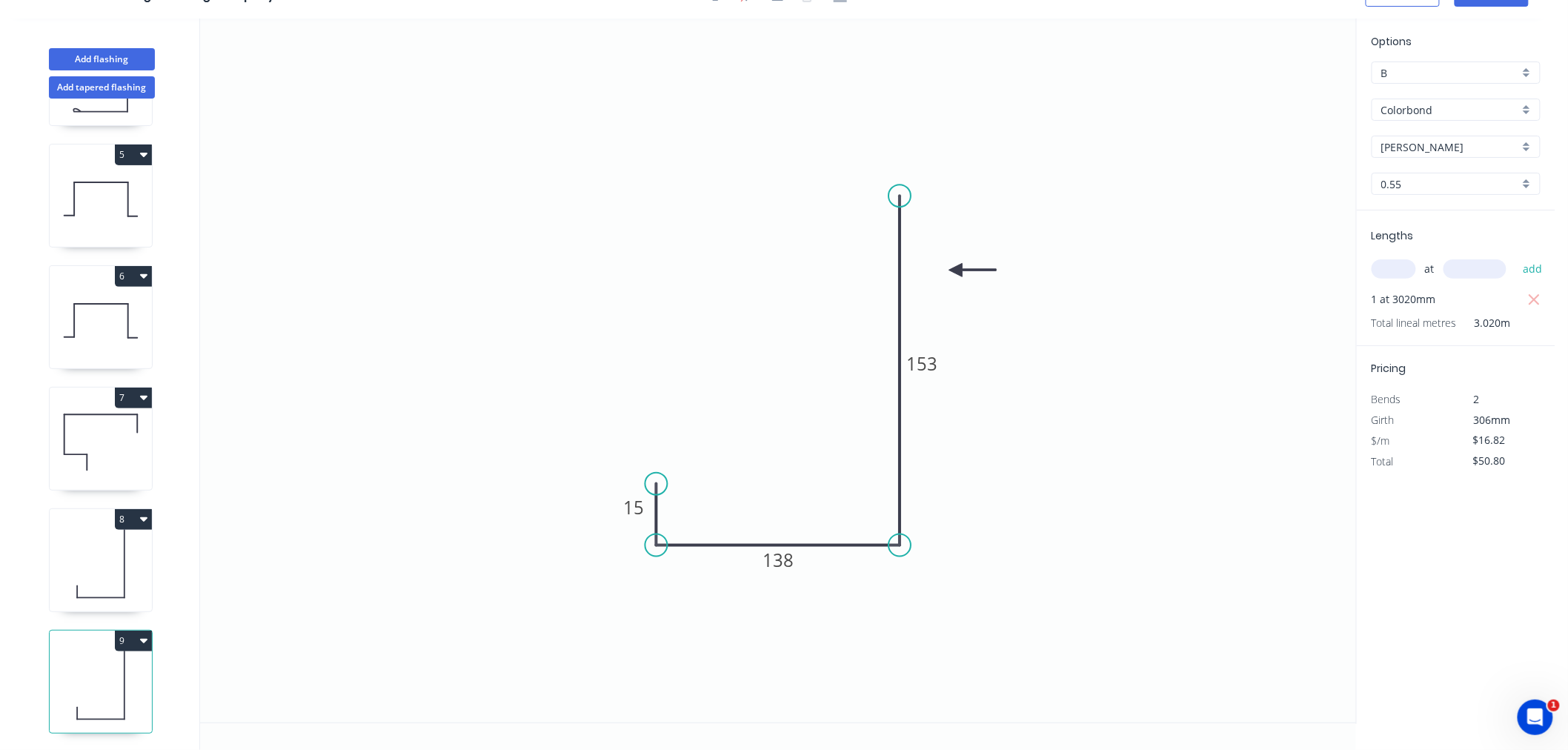
scroll to position [597, 0]
click at [102, 445] on icon at bounding box center [100, 441] width 102 height 95
click at [78, 586] on icon at bounding box center [100, 562] width 102 height 95
click at [69, 445] on icon at bounding box center [100, 441] width 102 height 95
click at [94, 571] on icon at bounding box center [100, 562] width 102 height 95
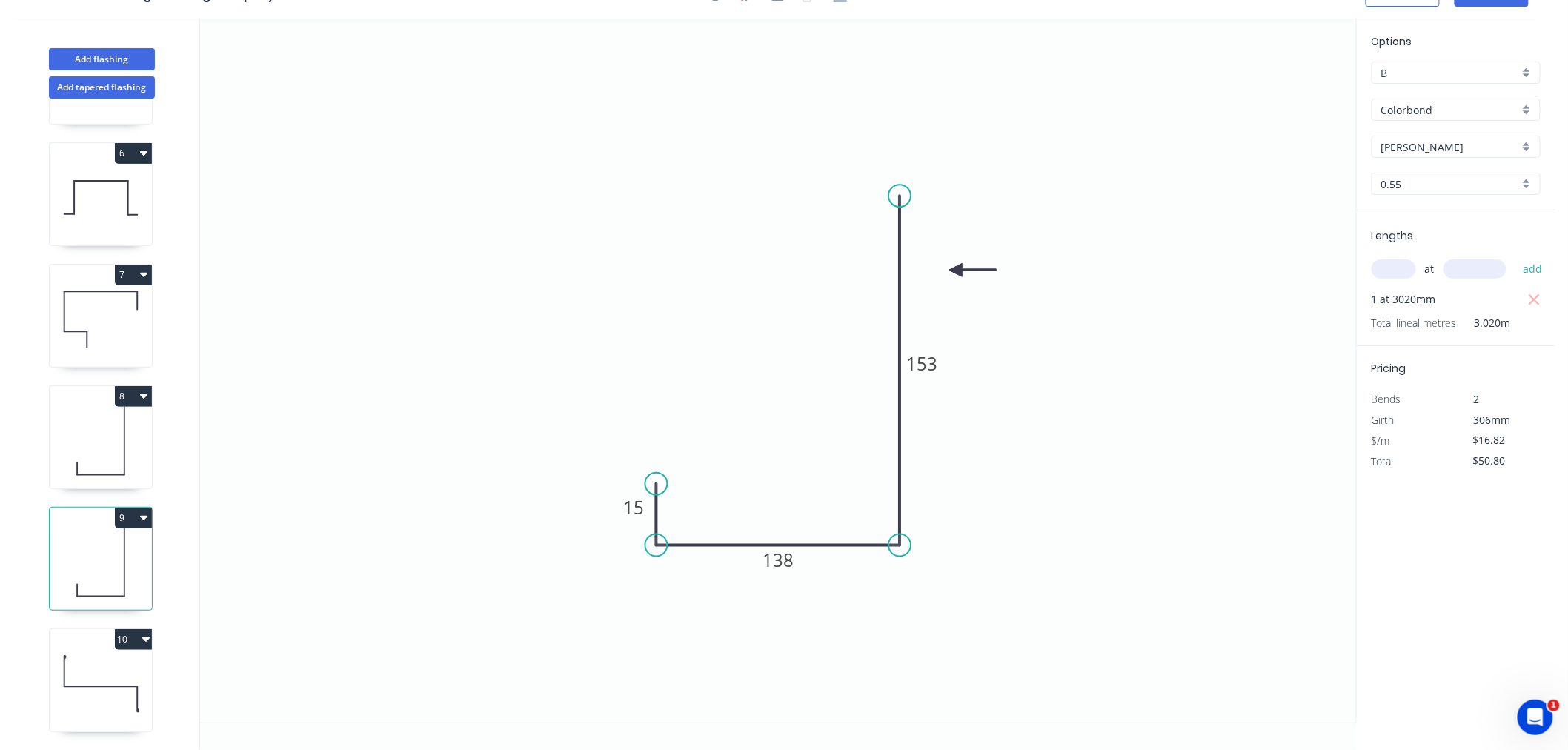
click at [144, 511] on icon "button" at bounding box center [144, 517] width 7 height 12
click at [112, 577] on div "Delete" at bounding box center [81, 584] width 114 height 22
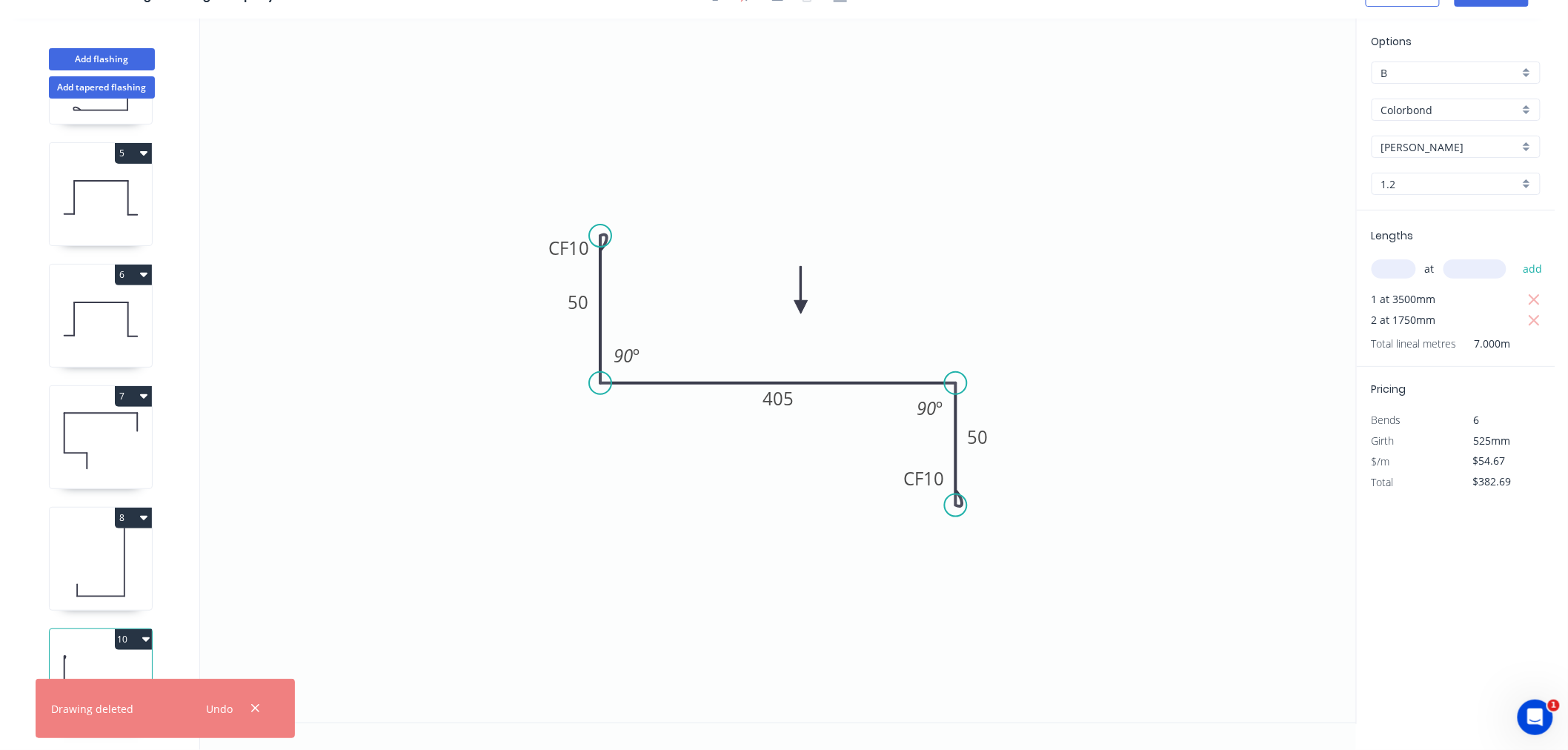
click at [112, 539] on icon at bounding box center [100, 562] width 102 height 95
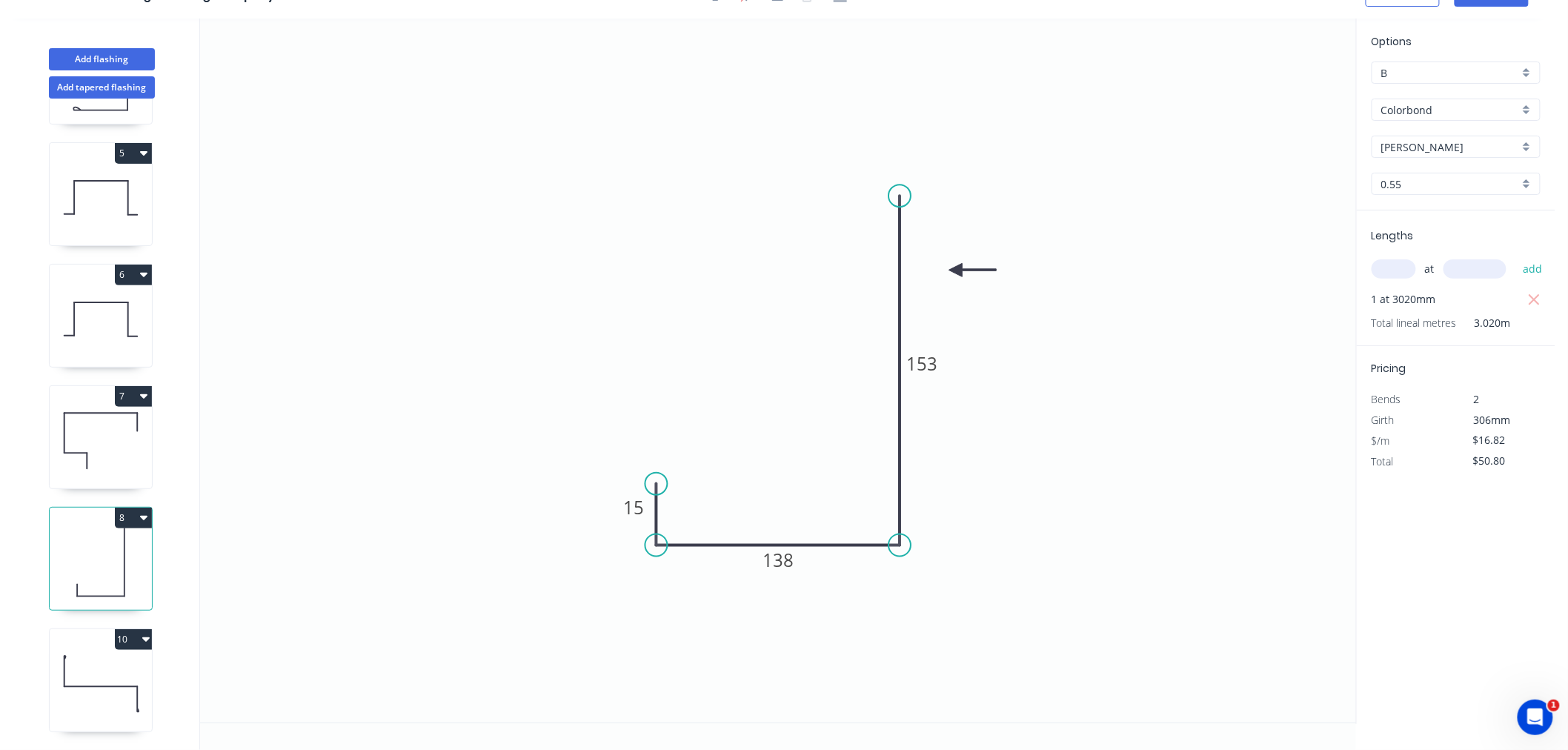
click at [108, 446] on icon at bounding box center [100, 441] width 102 height 95
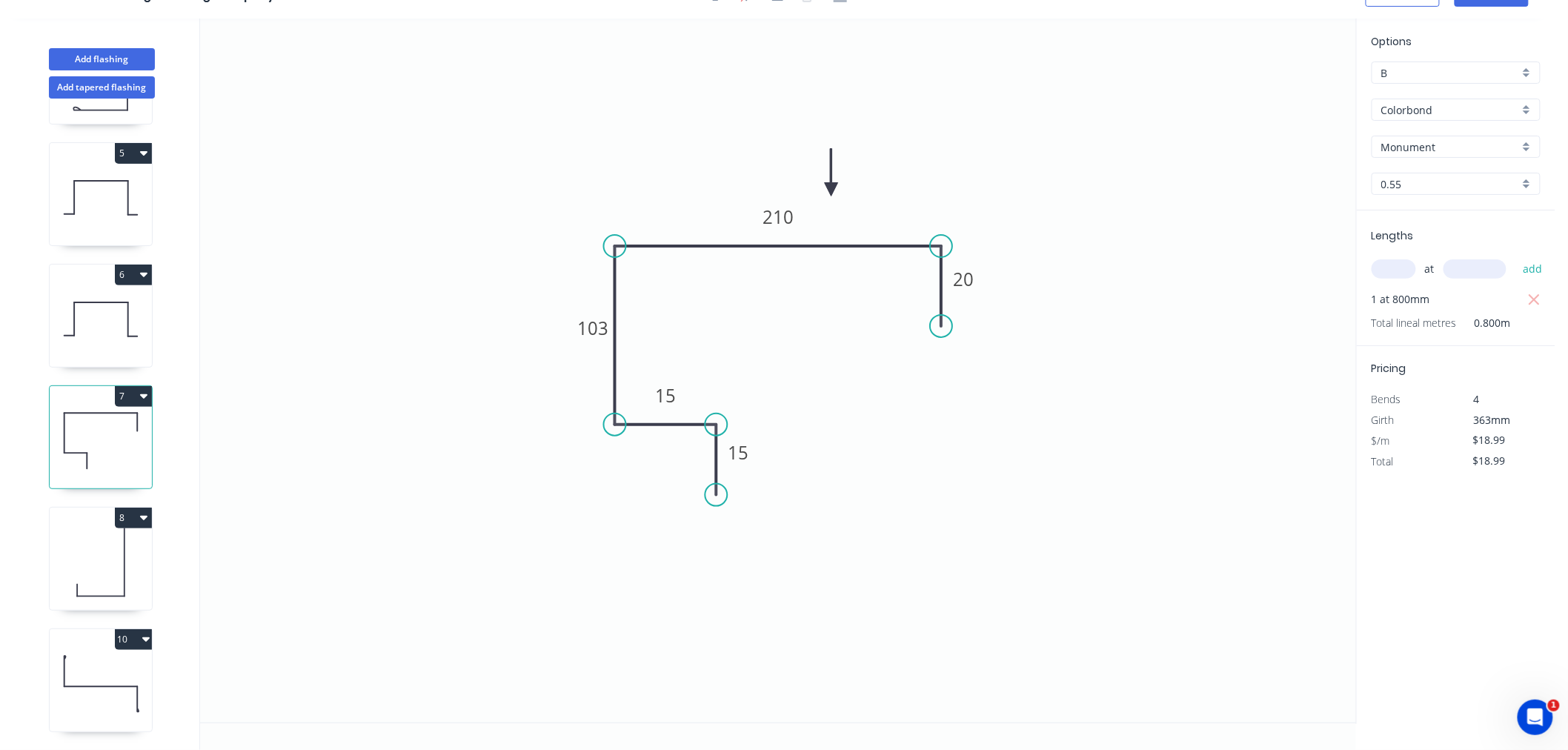
click at [109, 527] on icon at bounding box center [100, 562] width 102 height 95
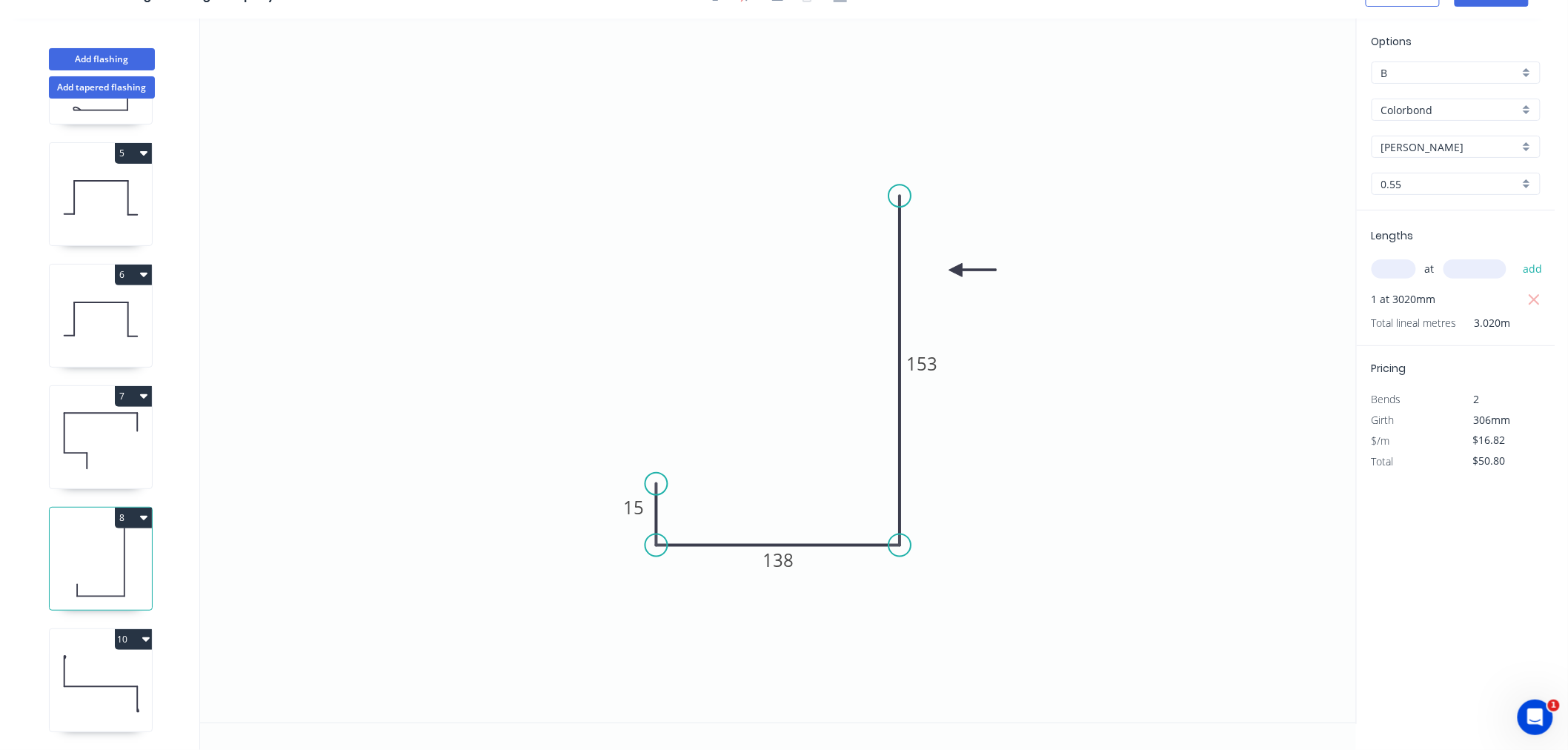
click at [101, 676] on icon at bounding box center [100, 685] width 102 height 95
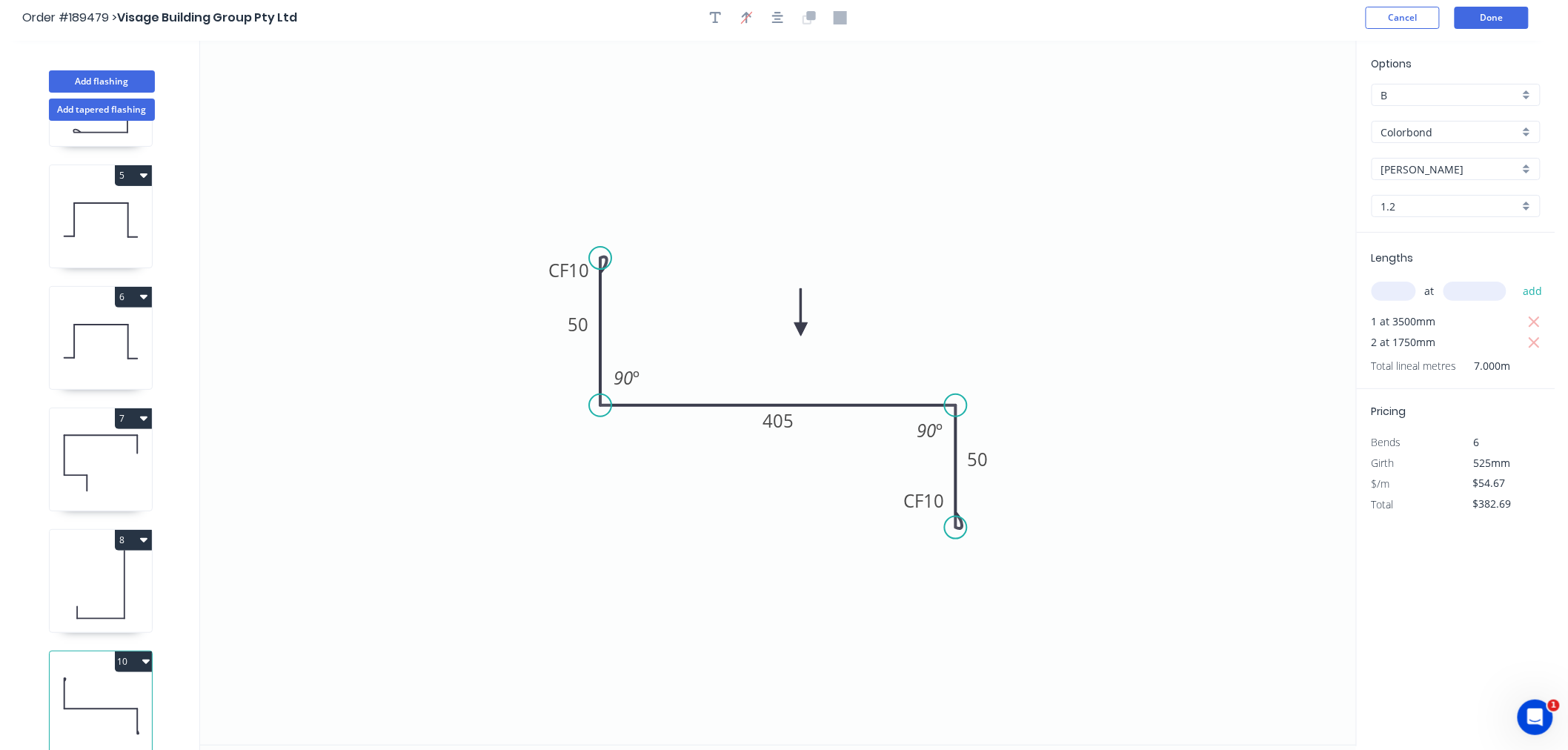
scroll to position [0, 0]
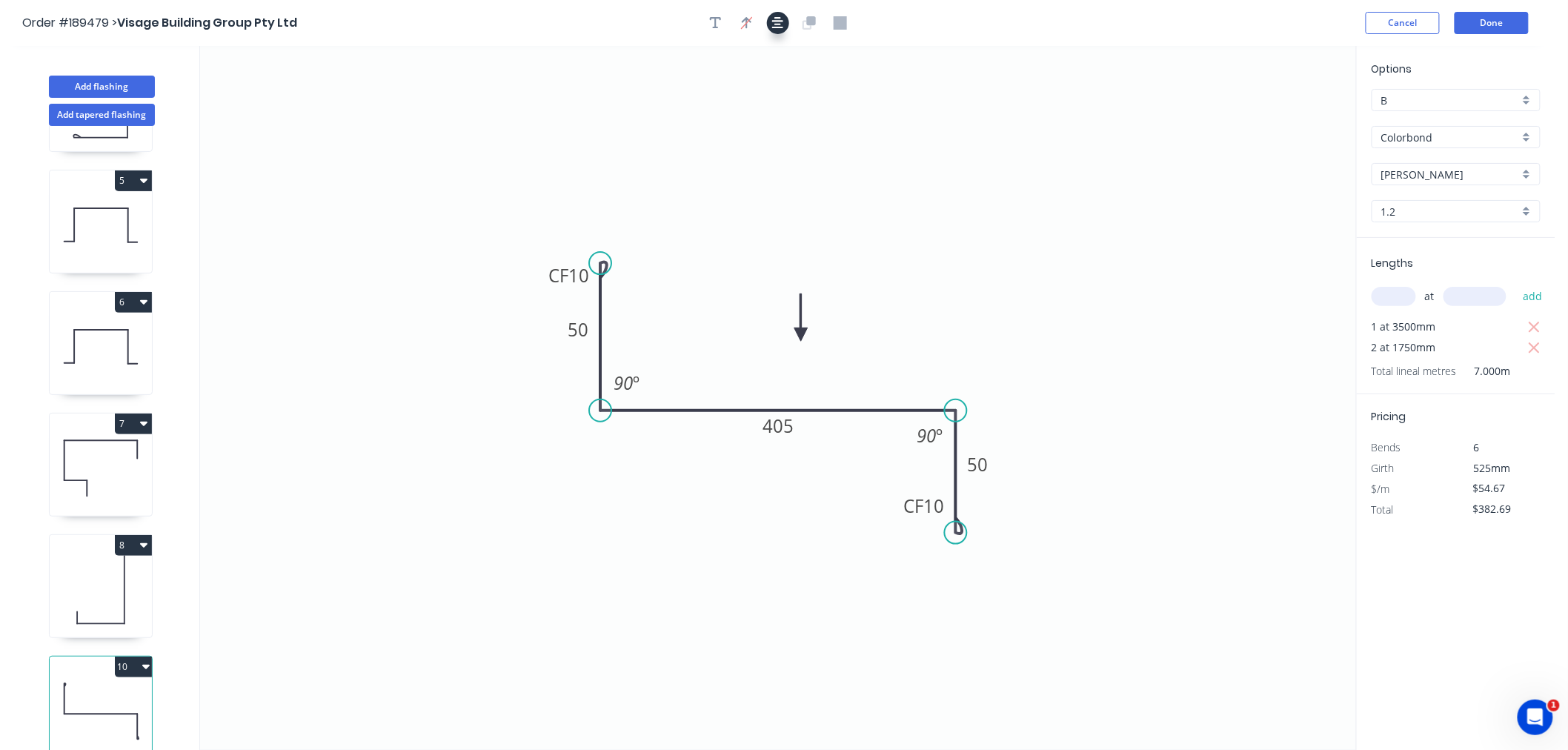
click at [780, 21] on icon "button" at bounding box center [778, 23] width 12 height 12
click at [999, 19] on div "Order #189479 > Visage Building Group Pty Ltd Cancel Done" at bounding box center [778, 23] width 1511 height 22
click at [1478, 28] on button "Done" at bounding box center [1492, 23] width 74 height 22
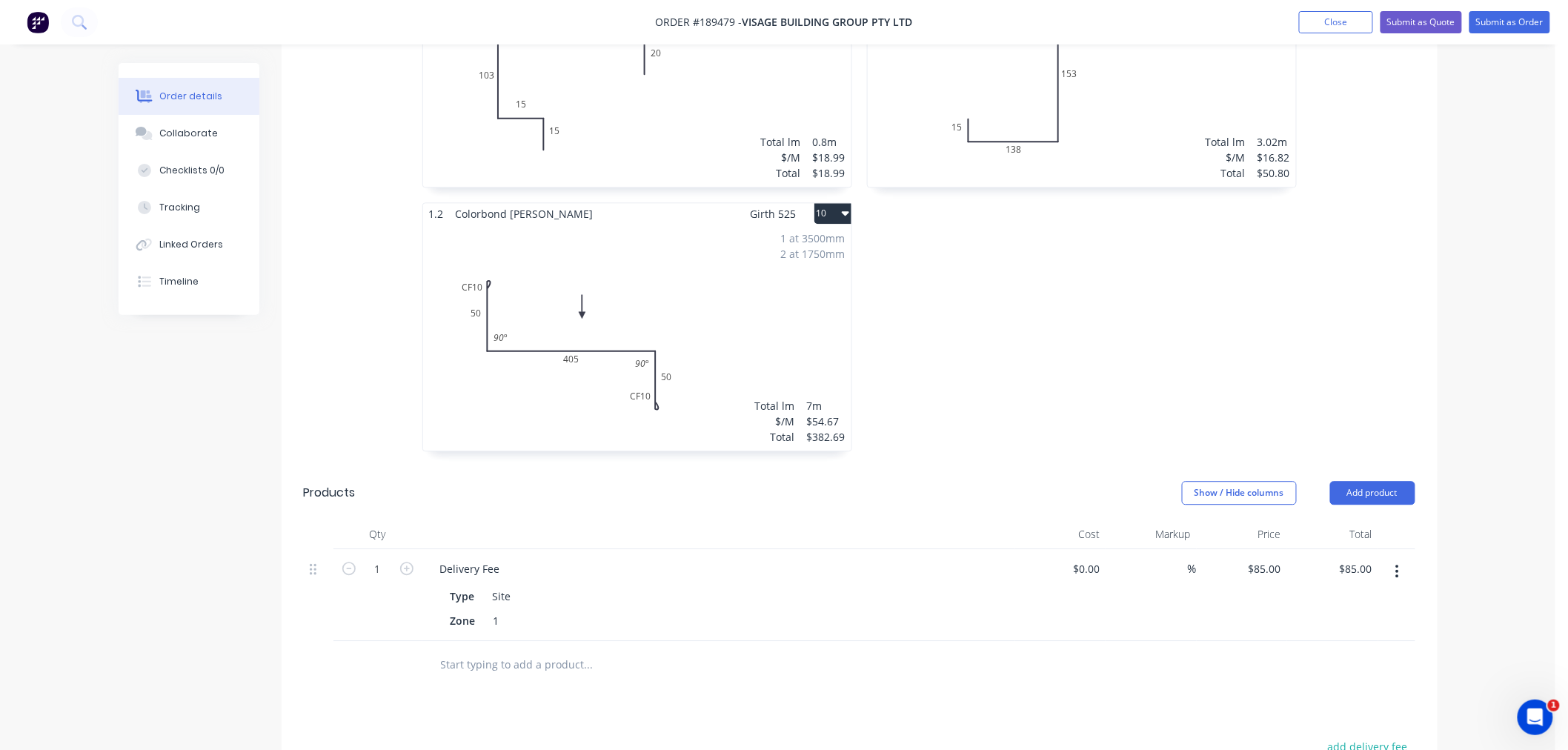
scroll to position [1318, 0]
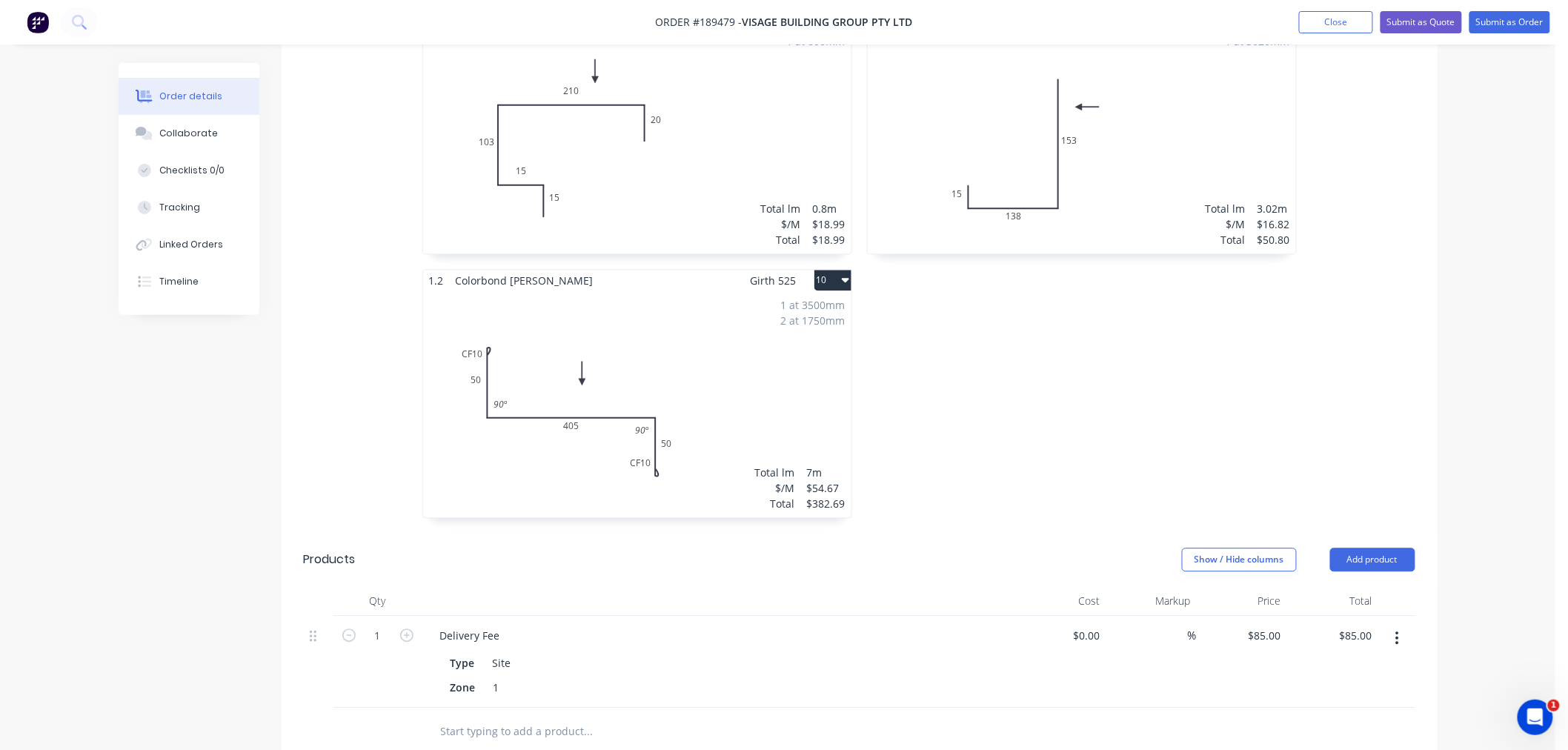
click at [736, 352] on div "1 at 3500mm 2 at 1750mm Total lm $/M Total 7m $54.67 $382.69" at bounding box center [637, 405] width 428 height 226
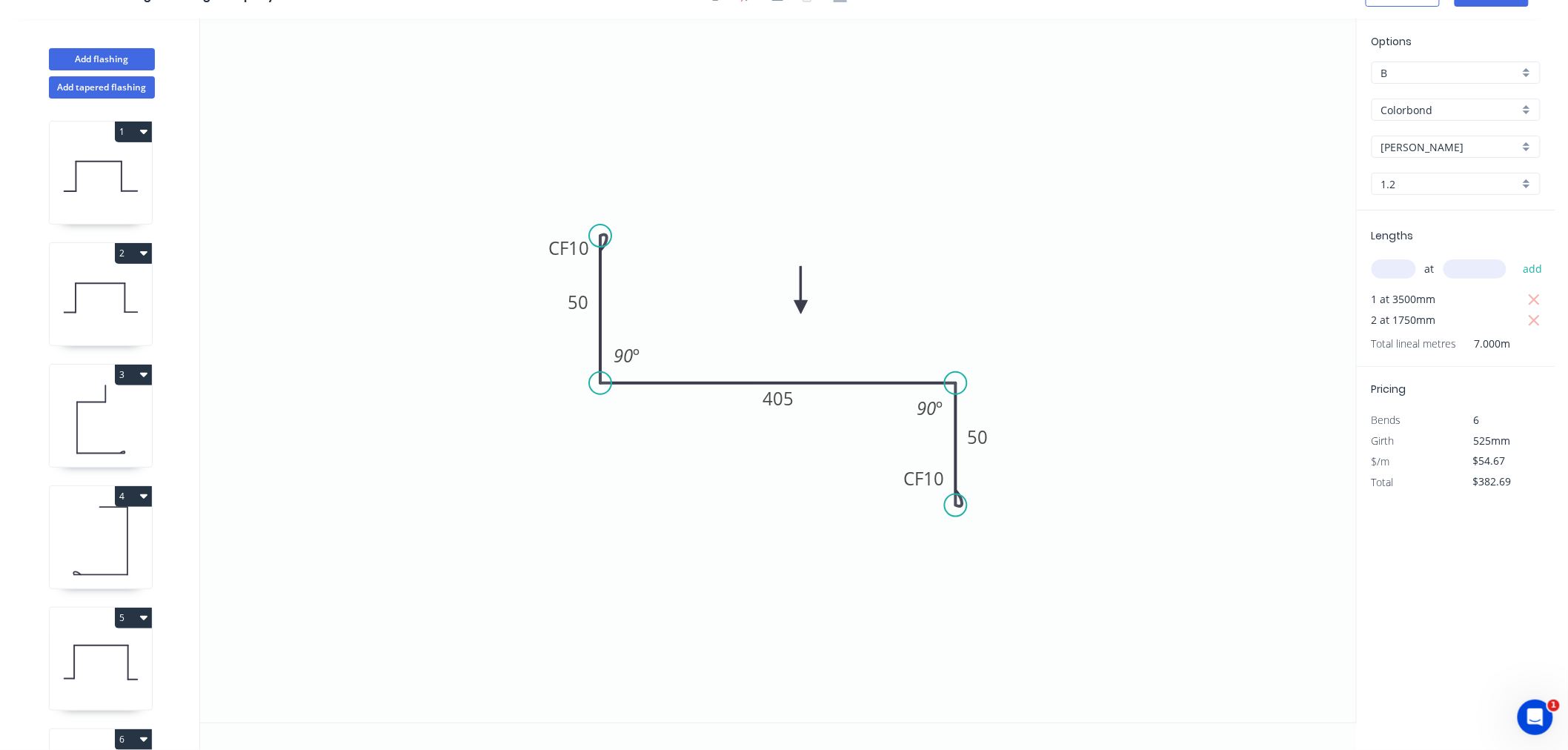
scroll to position [477, 0]
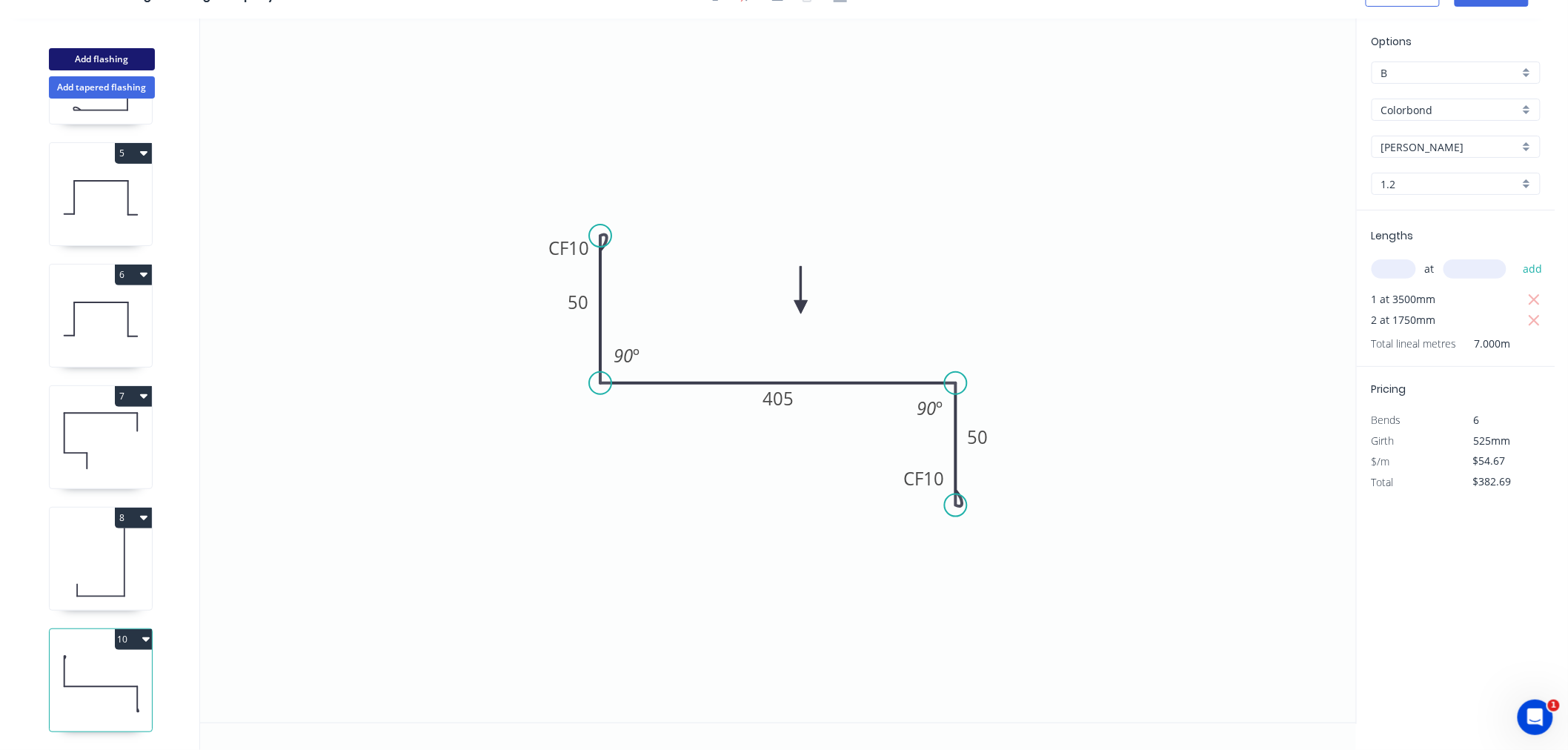
click at [102, 57] on button "Add flashing" at bounding box center [102, 60] width 106 height 22
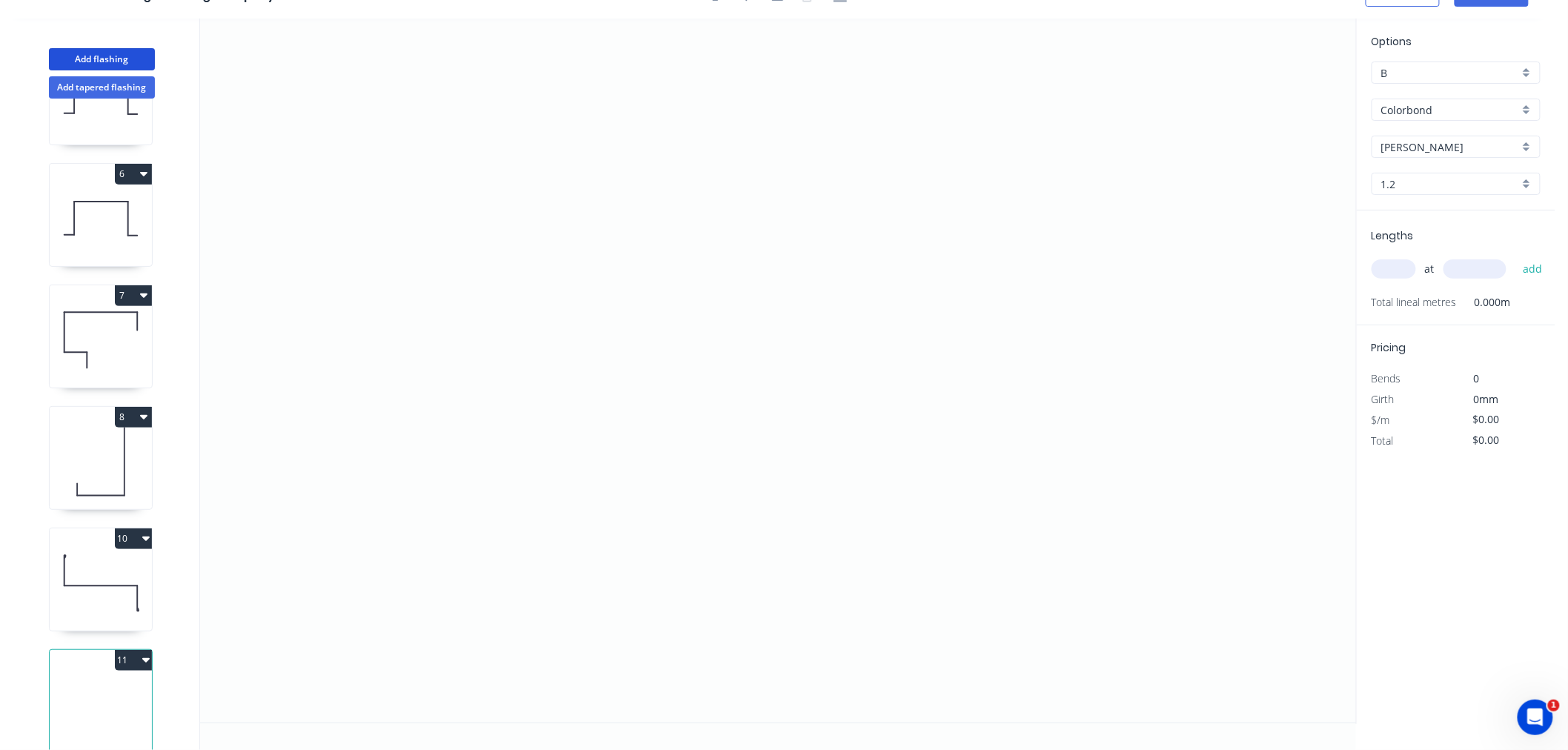
scroll to position [597, 0]
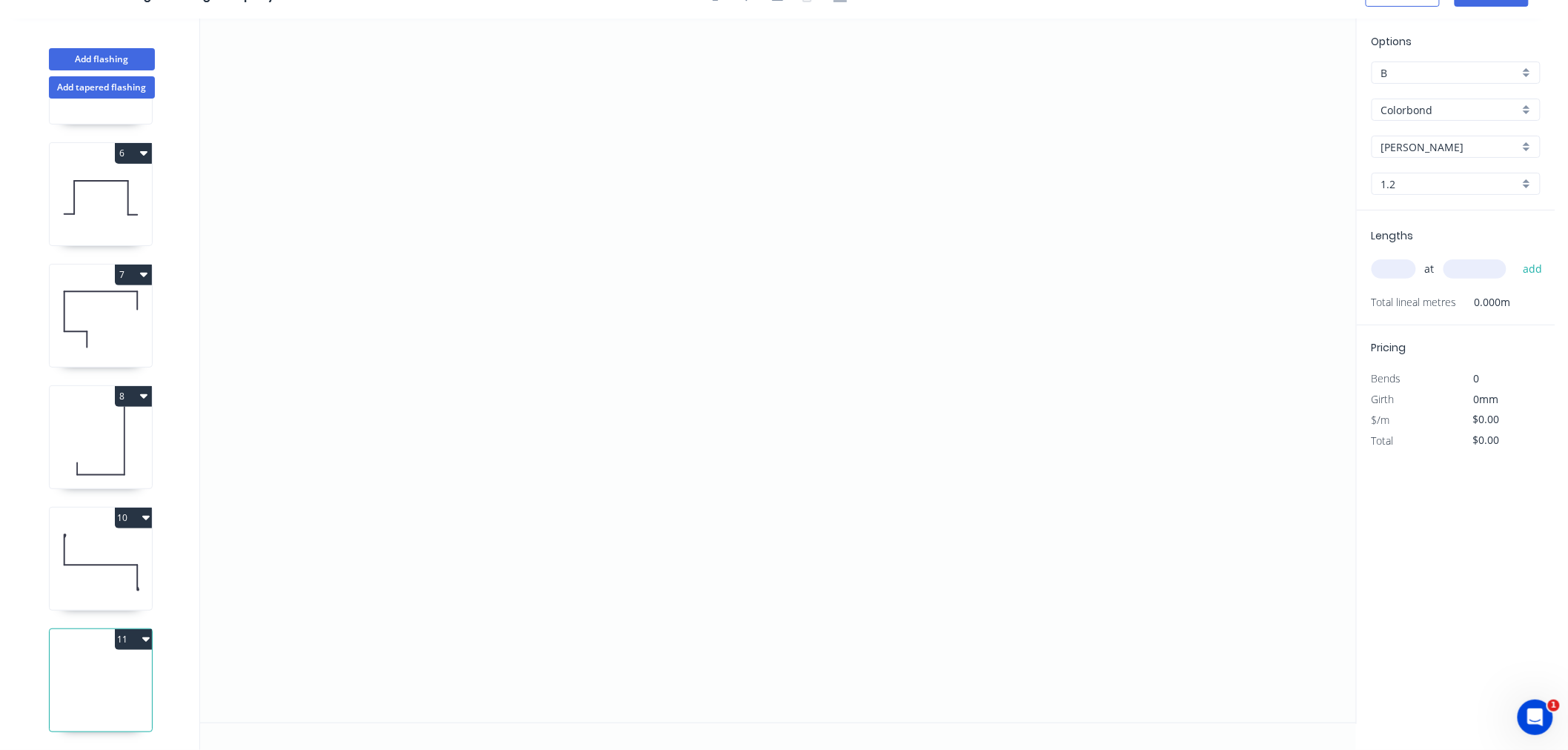
click at [100, 552] on icon at bounding box center [100, 562] width 102 height 95
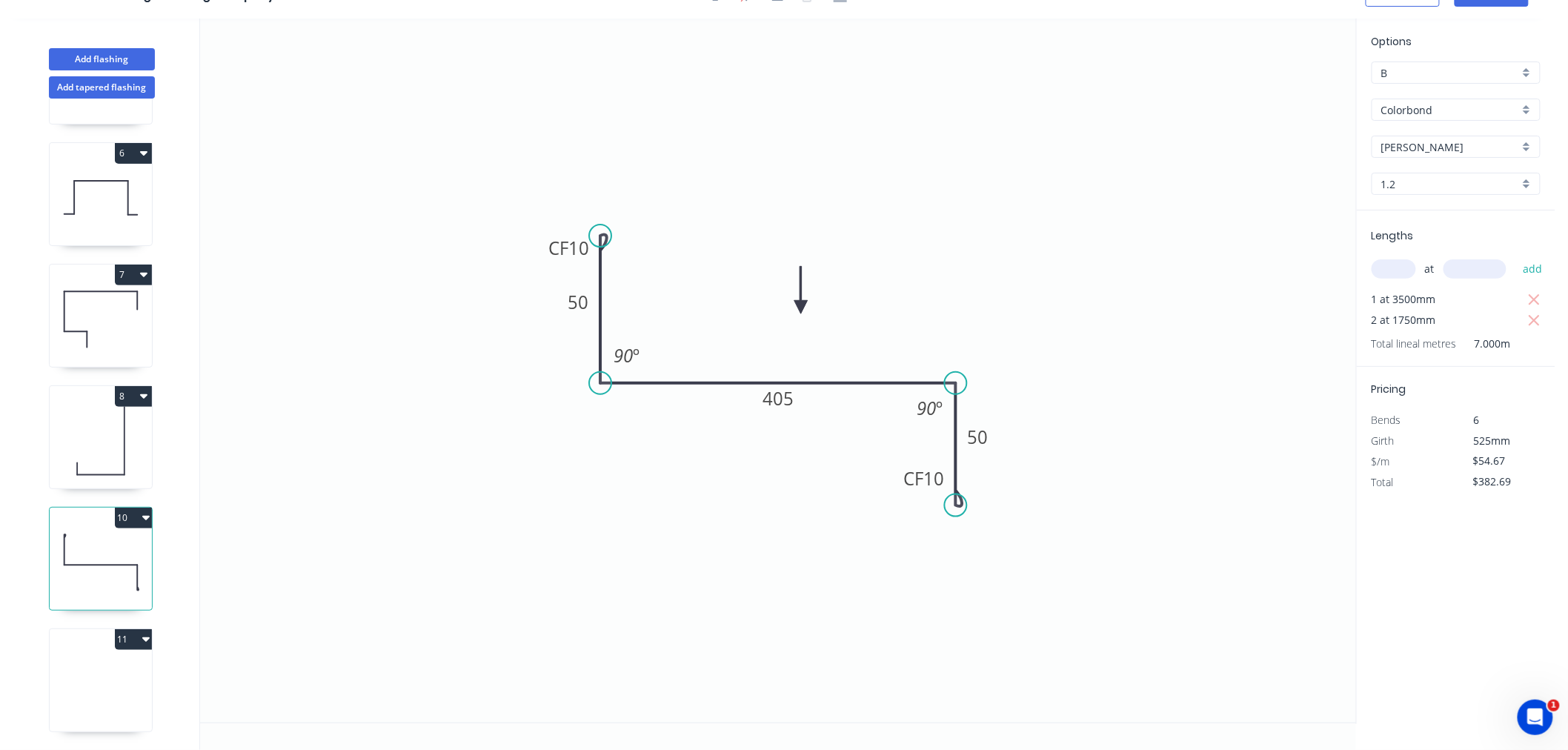
click at [114, 711] on icon at bounding box center [100, 685] width 102 height 95
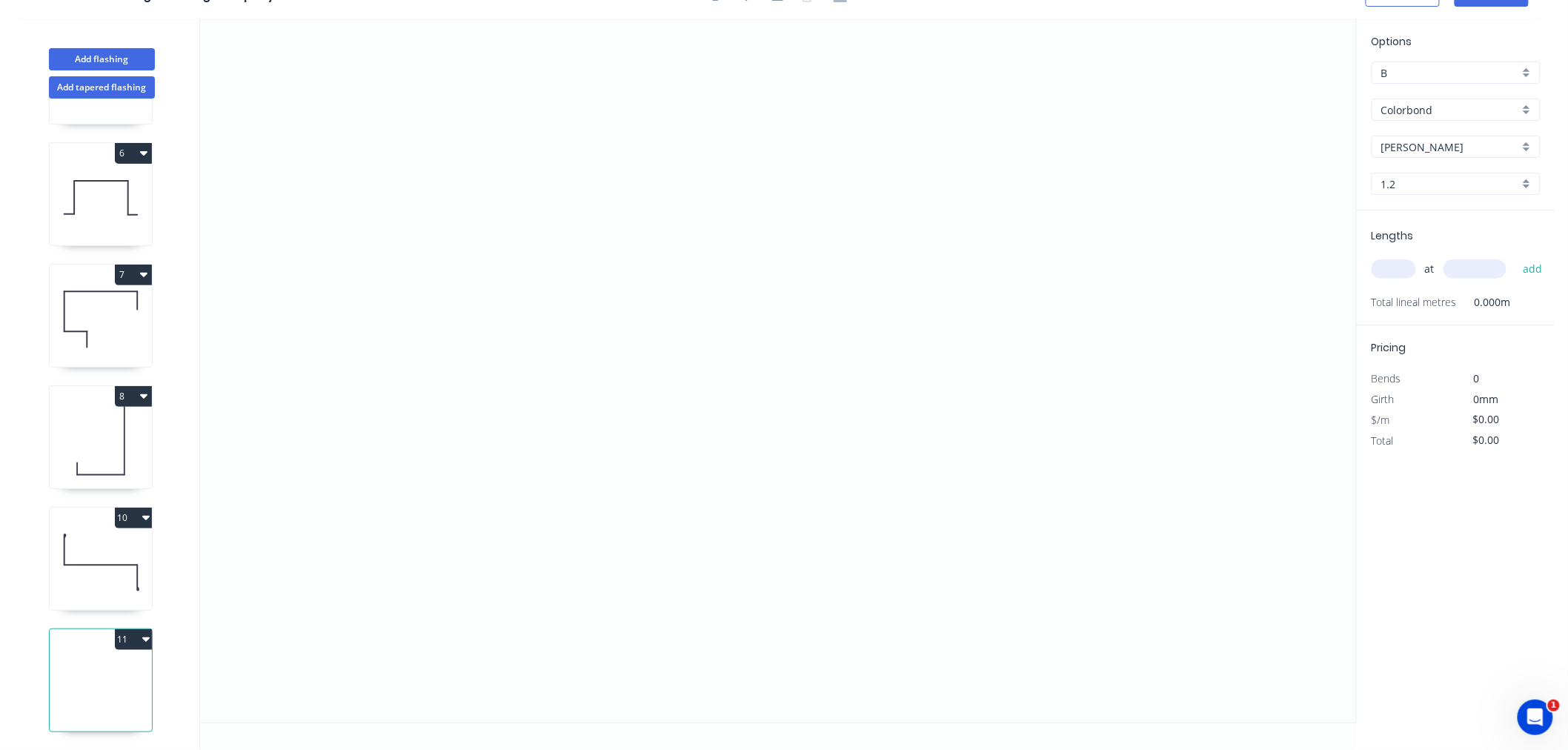
click at [1394, 279] on div "at add" at bounding box center [1457, 269] width 172 height 25
click at [1395, 263] on input "text" at bounding box center [1394, 269] width 45 height 19
click at [1516, 257] on button "add" at bounding box center [1533, 269] width 35 height 25
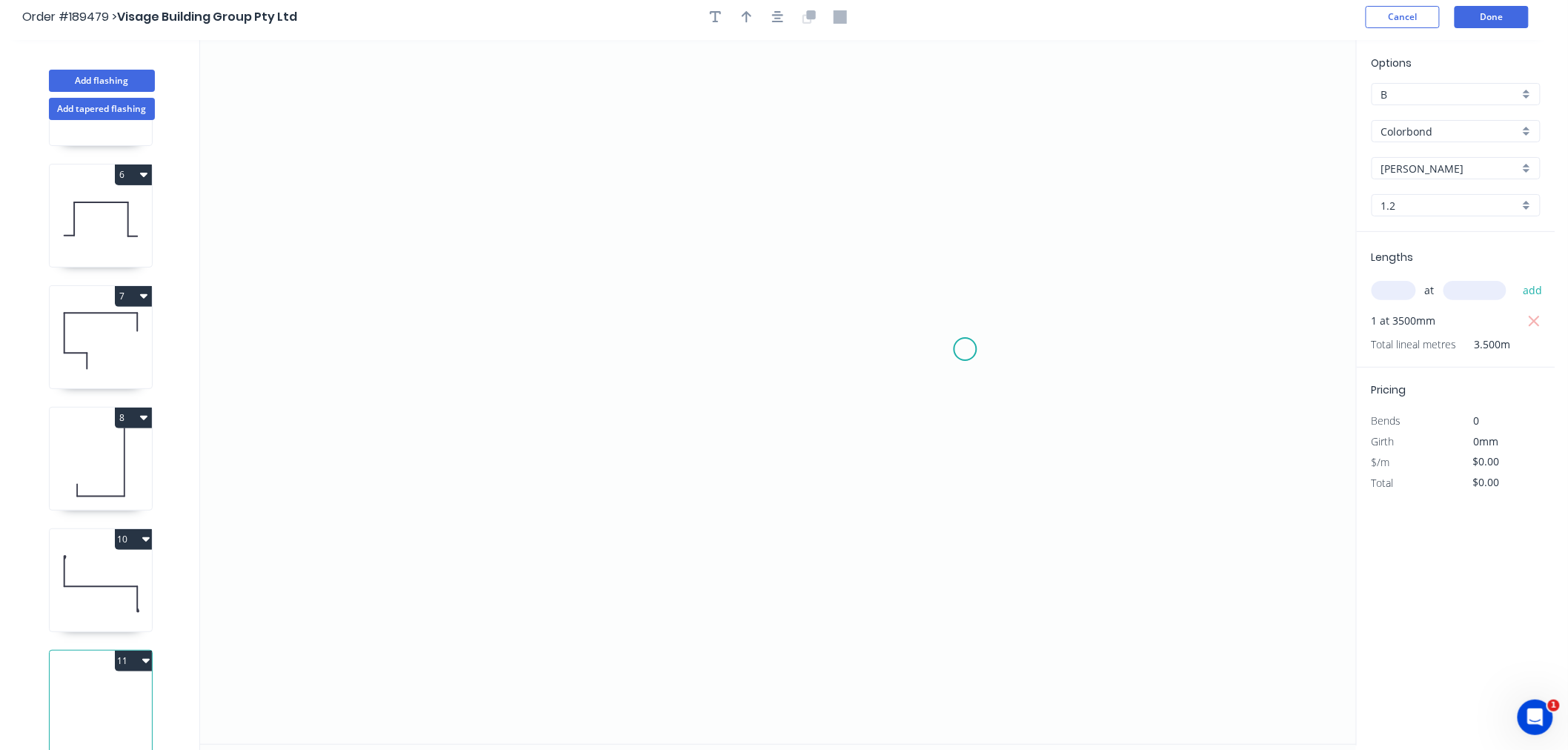
scroll to position [0, 0]
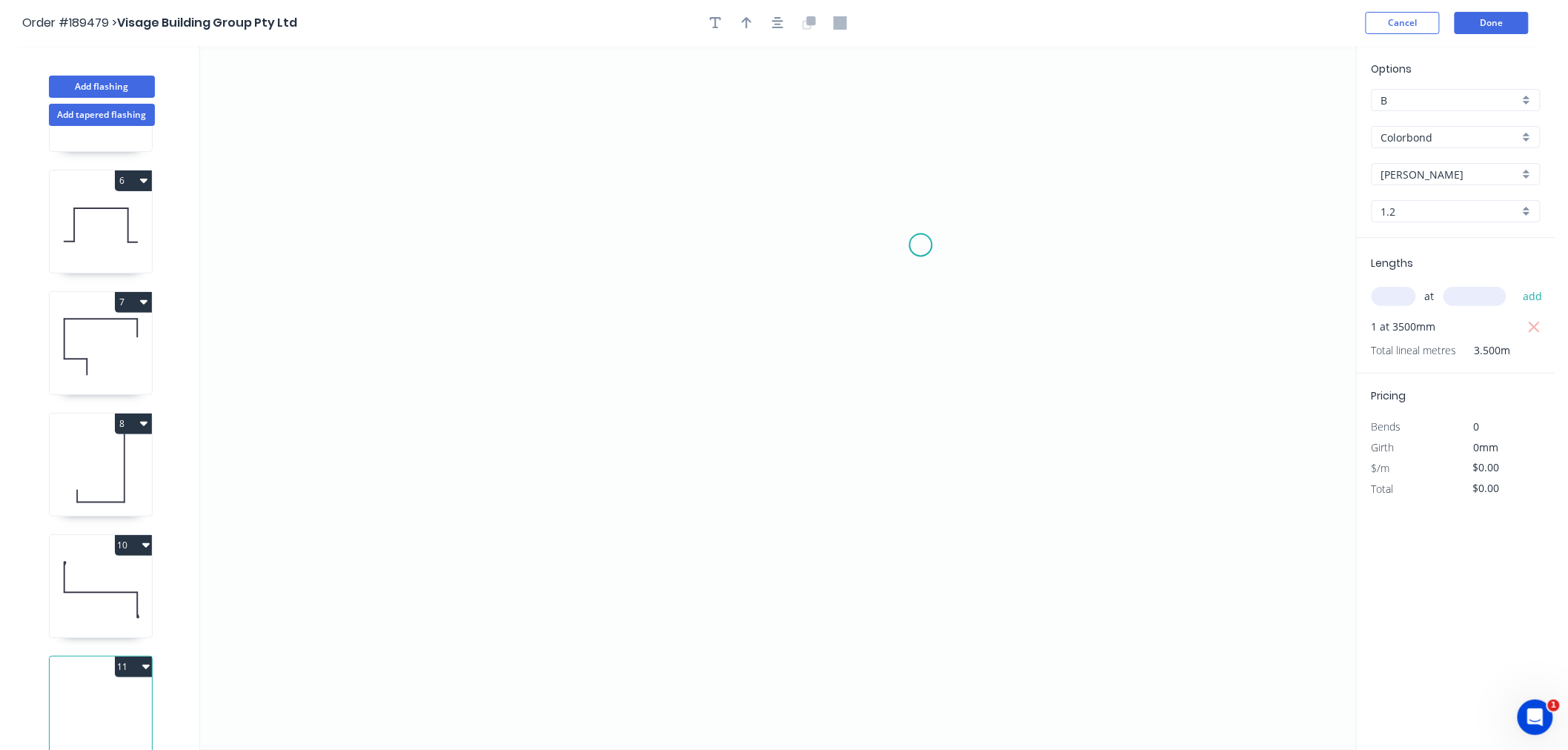
click at [921, 245] on icon "0" at bounding box center [778, 398] width 1156 height 705
click at [919, 371] on icon "0" at bounding box center [778, 398] width 1156 height 705
click at [594, 375] on icon "0 ?" at bounding box center [778, 398] width 1156 height 705
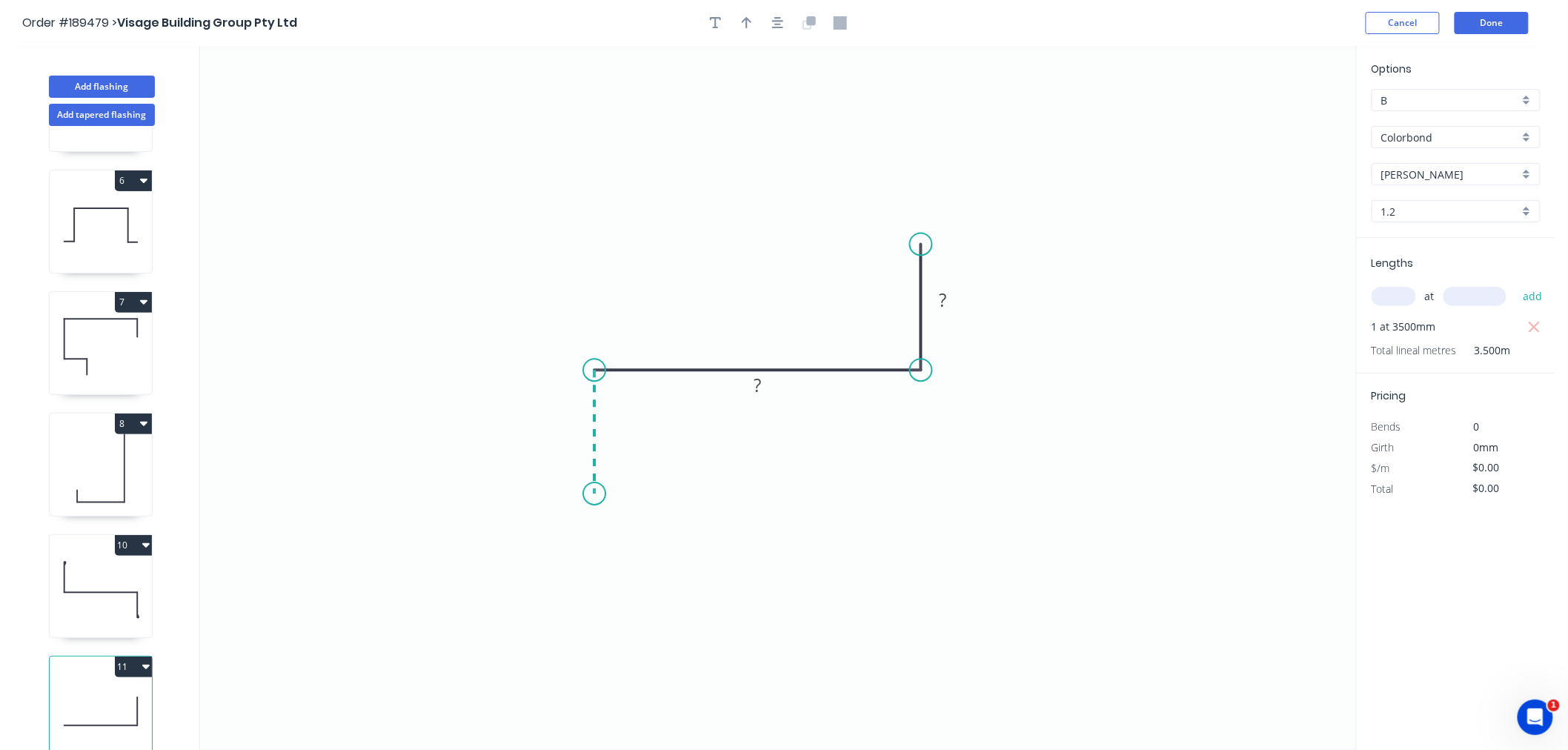
click at [589, 495] on icon "0 ? ?" at bounding box center [778, 398] width 1156 height 705
click at [778, 32] on button "button" at bounding box center [778, 23] width 22 height 22
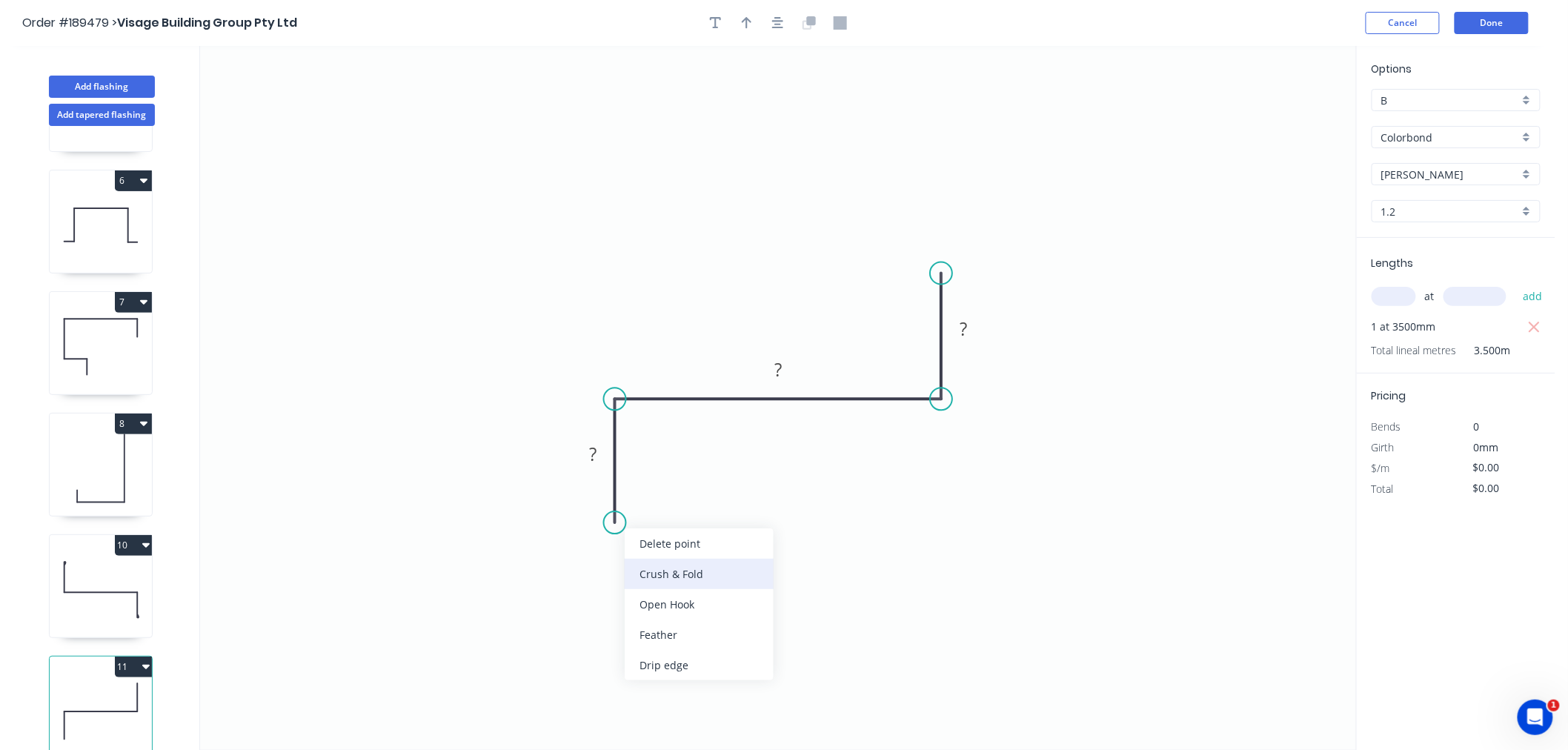
click at [654, 572] on div "Crush & Fold" at bounding box center [699, 574] width 149 height 31
click at [594, 458] on tspan "?" at bounding box center [593, 454] width 7 height 25
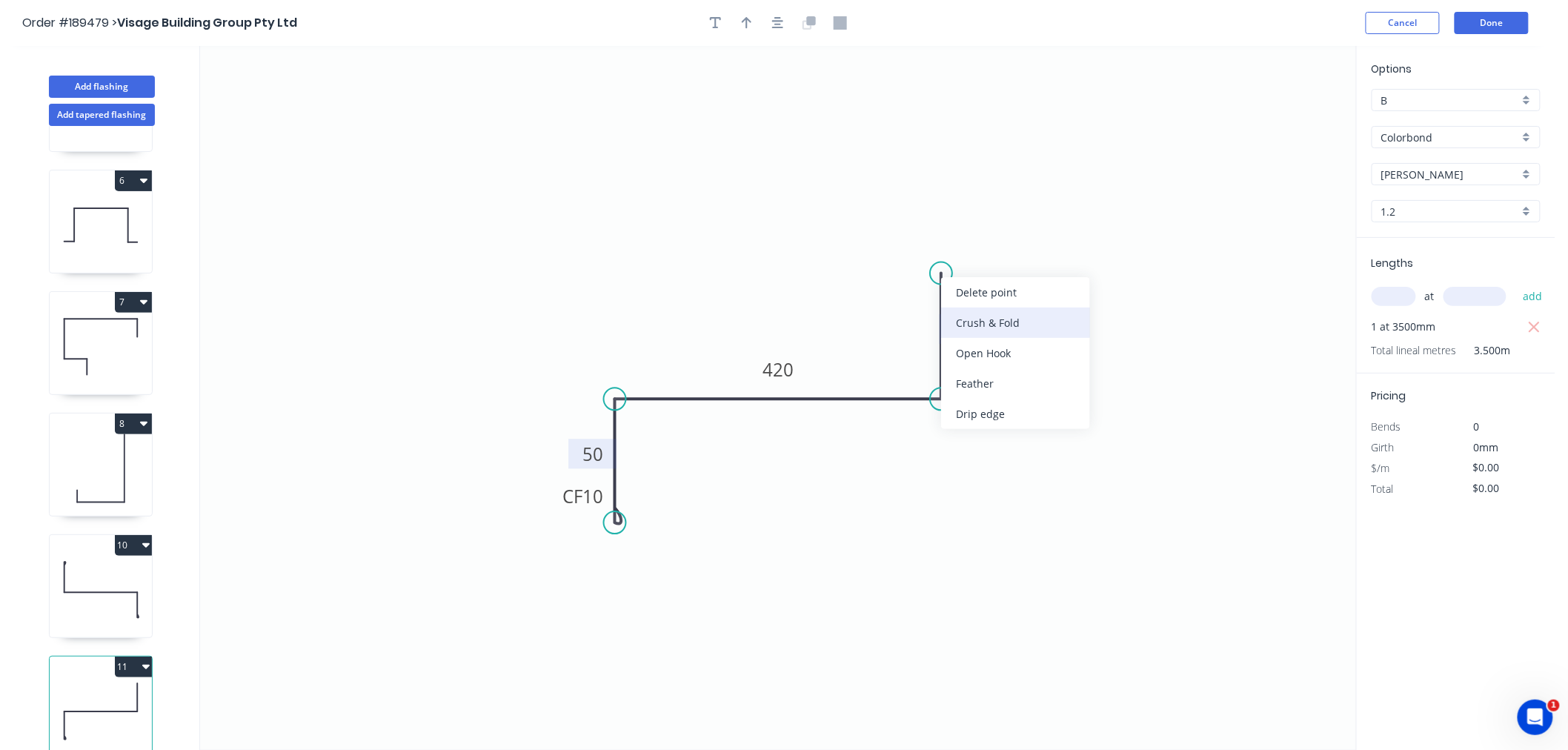
click at [961, 324] on div "Crush & Fold" at bounding box center [1015, 322] width 149 height 31
click at [916, 245] on tspan "10" at bounding box center [920, 246] width 21 height 25
click at [971, 455] on div "Show angle" at bounding box center [1019, 453] width 149 height 31
click at [915, 368] on tspan "º" at bounding box center [918, 371] width 7 height 25
click at [768, 508] on icon "0 CF 10 50 420 CF 10 50 90 º" at bounding box center [778, 398] width 1156 height 705
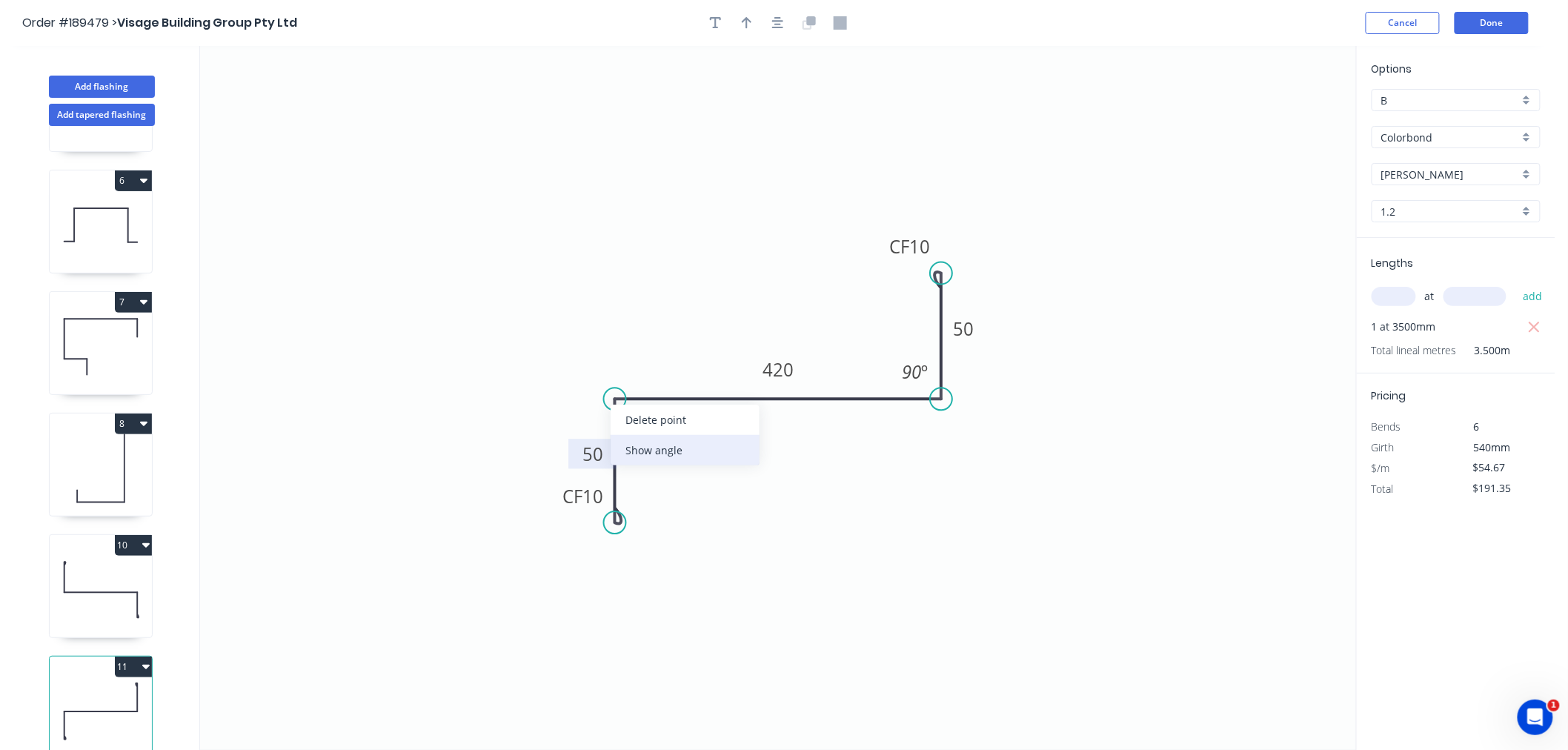
click at [646, 446] on div "Show angle" at bounding box center [685, 450] width 149 height 31
click at [643, 425] on tspan "º" at bounding box center [645, 424] width 7 height 25
click at [705, 295] on icon "0 CF 10 50 420 CF 10 50 90 º 90 º" at bounding box center [778, 398] width 1156 height 705
click at [780, 18] on icon "button" at bounding box center [778, 23] width 12 height 12
click at [747, 22] on icon "button" at bounding box center [747, 23] width 10 height 12
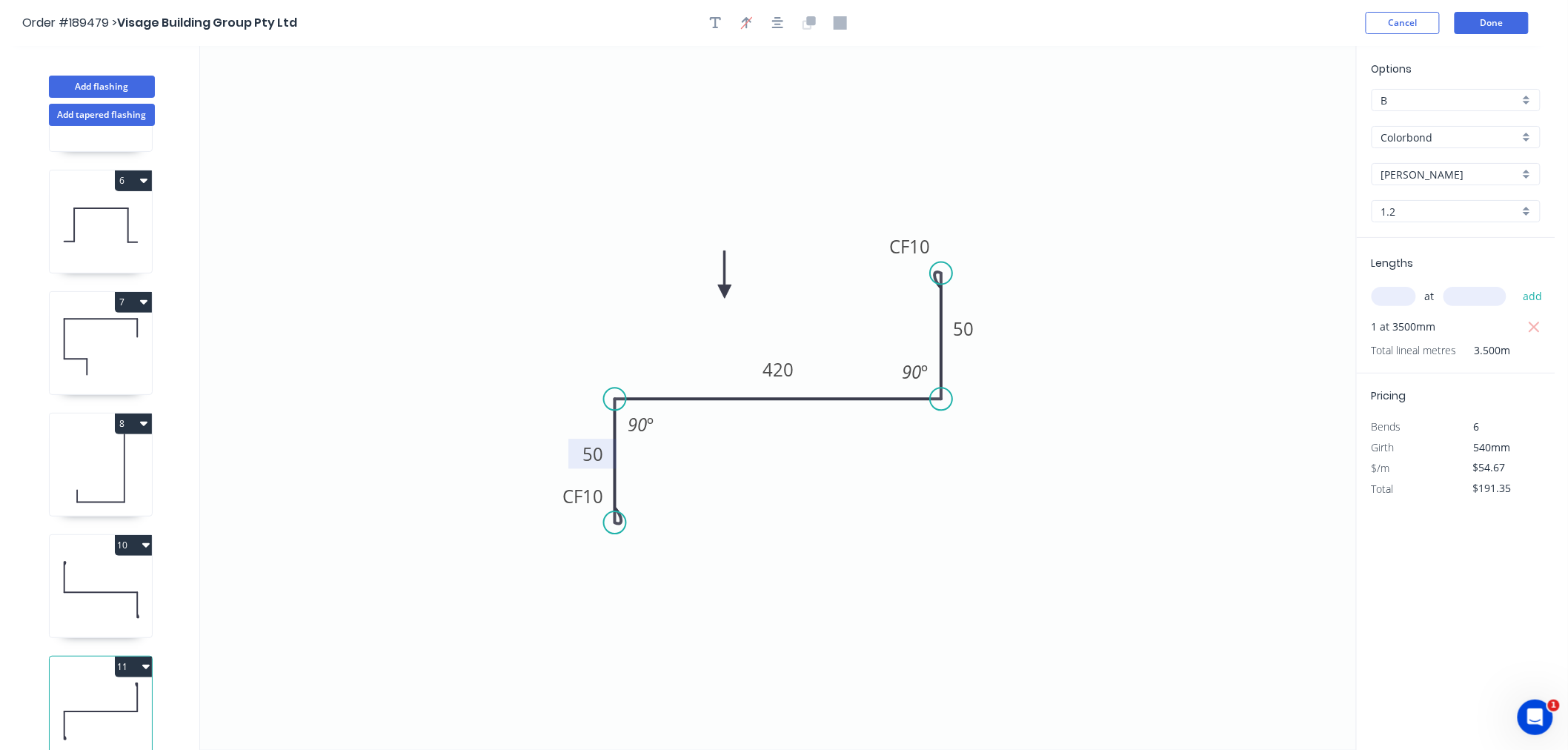
drag, startPoint x: 873, startPoint y: 219, endPoint x: 724, endPoint y: 292, distance: 165.9
click at [724, 292] on icon at bounding box center [724, 275] width 13 height 48
drag, startPoint x: 724, startPoint y: 288, endPoint x: 757, endPoint y: 295, distance: 33.7
click at [757, 295] on icon at bounding box center [757, 278] width 13 height 48
click at [779, 31] on button "button" at bounding box center [778, 23] width 22 height 22
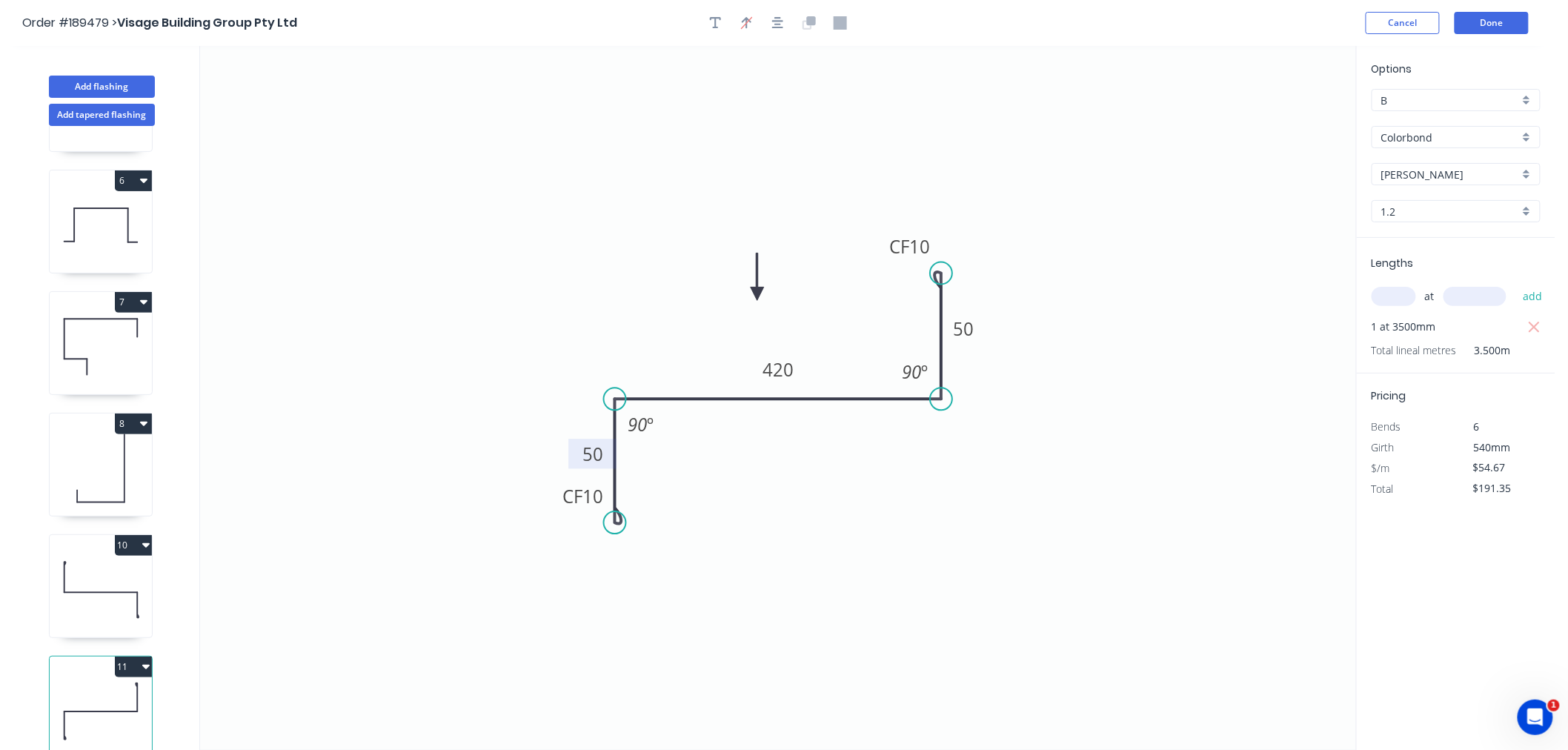
drag, startPoint x: 802, startPoint y: 171, endPoint x: 812, endPoint y: 179, distance: 12.8
click at [803, 171] on icon "0 CF 10 50 420 CF 10 50 90 º 90 º" at bounding box center [778, 398] width 1156 height 705
drag, startPoint x: 616, startPoint y: 527, endPoint x: 617, endPoint y: 534, distance: 7.1
click at [617, 534] on circle at bounding box center [615, 527] width 22 height 22
click at [945, 263] on circle at bounding box center [941, 263] width 22 height 22
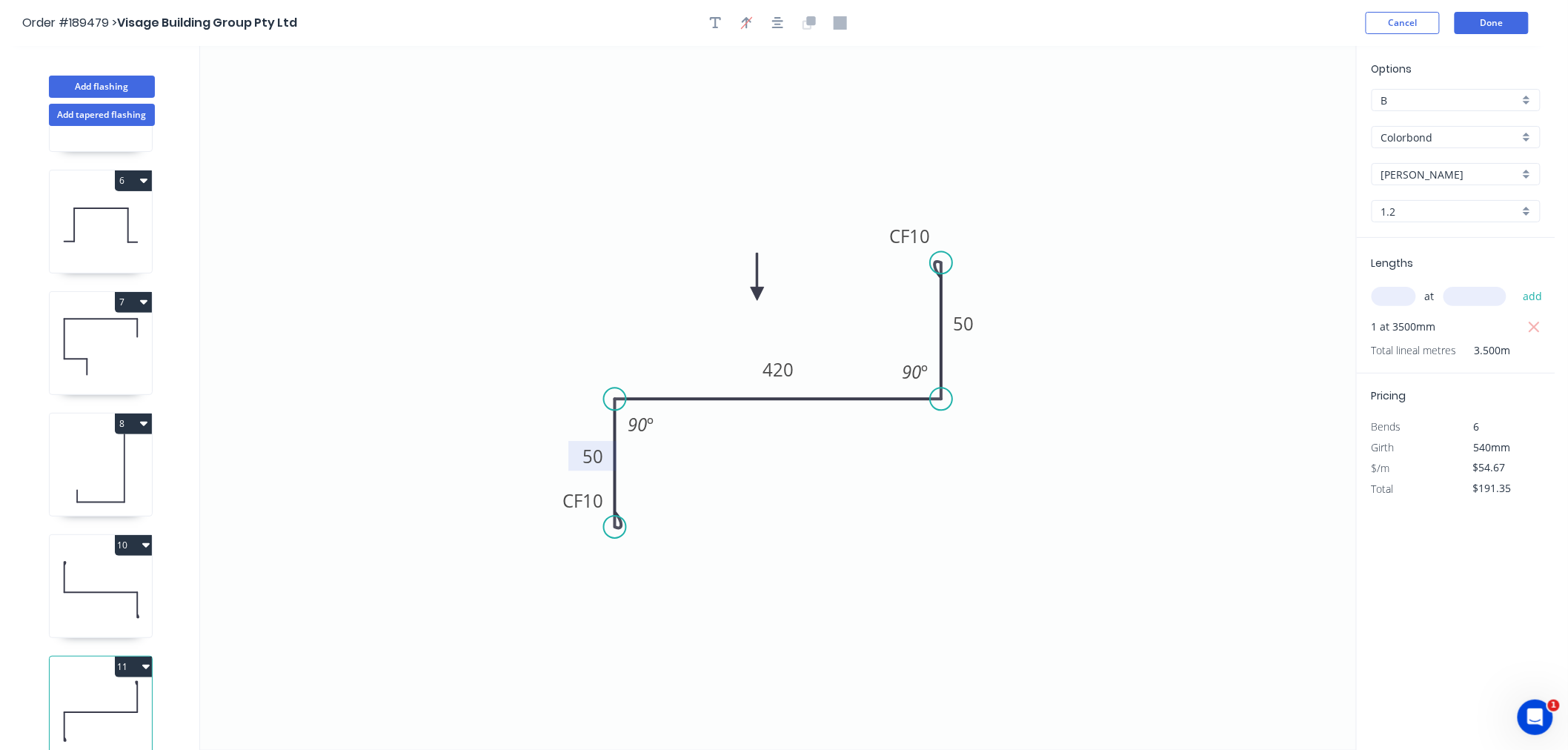
click at [997, 253] on icon "0 CF 10 50 420 CF 10 50 90 º 90 º" at bounding box center [778, 398] width 1156 height 705
click at [774, 19] on icon "button" at bounding box center [778, 23] width 12 height 13
click at [1495, 28] on button "Done" at bounding box center [1492, 23] width 74 height 22
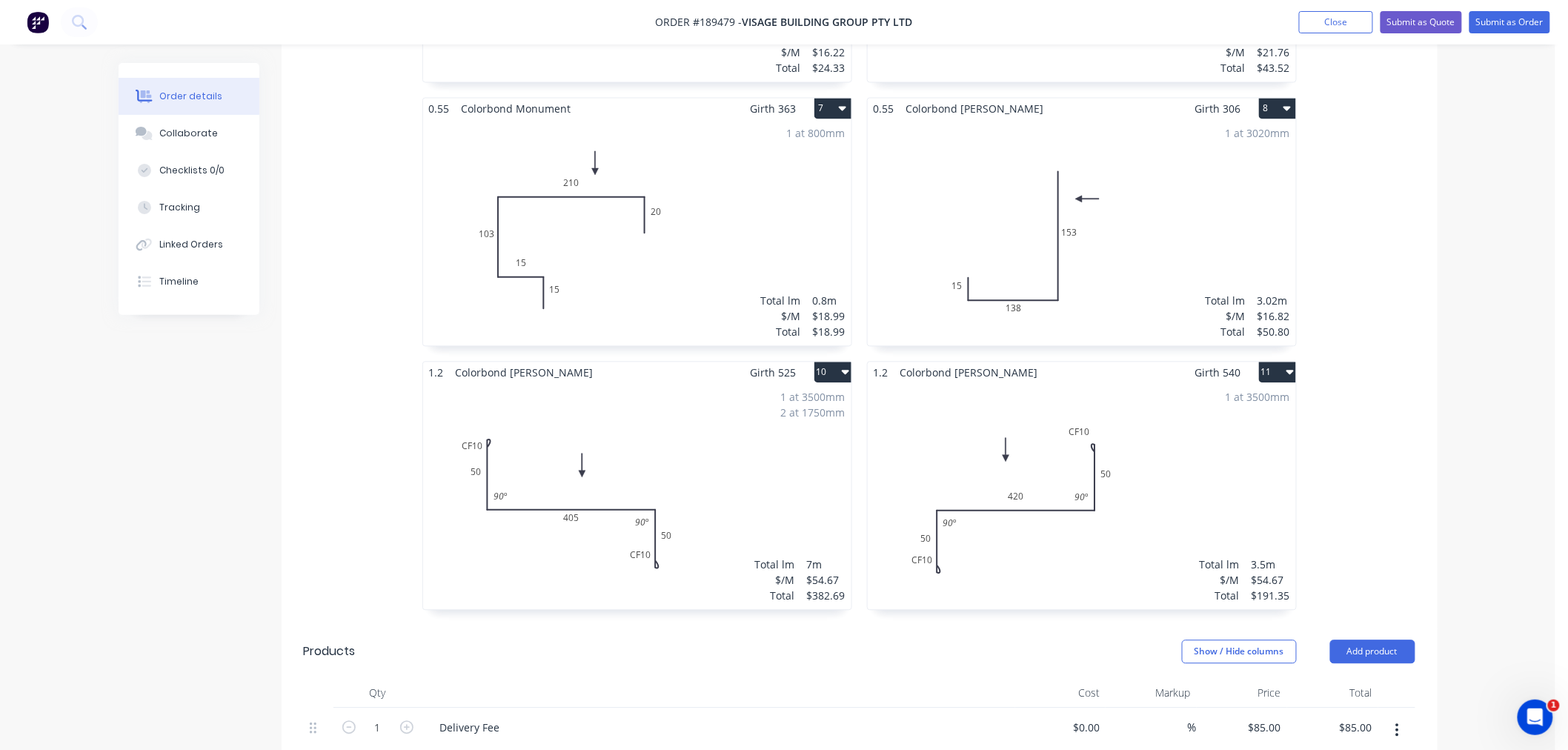
scroll to position [1187, 0]
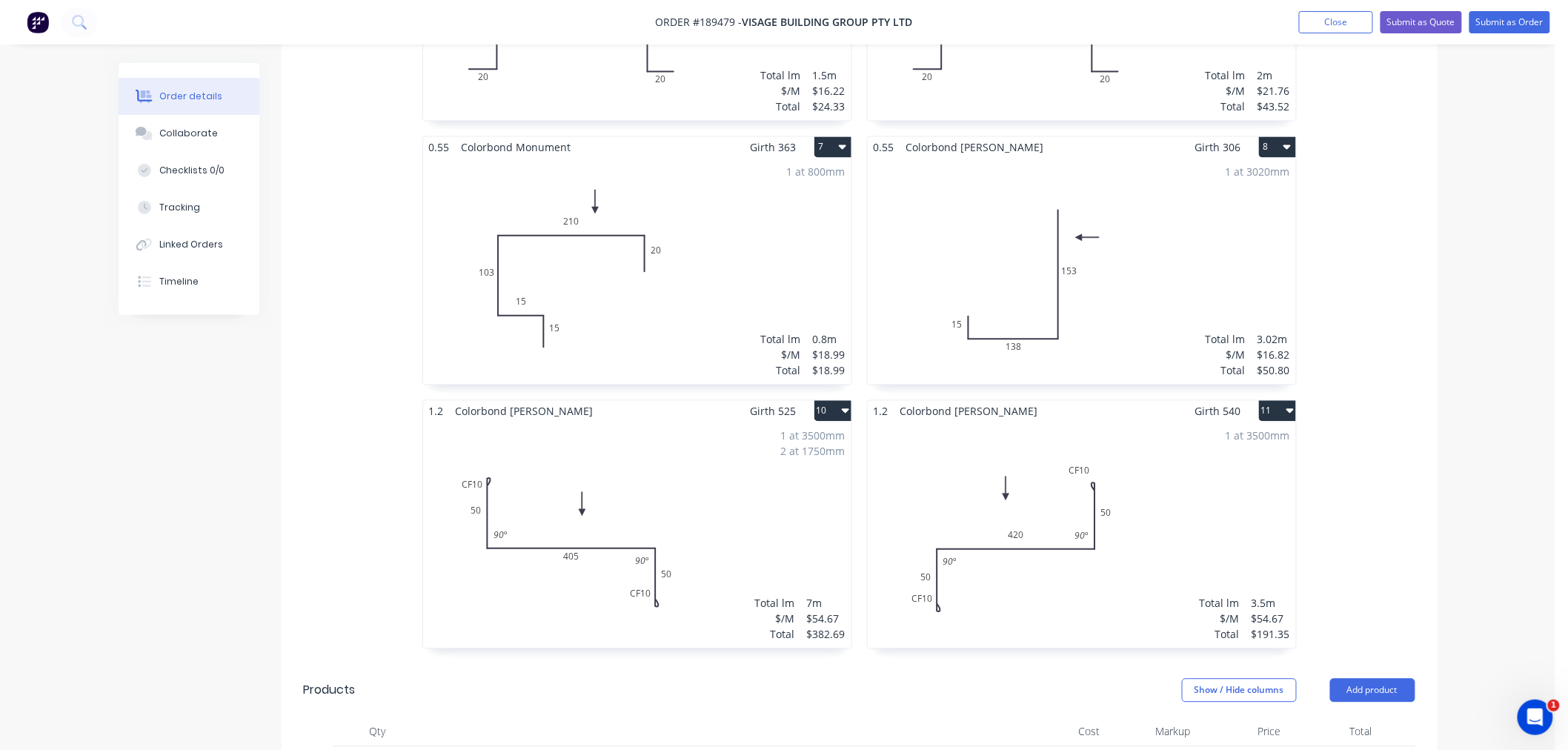
click at [1491, 403] on div "Order details Collaborate Checklists 0/0 Tracking Linked Orders Timeline Order …" at bounding box center [777, 39] width 1555 height 2452
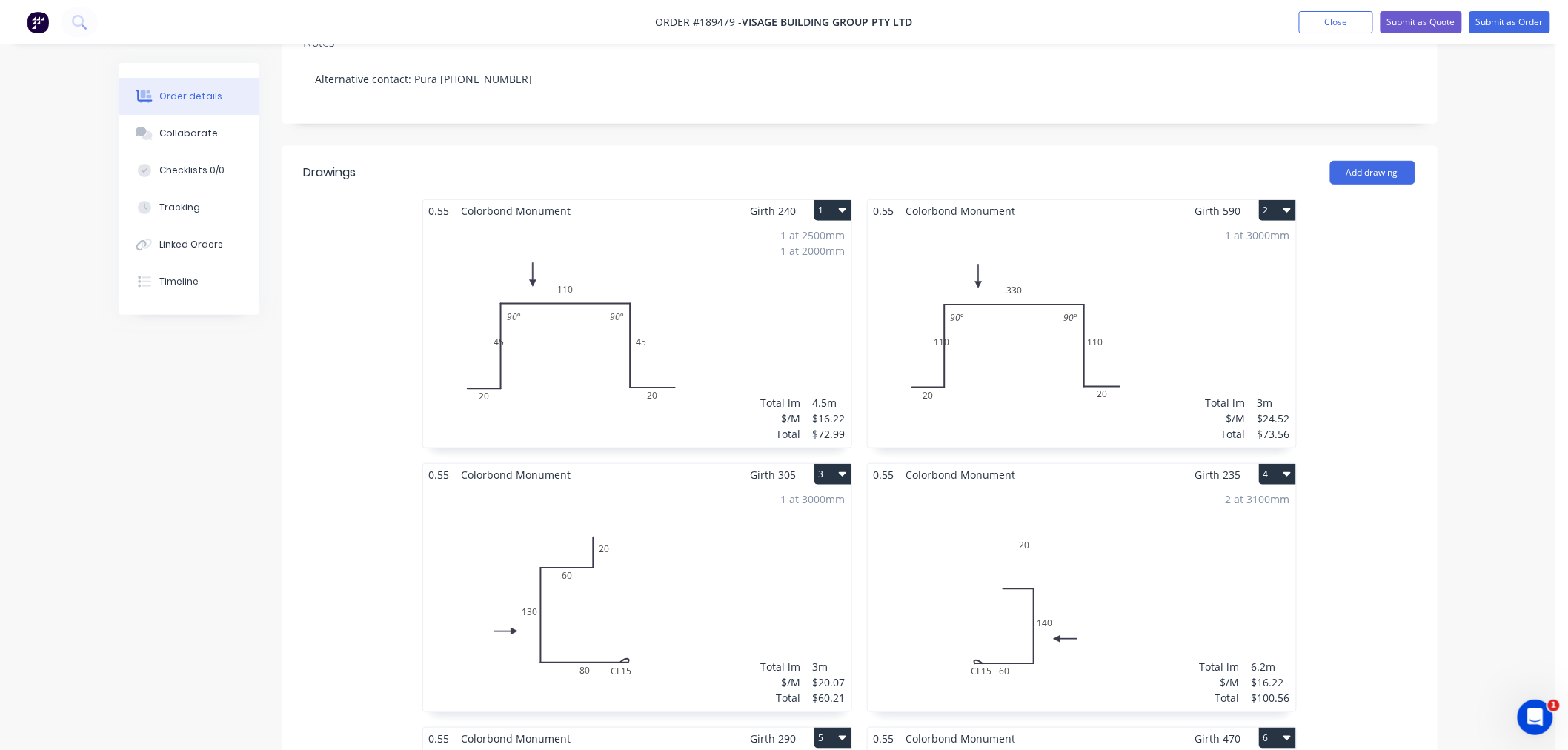
scroll to position [0, 0]
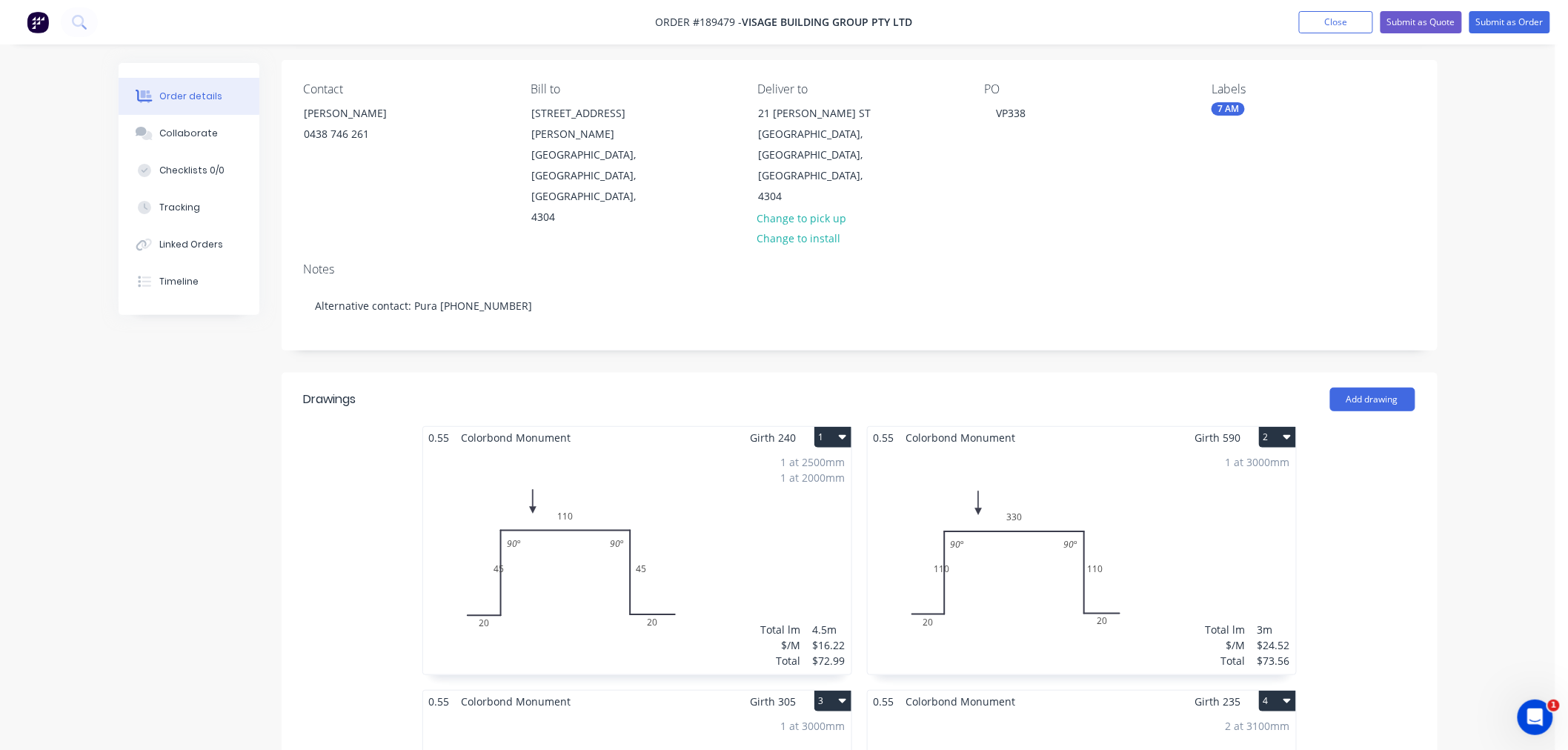
scroll to position [164, 0]
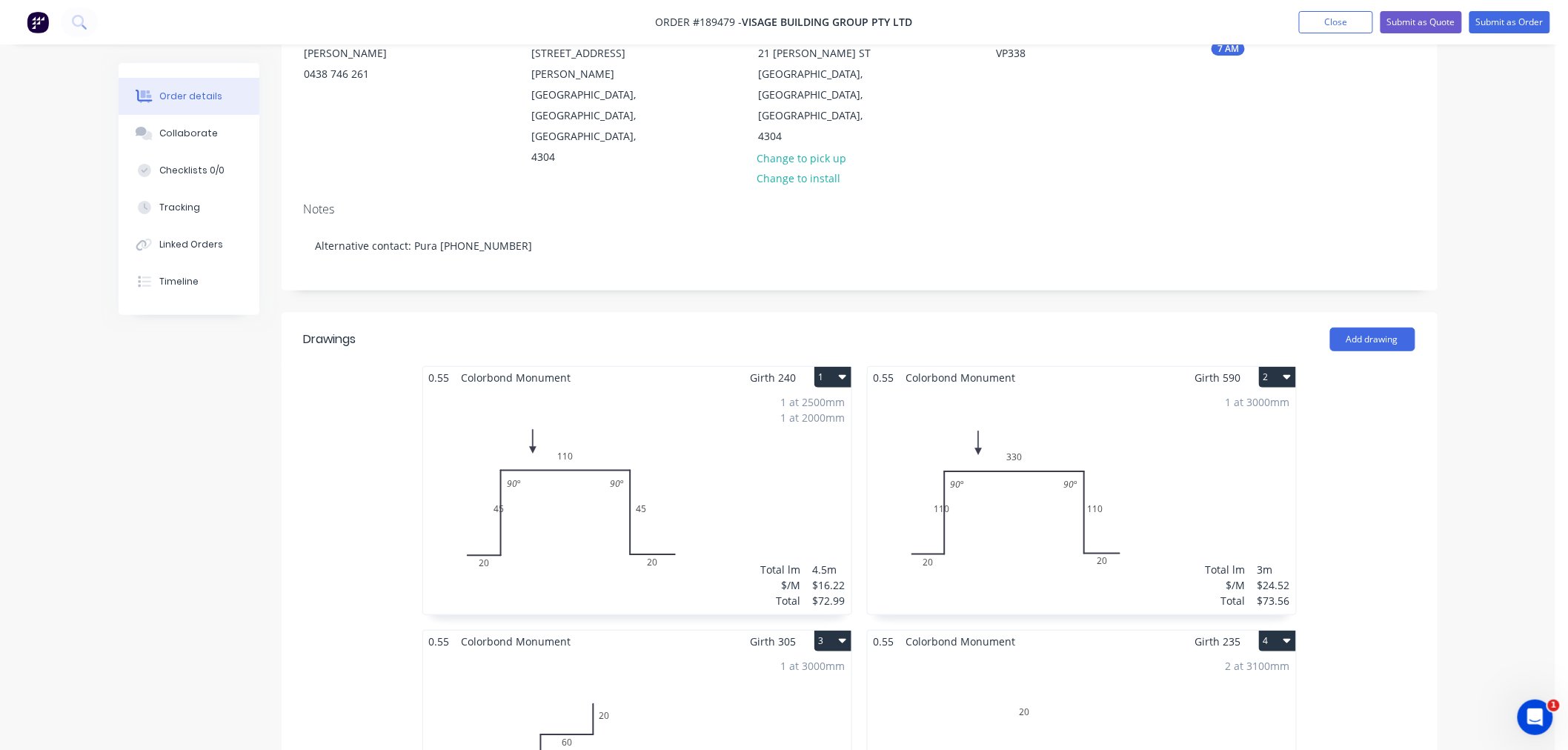
click at [775, 507] on div "1 at 2500mm 1 at 2000mm Total lm $/M Total 4.5m $16.22 $72.99" at bounding box center [637, 501] width 428 height 226
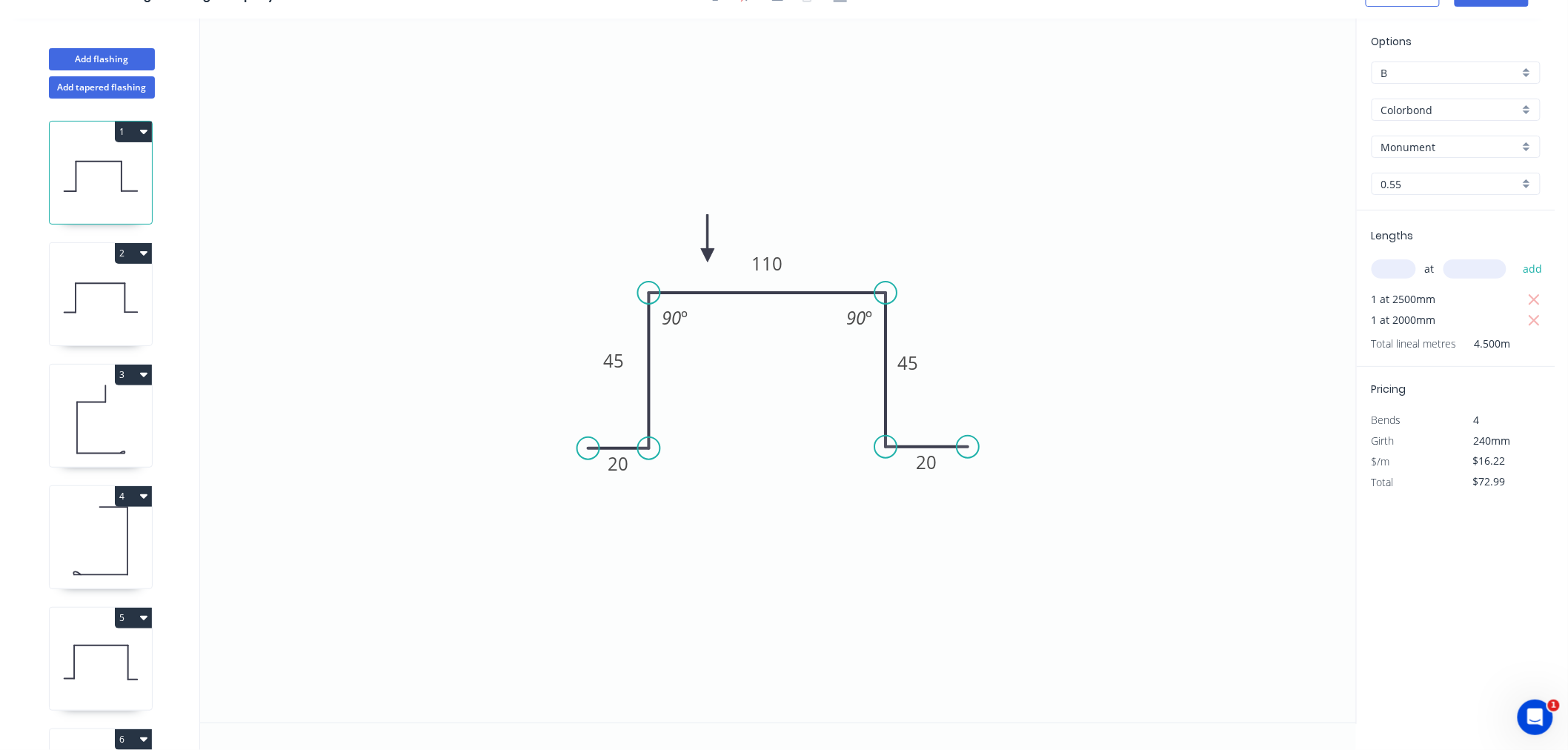
scroll to position [28, 0]
drag, startPoint x: 596, startPoint y: 366, endPoint x: 655, endPoint y: 365, distance: 59.0
click at [655, 365] on rect at bounding box center [672, 359] width 48 height 30
click at [109, 312] on icon at bounding box center [100, 298] width 102 height 95
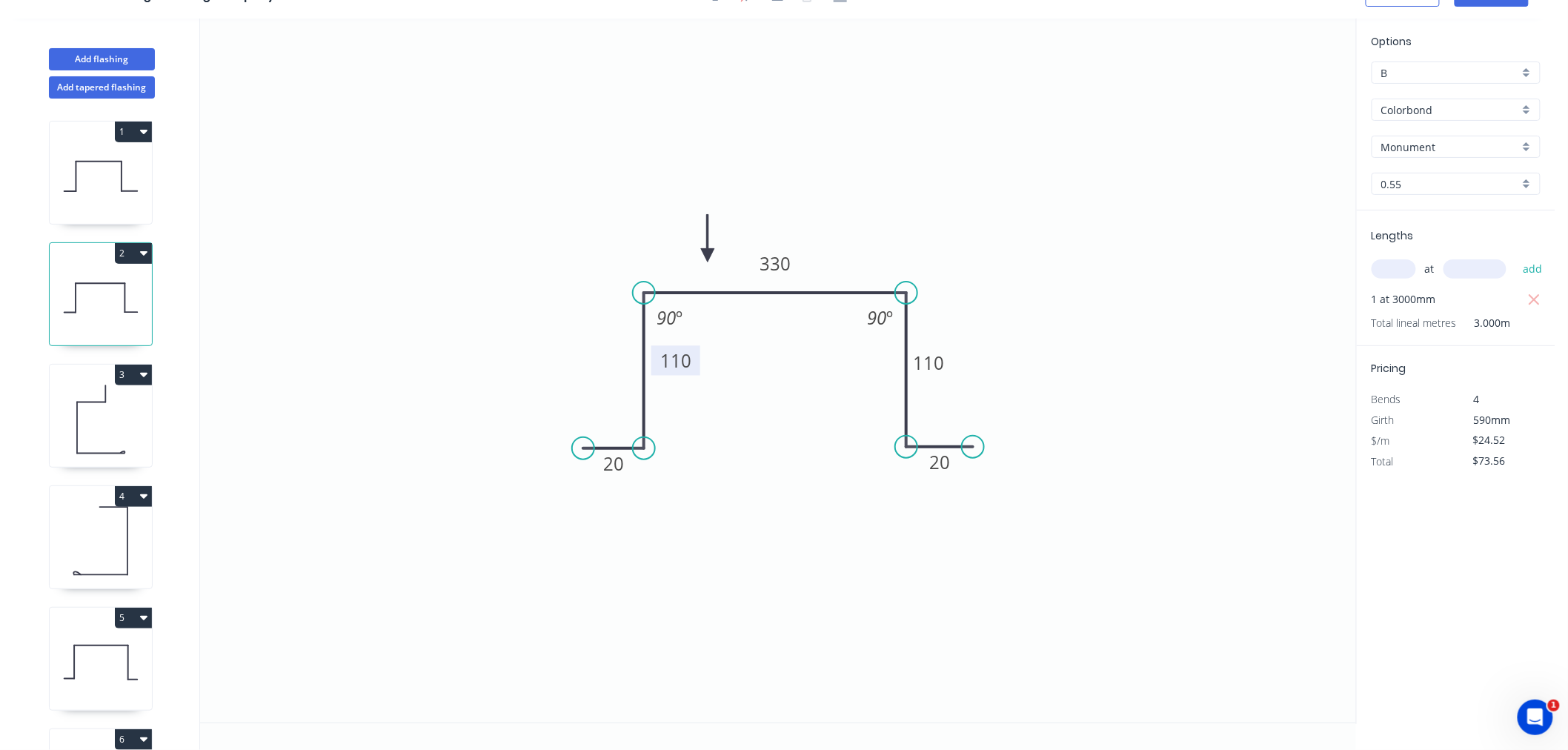
drag, startPoint x: 588, startPoint y: 366, endPoint x: 655, endPoint y: 366, distance: 67.0
click at [655, 366] on rect at bounding box center [676, 360] width 49 height 30
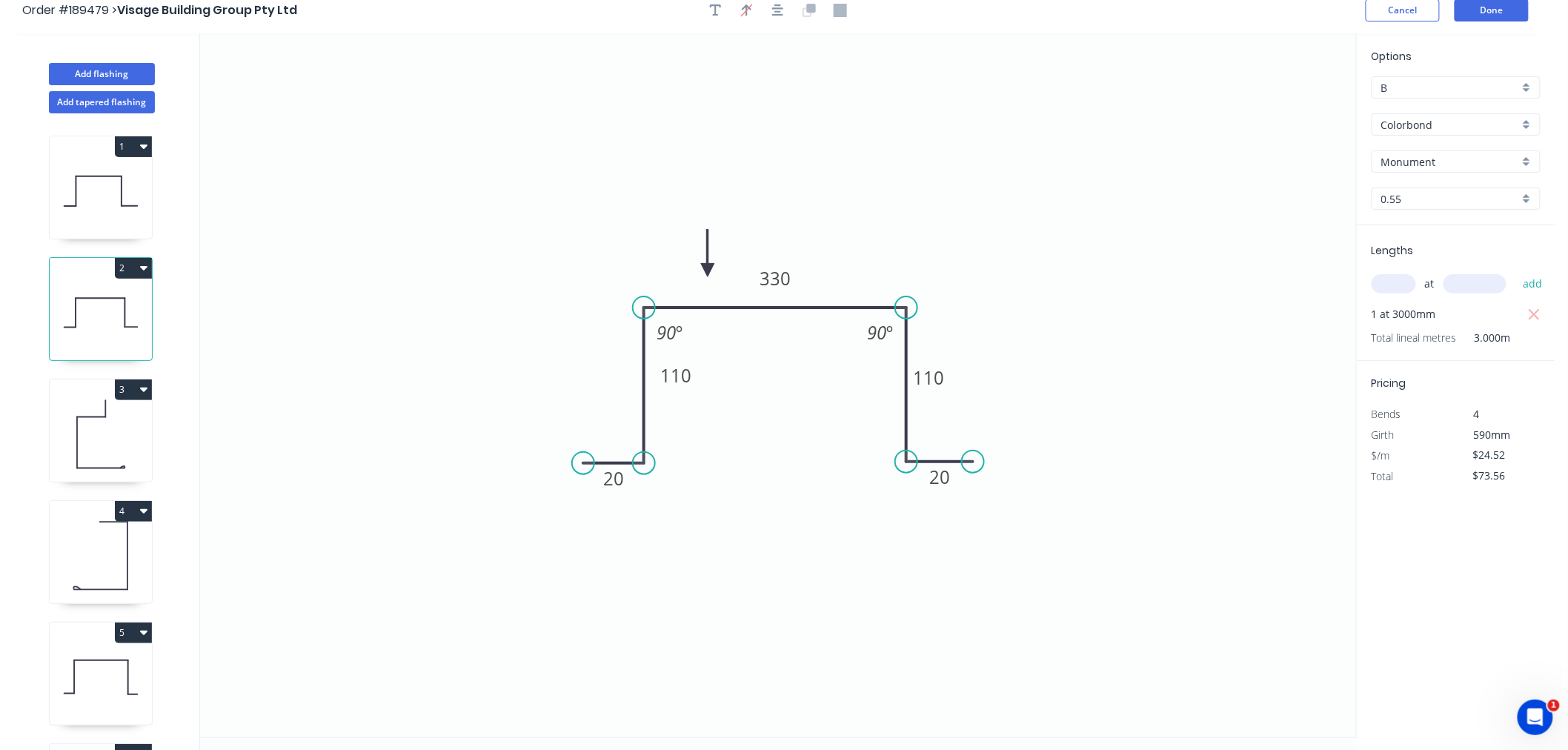
scroll to position [0, 0]
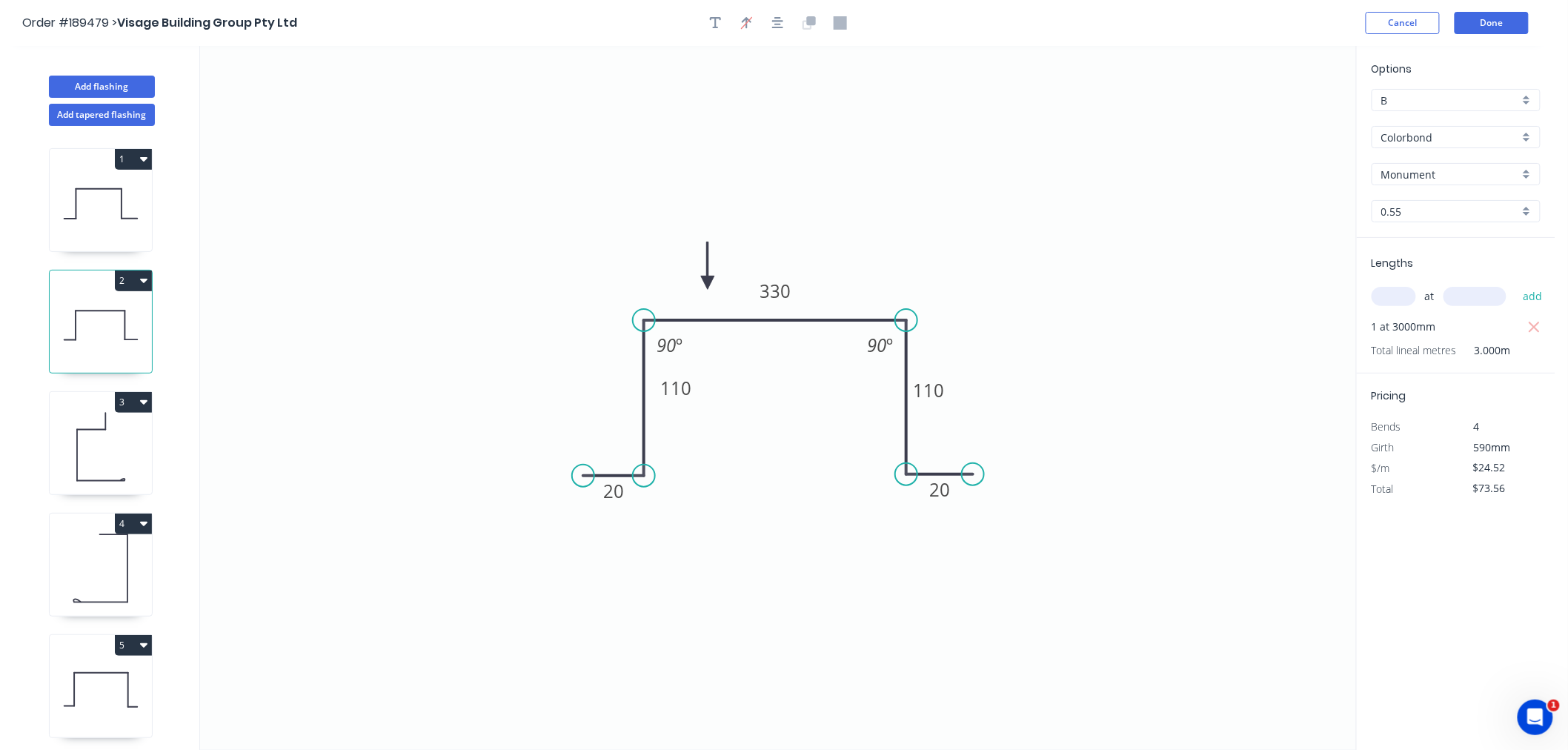
click at [1481, 10] on header "Order #189479 > Visage Building Group Pty Ltd Cancel Done" at bounding box center [777, 23] width 1555 height 46
click at [1480, 25] on button "Done" at bounding box center [1492, 23] width 74 height 22
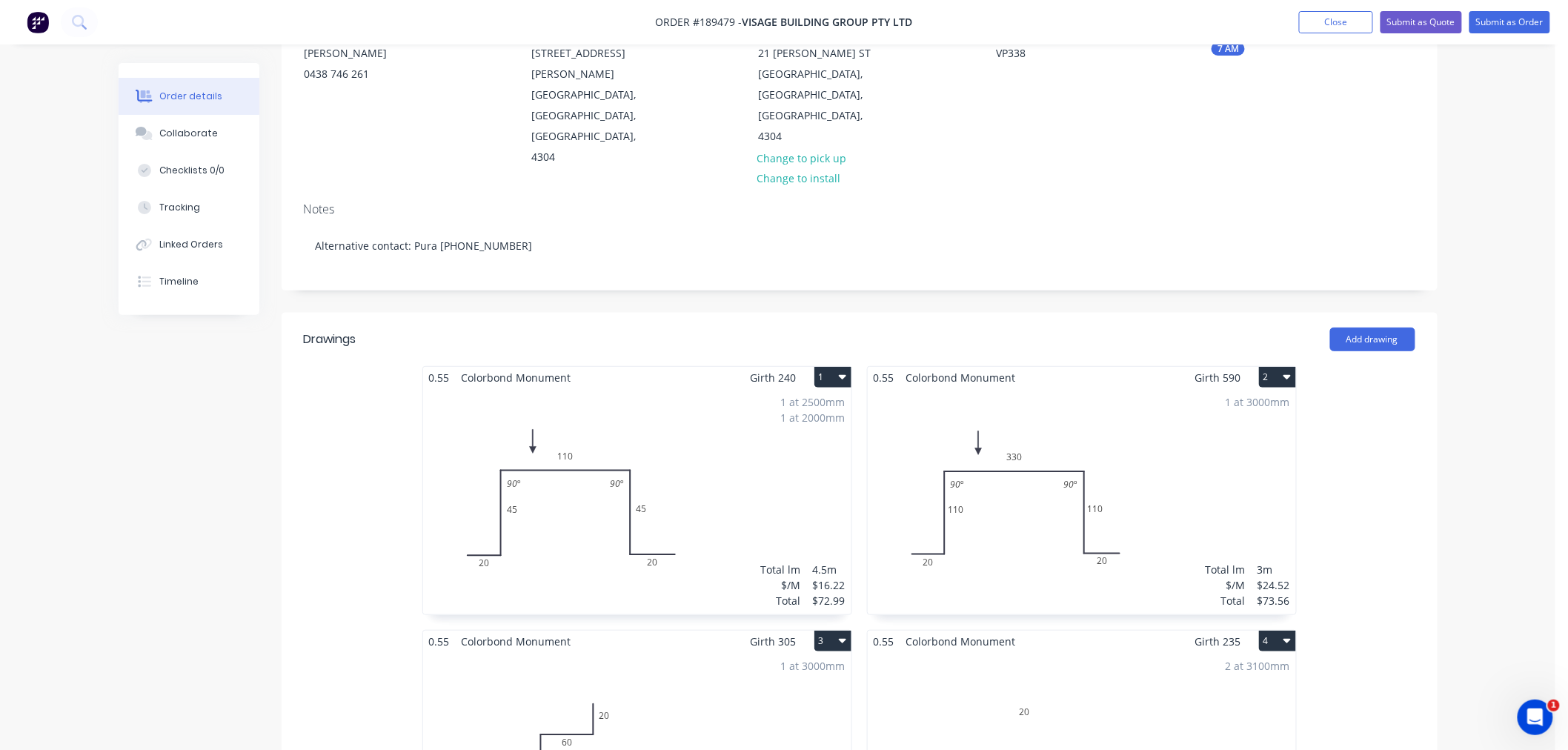
scroll to position [329, 0]
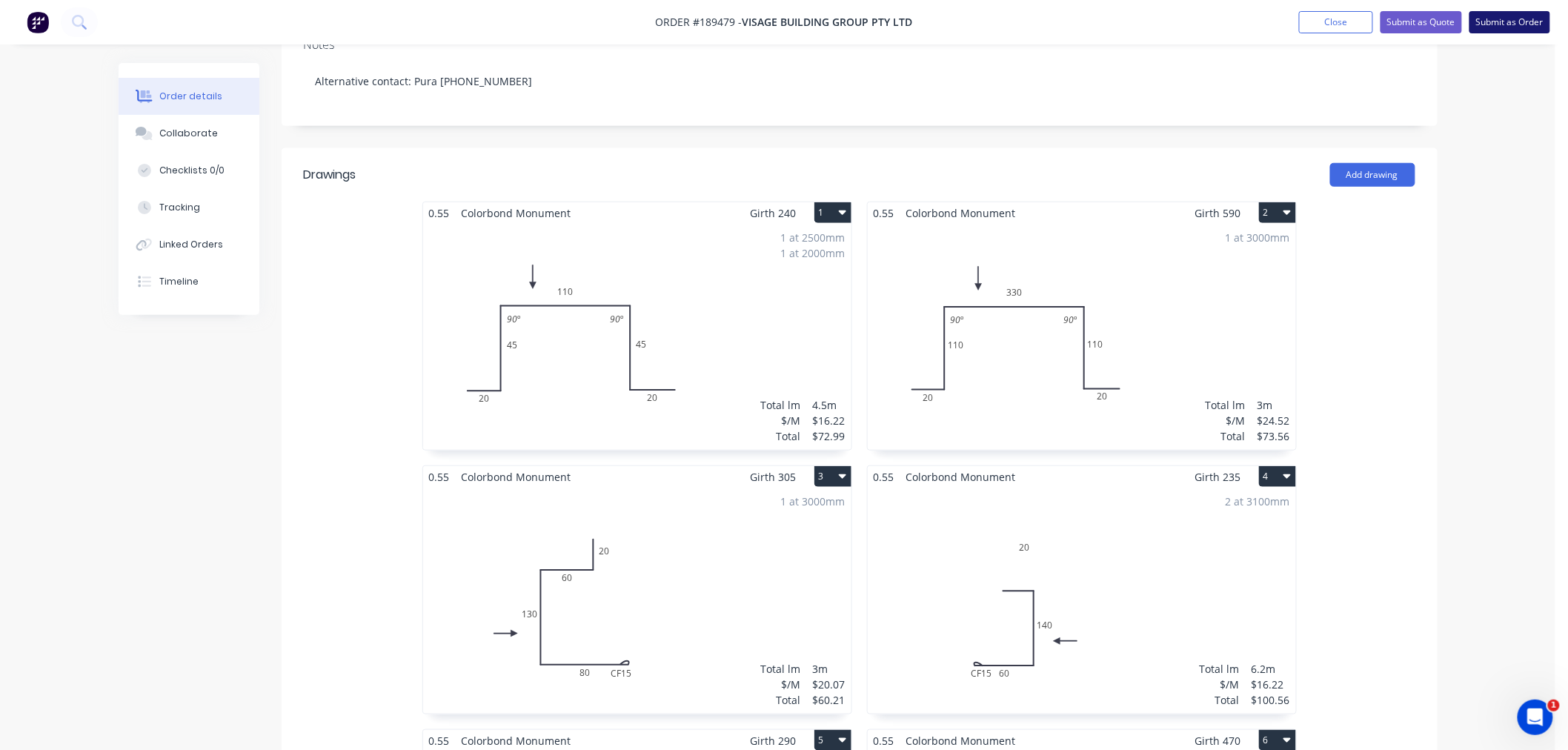
click at [1507, 25] on button "Submit as Order" at bounding box center [1510, 22] width 81 height 22
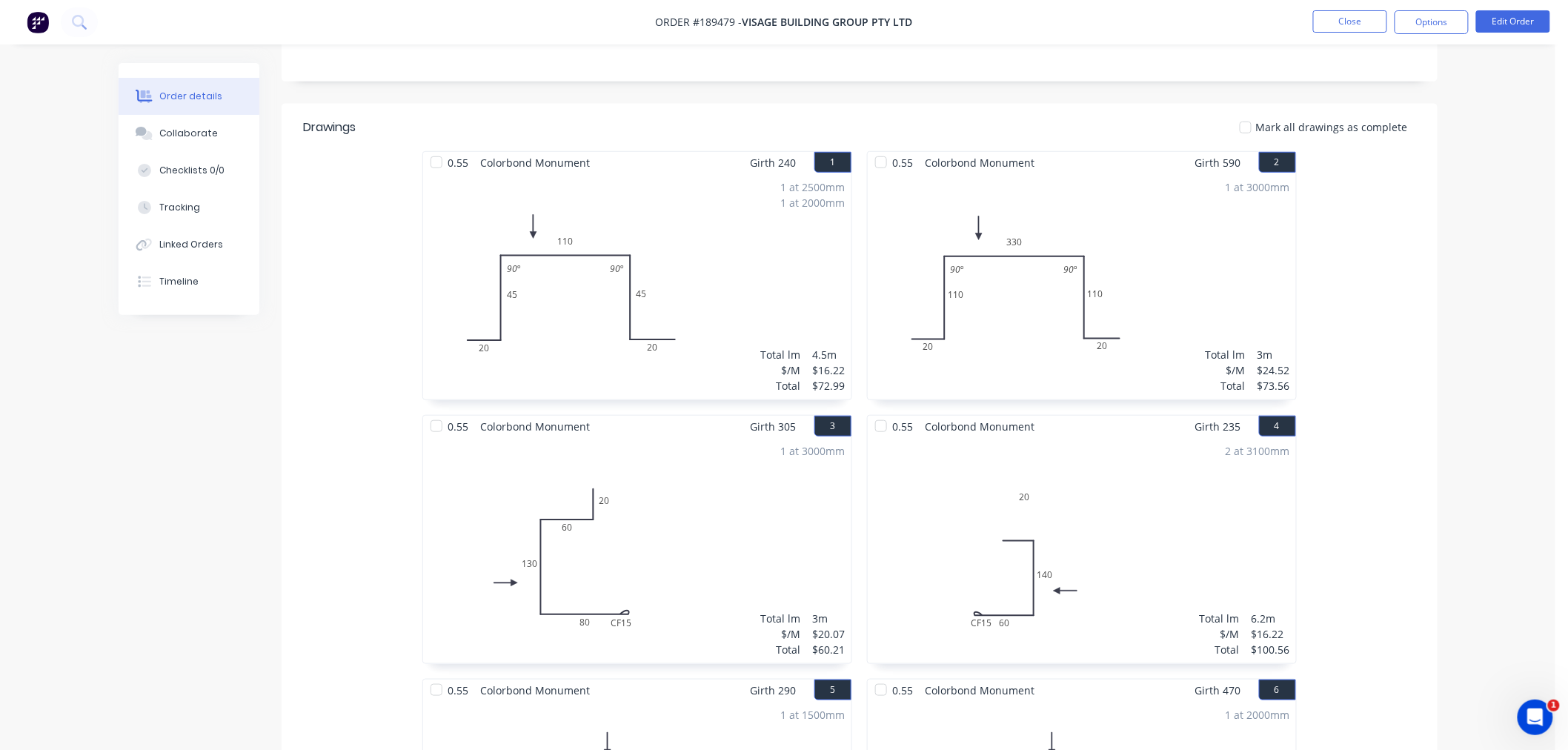
click at [1154, 542] on div "2 at 3100mm Total lm $/M Total 6.2m $16.22 $100.56" at bounding box center [1082, 551] width 428 height 226
click at [1514, 12] on button "Edit Order" at bounding box center [1514, 22] width 74 height 22
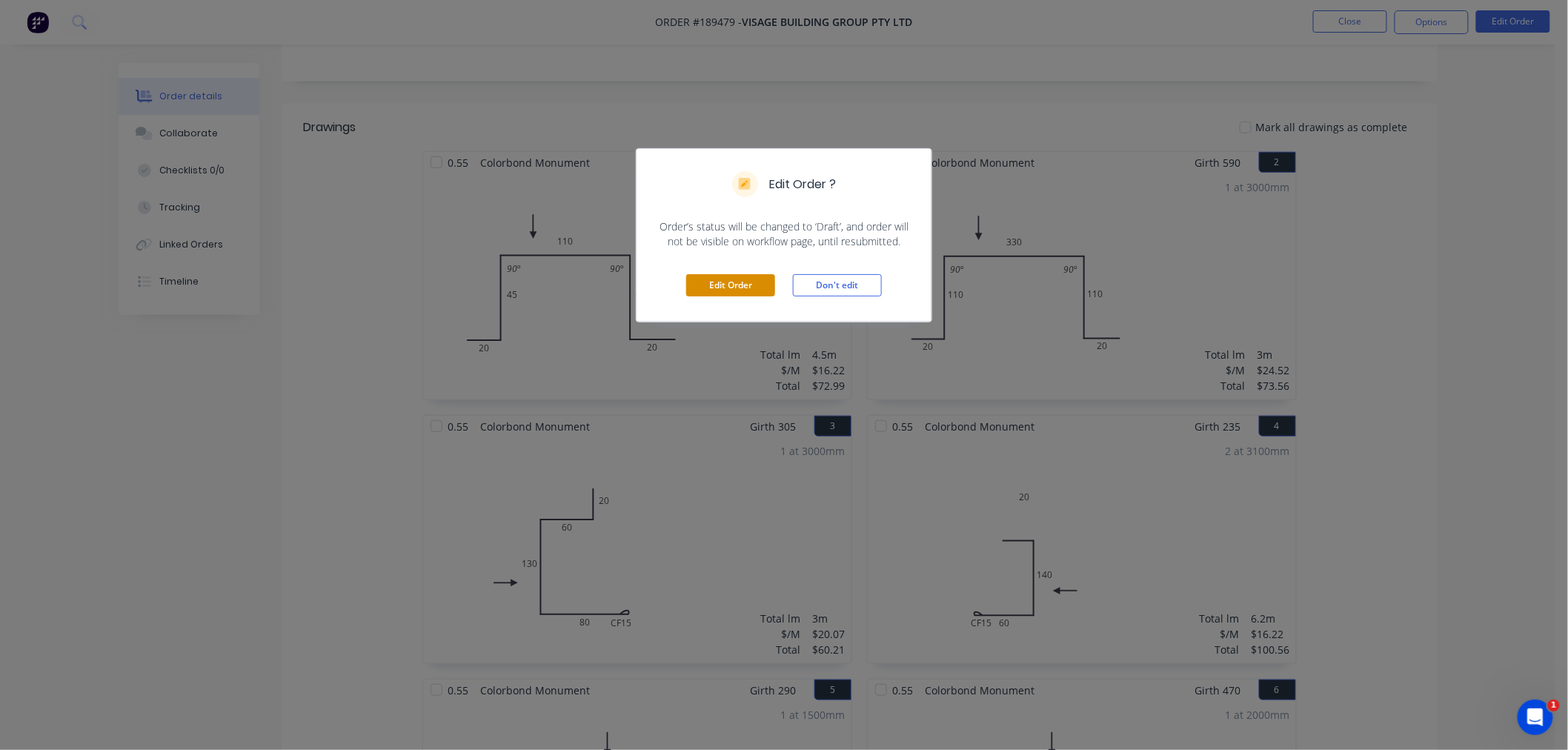
click at [735, 280] on button "Edit Order" at bounding box center [731, 286] width 89 height 22
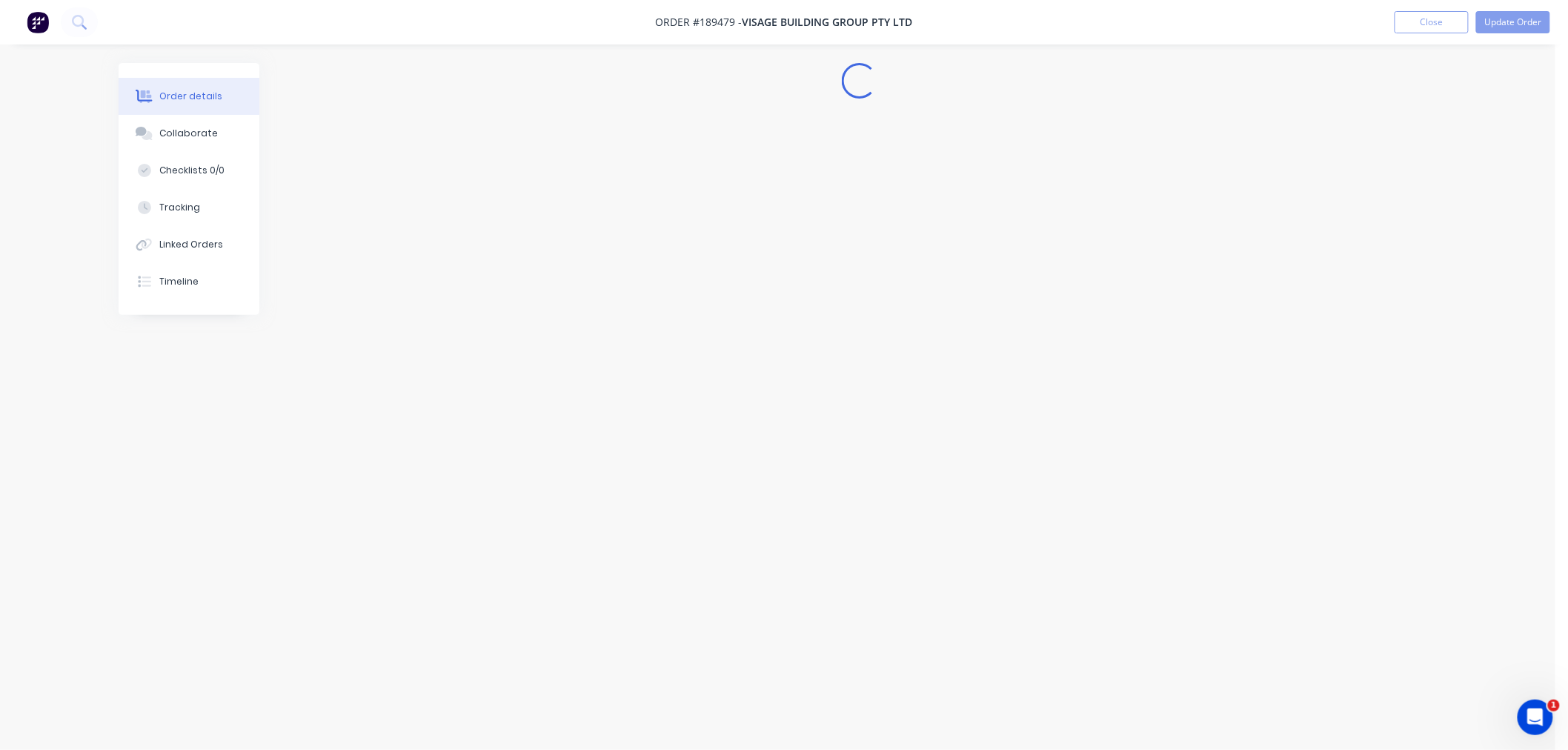
scroll to position [0, 0]
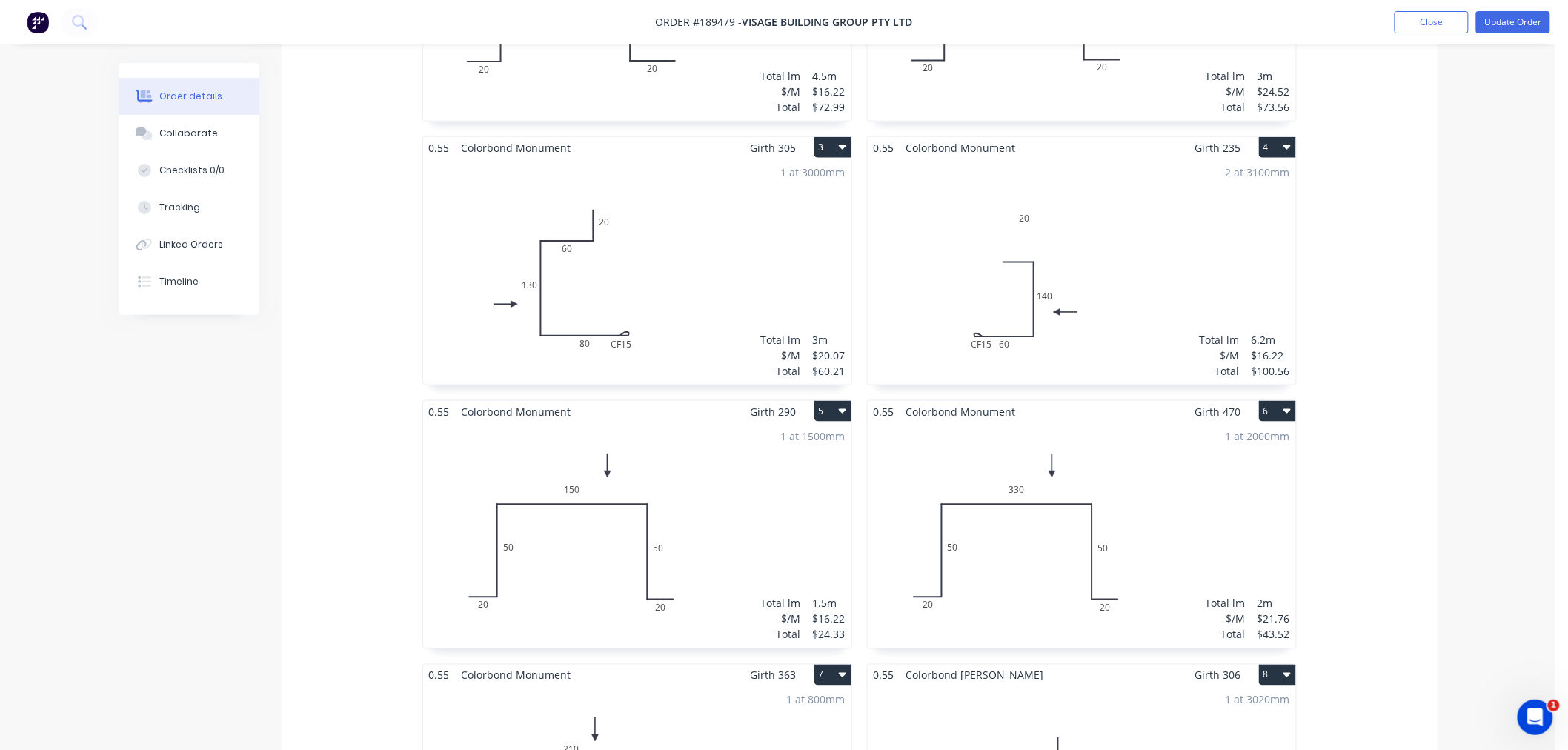
click at [1094, 268] on div "2 at 3100mm Total lm $/M Total 6.2m $16.22 $100.56" at bounding box center [1082, 272] width 428 height 226
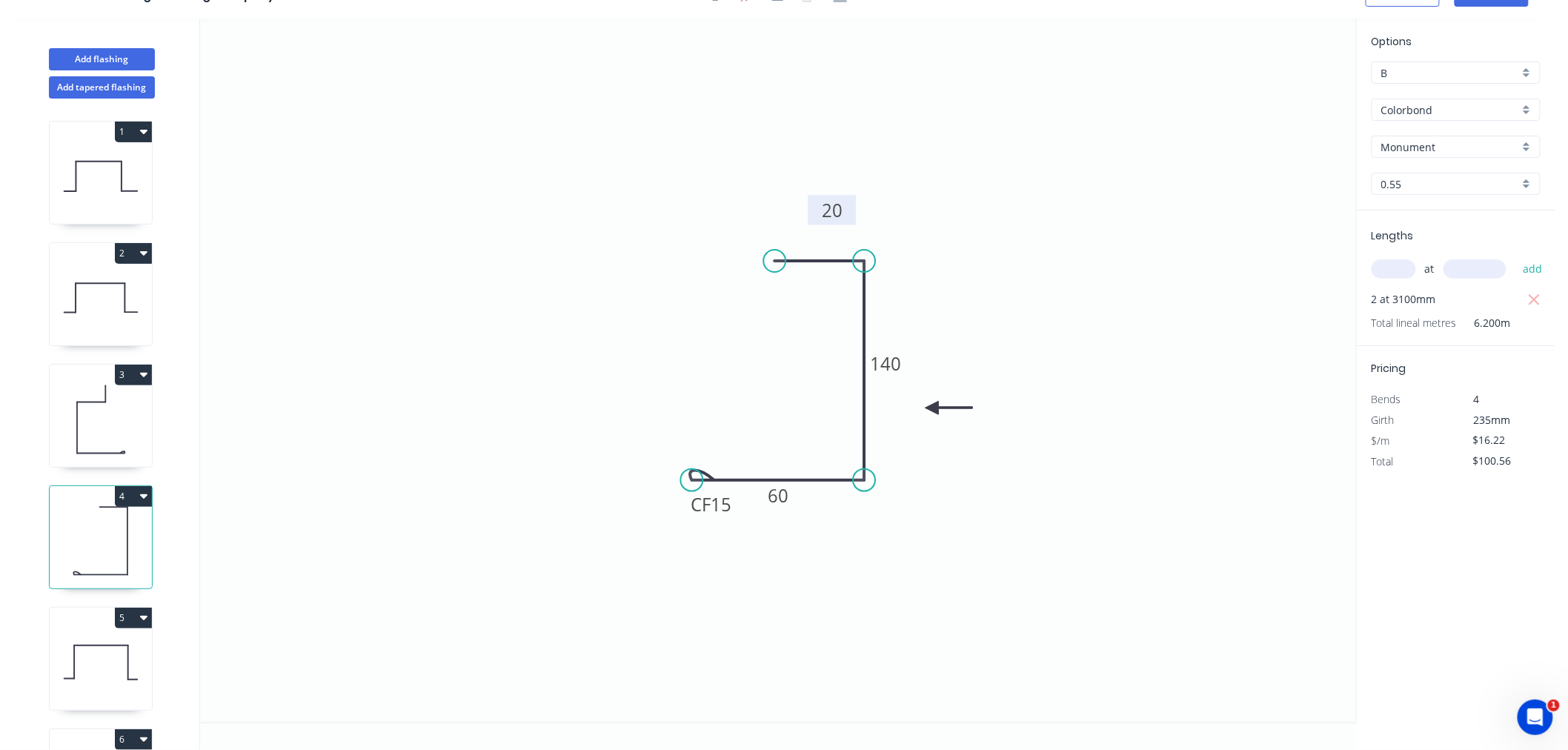
drag, startPoint x: 826, startPoint y: 109, endPoint x: 816, endPoint y: 217, distance: 108.5
click at [816, 217] on rect at bounding box center [832, 210] width 48 height 30
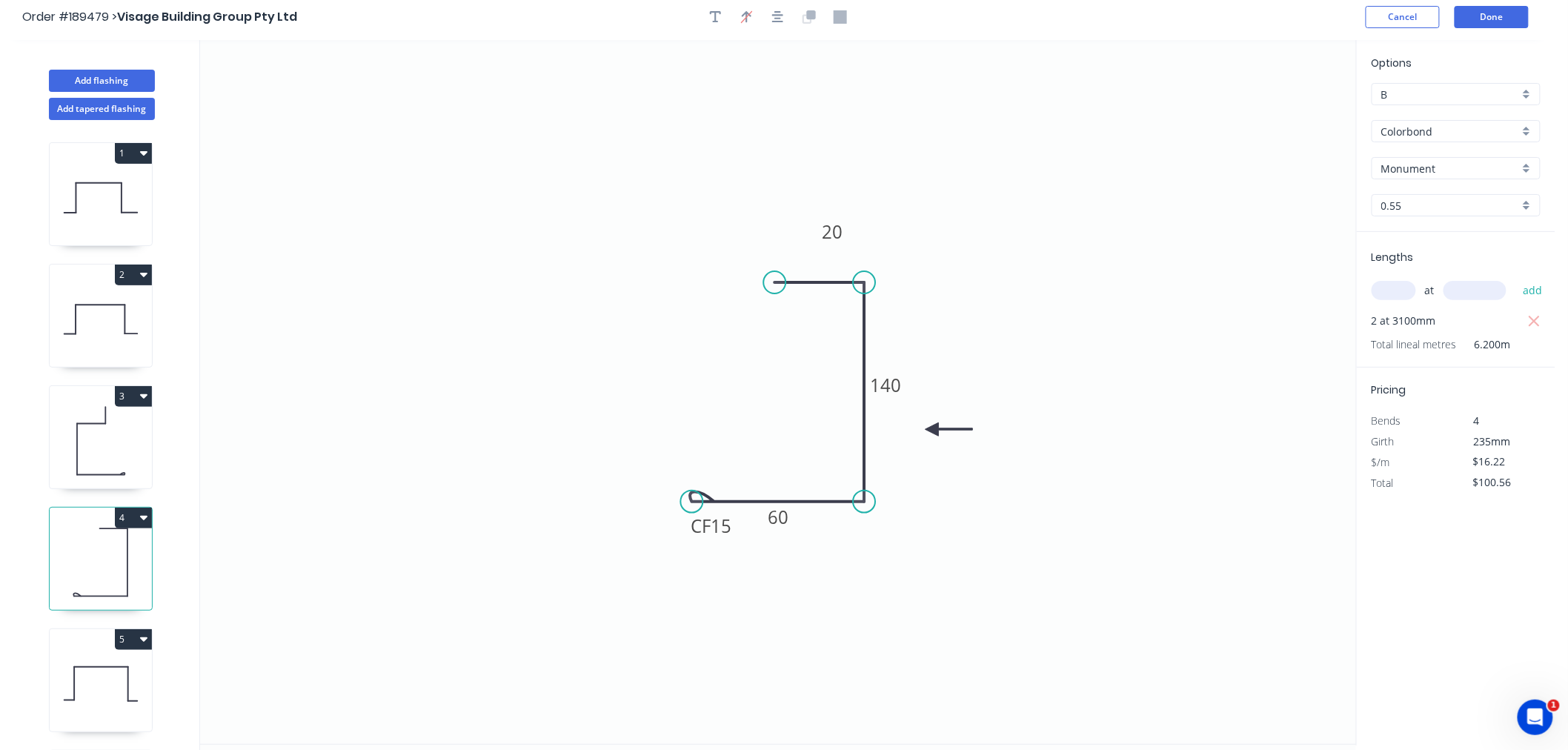
scroll to position [0, 0]
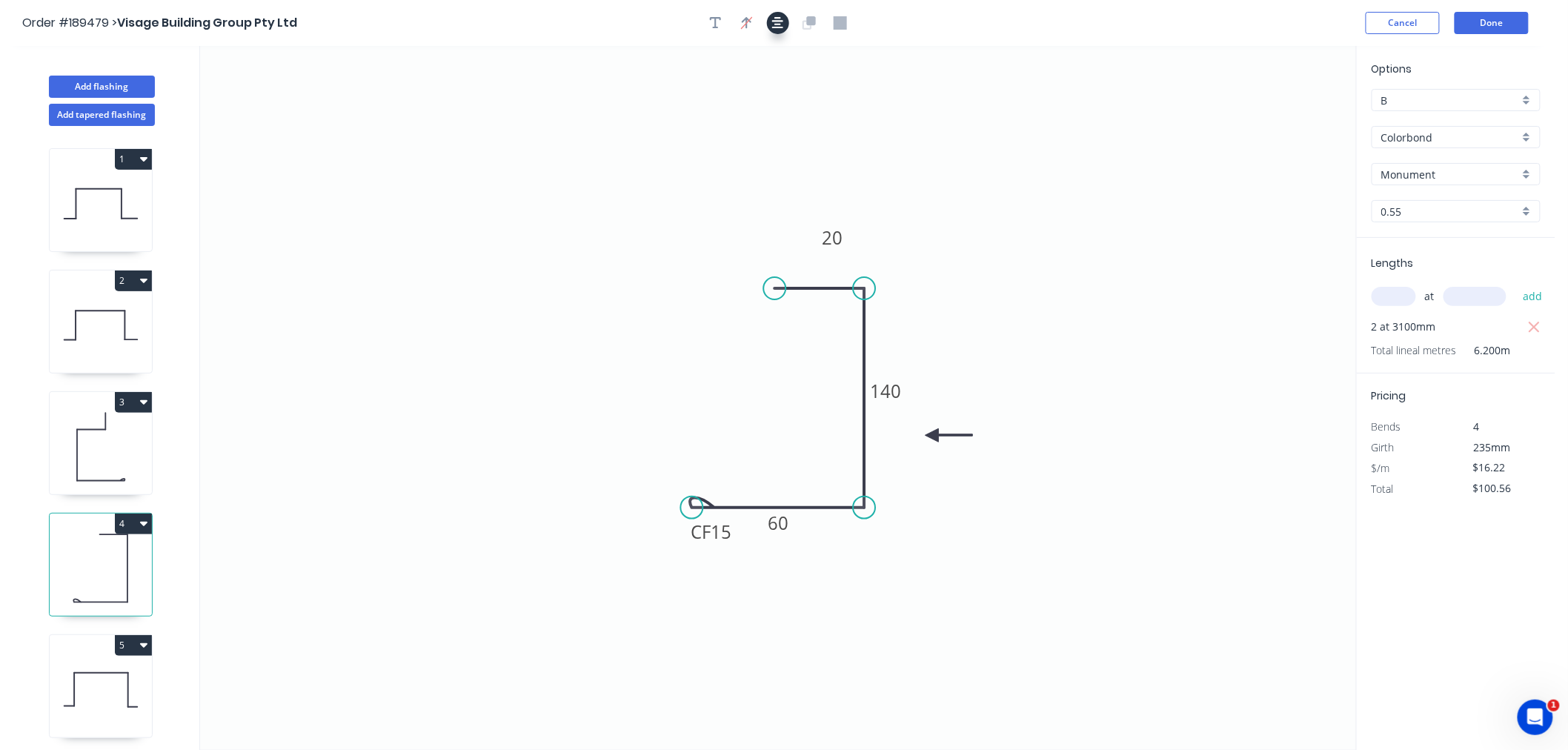
click at [779, 24] on icon "button" at bounding box center [778, 23] width 12 height 12
drag, startPoint x: 816, startPoint y: 231, endPoint x: 788, endPoint y: 365, distance: 136.9
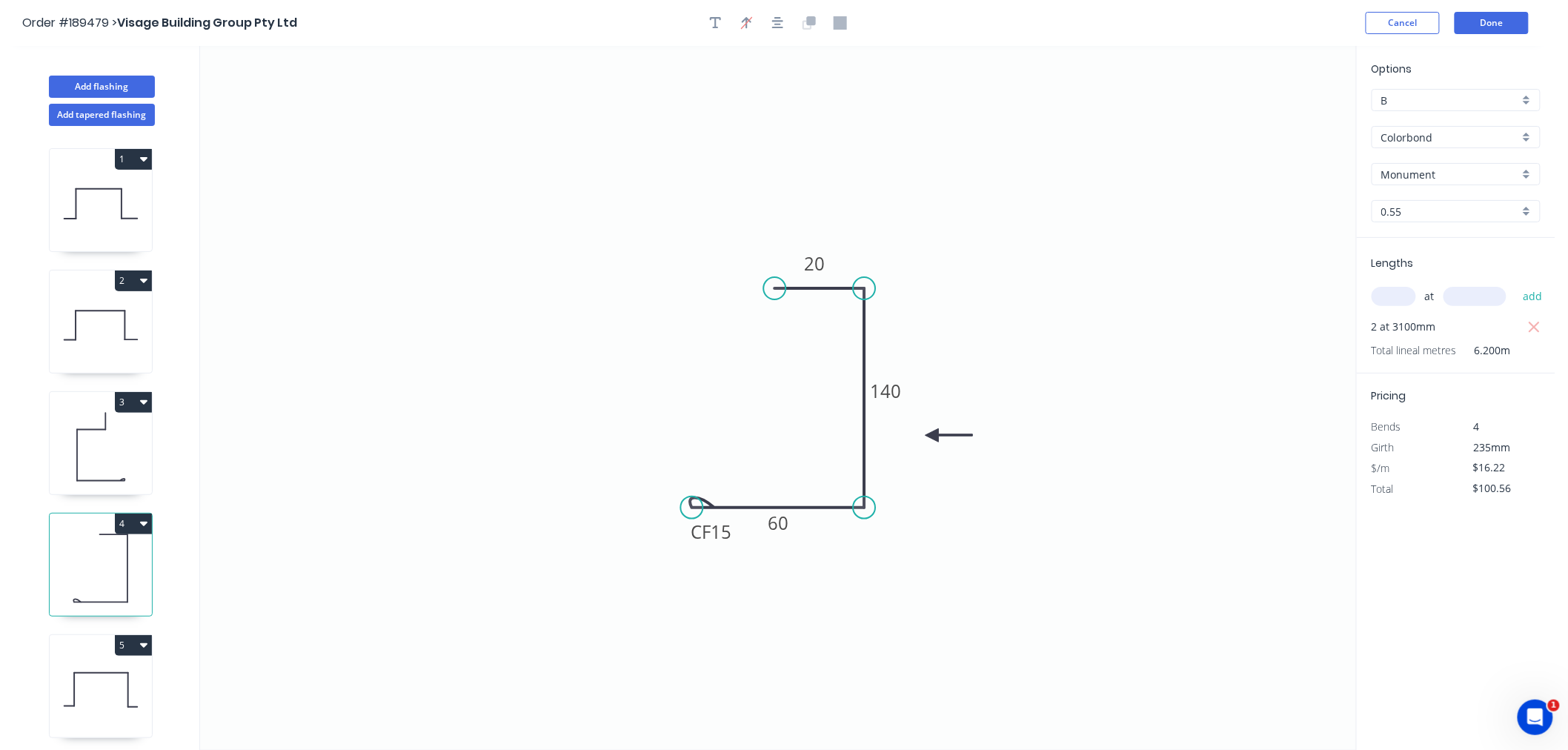
click at [788, 365] on icon "0 CF 15 60 140 20" at bounding box center [778, 398] width 1156 height 705
click at [1488, 31] on button "Done" at bounding box center [1492, 23] width 74 height 22
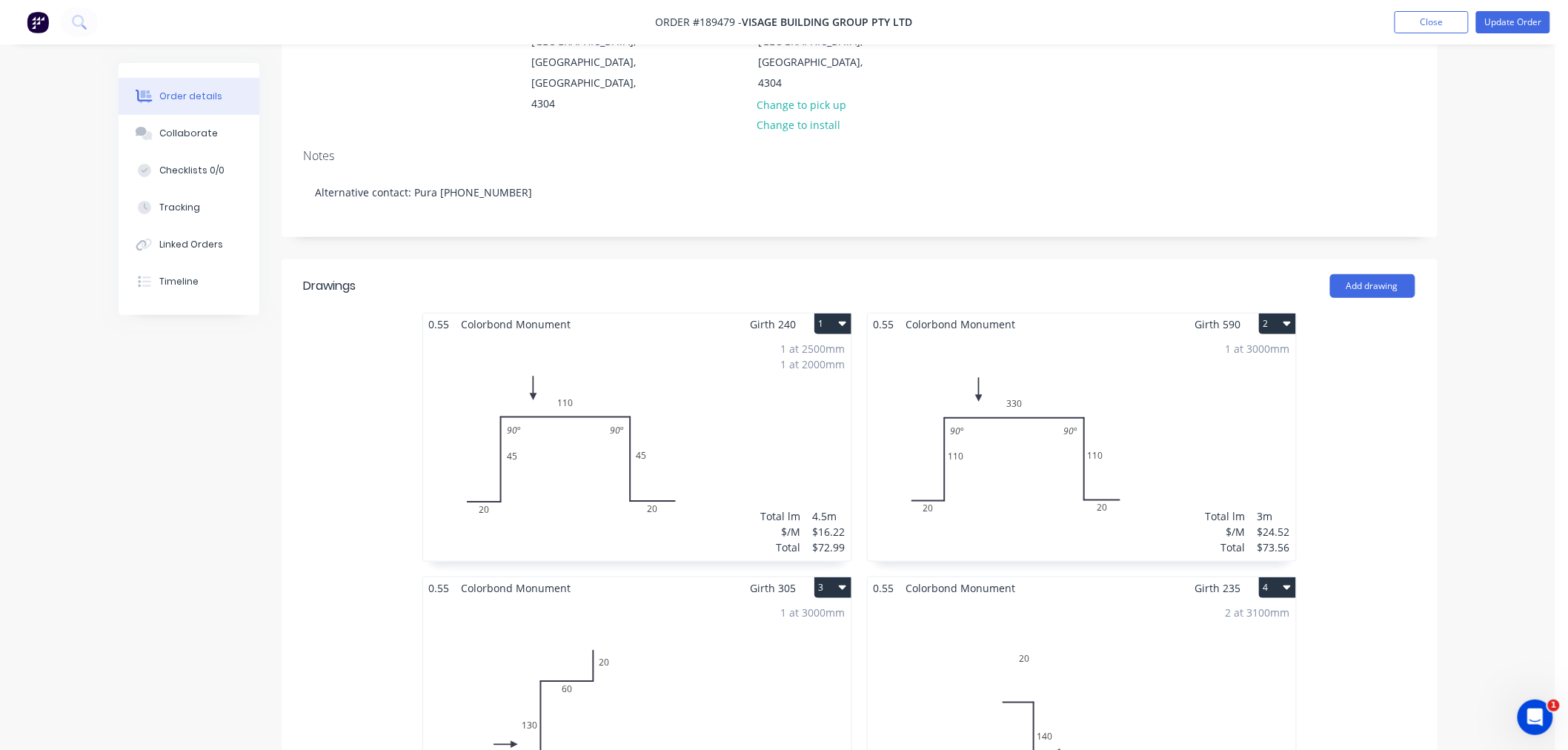
scroll to position [494, 0]
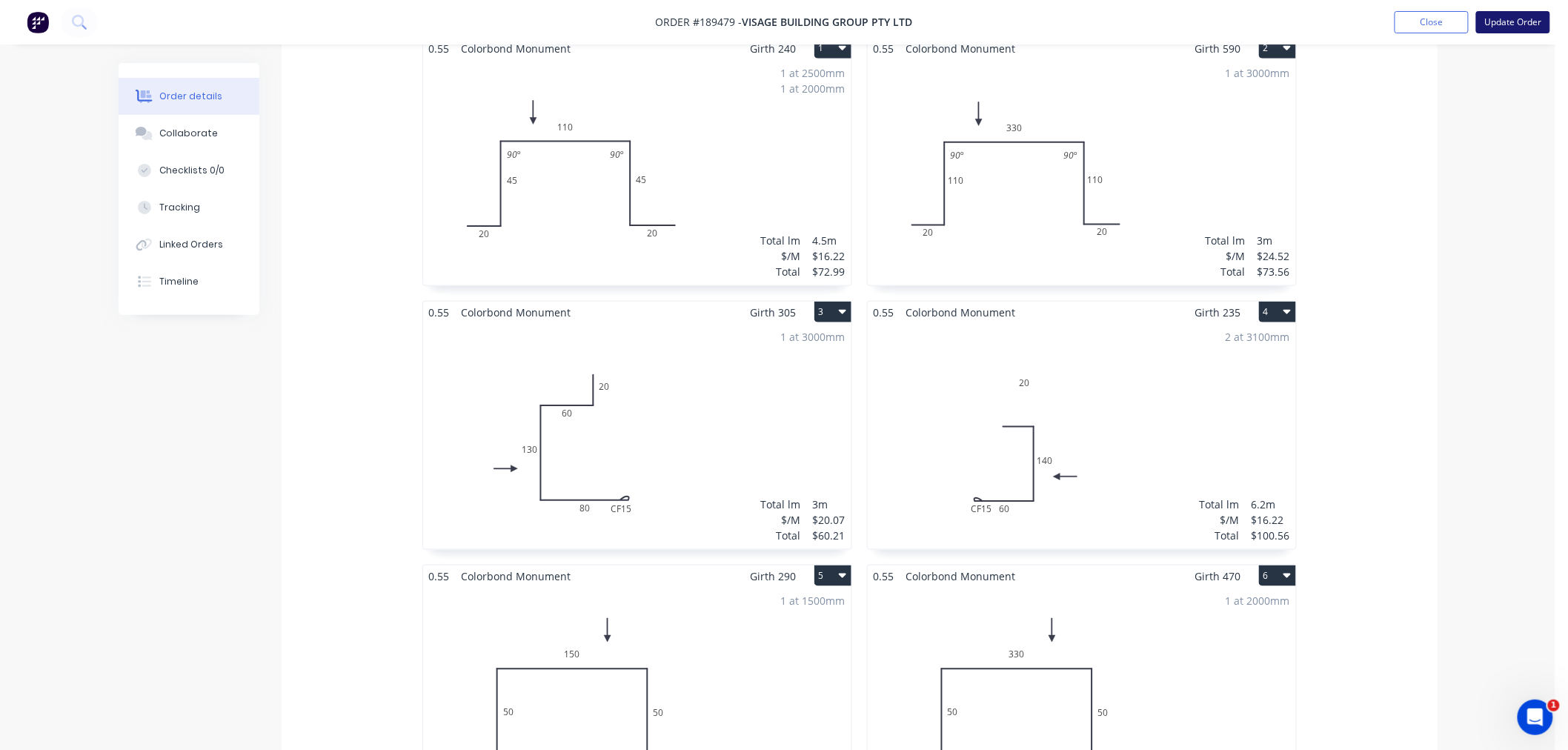
click at [1514, 19] on button "Update Order" at bounding box center [1514, 22] width 74 height 22
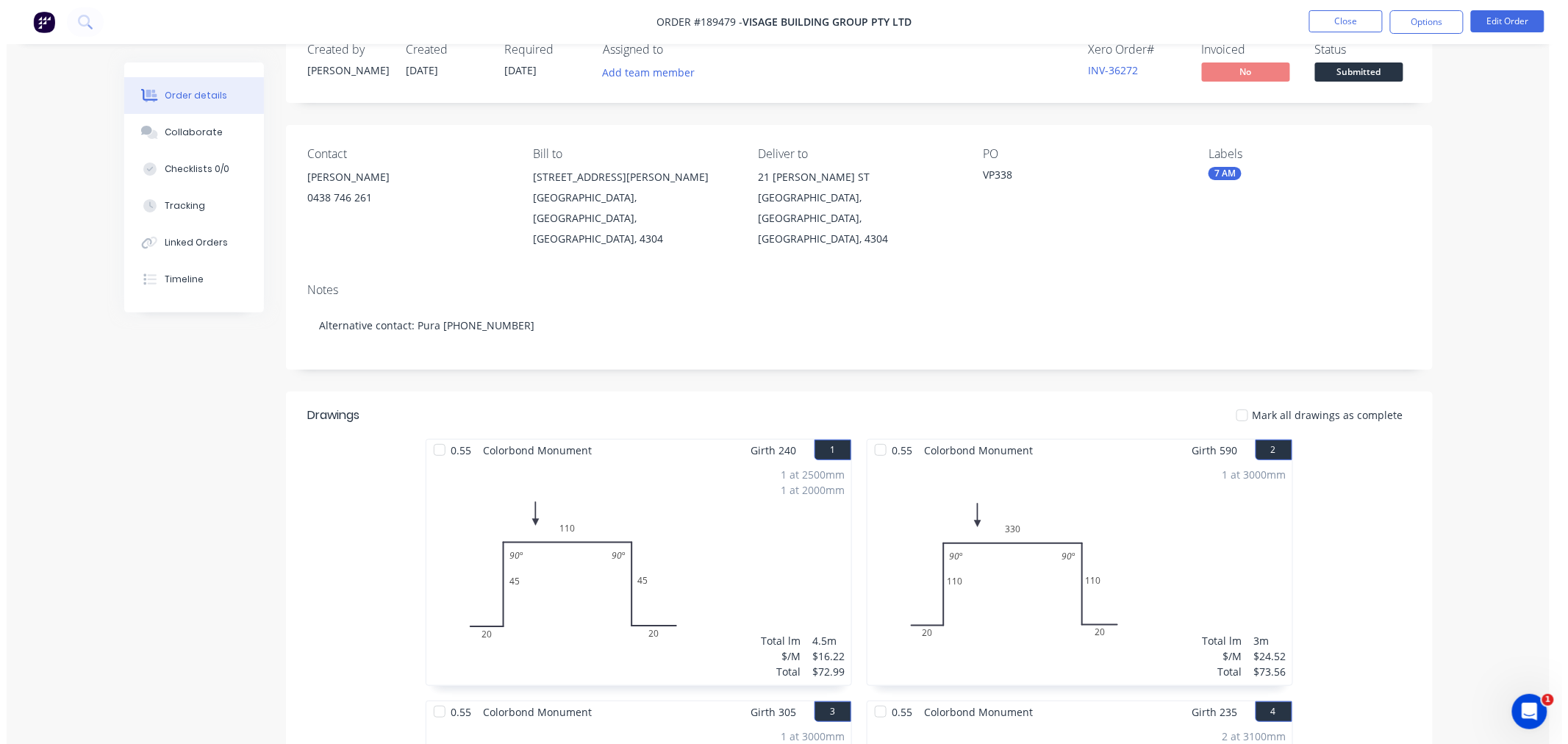
scroll to position [0, 0]
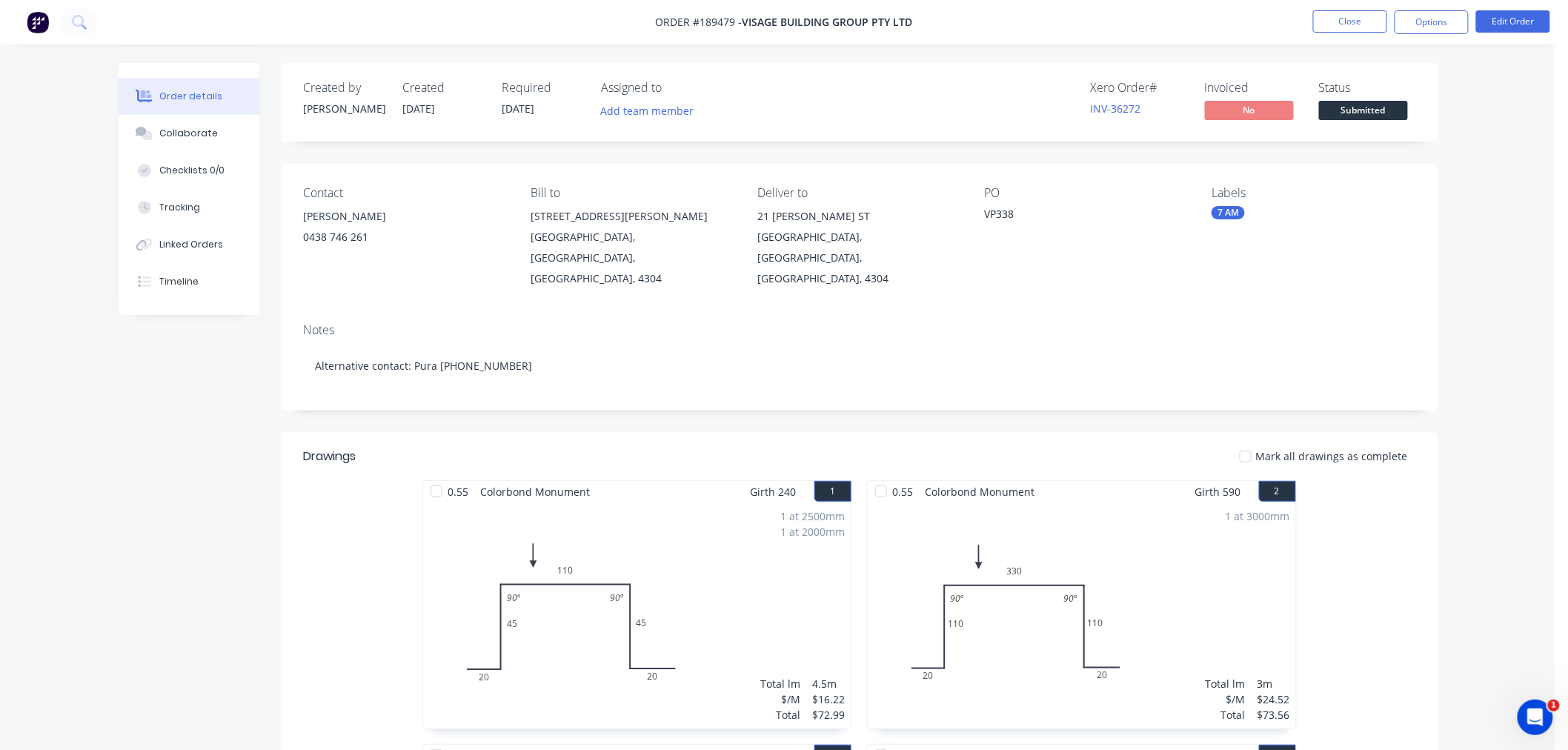
drag, startPoint x: 1494, startPoint y: 179, endPoint x: 1474, endPoint y: 106, distance: 75.7
click at [1454, 24] on button "Options" at bounding box center [1432, 22] width 74 height 24
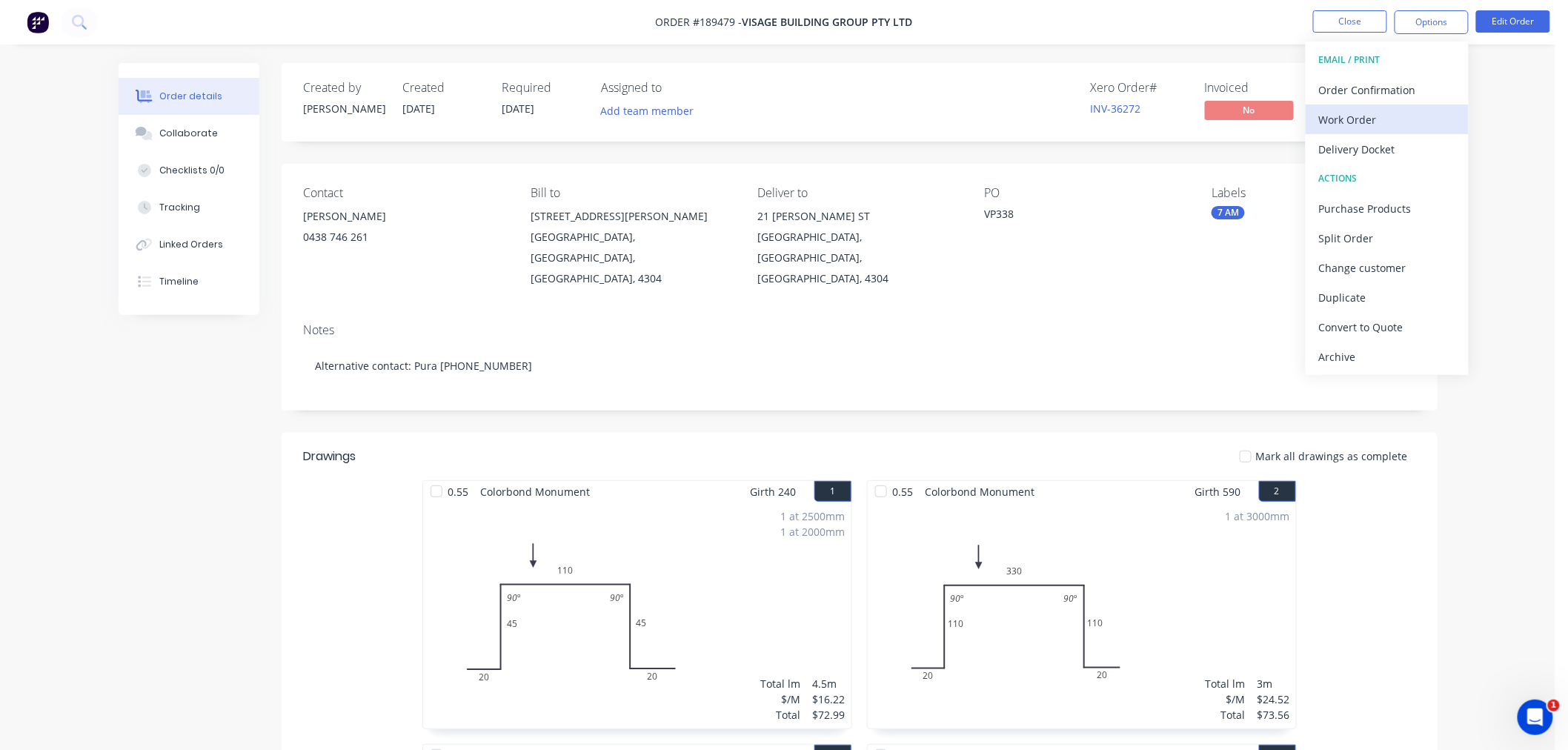
click at [1428, 121] on div "Work Order" at bounding box center [1387, 119] width 136 height 22
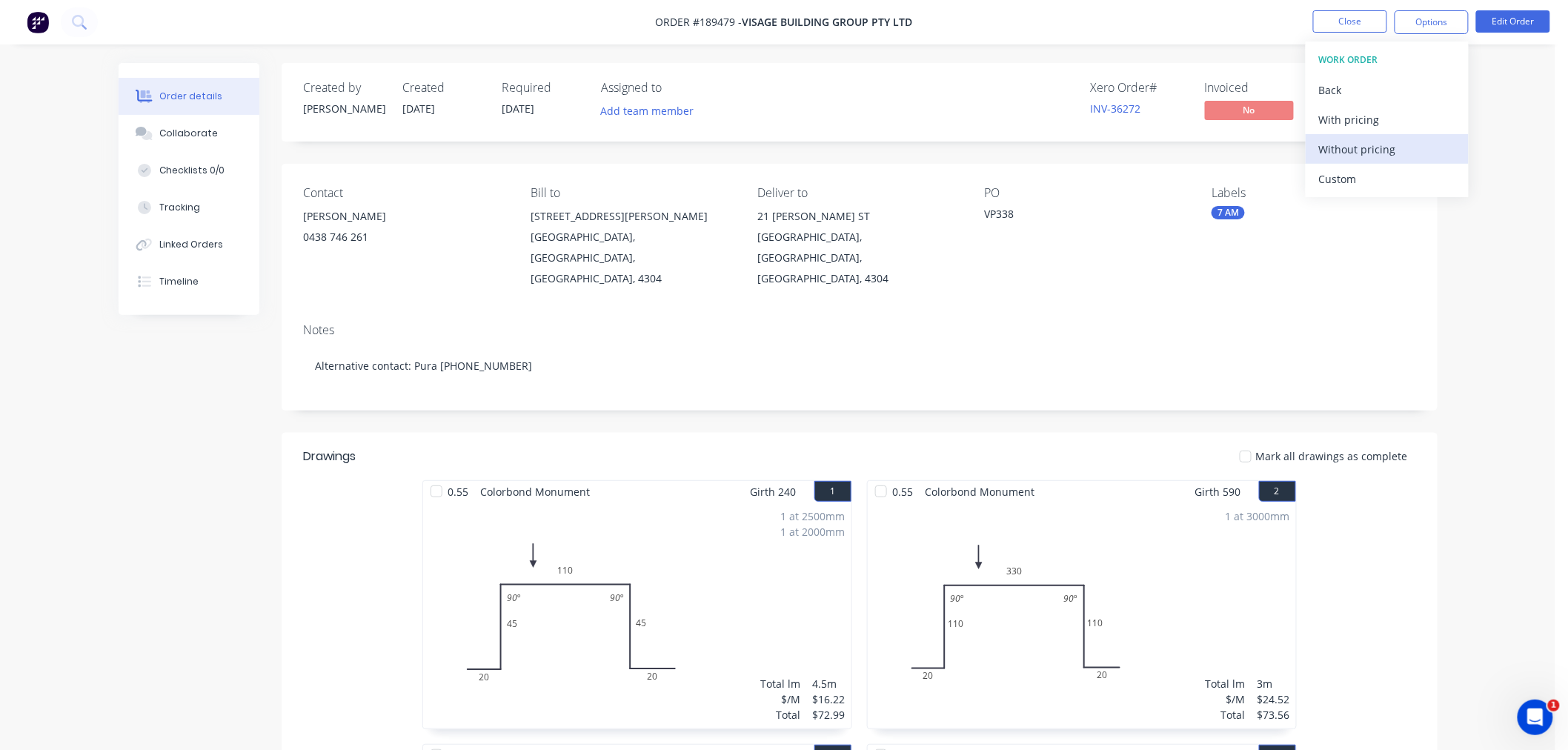
click at [1427, 150] on div "Without pricing" at bounding box center [1387, 149] width 136 height 22
click at [455, 25] on nav "Order #189479 - Visage Building Group Pty Ltd Close Options EMAIL / PRINT Order…" at bounding box center [784, 22] width 1568 height 45
click at [979, 12] on nav "Order #189479 - Visage Building Group Pty Ltd Close Options Edit Order" at bounding box center [784, 22] width 1568 height 45
click at [1356, 17] on button "Close" at bounding box center [1351, 22] width 74 height 22
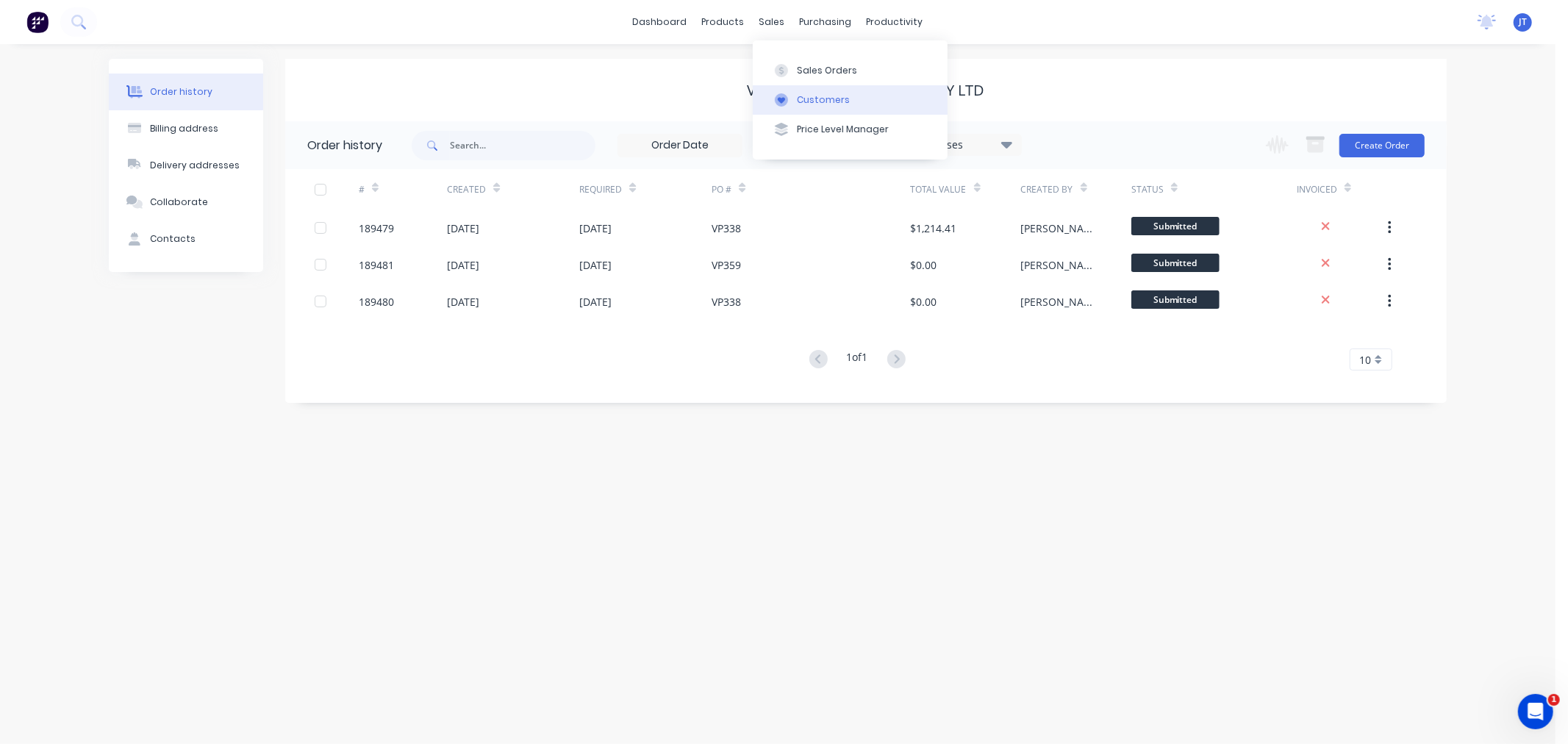
click at [804, 100] on div "Customers" at bounding box center [823, 100] width 53 height 13
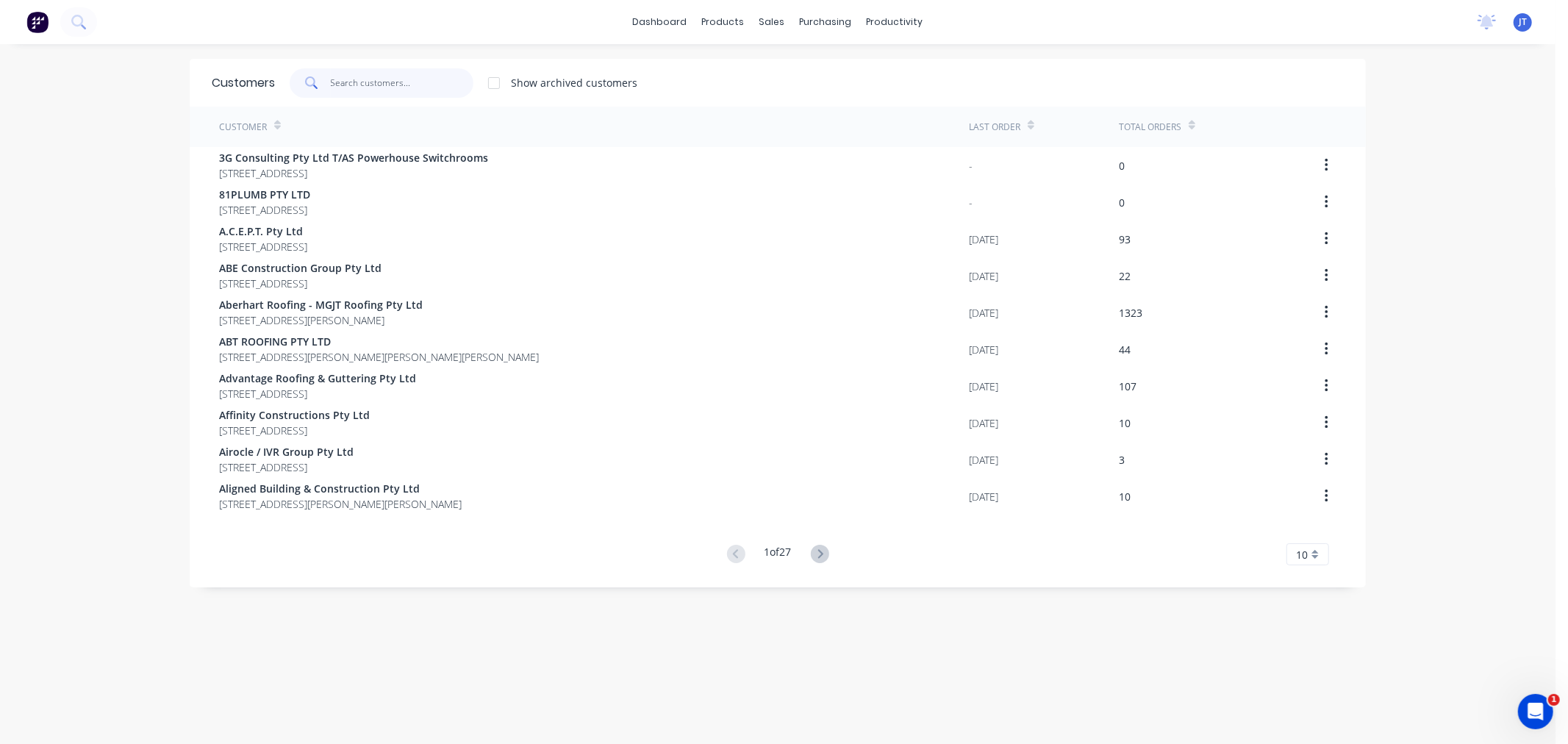
click at [370, 77] on input "text" at bounding box center [402, 83] width 143 height 30
paste input "ROOFTEK"
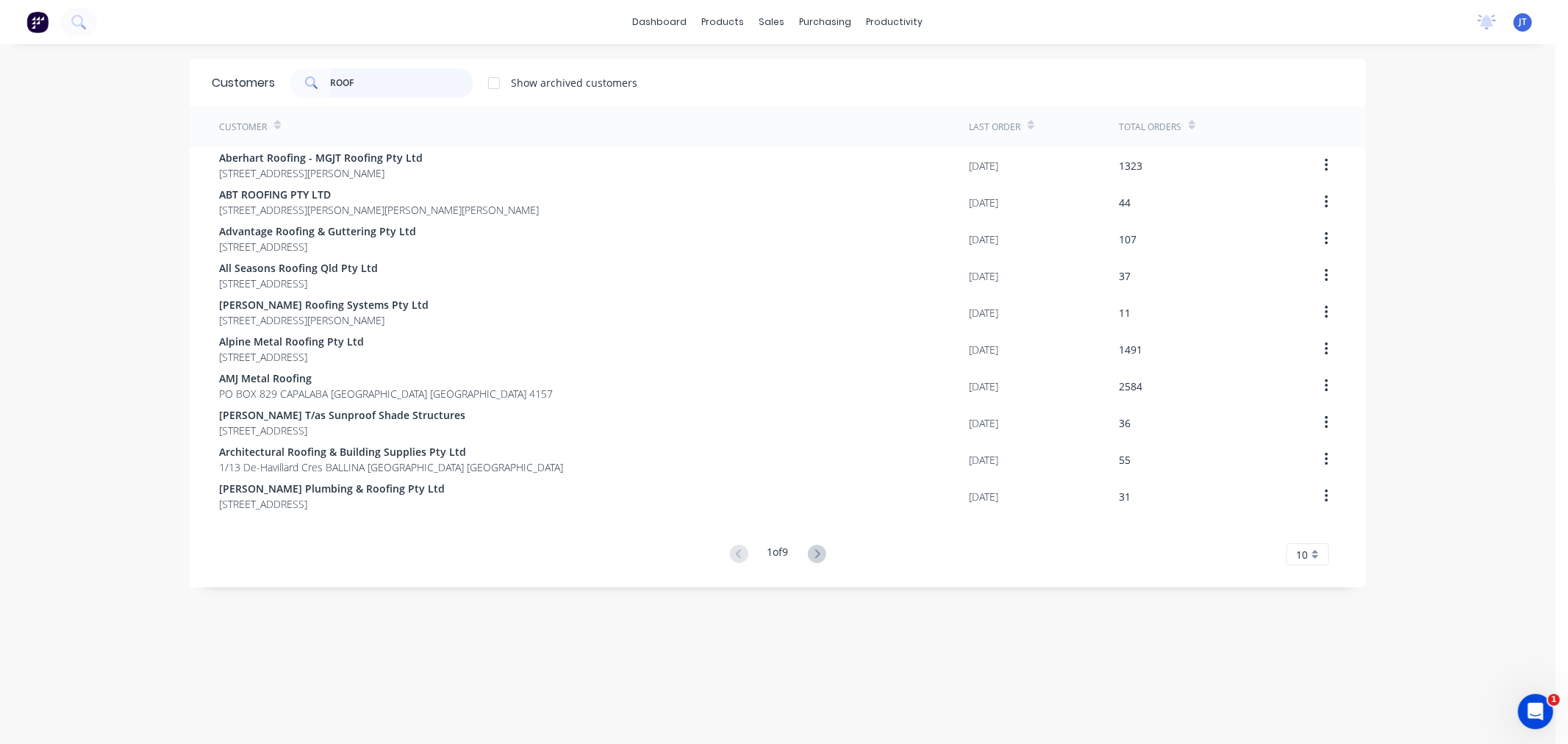
click at [408, 83] on input "ROOF" at bounding box center [402, 83] width 143 height 30
click at [814, 557] on icon at bounding box center [817, 554] width 18 height 18
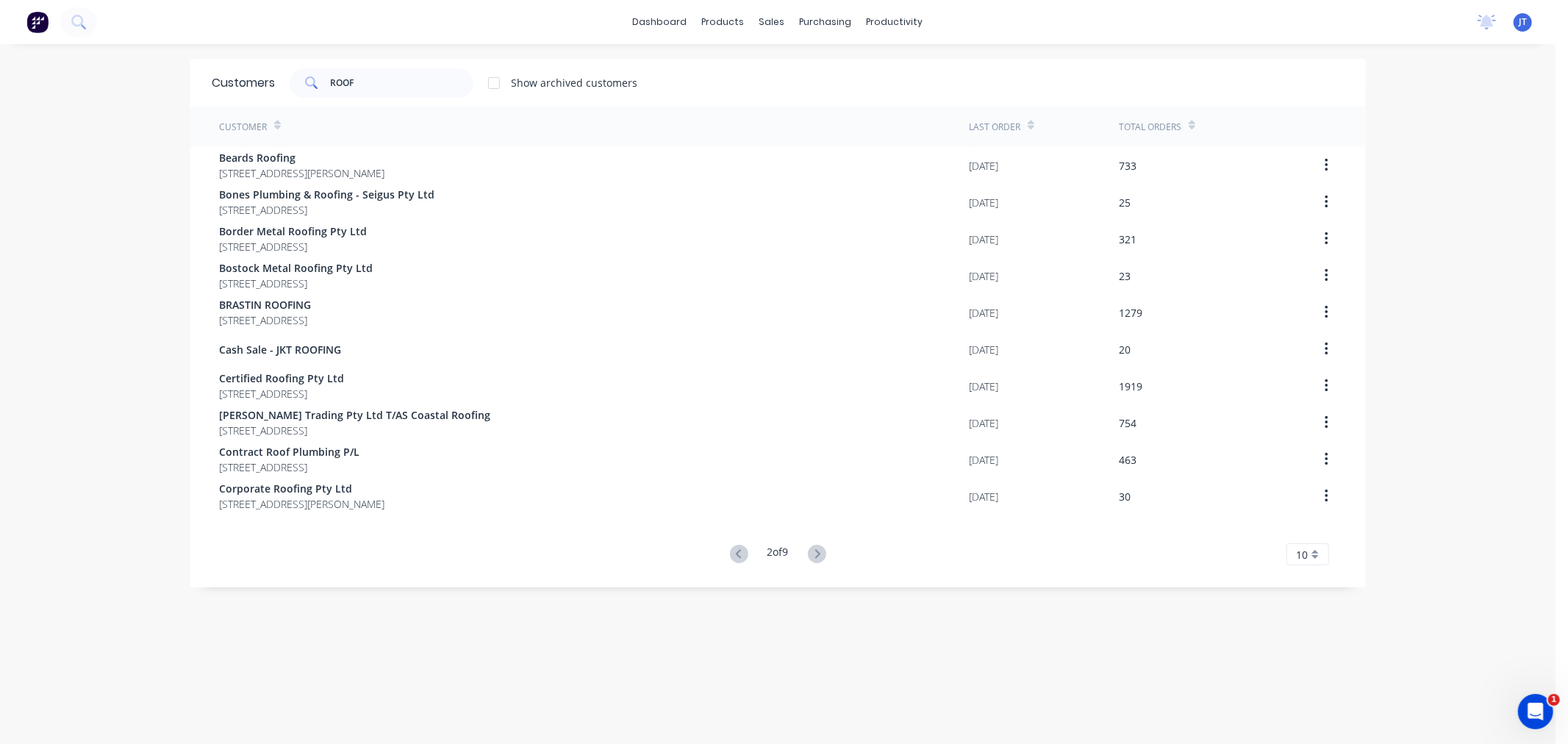
click at [812, 559] on icon at bounding box center [817, 554] width 18 height 18
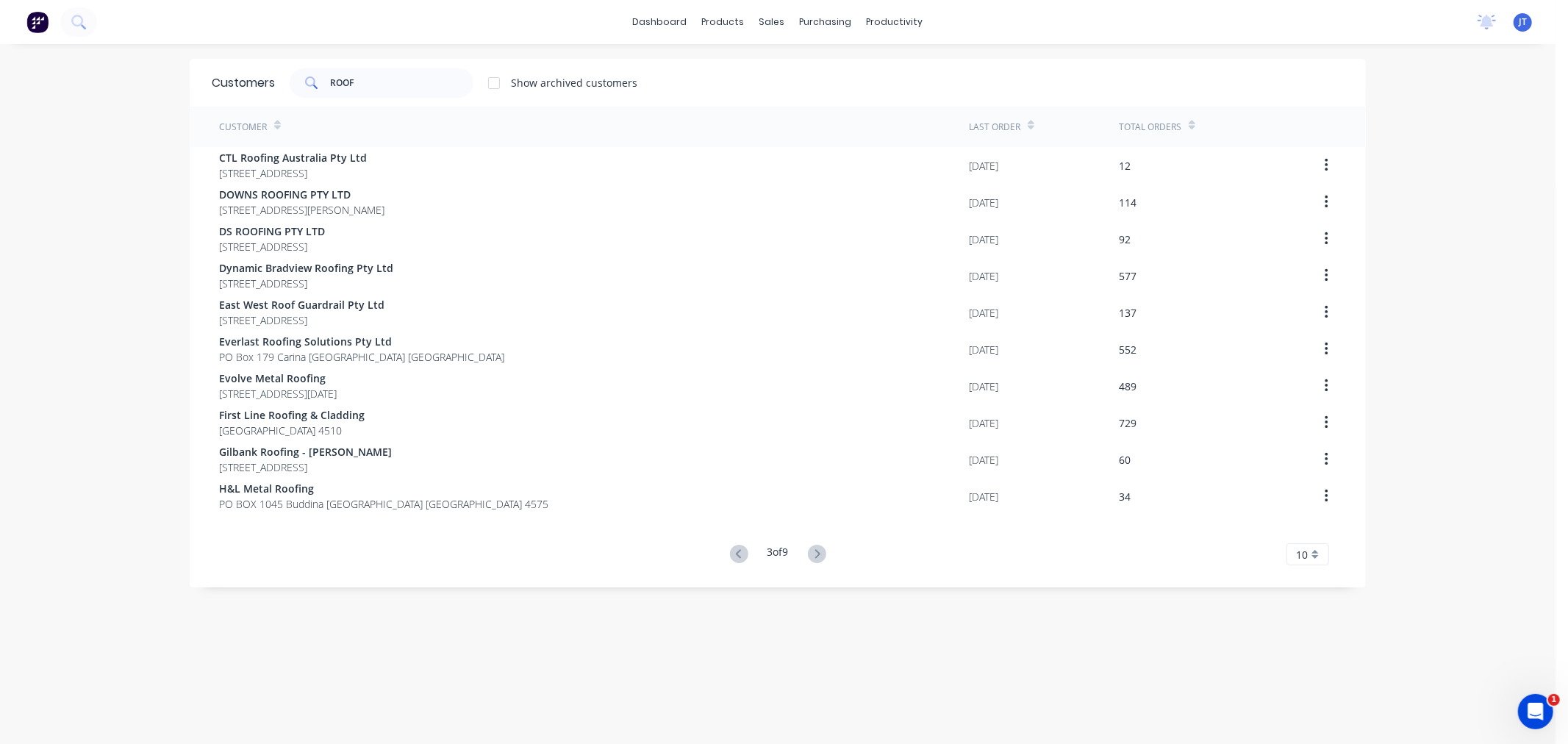
click at [812, 559] on icon at bounding box center [817, 554] width 18 height 18
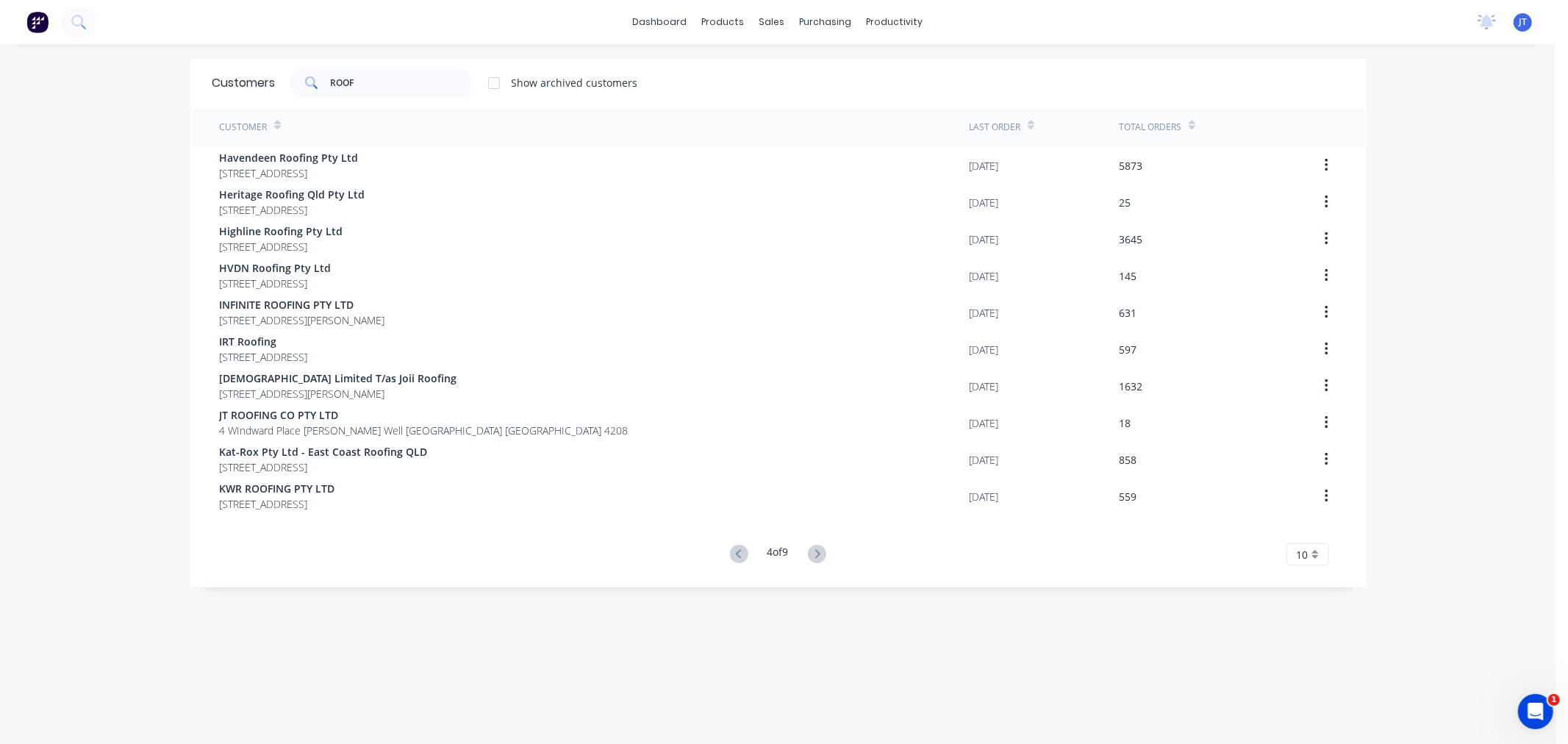
click at [812, 559] on icon at bounding box center [817, 554] width 18 height 18
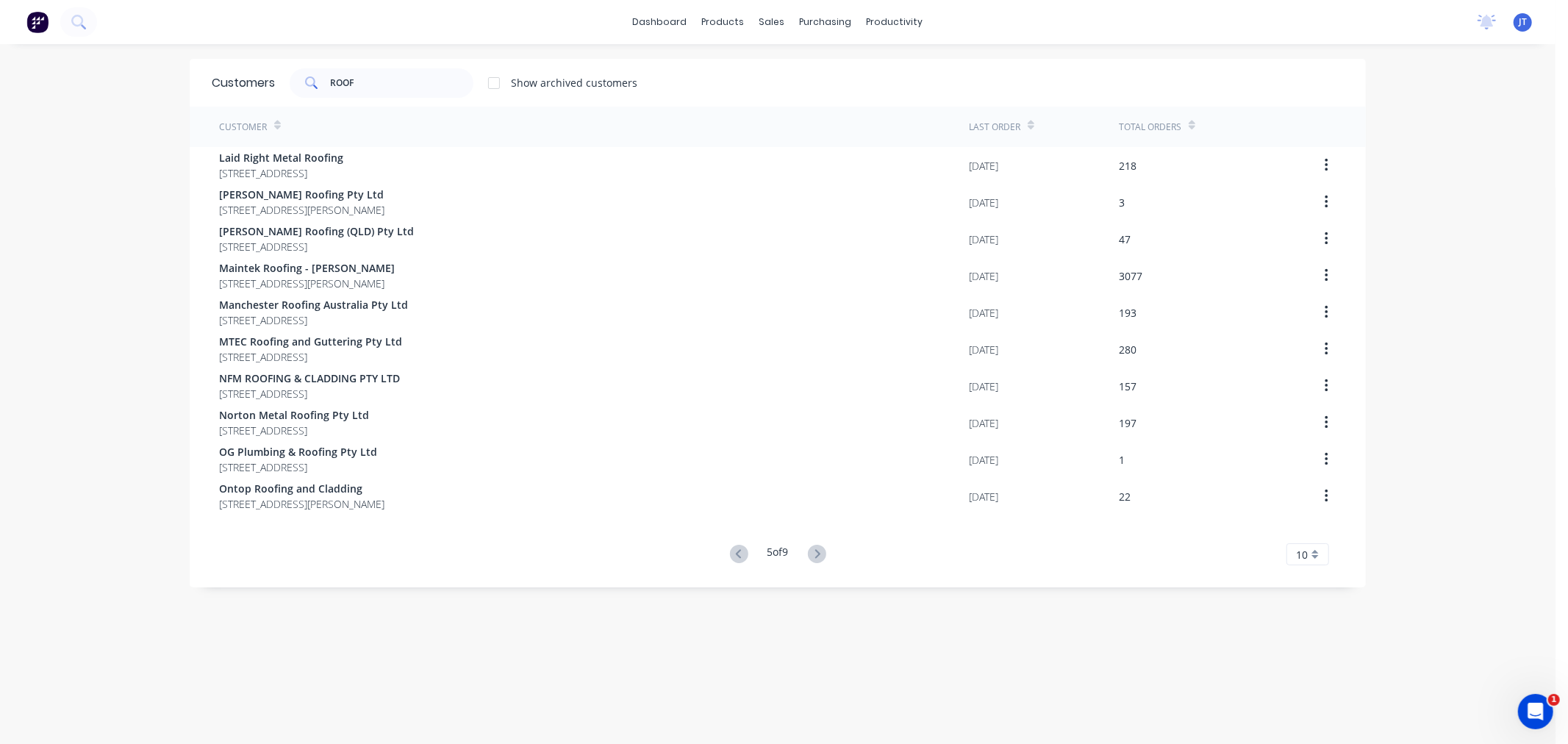
click at [812, 559] on icon at bounding box center [817, 554] width 18 height 18
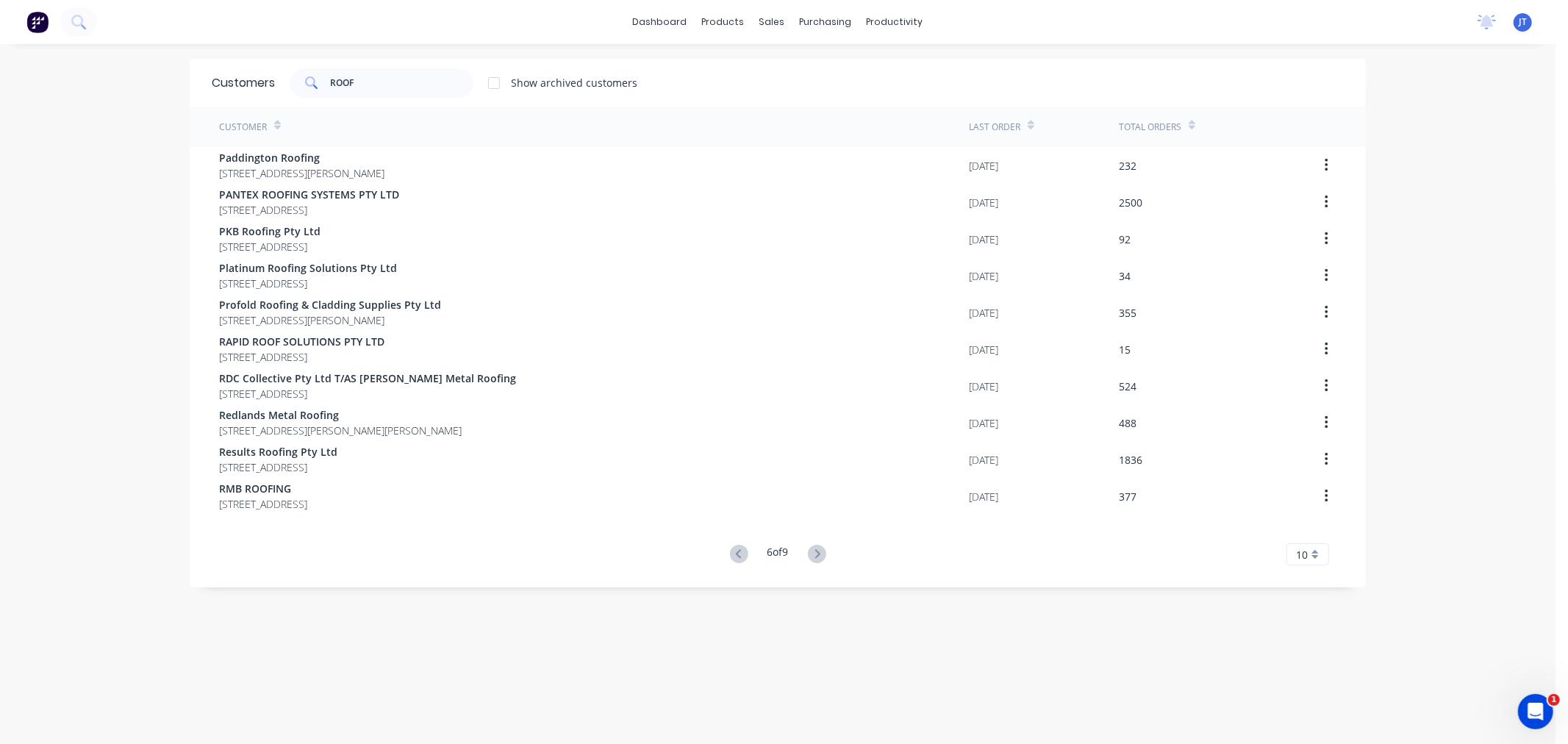
click at [812, 559] on icon at bounding box center [817, 554] width 18 height 18
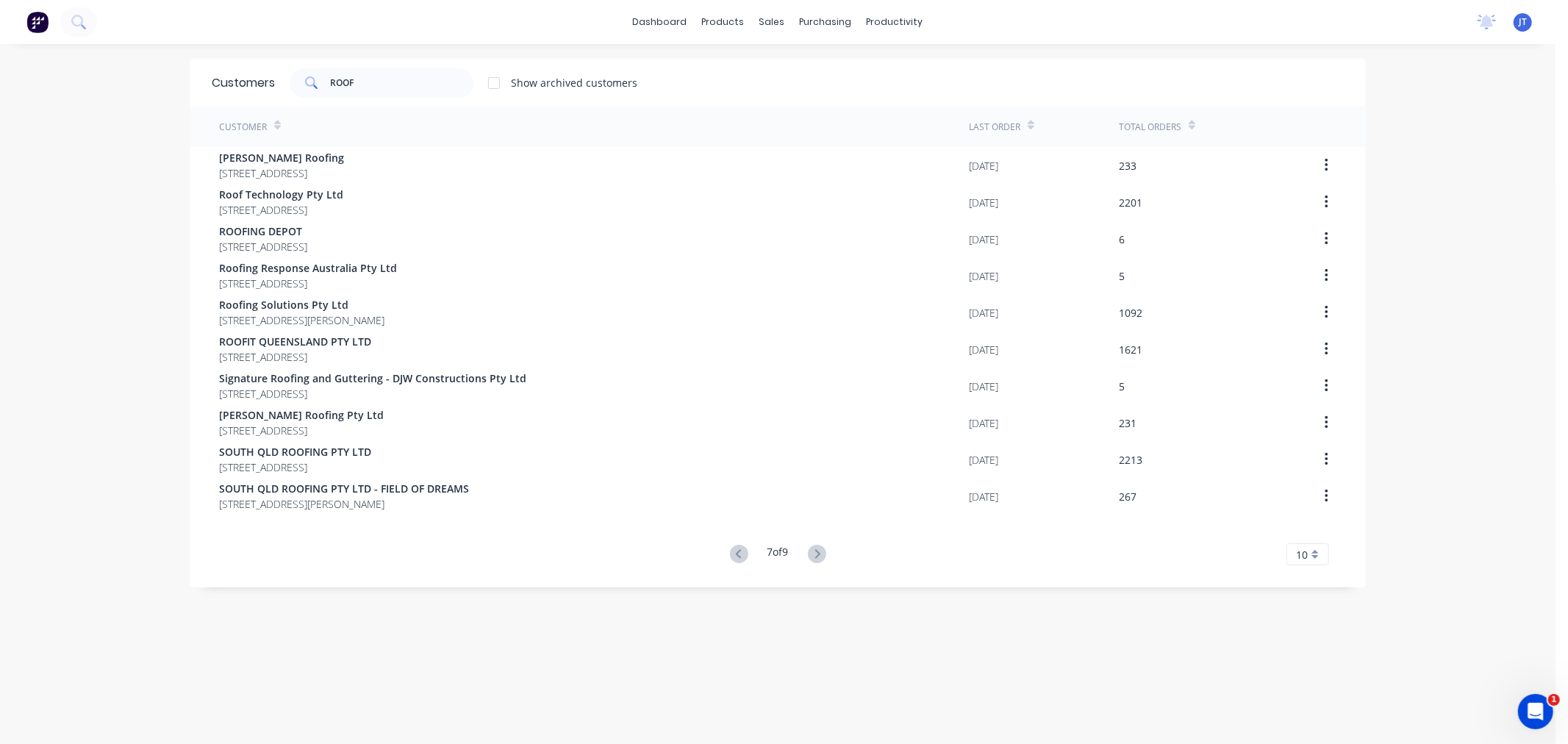
click at [812, 559] on icon at bounding box center [817, 554] width 18 height 18
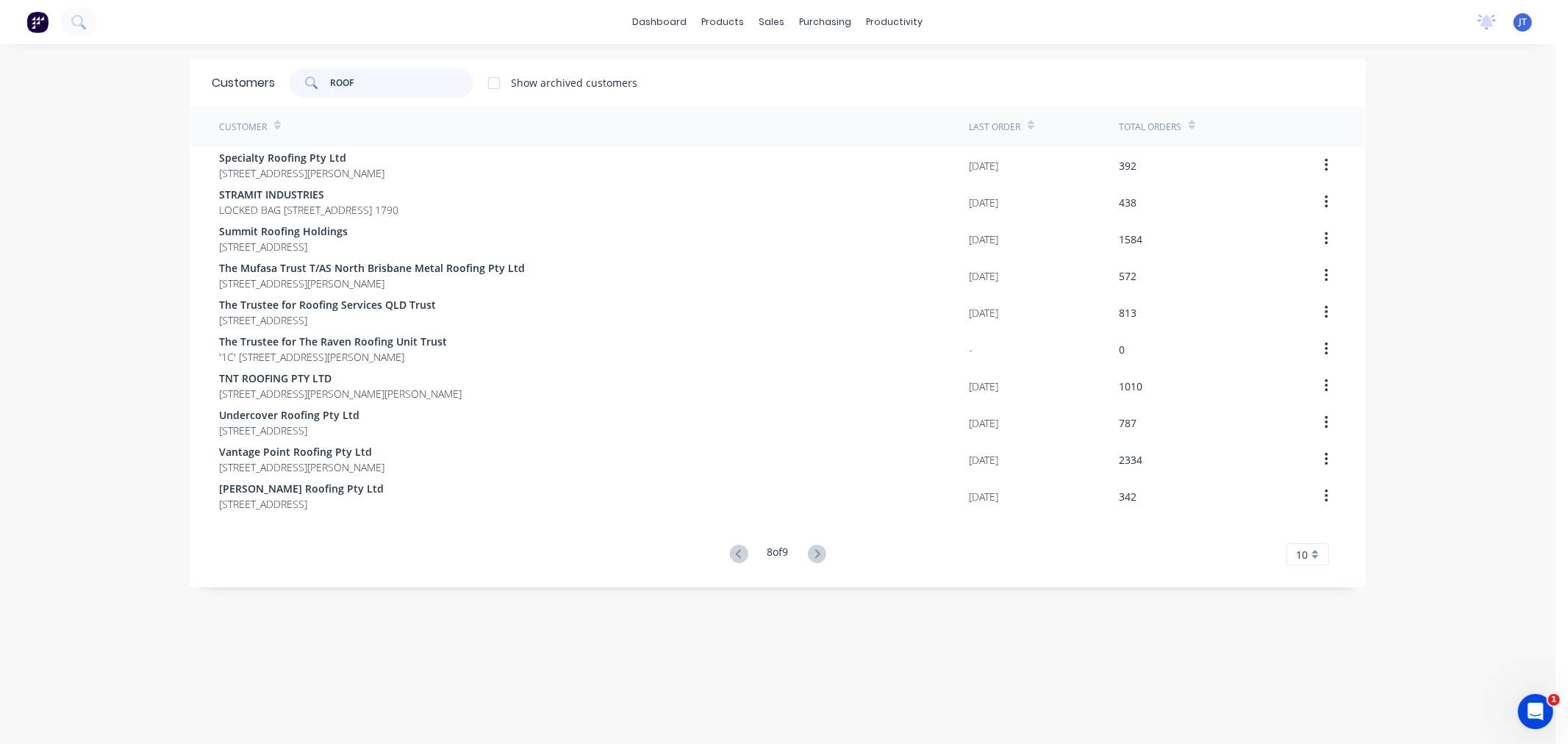
click at [401, 84] on input "ROOF" at bounding box center [402, 83] width 143 height 30
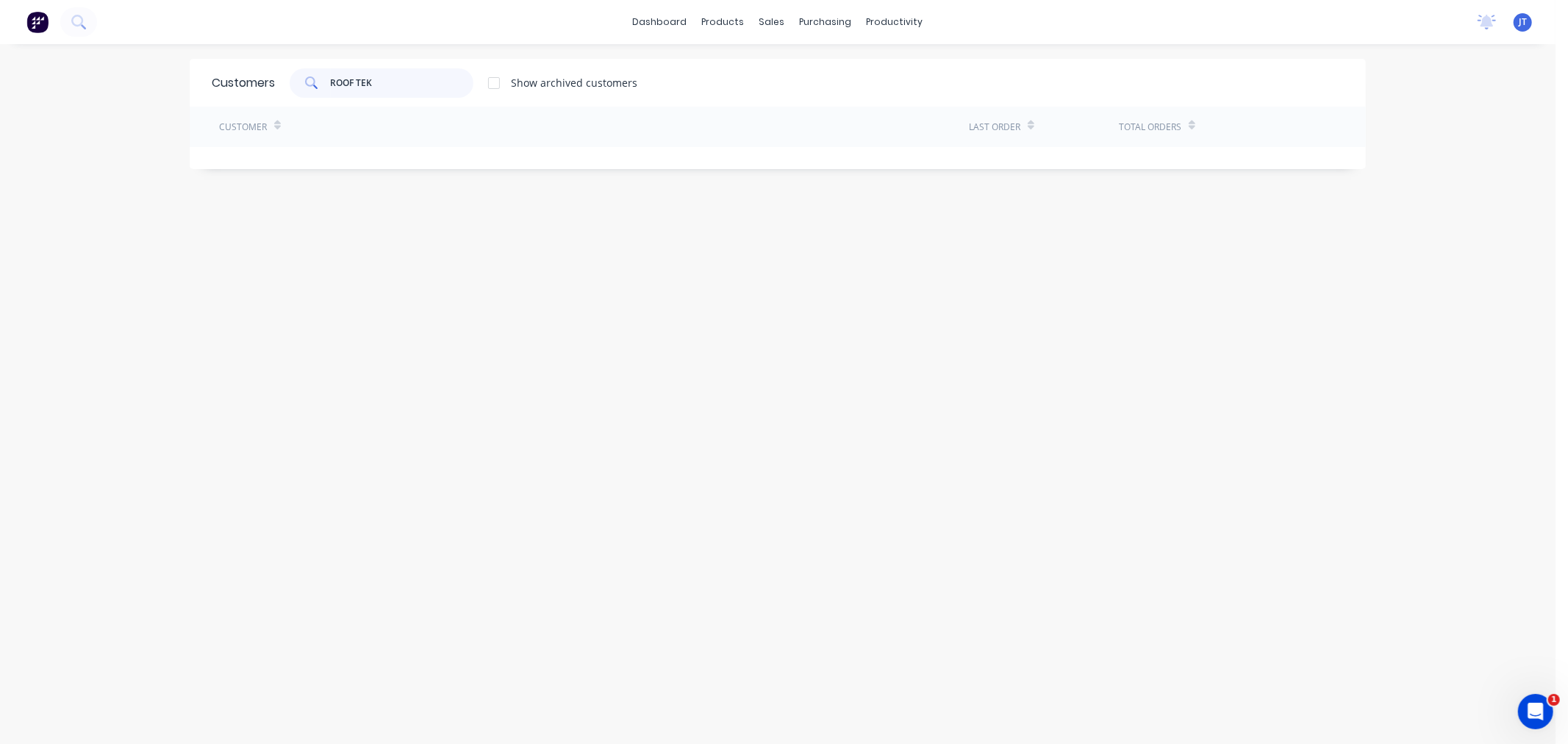
click at [353, 80] on input "ROOF TEK" at bounding box center [402, 83] width 143 height 30
click at [445, 93] on input "ROOFTEK" at bounding box center [402, 83] width 143 height 30
click at [511, 83] on div "Show archived customers" at bounding box center [573, 83] width 126 height 16
click at [496, 84] on div at bounding box center [494, 83] width 30 height 30
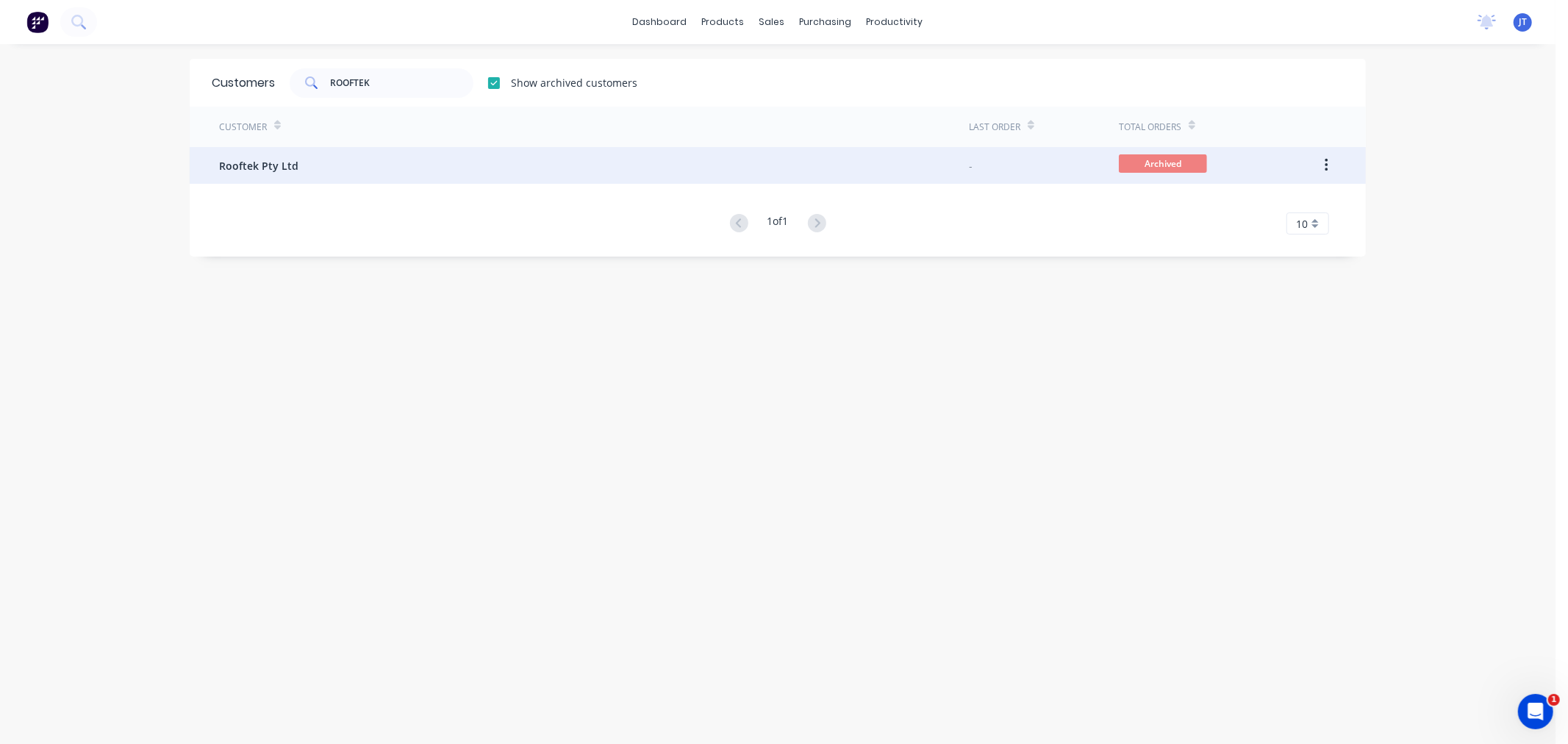
click at [348, 160] on div "Rooftek Pty Ltd" at bounding box center [594, 165] width 750 height 37
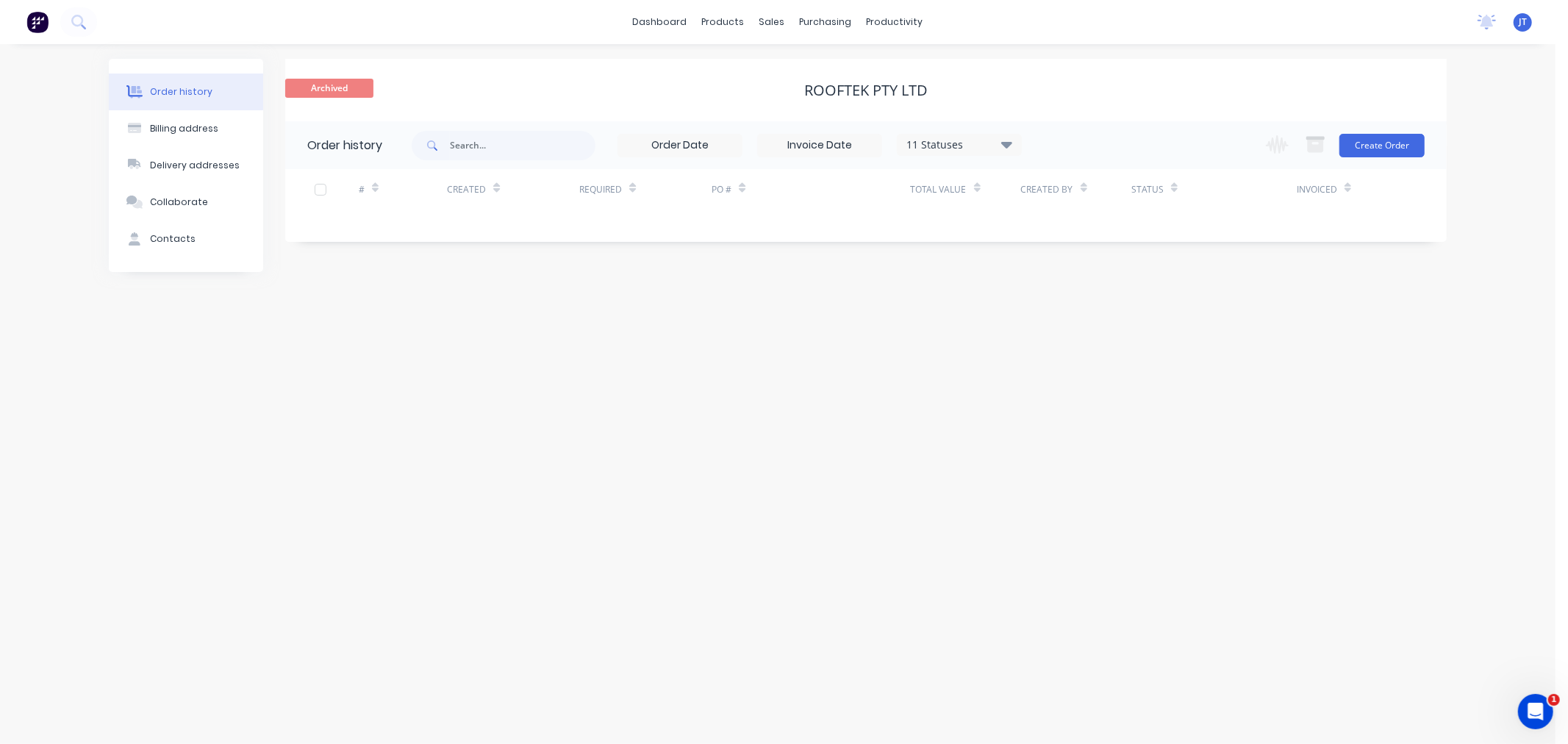
click at [1012, 151] on div "11 Statuses Invoice Status Invoiced Not Invoiced Partial Order Status All Archi…" at bounding box center [959, 145] width 125 height 22
click at [1009, 144] on icon at bounding box center [1006, 144] width 11 height 7
click at [1081, 314] on label at bounding box center [1081, 314] width 0 height 0
click at [1081, 323] on input "checkbox" at bounding box center [1087, 320] width 12 height 14
click at [1472, 312] on div "Order history Billing address Delivery addresses Collaborate Contacts Archived …" at bounding box center [778, 394] width 1555 height 700
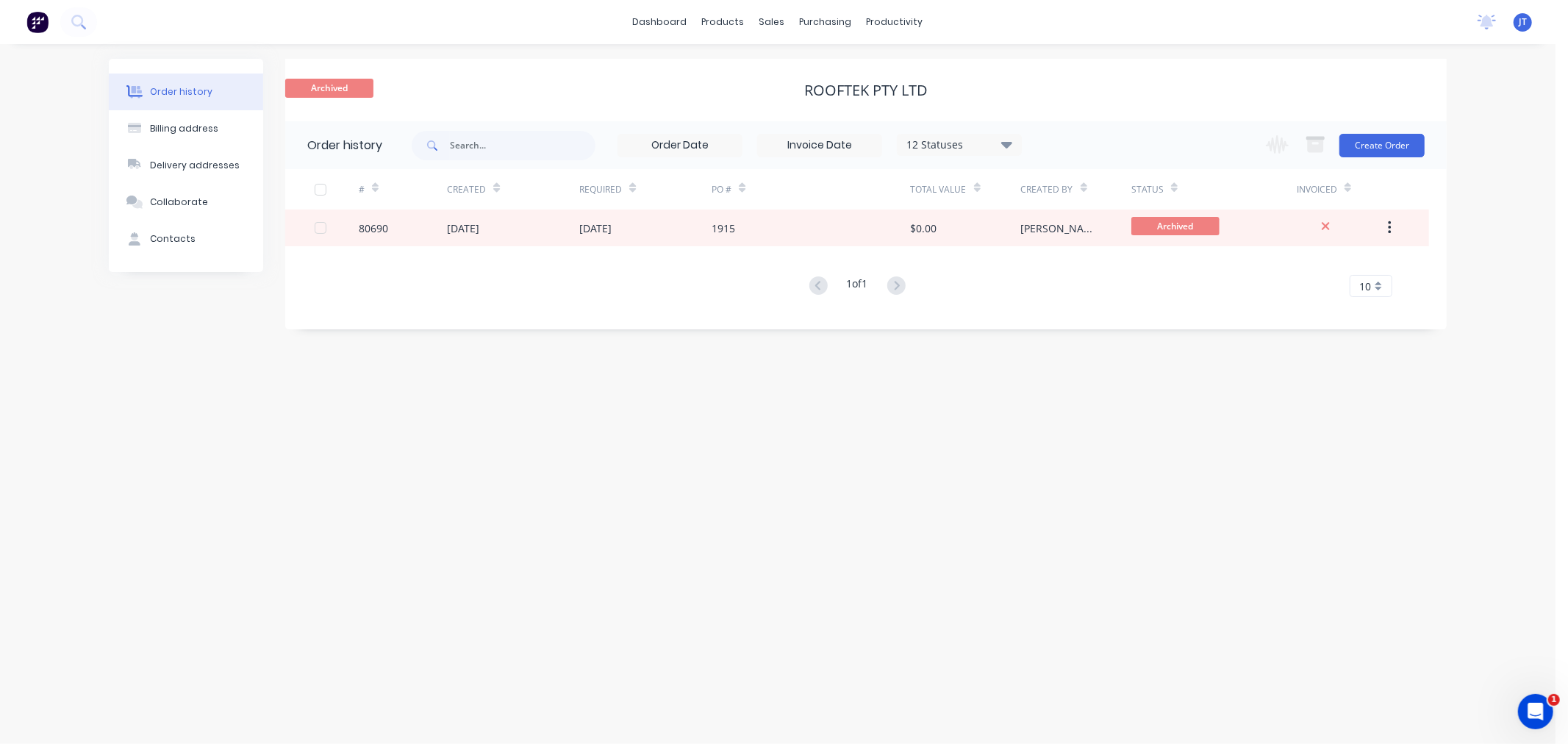
click at [1017, 140] on div "12 Statuses" at bounding box center [959, 145] width 123 height 16
click at [1081, 314] on label at bounding box center [1081, 314] width 0 height 0
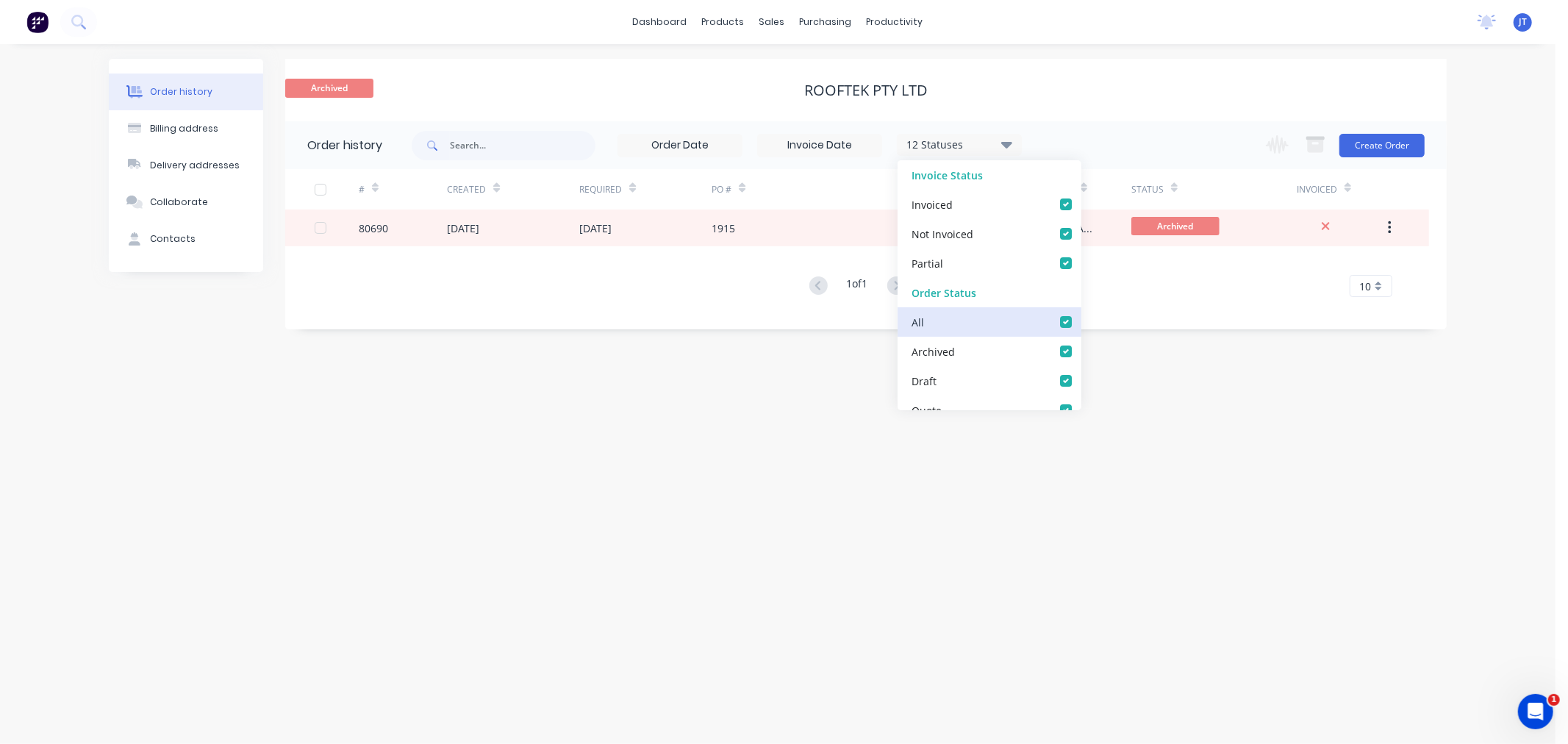
click at [1081, 323] on input "checkbox" at bounding box center [1087, 320] width 12 height 14
click at [1241, 439] on div "Order history Billing address Delivery addresses Collaborate Contacts Archived …" at bounding box center [778, 394] width 1555 height 700
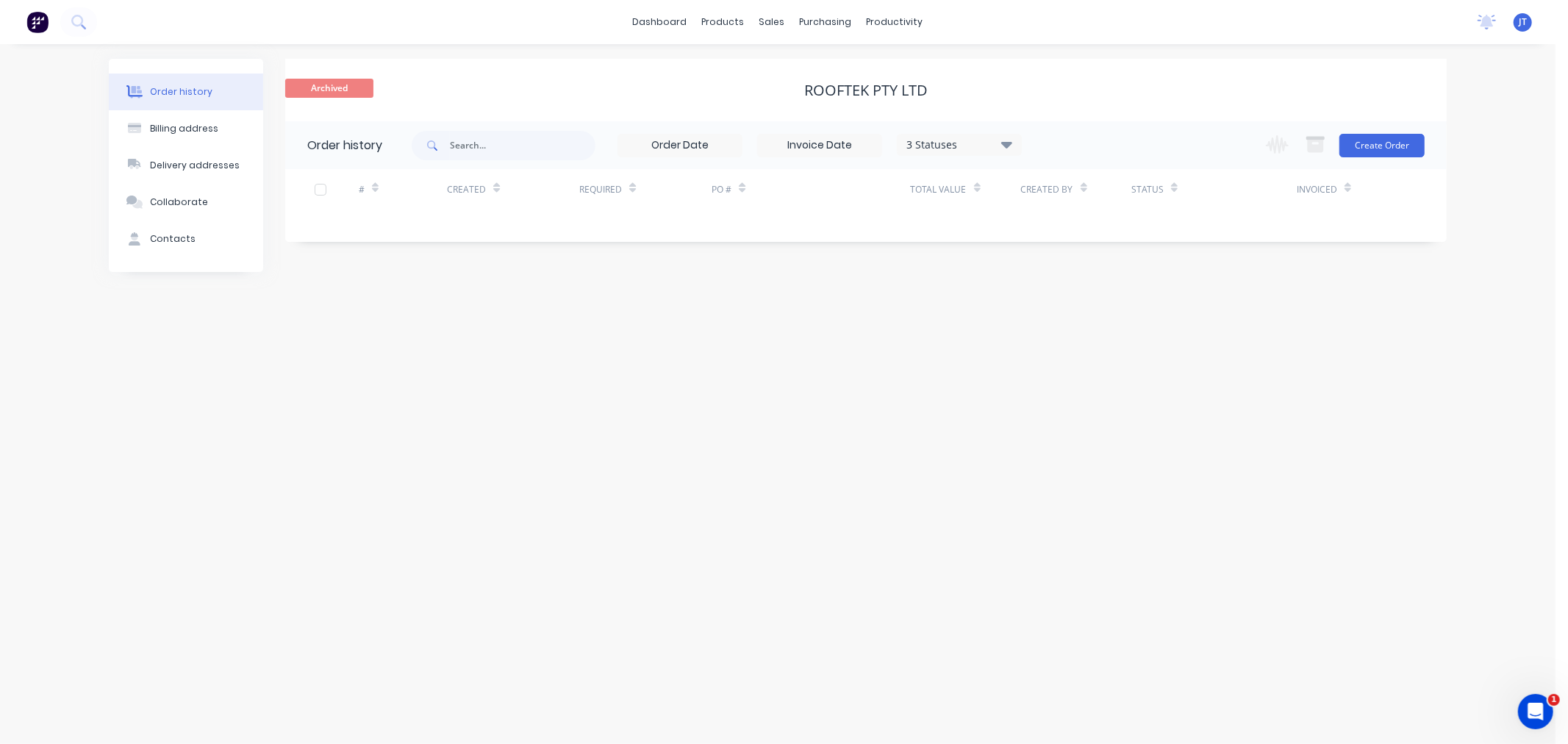
click at [645, 66] on div "Archived Rooftek Pty Ltd" at bounding box center [866, 90] width 1161 height 63
click at [804, 101] on div "Customers" at bounding box center [823, 100] width 53 height 13
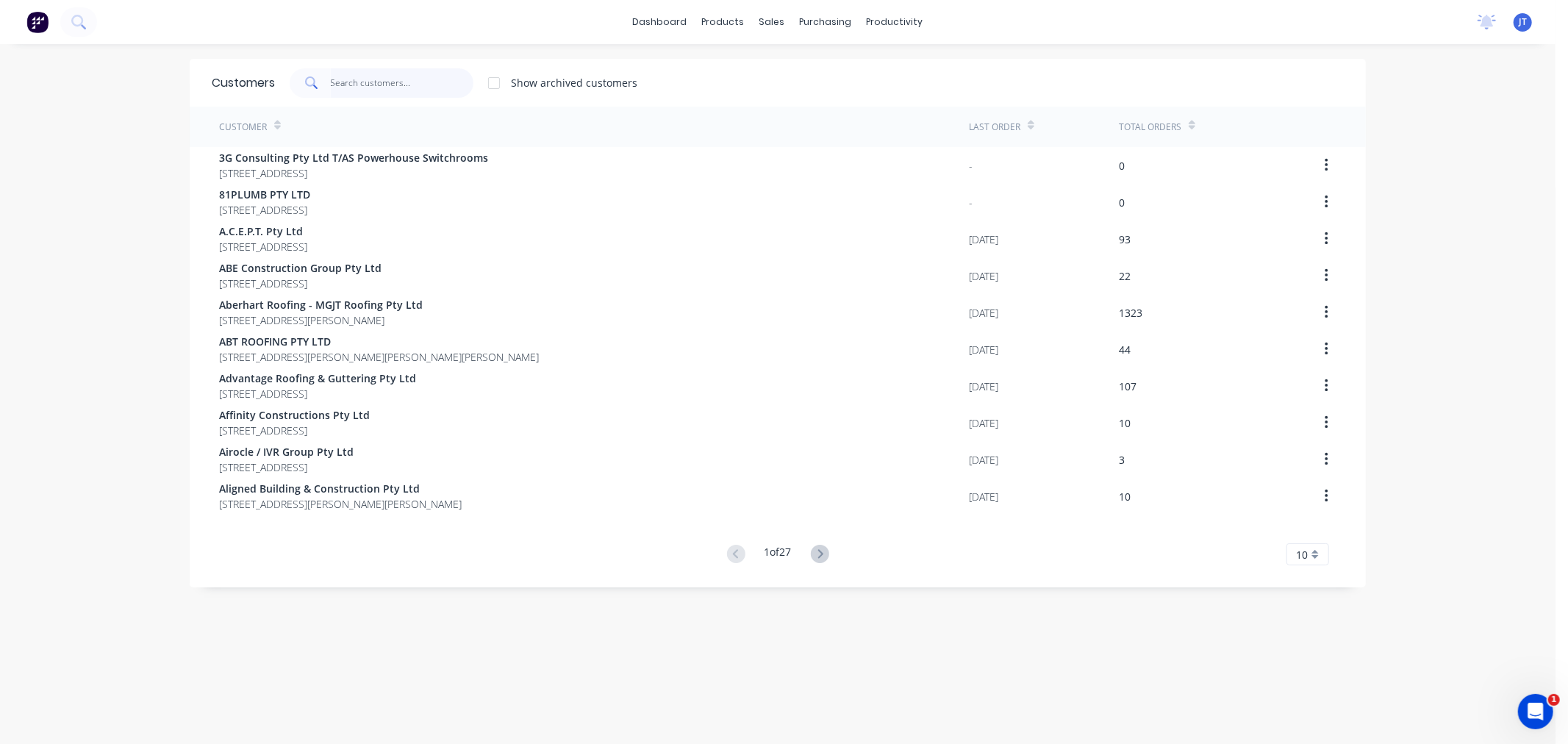
click at [378, 85] on input "text" at bounding box center [402, 83] width 143 height 30
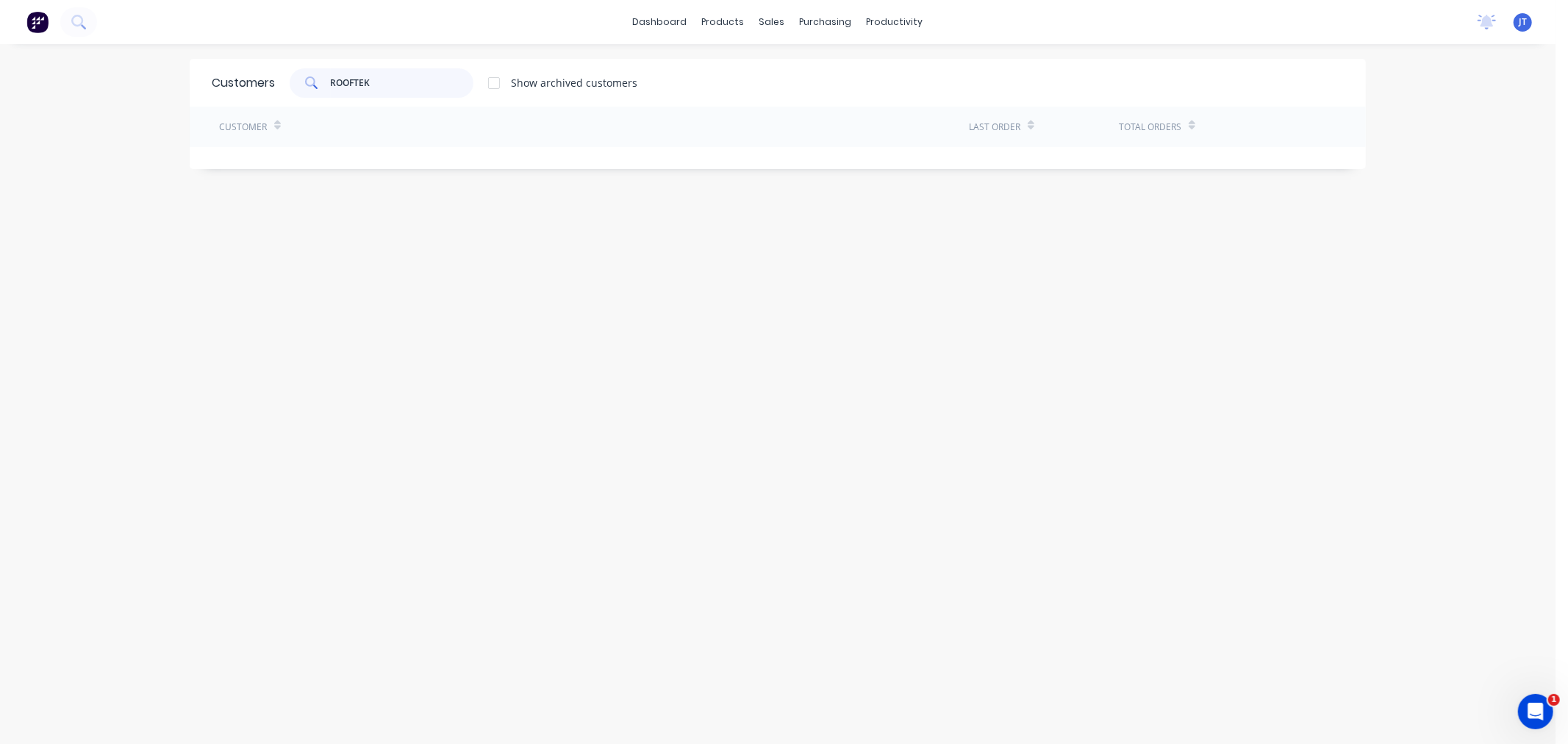
drag, startPoint x: 387, startPoint y: 89, endPoint x: 277, endPoint y: 93, distance: 110.1
click at [277, 93] on div "ROOFTEK Show archived customers" at bounding box center [456, 83] width 362 height 30
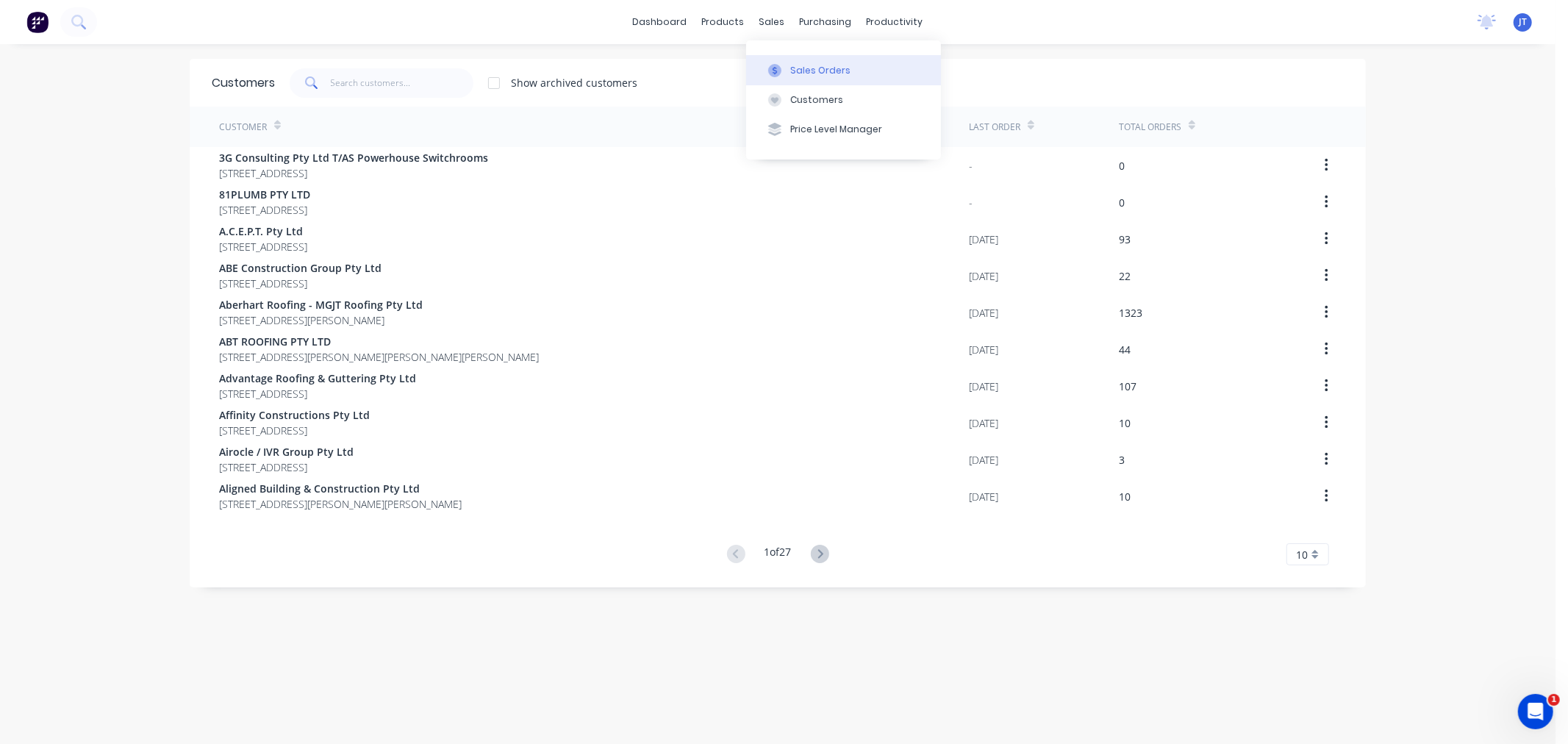
click at [784, 75] on div at bounding box center [775, 71] width 22 height 13
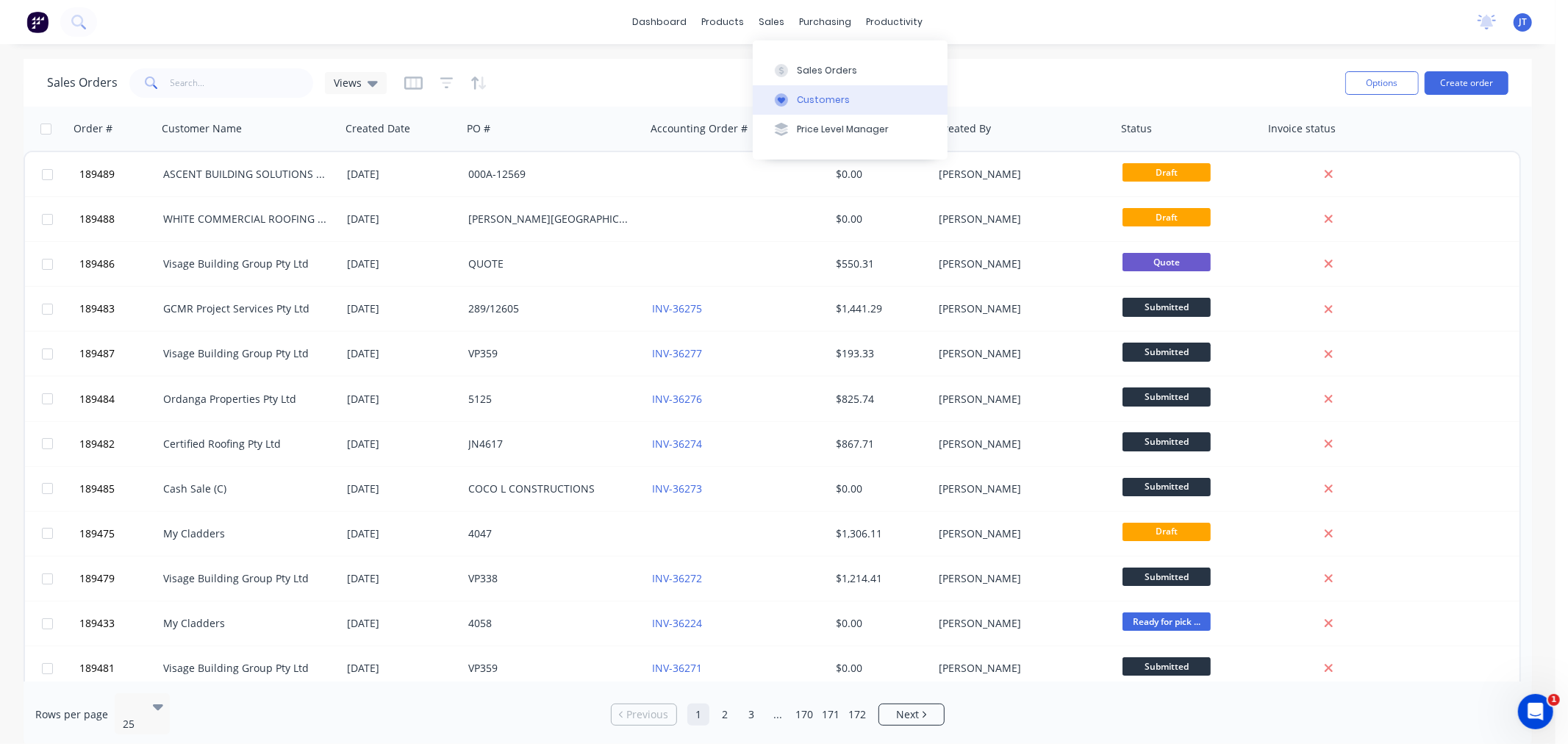
click at [798, 100] on div "Customers" at bounding box center [823, 100] width 53 height 13
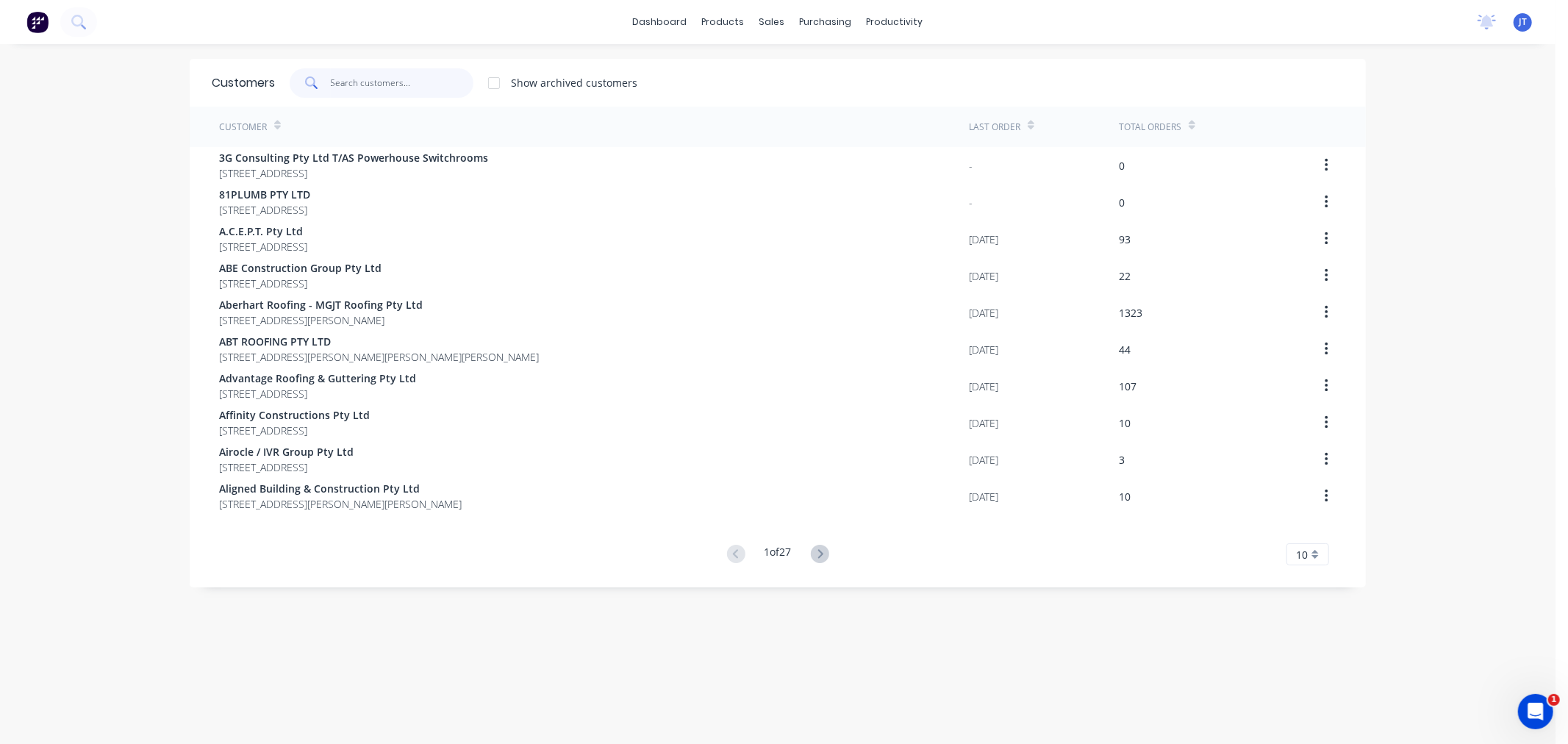
click at [430, 74] on input "text" at bounding box center [402, 83] width 143 height 30
click at [770, 69] on icon at bounding box center [775, 71] width 13 height 13
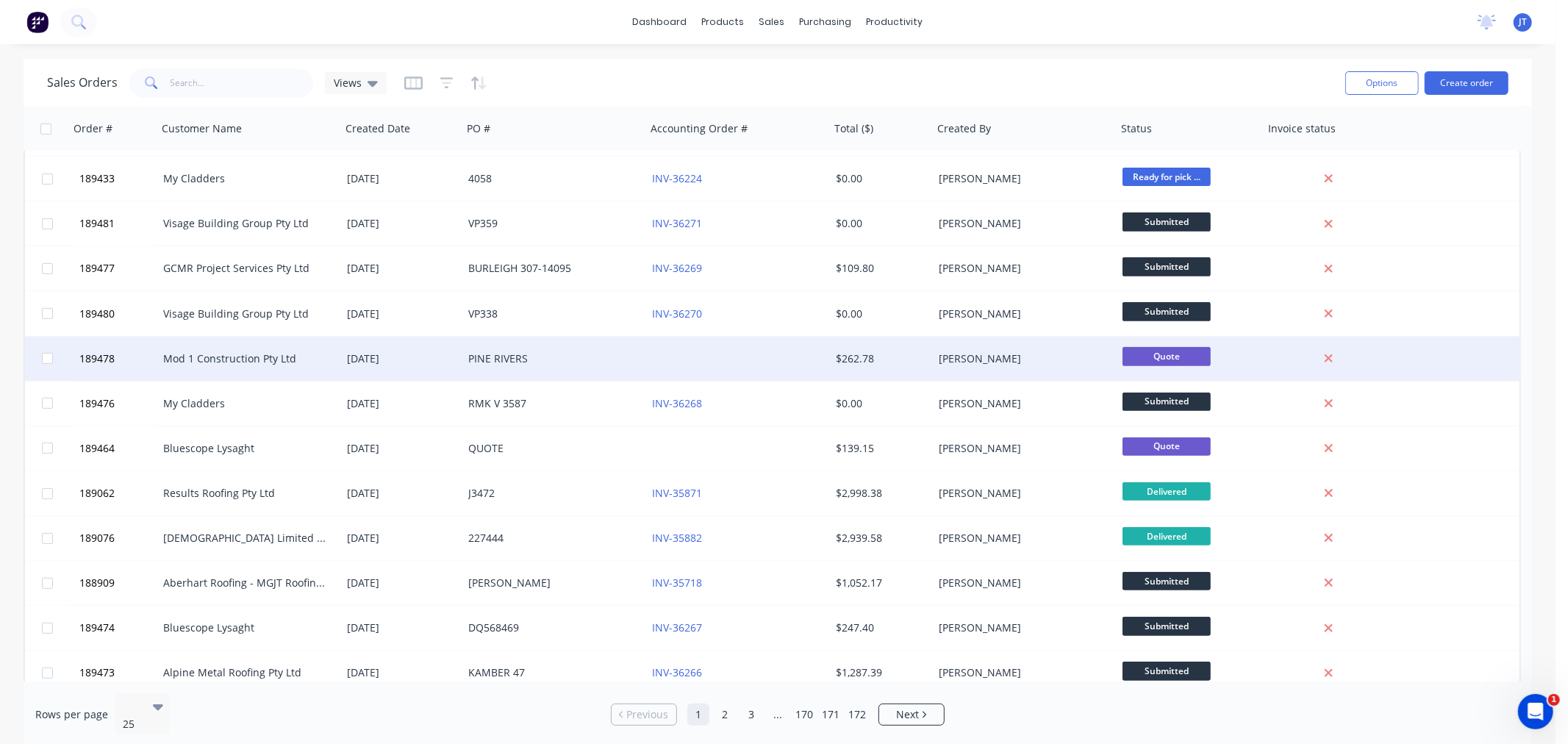
scroll to position [592, 0]
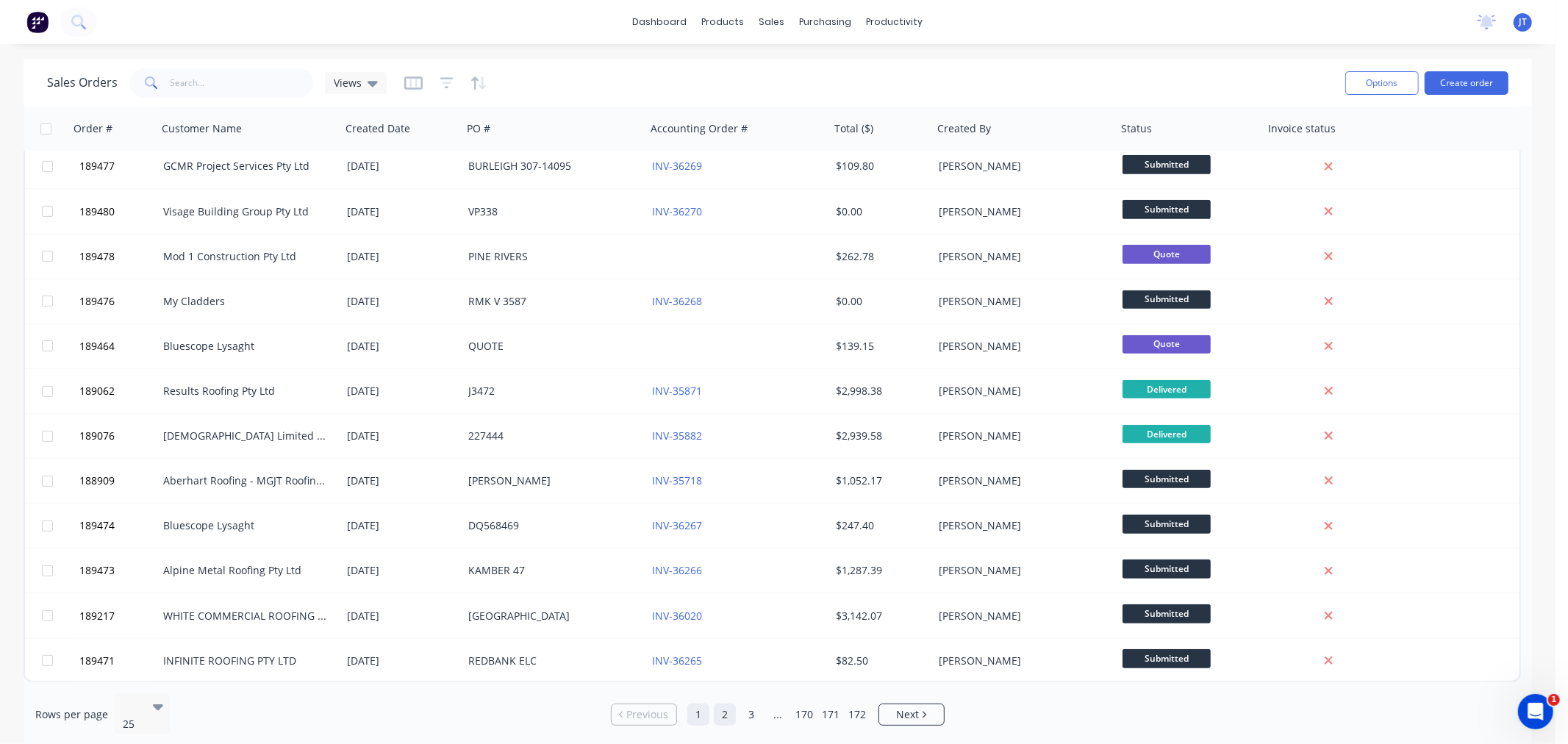
click at [728, 715] on link "2" at bounding box center [725, 715] width 22 height 22
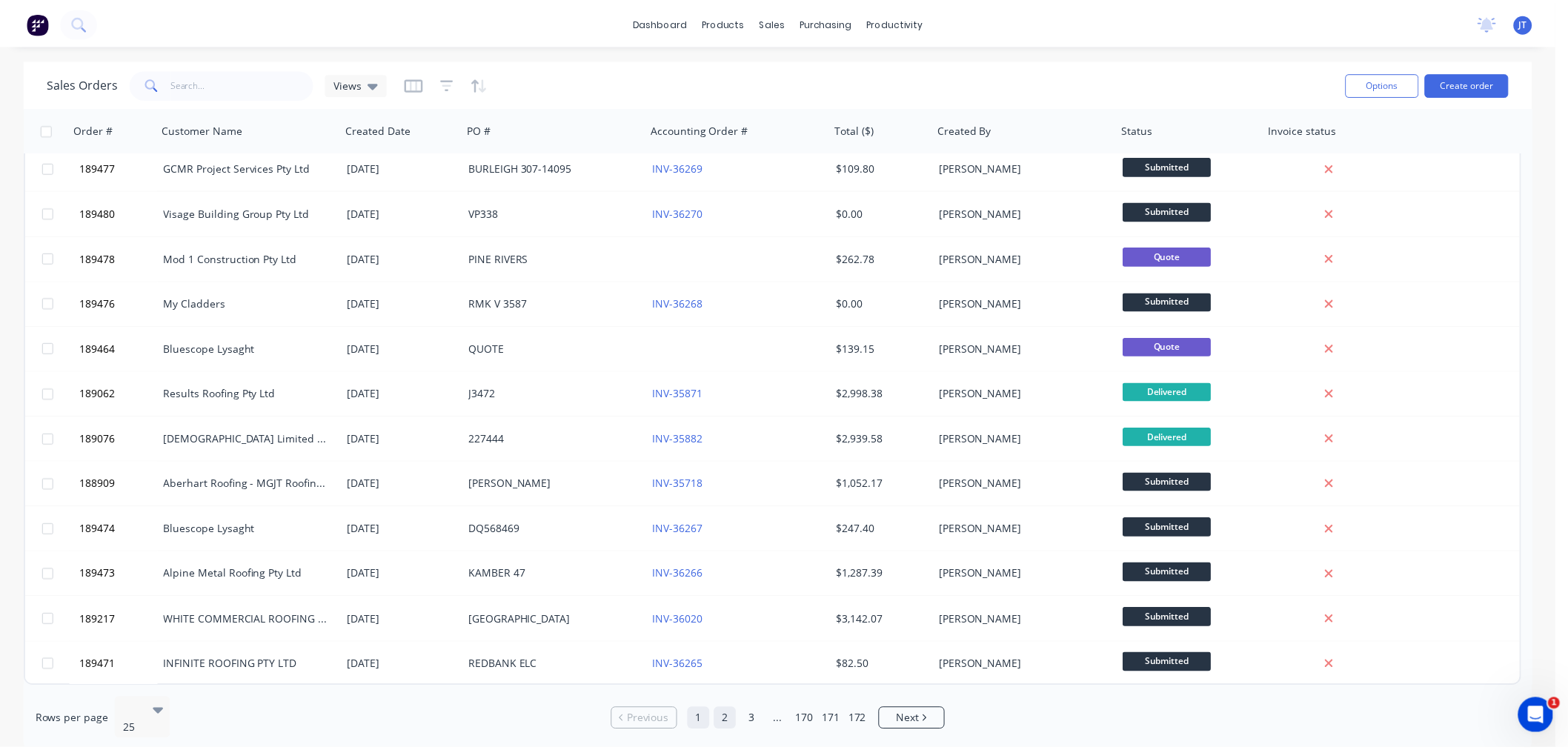
scroll to position [0, 0]
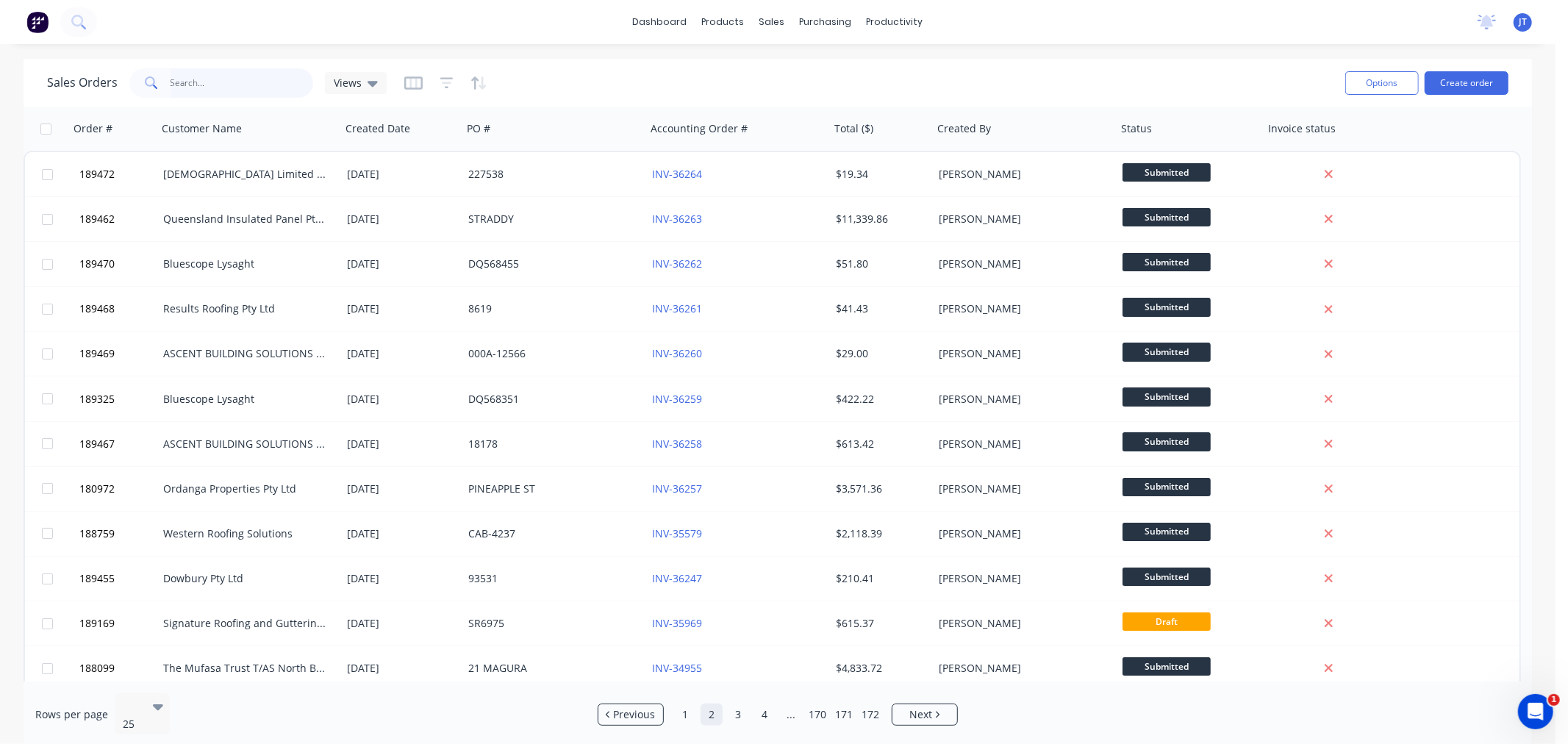
click at [244, 85] on input "text" at bounding box center [242, 83] width 143 height 30
click at [372, 91] on div "Views" at bounding box center [356, 83] width 62 height 22
click at [517, 27] on div "dashboard products sales purchasing productivity dashboard products Product Cat…" at bounding box center [778, 22] width 1555 height 44
click at [226, 93] on input "text" at bounding box center [242, 83] width 143 height 30
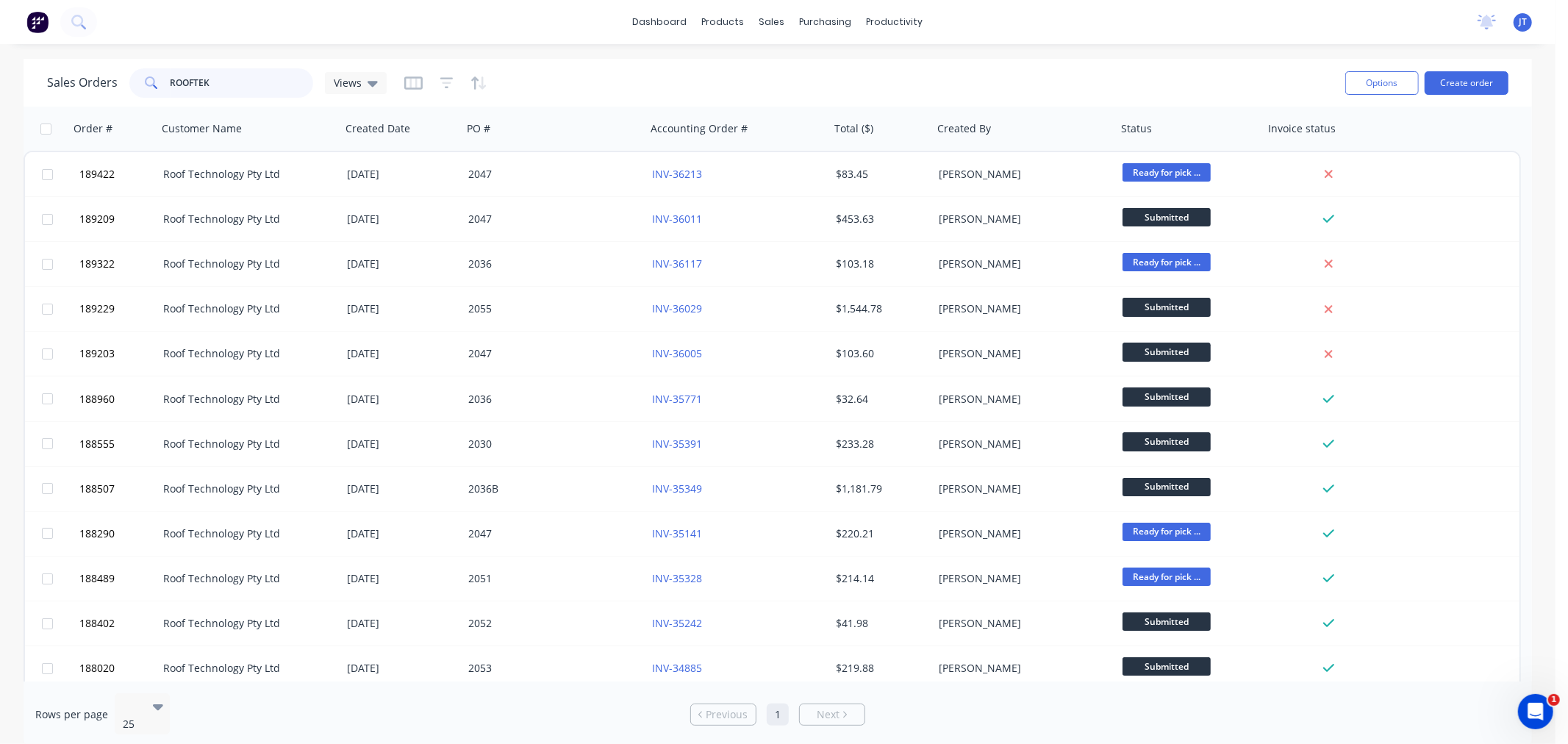
drag, startPoint x: 229, startPoint y: 87, endPoint x: 151, endPoint y: 91, distance: 78.1
click at [151, 91] on div "ROOFTEK" at bounding box center [221, 83] width 184 height 30
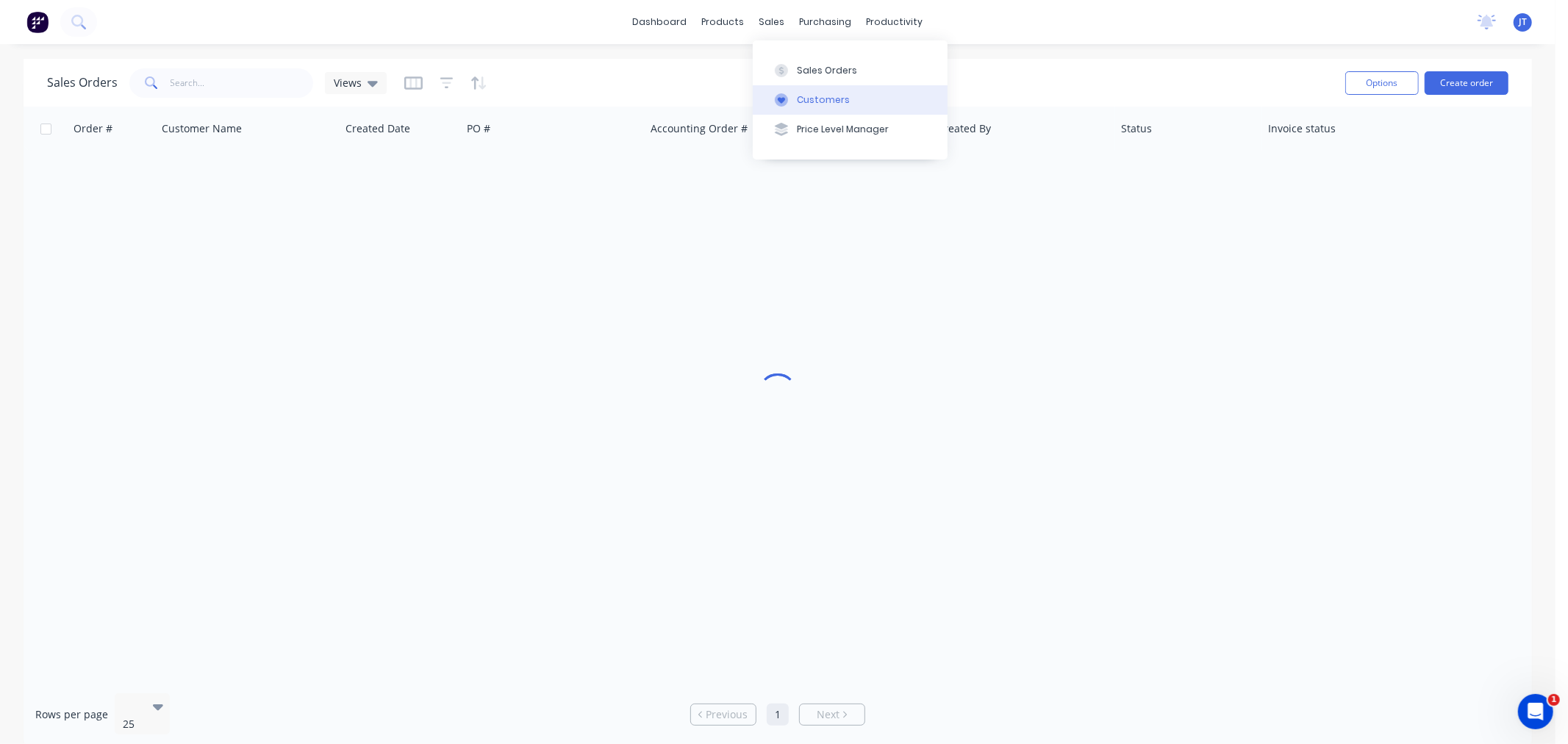
click at [792, 101] on button "Customers" at bounding box center [850, 100] width 195 height 30
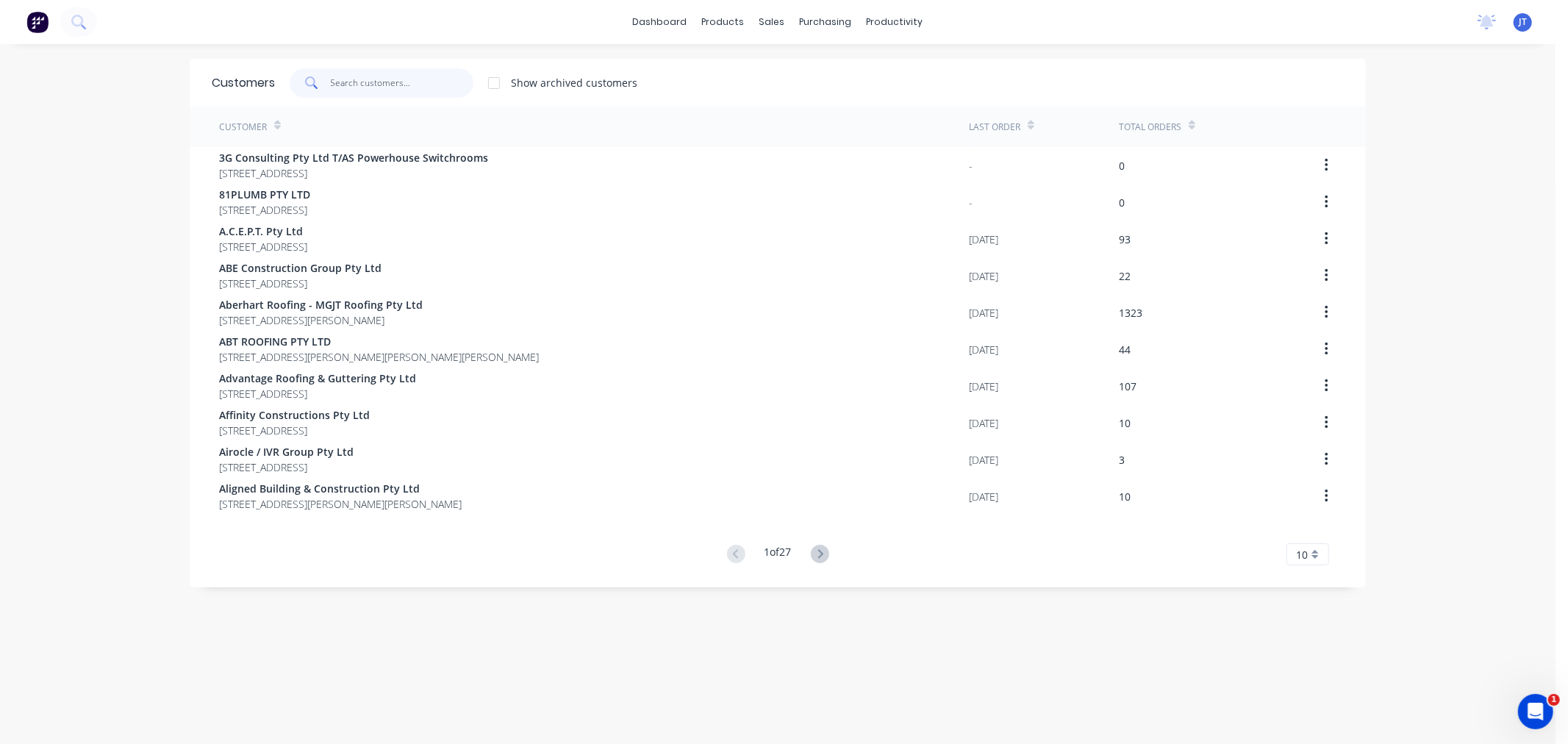
click at [395, 83] on input "text" at bounding box center [402, 83] width 143 height 30
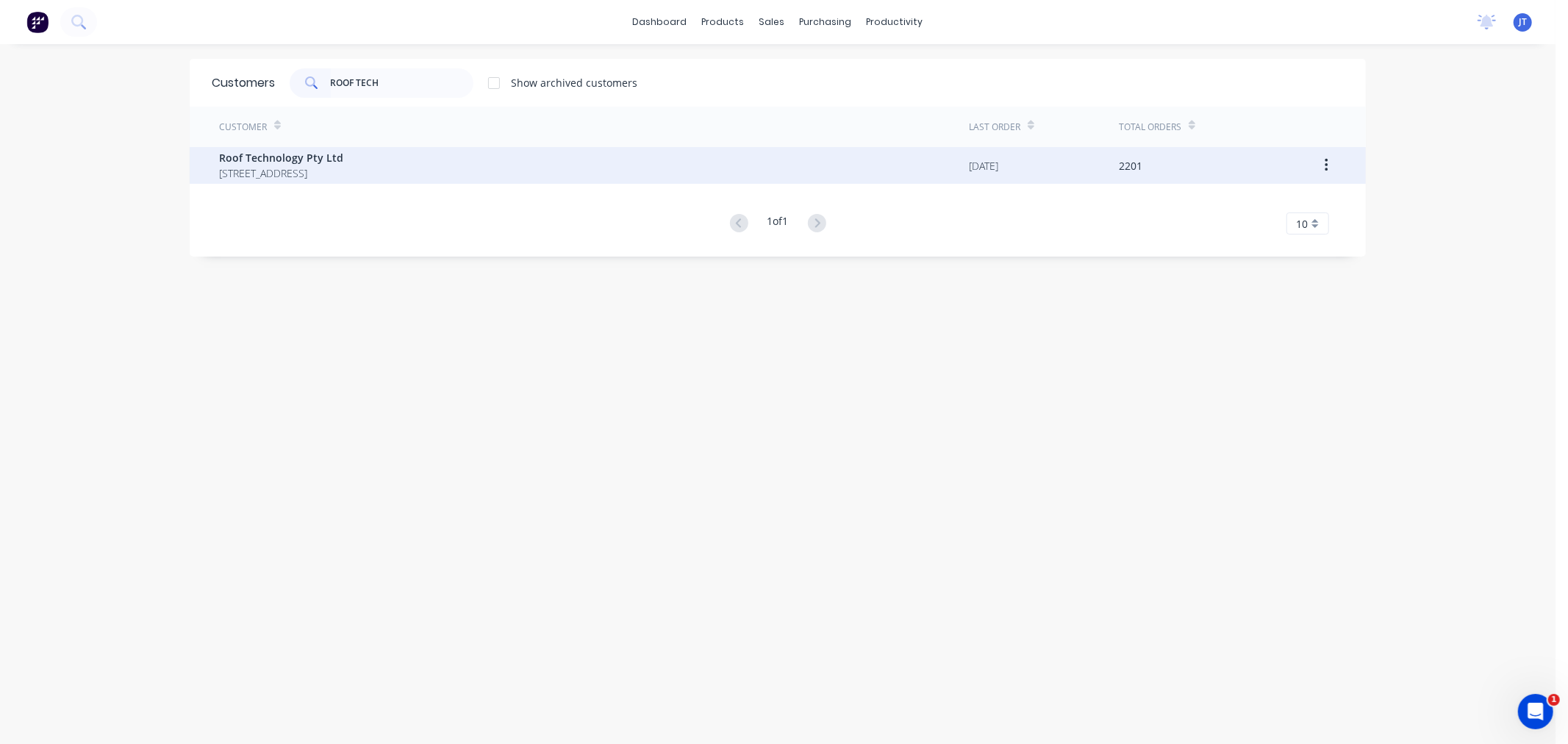
click at [343, 163] on span "Roof Technology Pty Ltd" at bounding box center [281, 157] width 124 height 16
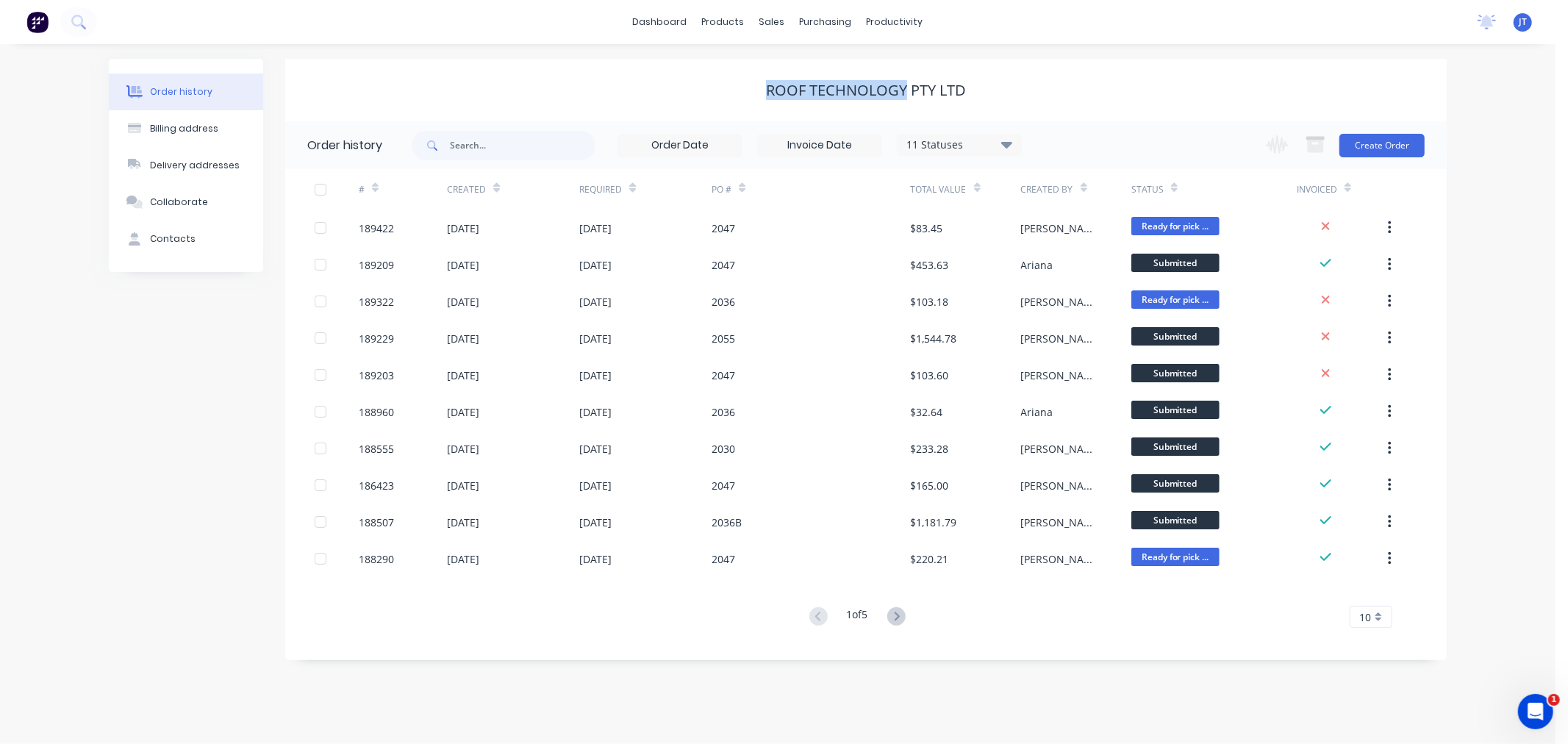
drag, startPoint x: 767, startPoint y: 82, endPoint x: 905, endPoint y: 81, distance: 138.0
click at [905, 82] on div "Roof Technology Pty Ltd" at bounding box center [866, 91] width 200 height 18
copy div "Roof Technology"
click at [1228, 90] on div "Roof Technology Pty Ltd" at bounding box center [866, 91] width 1161 height 18
click at [1377, 148] on button "Create Order" at bounding box center [1382, 145] width 86 height 24
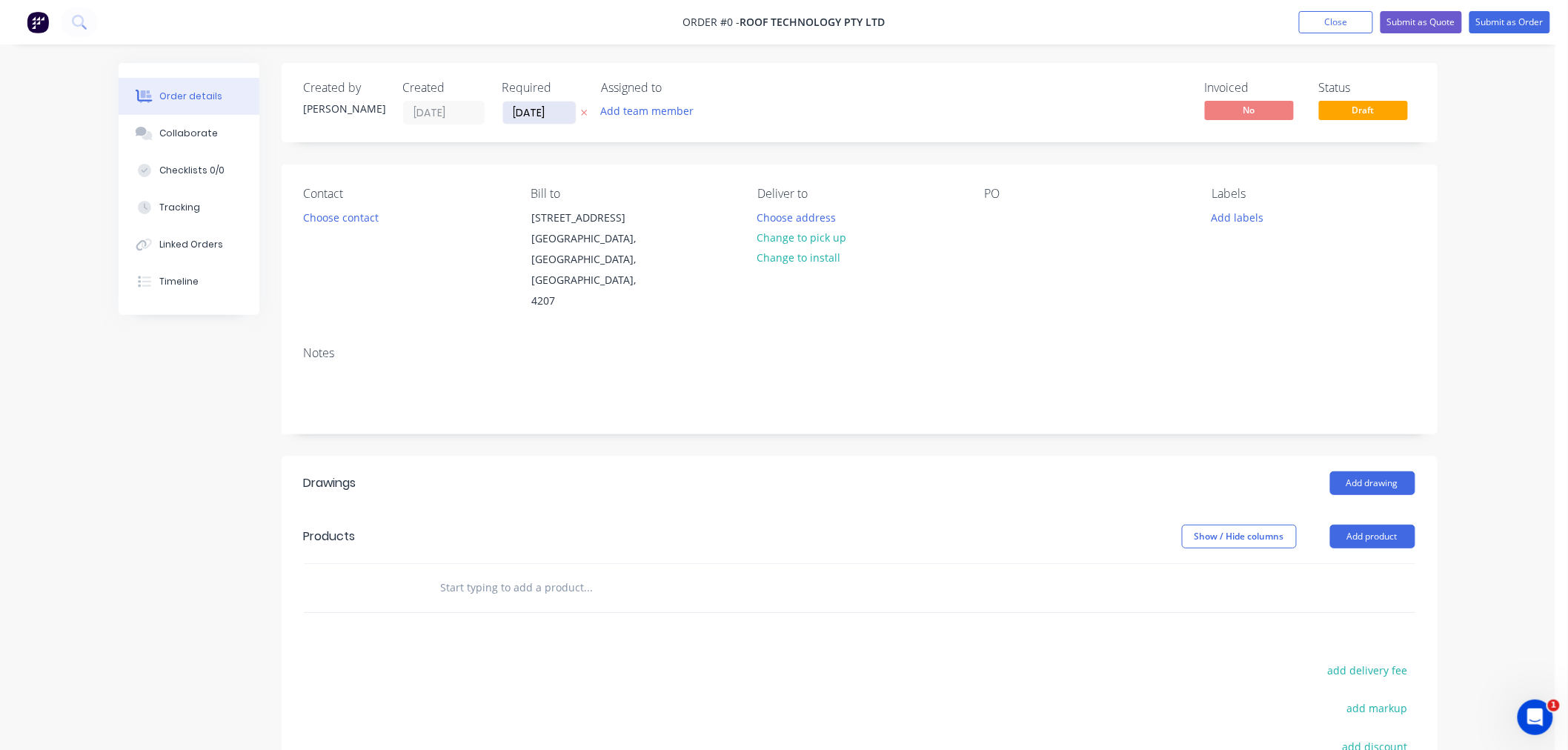
click at [511, 108] on input "[DATE]" at bounding box center [540, 112] width 73 height 22
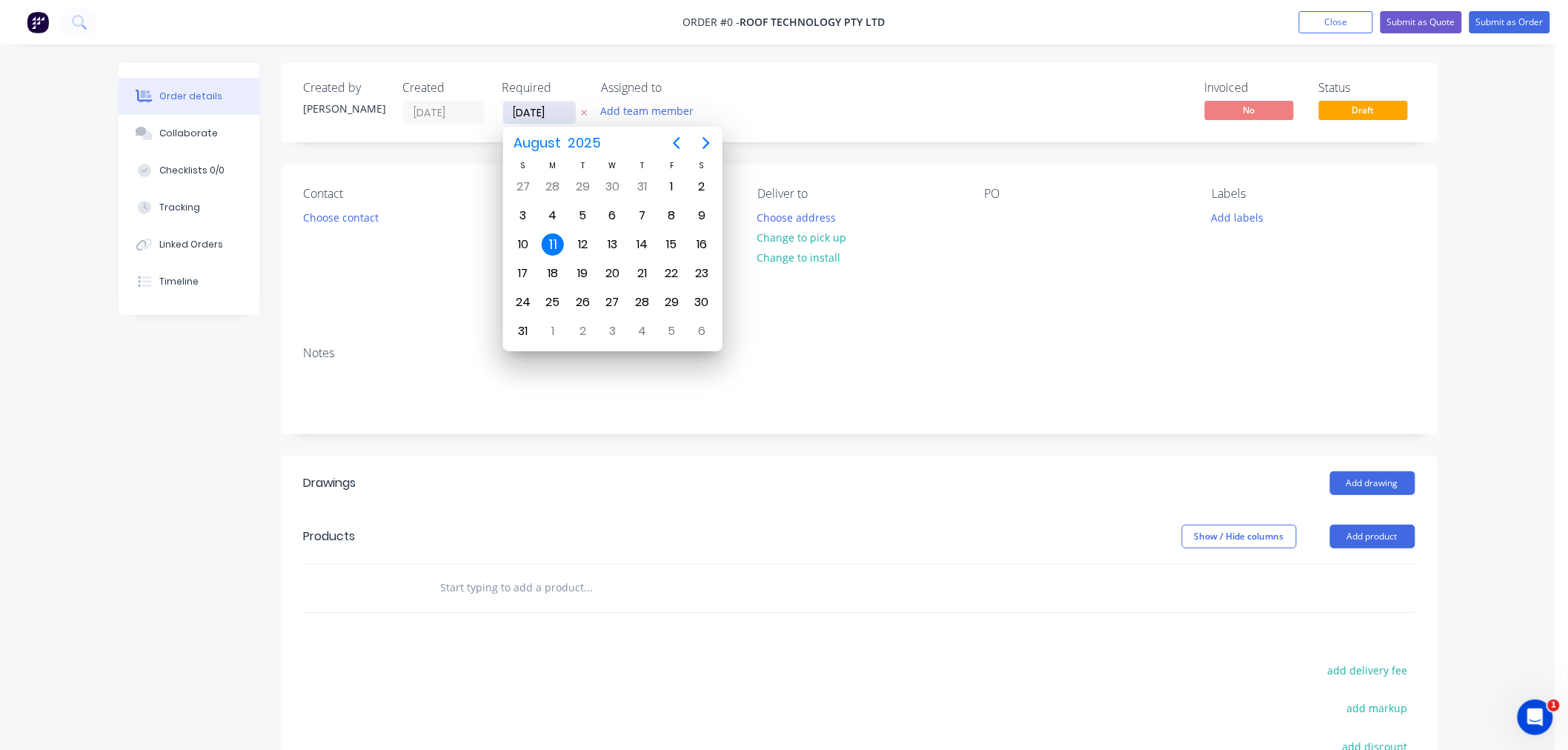
click at [511, 108] on input "[DATE]" at bounding box center [540, 112] width 73 height 22
click at [573, 243] on div "12" at bounding box center [582, 245] width 22 height 22
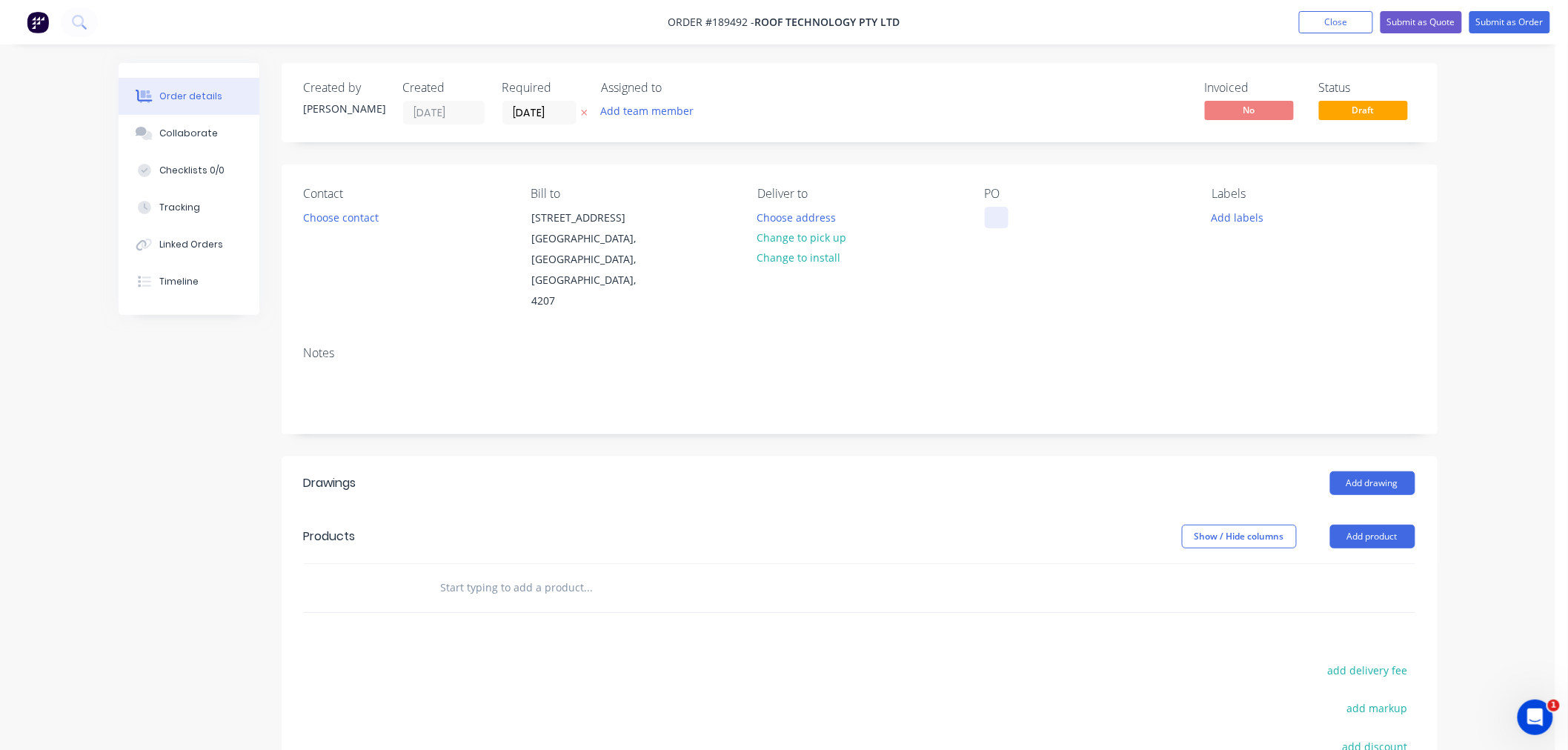
click at [995, 219] on div at bounding box center [997, 217] width 24 height 22
click at [321, 216] on button "Choose contact" at bounding box center [341, 217] width 91 height 20
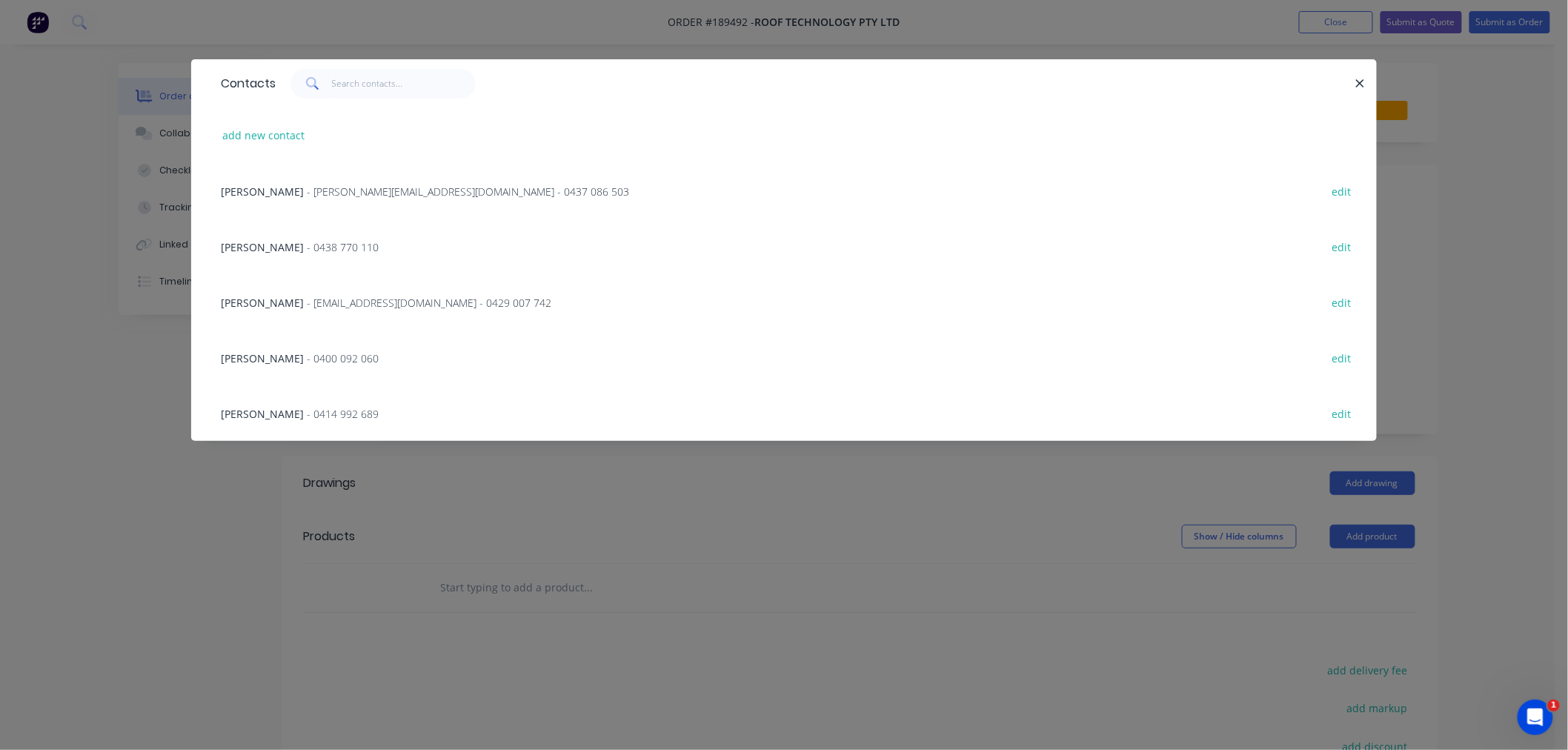
click at [327, 313] on div "[PERSON_NAME] - [PERSON_NAME][EMAIL_ADDRESS][DOMAIN_NAME] - 0429 007 742 edit" at bounding box center [784, 302] width 1141 height 56
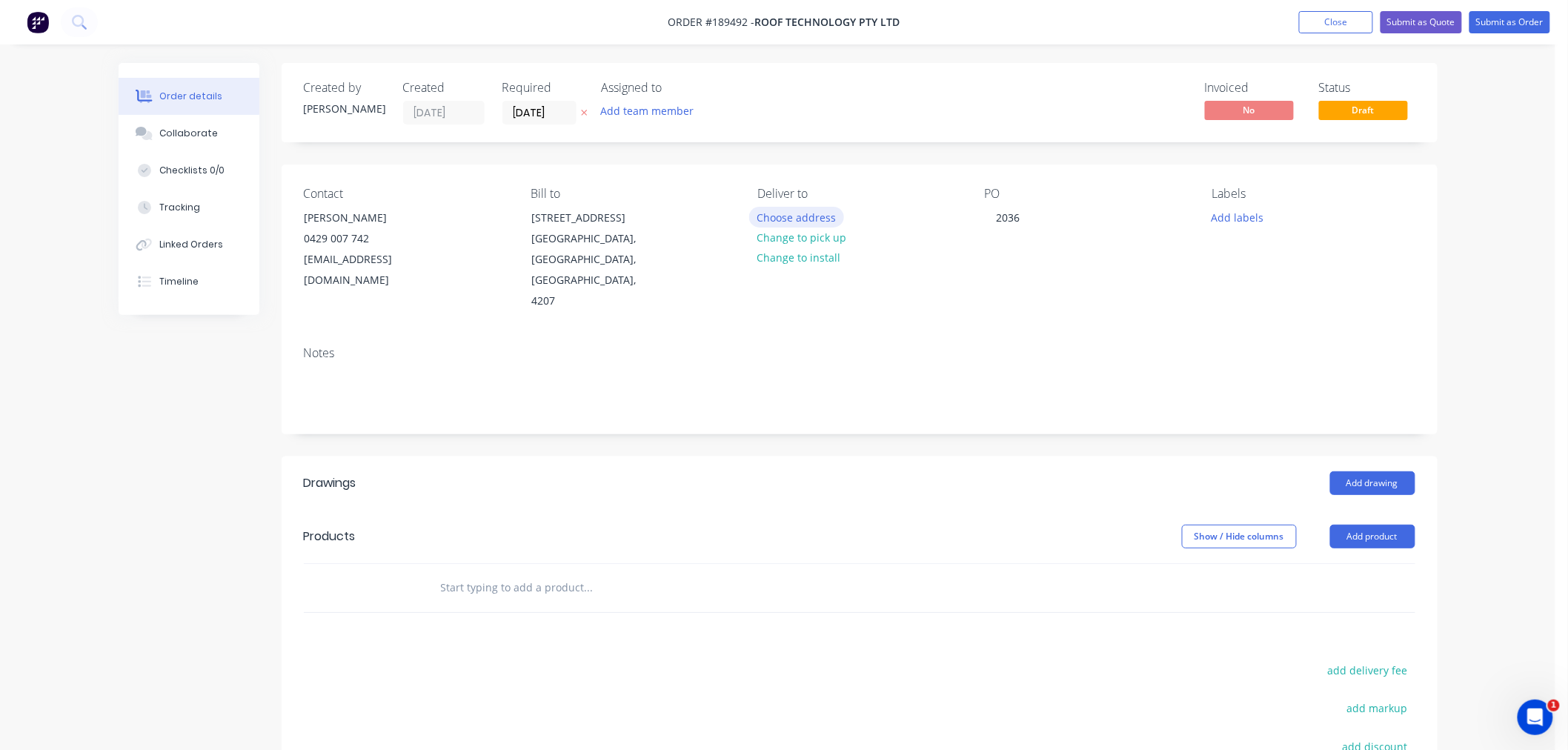
click at [803, 219] on button "Choose address" at bounding box center [797, 217] width 95 height 20
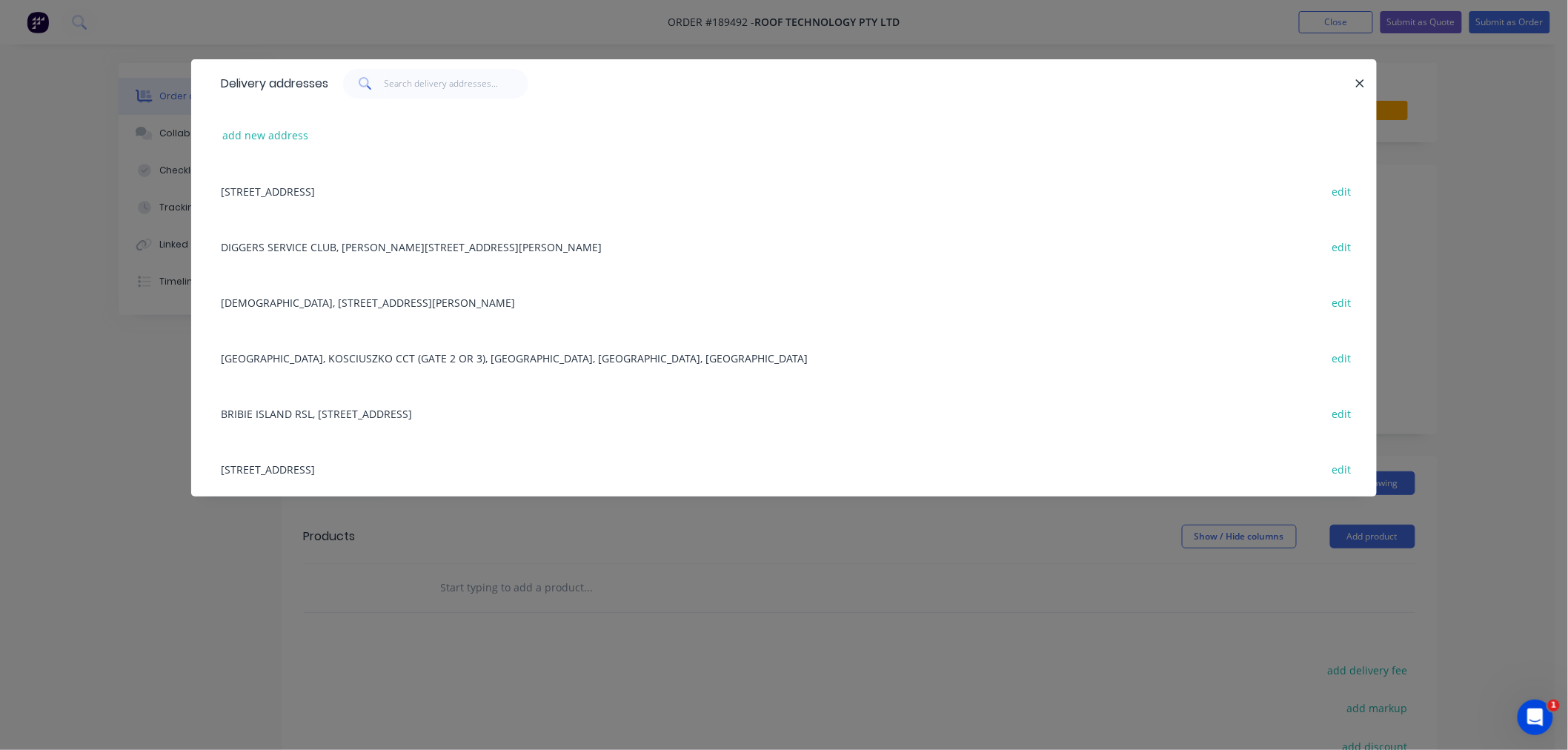
click at [399, 470] on div "[STREET_ADDRESS] edit" at bounding box center [784, 469] width 1141 height 56
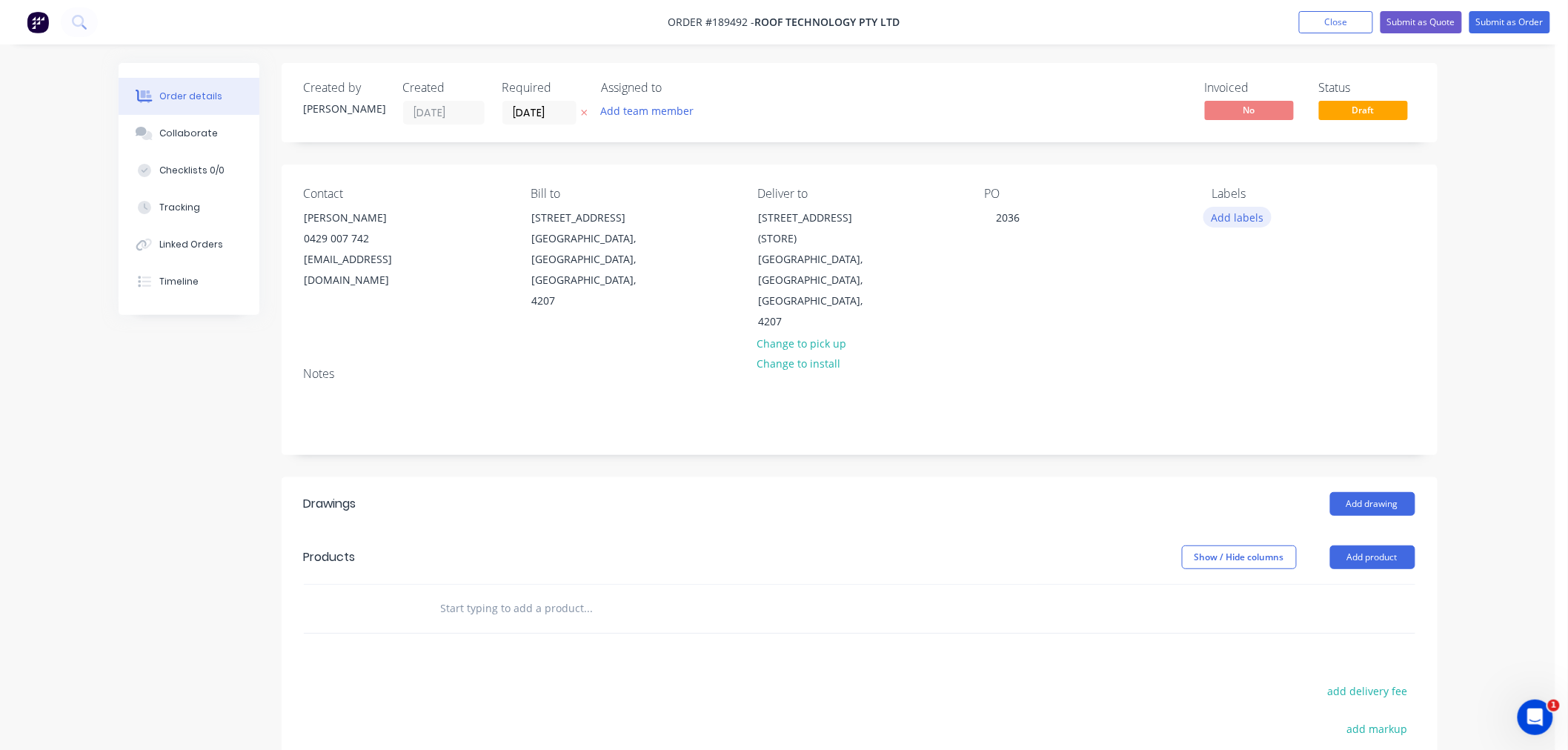
click at [1260, 218] on button "Add labels" at bounding box center [1238, 217] width 68 height 20
click at [1508, 283] on div "Order details Collaborate Checklists 0/0 Tracking Linked Orders Timeline Order …" at bounding box center [777, 506] width 1555 height 1012
click at [1471, 457] on div "Order details Collaborate Checklists 0/0 Tracking Linked Orders Timeline Order …" at bounding box center [777, 506] width 1555 height 1012
click at [1476, 278] on div "Order details Collaborate Checklists 0/0 Tracking Linked Orders Timeline Order …" at bounding box center [777, 506] width 1555 height 1012
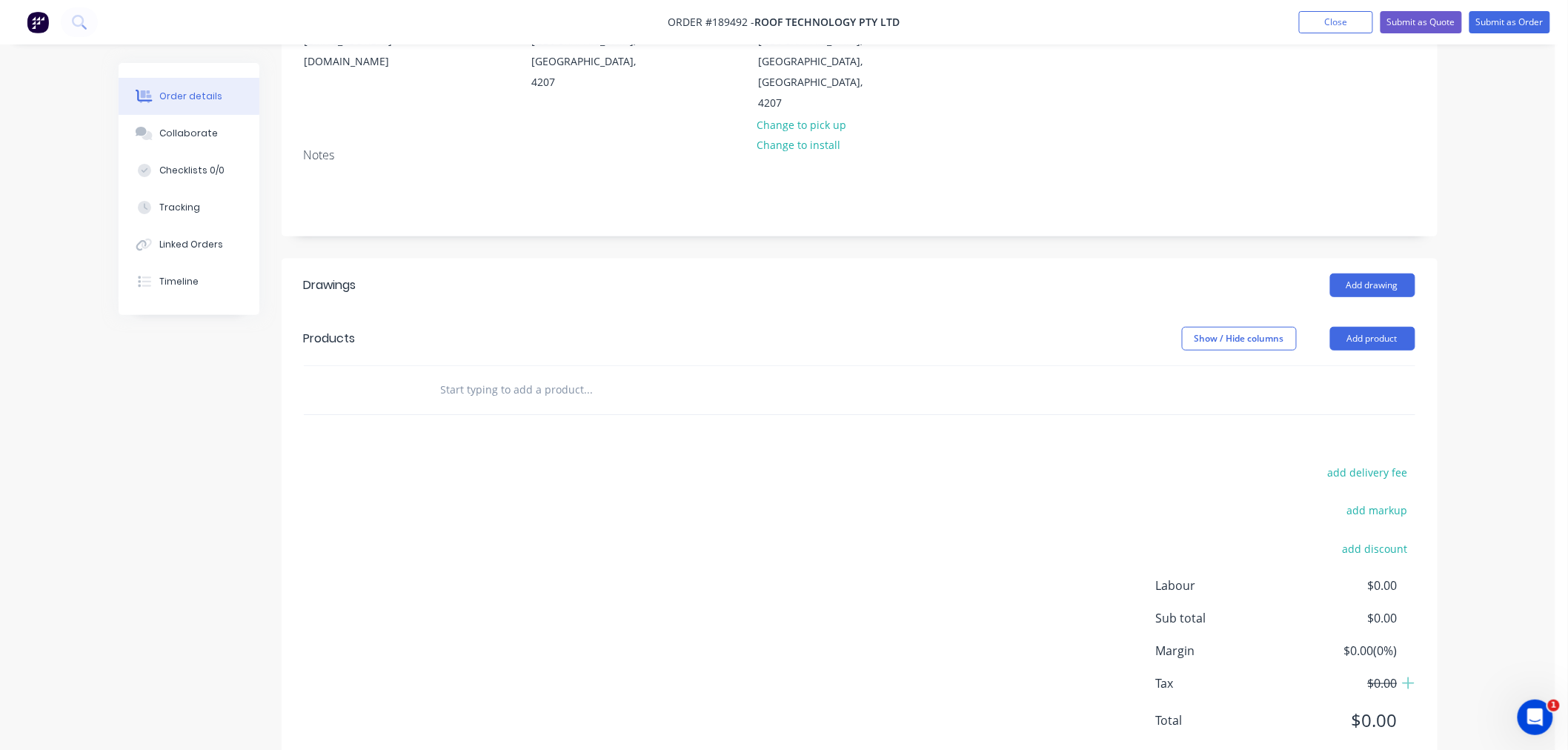
scroll to position [220, 0]
click at [1386, 272] on button "Add drawing" at bounding box center [1372, 284] width 86 height 24
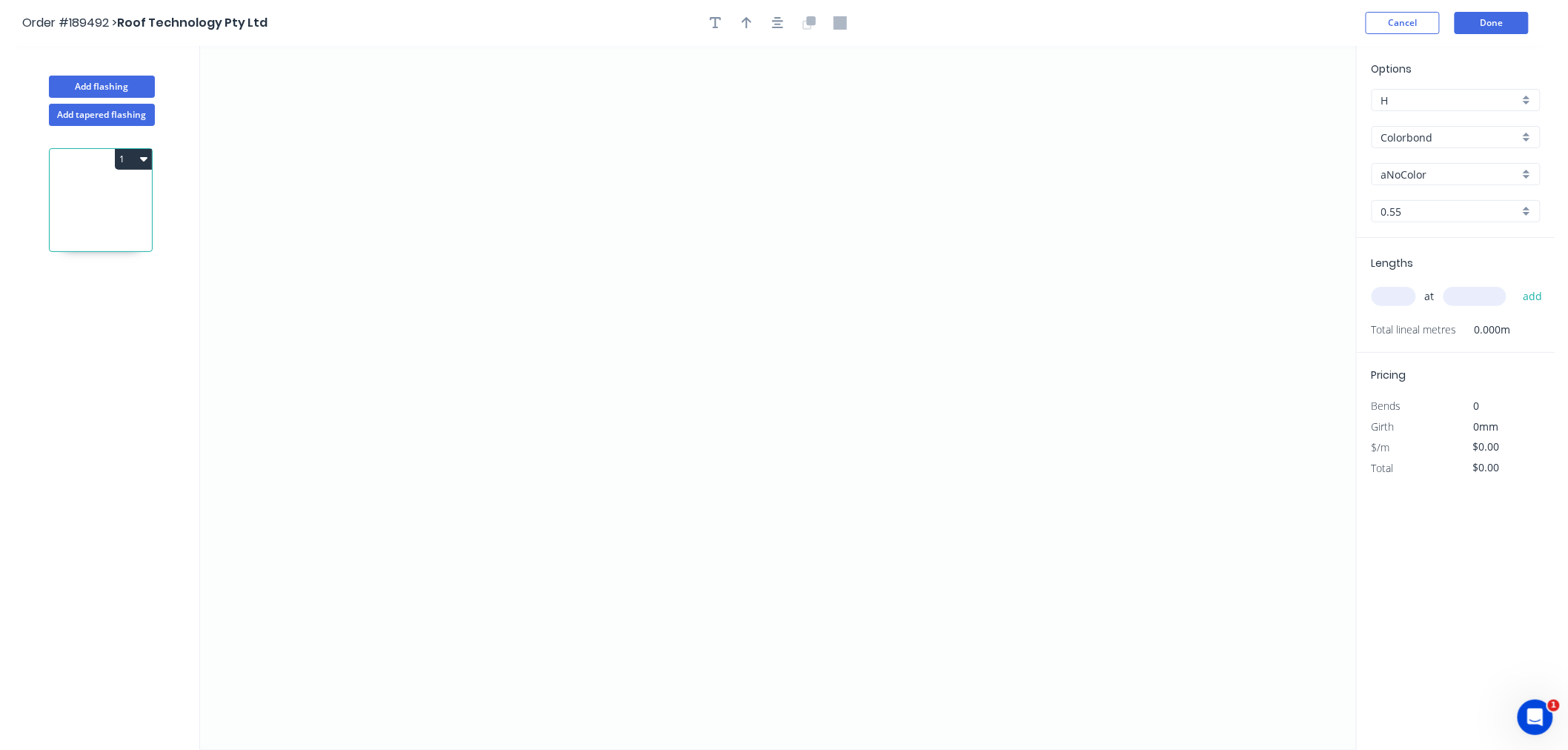
click at [1447, 173] on input "aNoColor" at bounding box center [1450, 174] width 138 height 16
click at [1419, 295] on div "Surfmist" at bounding box center [1456, 295] width 167 height 26
type input "Surfmist"
click at [1413, 289] on input "text" at bounding box center [1394, 297] width 45 height 19
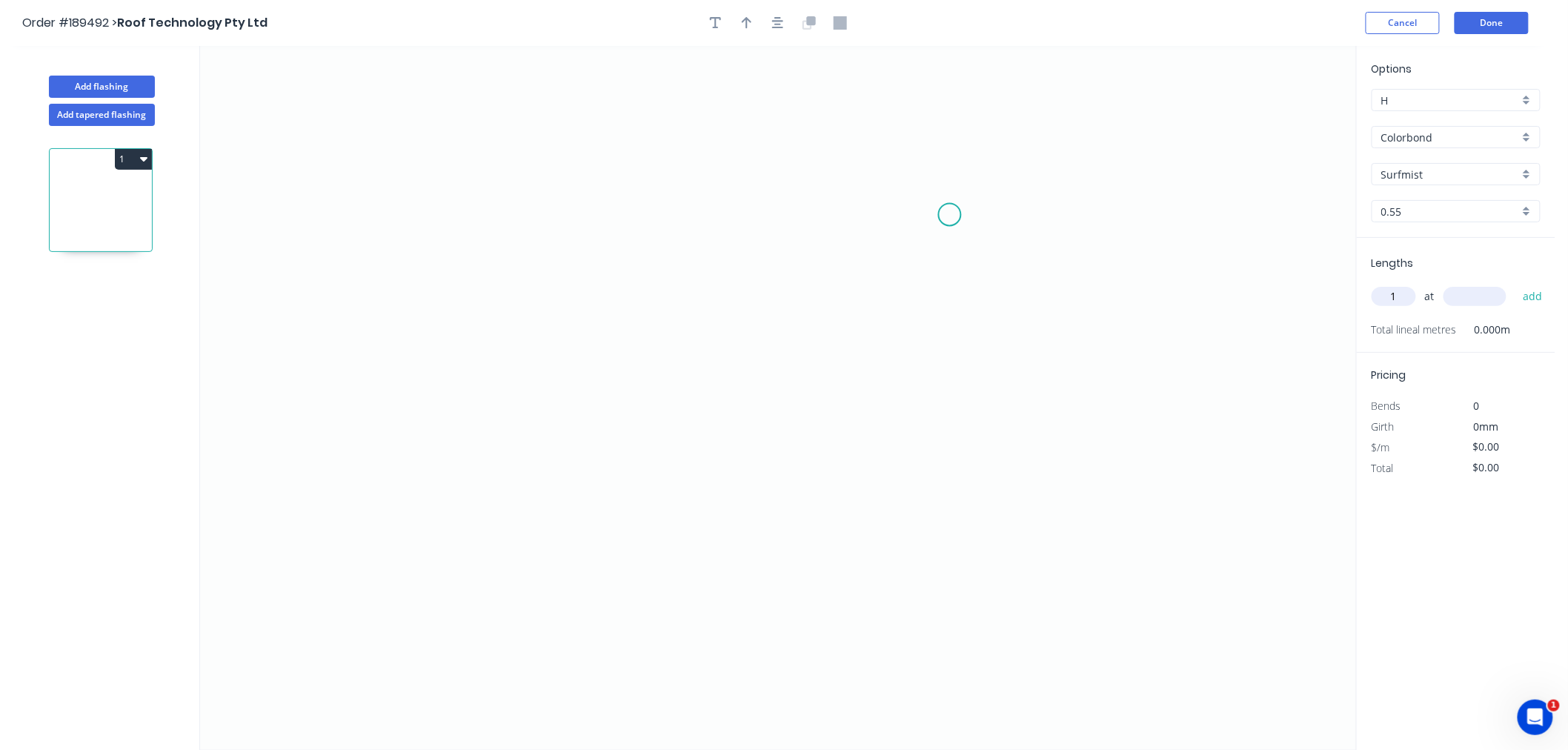
type input "1"
type input "6000"
click at [1516, 284] on button "add" at bounding box center [1533, 297] width 35 height 25
click at [604, 206] on icon "0" at bounding box center [778, 398] width 1156 height 705
click at [603, 367] on icon "0" at bounding box center [778, 398] width 1156 height 705
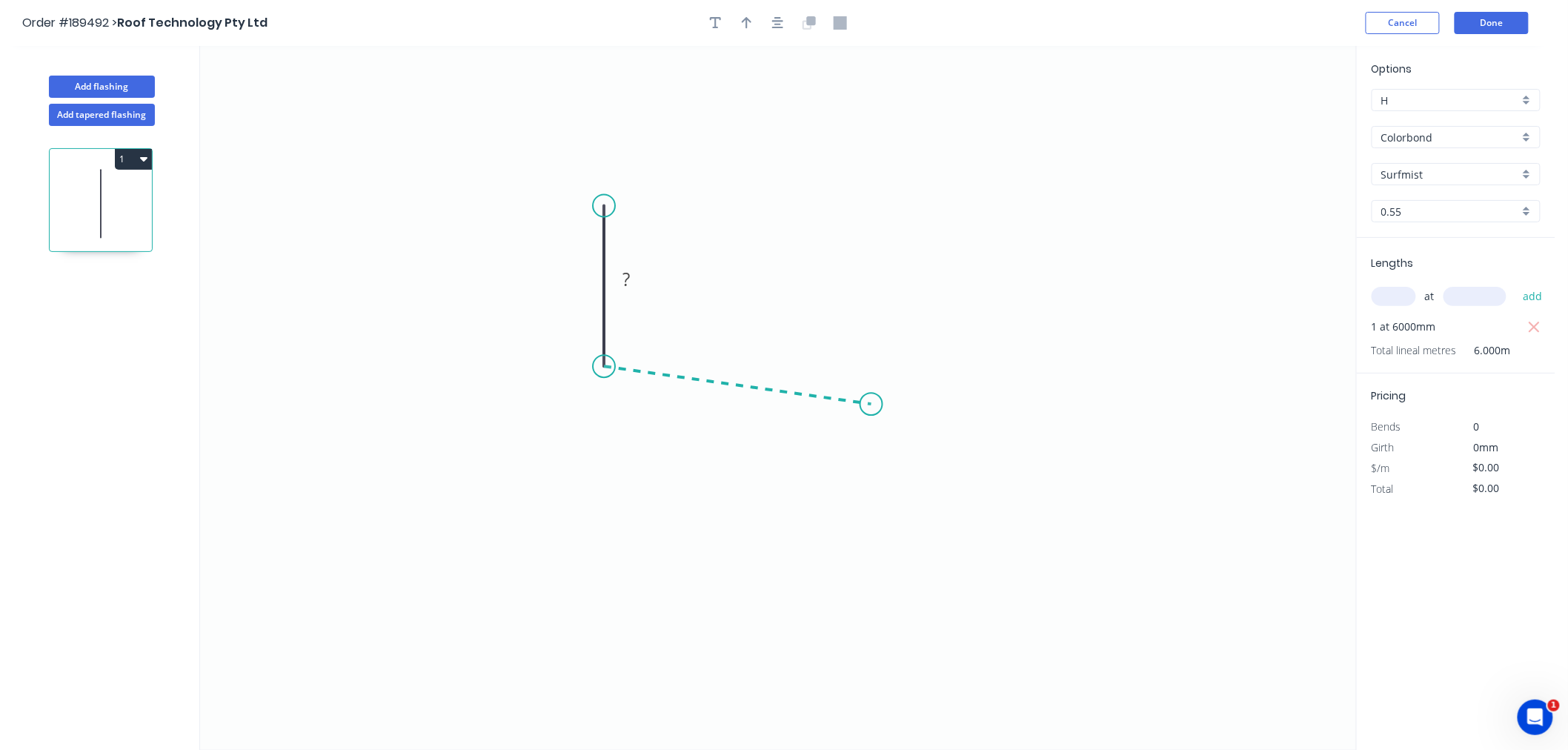
click at [872, 405] on icon "0 ?" at bounding box center [778, 398] width 1156 height 705
click at [906, 520] on icon "0 ? ? ? º" at bounding box center [778, 398] width 1156 height 705
click at [890, 528] on icon "0 ? ? ? ? º ? º" at bounding box center [778, 398] width 1156 height 705
click at [865, 453] on icon at bounding box center [878, 490] width 25 height 74
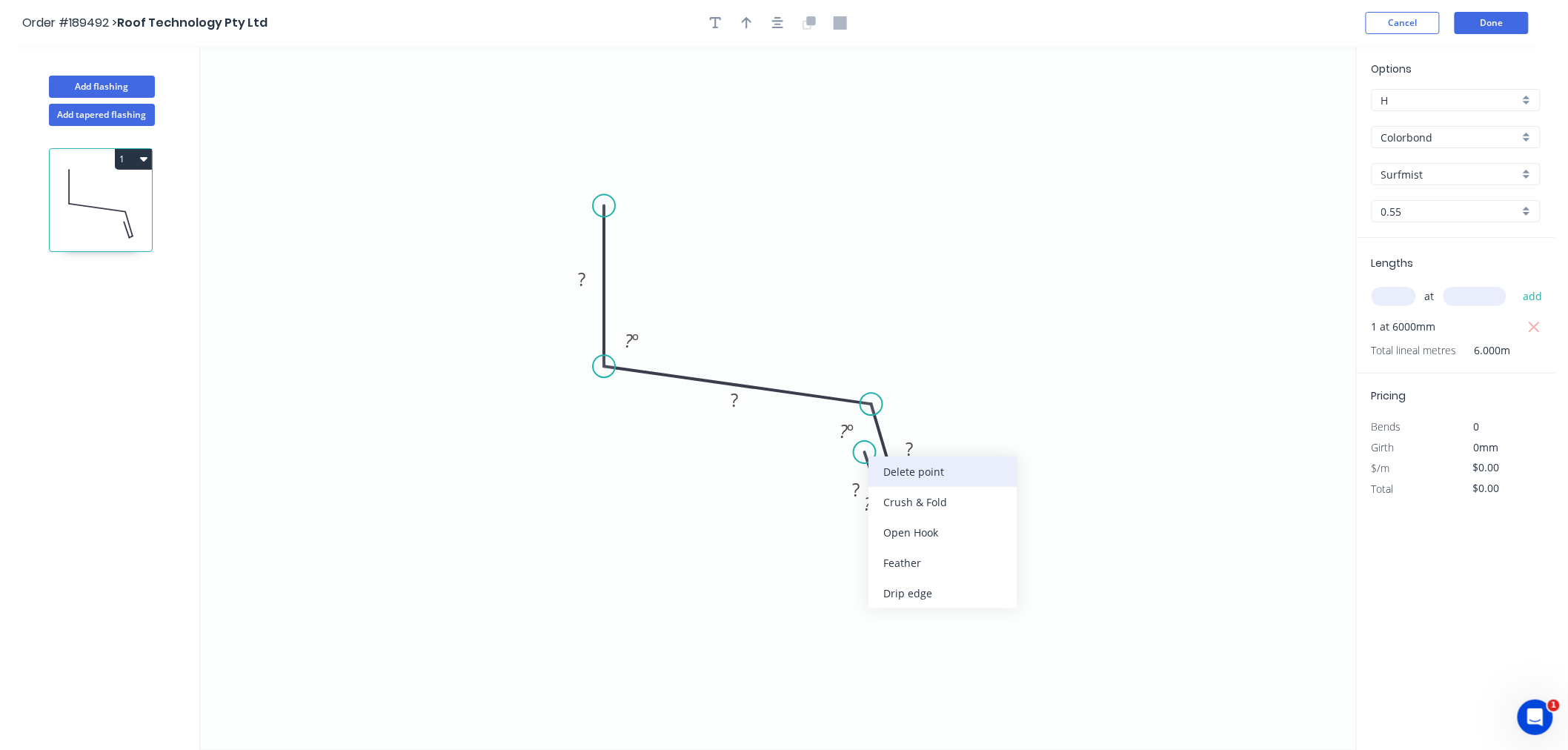
click at [900, 469] on div "Delete point" at bounding box center [943, 472] width 149 height 31
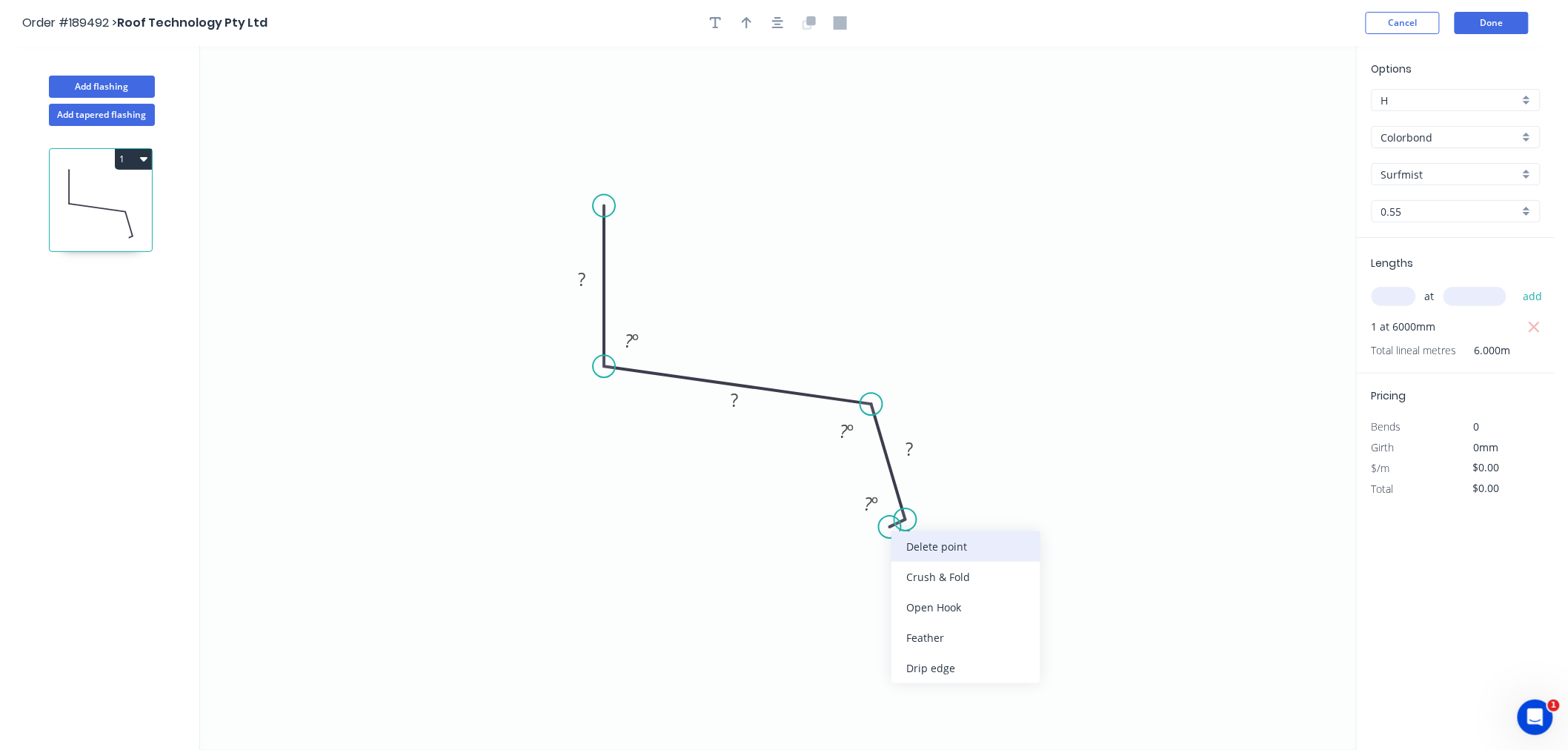
click at [908, 549] on div "Delete point" at bounding box center [966, 546] width 149 height 31
click at [928, 568] on div "Crush & Fold" at bounding box center [982, 569] width 149 height 31
click at [921, 567] on div "Flip bend" at bounding box center [983, 569] width 149 height 31
click at [942, 484] on tspan "10" at bounding box center [940, 485] width 21 height 25
click at [1087, 303] on icon "0 60 100 CF 20 20 100 º 135 º" at bounding box center [778, 398] width 1156 height 705
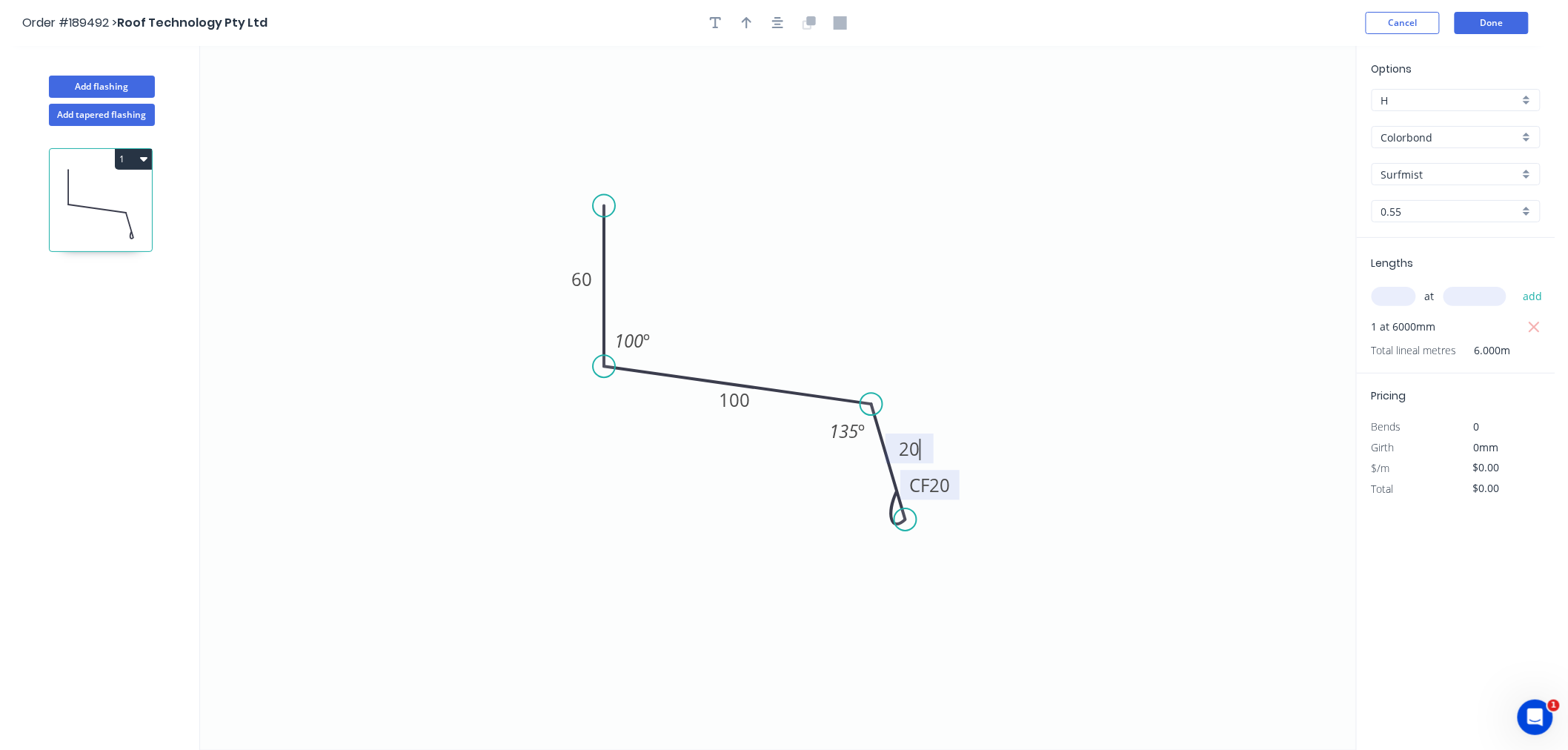
type input "$9.64"
type input "$57.84"
click at [780, 25] on icon "button" at bounding box center [778, 23] width 12 height 13
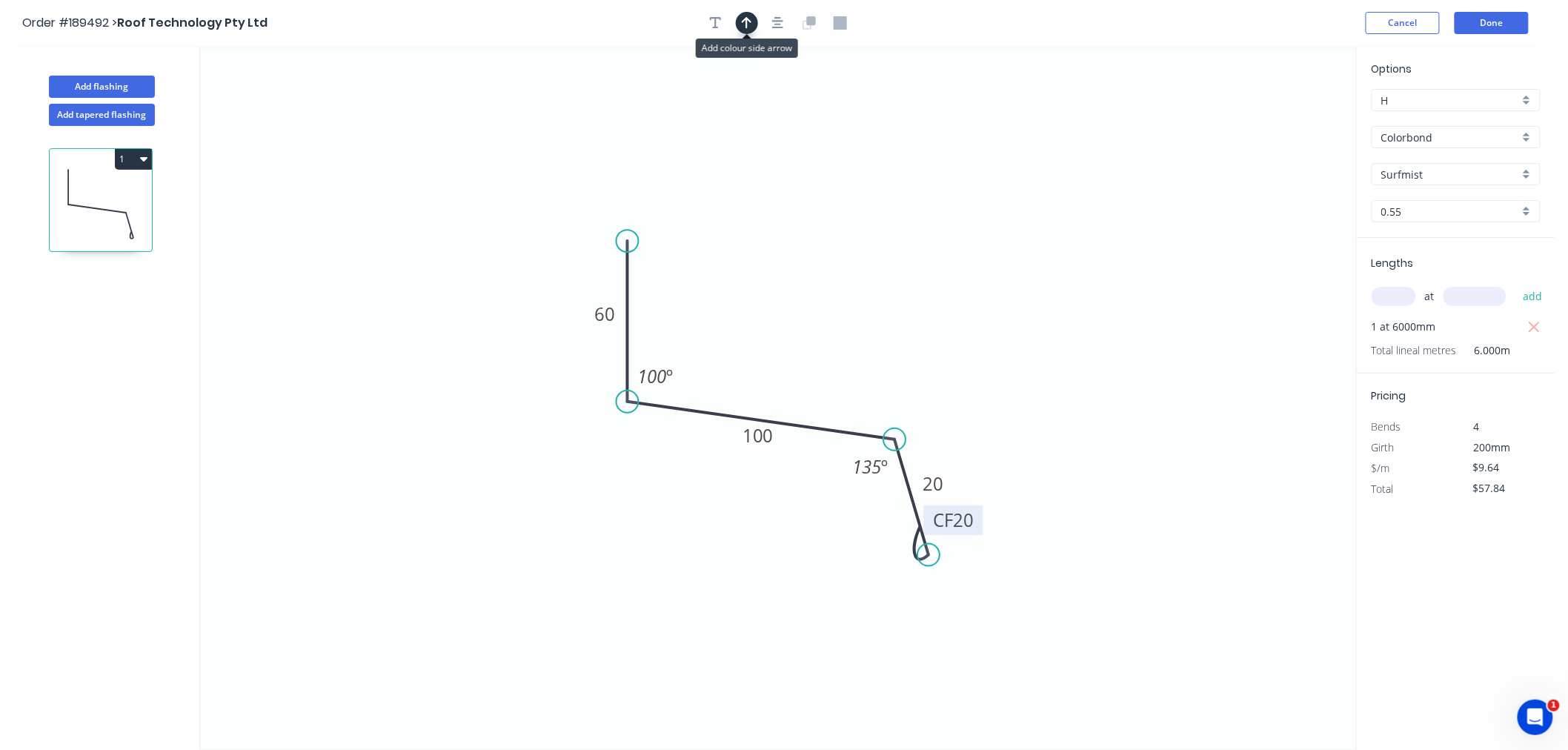
click at [746, 21] on icon "button" at bounding box center [747, 23] width 10 height 12
drag, startPoint x: 1279, startPoint y: 119, endPoint x: 739, endPoint y: 330, distance: 579.8
click at [739, 330] on icon at bounding box center [739, 312] width 13 height 48
click at [739, 330] on icon at bounding box center [739, 313] width 13 height 48
drag, startPoint x: 738, startPoint y: 326, endPoint x: 779, endPoint y: 165, distance: 166.1
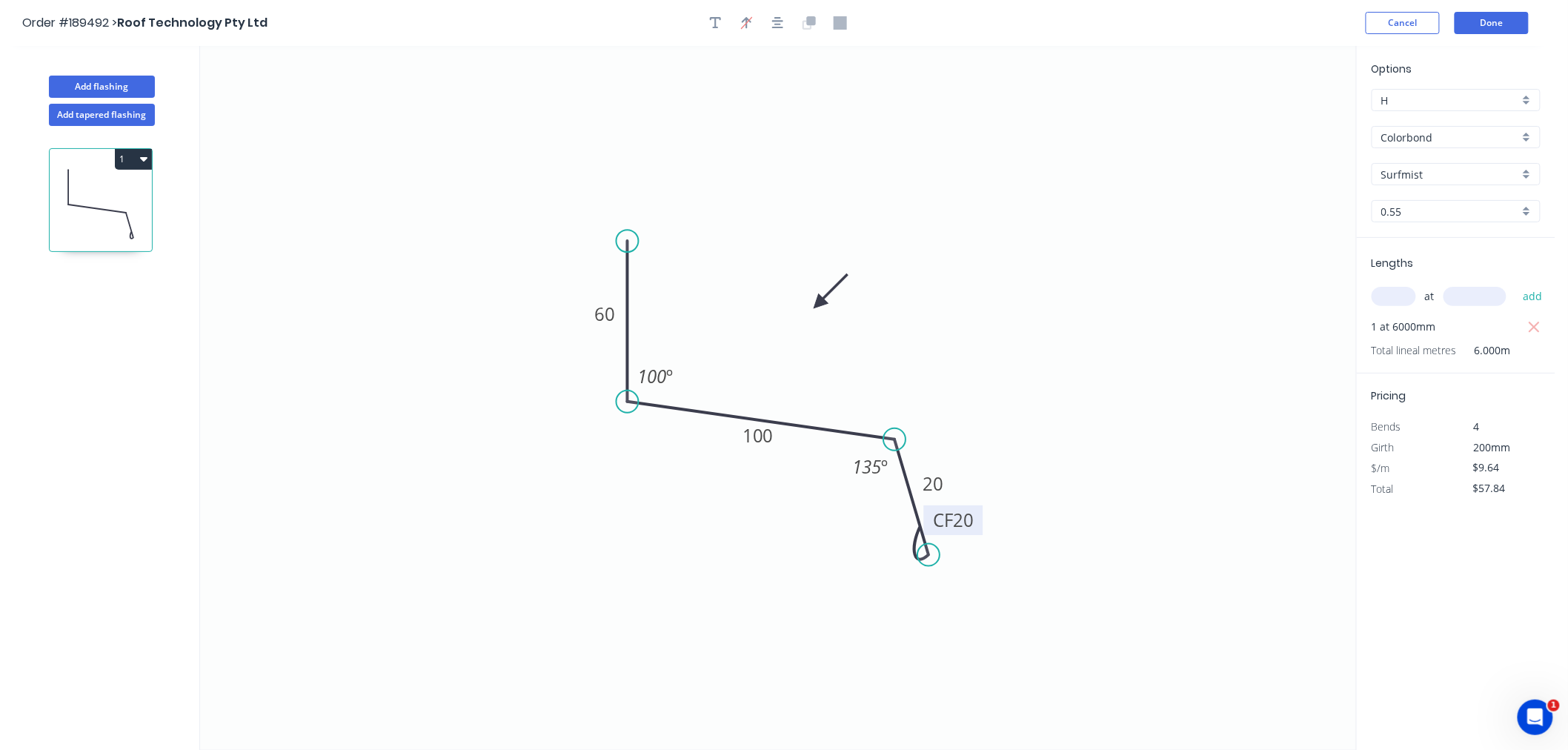
click at [817, 303] on icon at bounding box center [831, 292] width 43 height 43
click at [776, 28] on icon "button" at bounding box center [778, 23] width 12 height 12
click at [1026, 19] on div "Order #189492 > Roof Technology Pty Ltd Cancel Done" at bounding box center [778, 23] width 1511 height 22
click at [1517, 17] on button "Done" at bounding box center [1492, 23] width 74 height 22
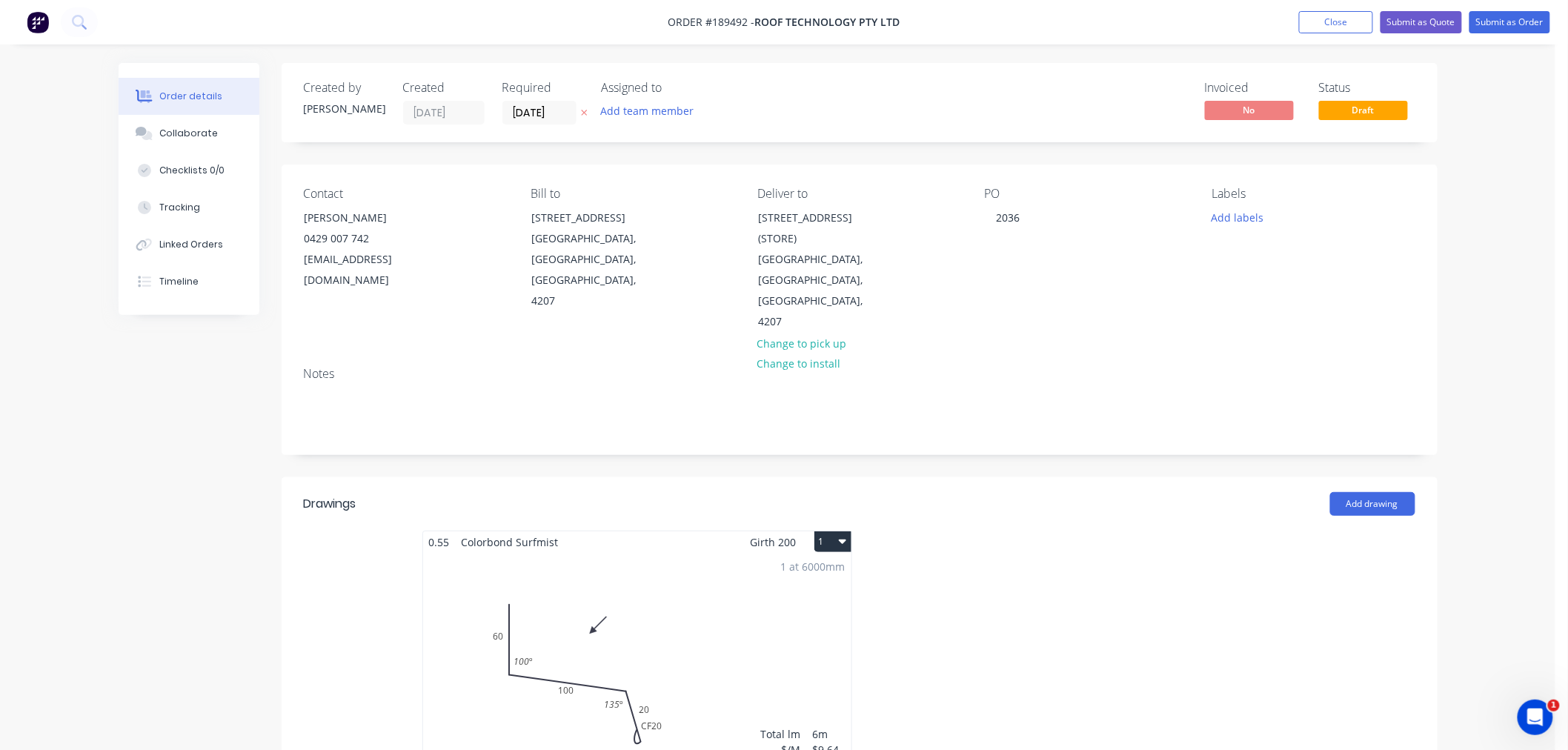
click at [754, 571] on div "1 at 6000mm Total lm $/M Total 6m $9.64 $57.84" at bounding box center [637, 666] width 428 height 226
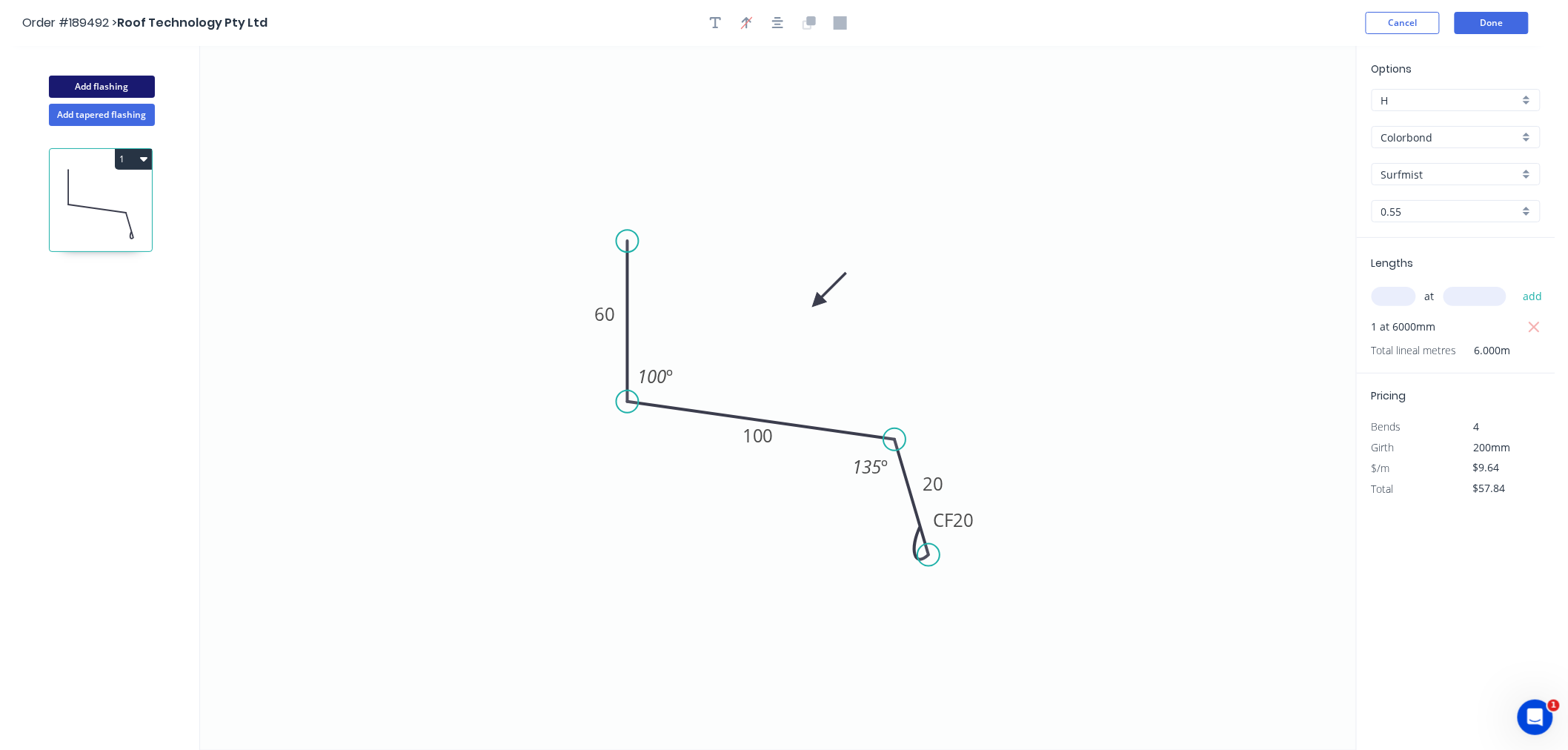
click at [88, 86] on button "Add flashing" at bounding box center [102, 87] width 106 height 22
type input "$0.00"
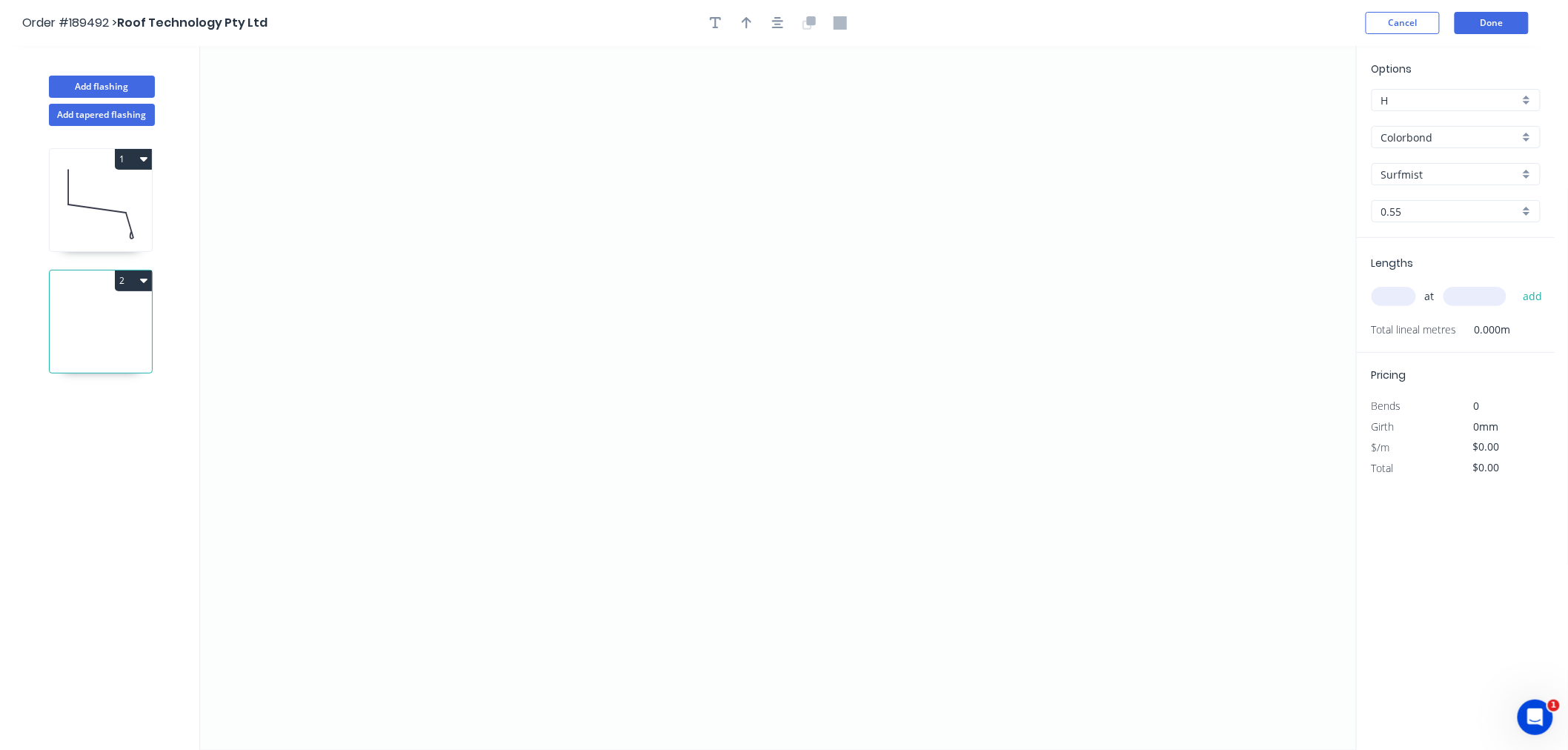
click at [1419, 174] on input "Surfmist" at bounding box center [1450, 174] width 138 height 16
click at [1433, 129] on input "Colorbond" at bounding box center [1450, 137] width 138 height 16
type input "Surfmist"
click at [1471, 270] on div "Zincalume" at bounding box center [1456, 266] width 167 height 26
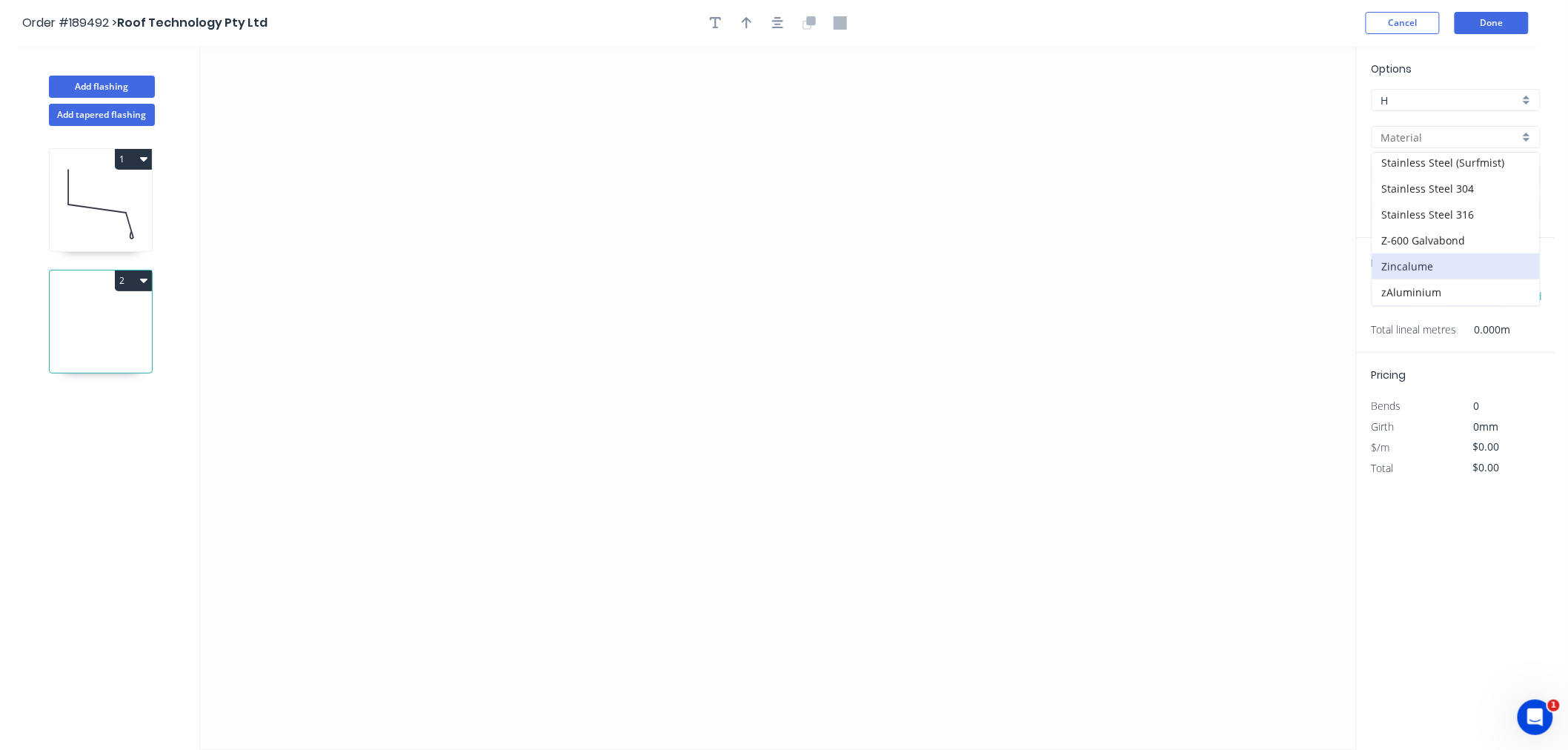
type input "Zincalume"
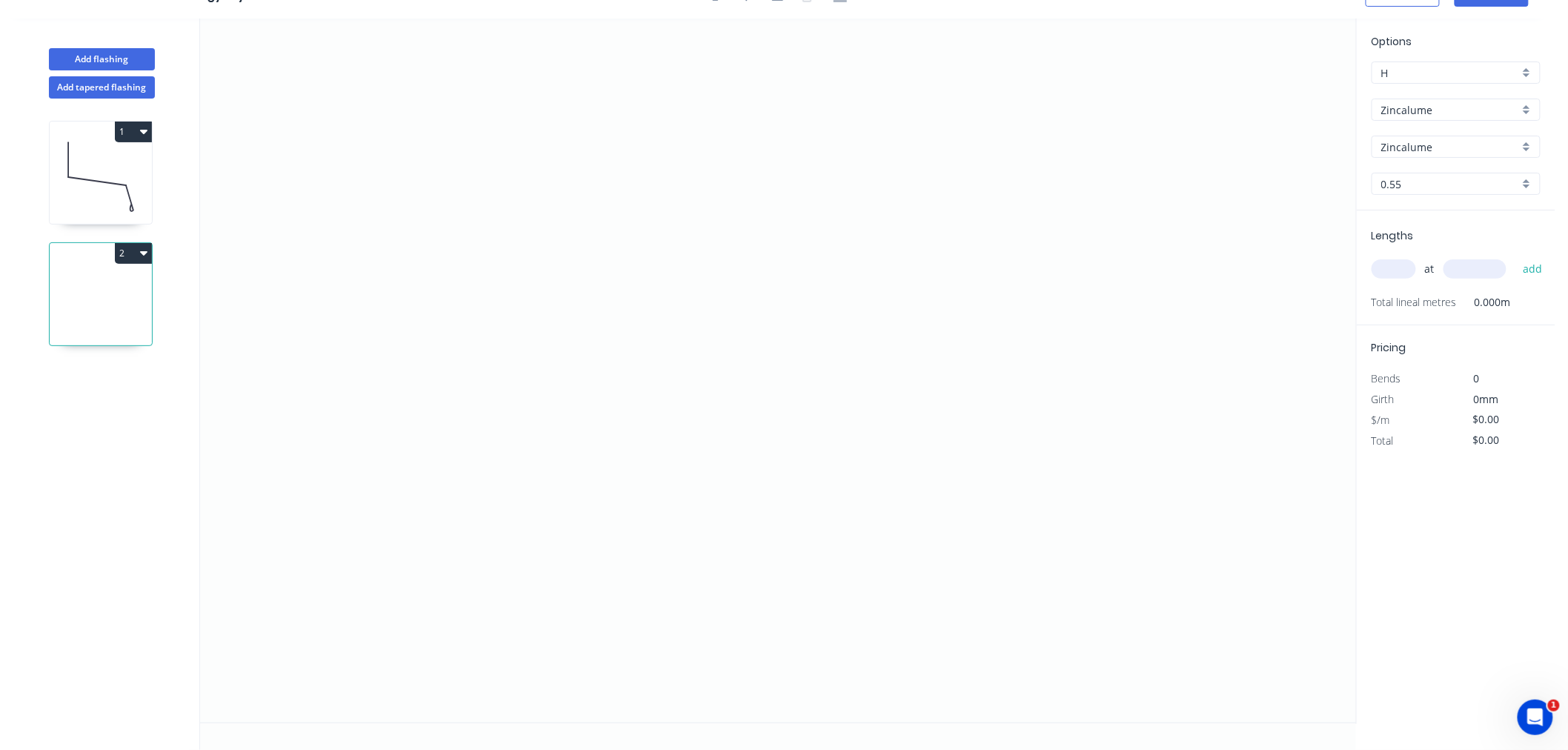
click at [1427, 181] on input "0.55" at bounding box center [1450, 184] width 138 height 16
click at [1412, 205] on div "0.55" at bounding box center [1456, 212] width 167 height 26
type input "0.55"
click at [1392, 272] on input "text" at bounding box center [1394, 269] width 45 height 19
type input "1"
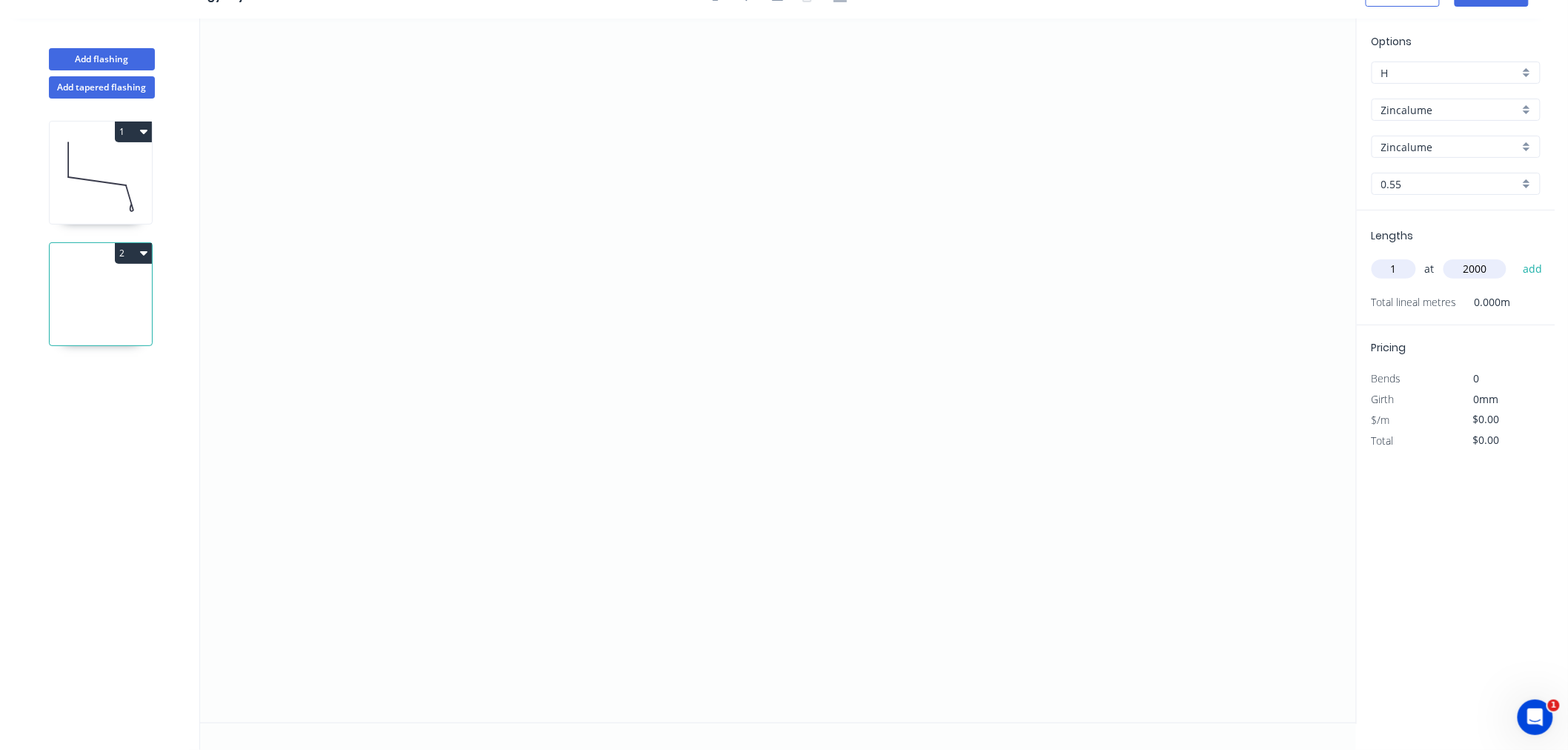
type input "2000"
click at [1516, 257] on button "add" at bounding box center [1533, 269] width 35 height 25
type input "2"
type input "1000"
click at [1516, 257] on button "add" at bounding box center [1533, 269] width 35 height 25
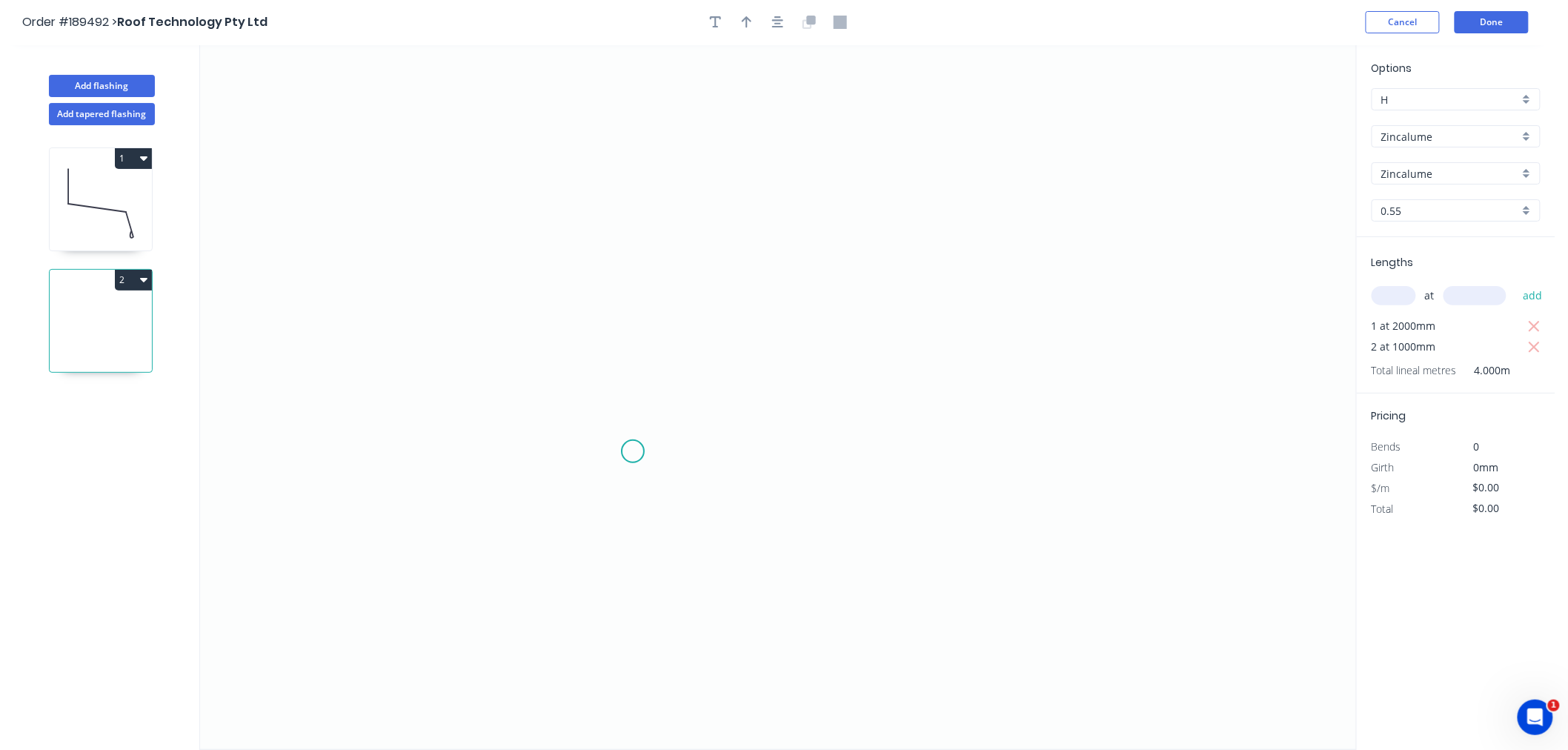
scroll to position [0, 0]
click at [675, 181] on icon "0" at bounding box center [778, 398] width 1156 height 705
click at [704, 201] on div "Delete point" at bounding box center [753, 199] width 149 height 31
click at [693, 84] on icon "0" at bounding box center [778, 398] width 1156 height 705
click at [634, 135] on icon "0" at bounding box center [778, 398] width 1156 height 705
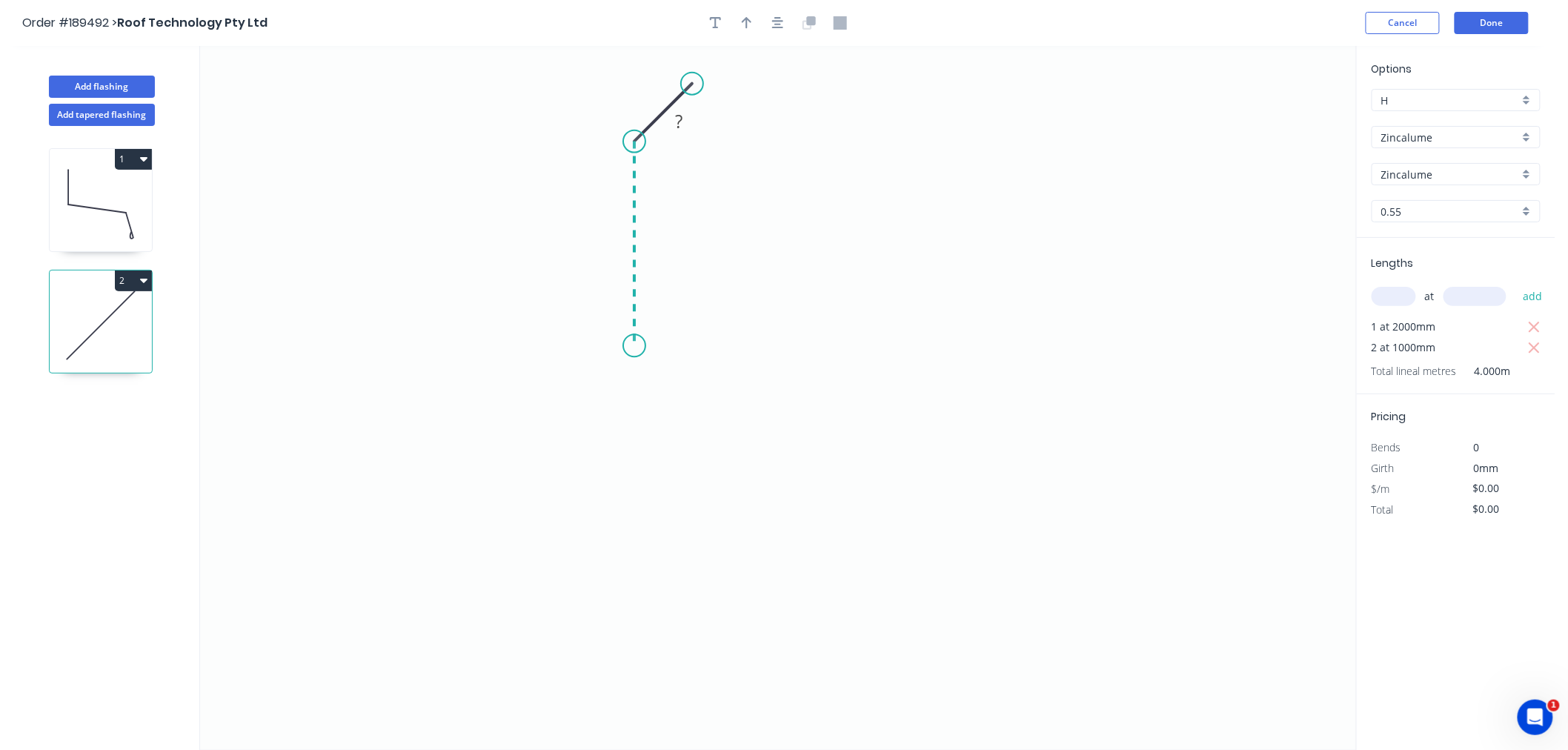
click at [633, 346] on icon "0 ?" at bounding box center [778, 398] width 1156 height 705
click at [749, 428] on icon "0 ? ?" at bounding box center [778, 398] width 1156 height 705
click at [643, 524] on icon "0 ? ? ? ? º" at bounding box center [778, 398] width 1156 height 705
drag, startPoint x: 746, startPoint y: 478, endPoint x: 729, endPoint y: 449, distance: 33.6
click at [747, 478] on div "Hide angle" at bounding box center [782, 476] width 149 height 31
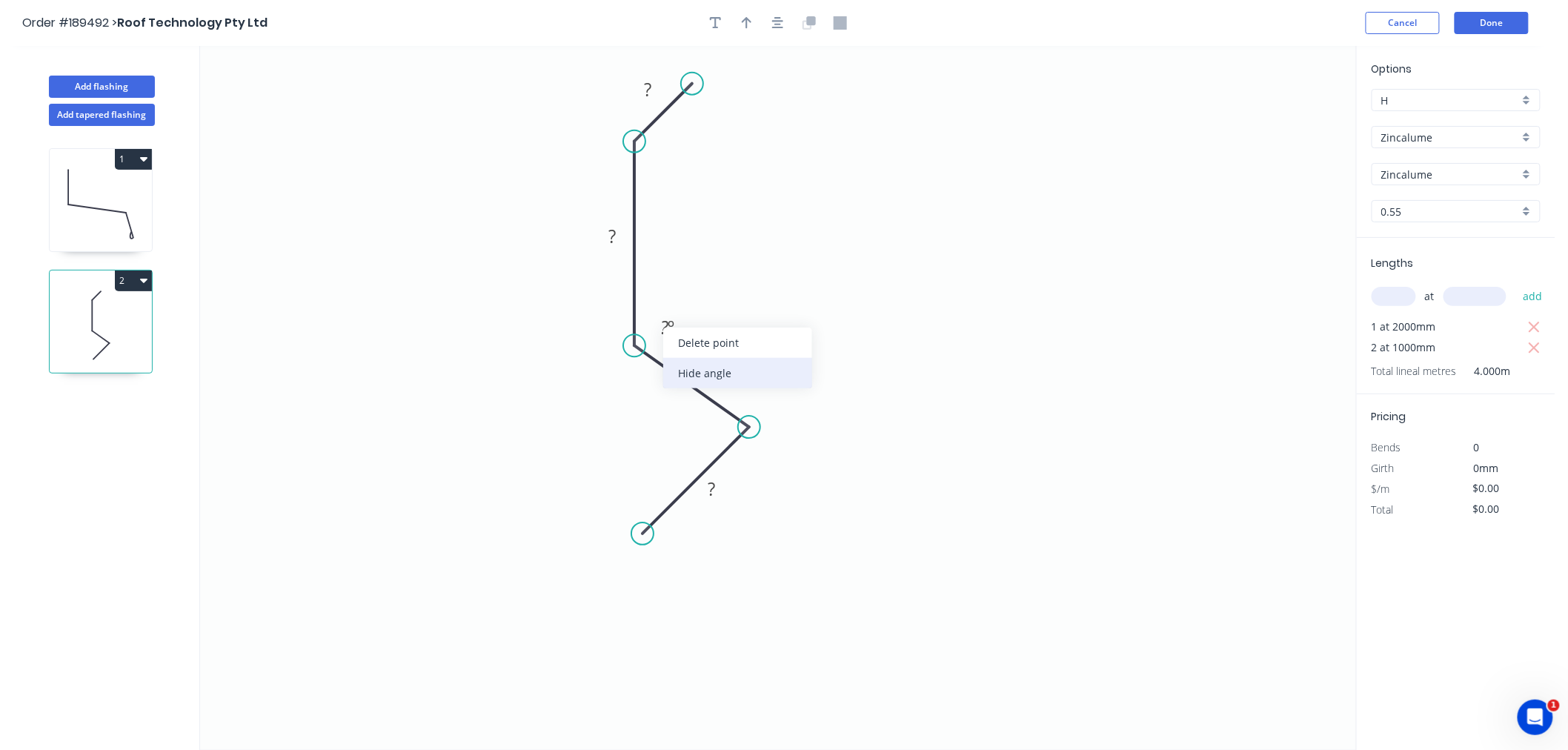
click at [688, 376] on div "Hide angle" at bounding box center [738, 373] width 149 height 31
click at [778, 26] on icon "button" at bounding box center [778, 23] width 12 height 13
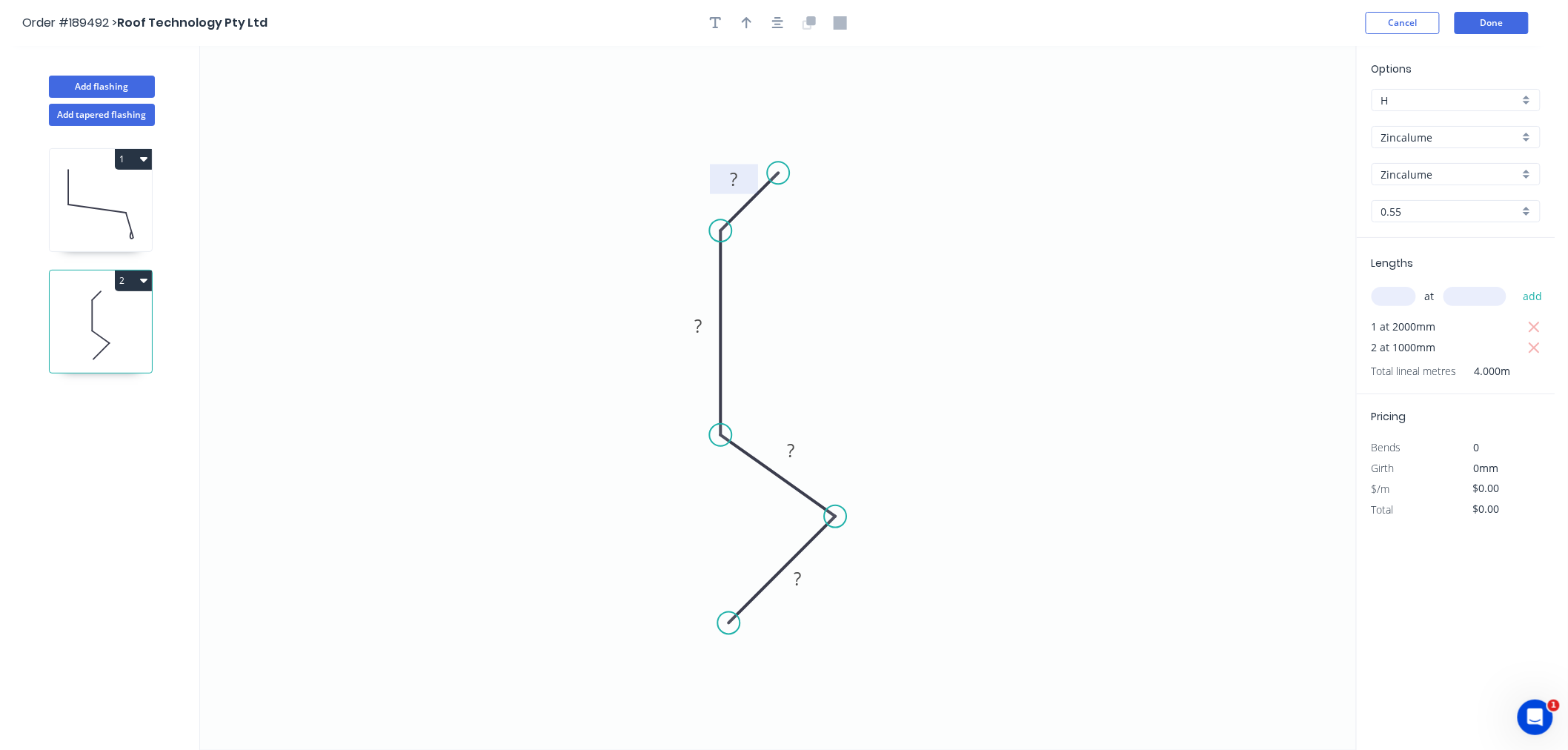
click at [733, 180] on tspan "?" at bounding box center [733, 179] width 7 height 25
drag, startPoint x: 756, startPoint y: 138, endPoint x: 751, endPoint y: 71, distance: 67.2
click at [754, 106] on icon "0 15 15 55 15" at bounding box center [778, 398] width 1156 height 705
type input "$6.65"
type input "$26.60"
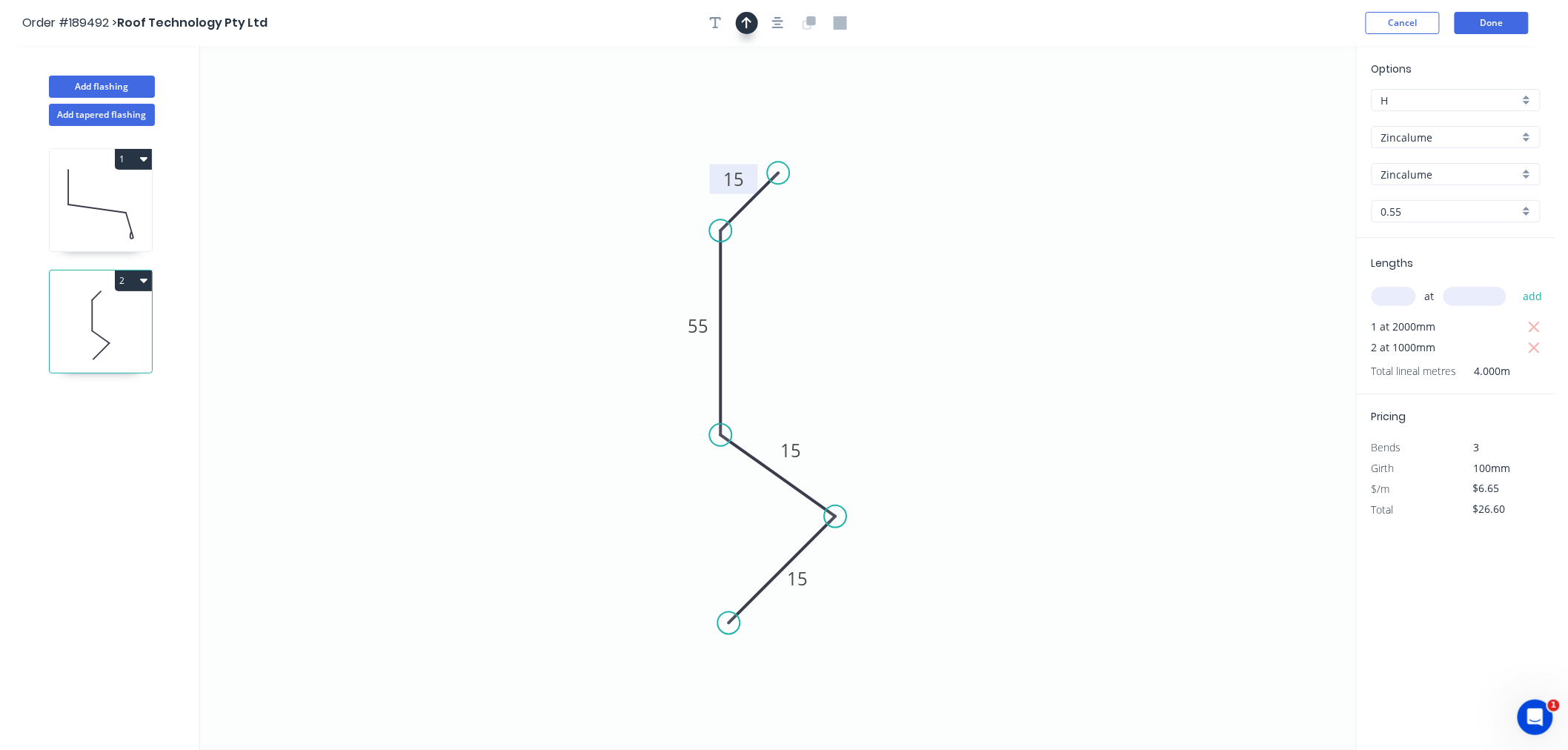
click at [745, 23] on icon "button" at bounding box center [747, 23] width 10 height 13
drag, startPoint x: 1287, startPoint y: 116, endPoint x: 581, endPoint y: 307, distance: 731.4
click at [581, 307] on icon "0 15 15 55 15" at bounding box center [778, 398] width 1156 height 705
drag, startPoint x: 1276, startPoint y: 114, endPoint x: 658, endPoint y: 266, distance: 636.4
click at [658, 266] on icon at bounding box center [658, 249] width 13 height 48
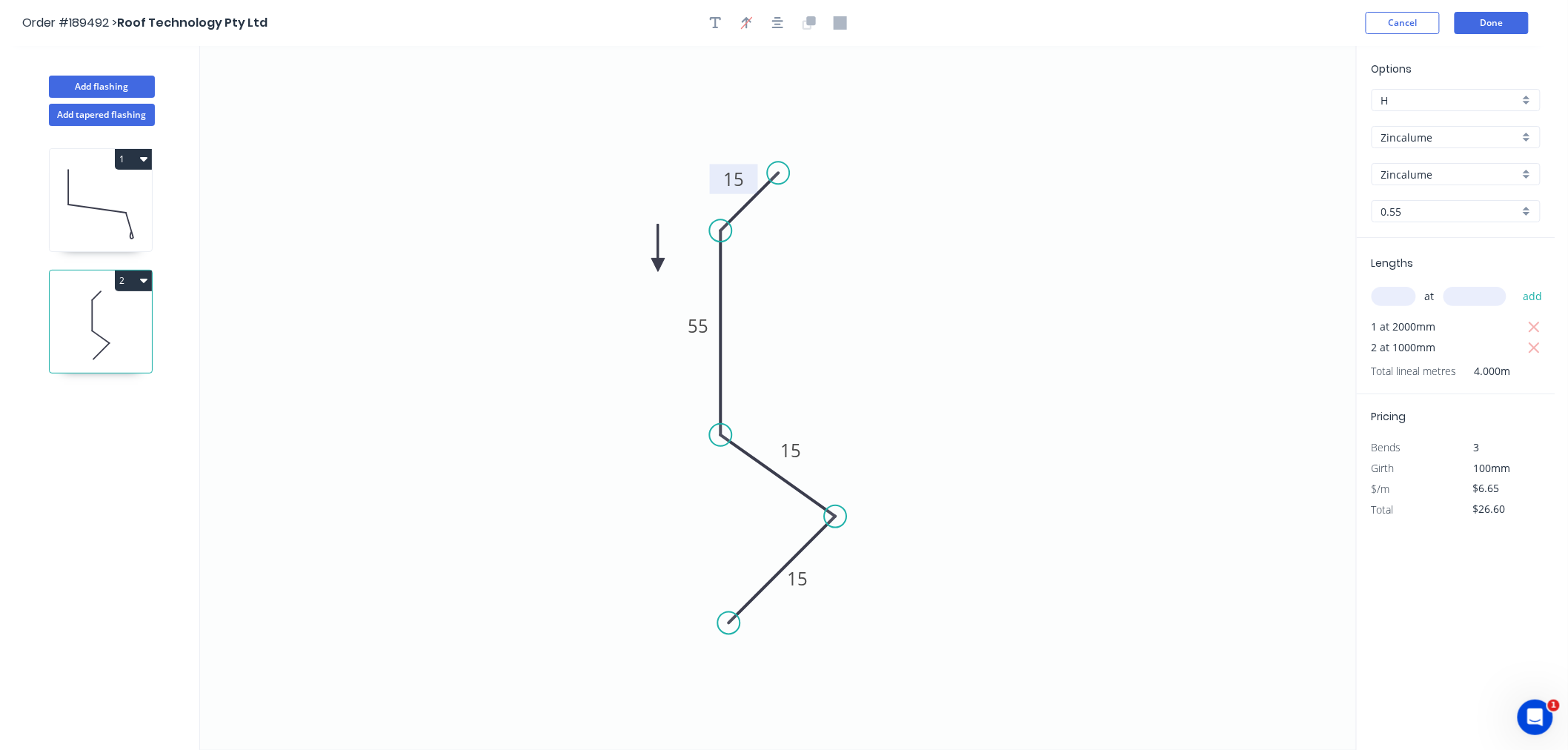
click at [658, 265] on icon at bounding box center [658, 249] width 13 height 48
click at [658, 265] on icon at bounding box center [675, 266] width 48 height 13
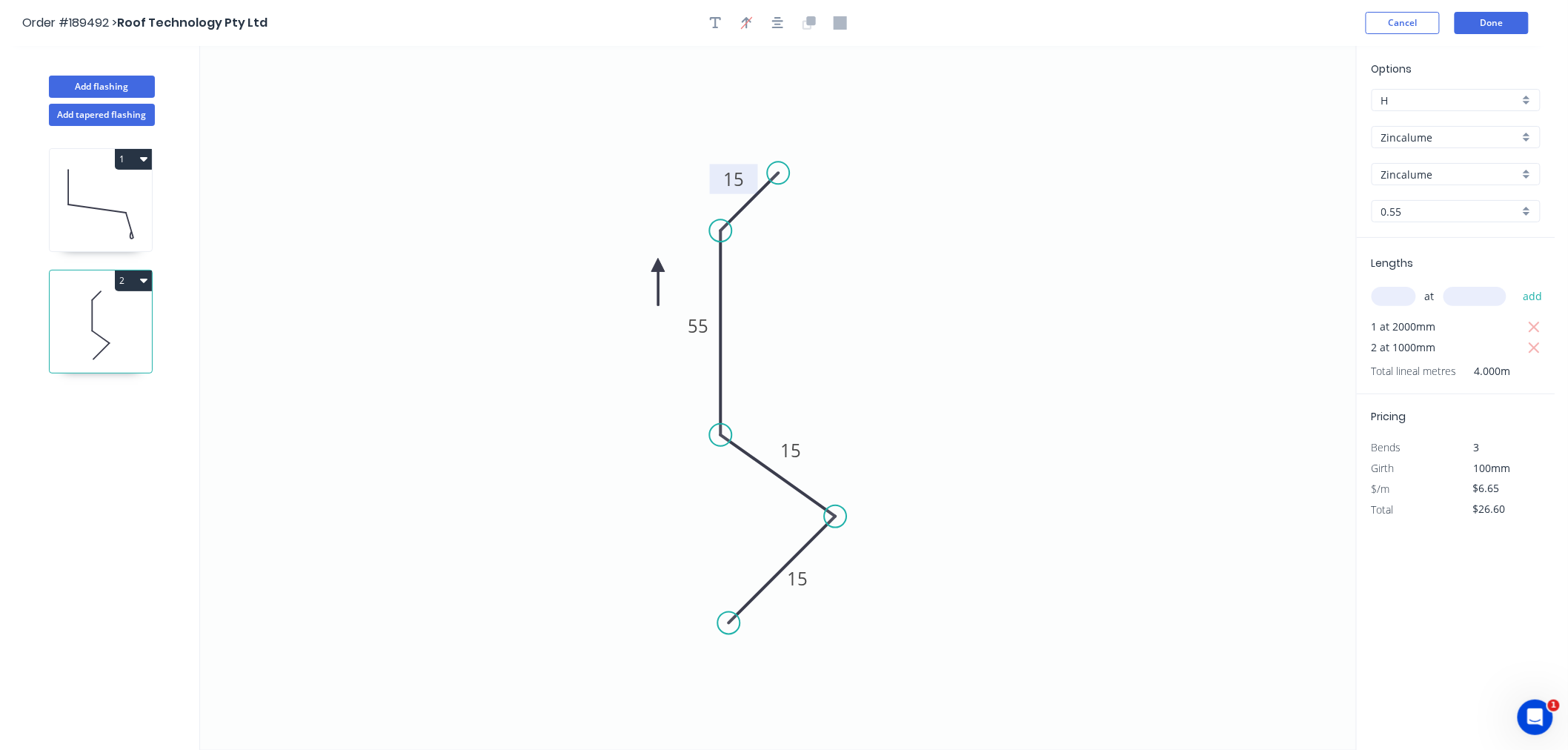
click at [658, 265] on icon at bounding box center [658, 283] width 13 height 48
click at [658, 265] on icon at bounding box center [646, 278] width 43 height 43
drag, startPoint x: 658, startPoint y: 265, endPoint x: 658, endPoint y: 278, distance: 13.0
click at [658, 278] on icon at bounding box center [646, 265] width 43 height 43
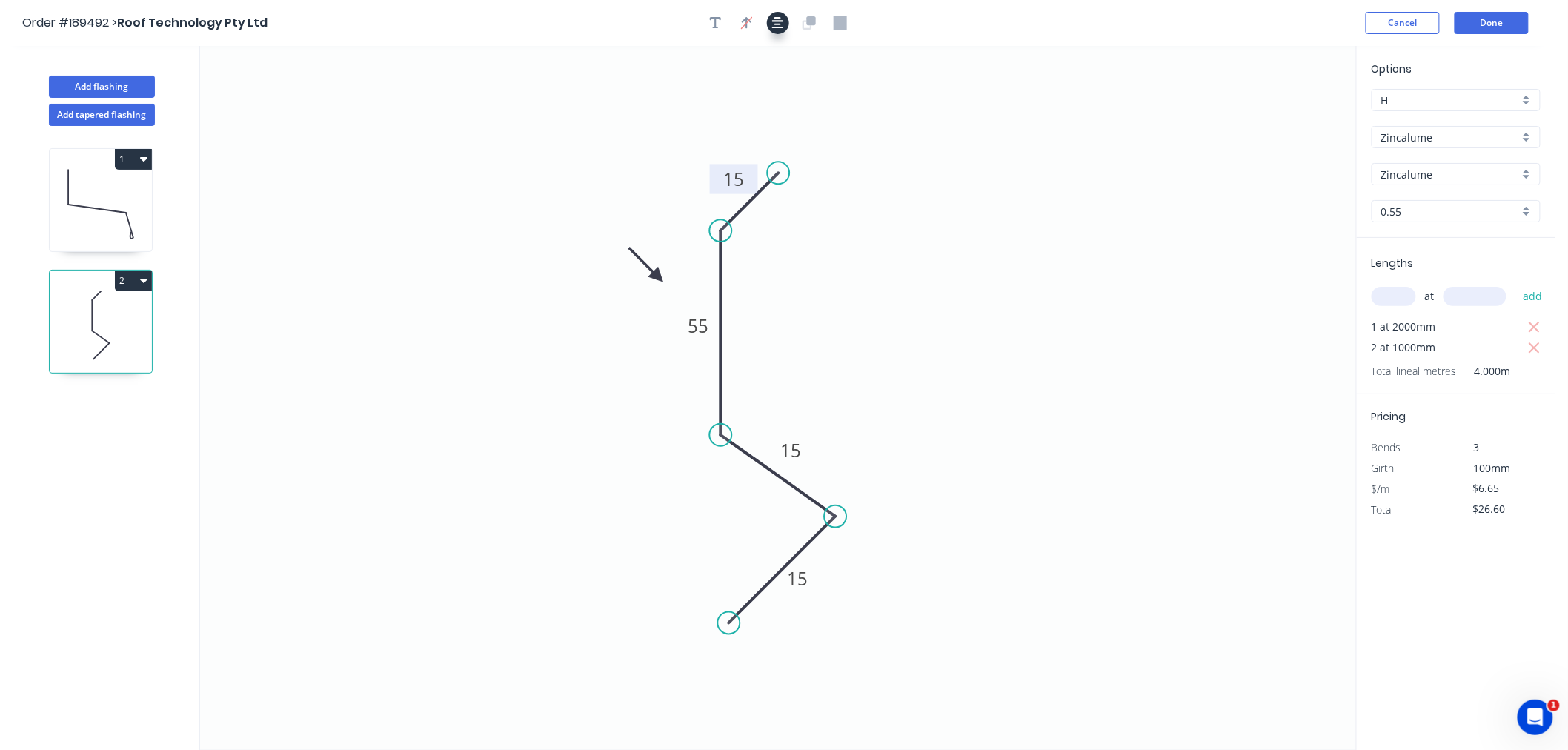
click at [780, 19] on icon "button" at bounding box center [778, 23] width 12 height 13
click at [1027, 31] on div "Order #189492 > Roof Technology Pty Ltd Cancel Done" at bounding box center [778, 23] width 1511 height 22
click at [132, 78] on button "Add flashing" at bounding box center [102, 87] width 106 height 22
type input "$0.00"
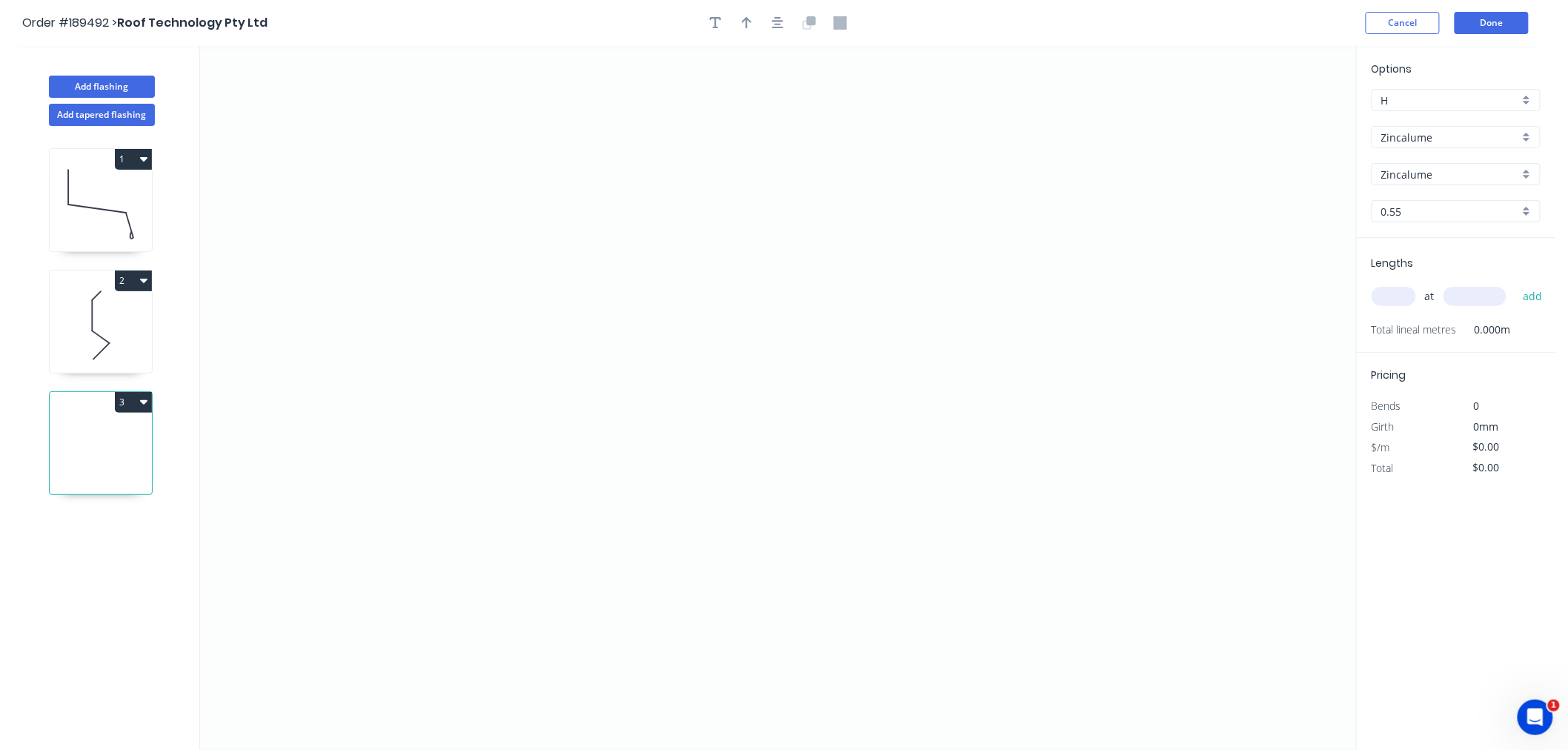
click at [1395, 298] on input "text" at bounding box center [1394, 297] width 45 height 19
click at [1432, 211] on input "0.55" at bounding box center [1450, 211] width 138 height 16
click at [1413, 239] on div "0.55" at bounding box center [1456, 240] width 167 height 26
type input "0.55"
drag, startPoint x: 1404, startPoint y: 123, endPoint x: 1406, endPoint y: 138, distance: 15.1
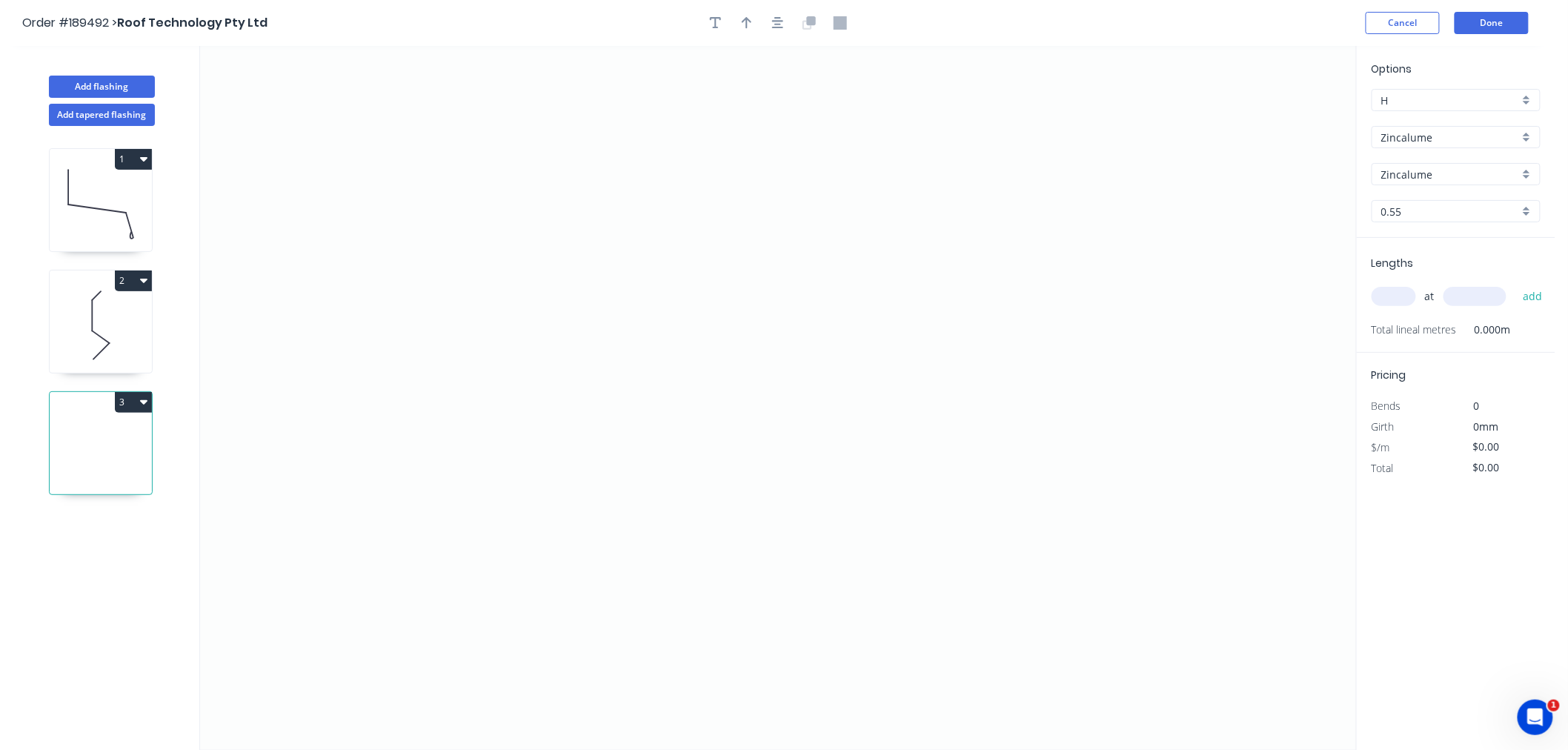
click at [1404, 124] on div "Options H H Zincalume Zincalume Zincalume Zincalume 0.55 0.55" at bounding box center [1456, 150] width 199 height 177
click at [1409, 150] on div "Options H H Zincalume Zincalume Zincalume Zincalume 0.55 0.55" at bounding box center [1456, 150] width 199 height 177
click at [1409, 134] on input "Zincalume" at bounding box center [1450, 137] width 138 height 16
click at [1426, 170] on div "Colorbond" at bounding box center [1456, 165] width 167 height 26
type input "Colorbond"
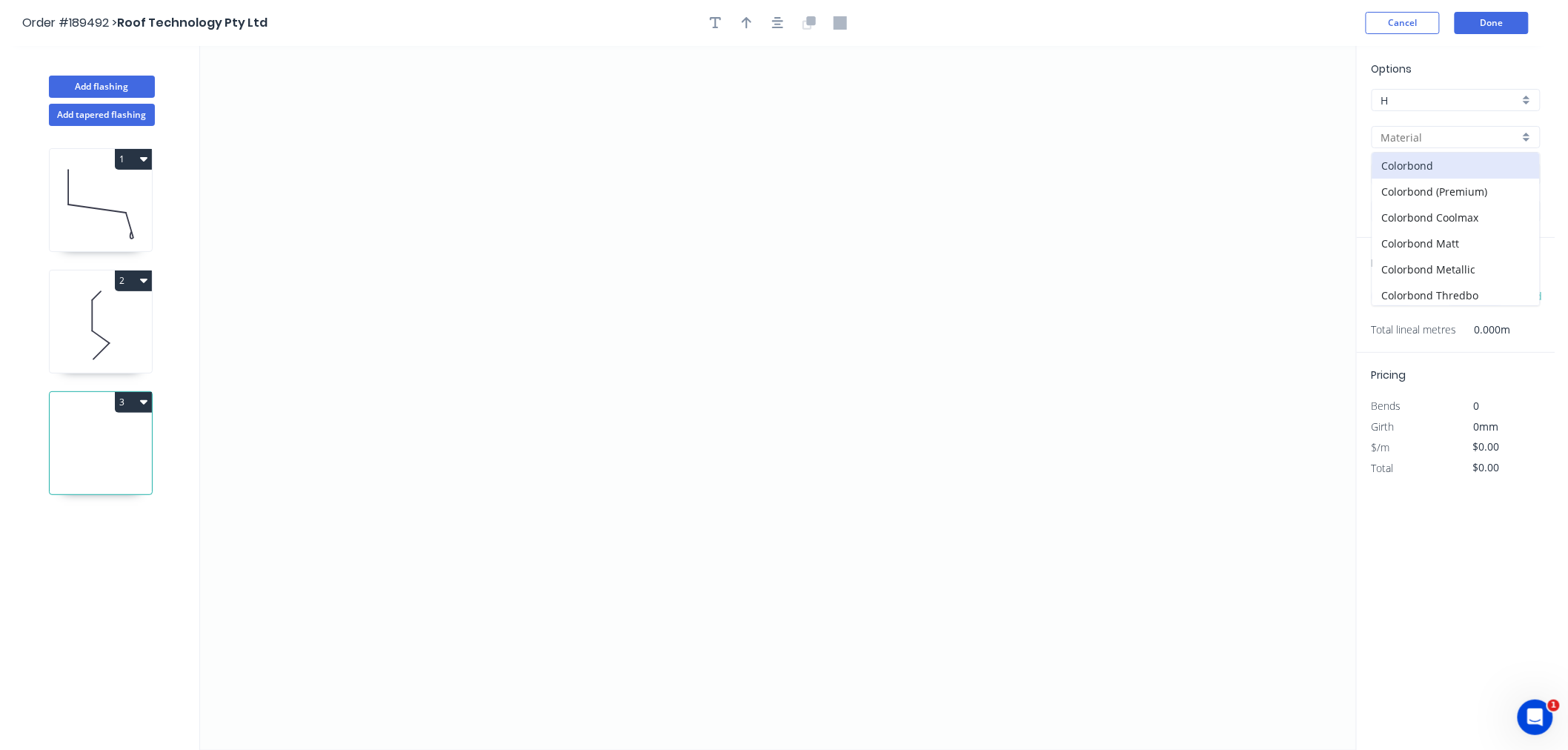
type input "aNoColor"
click at [1424, 171] on input "aNoColor" at bounding box center [1450, 174] width 138 height 16
click at [1468, 255] on div "Night Sky" at bounding box center [1456, 263] width 167 height 26
type input "Night Sky"
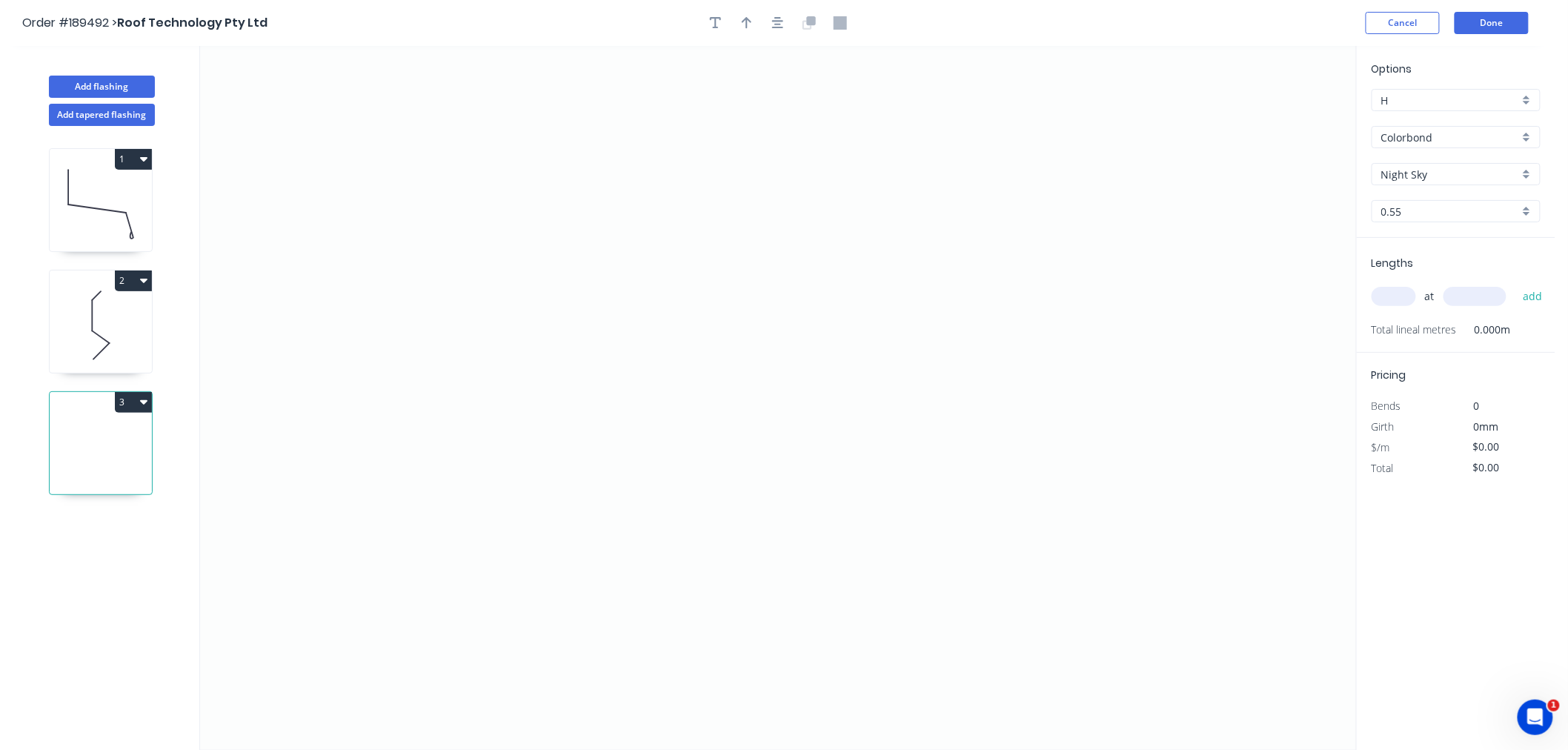
click at [1398, 299] on input "text" at bounding box center [1394, 297] width 45 height 19
type input "1"
type input "2000"
click at [1516, 284] on button "add" at bounding box center [1533, 297] width 35 height 25
type input "1"
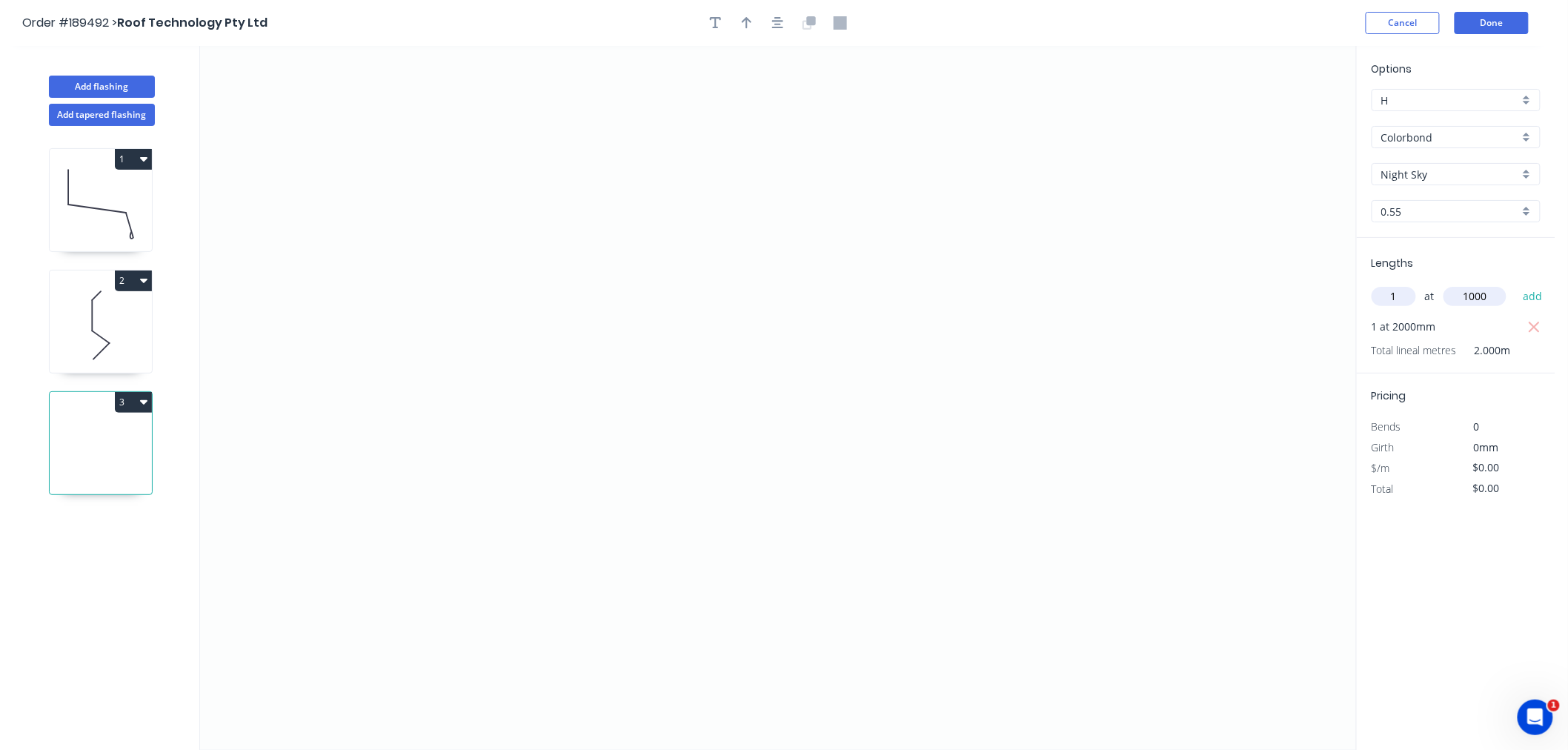
type input "1000"
click at [1516, 284] on button "add" at bounding box center [1533, 297] width 35 height 25
click at [508, 339] on icon "0" at bounding box center [778, 398] width 1156 height 705
click at [539, 231] on icon "0" at bounding box center [778, 398] width 1156 height 705
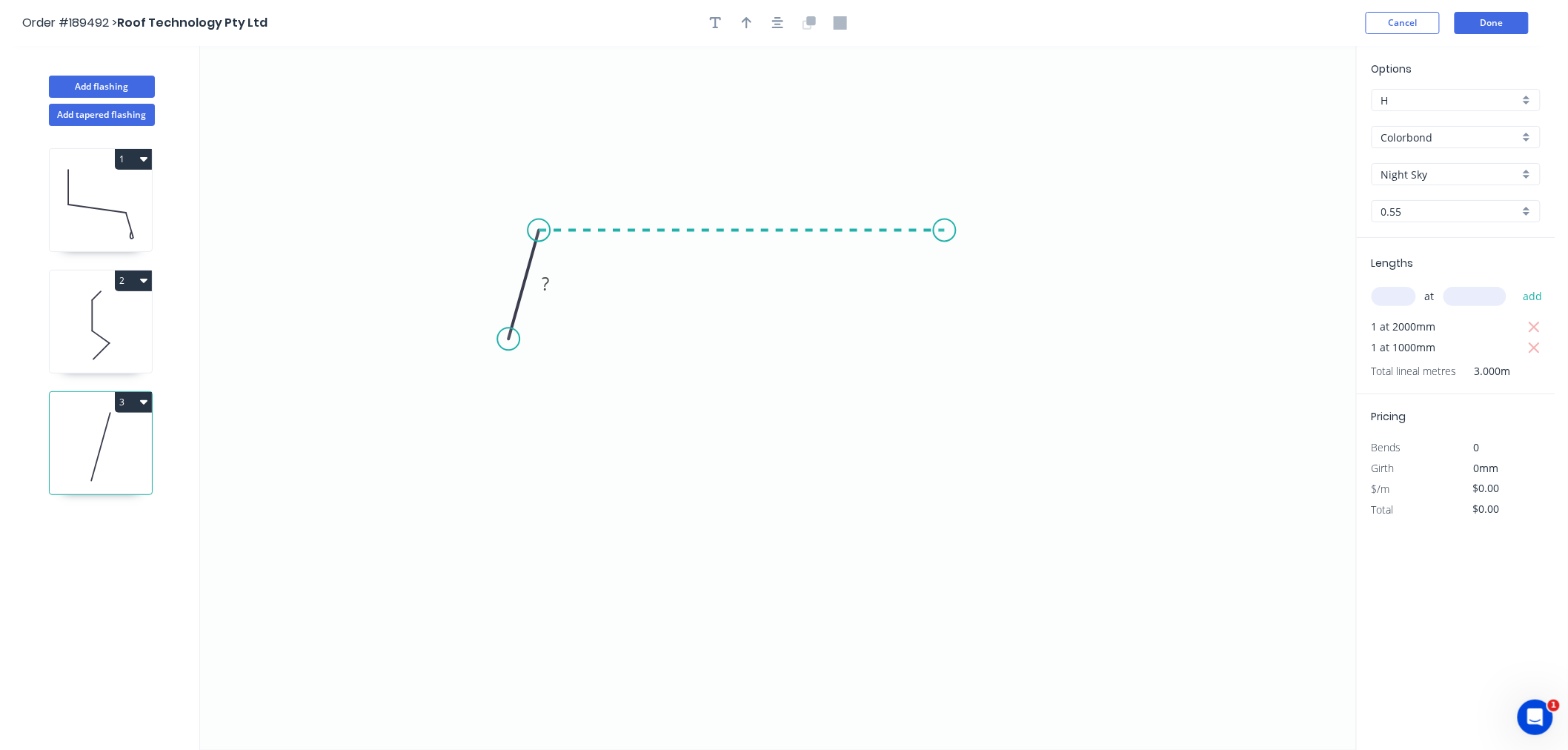
click at [945, 228] on icon "0 ?" at bounding box center [778, 398] width 1156 height 705
click at [965, 353] on icon "0 ? ? ? º" at bounding box center [778, 398] width 1156 height 705
click at [774, 22] on icon "button" at bounding box center [778, 23] width 12 height 13
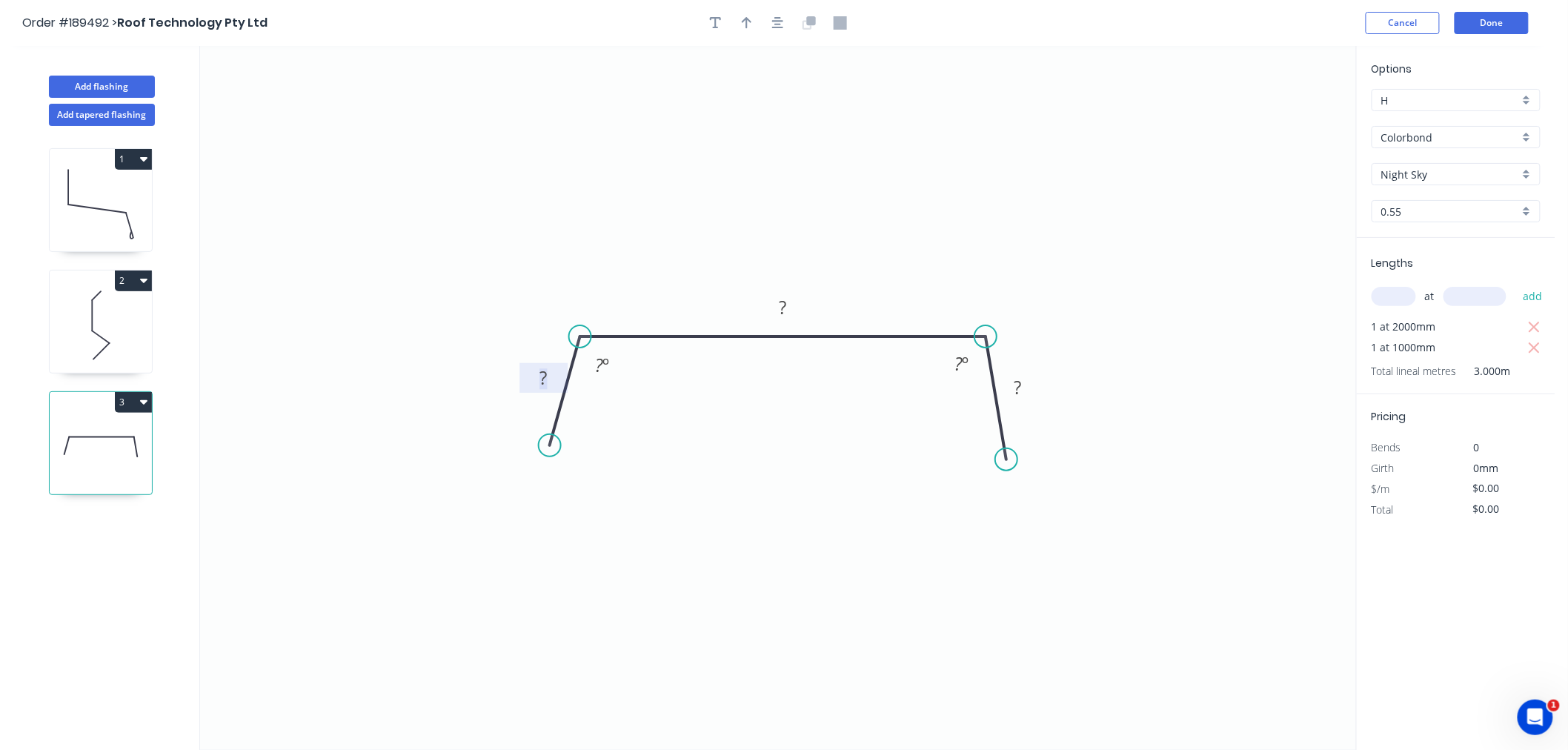
click at [531, 379] on rect at bounding box center [543, 379] width 30 height 21
click at [646, 423] on div "Hide angle" at bounding box center [677, 424] width 149 height 31
click at [1005, 412] on div "Hide angle" at bounding box center [1049, 415] width 149 height 31
click at [532, 382] on rect at bounding box center [543, 379] width 30 height 21
click at [707, 171] on icon "0 20 130 20" at bounding box center [778, 398] width 1156 height 705
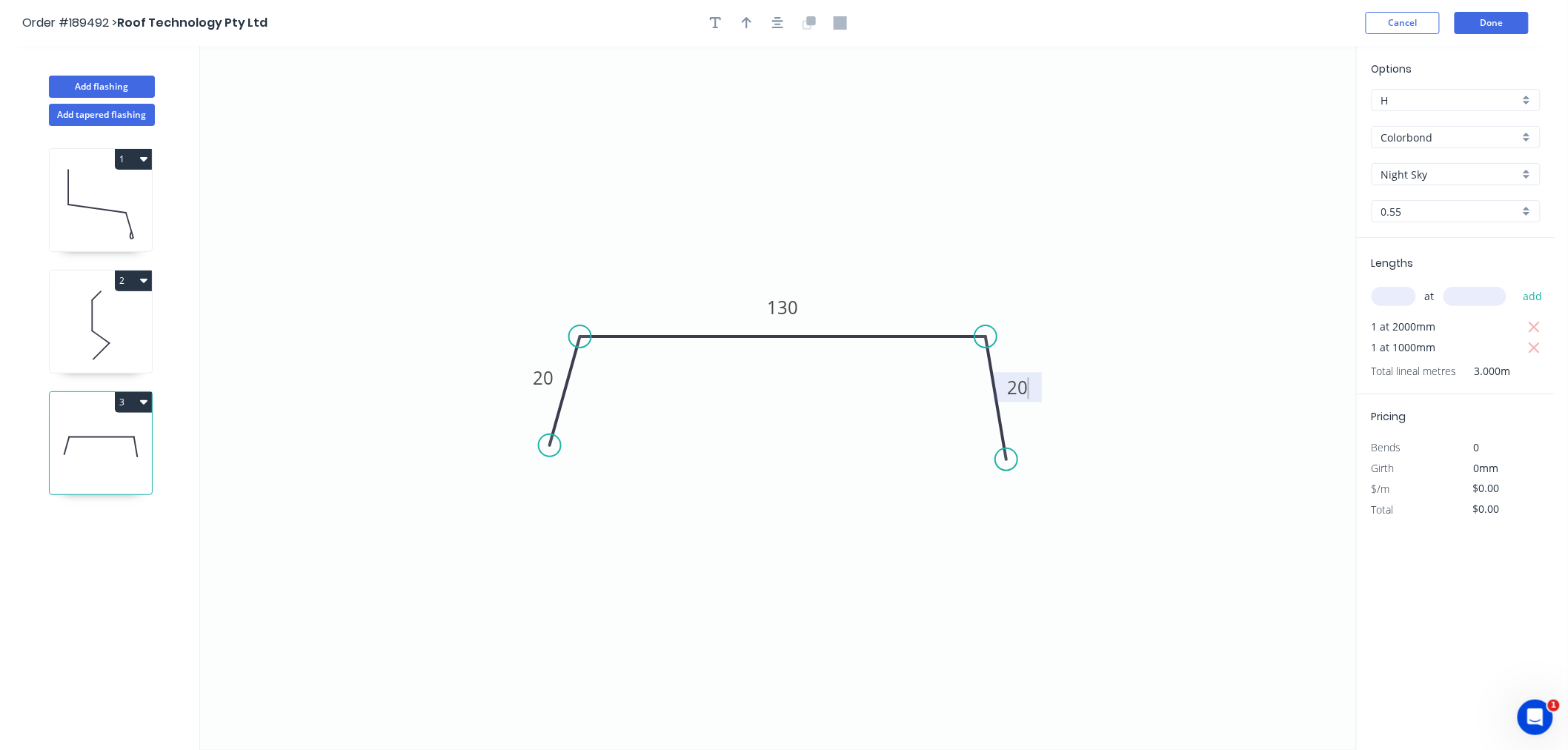
type input "$8.10"
type input "$24.30"
click at [781, 22] on icon "button" at bounding box center [778, 23] width 12 height 13
click at [782, 18] on icon "button" at bounding box center [778, 23] width 12 height 13
click at [742, 19] on icon "button" at bounding box center [747, 23] width 10 height 13
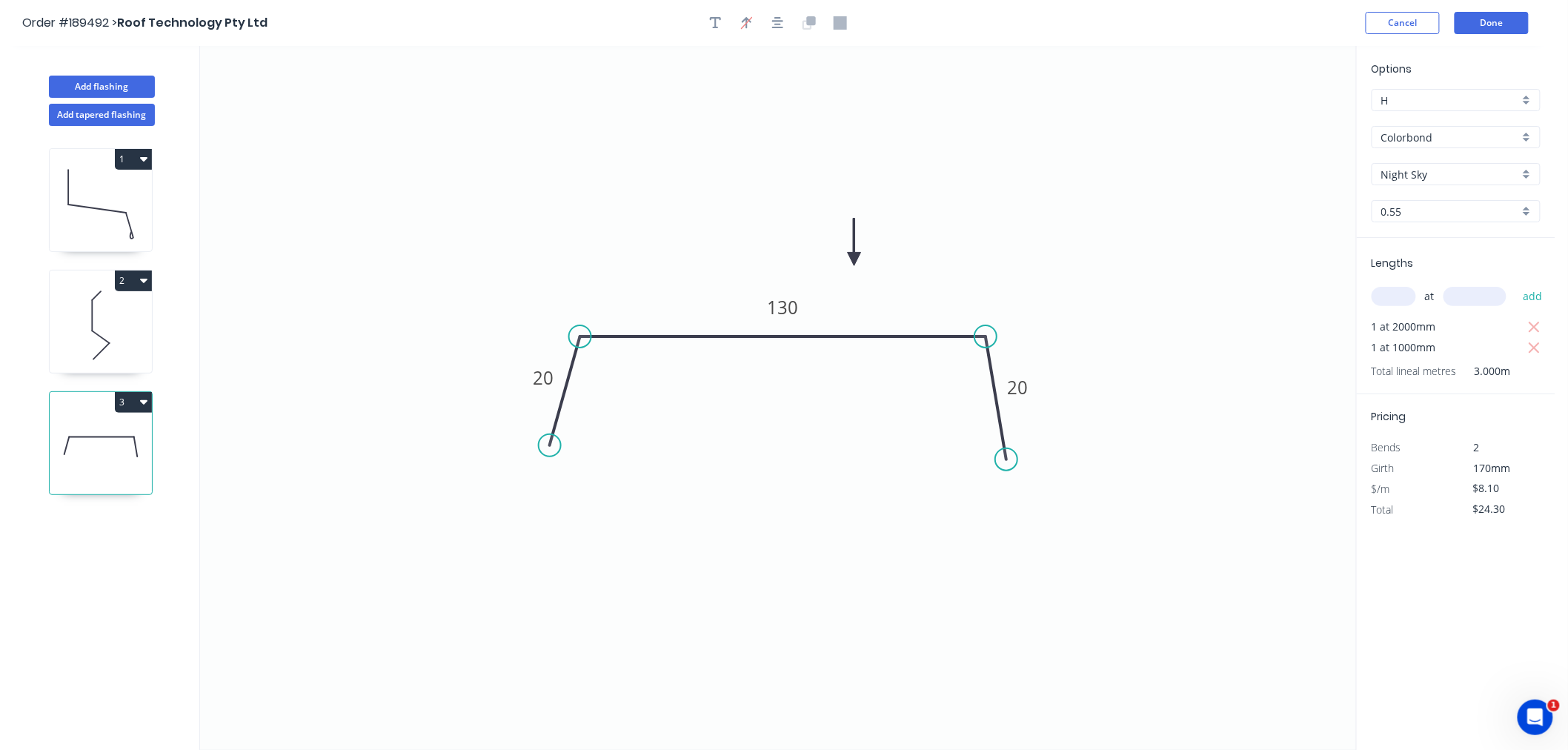
drag, startPoint x: 1278, startPoint y: 115, endPoint x: 855, endPoint y: 260, distance: 447.2
click at [855, 260] on icon at bounding box center [855, 243] width 13 height 48
click at [776, 18] on icon "button" at bounding box center [778, 23] width 12 height 13
click at [1032, 101] on icon "0 20 130 20" at bounding box center [778, 398] width 1156 height 705
click at [1312, 24] on div "Order #189492 > Roof Technology Pty Ltd Cancel Done" at bounding box center [778, 23] width 1511 height 22
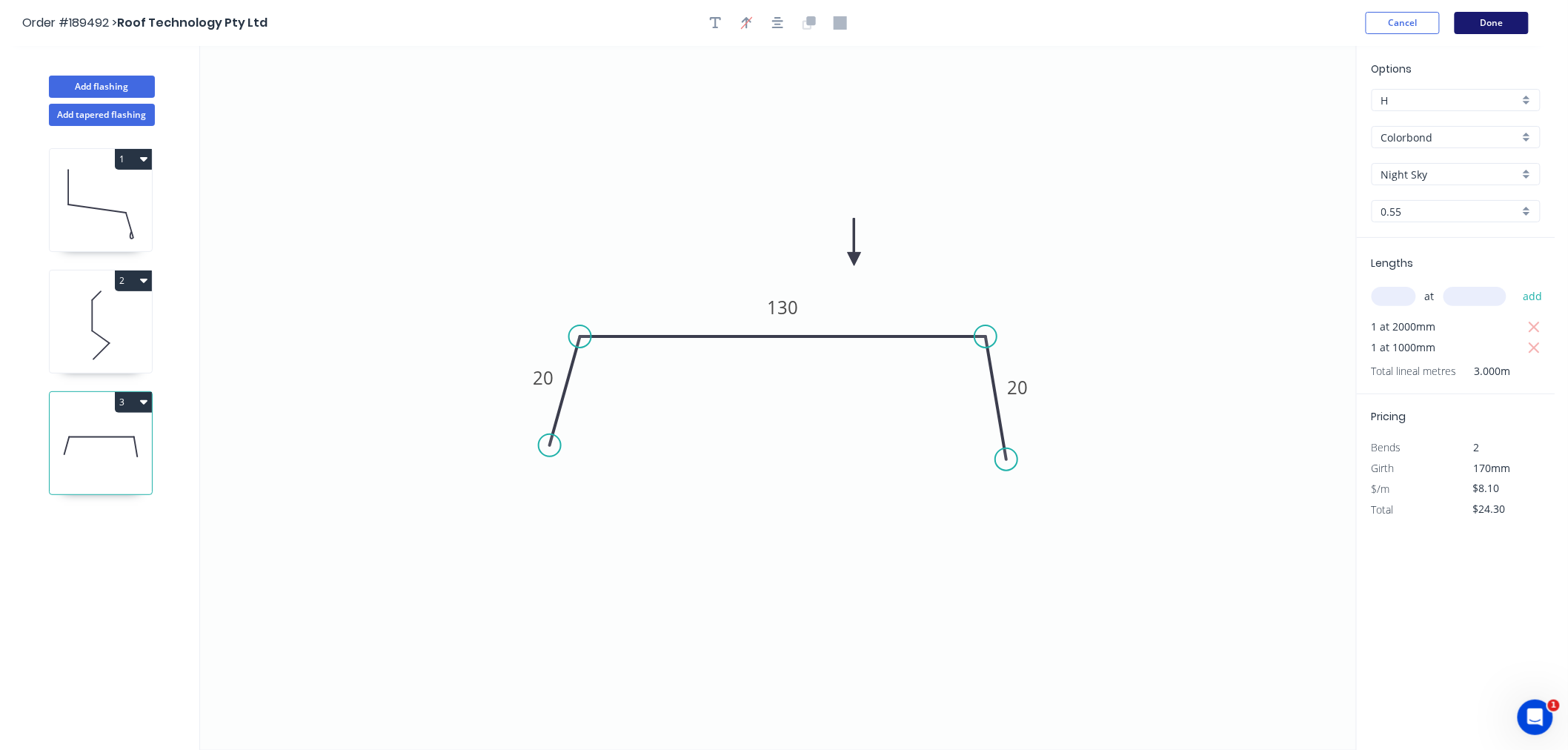
click at [1517, 25] on button "Done" at bounding box center [1492, 23] width 74 height 22
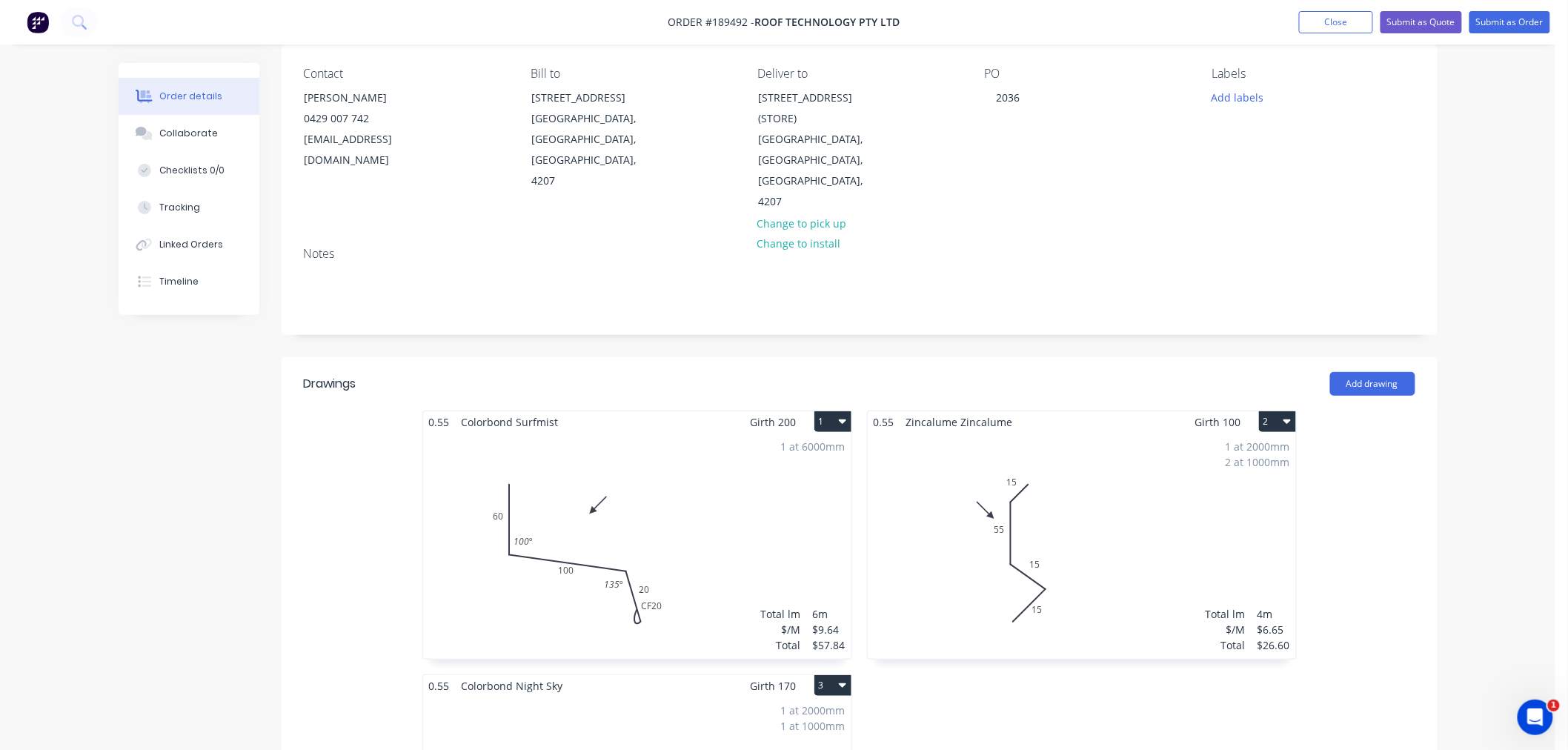
scroll to position [329, 0]
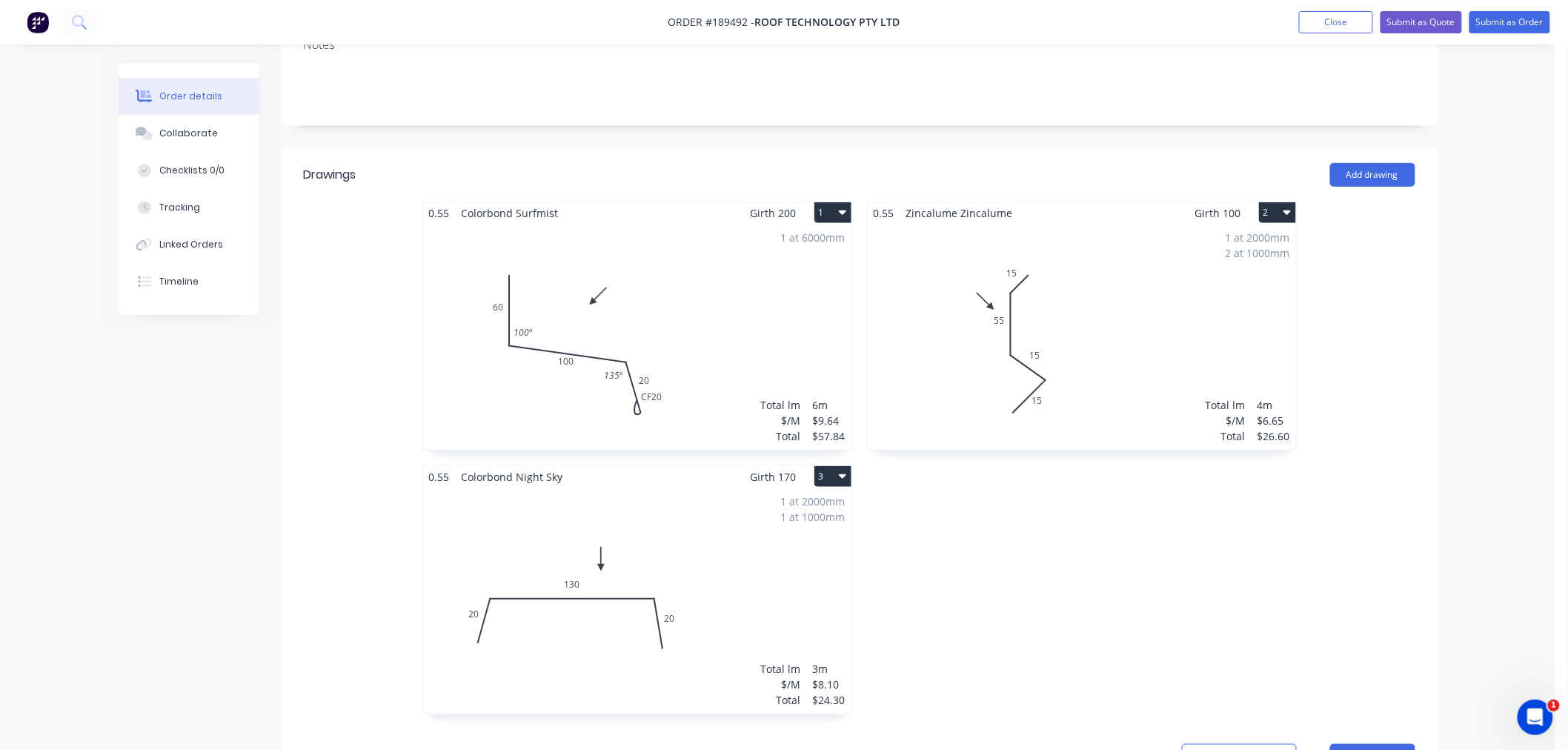
click at [738, 515] on div "1 at 2000mm 1 at 1000mm Total lm $/M Total 3m $8.10 $24.30" at bounding box center [637, 601] width 428 height 226
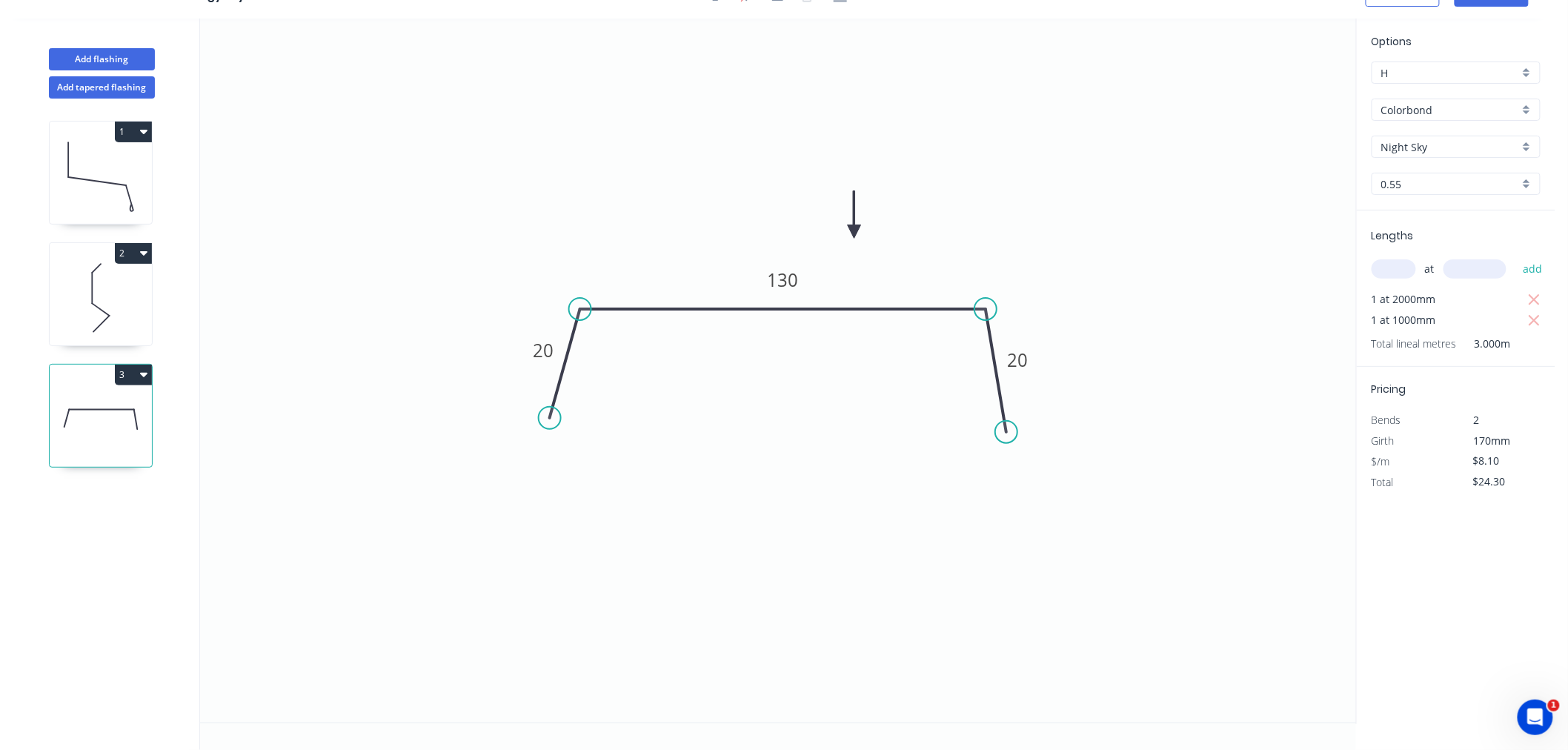
scroll to position [28, 0]
drag, startPoint x: 855, startPoint y: 226, endPoint x: 1020, endPoint y: 246, distance: 166.2
click at [1020, 246] on icon at bounding box center [1020, 229] width 13 height 48
drag, startPoint x: 1020, startPoint y: 246, endPoint x: 1031, endPoint y: 260, distance: 17.8
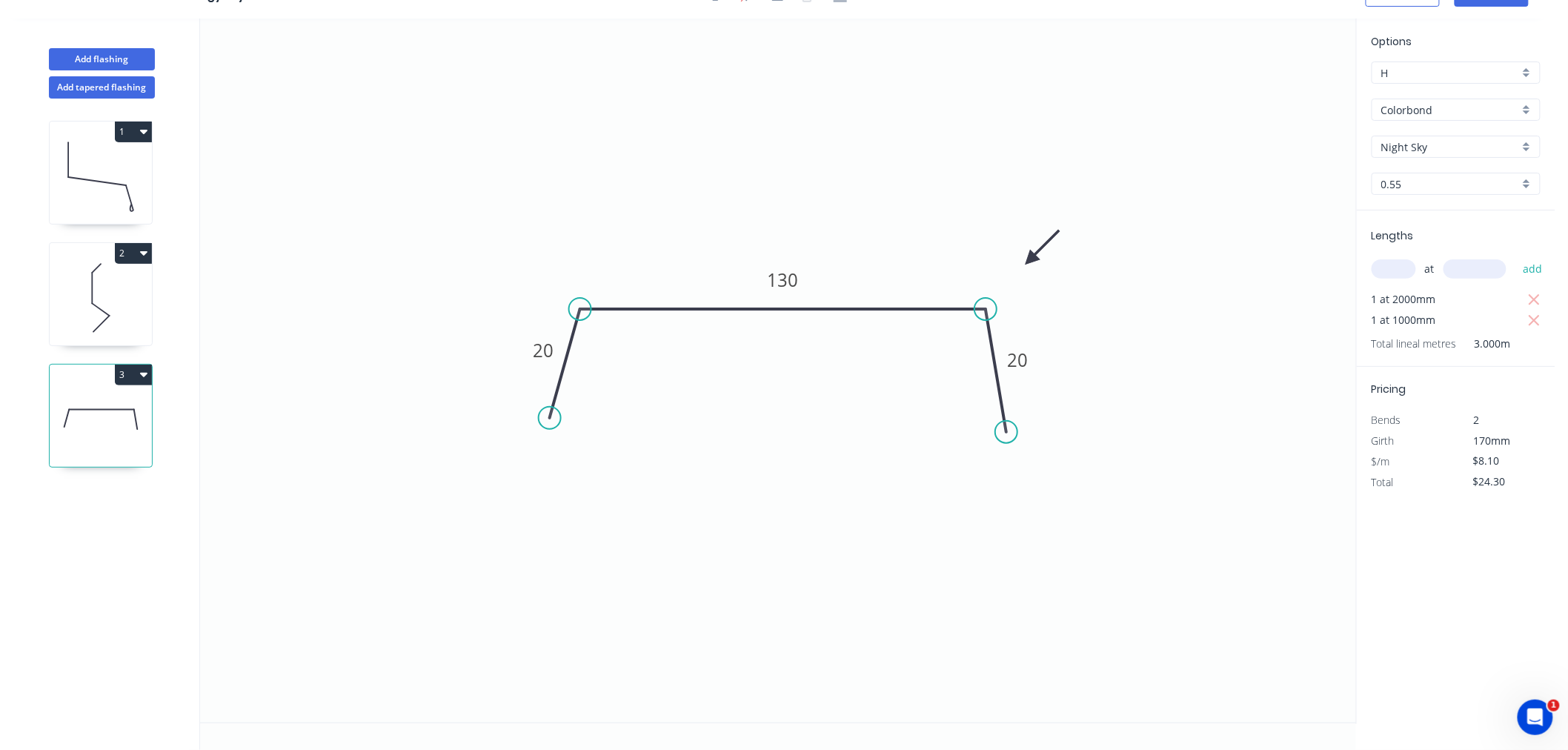
click at [1031, 260] on icon at bounding box center [1043, 248] width 43 height 43
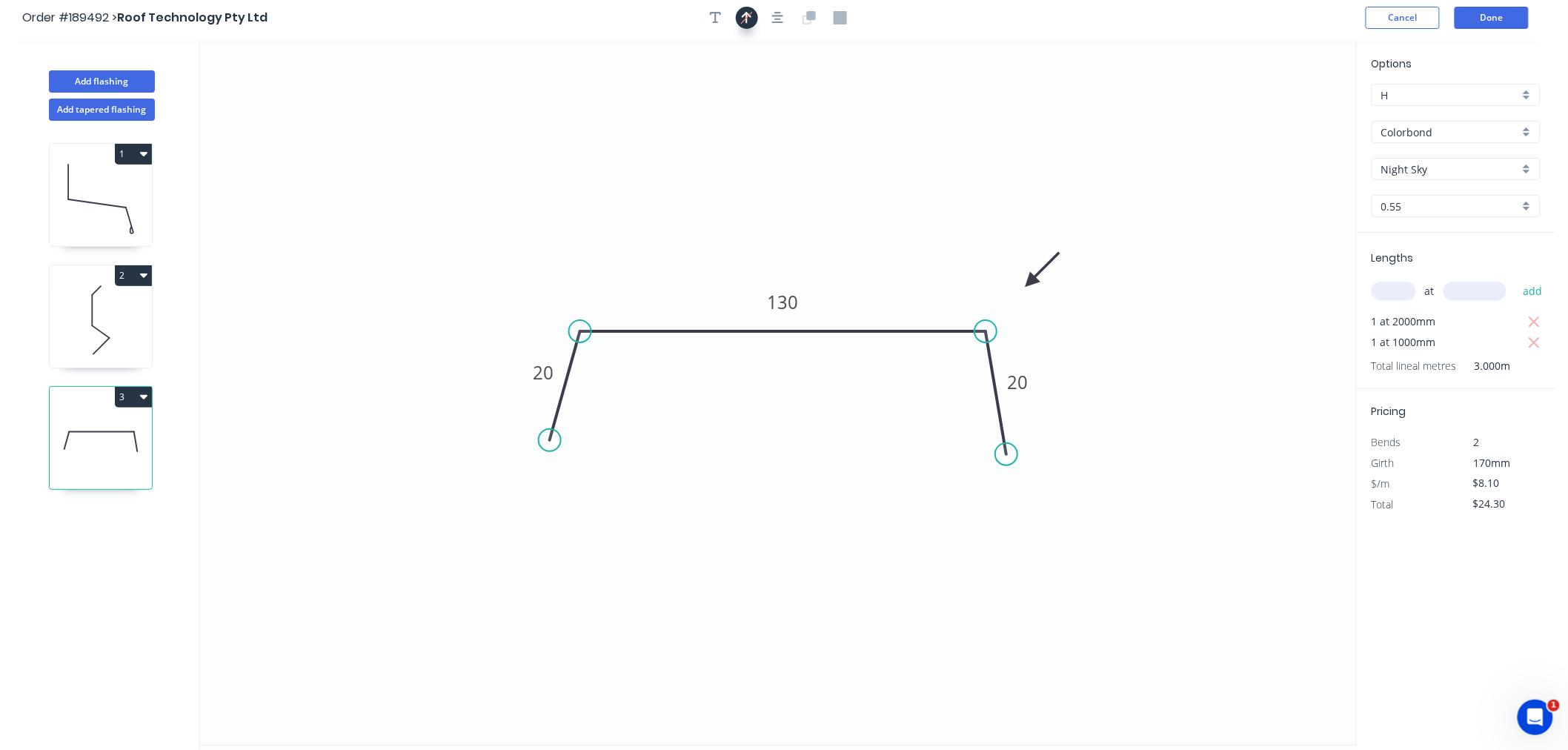
scroll to position [0, 0]
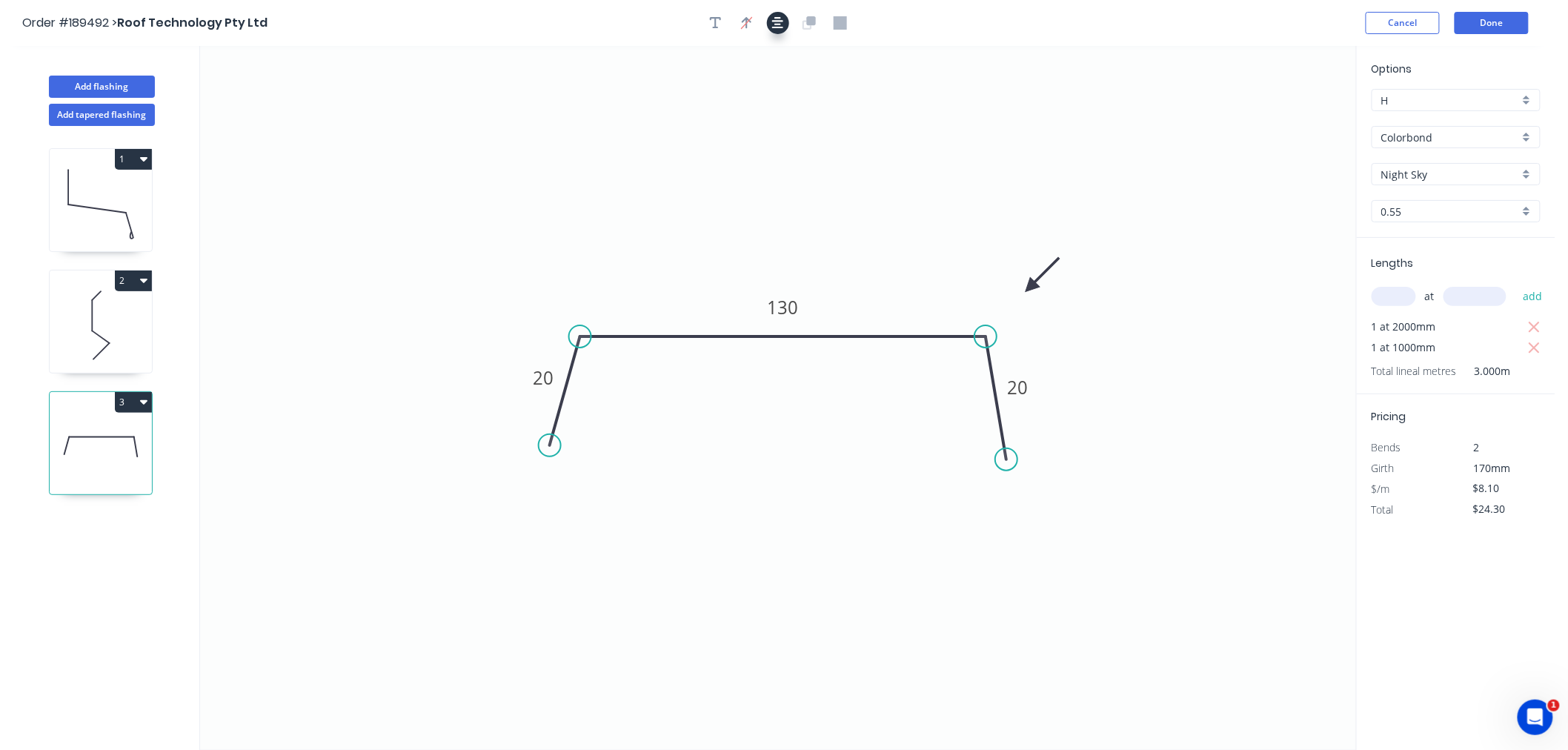
click at [778, 25] on icon "button" at bounding box center [778, 23] width 12 height 13
click at [1491, 23] on button "Done" at bounding box center [1492, 23] width 74 height 22
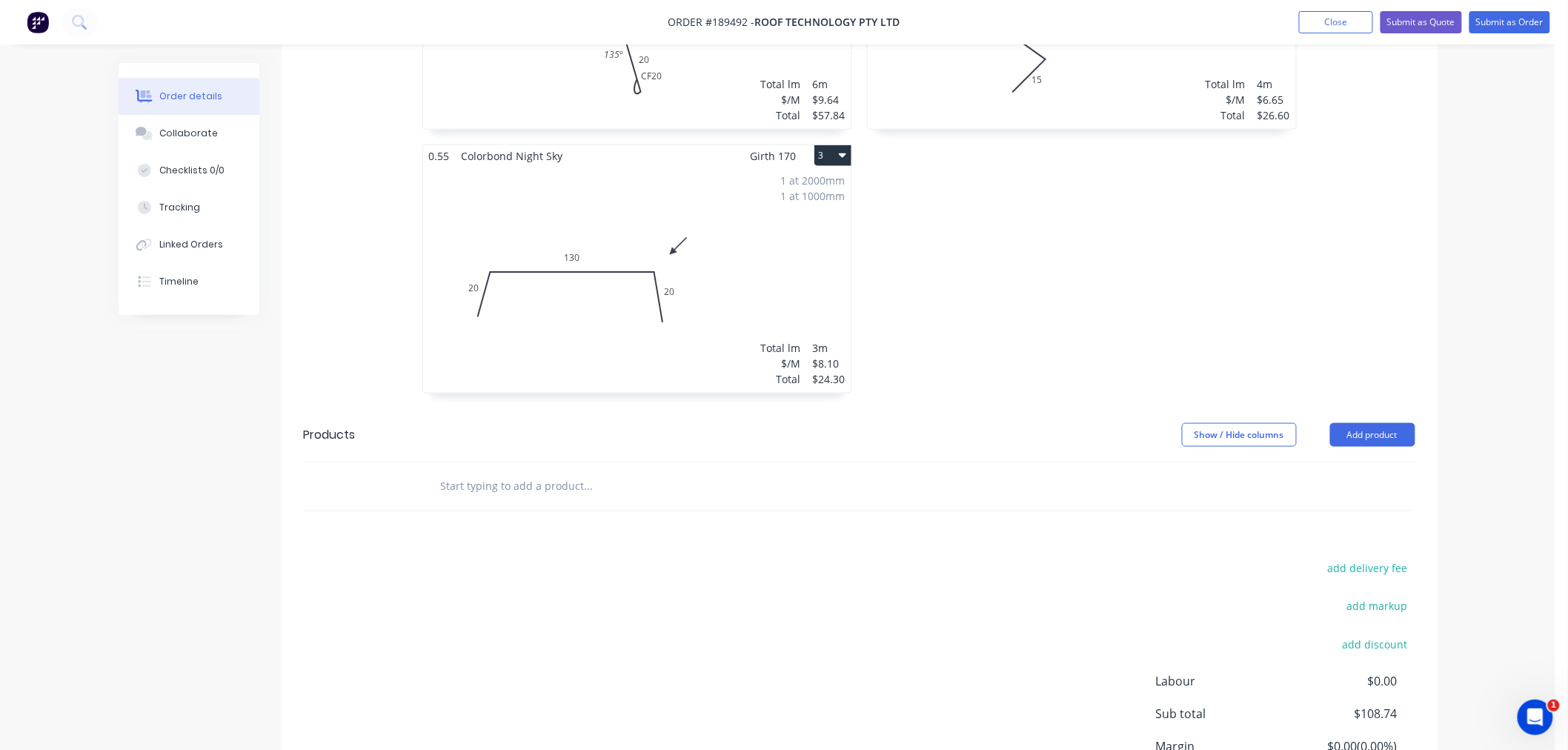
scroll to position [749, 0]
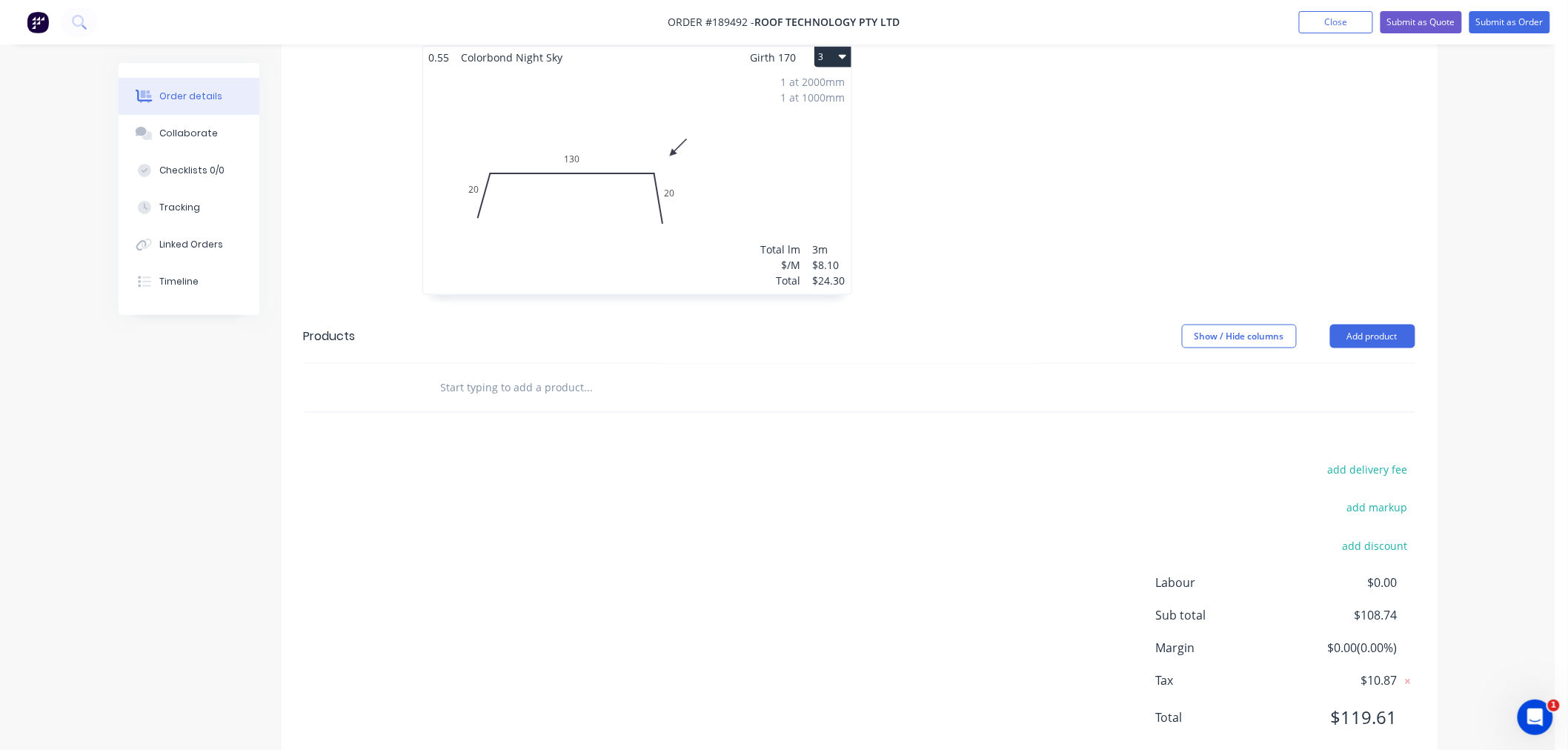
click at [1501, 438] on div "Order details Collaborate Checklists 0/0 Tracking Linked Orders Timeline Order …" at bounding box center [777, 21] width 1555 height 1539
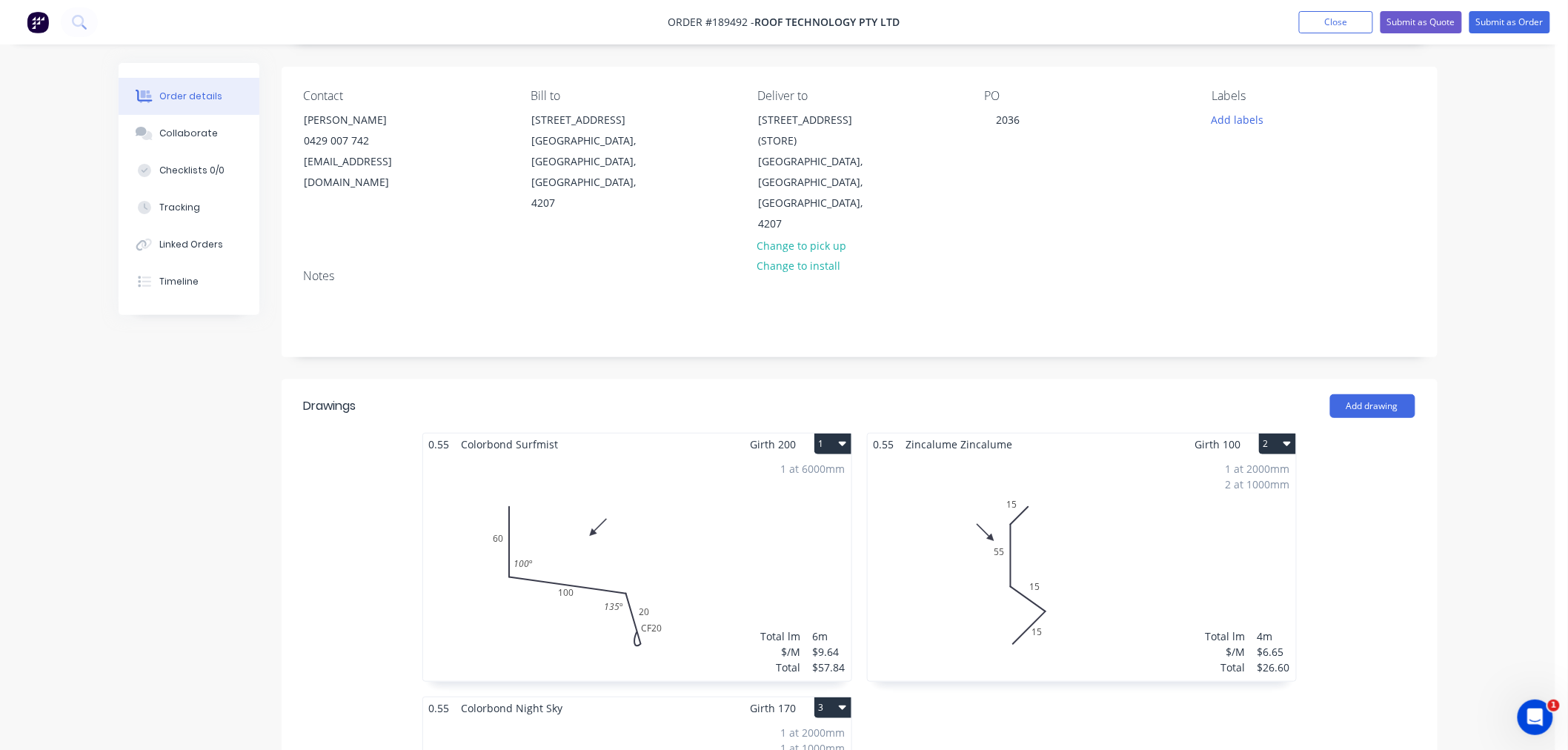
scroll to position [0, 0]
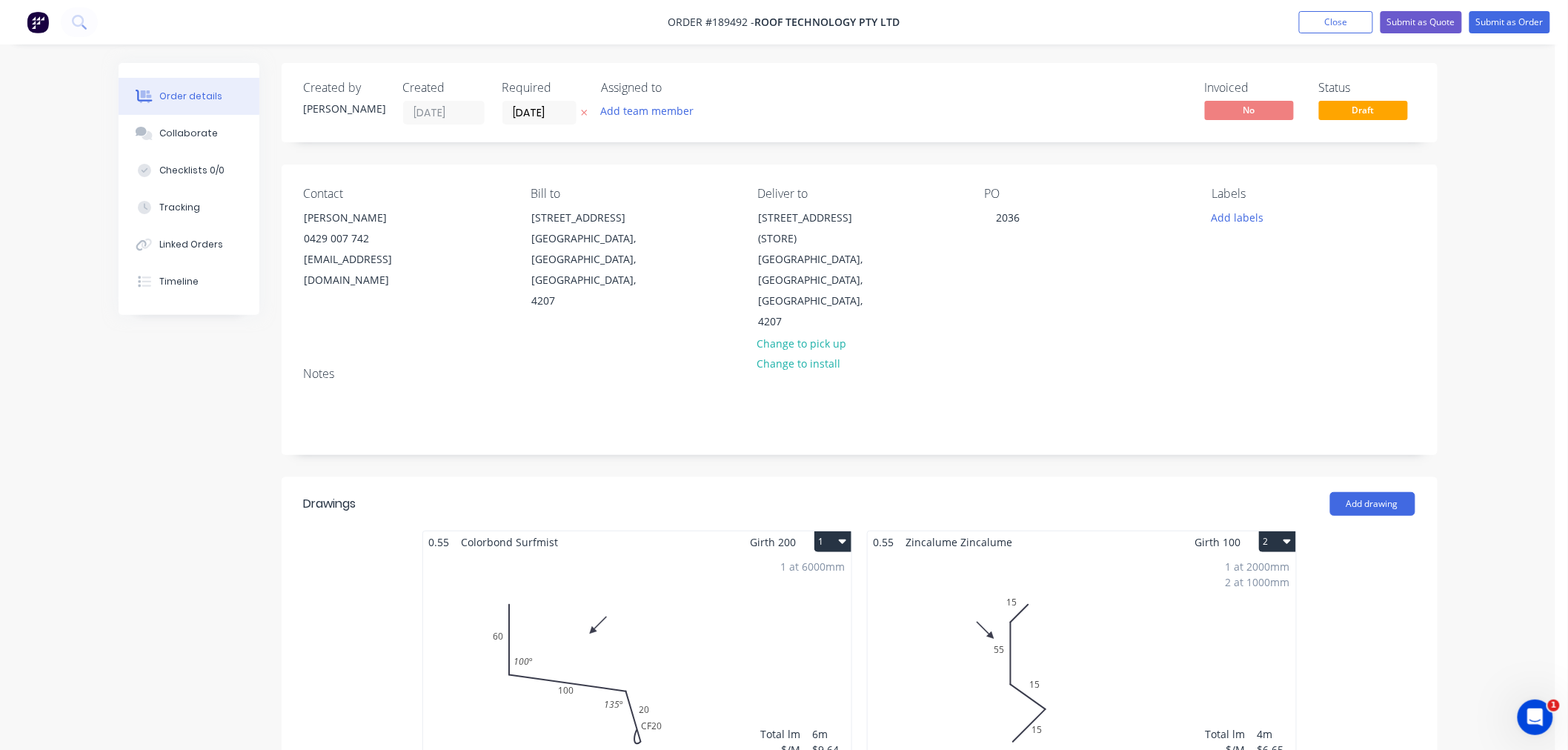
click at [1517, 25] on button "Submit as Order" at bounding box center [1510, 22] width 81 height 22
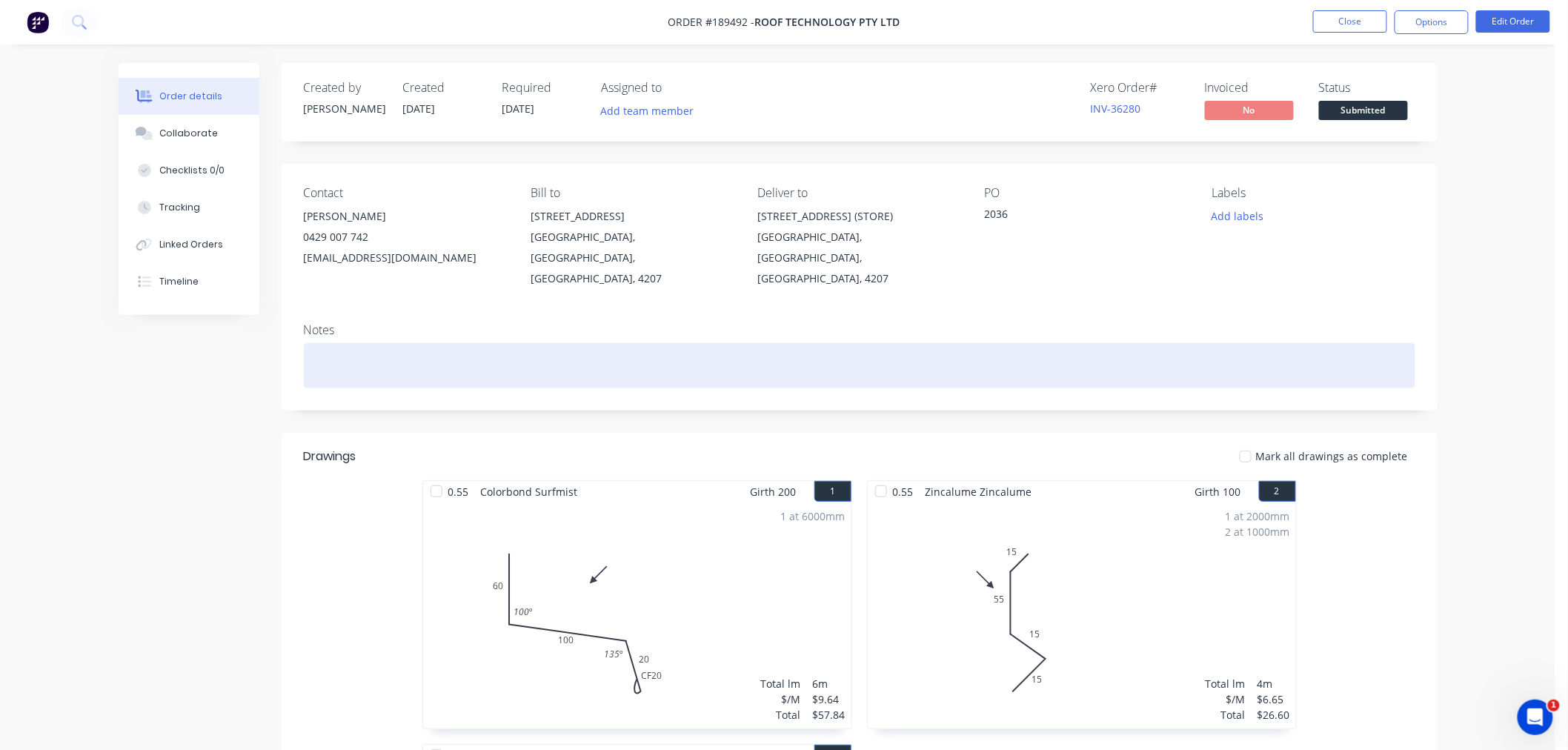
click at [1324, 343] on div at bounding box center [860, 365] width 1112 height 45
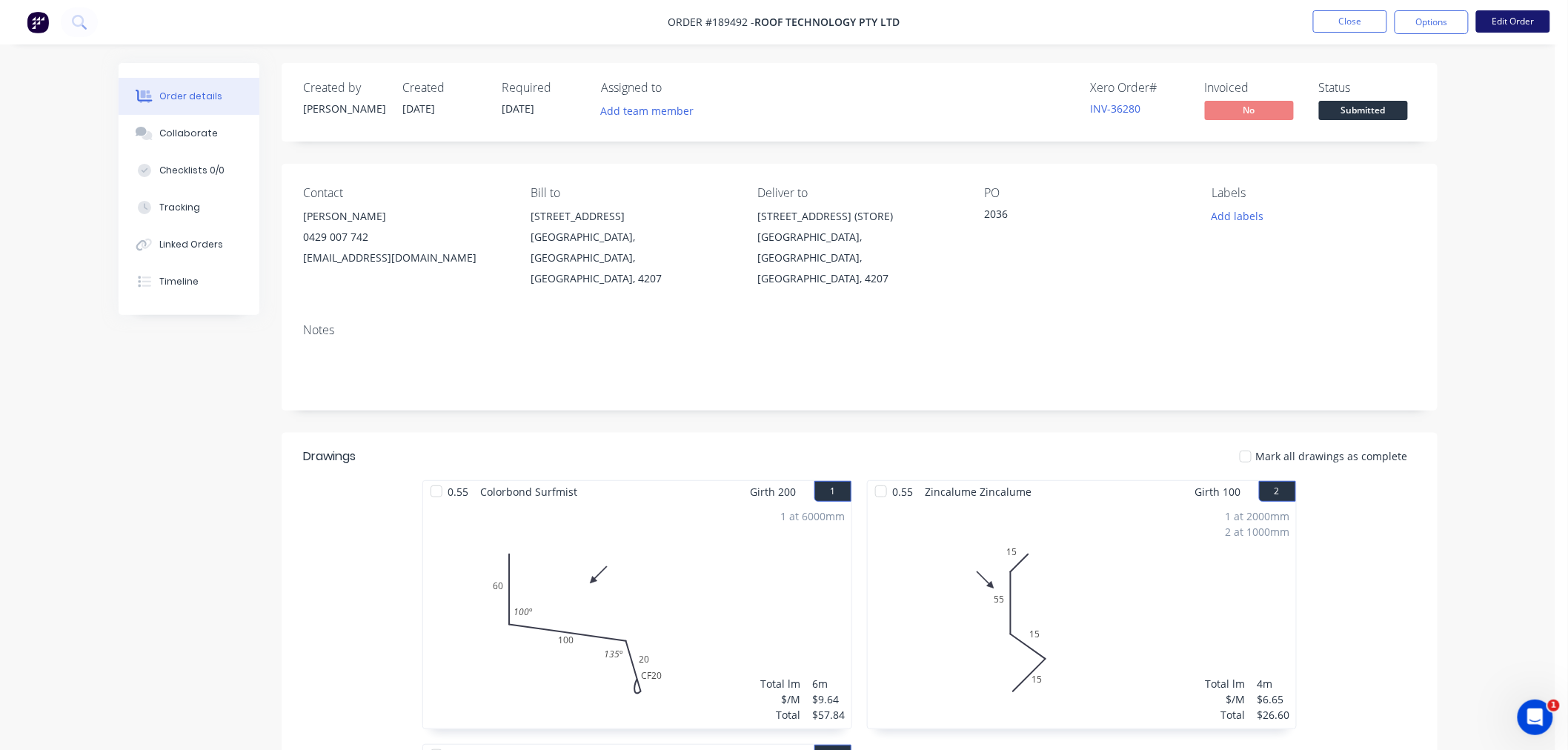
click at [1517, 17] on button "Edit Order" at bounding box center [1514, 22] width 74 height 22
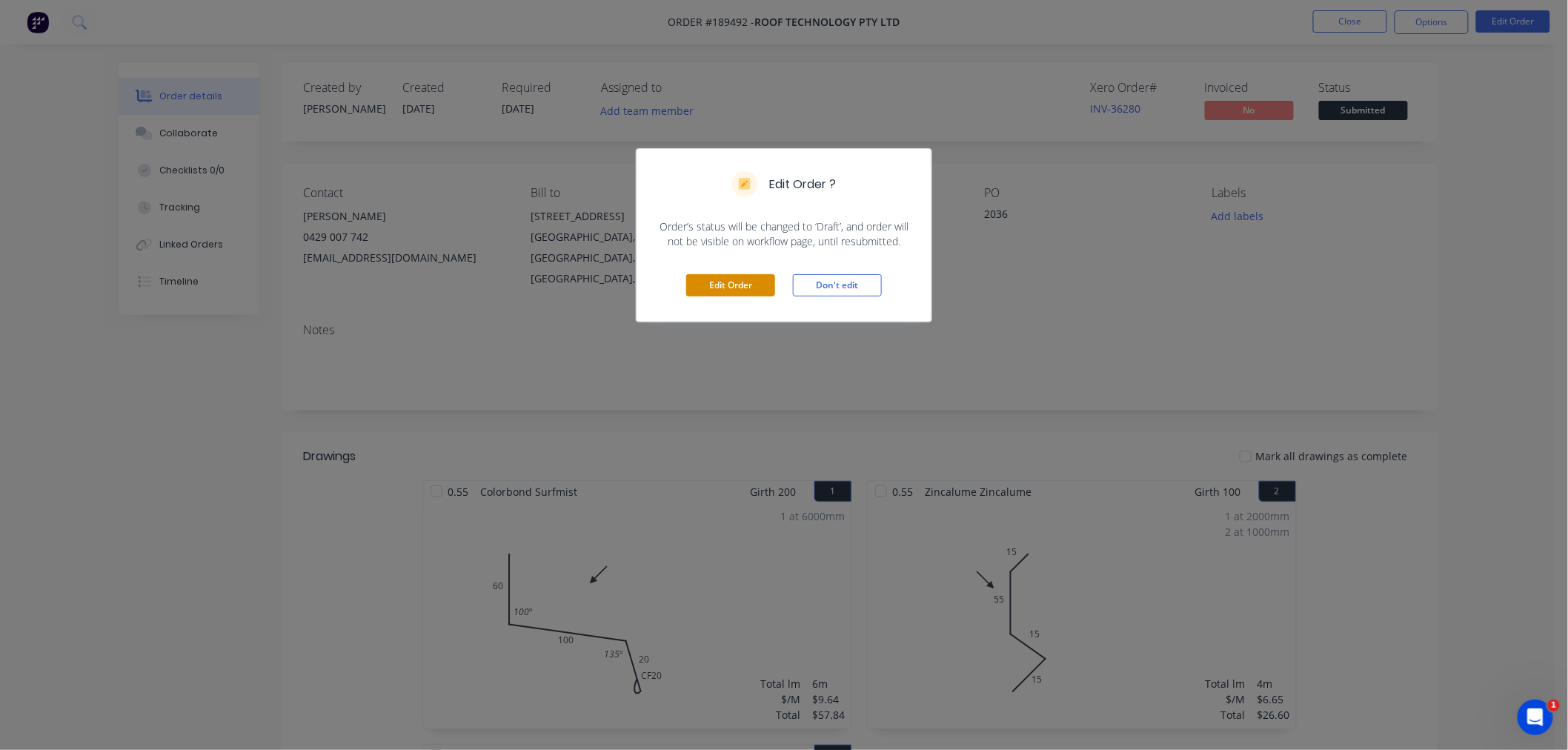
click at [708, 283] on button "Edit Order" at bounding box center [731, 286] width 89 height 22
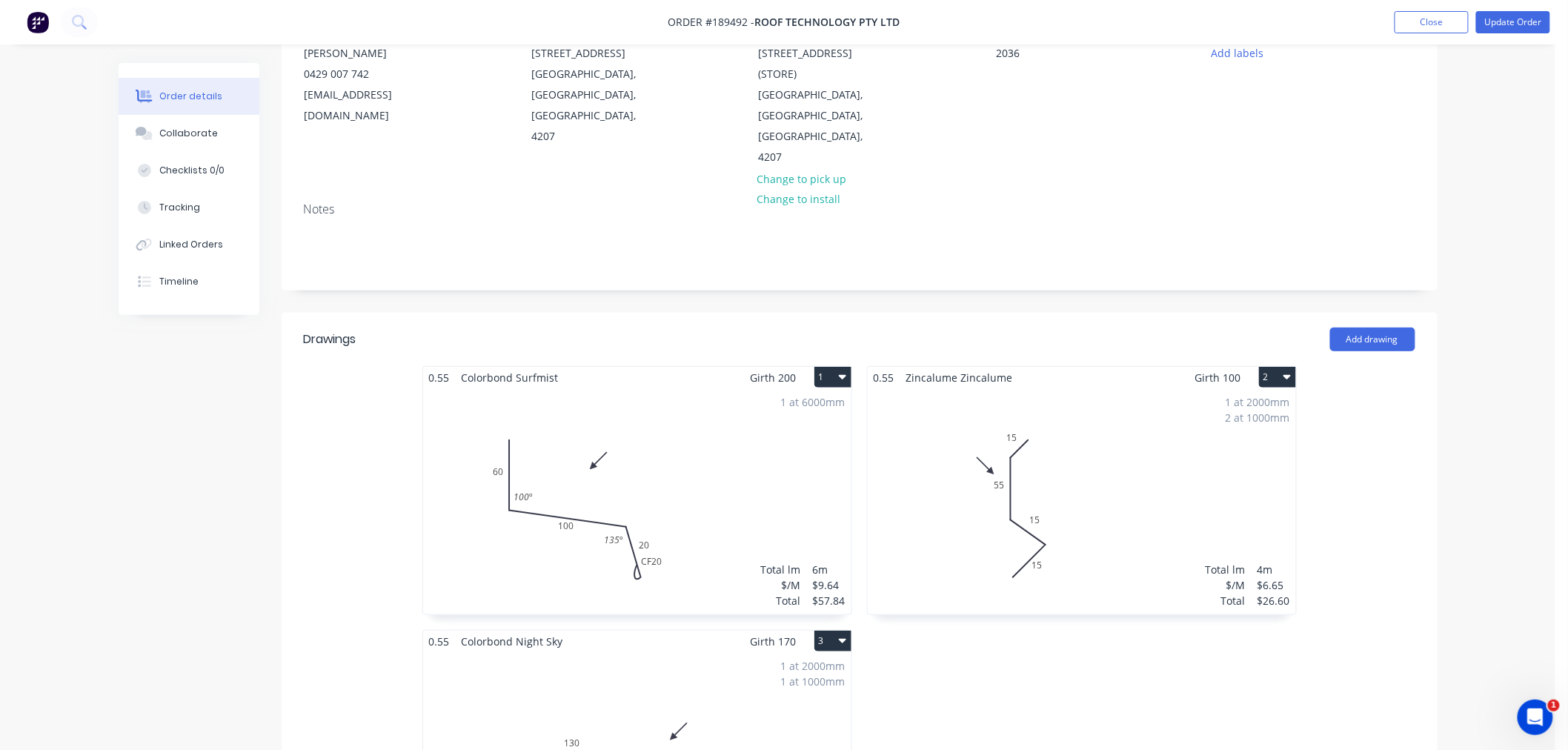
click at [736, 388] on div "1 at 6000mm Total lm $/M Total 6m $9.64 $57.84" at bounding box center [637, 501] width 428 height 226
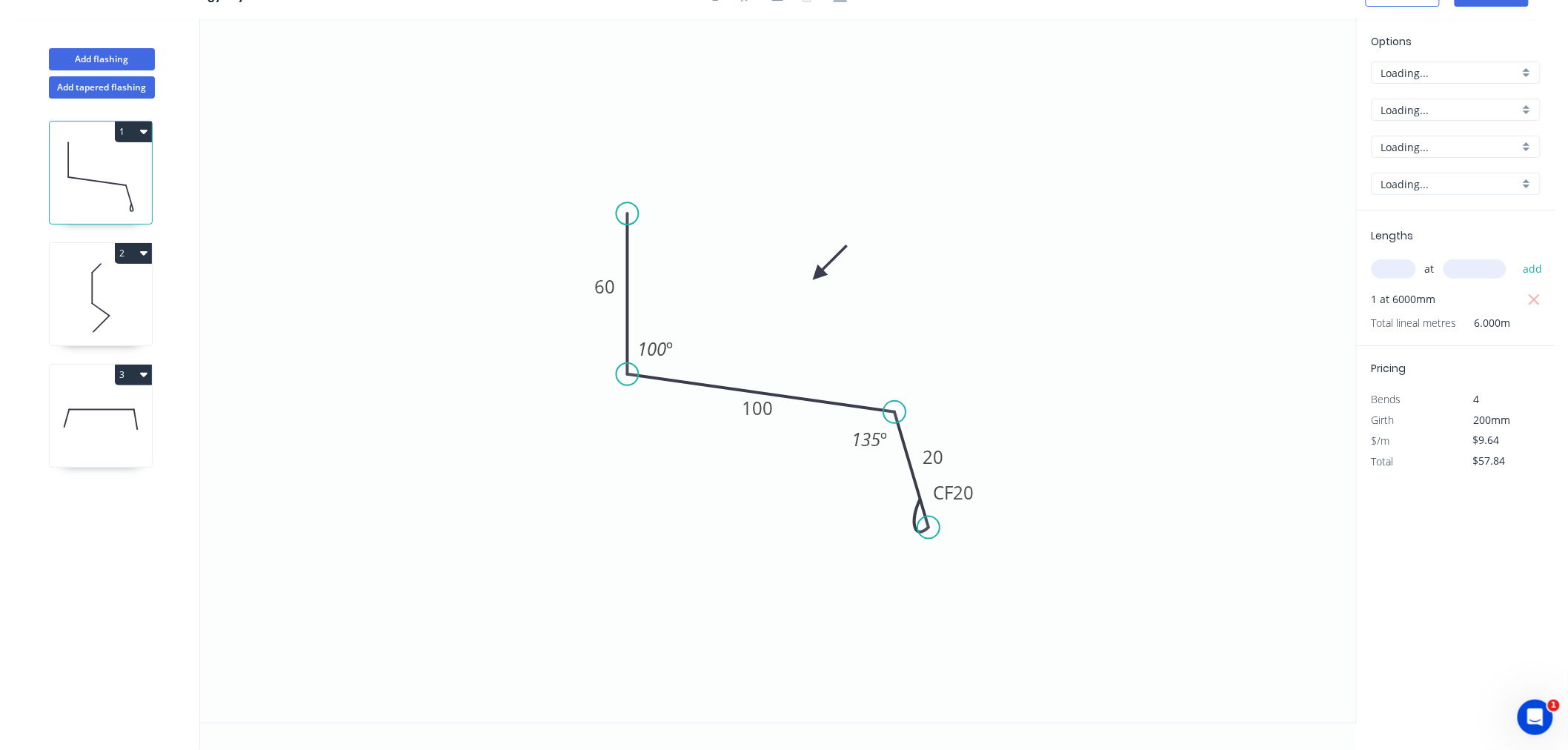
scroll to position [28, 0]
drag, startPoint x: 976, startPoint y: 491, endPoint x: 992, endPoint y: 519, distance: 32.2
click at [992, 519] on rect at bounding box center [969, 522] width 60 height 30
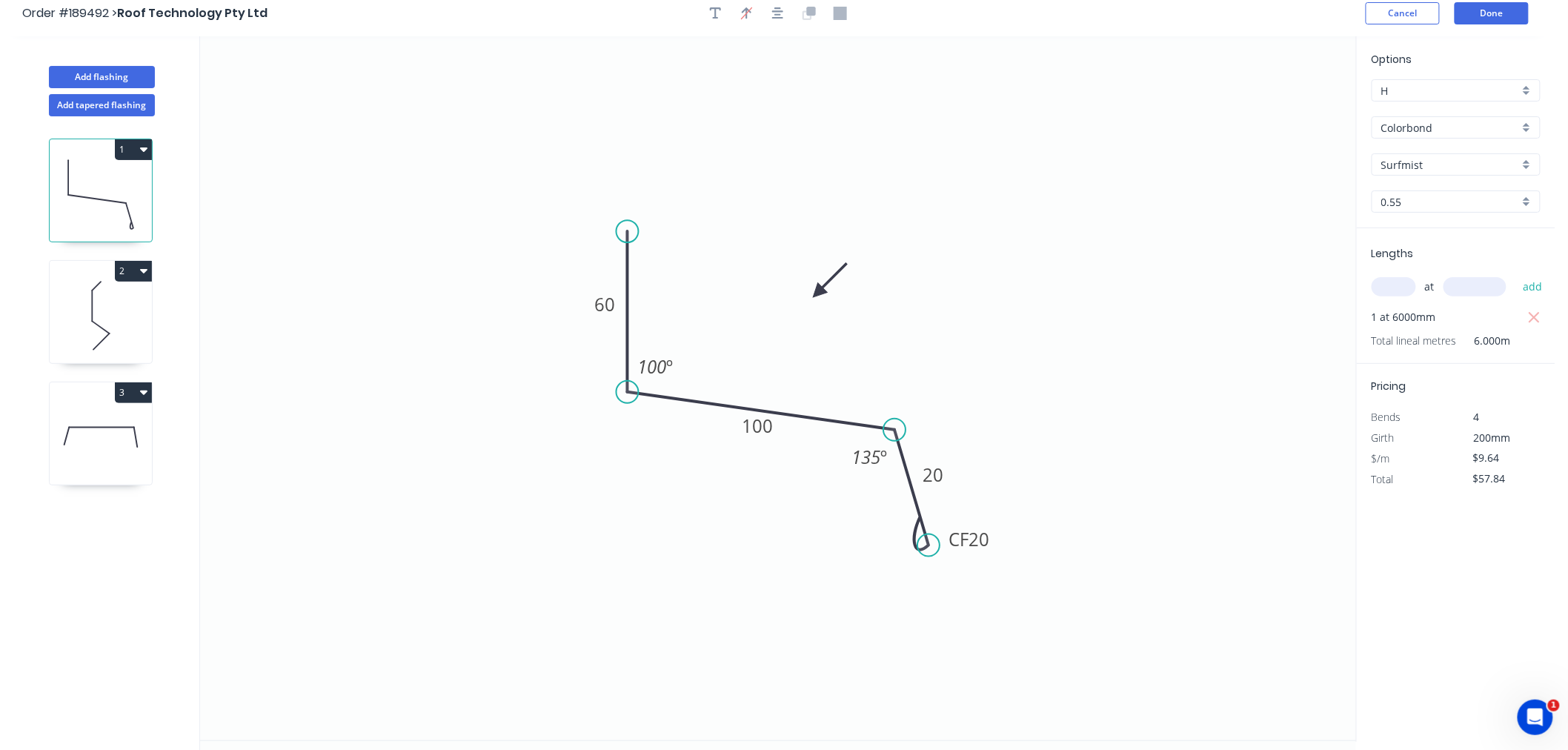
scroll to position [0, 0]
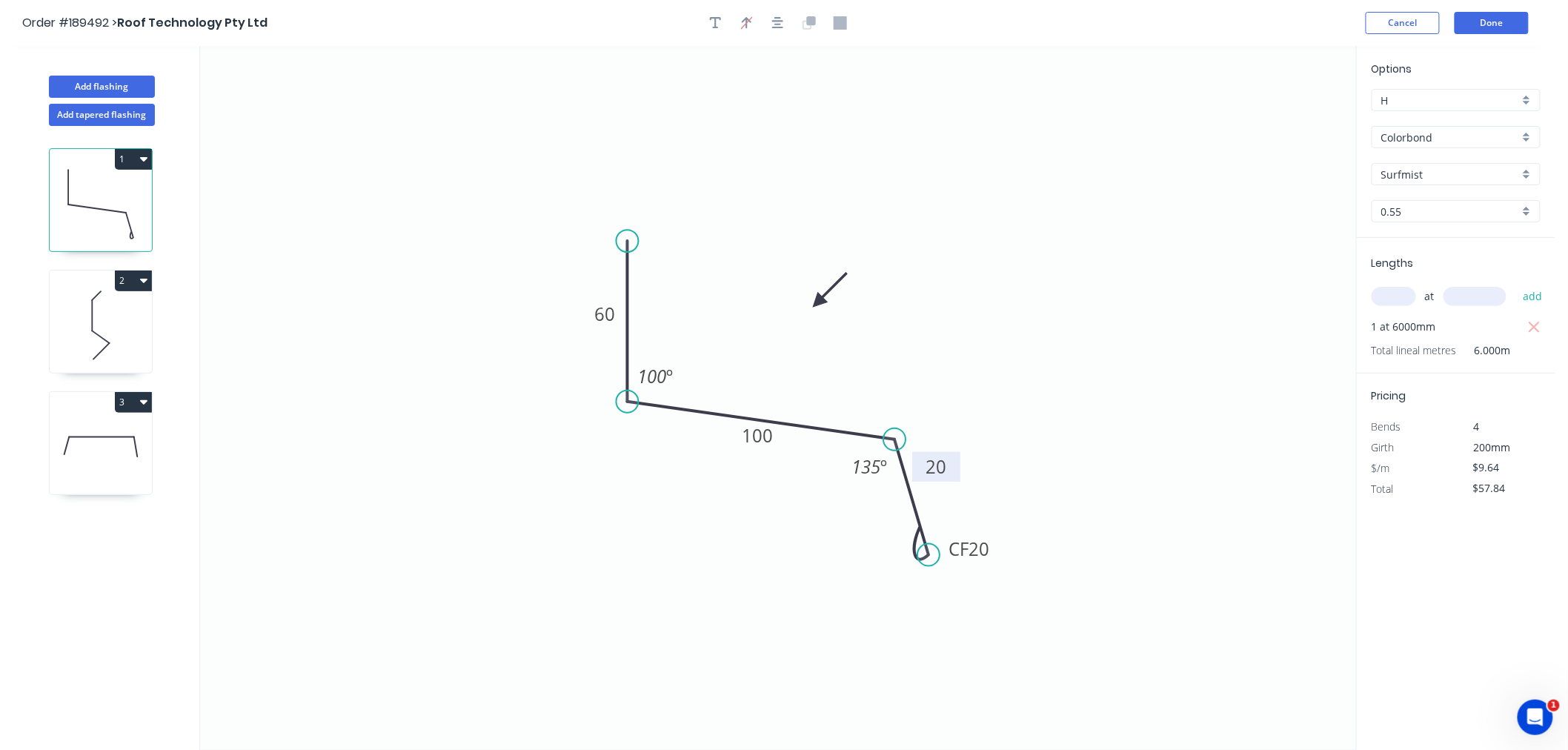
drag, startPoint x: 956, startPoint y: 478, endPoint x: 959, endPoint y: 460, distance: 18.2
click at [959, 460] on rect at bounding box center [936, 467] width 48 height 30
drag, startPoint x: 780, startPoint y: 31, endPoint x: 806, endPoint y: 19, distance: 28.6
click at [780, 28] on button "button" at bounding box center [778, 23] width 22 height 22
click at [1049, 25] on div "Order #189492 > Roof Technology Pty Ltd Cancel Done" at bounding box center [778, 23] width 1511 height 22
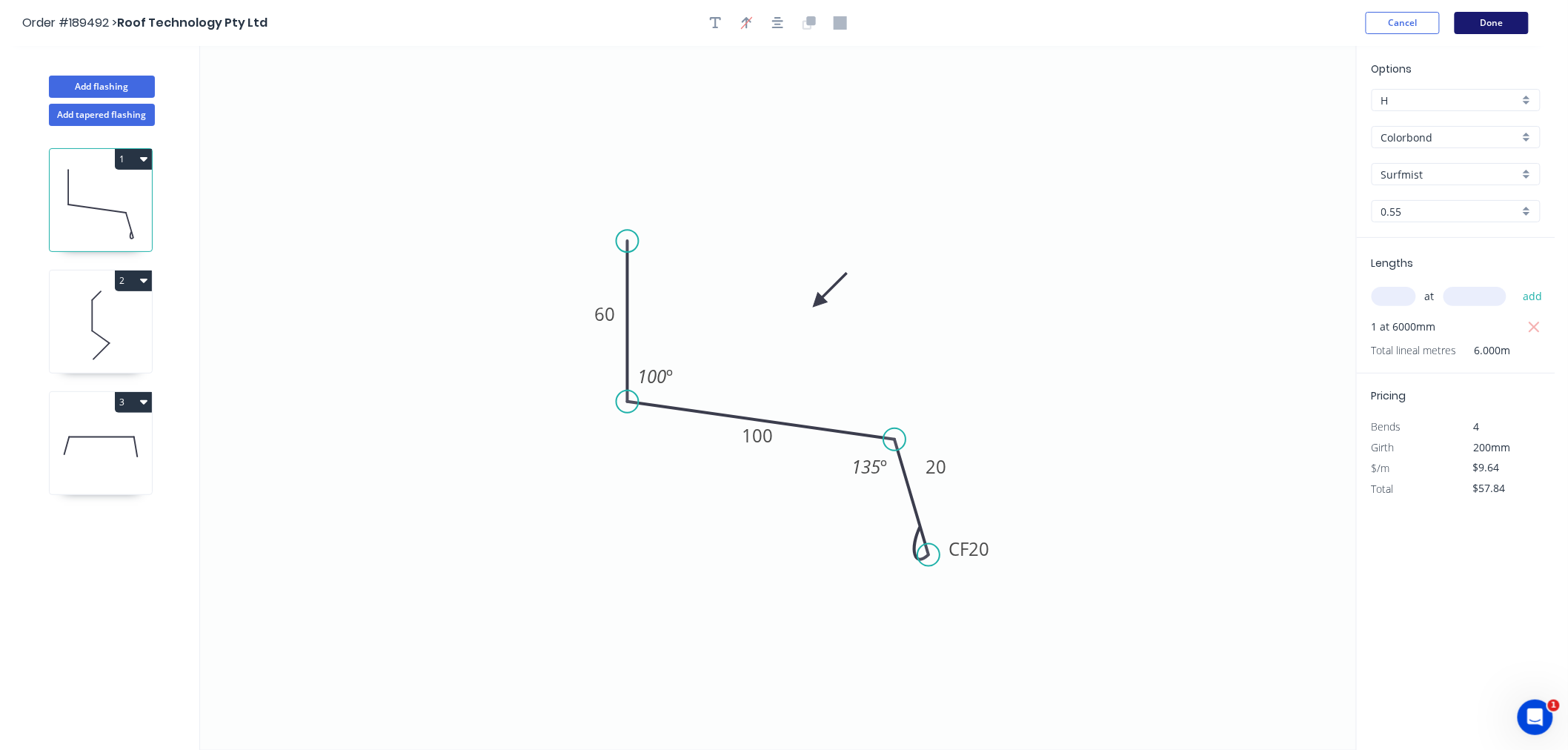
click at [1513, 19] on button "Done" at bounding box center [1492, 23] width 74 height 22
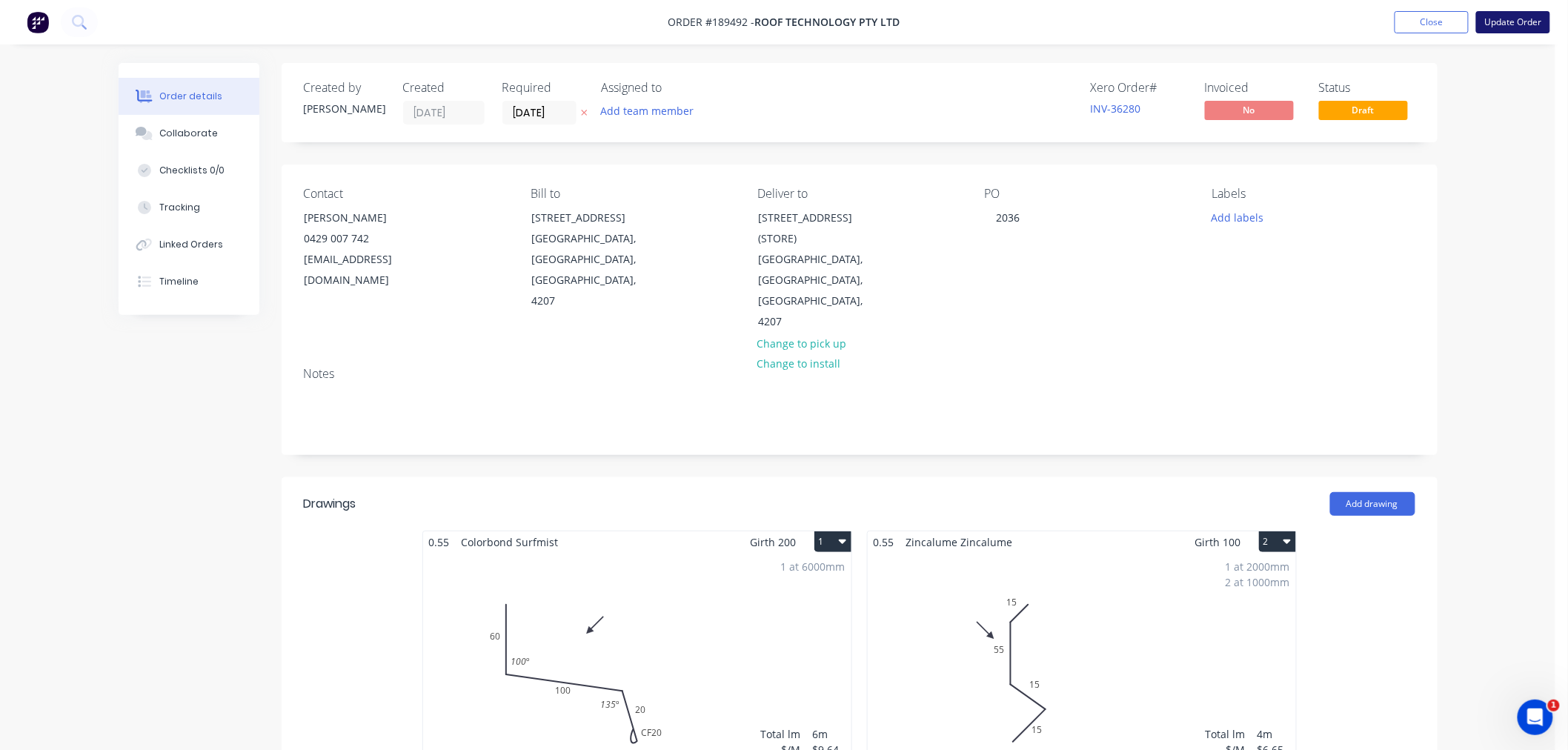
click at [1542, 17] on button "Update Order" at bounding box center [1514, 22] width 74 height 22
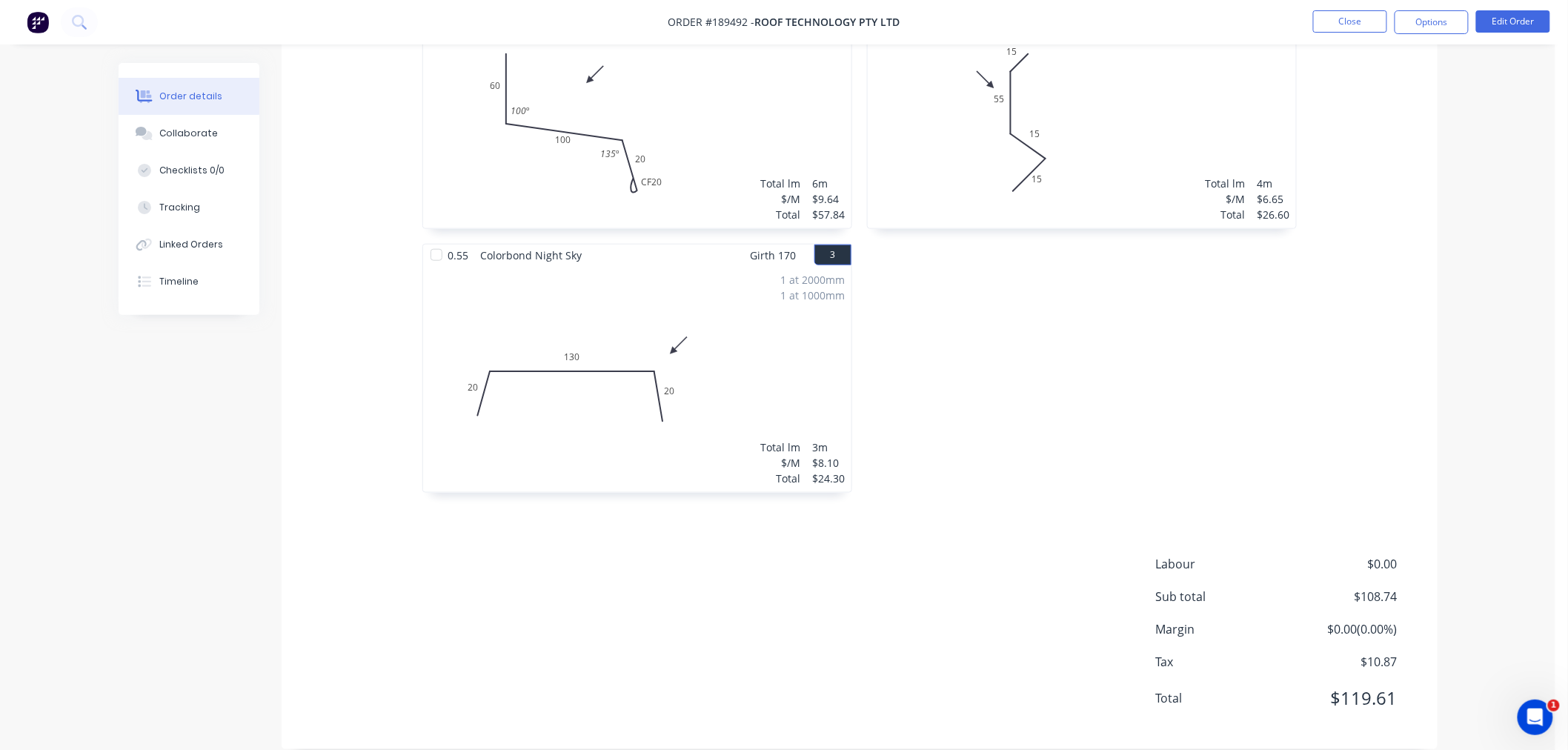
scroll to position [502, 0]
click at [1442, 440] on div "Order details Collaborate Checklists 0/0 Tracking Linked Orders Timeline Order …" at bounding box center [777, 165] width 1349 height 1209
click at [1463, 466] on div "Order details Collaborate Checklists 0/0 Tracking Linked Orders Timeline Order …" at bounding box center [777, 134] width 1555 height 1272
click at [1457, 394] on div "Order details Collaborate Checklists 0/0 Tracking Linked Orders Timeline Order …" at bounding box center [777, 134] width 1555 height 1272
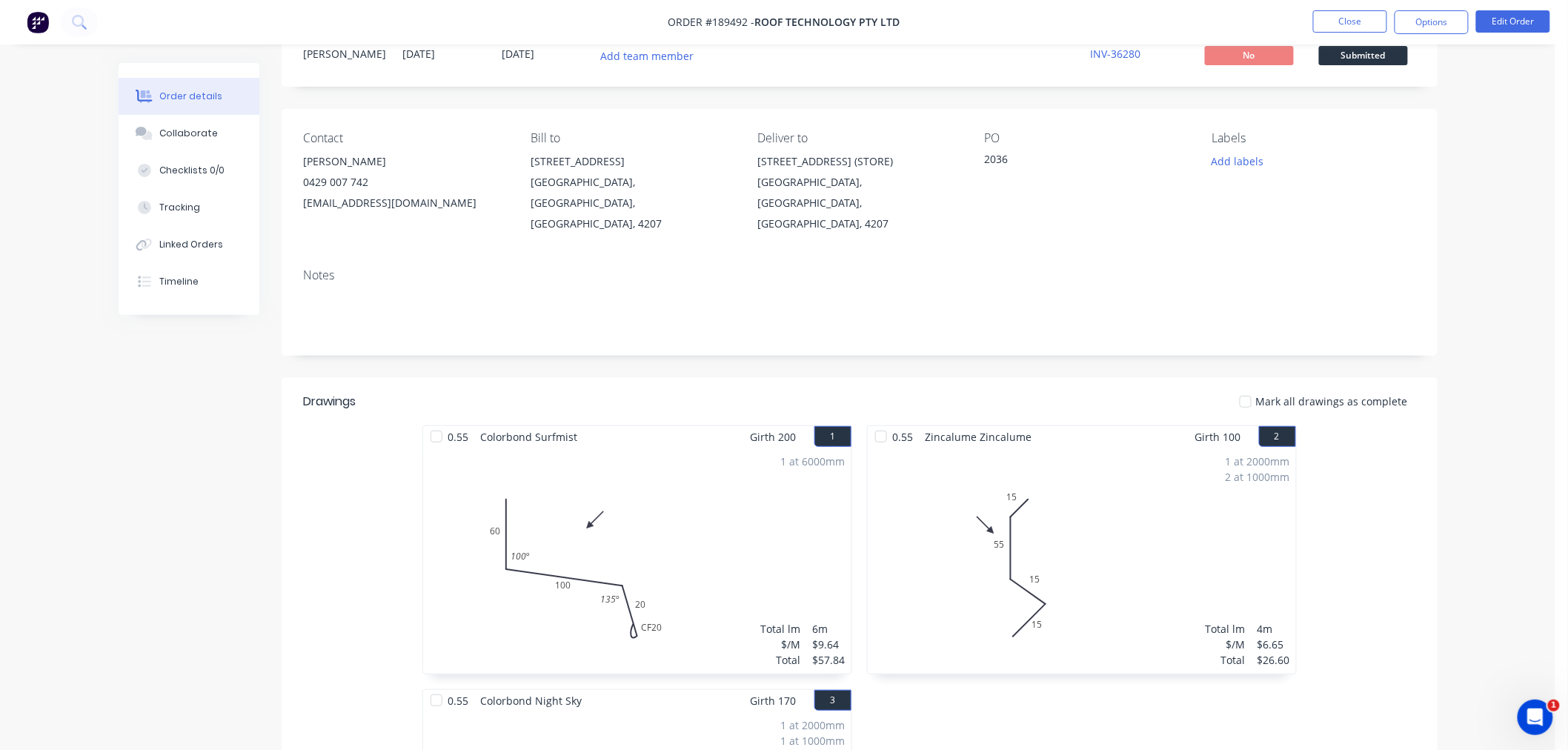
scroll to position [0, 0]
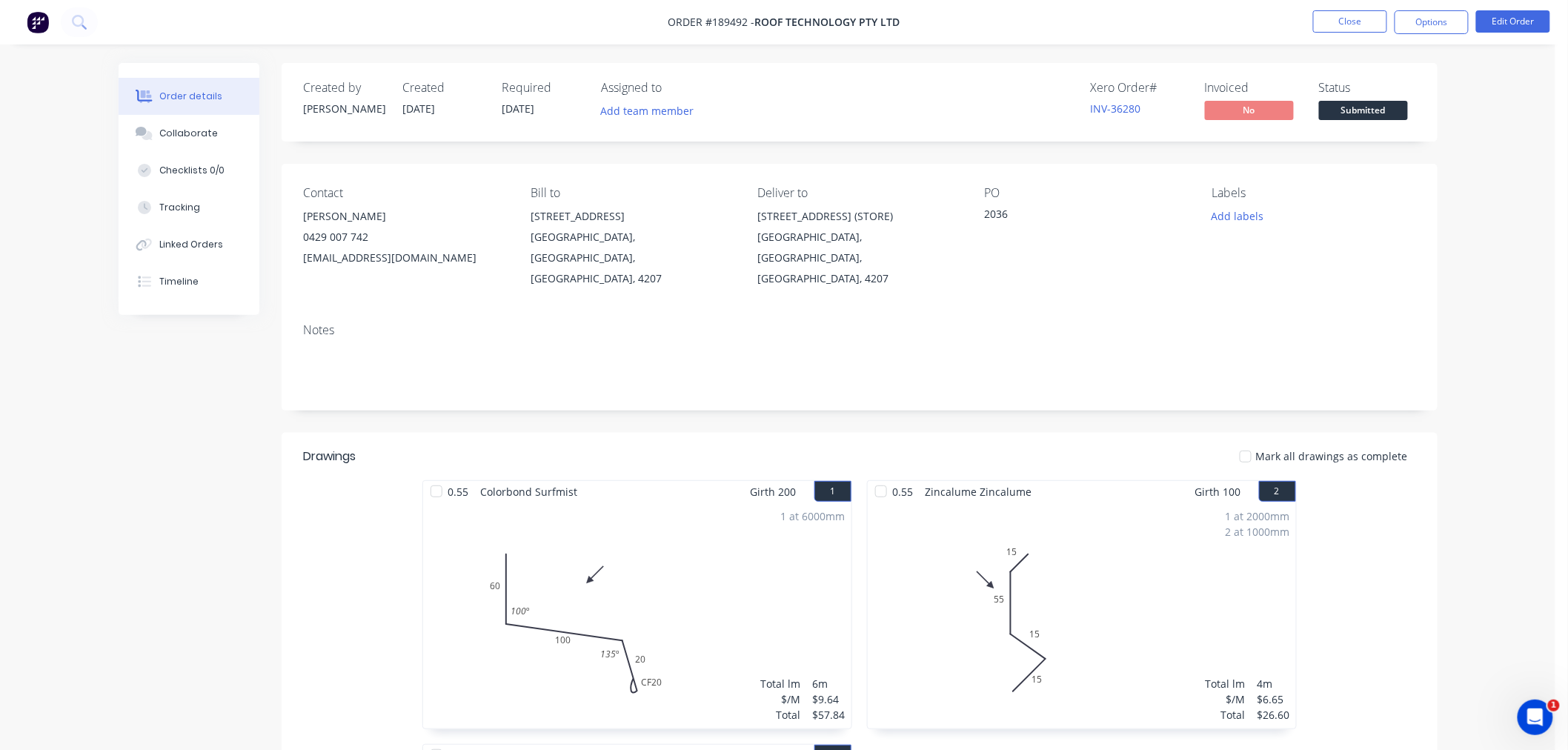
click at [1456, 225] on div "Order details Collaborate Checklists 0/0 Tracking Linked Orders Timeline Order …" at bounding box center [777, 636] width 1555 height 1272
click at [1440, 19] on button "Options" at bounding box center [1432, 22] width 74 height 24
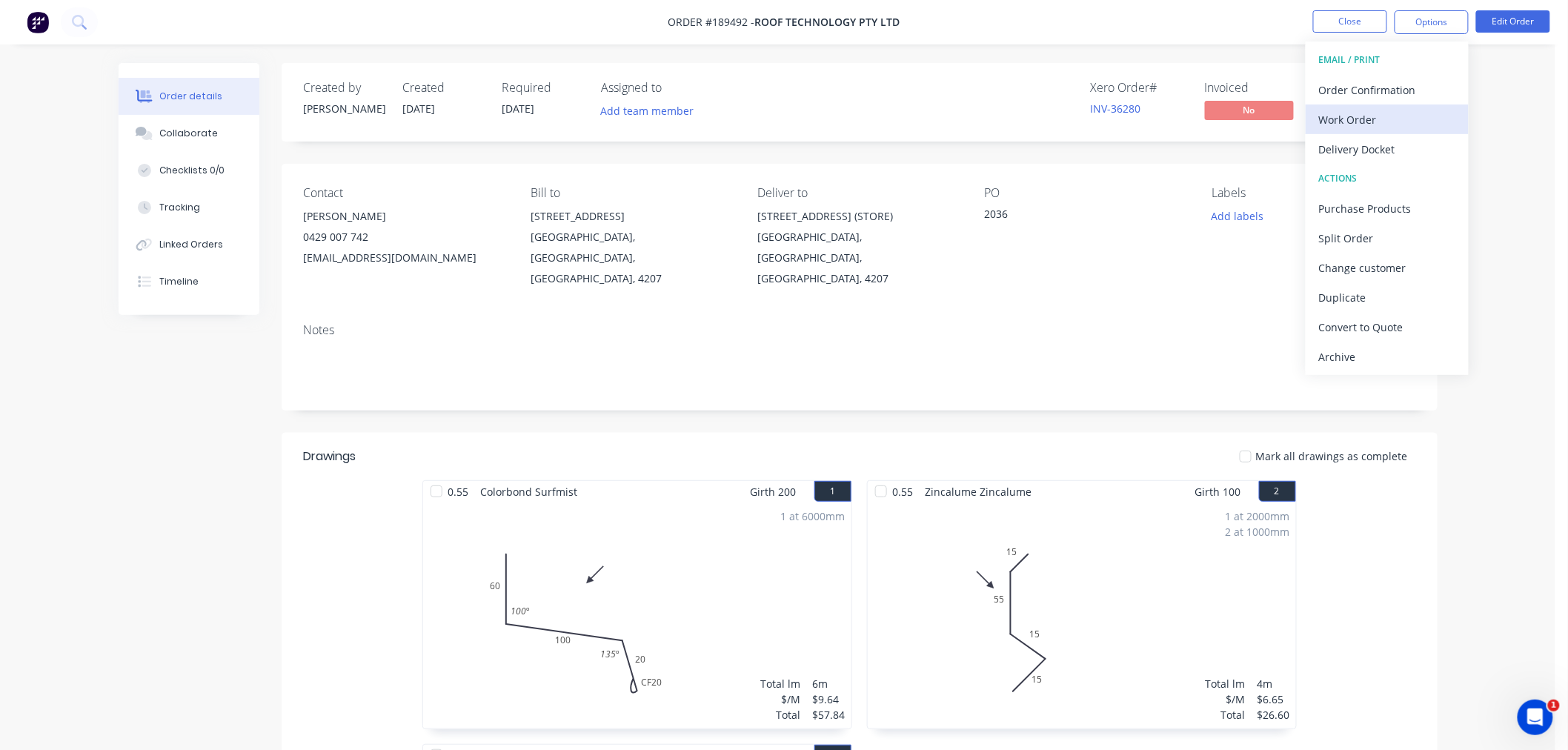
click at [1431, 109] on div "Work Order" at bounding box center [1387, 119] width 136 height 22
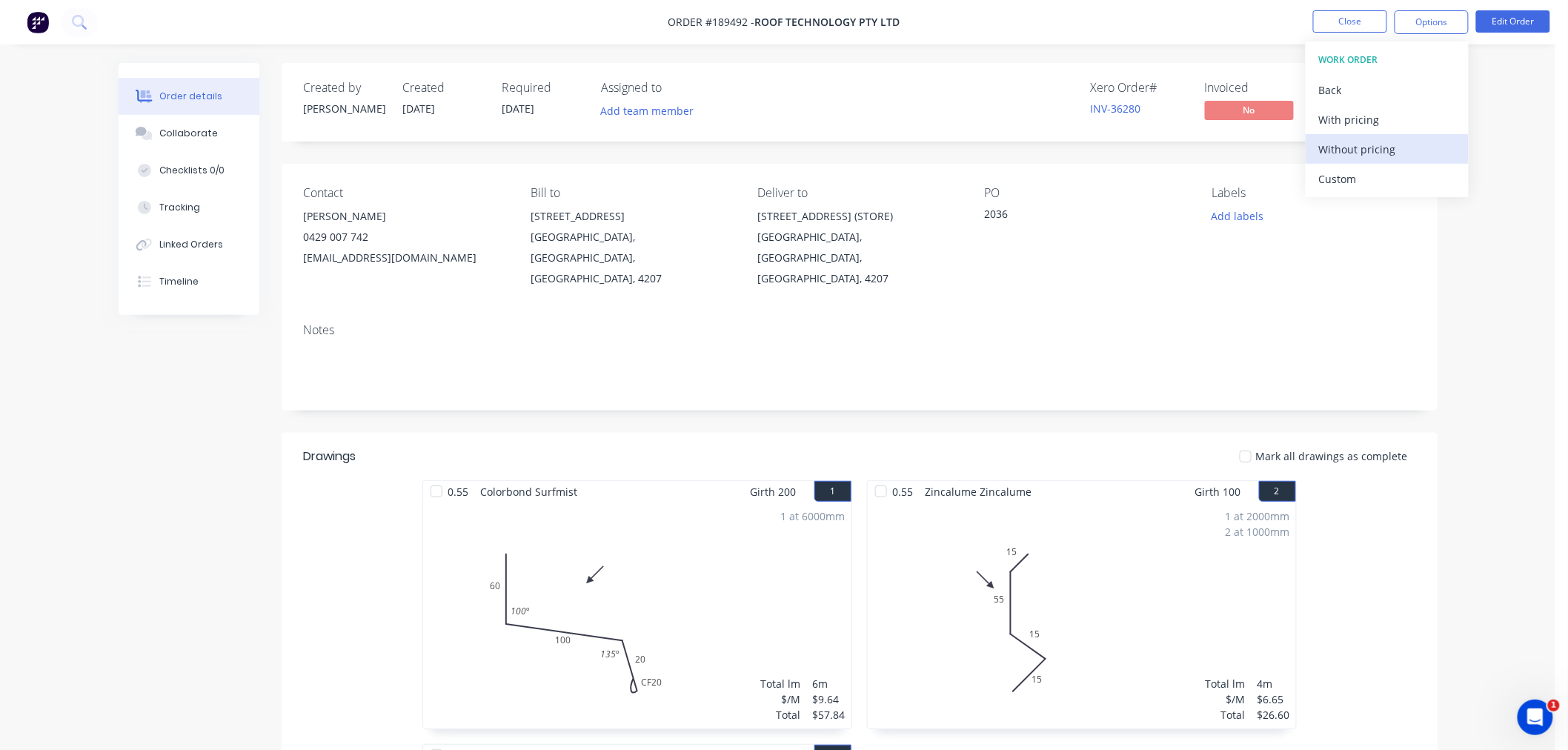
click at [1430, 150] on div "Without pricing" at bounding box center [1387, 149] width 136 height 22
click at [983, 80] on div "Created by Jeremy Created 11/08/25 Required 12/08/25 Assigned to Add team membe…" at bounding box center [860, 103] width 1156 height 79
click at [1334, 23] on button "Close" at bounding box center [1351, 22] width 74 height 22
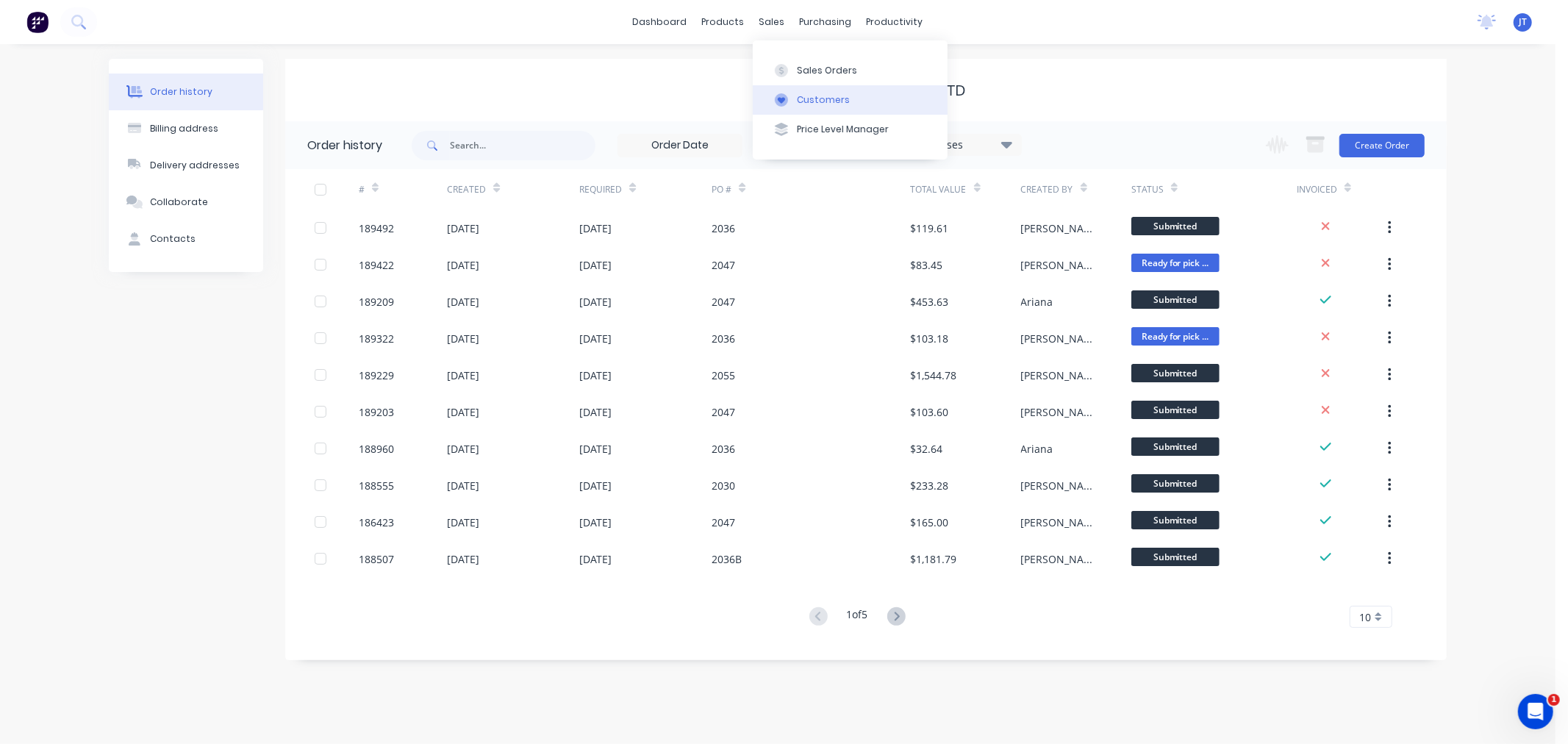
click at [805, 101] on div "Customers" at bounding box center [823, 100] width 53 height 13
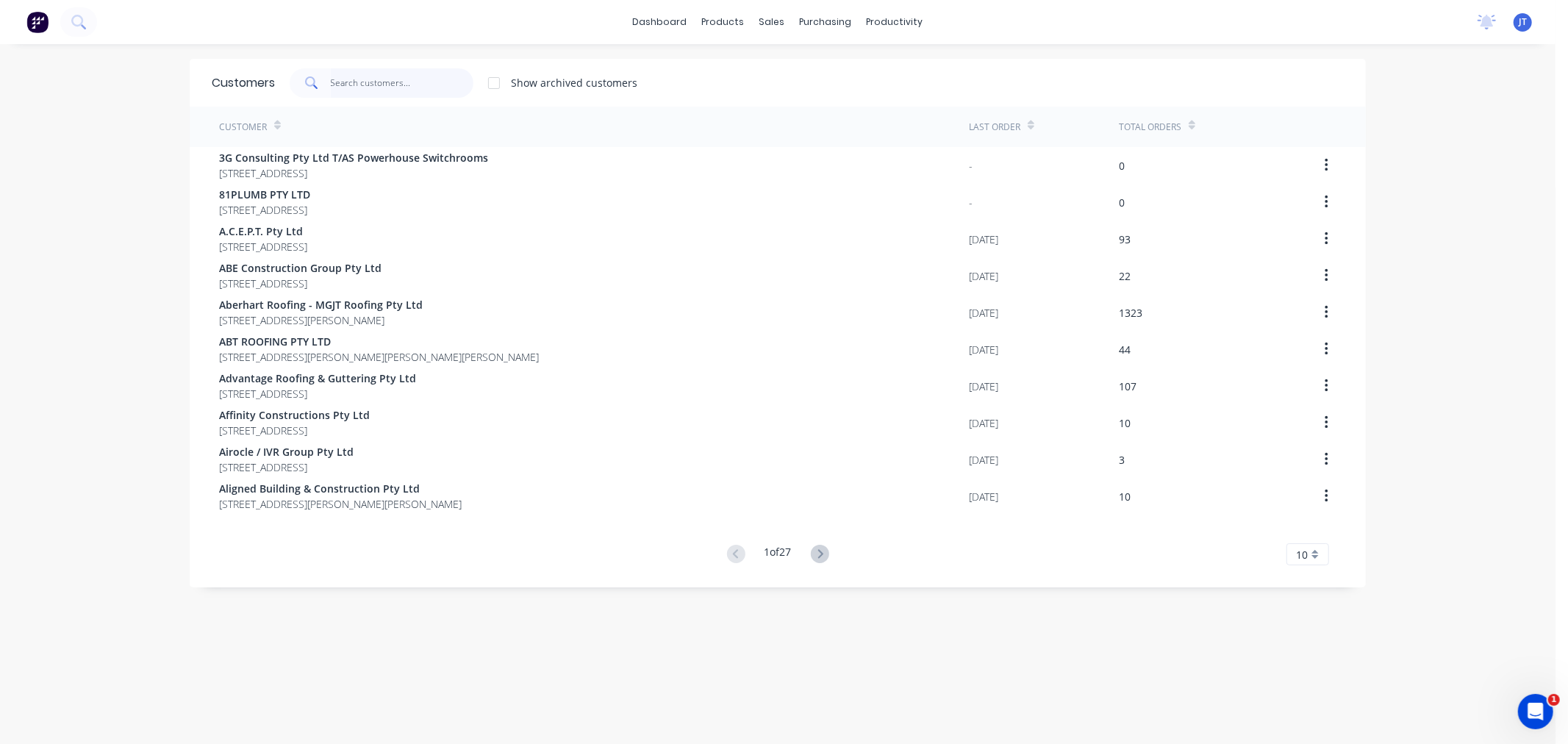
click at [403, 86] on input "text" at bounding box center [402, 83] width 143 height 30
click at [355, 91] on input "text" at bounding box center [402, 83] width 143 height 30
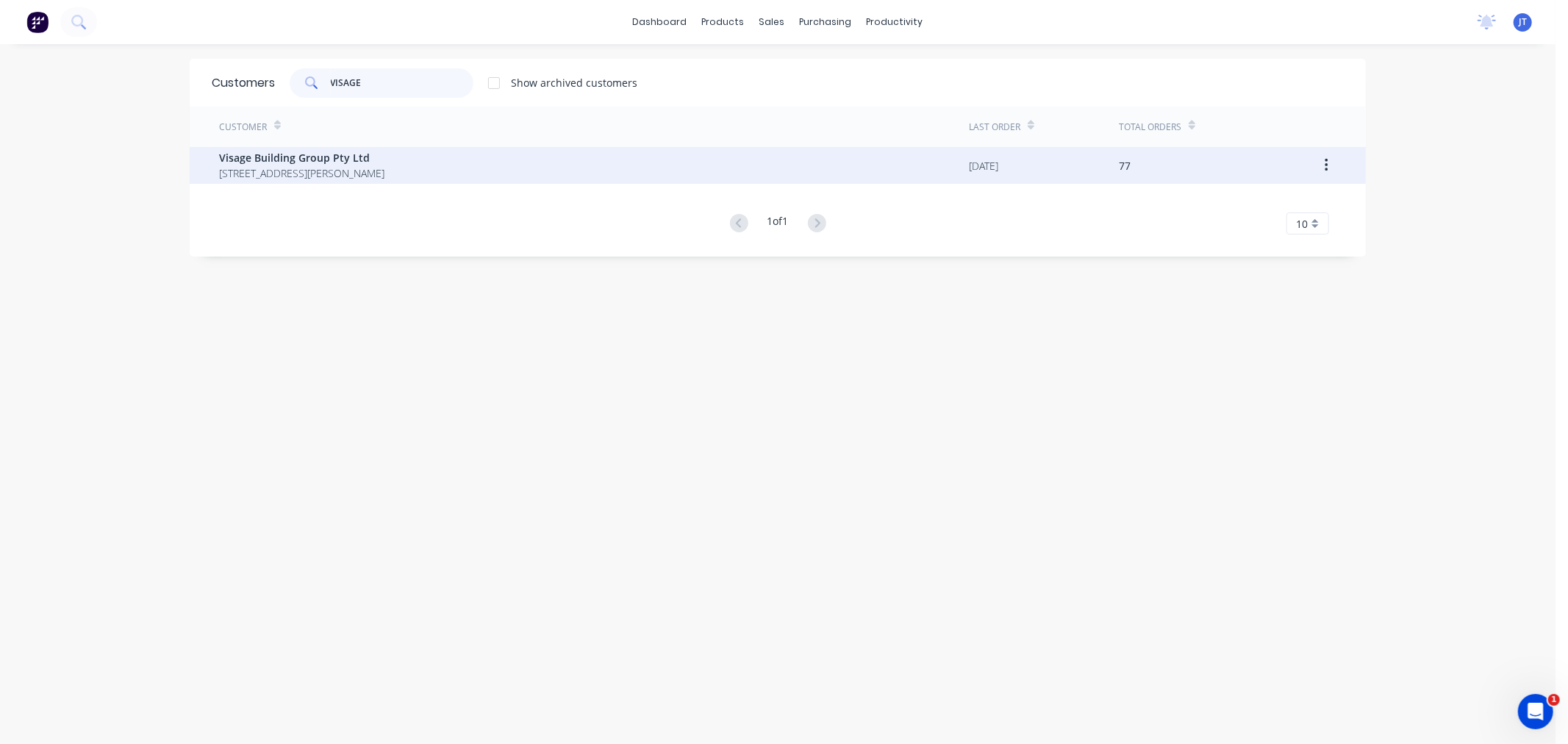
type input "VISAGE"
click at [375, 170] on span "[STREET_ADDRESS][PERSON_NAME]" at bounding box center [302, 173] width 165 height 16
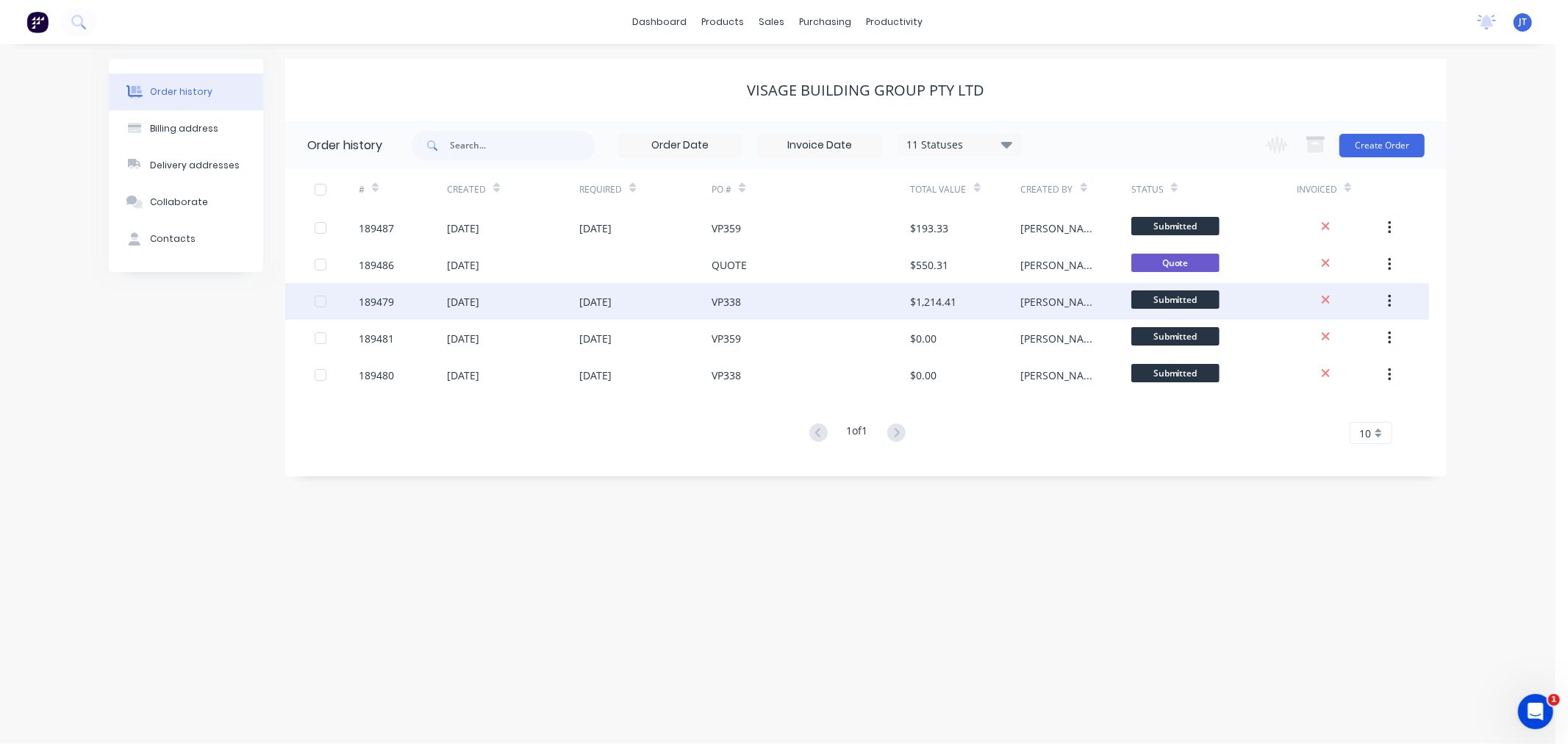
click at [382, 298] on div "189479" at bounding box center [376, 302] width 35 height 16
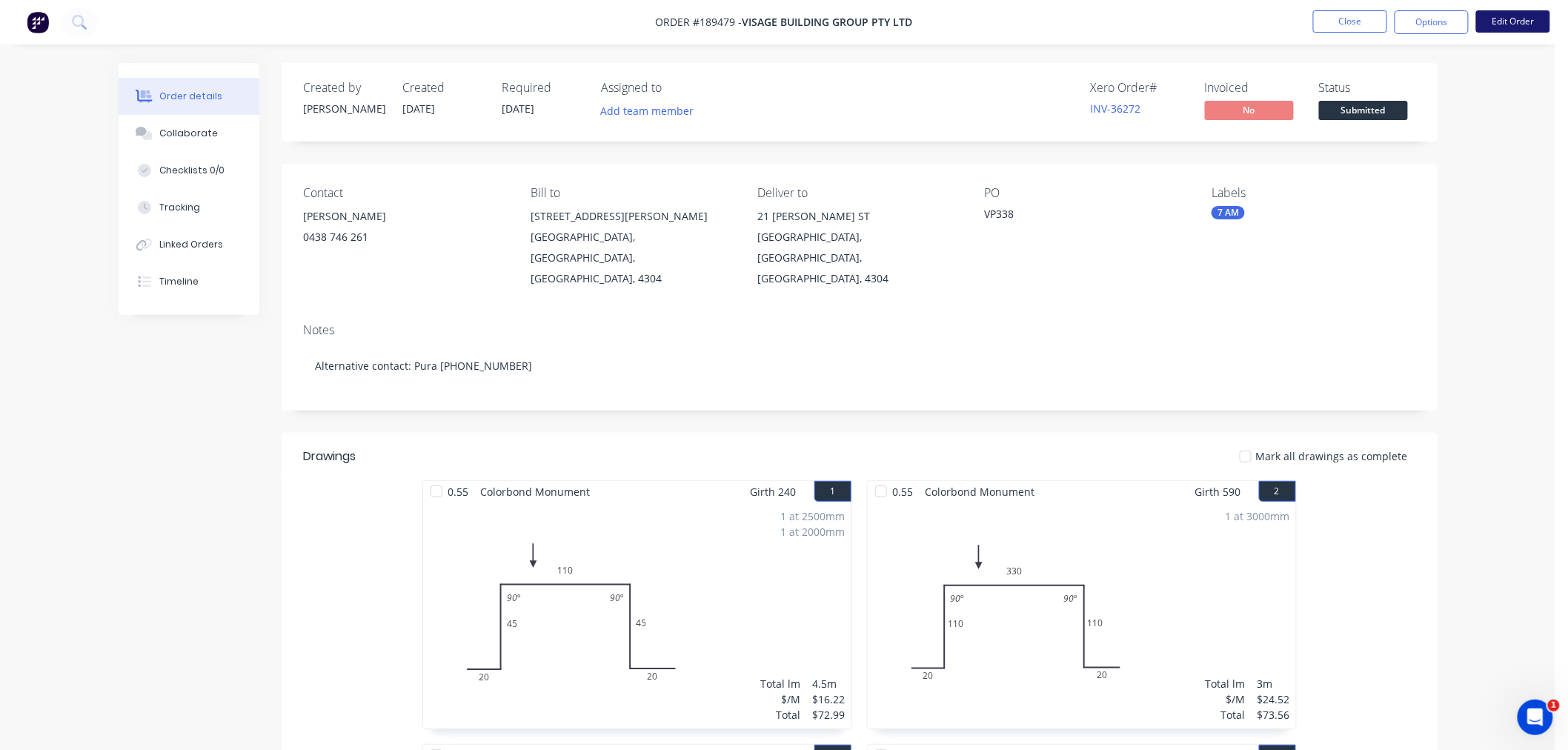
click at [1518, 19] on button "Edit Order" at bounding box center [1514, 22] width 74 height 22
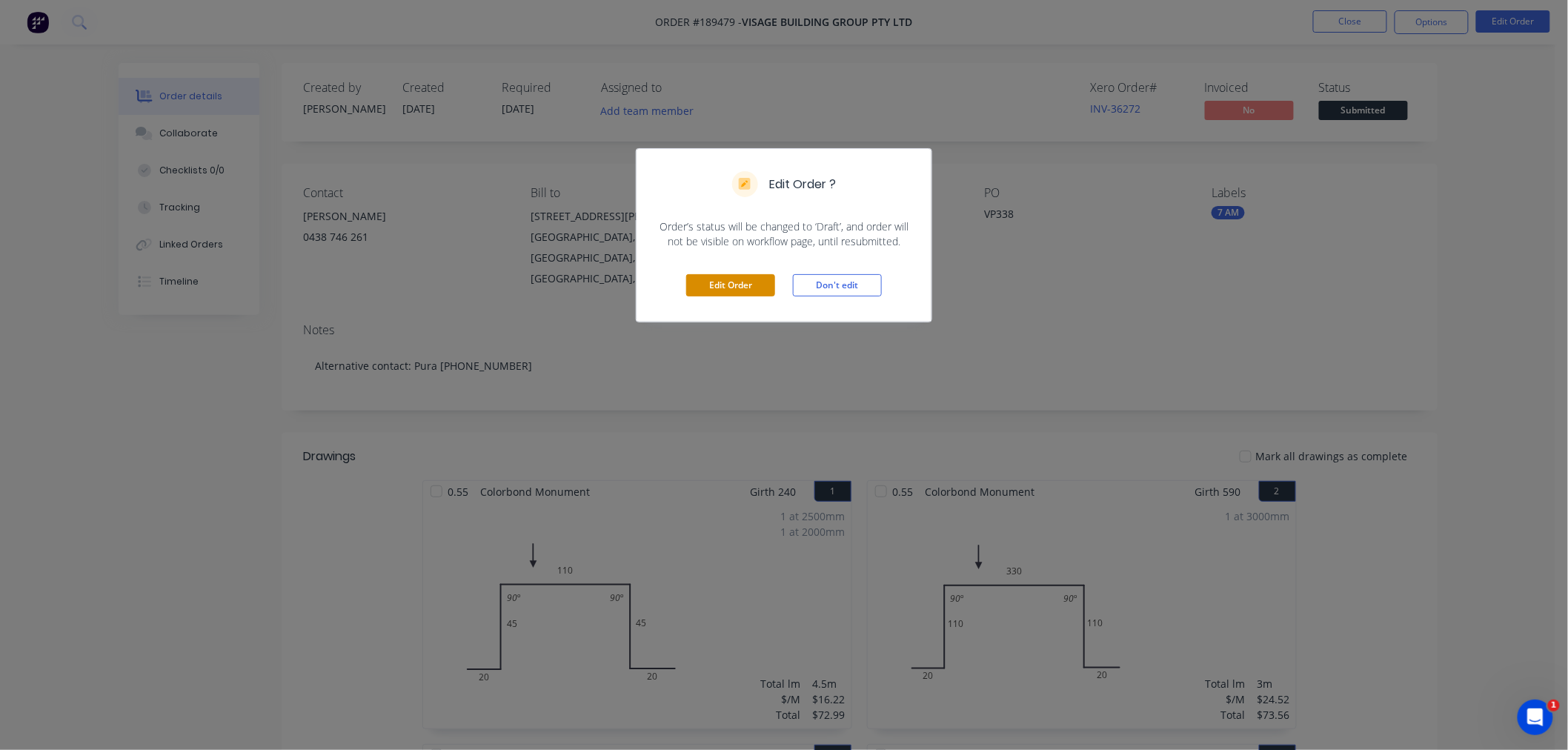
click at [737, 286] on button "Edit Order" at bounding box center [731, 286] width 89 height 22
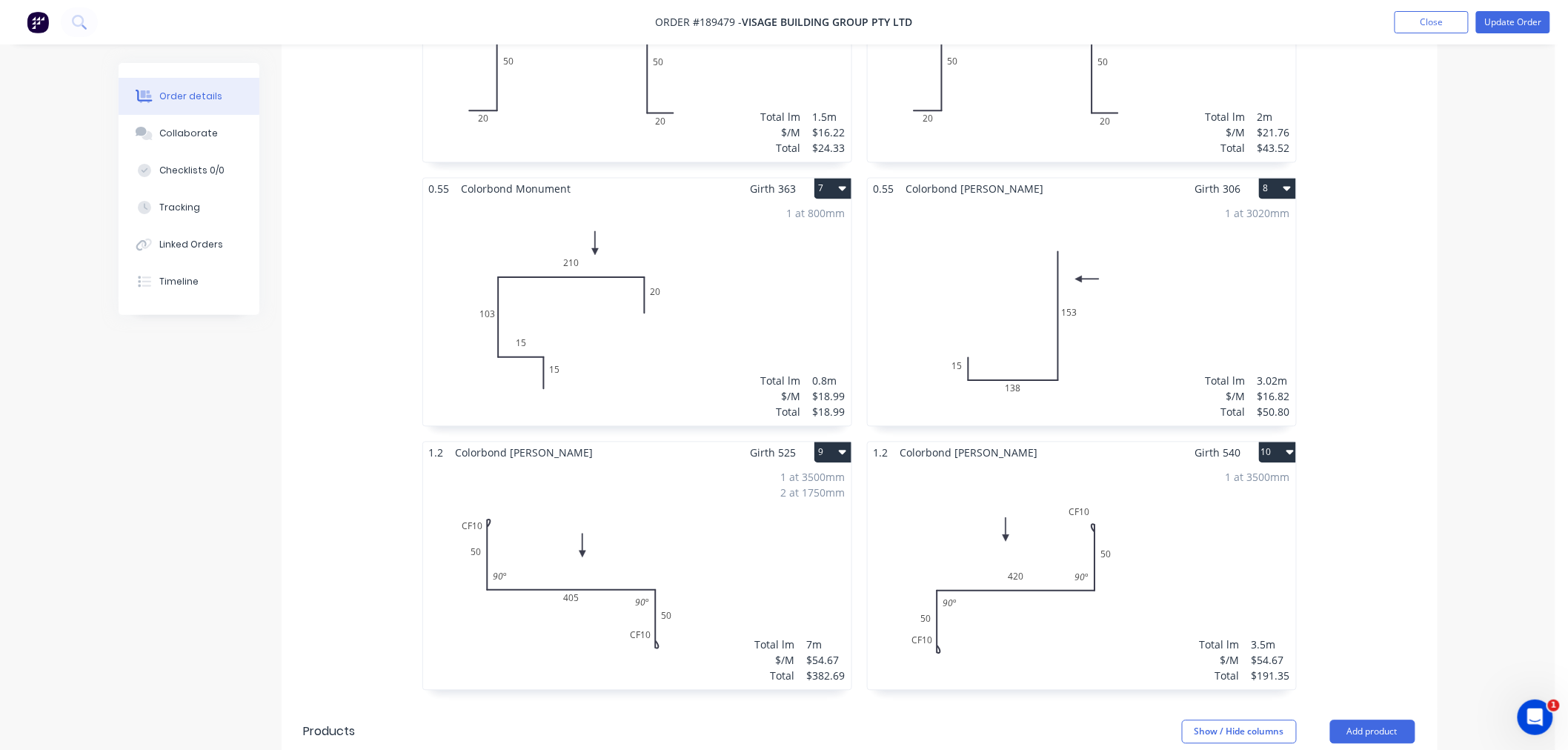
scroll to position [1153, 0]
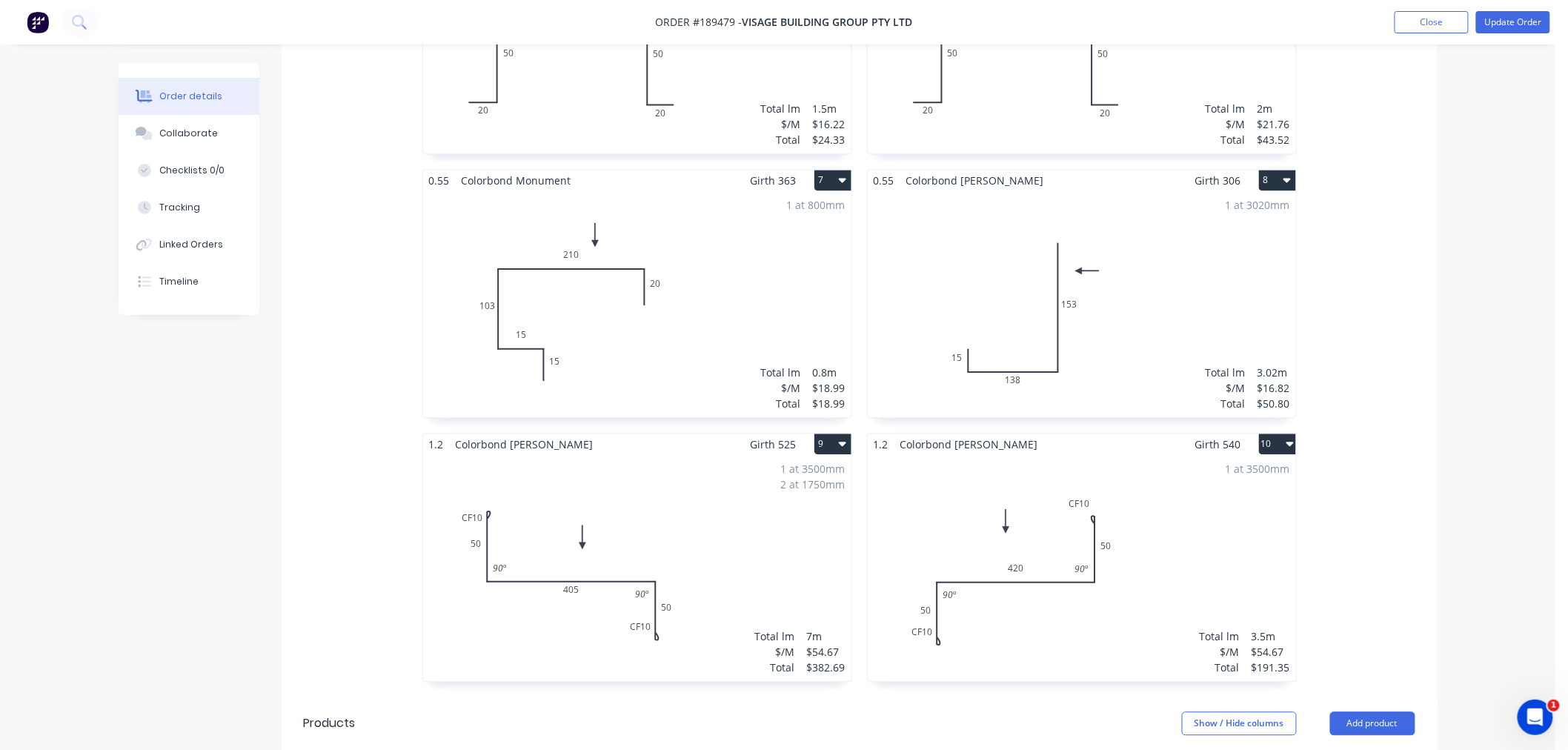
click at [707, 507] on div "1 at 3500mm 2 at 1750mm Total lm $/M Total 7m $54.67 $382.69" at bounding box center [637, 569] width 428 height 226
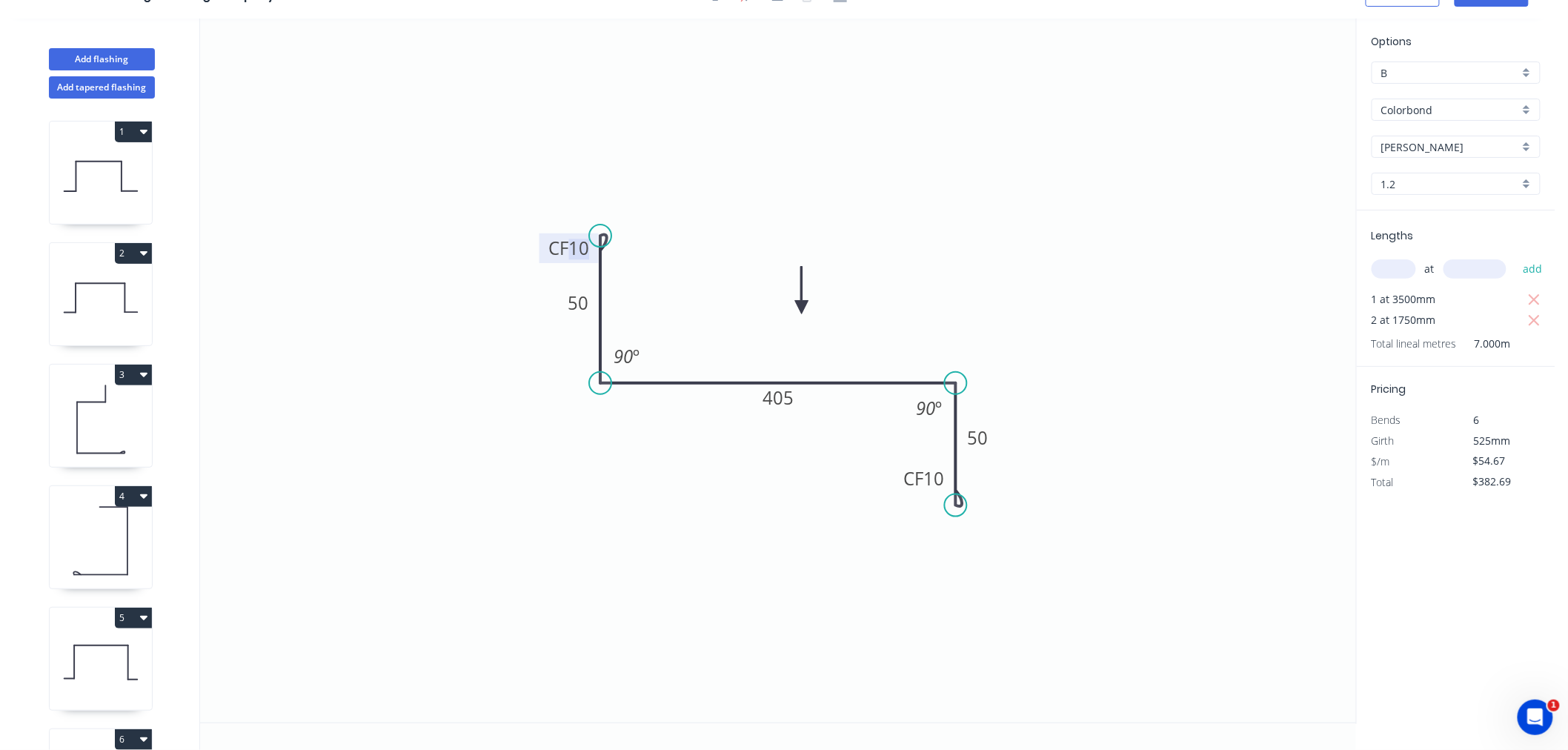
click at [580, 240] on tspan "10" at bounding box center [579, 248] width 21 height 25
click at [900, 170] on icon "0 CF 15 50 405 CF 15 50 90 º 90 º" at bounding box center [778, 371] width 1156 height 705
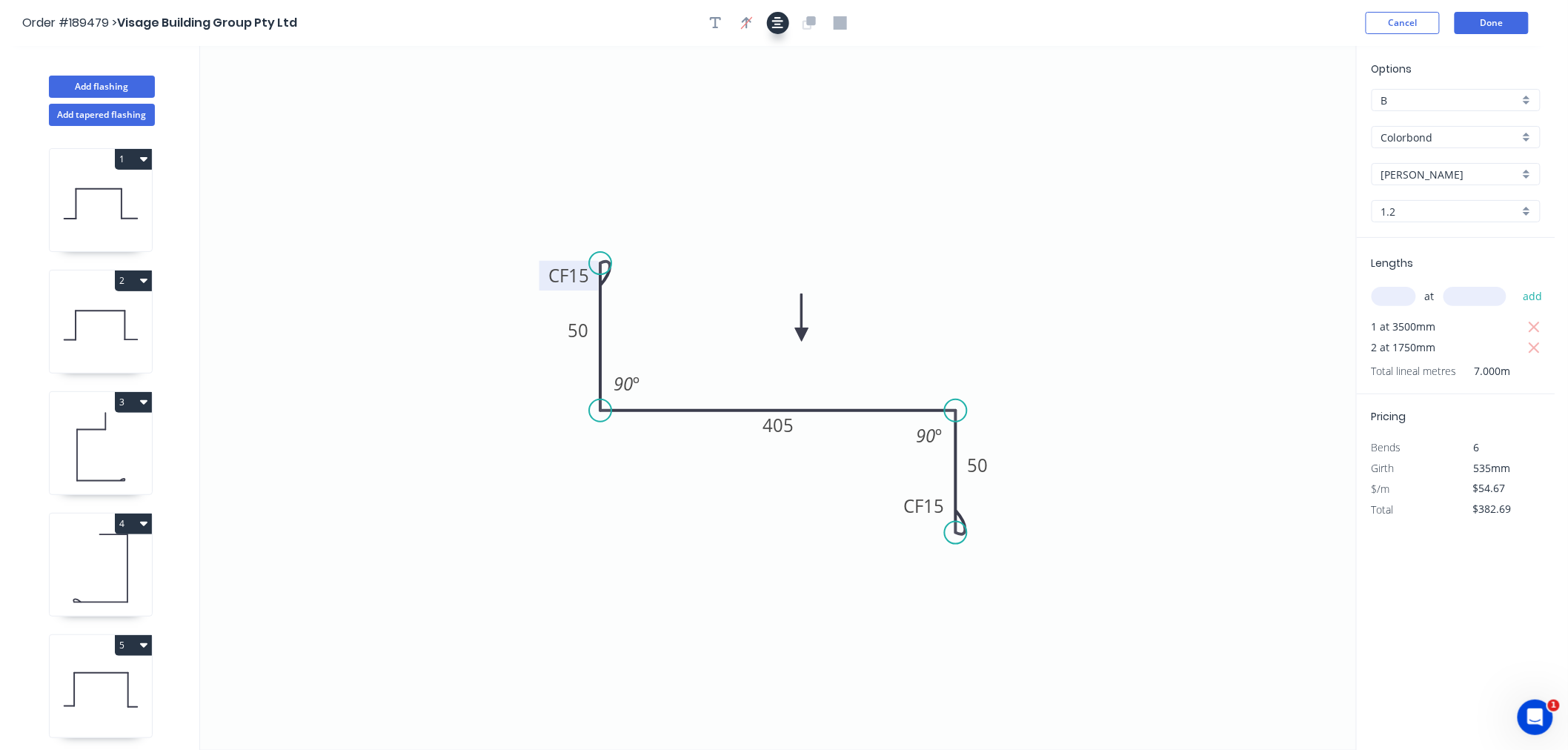
click at [776, 18] on icon "button" at bounding box center [778, 23] width 12 height 13
click at [1132, 55] on icon "0 CF 15 50 405 CF 15 50 90 º 90 º" at bounding box center [778, 398] width 1156 height 705
drag, startPoint x: 799, startPoint y: 330, endPoint x: 704, endPoint y: 493, distance: 188.7
click at [704, 493] on icon at bounding box center [705, 475] width 13 height 48
click at [704, 493] on icon at bounding box center [704, 475] width 13 height 48
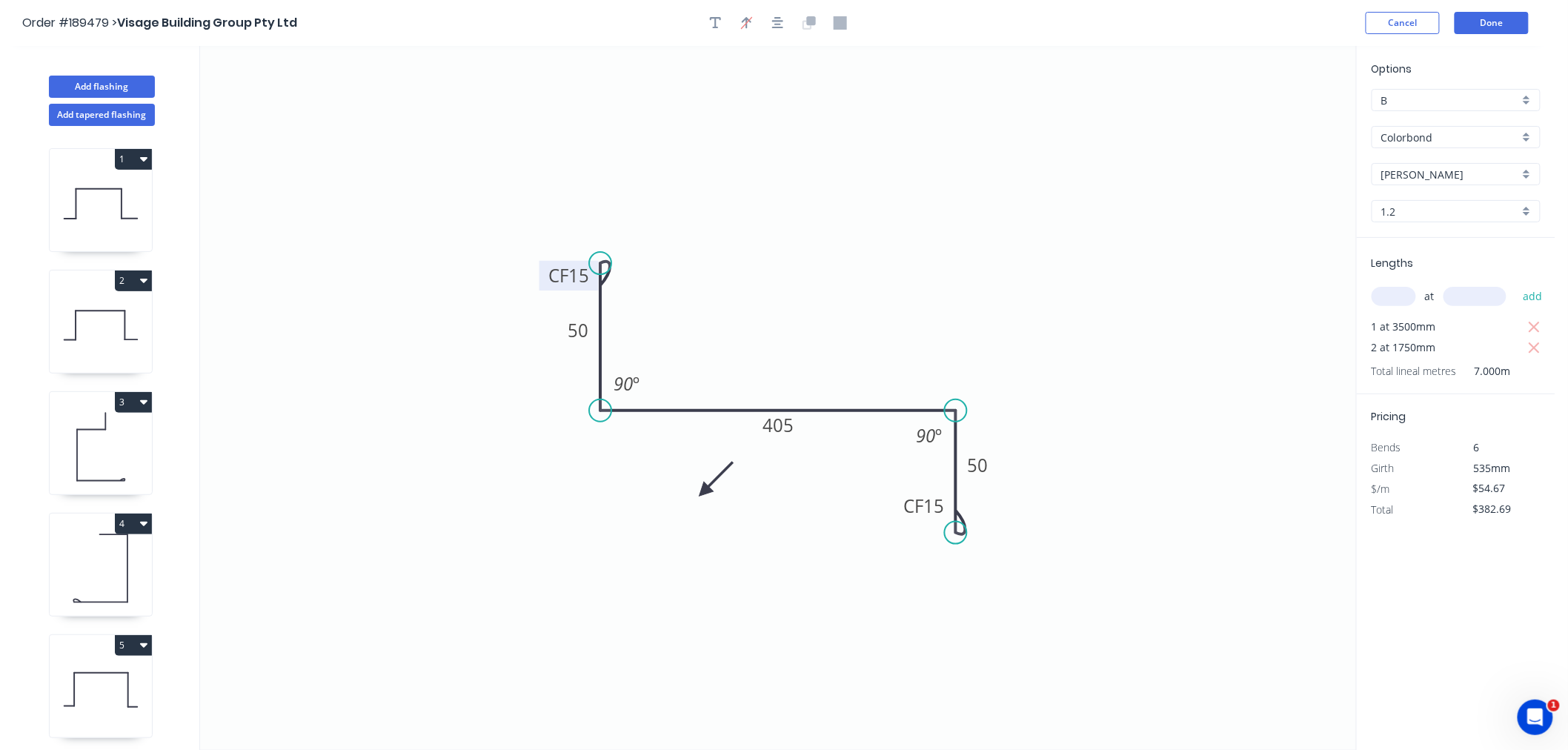
click at [704, 493] on icon at bounding box center [716, 480] width 43 height 43
click at [704, 493] on icon at bounding box center [722, 492] width 48 height 13
drag, startPoint x: 704, startPoint y: 493, endPoint x: 668, endPoint y: 464, distance: 46.2
click at [685, 468] on icon at bounding box center [692, 484] width 13 height 48
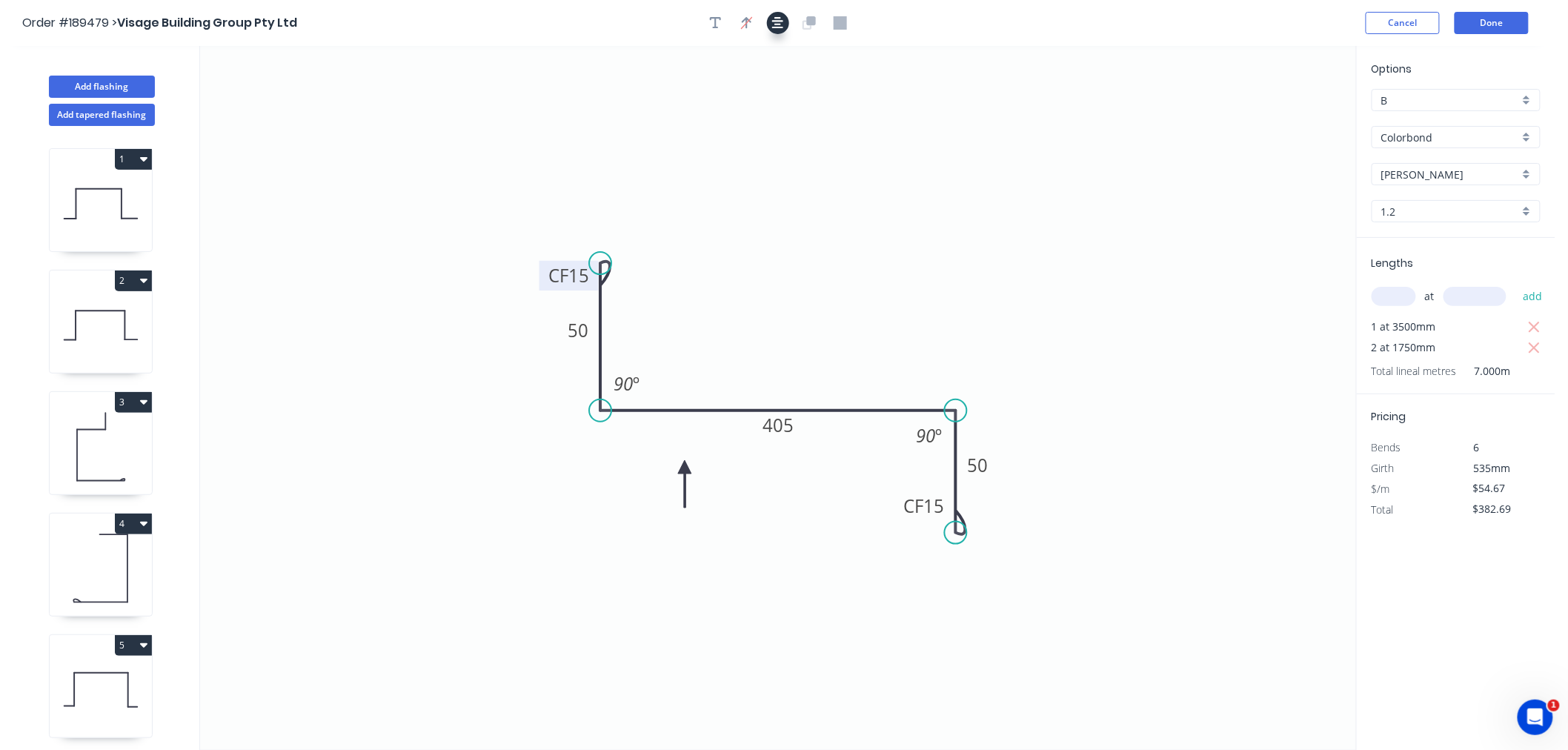
click at [780, 28] on icon "button" at bounding box center [778, 23] width 12 height 13
drag, startPoint x: 684, startPoint y: 467, endPoint x: 708, endPoint y: 465, distance: 24.1
click at [708, 465] on icon at bounding box center [708, 481] width 13 height 48
click at [778, 28] on button "button" at bounding box center [778, 23] width 22 height 22
click at [1024, 135] on icon "0 CF 15 50 405 CF 15 50 90 º 90 º" at bounding box center [778, 398] width 1156 height 705
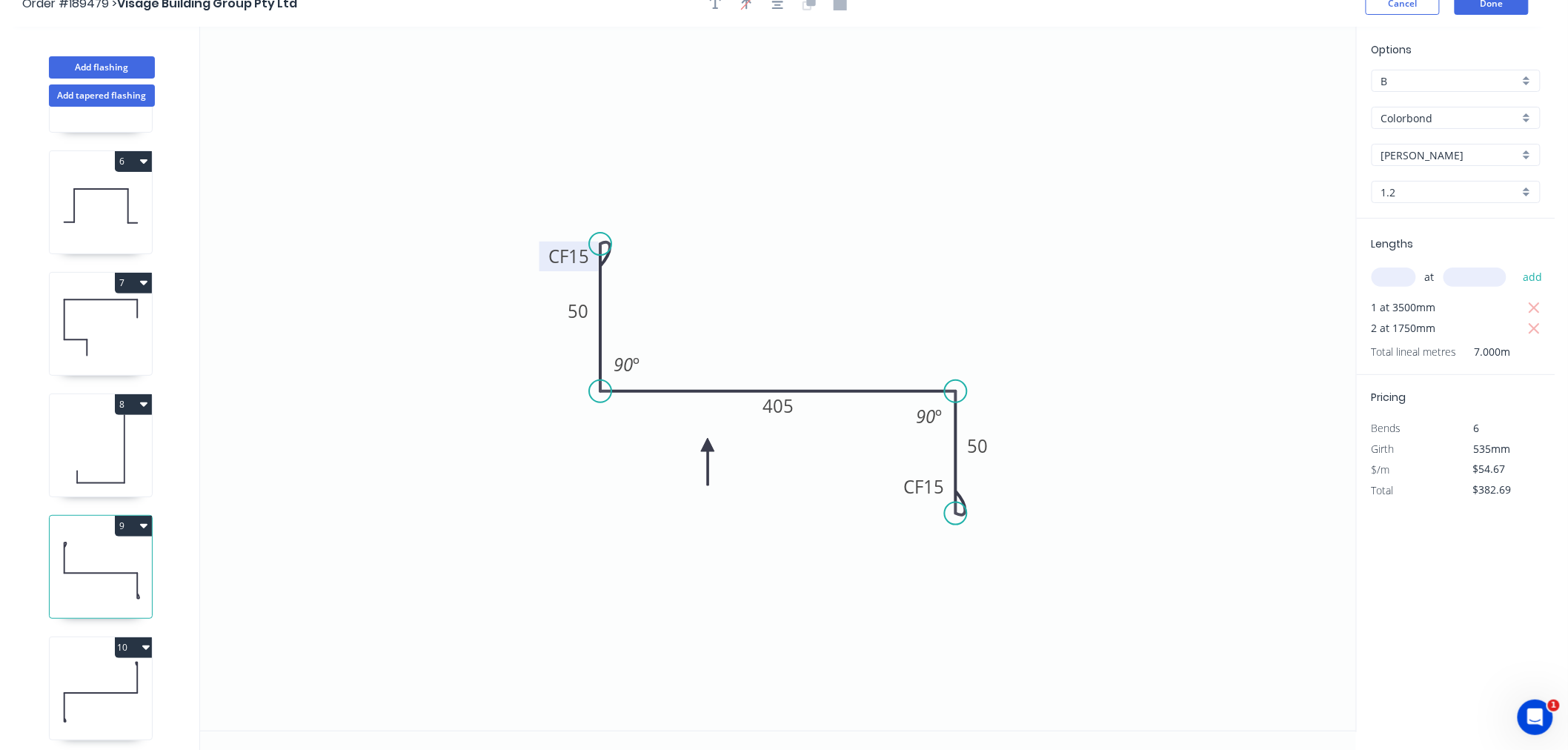
scroll to position [28, 0]
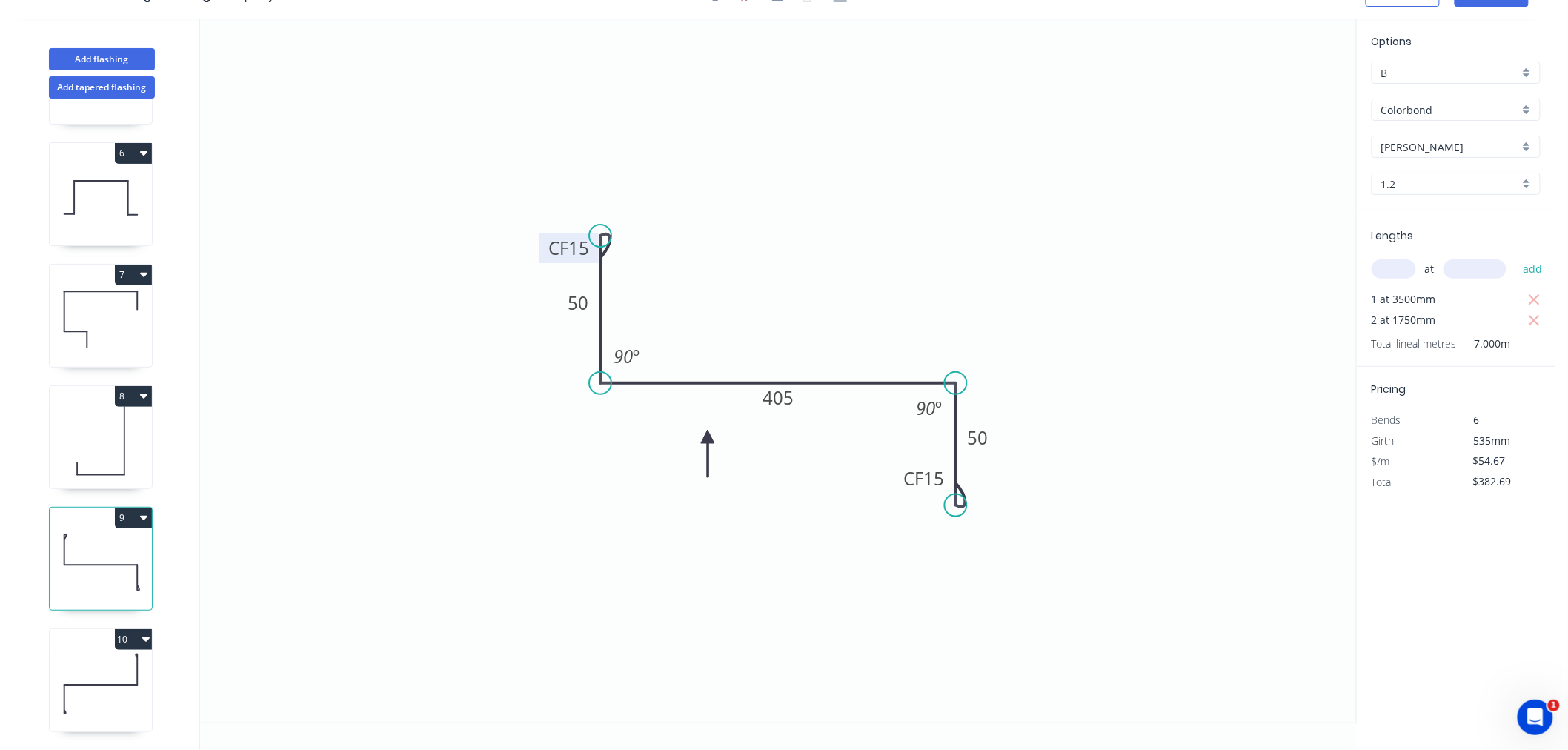
click at [114, 691] on icon at bounding box center [100, 685] width 102 height 95
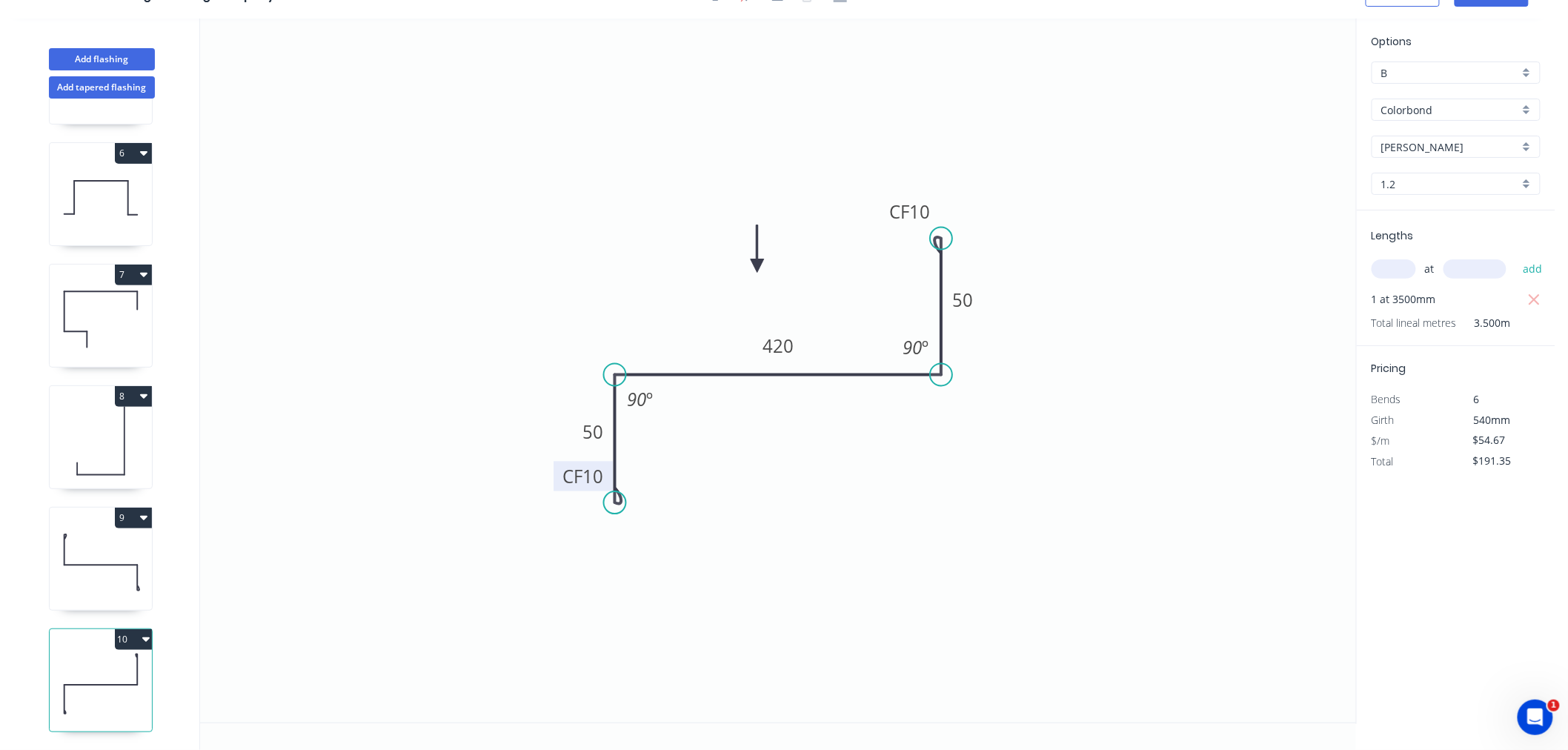
click at [596, 467] on tspan "10" at bounding box center [594, 476] width 21 height 25
click at [619, 206] on icon "0 CF 15 50 420 CF 15 50 90 º 90 º" at bounding box center [778, 371] width 1156 height 705
click at [72, 533] on icon at bounding box center [100, 562] width 102 height 95
type input "$382.69"
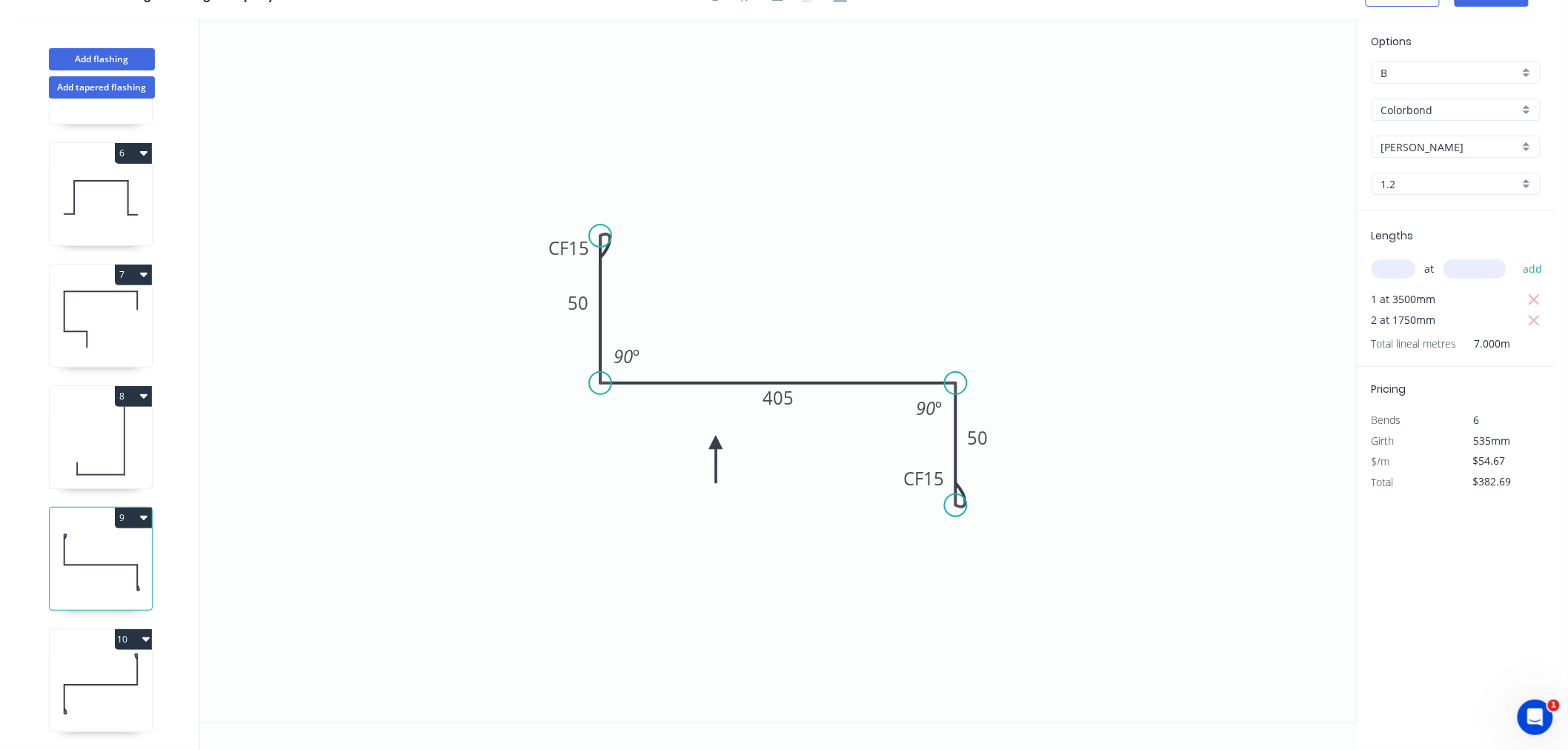
drag, startPoint x: 707, startPoint y: 440, endPoint x: 716, endPoint y: 442, distance: 9.2
click at [716, 442] on icon at bounding box center [716, 460] width 13 height 48
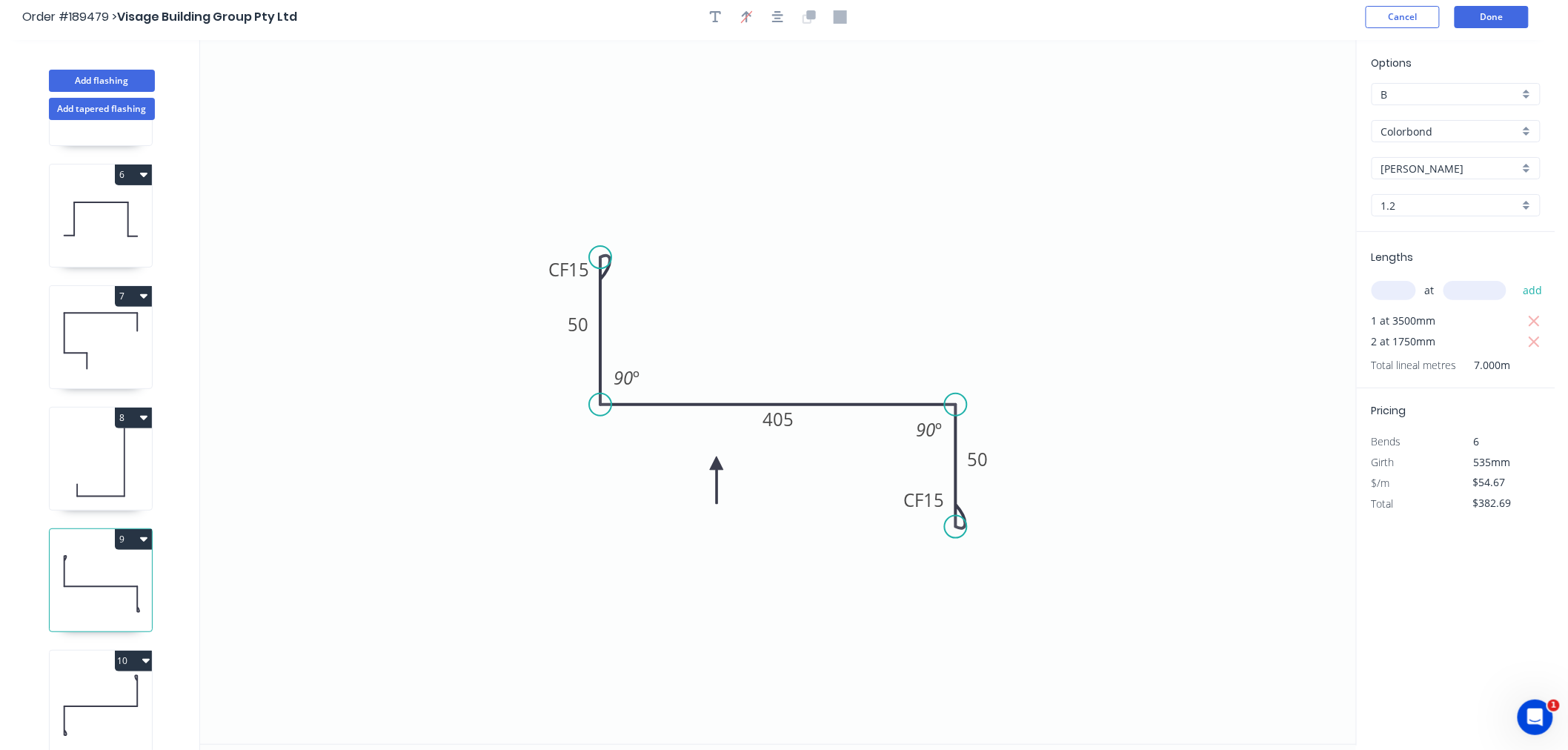
scroll to position [0, 0]
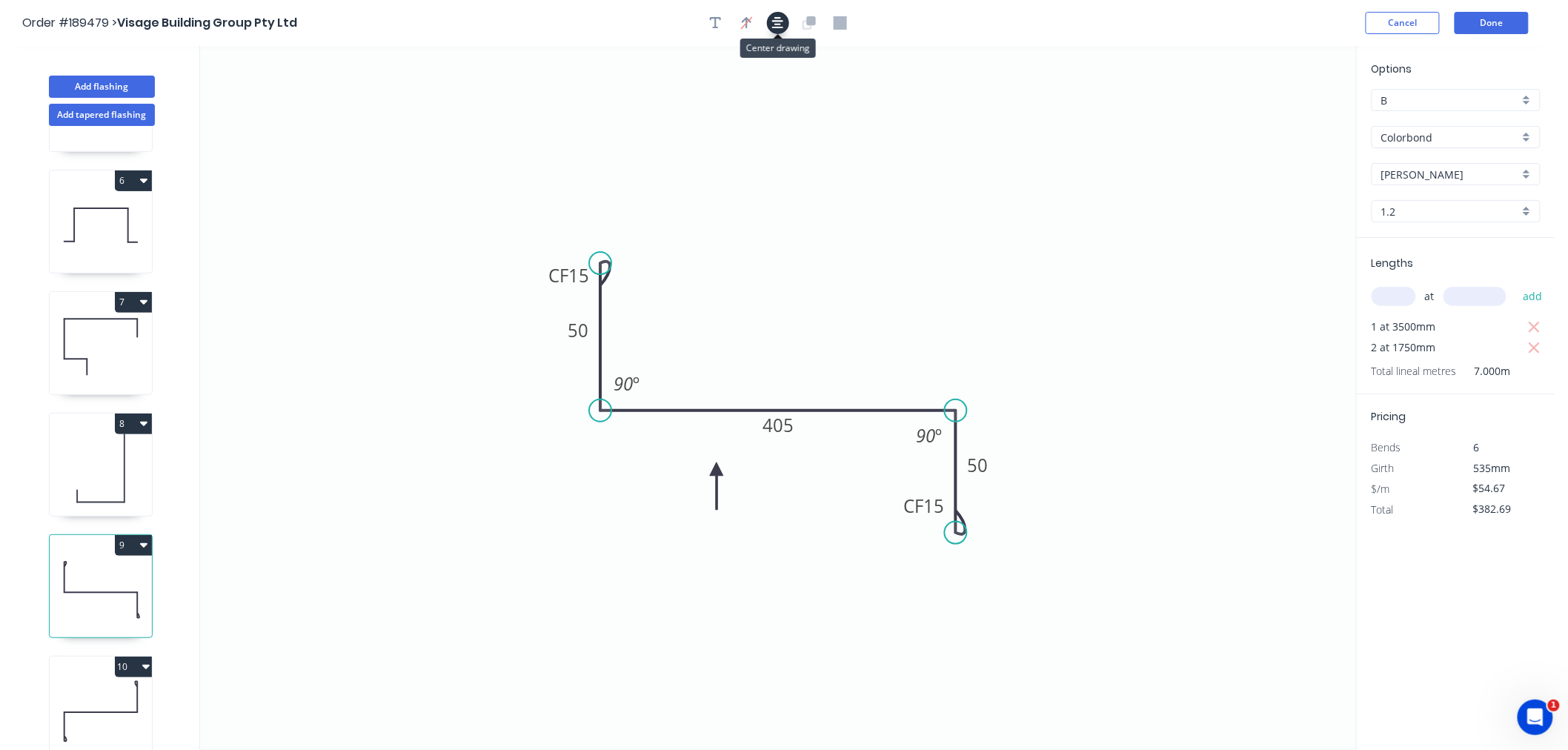
click at [788, 23] on button "button" at bounding box center [778, 23] width 22 height 22
click at [748, 236] on icon "0 CF 15 50 405 CF 15 50 90 º 90 º" at bounding box center [778, 398] width 1156 height 705
click at [1486, 22] on button "Done" at bounding box center [1492, 23] width 74 height 22
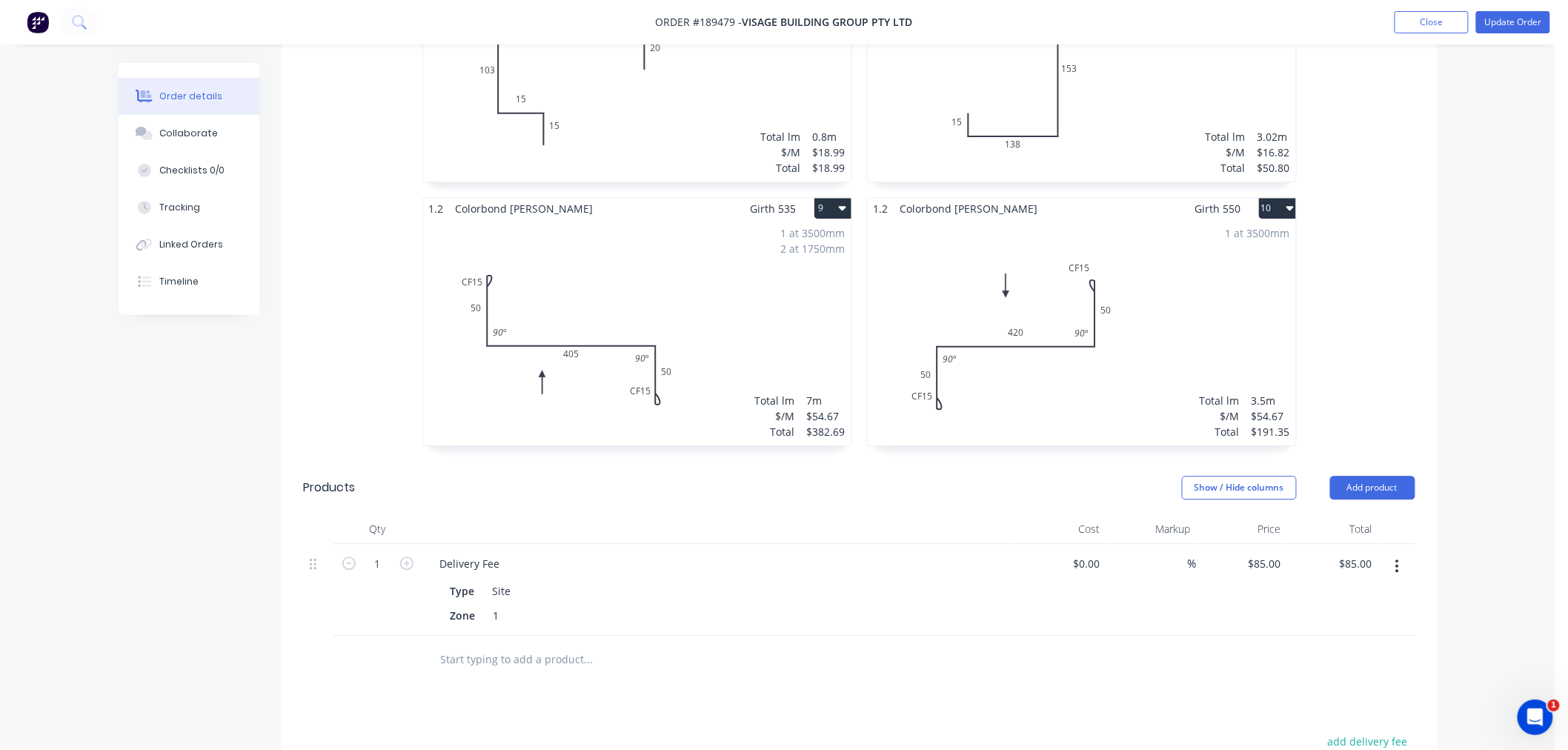
scroll to position [1483, 0]
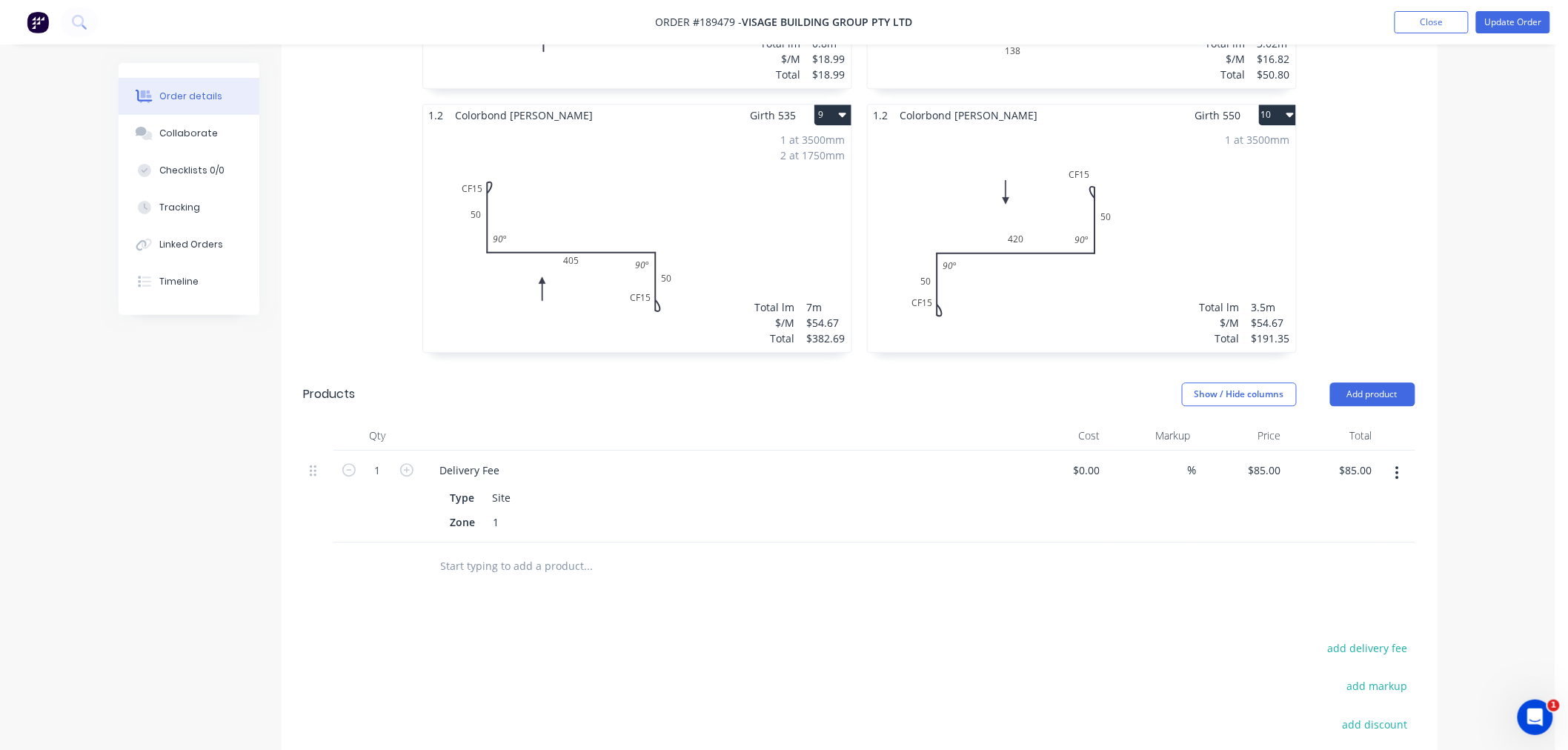
click at [1071, 267] on div "1 at 3500mm Total lm $/M Total 3.5m $54.67 $191.35" at bounding box center [1082, 239] width 428 height 226
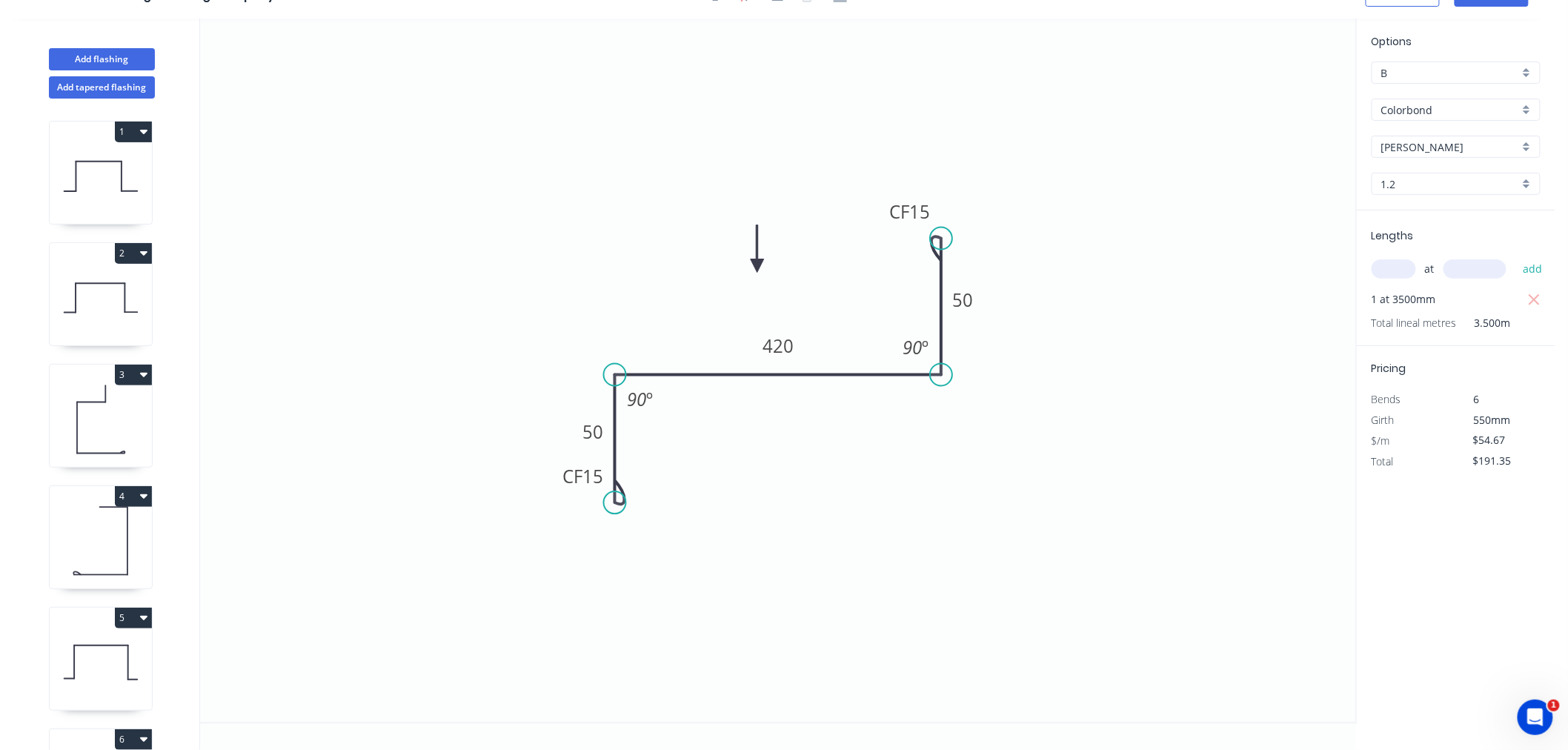
scroll to position [28, 0]
click at [552, 486] on icon "0 CF 15 50 420 CF 15 50 90 º 90 º" at bounding box center [778, 371] width 1156 height 705
drag, startPoint x: 573, startPoint y: 426, endPoint x: 554, endPoint y: 415, distance: 22.0
click at [556, 415] on rect at bounding box center [579, 419] width 48 height 30
drag, startPoint x: 550, startPoint y: 420, endPoint x: 568, endPoint y: 419, distance: 18.0
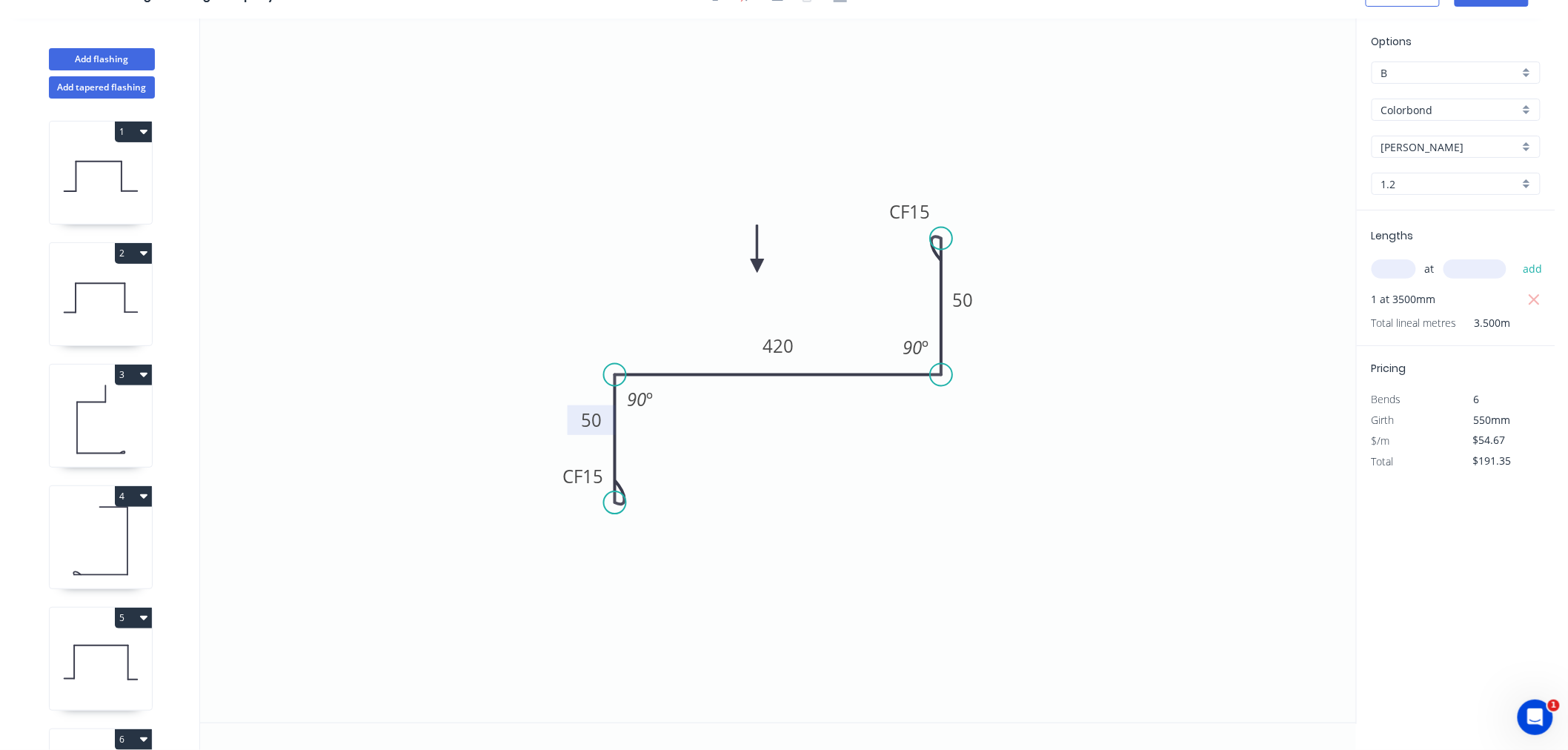
click at [568, 419] on rect at bounding box center [591, 420] width 48 height 30
drag, startPoint x: 977, startPoint y: 288, endPoint x: 978, endPoint y: 279, distance: 9.1
click at [978, 279] on rect at bounding box center [964, 292] width 48 height 30
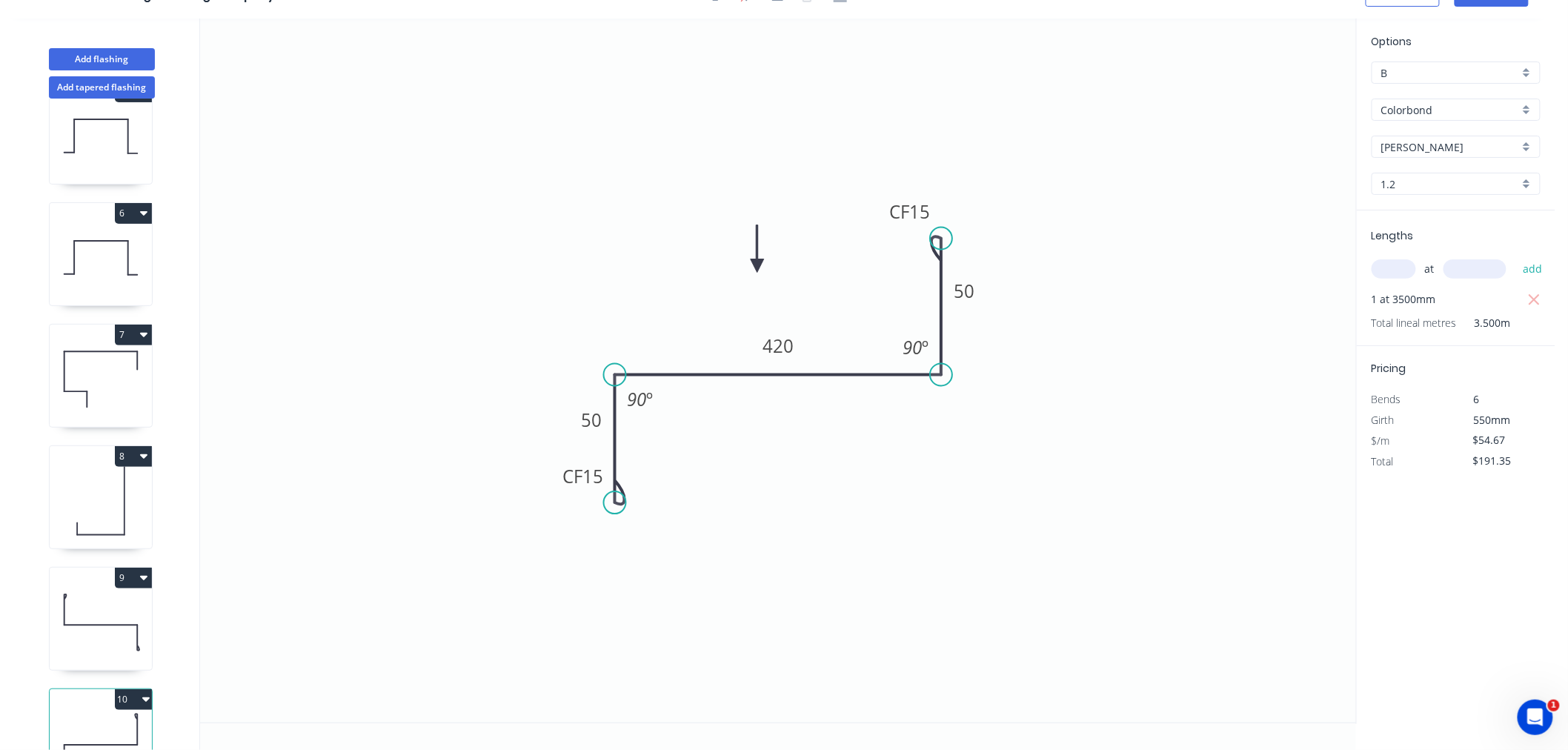
scroll to position [597, 0]
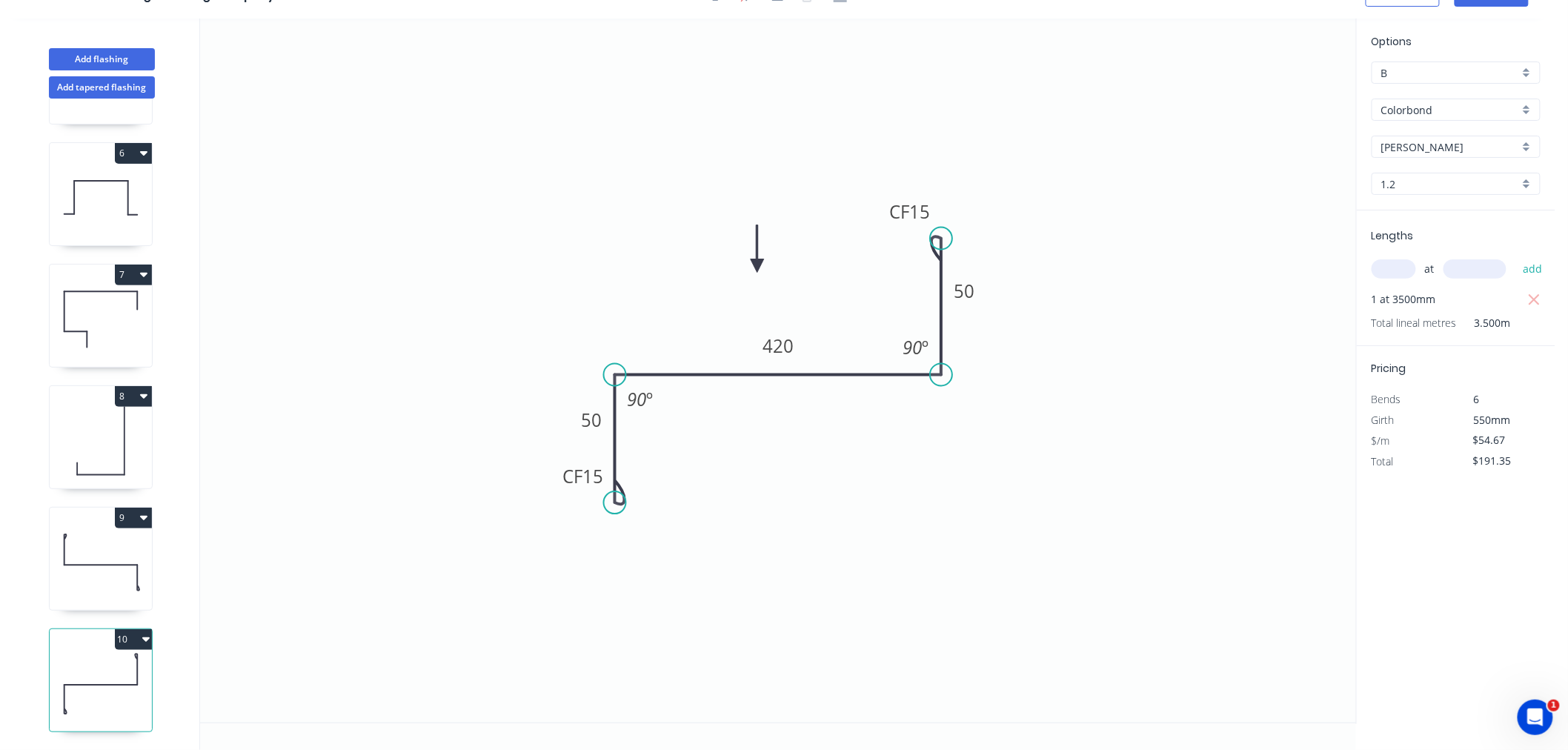
click at [109, 571] on icon at bounding box center [100, 562] width 102 height 95
type input "$382.69"
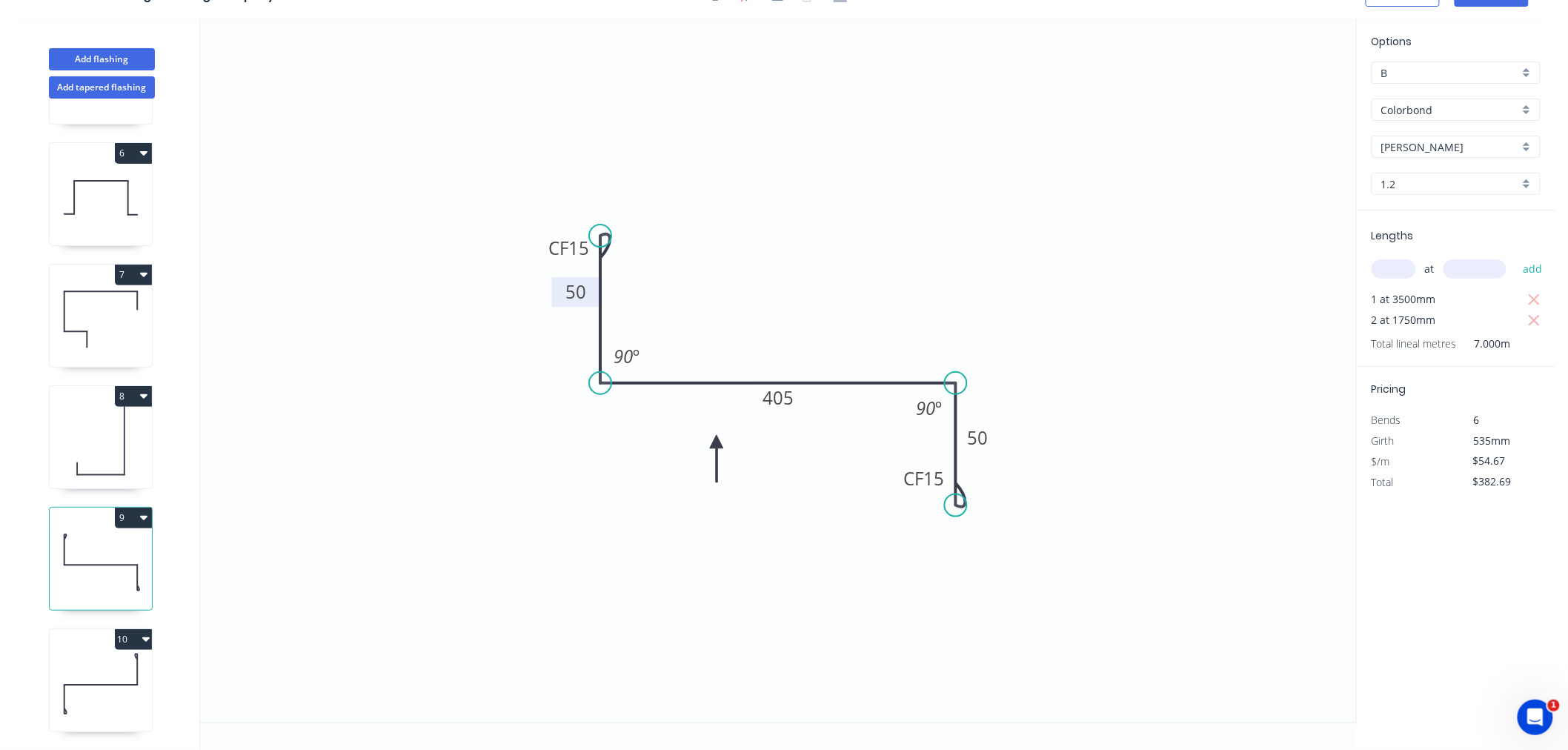
drag, startPoint x: 558, startPoint y: 299, endPoint x: 556, endPoint y: 288, distance: 11.2
click at [556, 288] on rect at bounding box center [576, 292] width 48 height 30
drag, startPoint x: 995, startPoint y: 430, endPoint x: 1001, endPoint y: 423, distance: 9.2
click at [1001, 423] on rect at bounding box center [984, 432] width 48 height 30
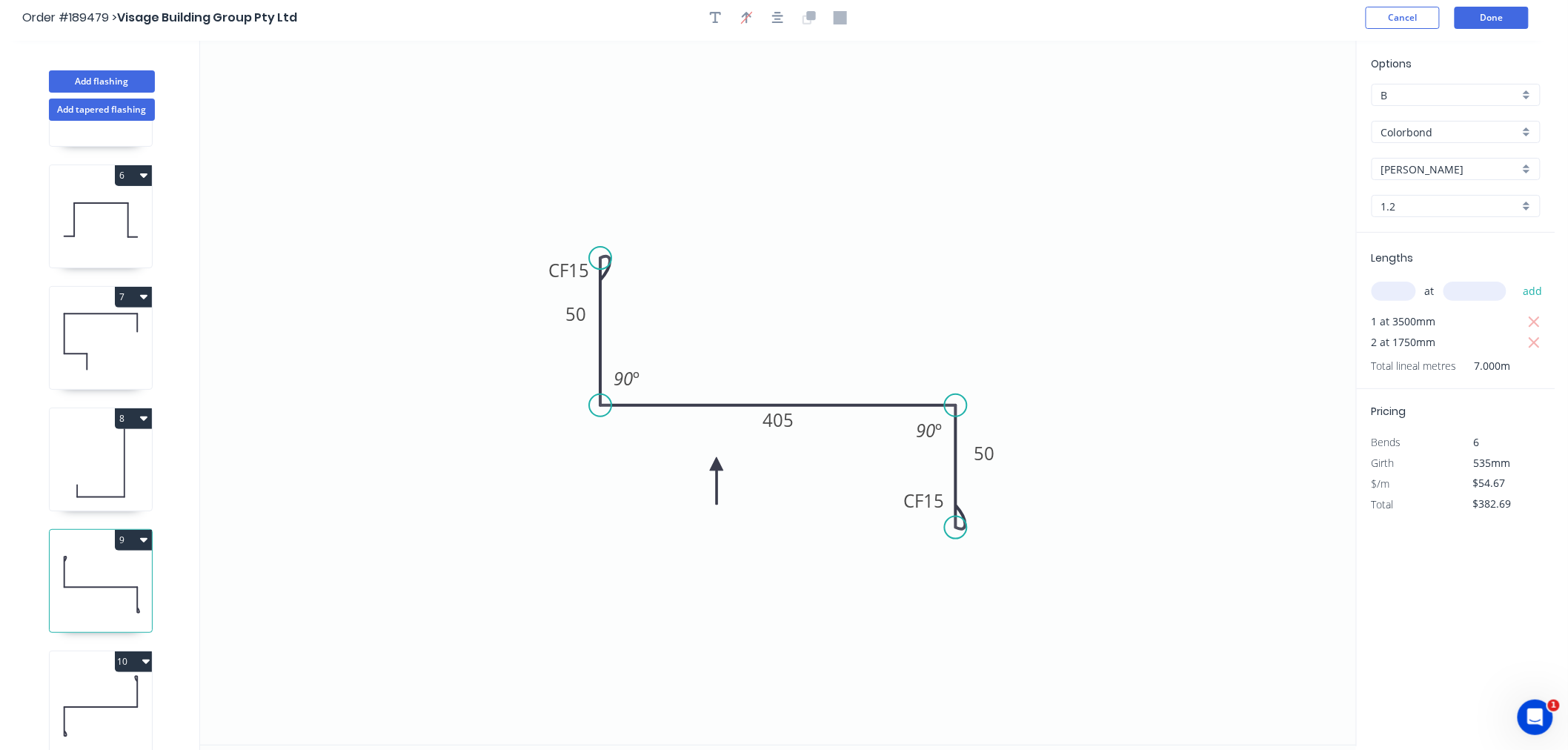
scroll to position [0, 0]
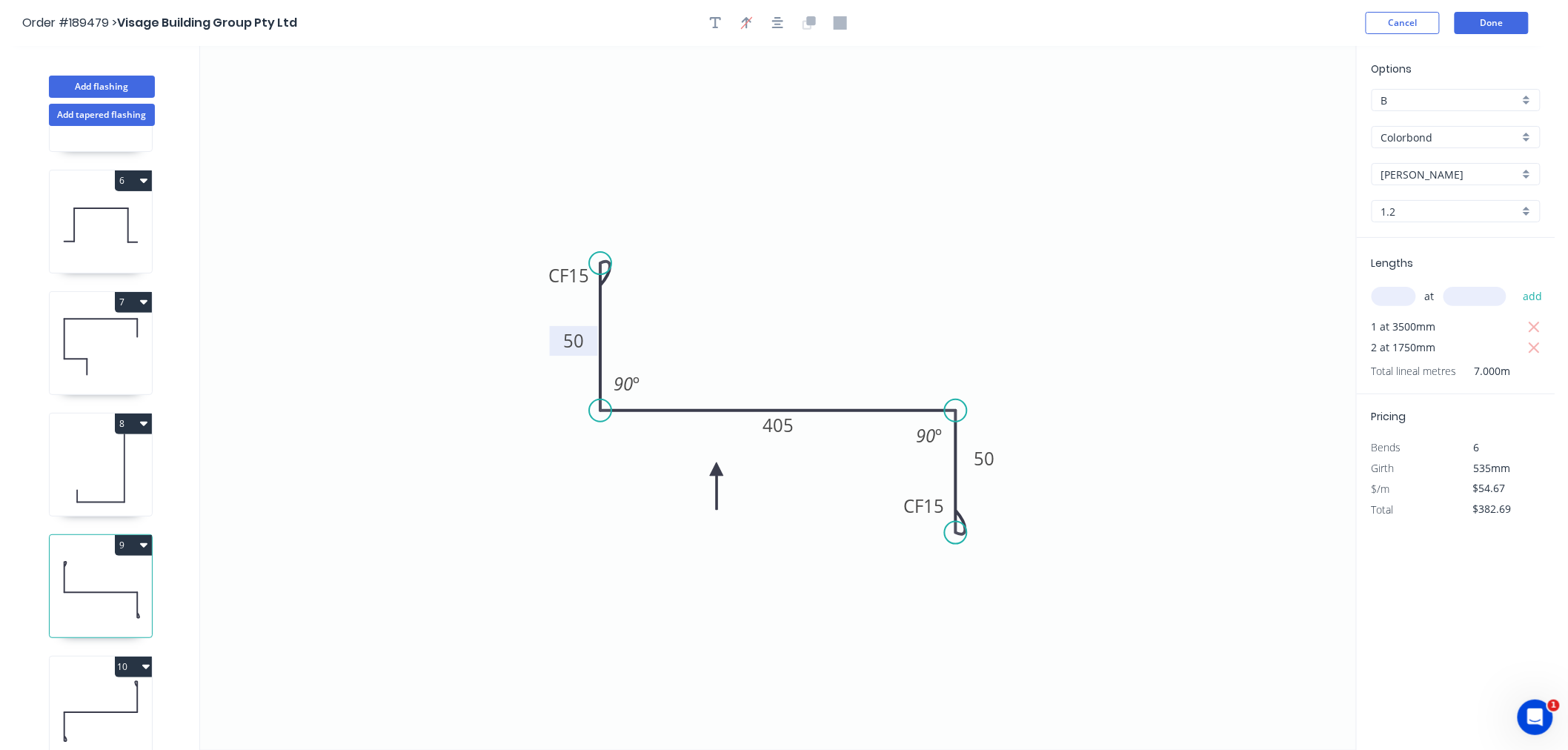
drag, startPoint x: 554, startPoint y: 321, endPoint x: 552, endPoint y: 342, distance: 21.1
click at [552, 342] on rect at bounding box center [573, 341] width 48 height 30
click at [1468, 28] on button "Done" at bounding box center [1492, 23] width 74 height 22
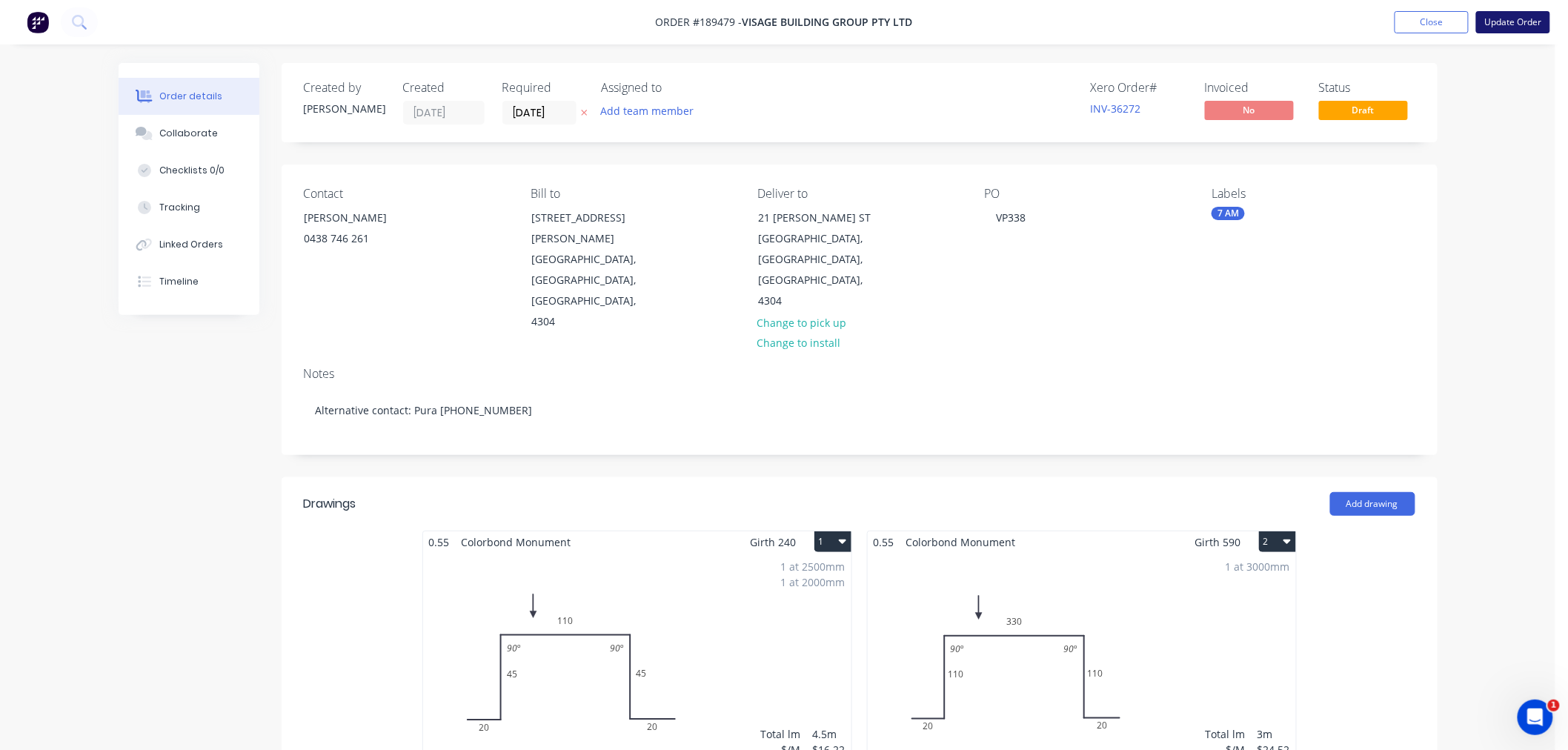
click at [1526, 28] on button "Update Order" at bounding box center [1514, 22] width 74 height 22
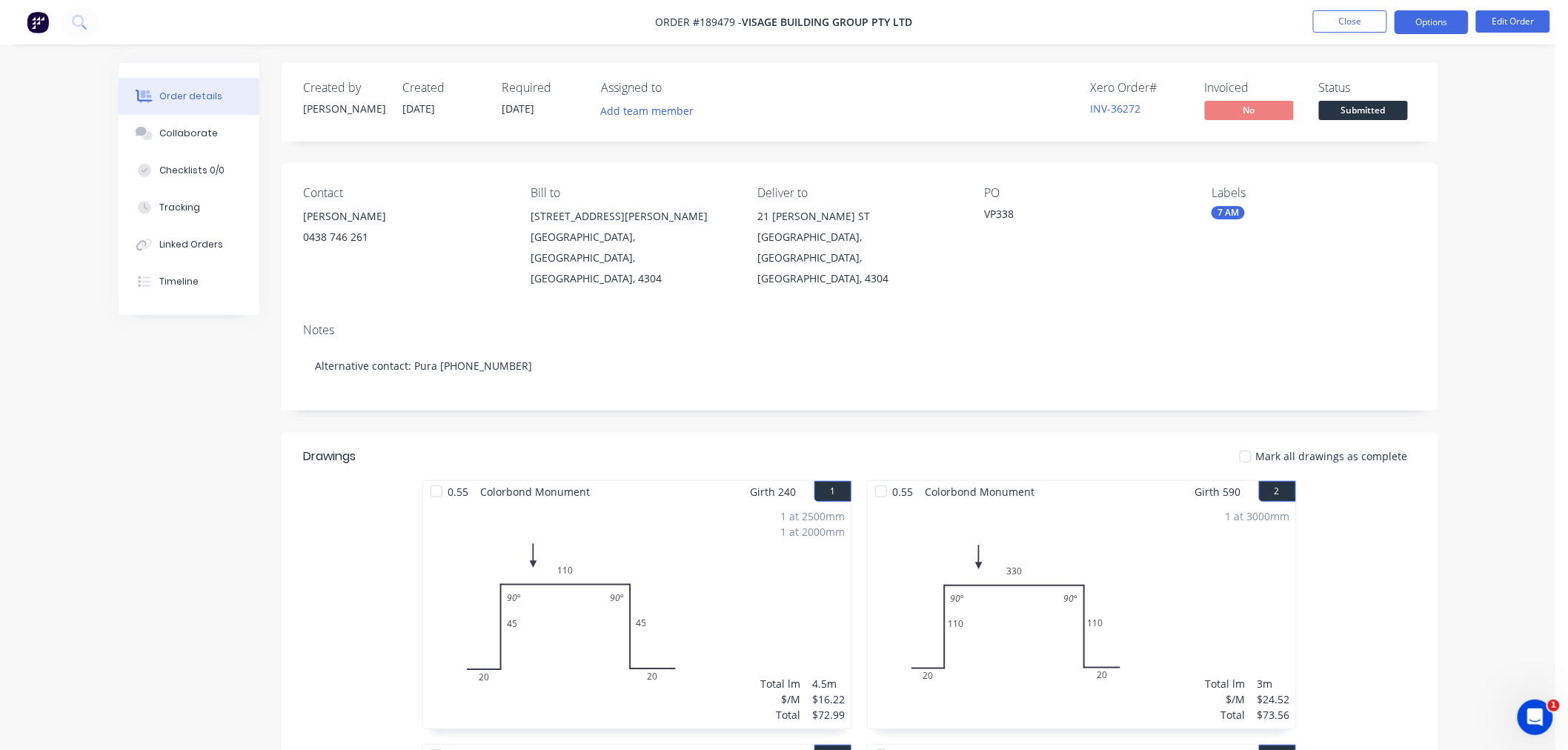
click at [1419, 24] on button "Options" at bounding box center [1432, 22] width 74 height 24
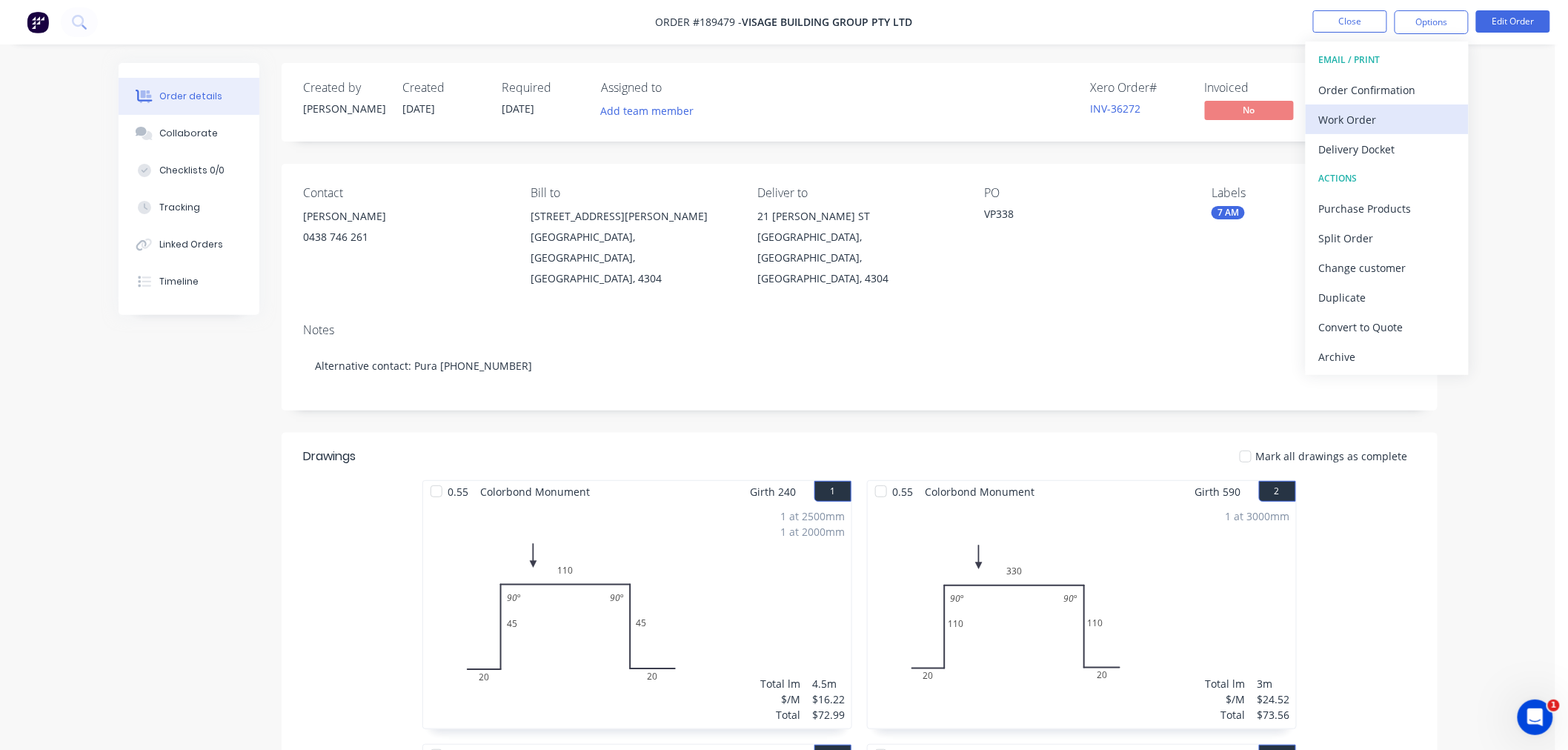
click at [1404, 112] on div "Work Order" at bounding box center [1387, 119] width 136 height 22
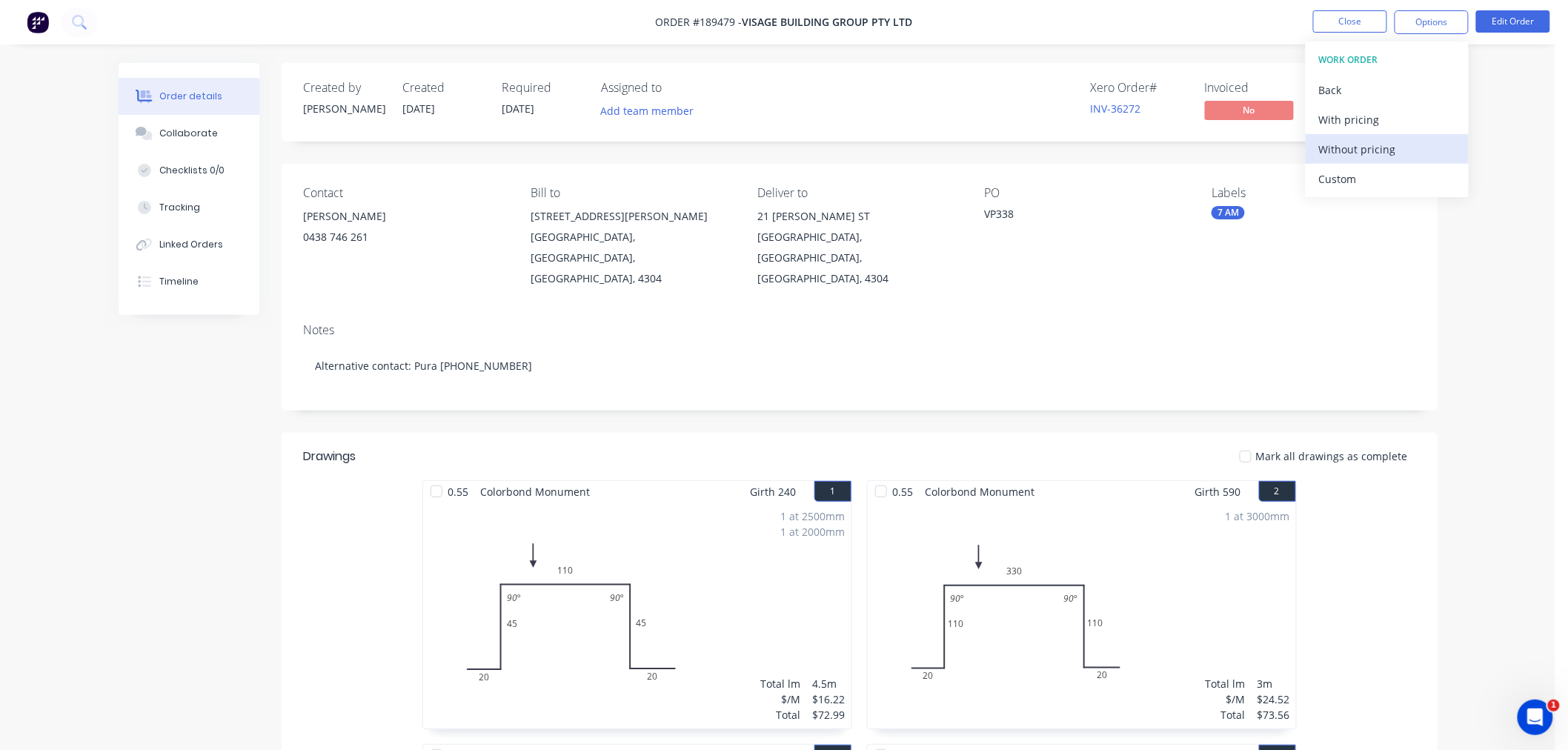
click at [1410, 150] on div "Without pricing" at bounding box center [1387, 149] width 136 height 22
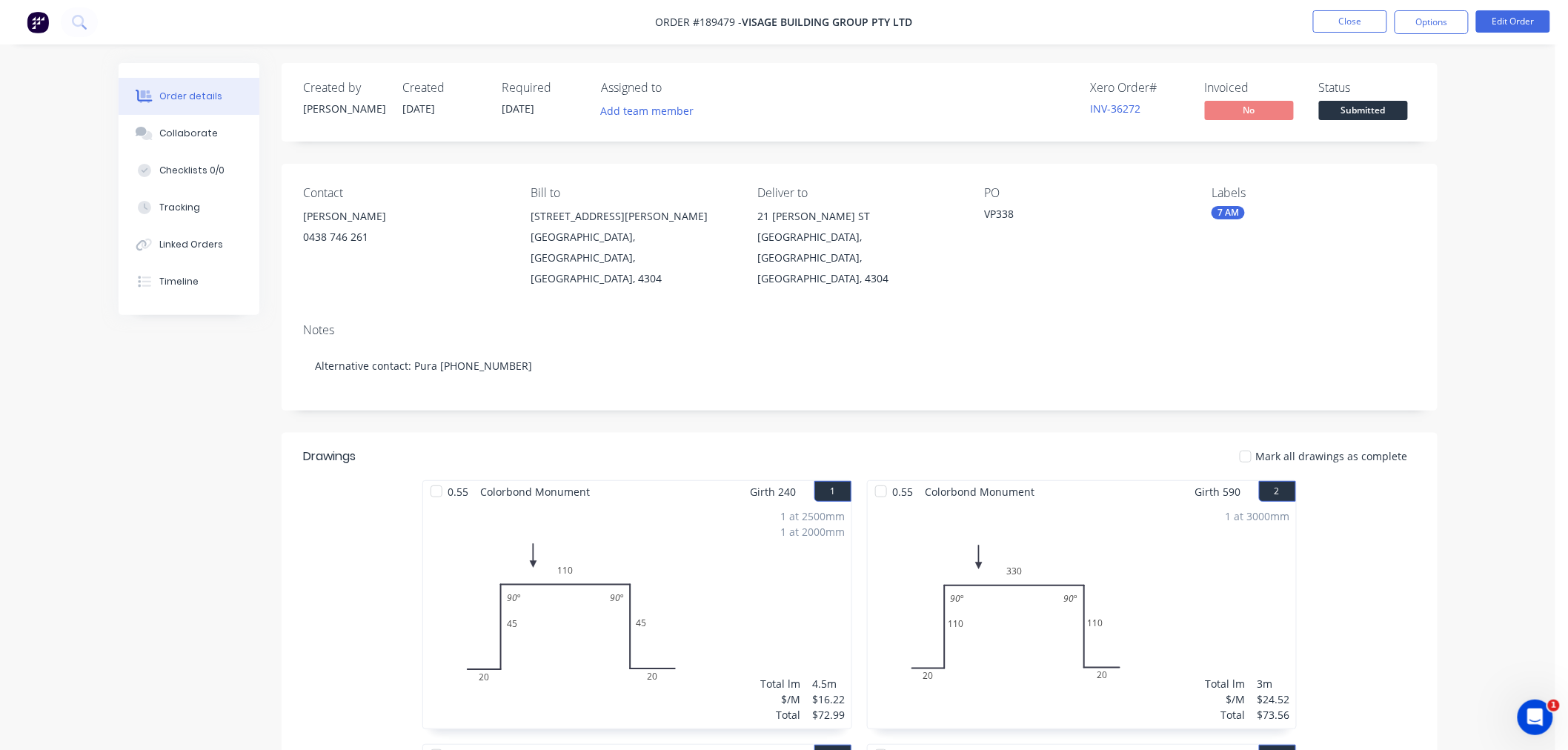
click at [1201, 35] on nav "Order #189479 - Visage Building Group Pty Ltd Close Options Edit Order" at bounding box center [784, 22] width 1568 height 45
click at [1336, 27] on button "Close" at bounding box center [1351, 22] width 74 height 22
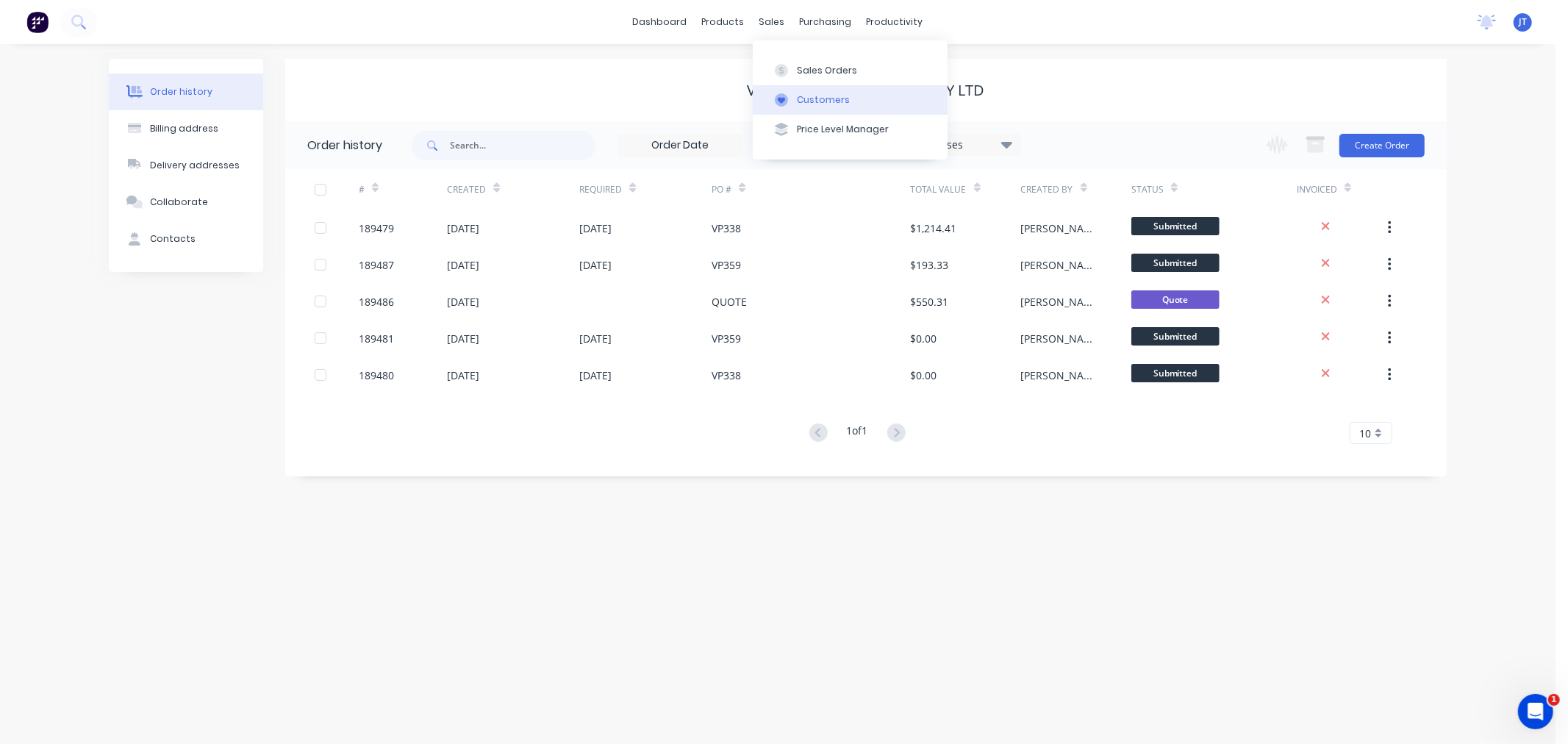
click at [801, 99] on div "Customers" at bounding box center [823, 100] width 53 height 13
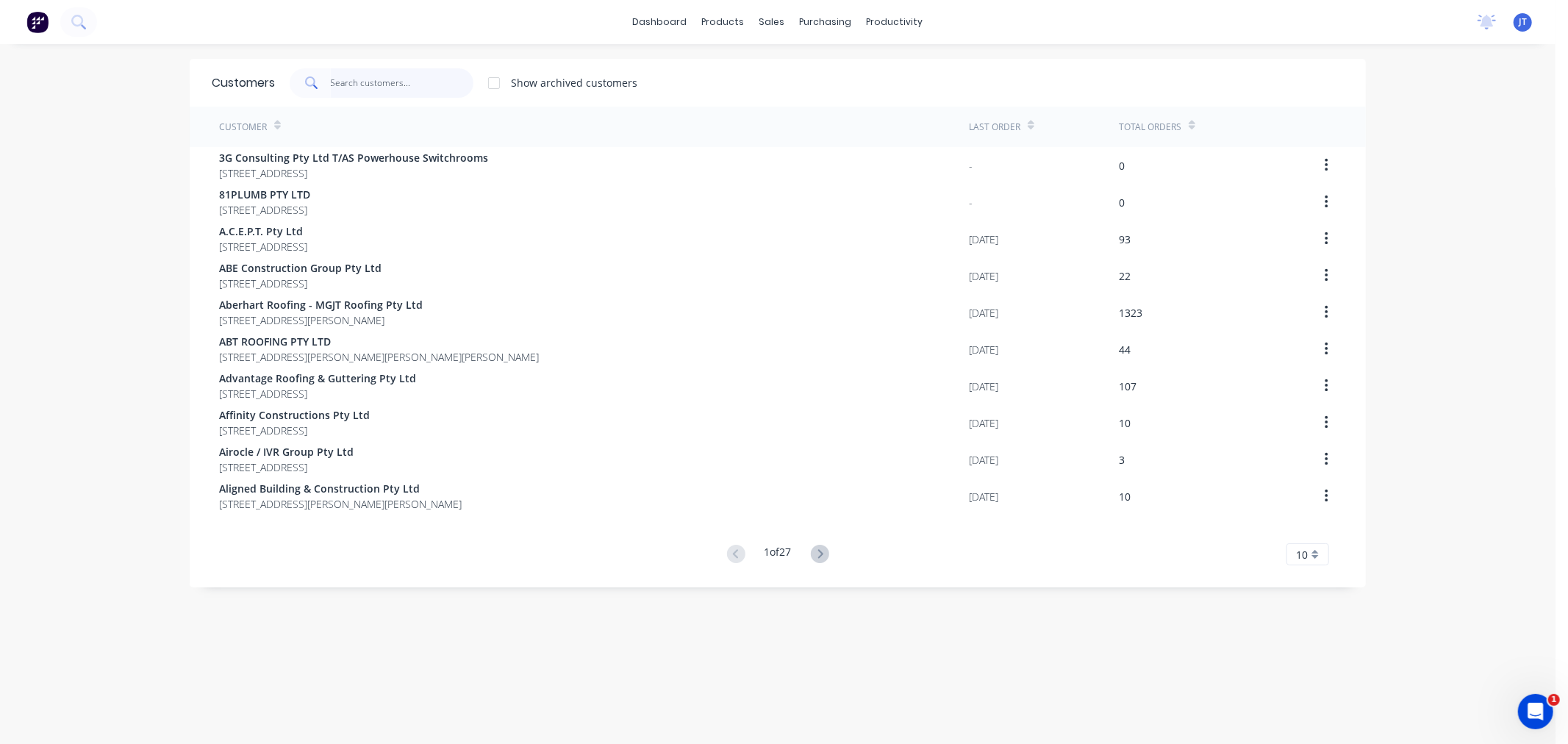
click at [382, 77] on input "text" at bounding box center [402, 83] width 143 height 30
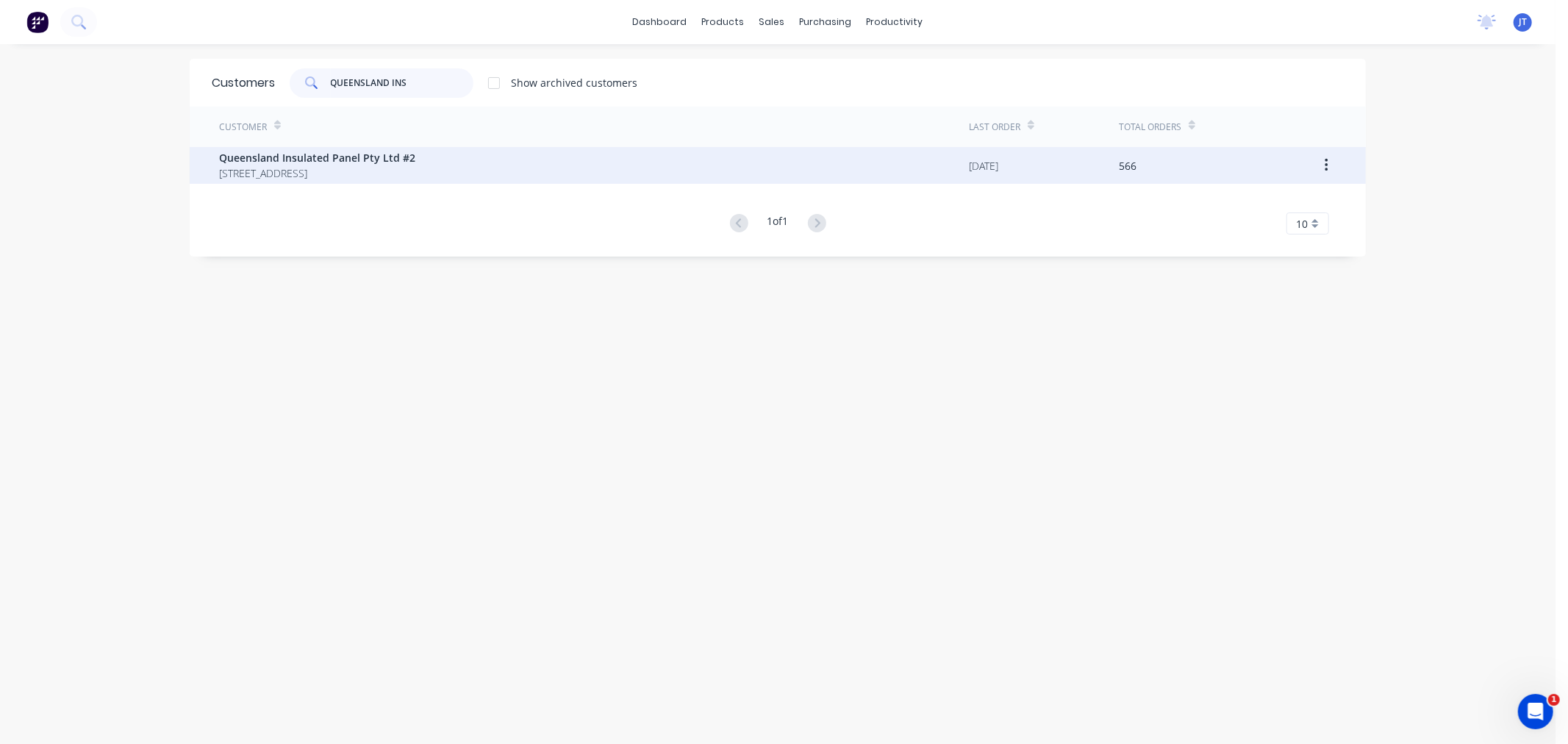
type input "QUEENSLAND INS"
click at [404, 177] on span "PO BOX 288 POINT LOOKOUT Queensland Australia 4183" at bounding box center [317, 173] width 196 height 16
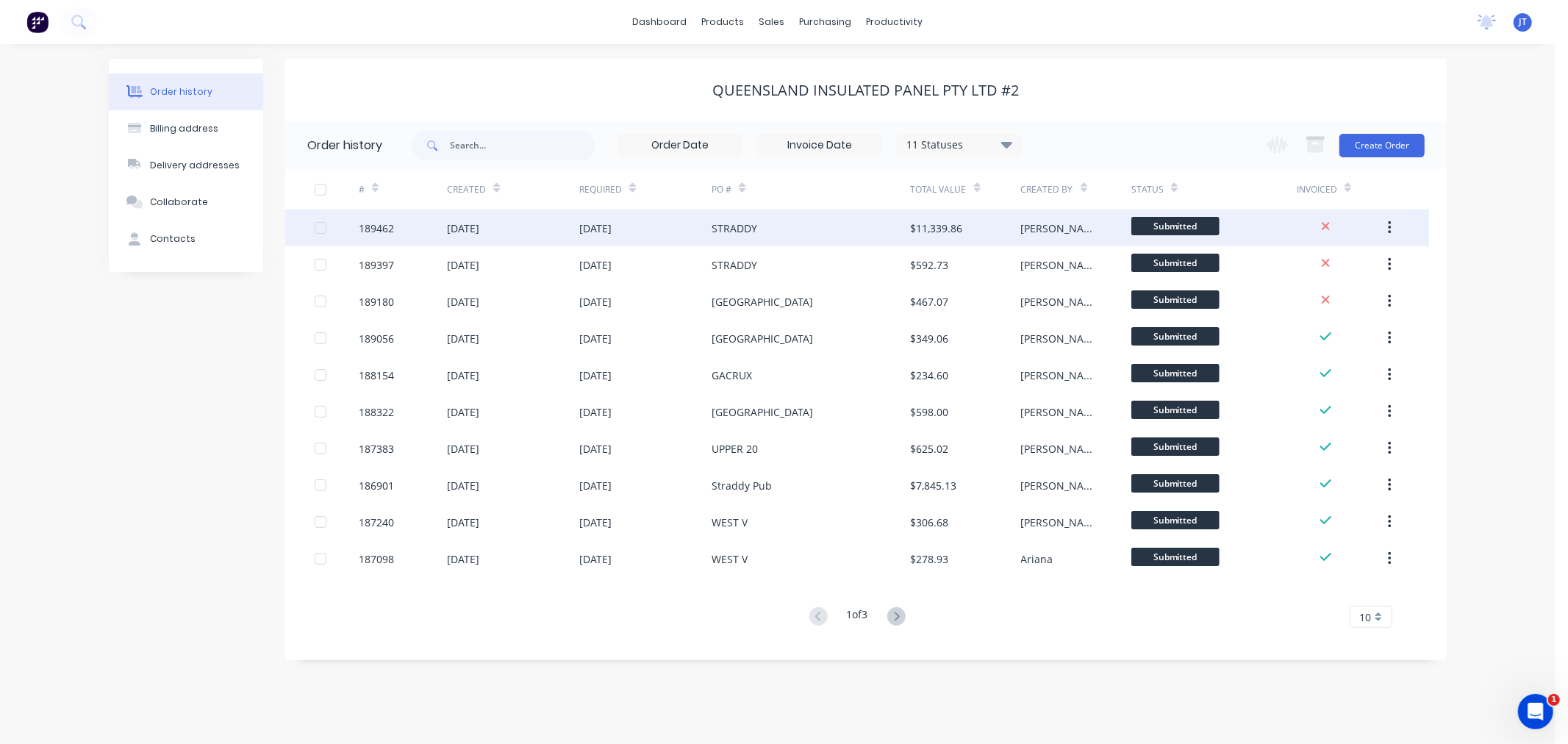
click at [384, 224] on div "189462" at bounding box center [376, 228] width 35 height 16
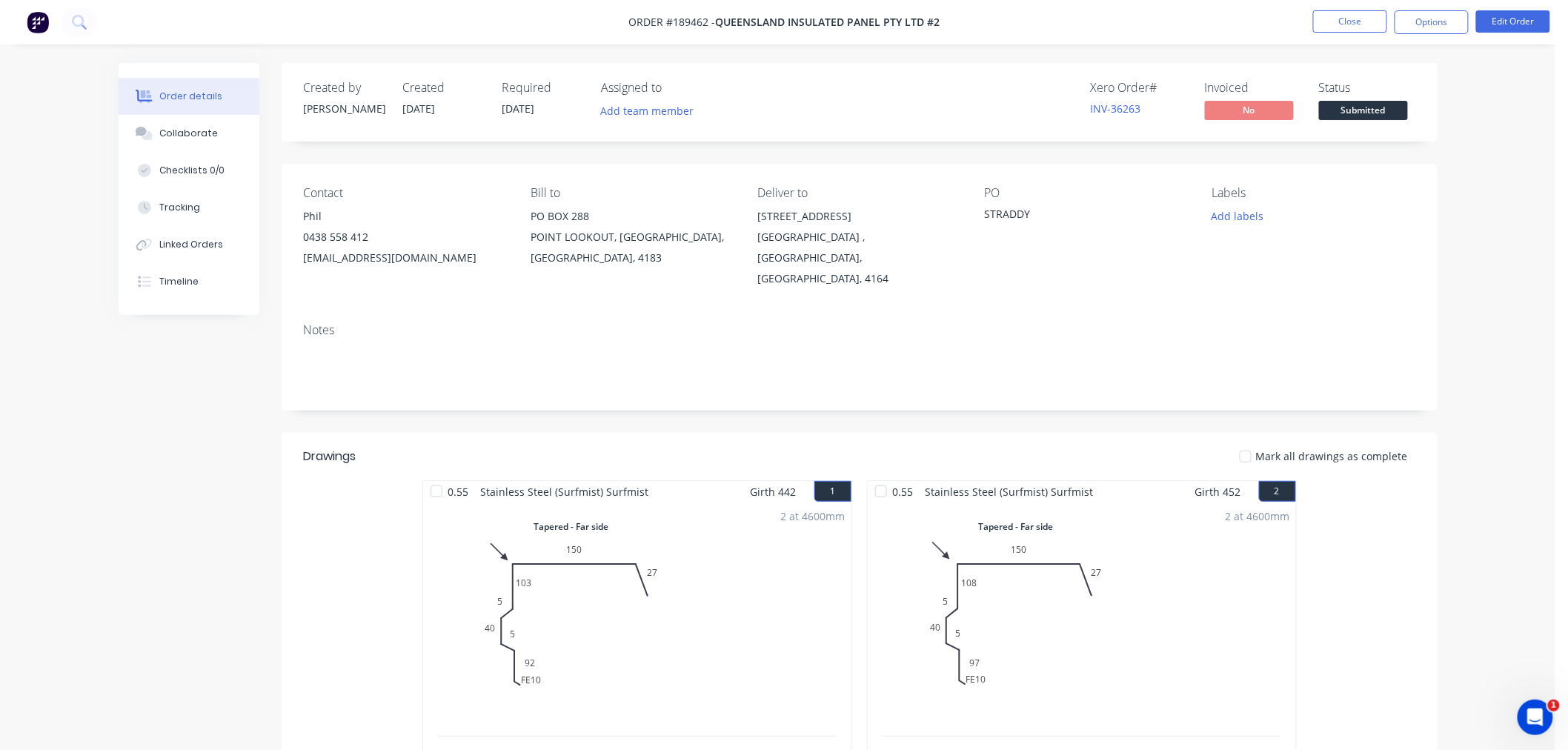
click at [1529, 21] on button "Edit Order" at bounding box center [1514, 22] width 74 height 22
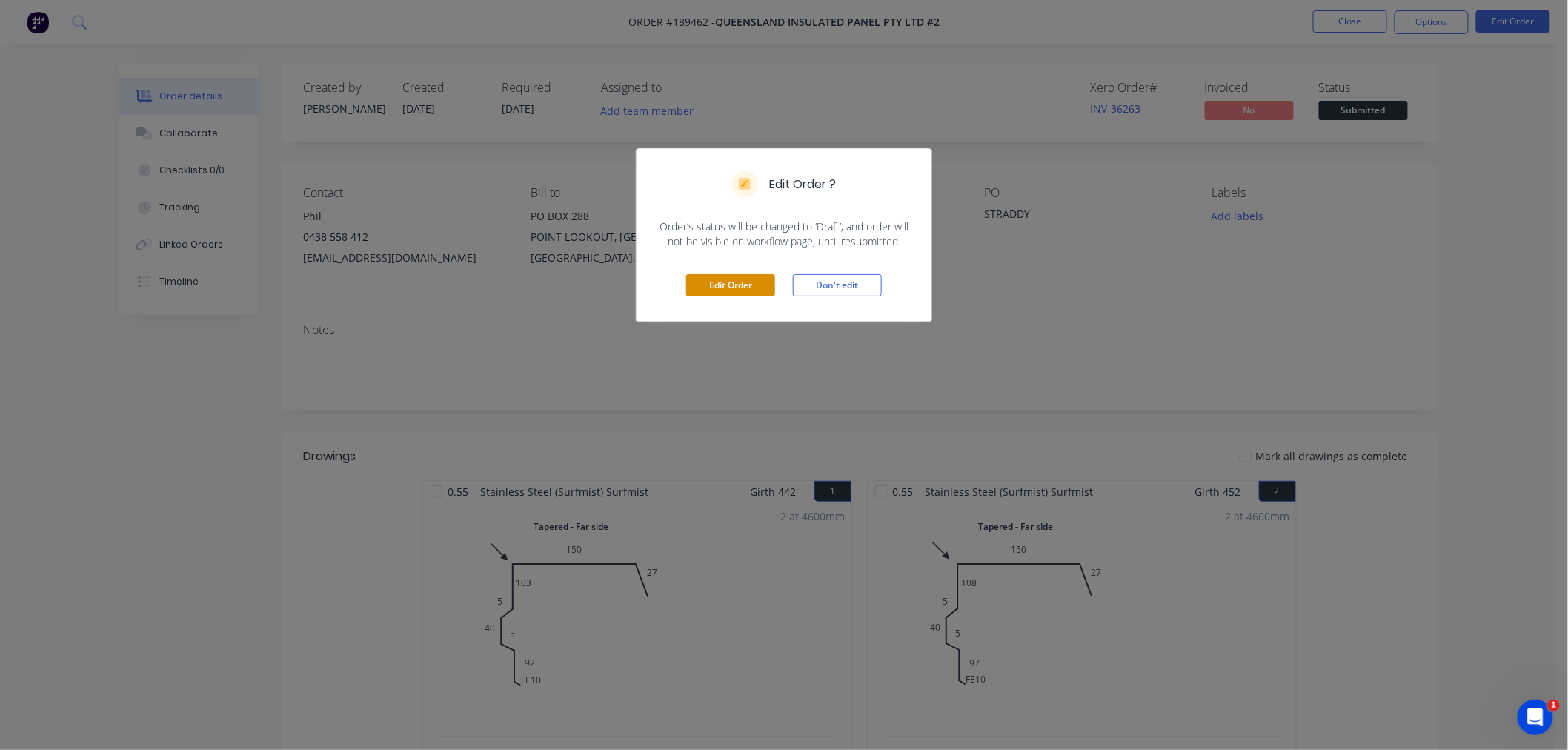
click at [751, 280] on button "Edit Order" at bounding box center [731, 286] width 89 height 22
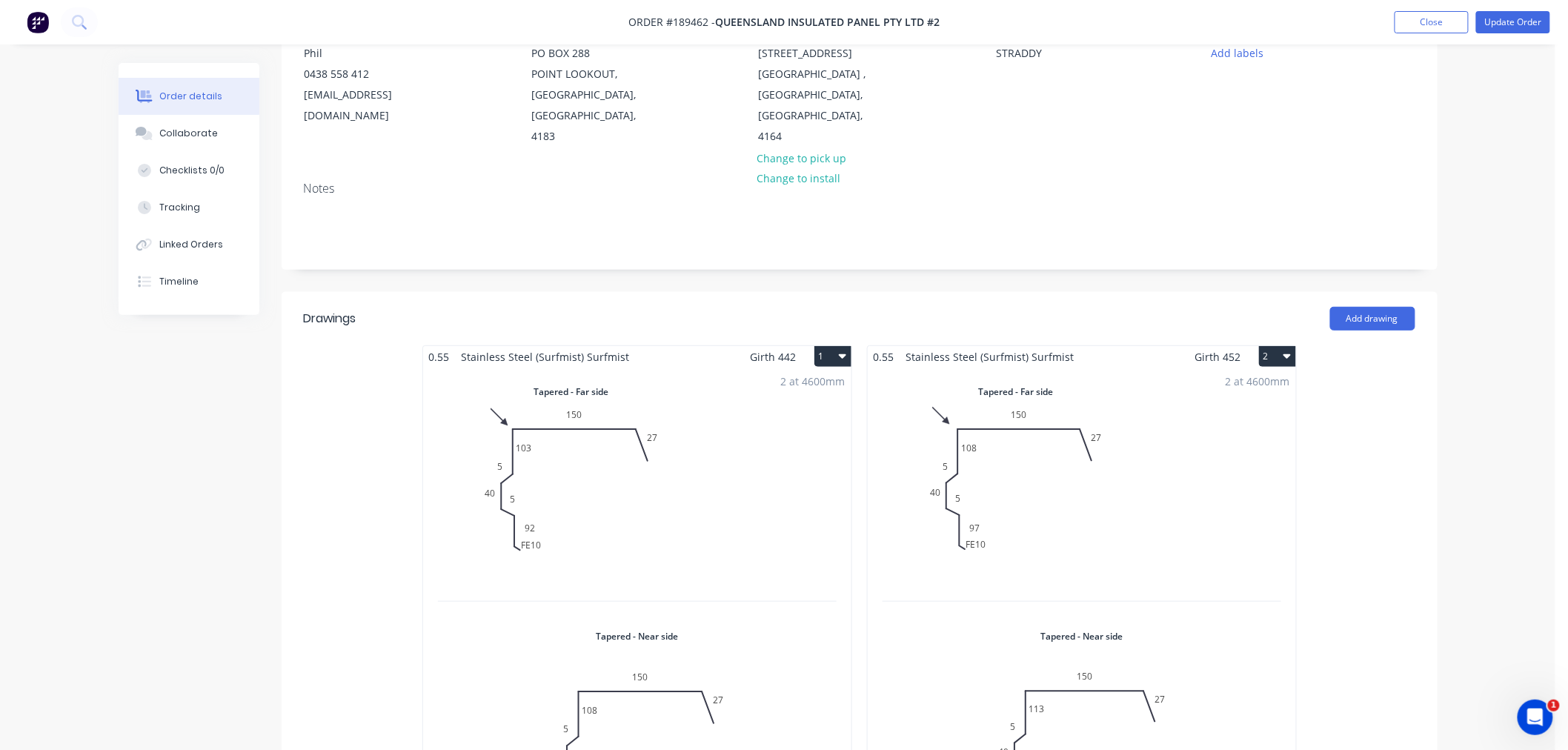
scroll to position [329, 0]
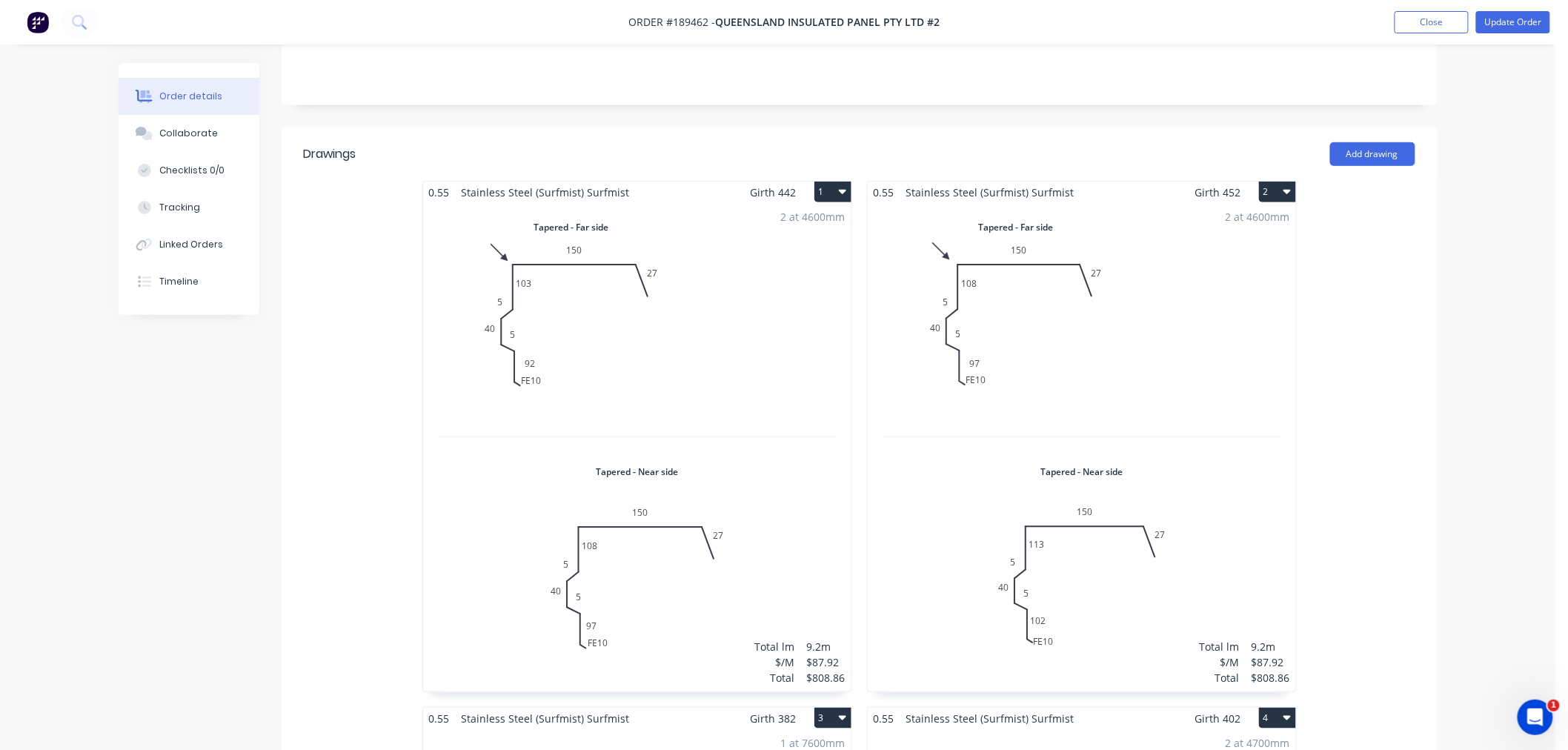
click at [762, 203] on div "2 at 4600mm Total lm $/M Total 9.2m $87.92 $808.86" at bounding box center [637, 447] width 428 height 489
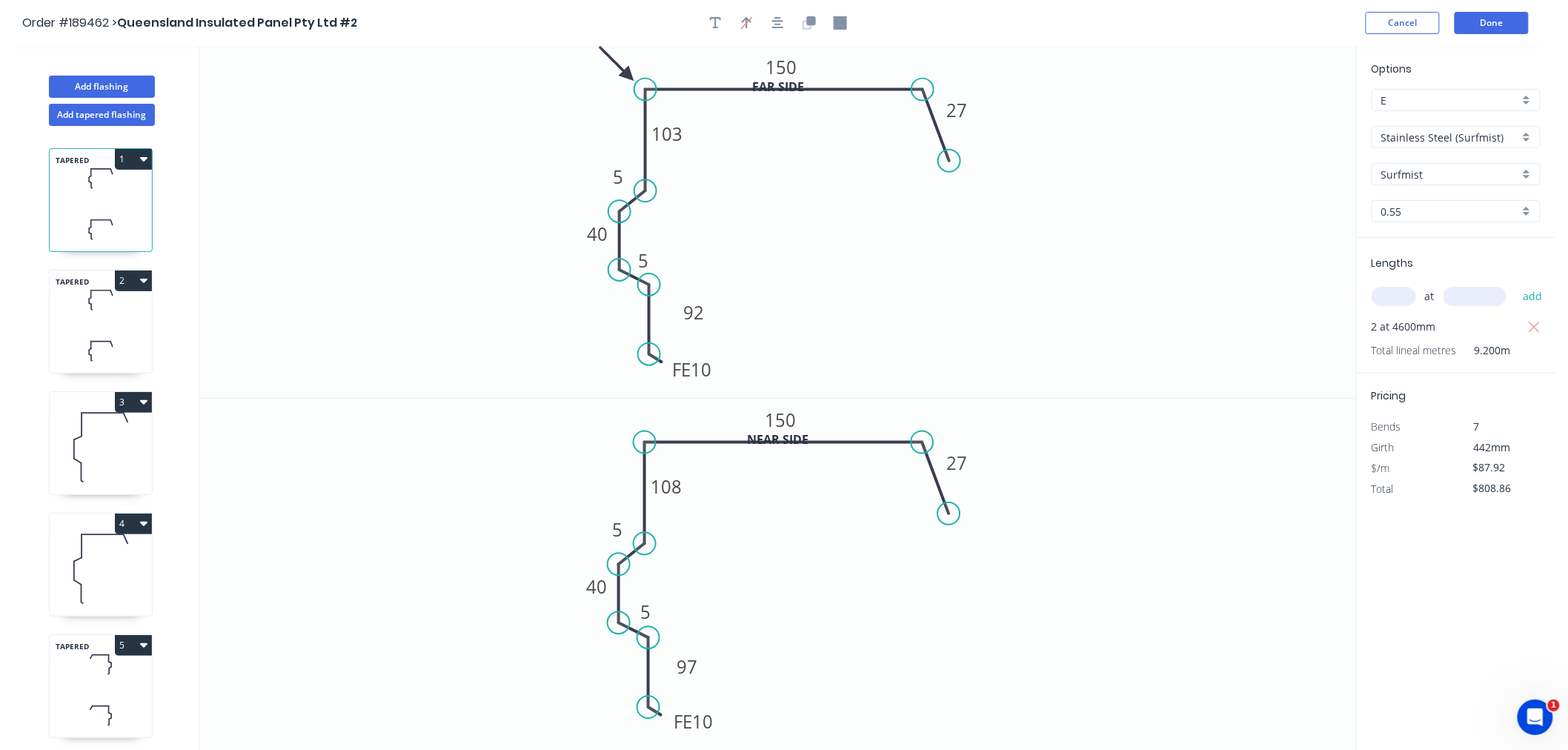
click at [1541, 323] on icon "button" at bounding box center [1535, 327] width 13 height 18
type input "$0.00"
click at [1396, 291] on input "text" at bounding box center [1394, 297] width 45 height 19
type input "1"
type input "4600"
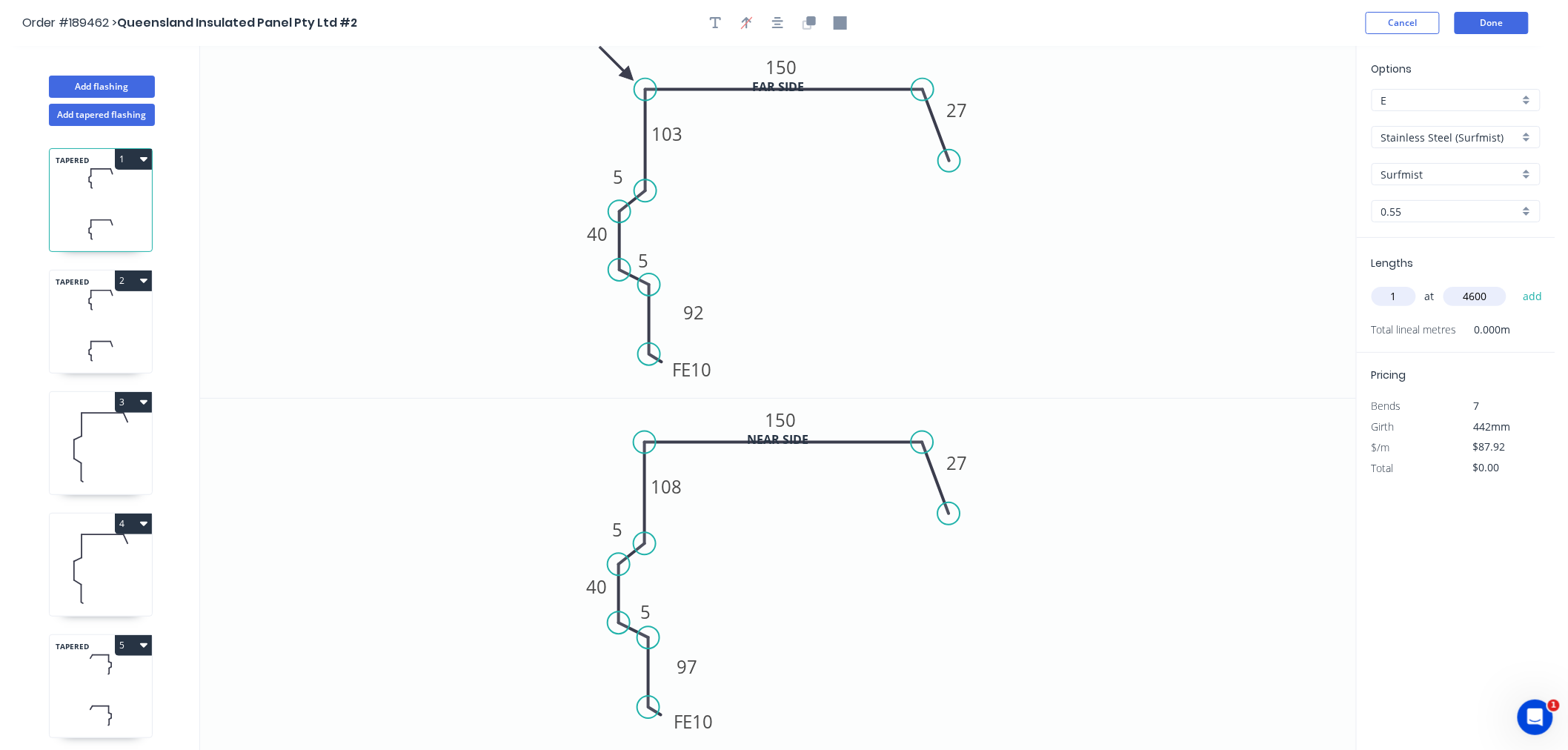
click at [1516, 284] on button "add" at bounding box center [1533, 297] width 35 height 25
click at [80, 339] on icon at bounding box center [100, 350] width 102 height 44
click at [1536, 324] on icon "button" at bounding box center [1534, 327] width 11 height 11
type input "$0.00"
click at [1395, 287] on input "text" at bounding box center [1394, 297] width 45 height 19
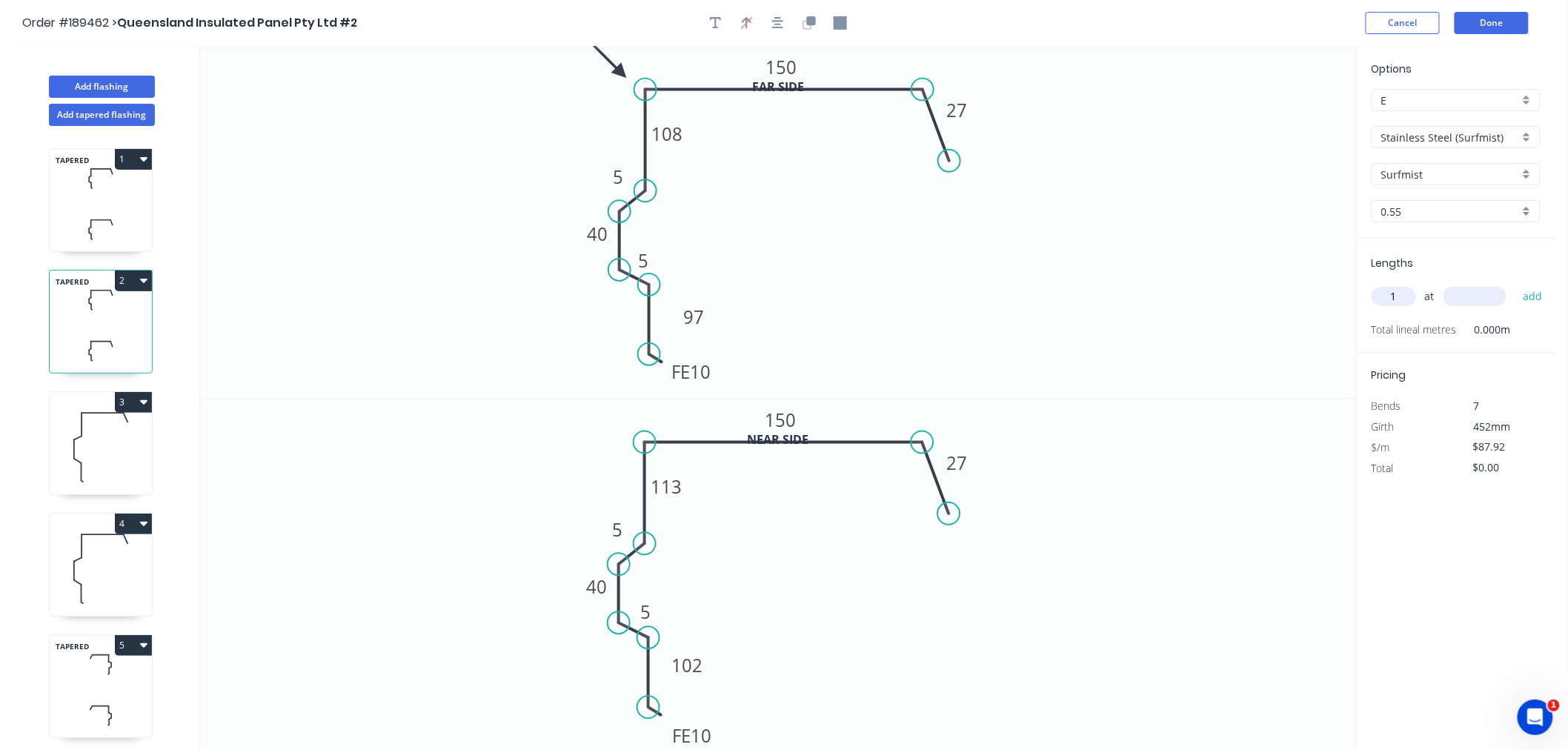
type input "1"
type input "4600"
click at [1516, 284] on button "add" at bounding box center [1533, 297] width 35 height 25
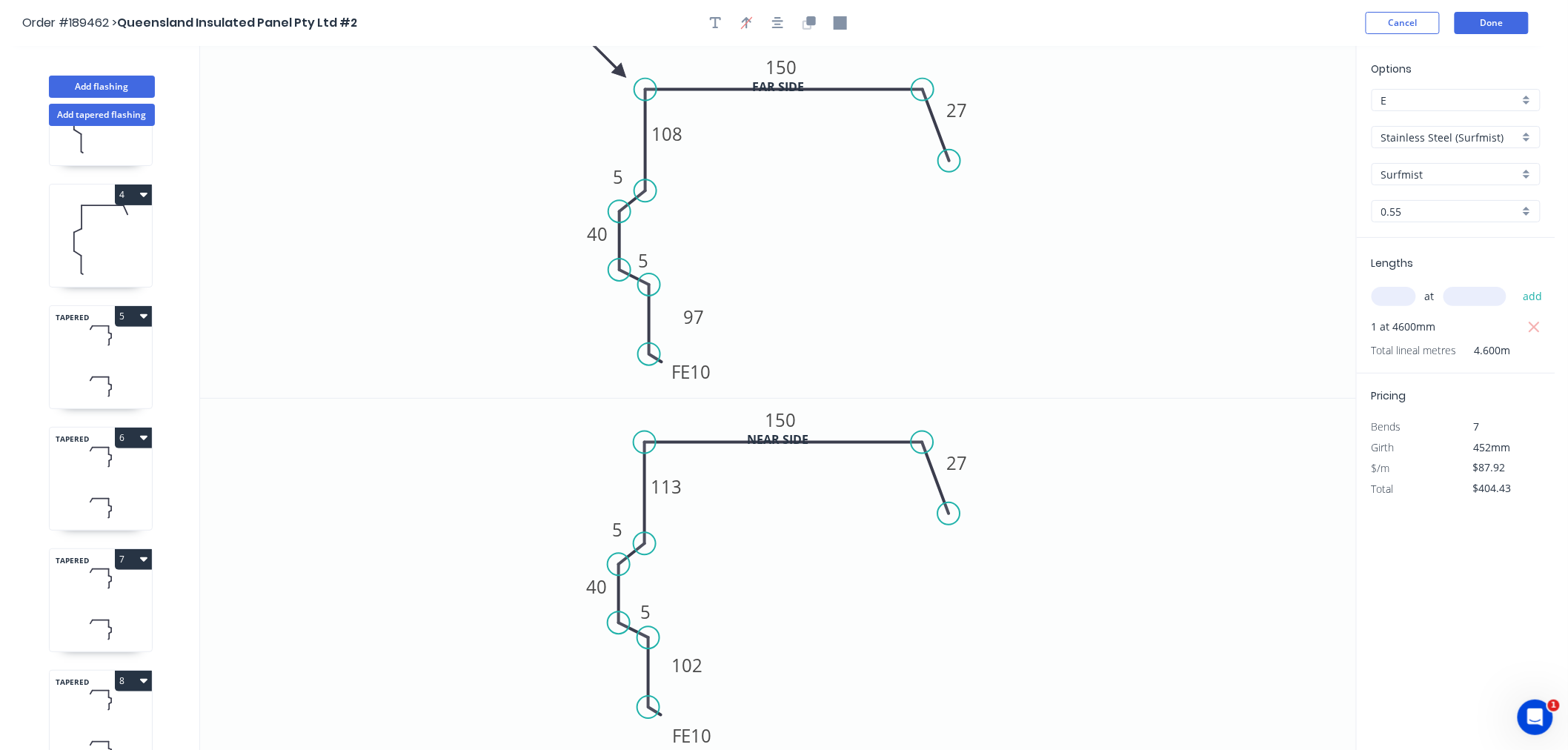
scroll to position [494, 0]
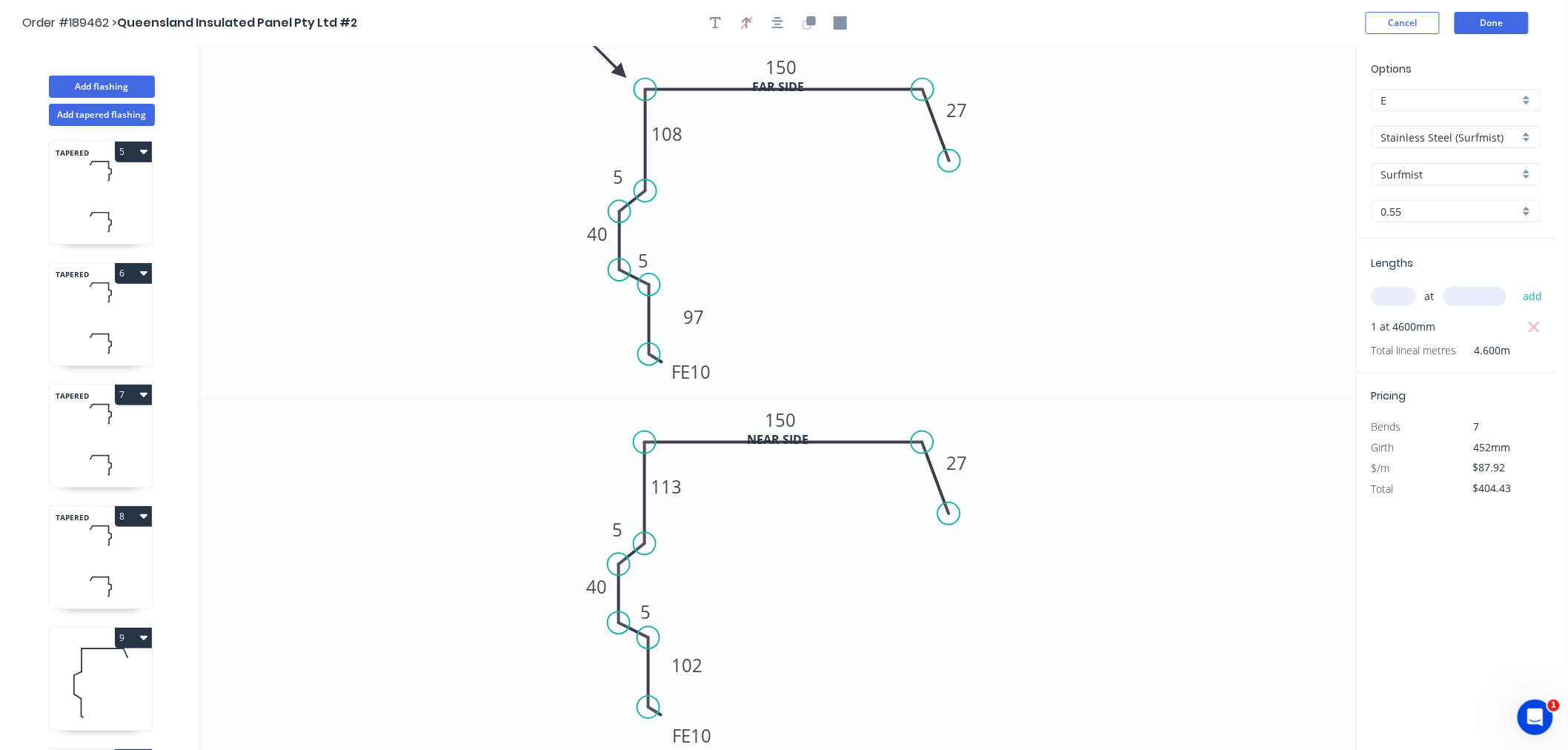
click at [111, 426] on icon at bounding box center [100, 414] width 102 height 44
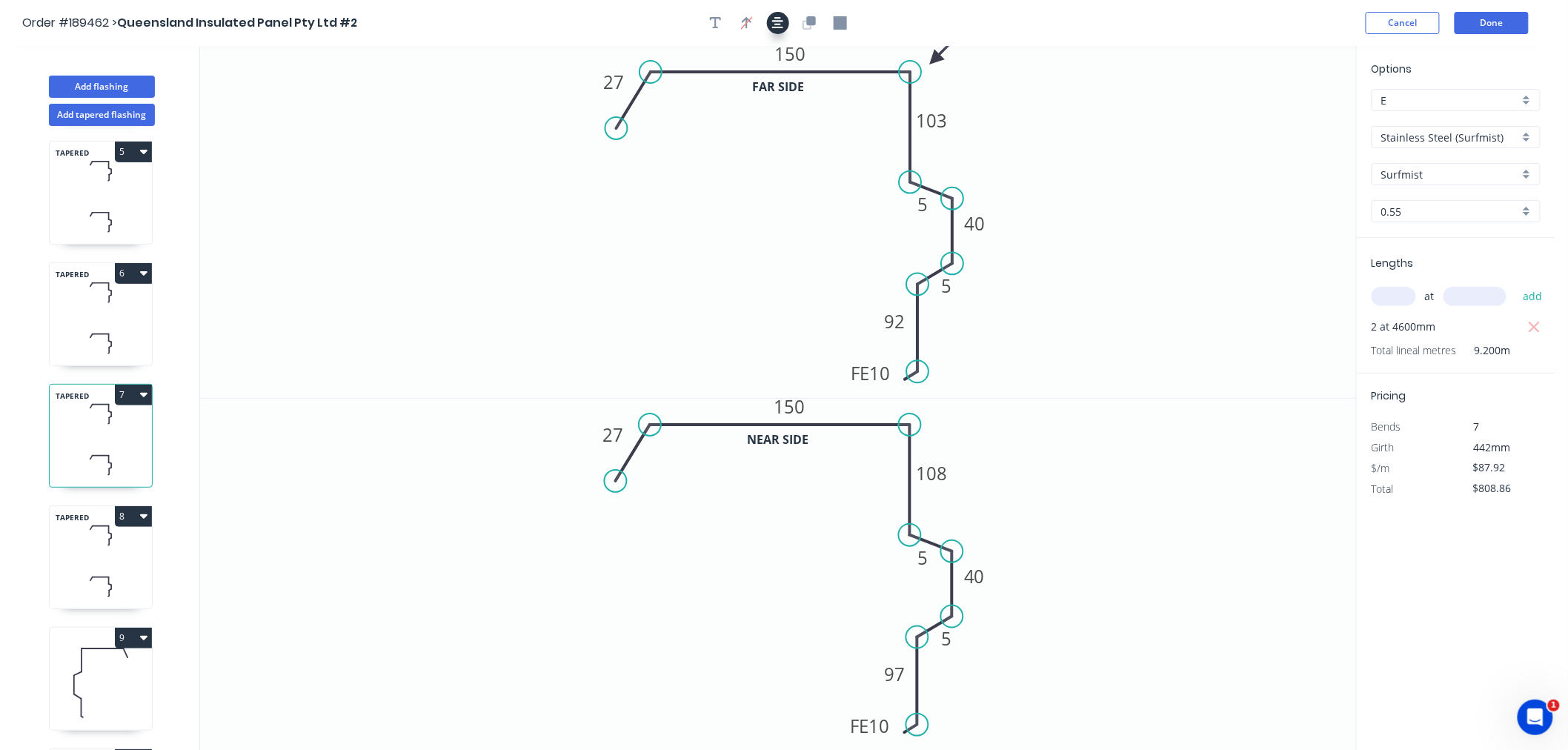
click at [779, 17] on icon "button" at bounding box center [778, 23] width 12 height 12
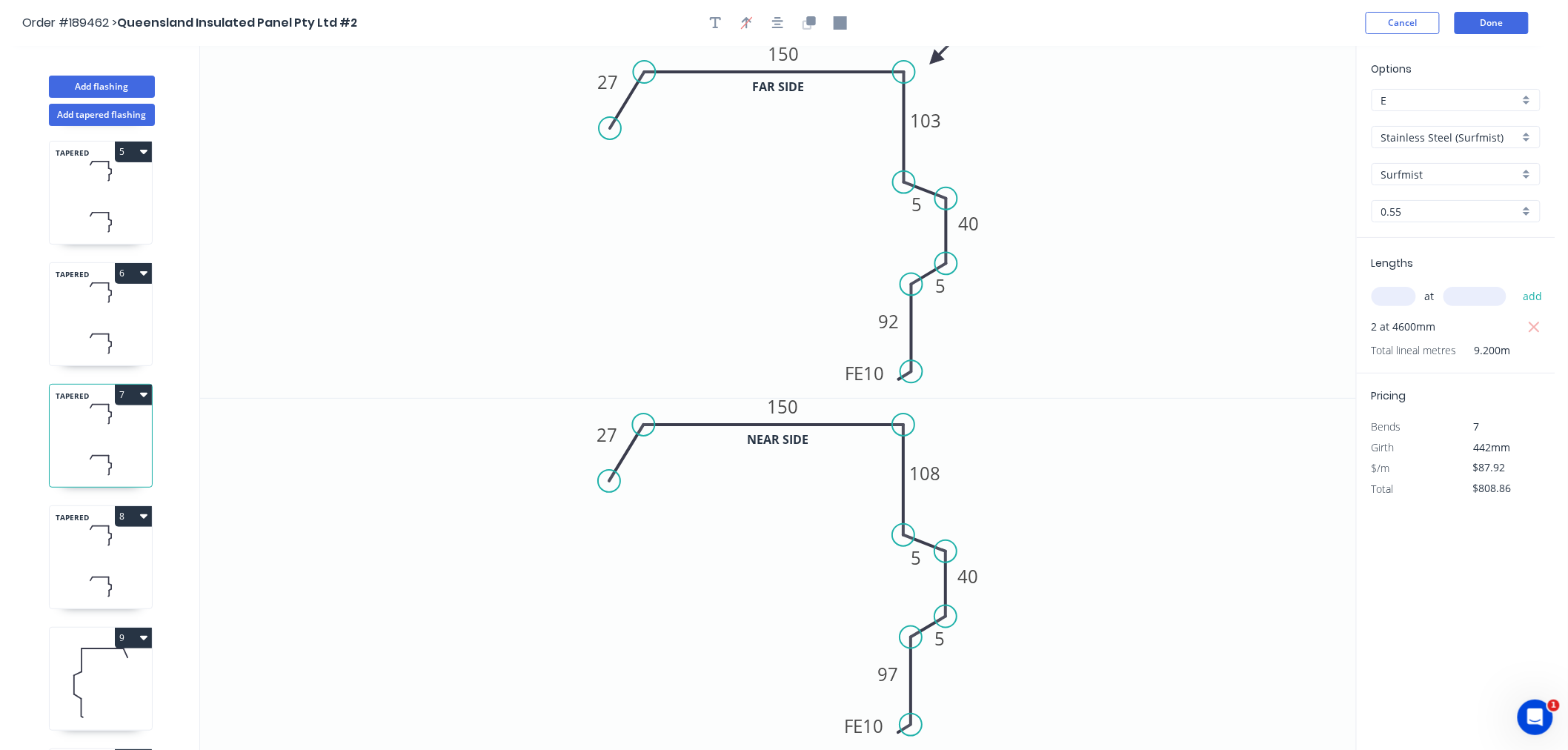
drag, startPoint x: 1537, startPoint y: 324, endPoint x: 1486, endPoint y: 311, distance: 52.6
click at [1536, 324] on icon "button" at bounding box center [1534, 327] width 11 height 11
type input "$0.00"
click at [1395, 295] on input "text" at bounding box center [1394, 297] width 45 height 19
type input "1"
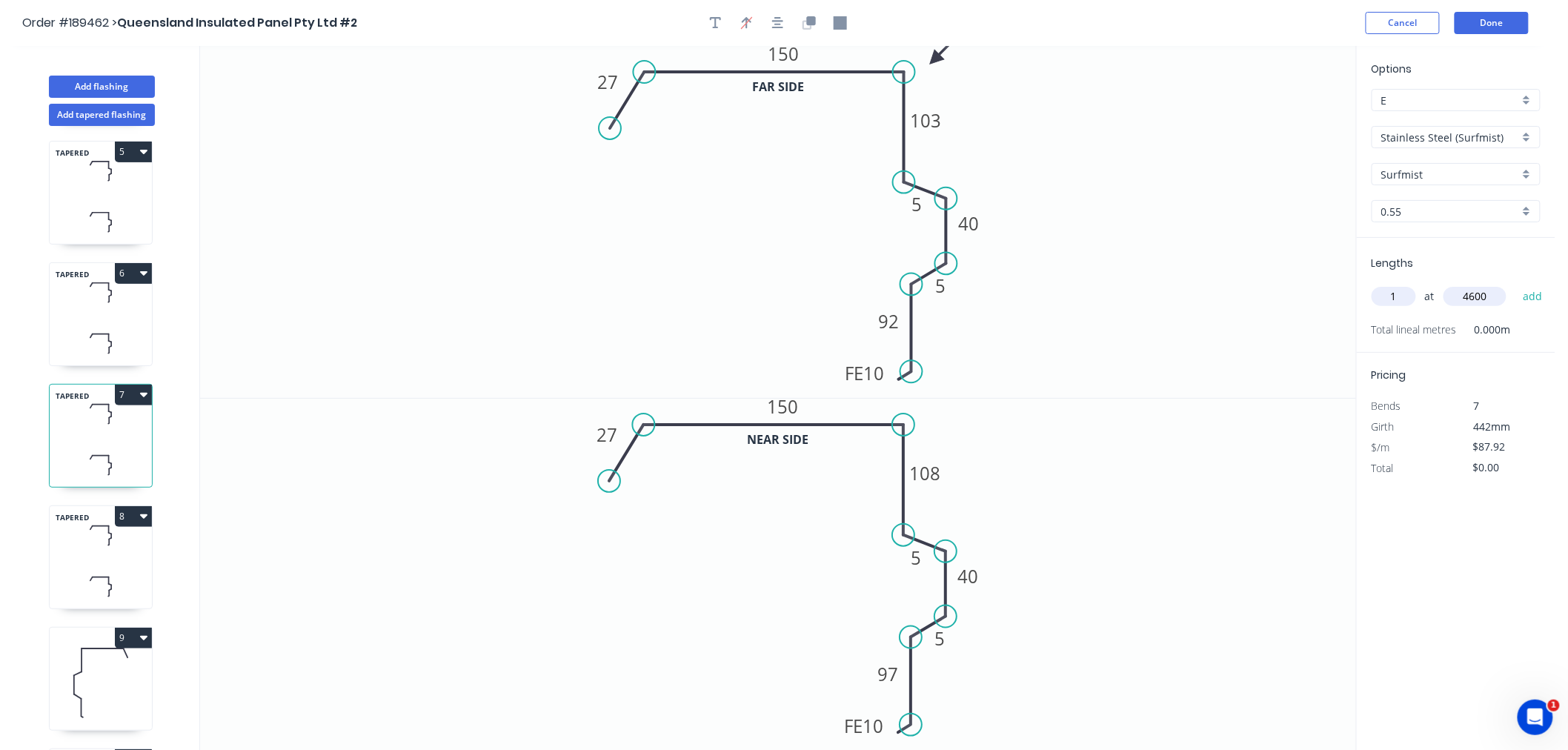
type input "4600"
click at [1516, 284] on button "add" at bounding box center [1533, 297] width 35 height 25
click at [120, 579] on icon at bounding box center [100, 586] width 102 height 44
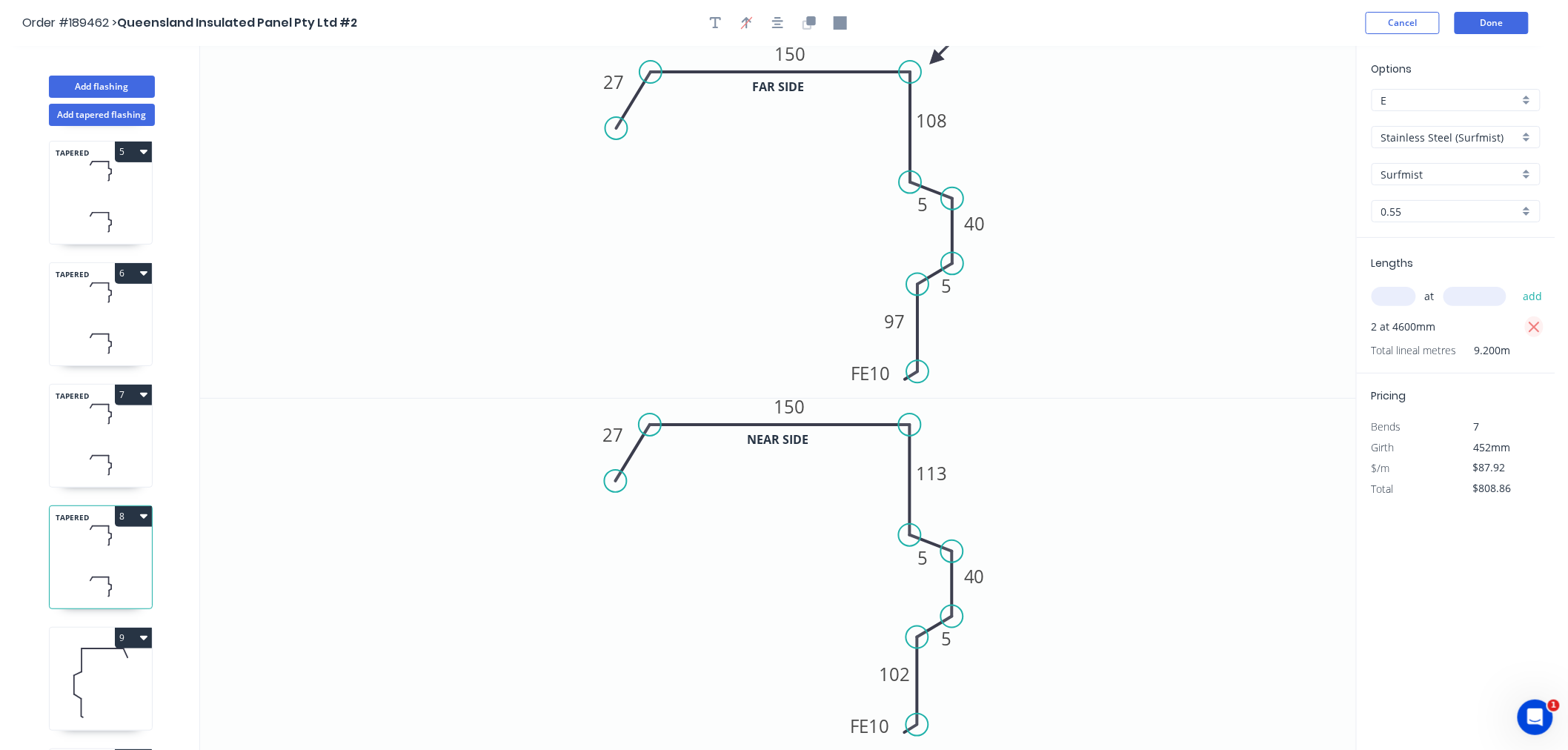
click at [1539, 328] on icon "button" at bounding box center [1535, 327] width 13 height 18
type input "$0.00"
click at [1391, 295] on input "text" at bounding box center [1394, 297] width 45 height 19
type input "1"
type input "4600"
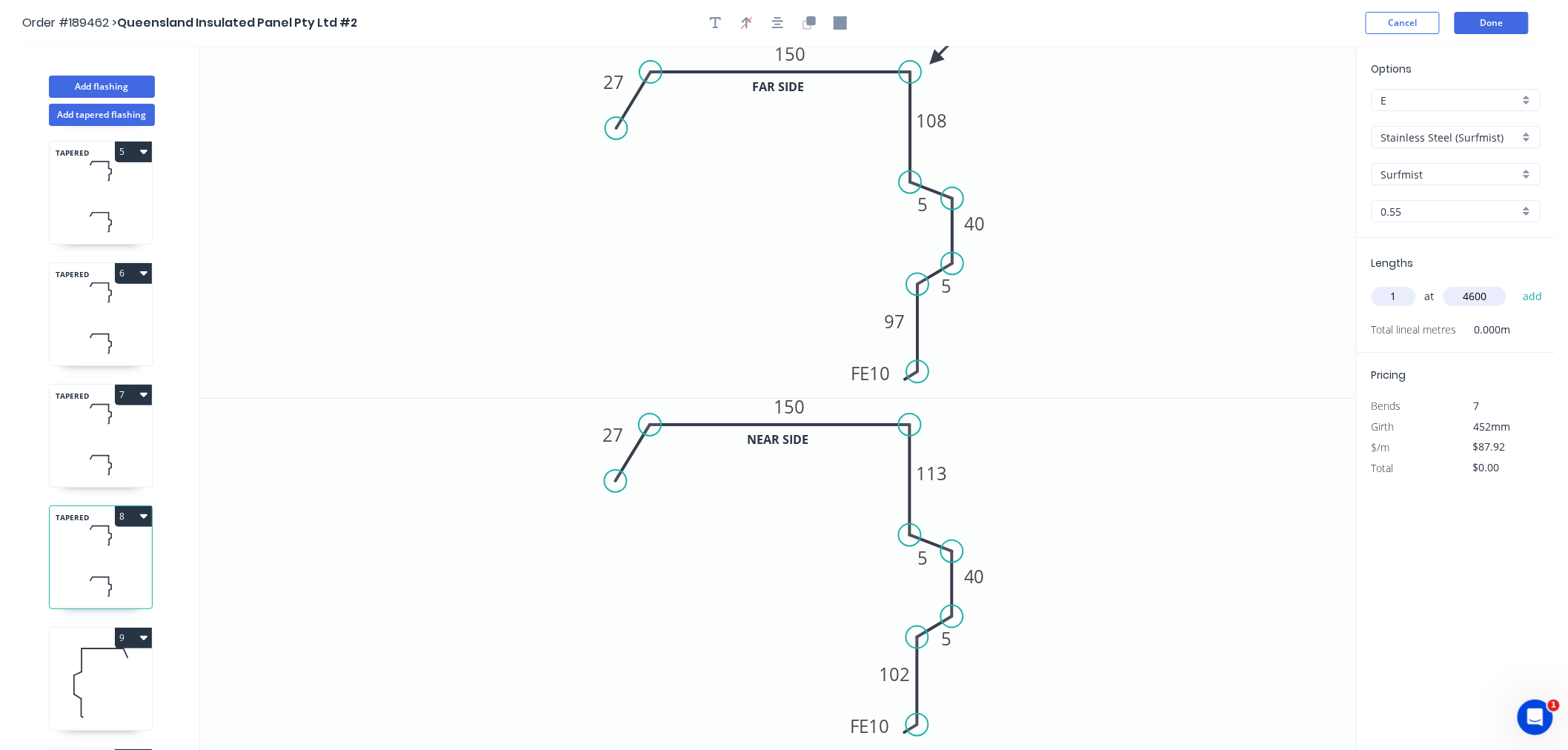
click at [1516, 284] on button "add" at bounding box center [1533, 297] width 35 height 25
type input "$404.43"
click at [1506, 12] on button "Done" at bounding box center [1492, 23] width 74 height 22
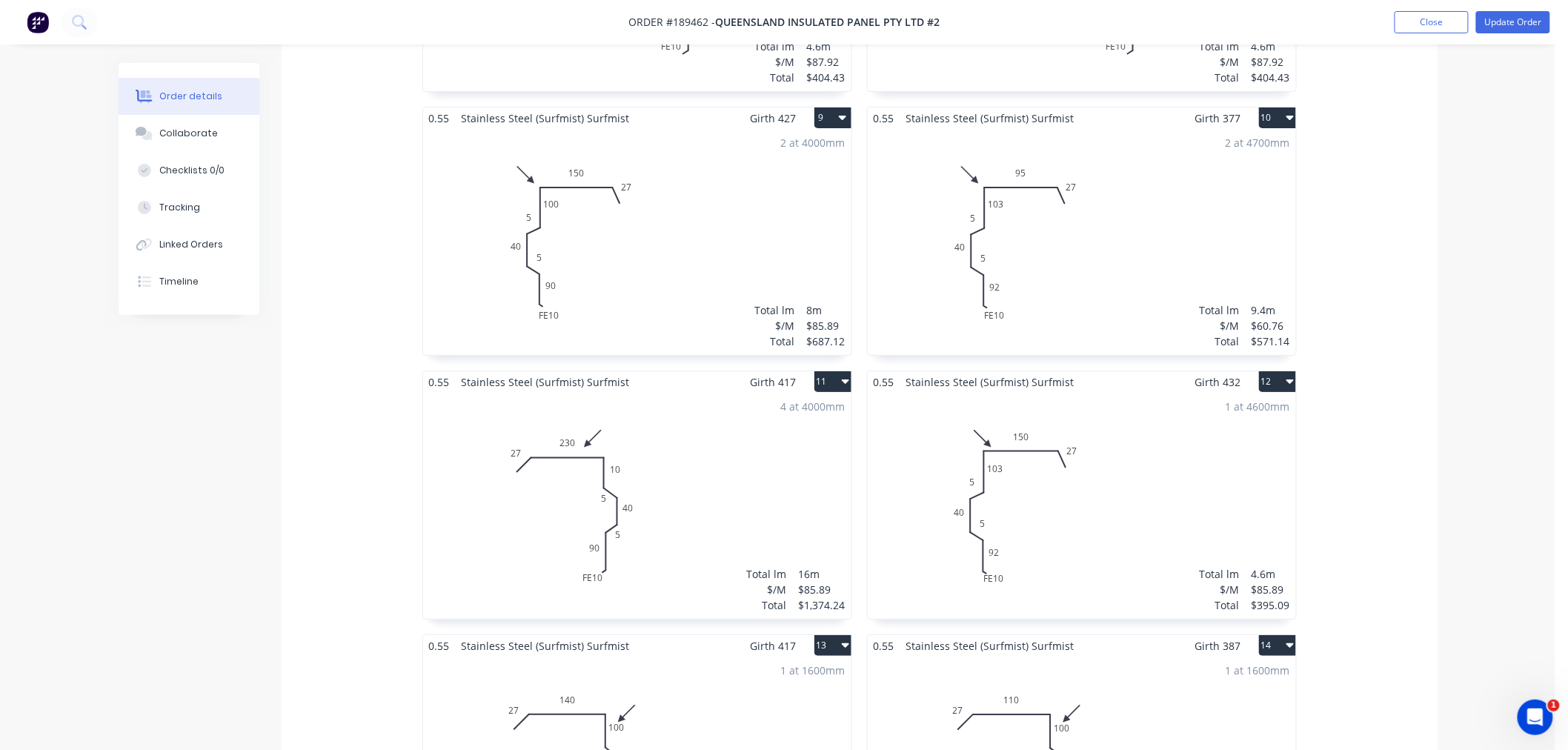
scroll to position [2307, 0]
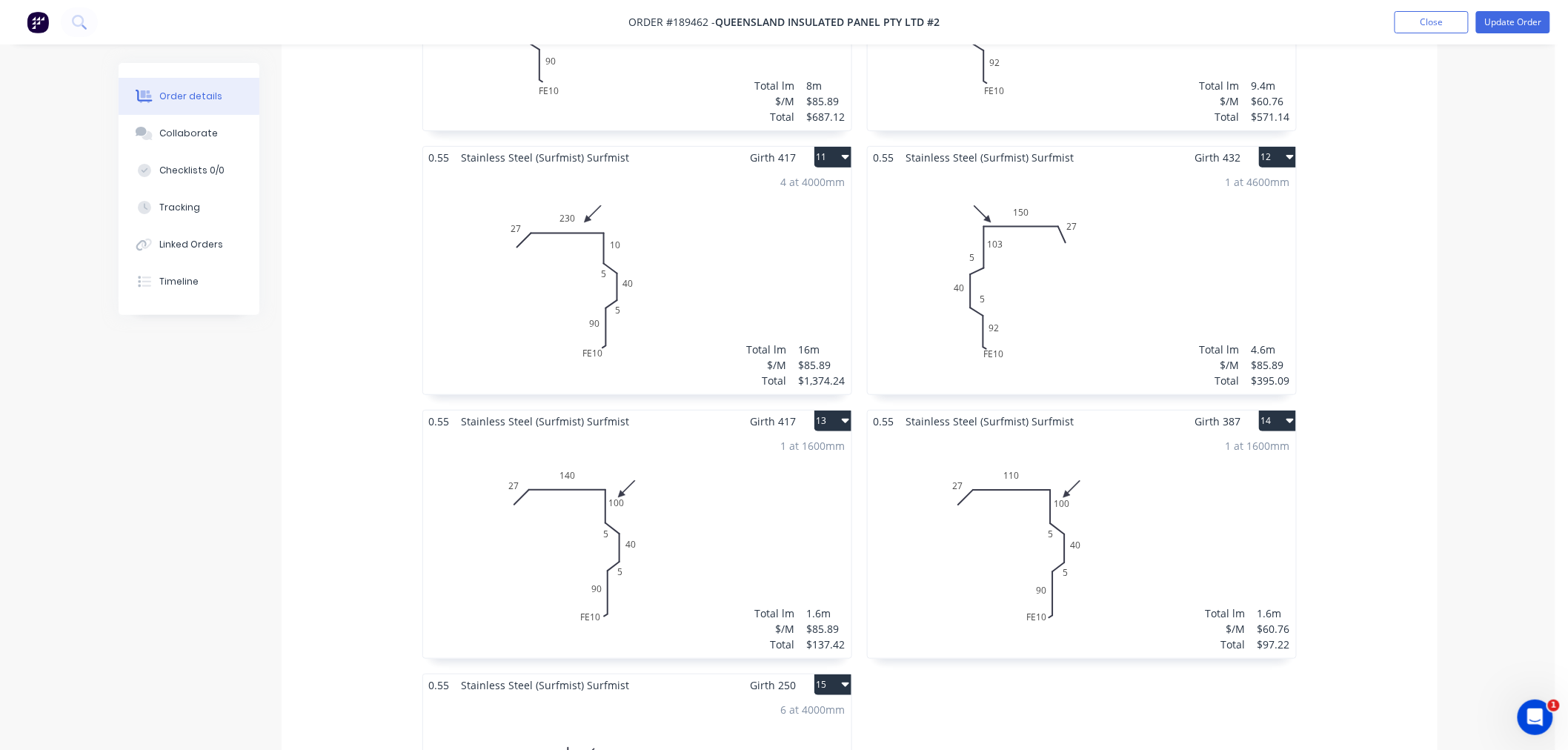
click at [719, 257] on div "4 at 4000mm Total lm $/M Total 16m $85.89 $1,374.24" at bounding box center [637, 281] width 428 height 226
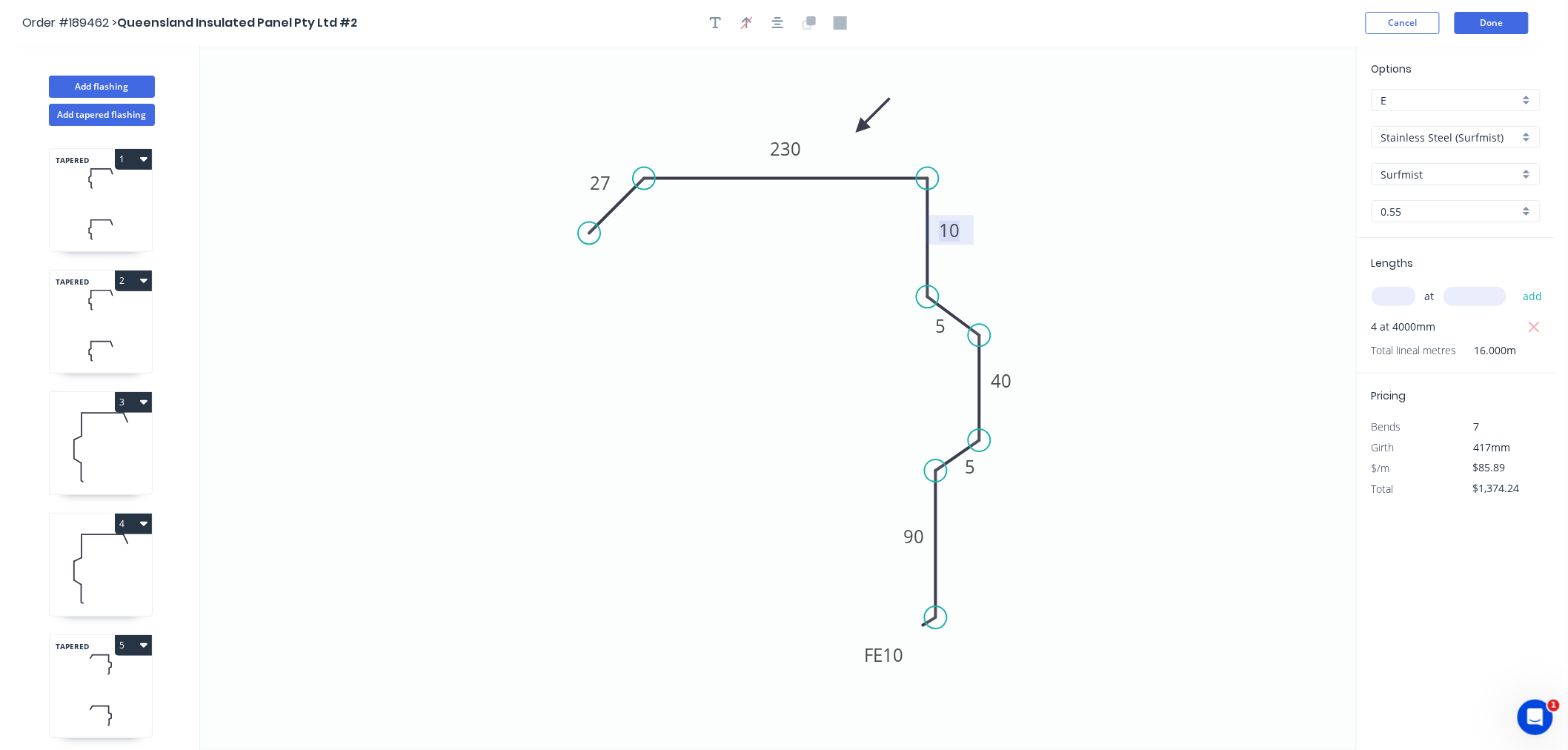
click at [959, 217] on g "10" at bounding box center [949, 230] width 48 height 30
click at [1191, 204] on icon "0 27 230 100 5 40 5 FE 10 90" at bounding box center [778, 398] width 1156 height 705
click at [1502, 19] on button "Done" at bounding box center [1492, 23] width 74 height 22
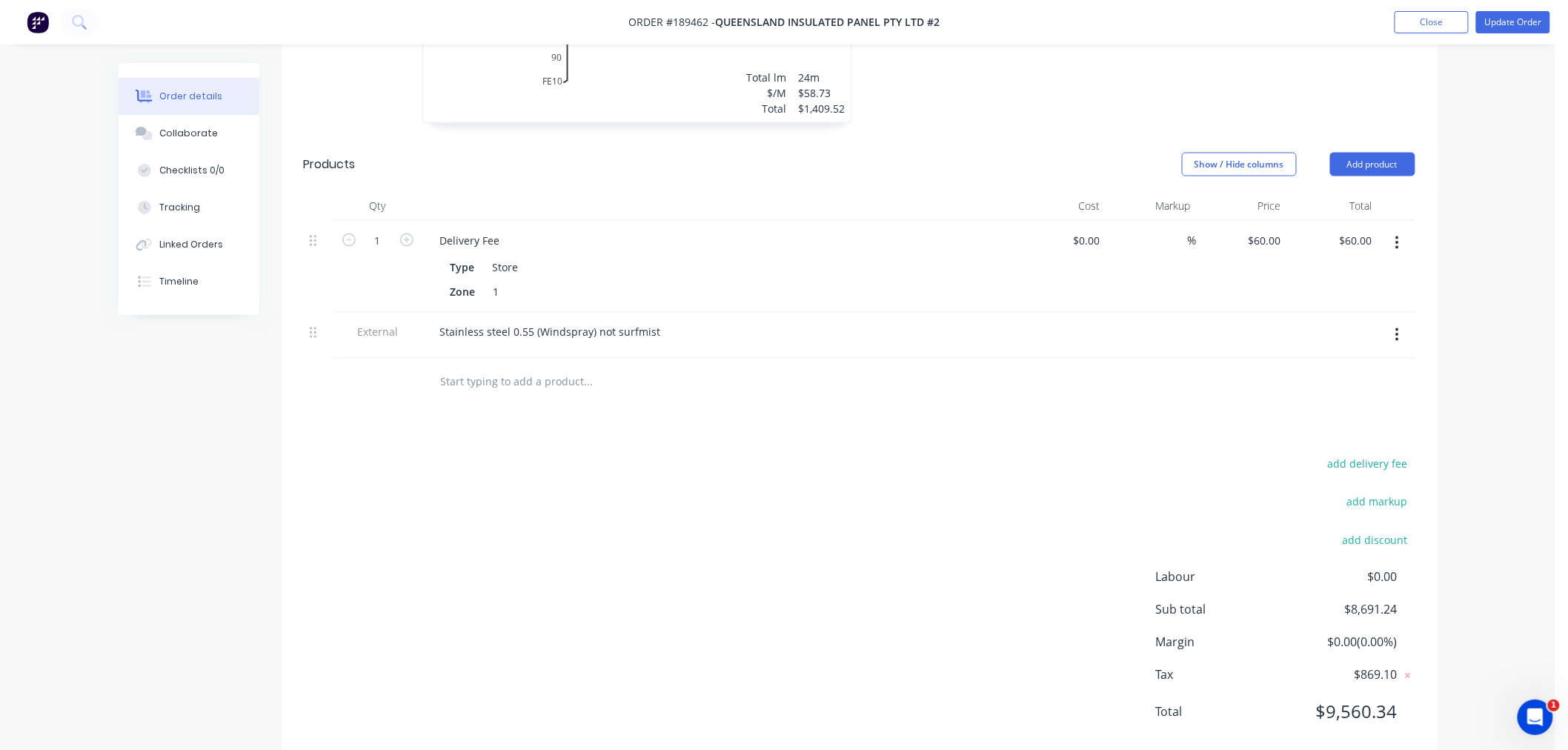
scroll to position [3286, 0]
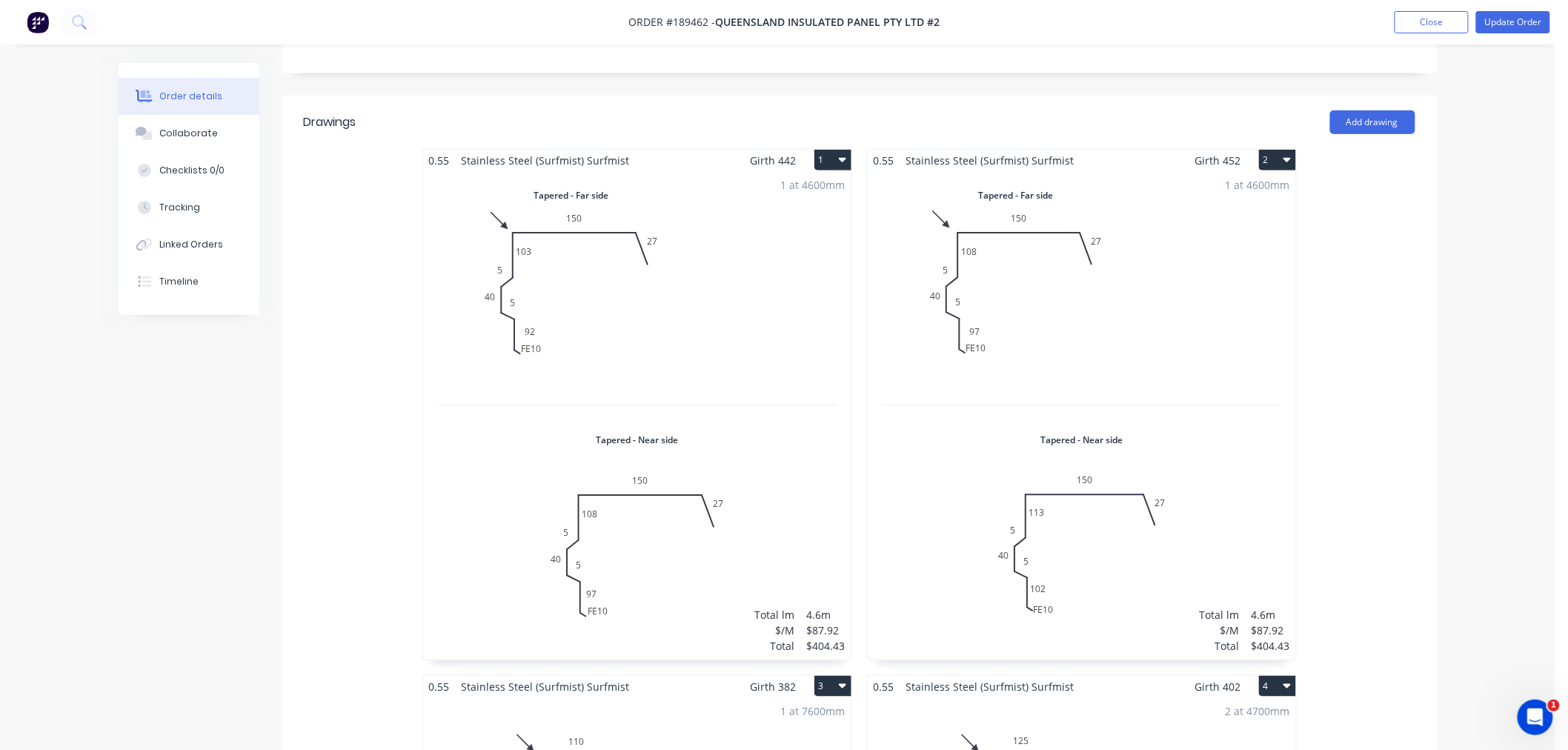
scroll to position [0, 0]
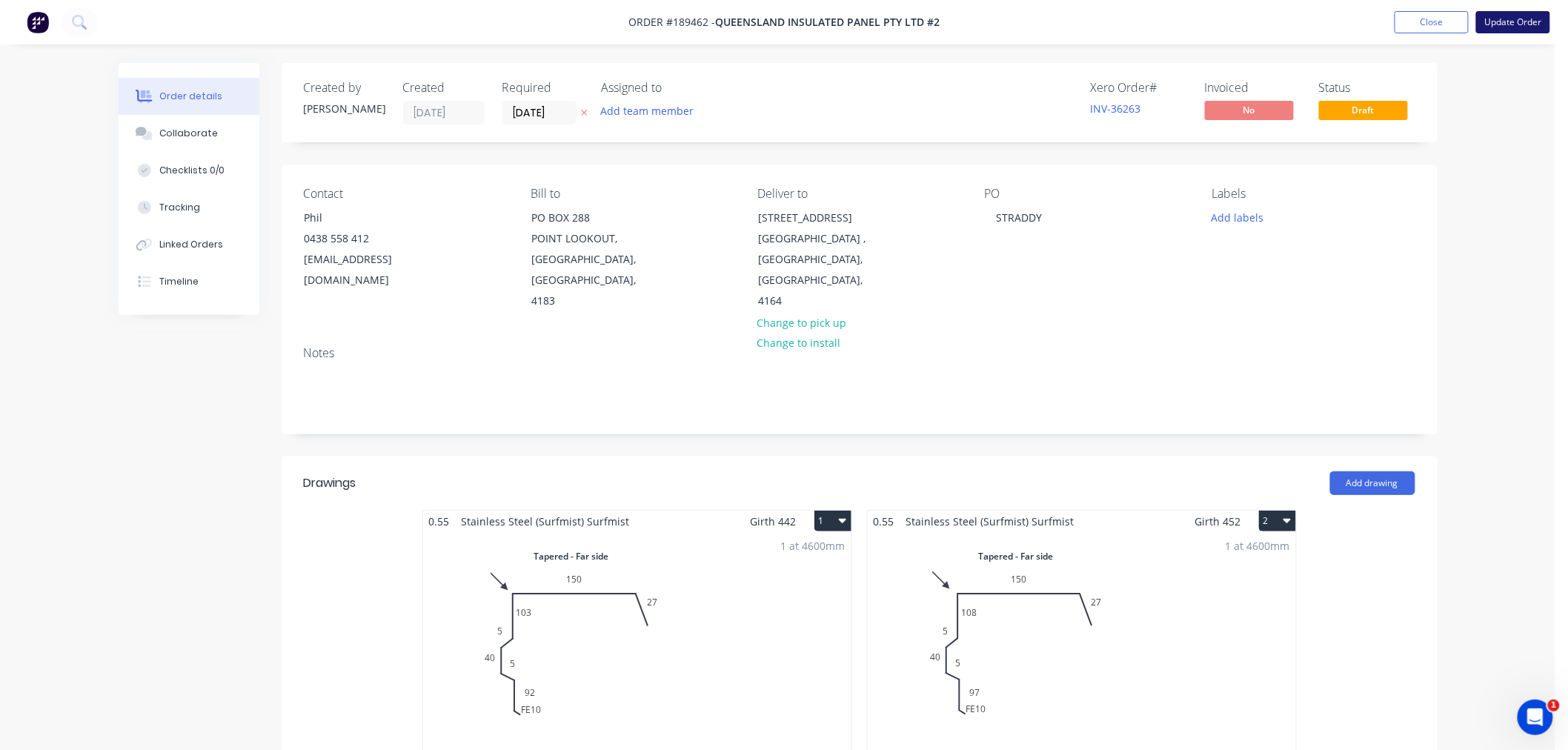
click at [1523, 17] on button "Update Order" at bounding box center [1514, 22] width 74 height 22
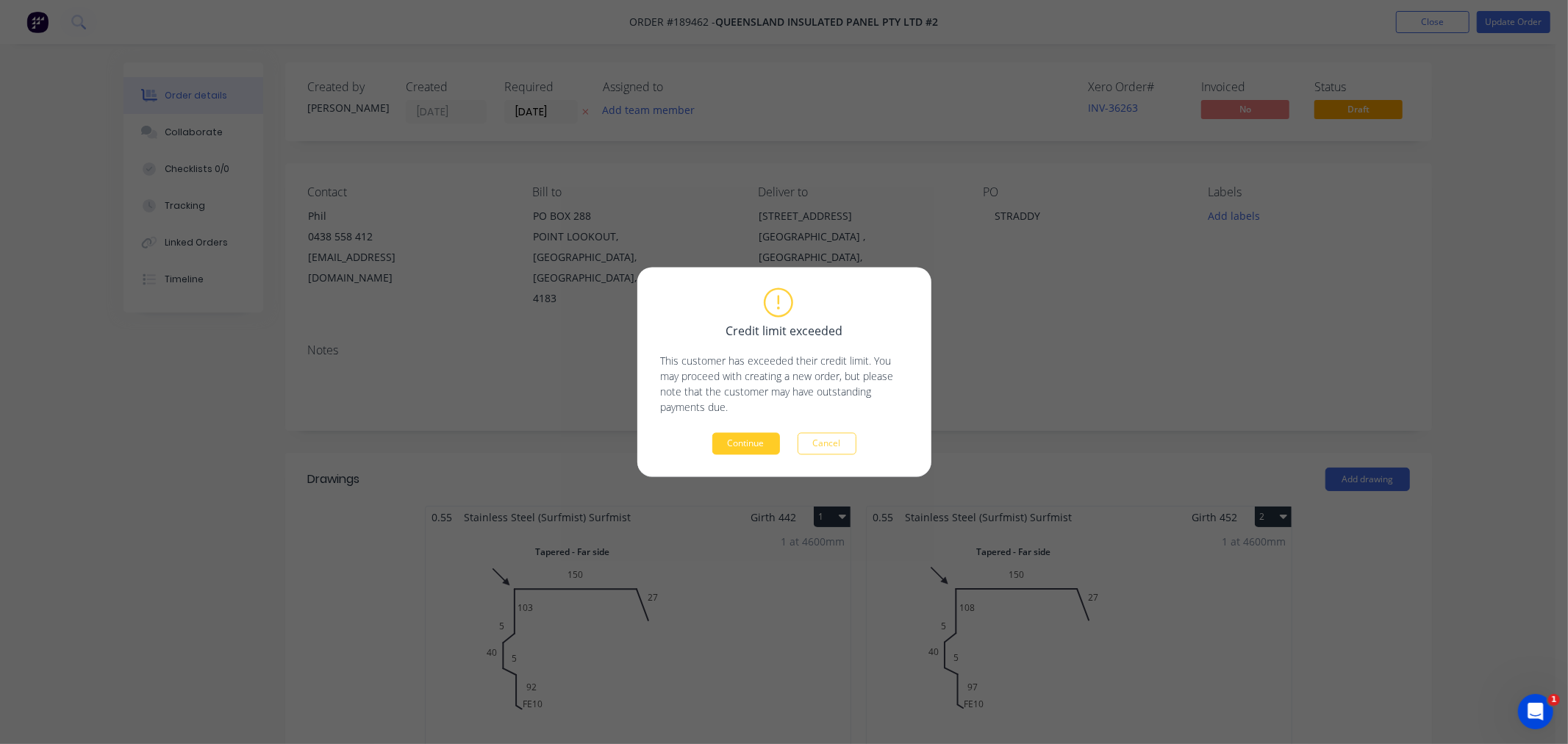
click at [745, 440] on button "Continue" at bounding box center [746, 444] width 68 height 22
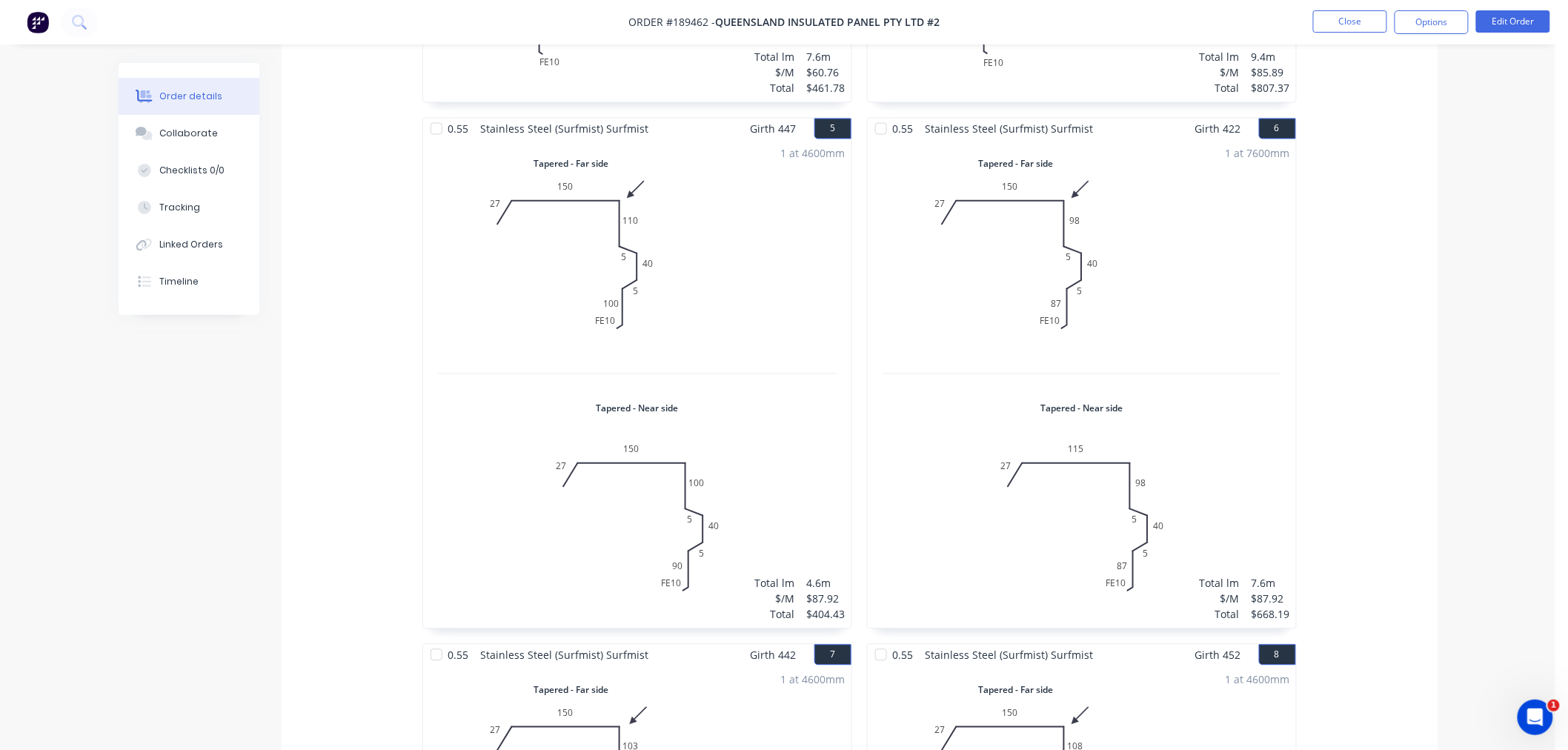
scroll to position [1647, 0]
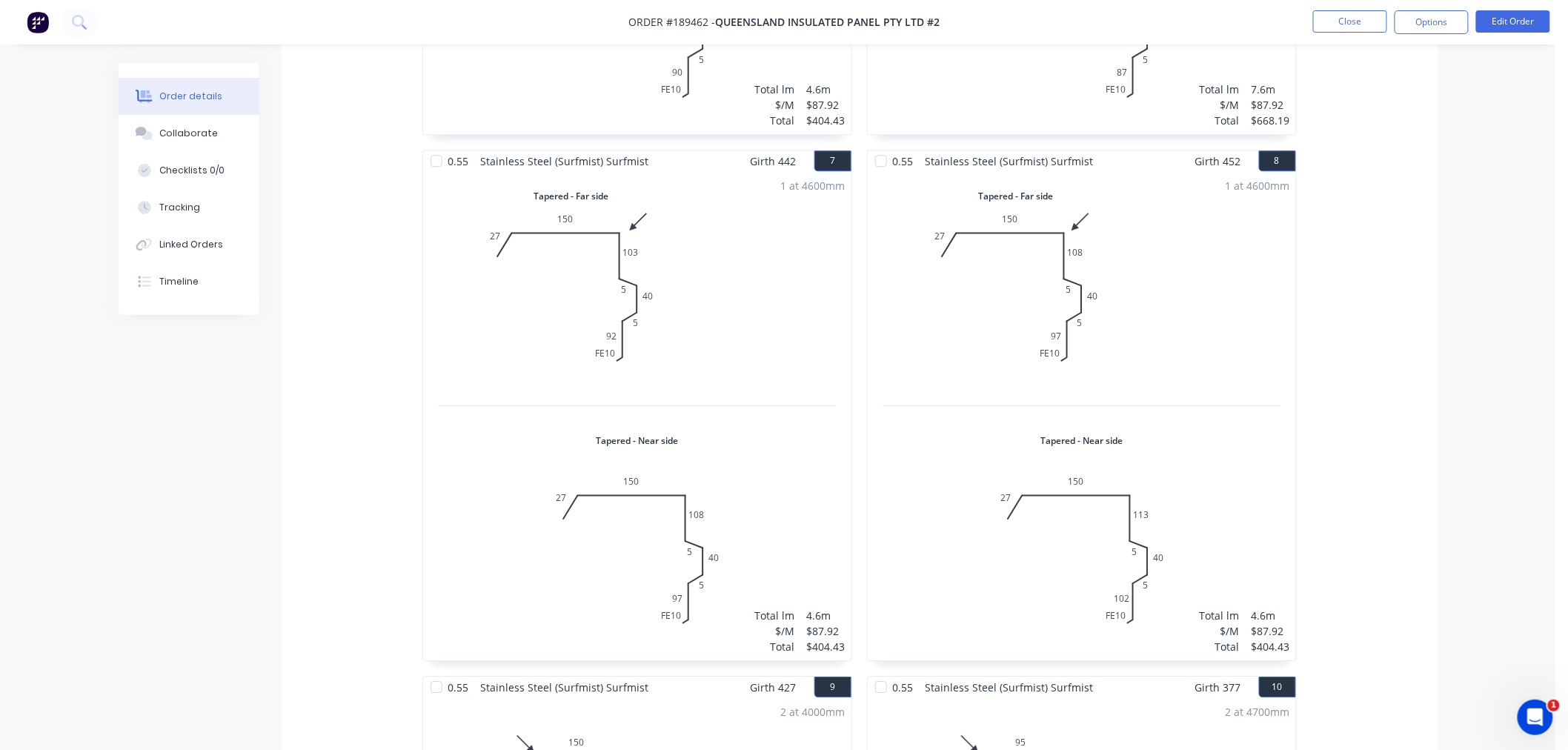
click at [1409, 438] on div "0.55 Stainless Steel (Surfmist) Surfmist Girth 442 1 Tapered - Far side 0 FE 10…" at bounding box center [860, 283] width 1156 height 2899
click at [1440, 18] on button "Options" at bounding box center [1432, 22] width 74 height 24
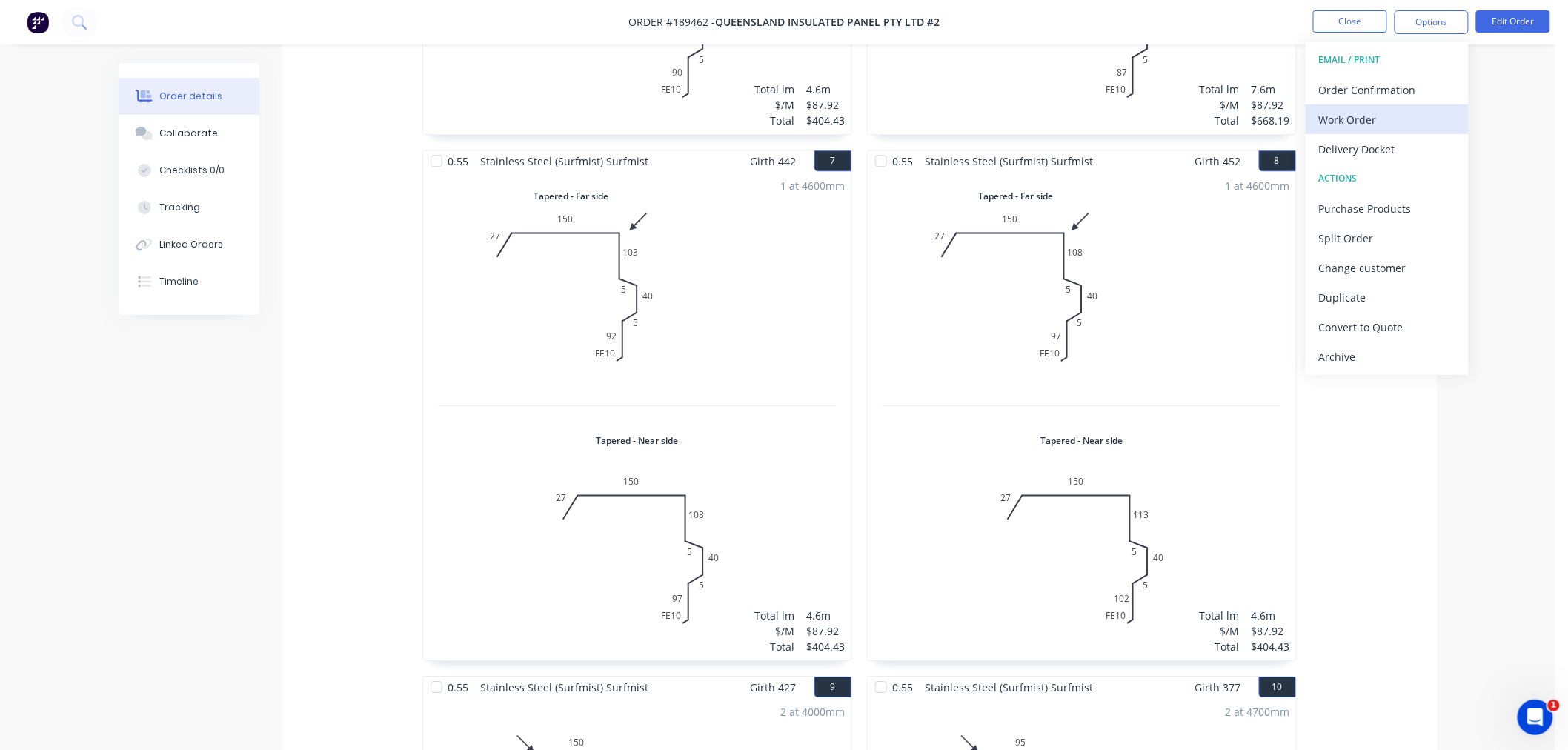
click at [1424, 120] on div "Work Order" at bounding box center [1387, 119] width 136 height 22
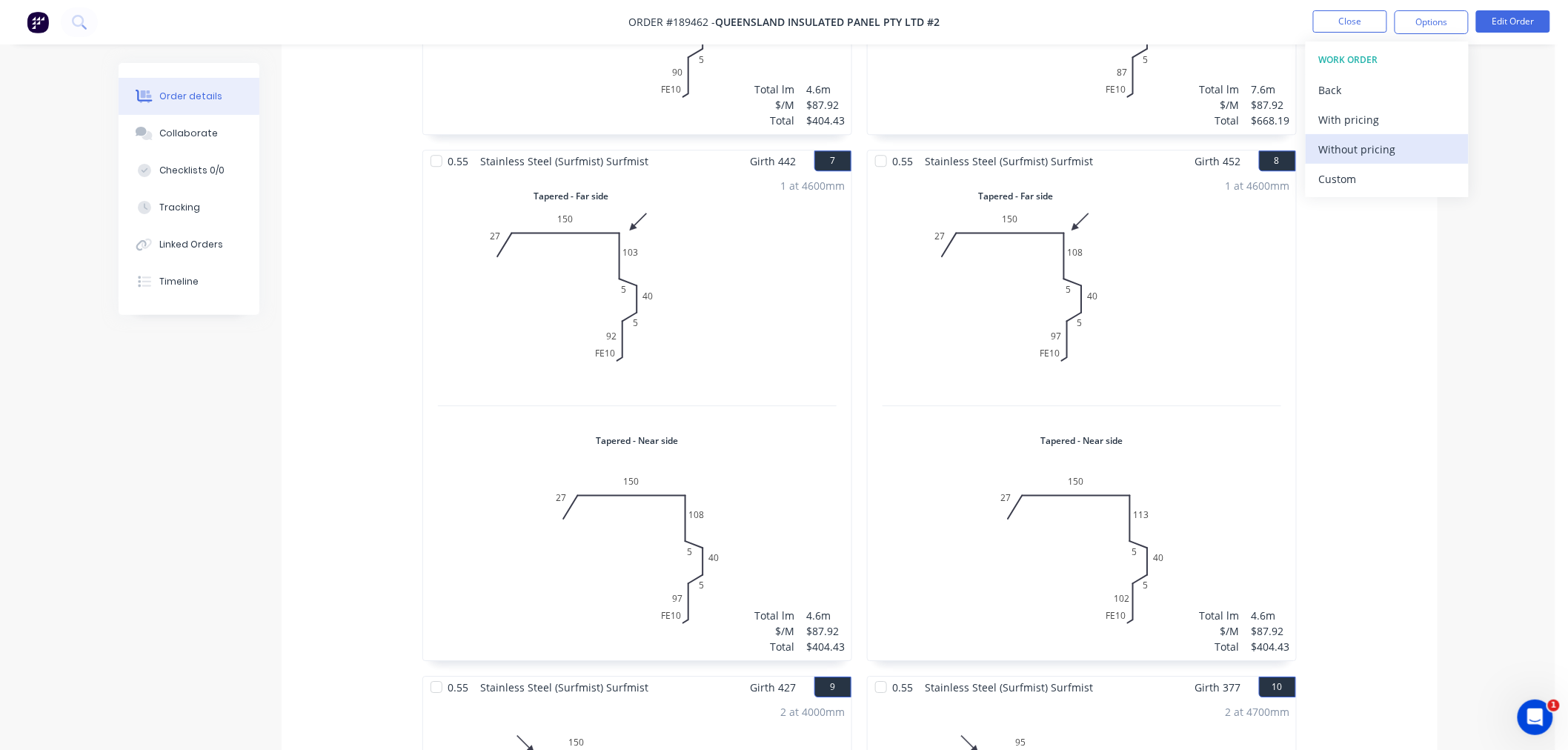
click at [1431, 145] on div "Without pricing" at bounding box center [1387, 149] width 136 height 22
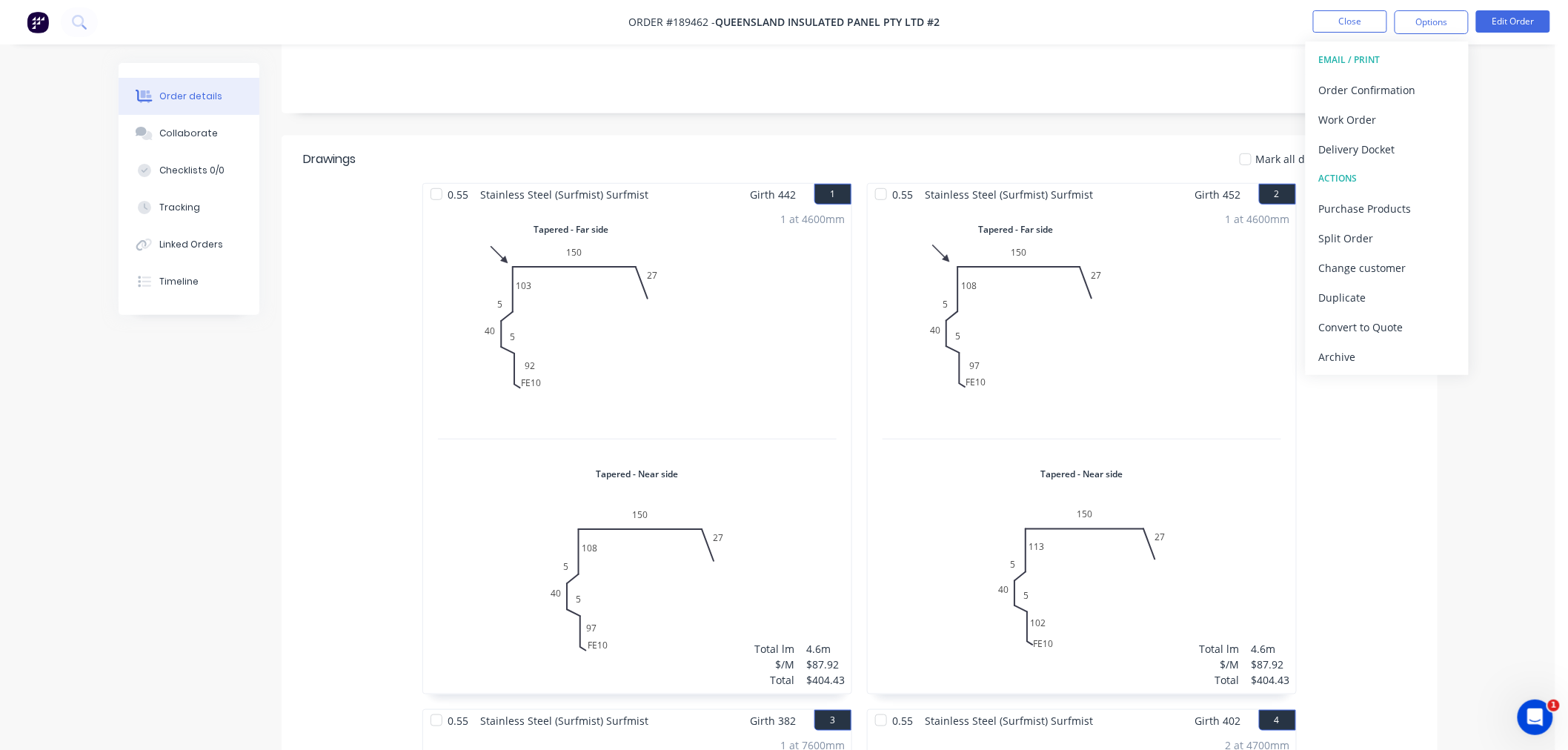
scroll to position [0, 0]
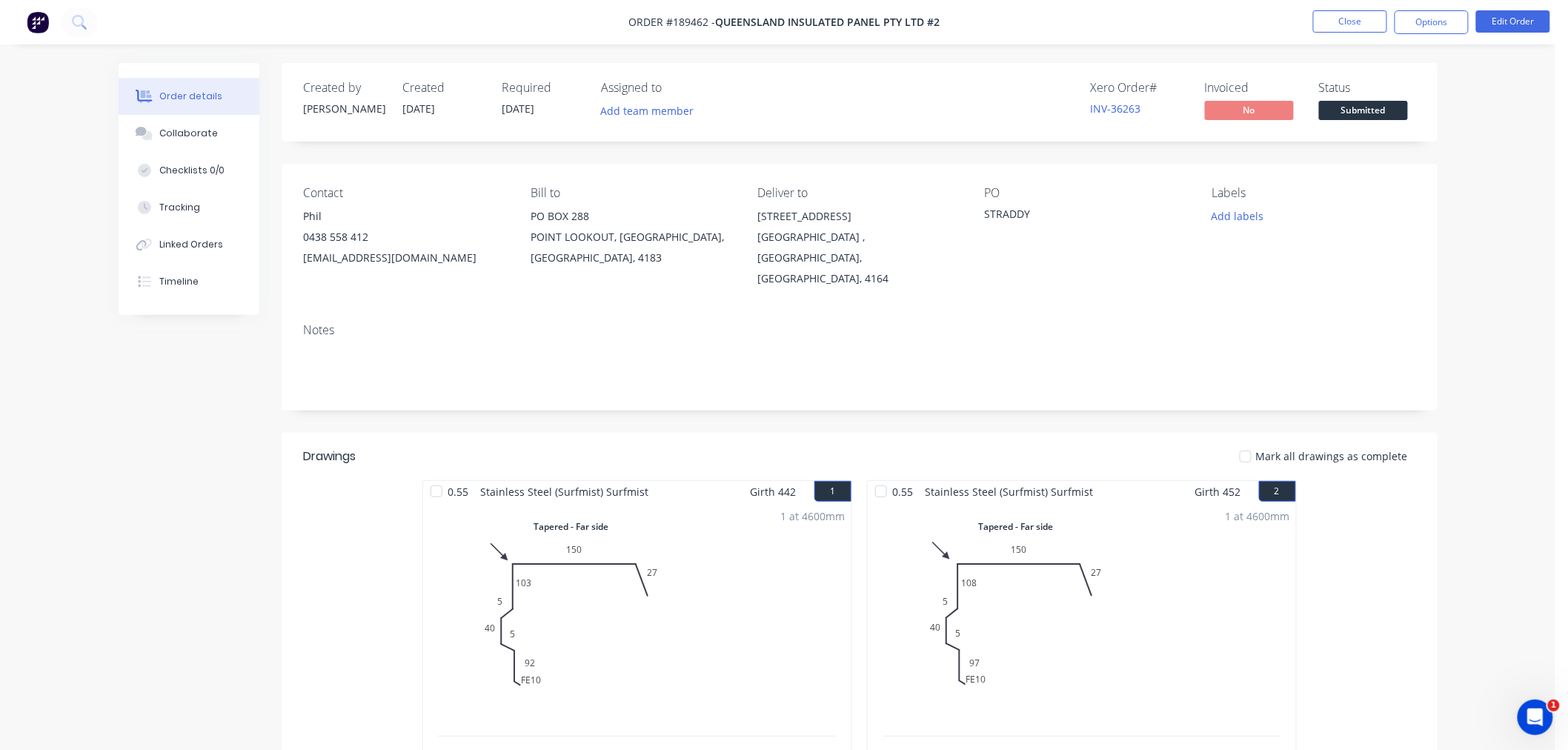
click at [1030, 39] on nav "Order #189462 - Queensland Insulated Panel Pty Ltd #2 Close Options Edit Order" at bounding box center [784, 22] width 1568 height 45
click at [1343, 19] on button "Close" at bounding box center [1351, 22] width 74 height 22
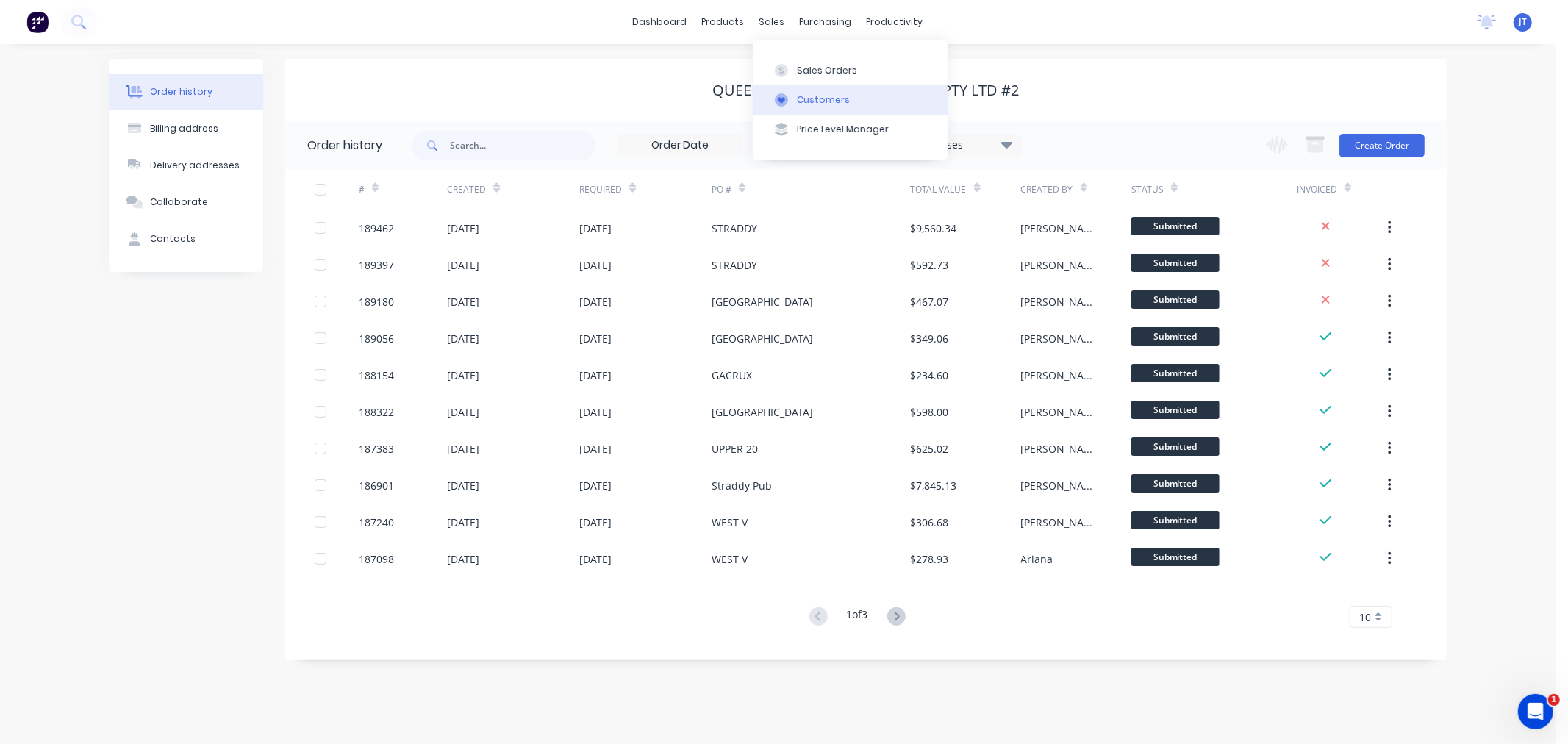
click at [802, 105] on div "Customers" at bounding box center [823, 100] width 53 height 13
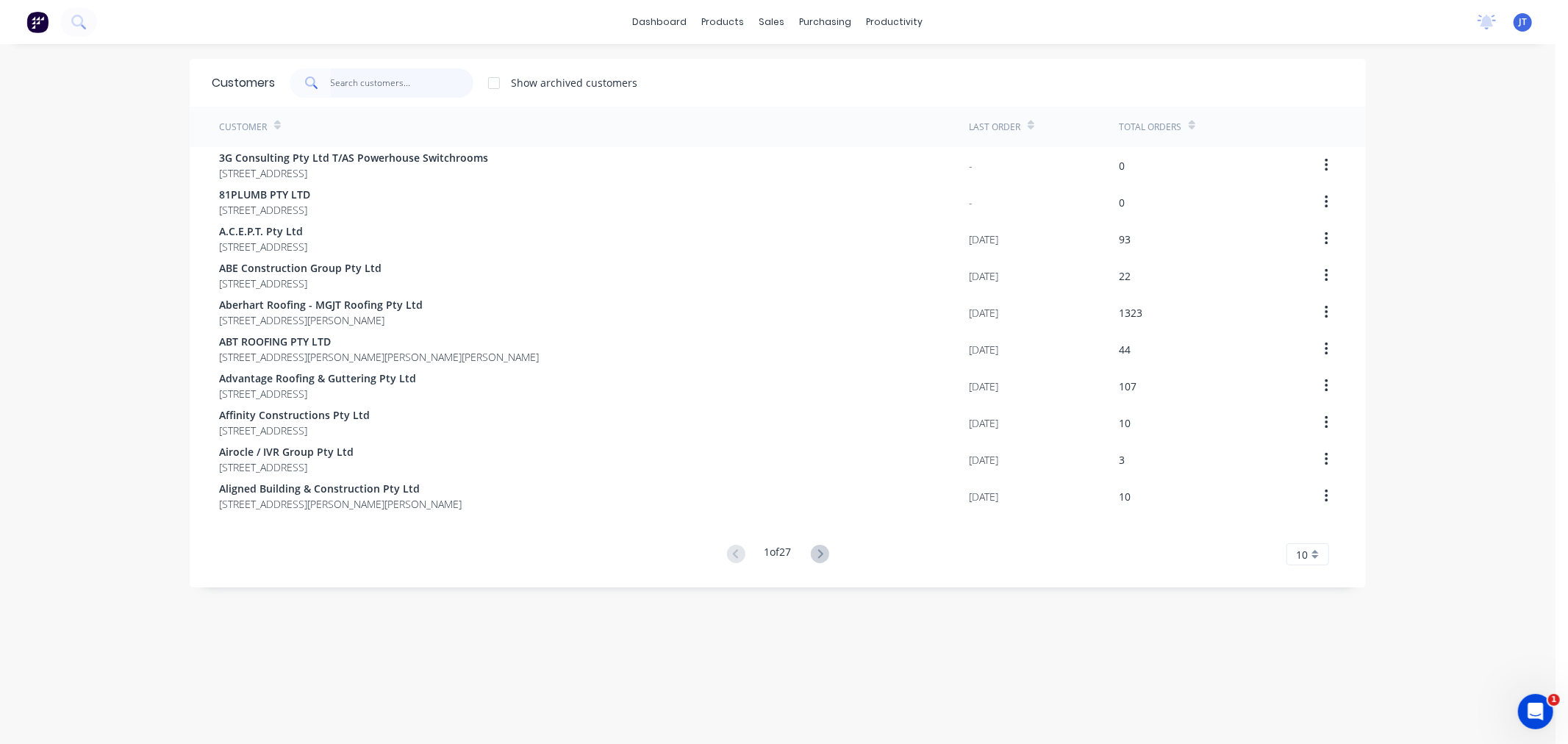
click at [339, 84] on input "text" at bounding box center [402, 83] width 143 height 30
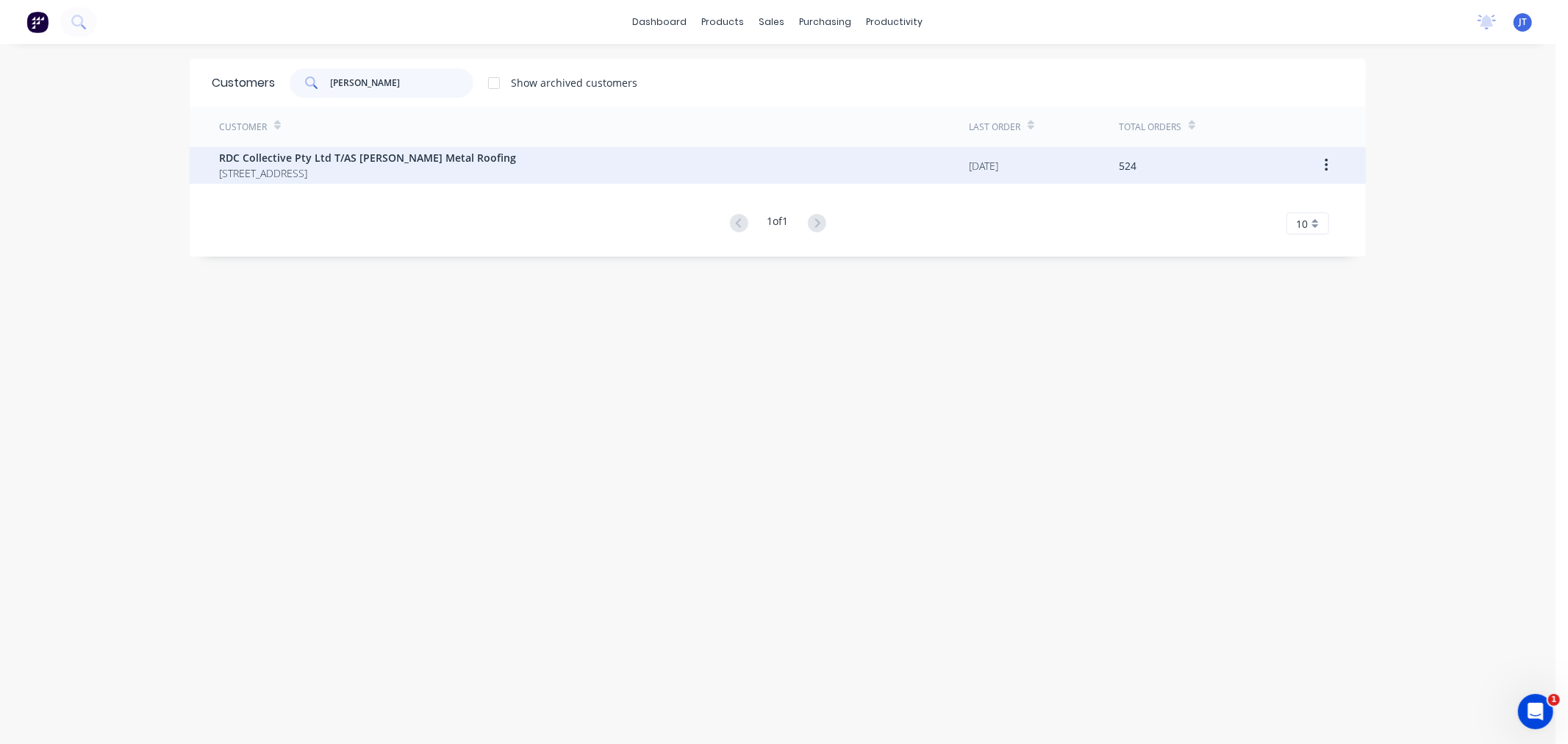
type input "OWENS"
click at [440, 170] on span "[STREET_ADDRESS]" at bounding box center [367, 173] width 297 height 16
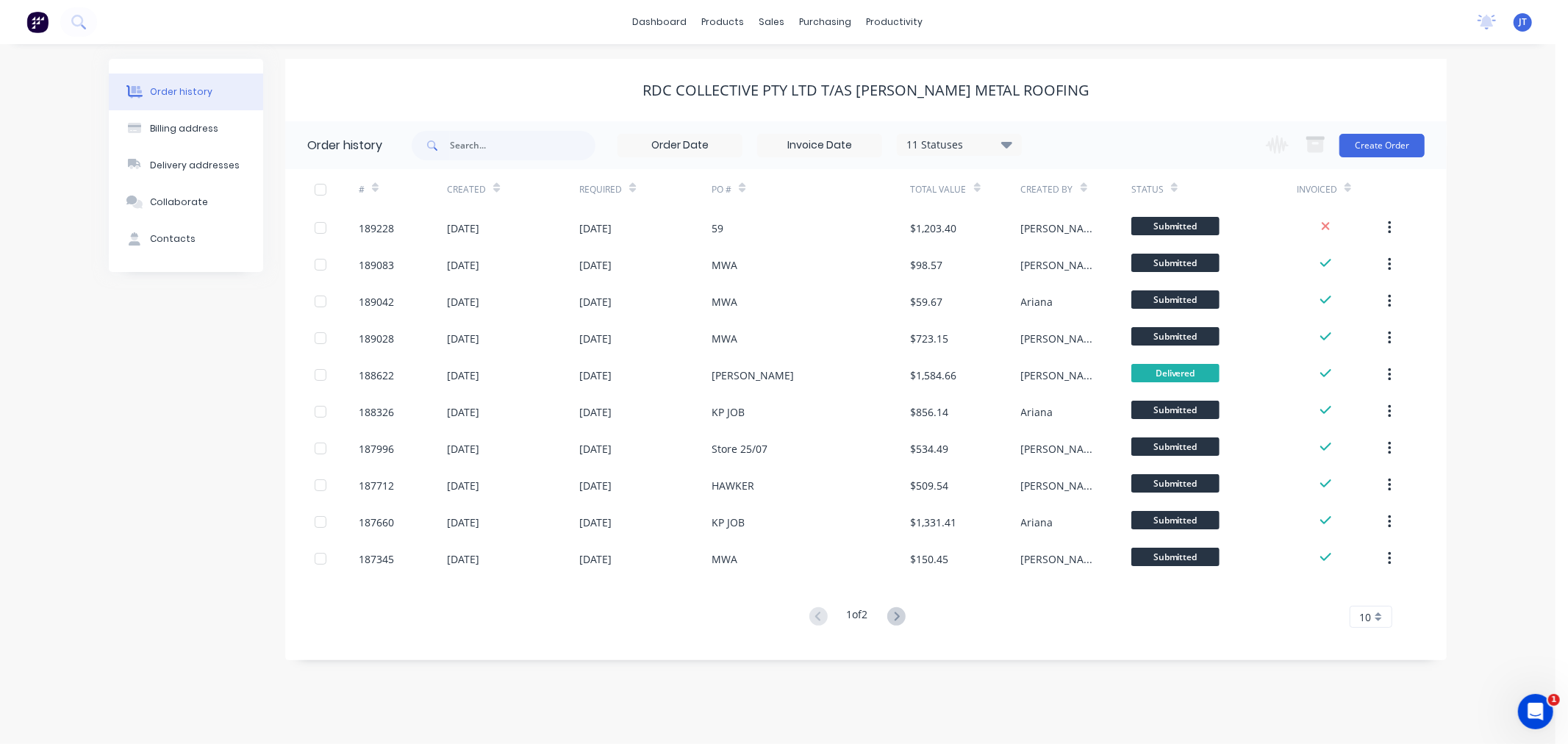
click at [1510, 269] on div "Order history Billing address Delivery addresses Collaborate Contacts RDC Colle…" at bounding box center [778, 394] width 1555 height 700
click at [1386, 145] on button "Create Order" at bounding box center [1382, 145] width 86 height 24
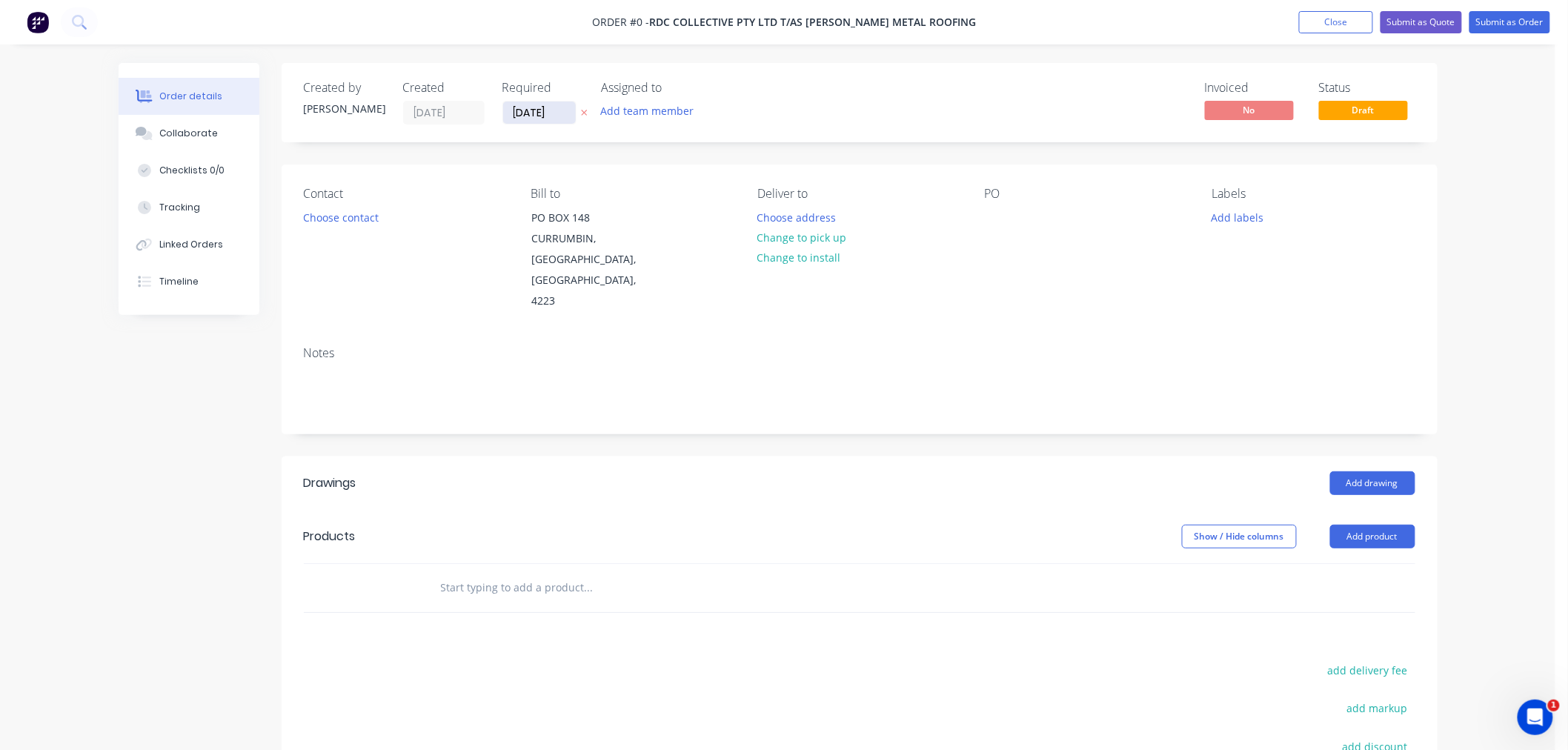
click at [521, 112] on input "[DATE]" at bounding box center [540, 112] width 73 height 22
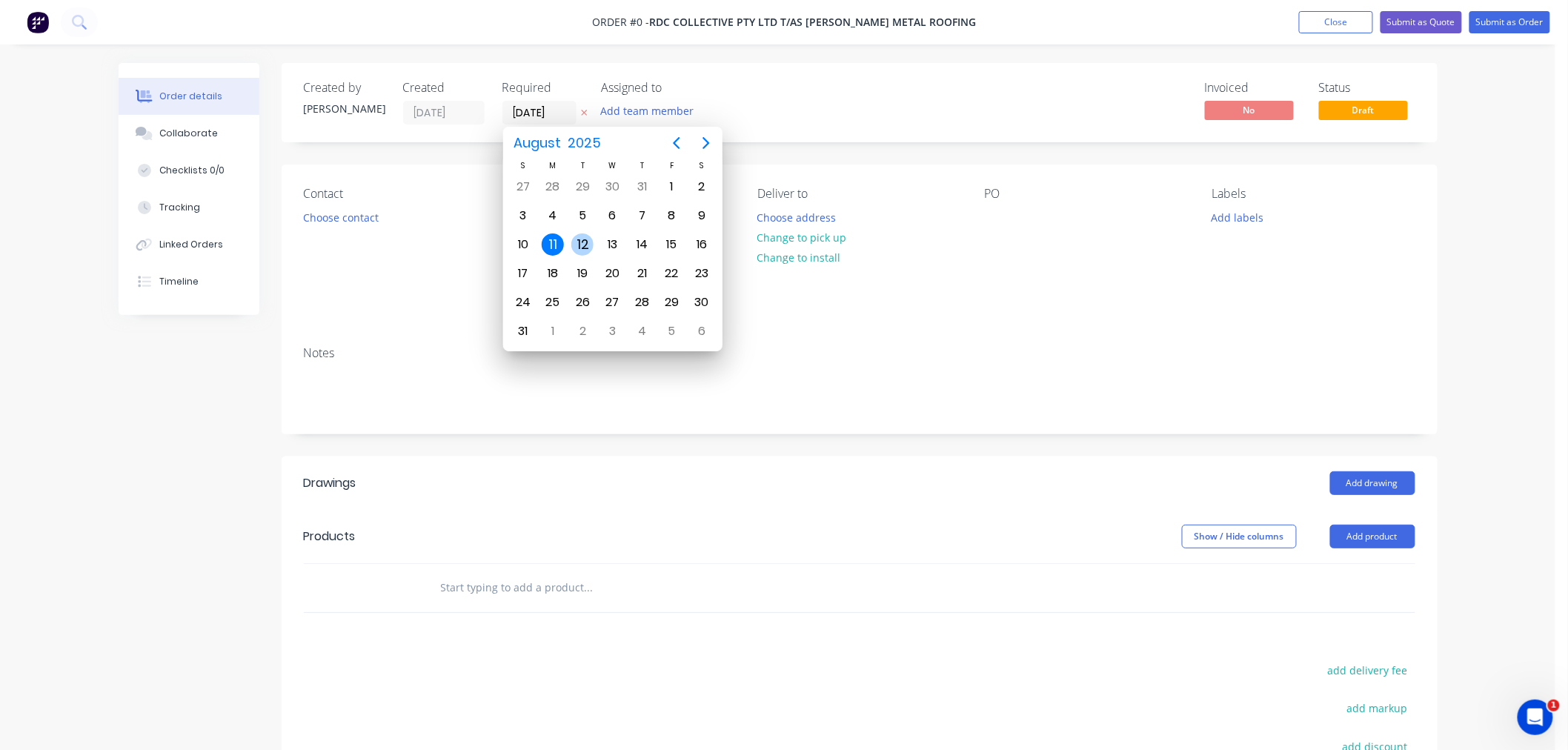
click at [590, 236] on div "12" at bounding box center [582, 245] width 22 height 22
type input "[DATE]"
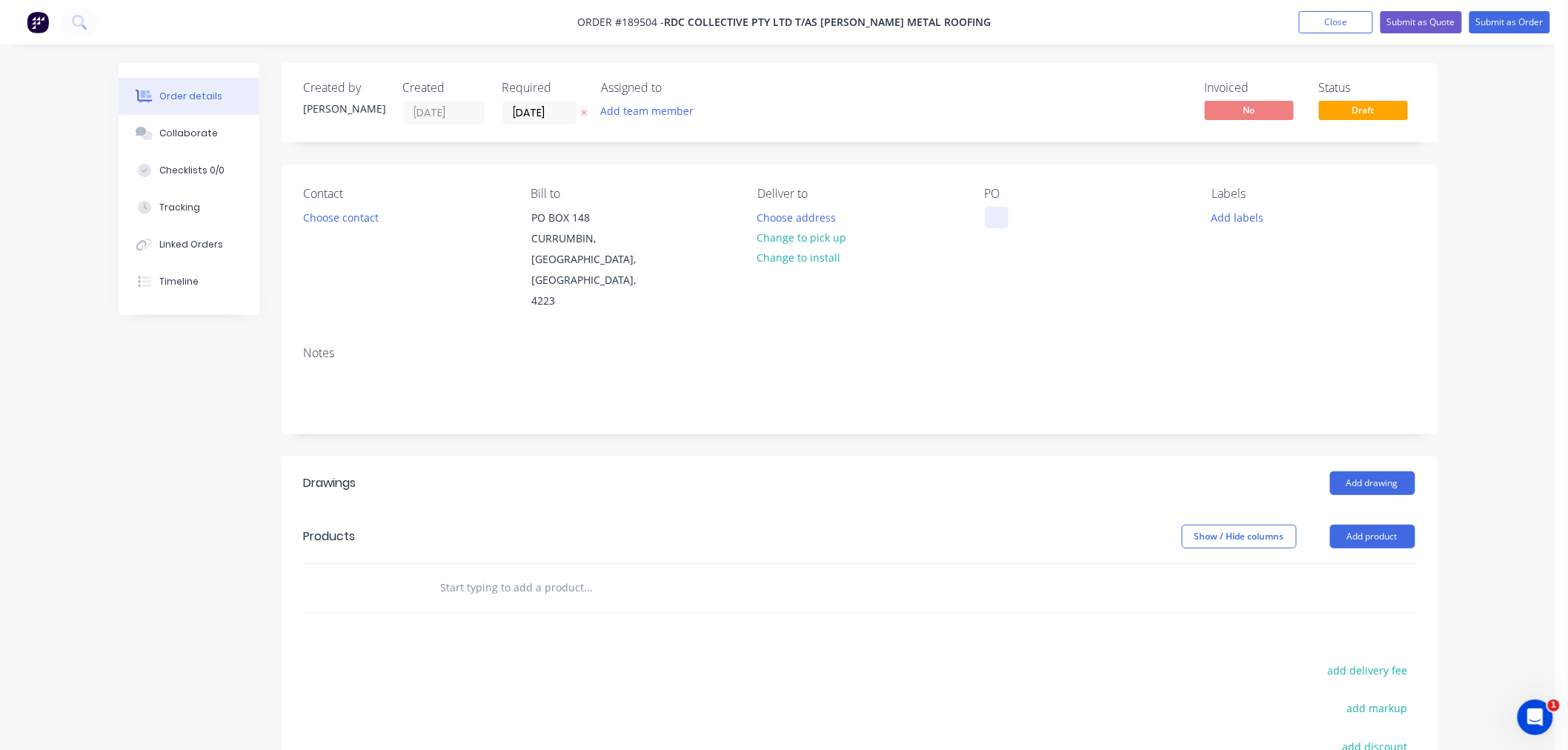
click at [998, 227] on div at bounding box center [997, 217] width 24 height 22
click at [357, 219] on button "Choose contact" at bounding box center [341, 217] width 91 height 20
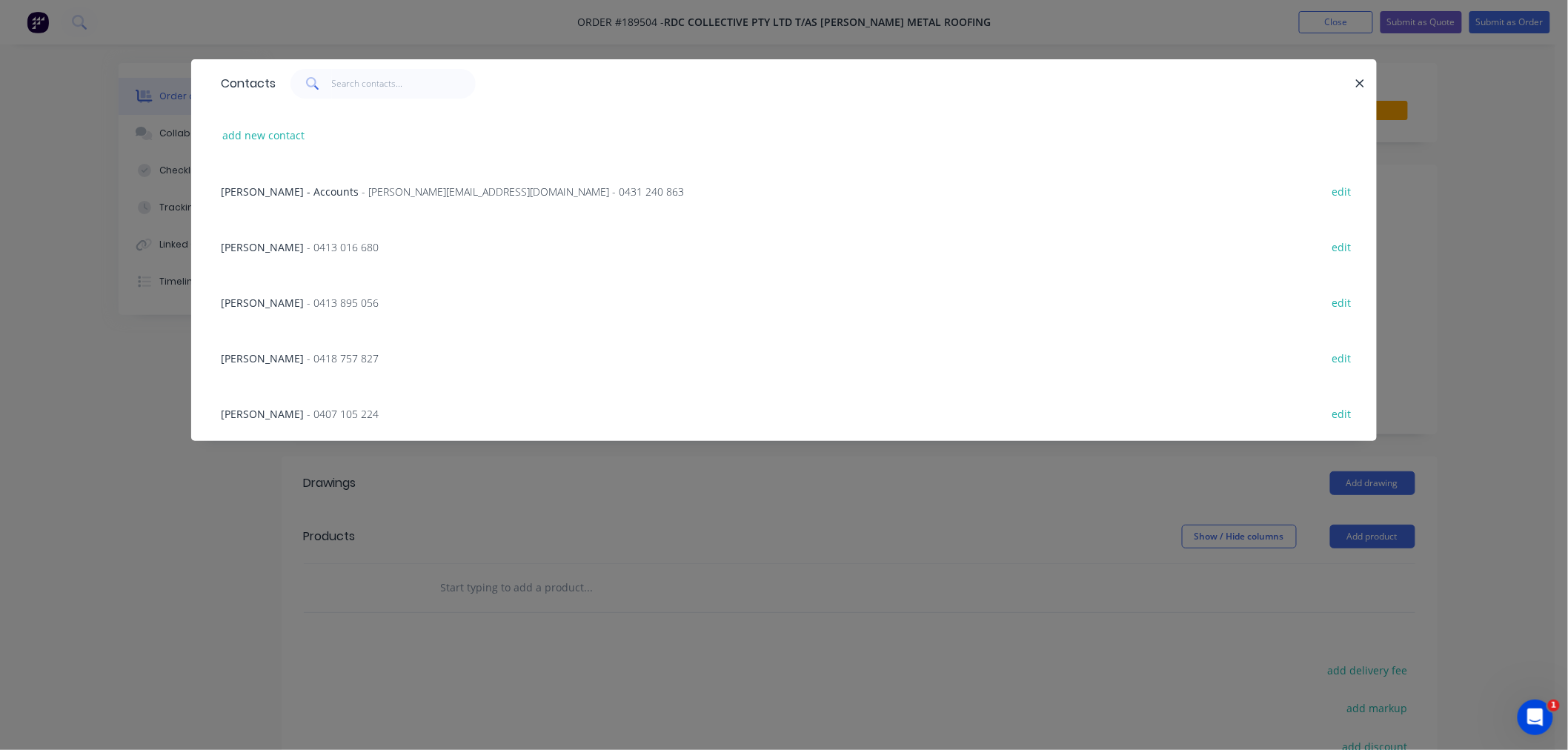
click at [329, 253] on div "RYAN OWENS - 0413 016 680" at bounding box center [300, 247] width 158 height 16
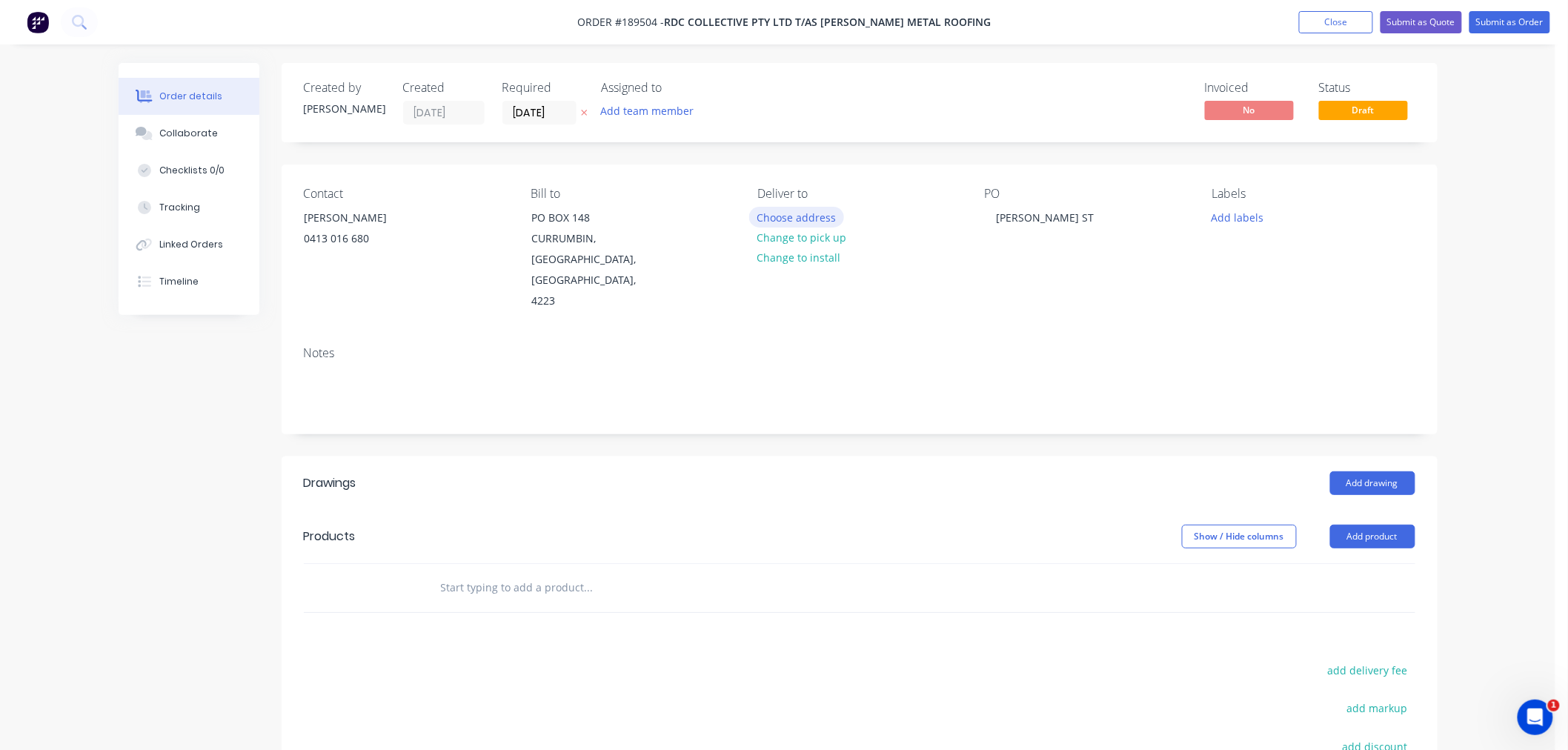
click at [794, 216] on button "Choose address" at bounding box center [797, 217] width 95 height 20
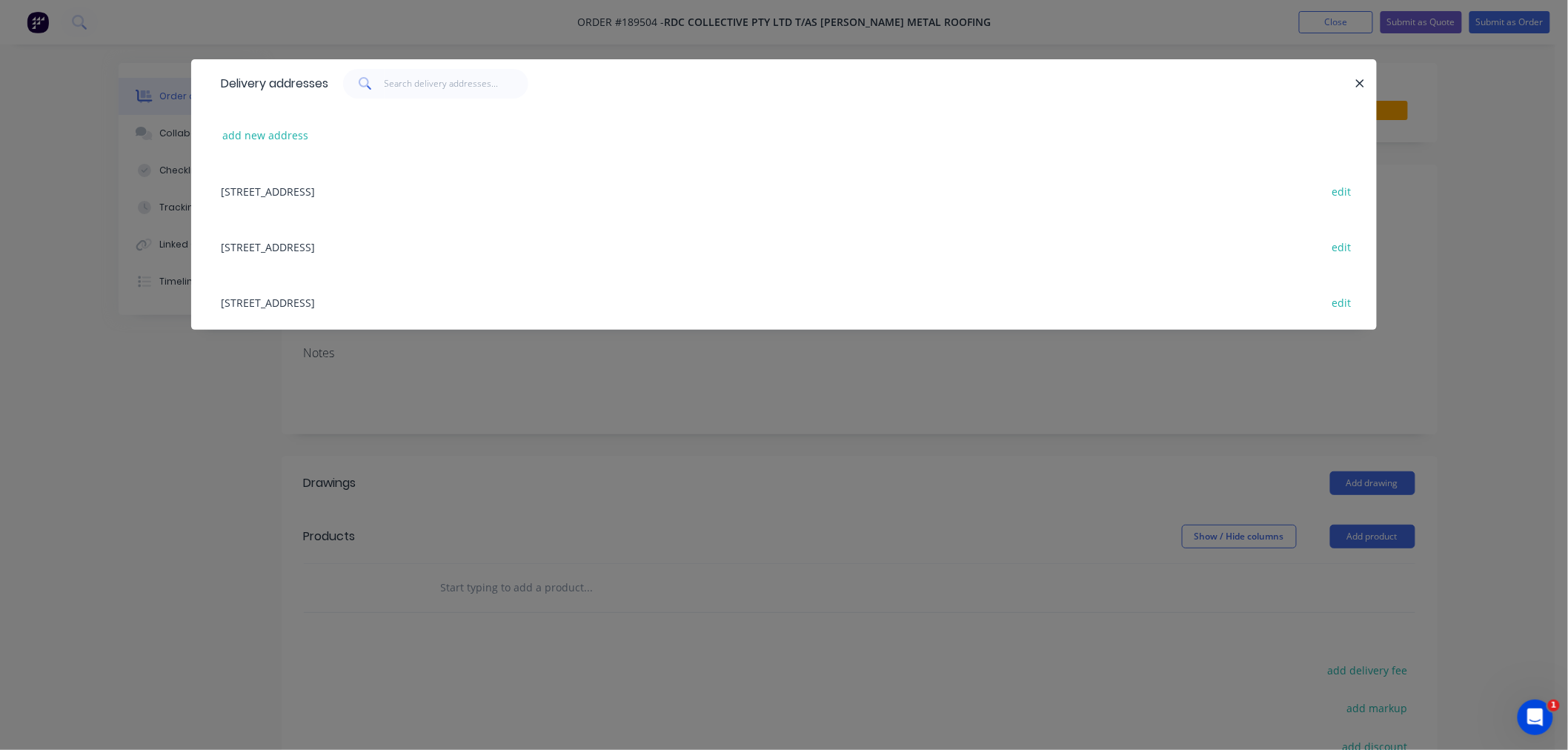
click at [385, 306] on div "1/19 VILLIERS DR, (STORE), CURRUMBIN WATERS, Queensland, Australia, 4223 edit" at bounding box center [784, 302] width 1141 height 56
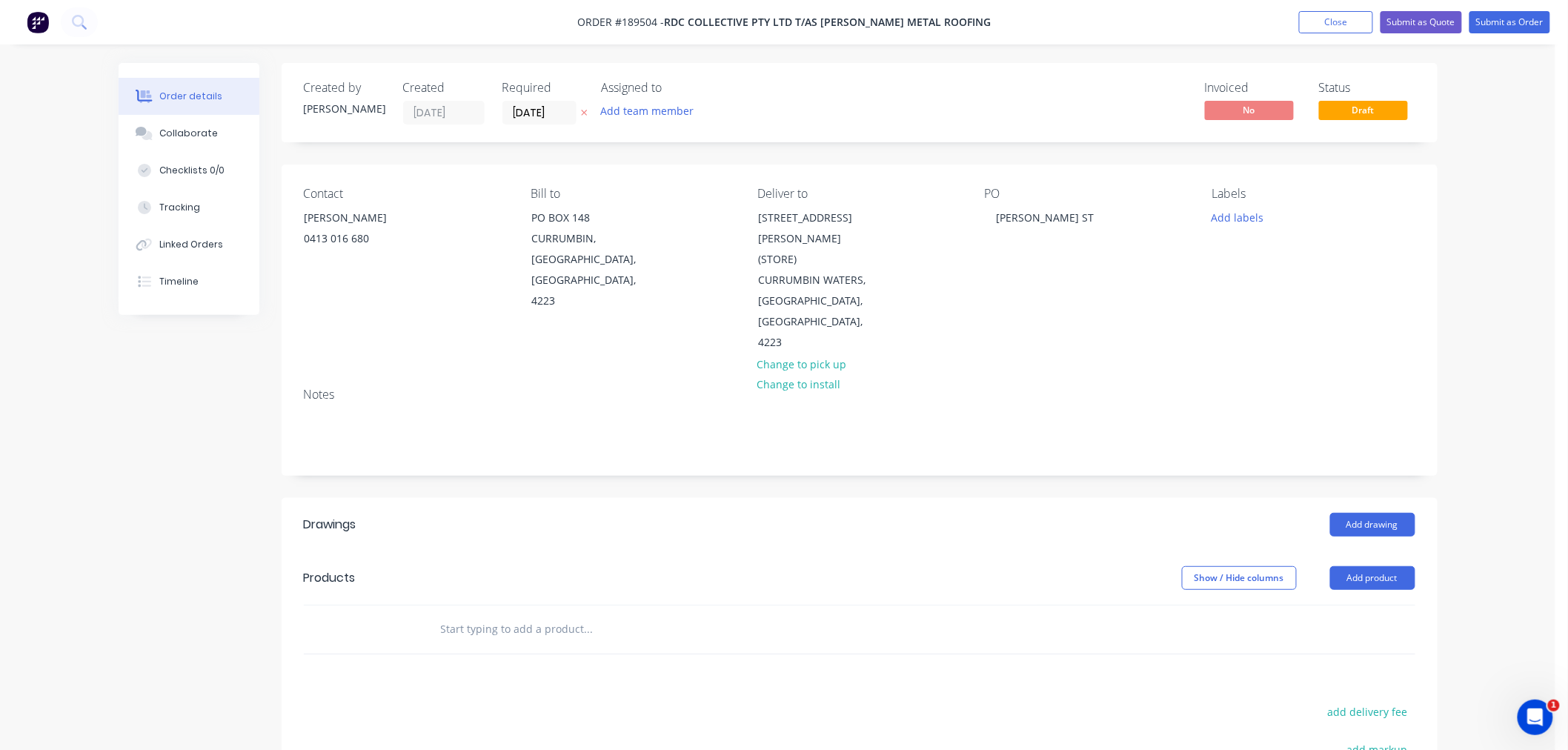
click at [1477, 504] on div "Order details Collaborate Checklists 0/0 Tracking Linked Orders Timeline Order …" at bounding box center [777, 516] width 1555 height 1033
click at [1373, 513] on button "Add drawing" at bounding box center [1372, 525] width 86 height 24
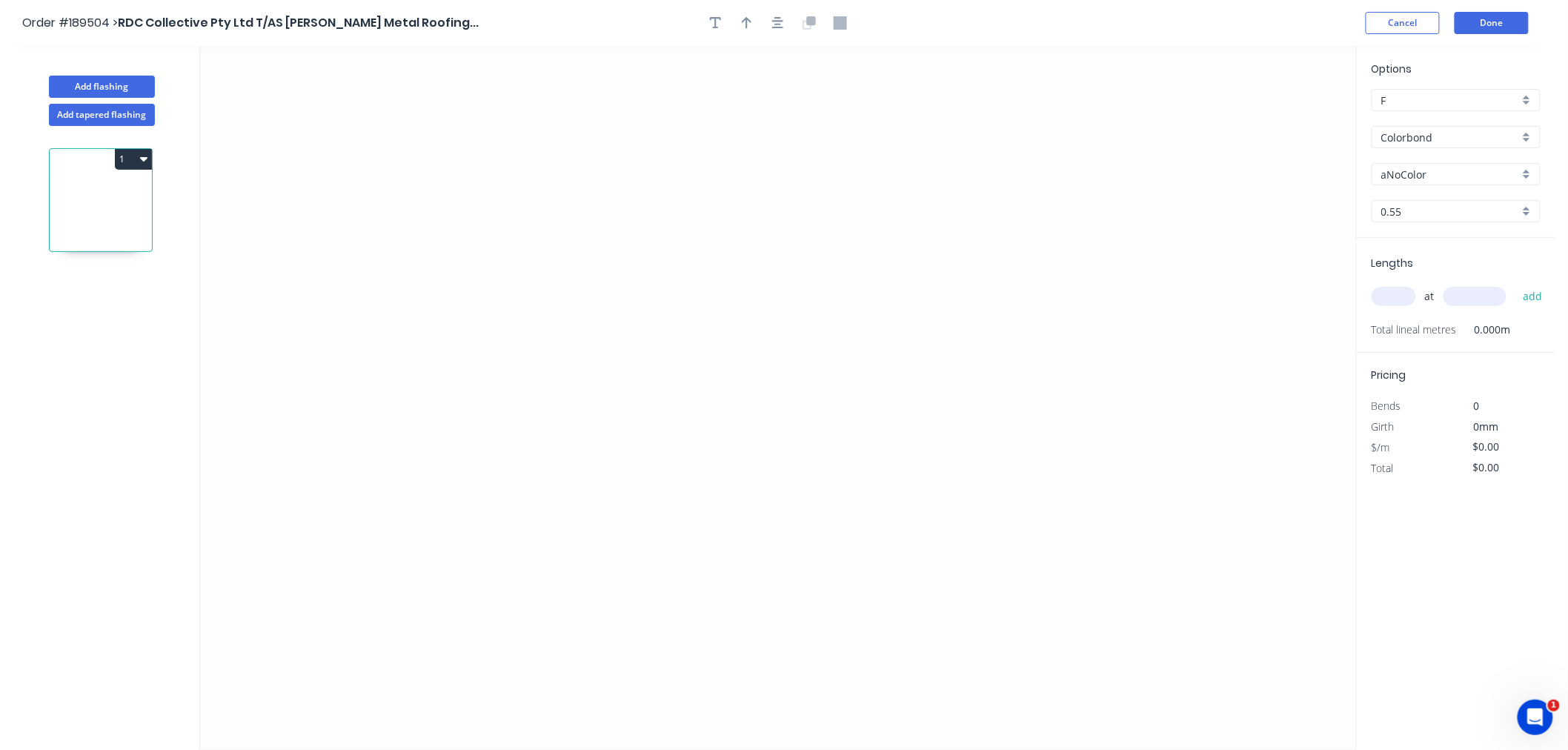
click at [1401, 167] on input "aNoColor" at bounding box center [1450, 174] width 138 height 16
click at [1454, 224] on div "Pale Eucalypt" at bounding box center [1456, 222] width 167 height 26
type input "Pale Eucalypt"
click at [1396, 290] on input "text" at bounding box center [1394, 297] width 45 height 19
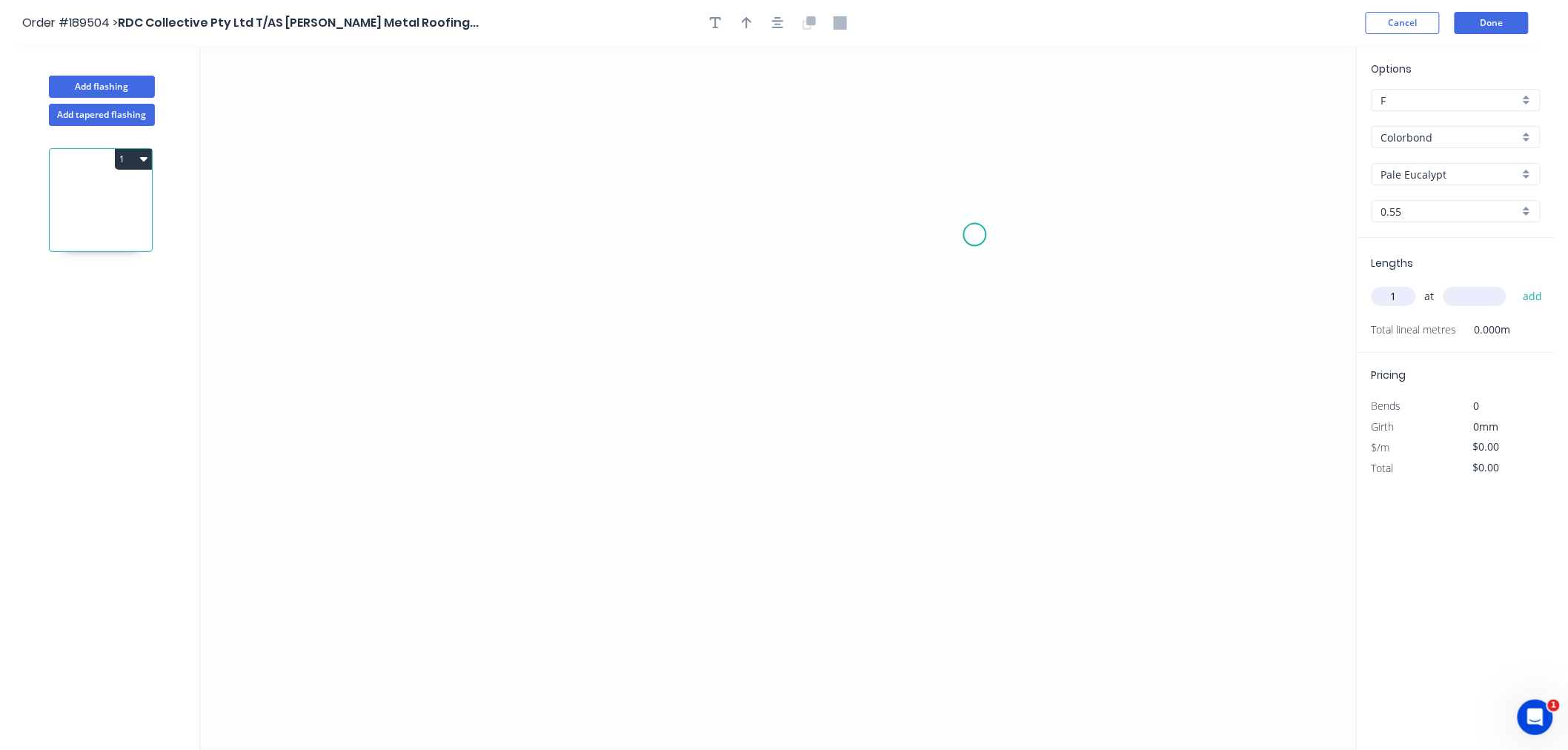
type input "1"
type input "5000"
click at [1516, 284] on button "add" at bounding box center [1533, 297] width 35 height 25
click at [367, 346] on icon "0" at bounding box center [778, 398] width 1156 height 705
click at [399, 240] on icon at bounding box center [383, 292] width 32 height 106
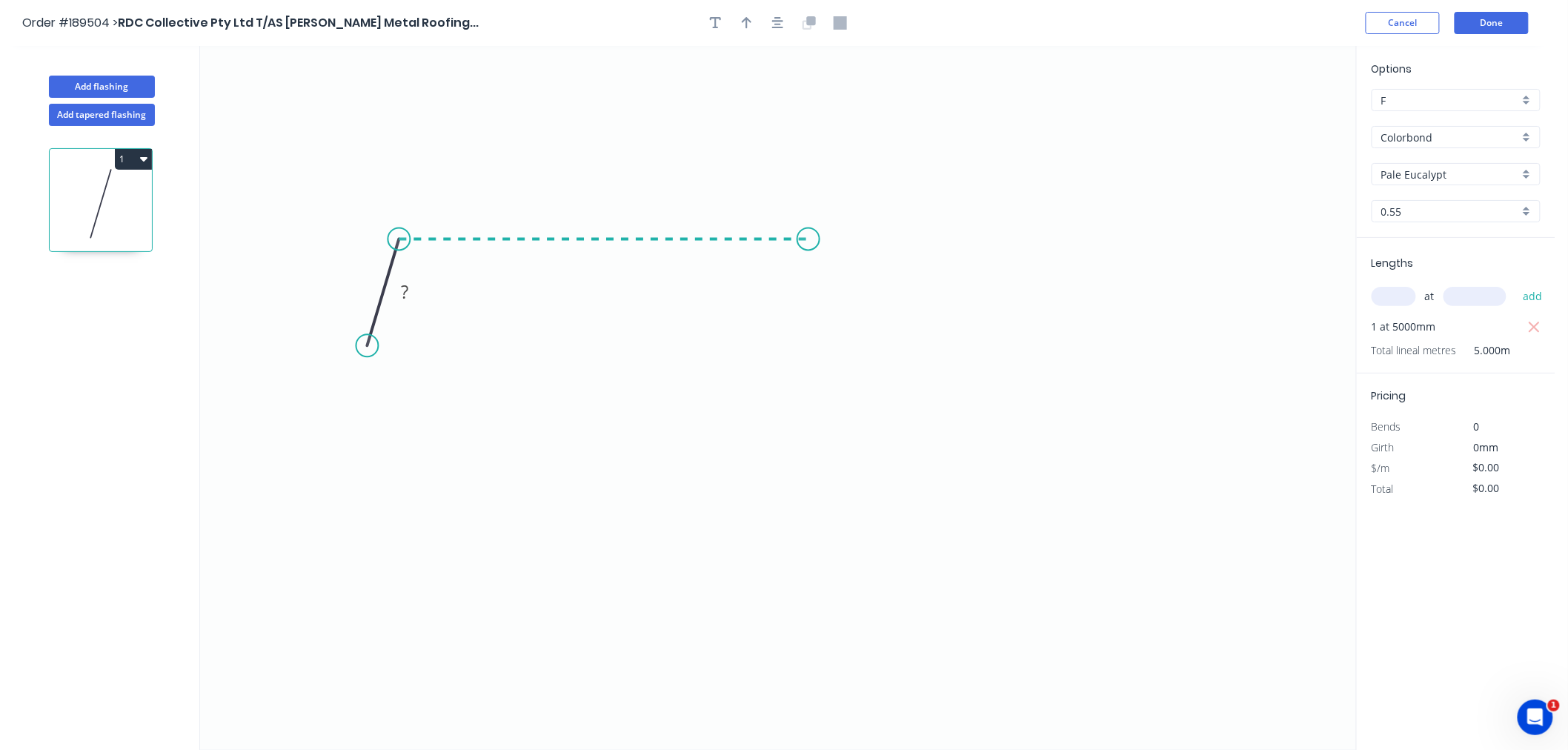
click at [809, 240] on icon "0 ?" at bounding box center [778, 398] width 1156 height 705
click at [835, 356] on icon "0 ? ? ? º" at bounding box center [778, 398] width 1156 height 705
click at [778, 19] on icon "button" at bounding box center [778, 23] width 12 height 13
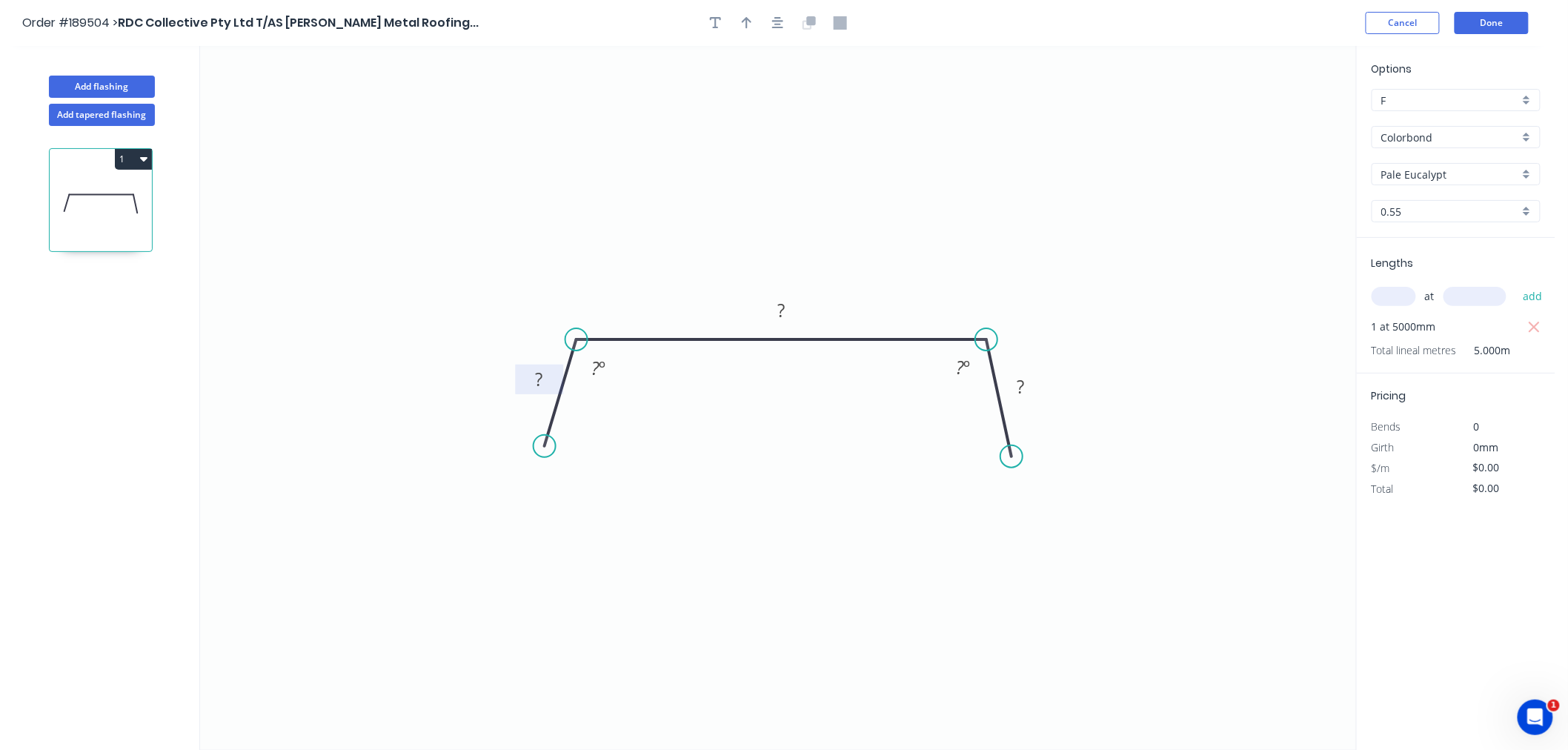
click at [544, 374] on rect at bounding box center [539, 380] width 30 height 21
click at [691, 206] on icon "0 20 570 20 135 º 135 º" at bounding box center [778, 398] width 1156 height 705
type input "$20.92"
type input "$104.60"
click at [783, 15] on button "button" at bounding box center [778, 23] width 22 height 22
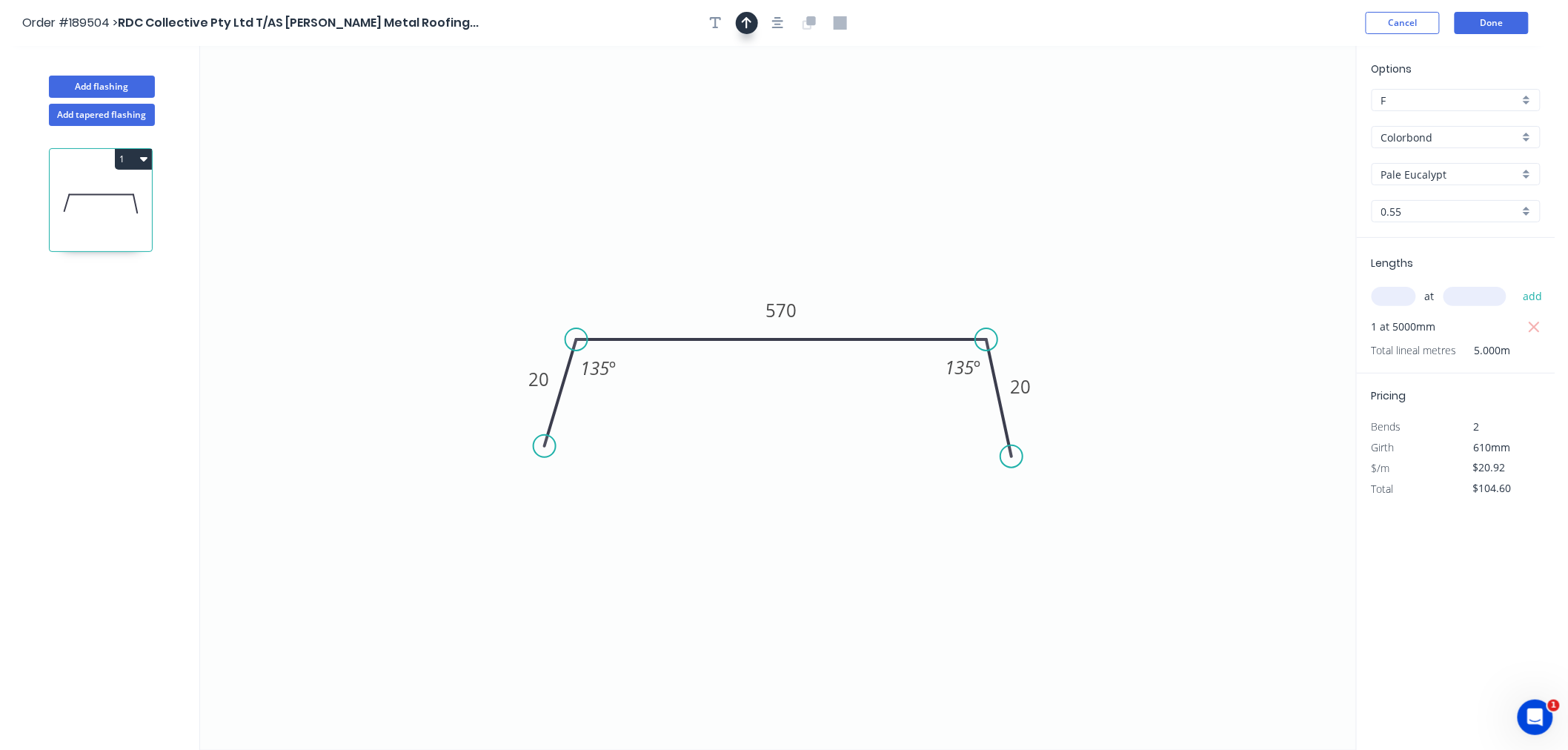
click at [747, 21] on icon "button" at bounding box center [747, 23] width 10 height 12
drag, startPoint x: 1277, startPoint y: 115, endPoint x: 919, endPoint y: 285, distance: 396.3
click at [928, 285] on icon at bounding box center [935, 272] width 13 height 48
click at [919, 285] on icon at bounding box center [919, 268] width 13 height 48
click at [1035, 151] on icon "0 20 570 20 135 º 135 º" at bounding box center [778, 398] width 1156 height 705
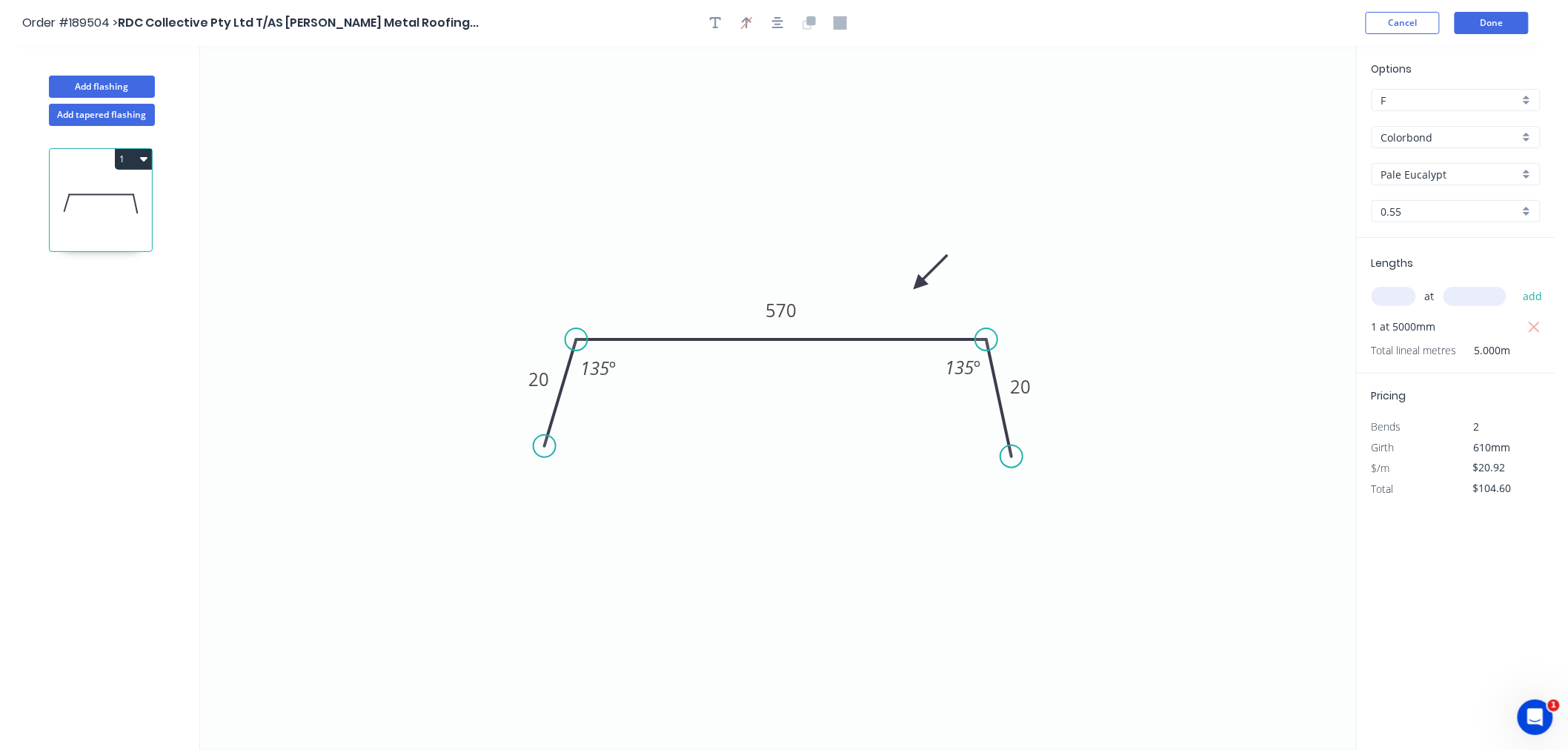
click at [1288, 28] on div "Order #189504 > RDC Collective Pty Ltd T/AS Owens Metal Roofing... Cancel Done" at bounding box center [778, 23] width 1511 height 22
click at [141, 82] on button "Add flashing" at bounding box center [102, 87] width 106 height 22
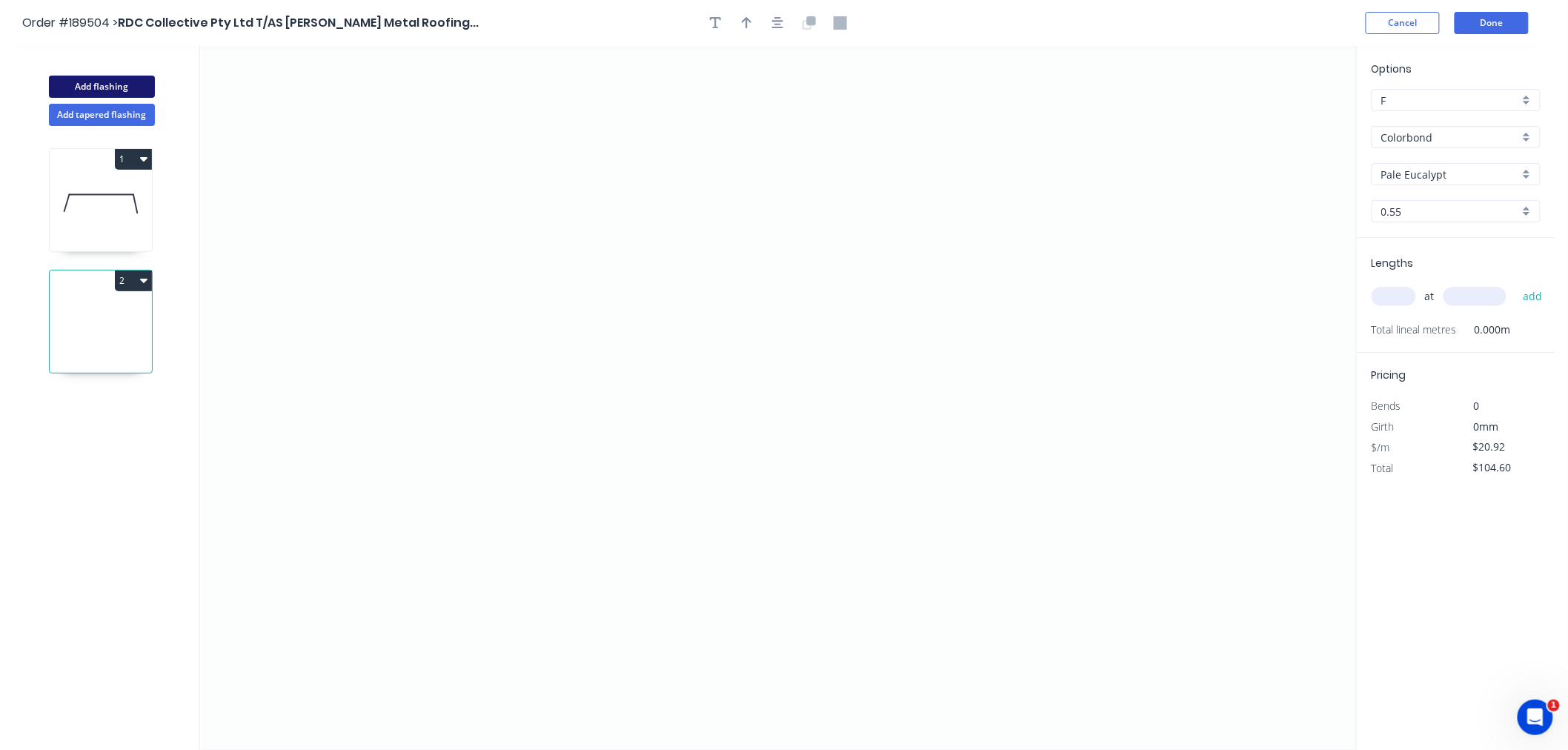
type input "$0.00"
click at [1392, 305] on input "text" at bounding box center [1394, 297] width 45 height 19
type input "1"
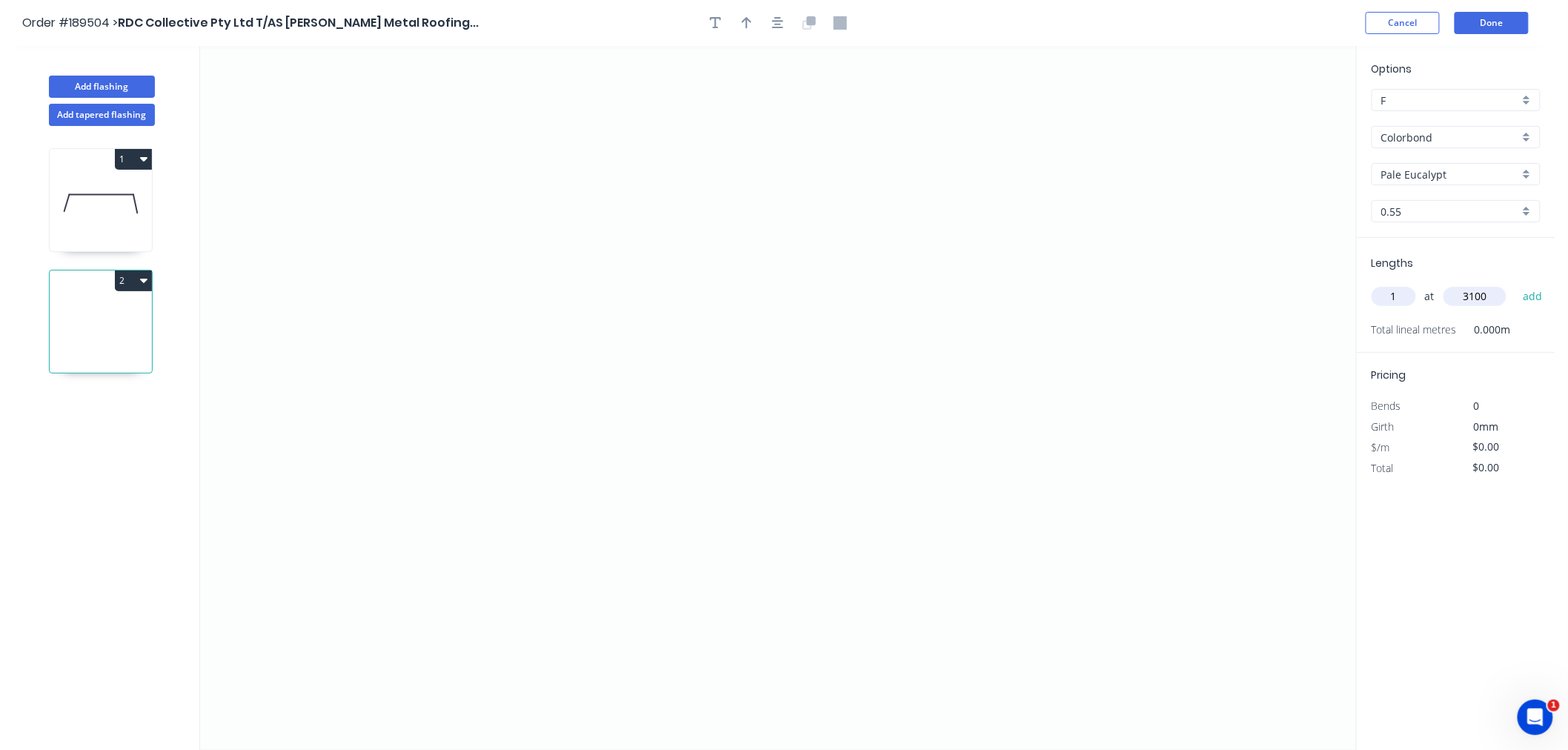
type input "3100"
click at [1516, 284] on button "add" at bounding box center [1533, 297] width 35 height 25
click at [318, 372] on icon "0" at bounding box center [778, 398] width 1156 height 705
click at [338, 272] on icon "0" at bounding box center [778, 398] width 1156 height 705
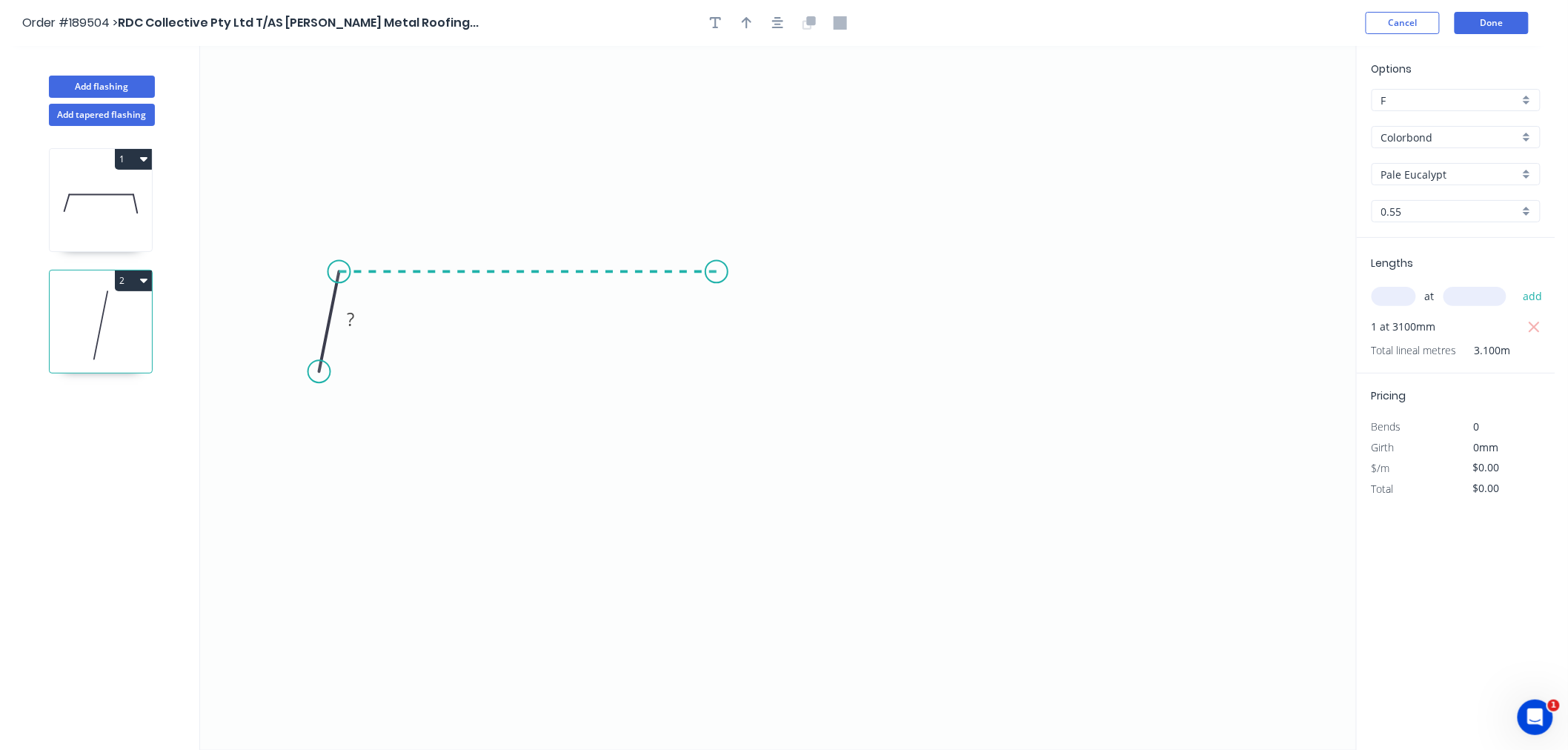
click at [716, 279] on icon "0 ?" at bounding box center [778, 398] width 1156 height 705
click at [734, 368] on icon "0 ? ? ? º" at bounding box center [778, 398] width 1156 height 705
click at [774, 25] on icon "button" at bounding box center [778, 23] width 12 height 13
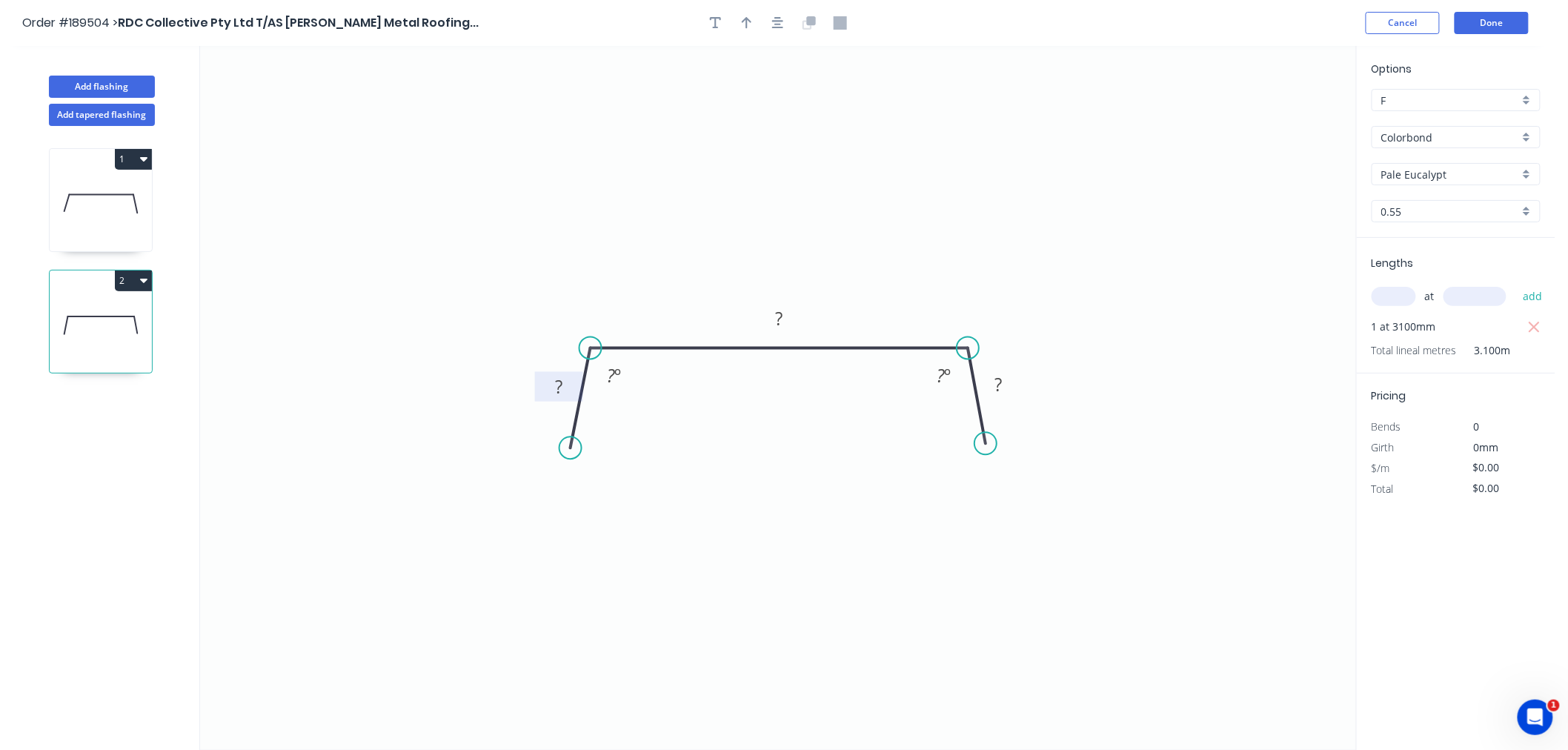
click at [568, 381] on rect at bounding box center [559, 388] width 30 height 21
click at [788, 26] on button "button" at bounding box center [778, 23] width 22 height 22
type input "$12.62"
click at [742, 28] on icon "button" at bounding box center [747, 23] width 10 height 13
drag, startPoint x: 1279, startPoint y: 120, endPoint x: 905, endPoint y: 272, distance: 403.7
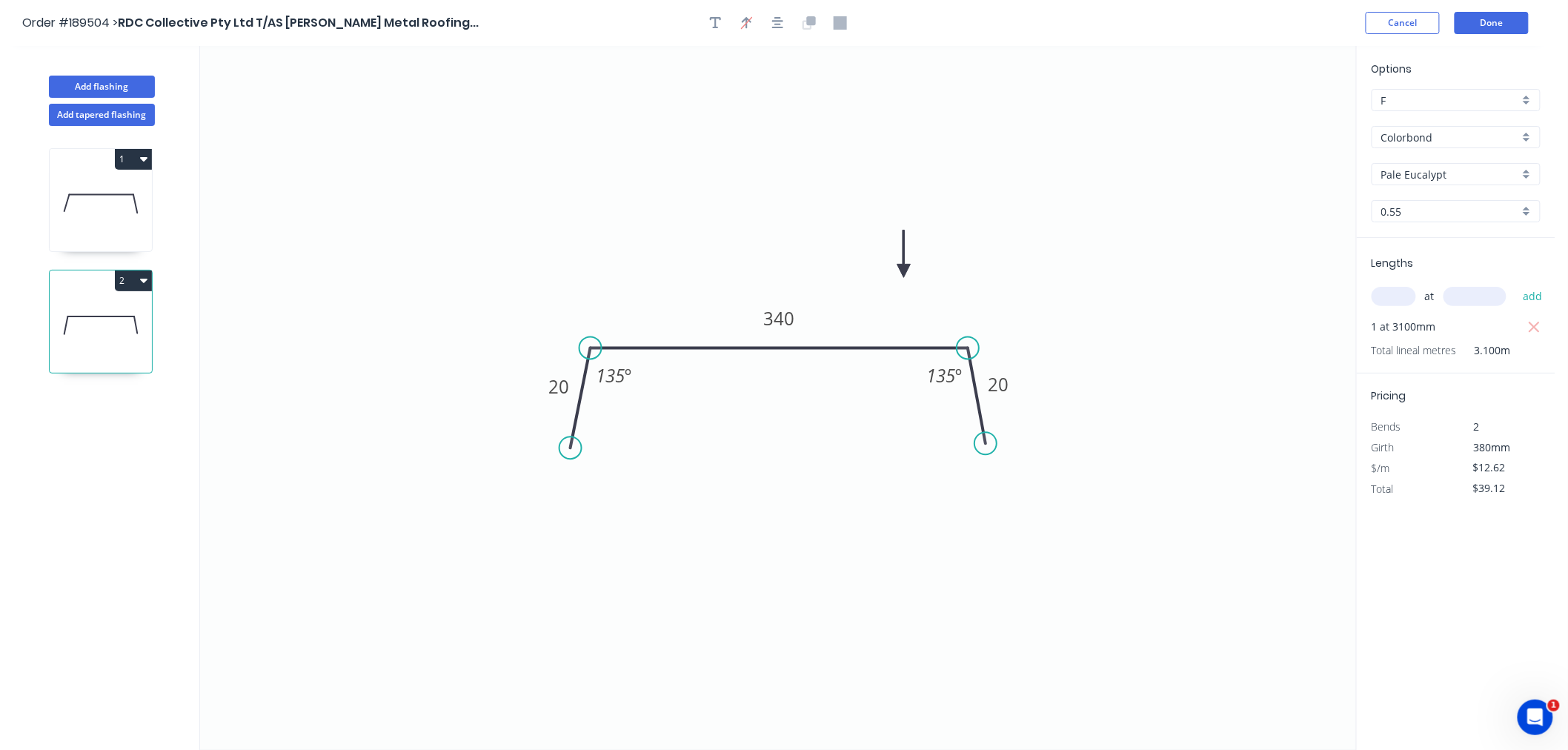
click at [905, 272] on icon at bounding box center [905, 254] width 13 height 48
drag, startPoint x: 987, startPoint y: 447, endPoint x: 997, endPoint y: 445, distance: 10.2
click at [997, 445] on circle at bounding box center [997, 444] width 22 height 22
click at [774, 31] on button "button" at bounding box center [778, 23] width 22 height 22
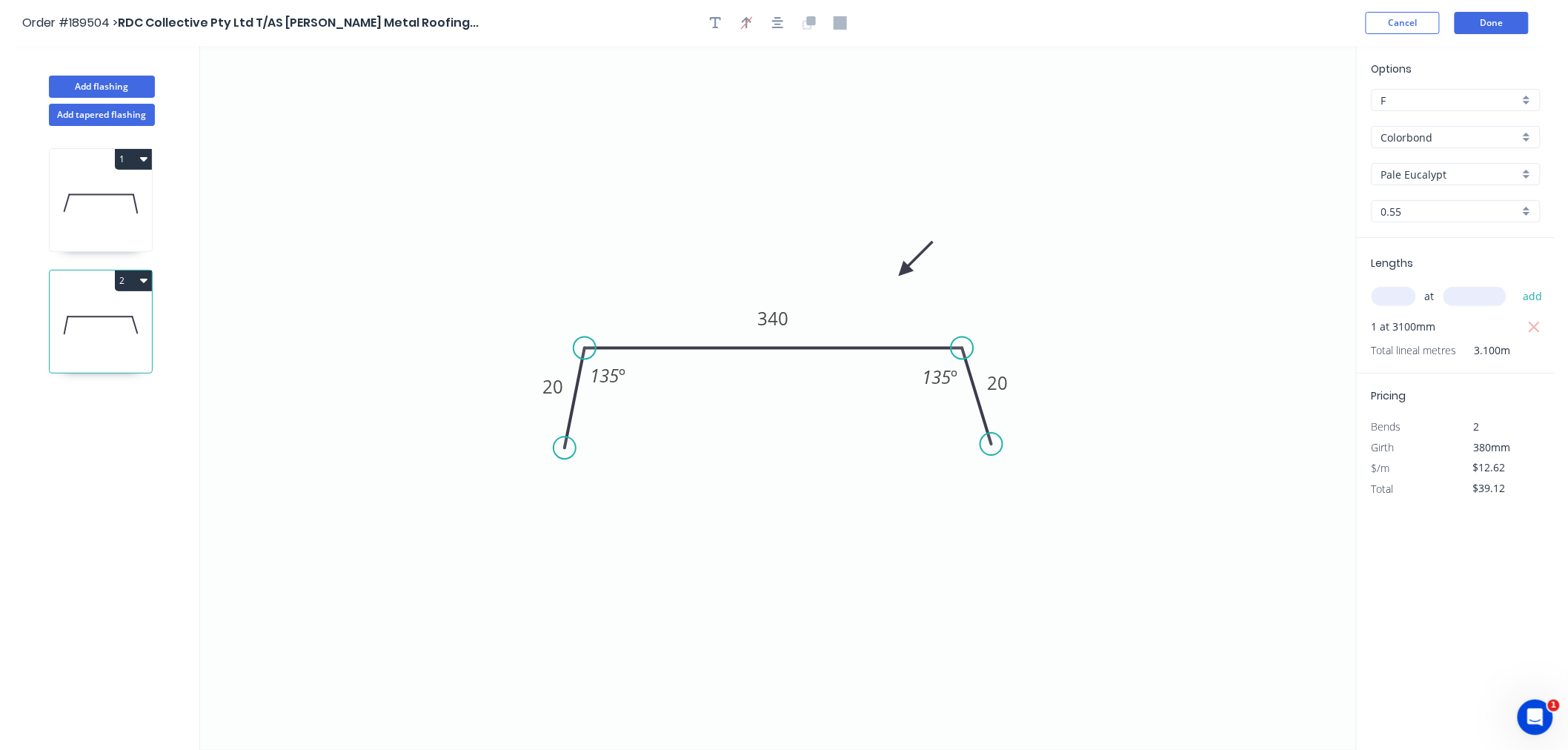
click at [756, 208] on icon "0 20 340 20 135 º 135 º" at bounding box center [778, 398] width 1156 height 705
drag, startPoint x: 906, startPoint y: 272, endPoint x: 912, endPoint y: 283, distance: 12.5
click at [912, 283] on icon at bounding box center [924, 271] width 43 height 43
click at [775, 16] on icon "button" at bounding box center [778, 23] width 12 height 13
click at [593, 158] on icon "0 20 340 20 135 º 135 º" at bounding box center [778, 398] width 1156 height 705
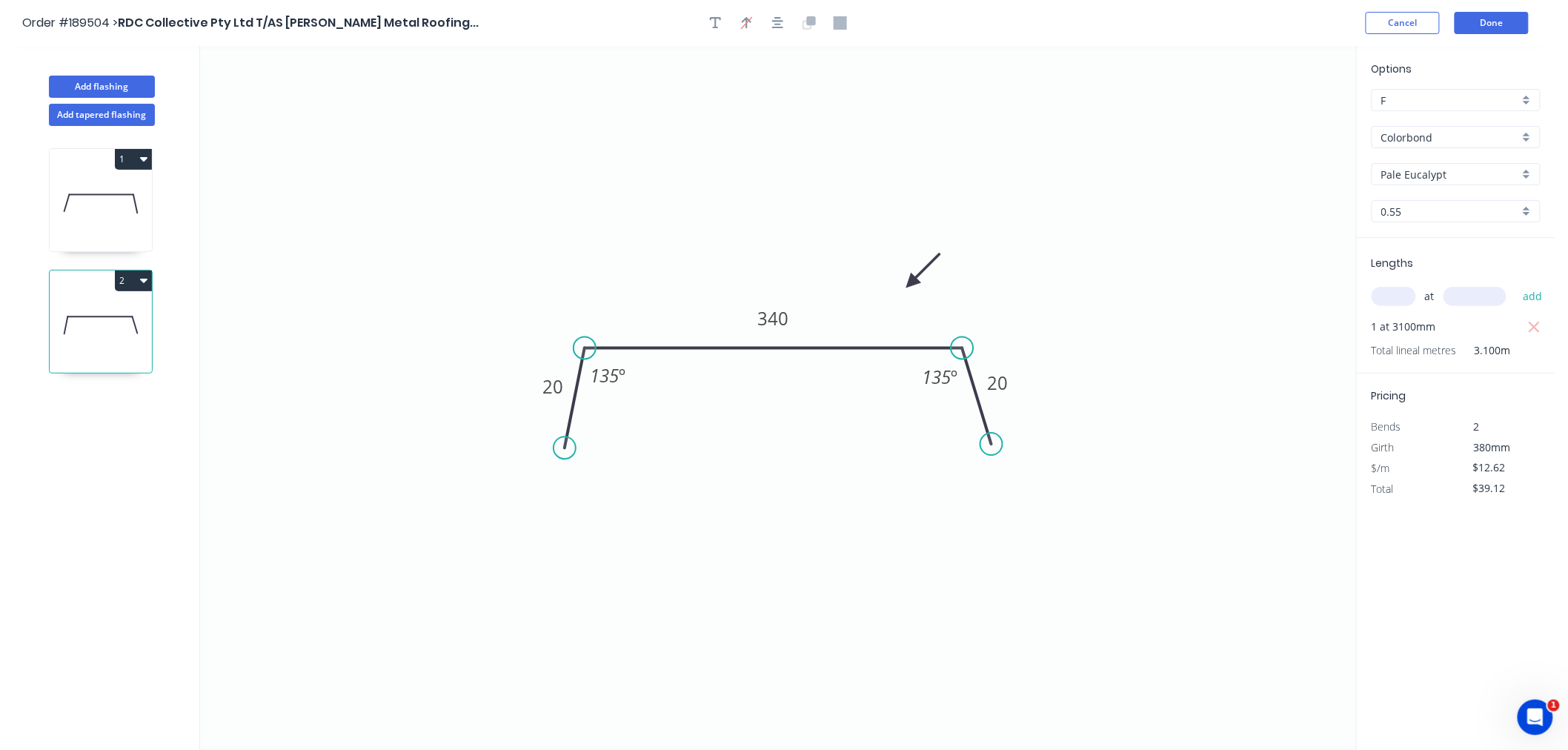
click at [137, 278] on button "2" at bounding box center [133, 281] width 37 height 21
click at [129, 323] on div "Duplicate" at bounding box center [81, 317] width 114 height 22
type input "$0.00"
click at [106, 449] on icon at bounding box center [100, 447] width 102 height 95
click at [553, 393] on tspan "20" at bounding box center [553, 386] width 21 height 25
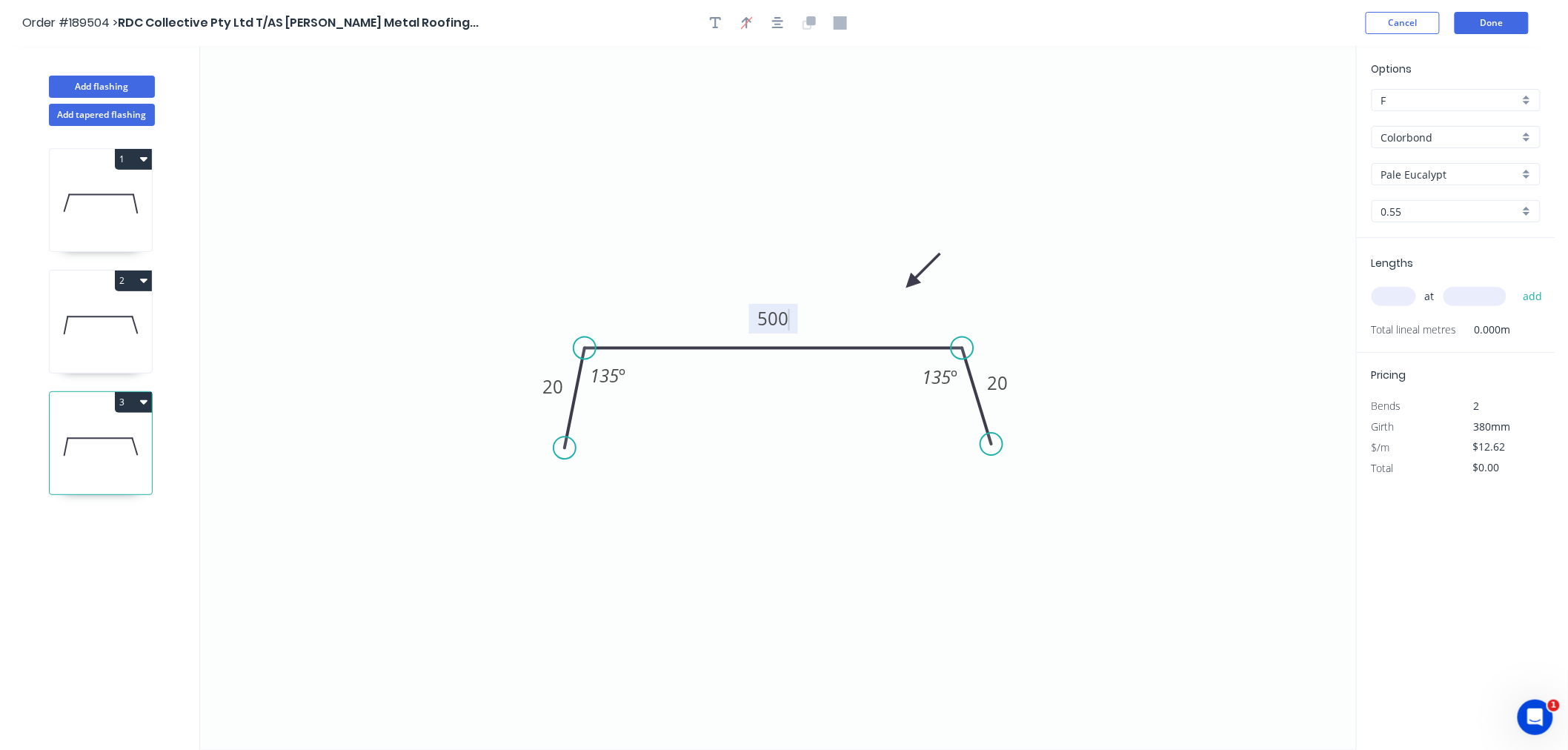
drag, startPoint x: 713, startPoint y: 137, endPoint x: 768, endPoint y: 51, distance: 102.1
click at [714, 136] on icon "0 20 500 20 135 º 135 º" at bounding box center [778, 398] width 1156 height 705
type input "$16.77"
click at [780, 20] on icon "button" at bounding box center [778, 23] width 12 height 12
click at [1389, 290] on input "text" at bounding box center [1394, 297] width 45 height 19
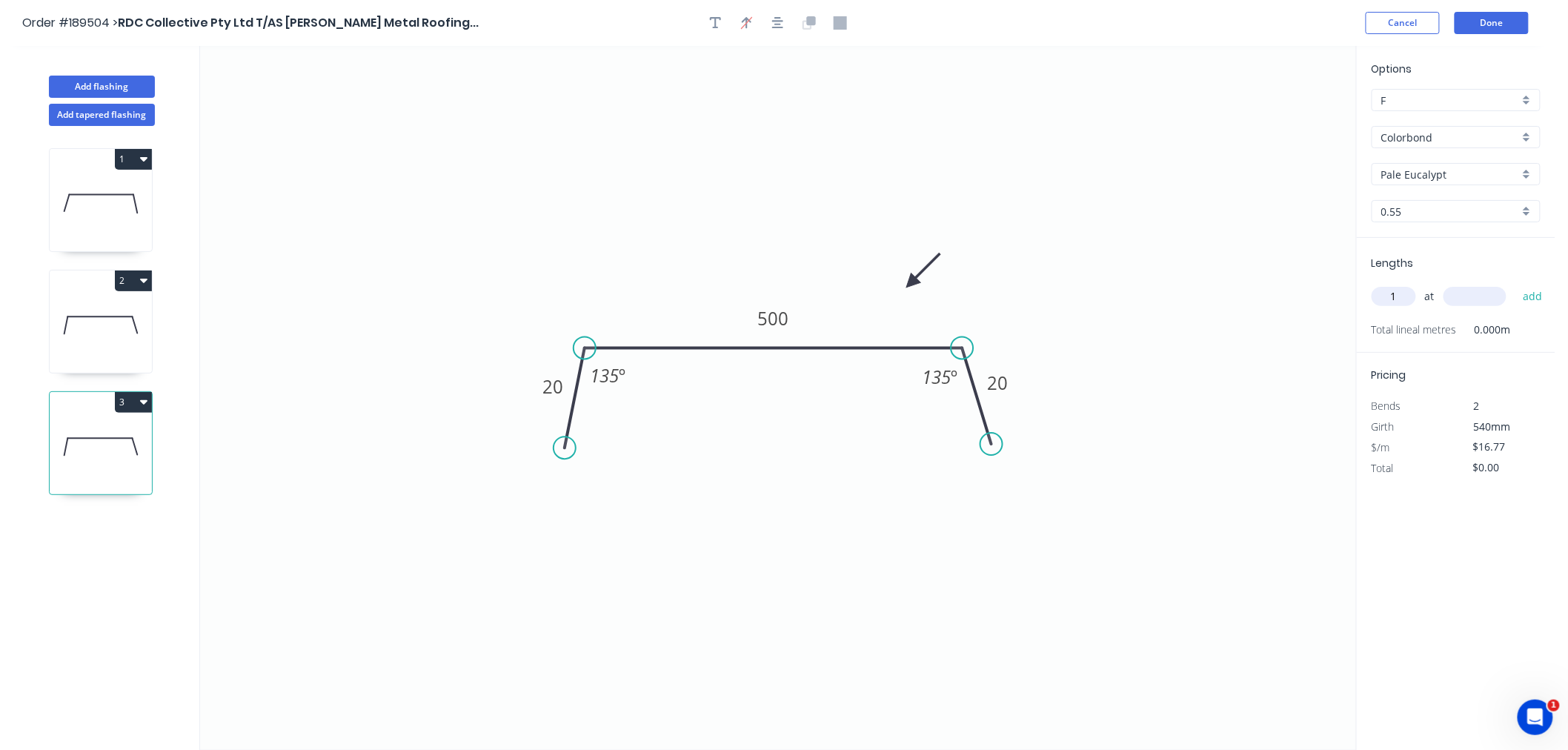
type input "1"
type input "6500"
click at [1516, 284] on button "add" at bounding box center [1533, 297] width 35 height 25
type input "$109.01"
click at [1131, 365] on icon "0 20 500 20 135 º 135 º" at bounding box center [778, 398] width 1156 height 705
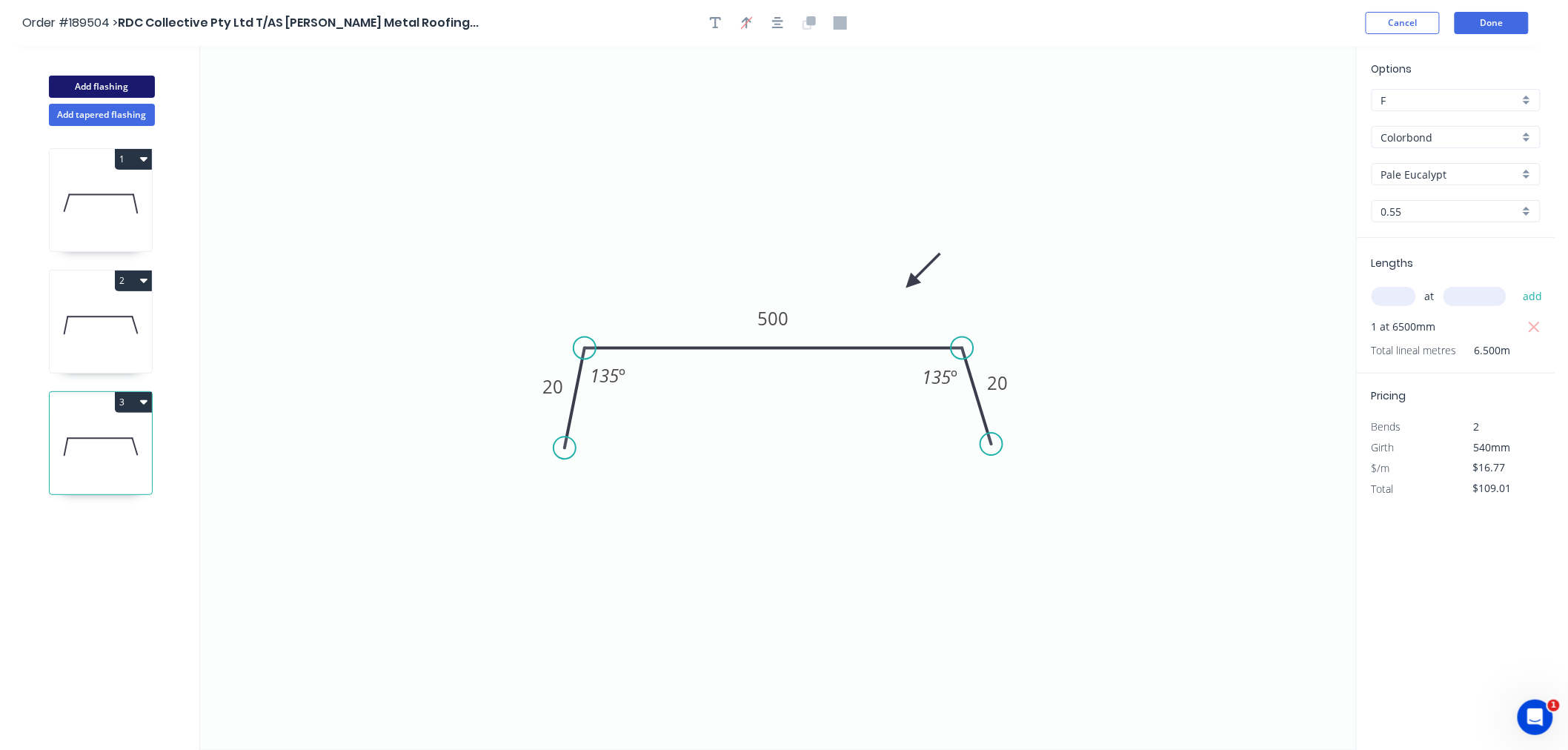
click at [126, 80] on button "Add flashing" at bounding box center [102, 87] width 106 height 22
type input "$0.00"
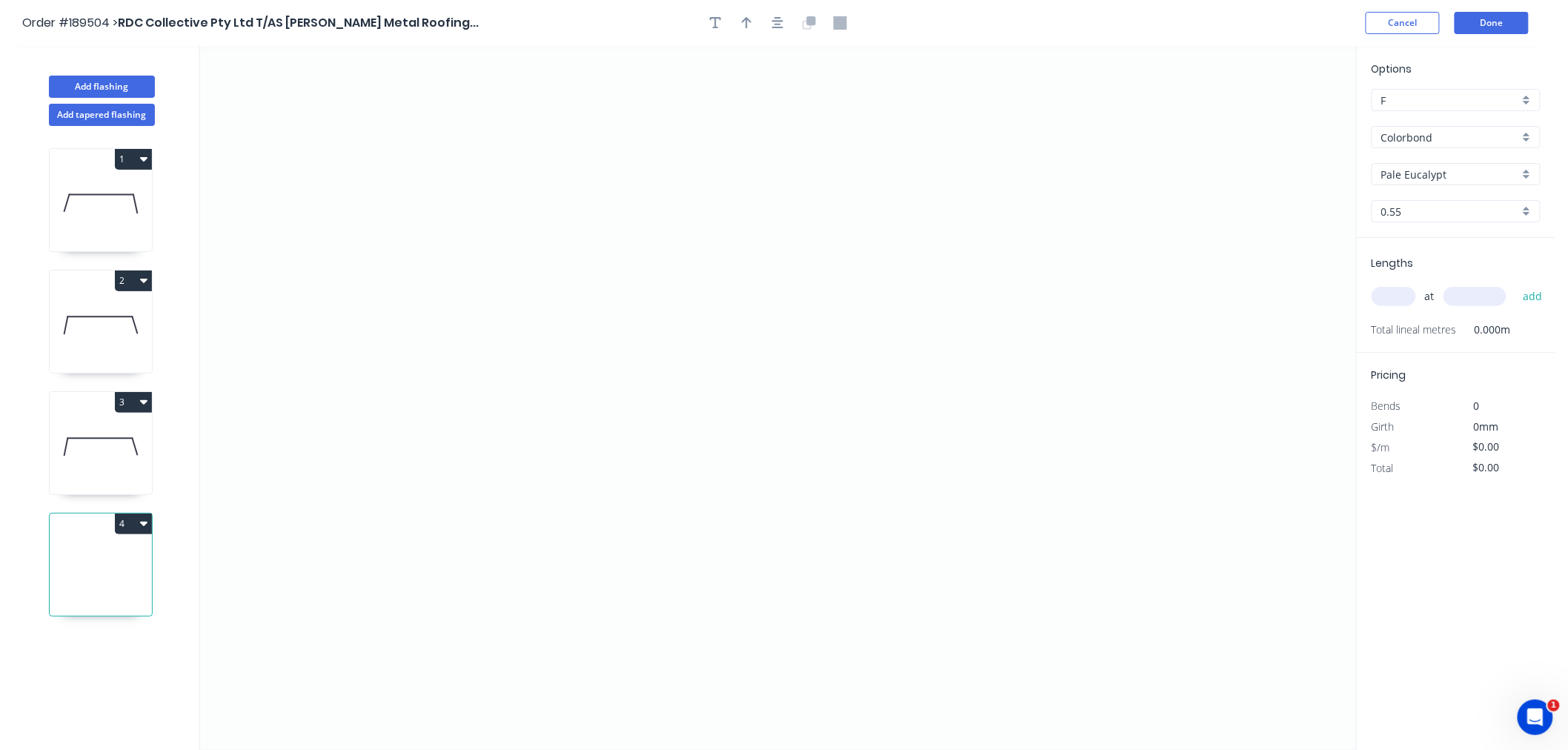
click at [1386, 304] on input "text" at bounding box center [1394, 297] width 45 height 19
type input "1"
type input "3100"
click at [1516, 284] on button "add" at bounding box center [1533, 297] width 35 height 25
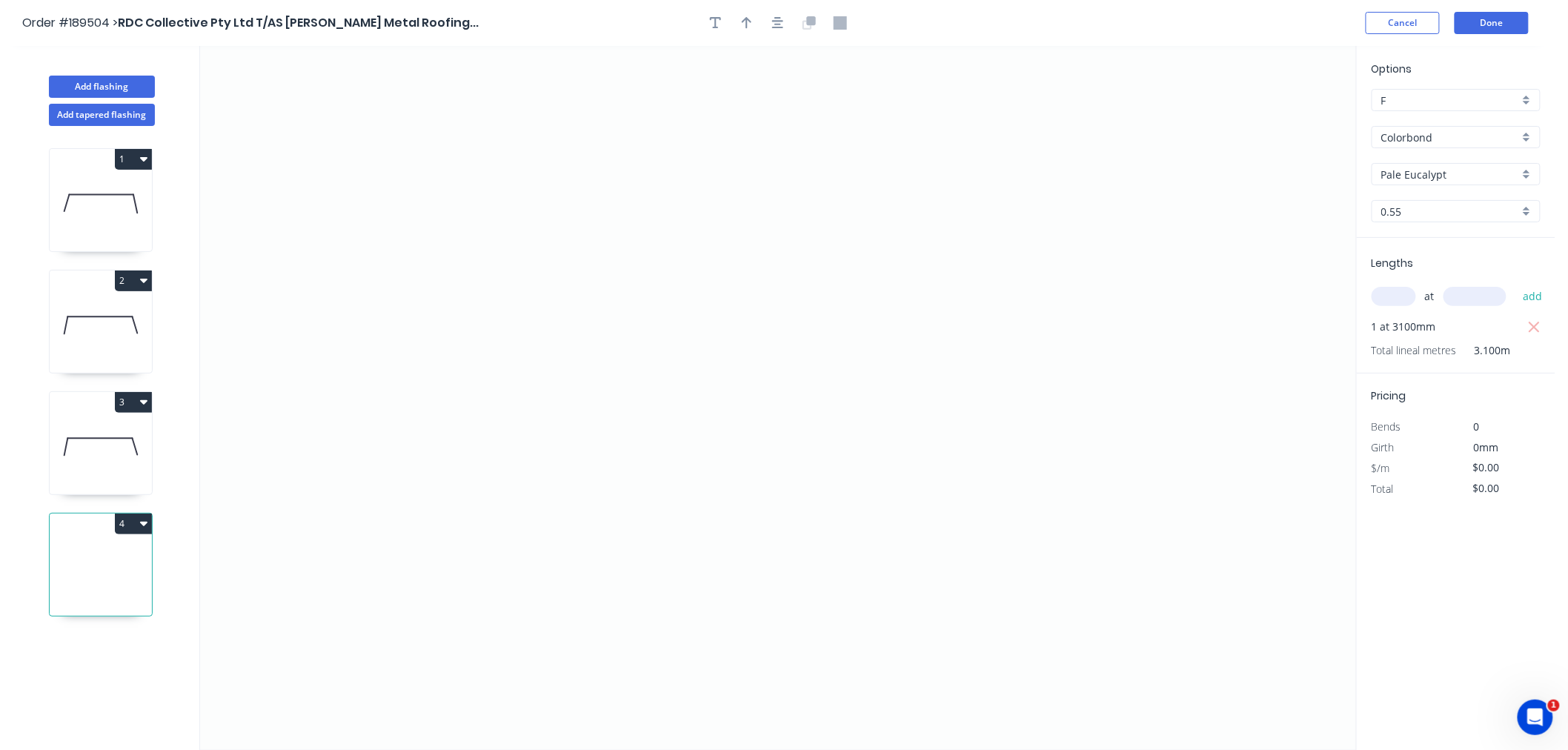
click at [102, 452] on icon at bounding box center [100, 447] width 102 height 95
type input "$16.77"
type input "$109.01"
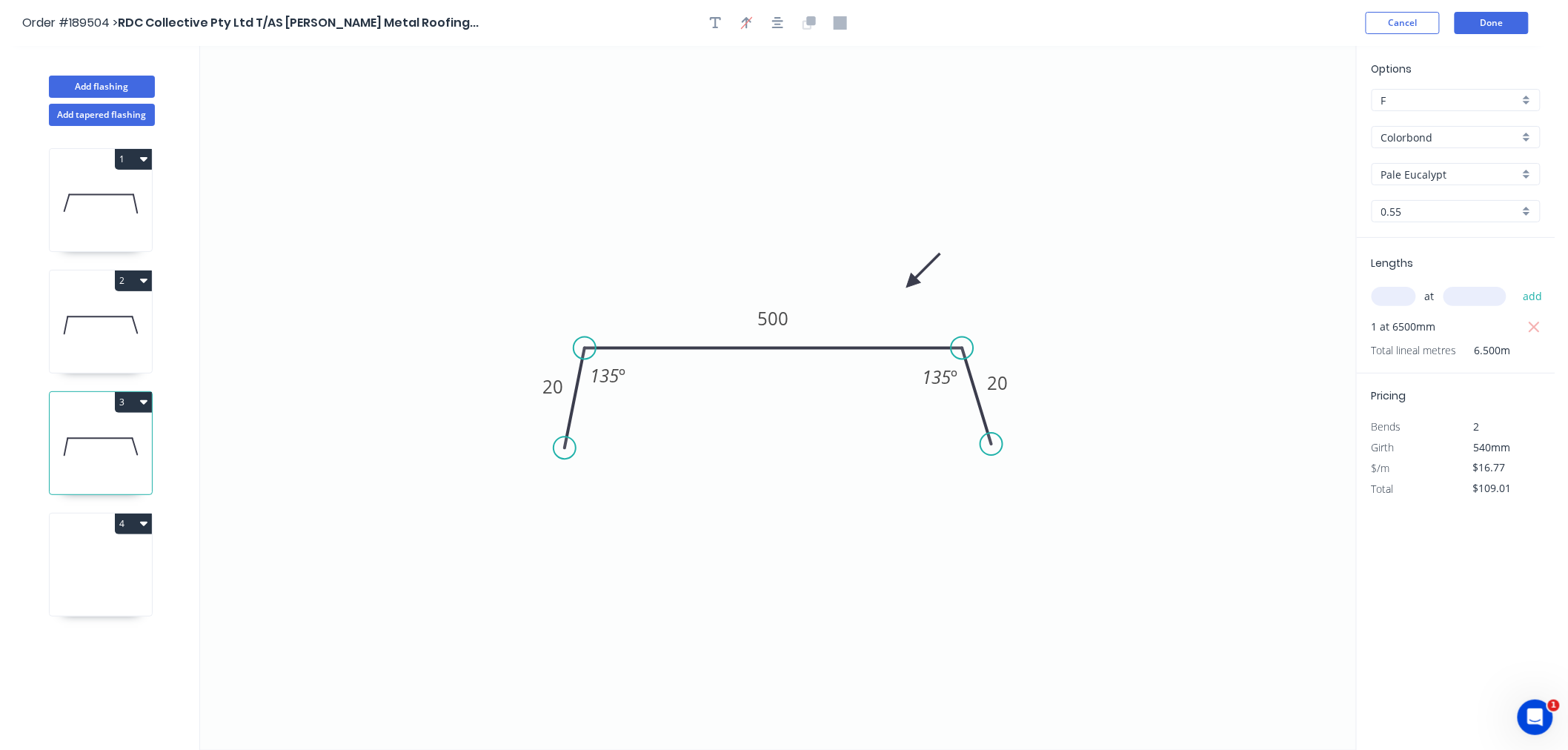
click at [129, 519] on button "4" at bounding box center [133, 524] width 37 height 21
click at [193, 436] on div "1 2 3 4 Duplicate Delete" at bounding box center [102, 452] width 195 height 652
click at [137, 557] on icon at bounding box center [100, 568] width 102 height 95
type input "$0.00"
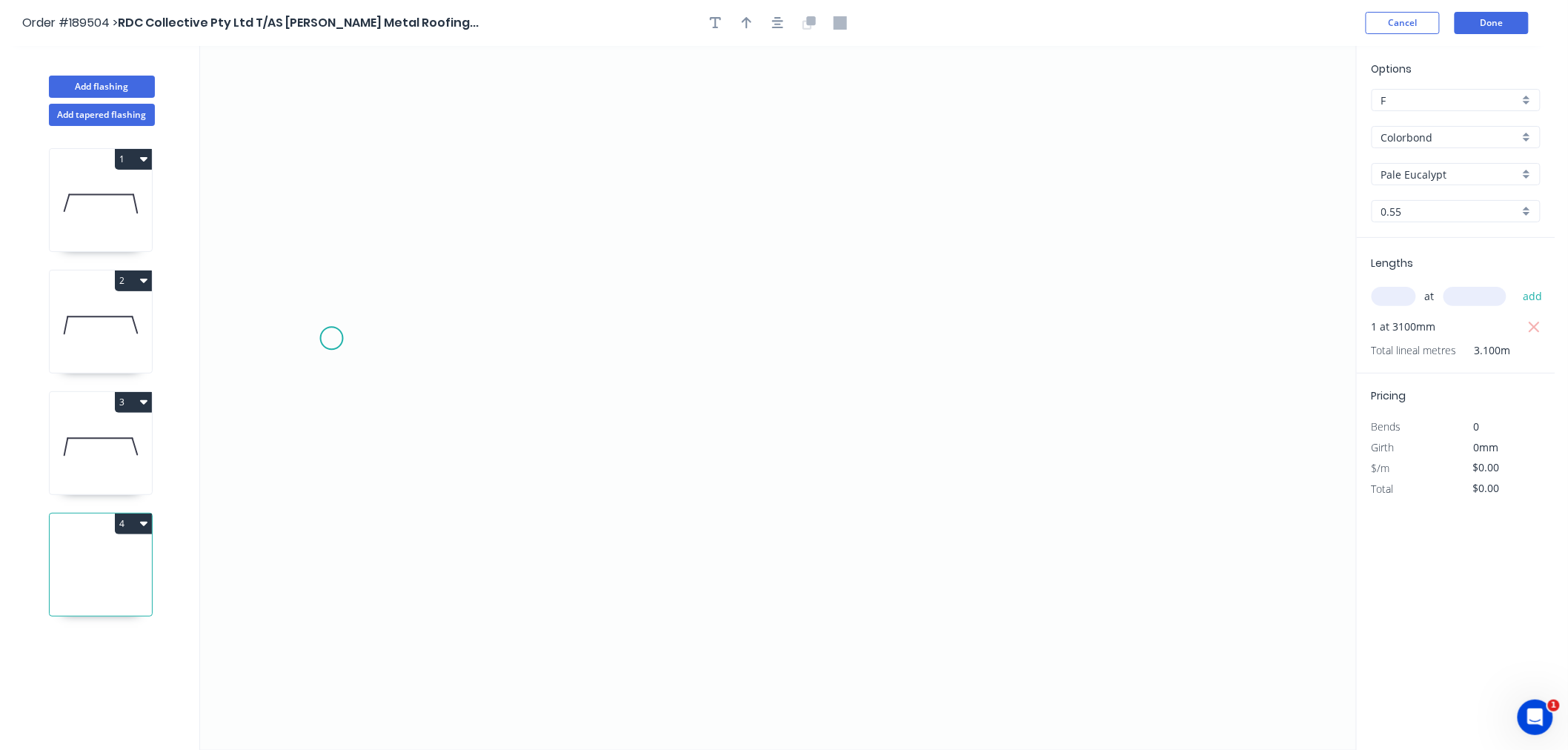
click at [331, 339] on icon "0" at bounding box center [778, 398] width 1156 height 705
click at [361, 242] on icon "0" at bounding box center [778, 398] width 1156 height 705
click at [661, 242] on icon at bounding box center [511, 242] width 300 height 0
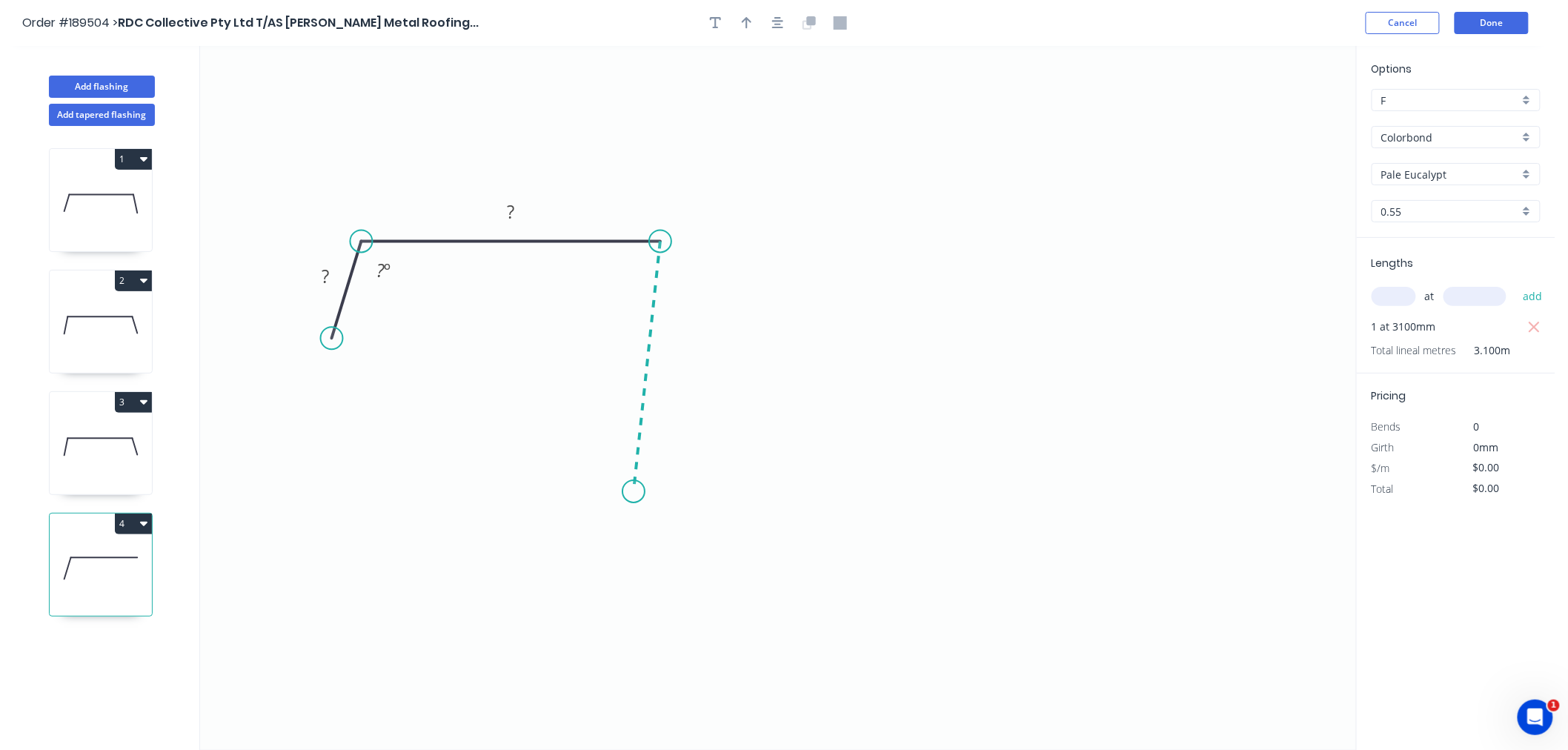
click at [634, 493] on icon "0 ? ? ? º" at bounding box center [778, 398] width 1156 height 705
click at [702, 537] on icon "0 ? ? ? ? º ? º" at bounding box center [778, 398] width 1156 height 705
click at [635, 618] on icon "0 ? ? ? ? ? º ? º ? º" at bounding box center [778, 398] width 1156 height 705
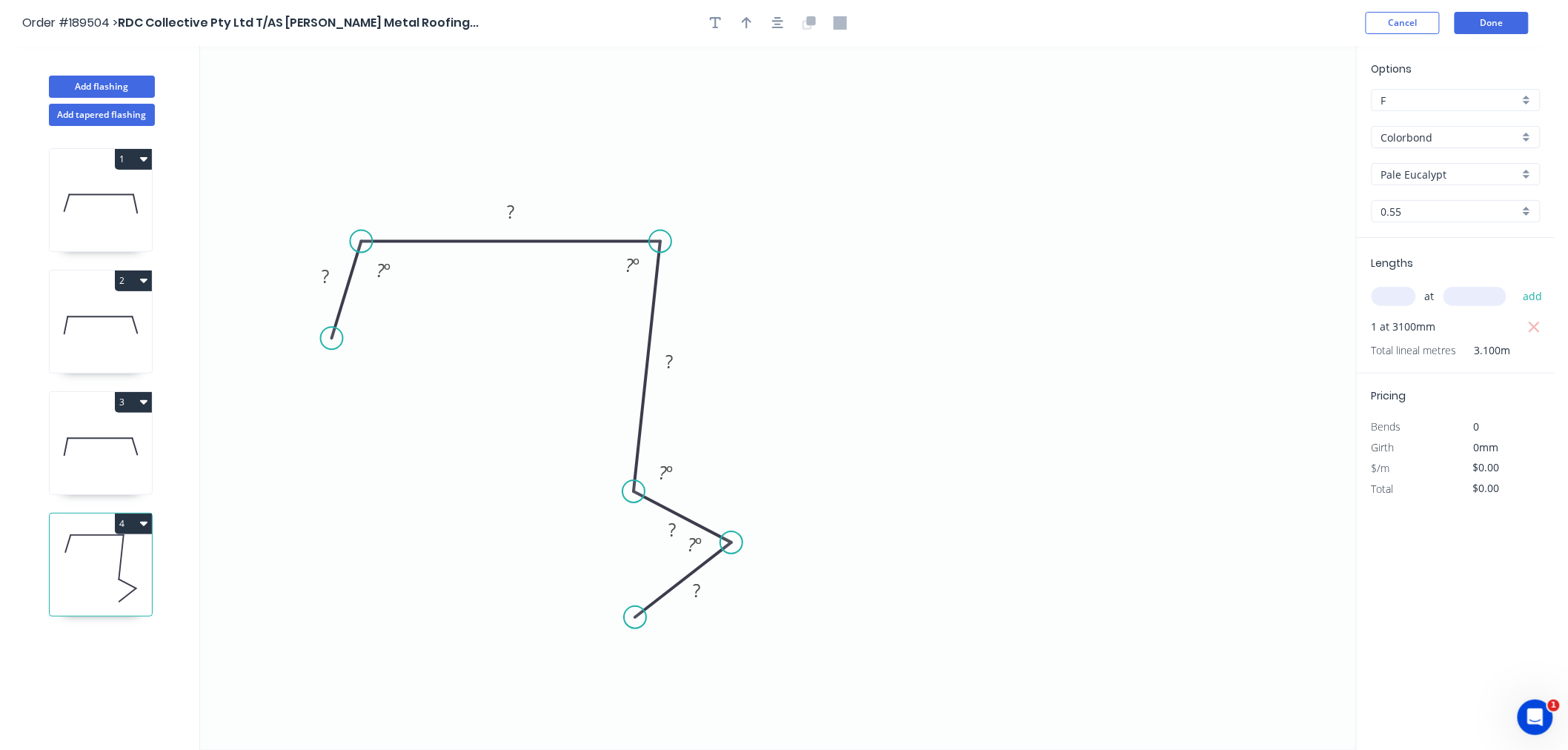
drag, startPoint x: 702, startPoint y: 536, endPoint x: 731, endPoint y: 543, distance: 29.8
click at [731, 543] on circle at bounding box center [731, 542] width 22 height 22
click at [701, 519] on div "Hide angle" at bounding box center [745, 522] width 149 height 31
click at [722, 597] on div "Hide angle" at bounding box center [762, 597] width 149 height 31
click at [698, 583] on tspan "?" at bounding box center [698, 590] width 7 height 25
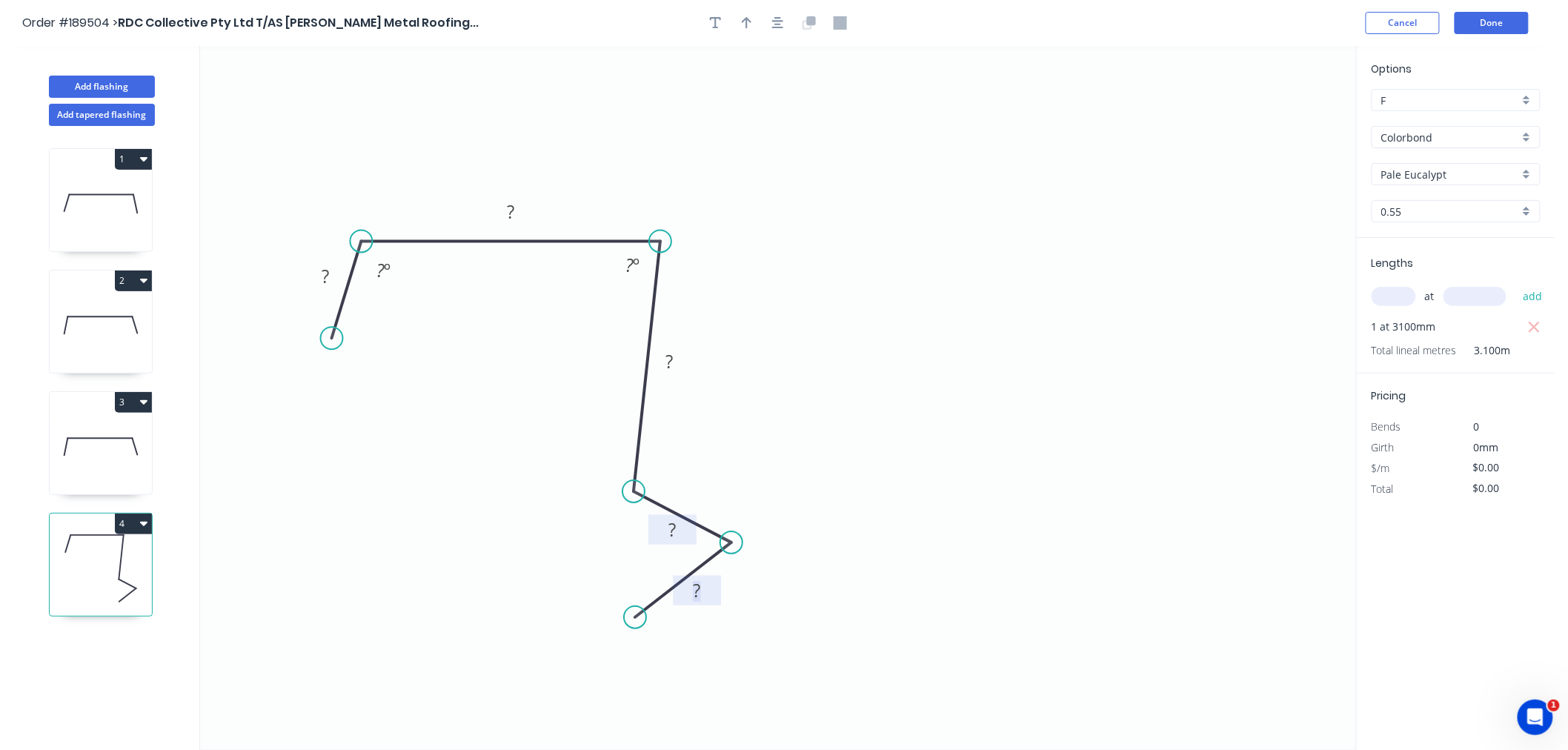
click at [672, 523] on tspan "?" at bounding box center [672, 529] width 7 height 25
click at [673, 357] on rect at bounding box center [669, 363] width 30 height 21
click at [823, 287] on icon "0 20 210 117 8 10 135 º 88 º" at bounding box center [778, 398] width 1156 height 705
type input "$14.24"
type input "$44.14"
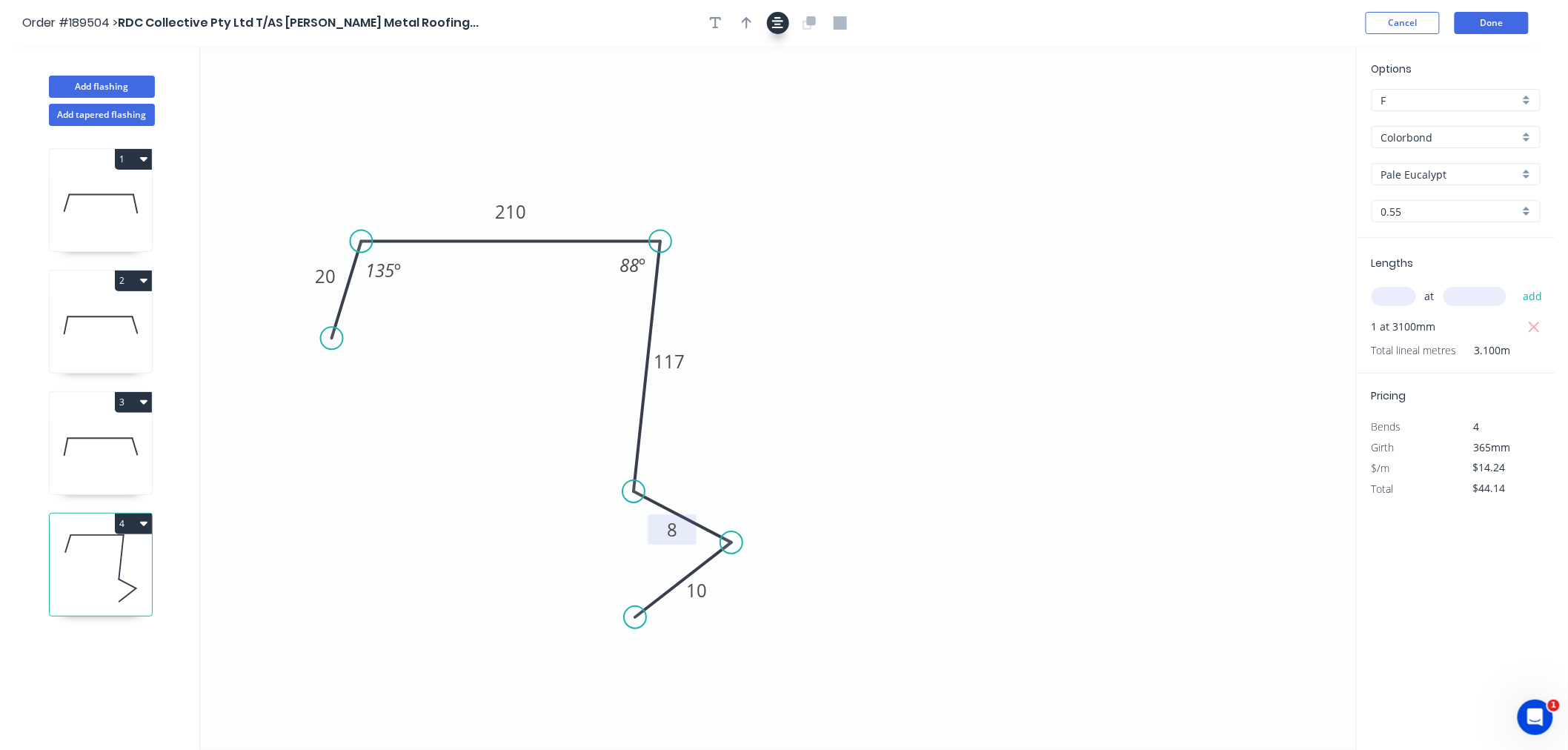
click at [771, 23] on button "button" at bounding box center [778, 23] width 22 height 22
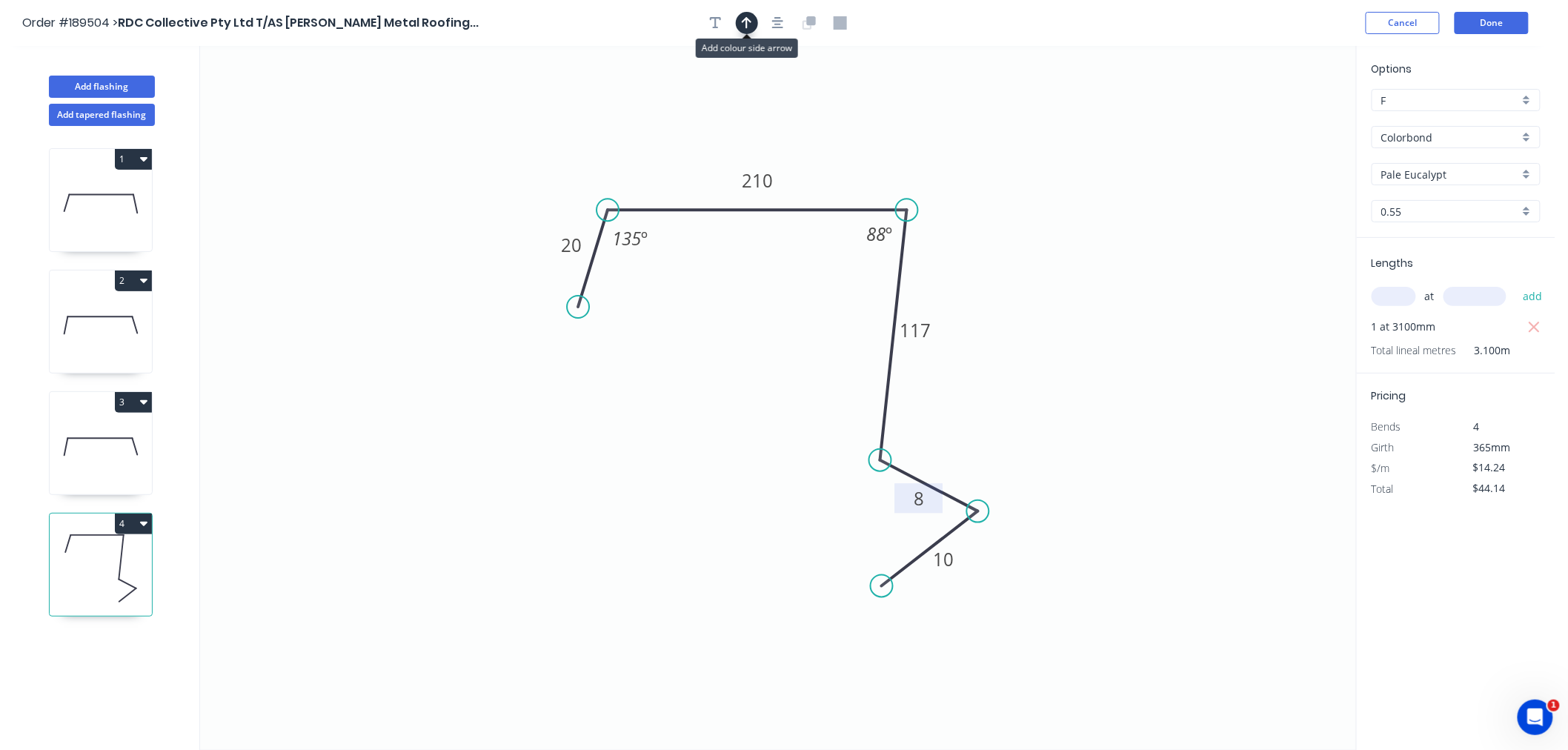
click at [742, 21] on icon "button" at bounding box center [747, 23] width 10 height 13
drag, startPoint x: 1277, startPoint y: 117, endPoint x: 946, endPoint y: 161, distance: 333.9
click at [946, 161] on icon at bounding box center [946, 144] width 13 height 48
click at [776, 25] on icon "button" at bounding box center [778, 23] width 12 height 12
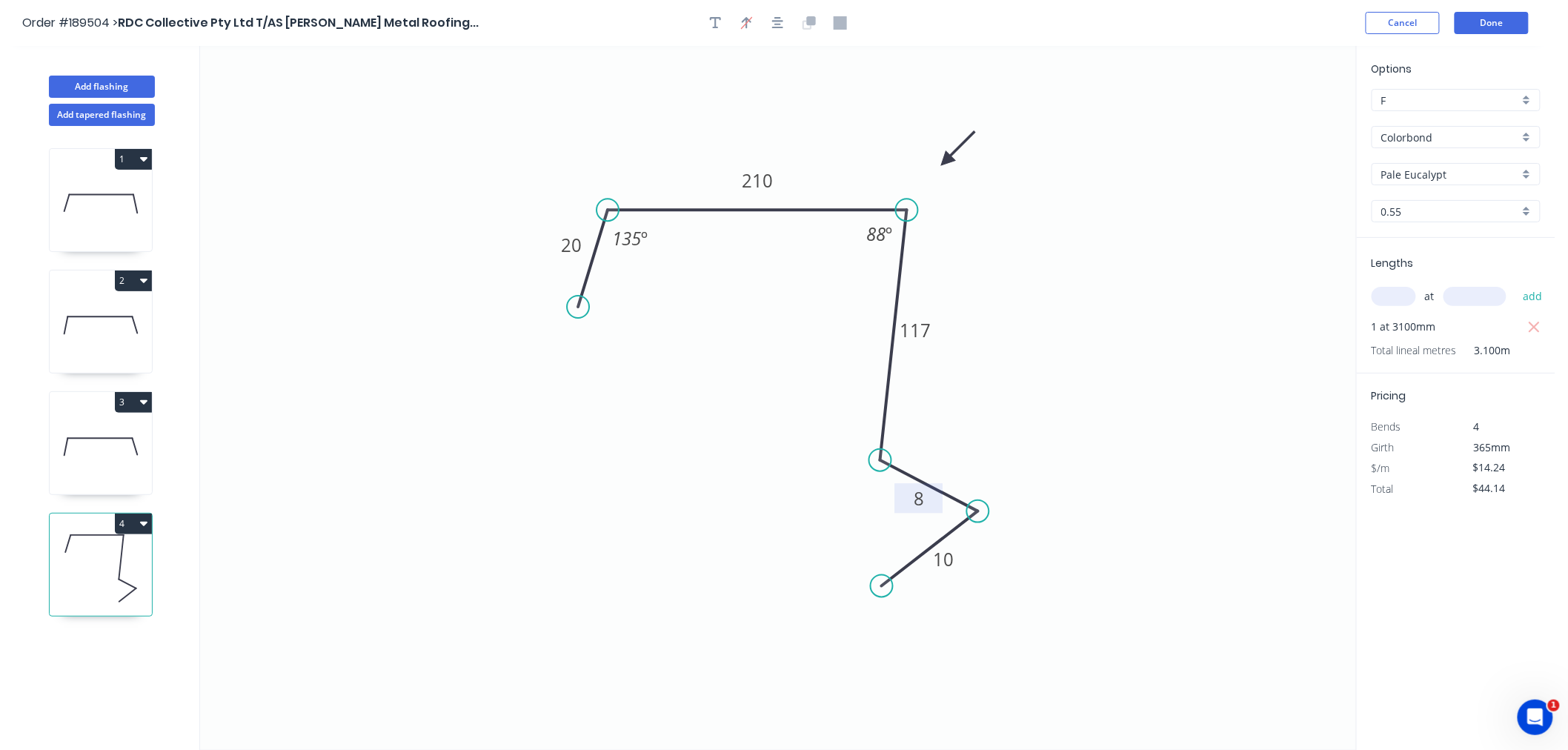
click at [713, 54] on icon "0 20 210 117 8 10 135 º 88 º" at bounding box center [778, 398] width 1156 height 705
click at [91, 85] on button "Add flashing" at bounding box center [102, 87] width 106 height 22
type input "$0.00"
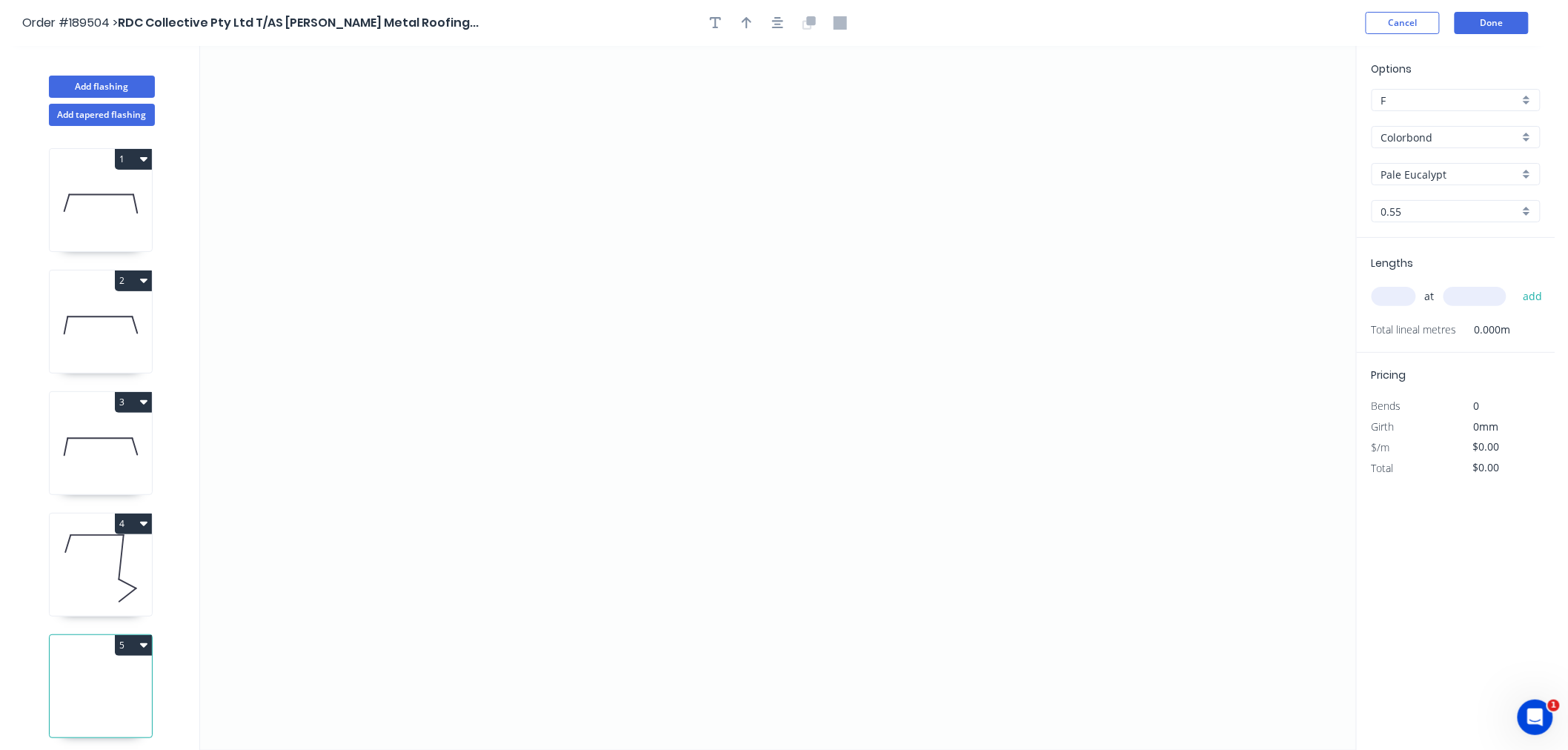
click at [86, 568] on icon at bounding box center [100, 568] width 102 height 95
type input "$14.24"
type input "$44.14"
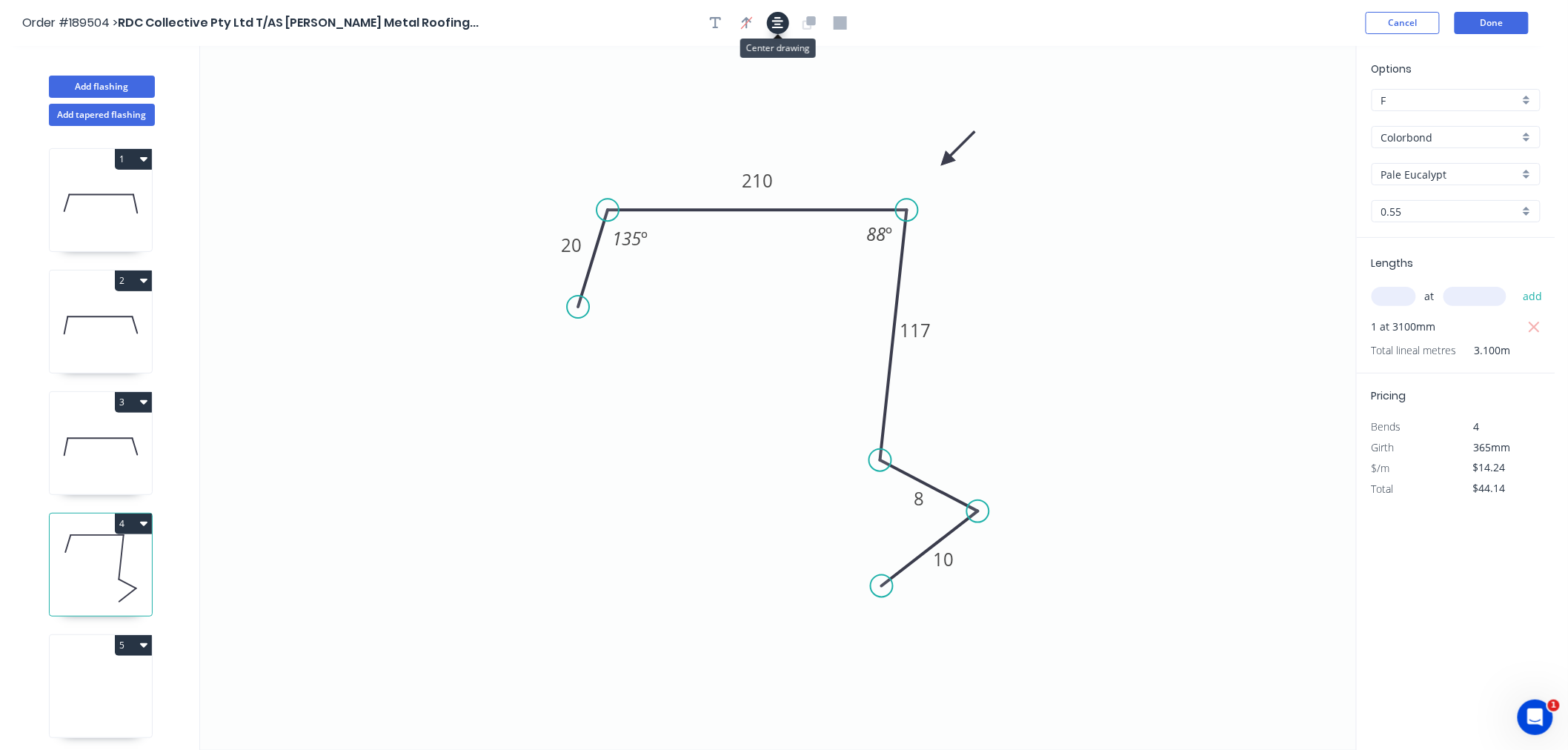
click at [783, 26] on button "button" at bounding box center [778, 23] width 22 height 22
click at [99, 684] on icon at bounding box center [100, 690] width 102 height 95
type input "$0.00"
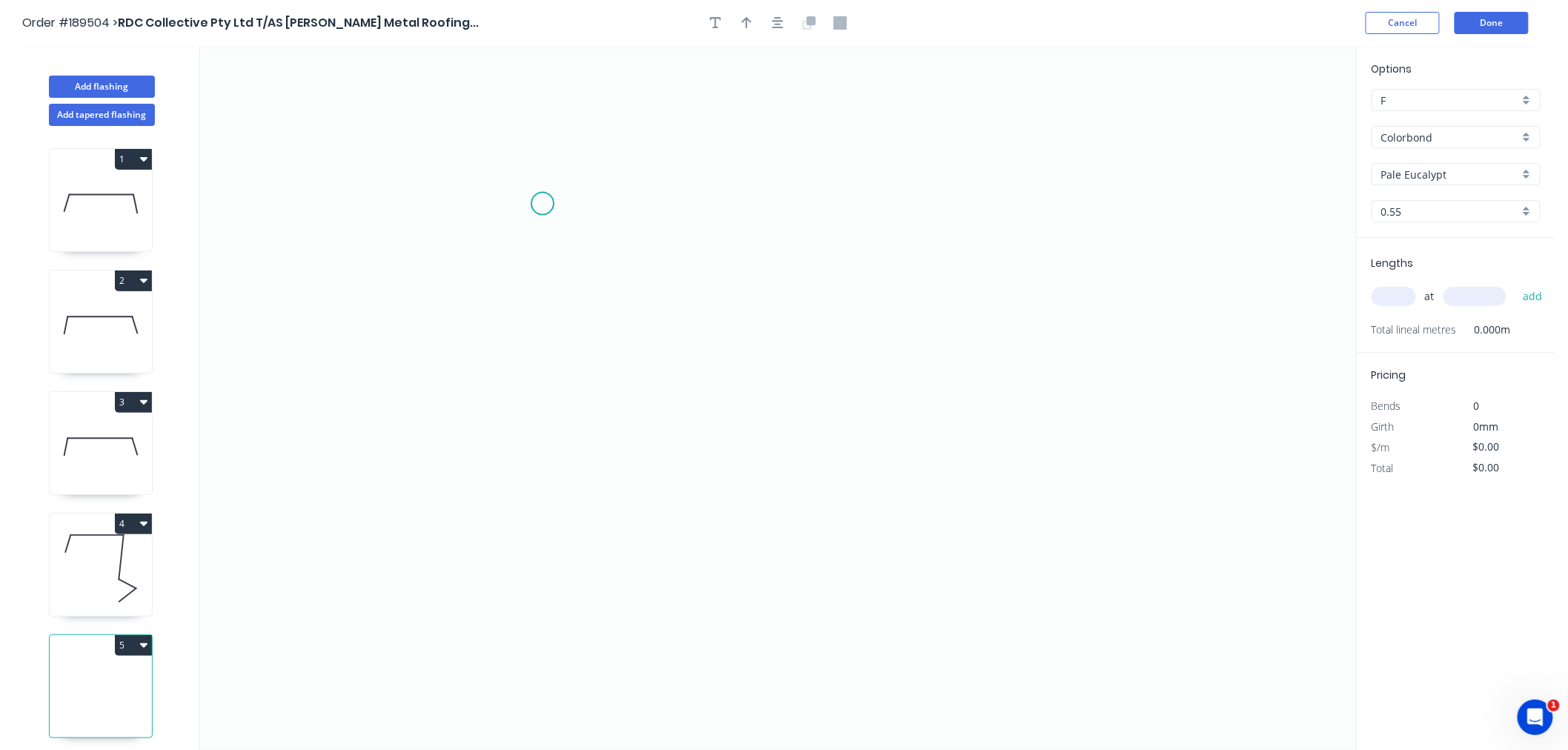
click at [542, 203] on icon "0" at bounding box center [778, 398] width 1156 height 705
click at [685, 439] on icon "0" at bounding box center [778, 398] width 1156 height 705
click at [1018, 452] on icon "0 ?" at bounding box center [778, 398] width 1156 height 705
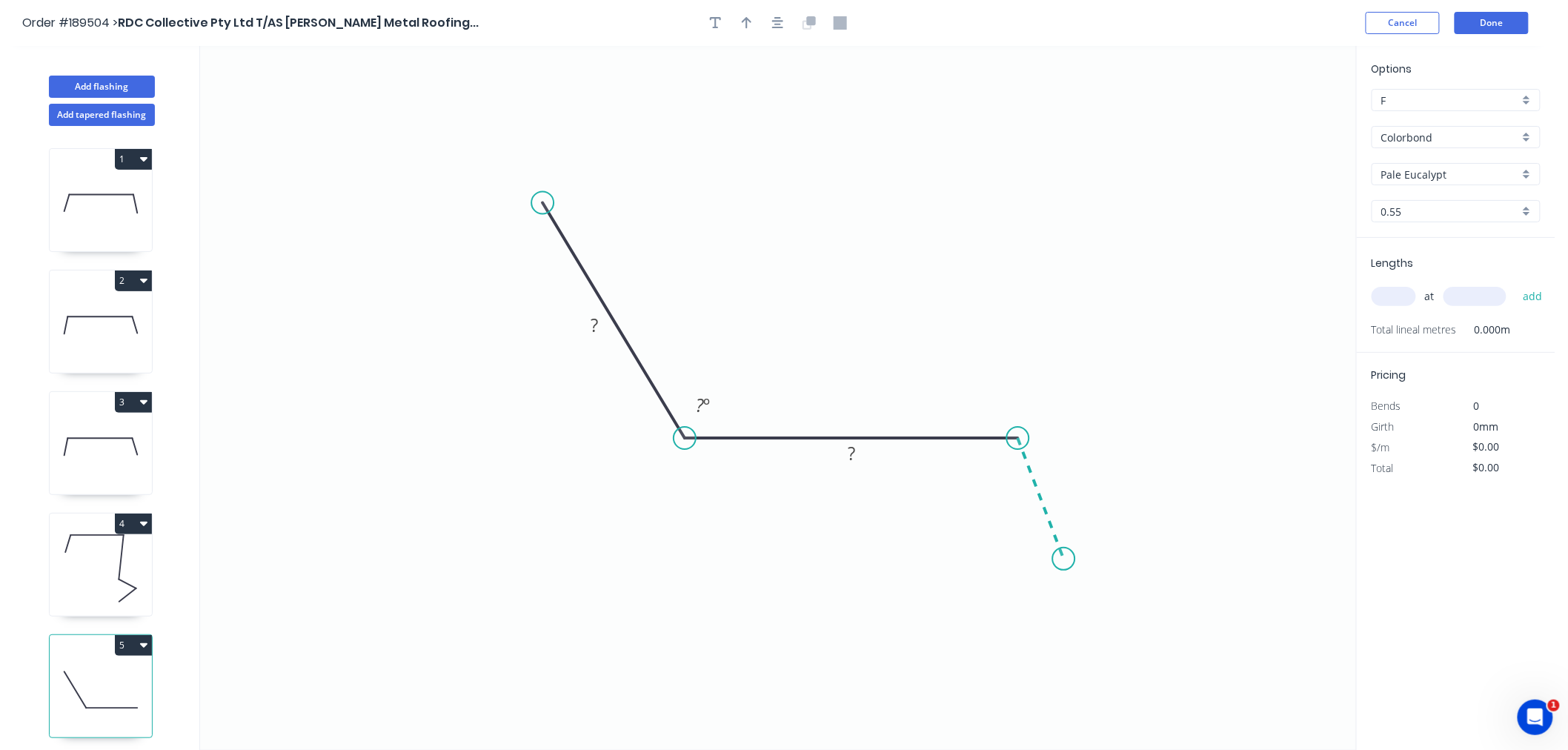
click at [1064, 560] on icon "0 ? ? ? º" at bounding box center [778, 398] width 1156 height 705
click at [782, 31] on button "button" at bounding box center [778, 23] width 22 height 22
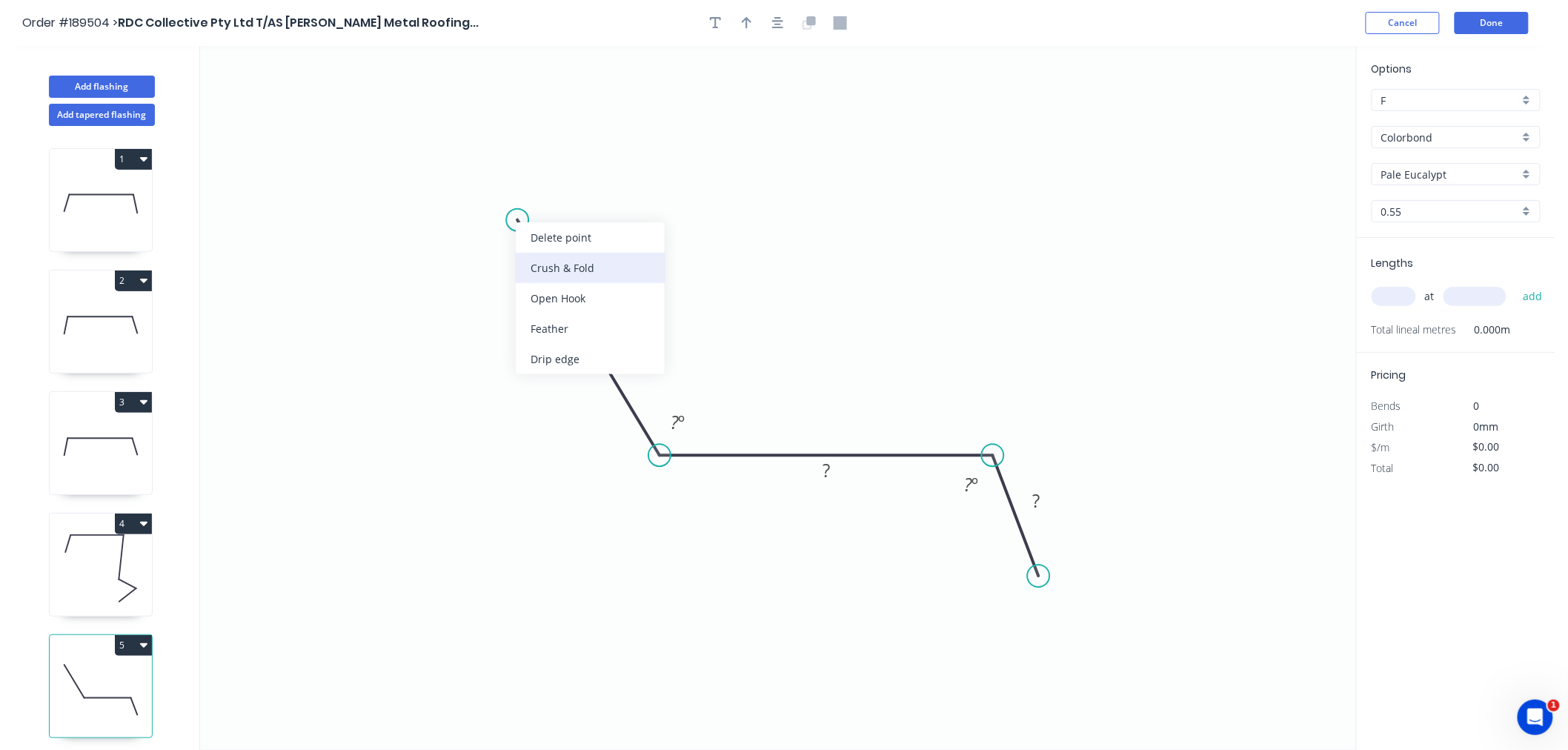
click at [553, 269] on div "Crush & Fold" at bounding box center [590, 268] width 149 height 31
click at [551, 270] on div "Flip bend" at bounding box center [593, 272] width 149 height 31
click at [569, 348] on tspan "?" at bounding box center [570, 342] width 7 height 25
click at [957, 269] on icon "0 CF 10 250 200 30 115 º 135 º" at bounding box center [778, 398] width 1156 height 705
type input "$16.32"
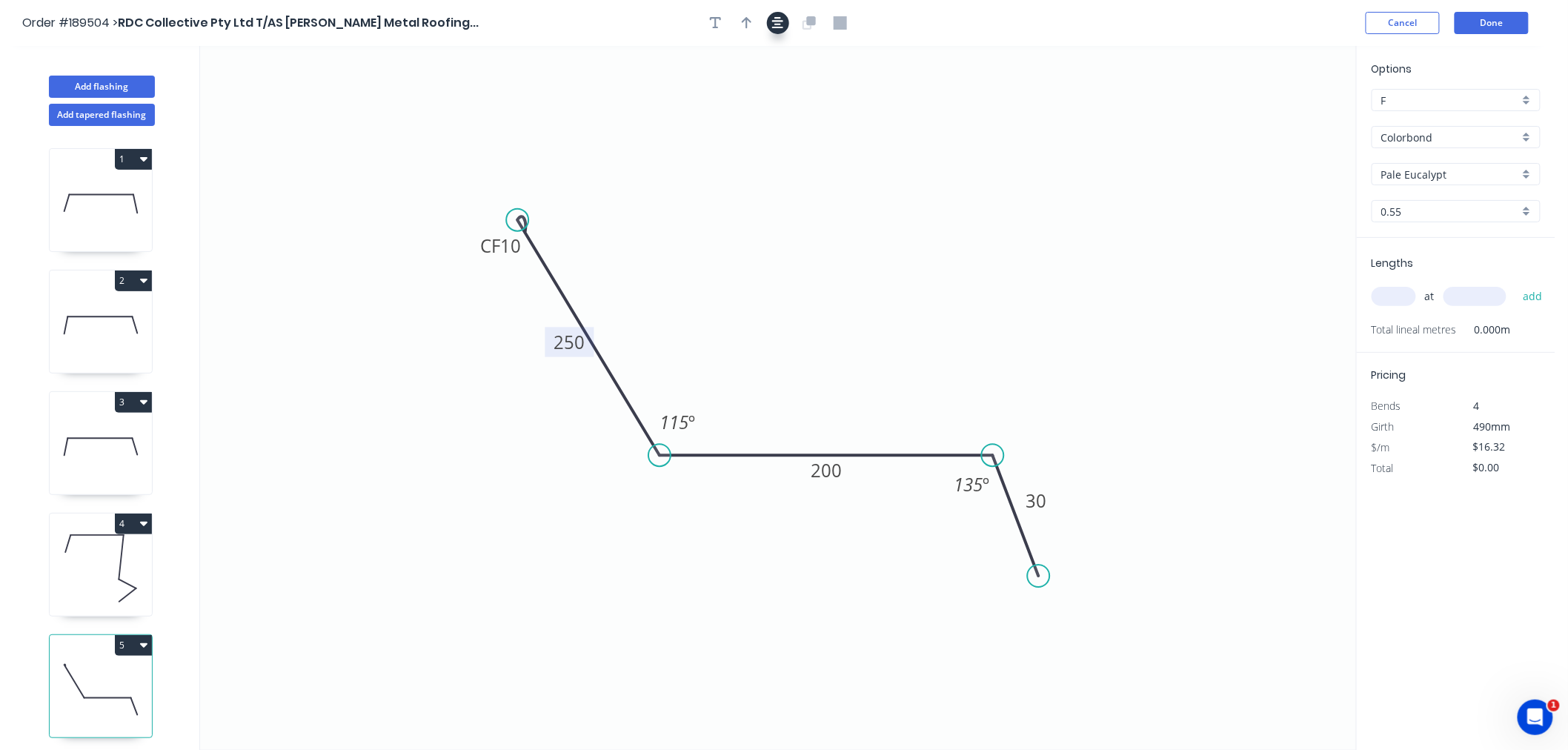
click at [781, 23] on icon "button" at bounding box center [778, 23] width 12 height 13
click at [1392, 293] on input "text" at bounding box center [1394, 297] width 45 height 19
type input "1"
type input "5600"
click at [1516, 284] on button "add" at bounding box center [1533, 297] width 35 height 25
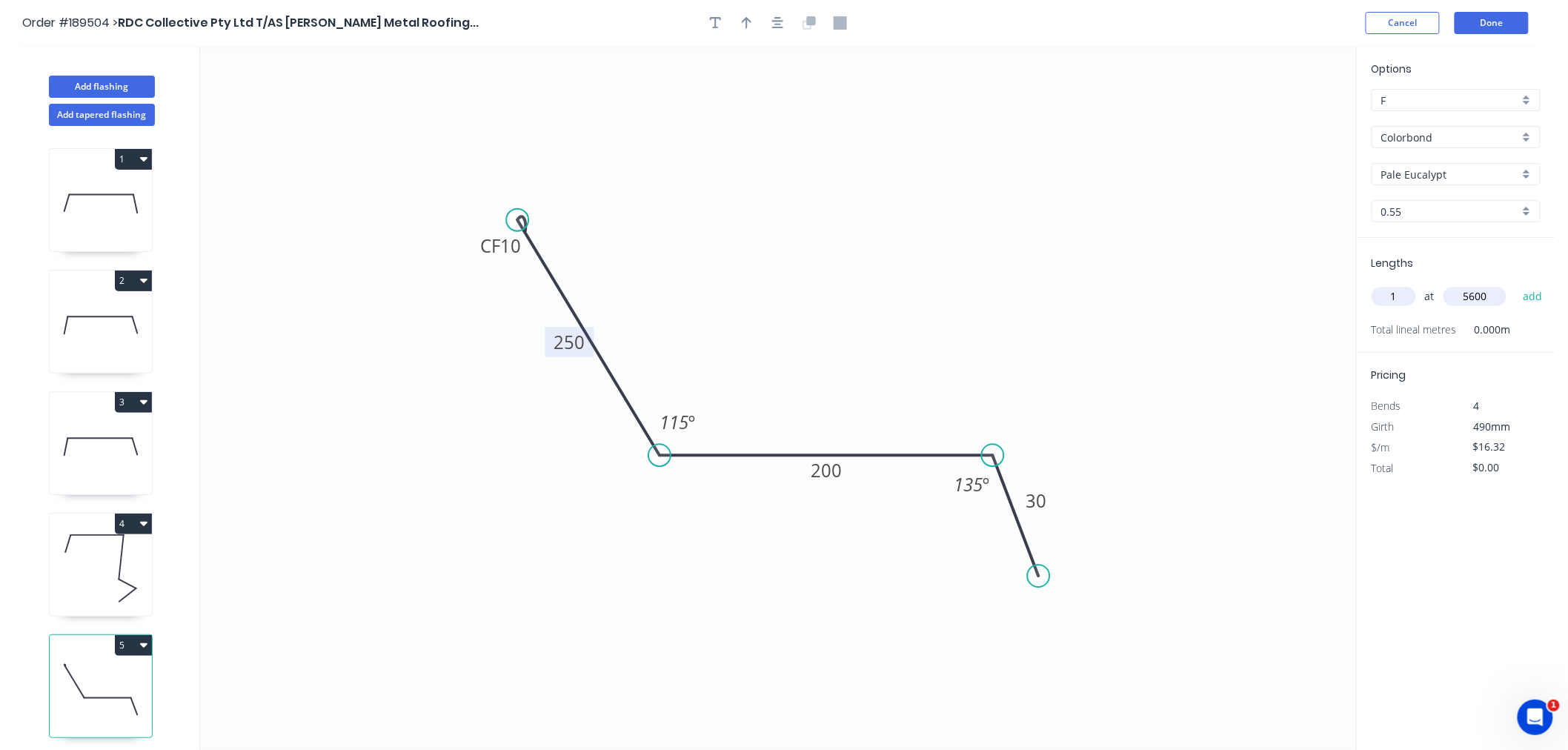
type input "$91.39"
click at [742, 28] on icon "button" at bounding box center [747, 23] width 10 height 13
drag, startPoint x: 1278, startPoint y: 115, endPoint x: 917, endPoint y: 380, distance: 447.8
click at [917, 380] on icon at bounding box center [918, 362] width 13 height 48
click at [917, 379] on icon at bounding box center [918, 362] width 13 height 48
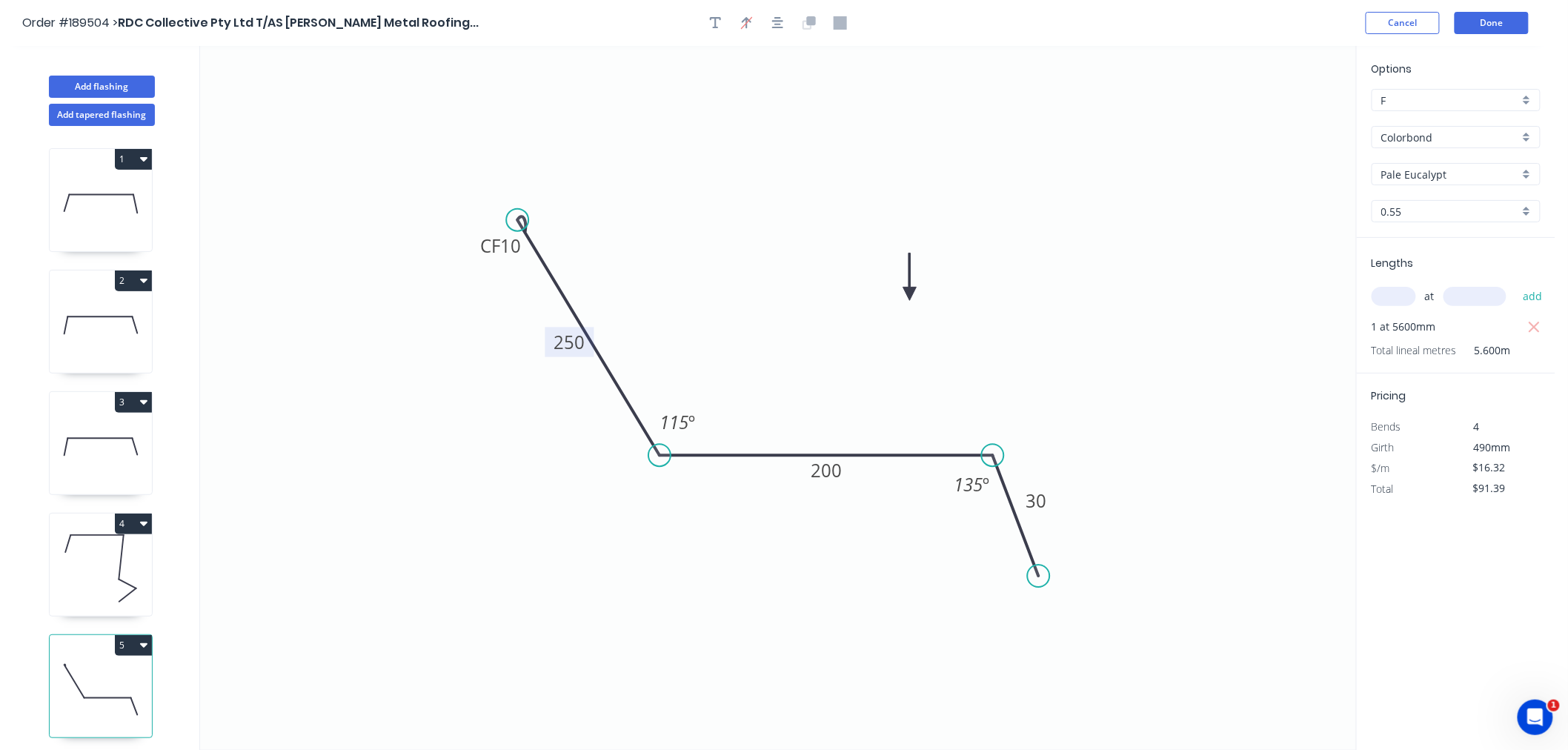
click at [910, 295] on icon at bounding box center [910, 278] width 13 height 48
click at [910, 295] on icon at bounding box center [910, 278] width 13 height 48
drag, startPoint x: 908, startPoint y: 295, endPoint x: 930, endPoint y: 353, distance: 62.0
click at [930, 353] on icon at bounding box center [939, 336] width 43 height 43
click at [780, 16] on icon "button" at bounding box center [778, 23] width 12 height 13
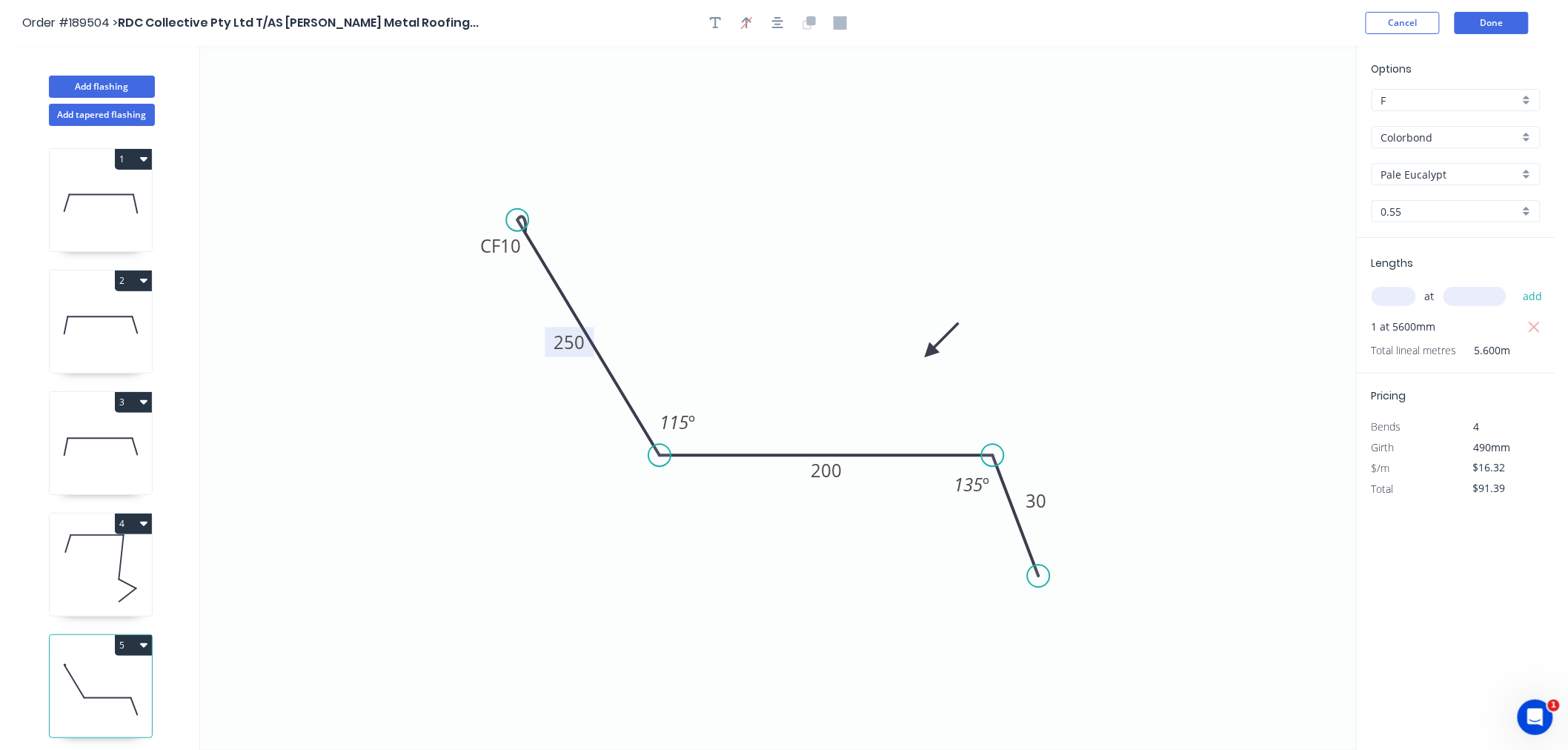
click at [716, 176] on icon "0 CF 10 250 200 30 115 º 135 º" at bounding box center [778, 398] width 1156 height 705
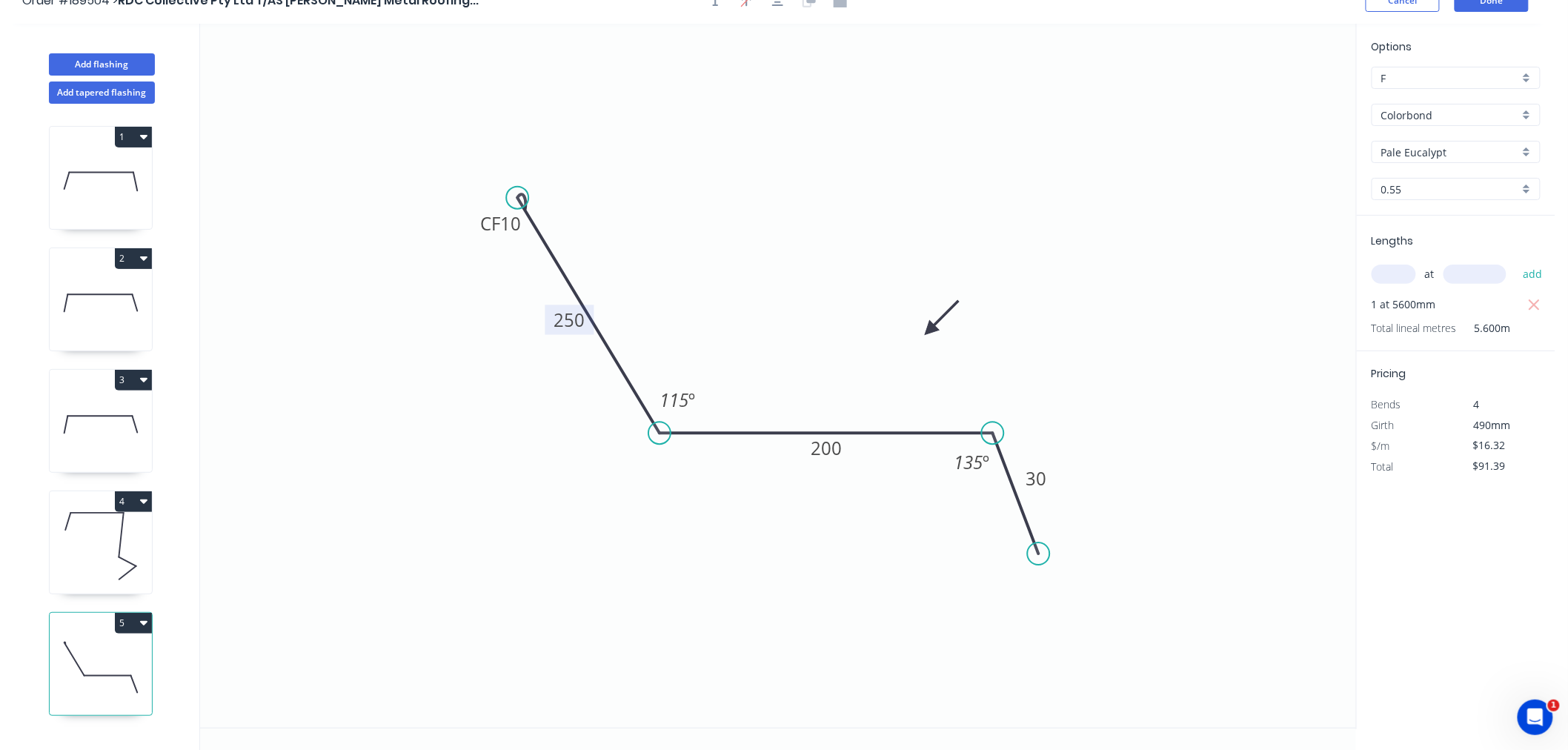
scroll to position [28, 0]
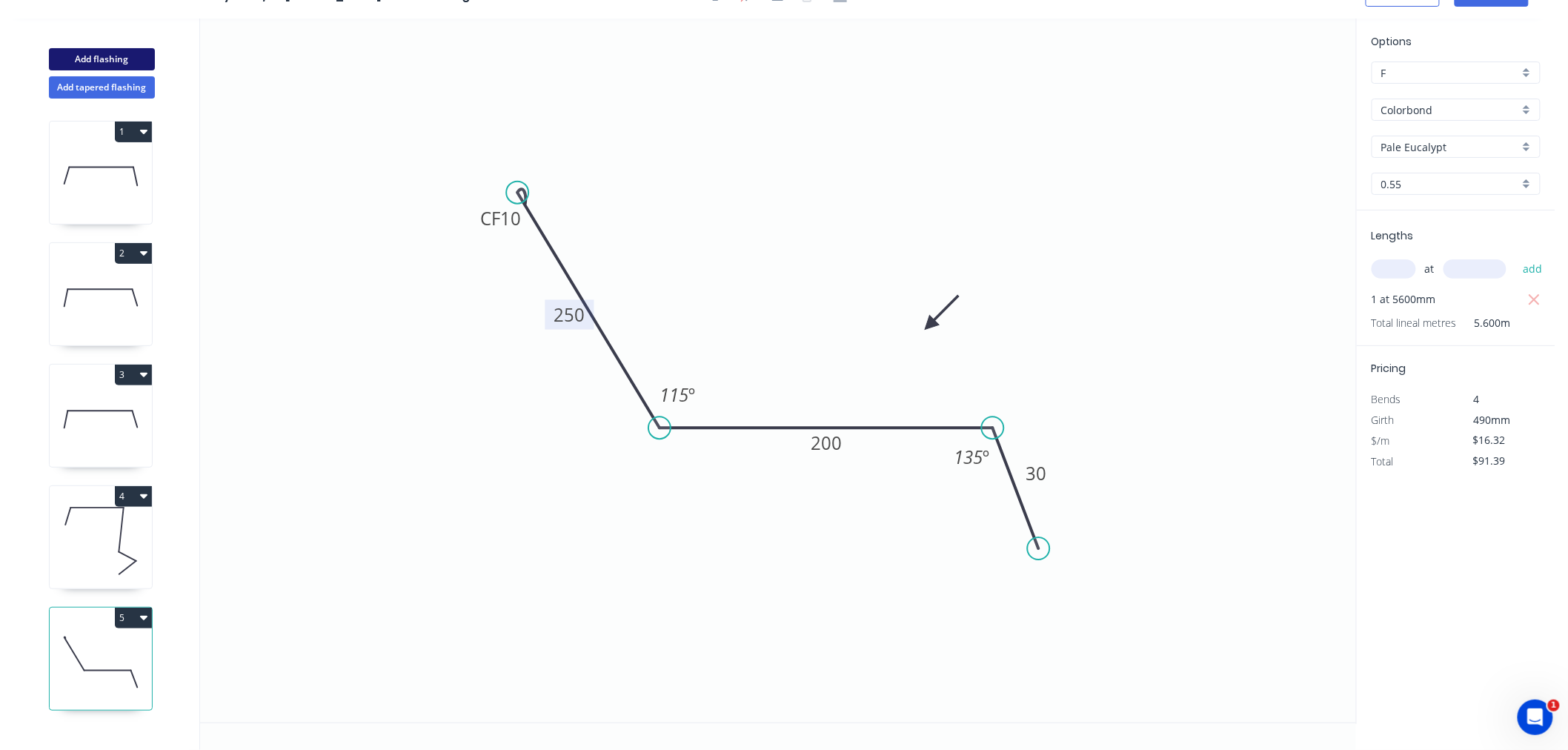
click at [104, 57] on button "Add flashing" at bounding box center [102, 60] width 106 height 22
type input "$0.00"
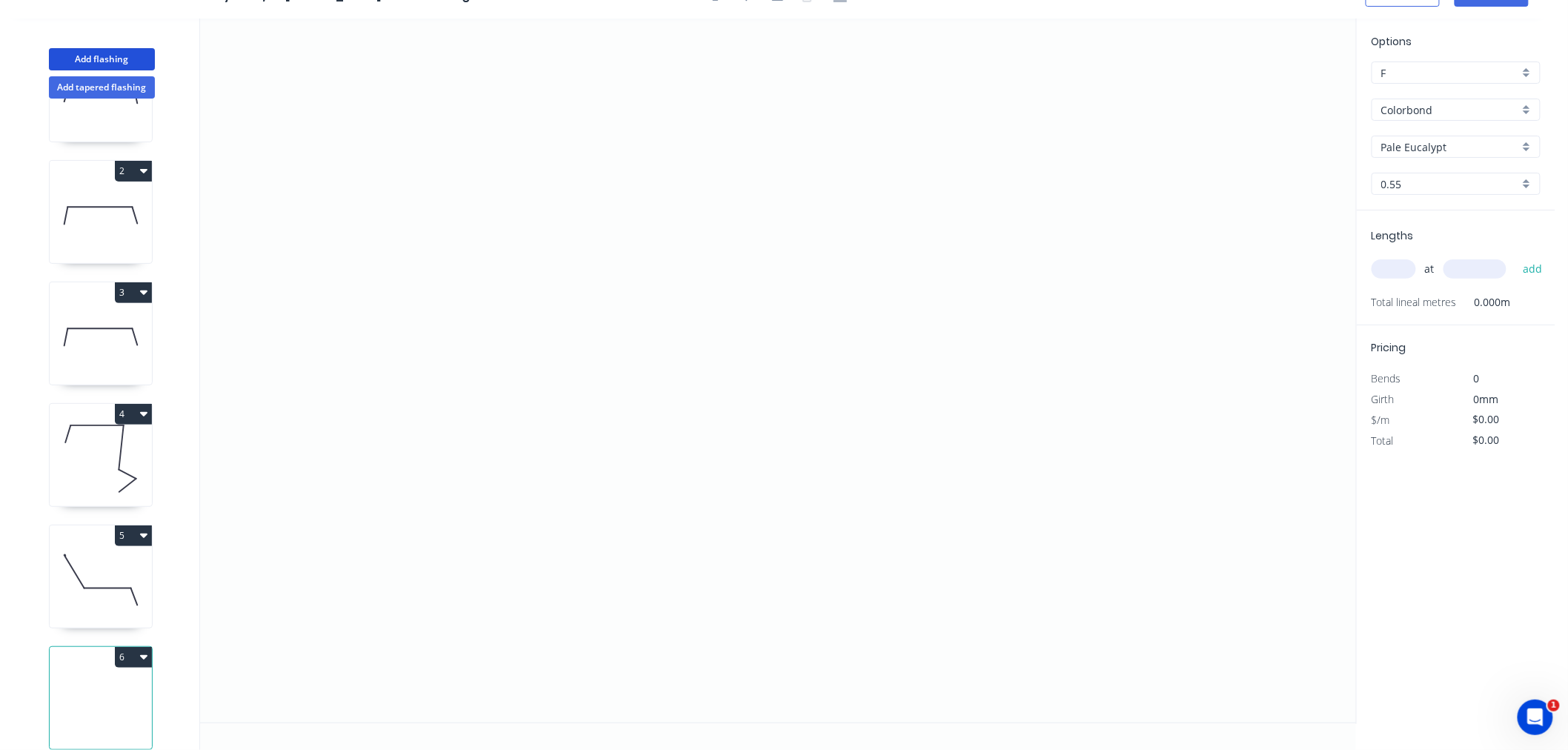
scroll to position [112, 0]
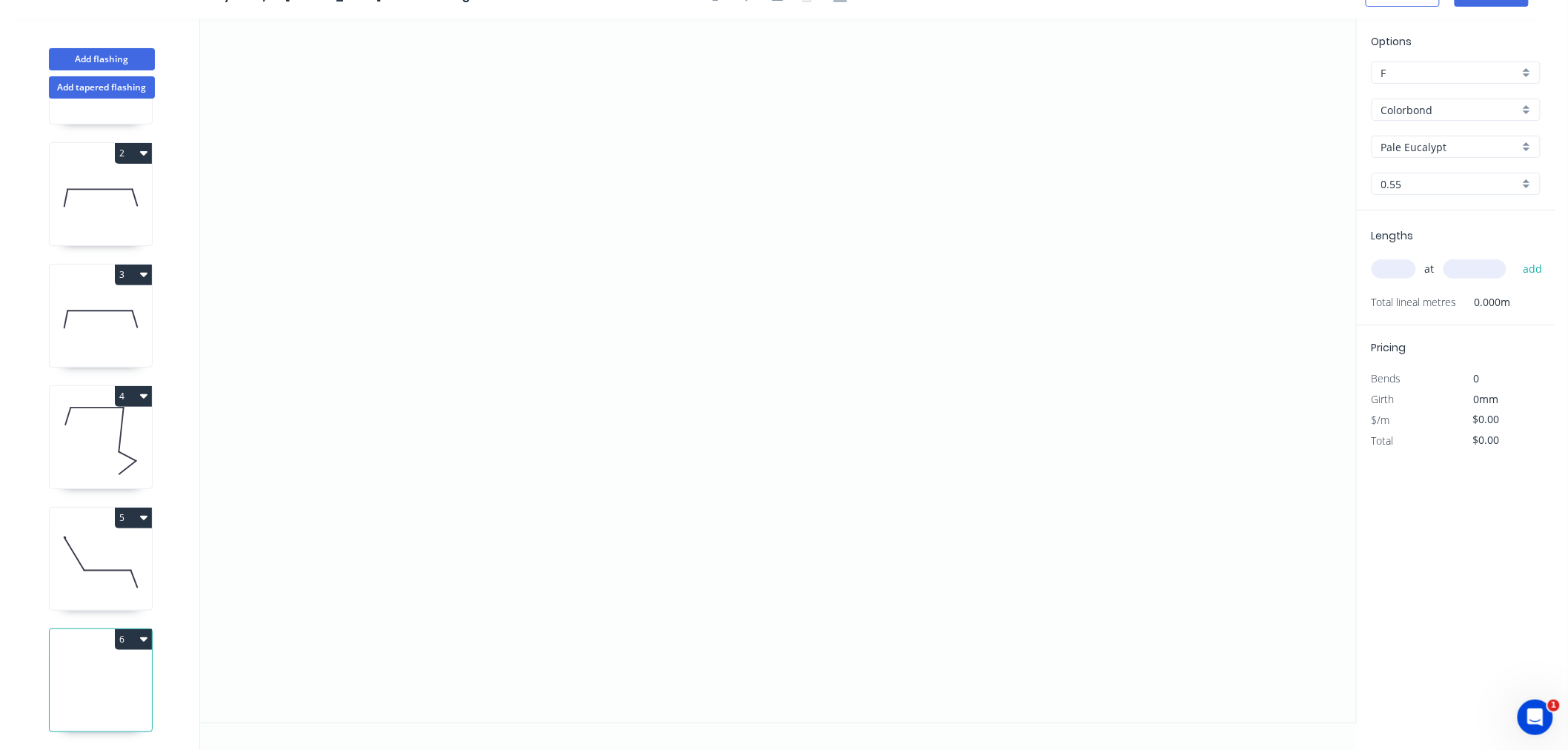
click at [109, 685] on icon at bounding box center [100, 685] width 102 height 95
click at [1395, 273] on input "text" at bounding box center [1394, 269] width 45 height 19
type input "1"
type input "3000"
click at [1516, 257] on button "add" at bounding box center [1533, 269] width 35 height 25
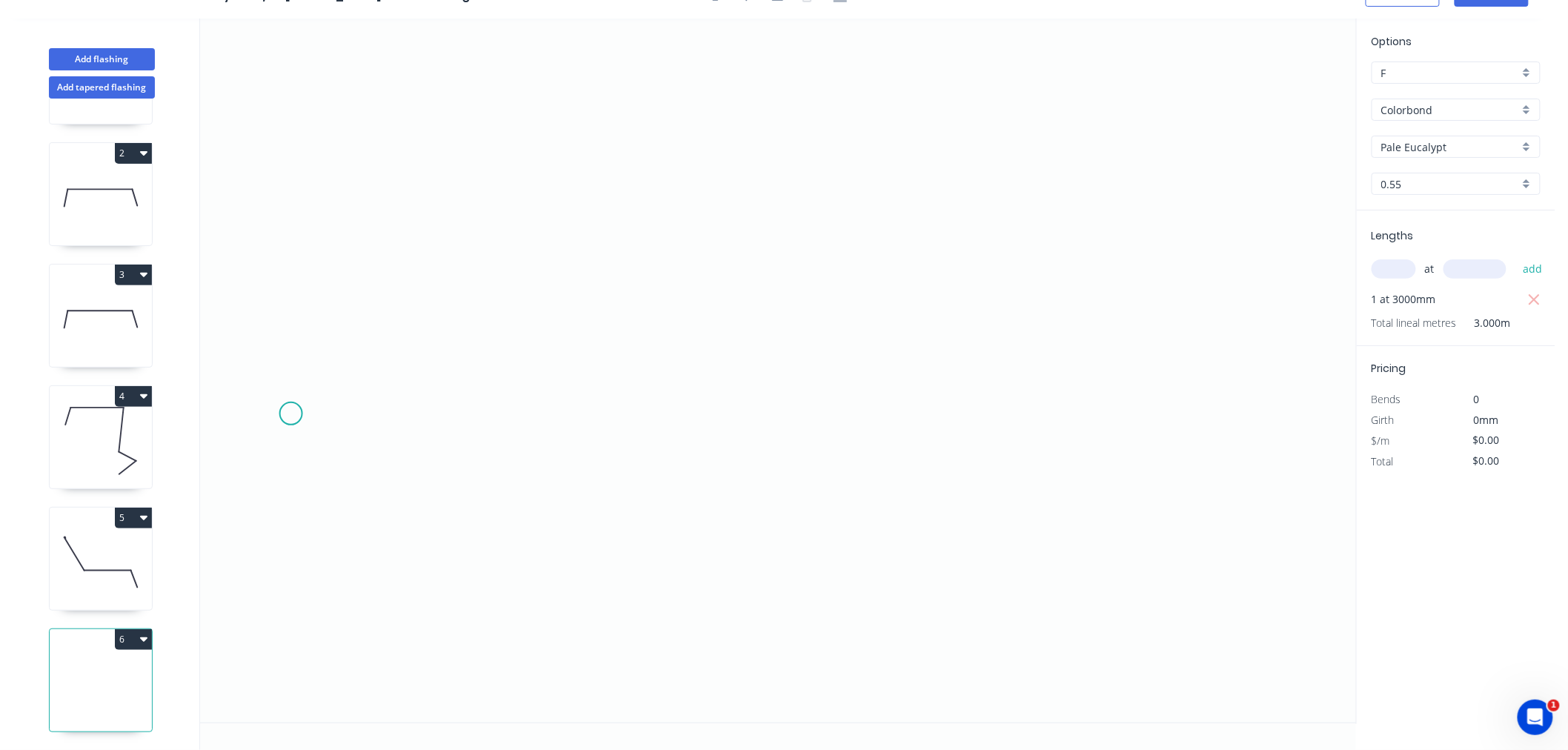
click at [286, 415] on icon "0" at bounding box center [778, 371] width 1156 height 705
click at [339, 318] on icon at bounding box center [314, 367] width 54 height 97
click at [685, 324] on icon "0 ?" at bounding box center [778, 371] width 1156 height 705
click at [721, 436] on icon "0 ? ? ? º" at bounding box center [778, 371] width 1156 height 705
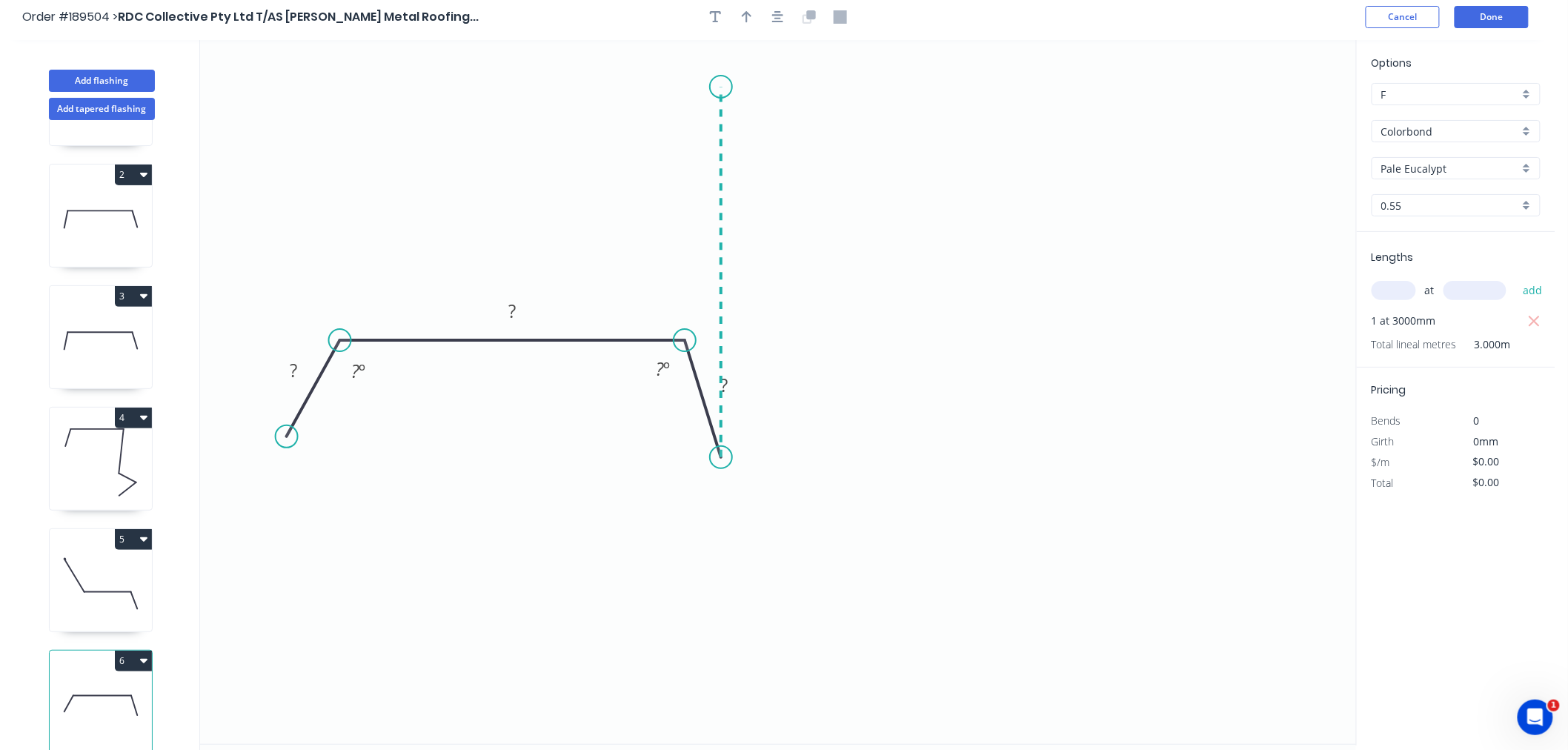
scroll to position [0, 0]
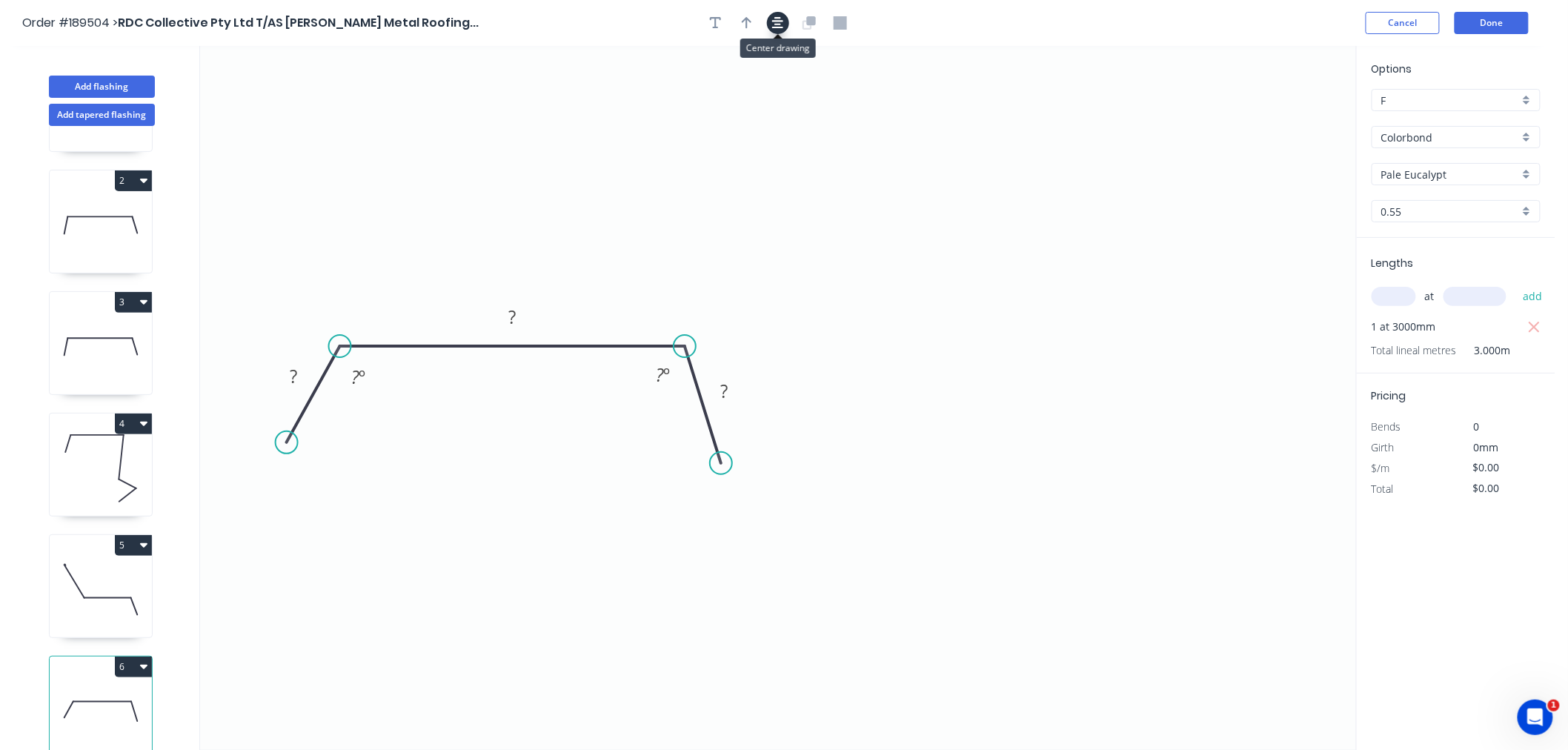
click at [778, 20] on icon "button" at bounding box center [778, 23] width 12 height 12
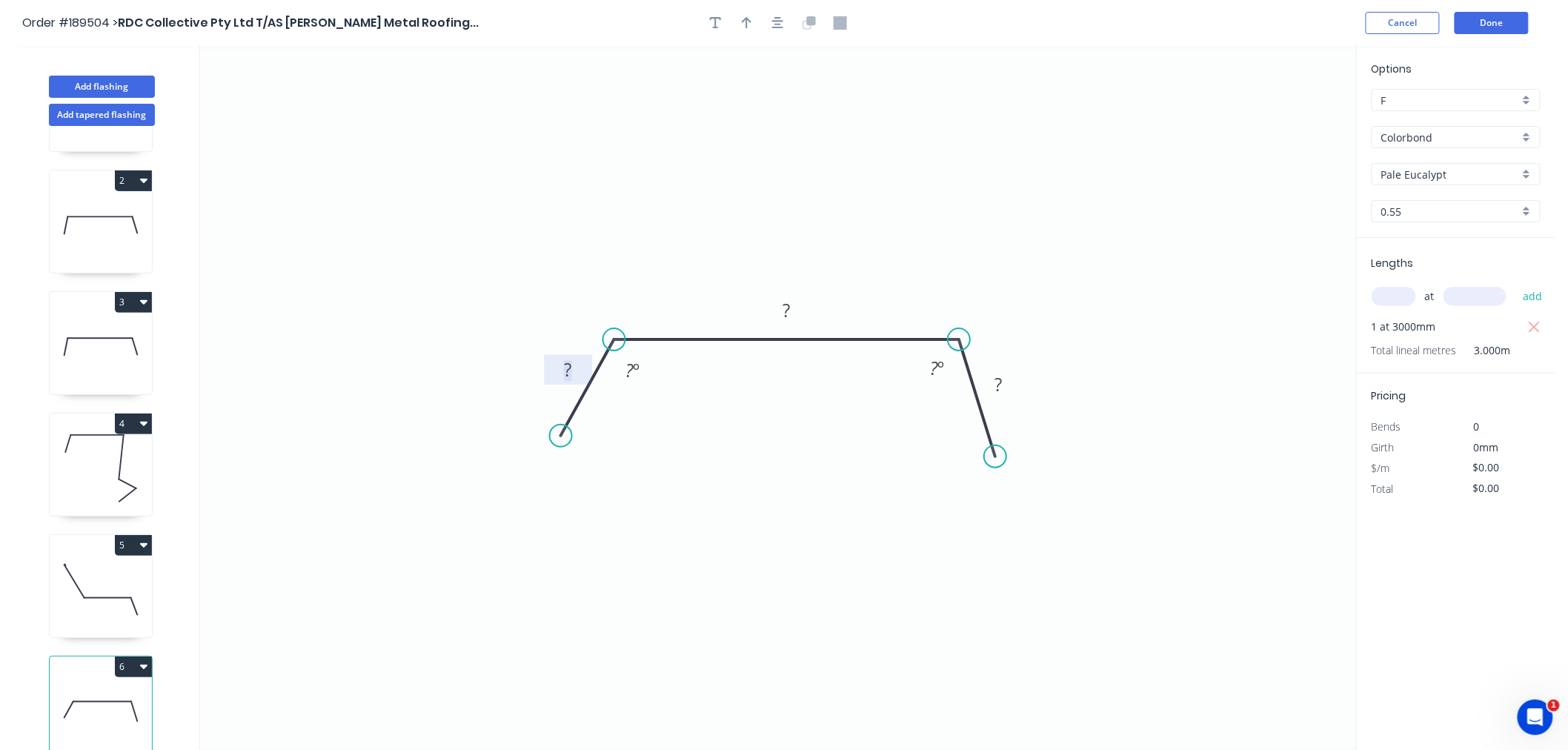
click at [561, 368] on rect at bounding box center [568, 371] width 30 height 21
click at [670, 141] on icon "0 20 270 20 135 º 135 º" at bounding box center [778, 398] width 1156 height 705
type input "$12.62"
type input "$37.86"
click at [575, 446] on circle at bounding box center [575, 446] width 22 height 22
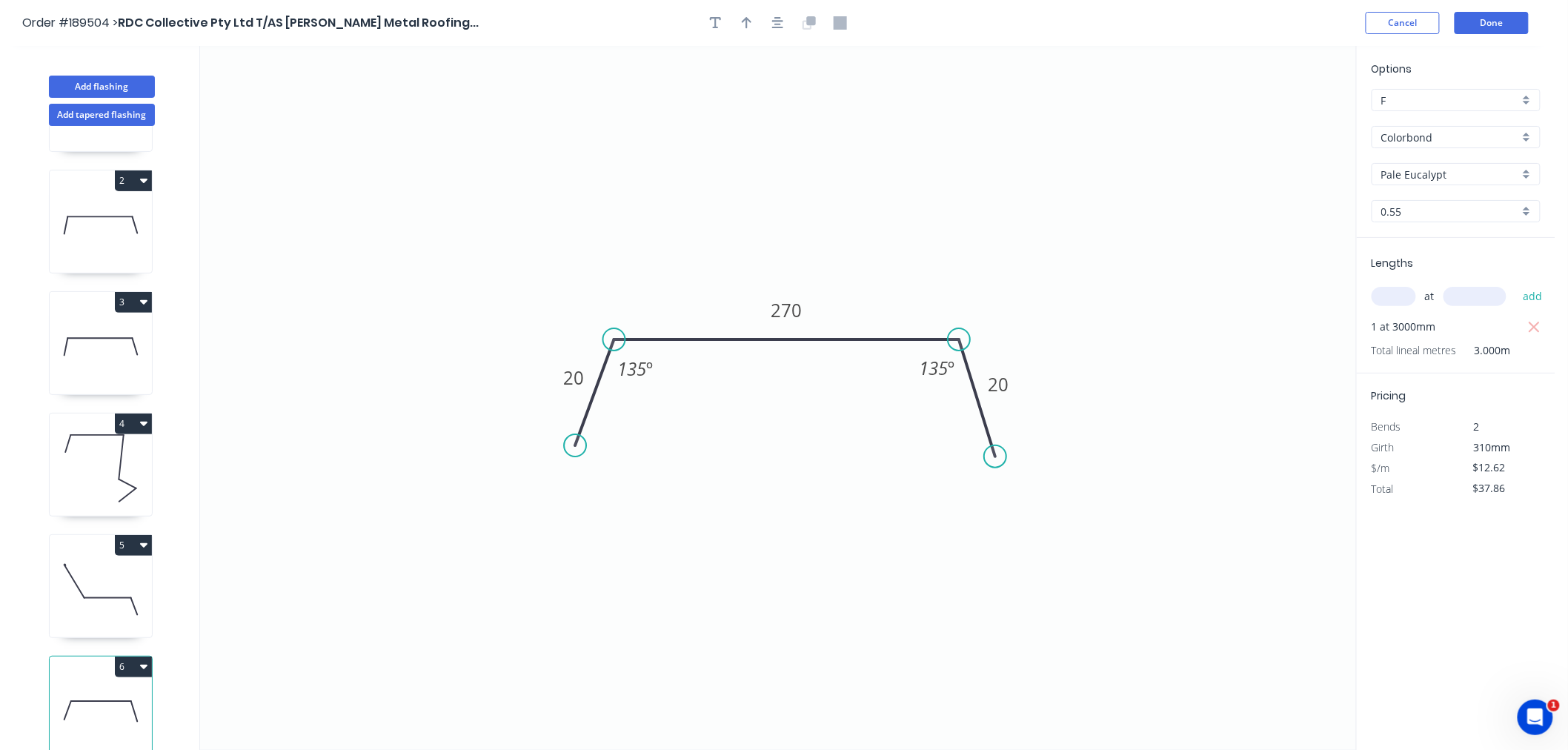
click at [785, 26] on button "button" at bounding box center [778, 23] width 22 height 22
click at [743, 25] on icon "button" at bounding box center [747, 23] width 10 height 13
drag, startPoint x: 1280, startPoint y: 112, endPoint x: 887, endPoint y: 268, distance: 422.8
click at [887, 268] on icon at bounding box center [887, 251] width 13 height 48
click at [887, 268] on icon at bounding box center [887, 251] width 13 height 48
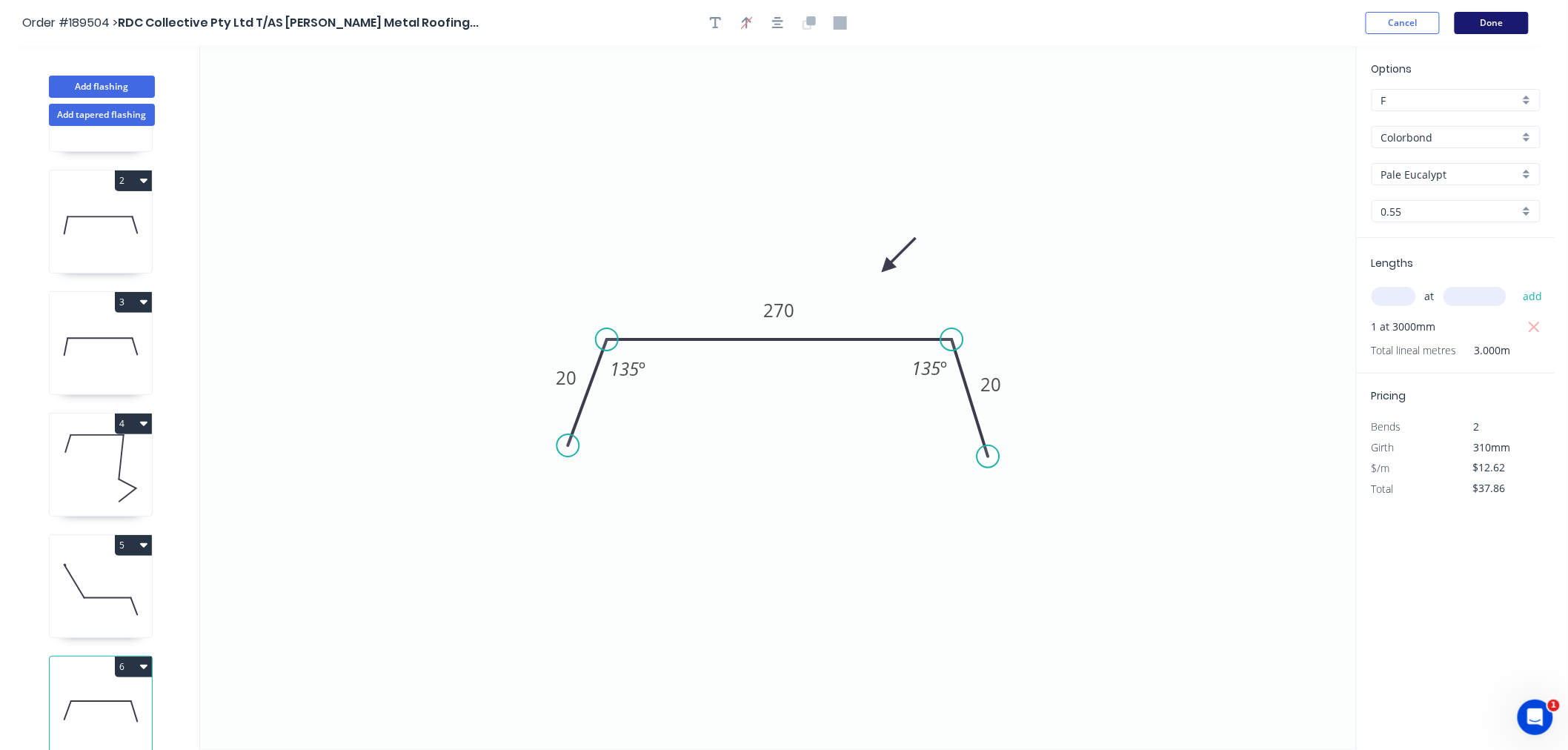
click at [1480, 19] on button "Done" at bounding box center [1492, 23] width 74 height 22
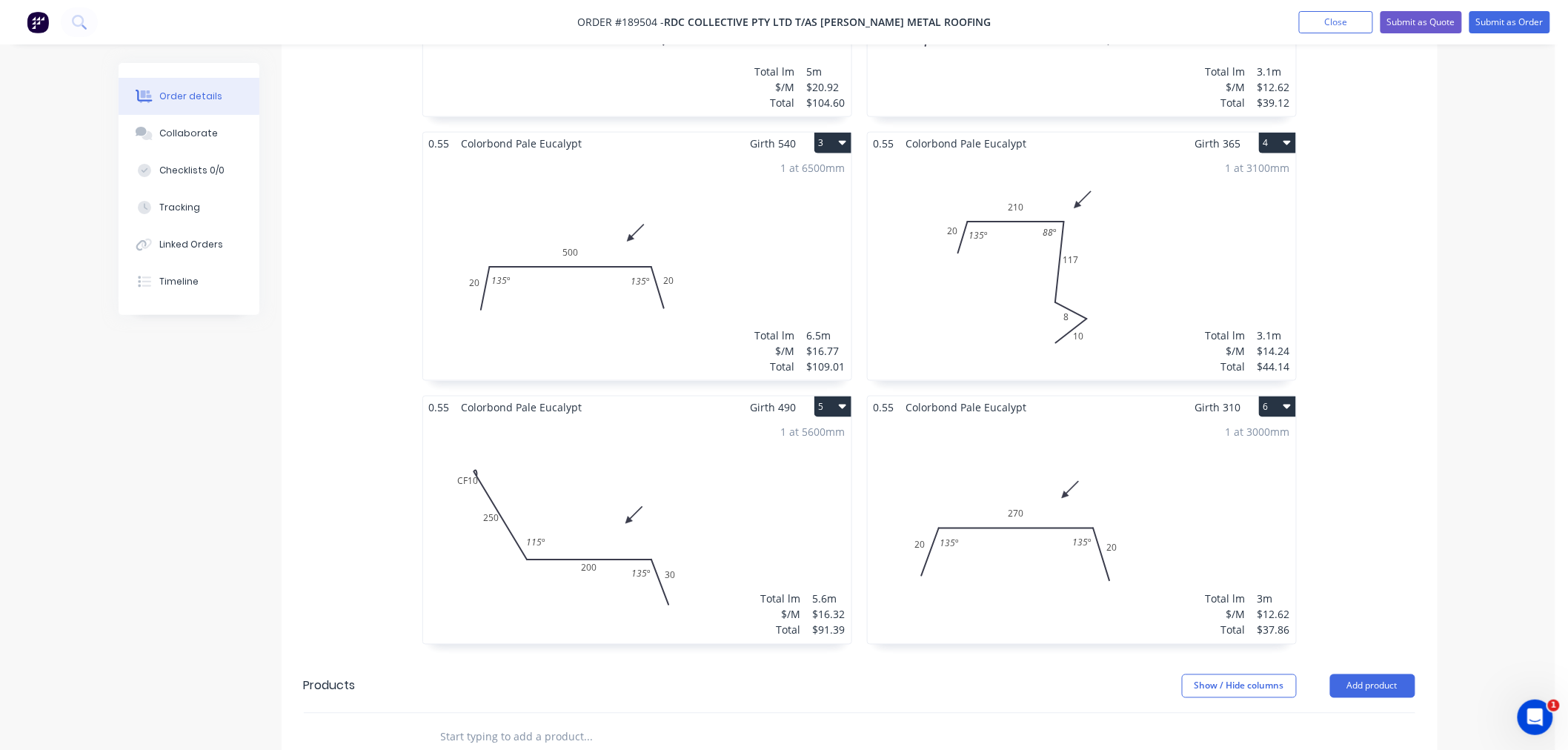
click at [1181, 418] on div "1 at 3000mm Total lm $/M Total 3m $12.62 $37.86" at bounding box center [1082, 531] width 428 height 226
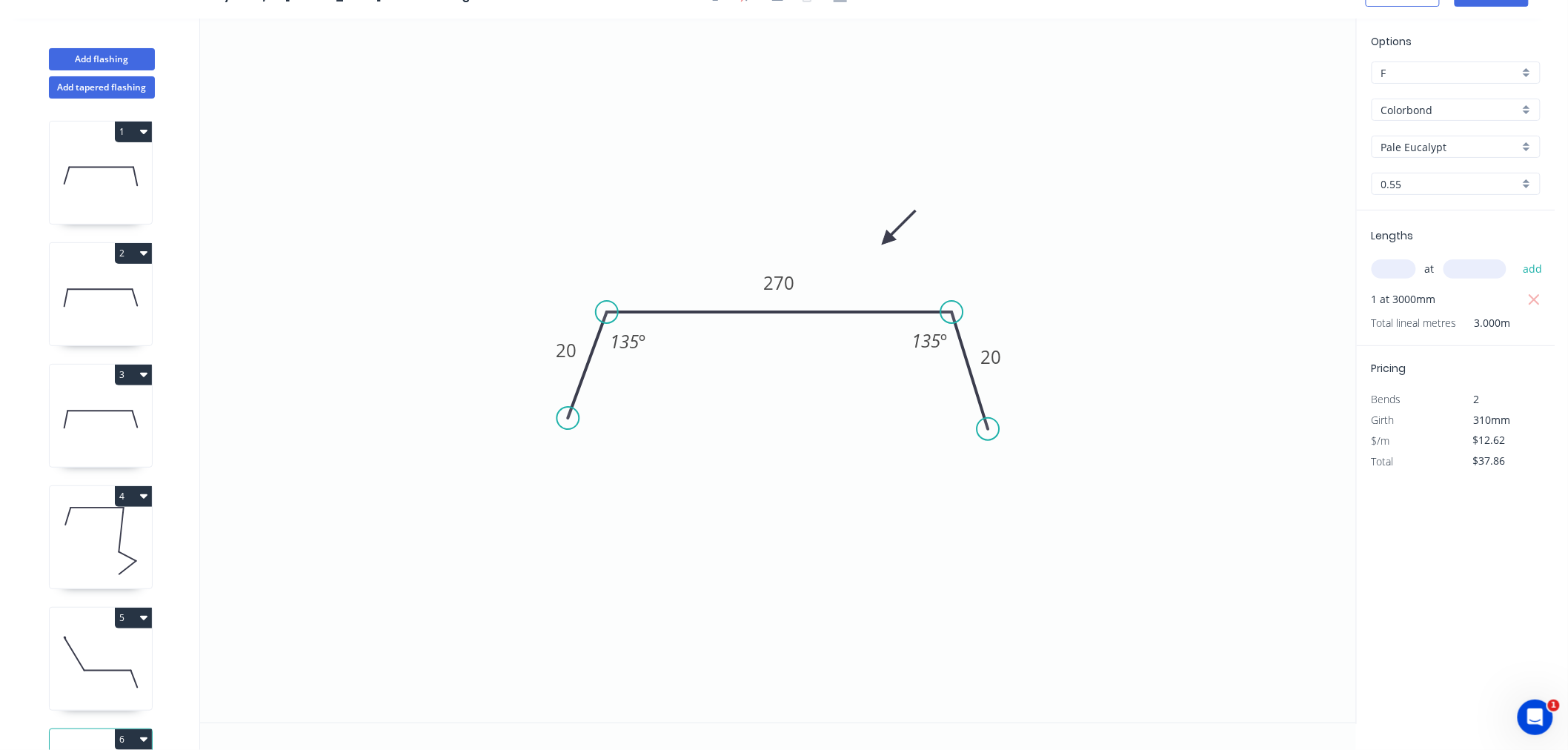
scroll to position [28, 0]
click at [109, 58] on button "Add flashing" at bounding box center [102, 60] width 106 height 22
type input "$0.00"
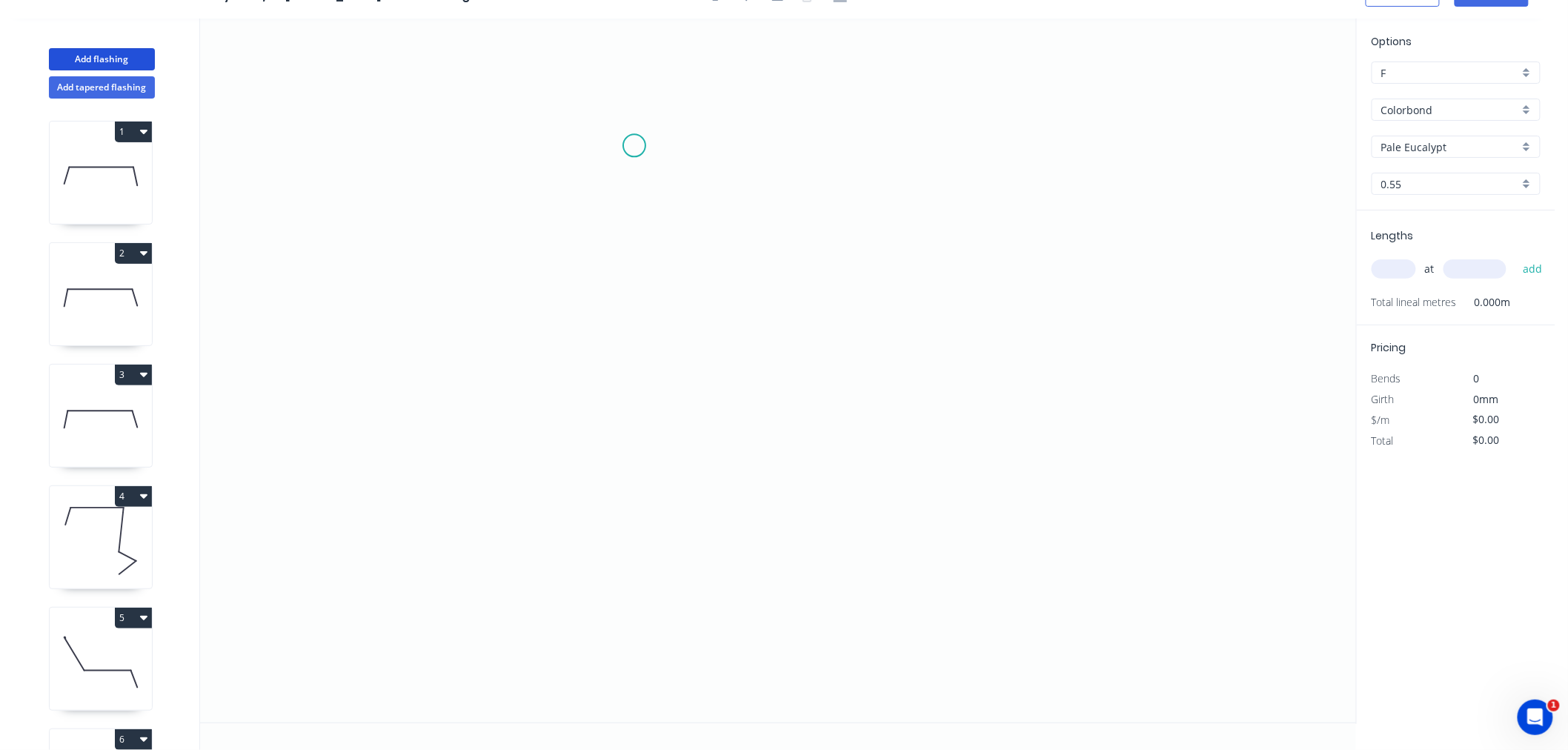
click at [634, 148] on icon "0" at bounding box center [778, 371] width 1156 height 705
click at [630, 471] on icon "0" at bounding box center [778, 371] width 1156 height 705
click at [870, 469] on icon "0 ?" at bounding box center [778, 371] width 1156 height 705
click at [873, 365] on icon "0 ? ?" at bounding box center [778, 371] width 1156 height 705
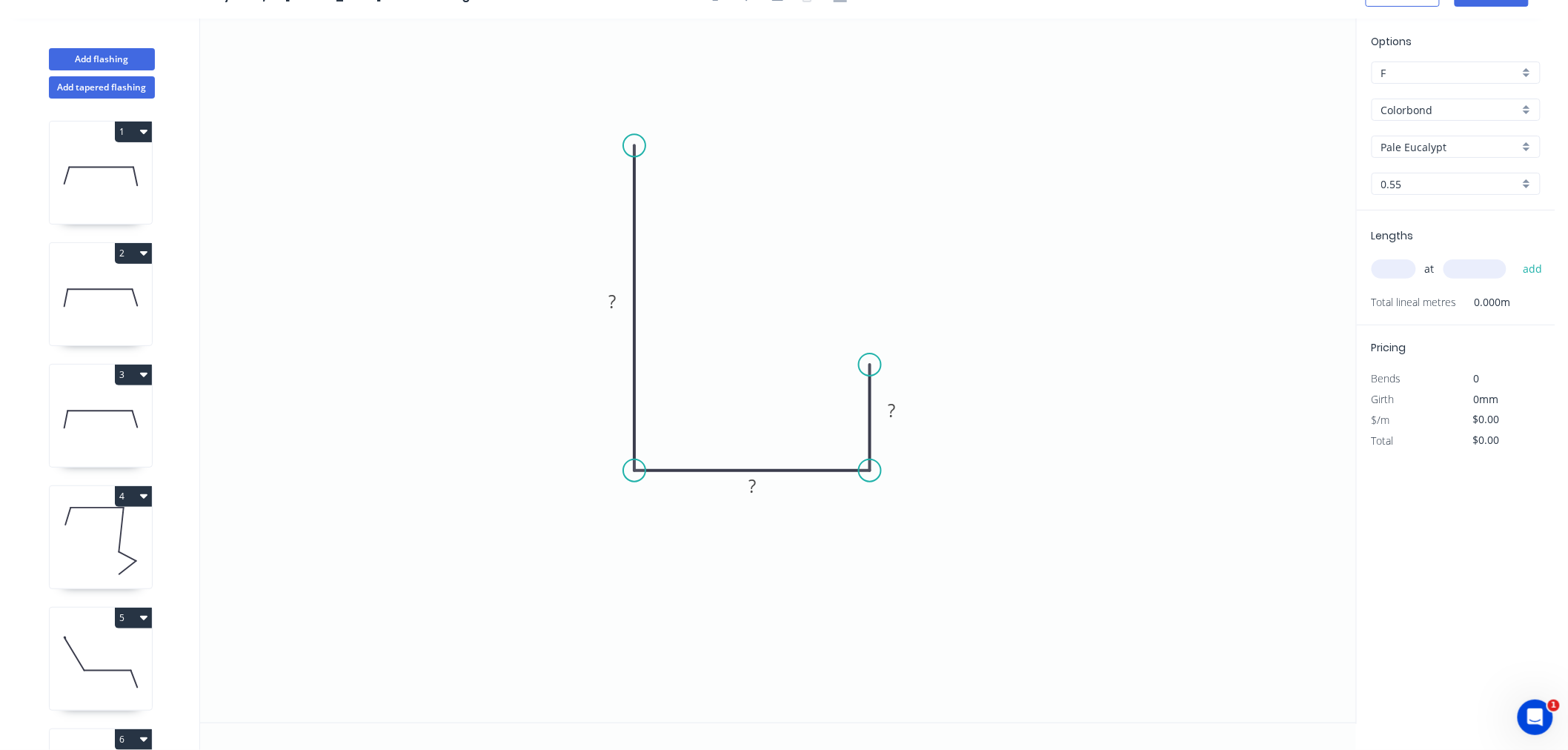
click at [1393, 272] on input "text" at bounding box center [1394, 269] width 45 height 19
type input "1"
type input "5000"
click at [1516, 257] on button "add" at bounding box center [1533, 269] width 35 height 25
type input "1"
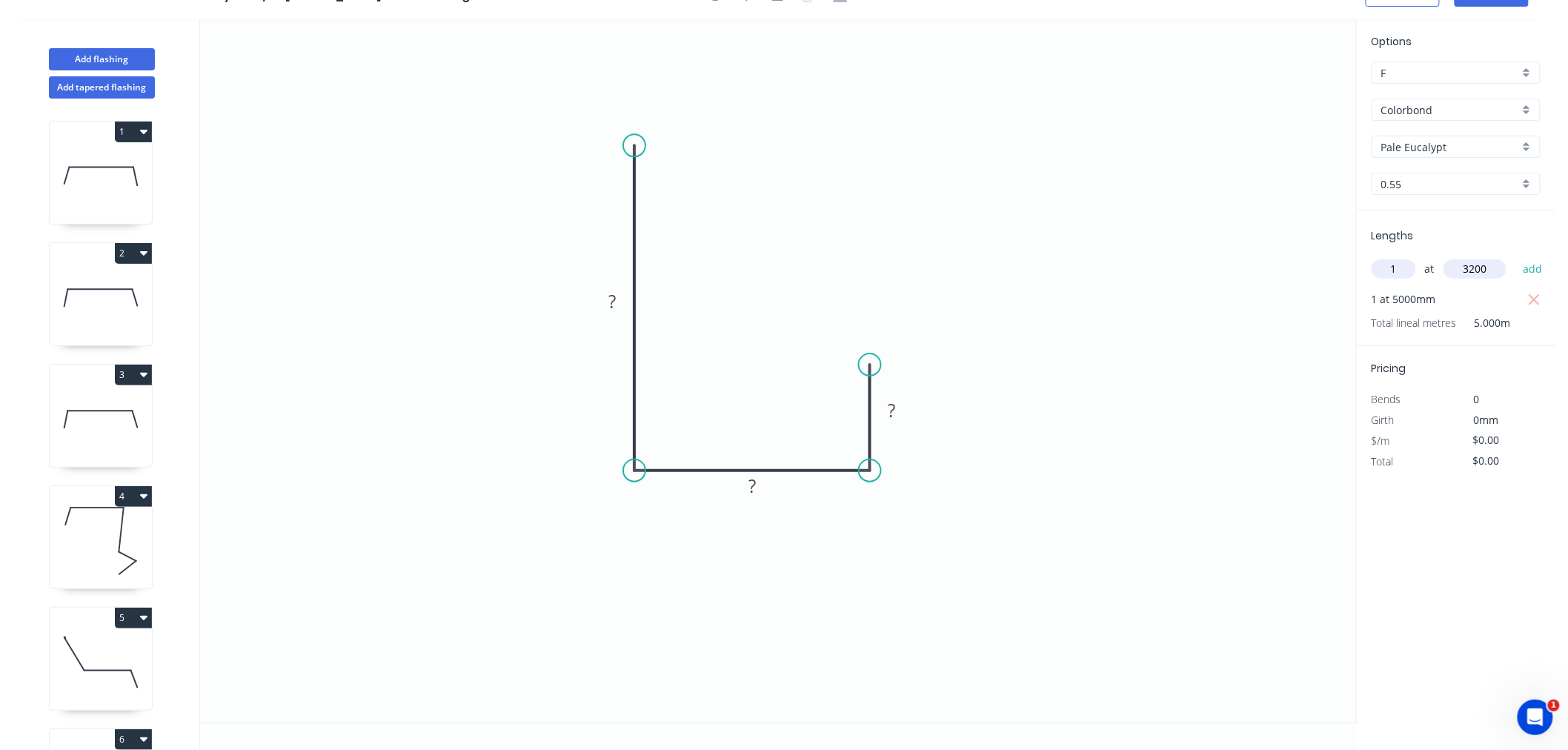
type input "3200"
click at [1516, 257] on button "add" at bounding box center [1533, 269] width 35 height 25
click at [899, 516] on div "Show angle" at bounding box center [949, 520] width 149 height 31
click at [663, 513] on div "Show angle" at bounding box center [710, 517] width 149 height 31
click at [658, 446] on tspan "?" at bounding box center [658, 443] width 8 height 25
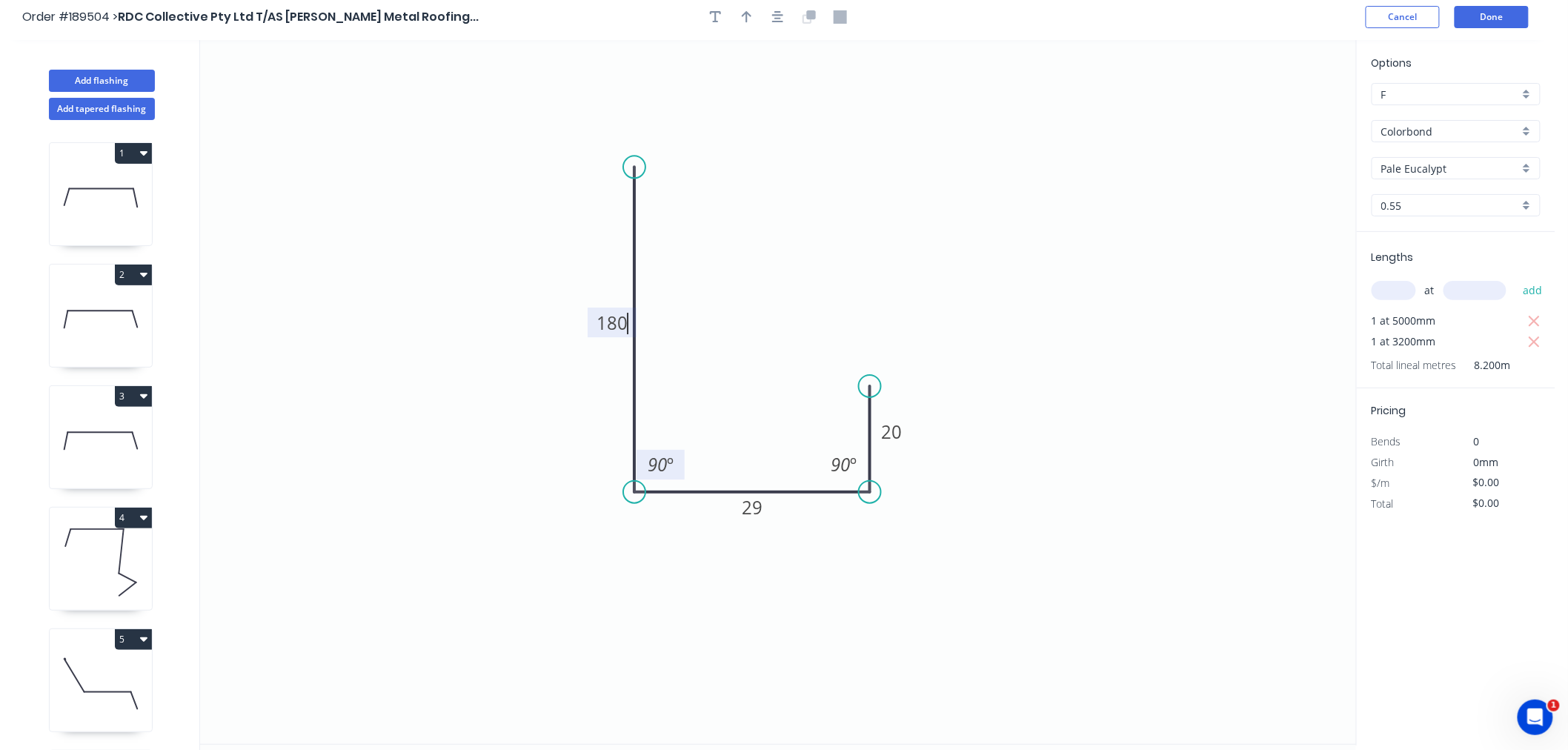
scroll to position [0, 0]
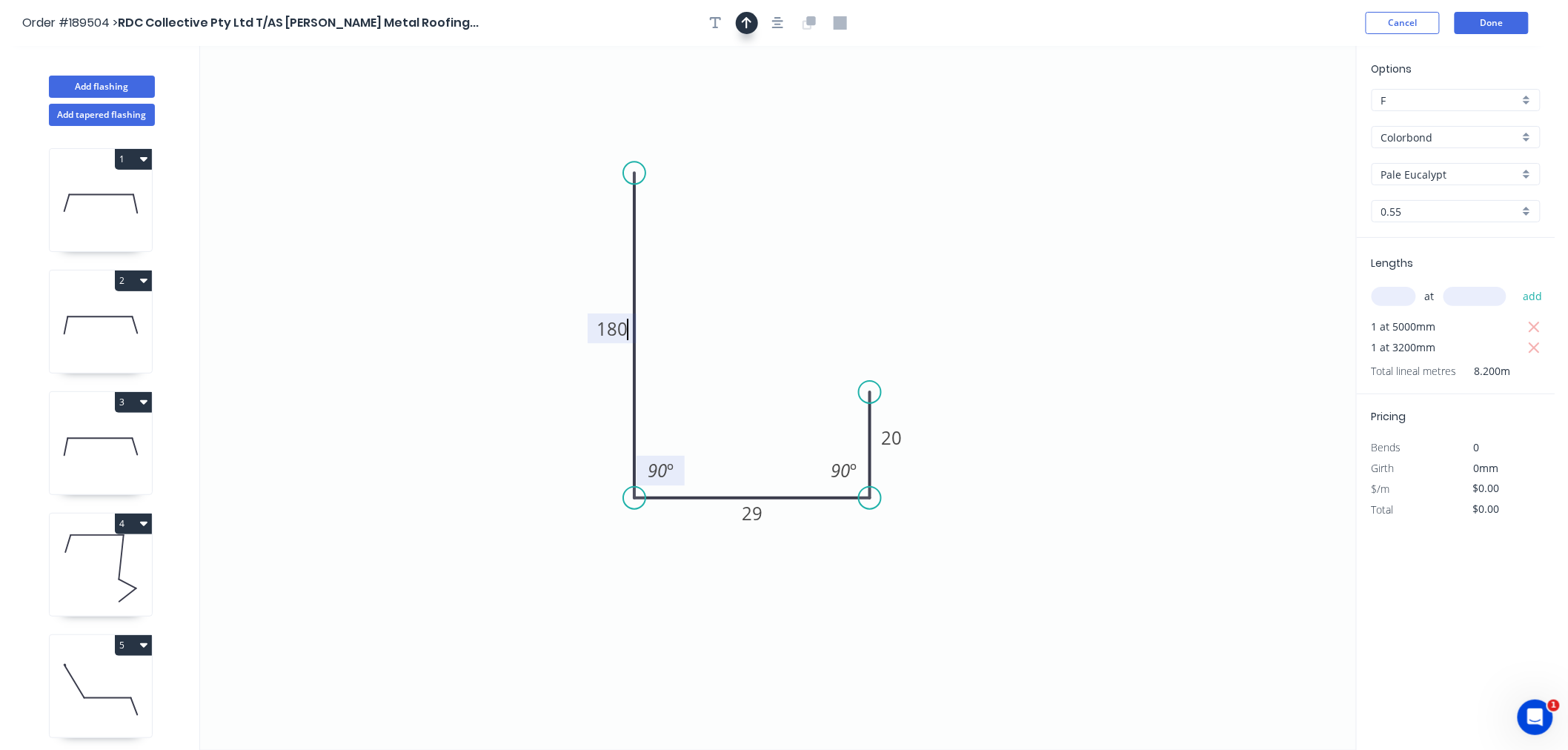
click at [745, 27] on icon "button" at bounding box center [747, 23] width 10 height 13
type input "$10.55"
type input "$86.51"
click at [781, 30] on button "button" at bounding box center [778, 23] width 22 height 22
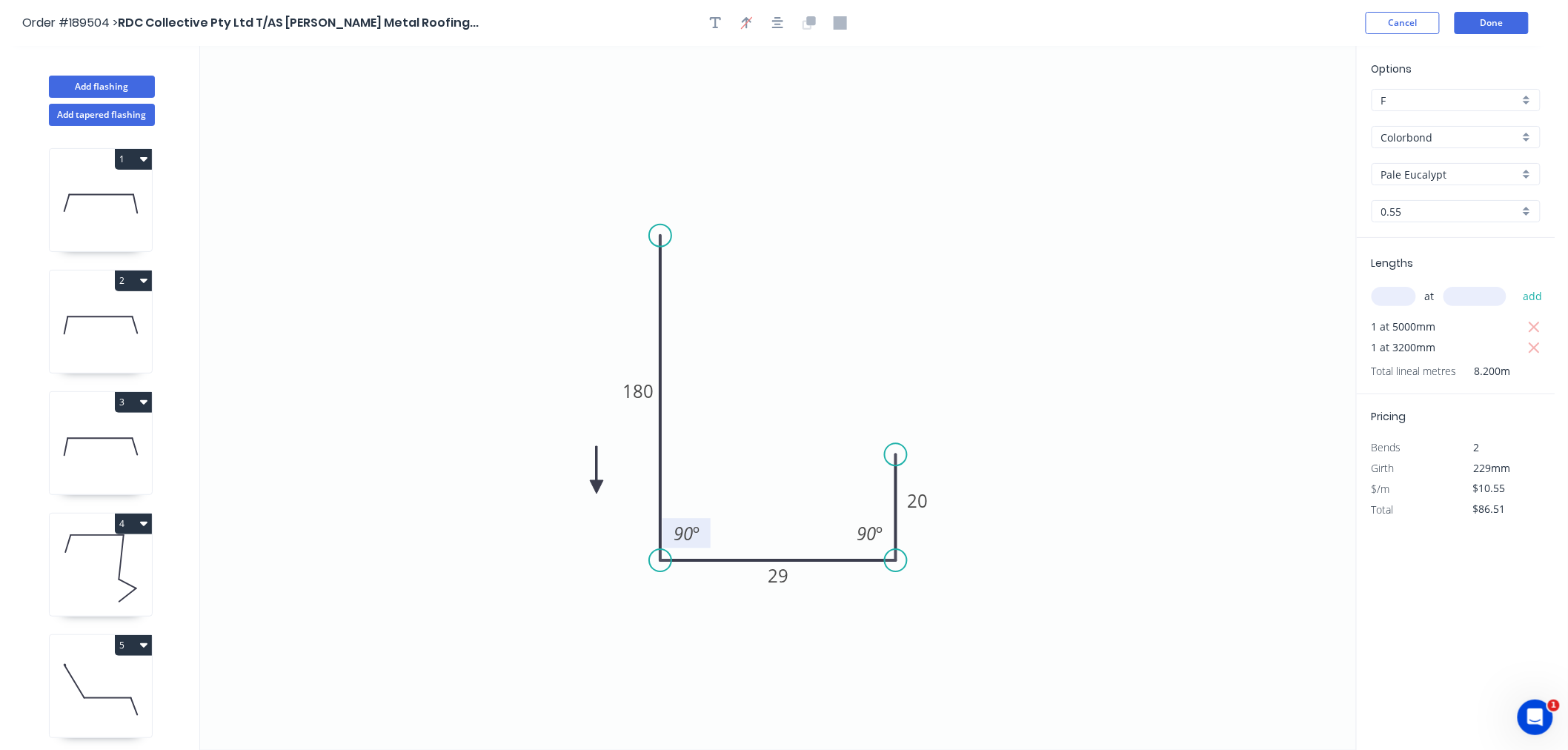
drag, startPoint x: 1281, startPoint y: 120, endPoint x: 597, endPoint y: 488, distance: 776.7
click at [597, 488] on icon at bounding box center [597, 470] width 13 height 48
click at [596, 488] on icon at bounding box center [597, 470] width 13 height 48
click at [596, 488] on icon at bounding box center [609, 475] width 43 height 43
click at [596, 488] on icon at bounding box center [614, 487] width 48 height 13
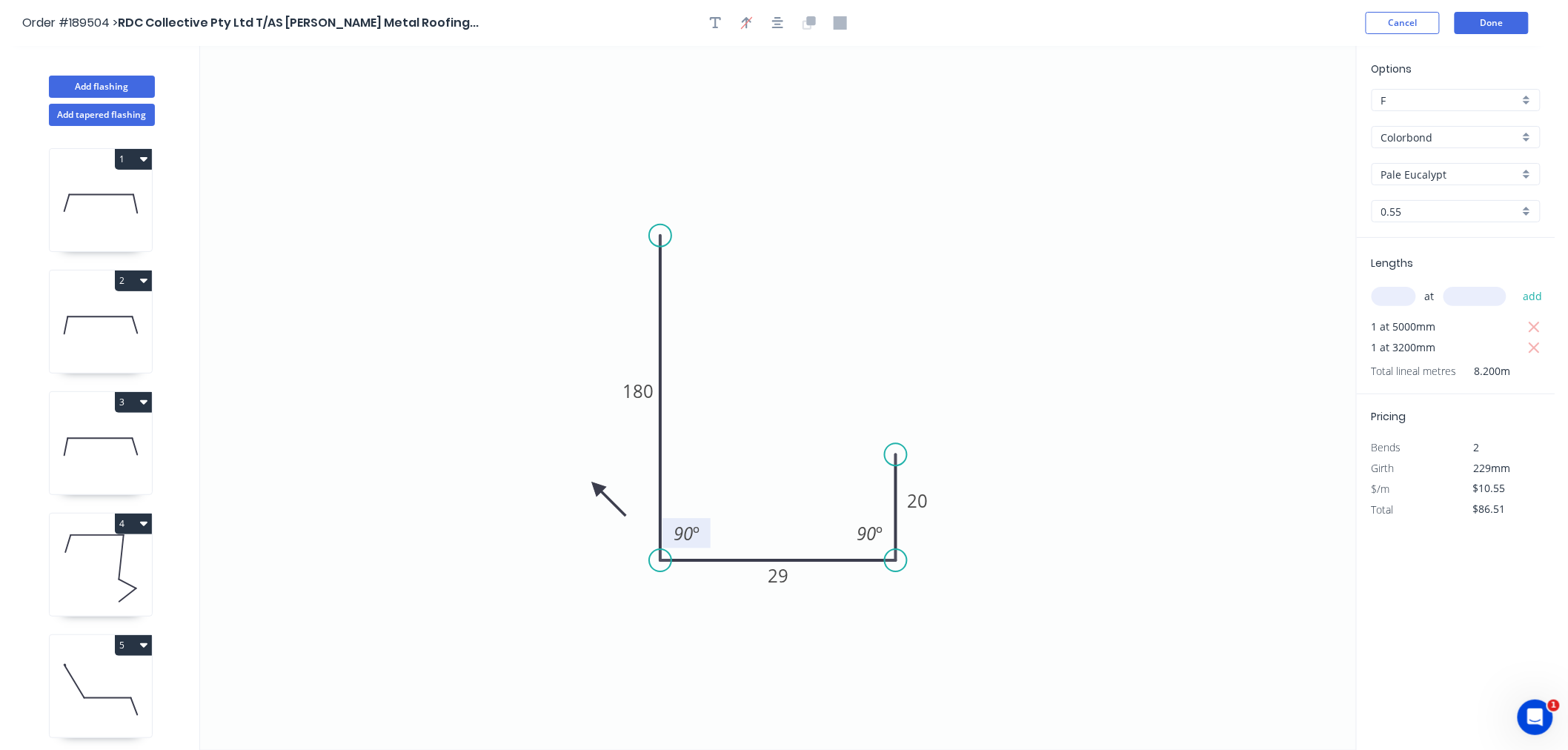
click at [596, 488] on icon at bounding box center [609, 499] width 43 height 43
click at [596, 488] on icon at bounding box center [585, 499] width 43 height 43
click at [596, 488] on icon at bounding box center [579, 487] width 48 height 13
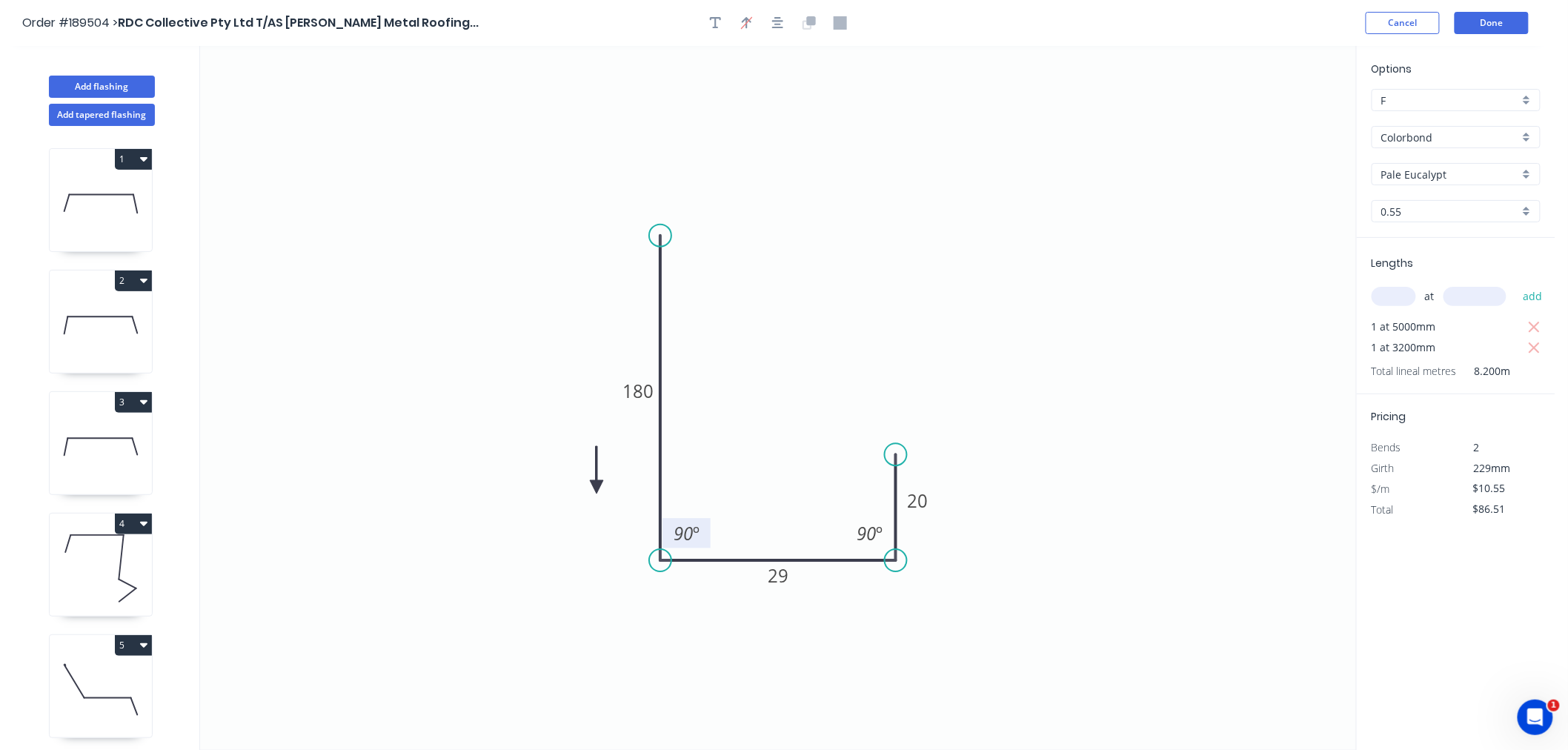
click at [596, 488] on icon at bounding box center [597, 470] width 13 height 48
click at [596, 488] on icon at bounding box center [614, 487] width 48 height 13
click at [596, 488] on icon at bounding box center [609, 499] width 43 height 43
click at [596, 488] on icon at bounding box center [597, 504] width 13 height 48
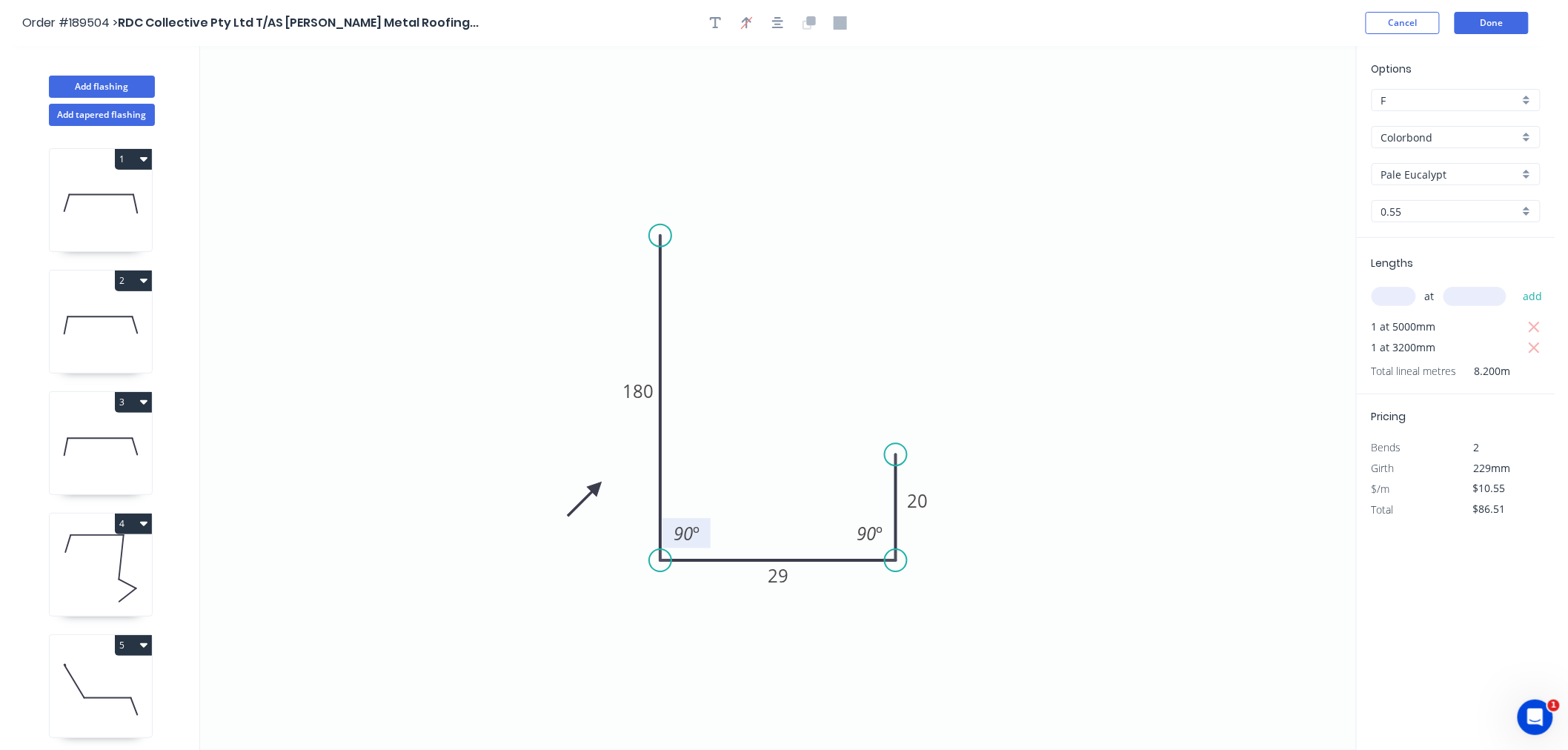
drag, startPoint x: 875, startPoint y: 204, endPoint x: 812, endPoint y: 67, distance: 150.8
click at [876, 200] on icon "0 180 29 20 90 º 90 º" at bounding box center [778, 398] width 1156 height 705
click at [783, 19] on icon "button" at bounding box center [778, 23] width 12 height 13
click at [1490, 21] on button "Done" at bounding box center [1492, 23] width 74 height 22
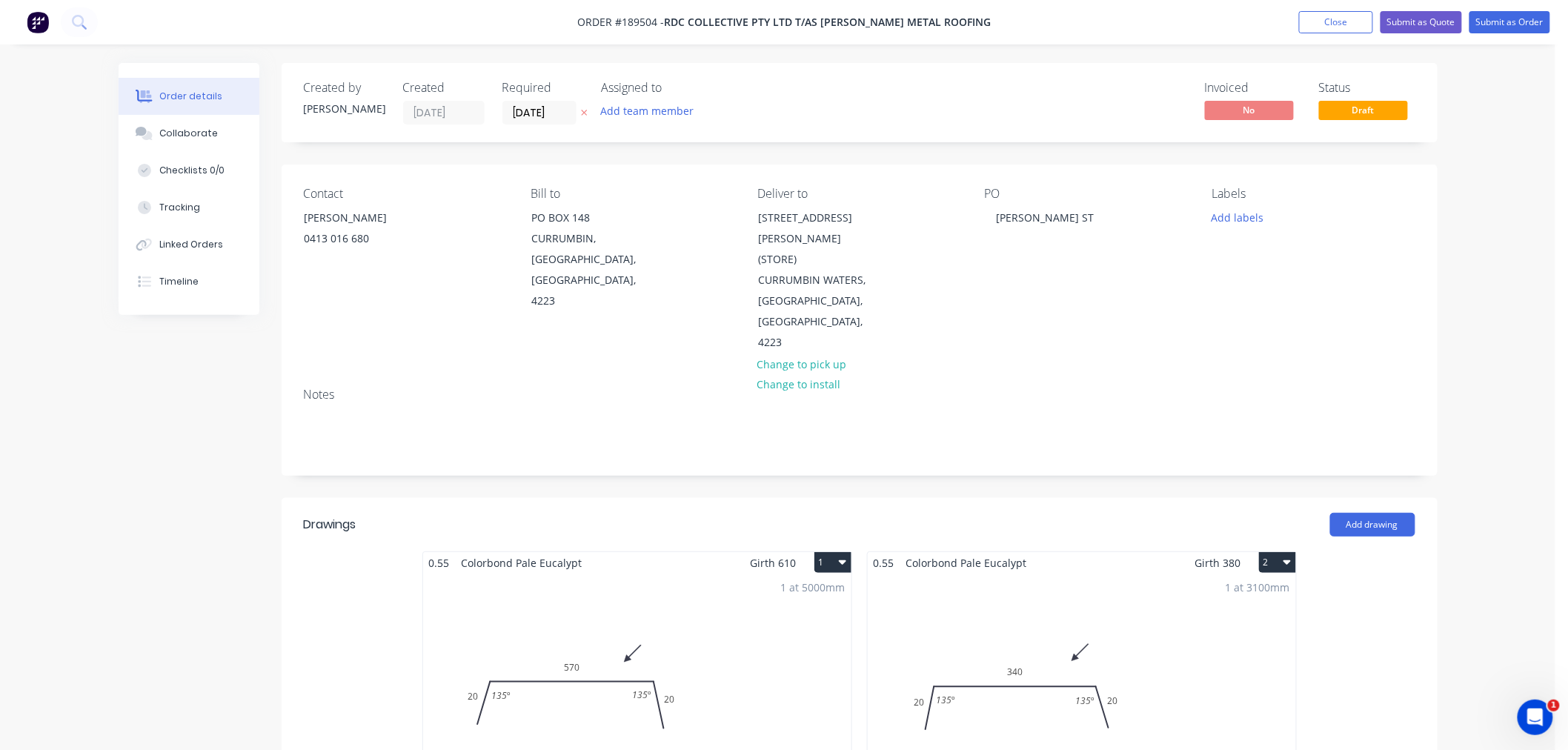
click at [1511, 25] on button "Submit as Order" at bounding box center [1510, 22] width 81 height 22
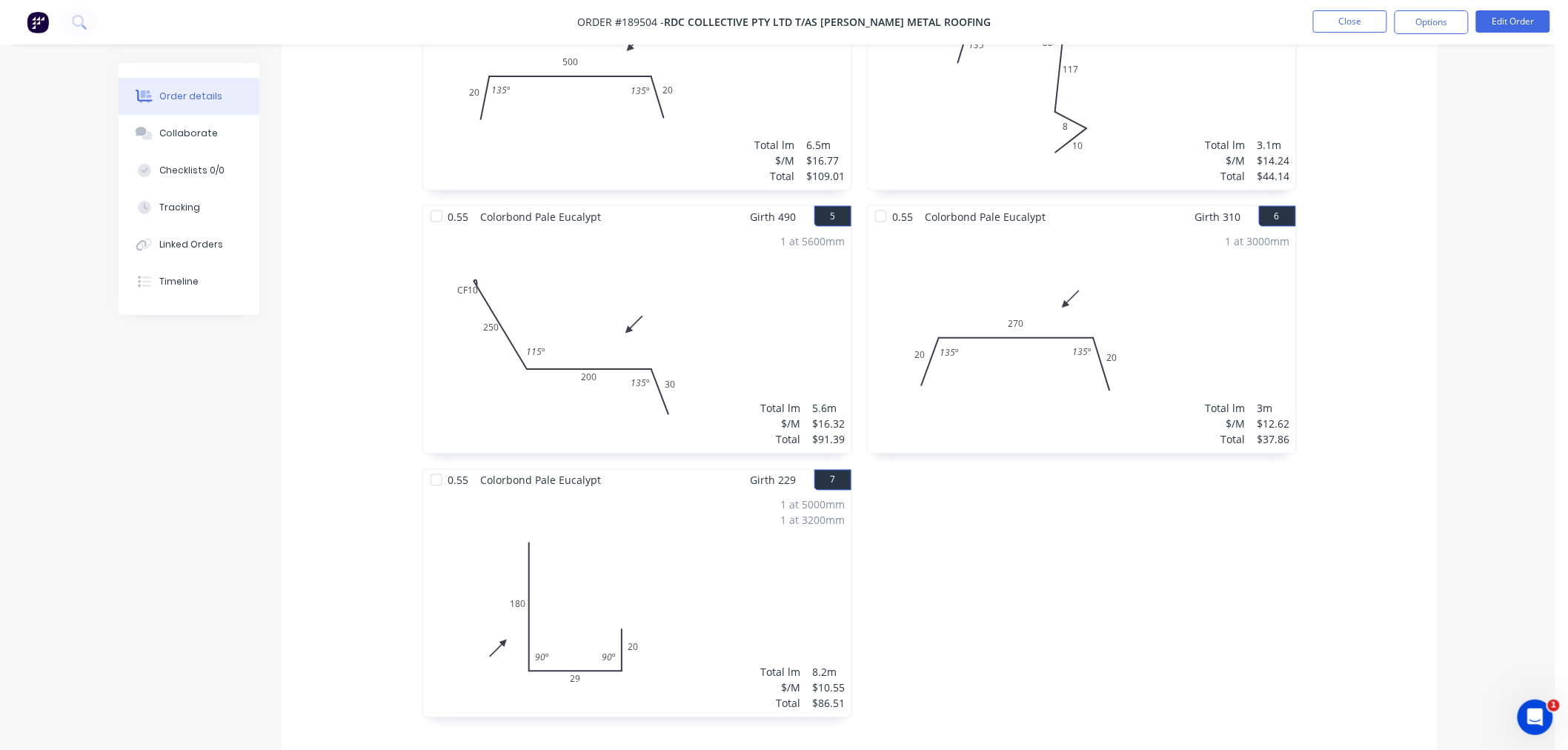
scroll to position [658, 0]
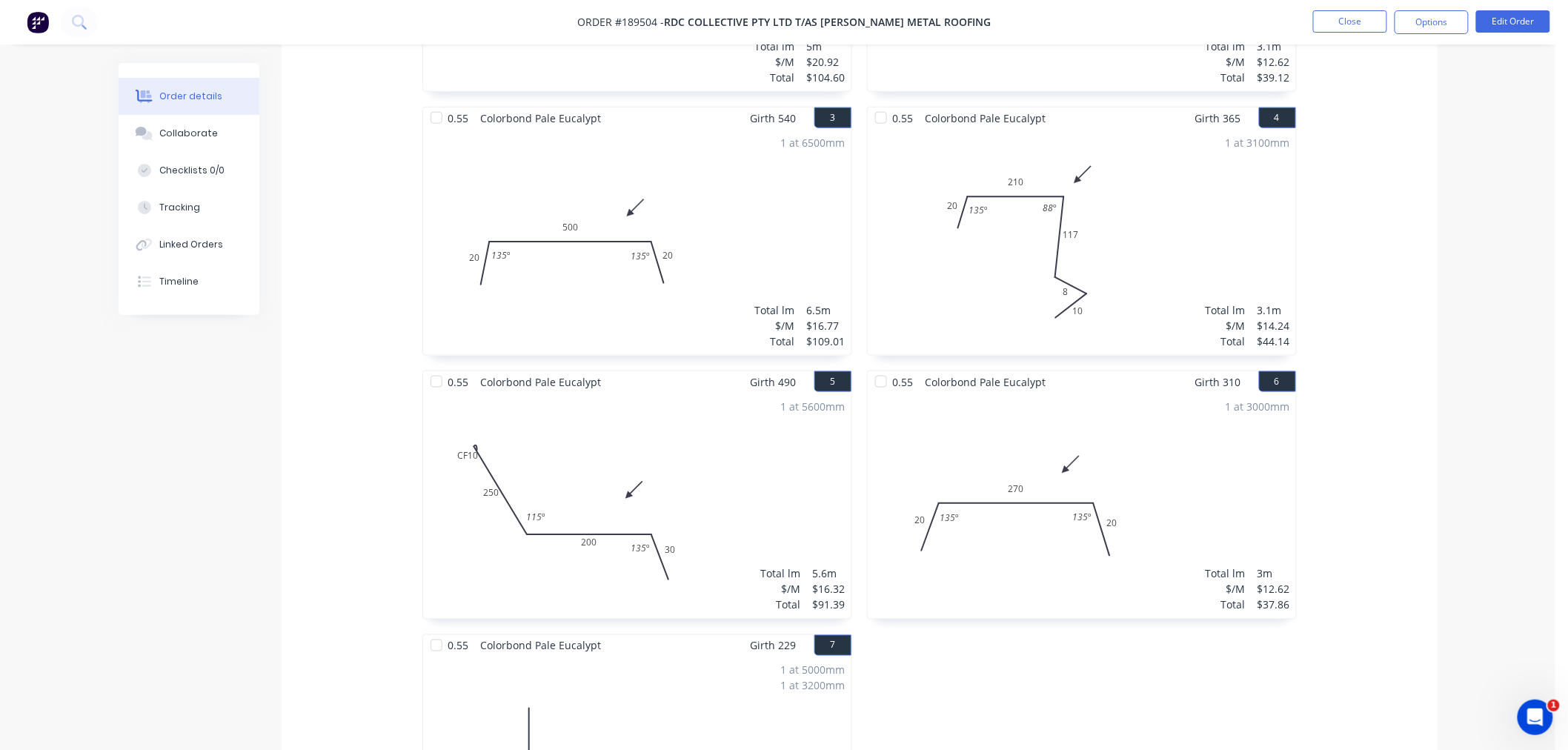
click at [733, 472] on div "1 at 5600mm Total lm $/M Total 5.6m $16.32 $91.39" at bounding box center [637, 506] width 428 height 226
click at [1514, 19] on button "Edit Order" at bounding box center [1514, 22] width 74 height 22
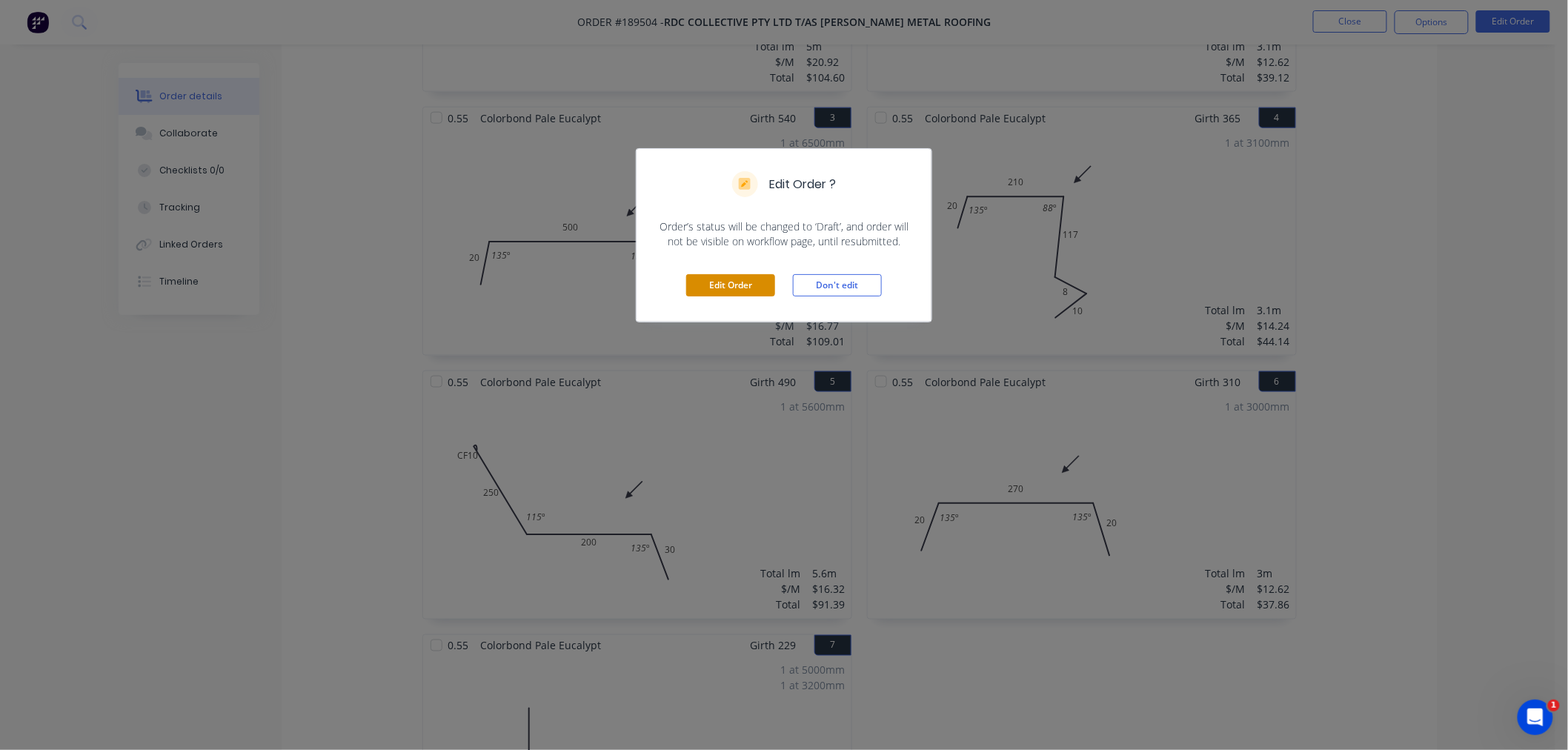
click at [738, 285] on button "Edit Order" at bounding box center [731, 286] width 89 height 22
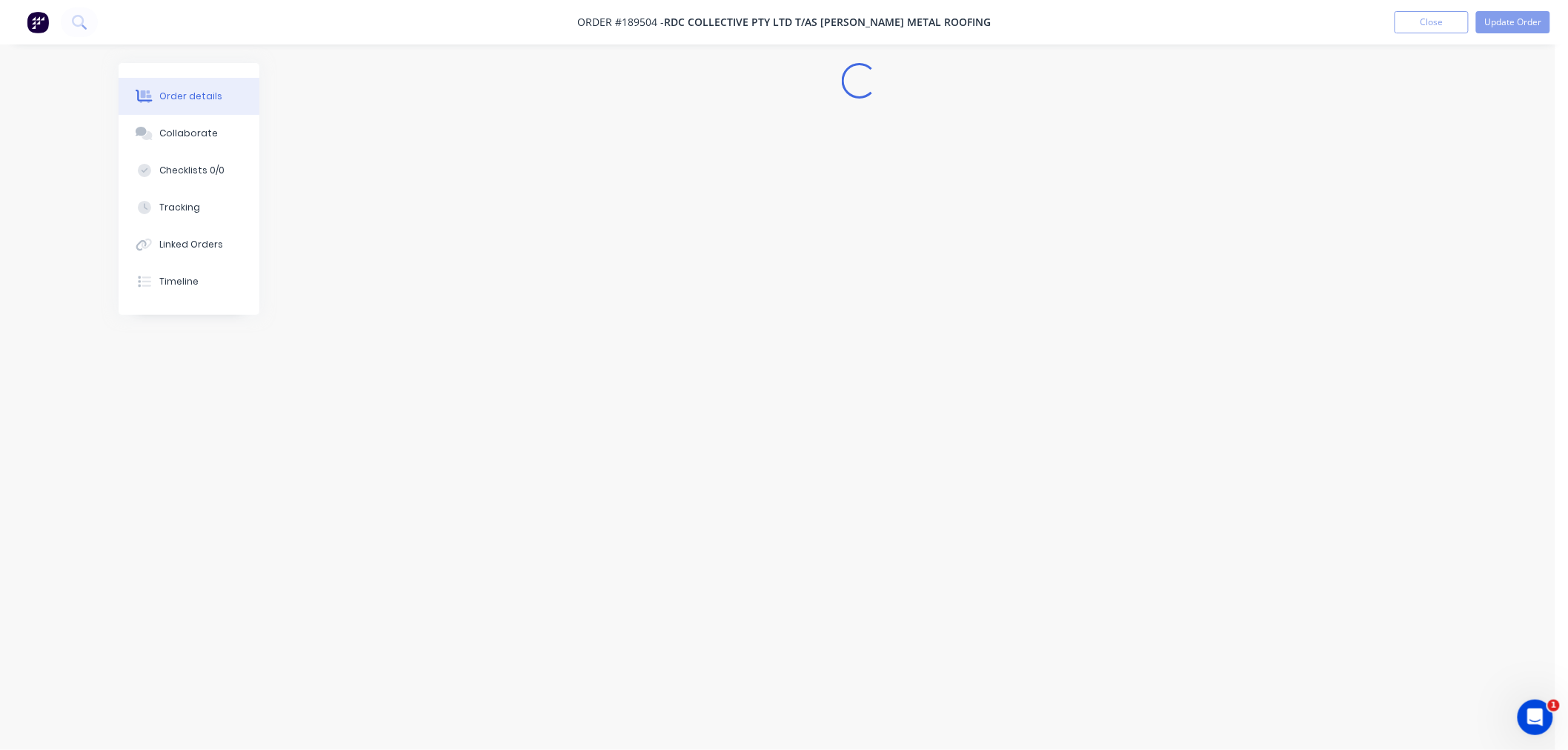
scroll to position [0, 0]
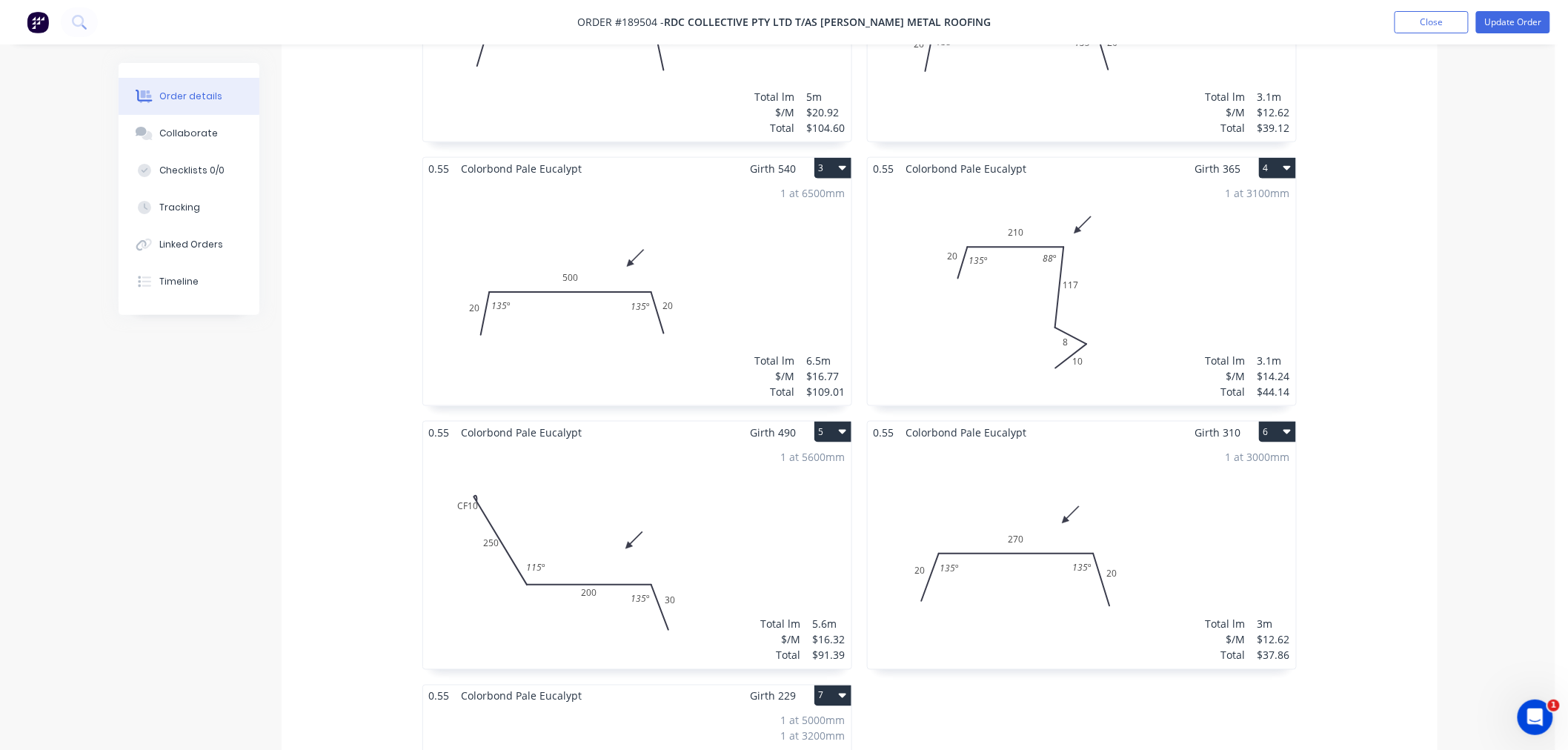
click at [710, 478] on div "1 at 5600mm Total lm $/M Total 5.6m $16.32 $91.39" at bounding box center [637, 557] width 428 height 226
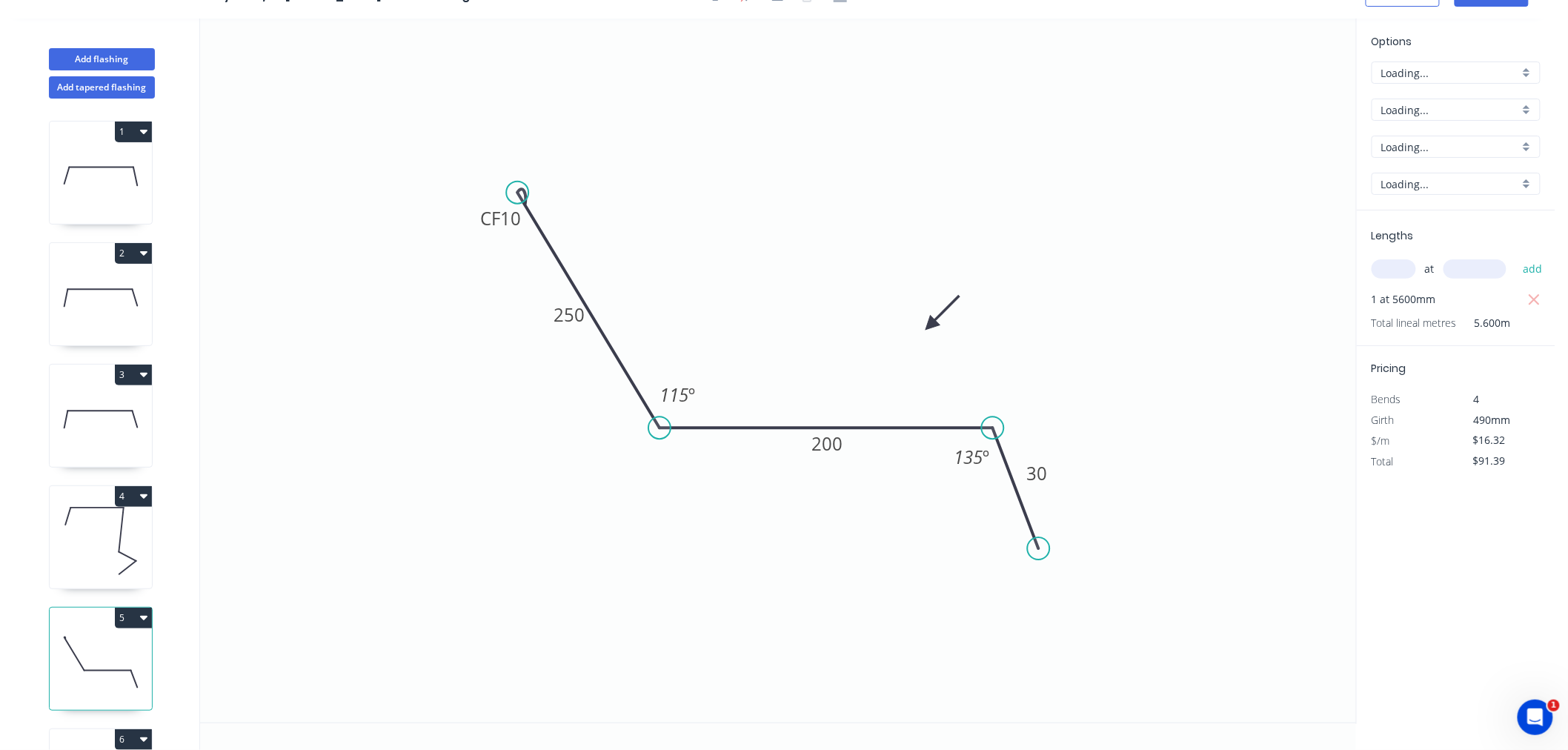
scroll to position [28, 0]
click at [510, 214] on tspan "10" at bounding box center [511, 218] width 21 height 25
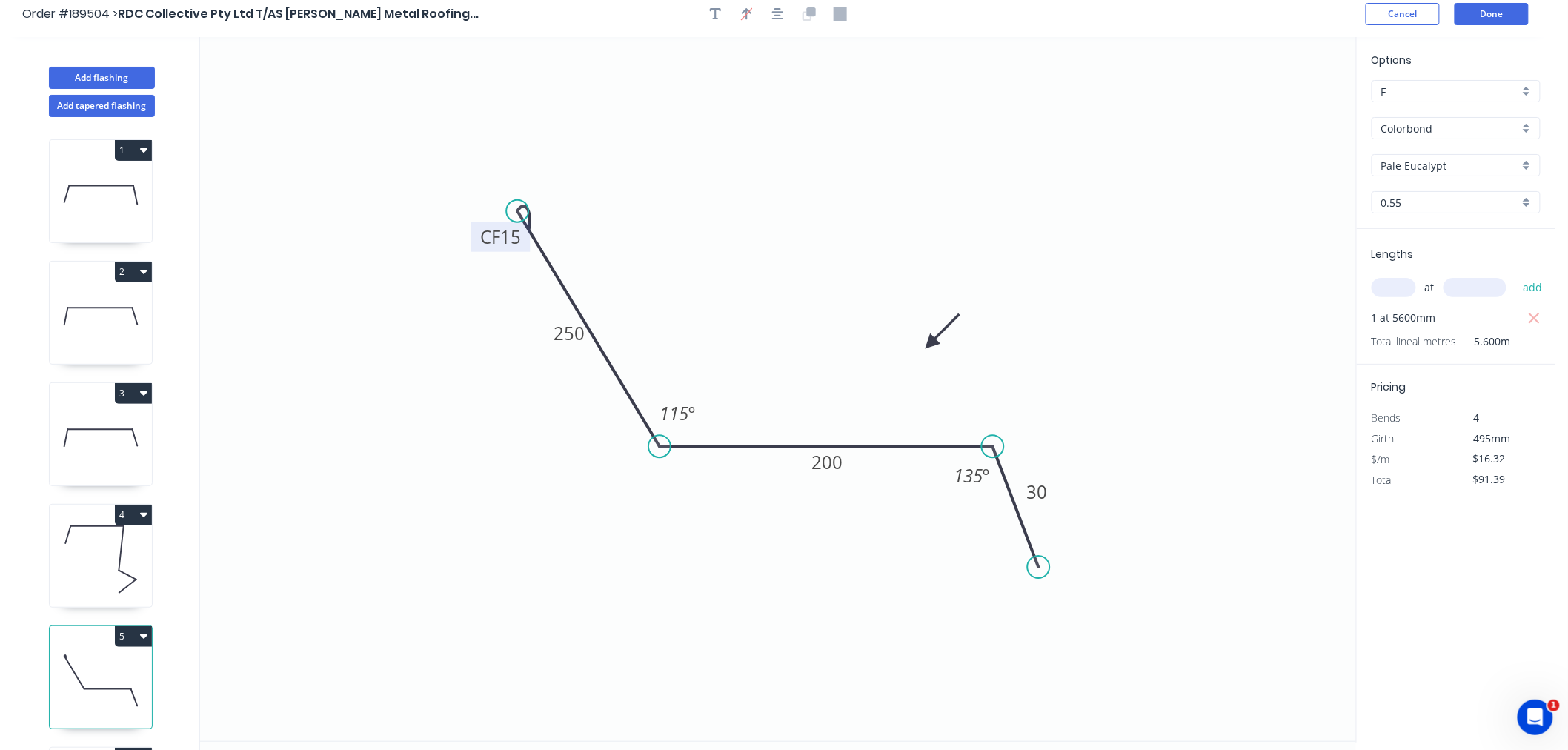
scroll to position [0, 0]
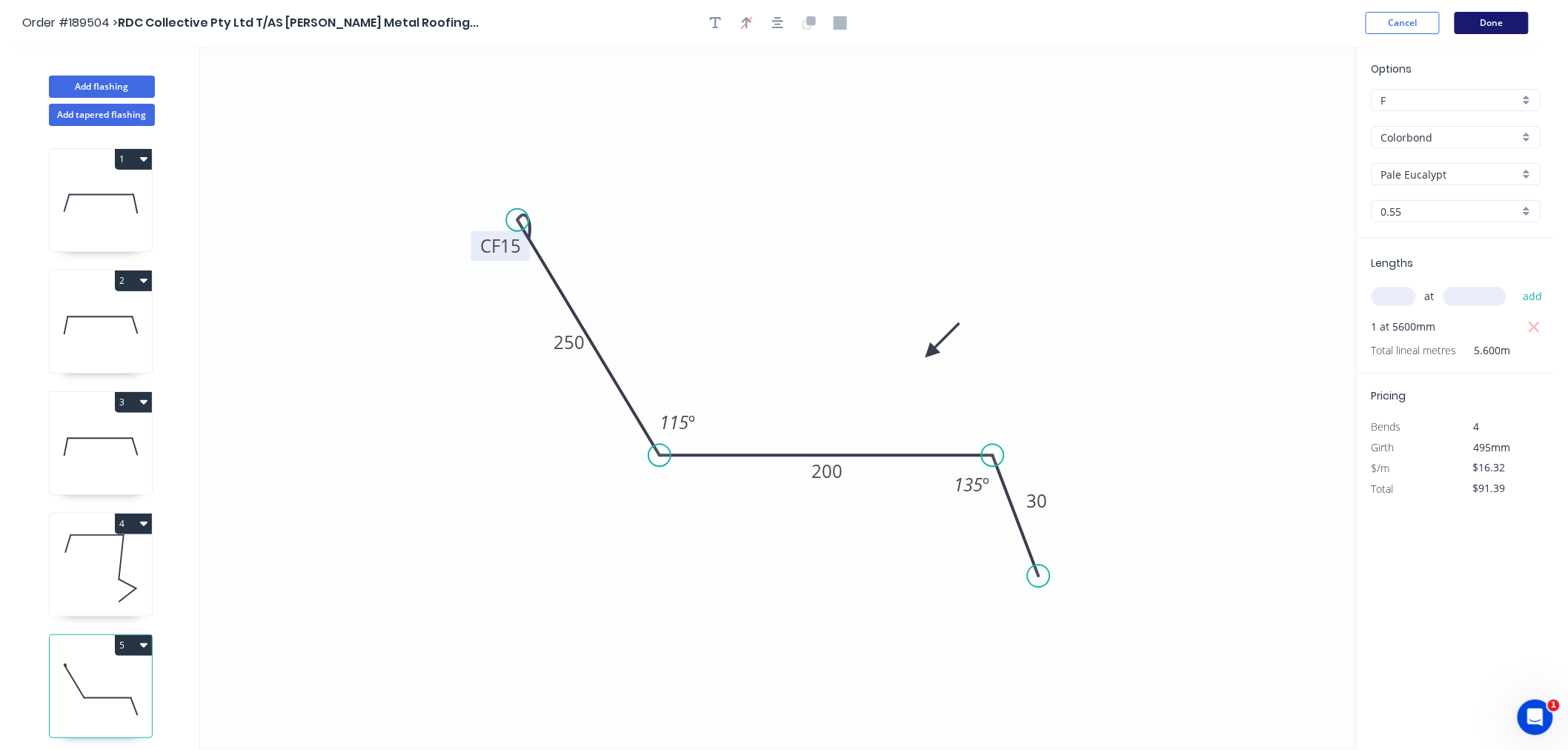
click at [1486, 19] on button "Done" at bounding box center [1492, 23] width 74 height 22
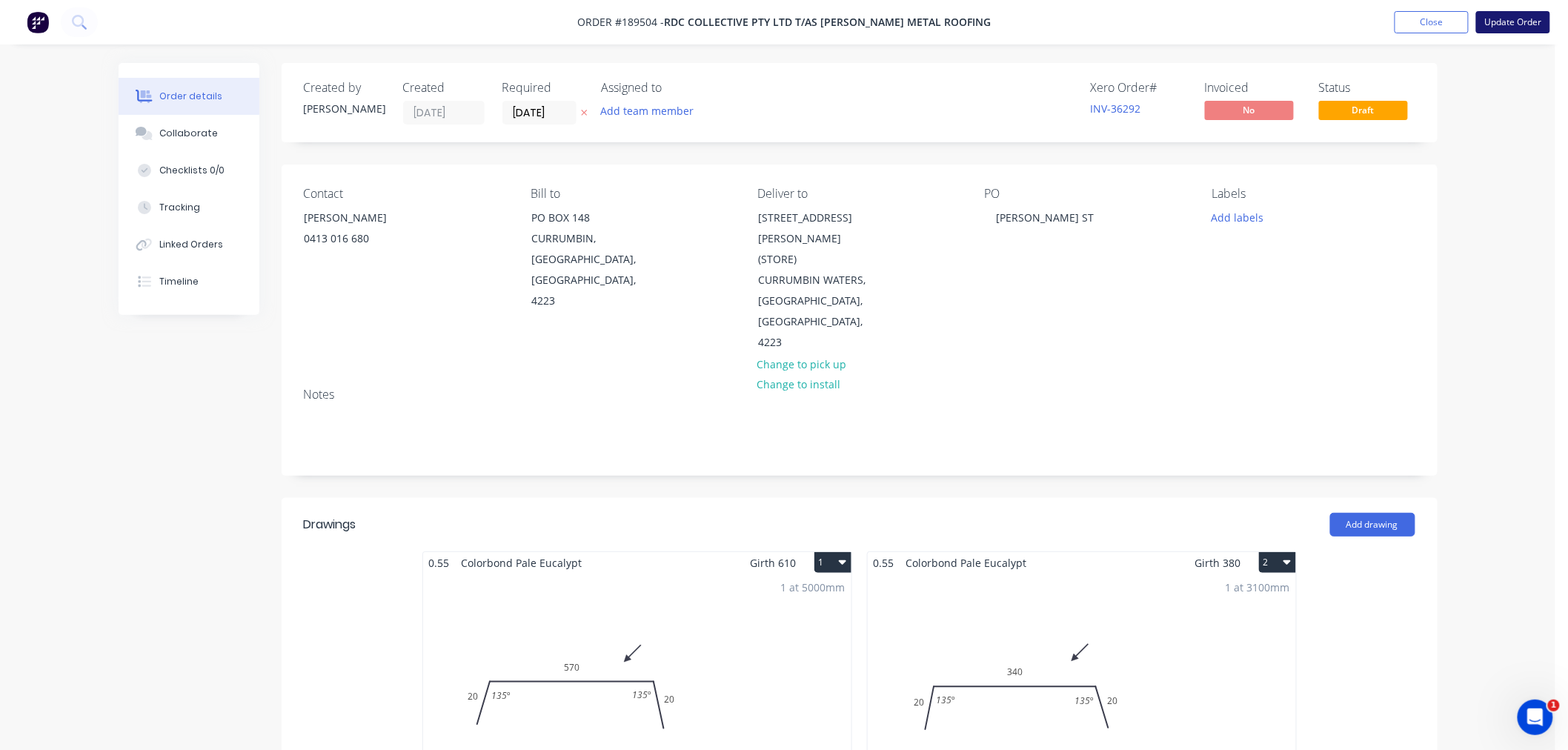
click at [1510, 25] on button "Update Order" at bounding box center [1514, 22] width 74 height 22
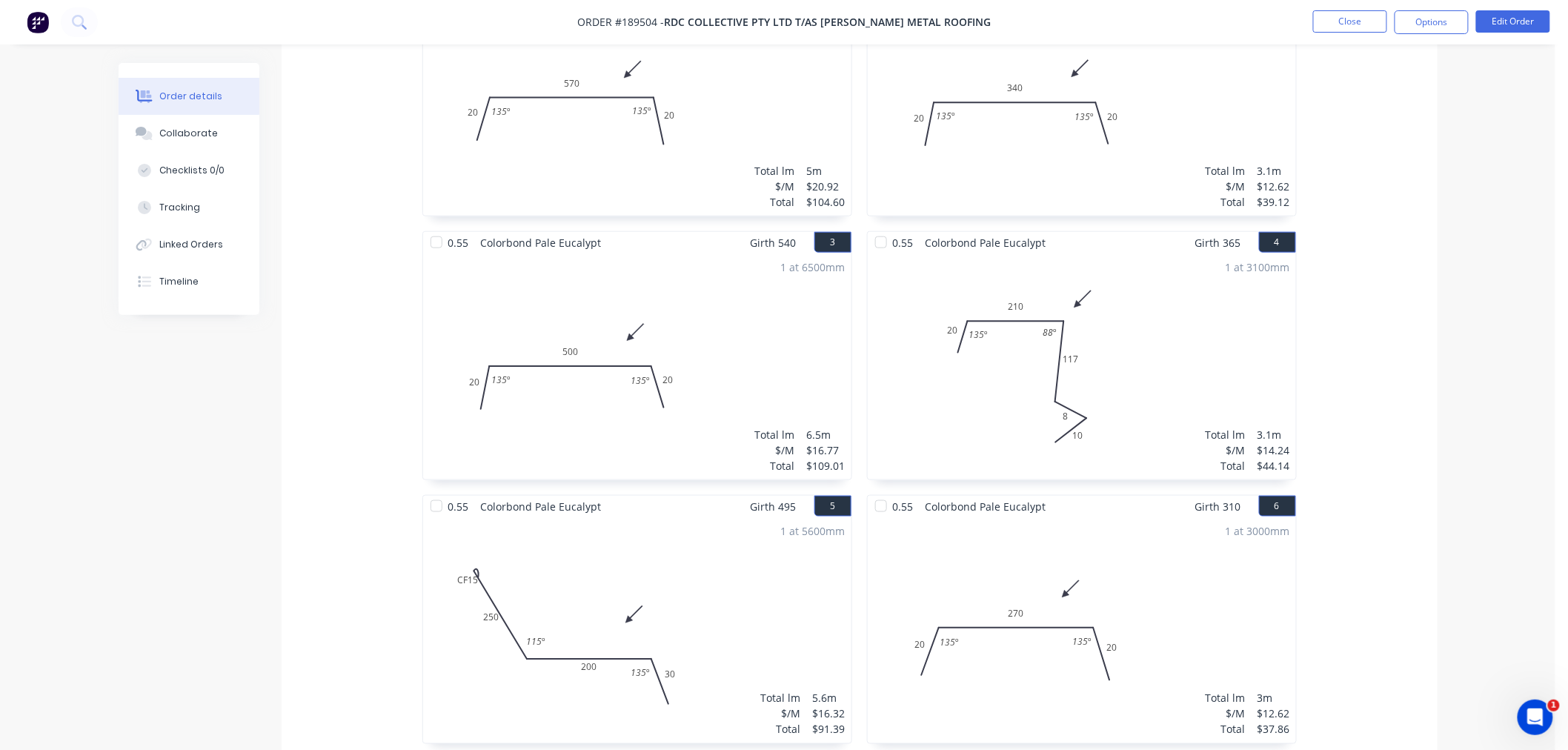
scroll to position [494, 0]
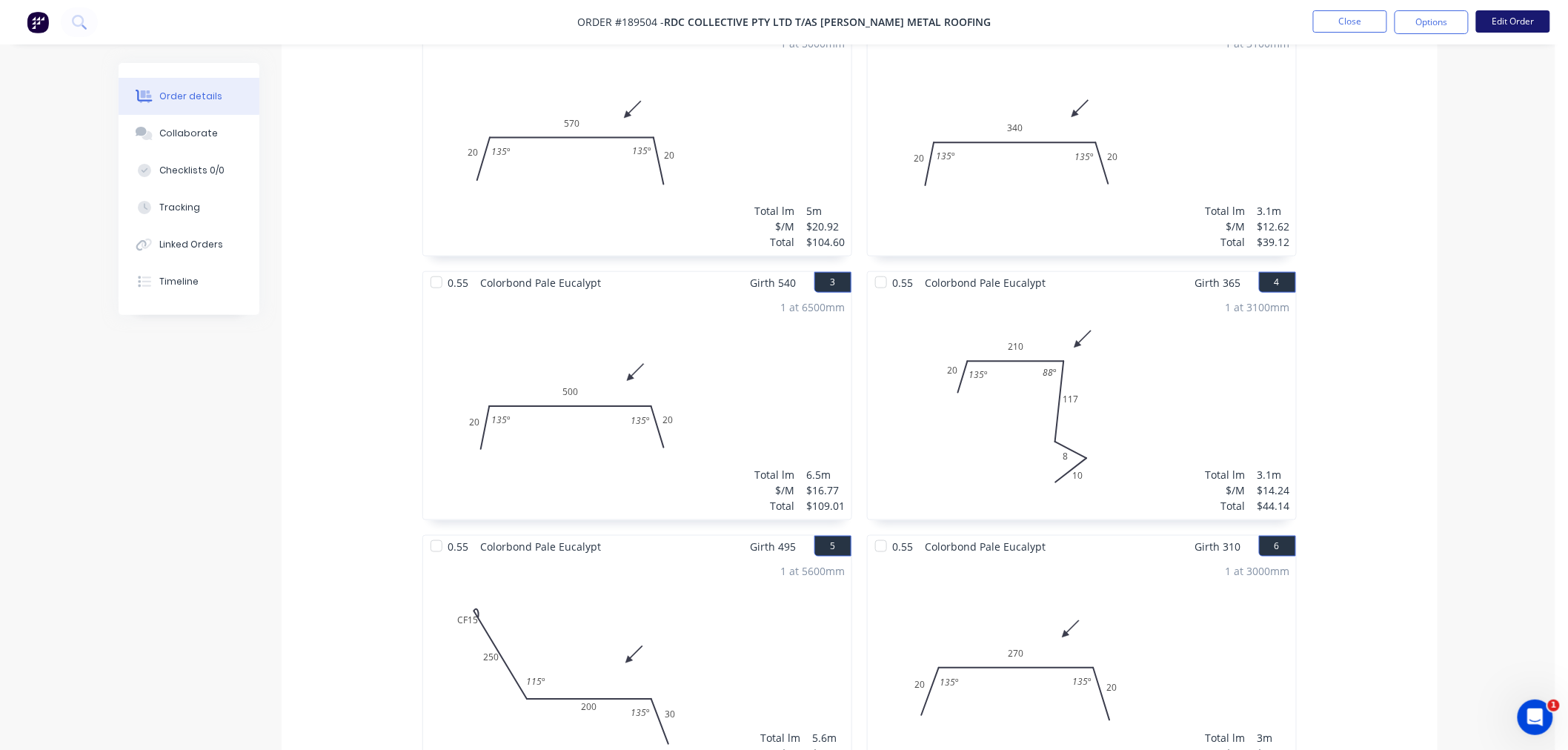
click at [1506, 21] on button "Edit Order" at bounding box center [1514, 22] width 74 height 22
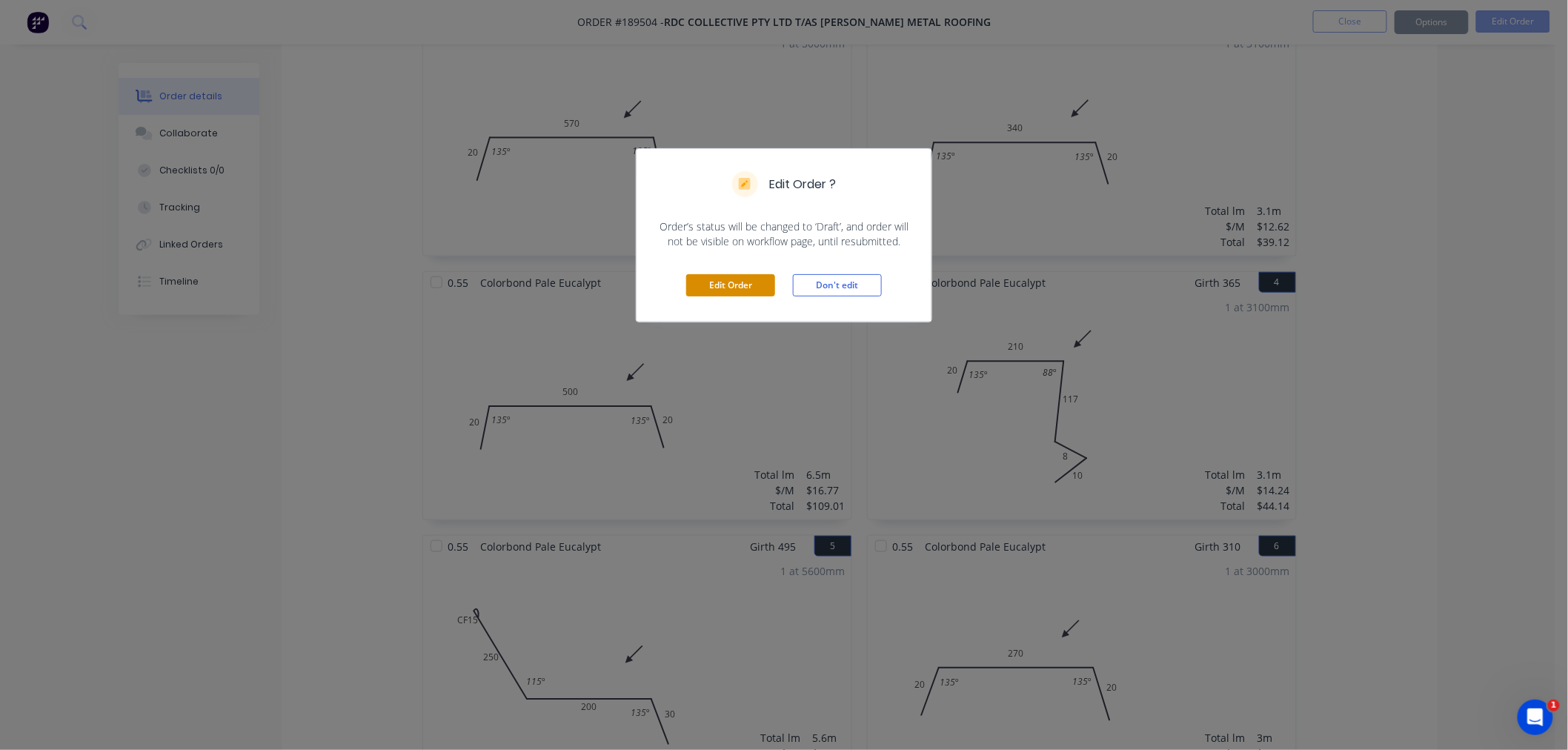
click at [719, 282] on button "Edit Order" at bounding box center [731, 286] width 89 height 22
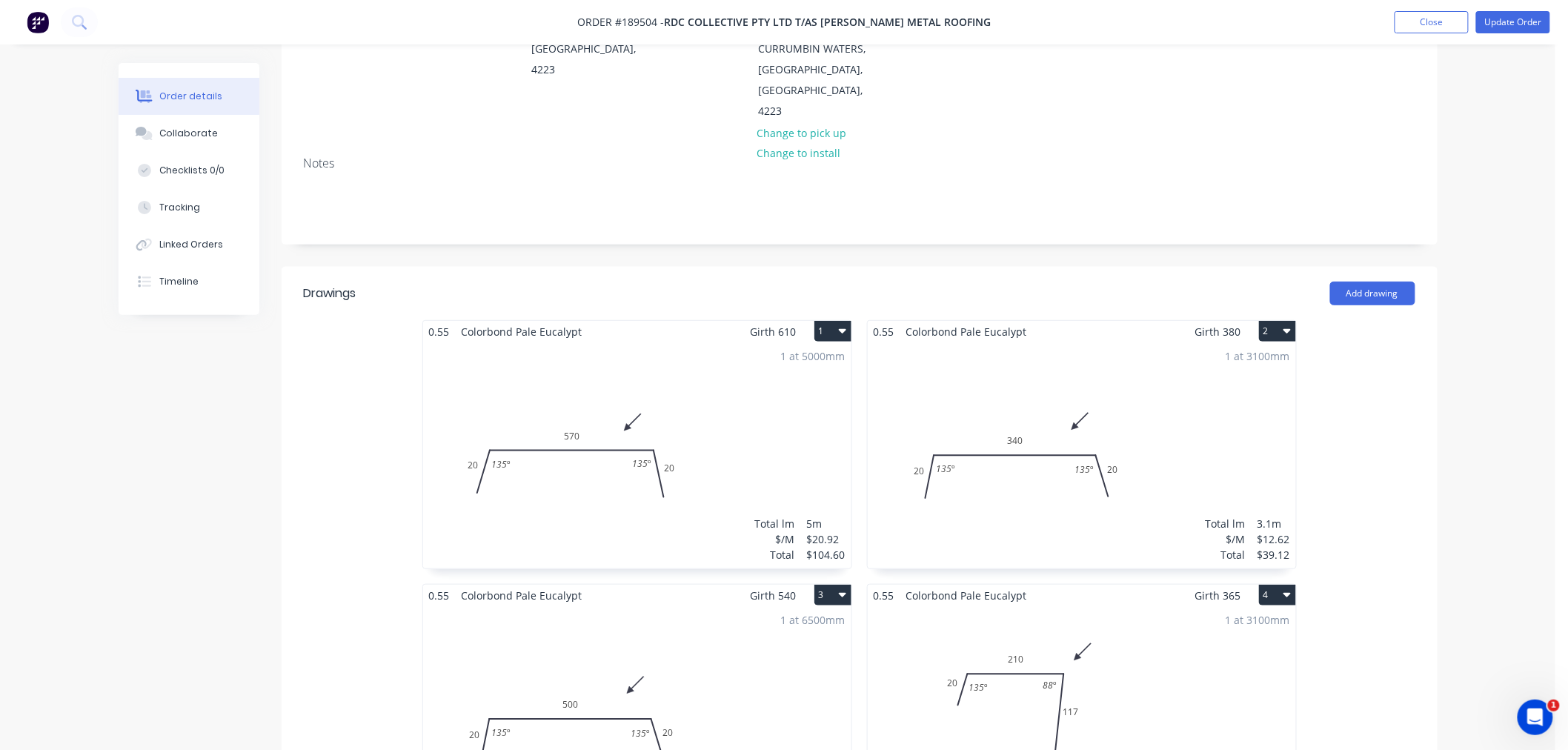
scroll to position [193, 0]
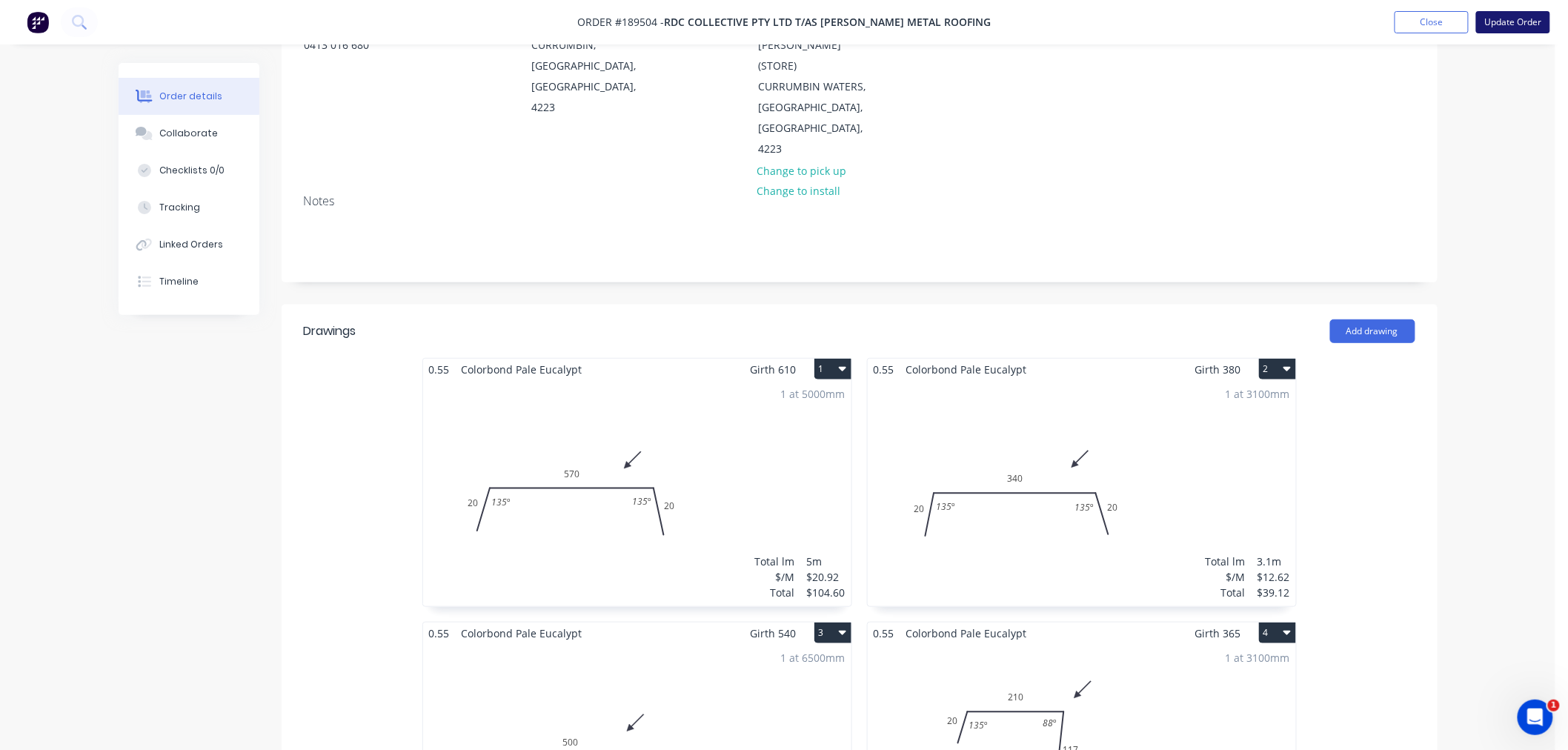
click at [1503, 24] on button "Update Order" at bounding box center [1514, 22] width 74 height 22
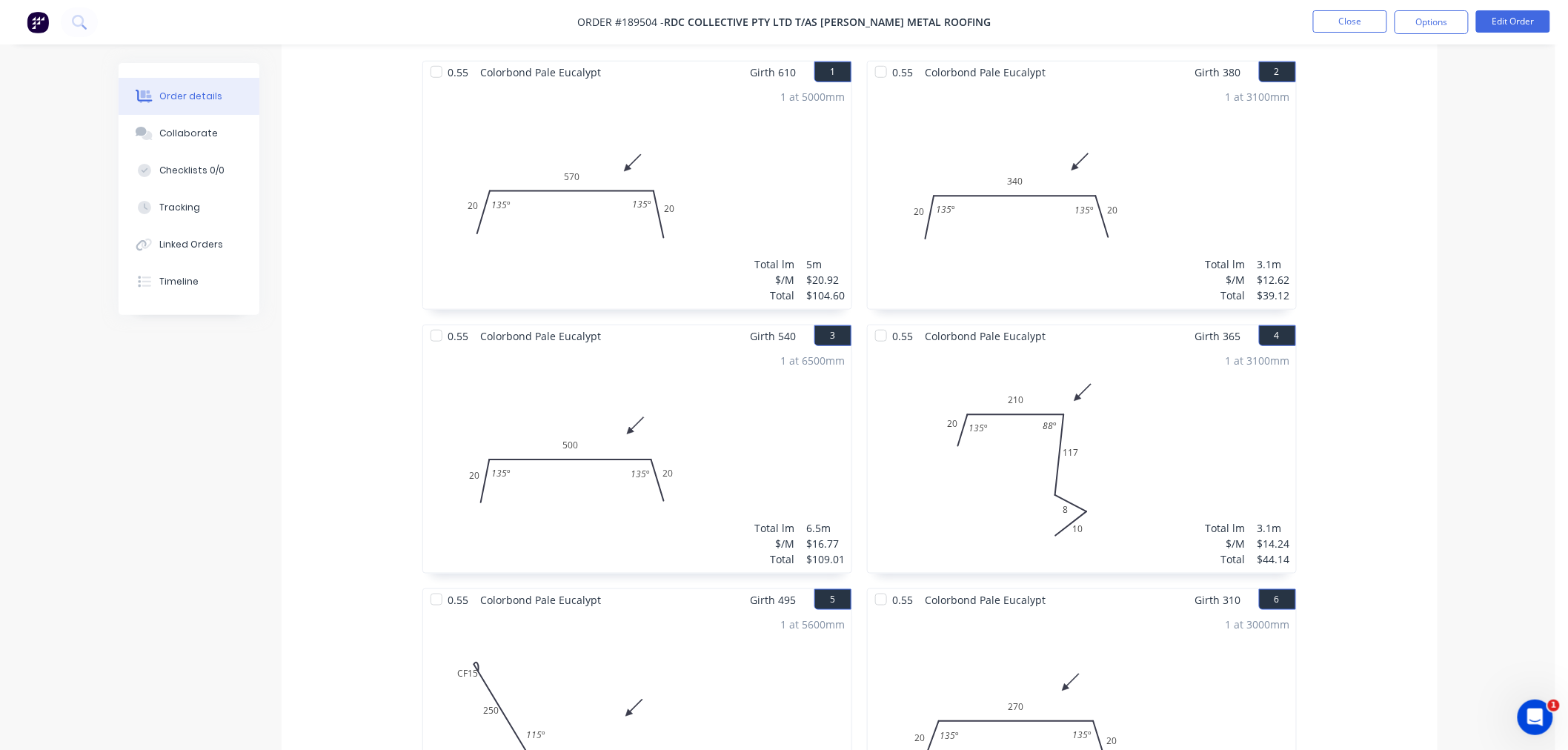
scroll to position [0, 0]
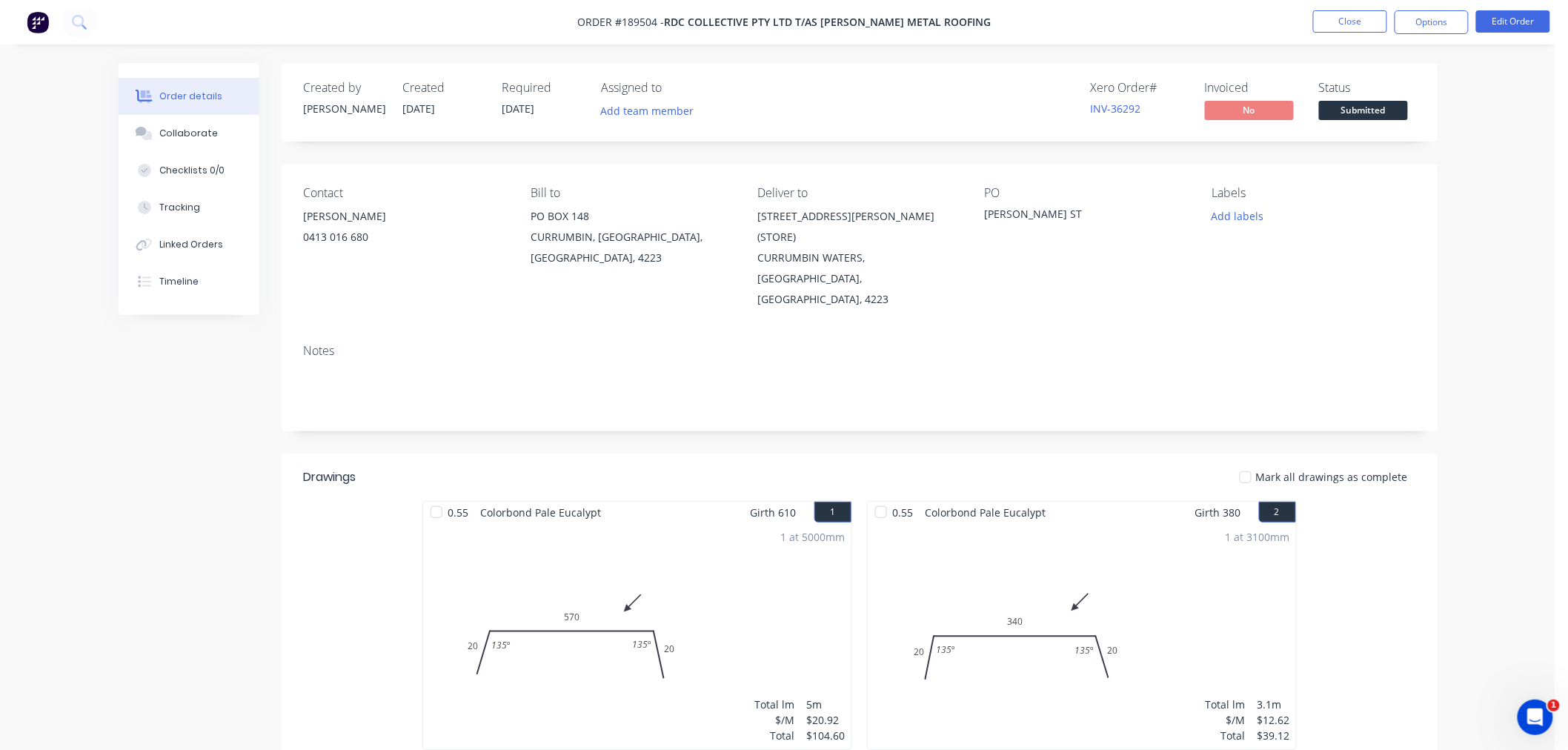
click at [1434, 263] on div "Contact RYAN OWENS 0413 016 680 Bill to PO BOX 148 CURRUMBIN, Queensland, Austr…" at bounding box center [860, 248] width 1156 height 168
click at [1442, 28] on button "Options" at bounding box center [1432, 22] width 74 height 24
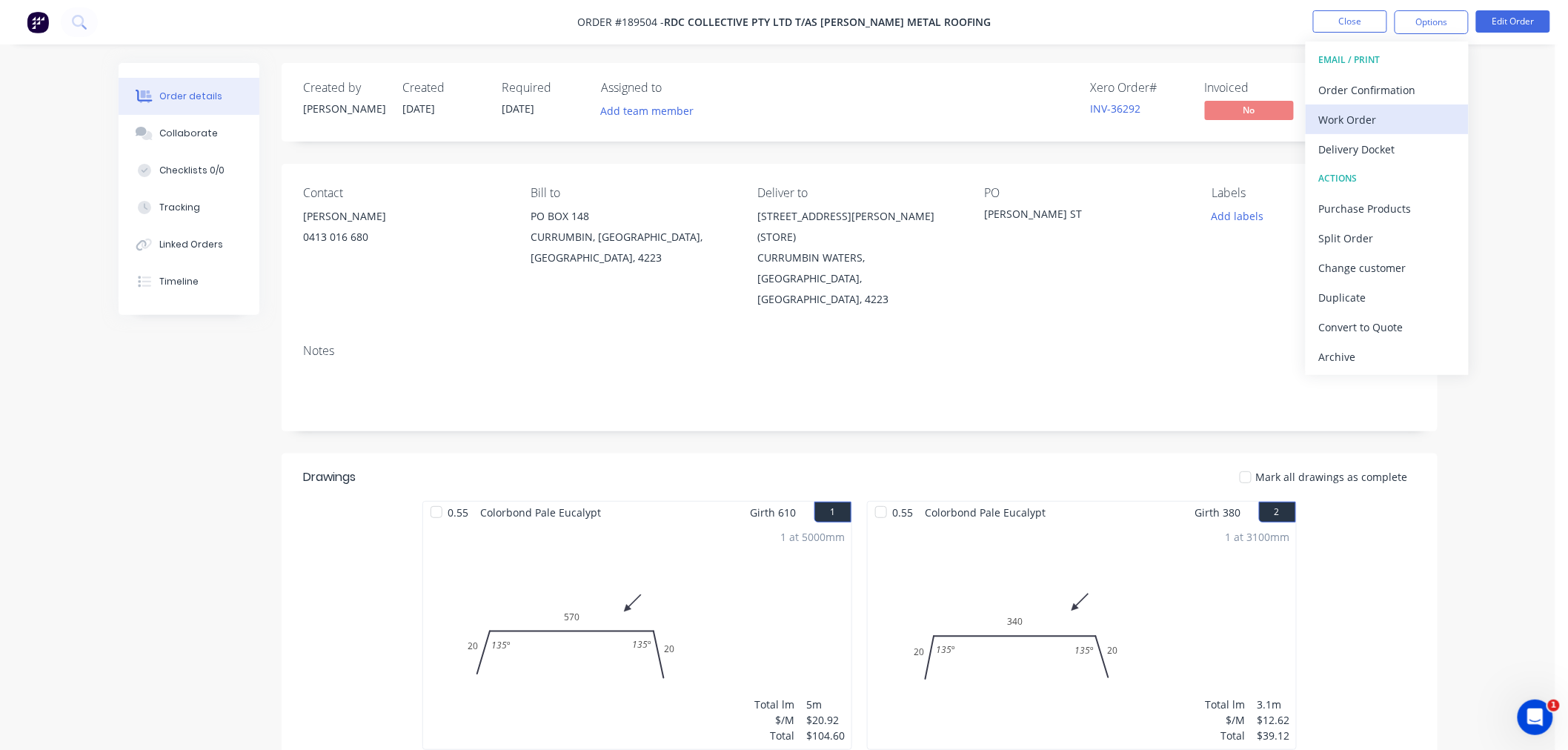
click at [1430, 112] on div "Work Order" at bounding box center [1387, 119] width 136 height 22
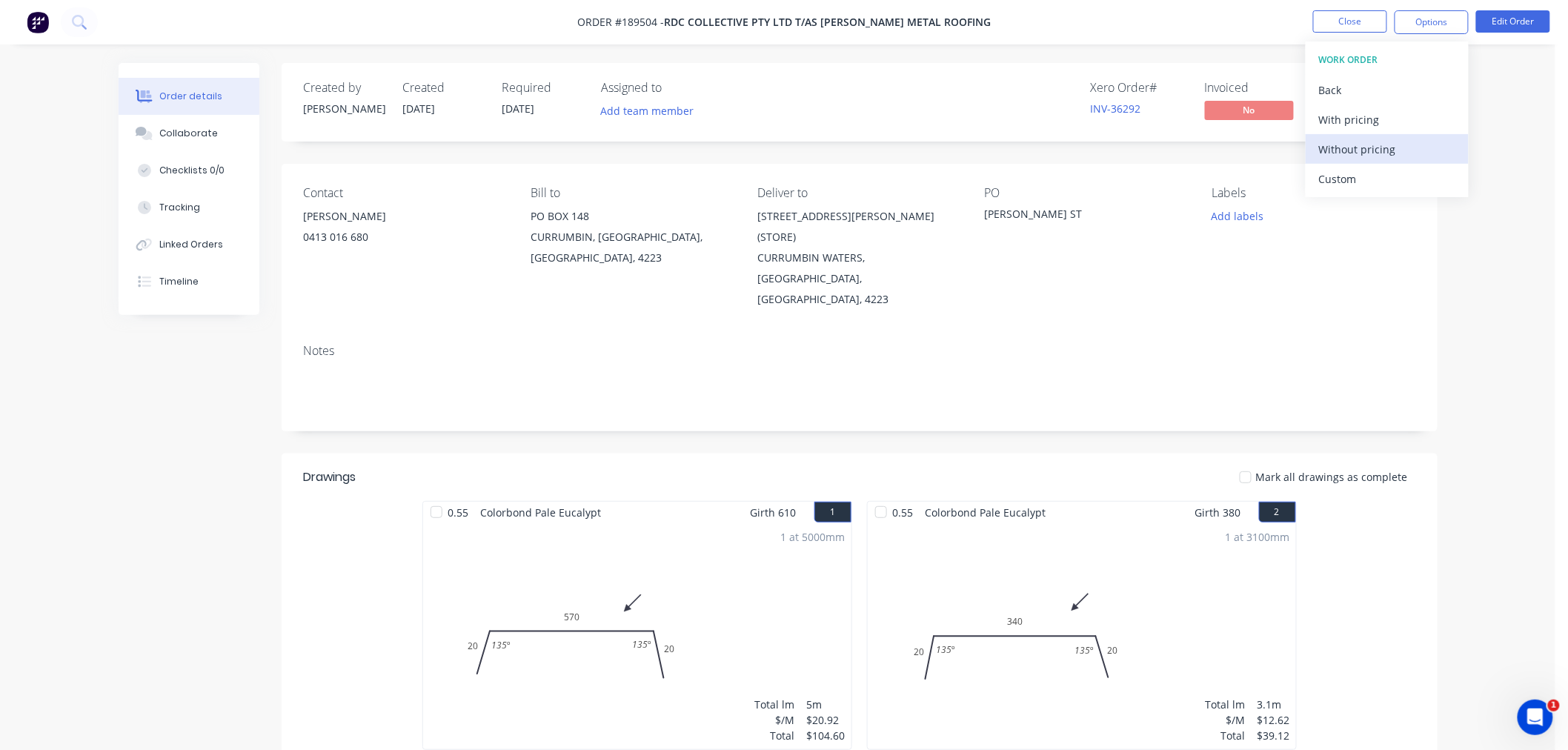
click at [1416, 147] on div "Without pricing" at bounding box center [1387, 149] width 136 height 22
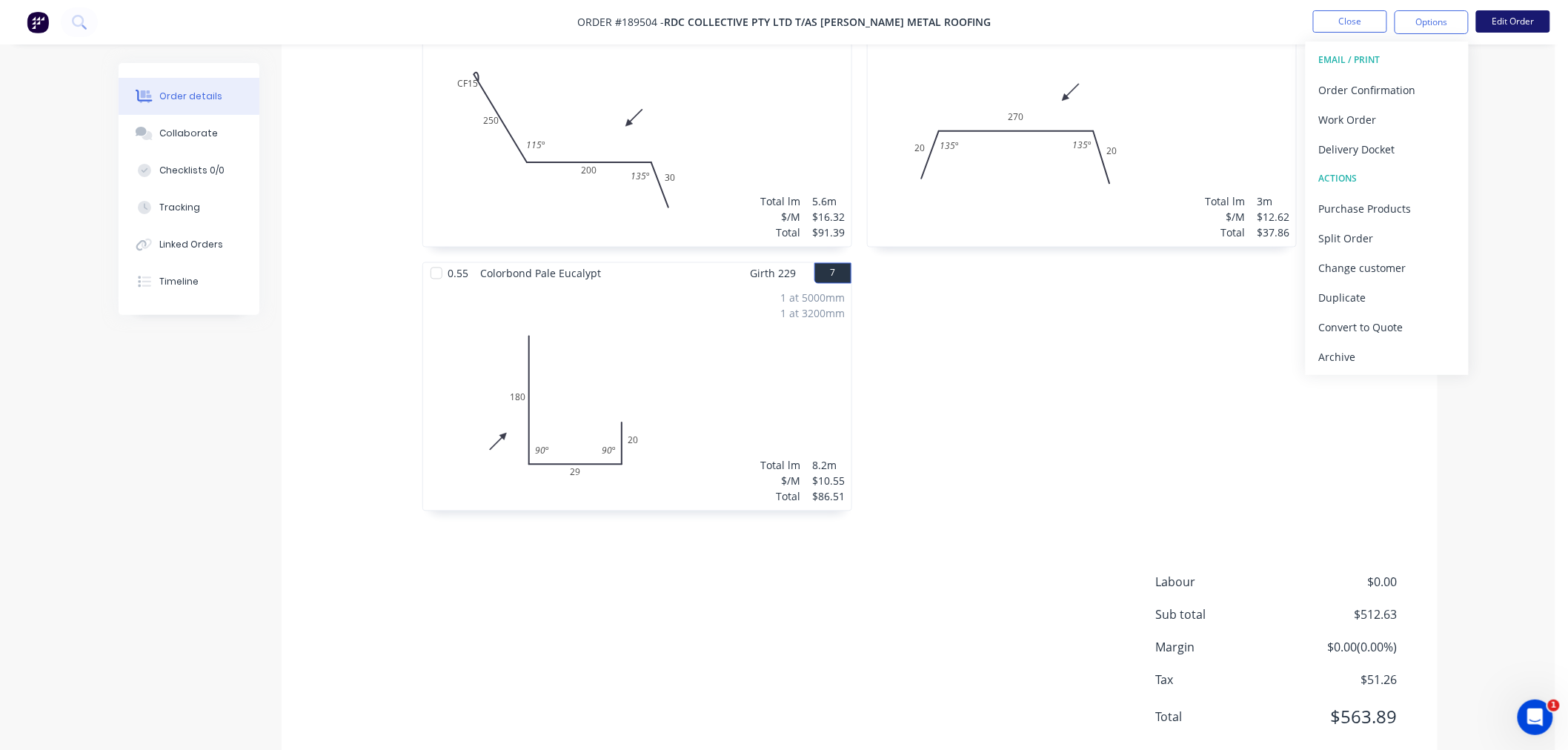
click at [1513, 25] on button "Edit Order" at bounding box center [1514, 22] width 74 height 22
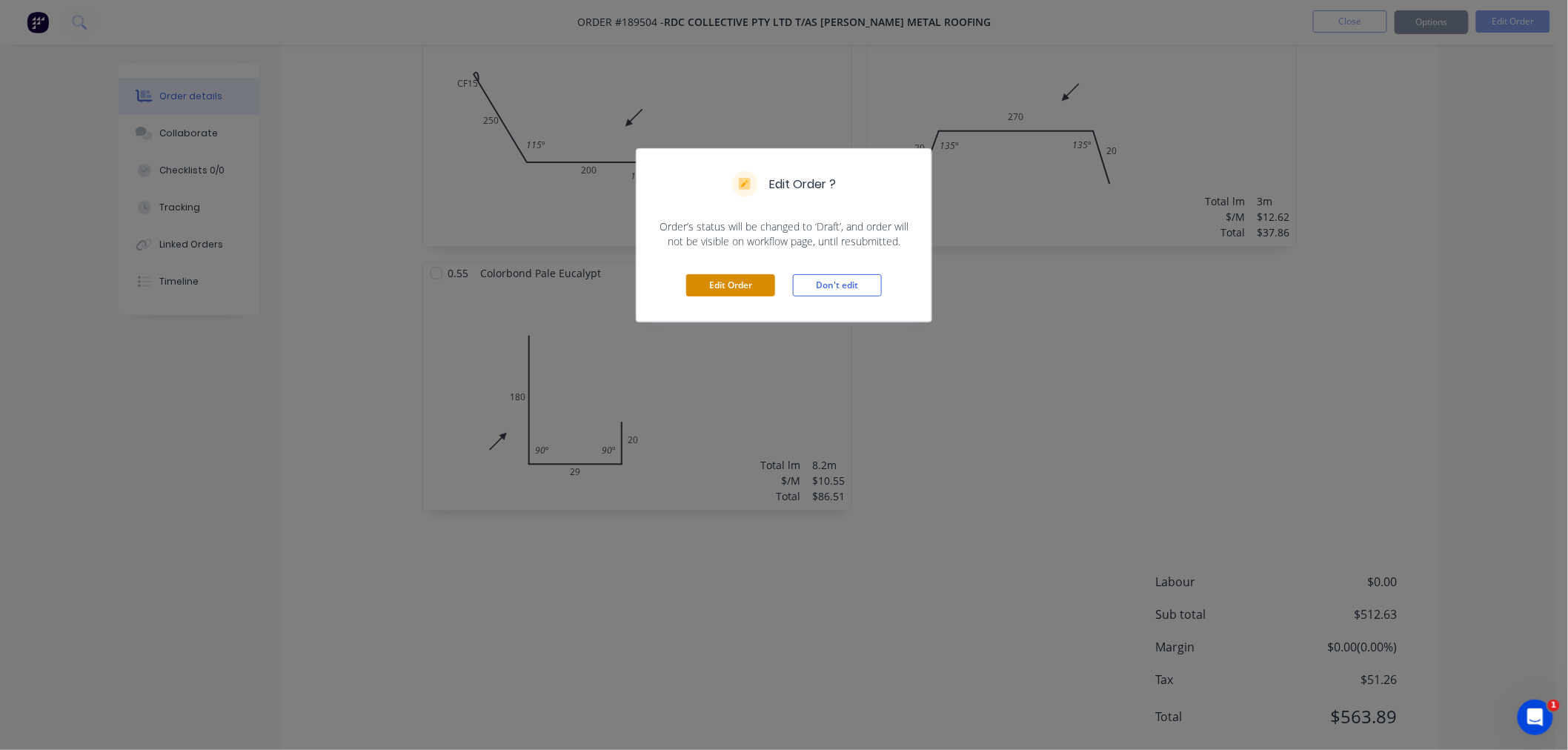
click at [727, 292] on button "Edit Order" at bounding box center [731, 286] width 89 height 22
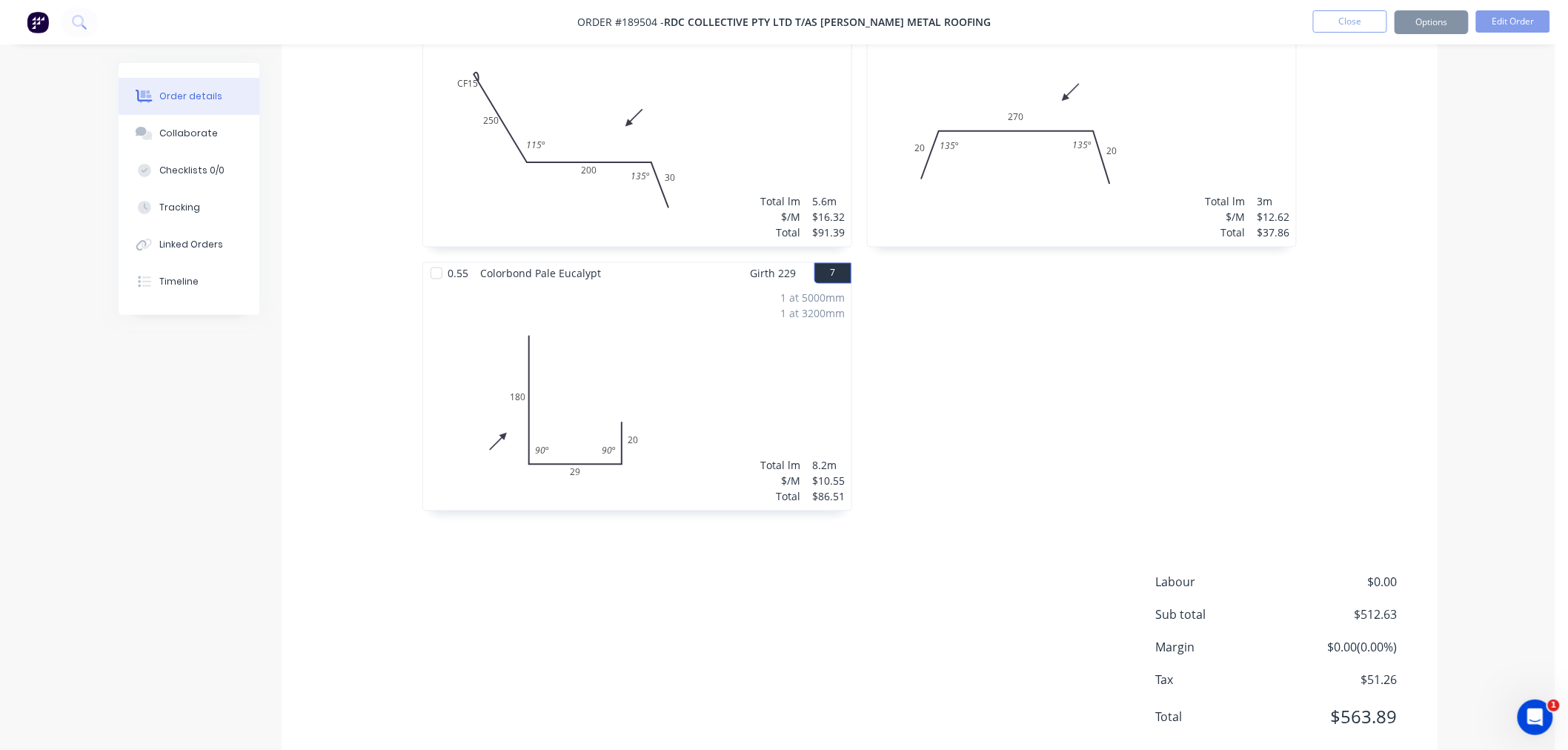
drag, startPoint x: 684, startPoint y: 397, endPoint x: 862, endPoint y: 257, distance: 226.5
click at [684, 396] on div "1 at 5000mm 1 at 3200mm Total lm $/M Total 8.2m $10.55 $86.51" at bounding box center [637, 398] width 428 height 226
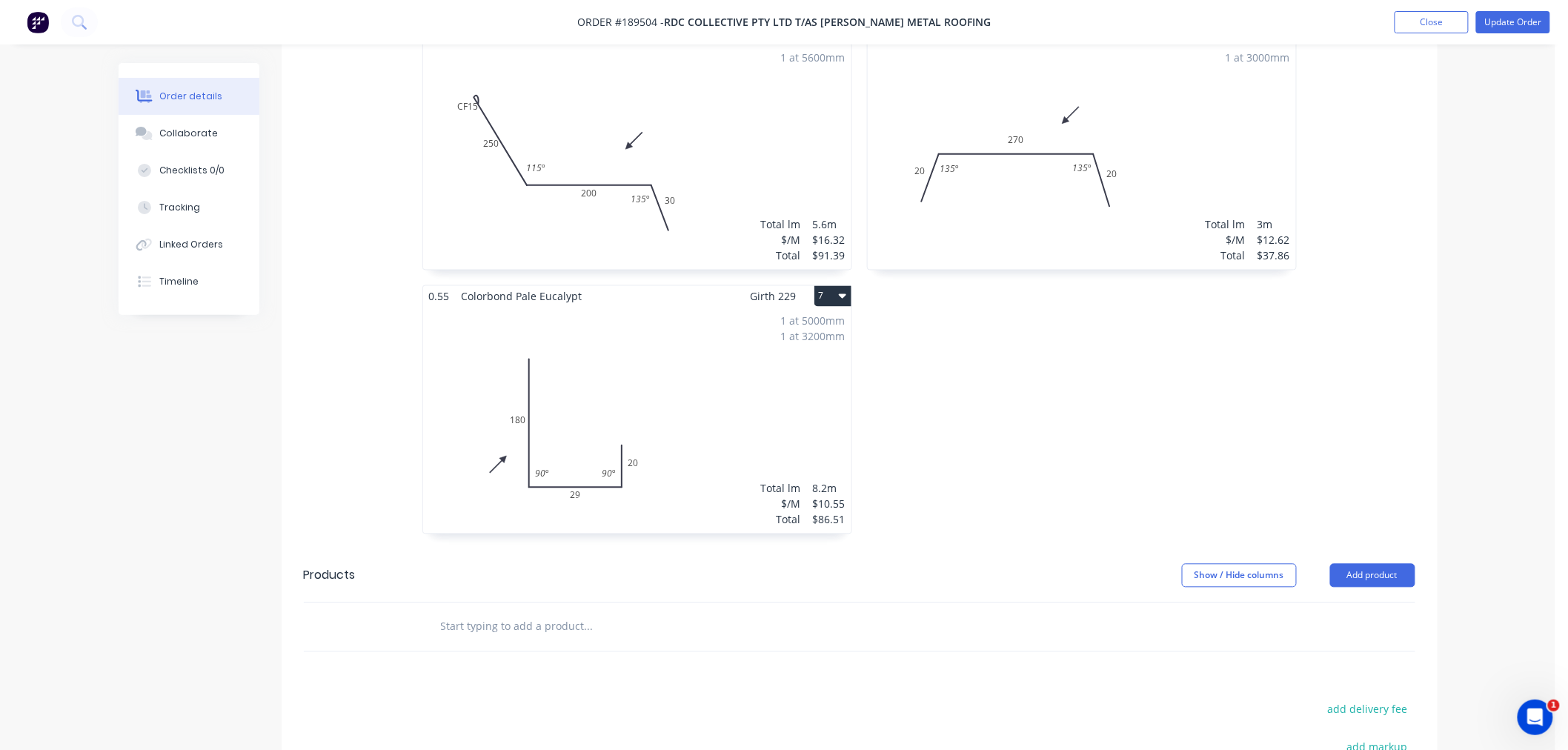
click at [791, 317] on div "1 at 5000mm 1 at 3200mm Total lm $/M Total 8.2m $10.55 $86.51" at bounding box center [637, 420] width 428 height 226
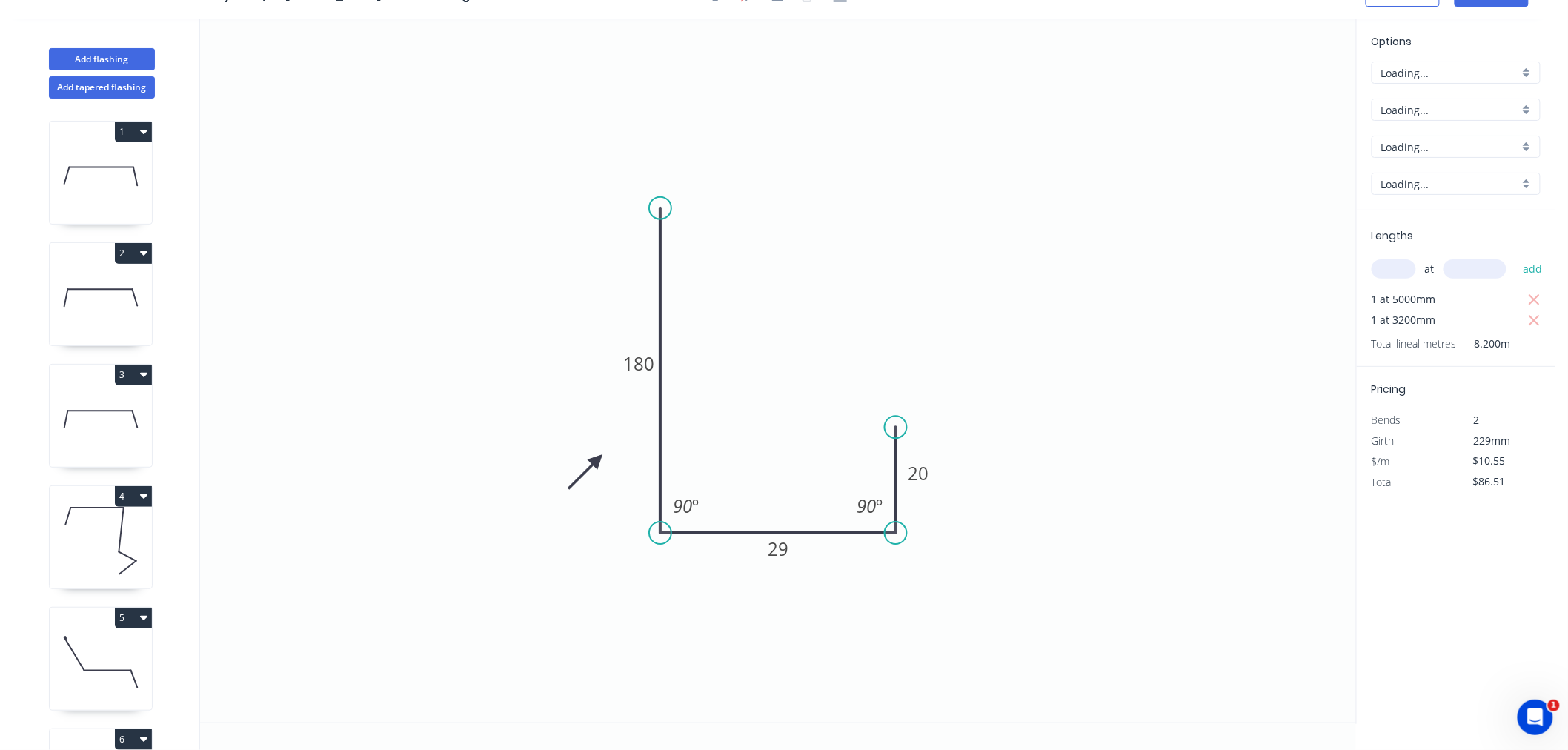
scroll to position [28, 0]
click at [1427, 145] on input "Pale Eucalypt" at bounding box center [1450, 147] width 138 height 16
click at [1464, 243] on div "Ironstone" at bounding box center [1456, 244] width 167 height 26
type input "Ironstone"
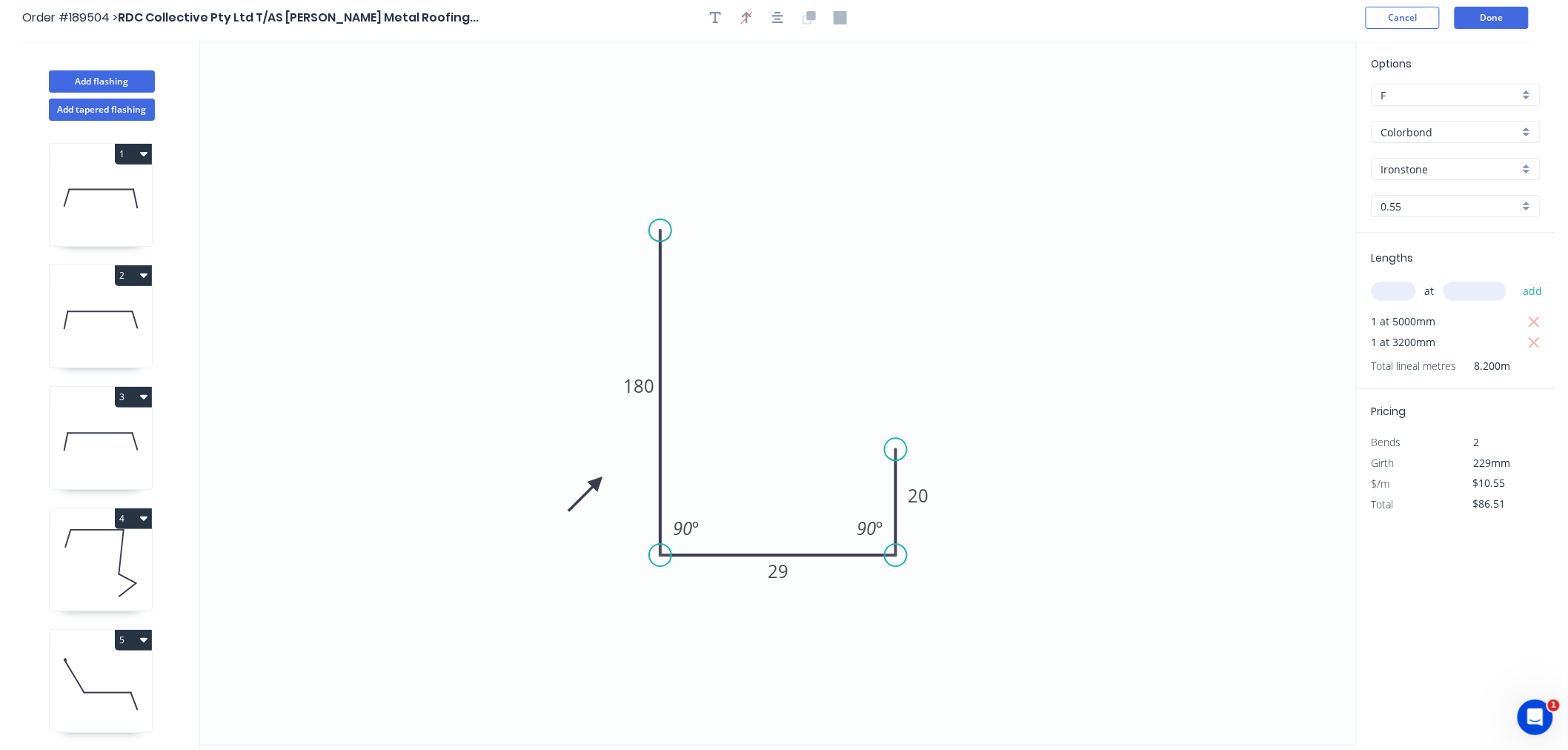
scroll to position [0, 0]
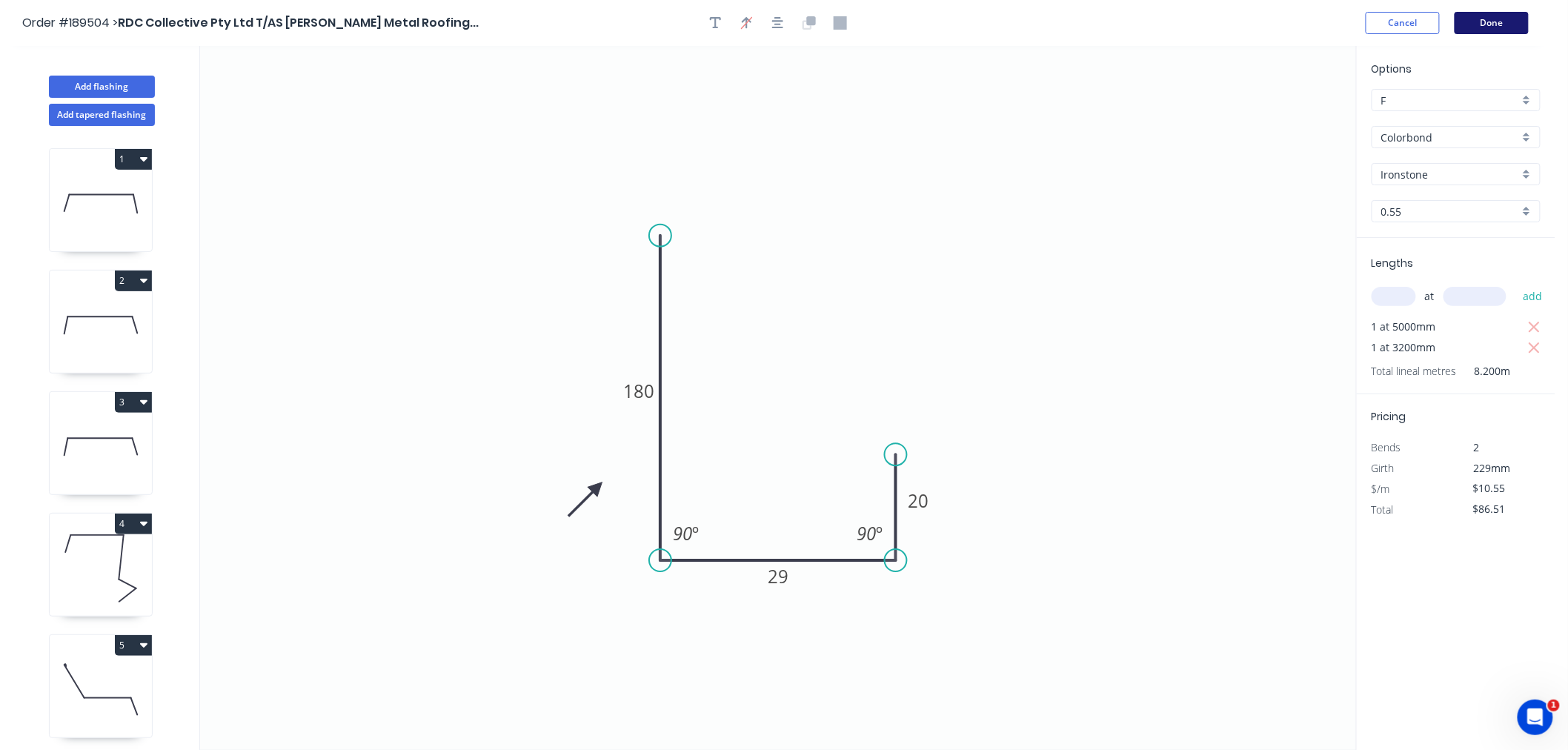
click at [1505, 13] on button "Done" at bounding box center [1492, 23] width 74 height 22
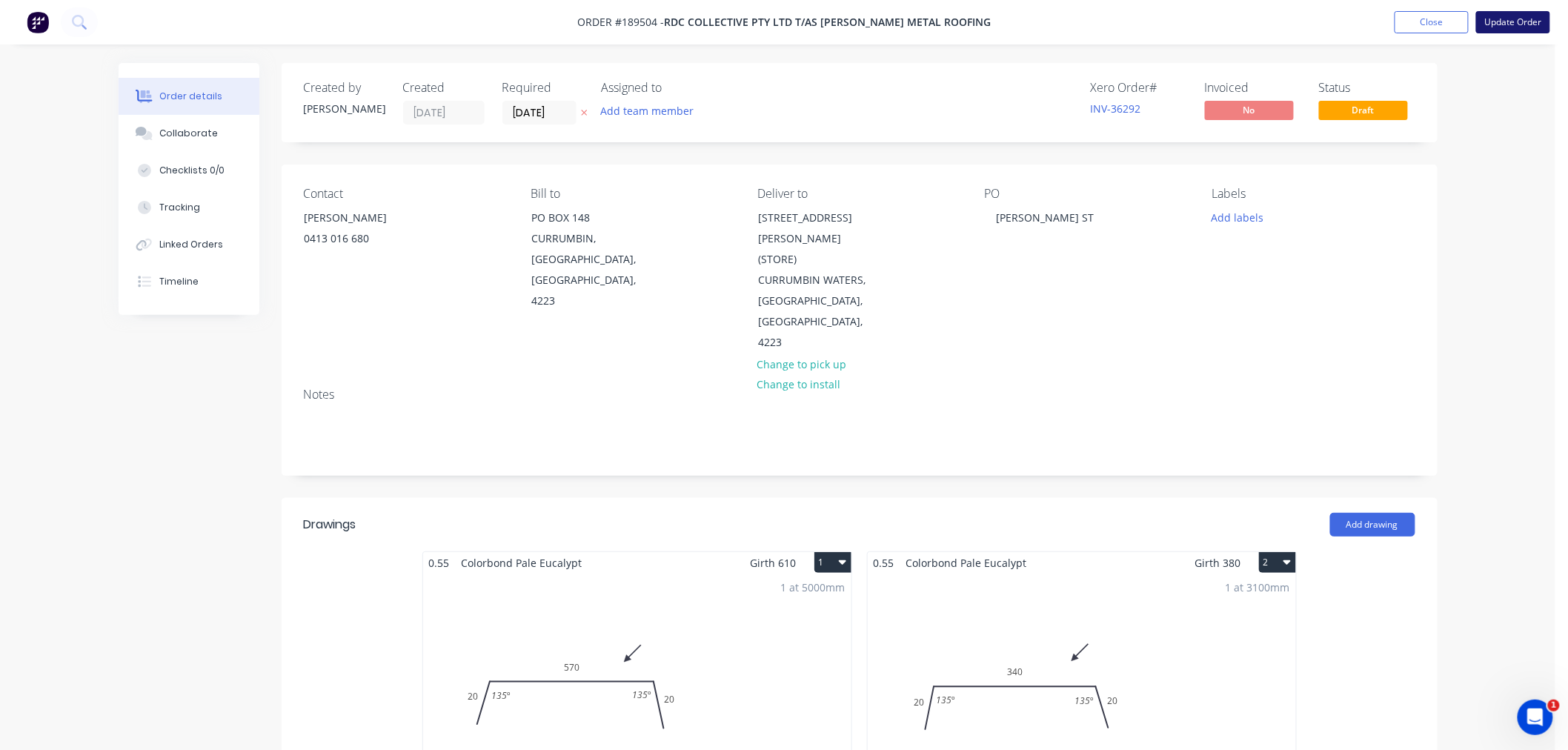
click at [1521, 26] on button "Update Order" at bounding box center [1514, 22] width 74 height 22
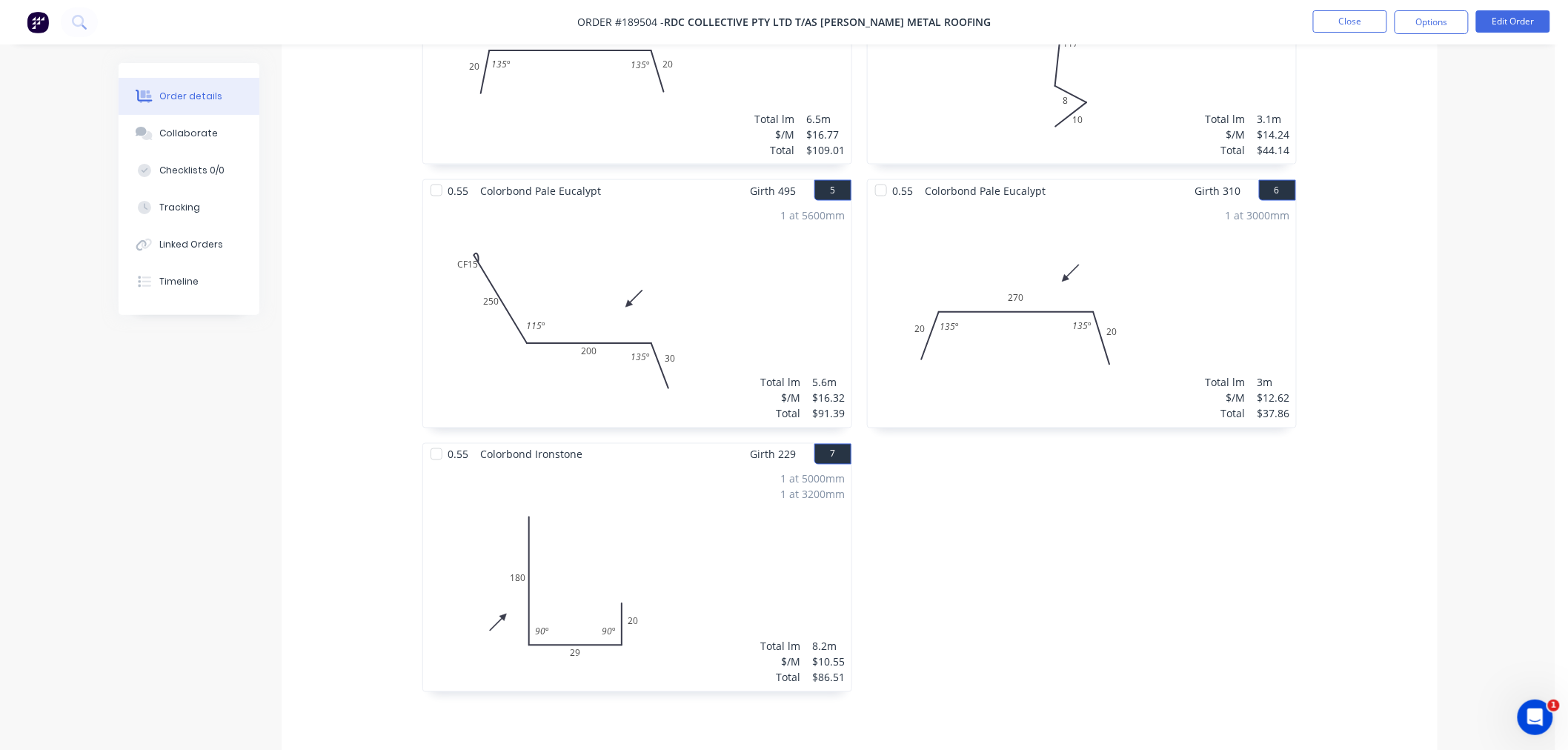
scroll to position [988, 0]
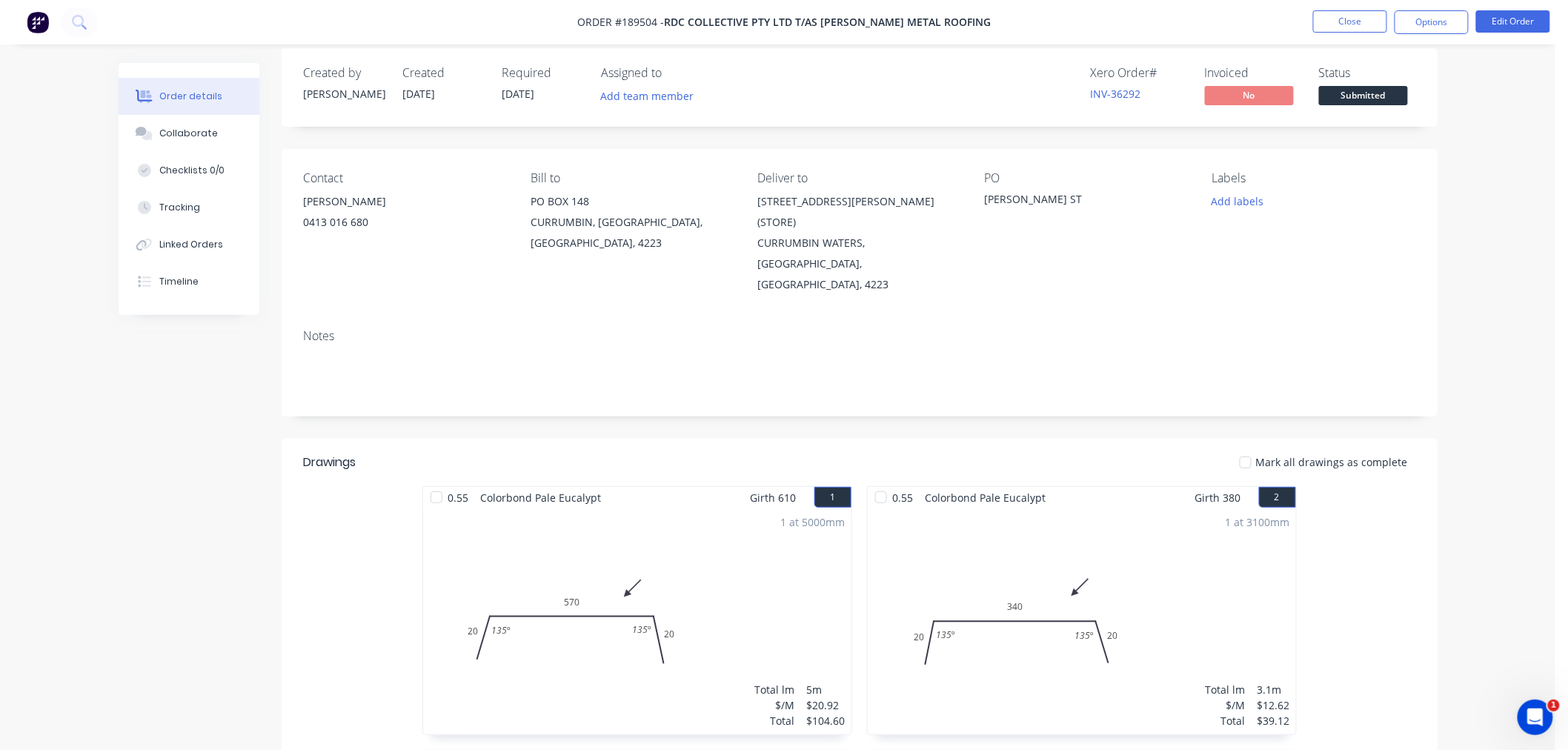
scroll to position [0, 0]
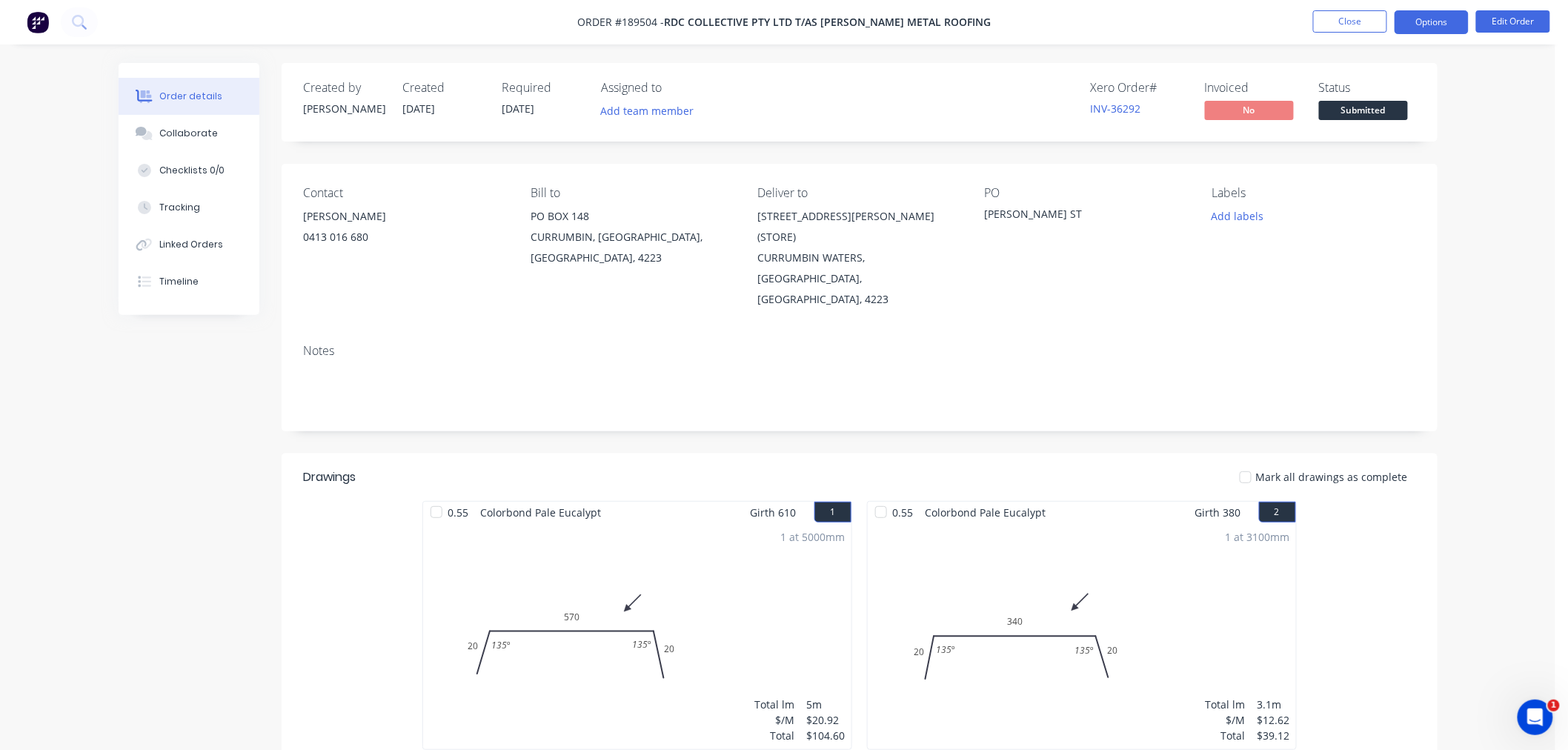
click at [1442, 22] on button "Options" at bounding box center [1432, 22] width 74 height 24
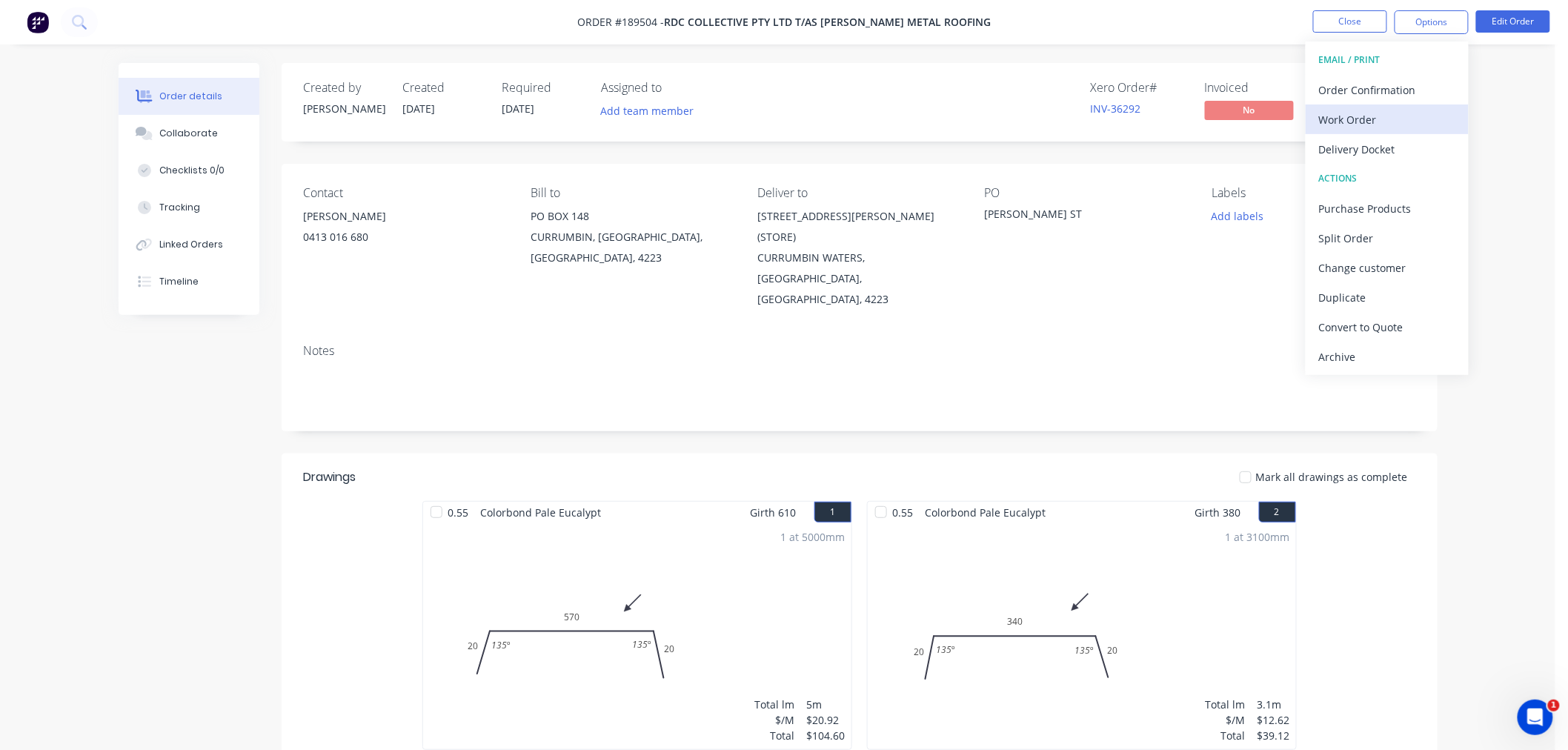
click at [1433, 115] on div "Work Order" at bounding box center [1387, 119] width 136 height 22
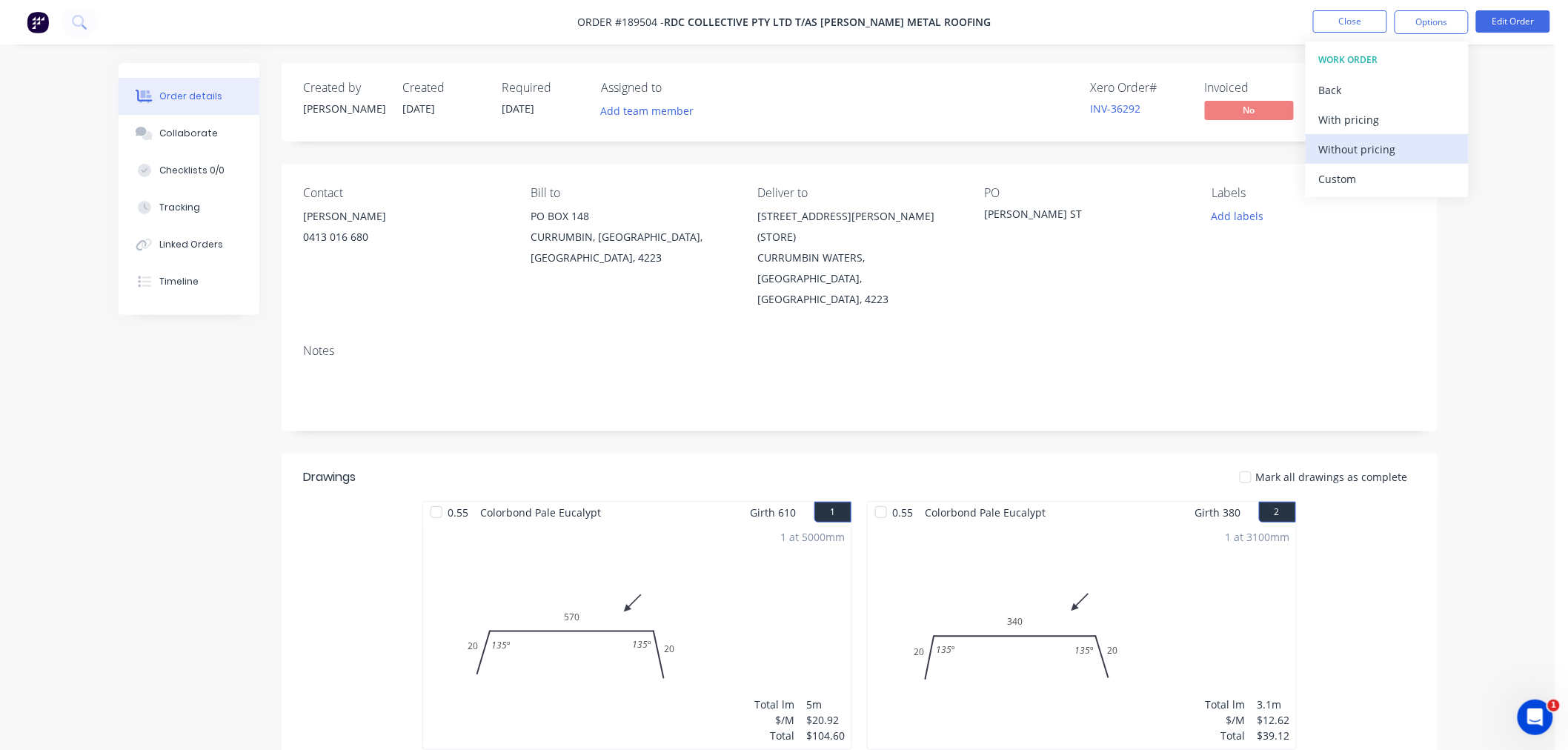
click at [1424, 153] on div "Without pricing" at bounding box center [1387, 149] width 136 height 22
click at [832, 86] on div "Created by Jeremy Created 11/08/25 Required 12/08/25 Assigned to Add team membe…" at bounding box center [860, 103] width 1156 height 79
click at [1323, 19] on button "Close" at bounding box center [1351, 22] width 74 height 22
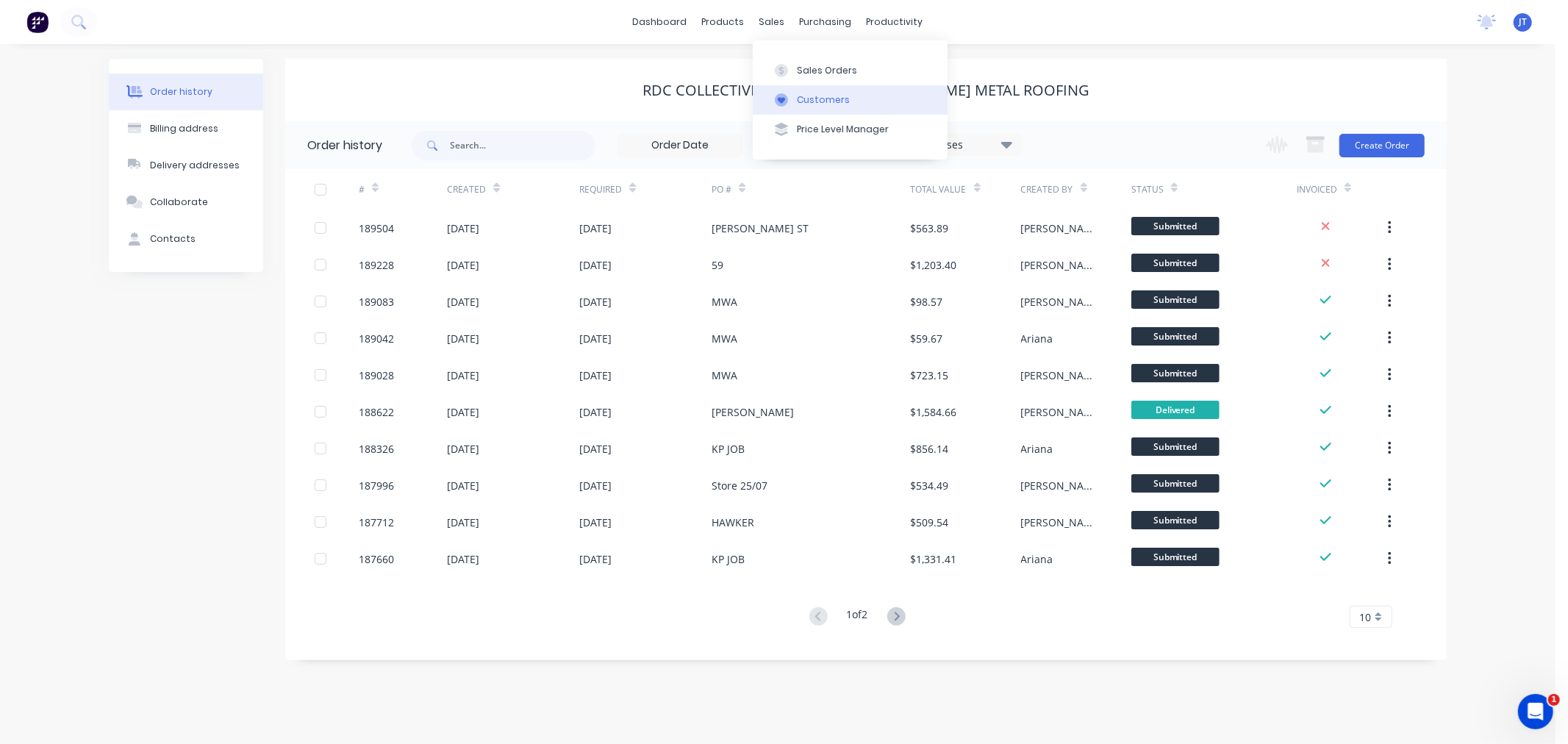
click at [798, 94] on div "Customers" at bounding box center [823, 100] width 53 height 13
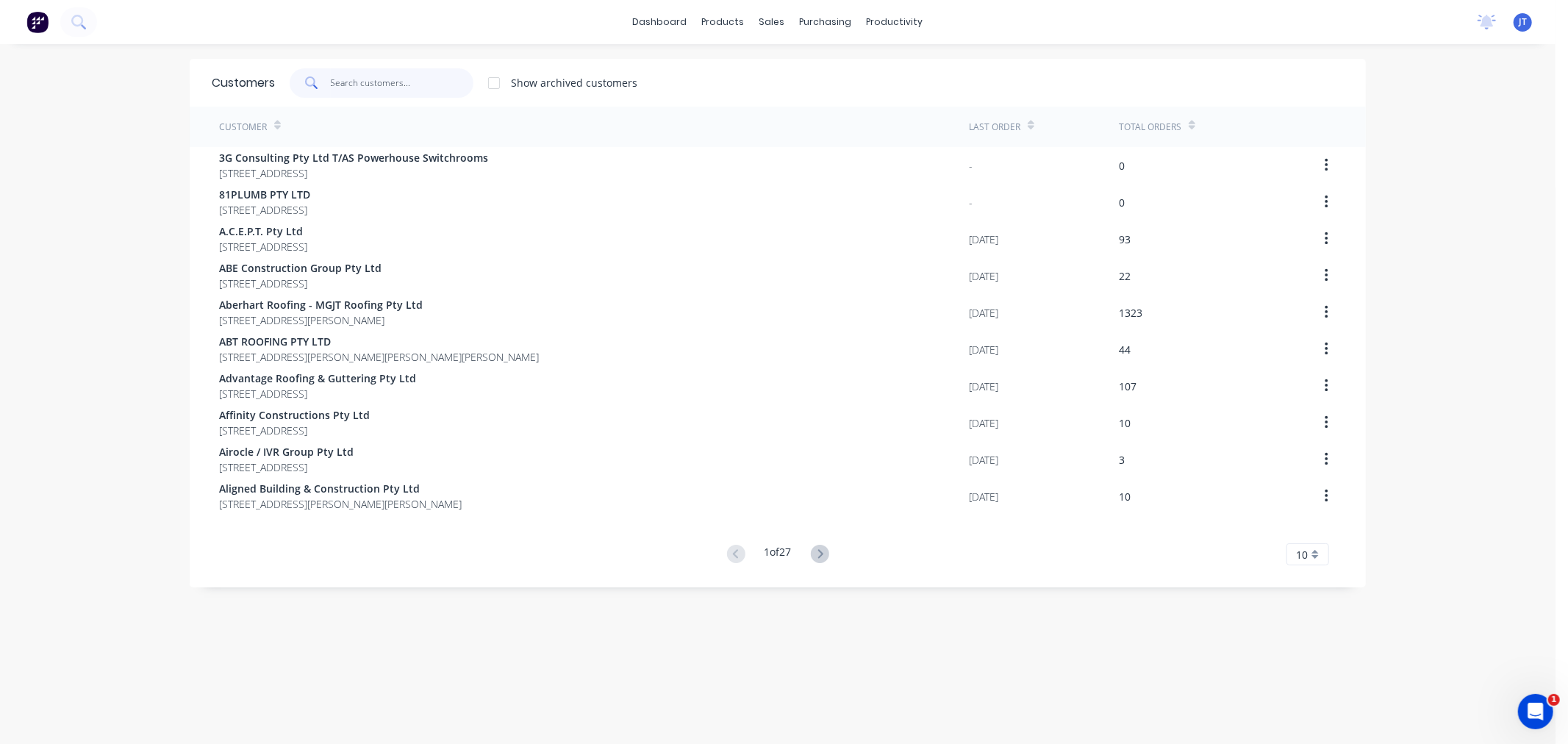
click at [386, 86] on input "text" at bounding box center [402, 83] width 143 height 30
paste input "Bluescope"
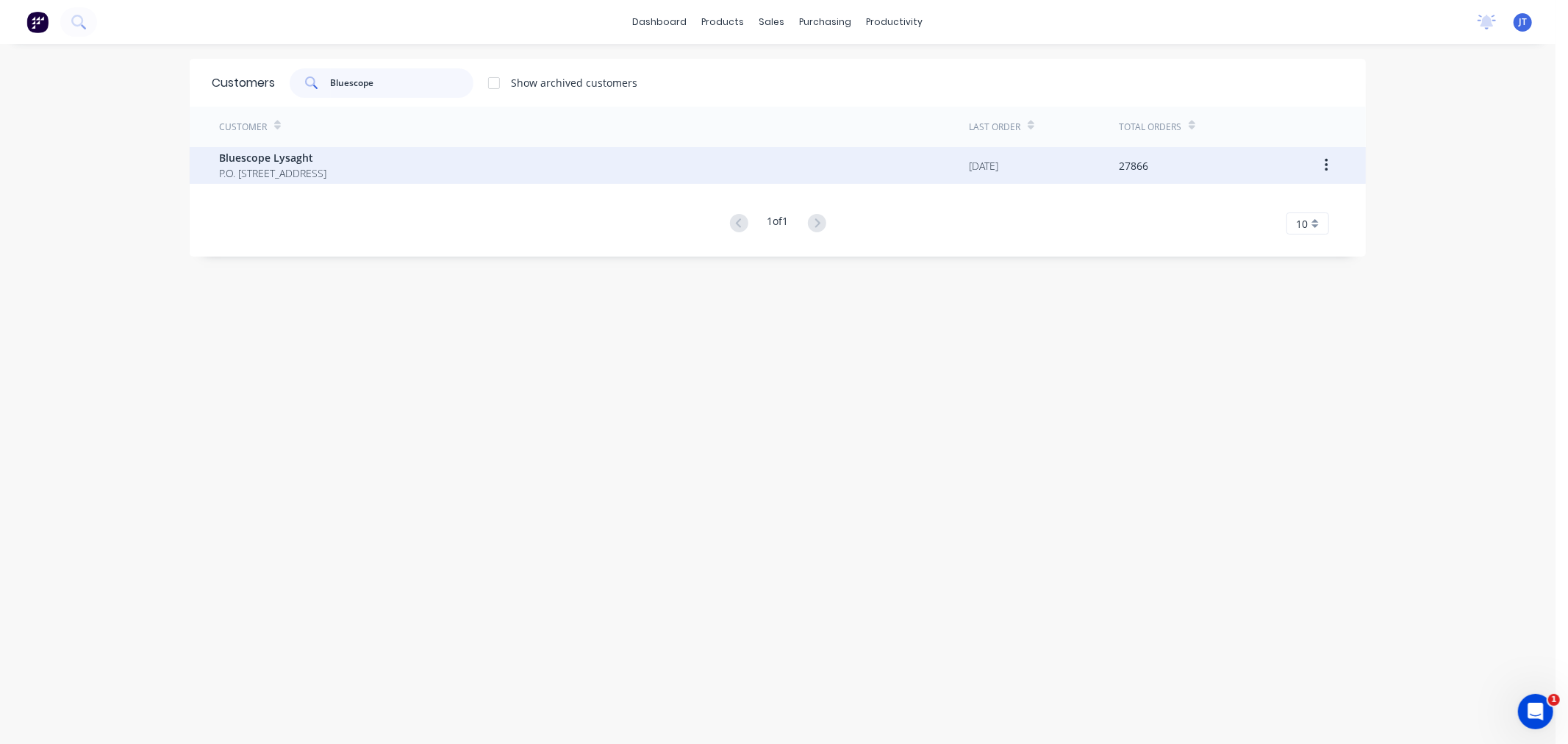
type input "Bluescope"
click at [394, 173] on div "Bluescope Lysaght P.O. [STREET_ADDRESS]" at bounding box center [594, 165] width 750 height 37
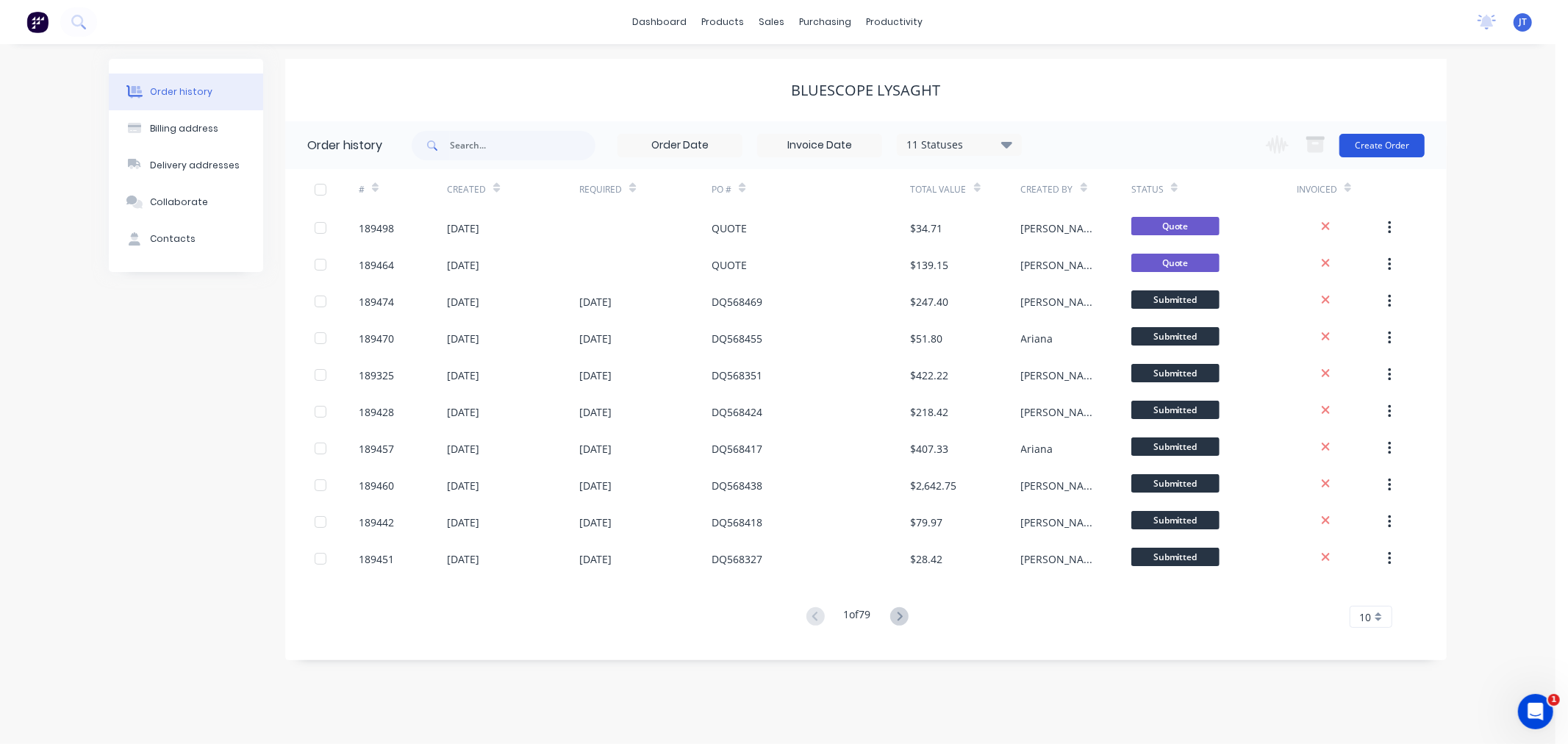
click at [1385, 151] on button "Create Order" at bounding box center [1382, 145] width 86 height 24
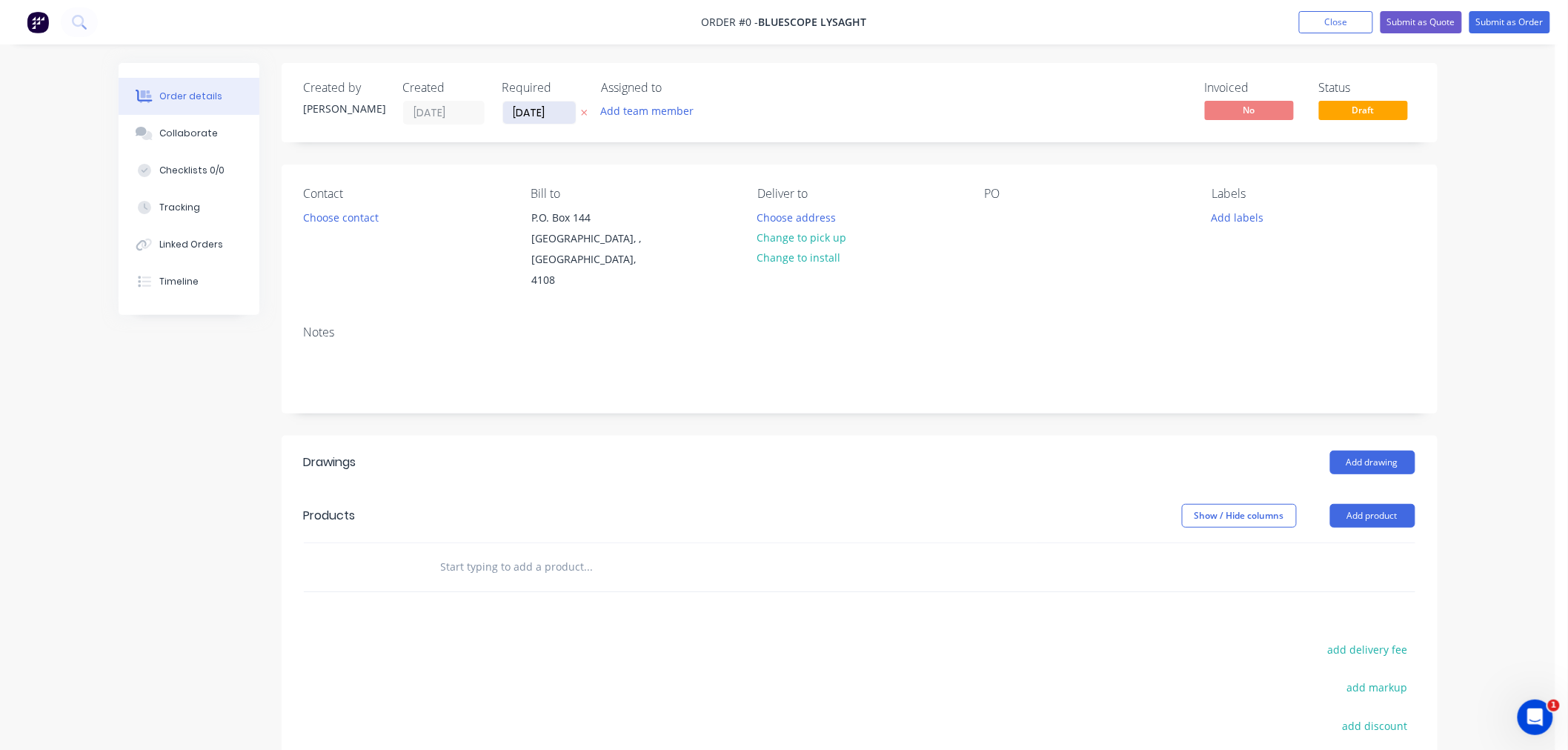
click at [542, 115] on input "[DATE]" at bounding box center [540, 112] width 73 height 22
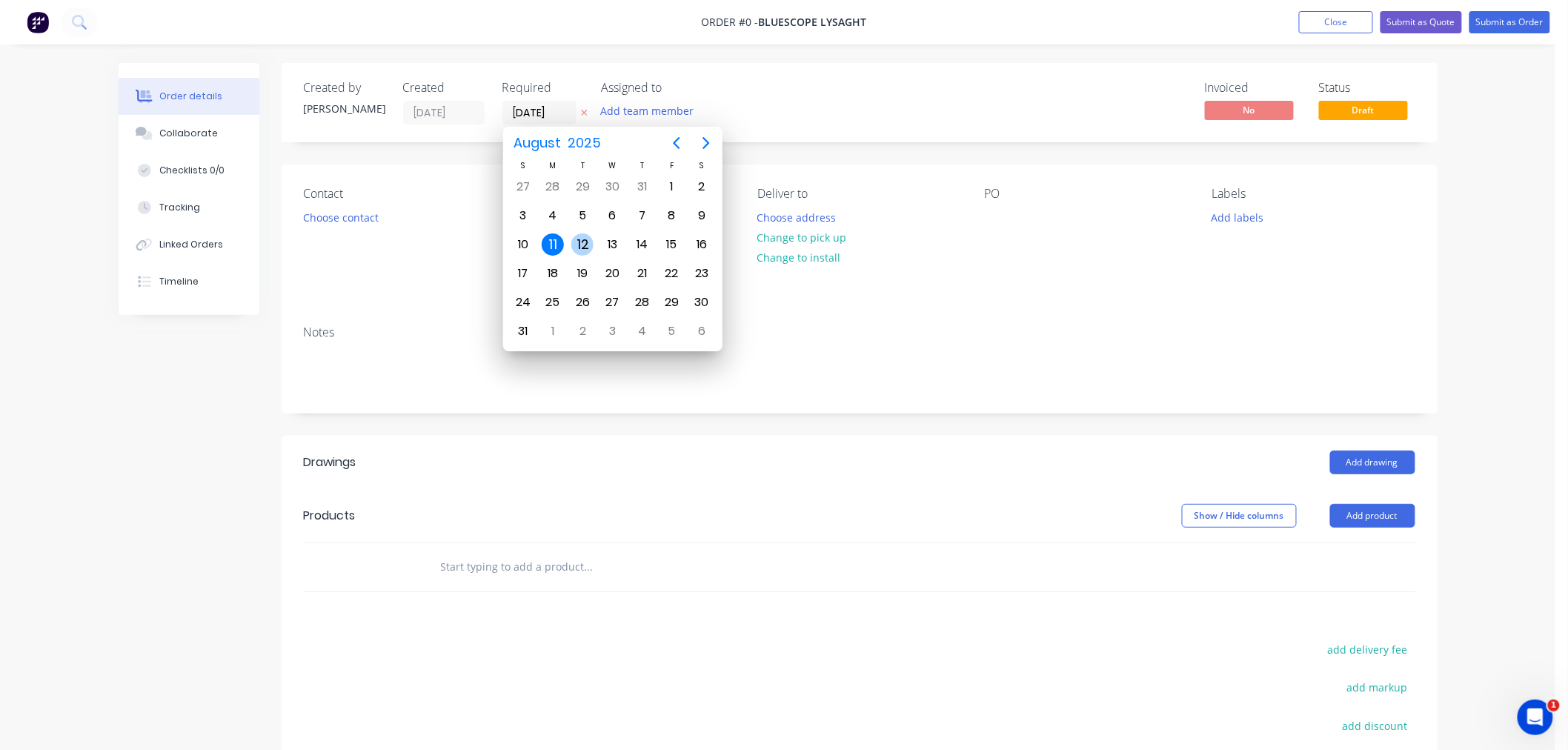
click at [596, 237] on div "12" at bounding box center [582, 245] width 30 height 28
type input "[DATE]"
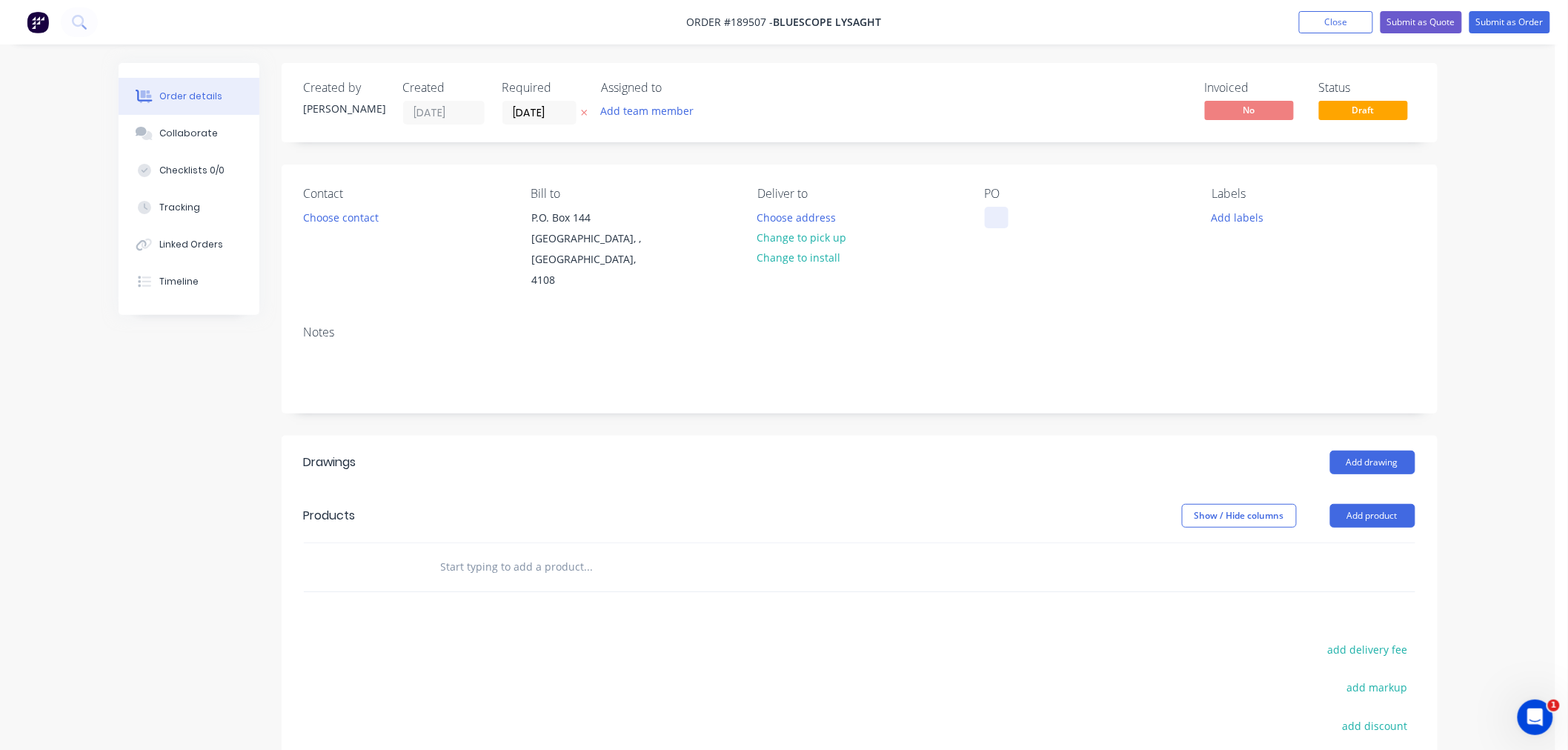
click at [994, 215] on div at bounding box center [997, 217] width 24 height 22
click at [952, 152] on div "Created by Jeremy Created 11/08/25 Required 12/08/25 Assigned to Add team membe…" at bounding box center [860, 506] width 1156 height 885
click at [342, 213] on button "Choose contact" at bounding box center [341, 217] width 91 height 20
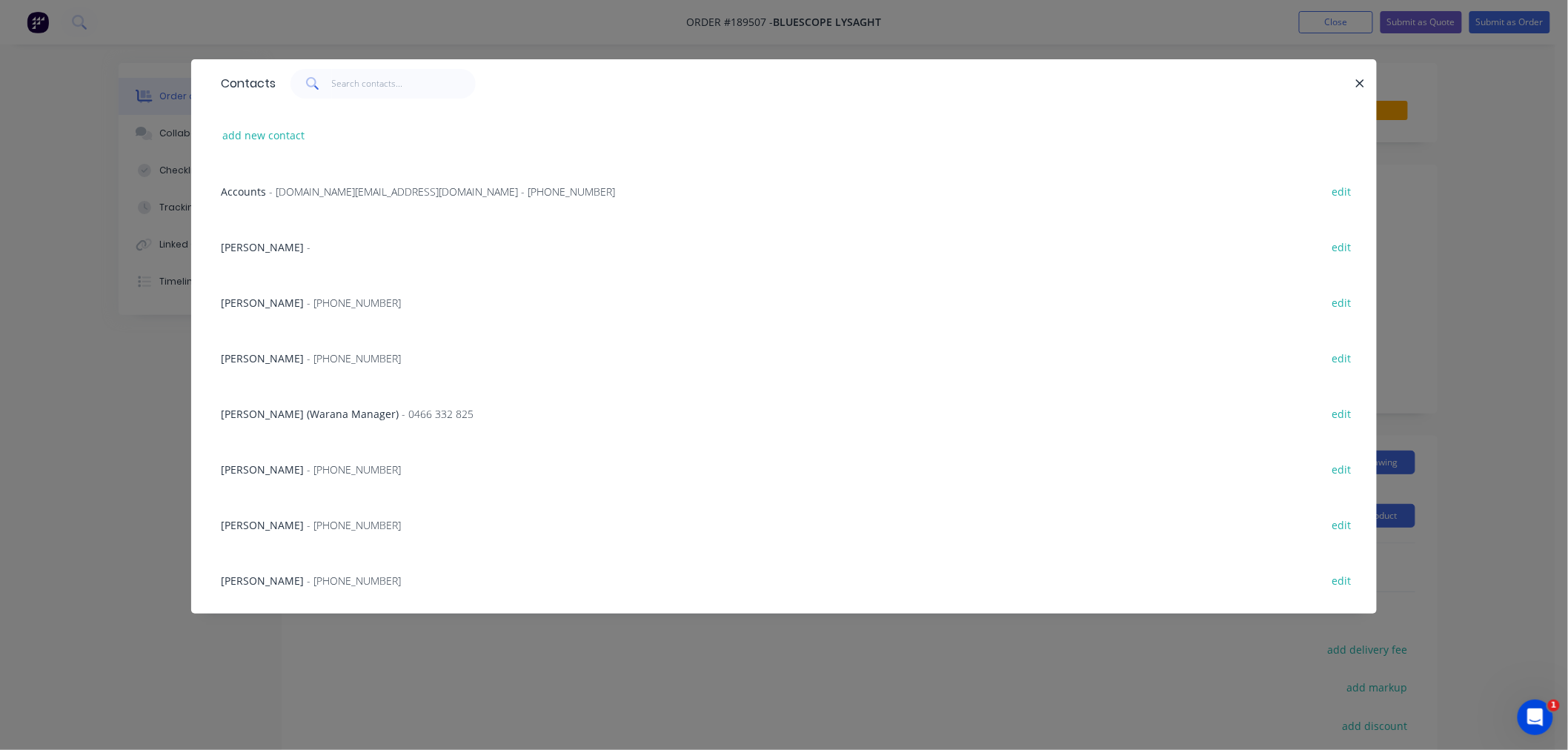
click at [331, 362] on span "- [PHONE_NUMBER]" at bounding box center [353, 358] width 94 height 14
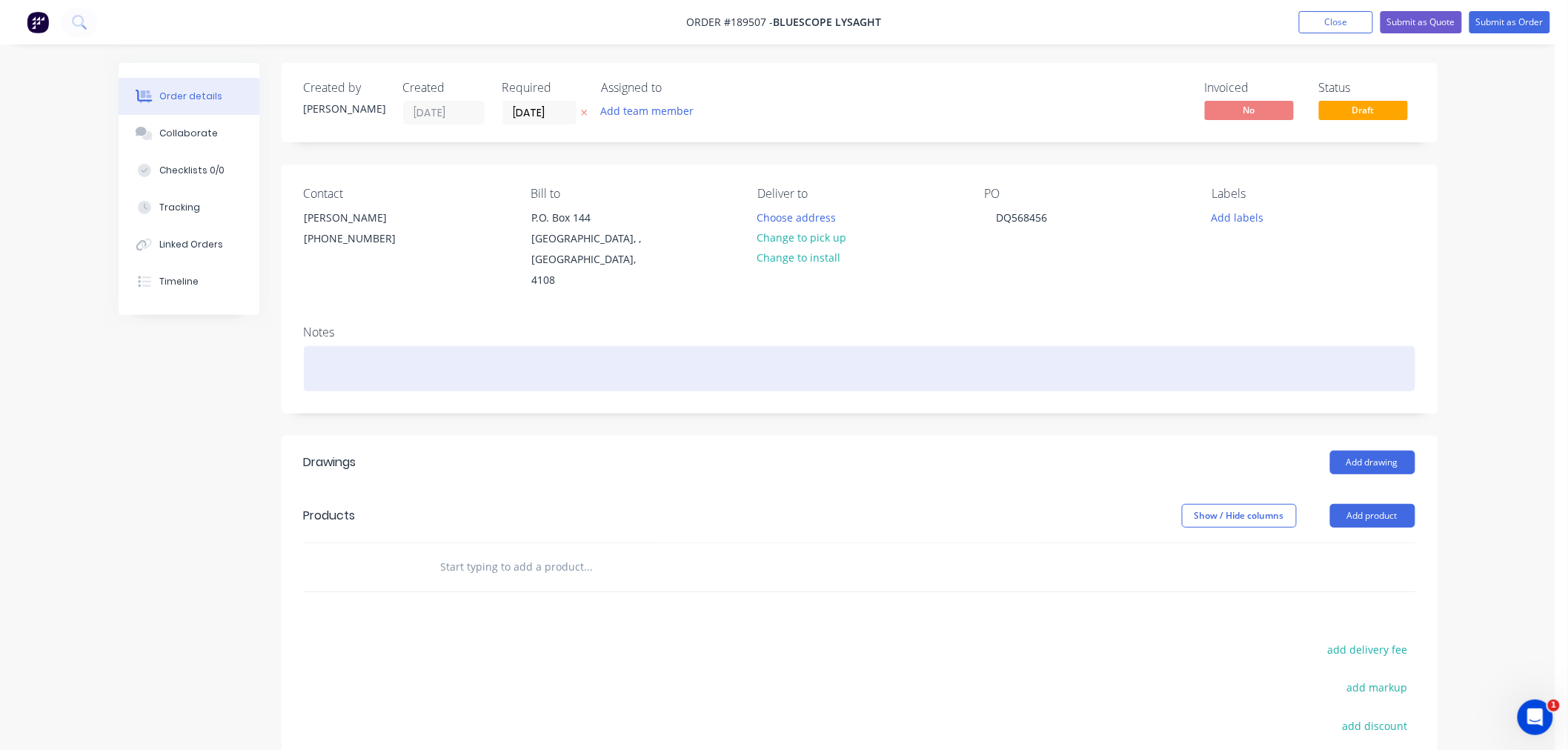
click at [484, 346] on div at bounding box center [860, 368] width 1112 height 45
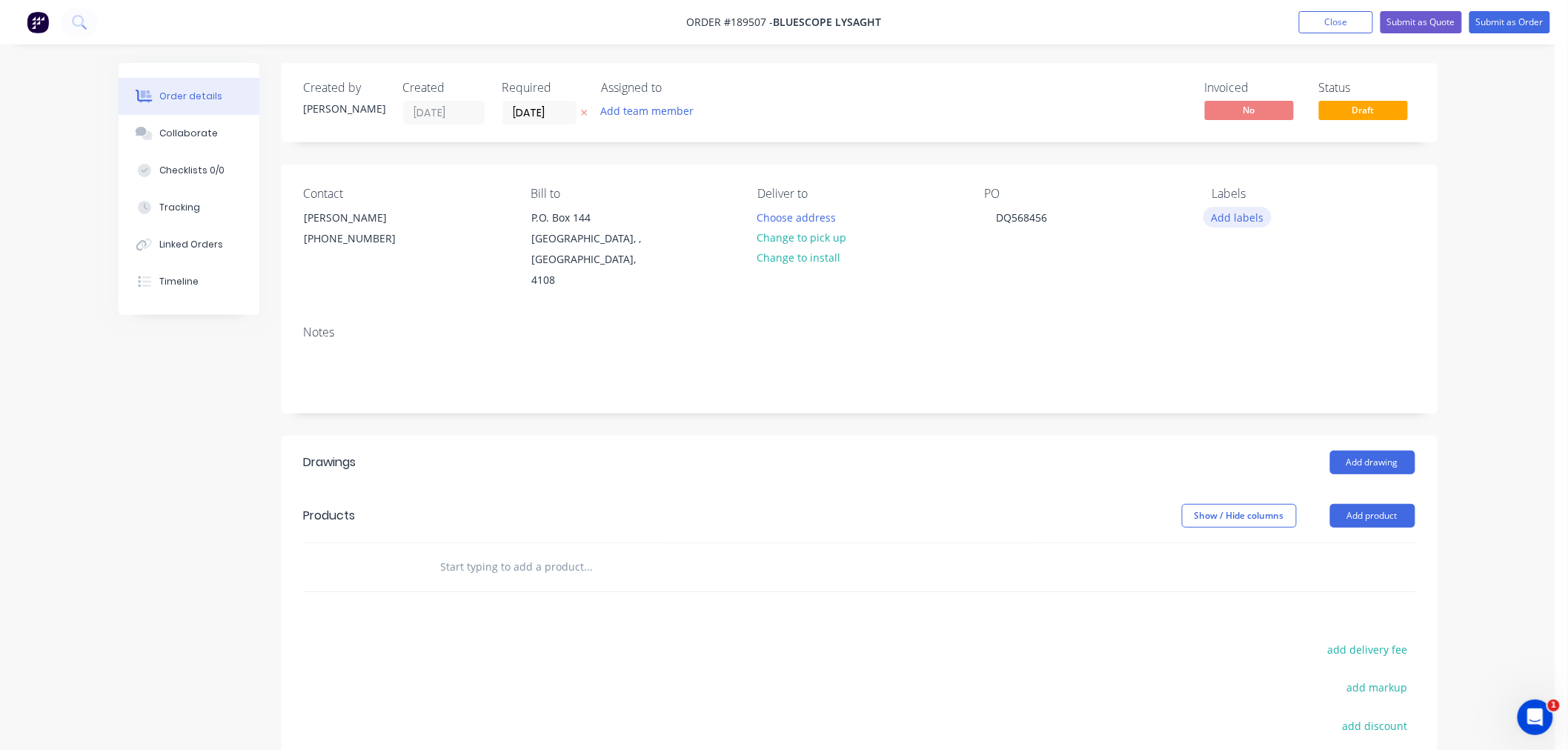
click at [1244, 219] on button "Add labels" at bounding box center [1238, 217] width 68 height 20
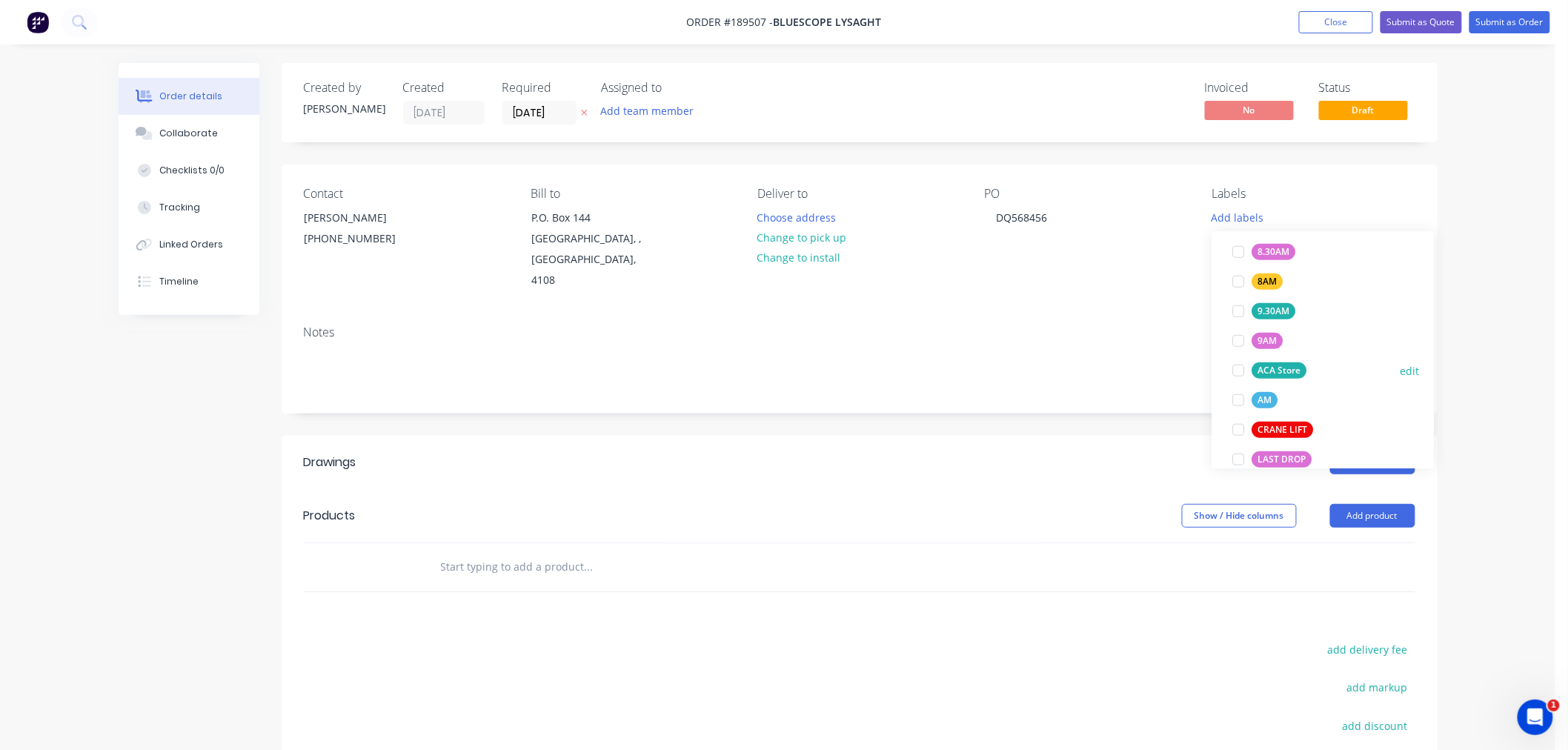
scroll to position [494, 0]
click at [1276, 356] on div "ACA Store" at bounding box center [1280, 360] width 55 height 16
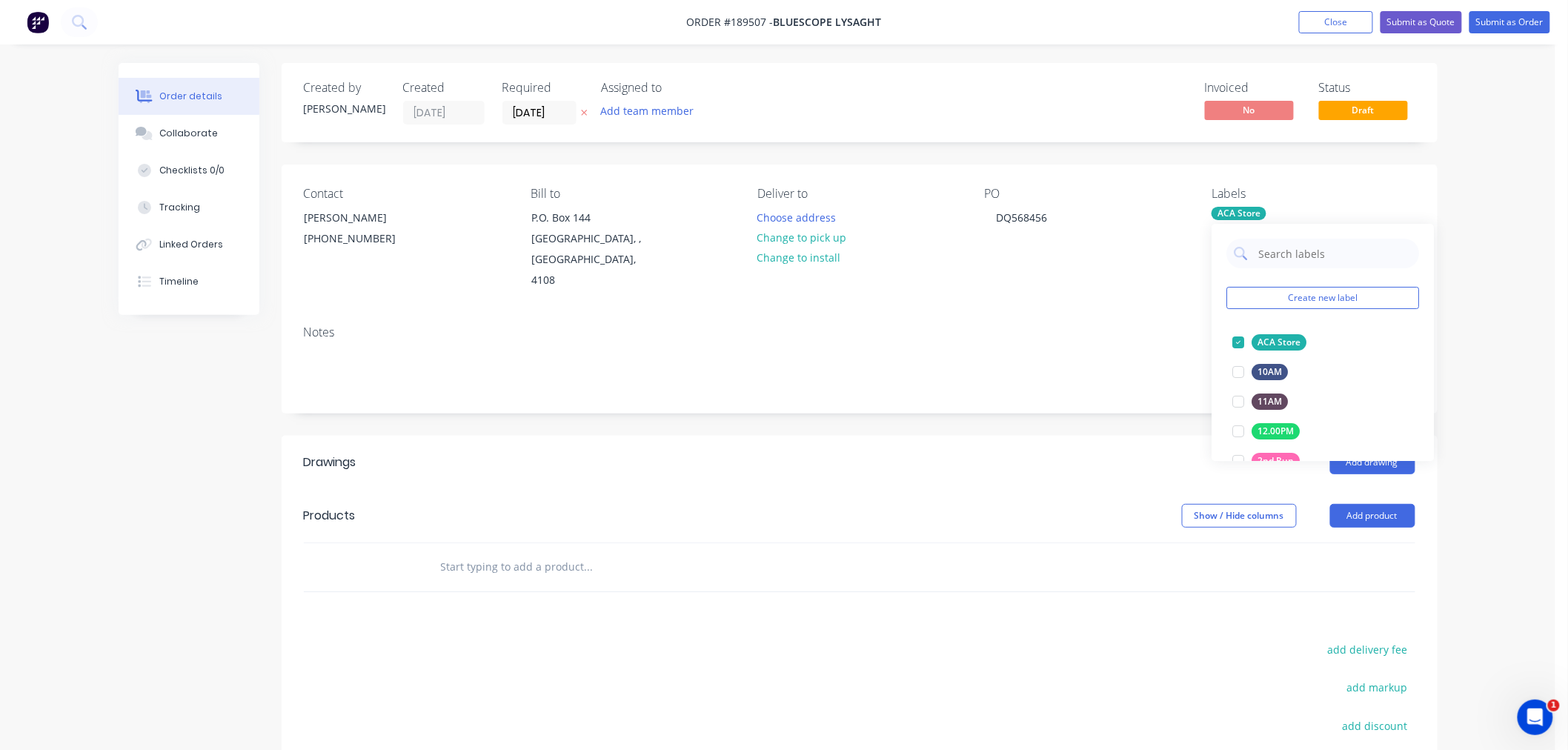
click at [971, 313] on div "Notes" at bounding box center [860, 363] width 1156 height 100
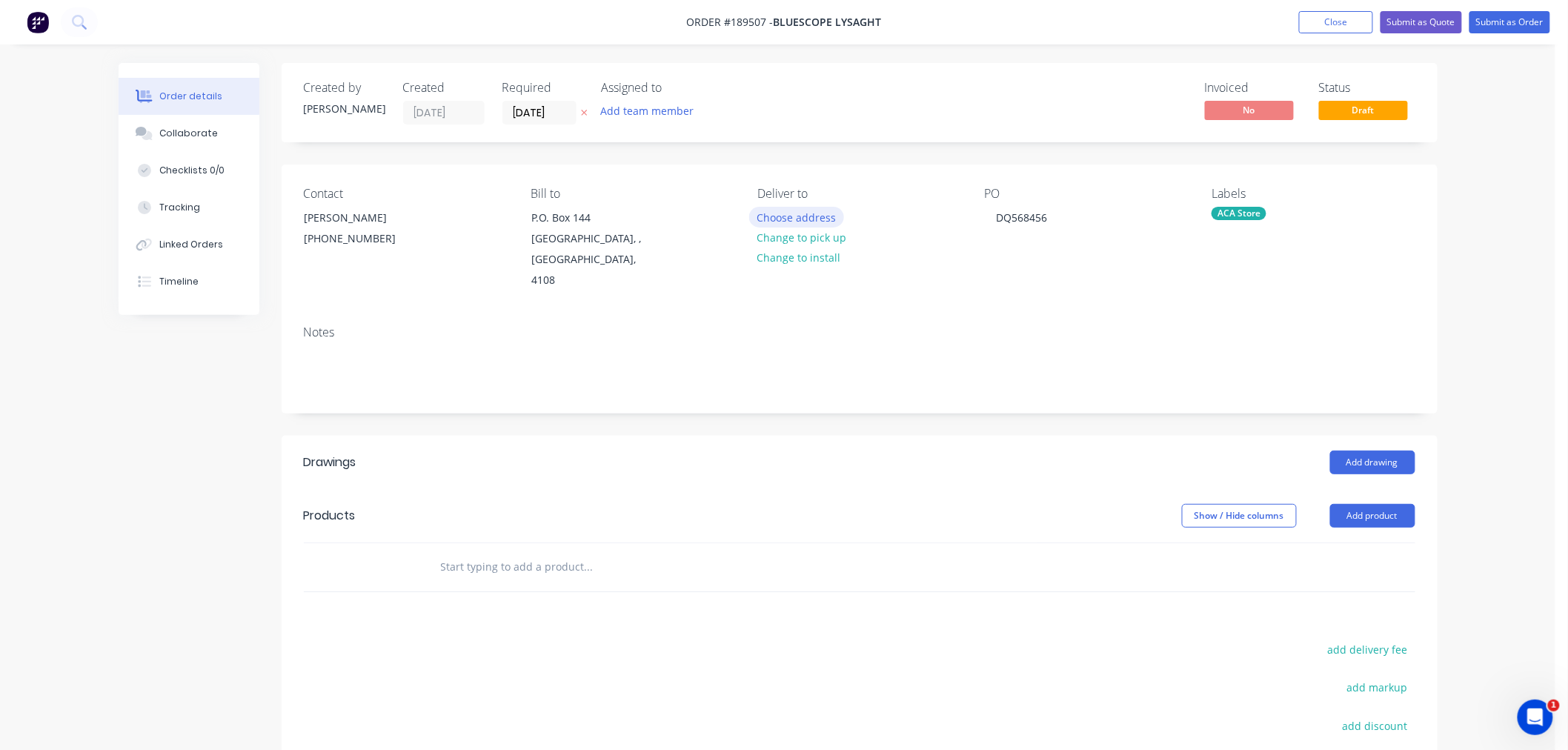
click at [802, 208] on button "Choose address" at bounding box center [797, 217] width 95 height 20
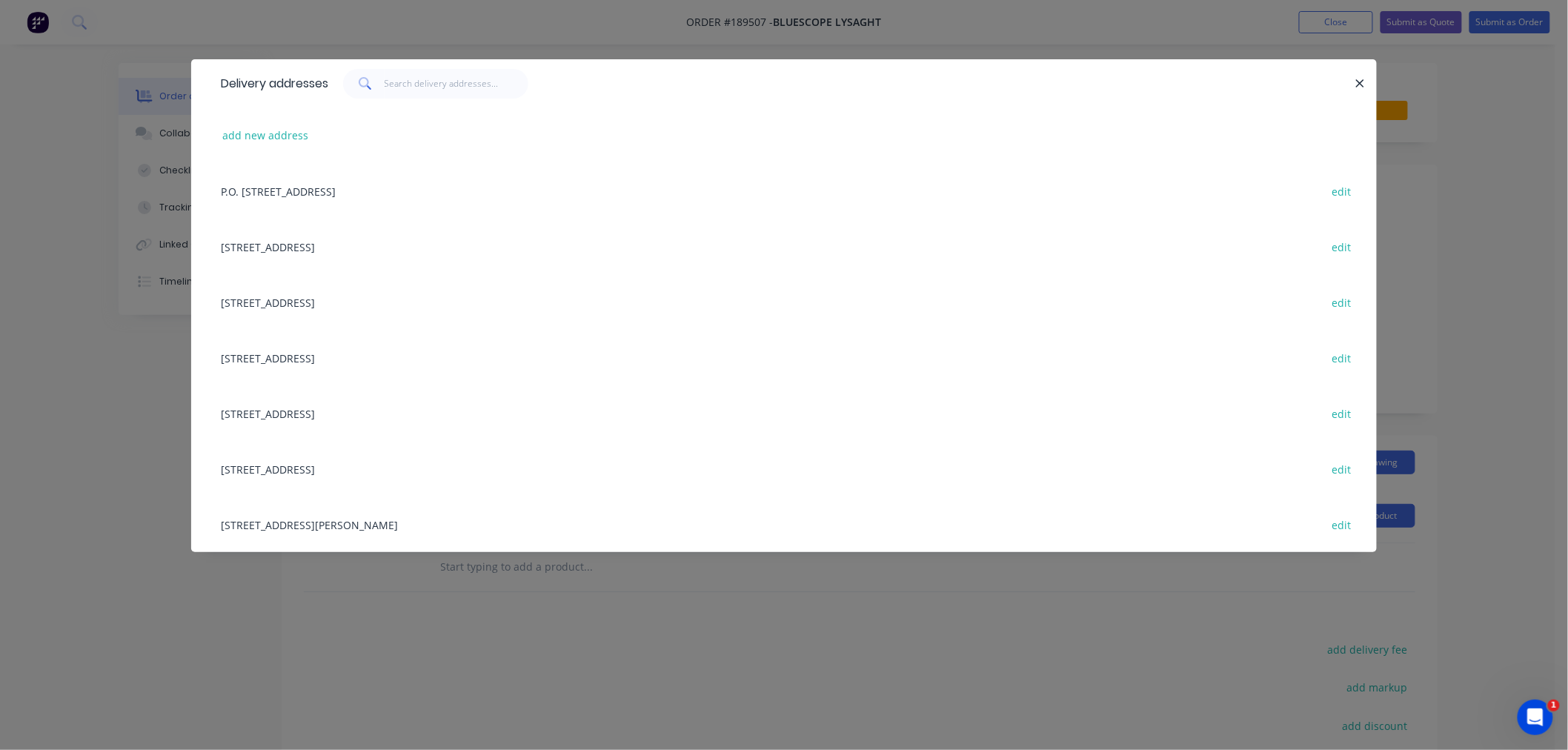
click at [438, 529] on div "UNIT 4, 125 KERRY RD, (STORE), ARCHERFIELD, Queensland, Australia, 4108 edit" at bounding box center [784, 525] width 1141 height 56
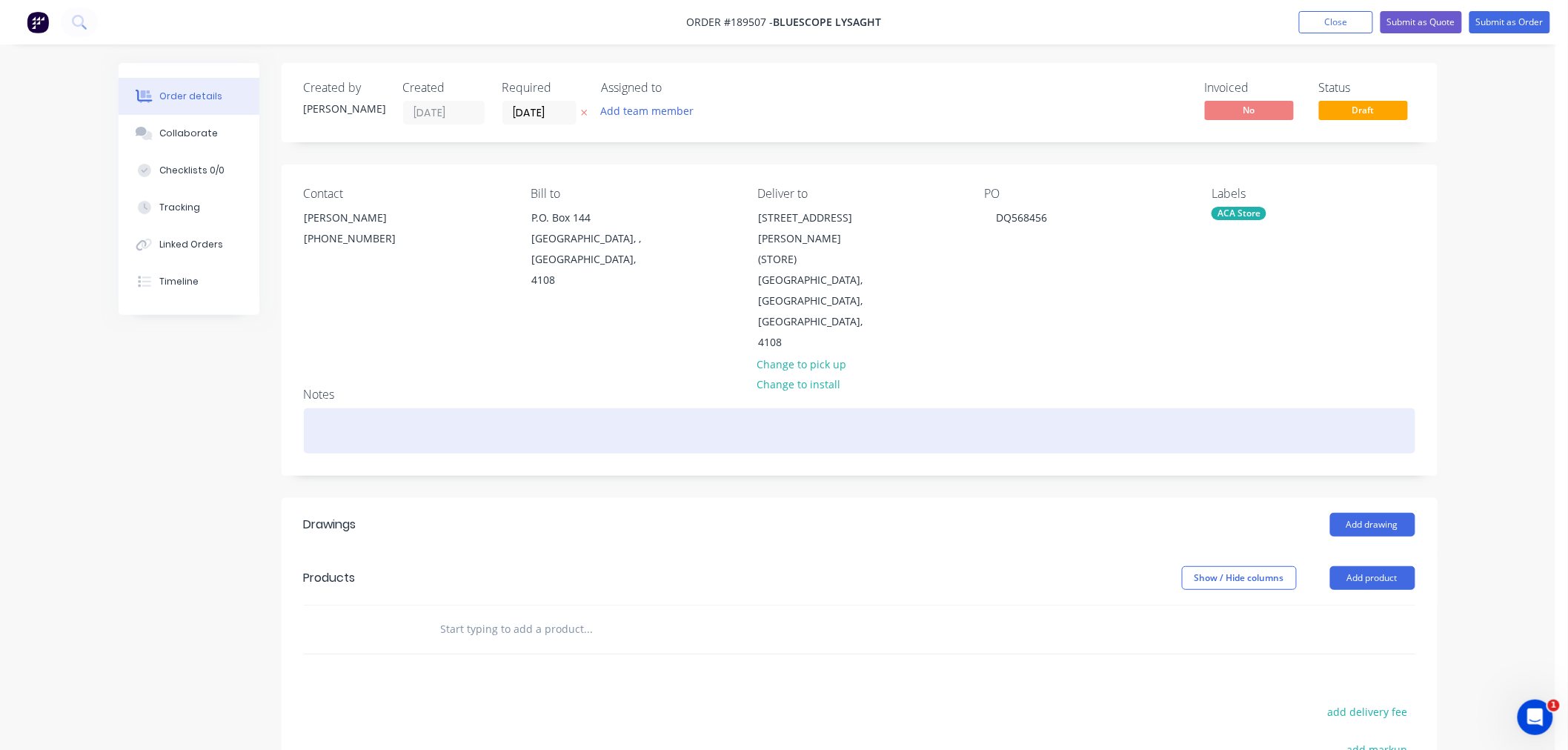
click at [579, 408] on div at bounding box center [860, 431] width 1112 height 45
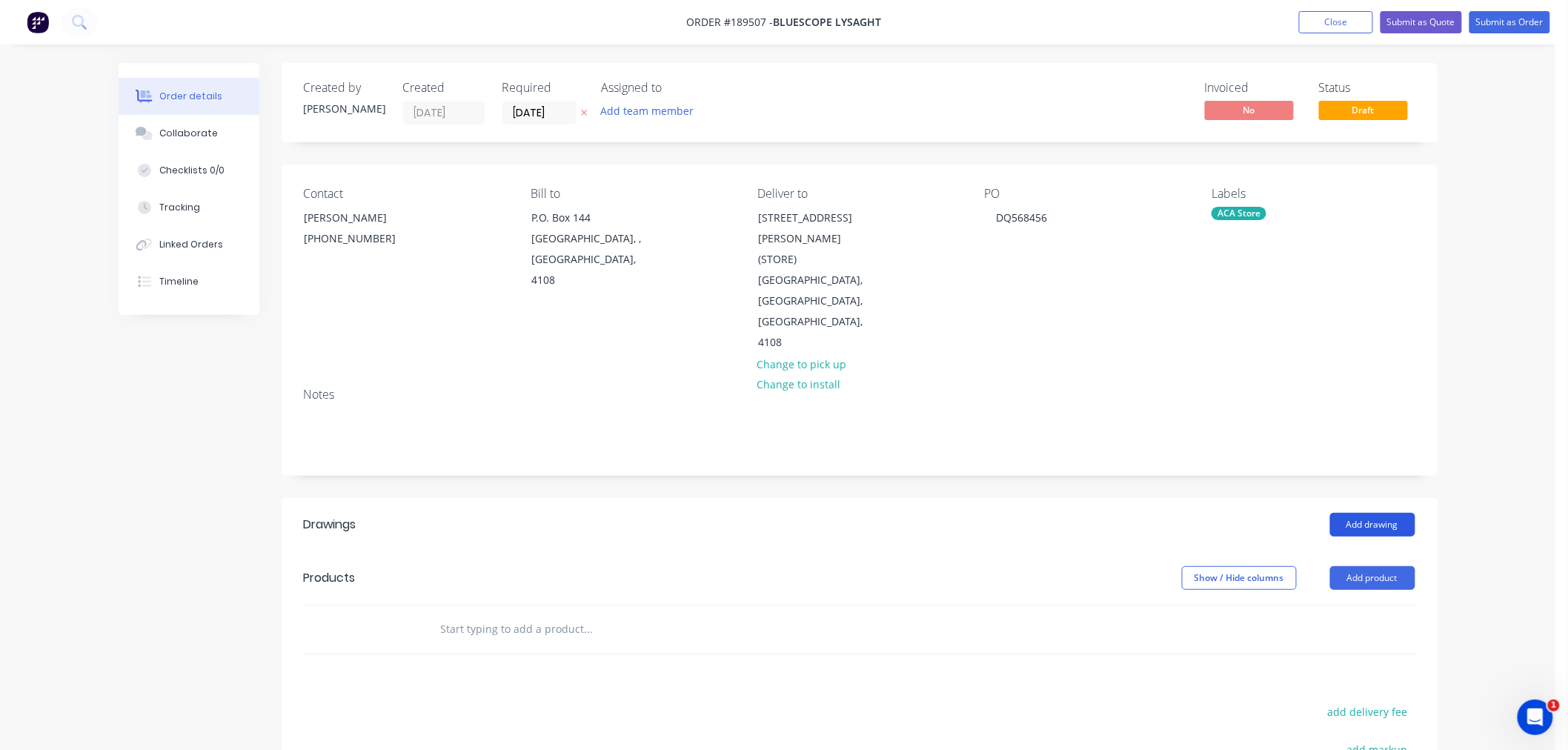
click at [1383, 513] on button "Add drawing" at bounding box center [1372, 525] width 86 height 24
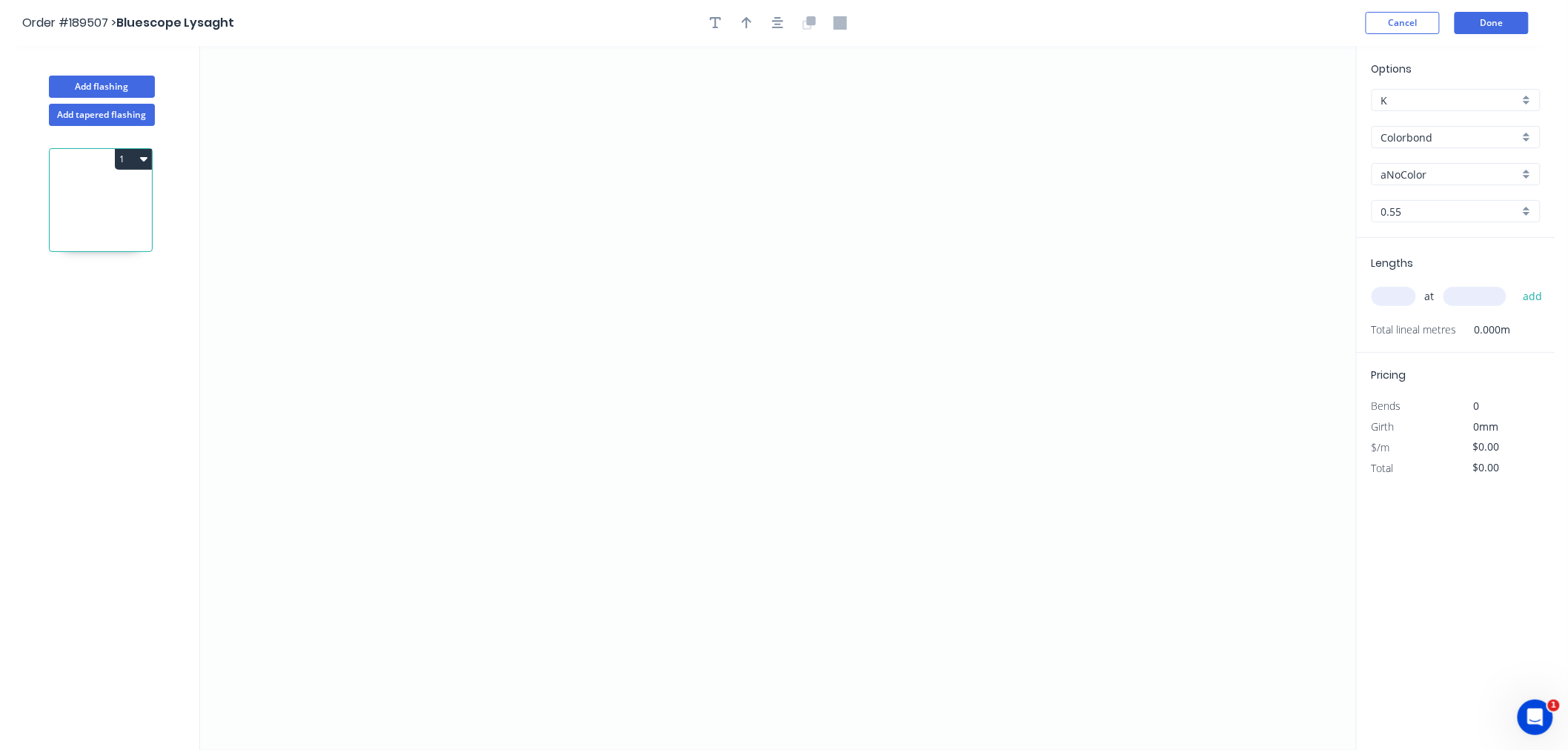
click at [1435, 169] on input "aNoColor" at bounding box center [1450, 174] width 138 height 16
click at [1456, 272] on div "Windspray" at bounding box center [1456, 278] width 167 height 26
type input "Windspray"
click at [1395, 297] on input "text" at bounding box center [1394, 297] width 45 height 19
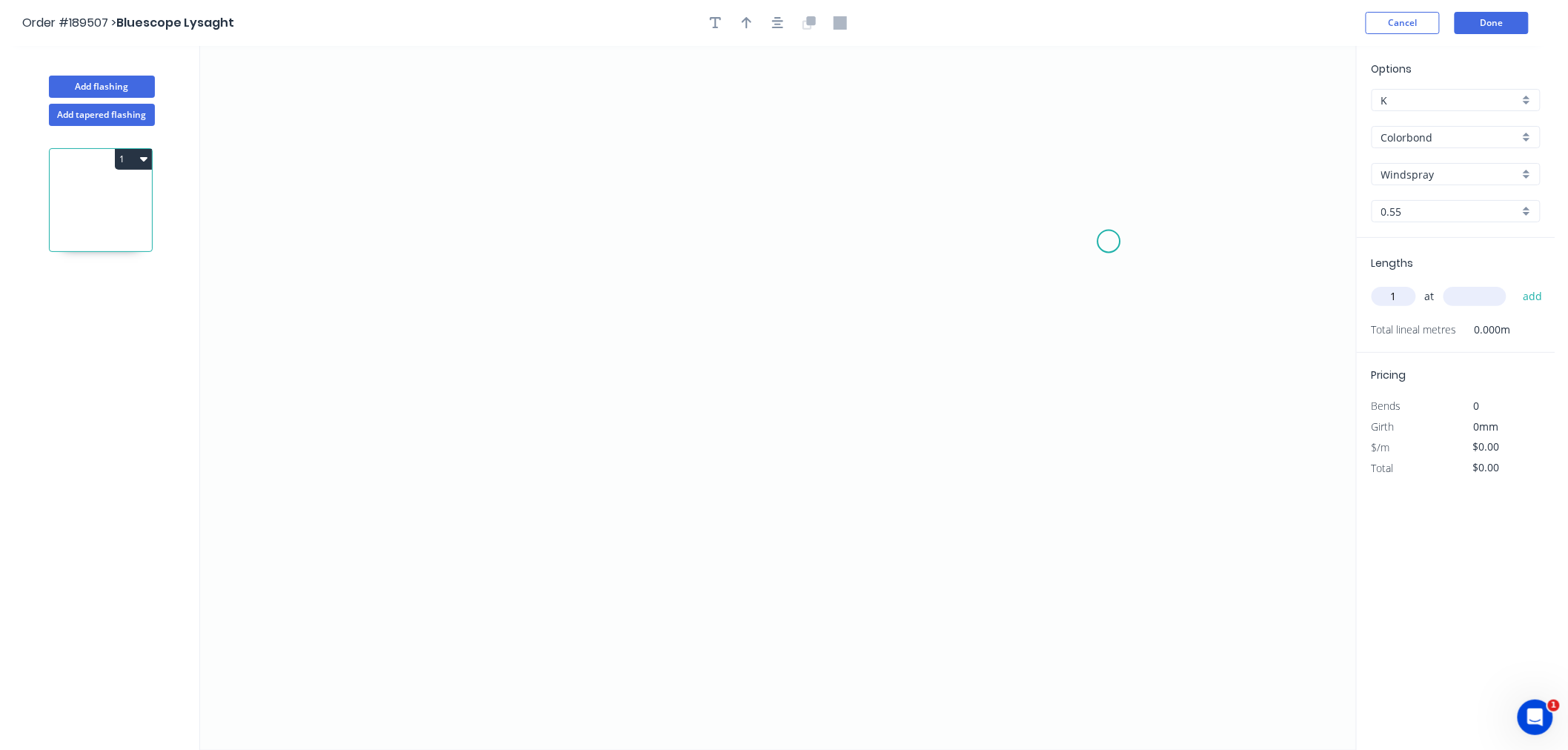
type input "1"
type input "7500"
click at [1516, 284] on button "add" at bounding box center [1533, 297] width 35 height 25
type input "2"
type input "7000"
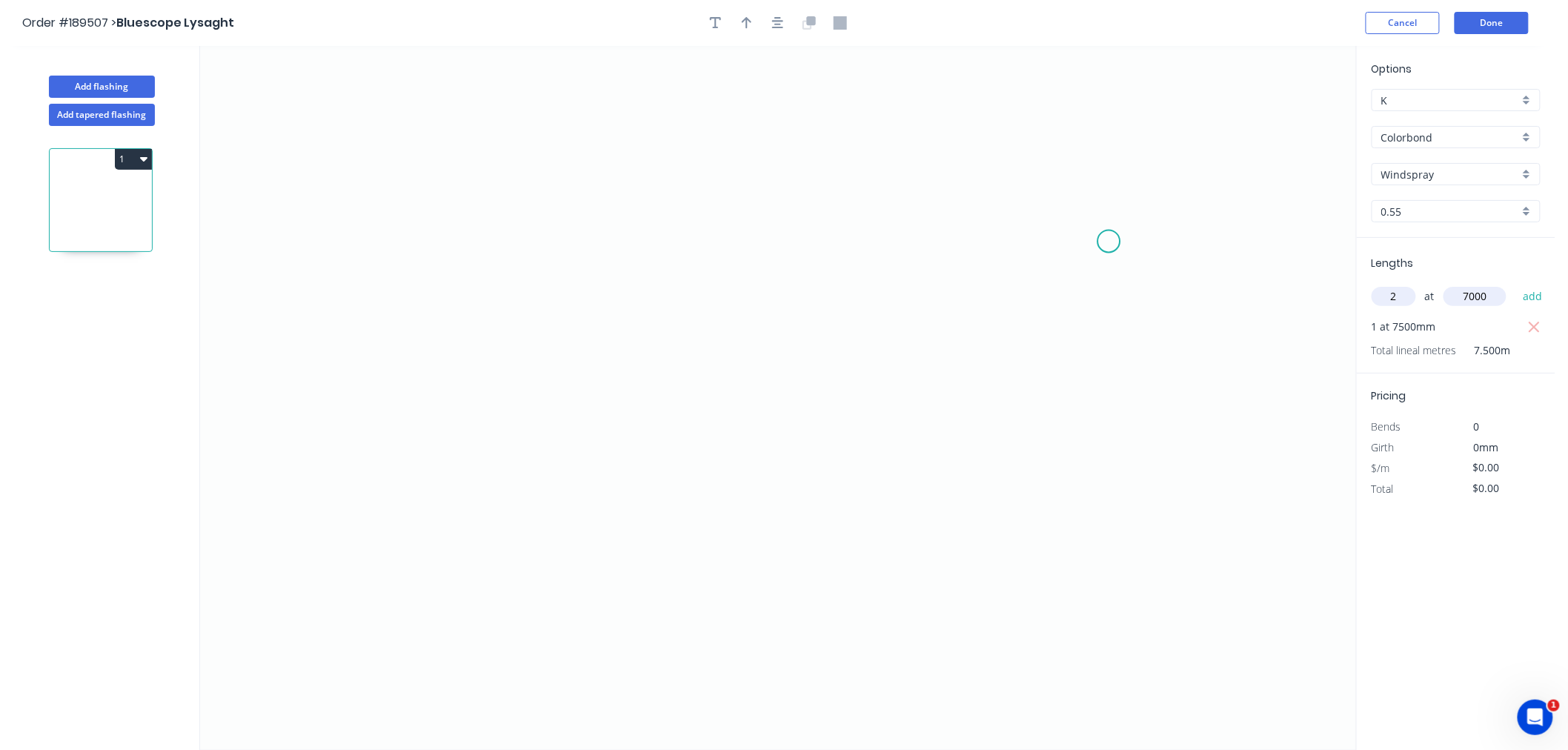
click at [1516, 284] on button "add" at bounding box center [1533, 297] width 35 height 25
type input "1"
type input "6000"
click at [1516, 284] on button "add" at bounding box center [1533, 297] width 35 height 25
click at [478, 205] on icon "0" at bounding box center [778, 398] width 1156 height 705
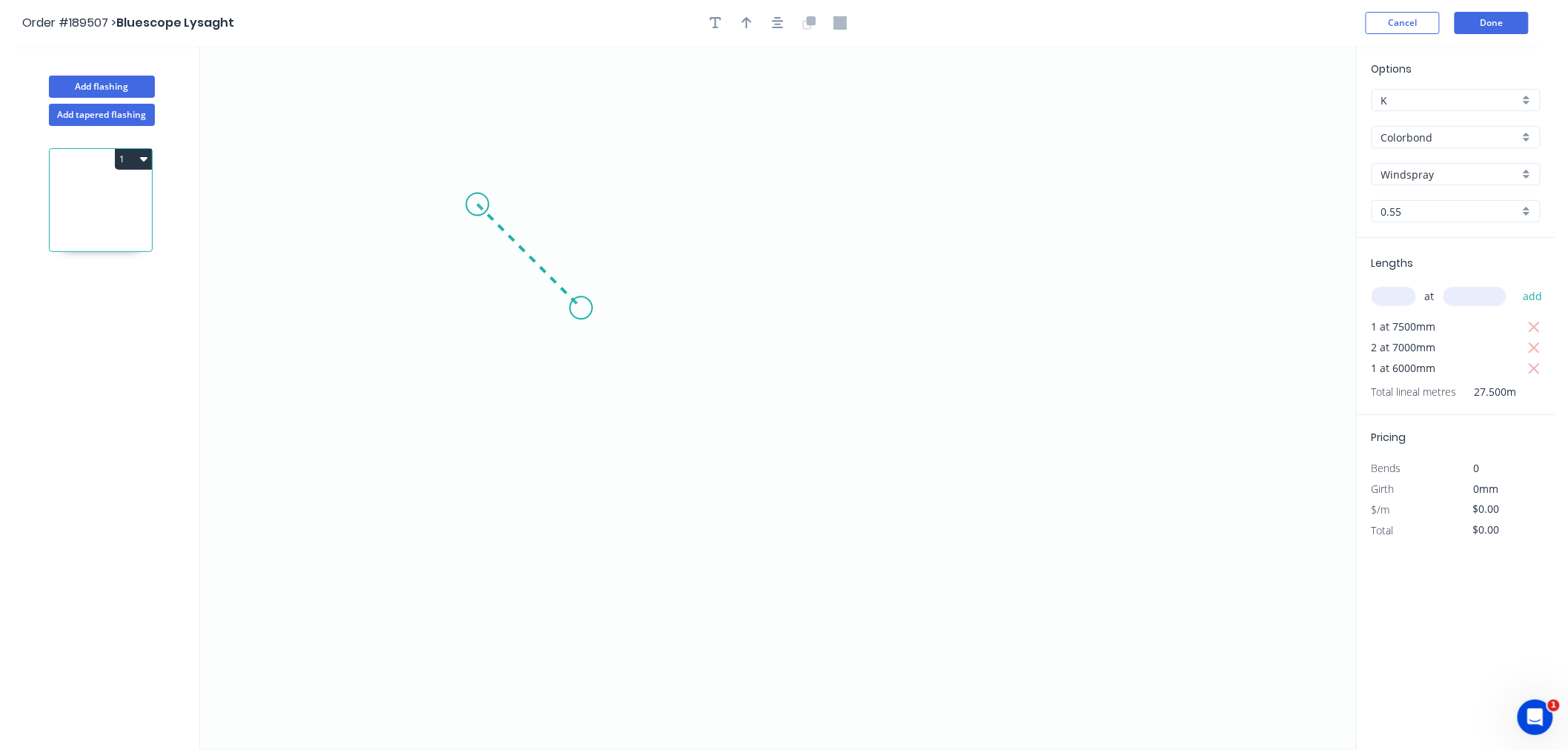
click at [581, 306] on icon "0" at bounding box center [778, 398] width 1156 height 705
click at [517, 375] on icon "0 ?" at bounding box center [778, 398] width 1156 height 705
click at [765, 554] on icon "0 ? ?" at bounding box center [778, 398] width 1156 height 705
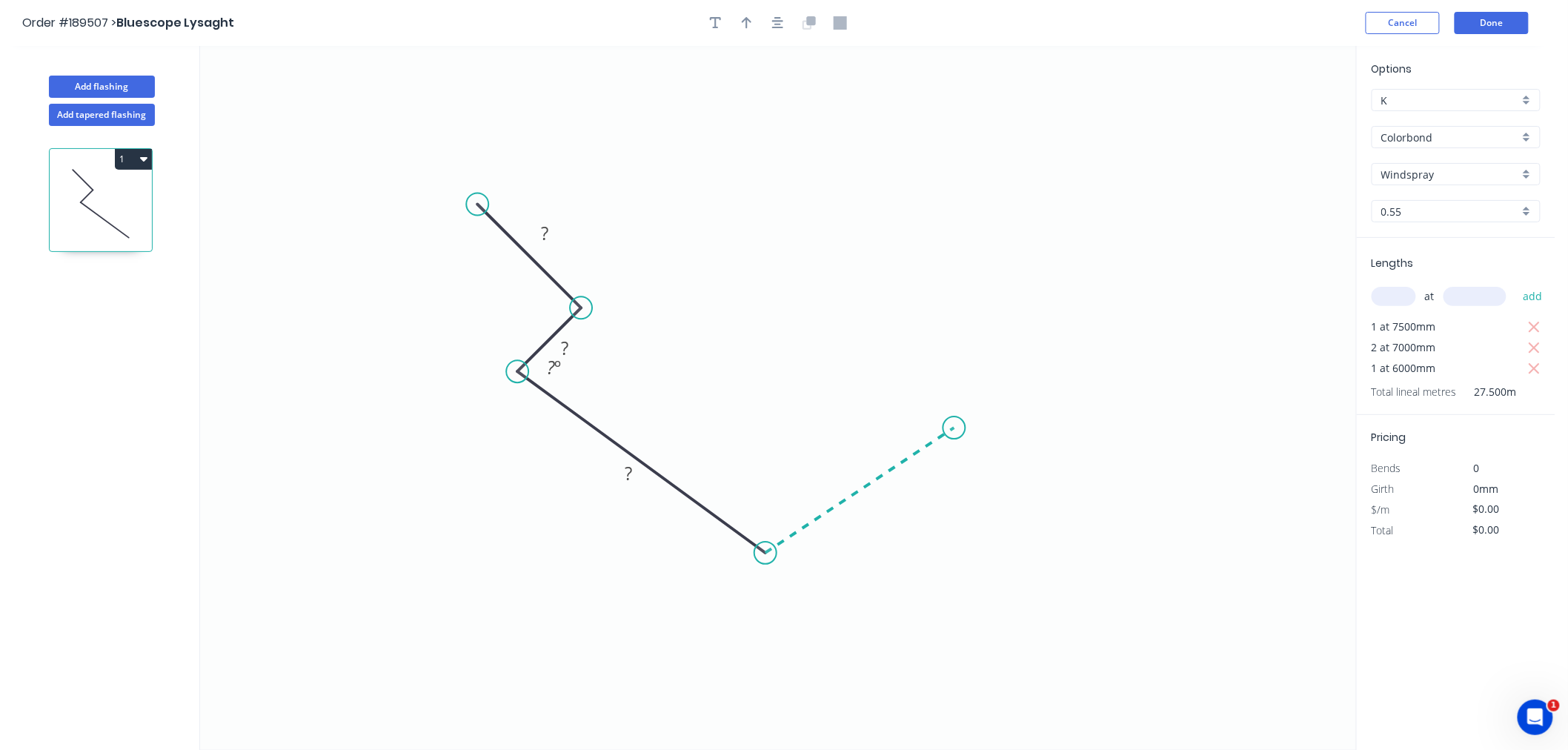
click at [954, 429] on icon "0 ? ? ? ? º" at bounding box center [778, 398] width 1156 height 705
drag, startPoint x: 950, startPoint y: 425, endPoint x: 952, endPoint y: 403, distance: 22.1
click at [952, 403] on circle at bounding box center [952, 403] width 22 height 22
click at [893, 334] on icon "0 ? ? ? ? ? º ? º" at bounding box center [778, 398] width 1156 height 705
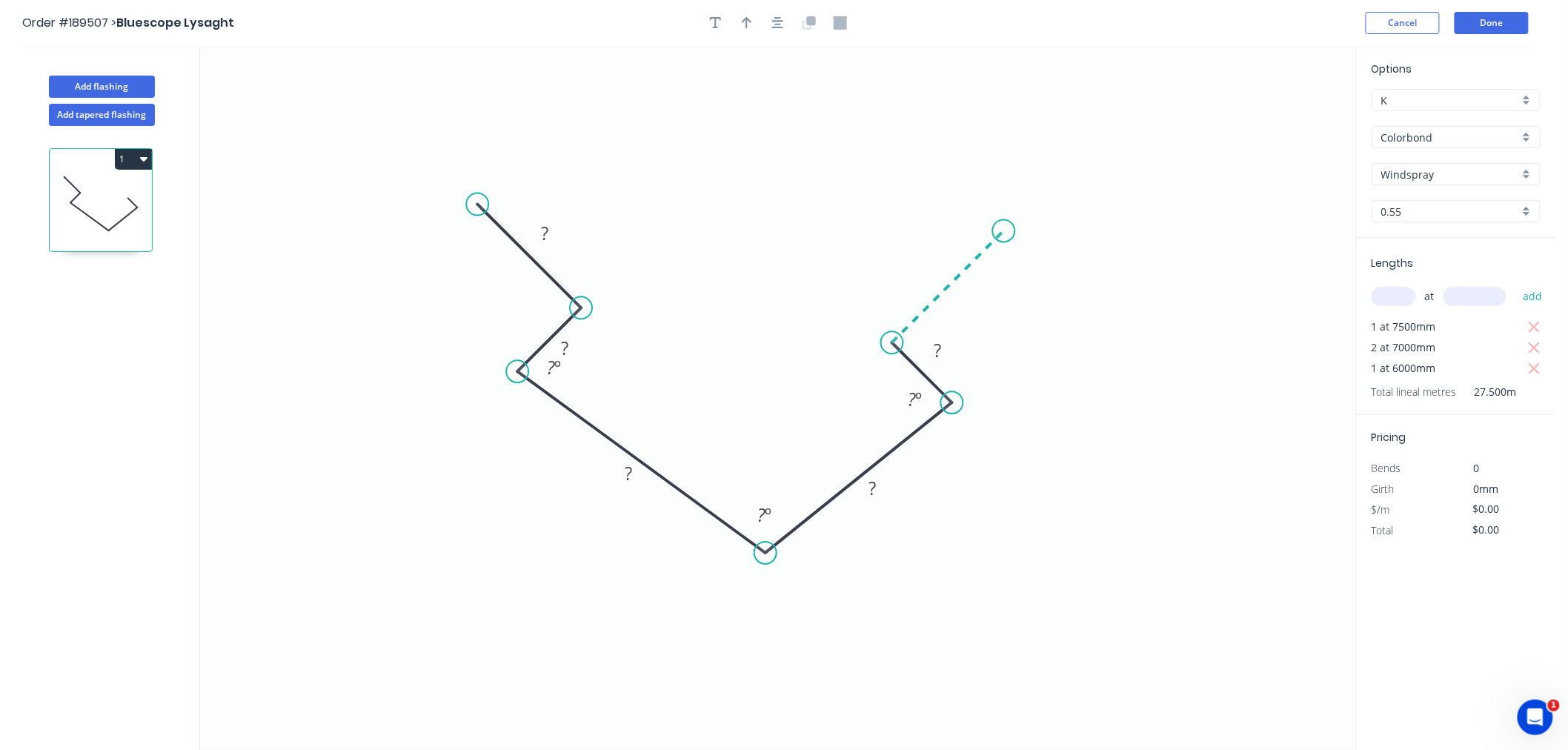
click at [1004, 238] on icon "0 ? ? ? ? ? ? º ? º ? º" at bounding box center [778, 398] width 1156 height 705
drag, startPoint x: 951, startPoint y: 404, endPoint x: 919, endPoint y: 380, distance: 40.0
click at [919, 380] on icon "0 ? ? ? ? ? ? ? º ? º ? º ? º" at bounding box center [778, 398] width 1156 height 705
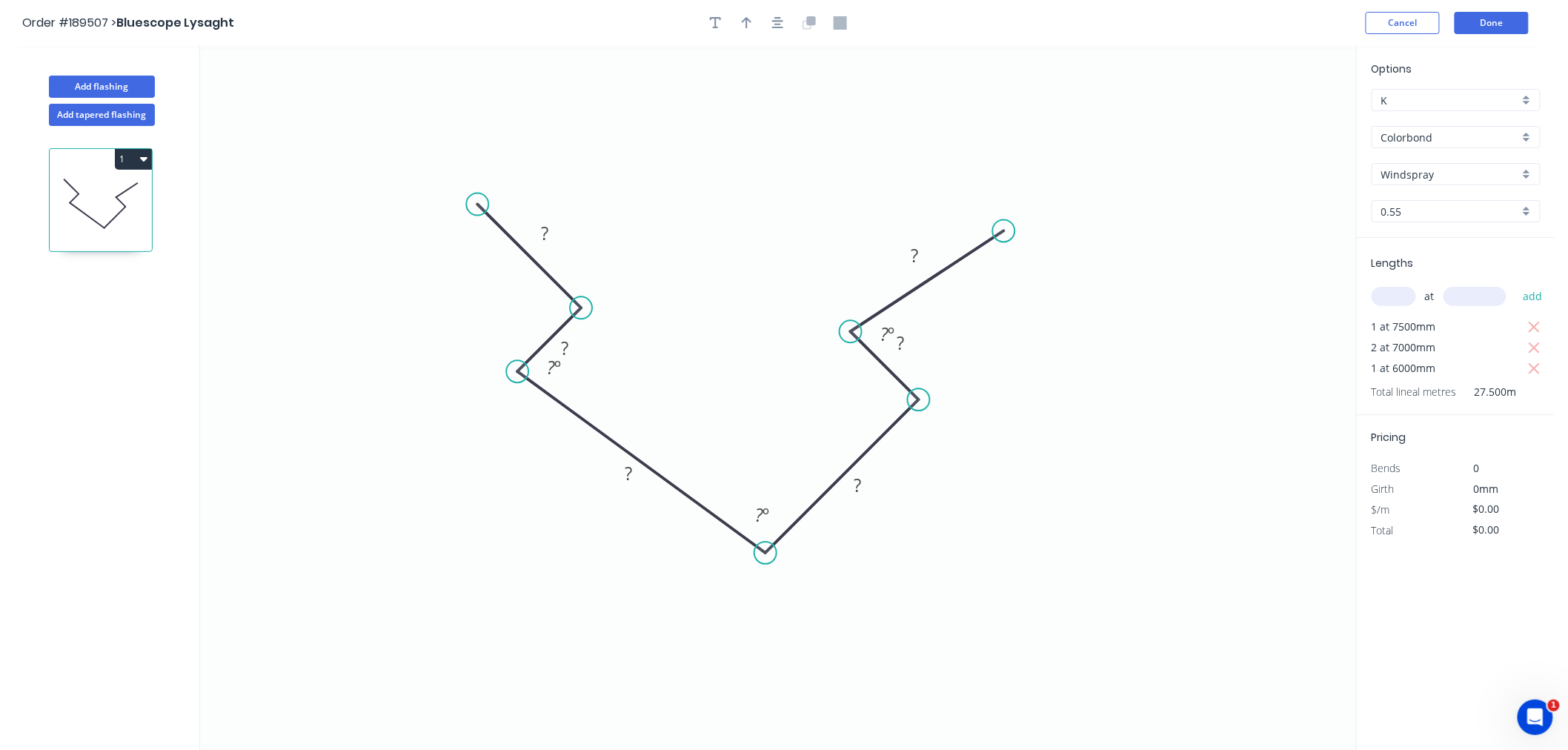
drag, startPoint x: 867, startPoint y: 329, endPoint x: 851, endPoint y: 330, distance: 16.0
click at [851, 330] on circle at bounding box center [851, 331] width 22 height 22
drag, startPoint x: 961, startPoint y: 226, endPoint x: 942, endPoint y: 228, distance: 19.1
click at [942, 229] on circle at bounding box center [942, 240] width 22 height 22
drag, startPoint x: 586, startPoint y: 344, endPoint x: 548, endPoint y: 313, distance: 49.0
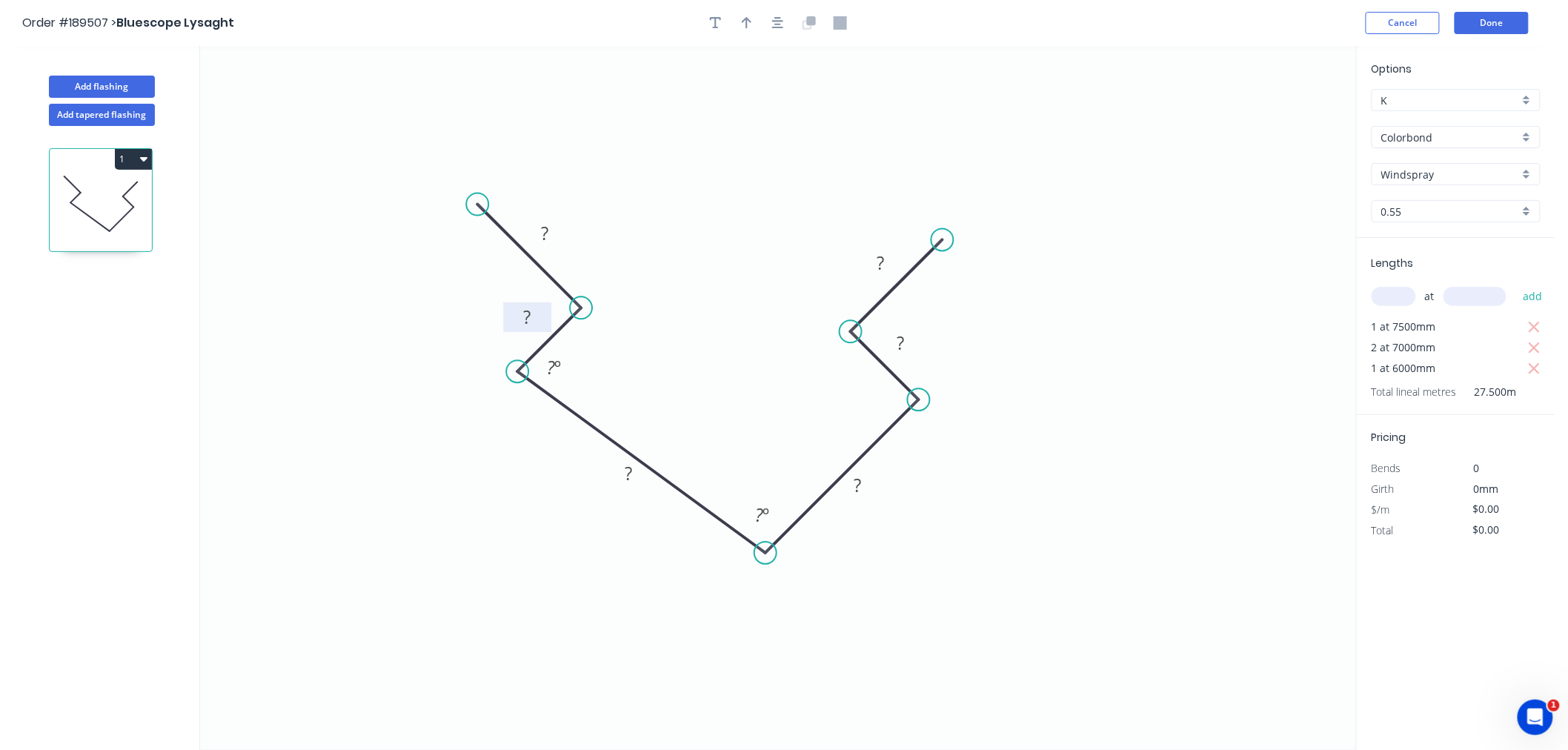
click at [548, 313] on rect at bounding box center [527, 318] width 48 height 30
click at [536, 318] on rect at bounding box center [527, 318] width 30 height 21
drag, startPoint x: 881, startPoint y: 480, endPoint x: 925, endPoint y: 480, distance: 44.0
click at [925, 480] on rect at bounding box center [901, 485] width 49 height 30
drag, startPoint x: 916, startPoint y: 397, endPoint x: 928, endPoint y: 413, distance: 20.0
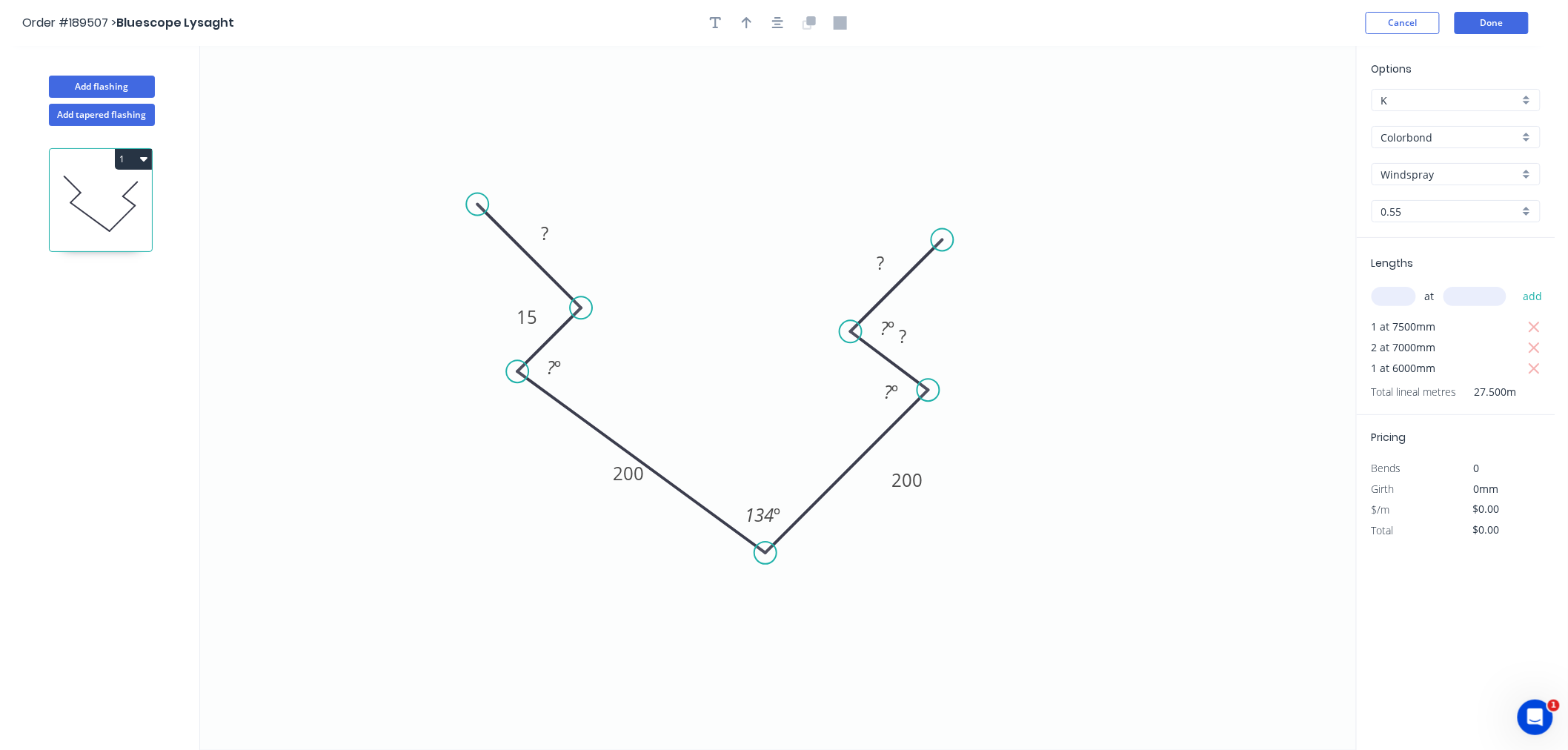
click at [928, 413] on icon "0 ? 15 200 200 ? ? ? º 134 º ? º ? º" at bounding box center [778, 398] width 1156 height 705
click at [862, 324] on circle at bounding box center [862, 320] width 22 height 22
click at [576, 309] on circle at bounding box center [576, 303] width 22 height 22
drag, startPoint x: 573, startPoint y: 298, endPoint x: 598, endPoint y: 306, distance: 26.2
click at [598, 306] on circle at bounding box center [598, 306] width 22 height 22
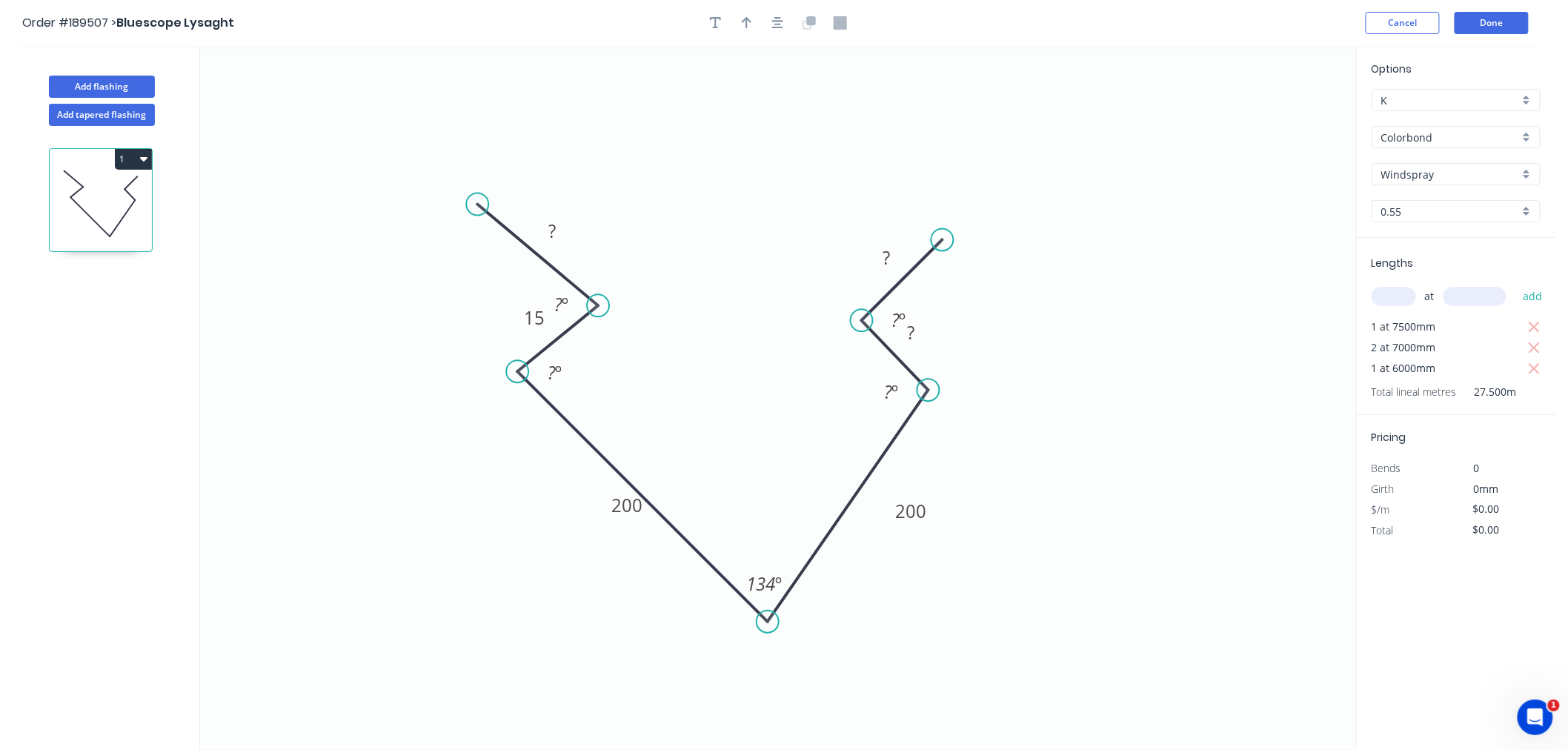
drag, startPoint x: 765, startPoint y: 556, endPoint x: 768, endPoint y: 623, distance: 67.1
click at [768, 623] on circle at bounding box center [768, 622] width 22 height 22
click at [597, 301] on circle at bounding box center [598, 306] width 22 height 22
drag, startPoint x: 484, startPoint y: 204, endPoint x: 524, endPoint y: 217, distance: 42.1
click at [524, 217] on circle at bounding box center [524, 217] width 22 height 22
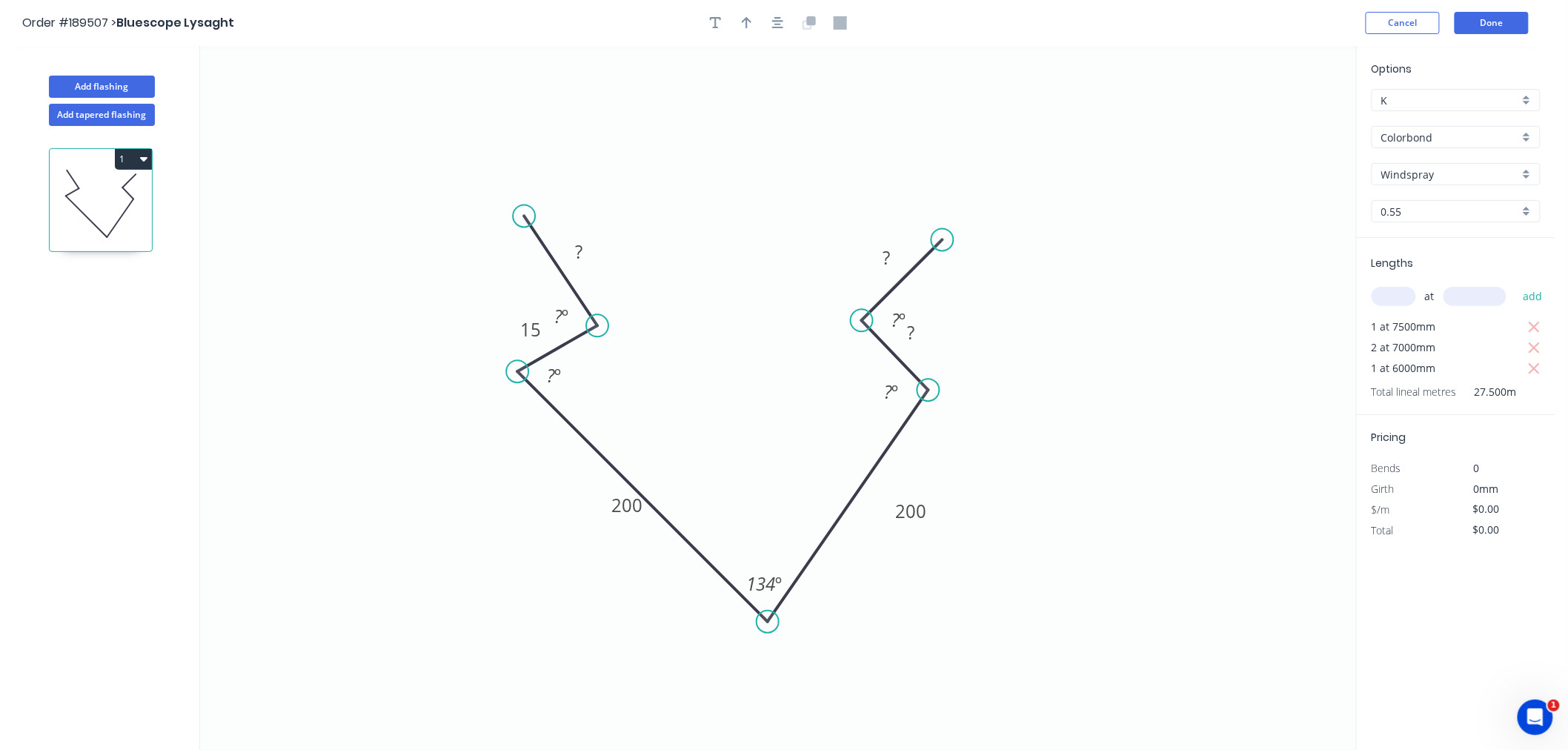
drag, startPoint x: 605, startPoint y: 312, endPoint x: 597, endPoint y: 326, distance: 16.1
click at [597, 326] on circle at bounding box center [597, 325] width 22 height 22
click at [599, 365] on div "Hide angle" at bounding box center [639, 365] width 149 height 31
click at [578, 247] on tspan "?" at bounding box center [579, 251] width 7 height 25
click at [913, 376] on div "Hide angle" at bounding box center [966, 376] width 149 height 31
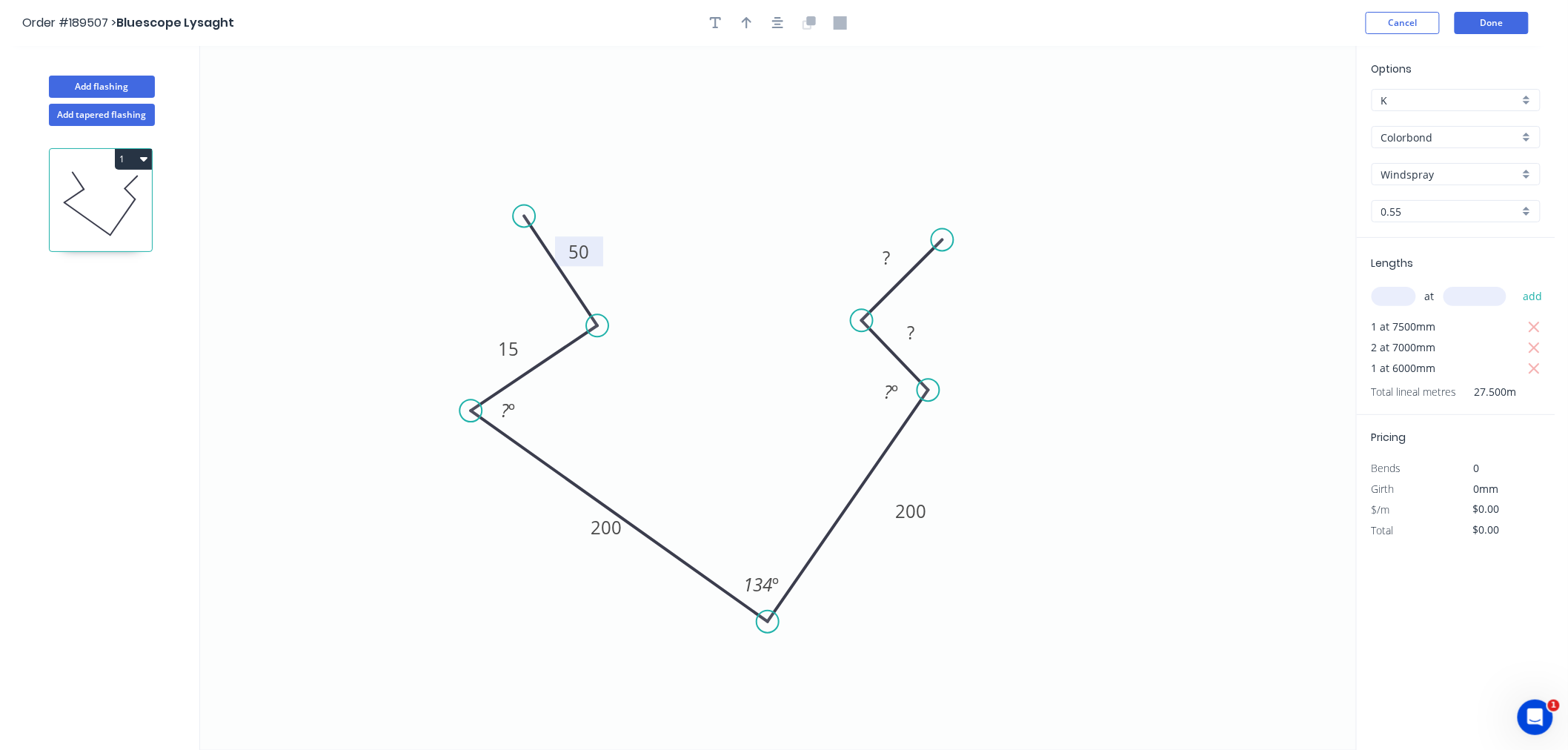
drag, startPoint x: 521, startPoint y: 371, endPoint x: 463, endPoint y: 420, distance: 75.9
click at [463, 420] on circle at bounding box center [471, 411] width 22 height 22
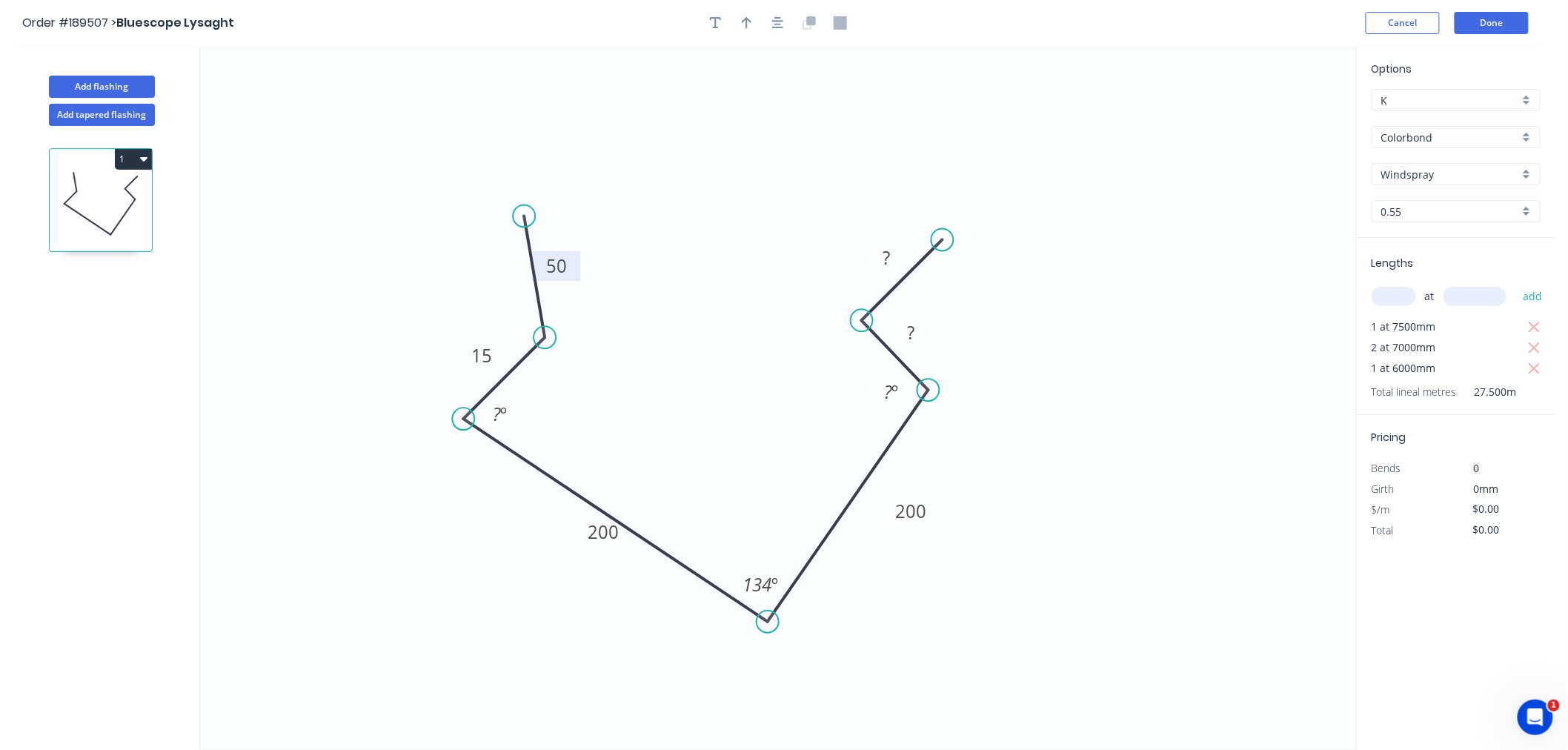
drag, startPoint x: 569, startPoint y: 336, endPoint x: 543, endPoint y: 323, distance: 29.1
click at [544, 348] on circle at bounding box center [544, 337] width 22 height 22
drag, startPoint x: 522, startPoint y: 214, endPoint x: 446, endPoint y: 253, distance: 85.4
click at [446, 253] on circle at bounding box center [446, 253] width 22 height 22
click at [476, 301] on div "Crush & Fold" at bounding box center [520, 302] width 149 height 31
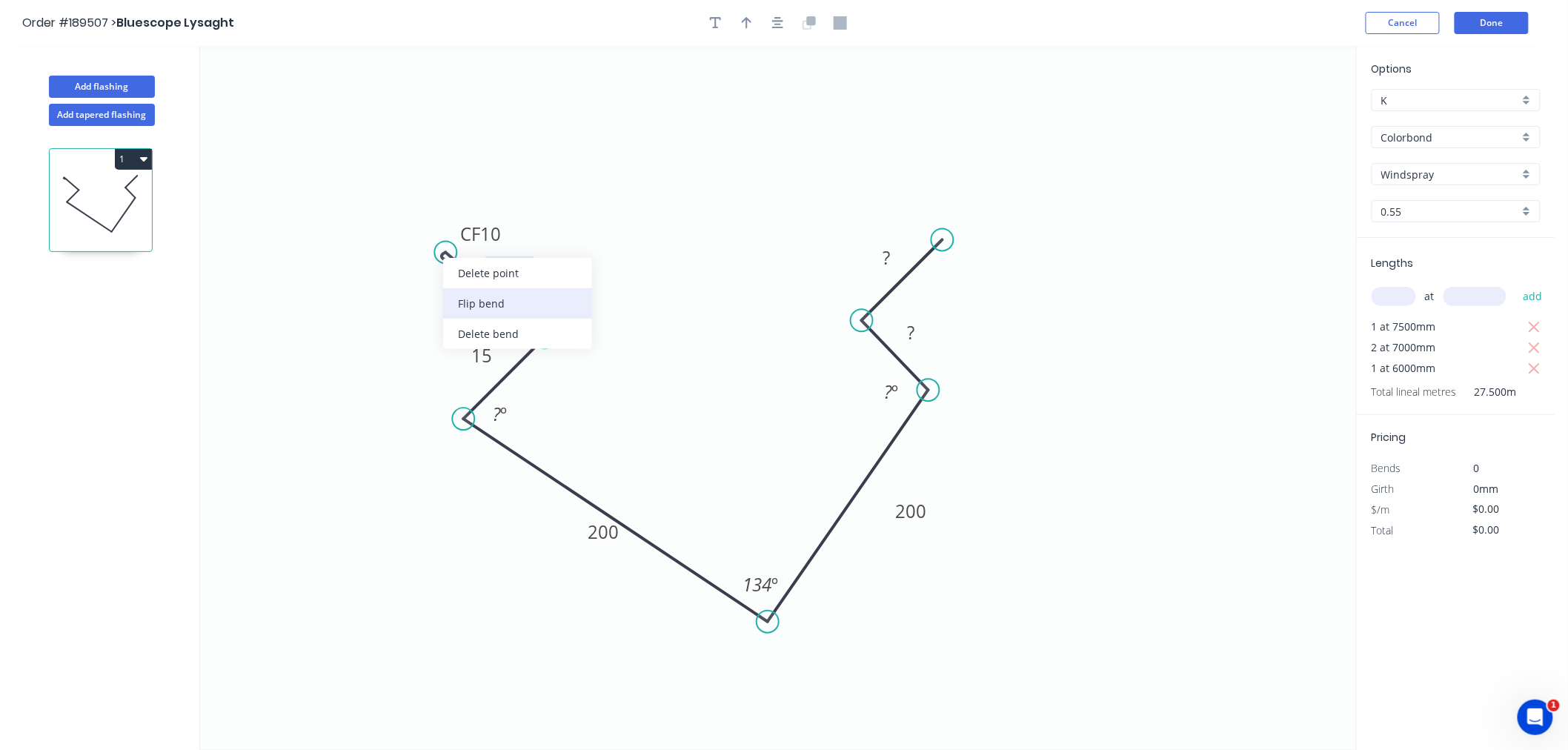
click at [483, 300] on div "Flip bend" at bounding box center [518, 304] width 149 height 31
click at [454, 271] on tspan "10" at bounding box center [450, 282] width 21 height 25
click at [547, 180] on icon "0 CF 15 50 15 200 200 ? ? ? º 134 º ? º" at bounding box center [778, 398] width 1156 height 705
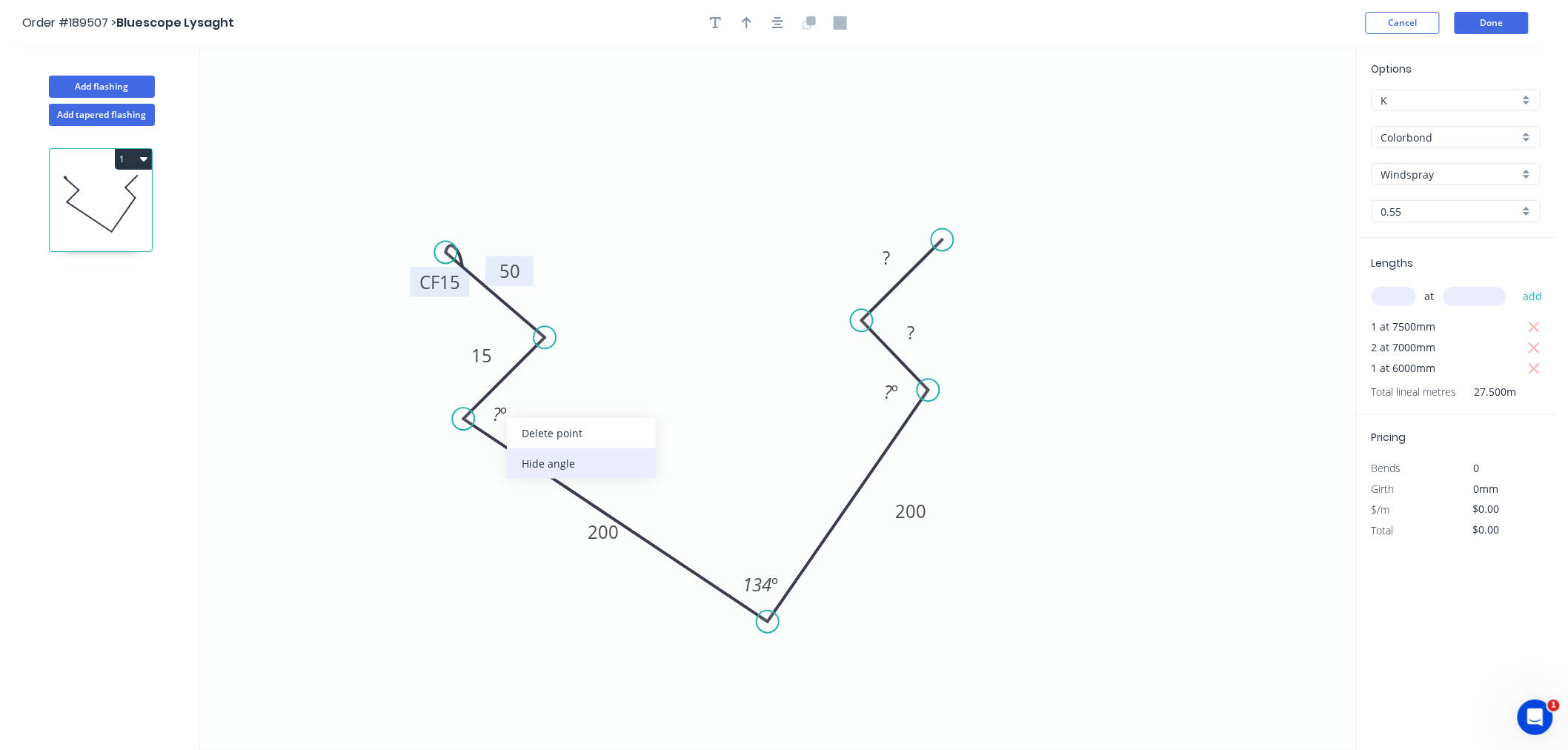
click at [534, 458] on div "Hide angle" at bounding box center [582, 464] width 149 height 31
click at [909, 441] on div "Hide angle" at bounding box center [962, 437] width 149 height 31
click at [910, 331] on tspan "?" at bounding box center [911, 333] width 7 height 25
click at [893, 258] on rect at bounding box center [887, 259] width 30 height 21
click at [943, 194] on icon "0 CF 15 50 15 200 200 15 50 134 º" at bounding box center [778, 398] width 1156 height 705
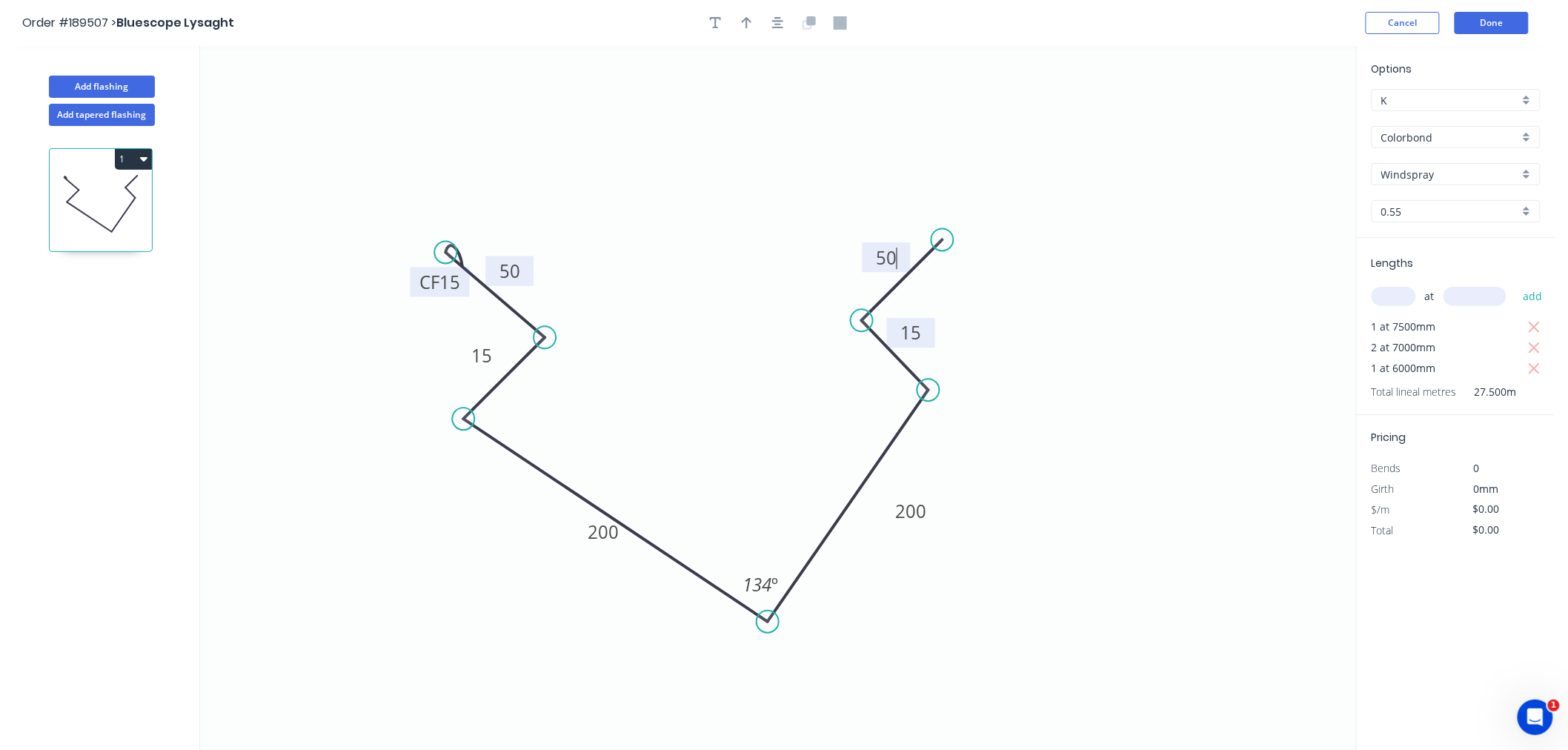
type input "$18.51"
type input "$509.03"
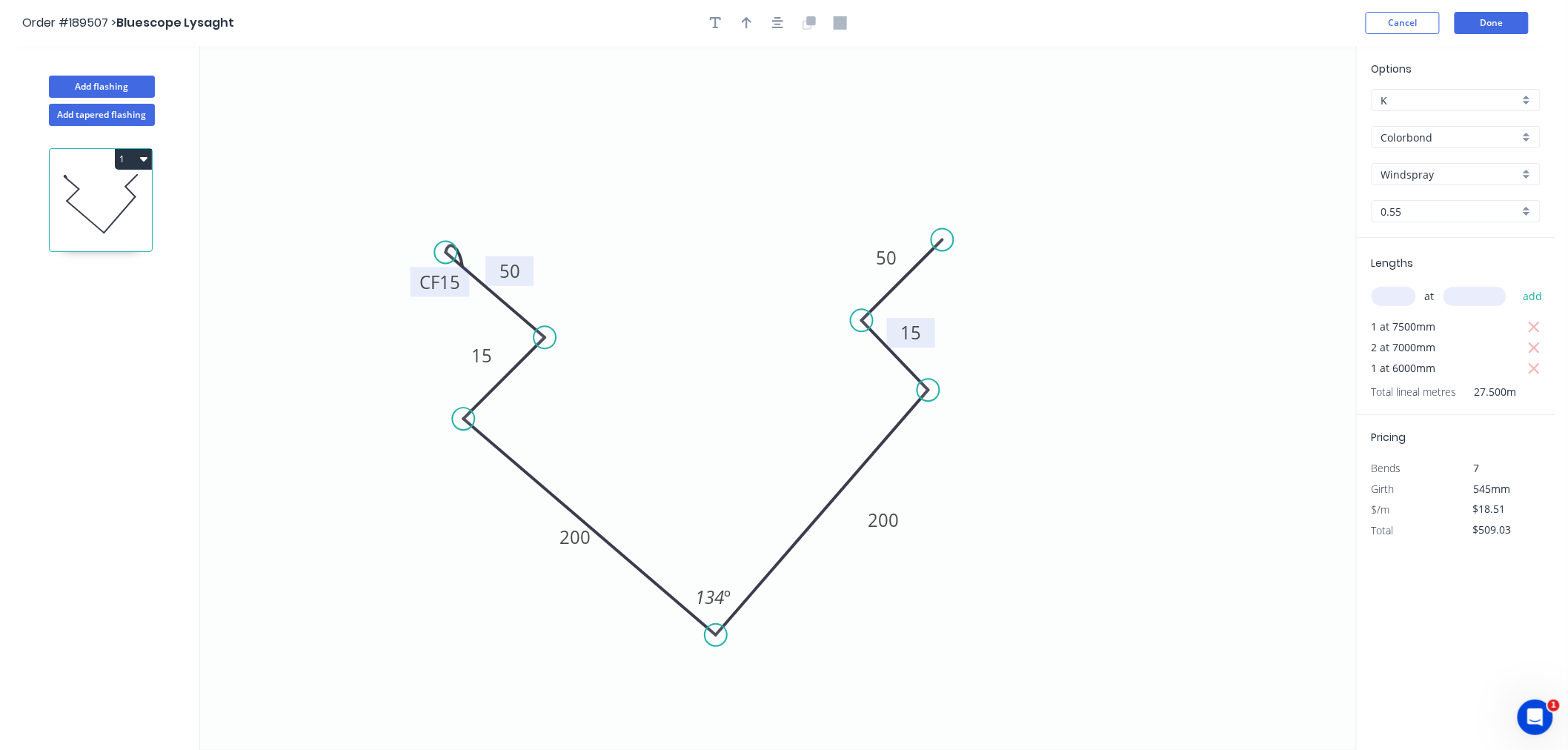
drag, startPoint x: 766, startPoint y: 626, endPoint x: 716, endPoint y: 636, distance: 51.0
click at [716, 636] on circle at bounding box center [716, 635] width 22 height 22
click at [913, 409] on circle at bounding box center [913, 408] width 22 height 22
drag, startPoint x: 861, startPoint y: 317, endPoint x: 846, endPoint y: 344, distance: 30.9
click at [846, 344] on circle at bounding box center [846, 336] width 22 height 22
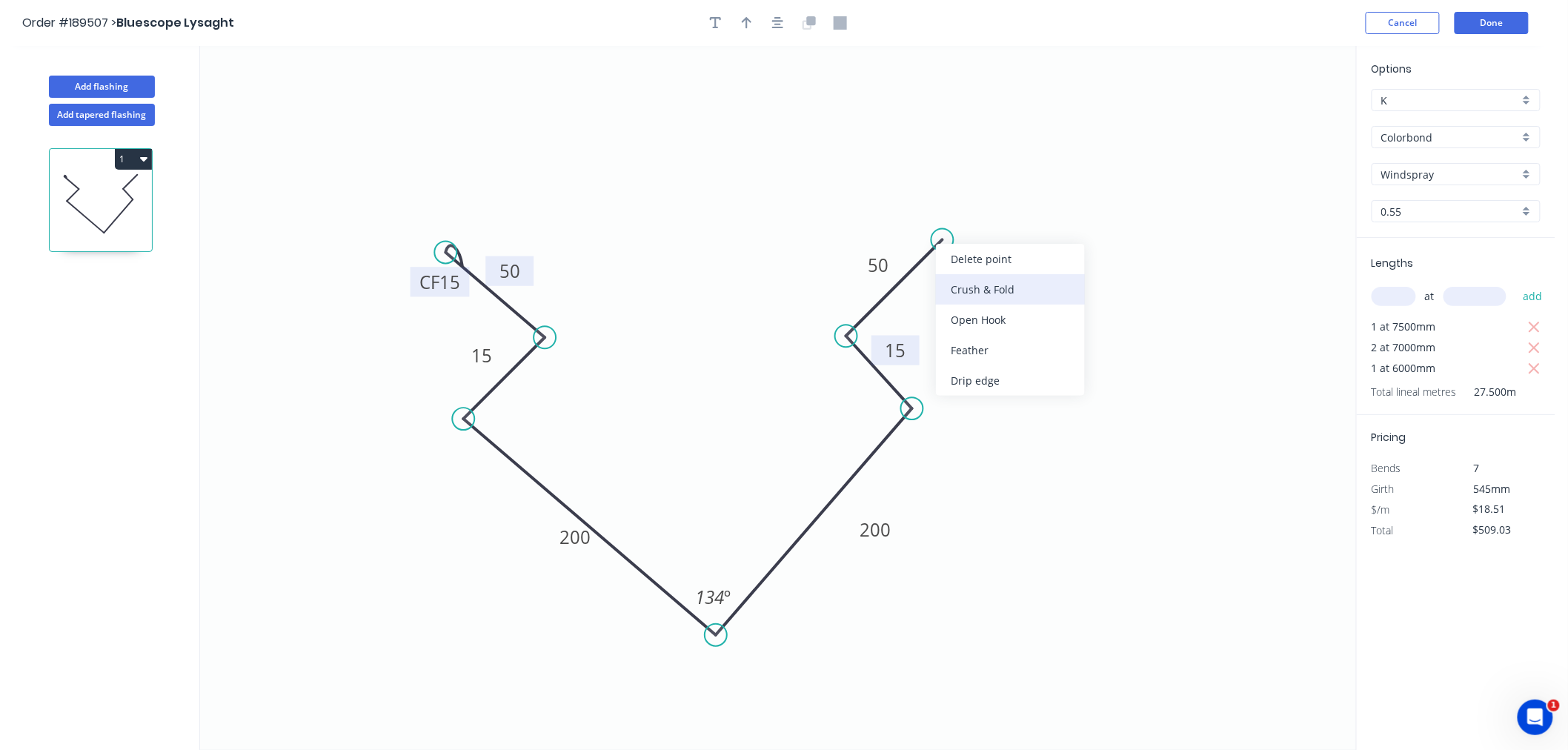
click at [971, 291] on div "Crush & Fold" at bounding box center [1010, 289] width 149 height 31
type input "$19.95"
type input "$548.63"
click at [942, 193] on tspan "10" at bounding box center [944, 196] width 21 height 25
click at [701, 216] on icon "0 CF 15 50 15 200 200 15 CF 15 50 134 º" at bounding box center [778, 398] width 1156 height 705
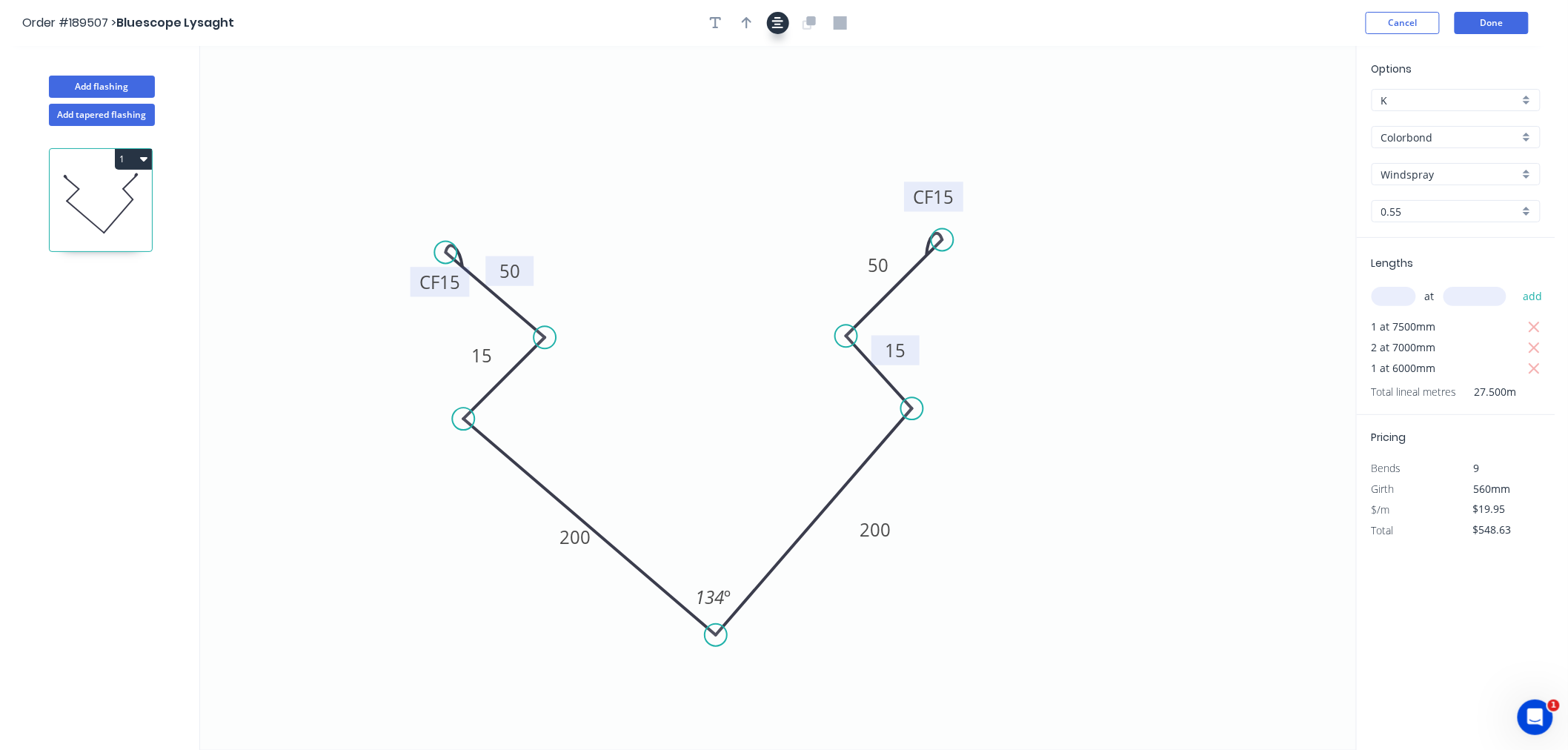
click at [773, 19] on icon "button" at bounding box center [778, 23] width 12 height 13
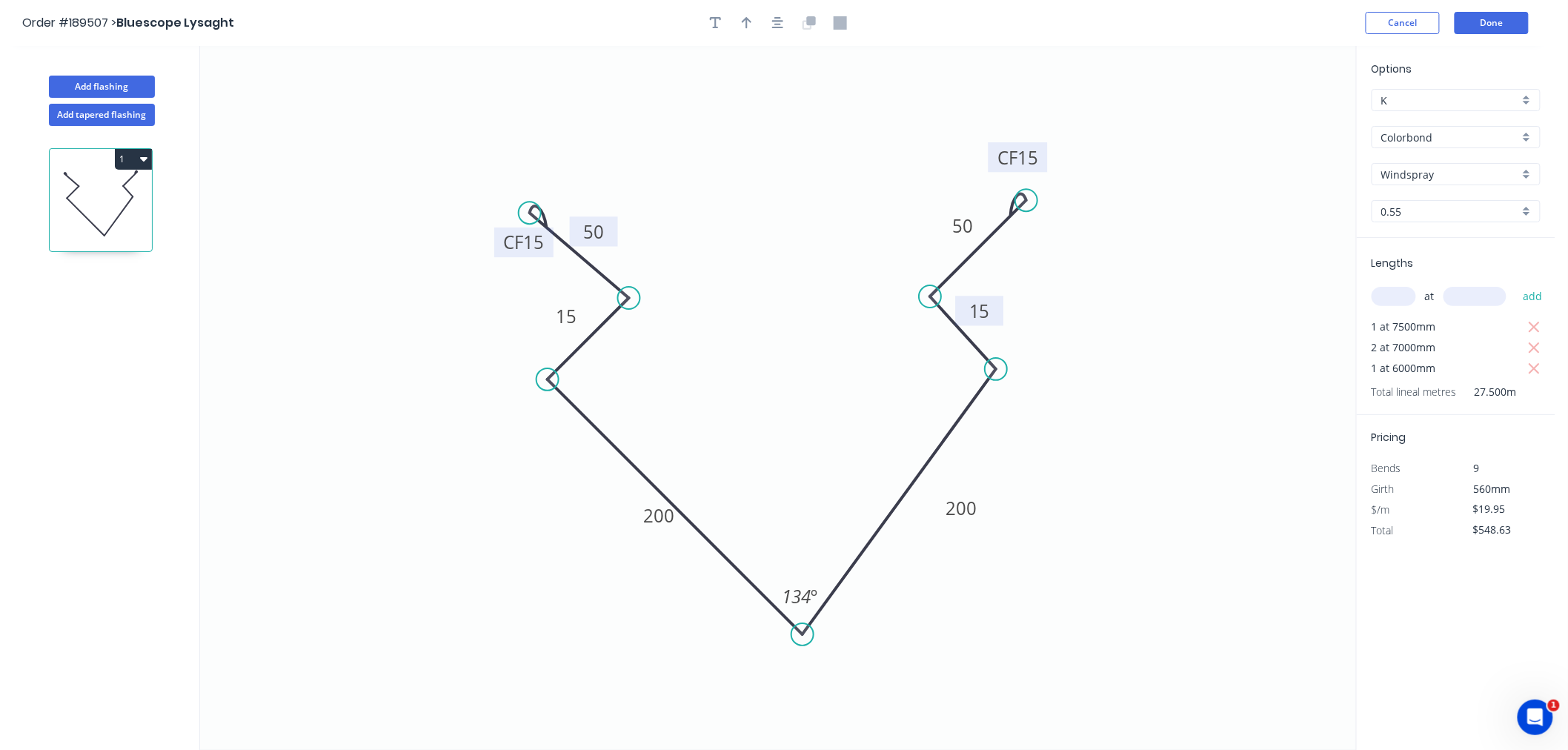
drag, startPoint x: 800, startPoint y: 618, endPoint x: 803, endPoint y: 672, distance: 54.1
click at [803, 672] on icon "0 CF 15 50 15 200 200 15 CF 15 50 134 º" at bounding box center [778, 398] width 1156 height 705
drag, startPoint x: 994, startPoint y: 369, endPoint x: 1009, endPoint y: 373, distance: 15.5
click at [1009, 373] on circle at bounding box center [1009, 376] width 22 height 22
click at [779, 22] on icon "button" at bounding box center [778, 23] width 12 height 13
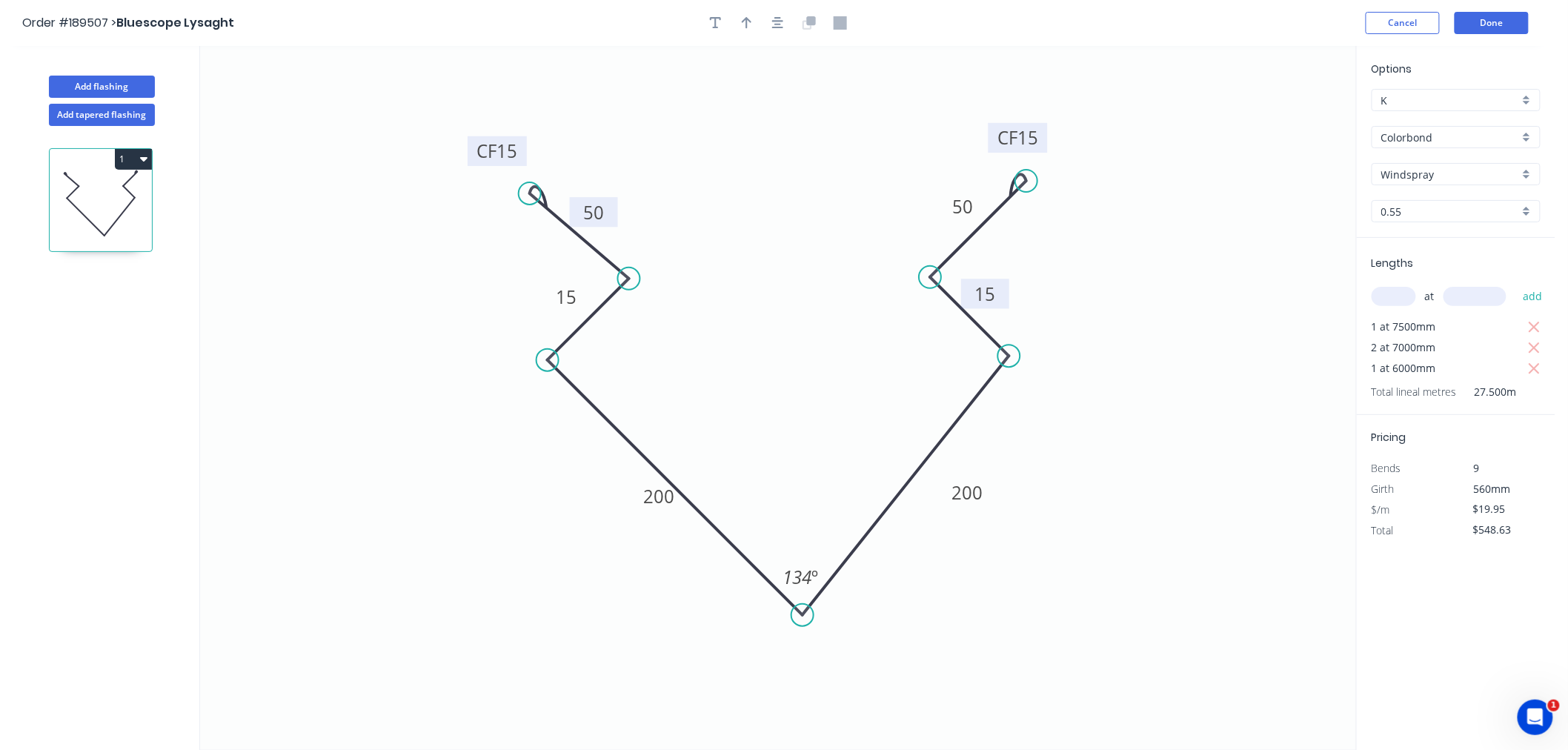
drag, startPoint x: 501, startPoint y: 225, endPoint x: 475, endPoint y: 153, distance: 76.6
click at [475, 153] on rect at bounding box center [498, 151] width 60 height 30
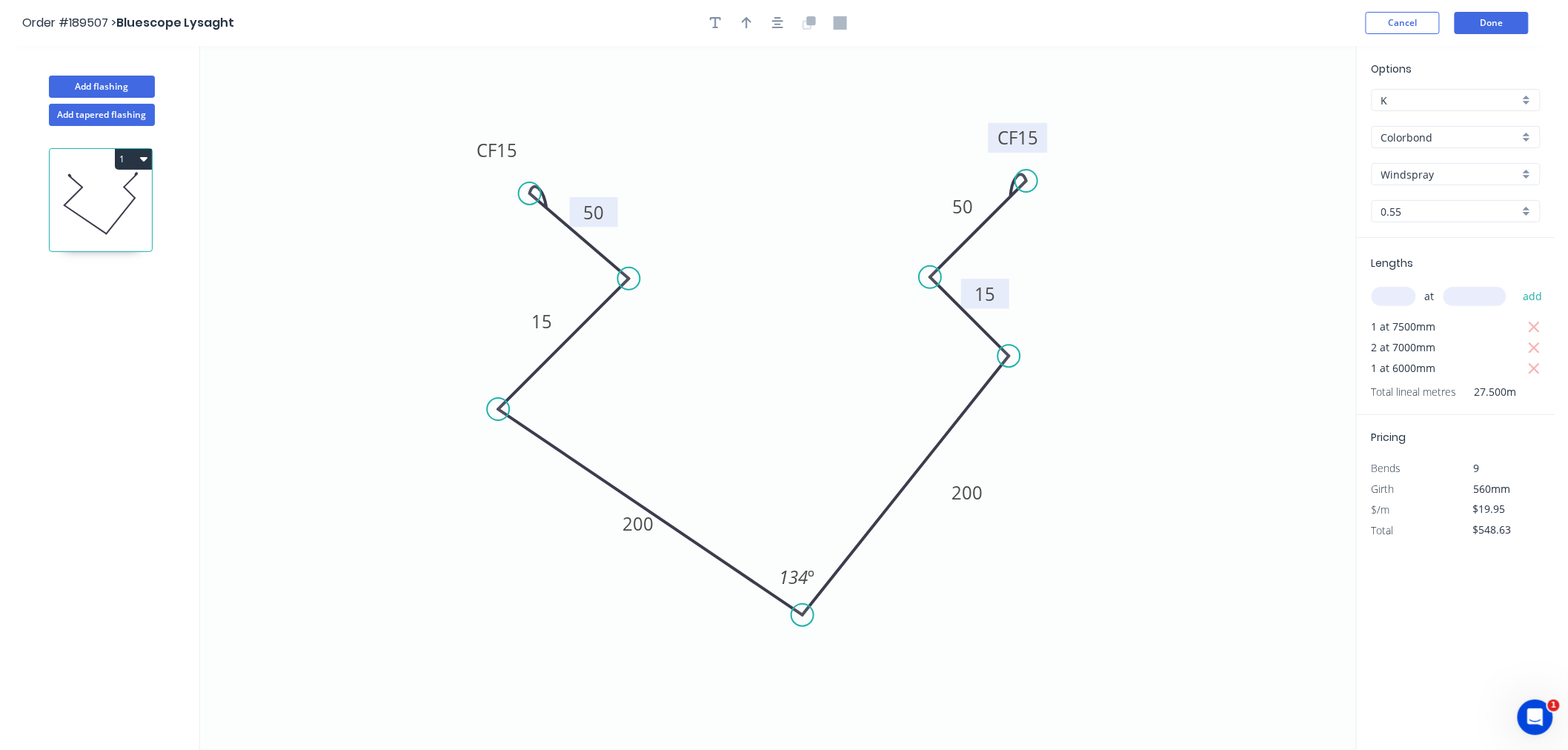
drag, startPoint x: 545, startPoint y: 362, endPoint x: 498, endPoint y: 417, distance: 72.3
click at [498, 417] on circle at bounding box center [498, 409] width 22 height 22
drag, startPoint x: 576, startPoint y: 327, endPoint x: 571, endPoint y: 333, distance: 7.8
click at [571, 333] on circle at bounding box center [571, 336] width 22 height 22
drag, startPoint x: 534, startPoint y: 193, endPoint x: 478, endPoint y: 243, distance: 75.1
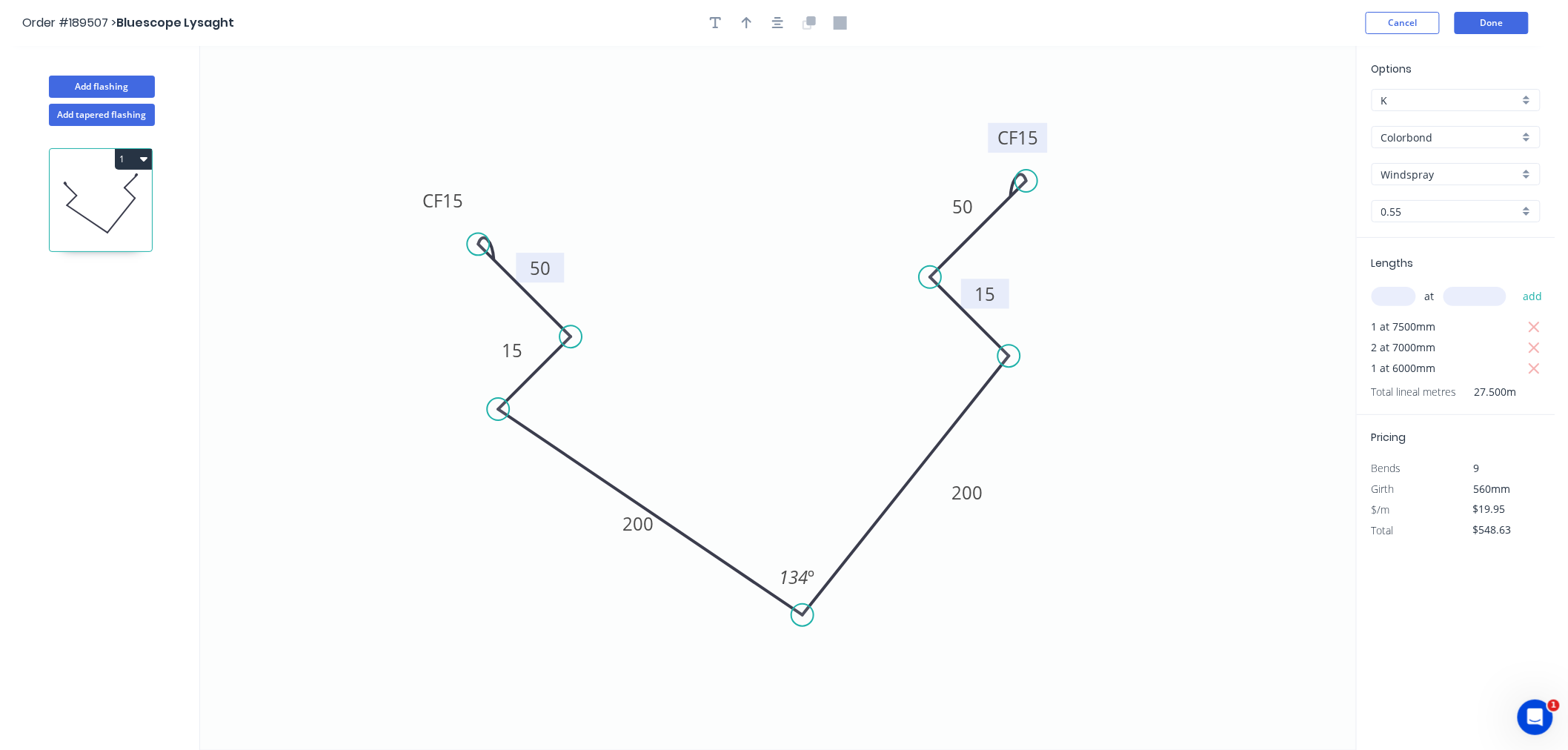
click at [478, 243] on circle at bounding box center [478, 244] width 22 height 22
drag, startPoint x: 417, startPoint y: 204, endPoint x: 443, endPoint y: 220, distance: 30.5
click at [443, 220] on rect at bounding box center [470, 217] width 60 height 30
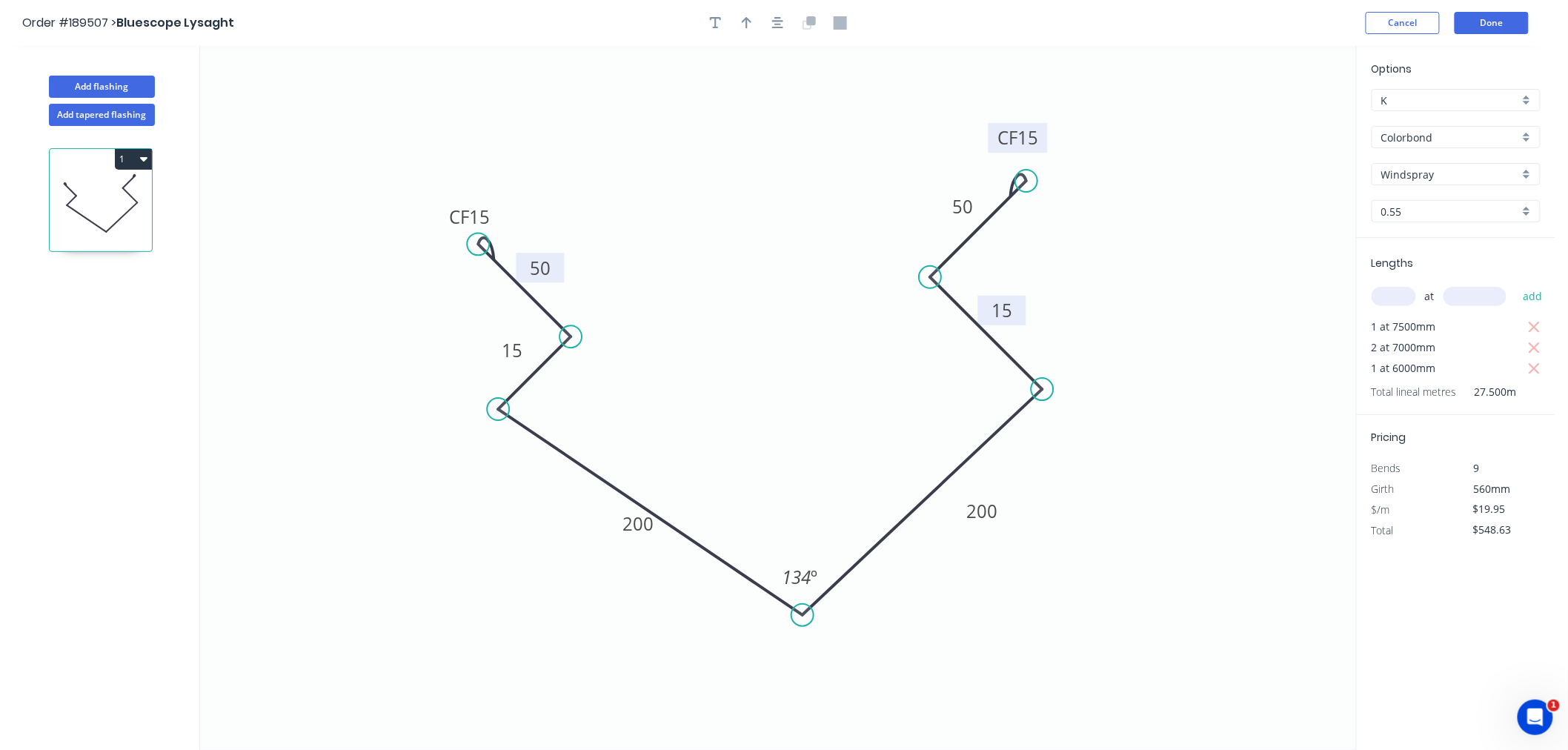
drag, startPoint x: 1003, startPoint y: 356, endPoint x: 1047, endPoint y: 415, distance: 73.6
click at [1047, 415] on icon "0 CF 15 50 15 200 200 15 CF 15 50 134 º" at bounding box center [778, 398] width 1156 height 705
drag, startPoint x: 989, startPoint y: 324, endPoint x: 999, endPoint y: 336, distance: 15.6
click at [999, 336] on circle at bounding box center [999, 335] width 22 height 22
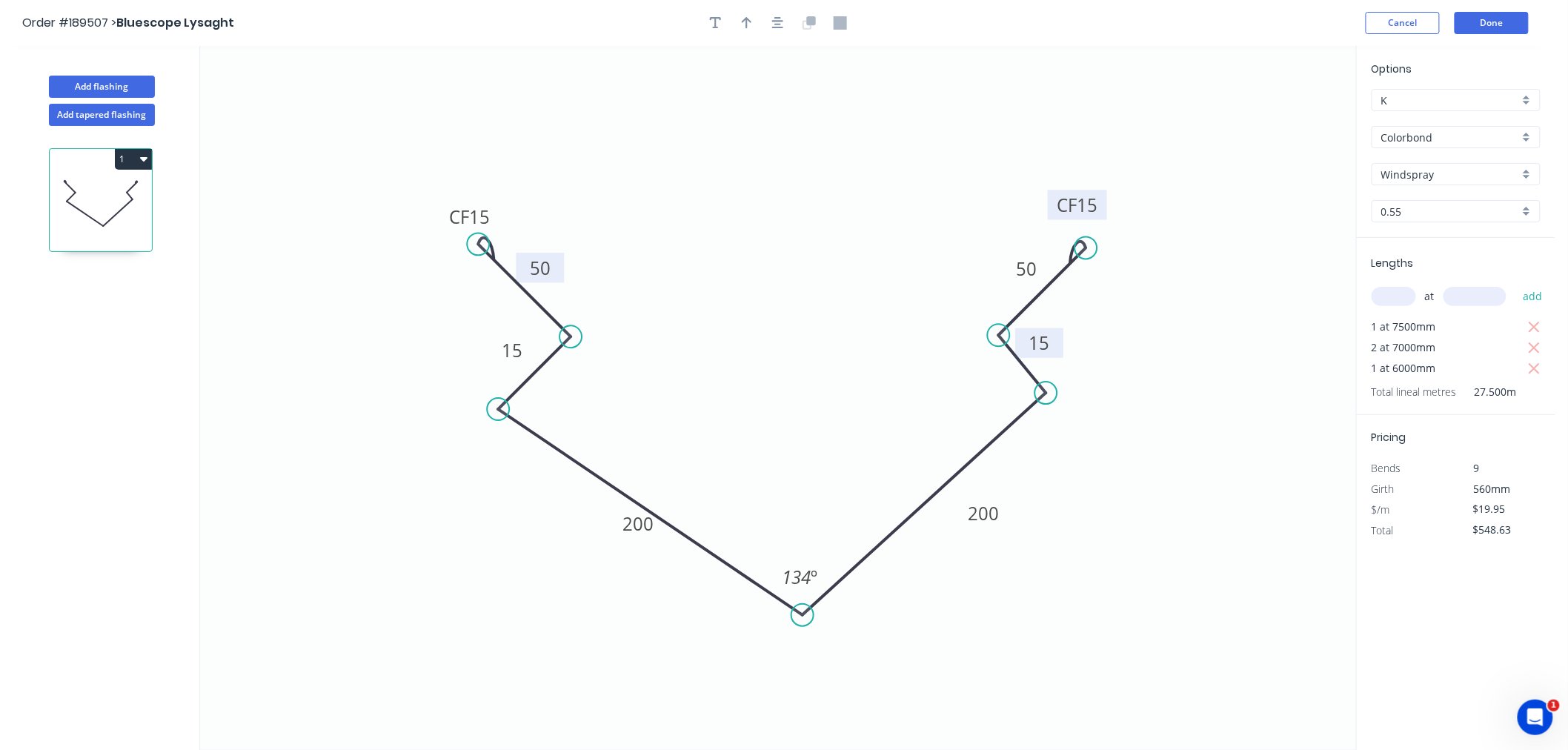
drag, startPoint x: 1020, startPoint y: 182, endPoint x: 1087, endPoint y: 249, distance: 94.8
click at [1087, 249] on circle at bounding box center [1087, 249] width 22 height 22
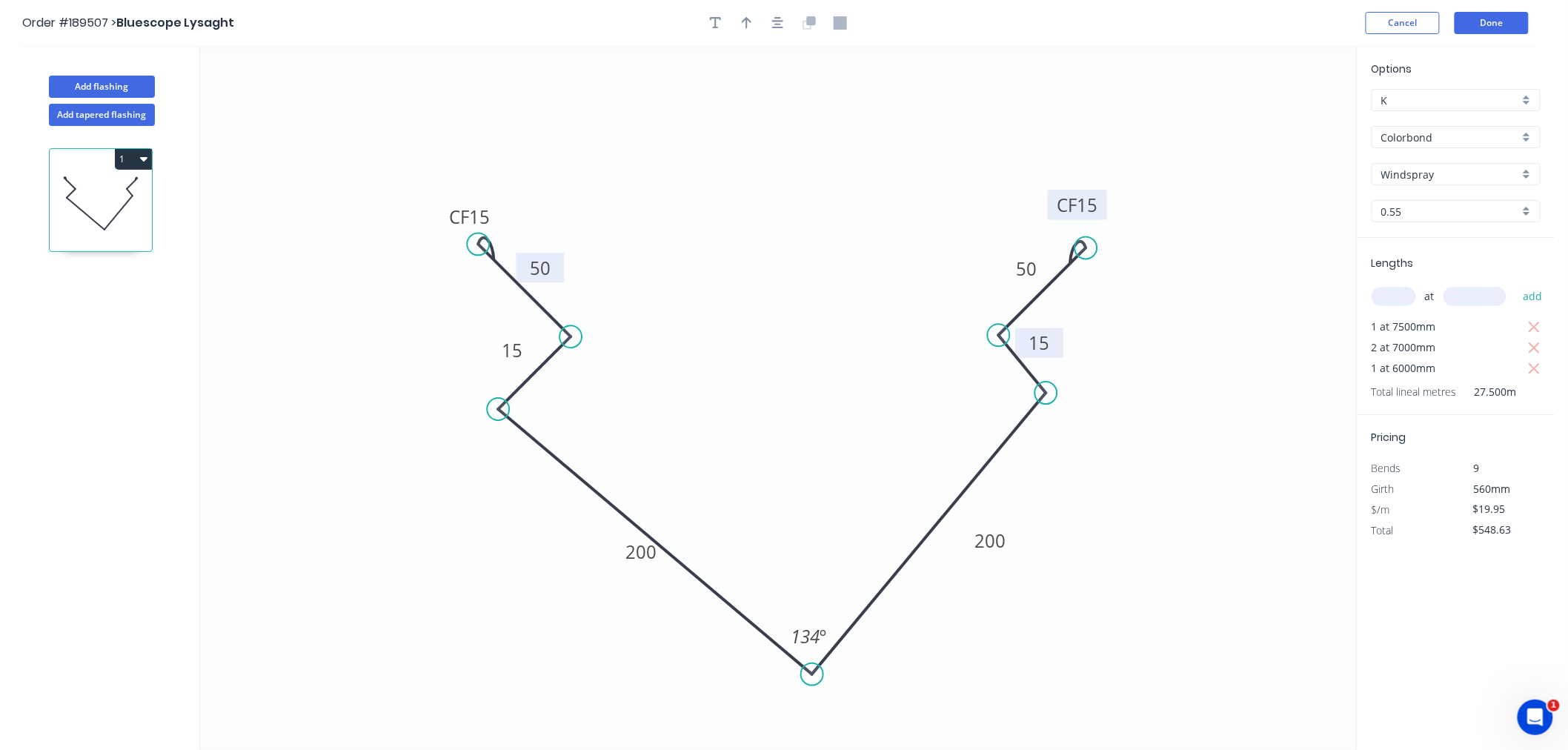
drag, startPoint x: 804, startPoint y: 612, endPoint x: 812, endPoint y: 676, distance: 64.5
click at [812, 676] on circle at bounding box center [812, 675] width 22 height 22
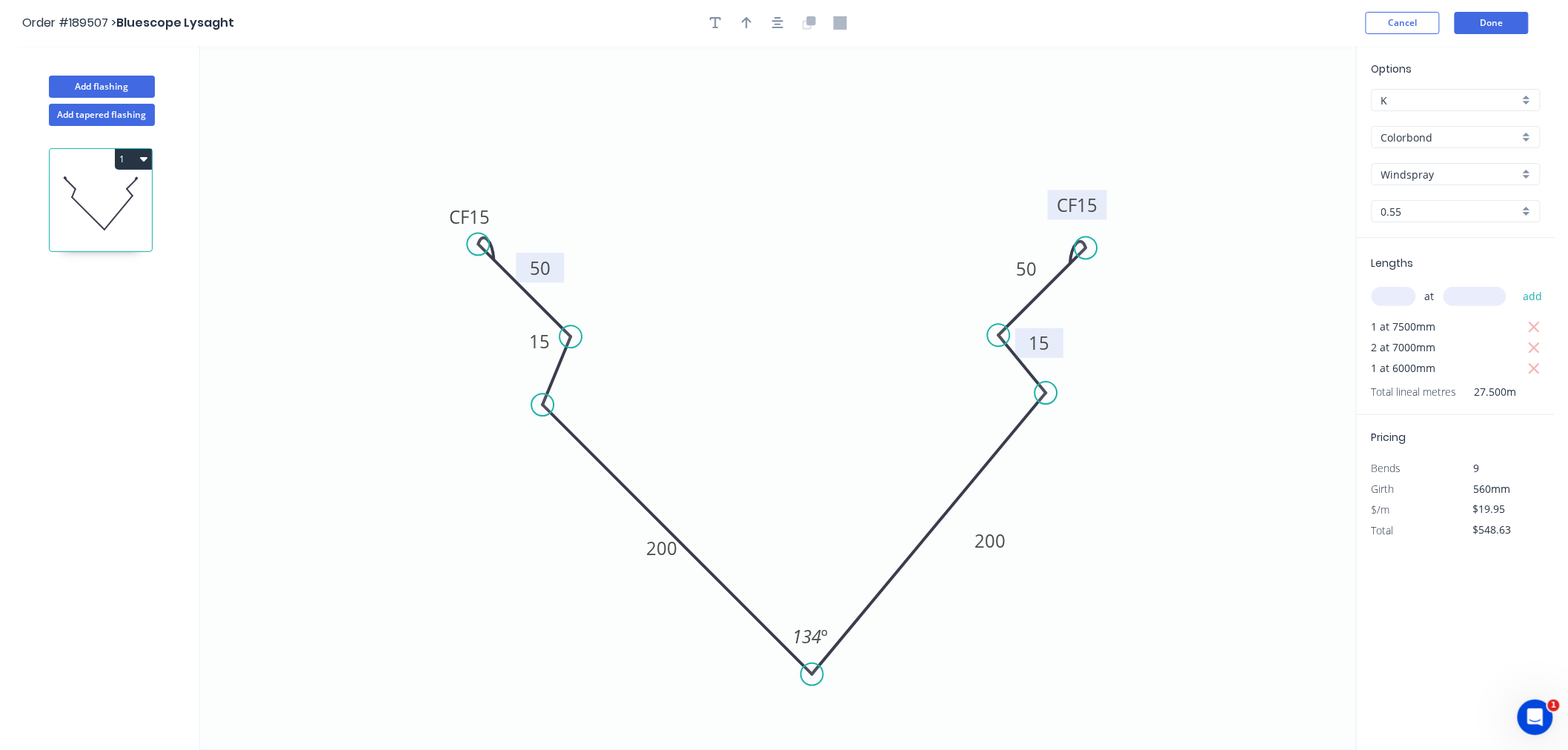
drag, startPoint x: 501, startPoint y: 409, endPoint x: 542, endPoint y: 434, distance: 48.0
click at [542, 434] on icon "0 CF 15 50 15 200 200 15 CF 15 50 134 º" at bounding box center [778, 398] width 1156 height 705
drag, startPoint x: 569, startPoint y: 333, endPoint x: 602, endPoint y: 384, distance: 60.7
click at [602, 384] on icon "0 CF 15 50 15 200 200 15 CF 15 50 134 º" at bounding box center [778, 398] width 1156 height 705
drag, startPoint x: 482, startPoint y: 241, endPoint x: 501, endPoint y: 246, distance: 19.6
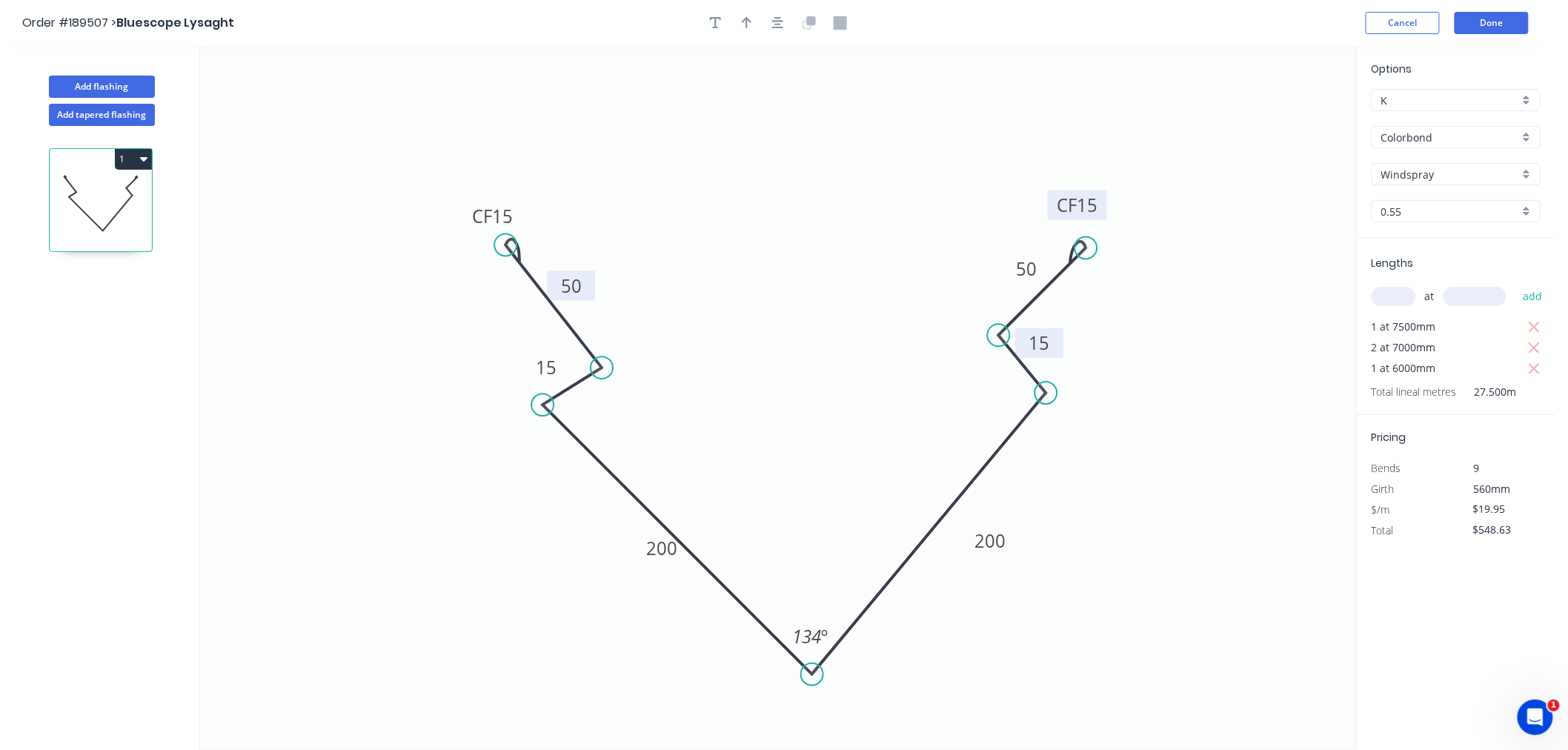
click at [503, 246] on circle at bounding box center [506, 246] width 22 height 22
drag, startPoint x: 1045, startPoint y: 394, endPoint x: 1057, endPoint y: 393, distance: 12.0
click at [1057, 393] on circle at bounding box center [1057, 393] width 22 height 22
drag, startPoint x: 1003, startPoint y: 334, endPoint x: 1012, endPoint y: 345, distance: 14.2
click at [1012, 345] on circle at bounding box center [1012, 348] width 22 height 22
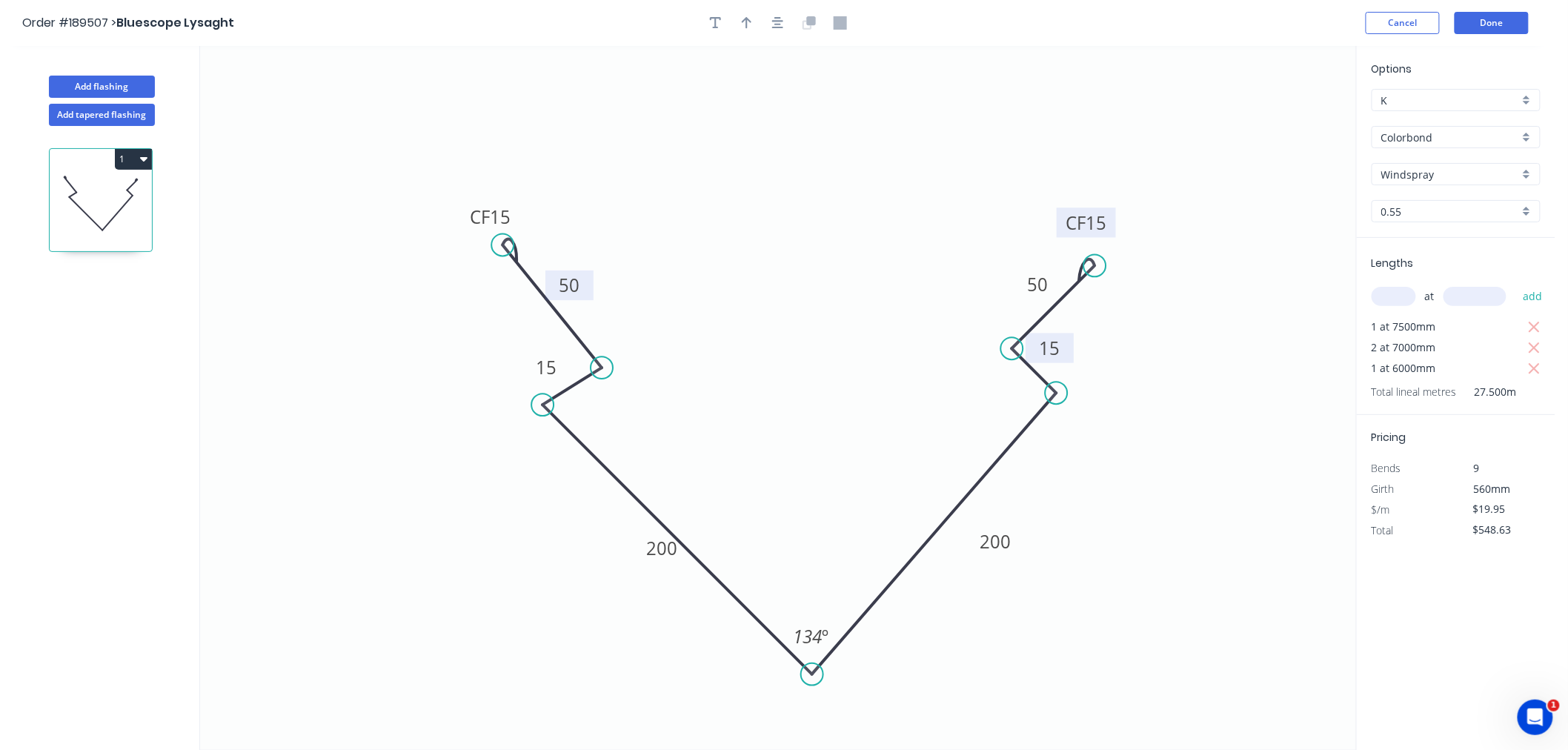
drag, startPoint x: 1085, startPoint y: 243, endPoint x: 1096, endPoint y: 266, distance: 25.5
click at [1096, 266] on circle at bounding box center [1096, 266] width 22 height 22
click at [1117, 231] on rect at bounding box center [1096, 234] width 60 height 30
click at [781, 19] on icon "button" at bounding box center [778, 23] width 12 height 13
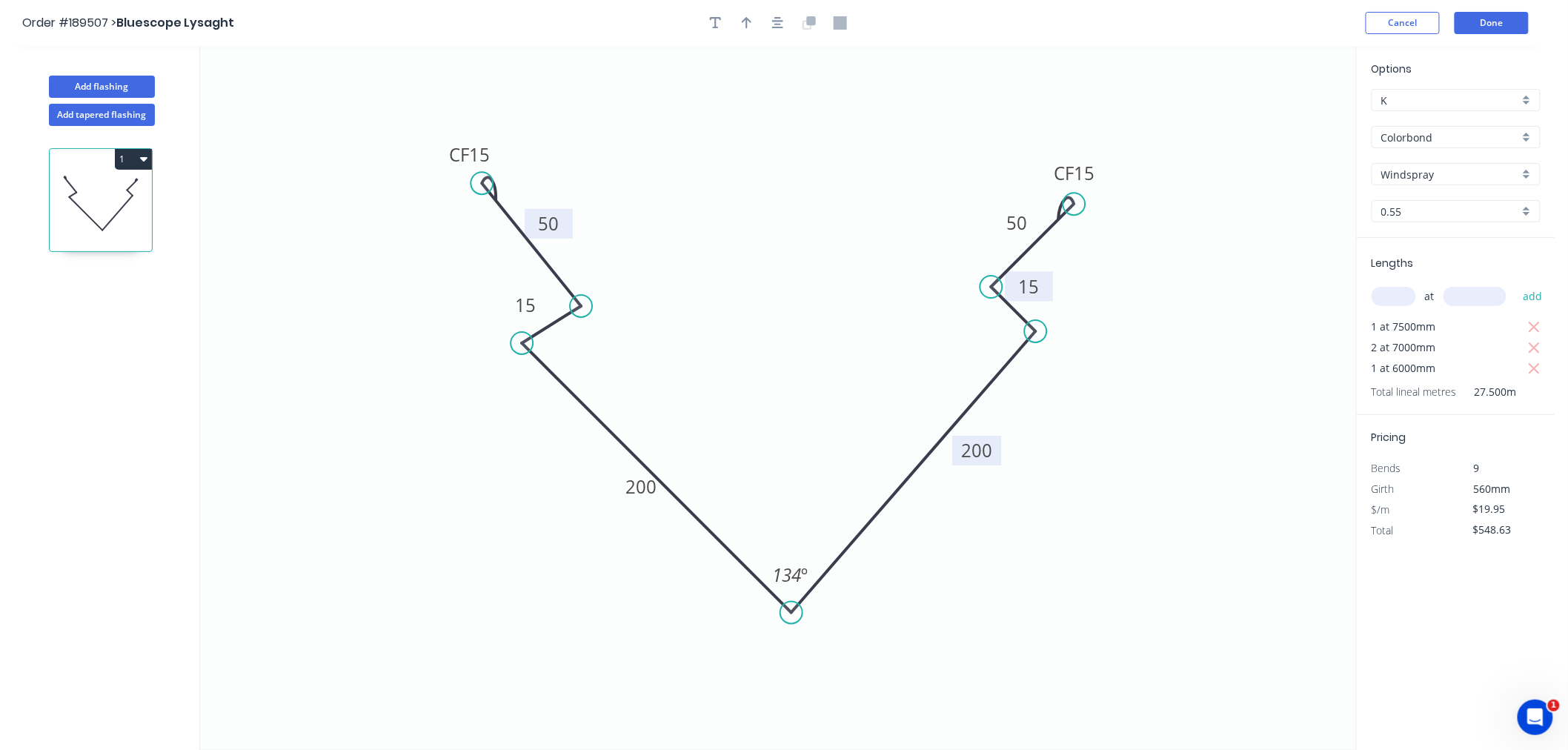
drag, startPoint x: 997, startPoint y: 470, endPoint x: 999, endPoint y: 441, distance: 29.1
click at [999, 441] on rect at bounding box center [977, 451] width 49 height 30
drag, startPoint x: 620, startPoint y: 499, endPoint x: 591, endPoint y: 482, distance: 33.6
click at [593, 482] on rect at bounding box center [614, 471] width 49 height 30
drag, startPoint x: 722, startPoint y: 344, endPoint x: 724, endPoint y: 326, distance: 18.1
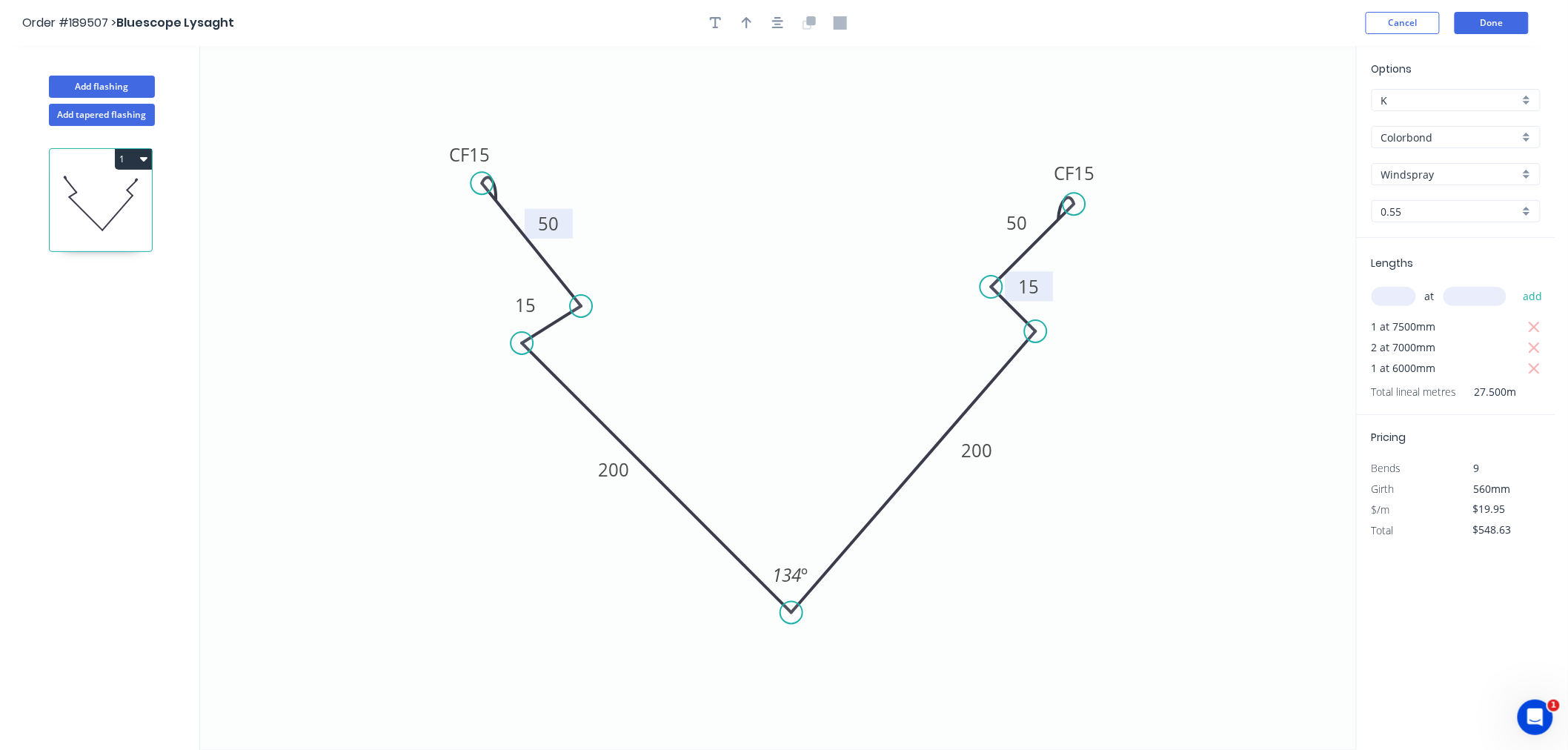
click at [722, 344] on icon "0 CF 15 50 15 200 200 15 CF 15 50 134 º" at bounding box center [778, 398] width 1156 height 705
click at [776, 21] on icon "button" at bounding box center [778, 23] width 12 height 13
click at [884, 113] on icon "0 CF 15 50 15 200 200 15 CF 15 50 134 º" at bounding box center [778, 398] width 1156 height 705
click at [1501, 19] on button "Done" at bounding box center [1492, 23] width 74 height 22
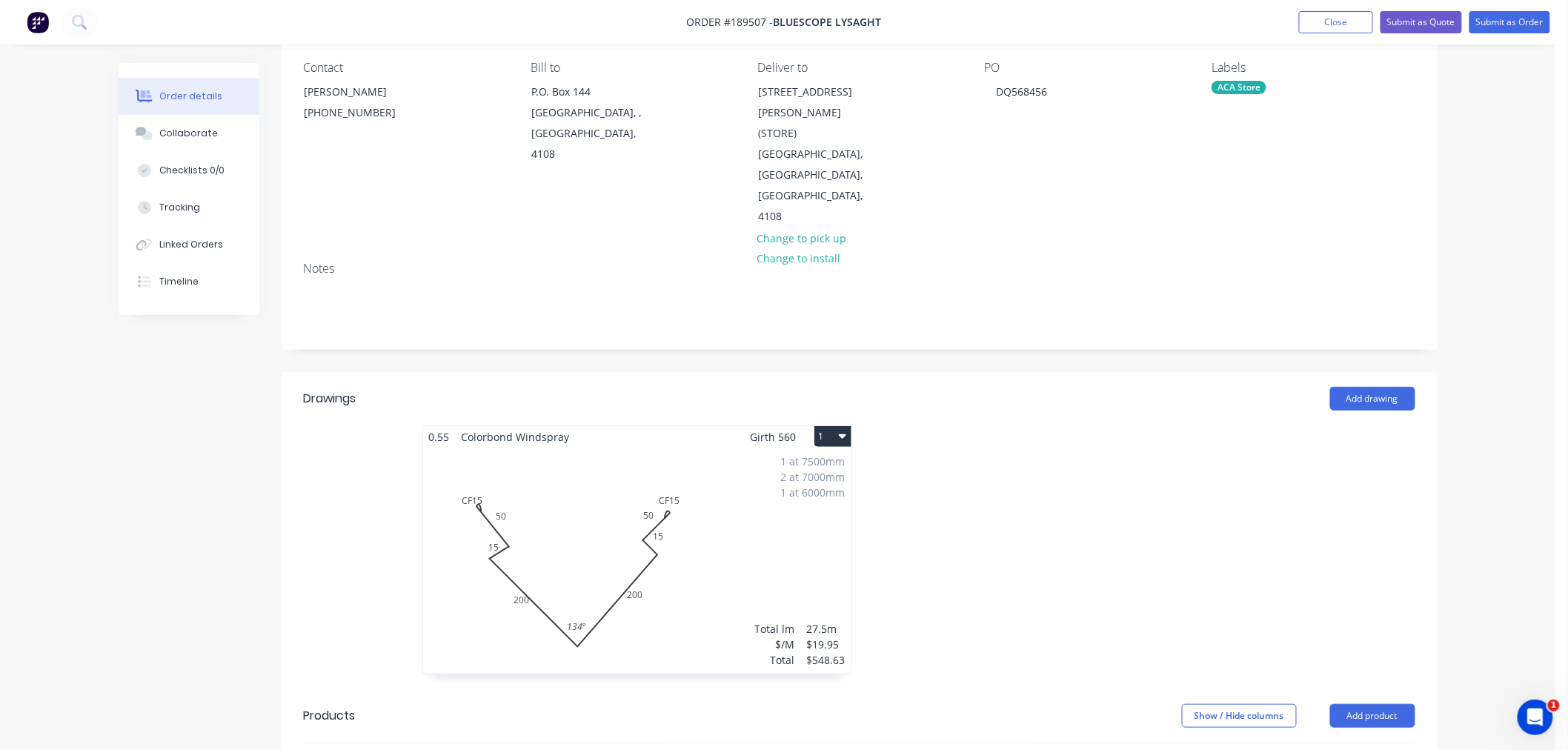
scroll to position [164, 0]
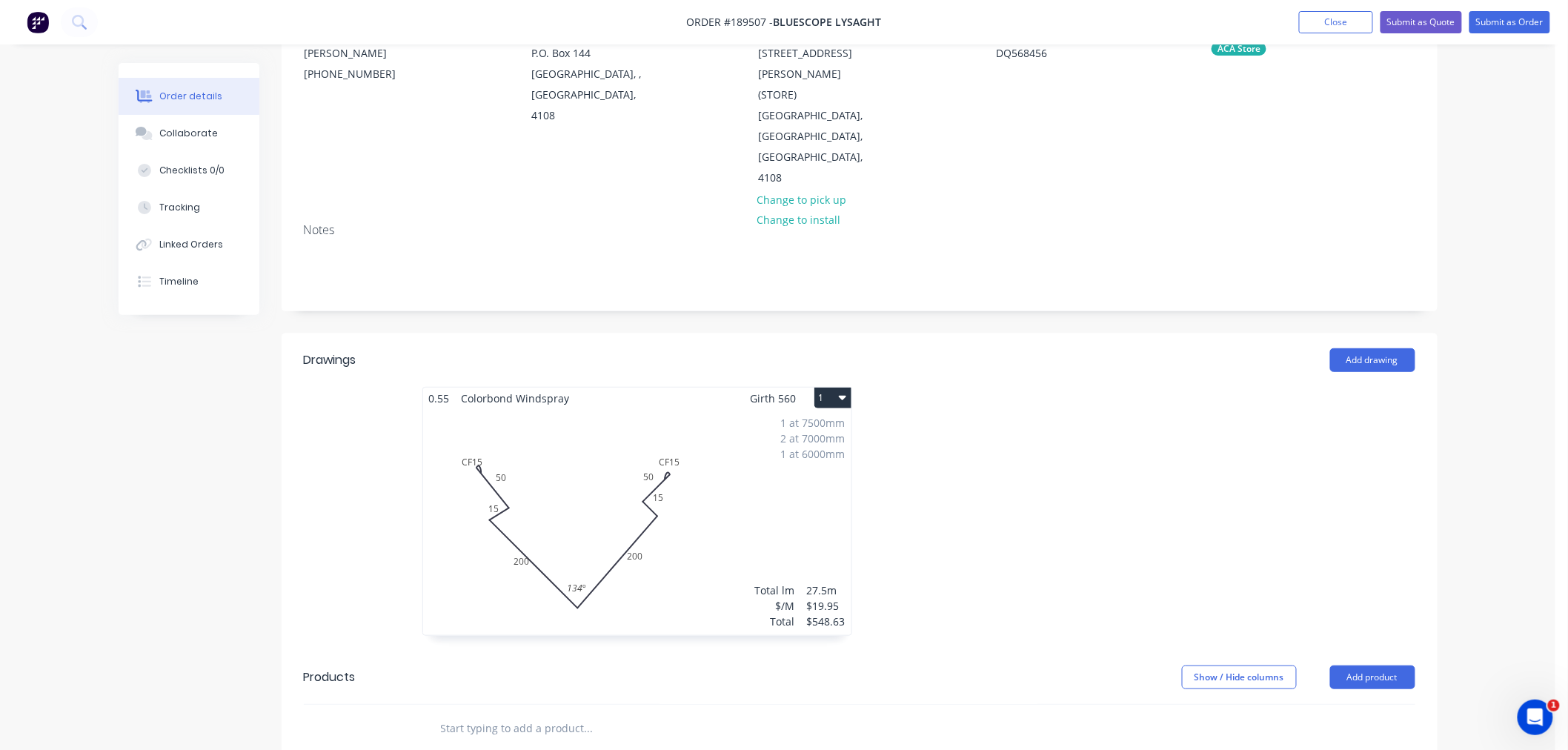
click at [841, 396] on icon "button" at bounding box center [843, 398] width 7 height 4
click at [806, 423] on div "Use larger box size" at bounding box center [780, 434] width 114 height 22
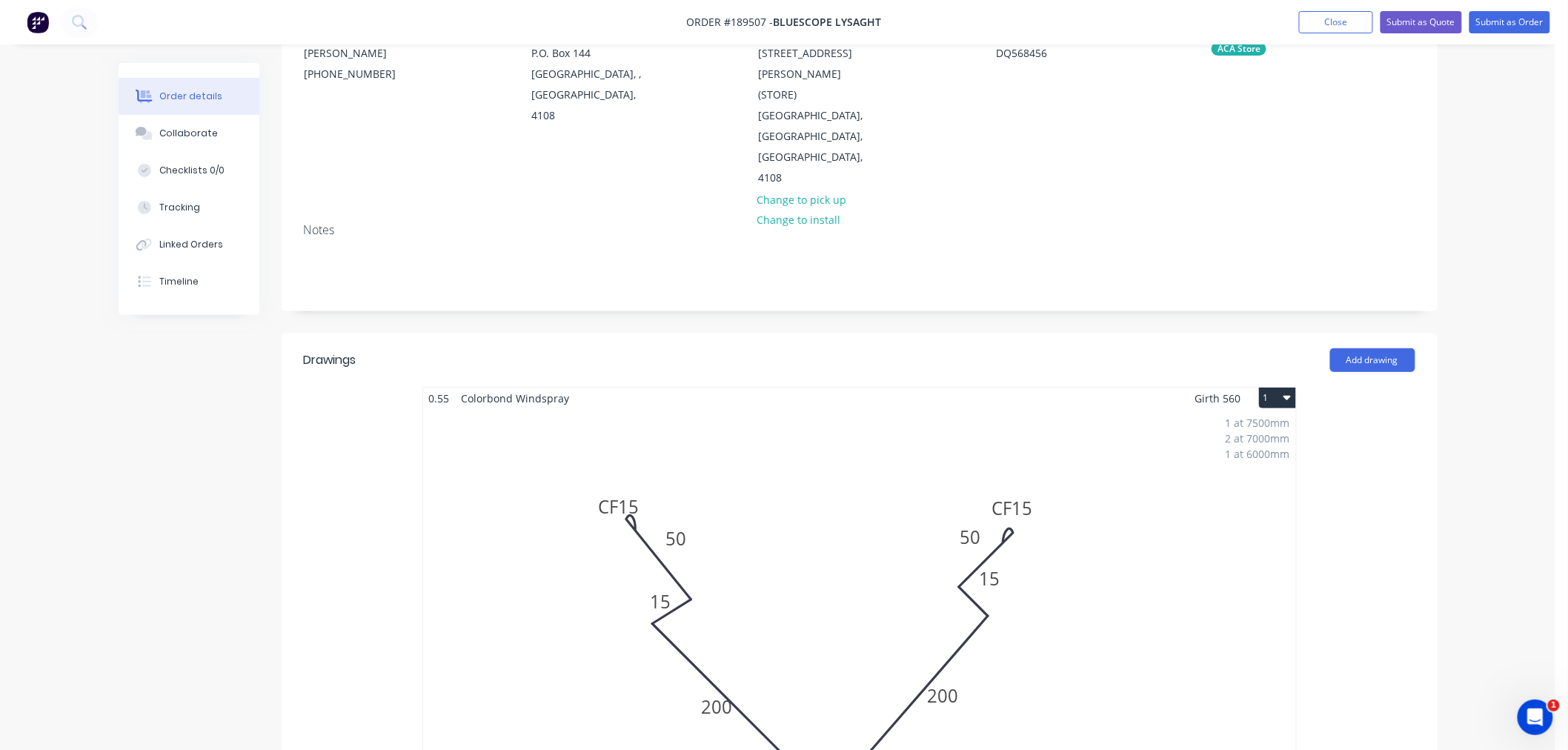
click at [942, 409] on div "1 at 7500mm 2 at 7000mm 1 at 6000mm Total lm $/M Total 27.5m $19.95 $548.63" at bounding box center [860, 635] width 873 height 452
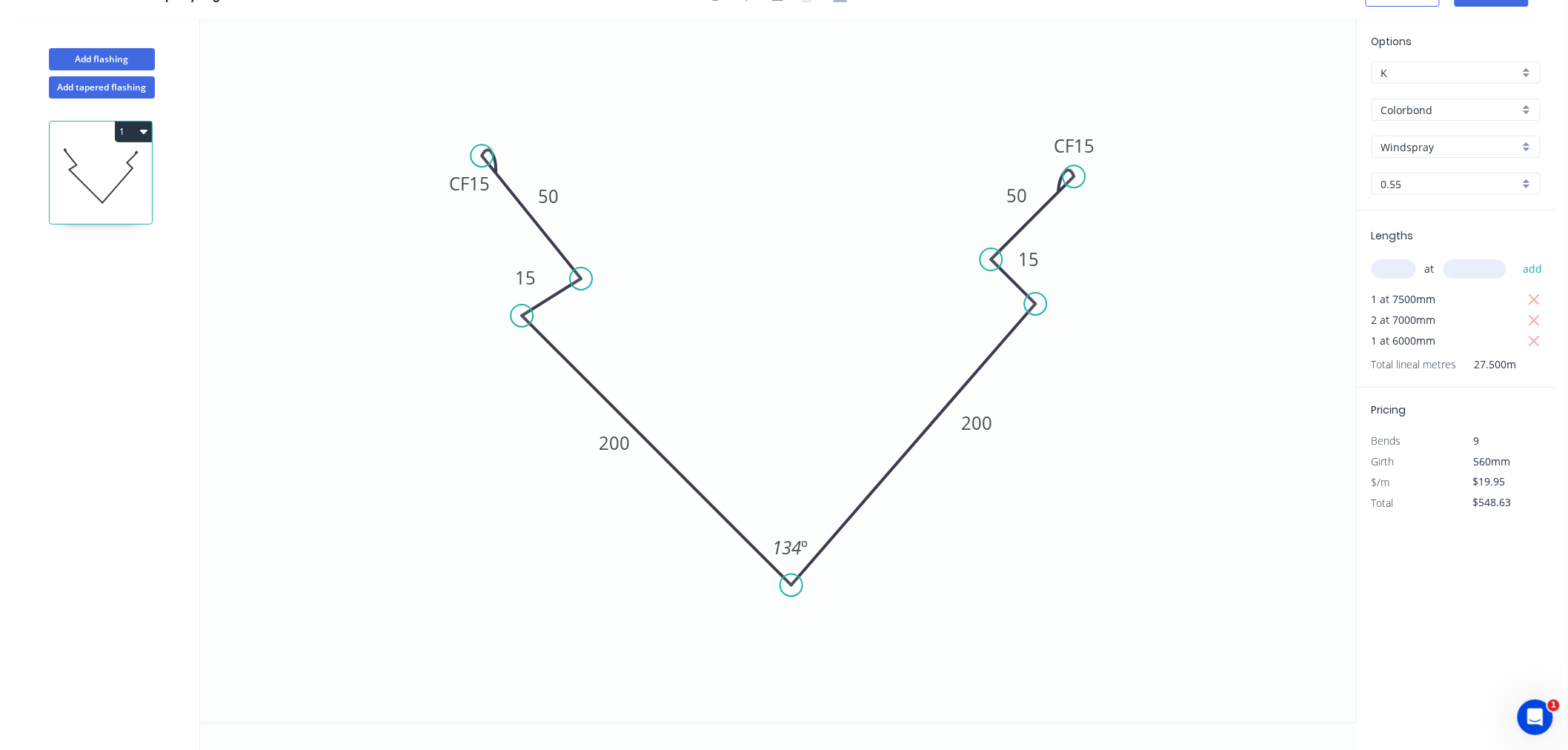
scroll to position [28, 0]
drag, startPoint x: 1070, startPoint y: 180, endPoint x: 1090, endPoint y: 159, distance: 29.0
click at [1090, 159] on circle at bounding box center [1090, 161] width 22 height 22
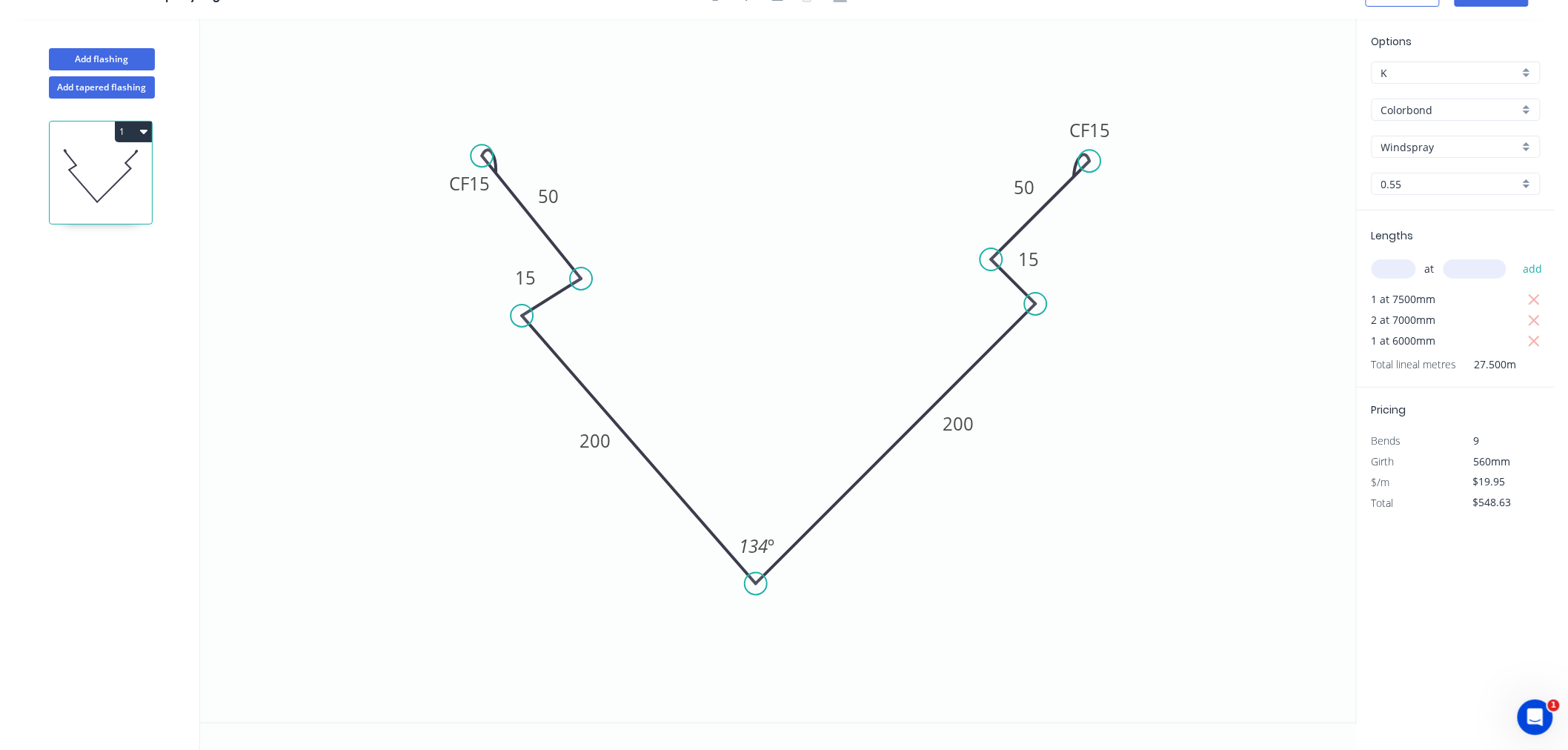
drag, startPoint x: 788, startPoint y: 581, endPoint x: 756, endPoint y: 569, distance: 34.2
click at [756, 569] on icon "0 CF 15 50 15 200 200 15 CF 15 50 134 º" at bounding box center [778, 371] width 1156 height 705
drag, startPoint x: 573, startPoint y: 446, endPoint x: 548, endPoint y: 428, distance: 30.8
click at [548, 428] on rect at bounding box center [571, 423] width 49 height 30
drag, startPoint x: 980, startPoint y: 418, endPoint x: 996, endPoint y: 414, distance: 16.5
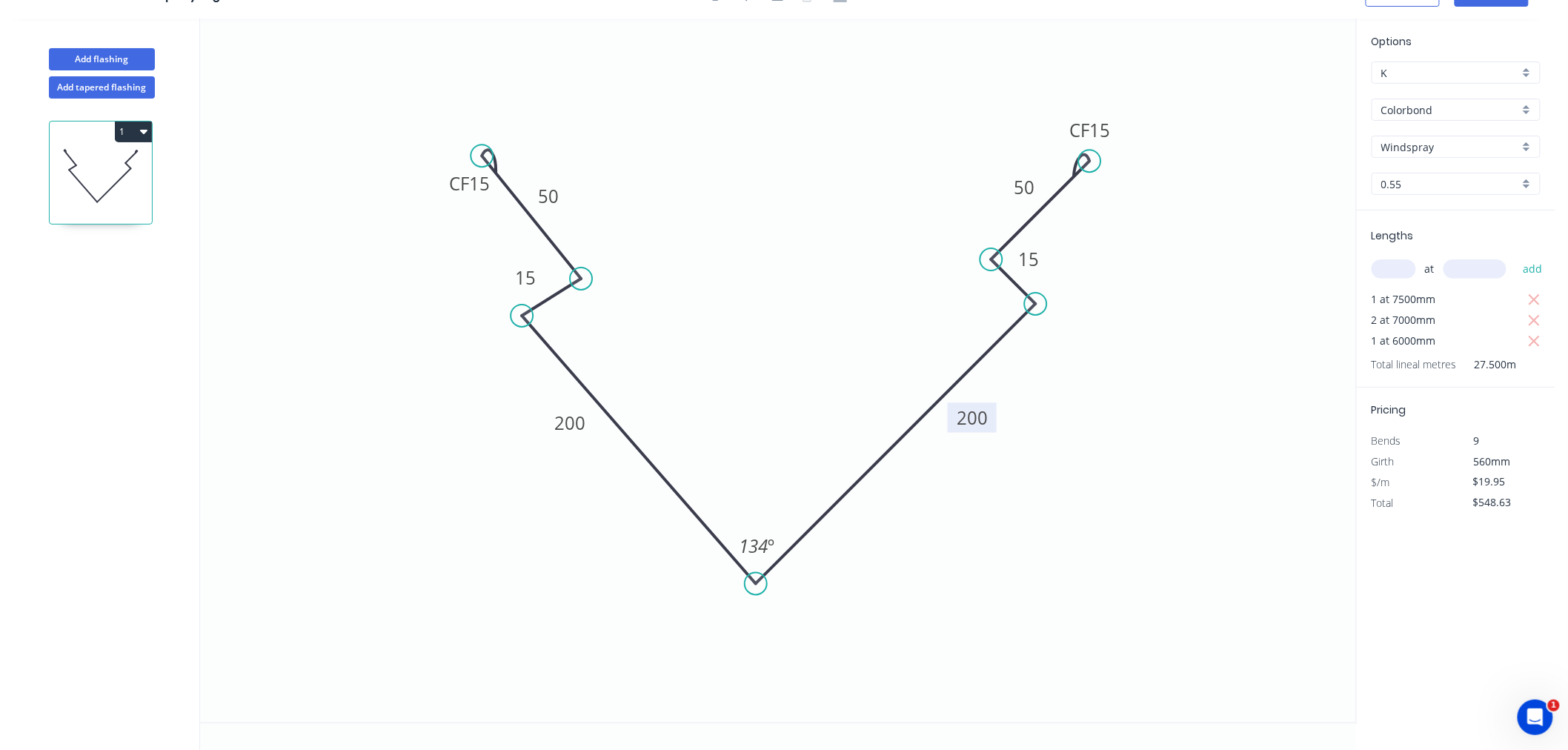
click at [996, 414] on rect at bounding box center [972, 418] width 49 height 30
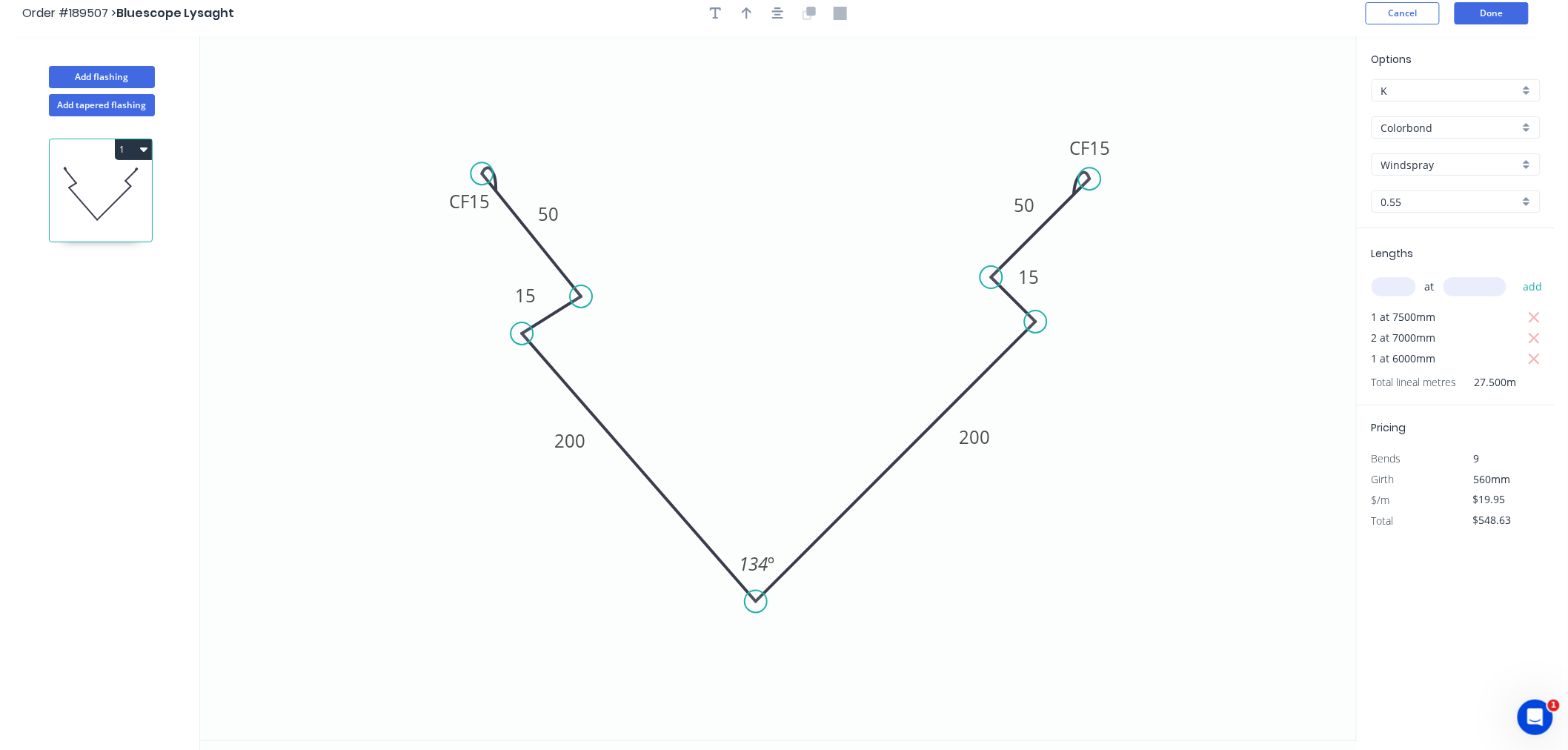
scroll to position [0, 0]
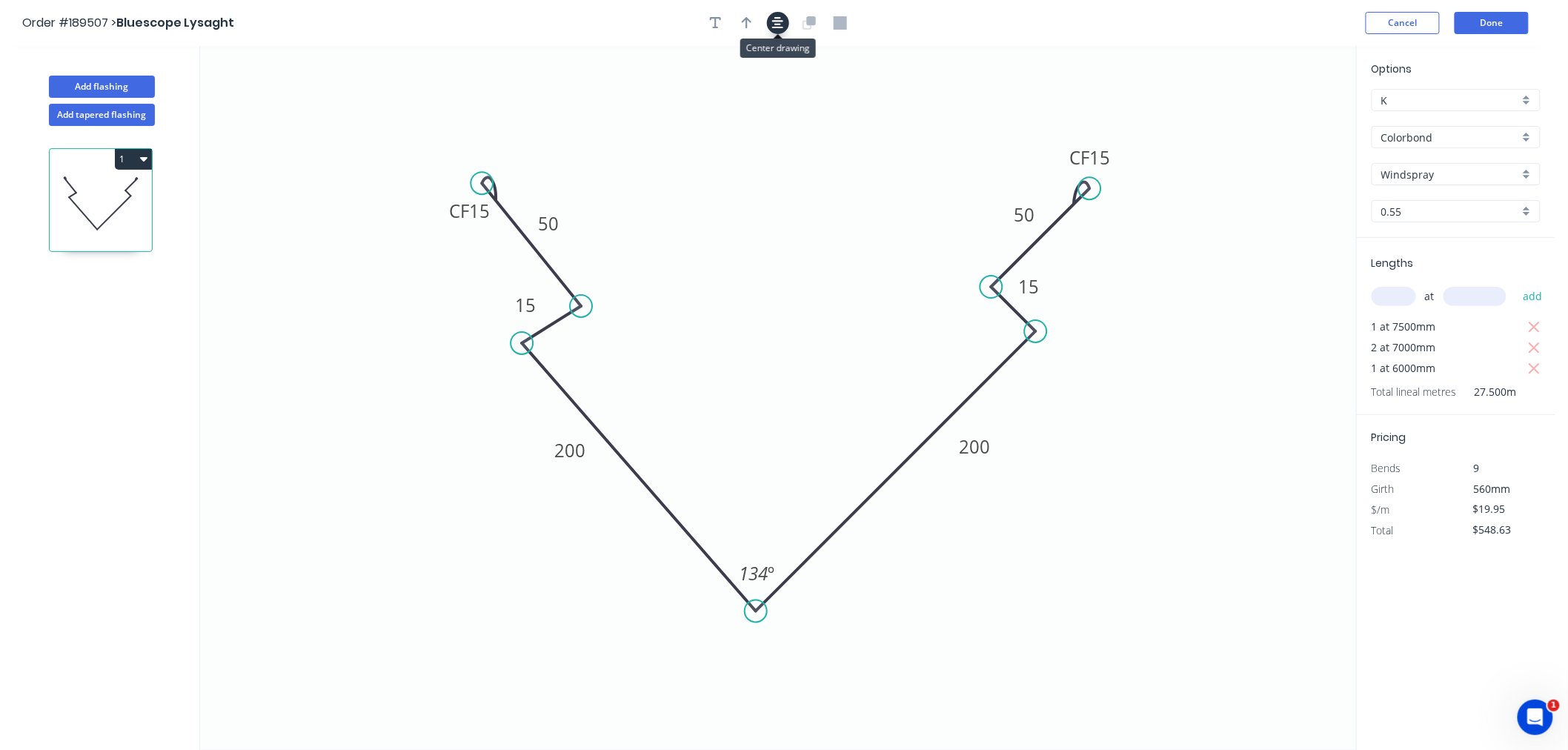
click at [781, 20] on icon "button" at bounding box center [778, 23] width 12 height 12
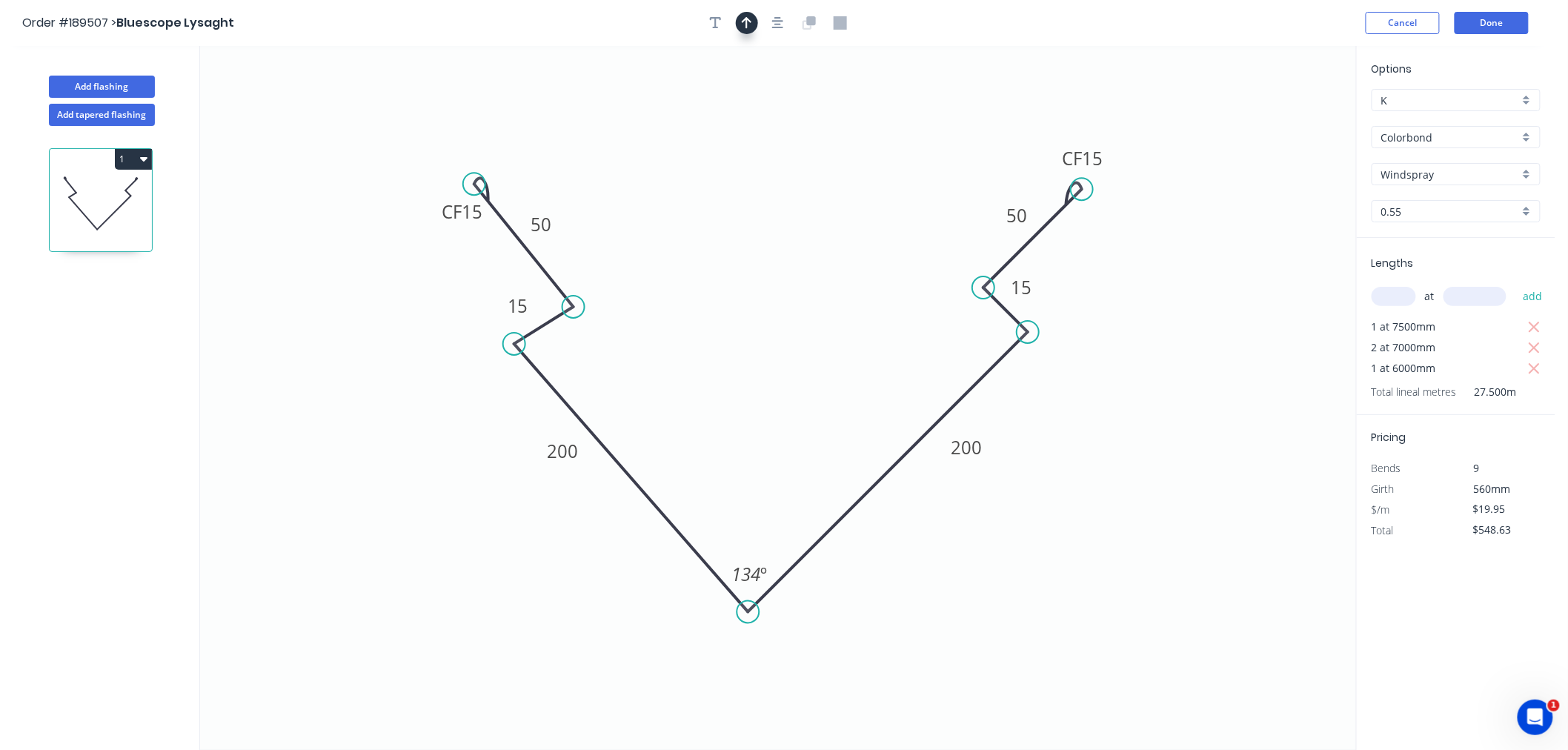
click at [754, 21] on button "button" at bounding box center [747, 23] width 22 height 22
drag, startPoint x: 1283, startPoint y: 121, endPoint x: 656, endPoint y: 405, distance: 688.3
click at [656, 405] on icon at bounding box center [656, 387] width 13 height 48
click at [656, 404] on icon at bounding box center [656, 387] width 13 height 48
click at [774, 22] on icon "button" at bounding box center [778, 23] width 12 height 13
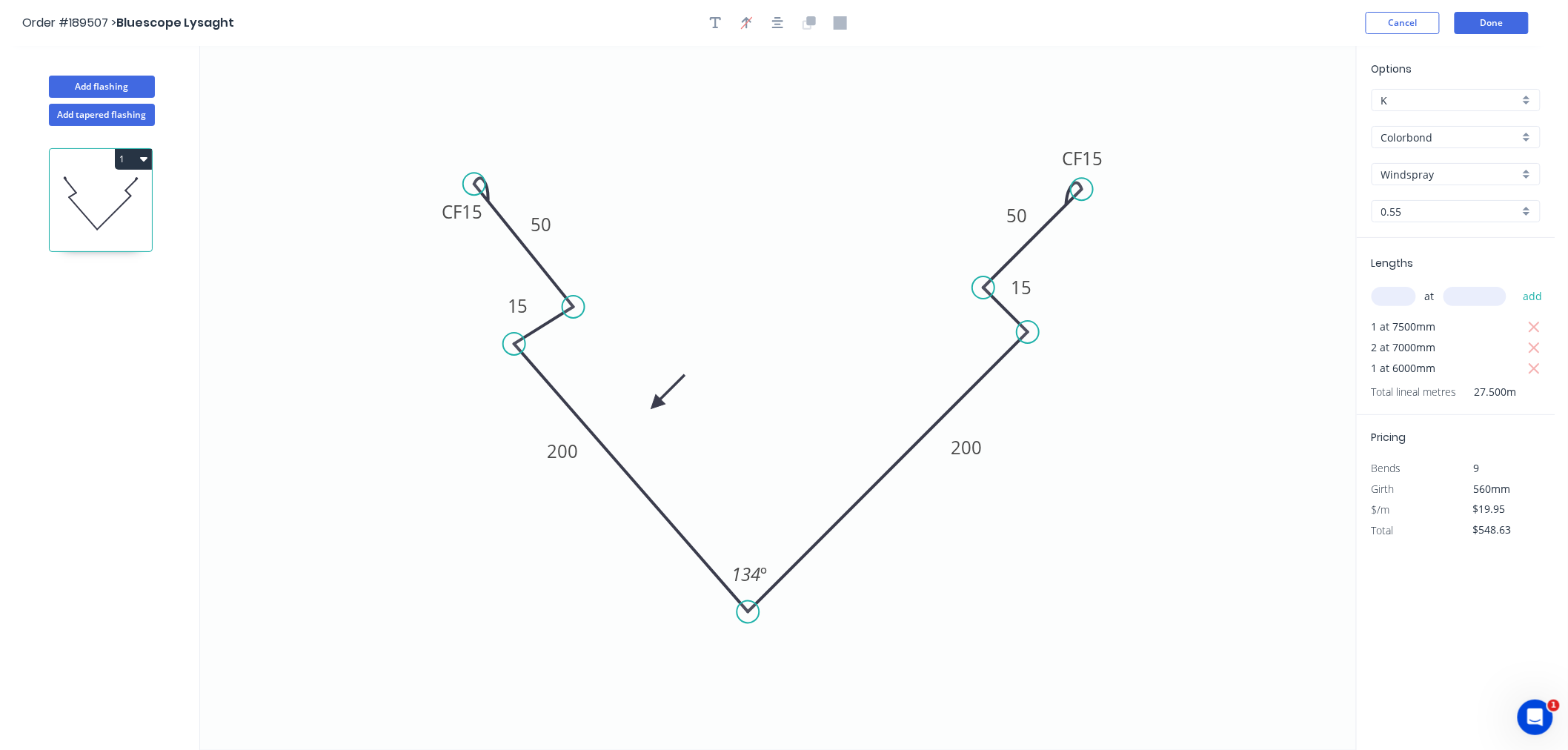
click at [856, 196] on icon "0 CF 15 50 15 200 200 15 CF 15 50 134 º" at bounding box center [778, 398] width 1156 height 705
drag, startPoint x: 1033, startPoint y: 341, endPoint x: 1032, endPoint y: 365, distance: 24.0
click at [1032, 365] on icon "0 CF 15 50 15 200 200 15 CF 15 50 134 º" at bounding box center [778, 398] width 1156 height 705
click at [979, 289] on circle at bounding box center [979, 293] width 22 height 22
drag, startPoint x: 1077, startPoint y: 181, endPoint x: 1070, endPoint y: 214, distance: 33.7
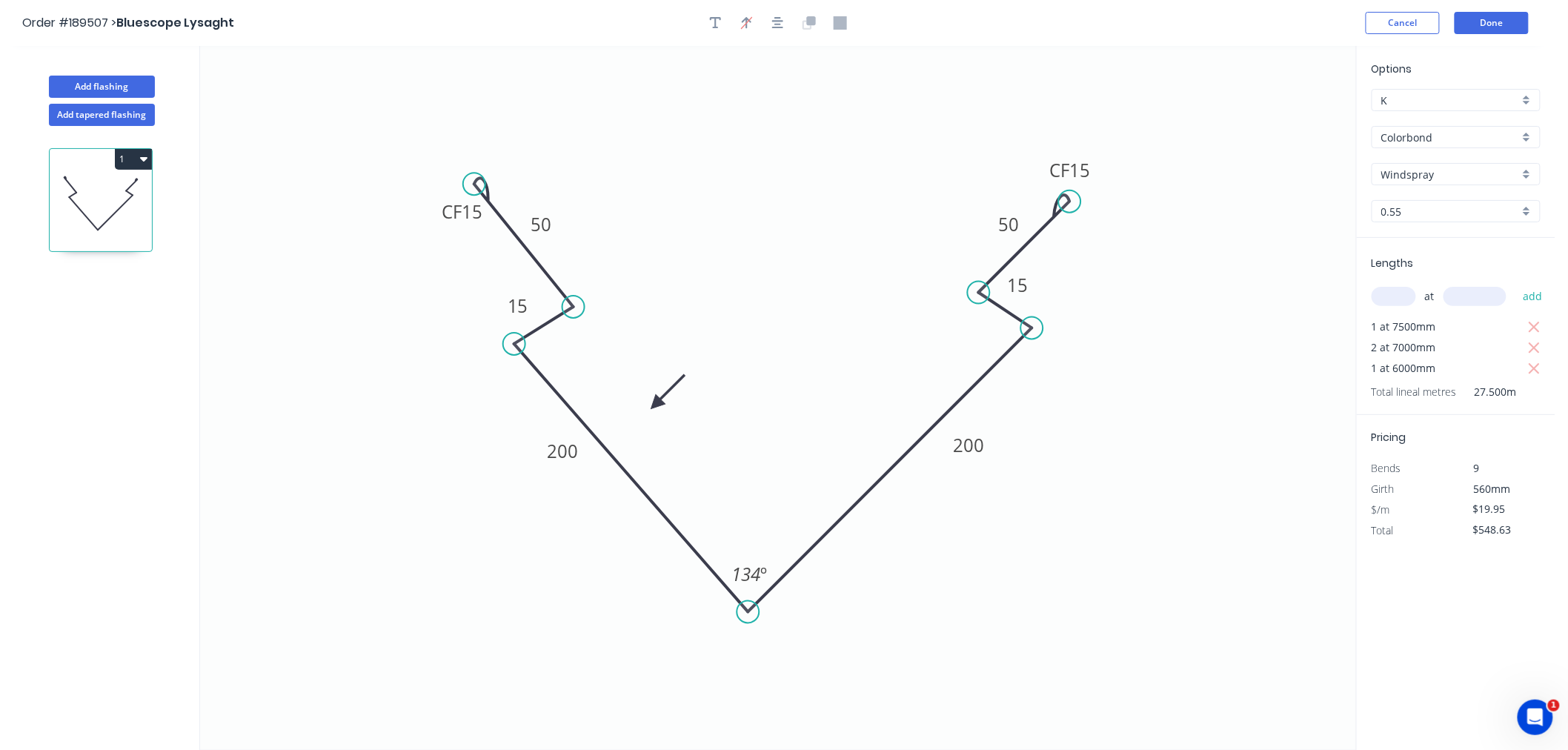
click at [1070, 214] on icon "0 CF 15 50 15 200 200 15 CF 15 50 134 º" at bounding box center [778, 398] width 1156 height 705
drag, startPoint x: 1028, startPoint y: 326, endPoint x: 1026, endPoint y: 341, distance: 15.1
click at [1026, 341] on circle at bounding box center [1026, 340] width 22 height 22
click at [784, 25] on button "button" at bounding box center [778, 23] width 22 height 22
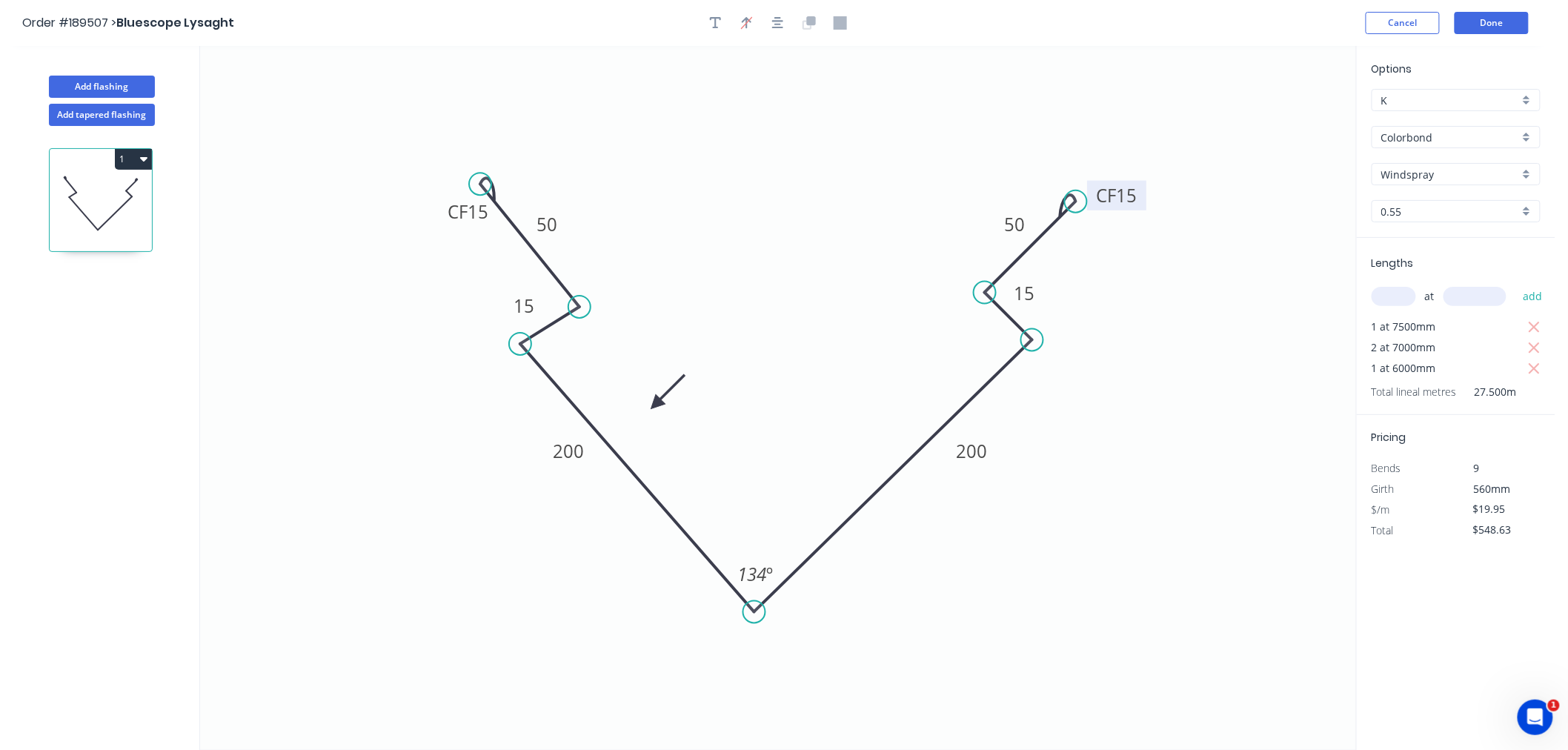
drag, startPoint x: 1101, startPoint y: 158, endPoint x: 1141, endPoint y: 183, distance: 47.2
click at [1141, 183] on rect at bounding box center [1117, 196] width 60 height 30
drag, startPoint x: 1138, startPoint y: 188, endPoint x: 1163, endPoint y: 144, distance: 50.6
click at [1143, 187] on rect at bounding box center [1122, 194] width 60 height 30
click at [1488, 21] on button "Done" at bounding box center [1492, 23] width 74 height 22
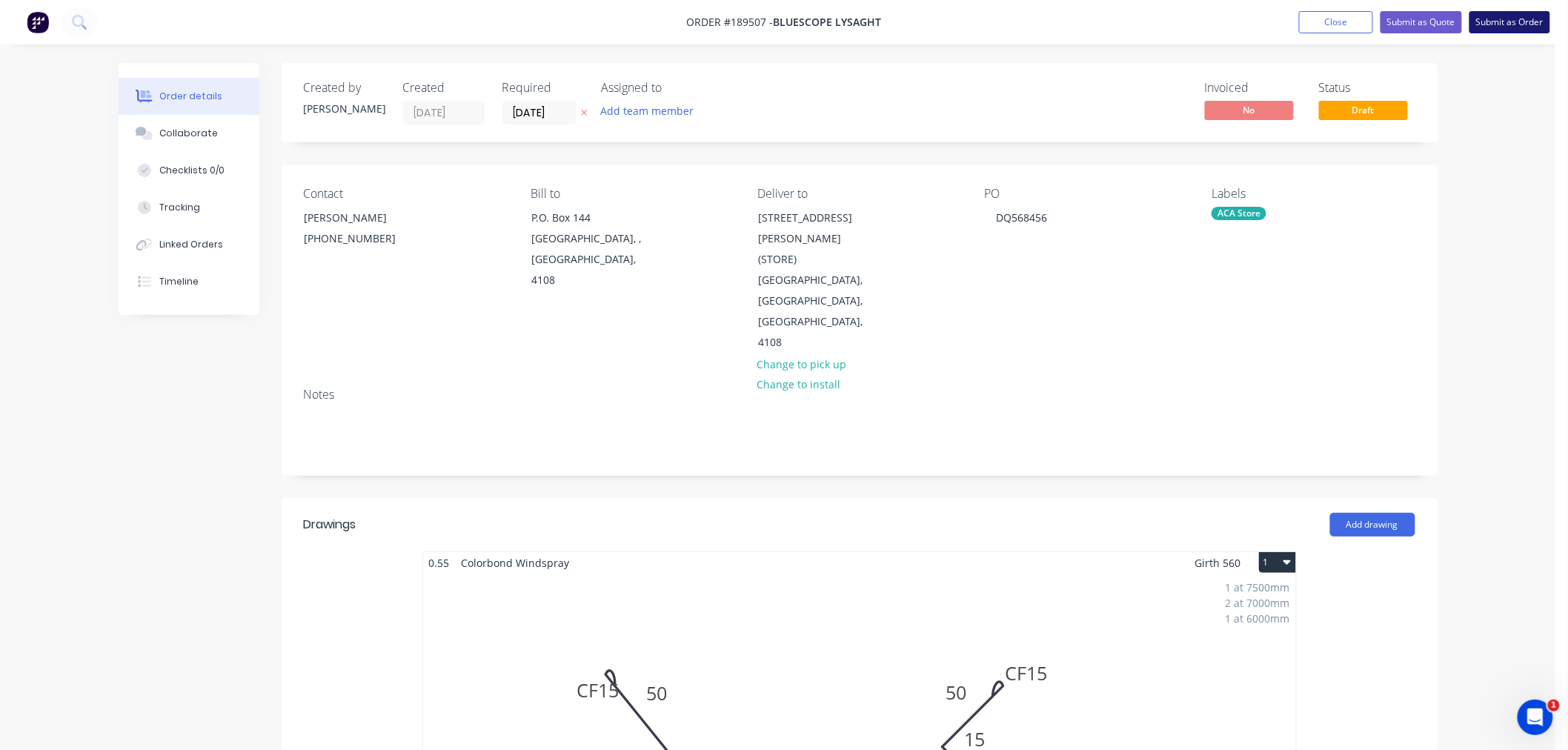
click at [1503, 28] on button "Submit as Order" at bounding box center [1510, 22] width 81 height 22
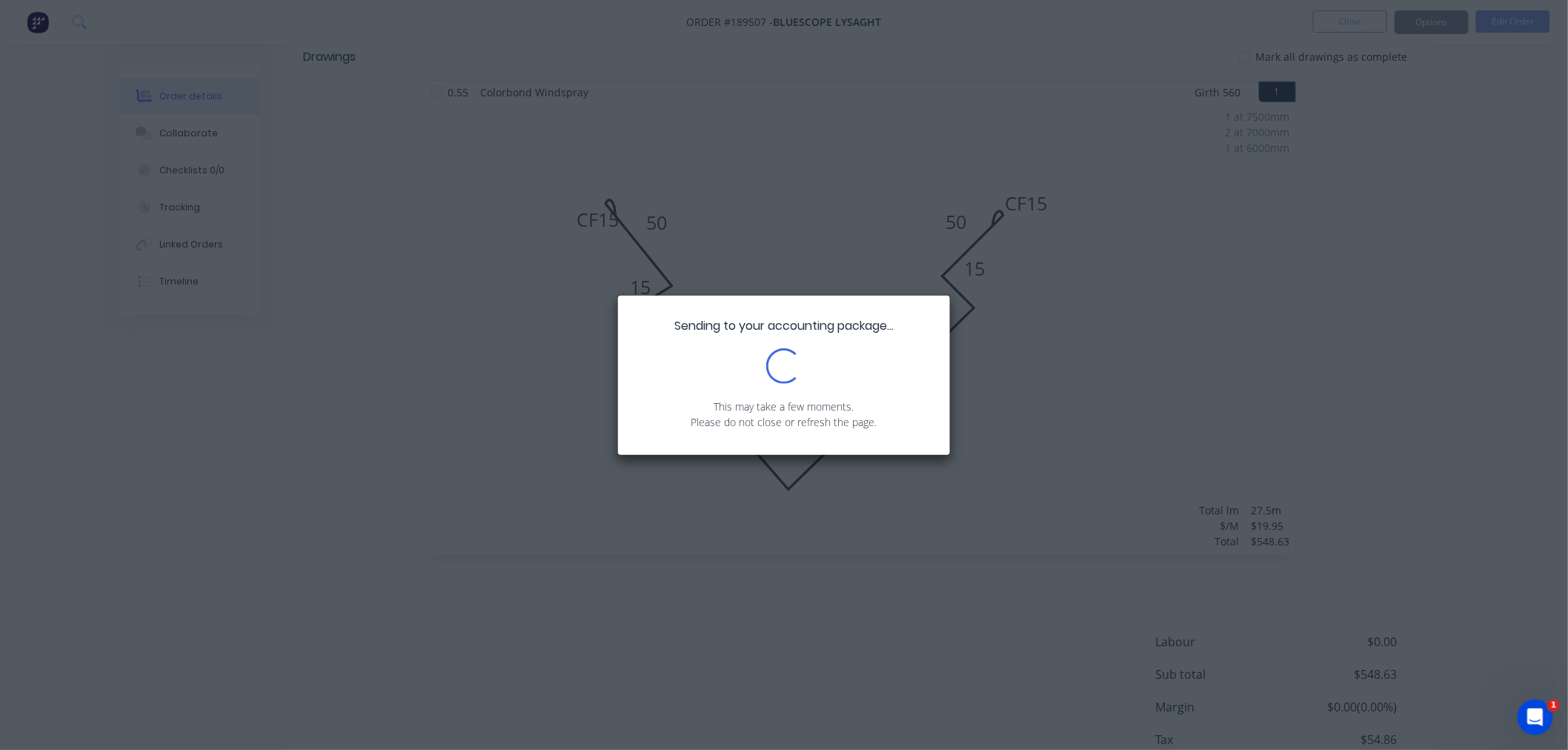
scroll to position [479, 0]
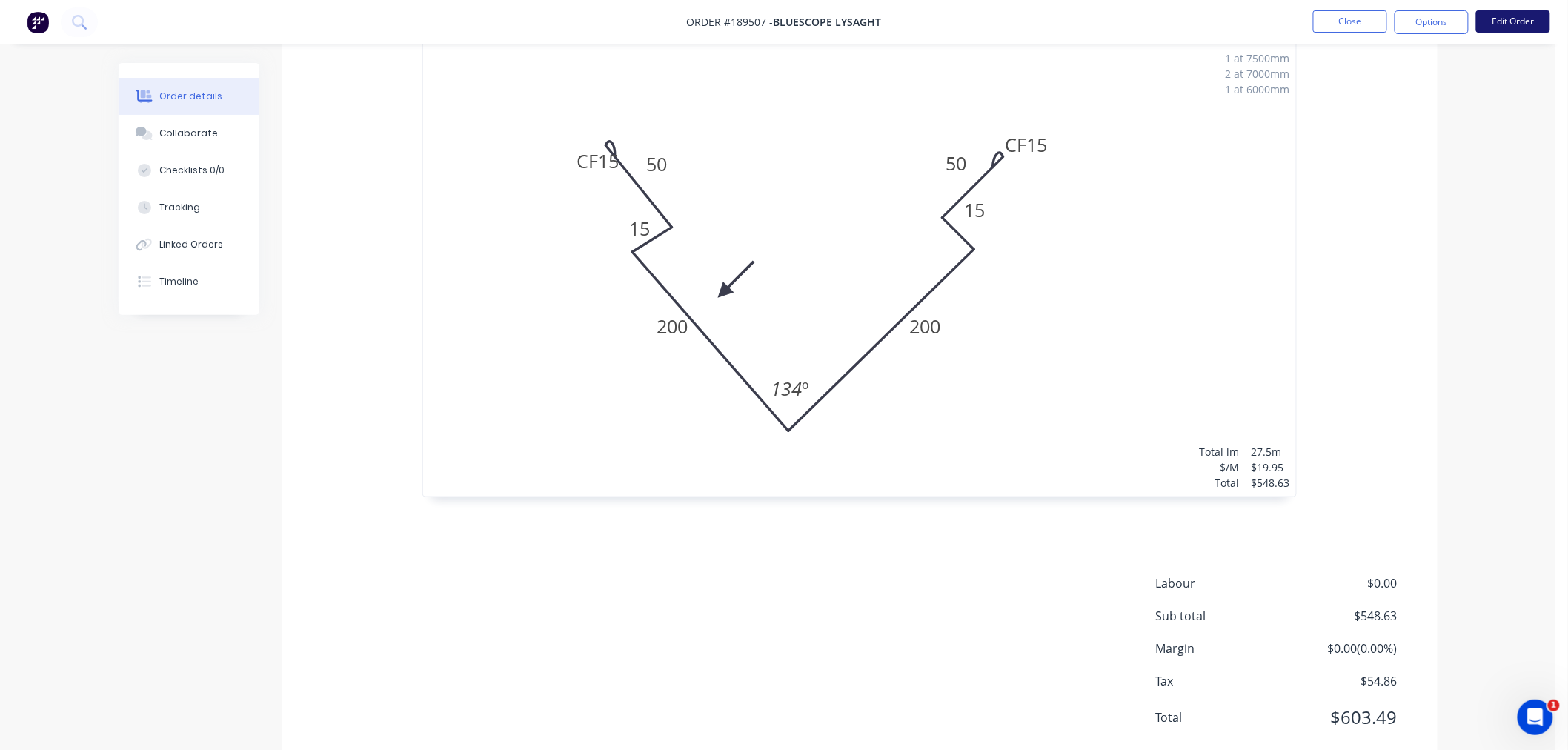
click at [1505, 31] on button "Edit Order" at bounding box center [1514, 22] width 74 height 22
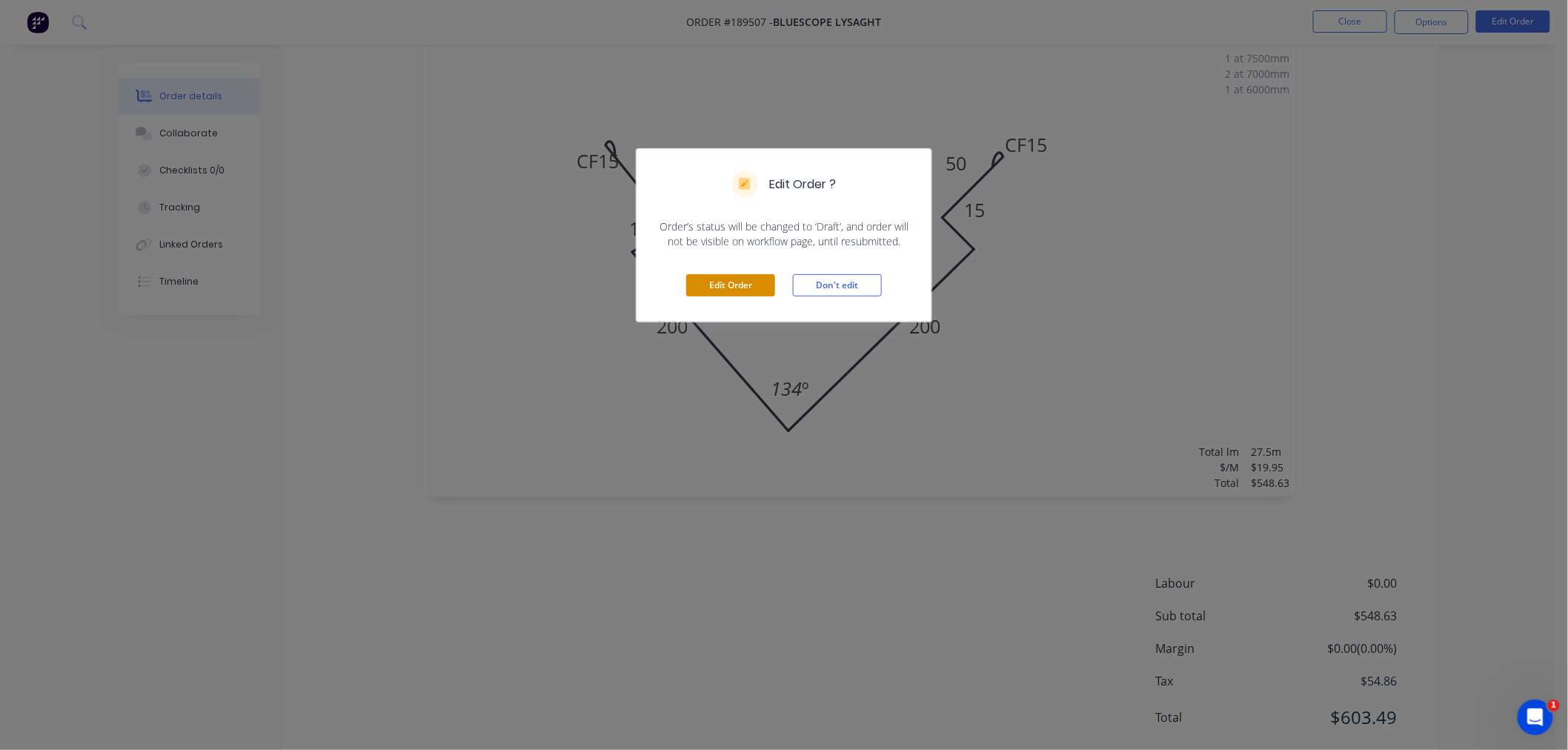
click at [710, 285] on button "Edit Order" at bounding box center [731, 286] width 89 height 22
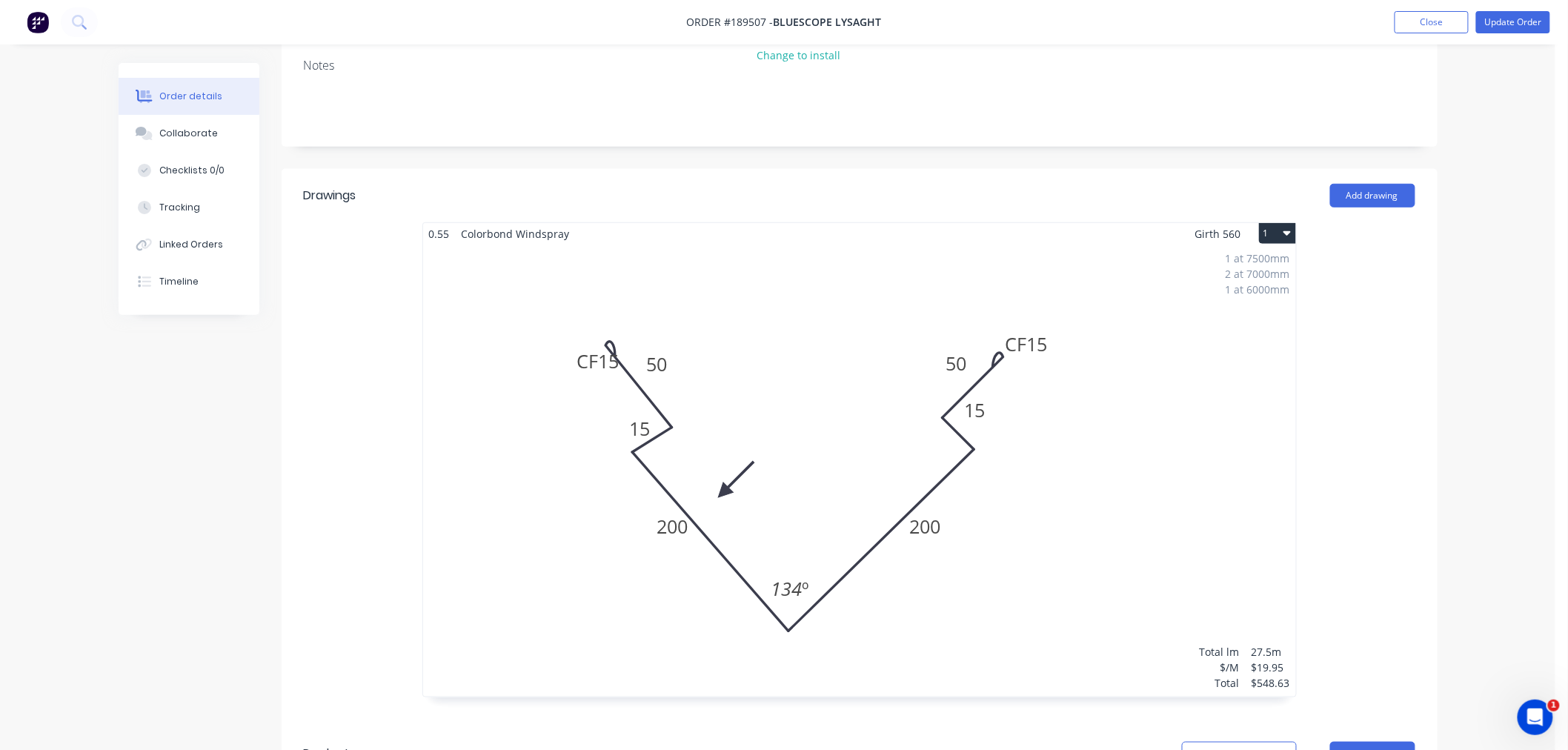
click at [490, 408] on div "1 at 7500mm 2 at 7000mm 1 at 6000mm Total lm $/M Total 27.5m $19.95 $548.63" at bounding box center [860, 471] width 873 height 452
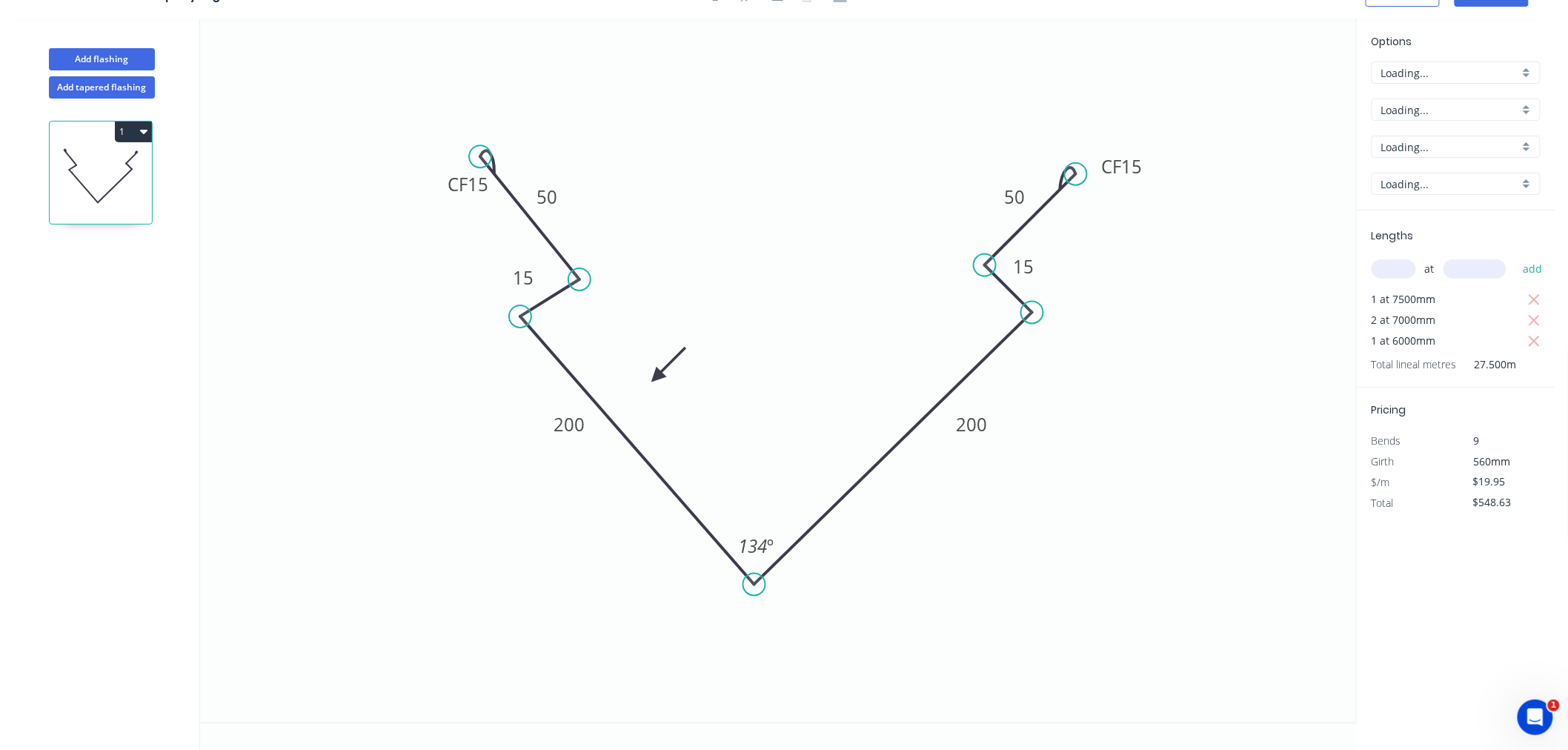
scroll to position [28, 0]
click at [442, 185] on g "CF 15" at bounding box center [469, 185] width 60 height 30
drag, startPoint x: 439, startPoint y: 182, endPoint x: 408, endPoint y: 152, distance: 43.1
click at [408, 152] on rect at bounding box center [437, 154] width 60 height 30
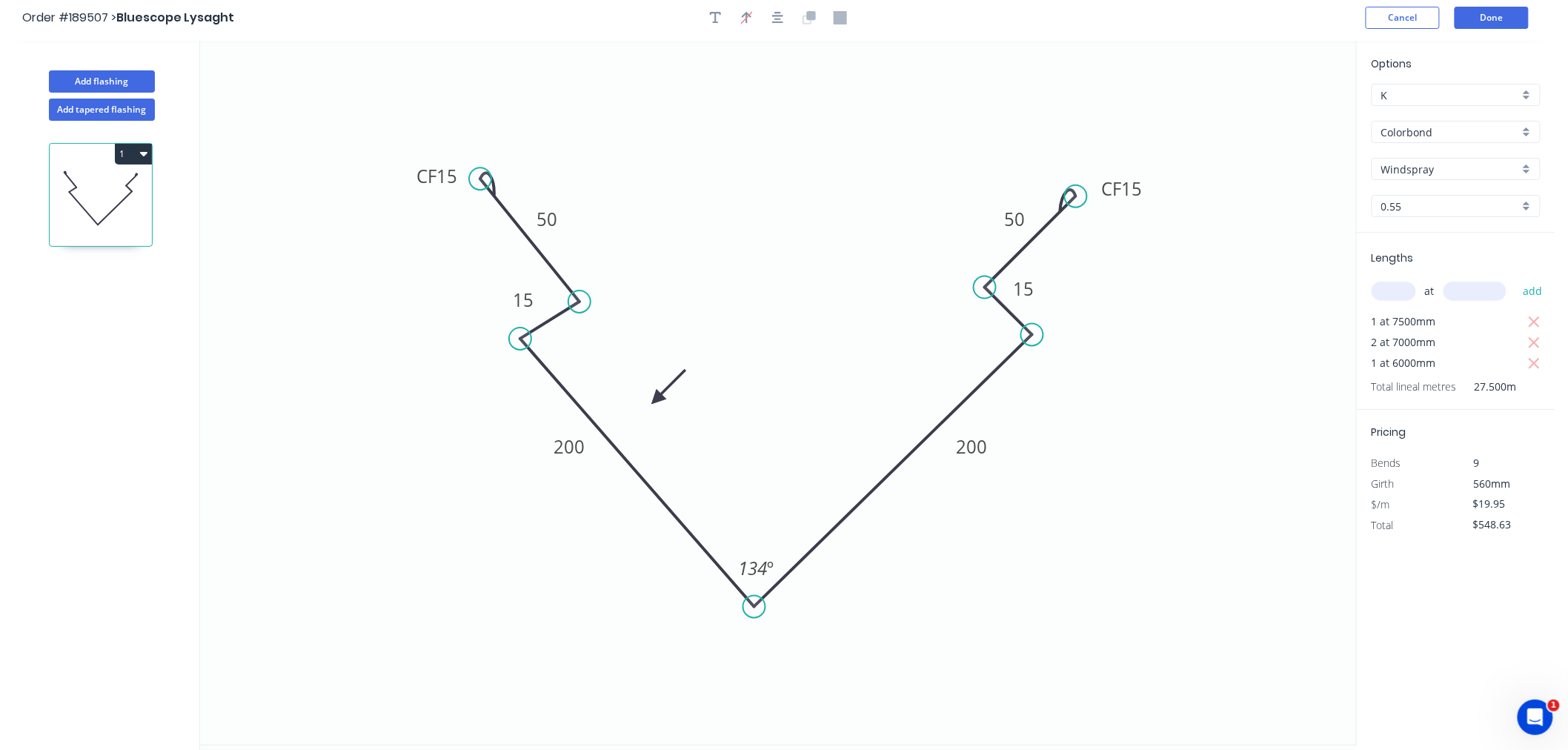
scroll to position [0, 0]
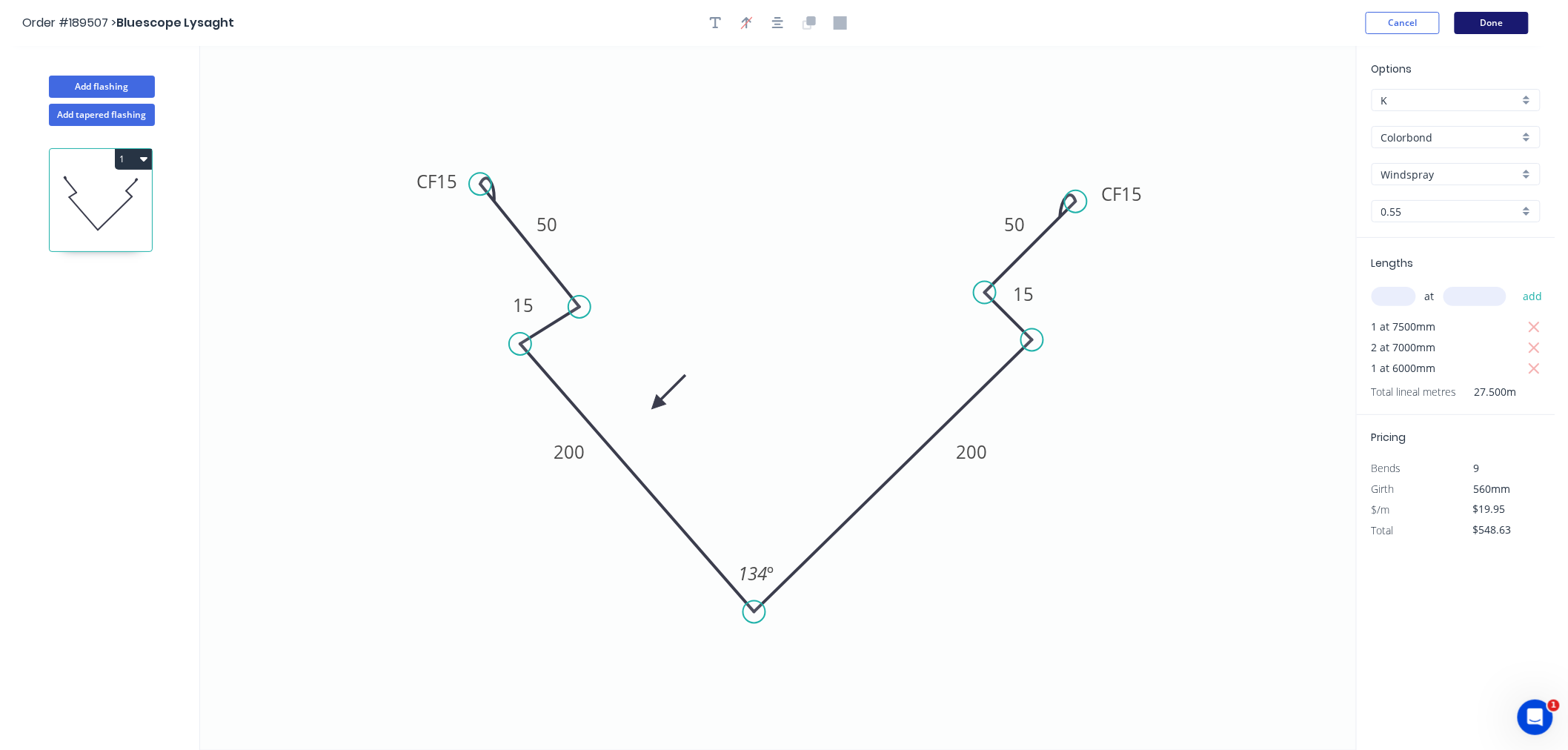
click at [1477, 25] on button "Done" at bounding box center [1492, 23] width 74 height 22
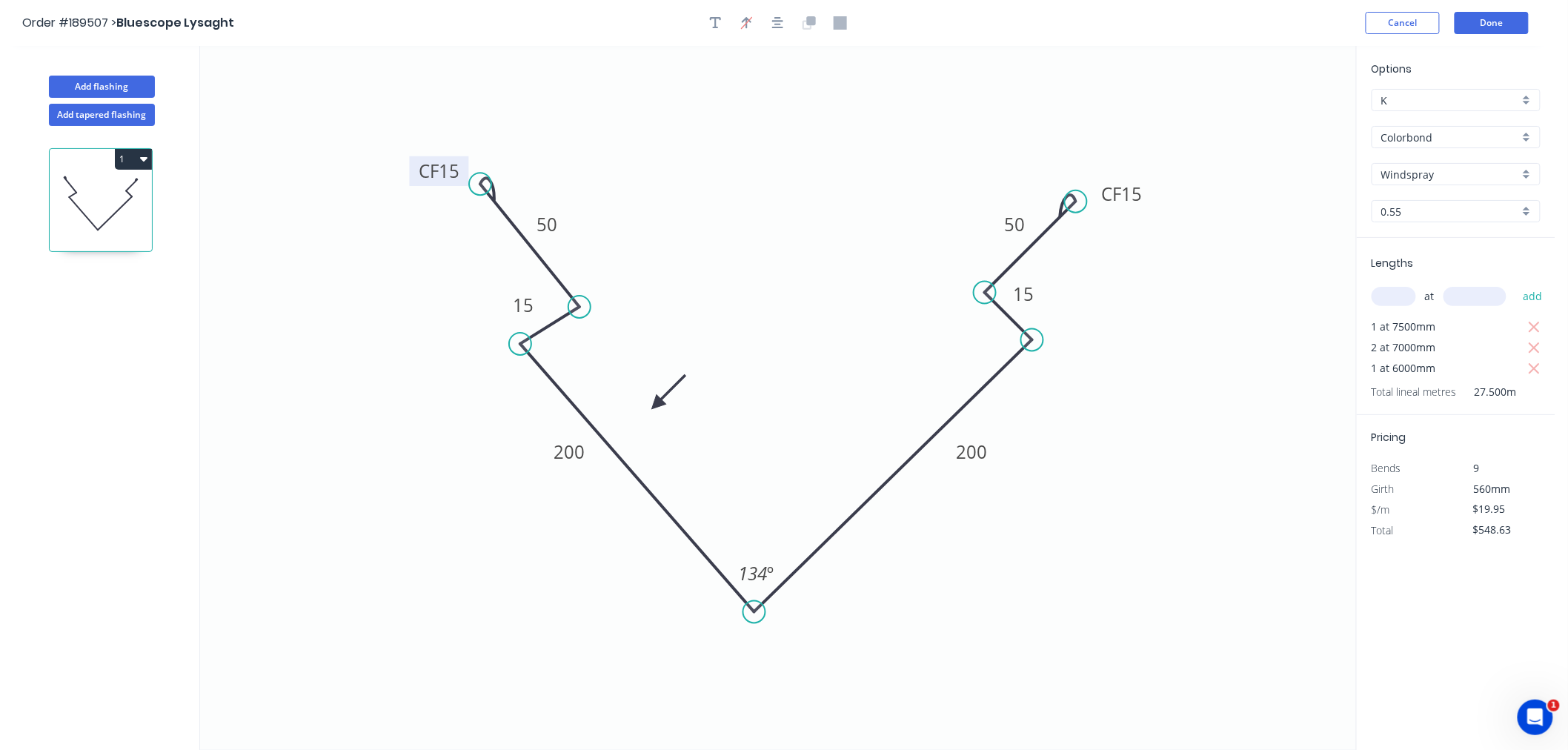
drag, startPoint x: 410, startPoint y: 182, endPoint x: 412, endPoint y: 170, distance: 12.2
click at [412, 170] on rect at bounding box center [440, 171] width 60 height 30
click at [1485, 19] on button "Done" at bounding box center [1492, 23] width 74 height 22
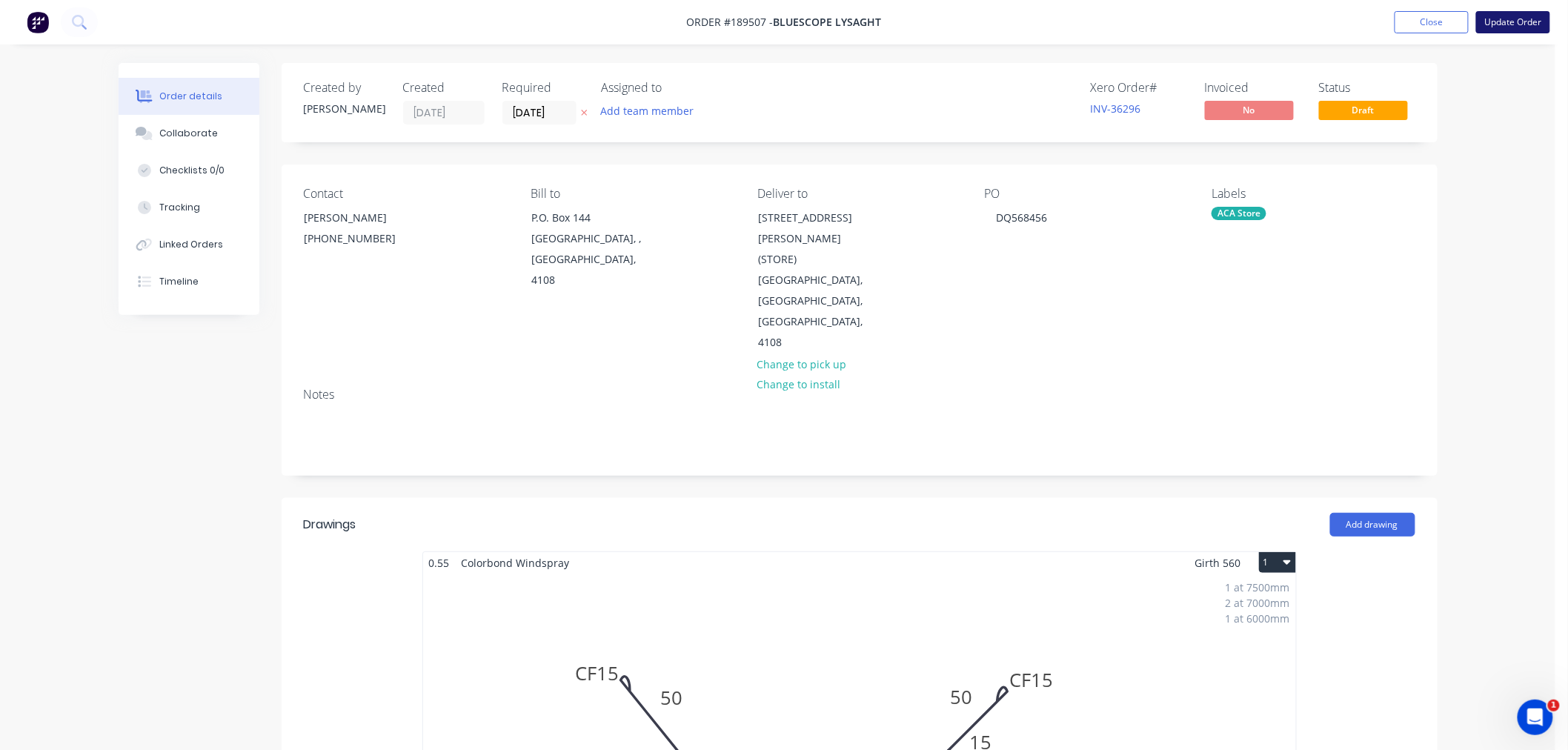
click at [1526, 25] on button "Update Order" at bounding box center [1514, 22] width 74 height 22
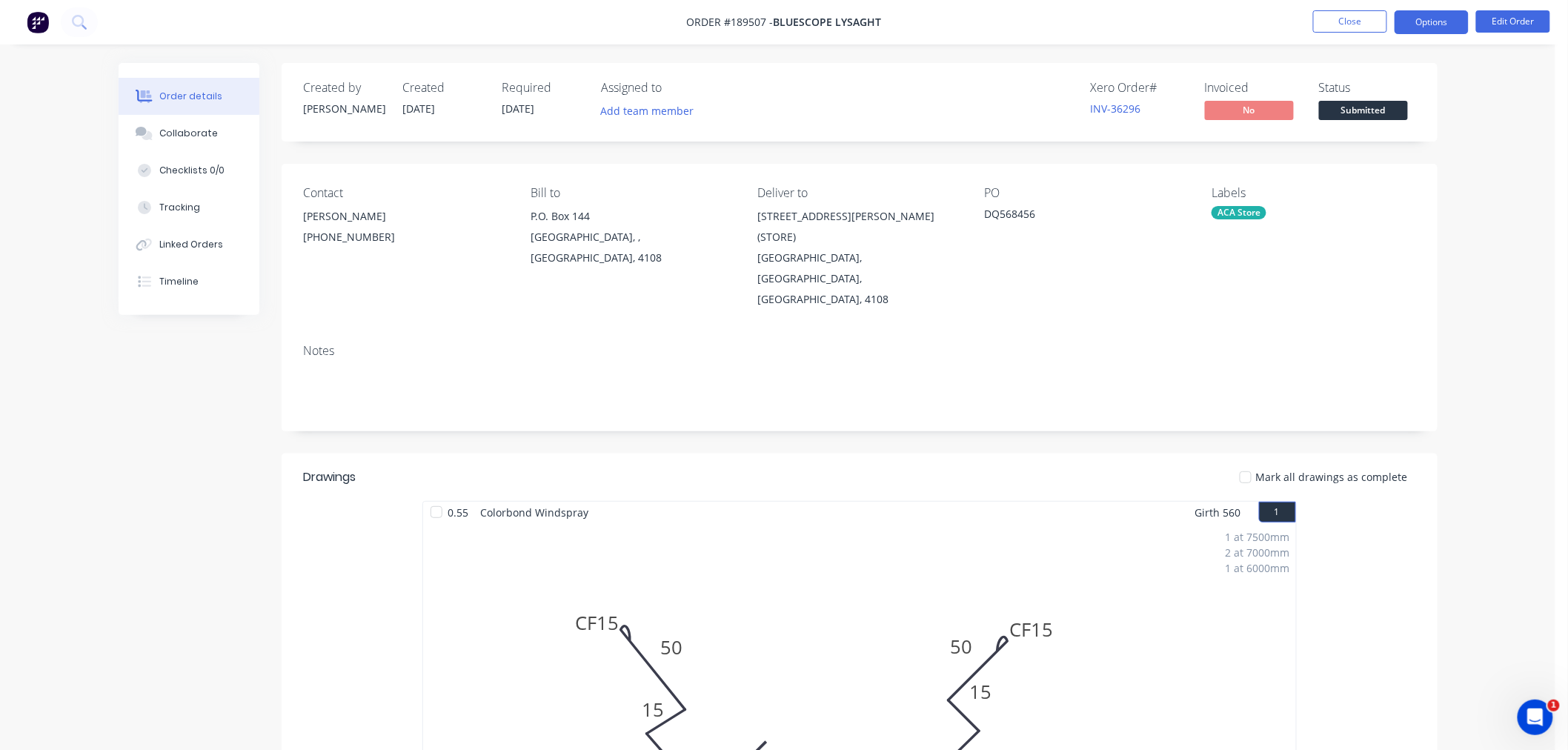
click at [1448, 13] on button "Options" at bounding box center [1432, 22] width 74 height 24
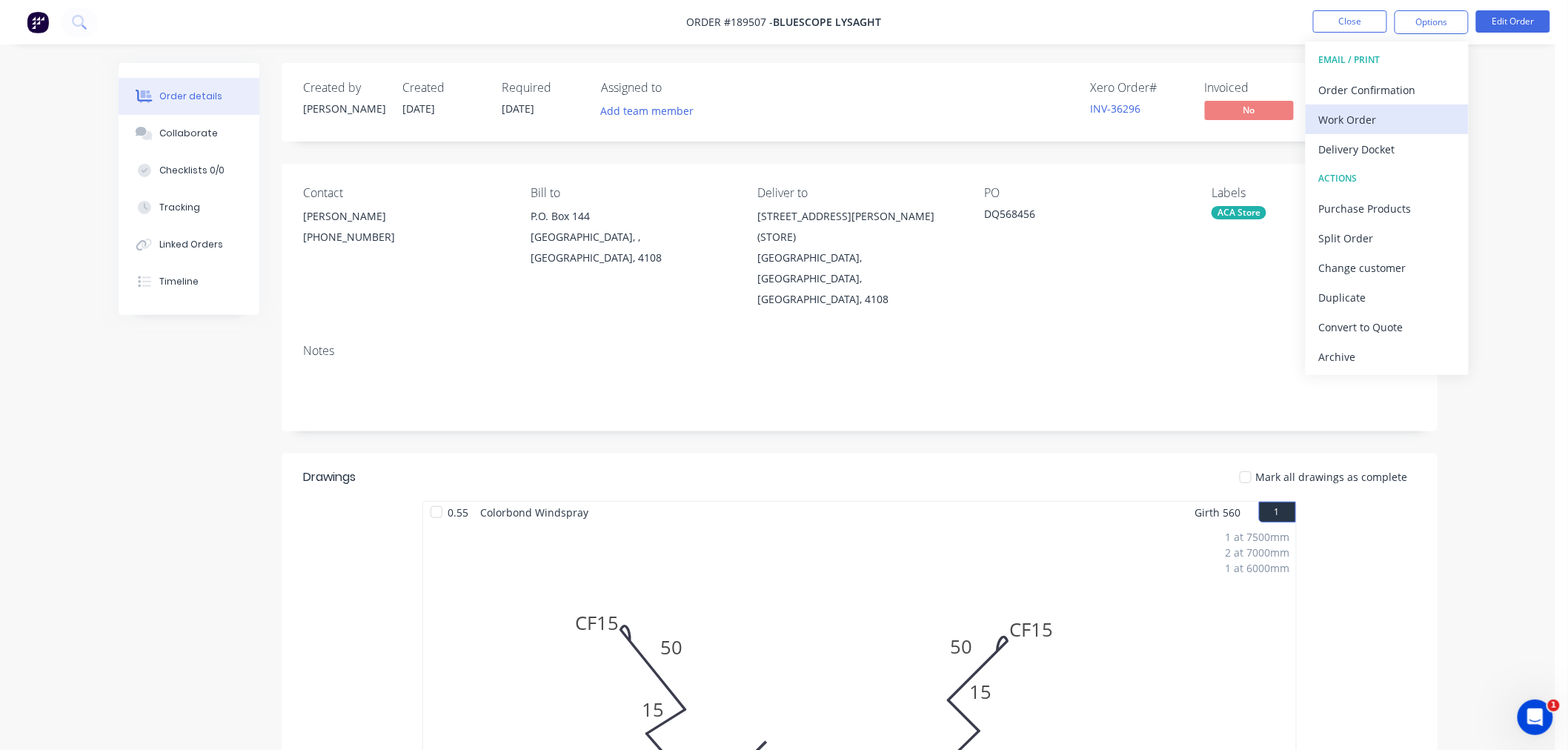
click at [1408, 119] on div "Work Order" at bounding box center [1387, 119] width 136 height 22
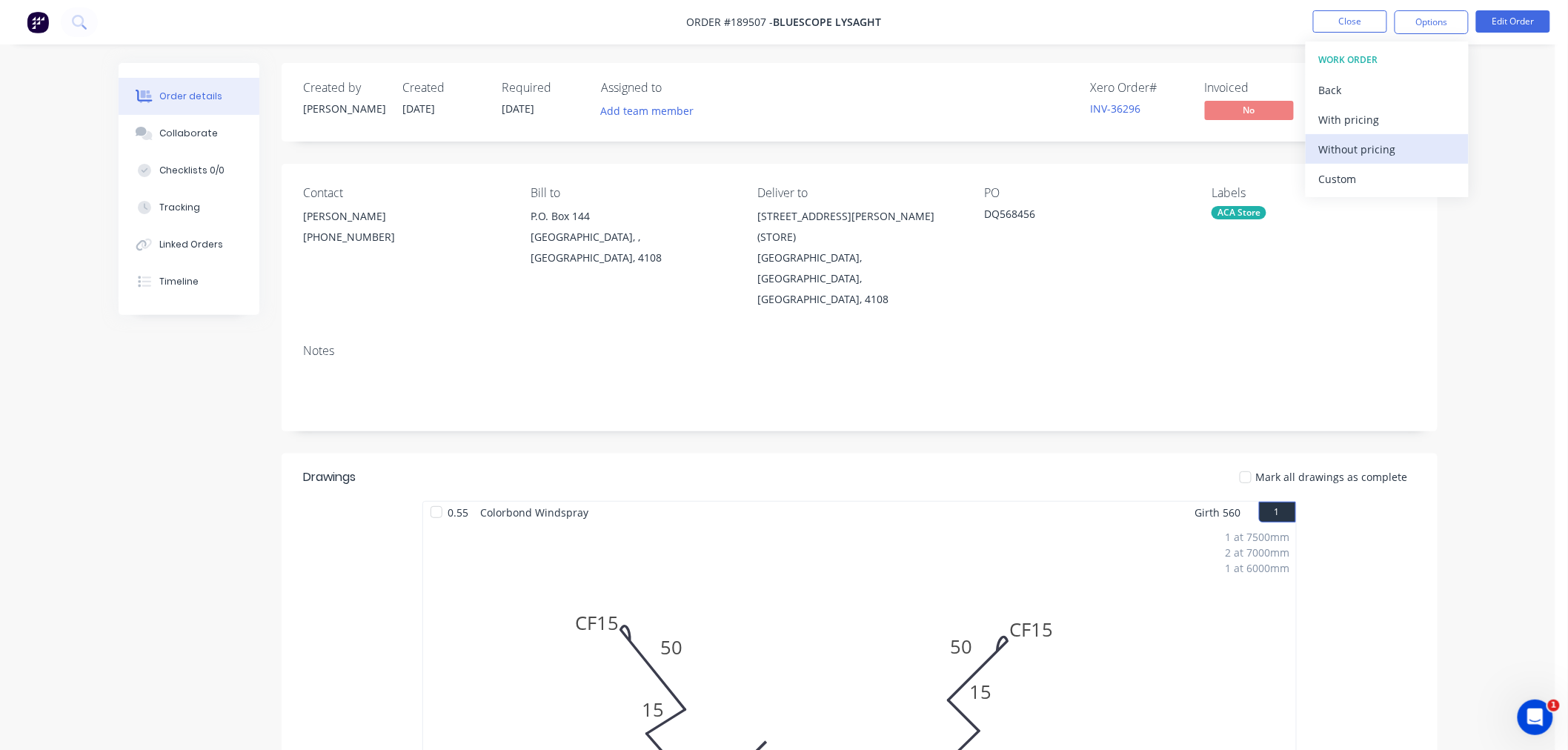
click at [1402, 156] on div "Without pricing" at bounding box center [1387, 149] width 136 height 22
click at [1477, 496] on div "Order details Collaborate Checklists 0/0 Tracking Linked Orders Timeline Order …" at bounding box center [777, 635] width 1555 height 1270
click at [1534, 19] on button "Edit Order" at bounding box center [1514, 22] width 74 height 22
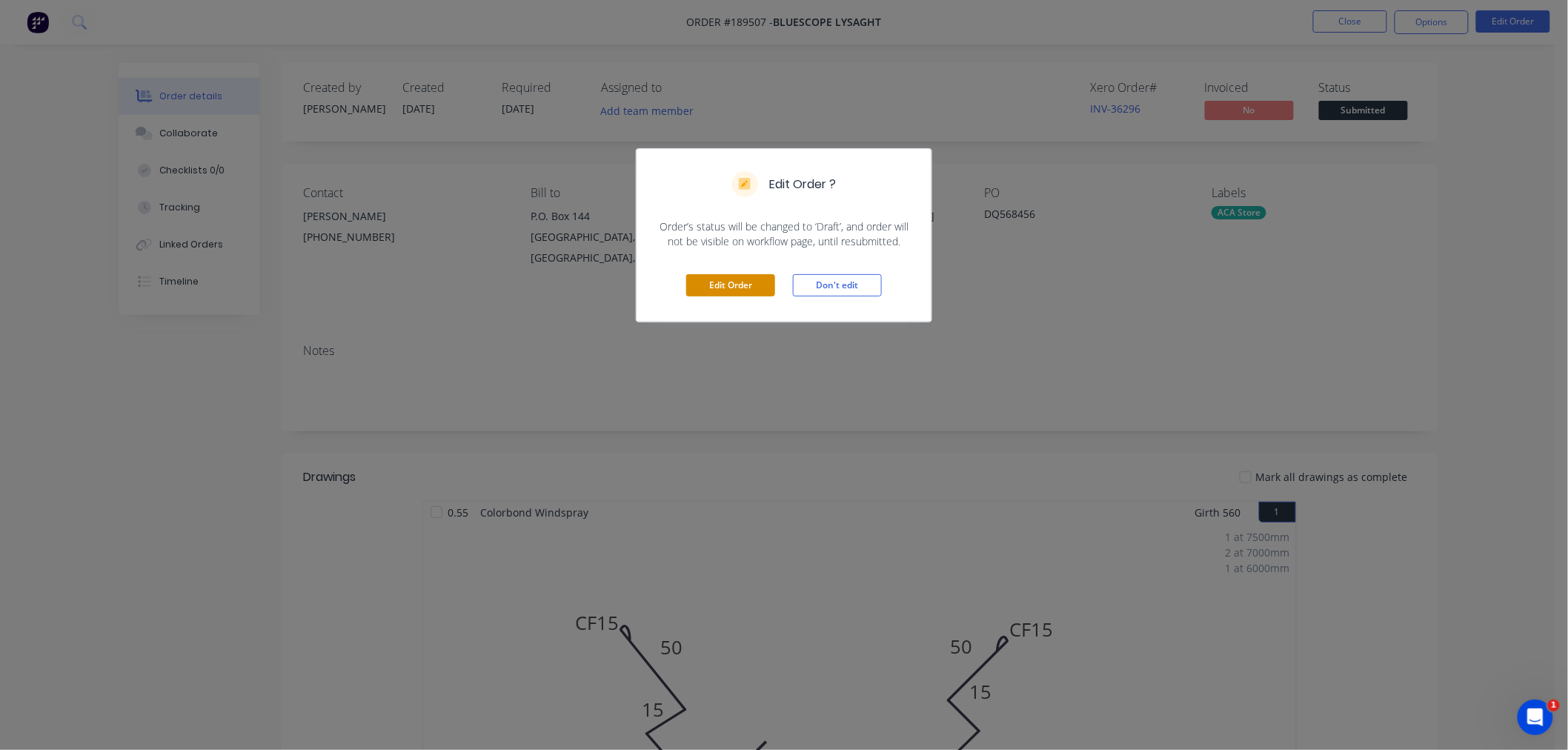
click at [731, 284] on button "Edit Order" at bounding box center [731, 286] width 89 height 22
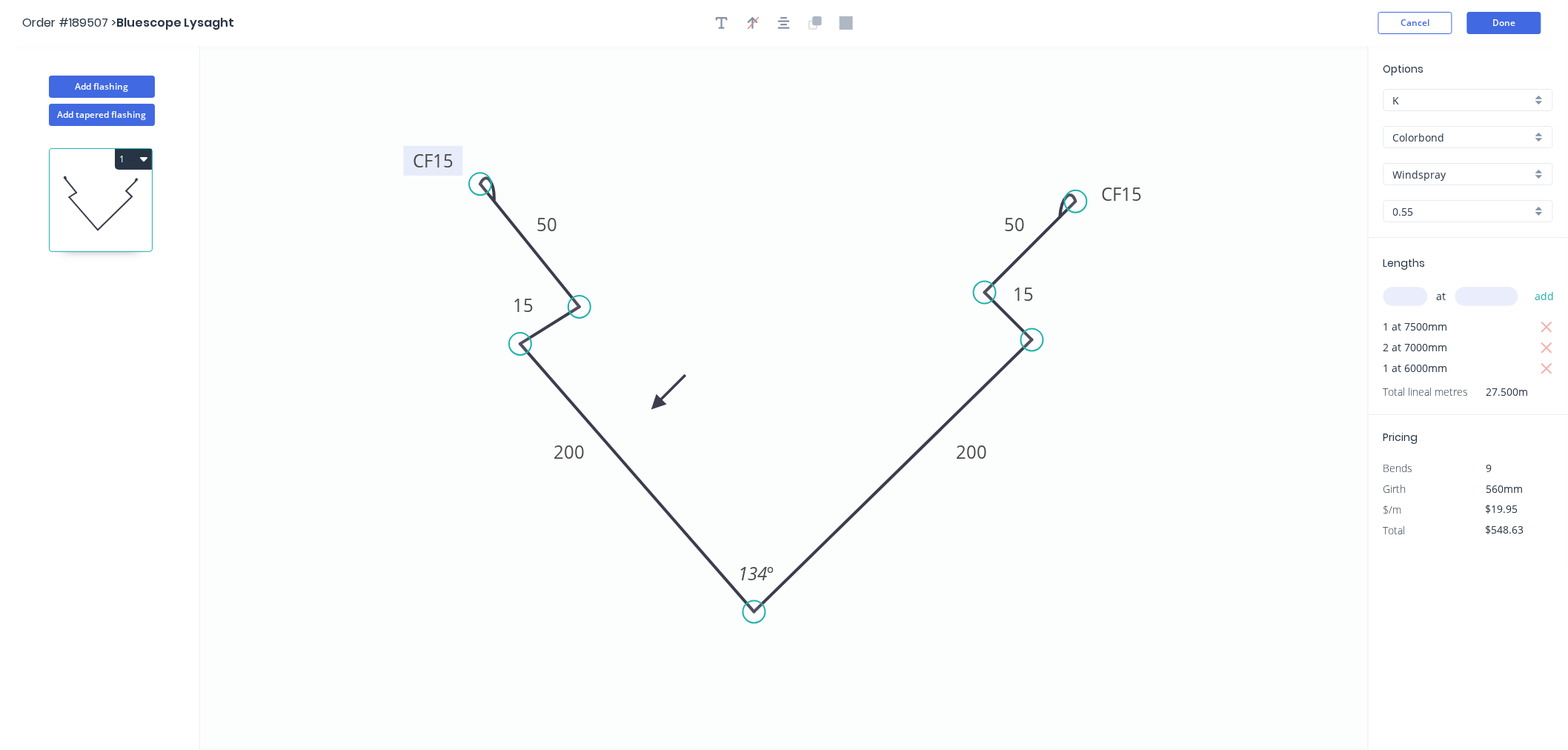
drag, startPoint x: 412, startPoint y: 161, endPoint x: 406, endPoint y: 152, distance: 10.8
click at [406, 152] on rect at bounding box center [434, 161] width 60 height 30
click at [1159, 24] on div "Order #189507 > Bluescope Lysaght Cancel Done" at bounding box center [784, 23] width 1523 height 22
click at [1523, 31] on button "Done" at bounding box center [1505, 23] width 74 height 22
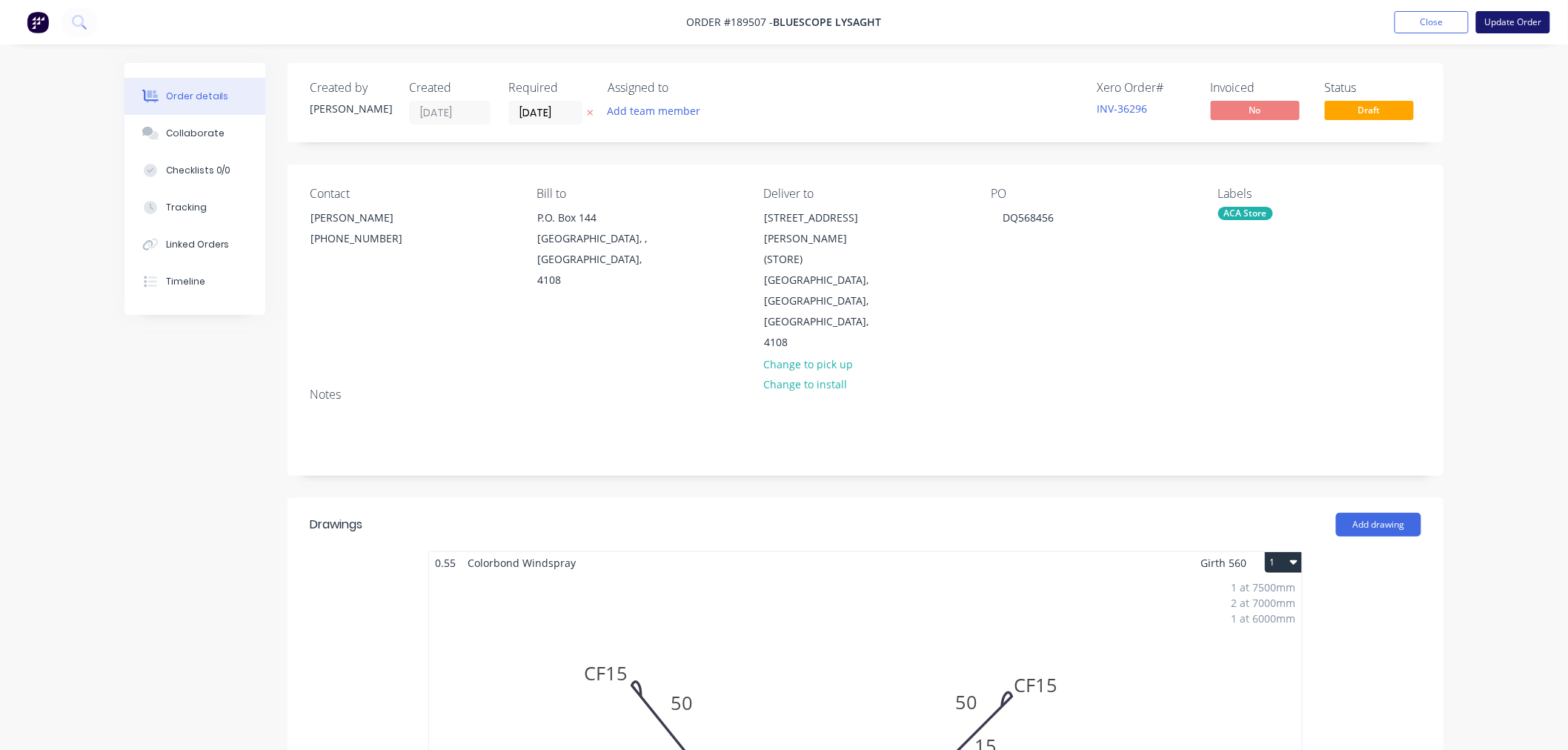
click at [1516, 22] on button "Update Order" at bounding box center [1514, 22] width 74 height 22
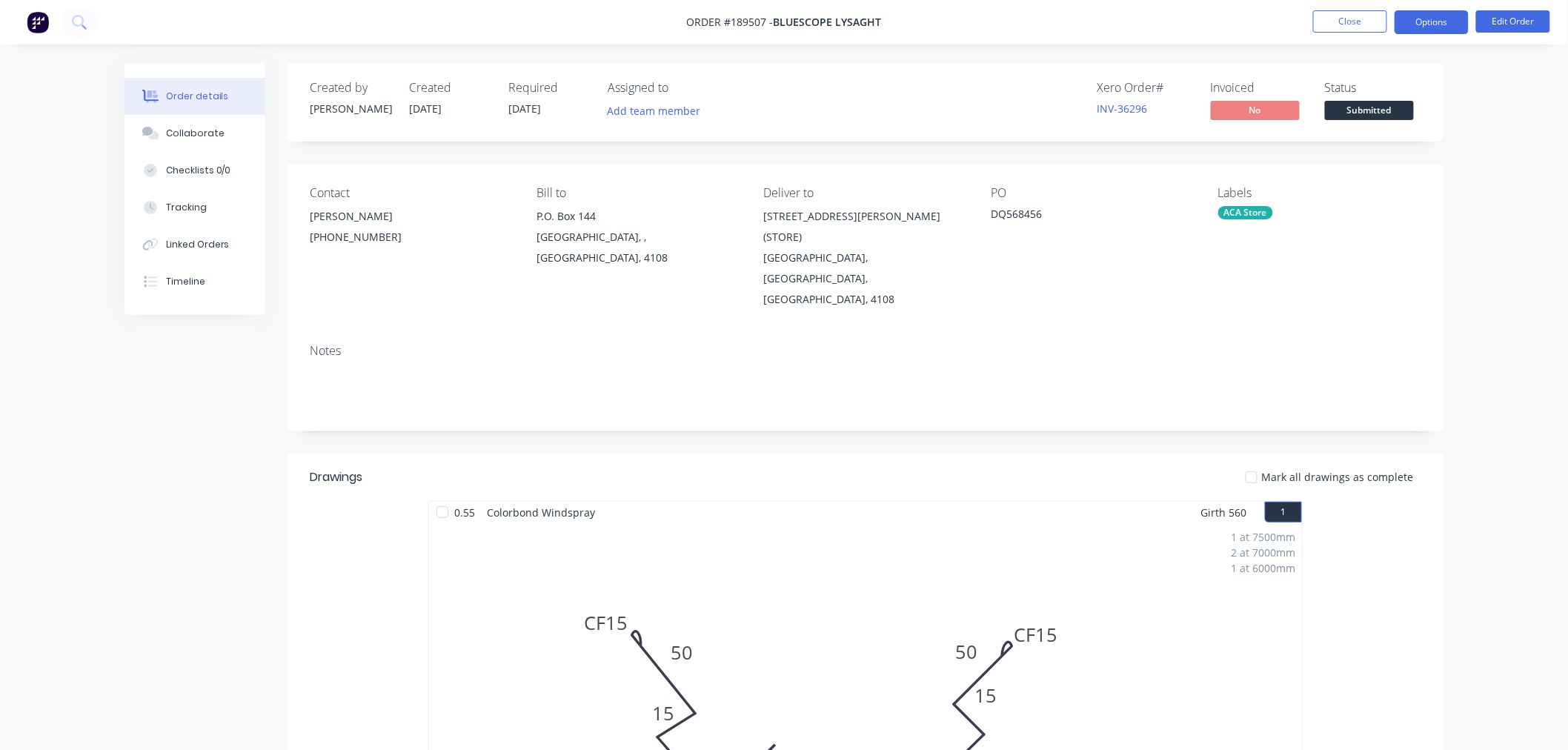
click at [1432, 24] on button "Options" at bounding box center [1432, 22] width 74 height 24
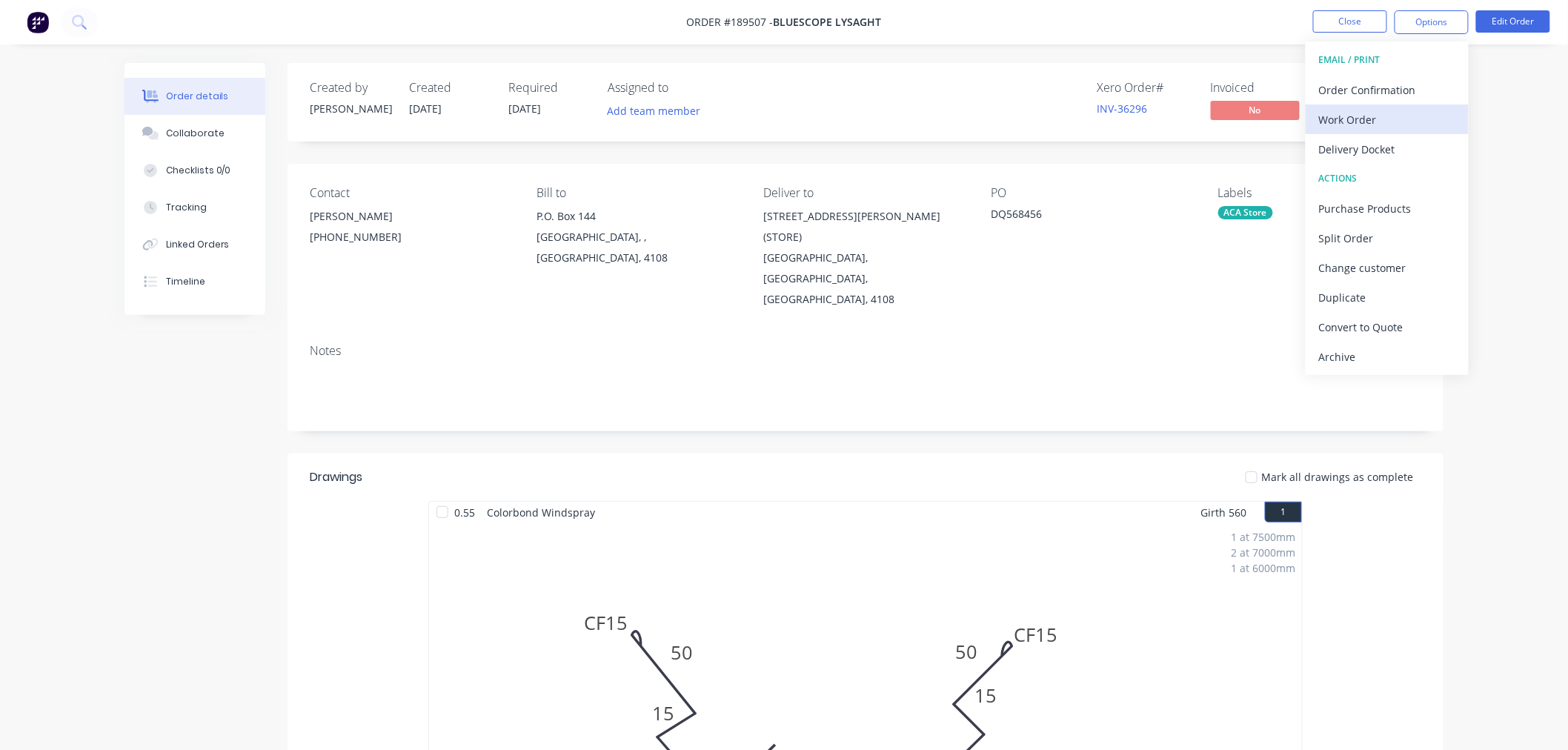
click at [1427, 124] on div "Work Order" at bounding box center [1387, 119] width 136 height 22
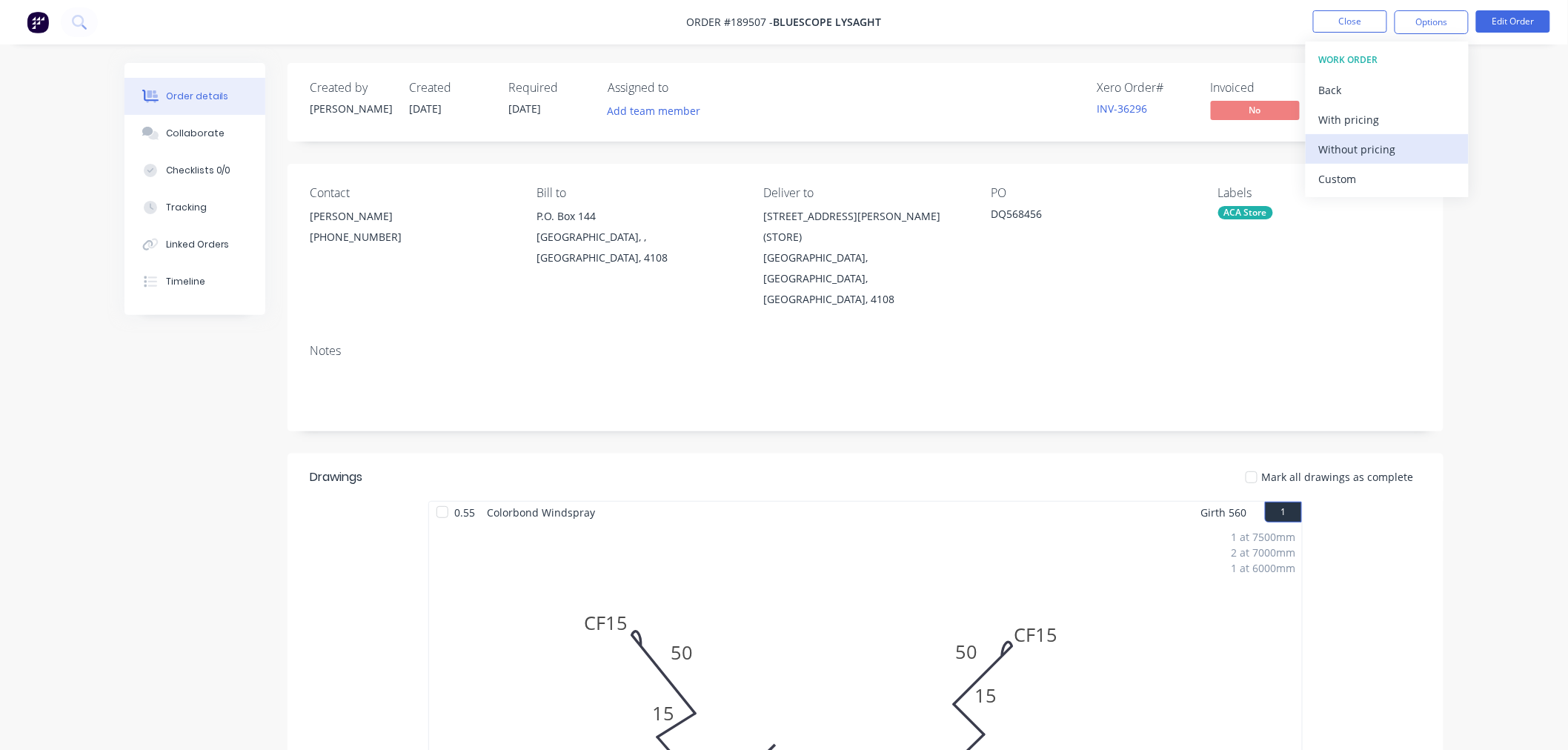
click at [1426, 151] on div "Without pricing" at bounding box center [1387, 149] width 136 height 22
click at [1520, 60] on div "Order details Collaborate Checklists 0/0 Tracking Linked Orders Timeline Order …" at bounding box center [784, 635] width 1568 height 1270
click at [1514, 19] on button "Edit Order" at bounding box center [1514, 22] width 74 height 22
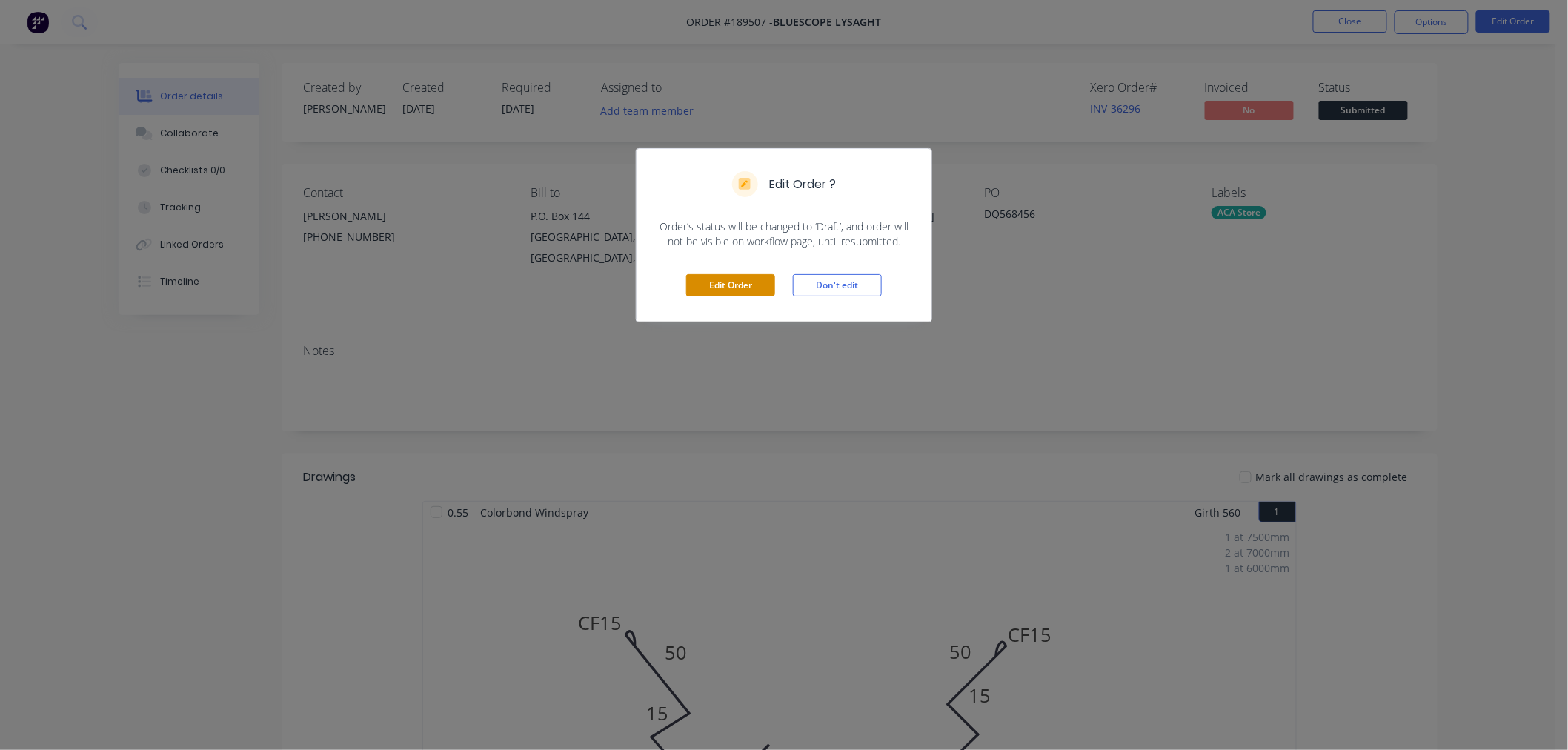
click at [713, 289] on button "Edit Order" at bounding box center [731, 286] width 89 height 22
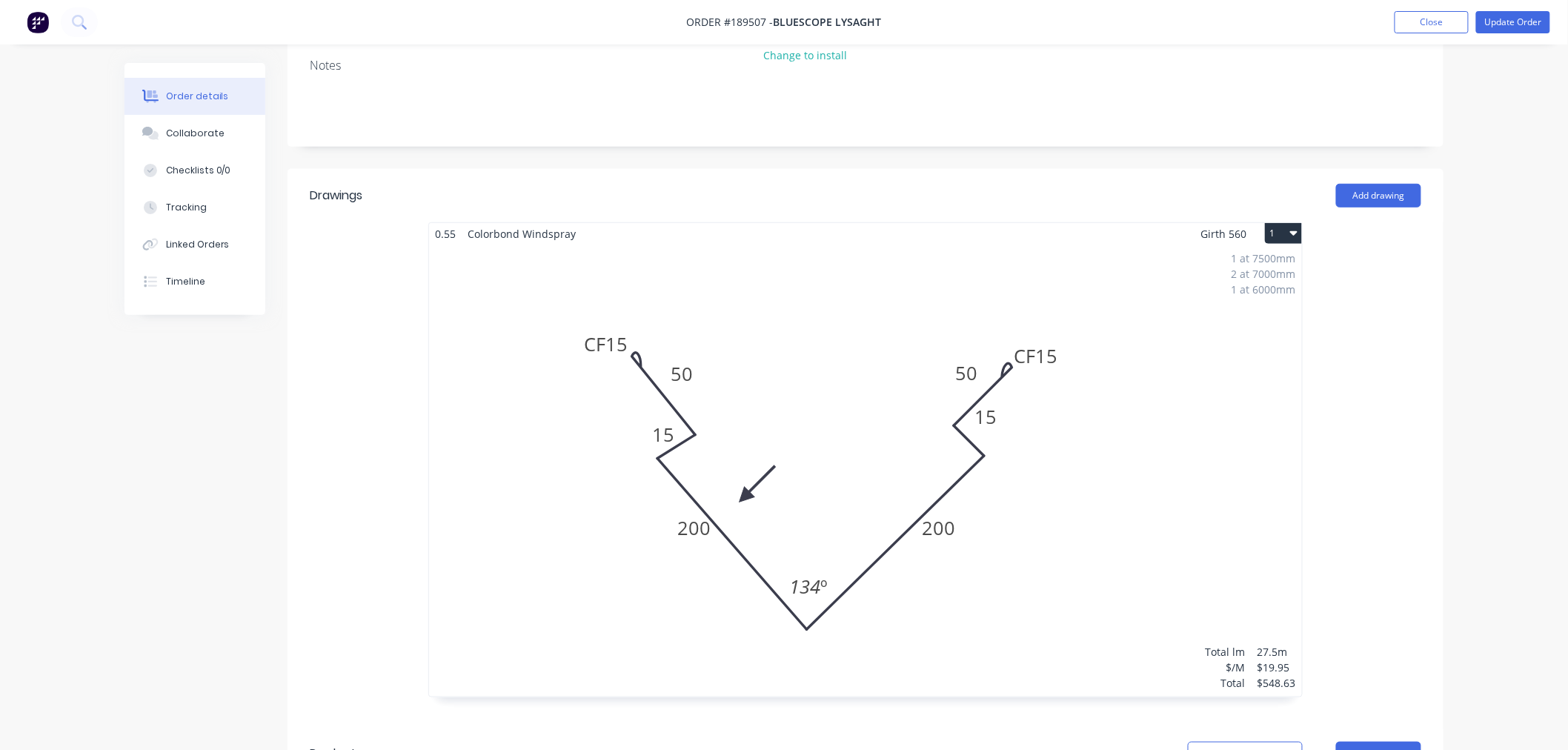
click at [869, 327] on div "1 at 7500mm 2 at 7000mm 1 at 6000mm Total lm $/M Total 27.5m $19.95 $548.63" at bounding box center [866, 471] width 873 height 452
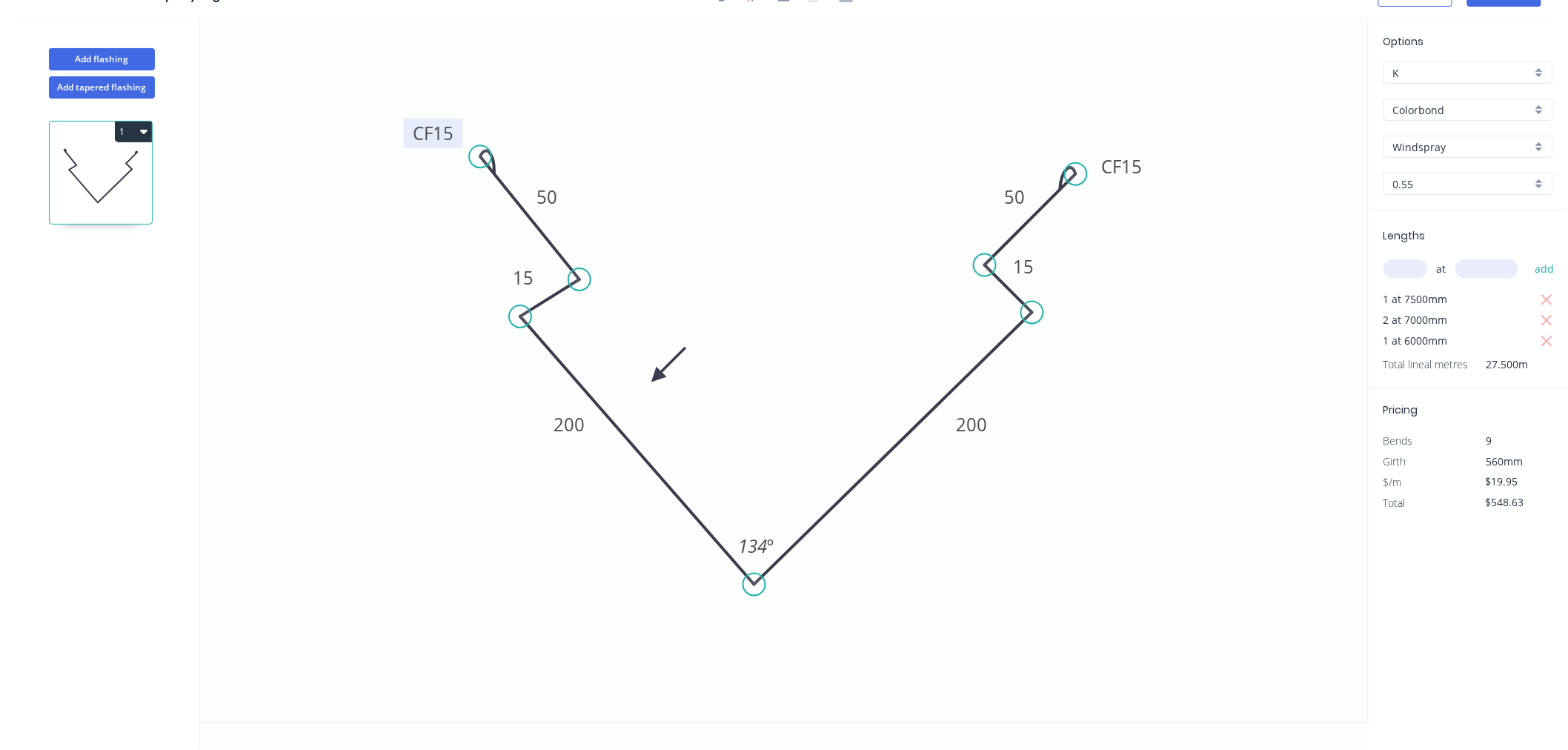
click at [446, 128] on tspan "15" at bounding box center [443, 132] width 21 height 25
click at [1267, 461] on icon "0 CF 10 50 15 200 200 15 CF 10 50 134 º" at bounding box center [784, 371] width 1169 height 705
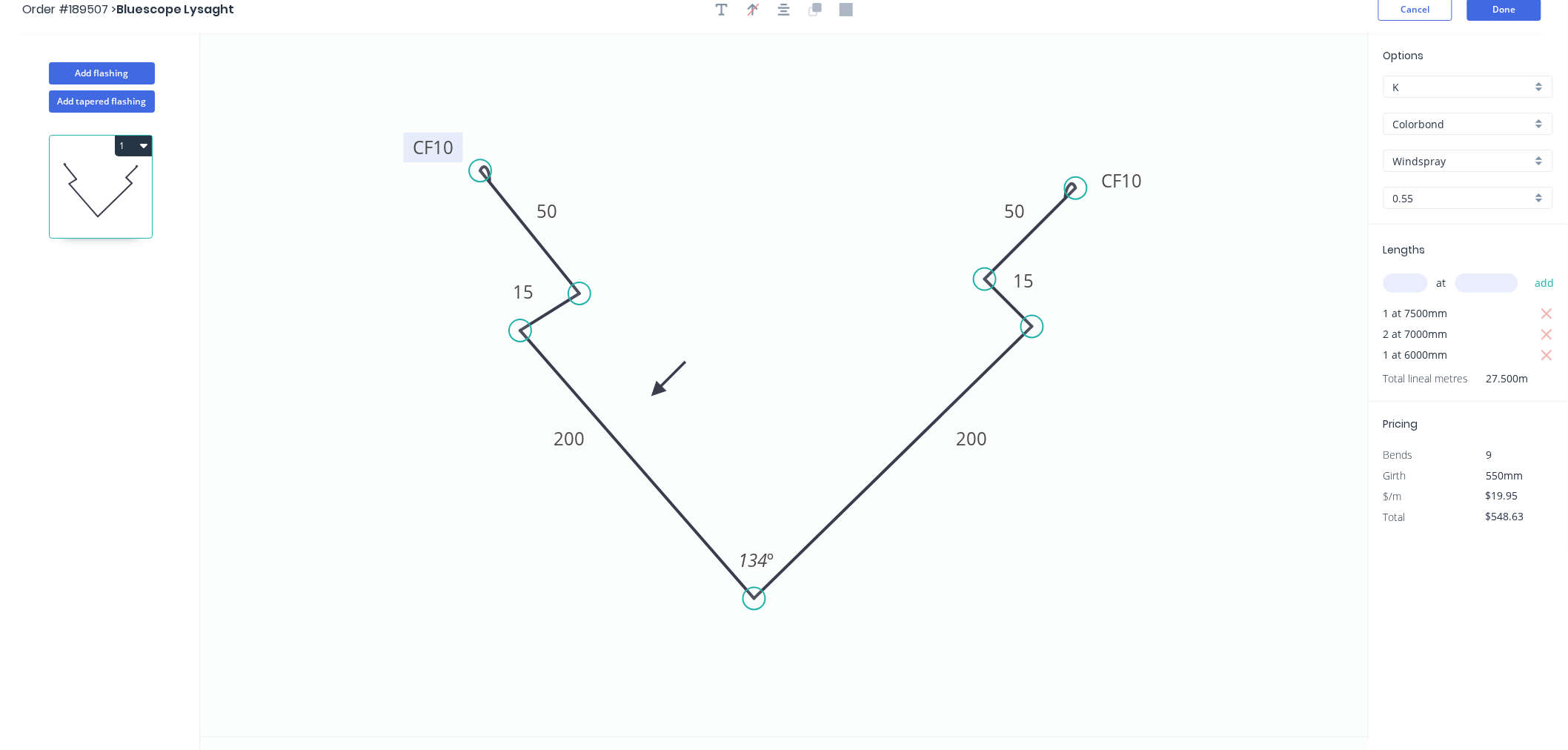
scroll to position [0, 0]
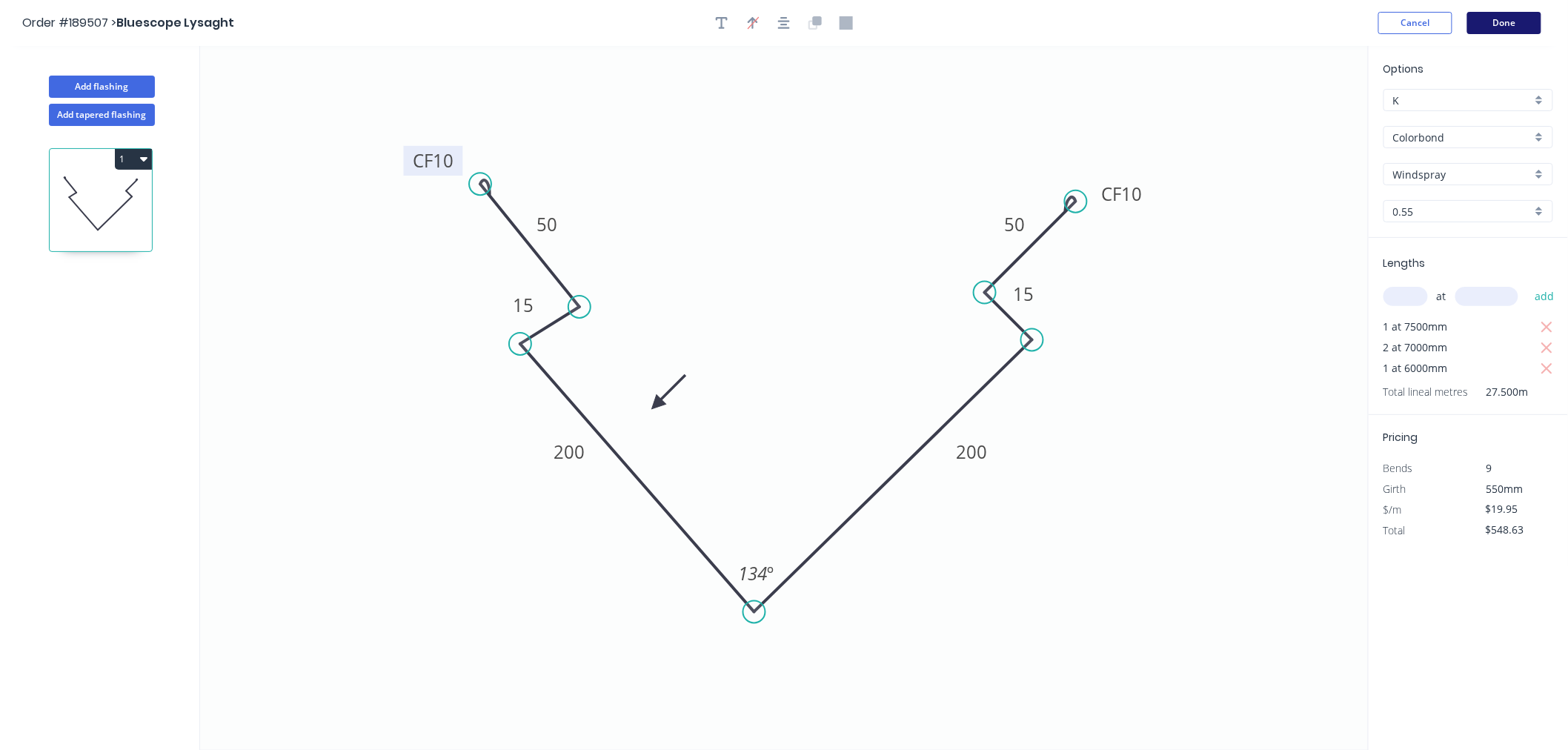
click at [1521, 21] on button "Done" at bounding box center [1505, 23] width 74 height 22
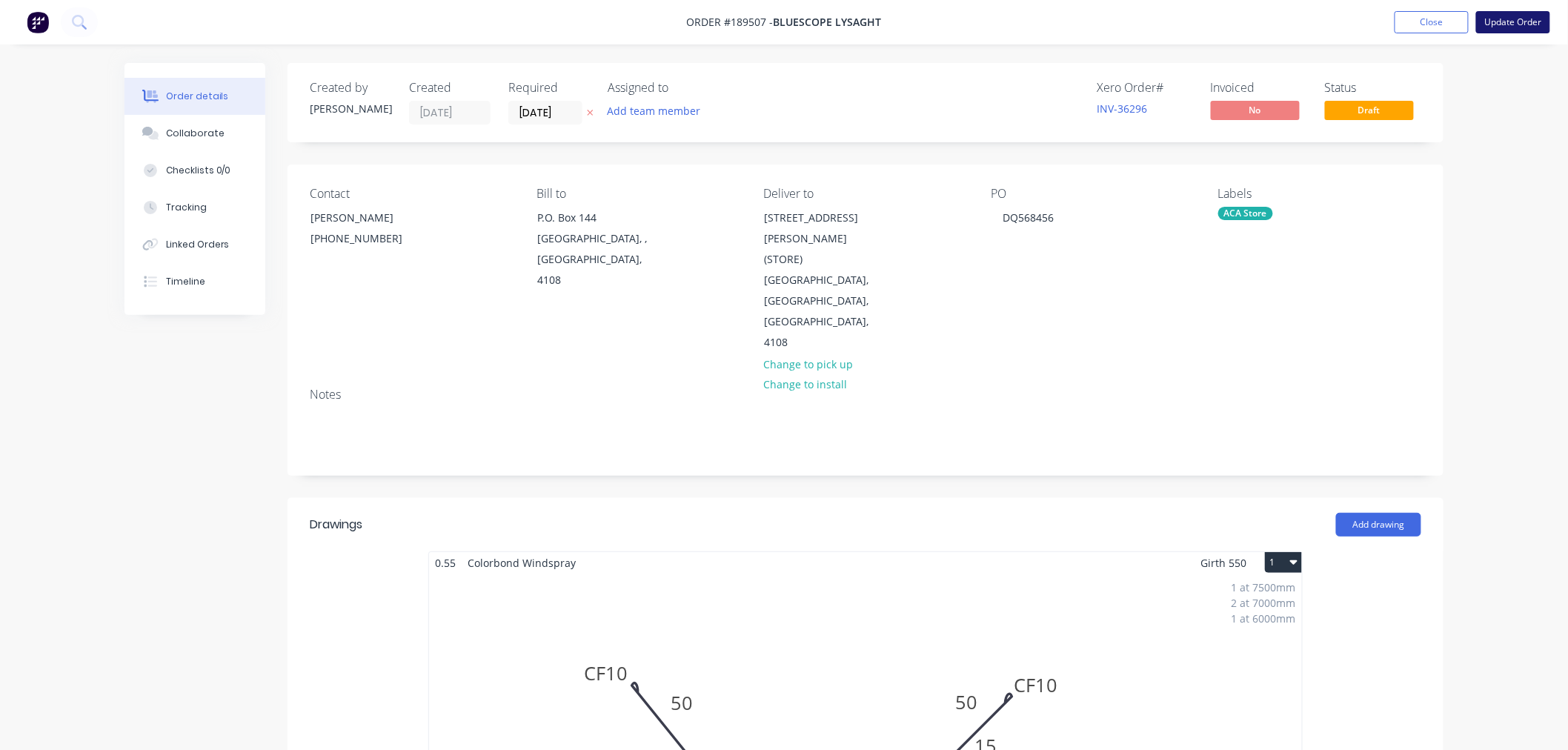
click at [1518, 28] on button "Update Order" at bounding box center [1514, 22] width 74 height 22
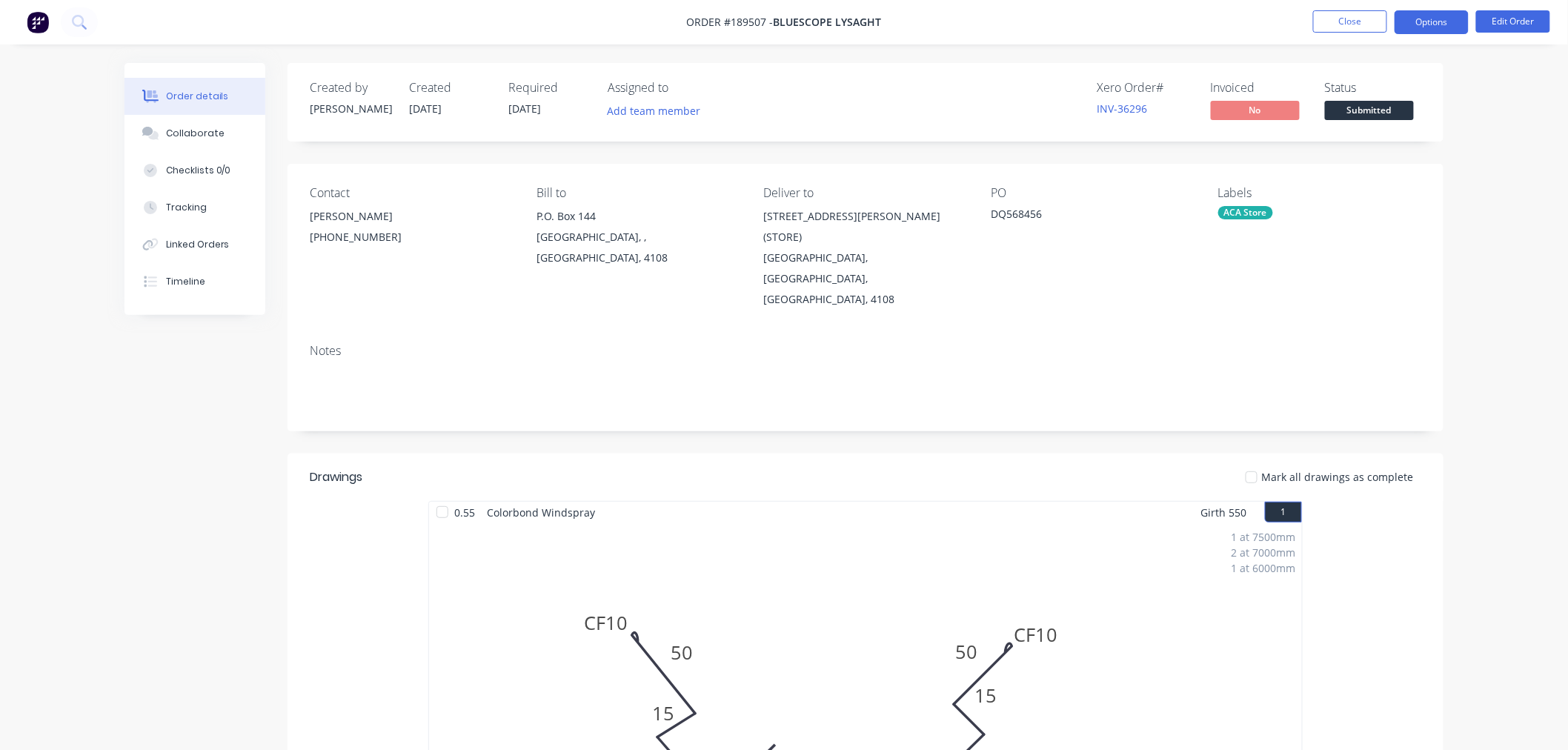
click at [1439, 19] on button "Options" at bounding box center [1432, 22] width 74 height 24
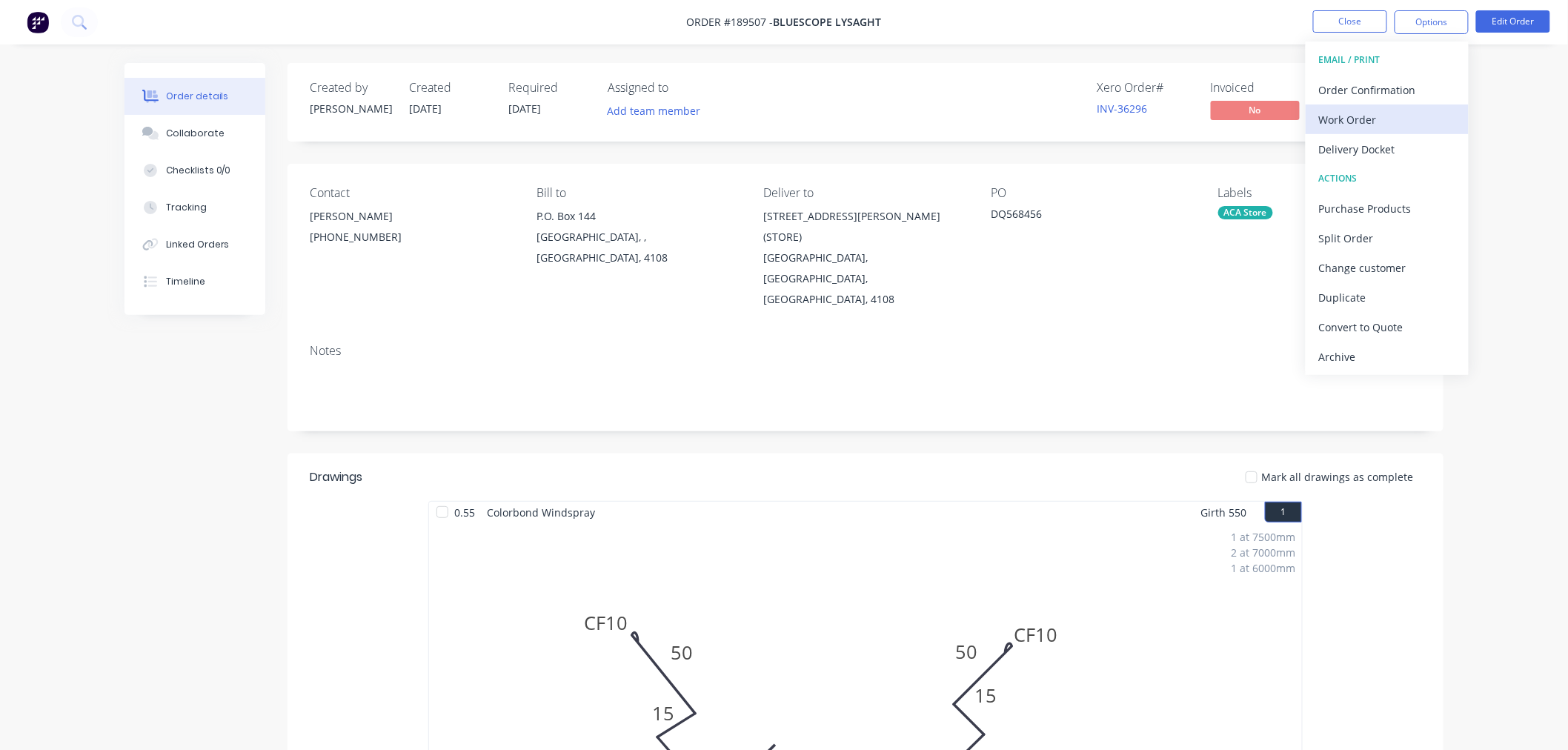
click at [1424, 124] on div "Work Order" at bounding box center [1387, 119] width 136 height 22
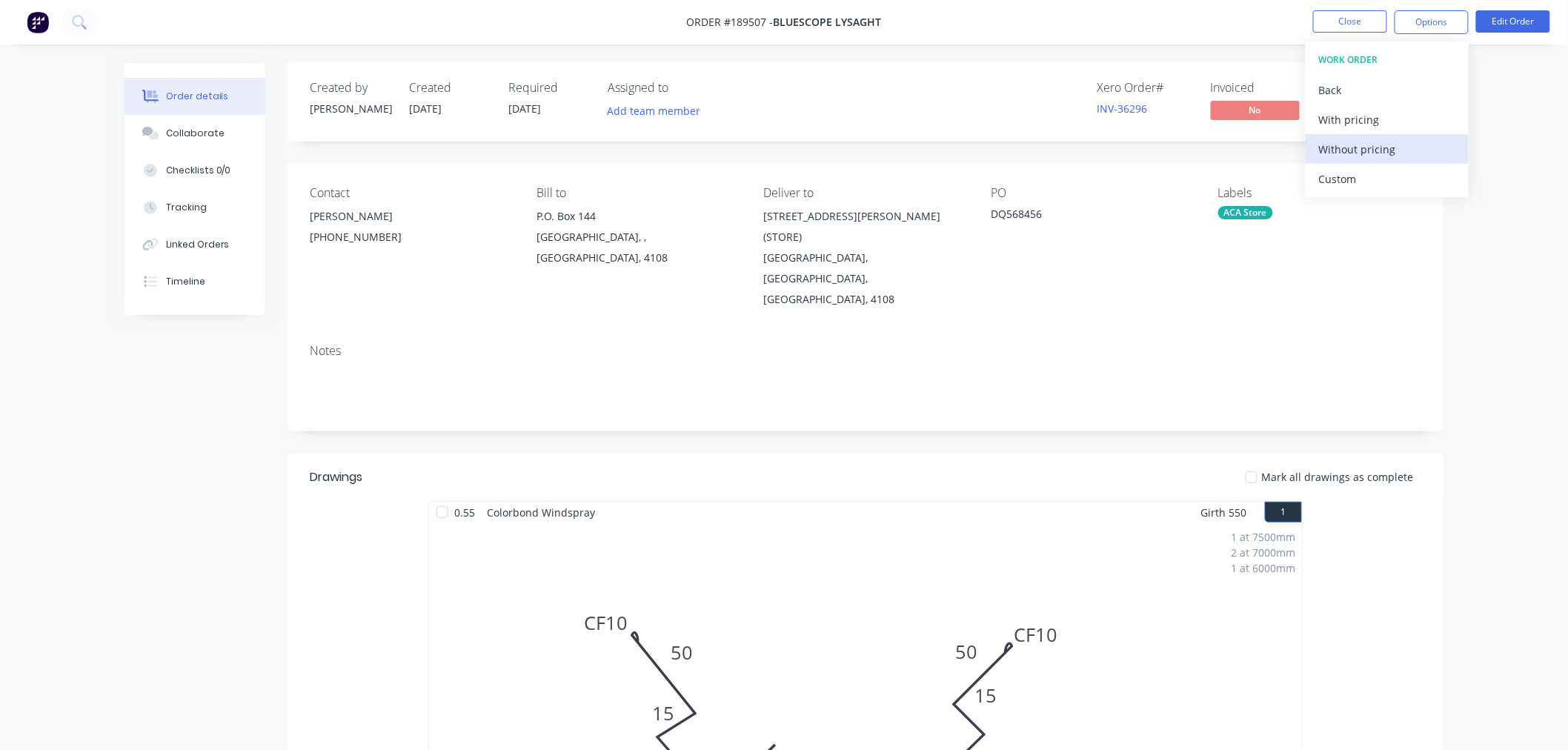
click at [1428, 158] on div "Without pricing" at bounding box center [1387, 149] width 136 height 22
click at [424, 34] on nav "Order #189507 - Bluescope Lysaght Close Options EMAIL / PRINT Order Confirmatio…" at bounding box center [784, 22] width 1568 height 45
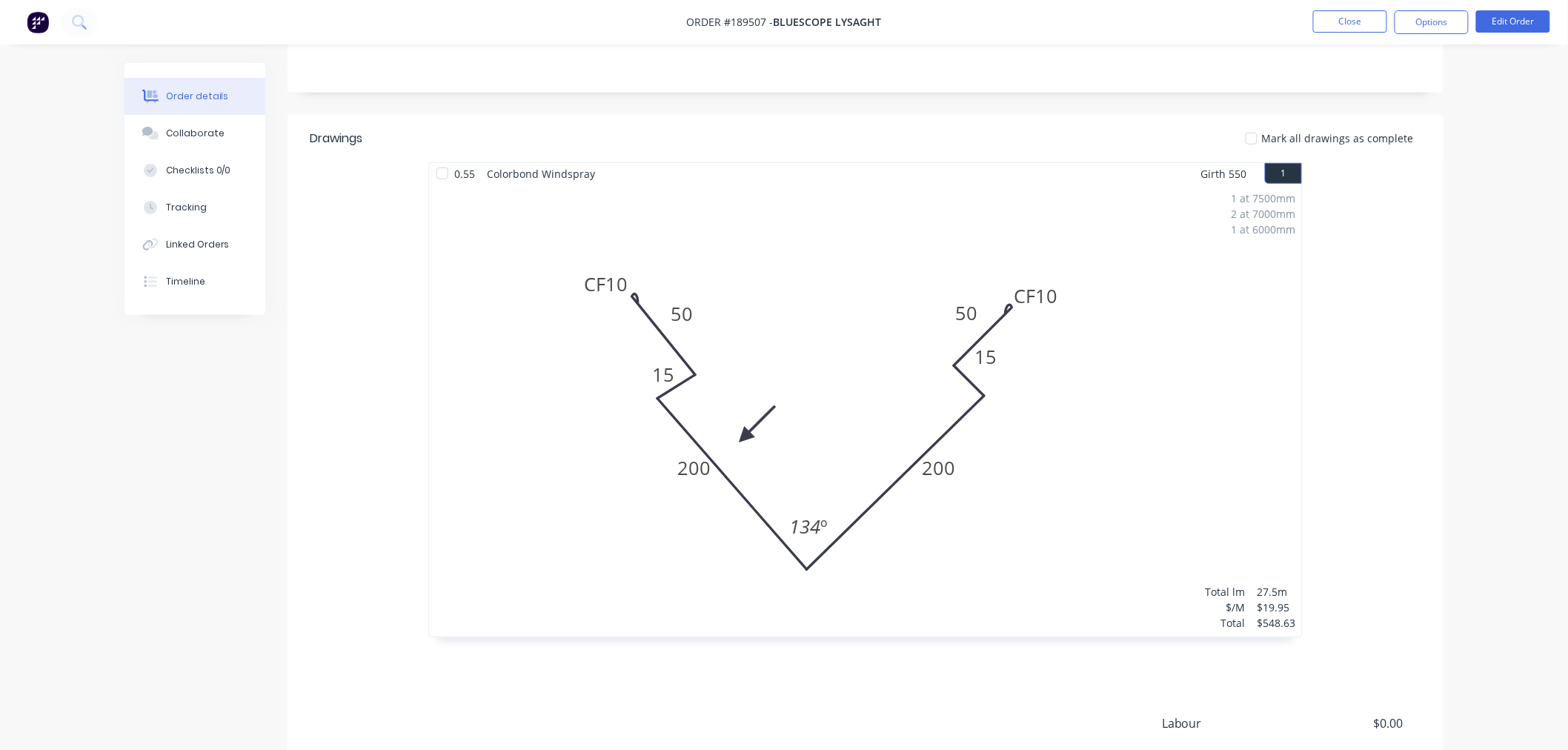
scroll to position [479, 0]
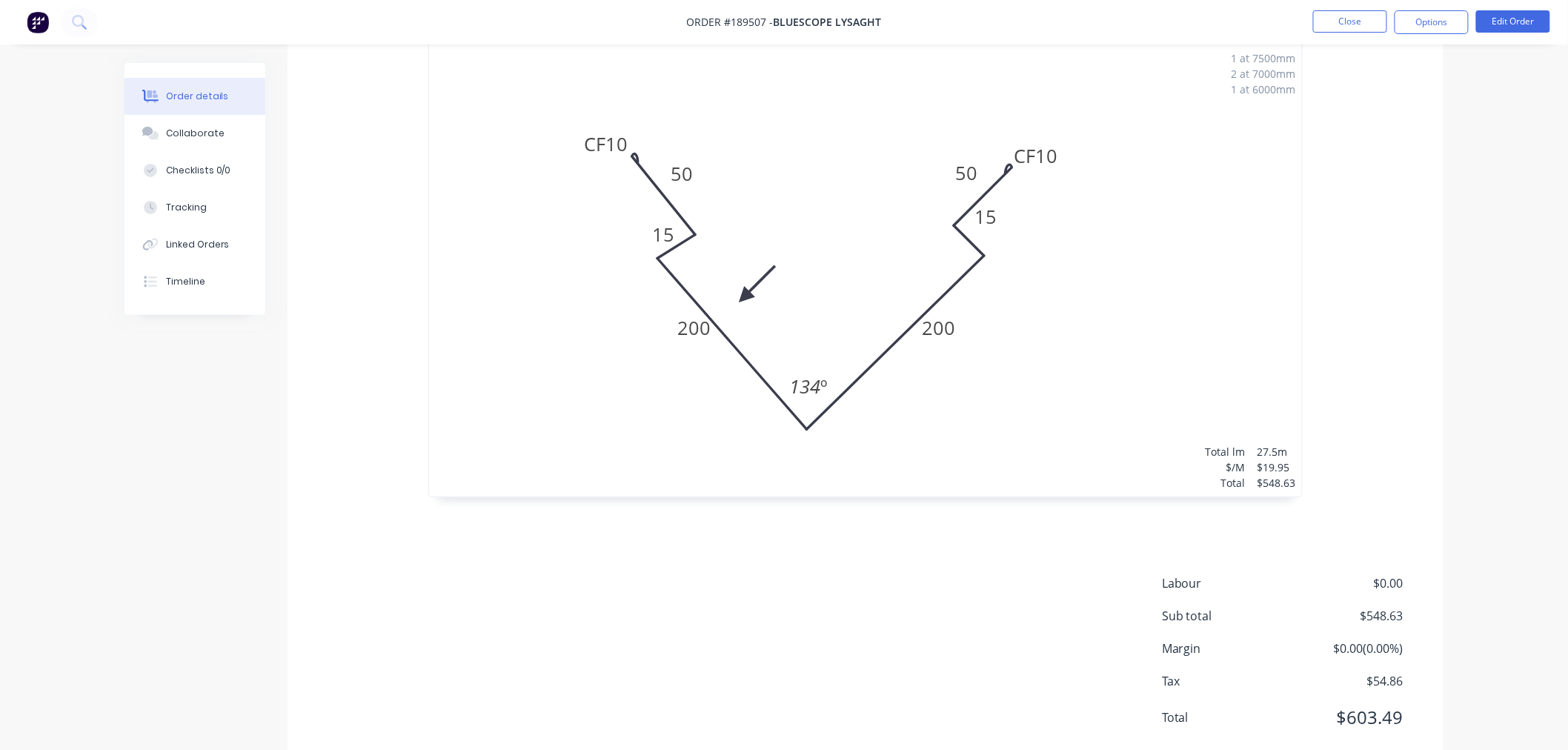
click at [1195, 200] on div "1 at 7500mm 2 at 7000mm 1 at 6000mm Total lm $/M Total 27.5m $19.95 $548.63" at bounding box center [866, 271] width 873 height 452
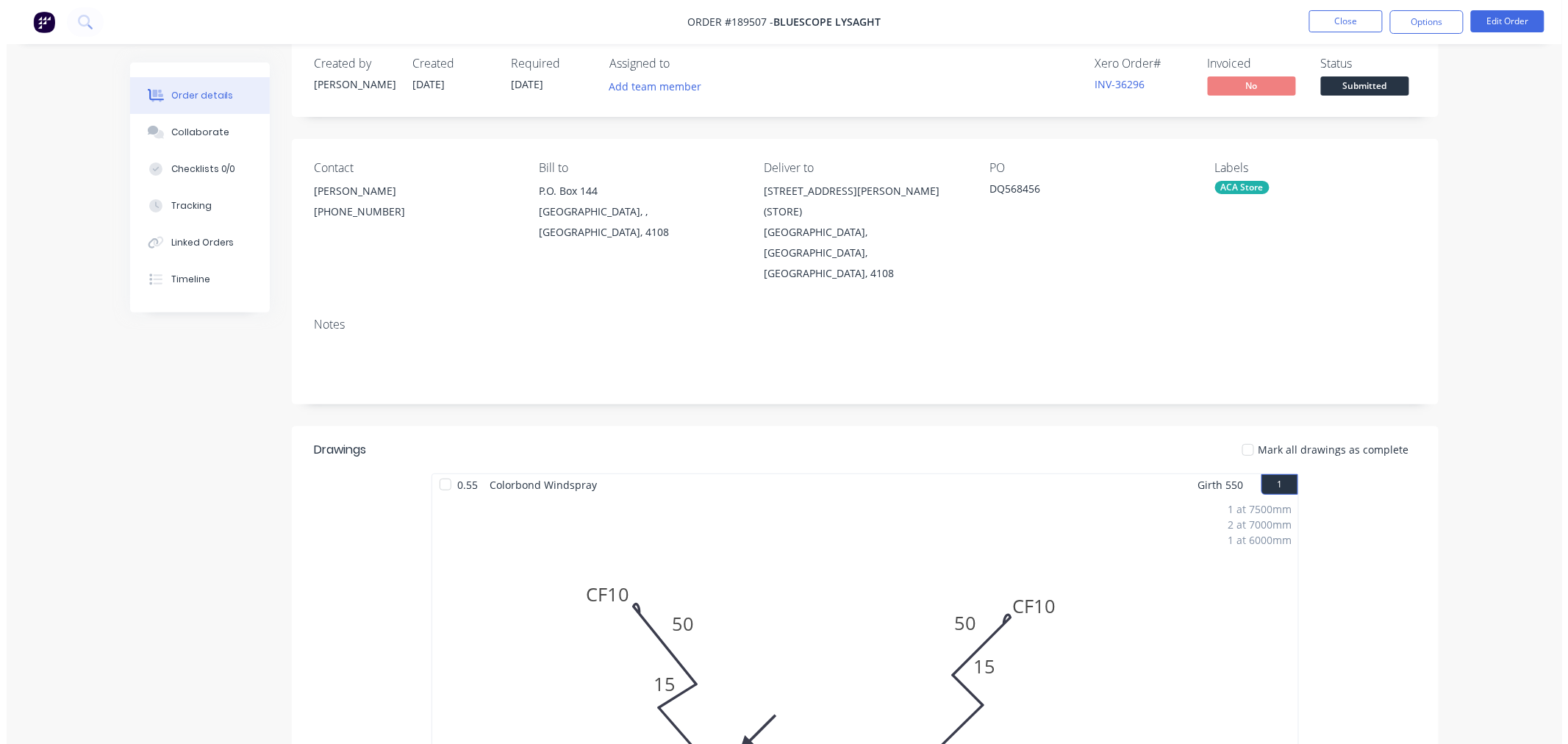
scroll to position [0, 0]
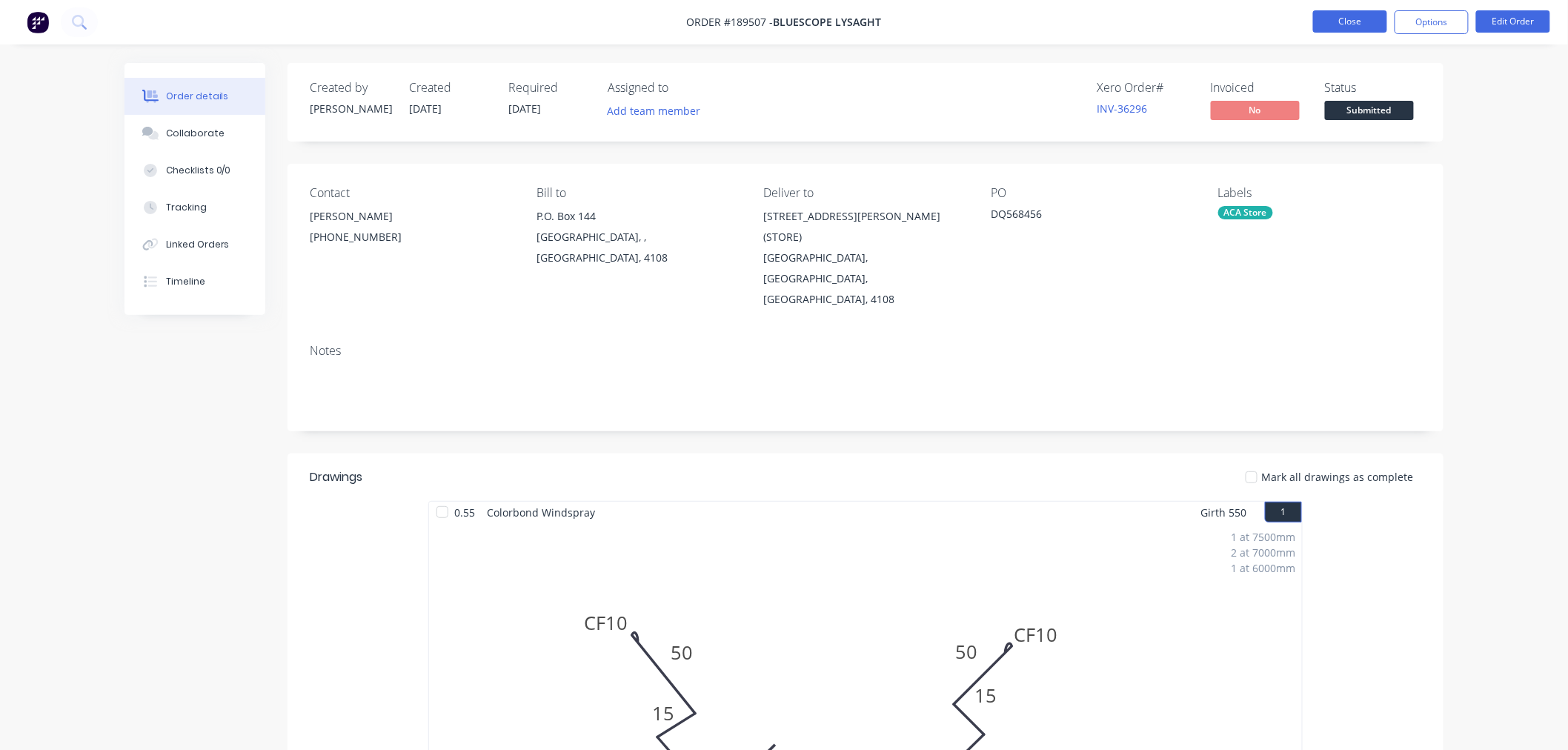
click at [1329, 18] on button "Close" at bounding box center [1351, 22] width 74 height 22
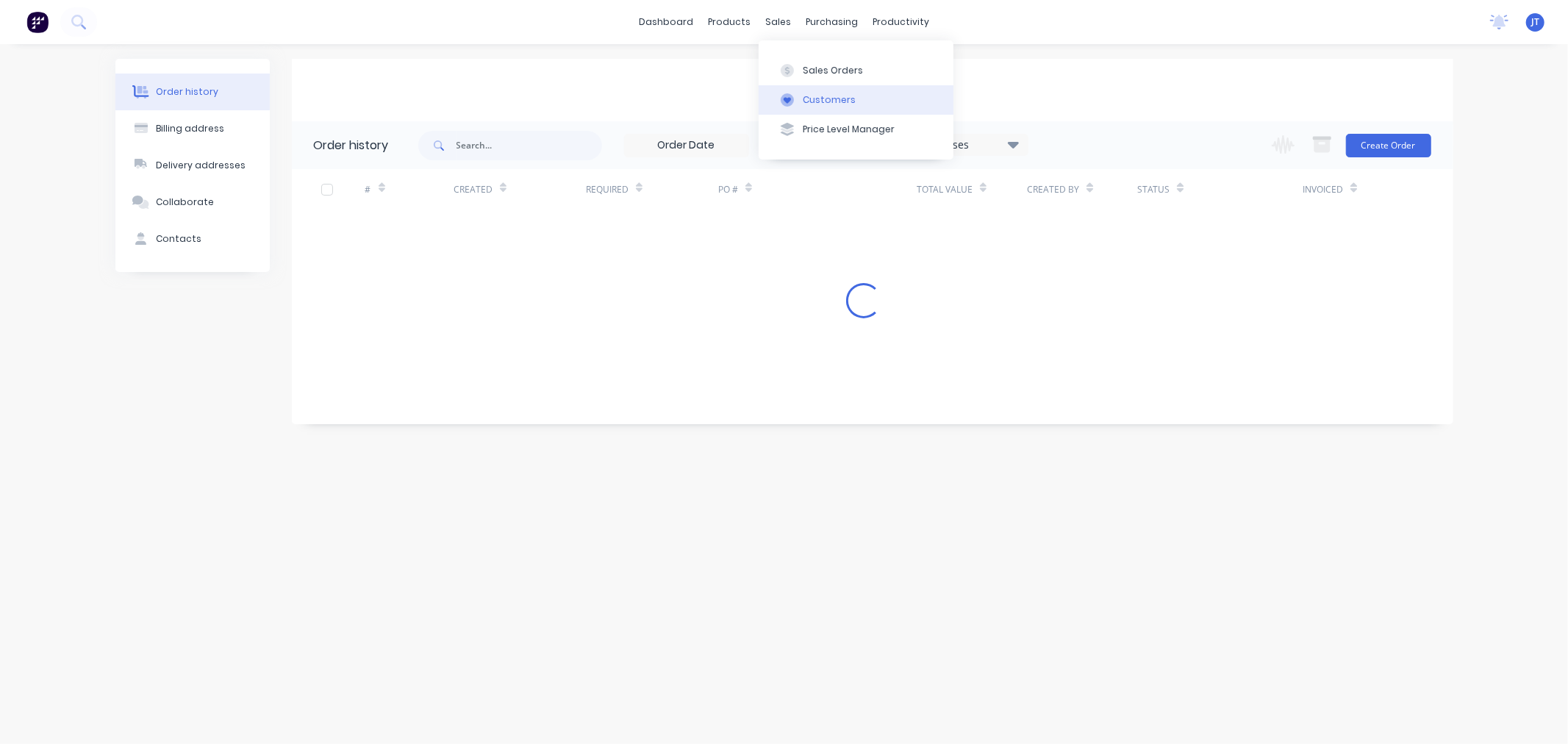
click at [803, 98] on div "Customers" at bounding box center [829, 100] width 53 height 13
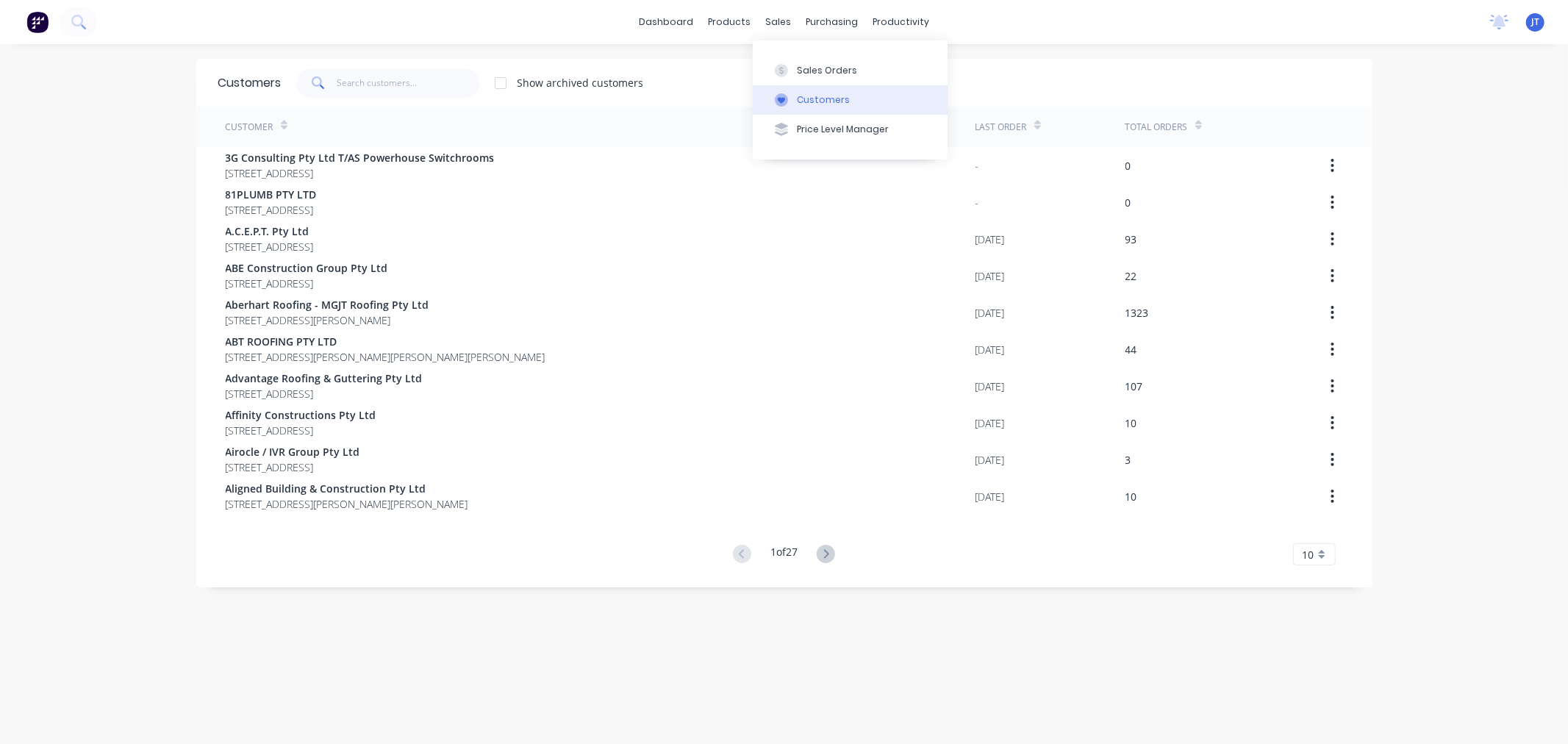
click at [797, 97] on div "Customers" at bounding box center [823, 100] width 53 height 13
click at [321, 20] on div "dashboard products sales purchasing productivity dashboard products Product Cat…" at bounding box center [784, 22] width 1568 height 44
